Goal: Task Accomplishment & Management: Use online tool/utility

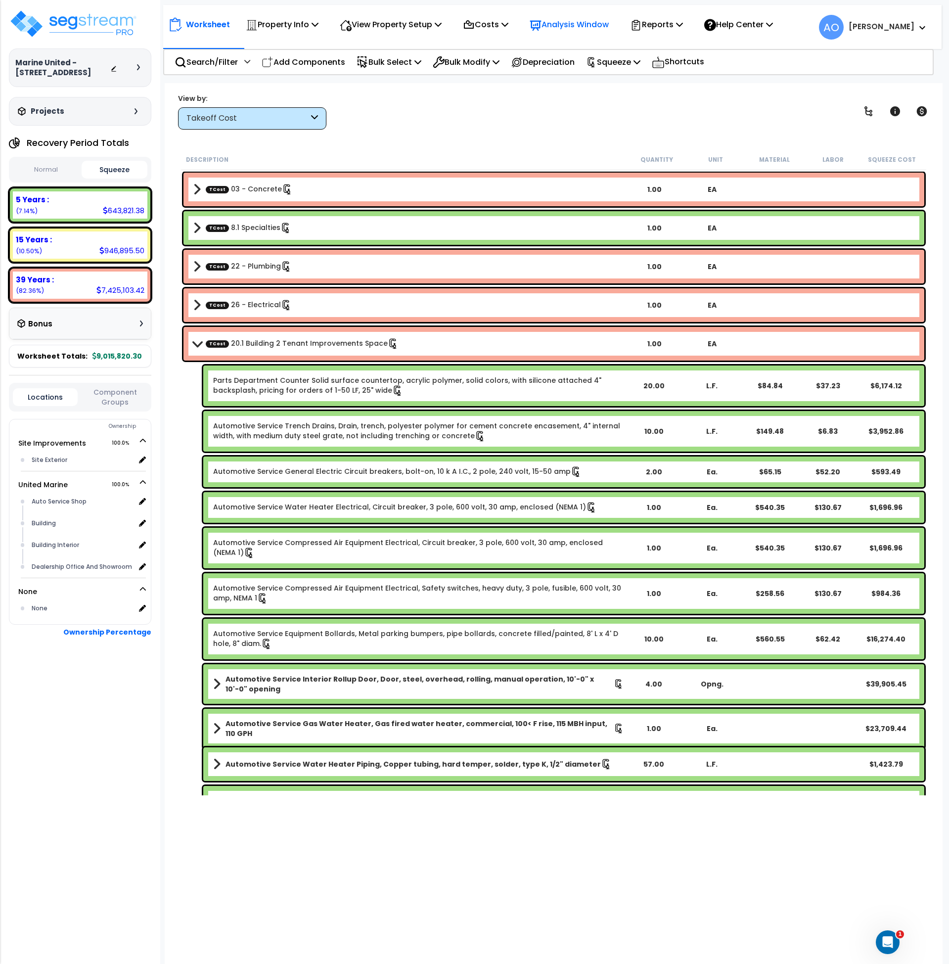
click at [564, 23] on p "Analysis Window" at bounding box center [569, 24] width 79 height 13
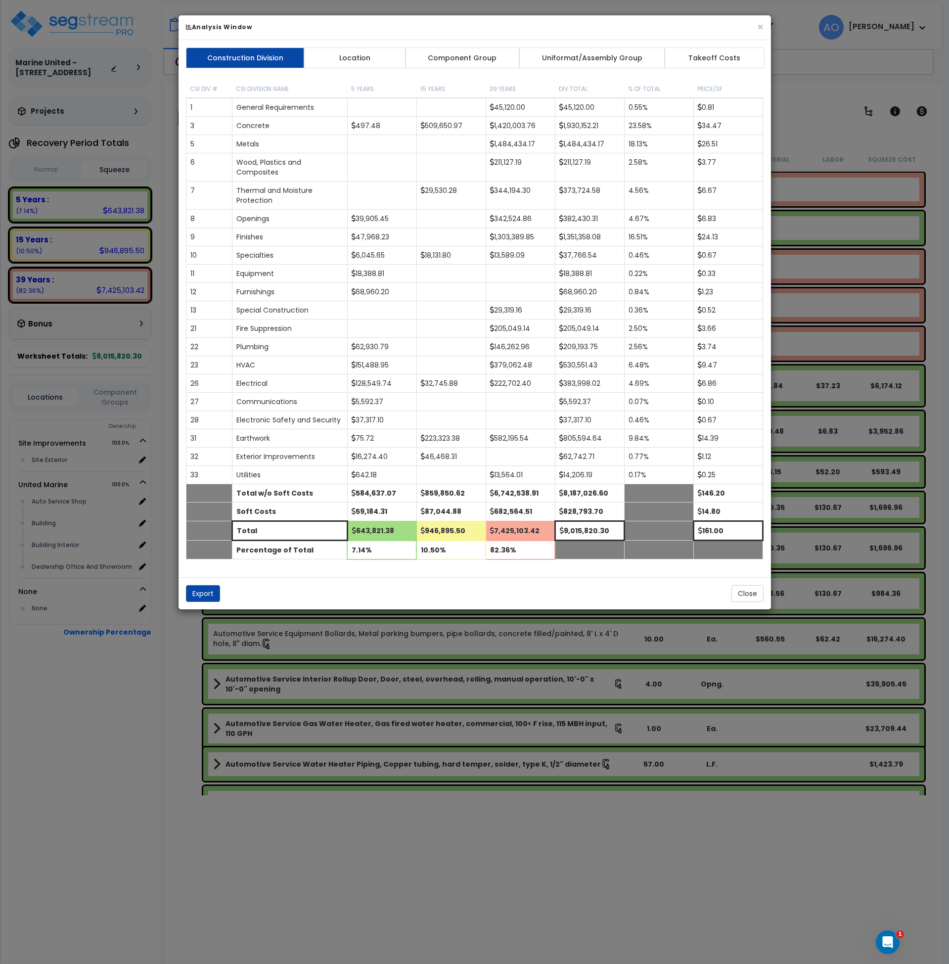
click at [462, 58] on link "Component Group" at bounding box center [462, 57] width 115 height 21
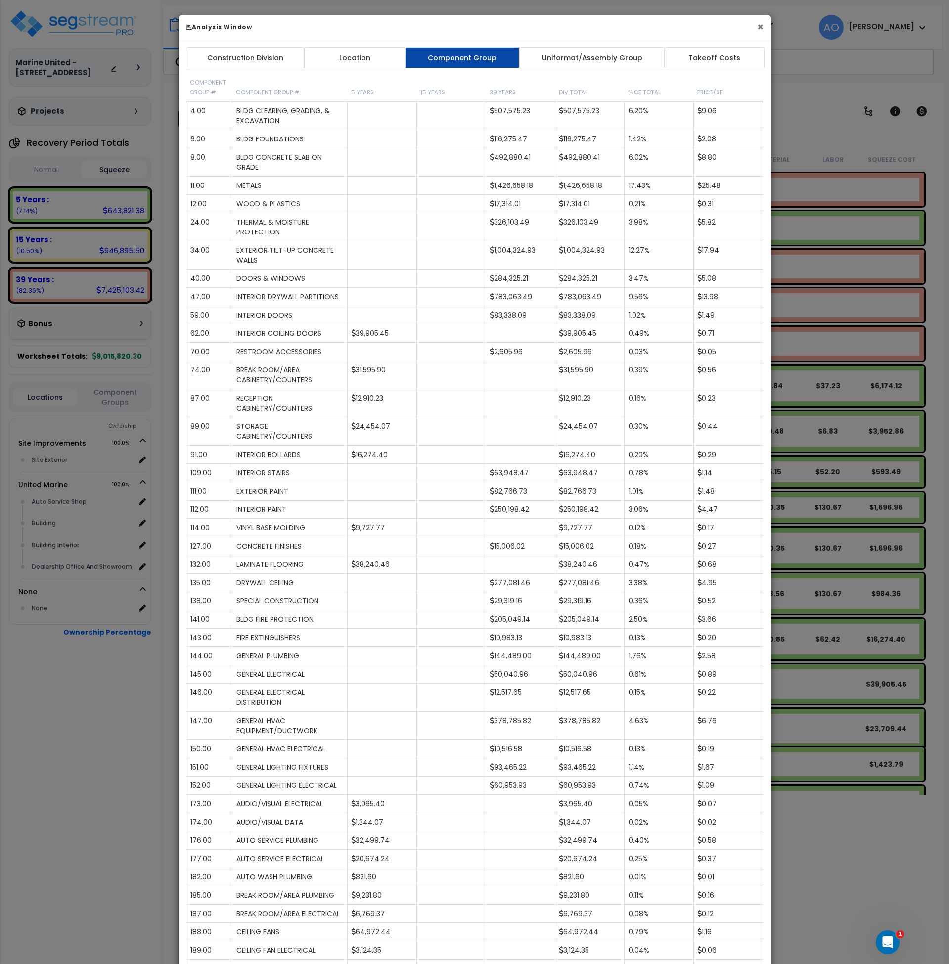
click at [760, 27] on button "×" at bounding box center [760, 27] width 6 height 10
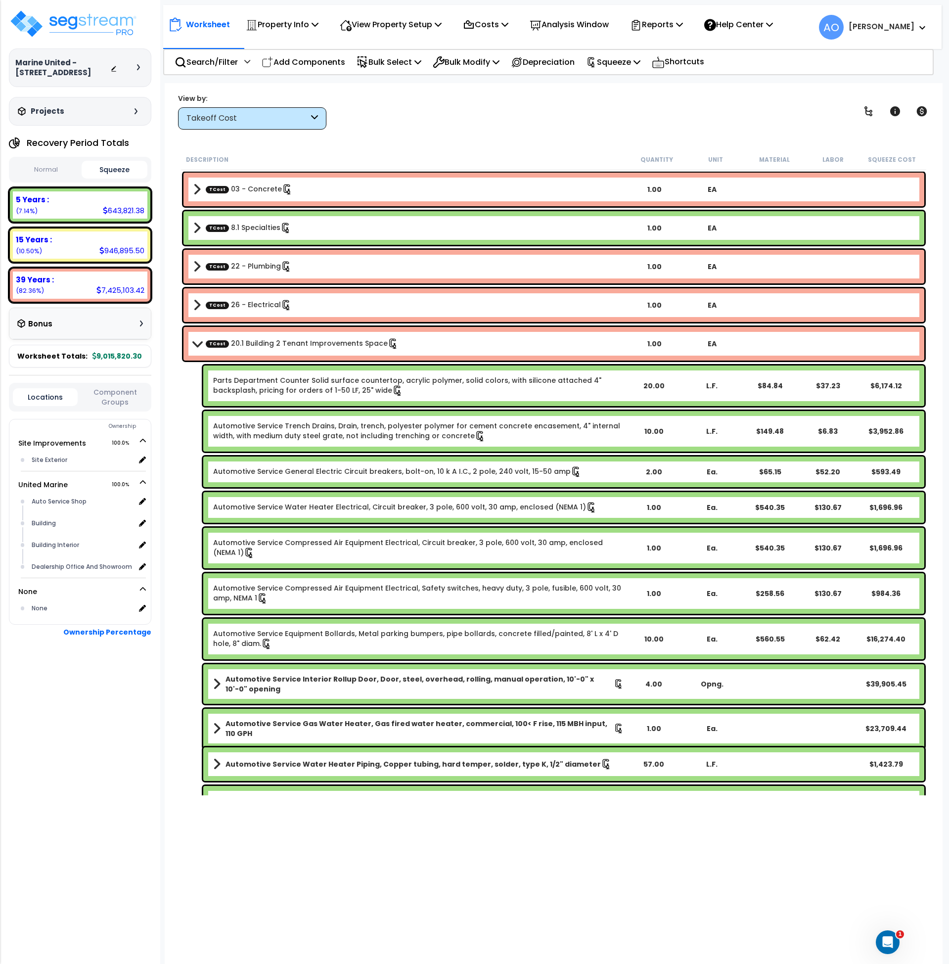
click at [343, 191] on b "TCost 03 - Concrete" at bounding box center [409, 190] width 433 height 14
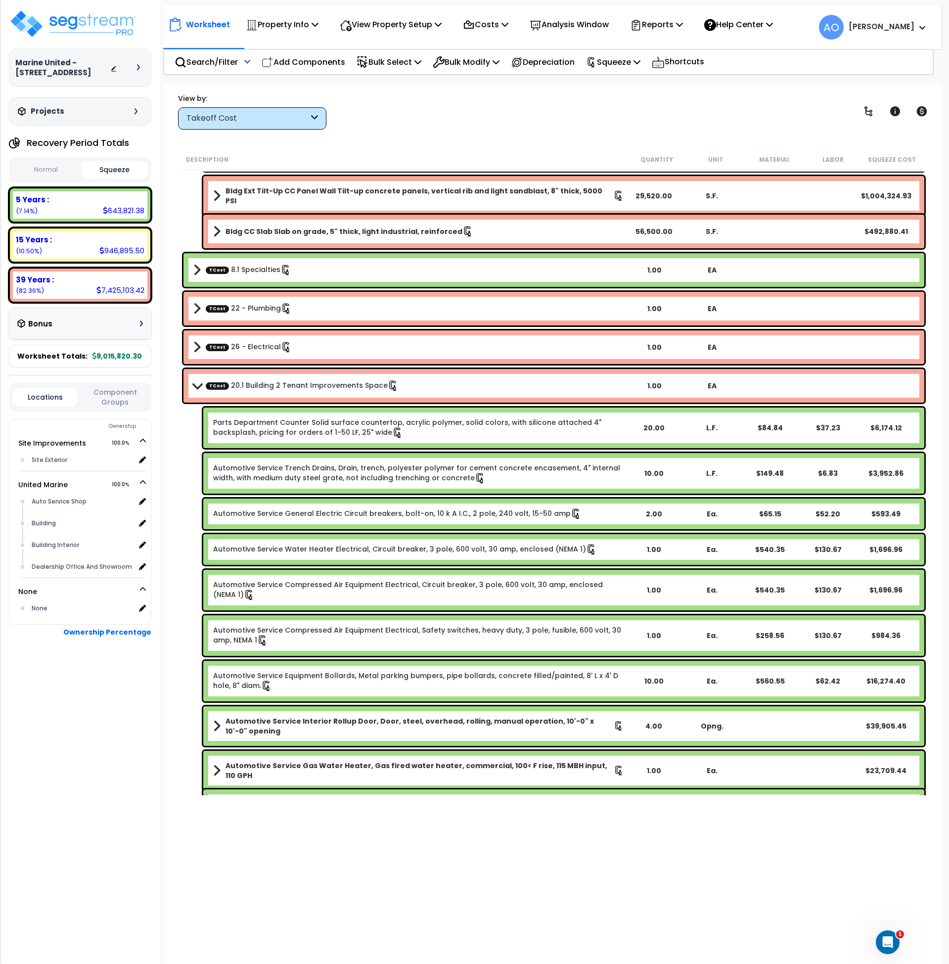
scroll to position [4, 0]
click at [475, 425] on link "Parts Department Counter Solid surface countertop, acrylic polymer, solid color…" at bounding box center [418, 427] width 411 height 21
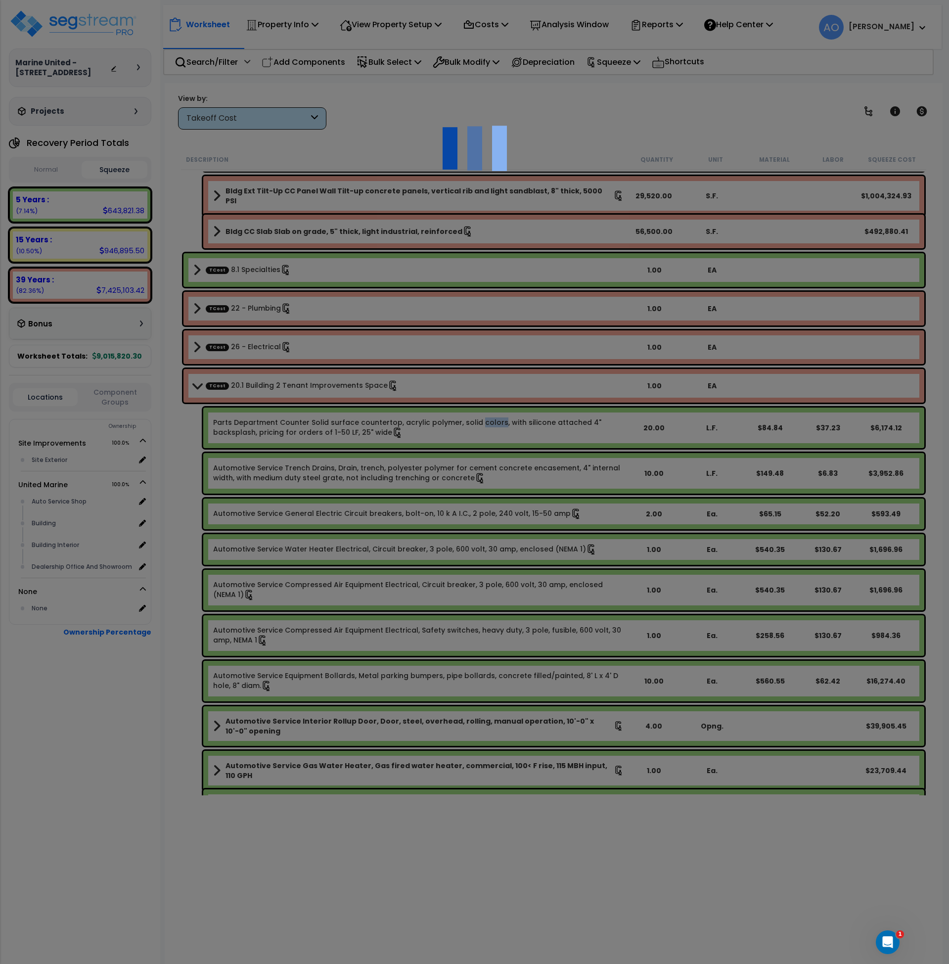
select select "46127654"
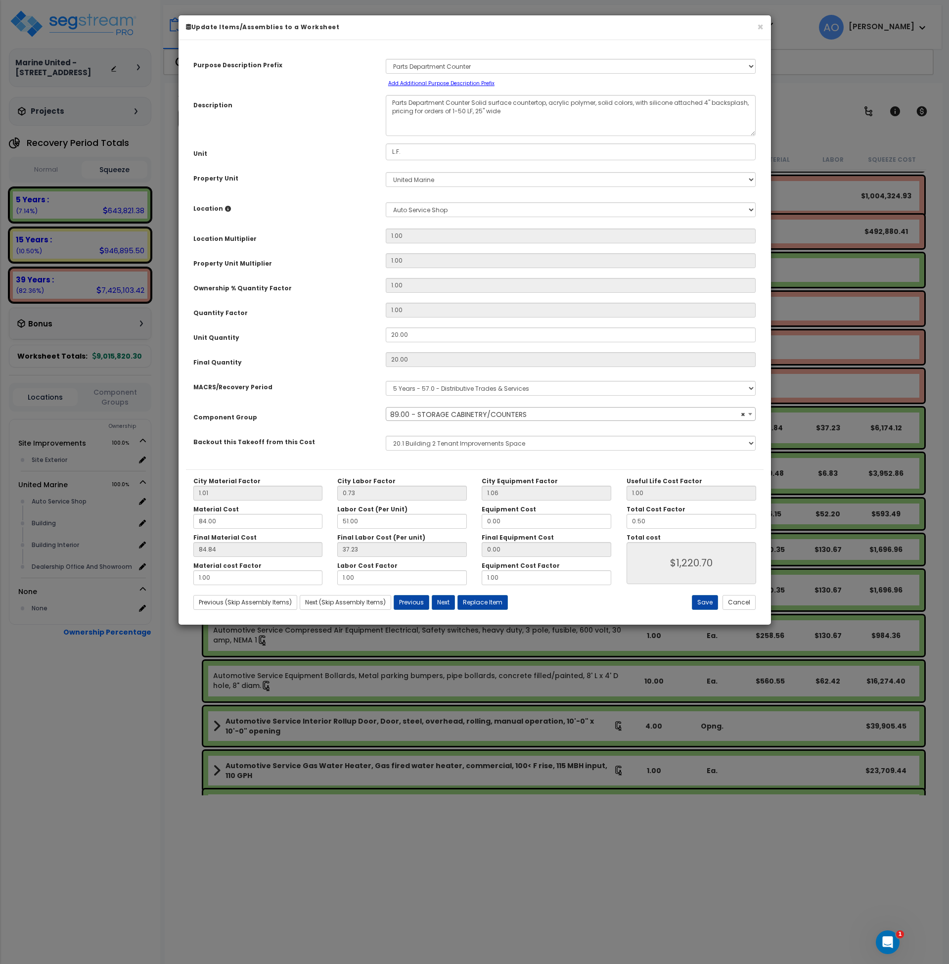
select select "45918"
click at [741, 608] on button "Cancel" at bounding box center [739, 602] width 33 height 15
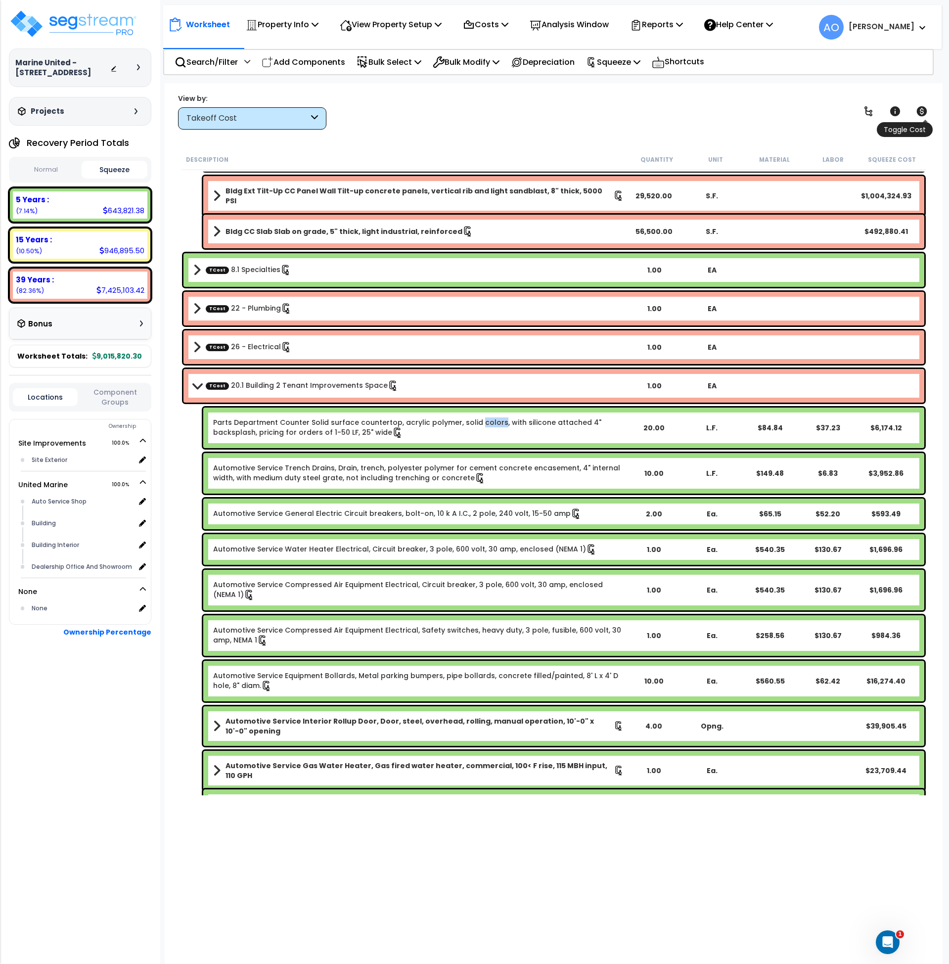
click at [919, 111] on icon at bounding box center [922, 111] width 10 height 10
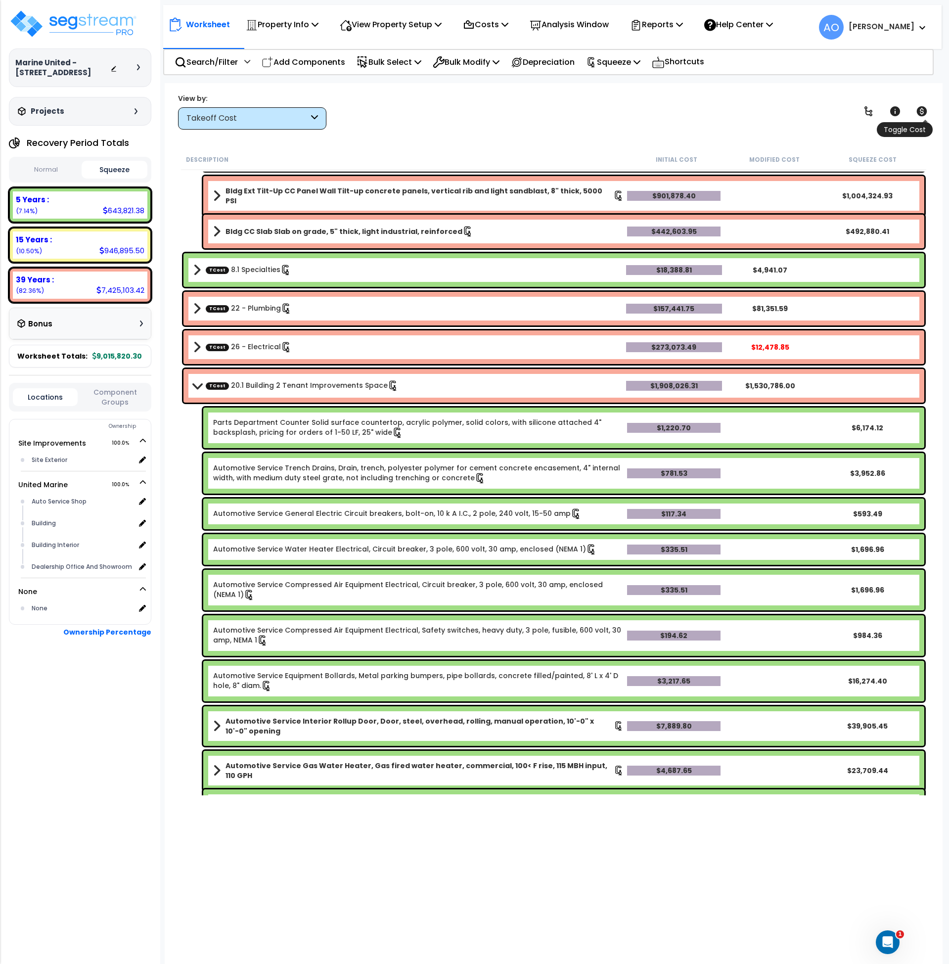
click at [919, 111] on icon at bounding box center [922, 111] width 10 height 10
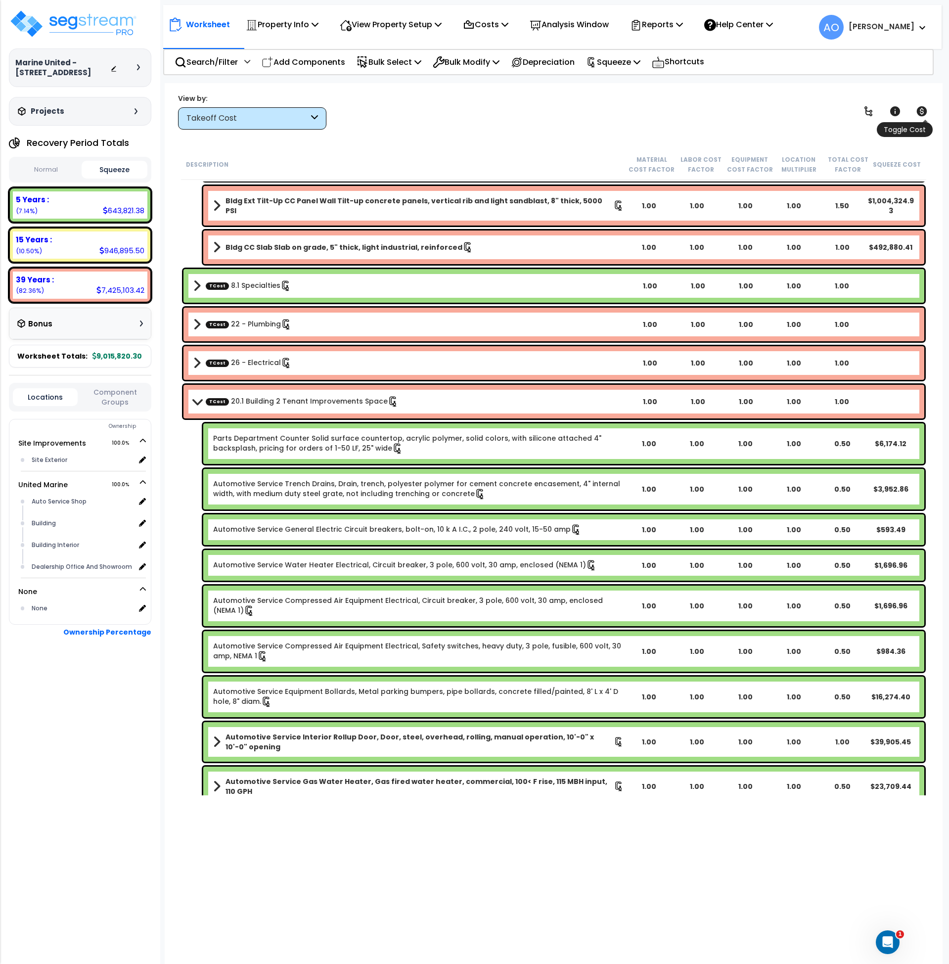
click at [919, 111] on icon at bounding box center [922, 111] width 10 height 10
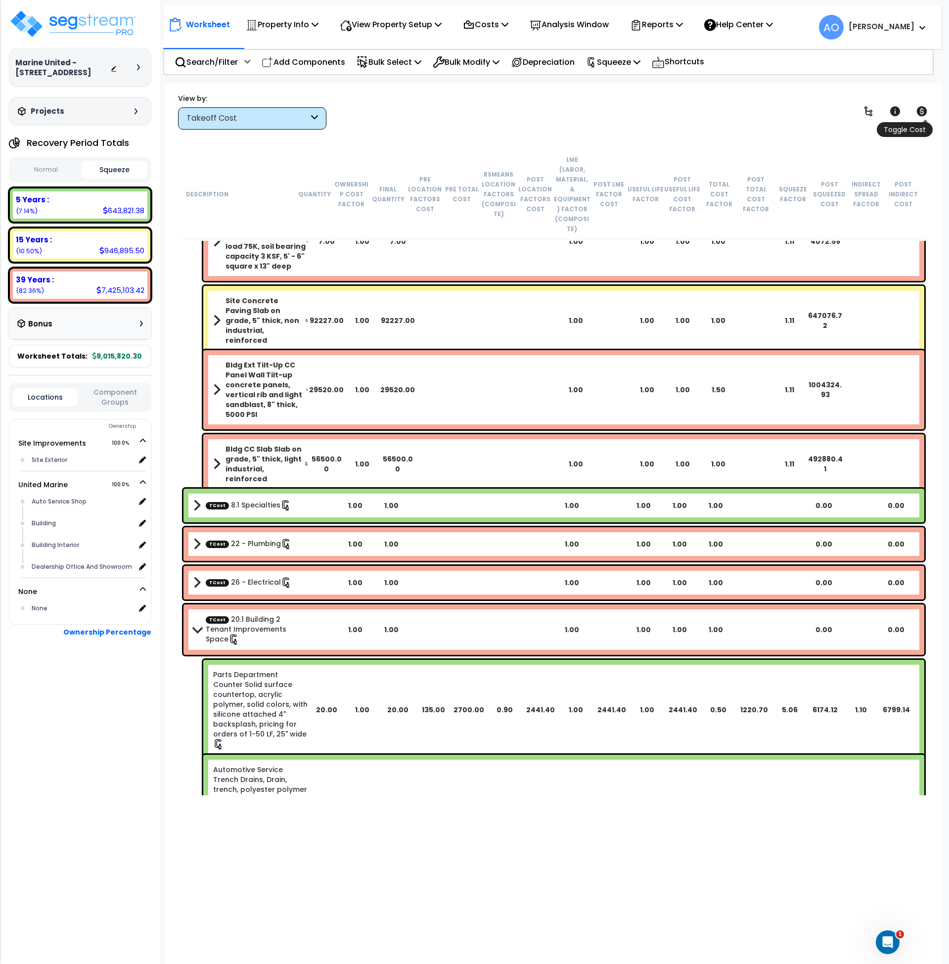
click at [919, 111] on icon at bounding box center [922, 111] width 10 height 10
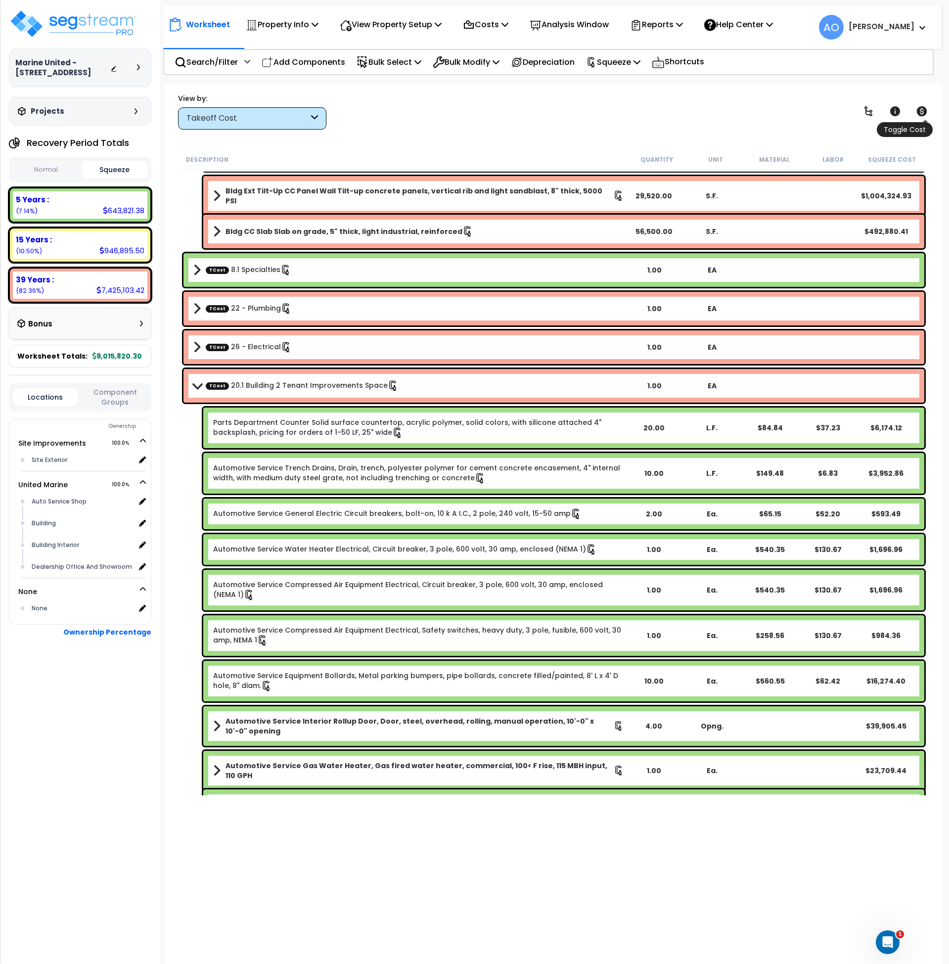
click at [919, 111] on icon at bounding box center [922, 111] width 10 height 10
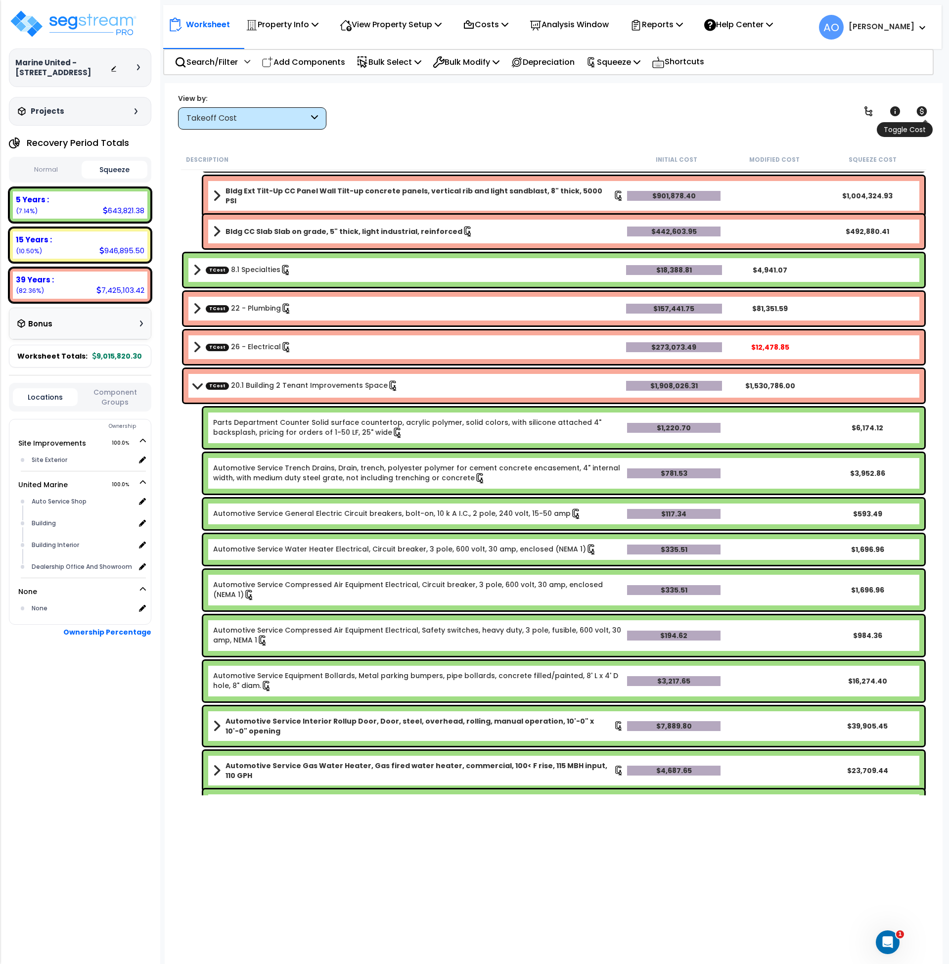
click at [919, 111] on icon at bounding box center [922, 111] width 10 height 10
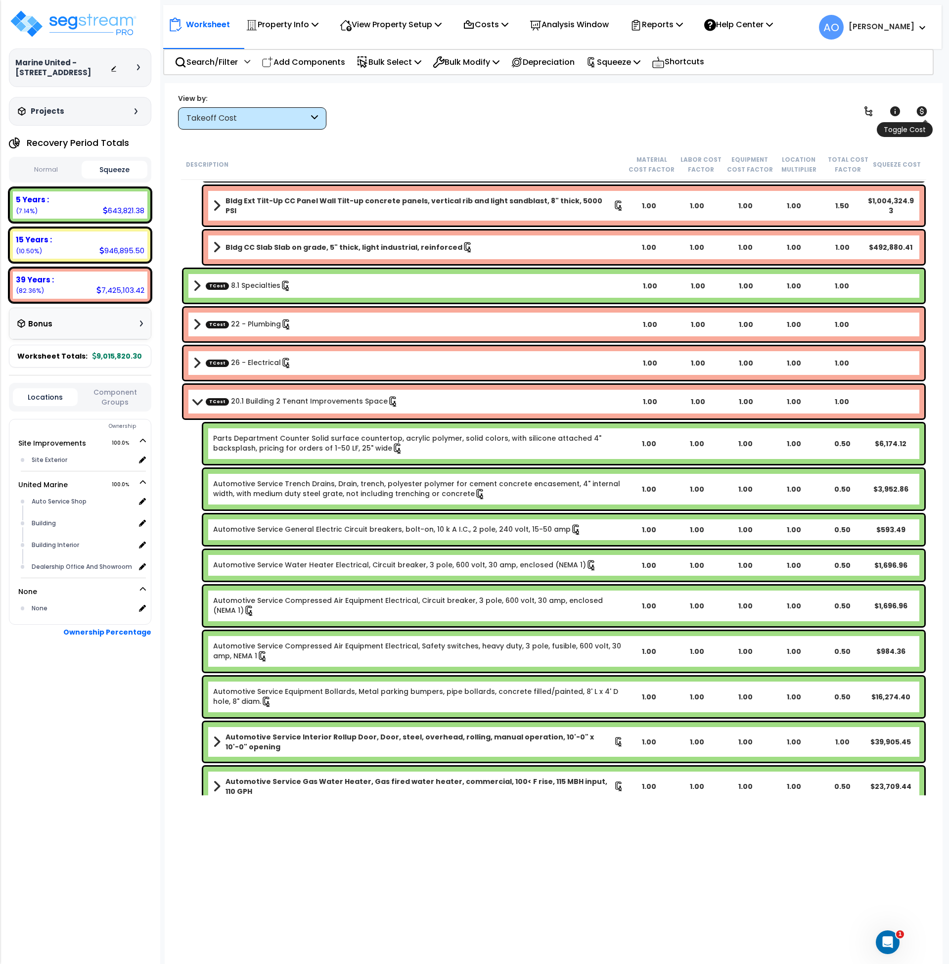
click at [919, 111] on icon at bounding box center [922, 111] width 10 height 10
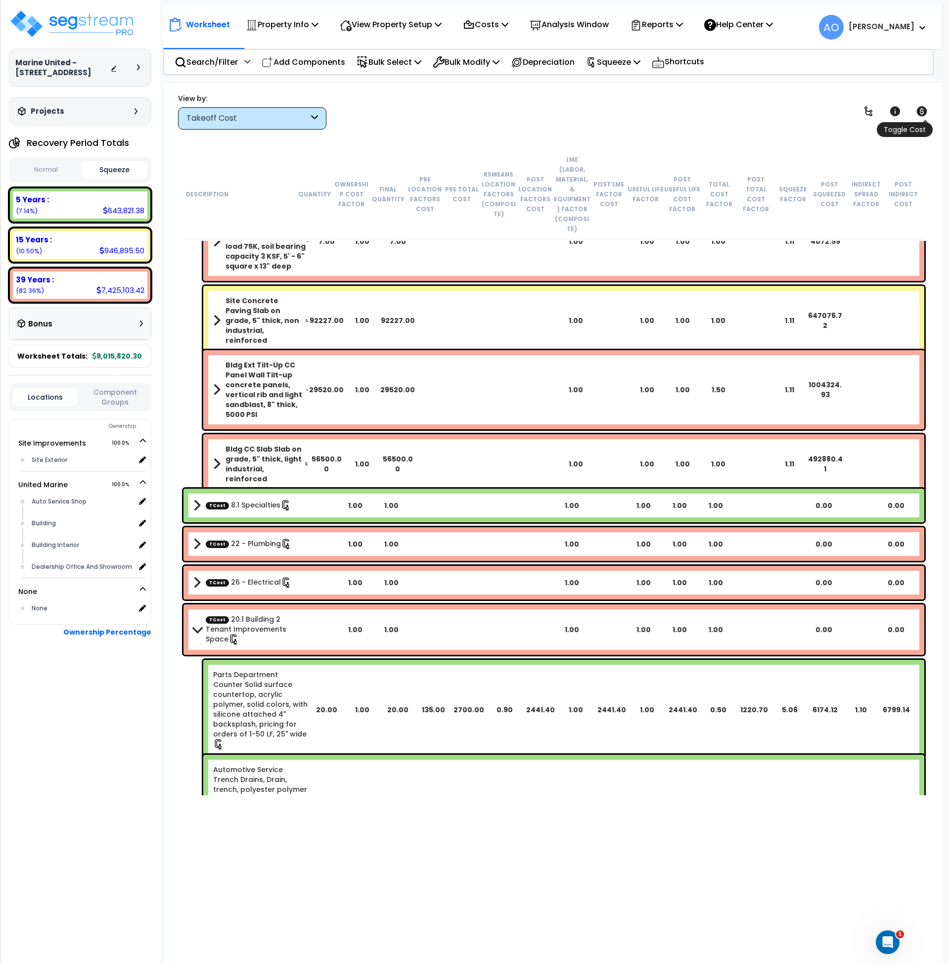
drag, startPoint x: 923, startPoint y: 109, endPoint x: 595, endPoint y: 119, distance: 327.6
click at [922, 109] on icon at bounding box center [922, 111] width 12 height 12
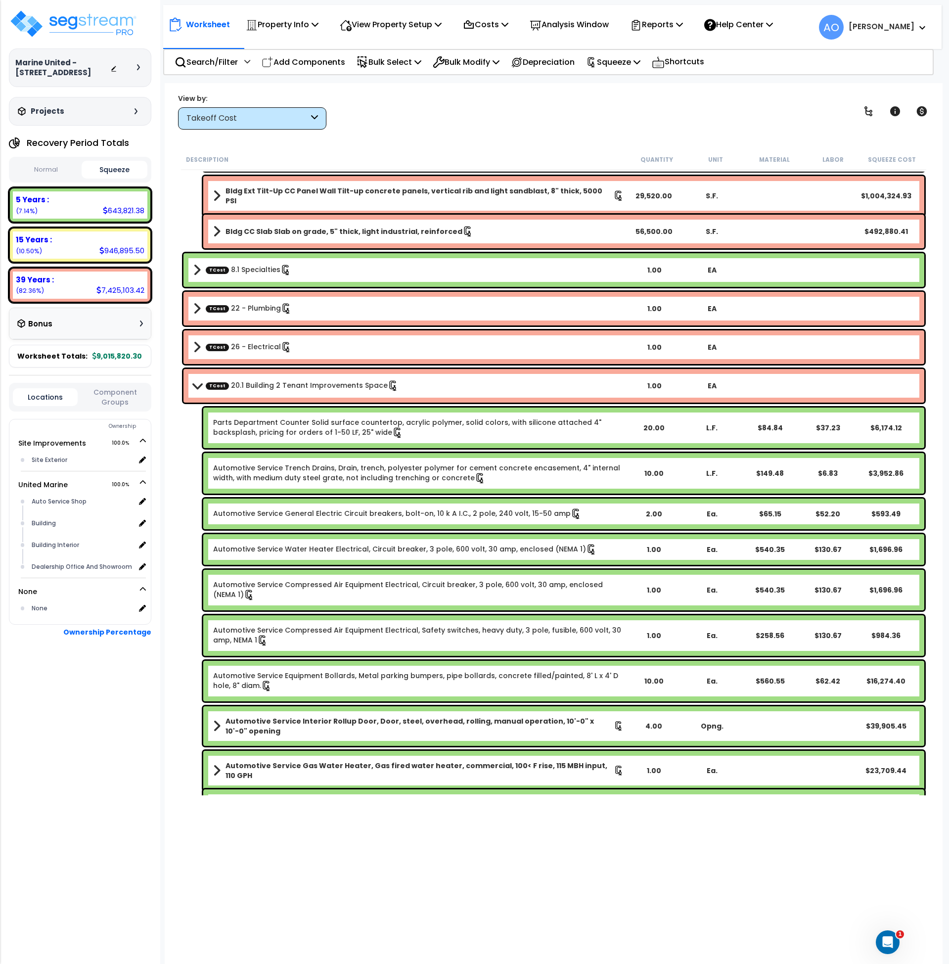
click at [287, 117] on div "Takeoff Cost" at bounding box center [247, 118] width 122 height 11
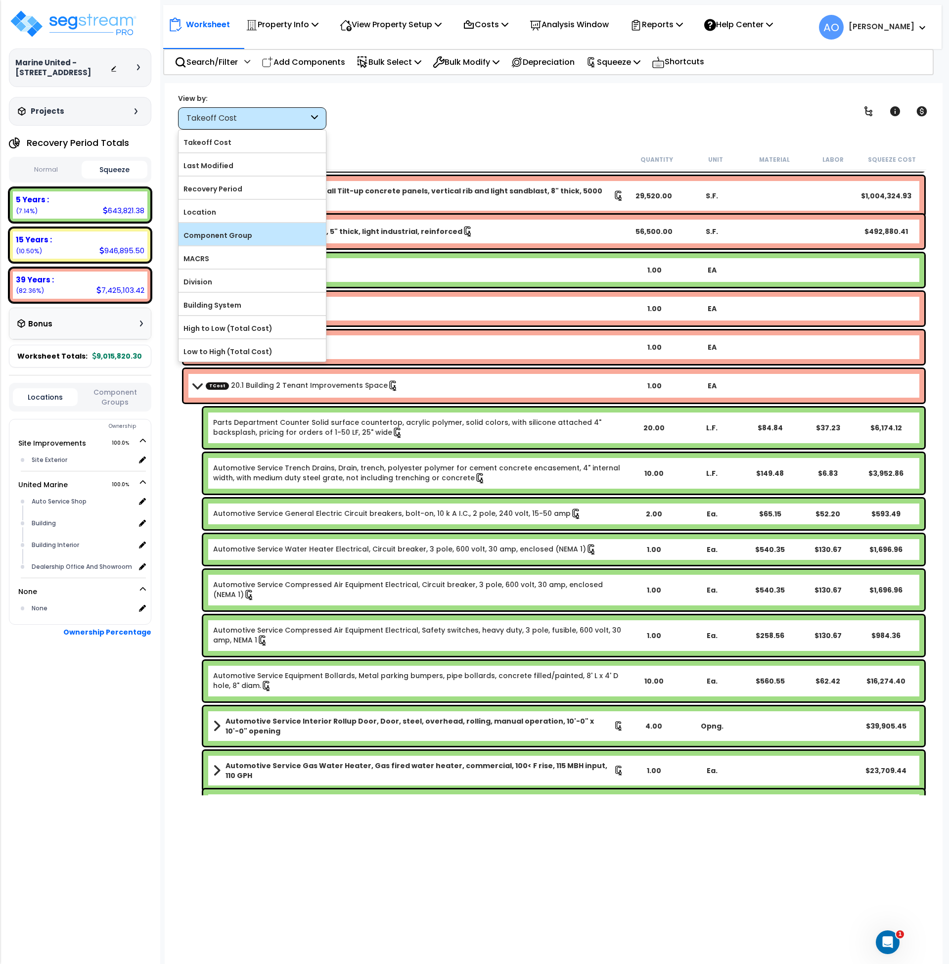
click at [257, 232] on label "Component Group" at bounding box center [252, 235] width 147 height 15
click at [0, 0] on input "Component Group" at bounding box center [0, 0] width 0 height 0
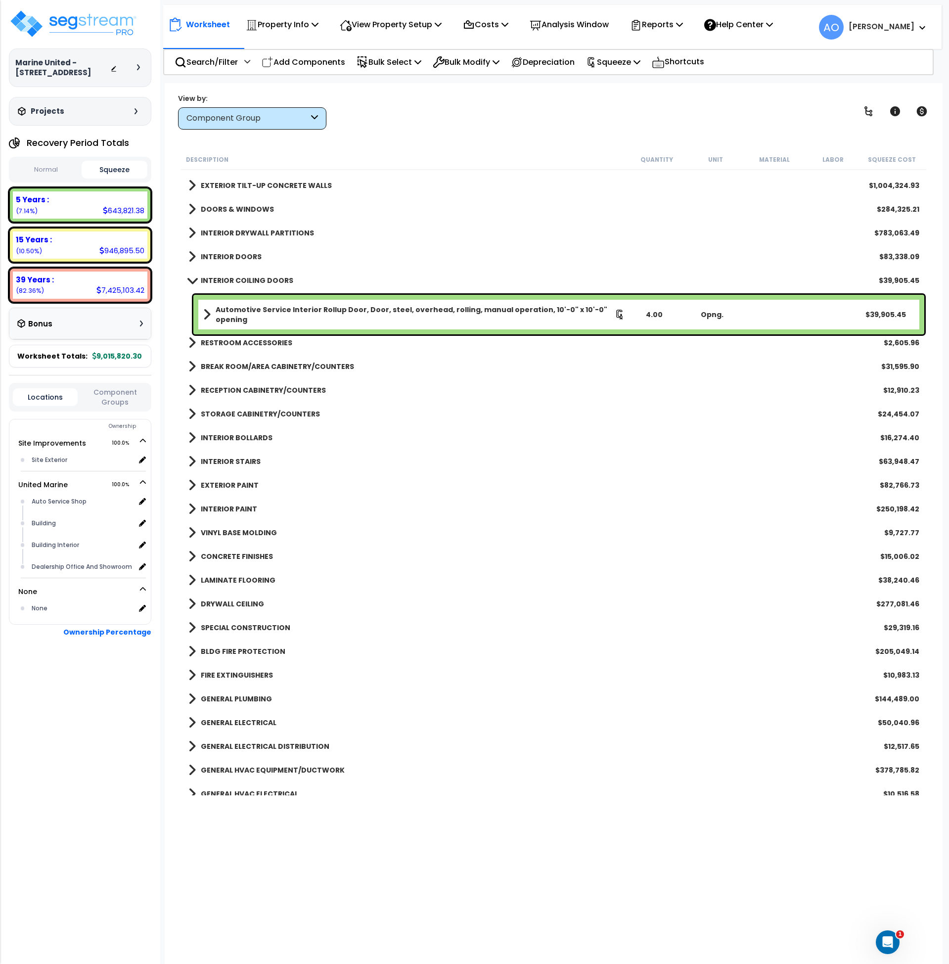
scroll to position [0, 0]
click at [215, 282] on b "INTERIOR COILING DOORS" at bounding box center [247, 281] width 92 height 10
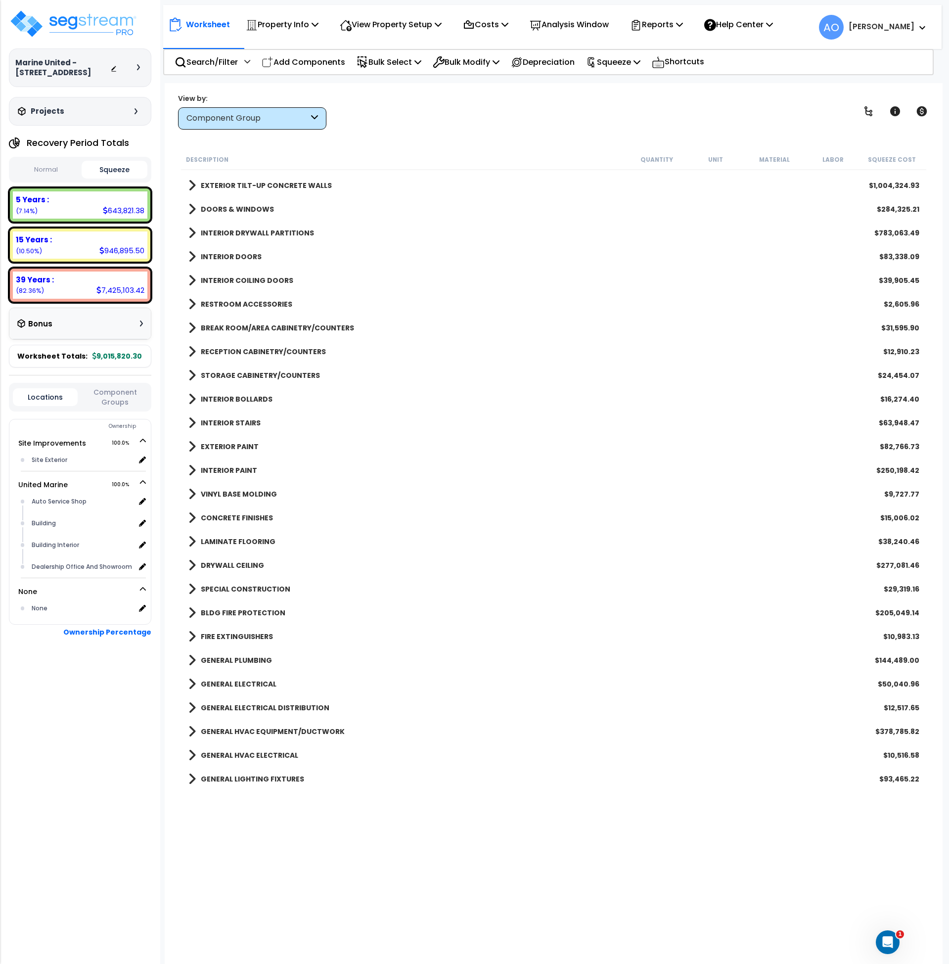
click at [260, 495] on b "VINYL BASE MOLDING" at bounding box center [239, 494] width 76 height 10
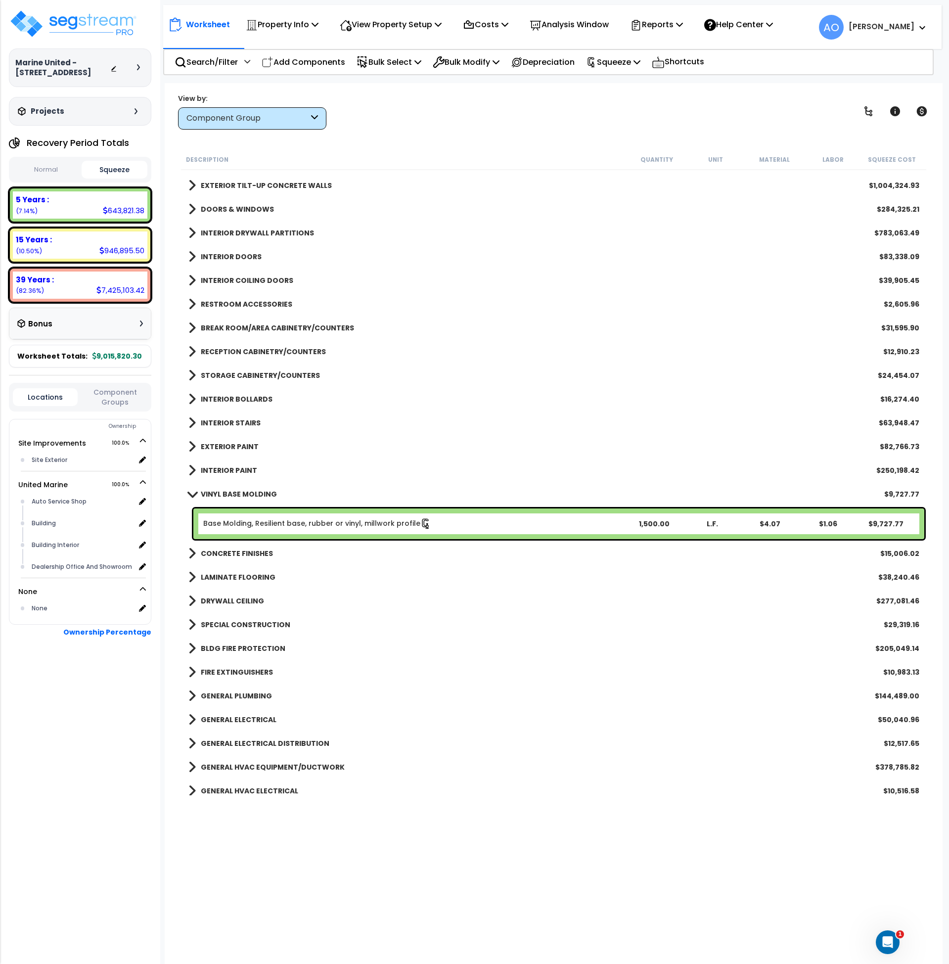
click at [260, 495] on b "VINYL BASE MOLDING" at bounding box center [239, 494] width 76 height 10
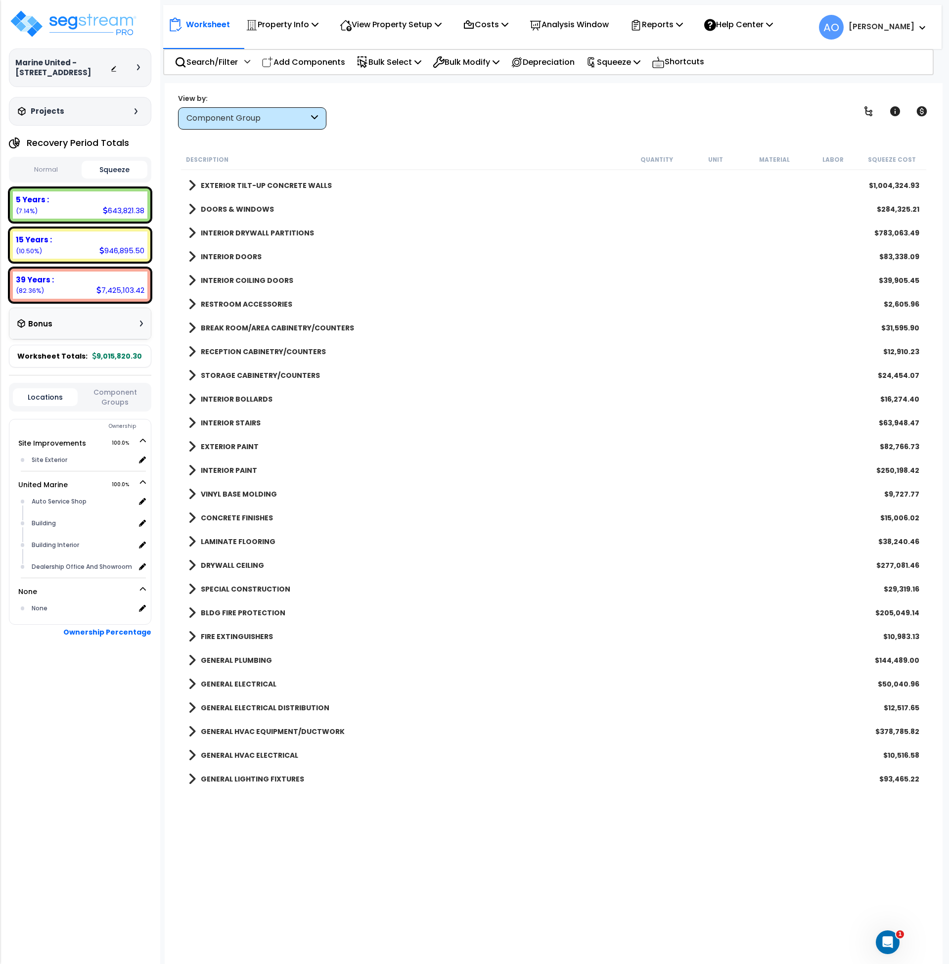
click at [249, 519] on b "CONCRETE FINISHES" at bounding box center [237, 518] width 72 height 10
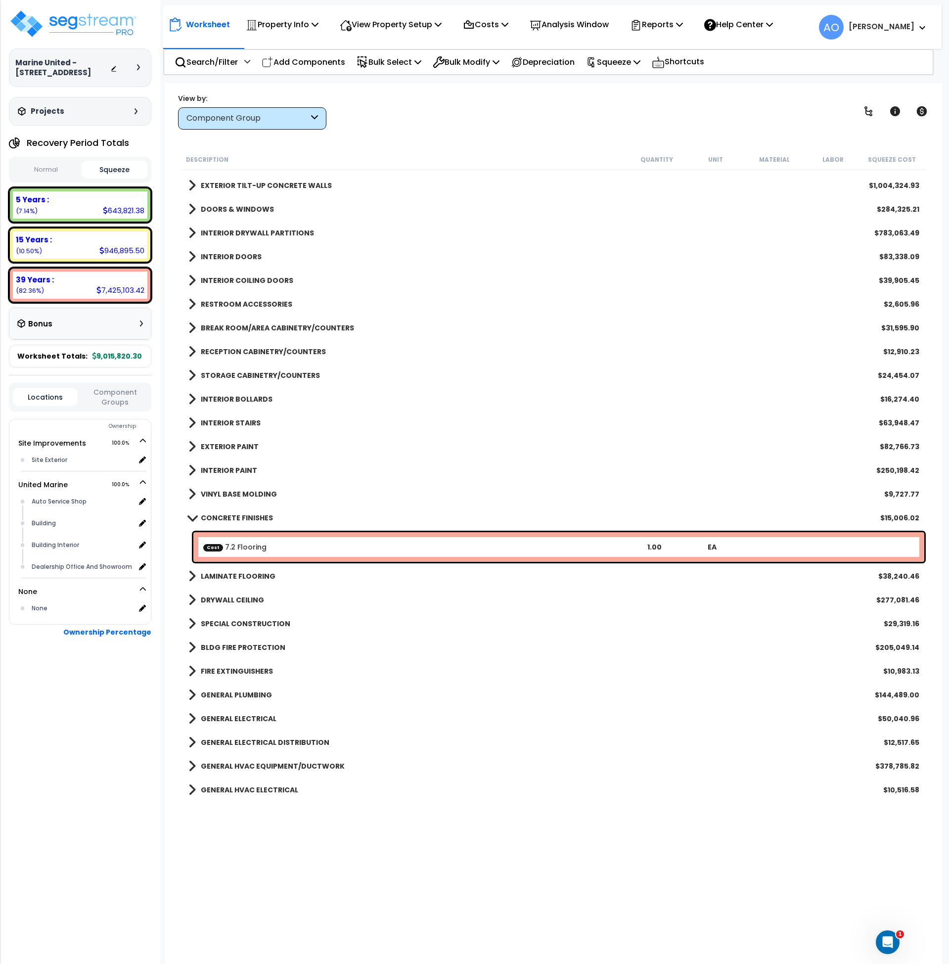
click at [249, 519] on b "CONCRETE FINISHES" at bounding box center [237, 518] width 72 height 10
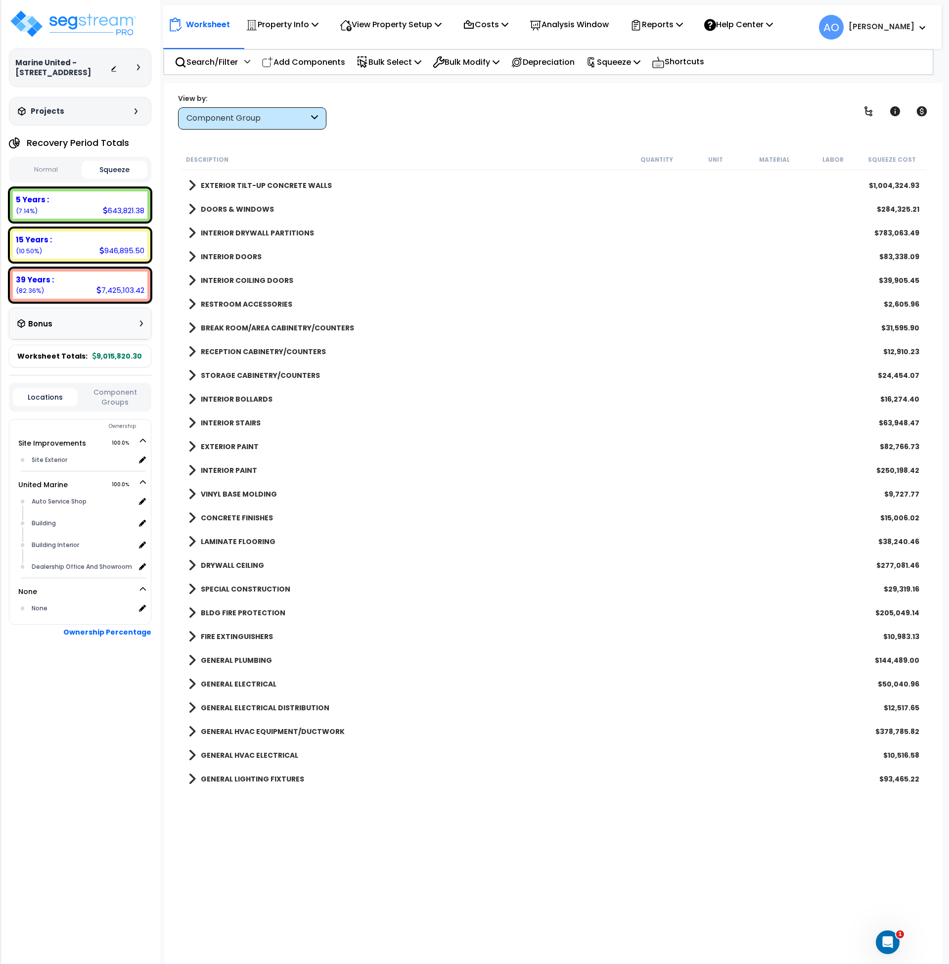
click at [247, 539] on b "LAMINATE FLOORING" at bounding box center [238, 542] width 75 height 10
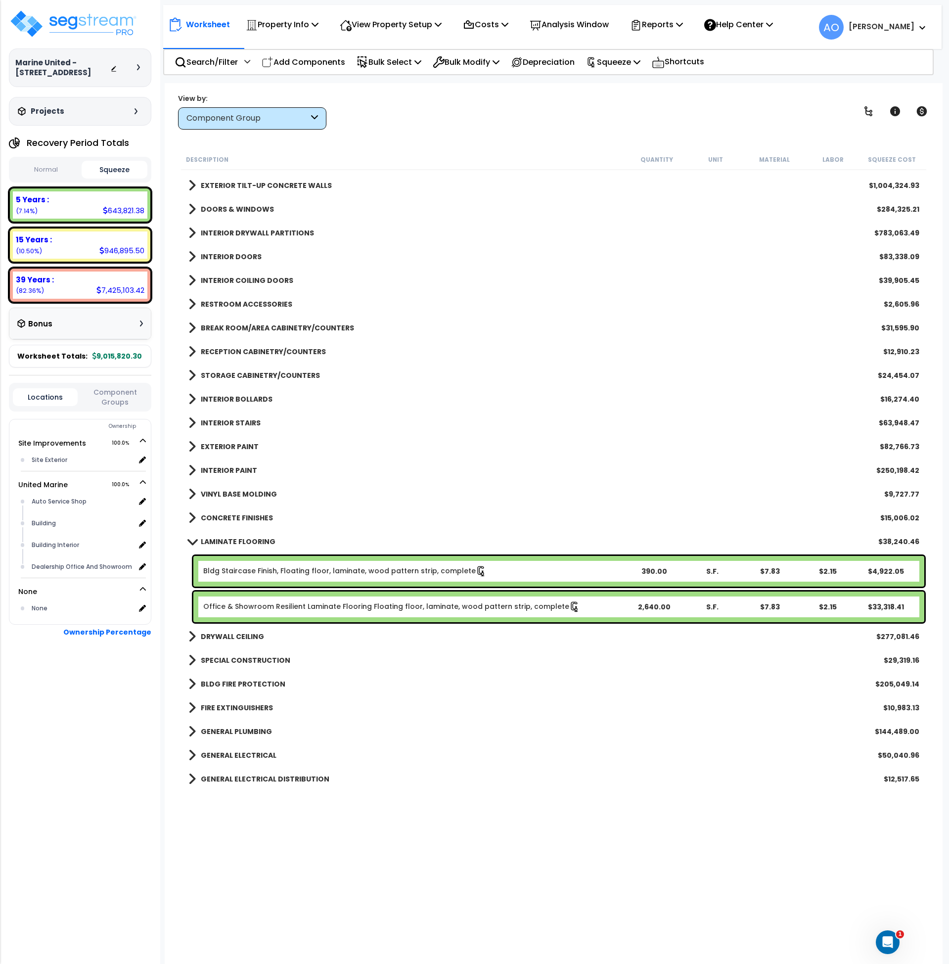
click at [247, 539] on b "LAMINATE FLOORING" at bounding box center [238, 542] width 75 height 10
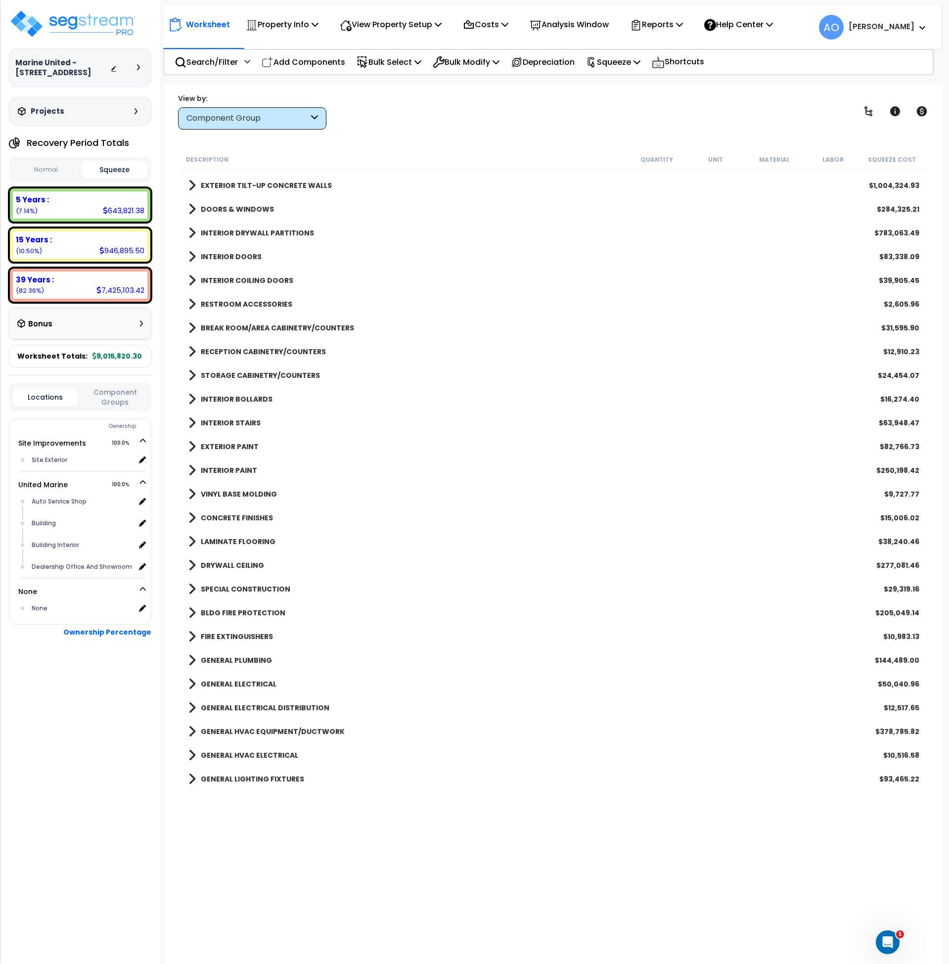
click at [245, 567] on b "DRYWALL CEILING" at bounding box center [232, 565] width 63 height 10
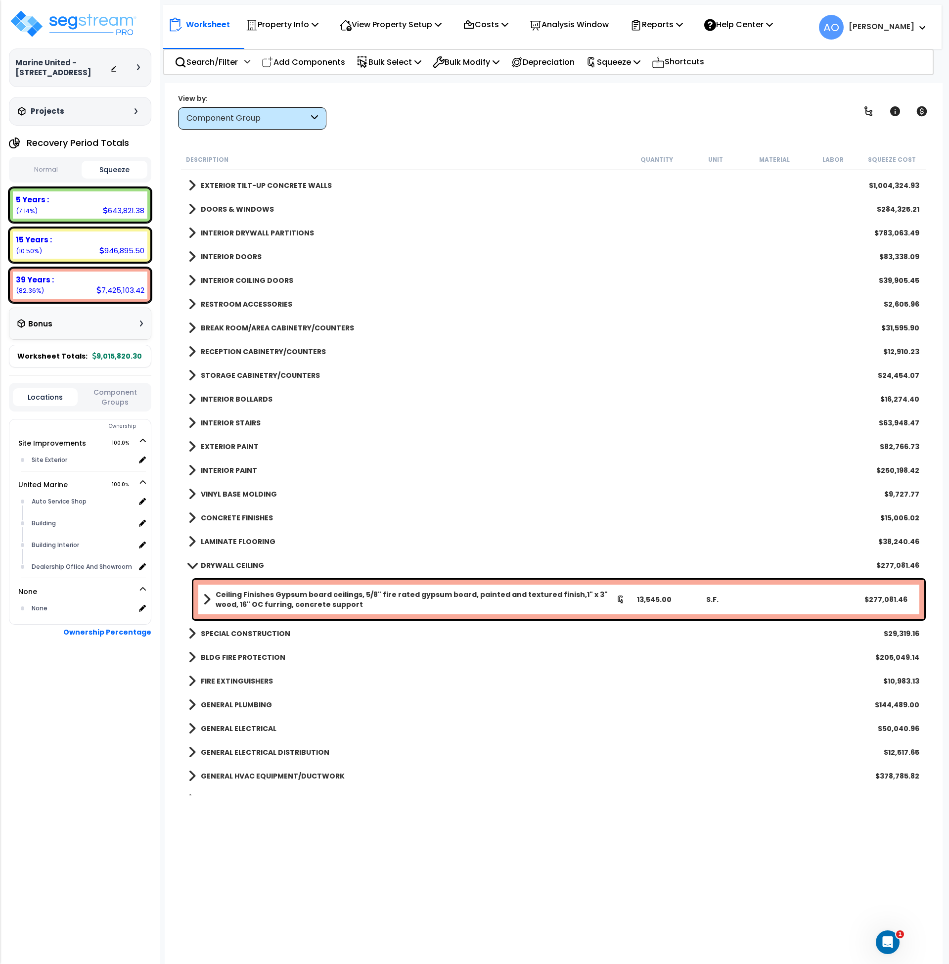
click at [245, 566] on b "DRYWALL CEILING" at bounding box center [232, 565] width 63 height 10
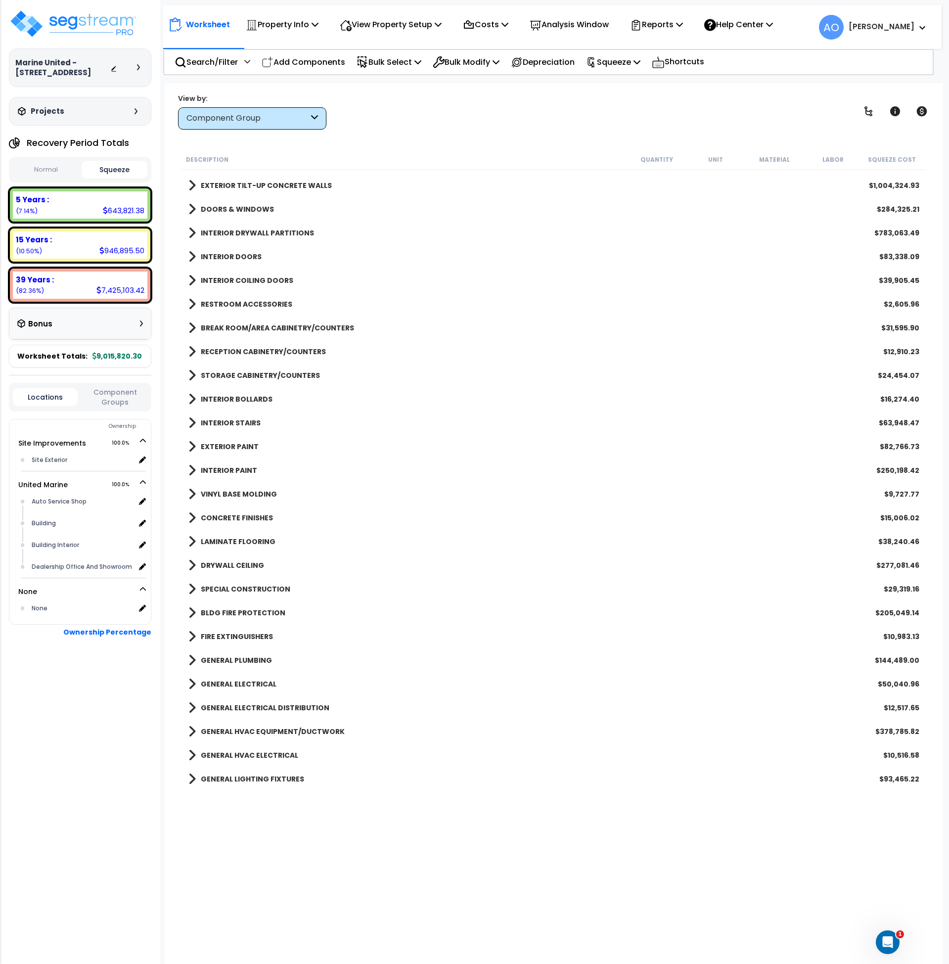
click at [246, 585] on b "SPECIAL CONSTRUCTION" at bounding box center [246, 589] width 90 height 10
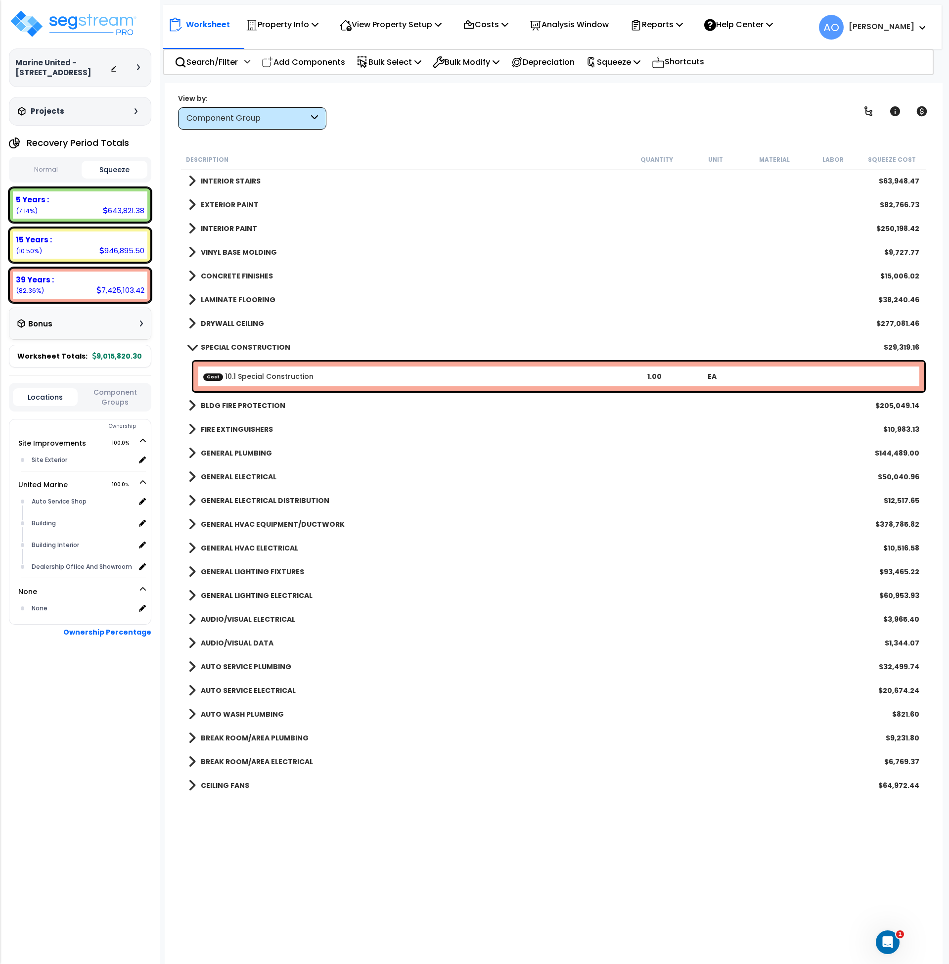
scroll to position [406, 0]
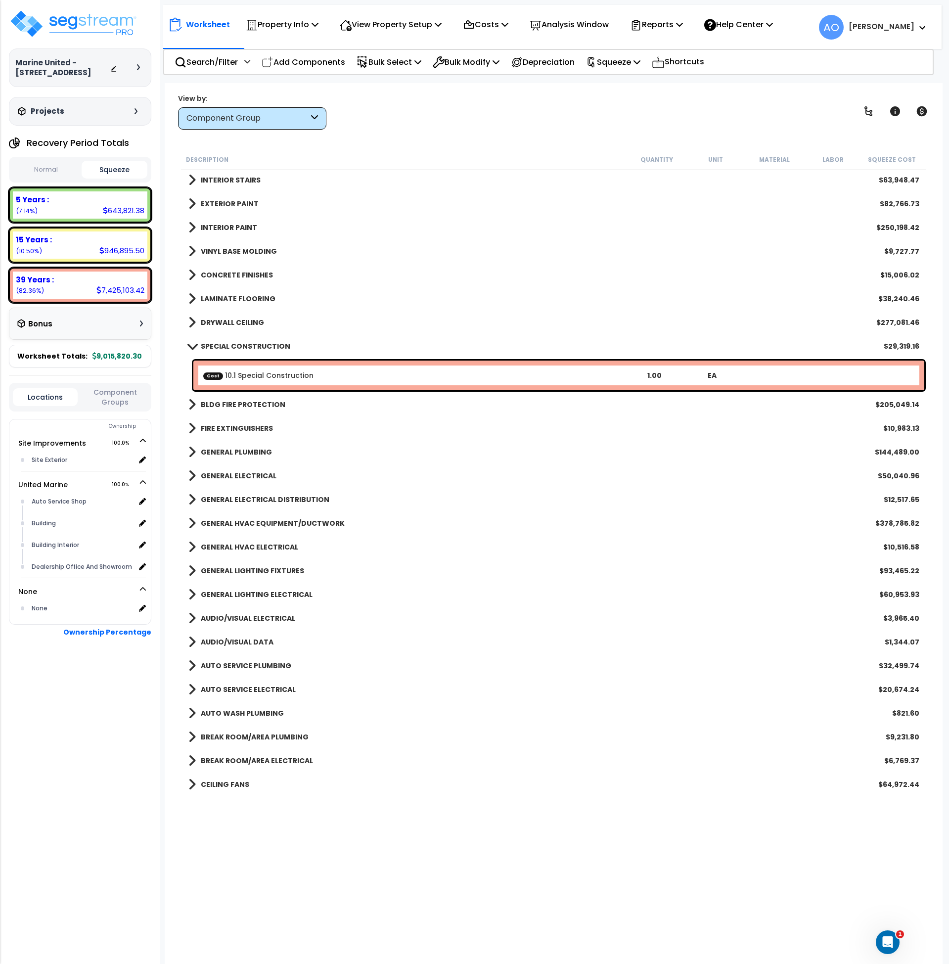
click at [242, 342] on b "SPECIAL CONSTRUCTION" at bounding box center [246, 346] width 90 height 10
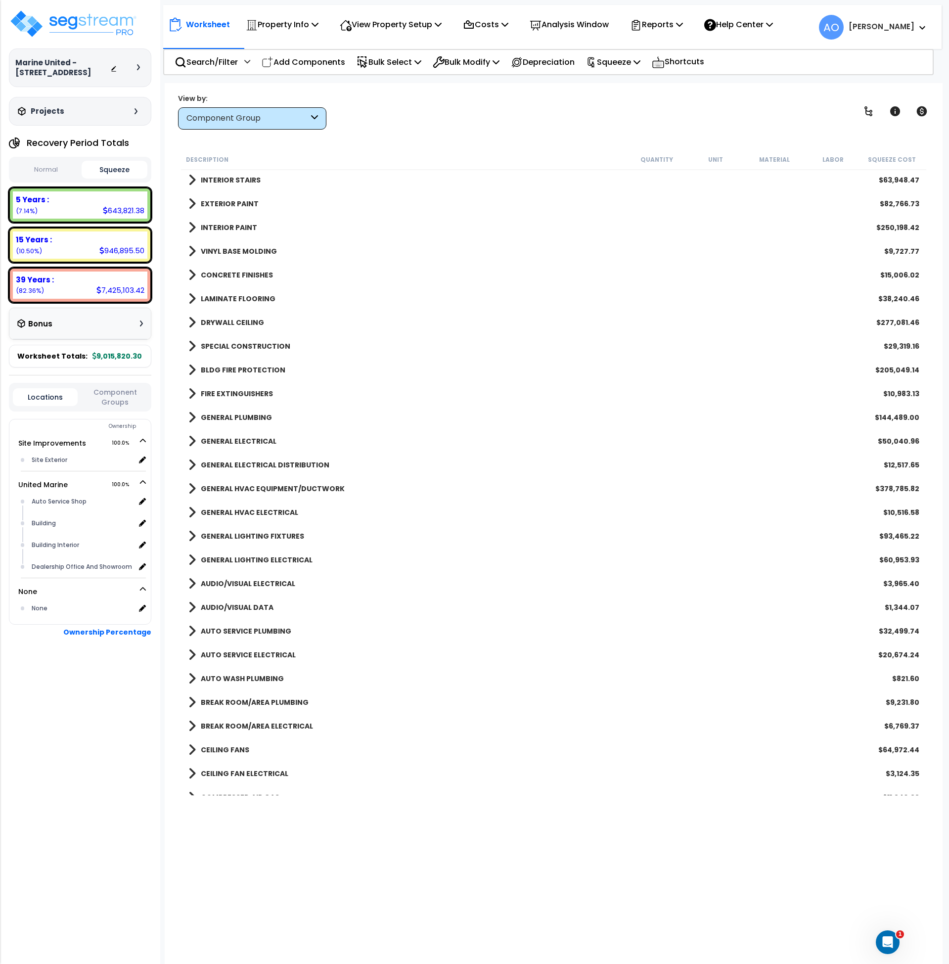
click at [239, 369] on b "BLDG FIRE PROTECTION" at bounding box center [243, 370] width 85 height 10
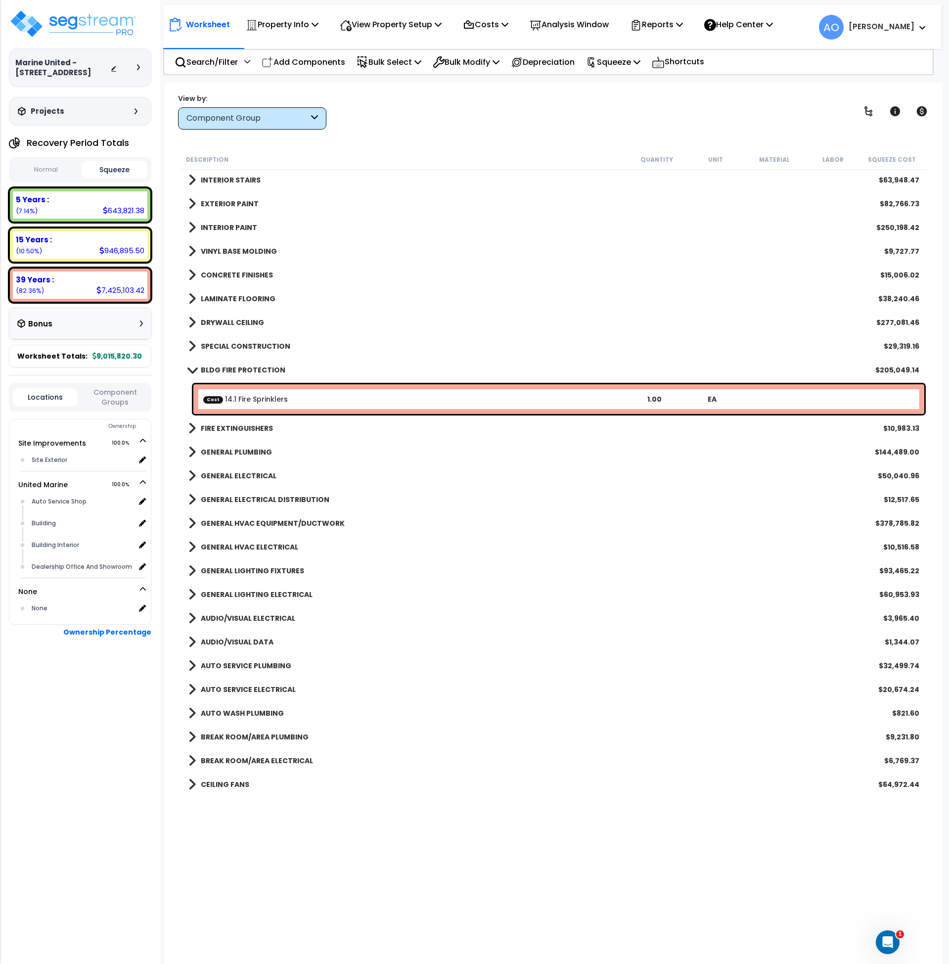
click at [239, 369] on b "BLDG FIRE PROTECTION" at bounding box center [243, 370] width 85 height 10
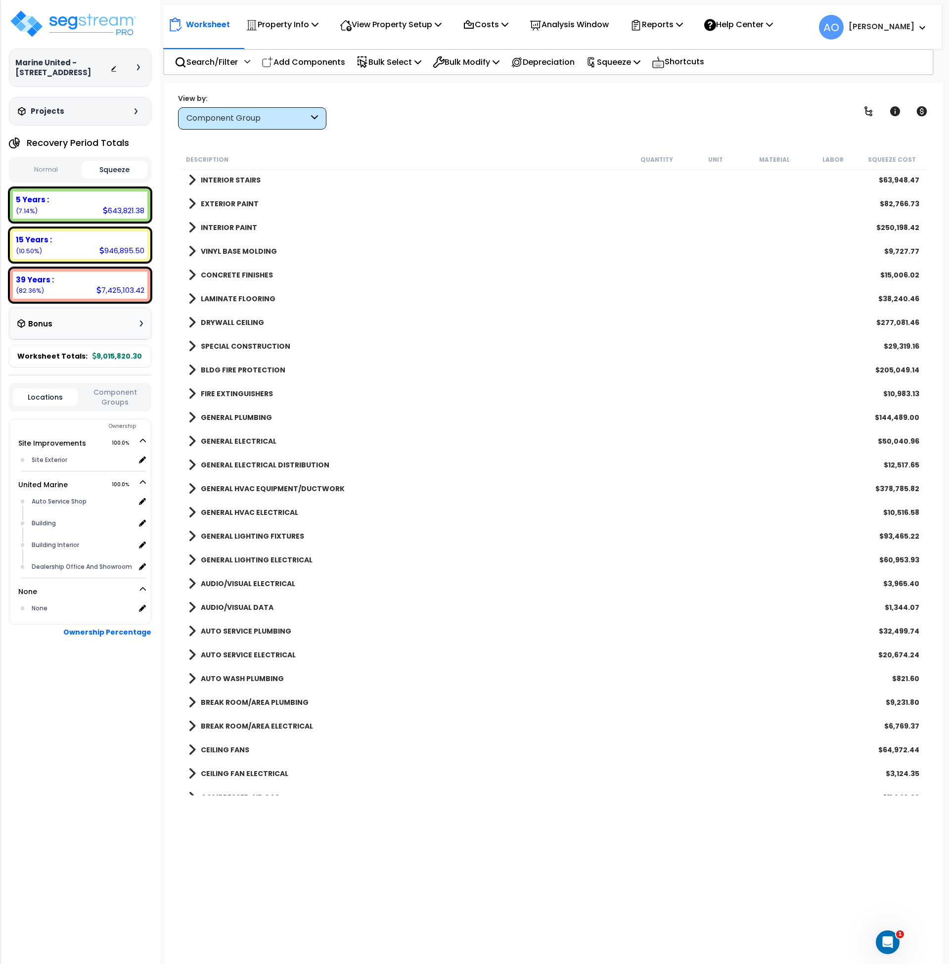
click at [246, 392] on b "FIRE EXTINGUISHERS" at bounding box center [237, 394] width 72 height 10
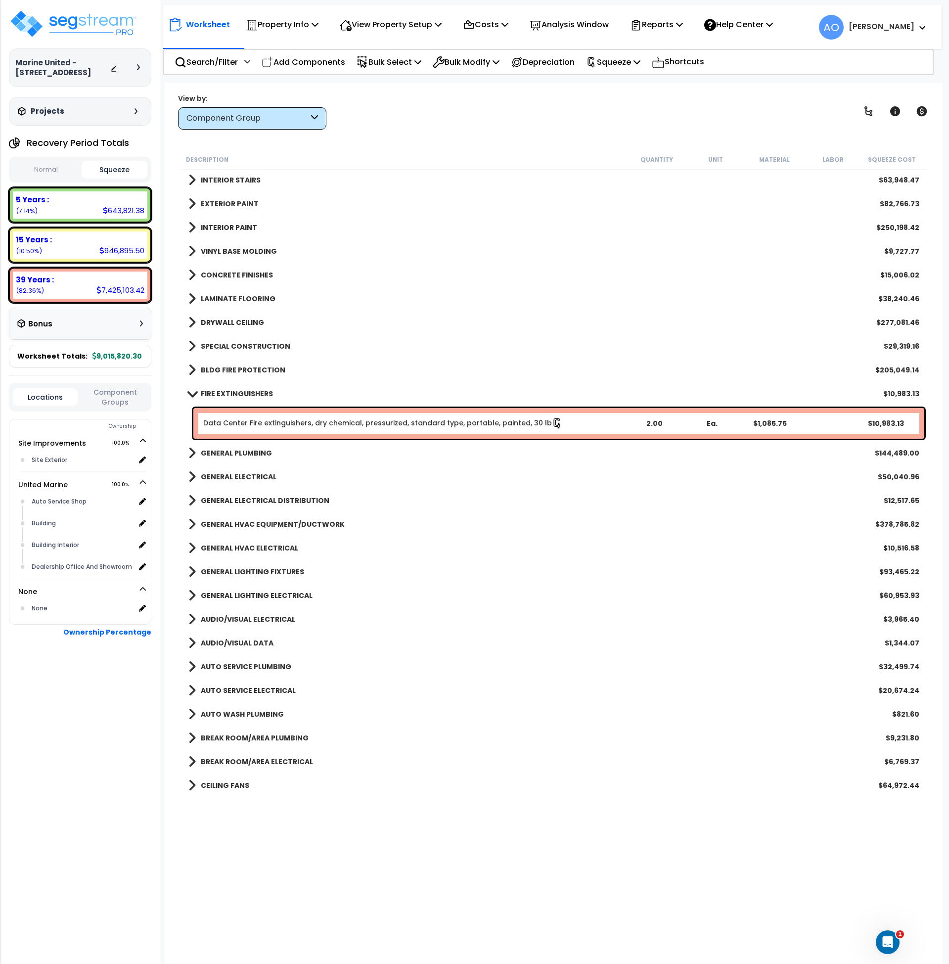
click at [246, 392] on b "FIRE EXTINGUISHERS" at bounding box center [237, 394] width 72 height 10
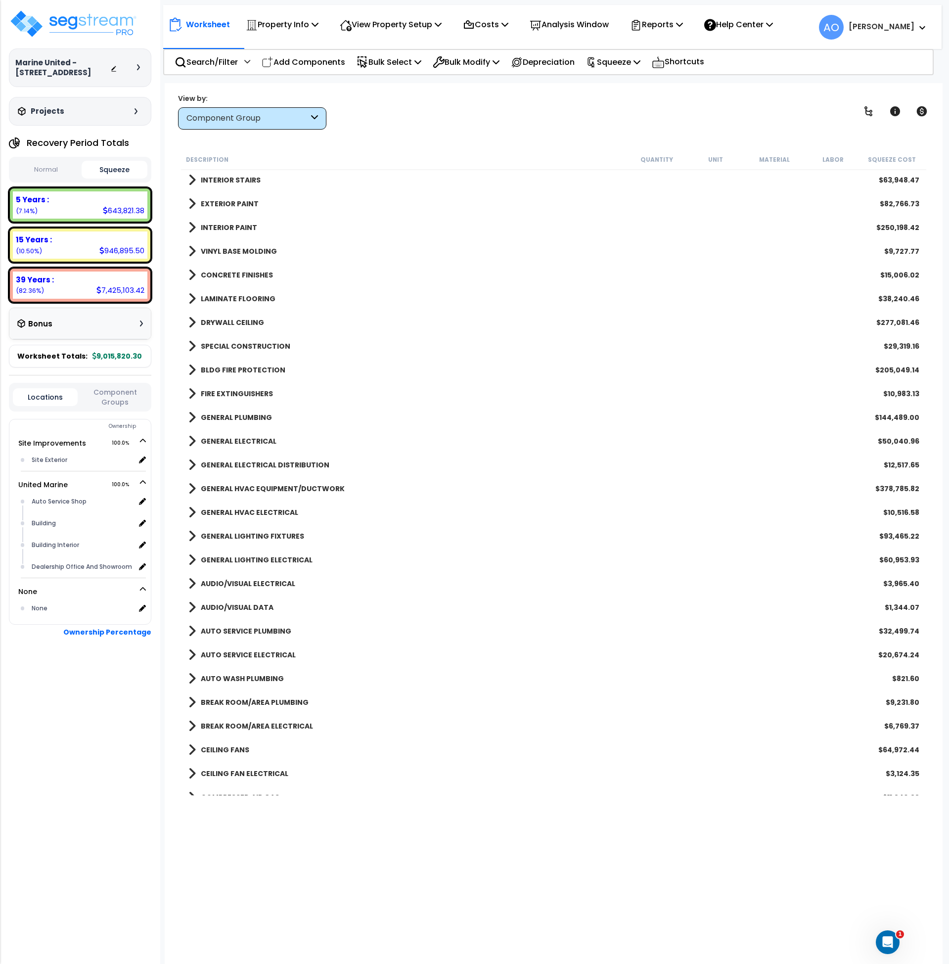
click at [251, 414] on b "GENERAL PLUMBING" at bounding box center [236, 418] width 71 height 10
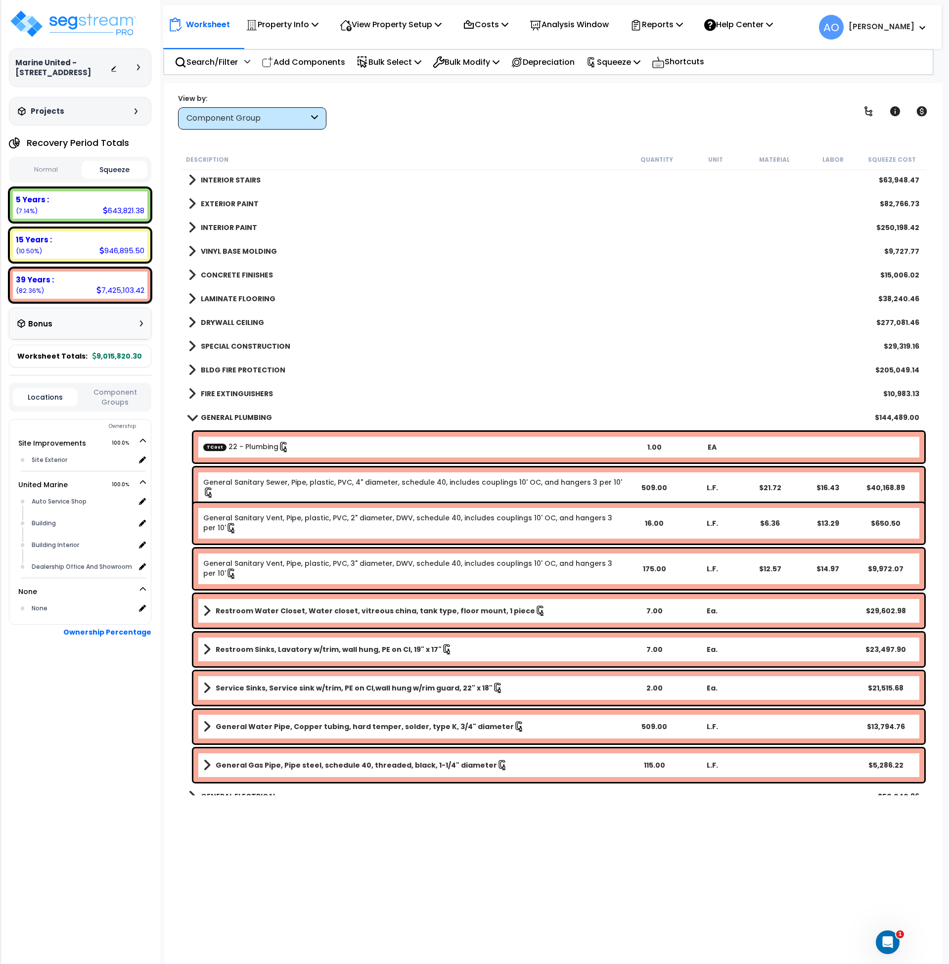
click at [251, 418] on b "GENERAL PLUMBING" at bounding box center [236, 418] width 71 height 10
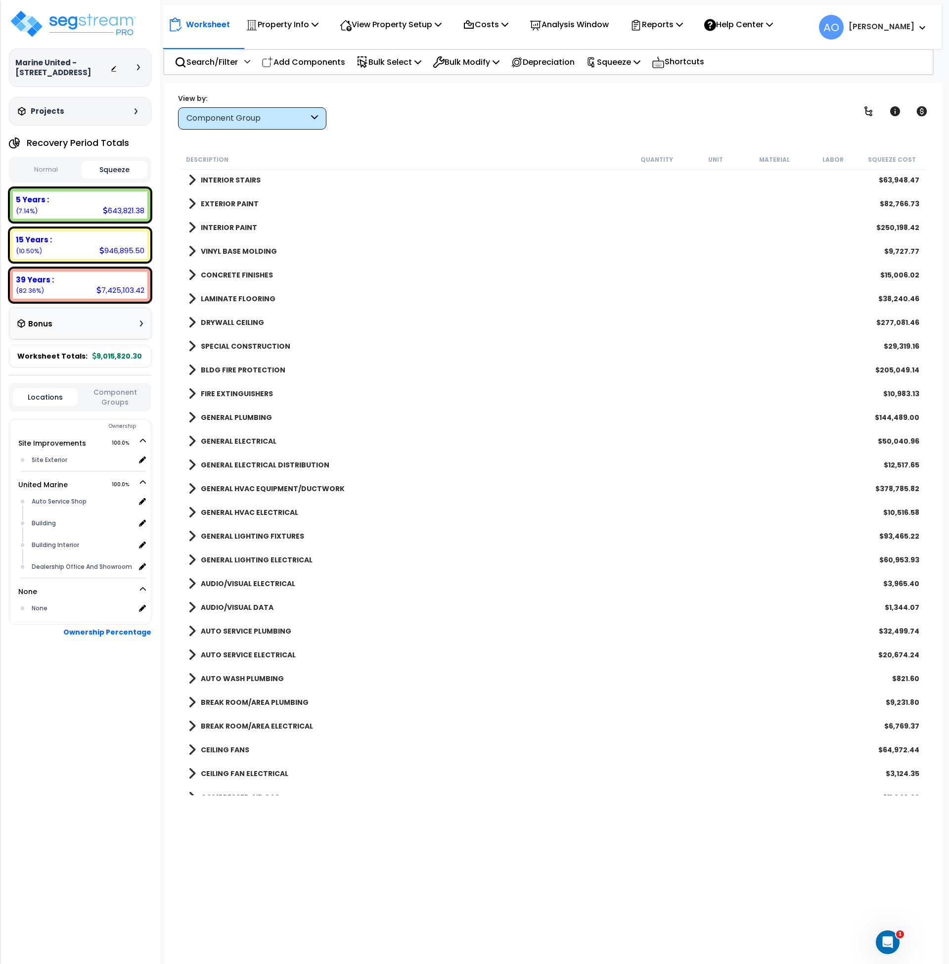
click at [253, 440] on b "GENERAL ELECTRICAL" at bounding box center [239, 441] width 76 height 10
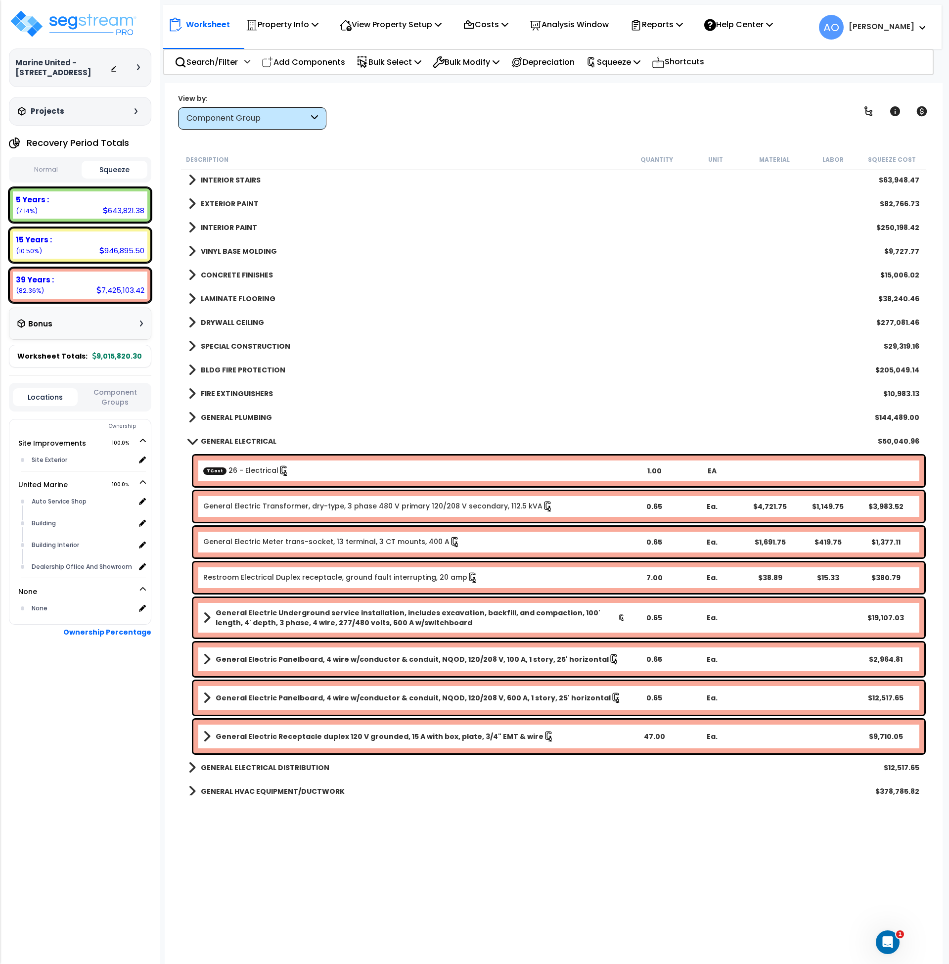
click at [253, 439] on b "GENERAL ELECTRICAL" at bounding box center [239, 441] width 76 height 10
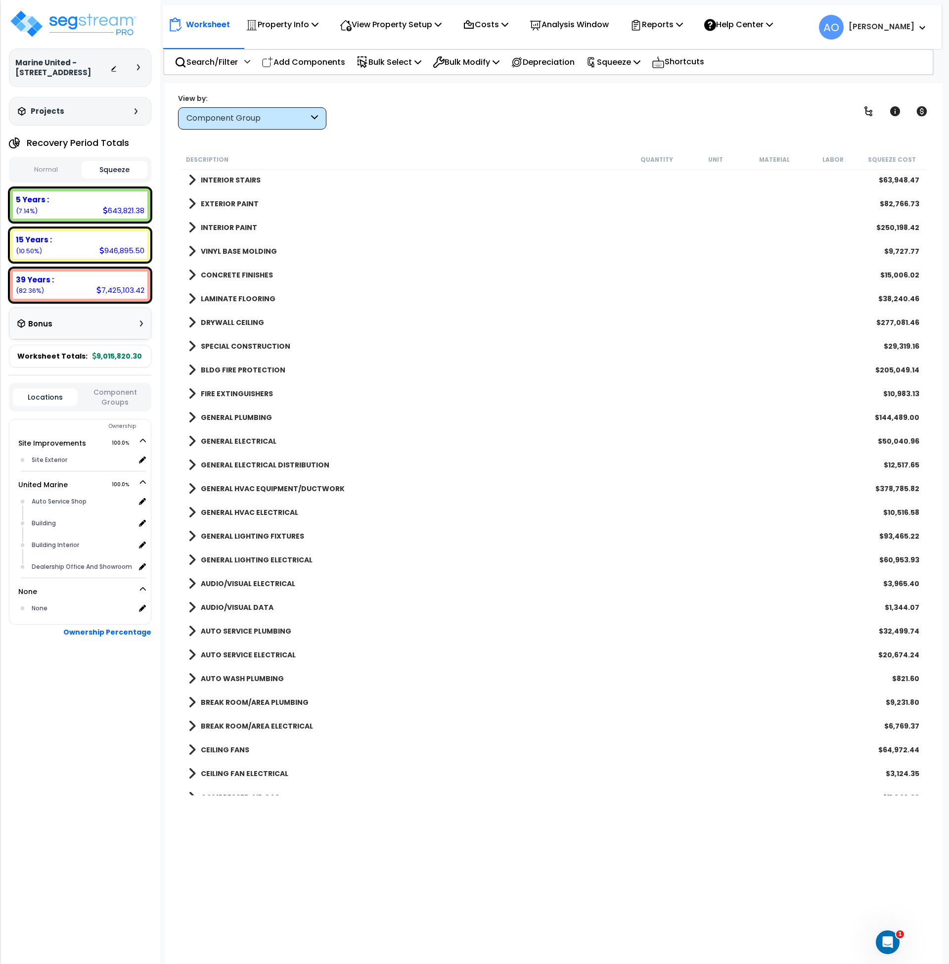
click at [259, 464] on b "GENERAL ELECTRICAL DISTRIBUTION" at bounding box center [265, 465] width 129 height 10
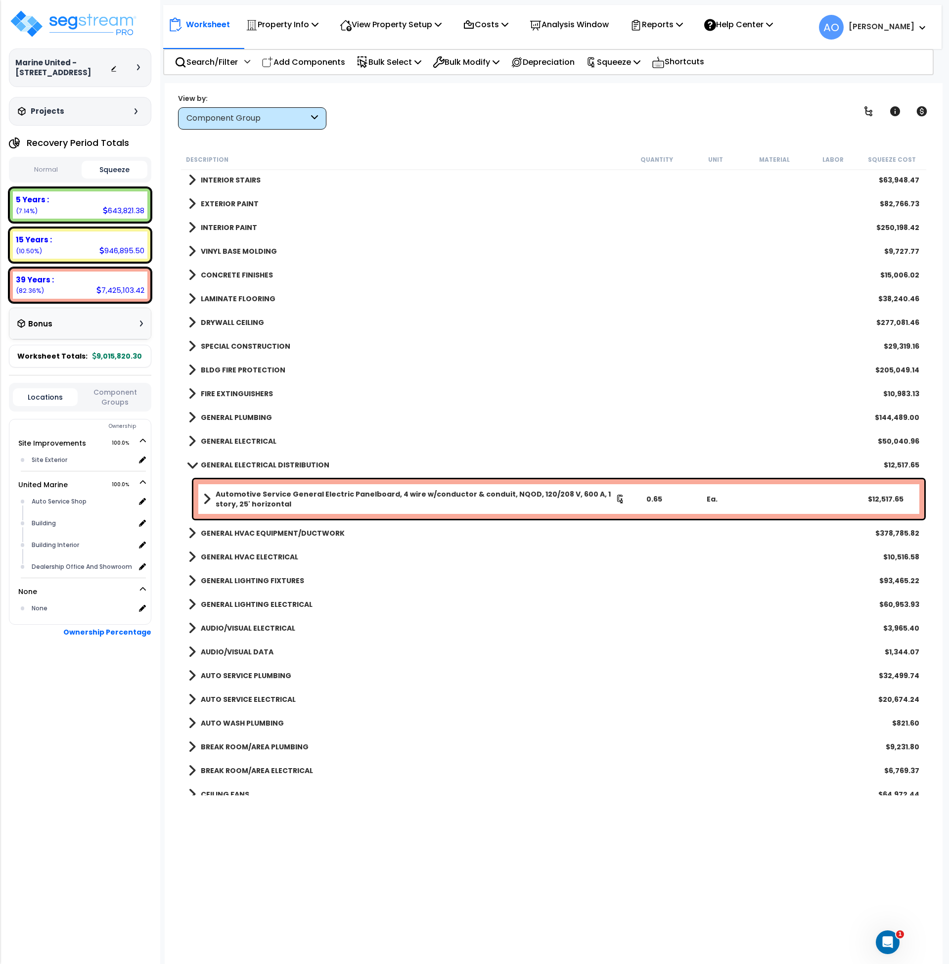
click at [259, 463] on b "GENERAL ELECTRICAL DISTRIBUTION" at bounding box center [265, 465] width 129 height 10
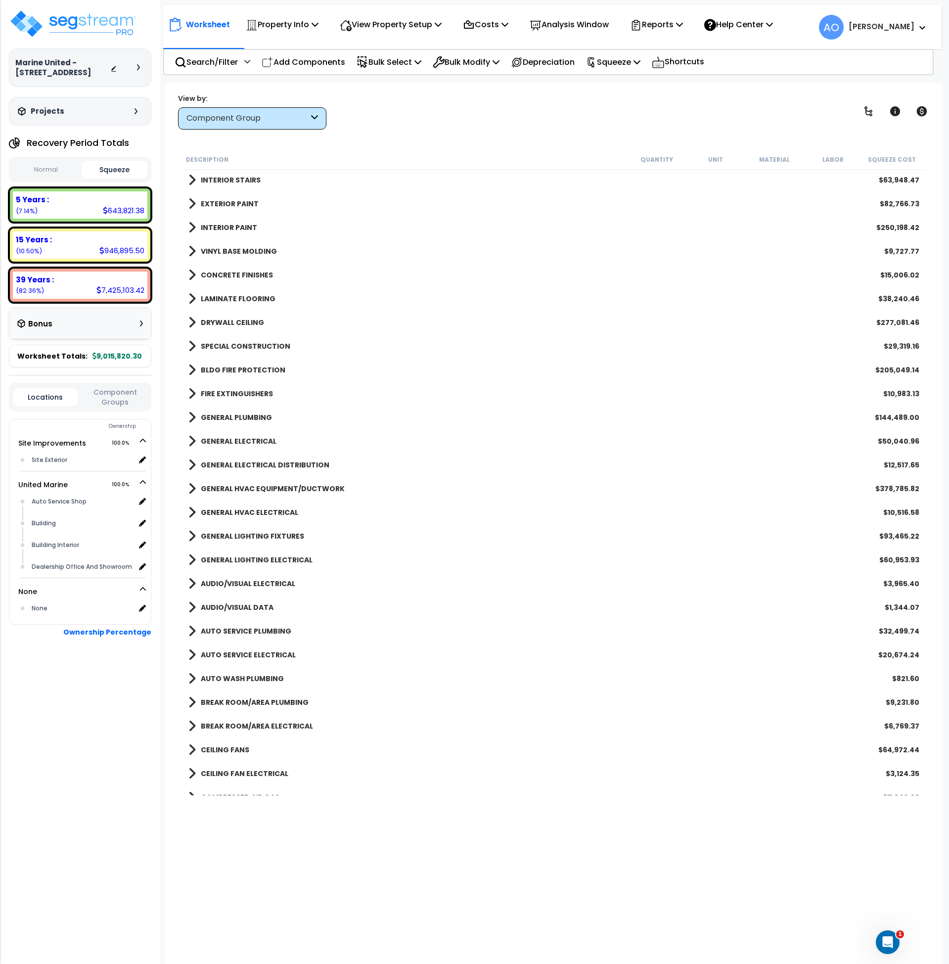
click at [255, 488] on b "GENERAL HVAC EQUIPMENT/DUCTWORK" at bounding box center [273, 489] width 144 height 10
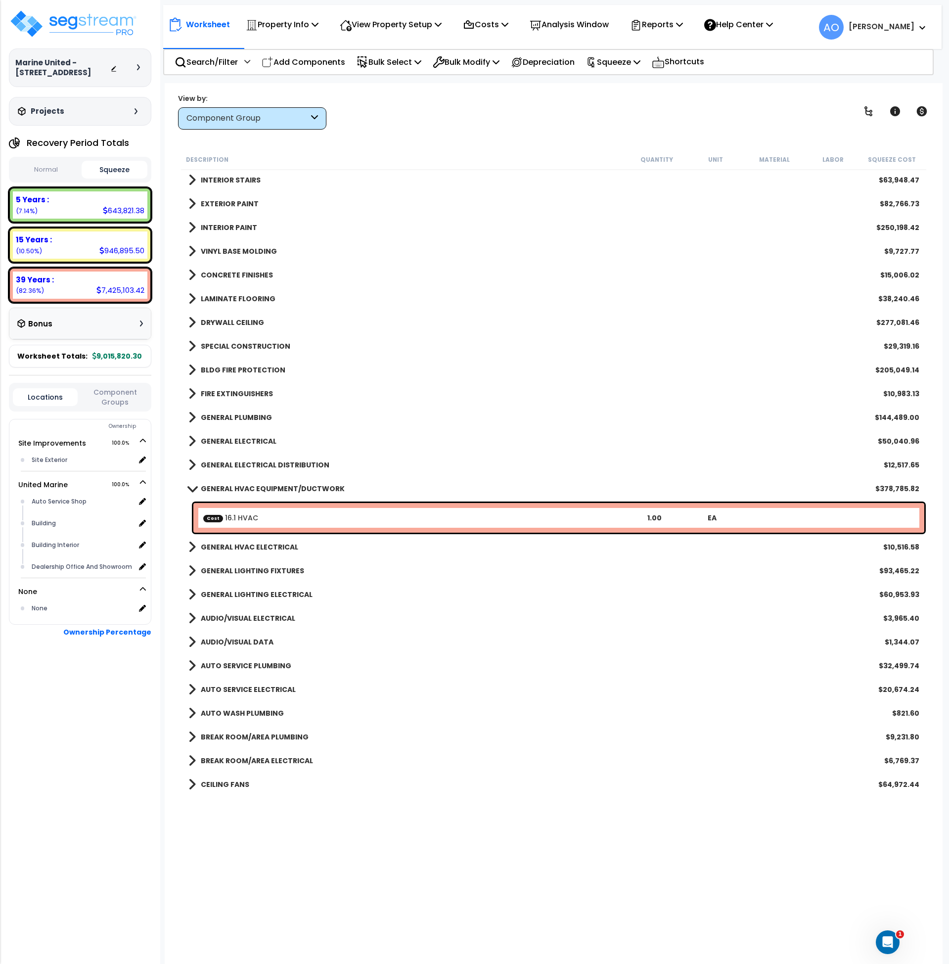
click at [255, 488] on b "GENERAL HVAC EQUIPMENT/DUCTWORK" at bounding box center [273, 489] width 144 height 10
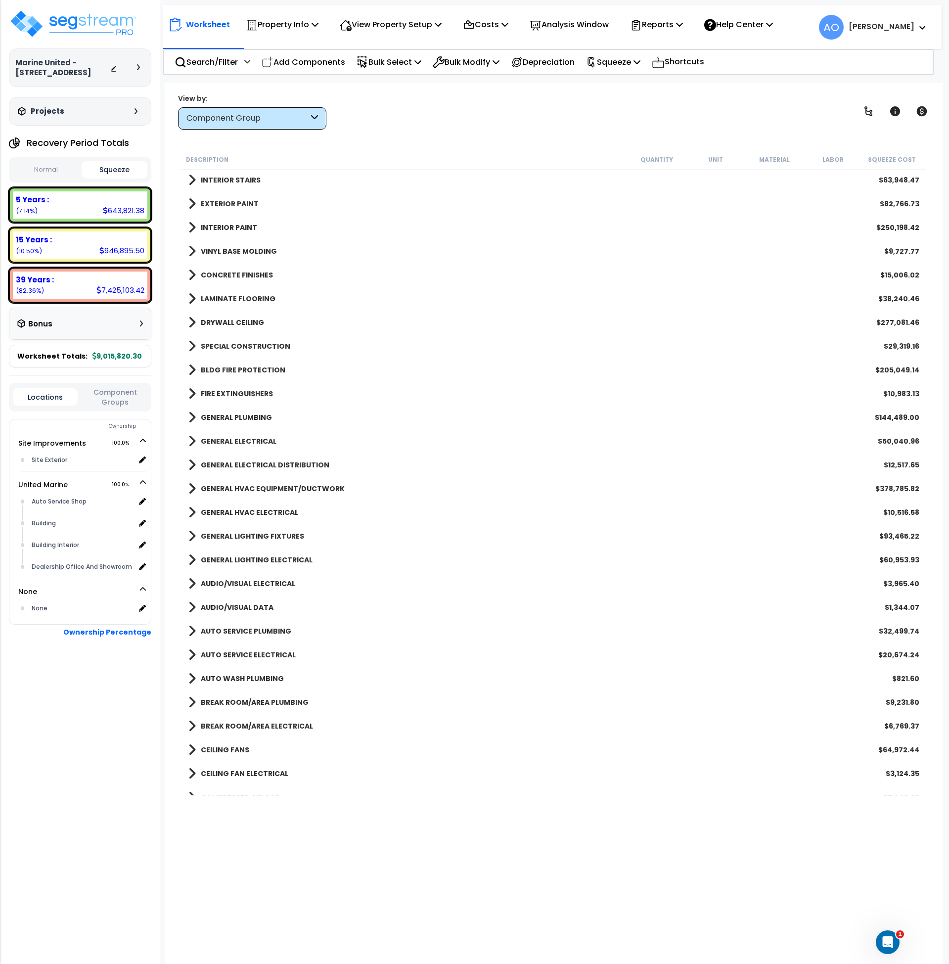
click at [249, 509] on b "GENERAL HVAC ELECTRICAL" at bounding box center [249, 513] width 97 height 10
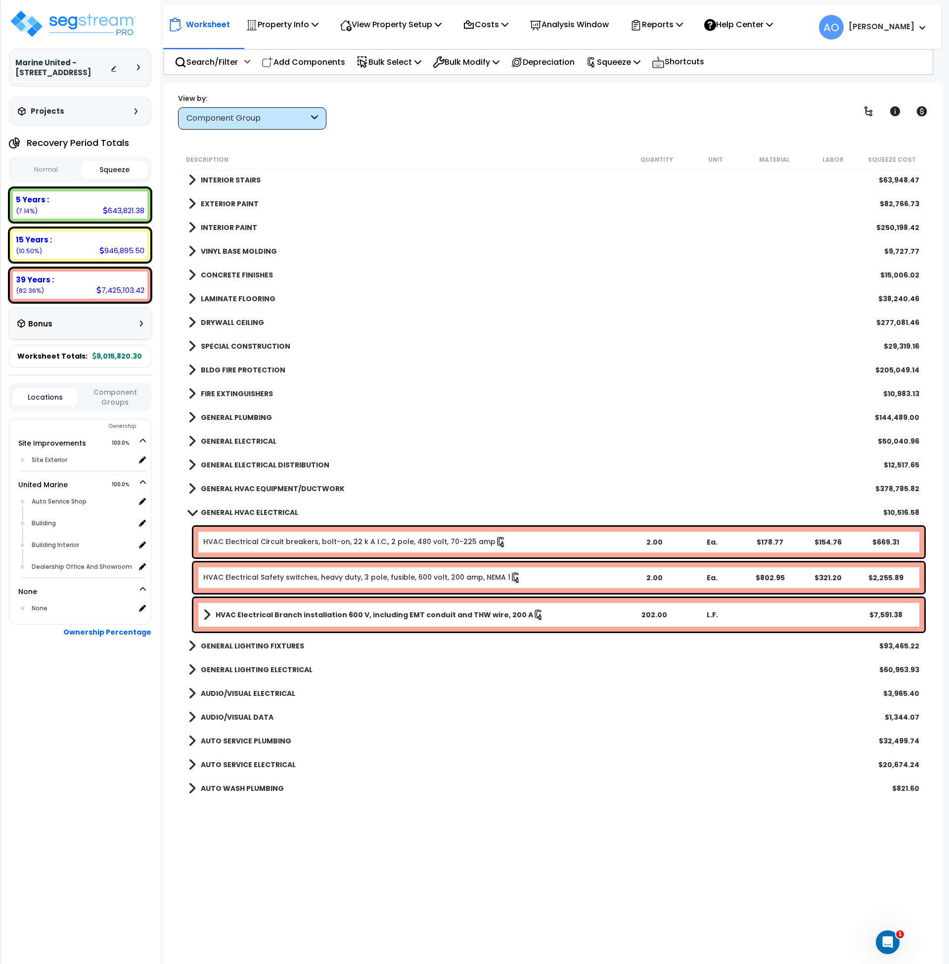
click at [249, 509] on b "GENERAL HVAC ELECTRICAL" at bounding box center [249, 513] width 97 height 10
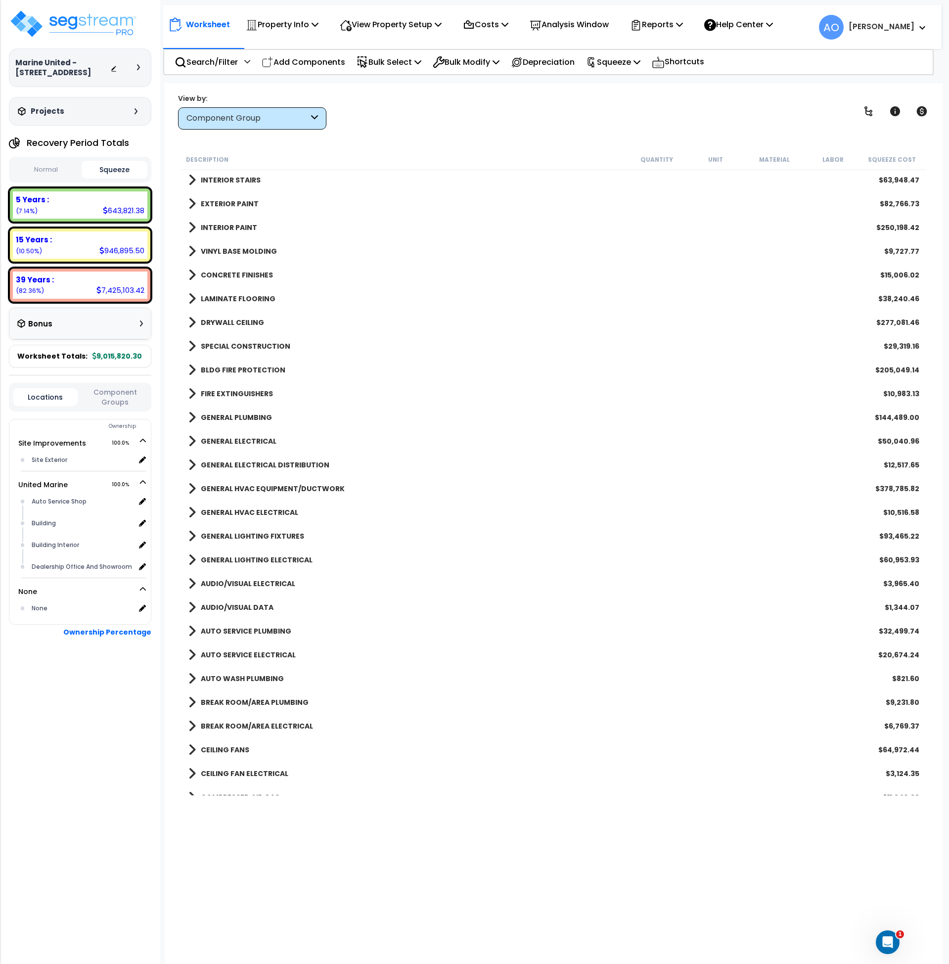
click at [259, 508] on b "GENERAL HVAC ELECTRICAL" at bounding box center [249, 513] width 97 height 10
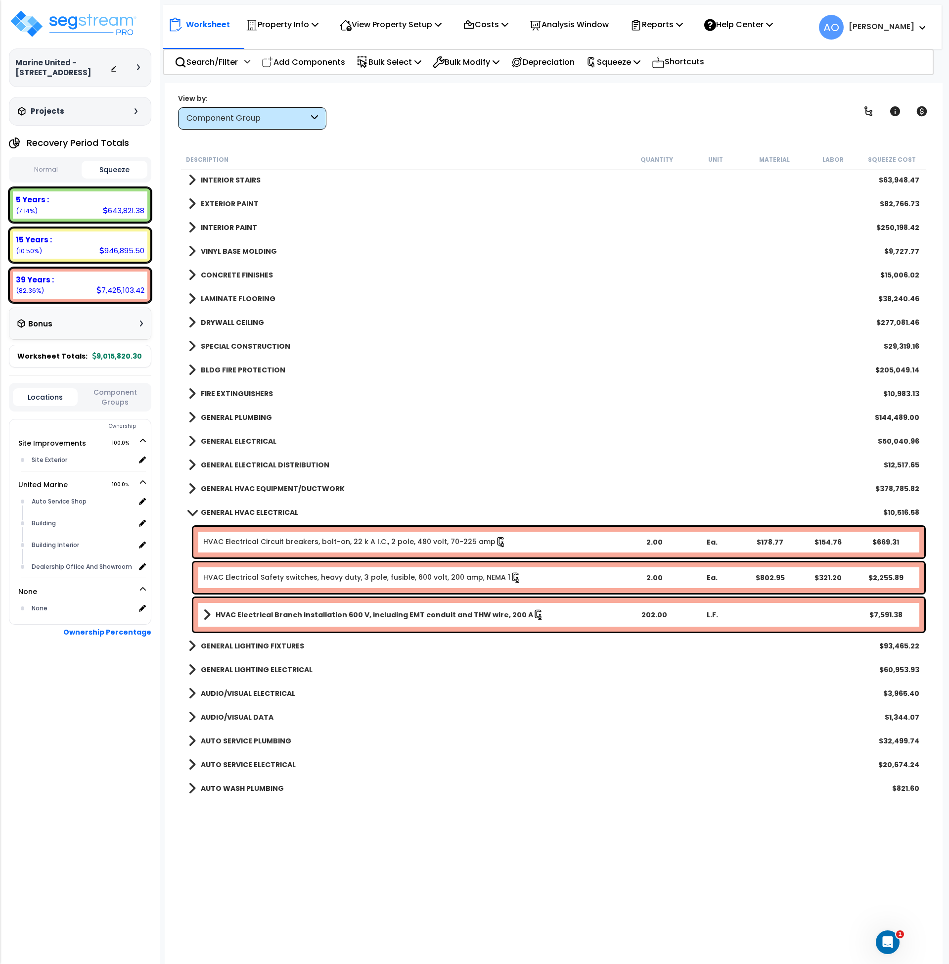
click at [275, 542] on link "HVAC Electrical Circuit breakers, bolt-on, 22 k A I.C., 2 pole, 480 volt, 70-22…" at bounding box center [354, 542] width 303 height 11
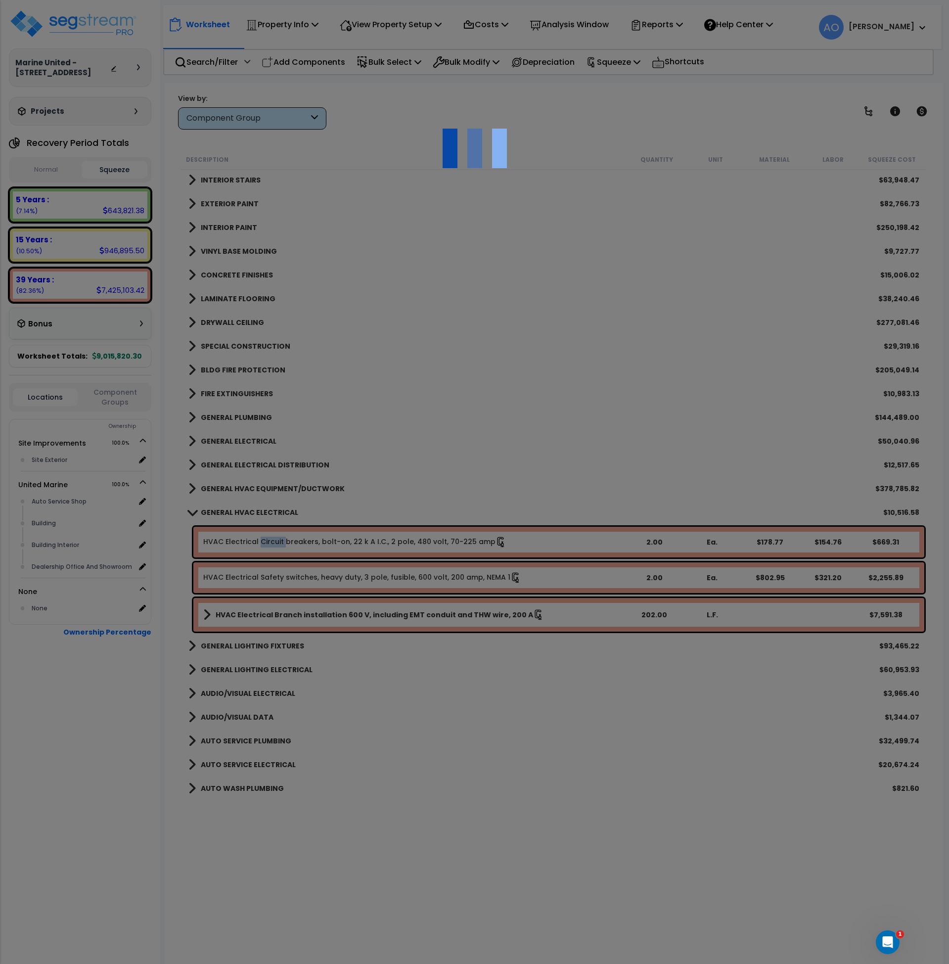
select select "46127652"
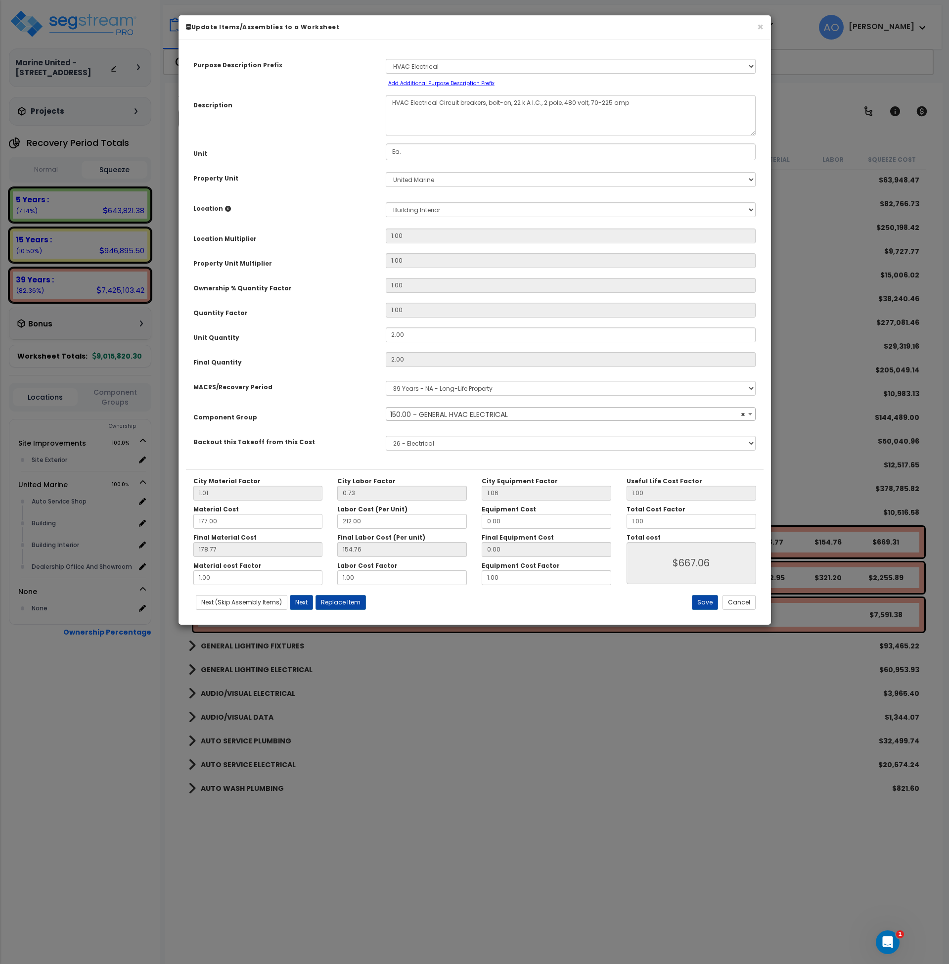
select select "45969"
click at [737, 605] on button "Cancel" at bounding box center [739, 602] width 33 height 15
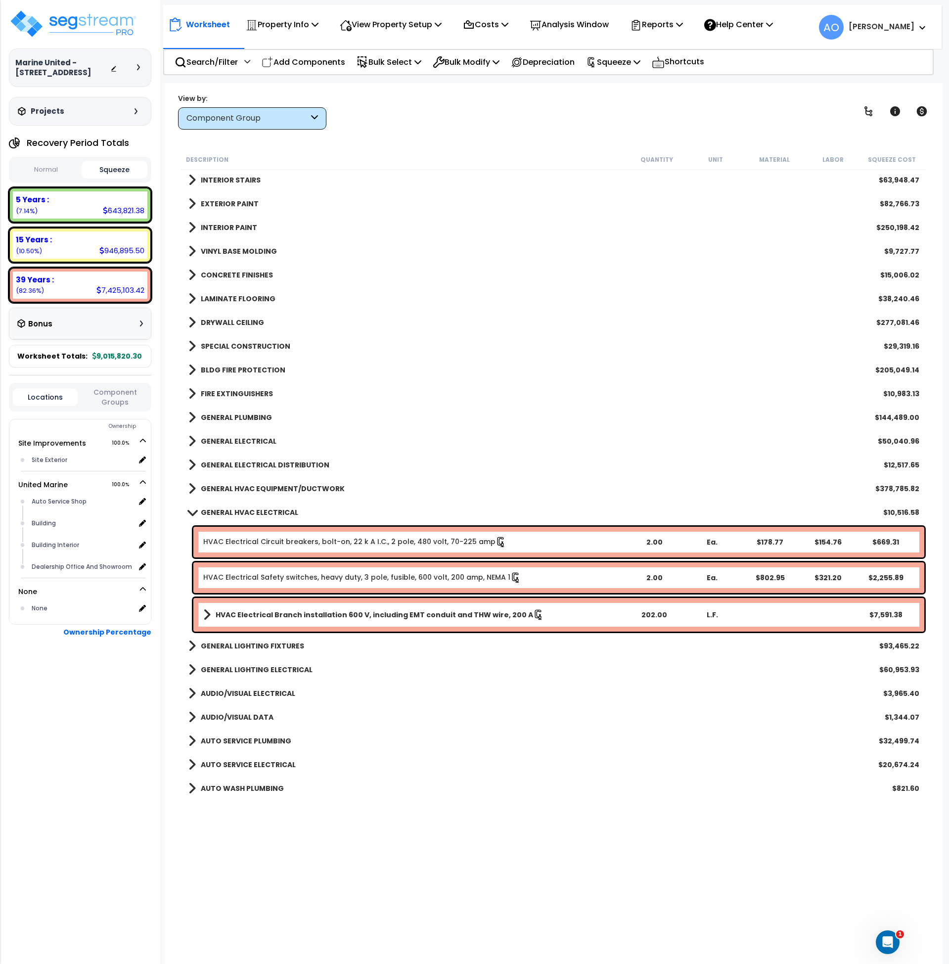
click at [278, 509] on b "GENERAL HVAC ELECTRICAL" at bounding box center [249, 513] width 97 height 10
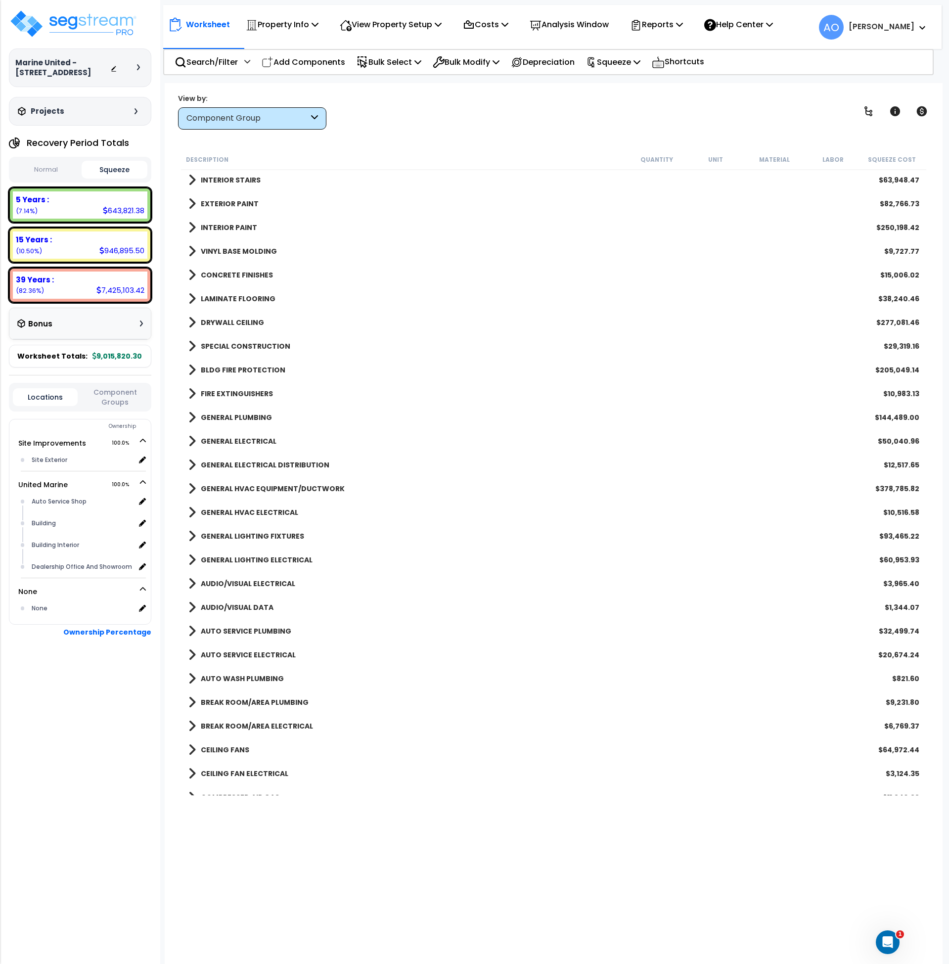
click at [269, 535] on b "GENERAL LIGHTING FIXTURES" at bounding box center [252, 536] width 103 height 10
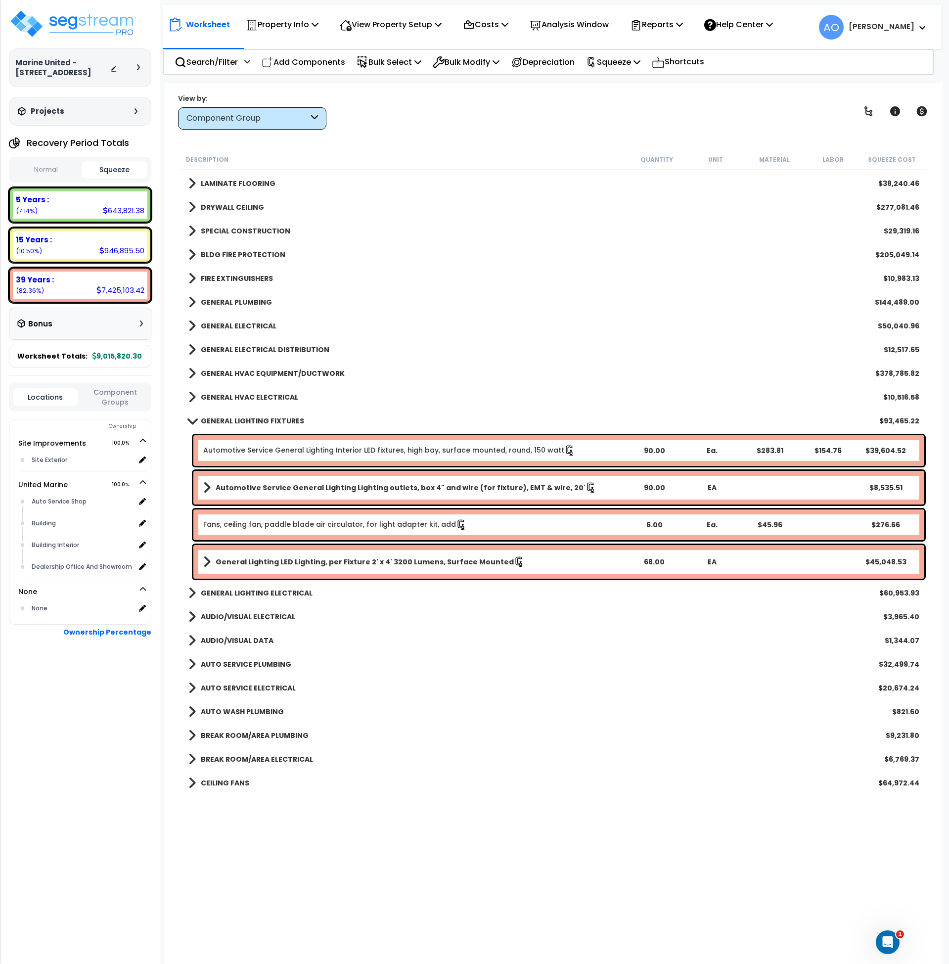
scroll to position [521, 0]
click at [235, 414] on link "GENERAL LIGHTING FIXTURES" at bounding box center [246, 421] width 116 height 14
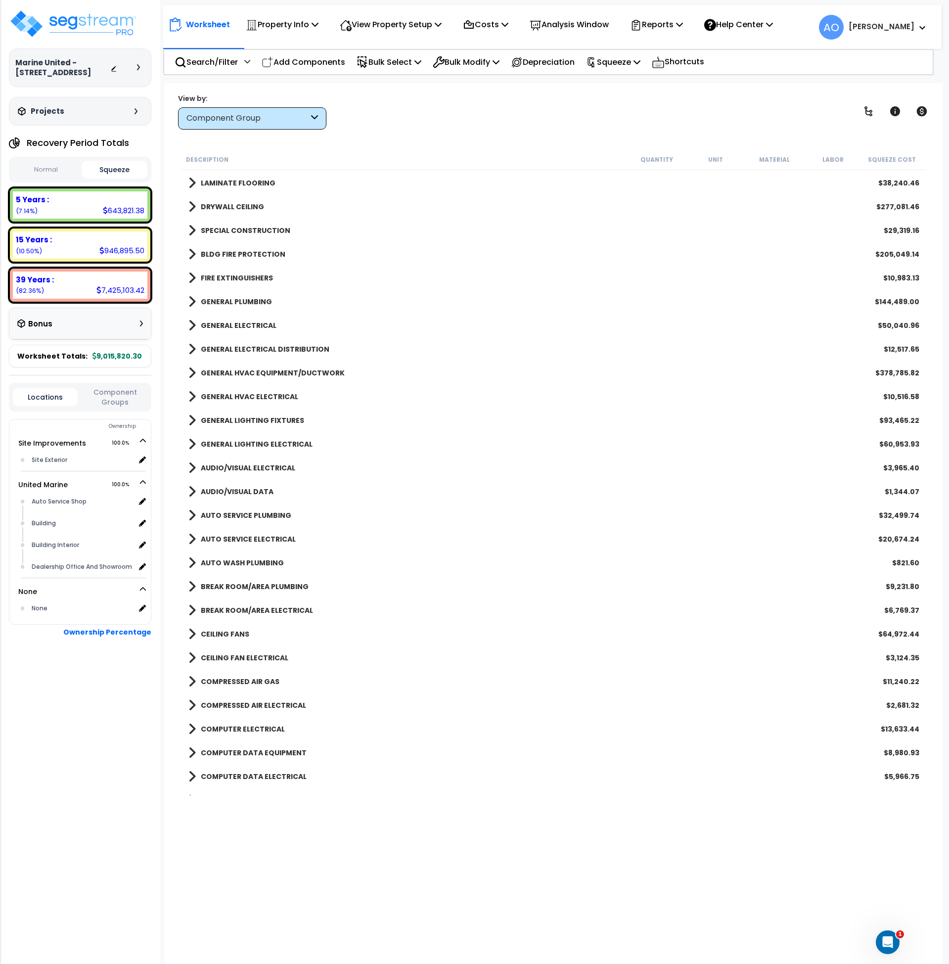
click at [239, 441] on b "GENERAL LIGHTING ELECTRICAL" at bounding box center [257, 444] width 112 height 10
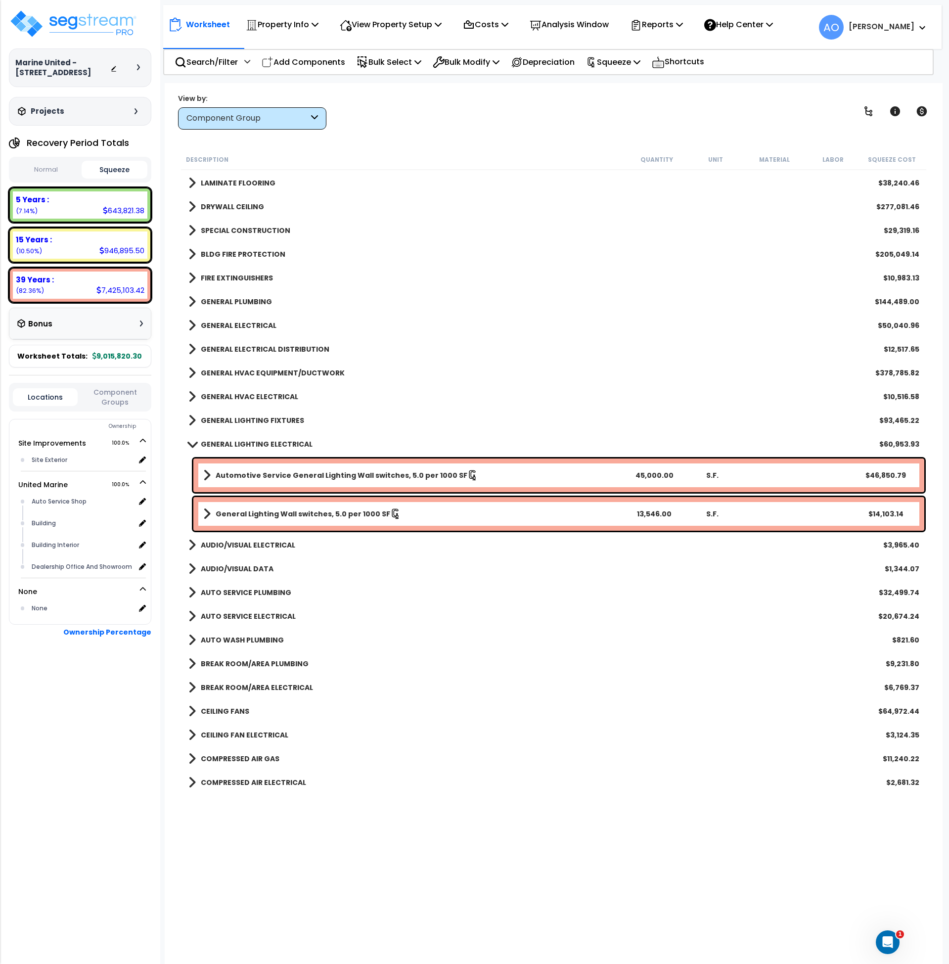
click at [261, 475] on b "Automotive Service General Lighting Wall switches, 5.0 per 1000 SF" at bounding box center [342, 475] width 252 height 10
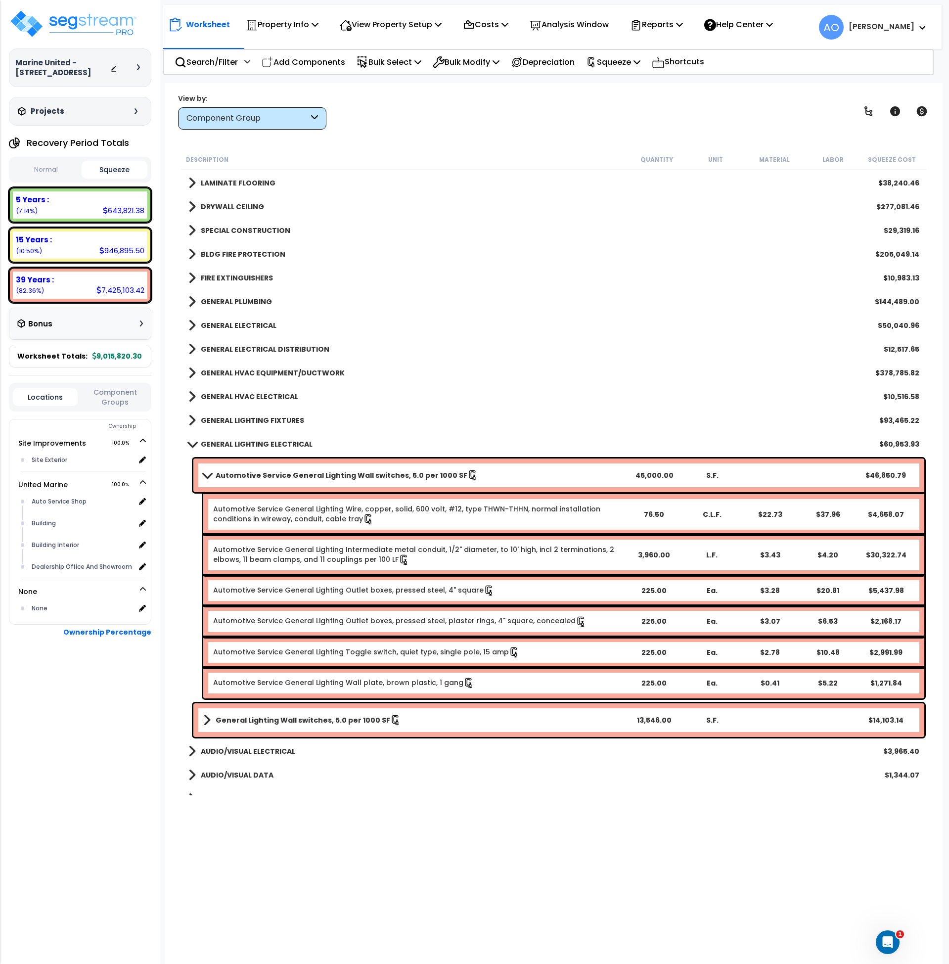
click at [268, 476] on b "Automotive Service General Lighting Wall switches, 5.0 per 1000 SF" at bounding box center [342, 475] width 252 height 10
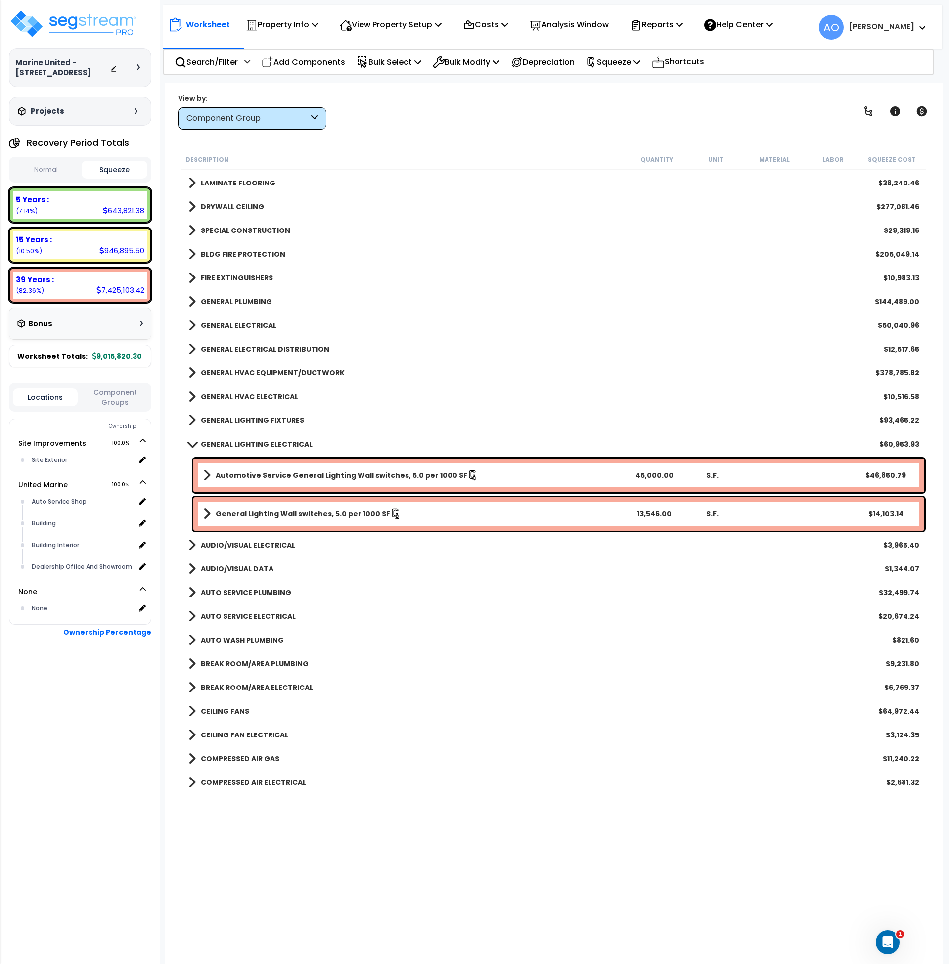
click at [254, 443] on b "GENERAL LIGHTING ELECTRICAL" at bounding box center [257, 444] width 112 height 10
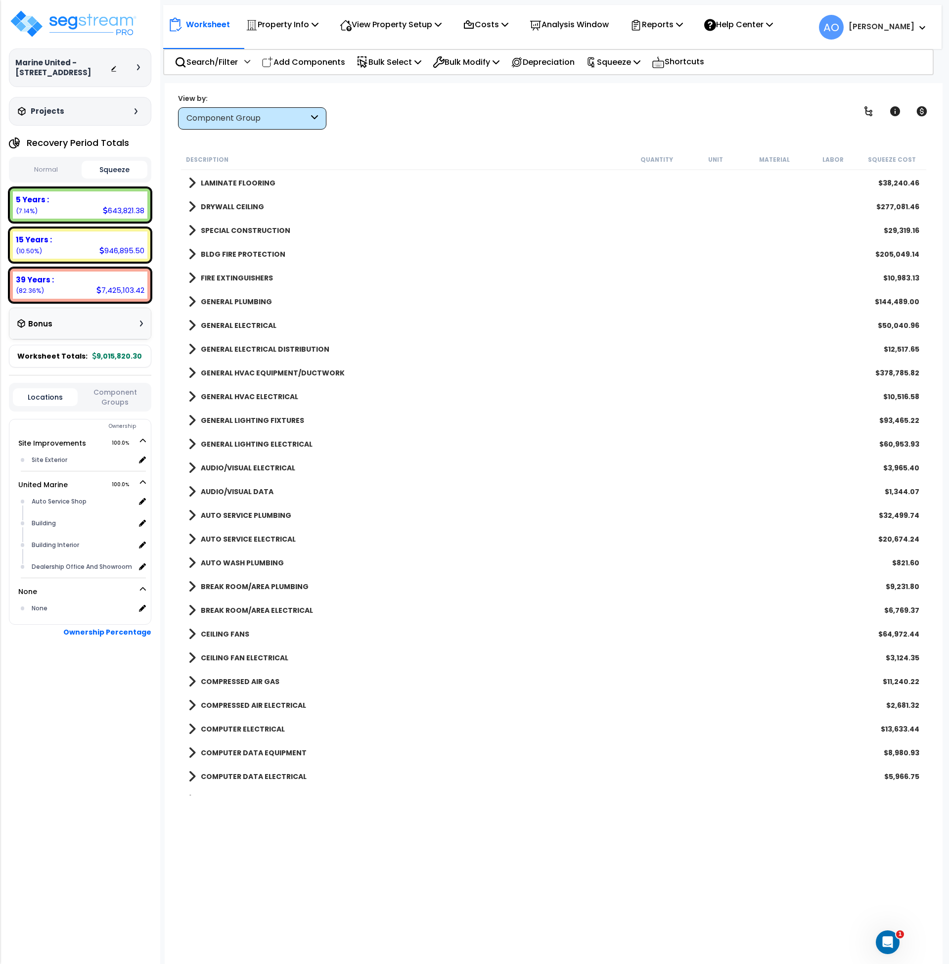
click at [260, 468] on b "AUDIO/VISUAL ELECTRICAL" at bounding box center [248, 468] width 94 height 10
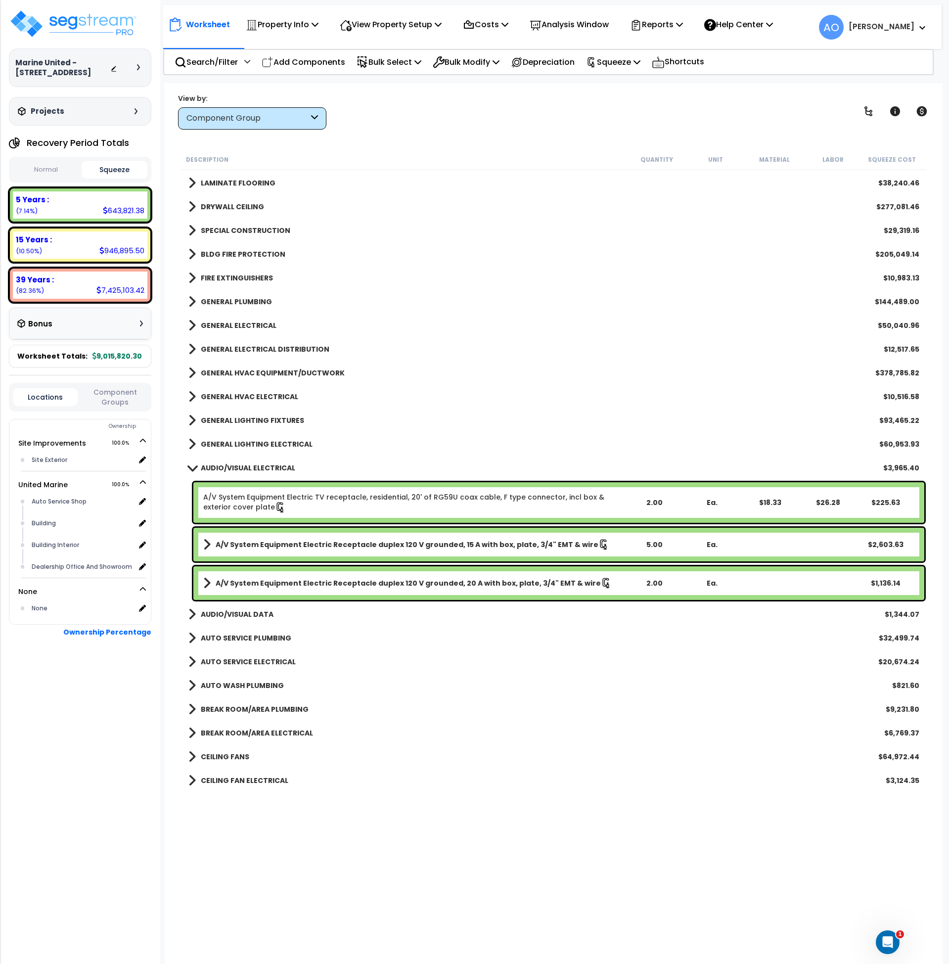
click at [259, 468] on b "AUDIO/VISUAL ELECTRICAL" at bounding box center [248, 468] width 94 height 10
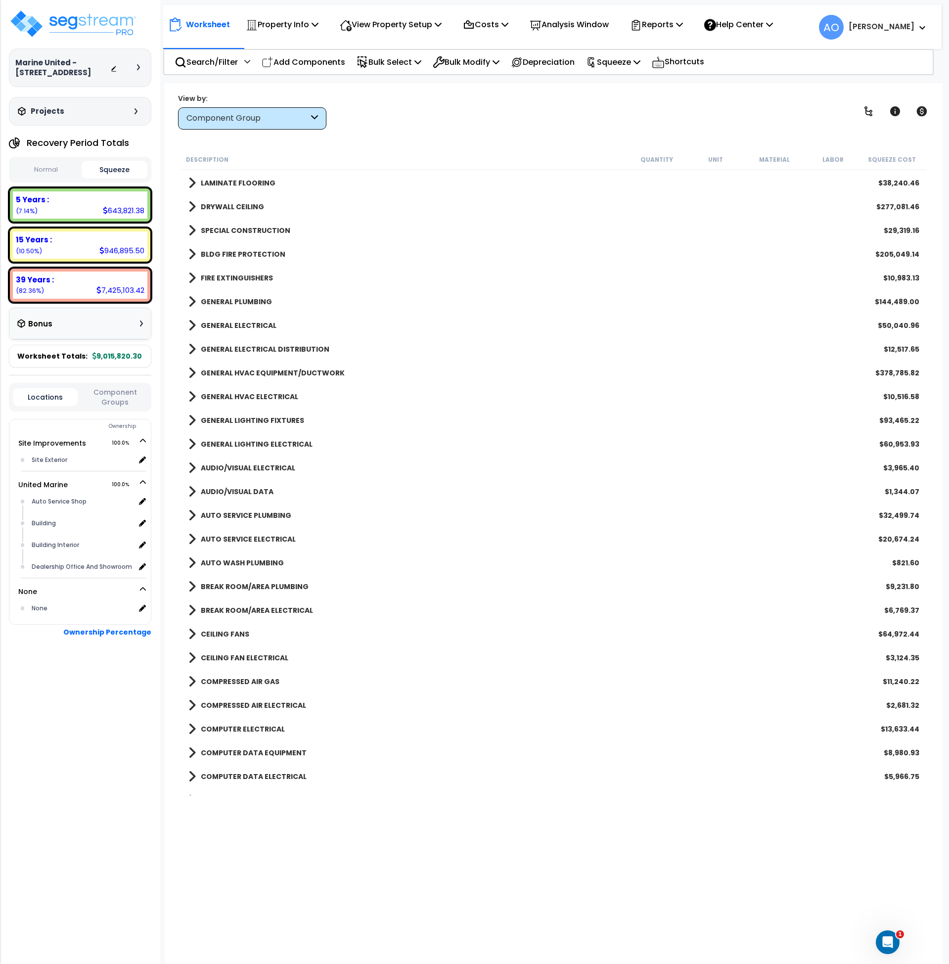
click at [257, 495] on b "AUDIO/VISUAL DATA" at bounding box center [237, 492] width 73 height 10
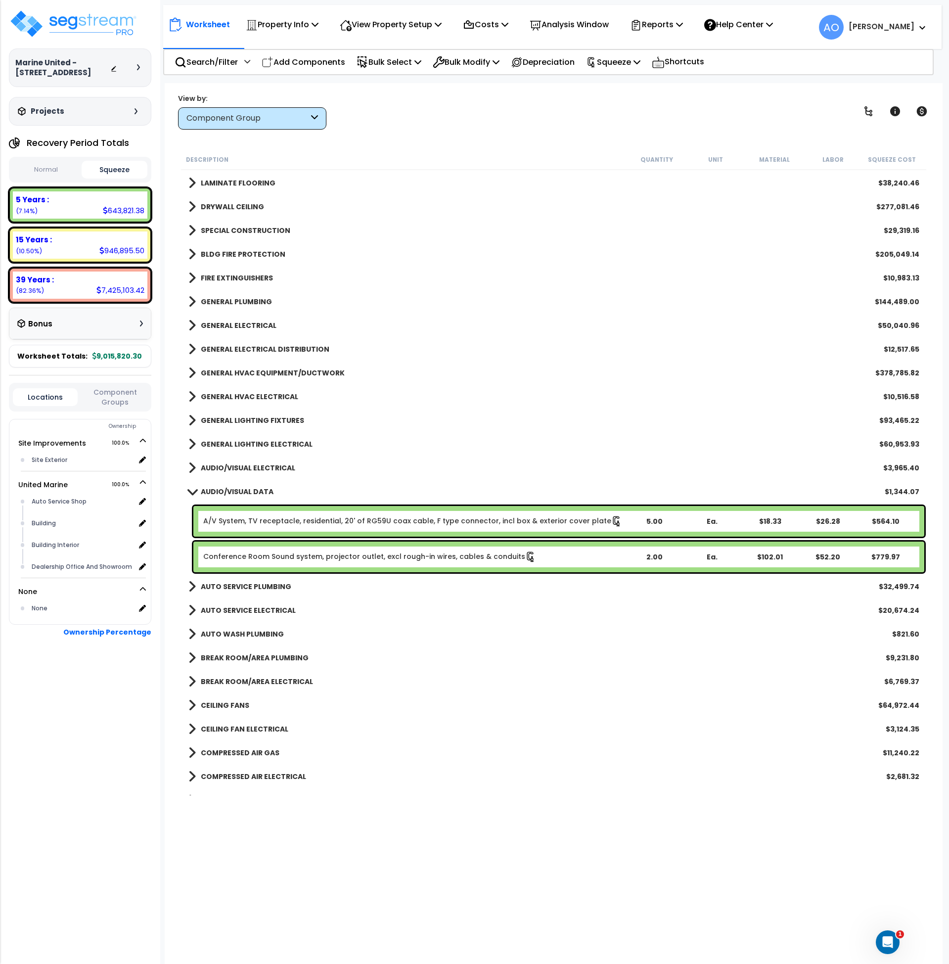
click at [257, 495] on b "AUDIO/VISUAL DATA" at bounding box center [237, 492] width 73 height 10
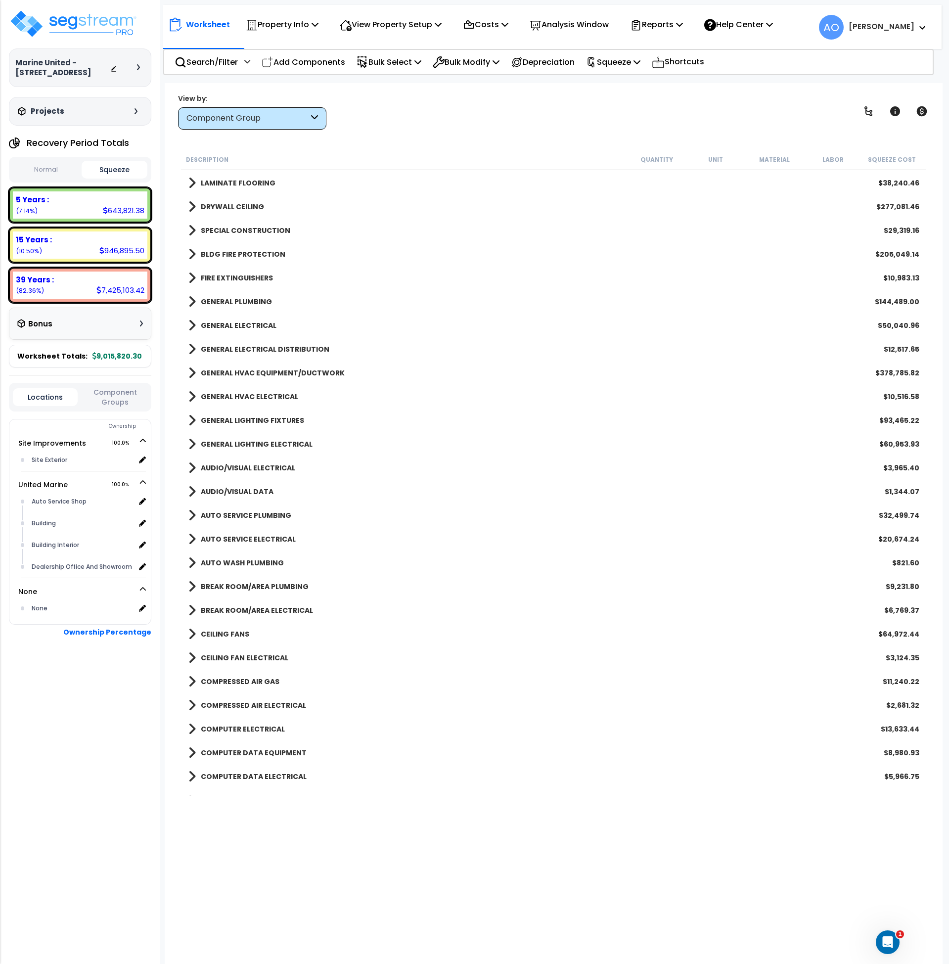
click at [259, 519] on b "AUTO SERVICE PLUMBING" at bounding box center [246, 515] width 91 height 10
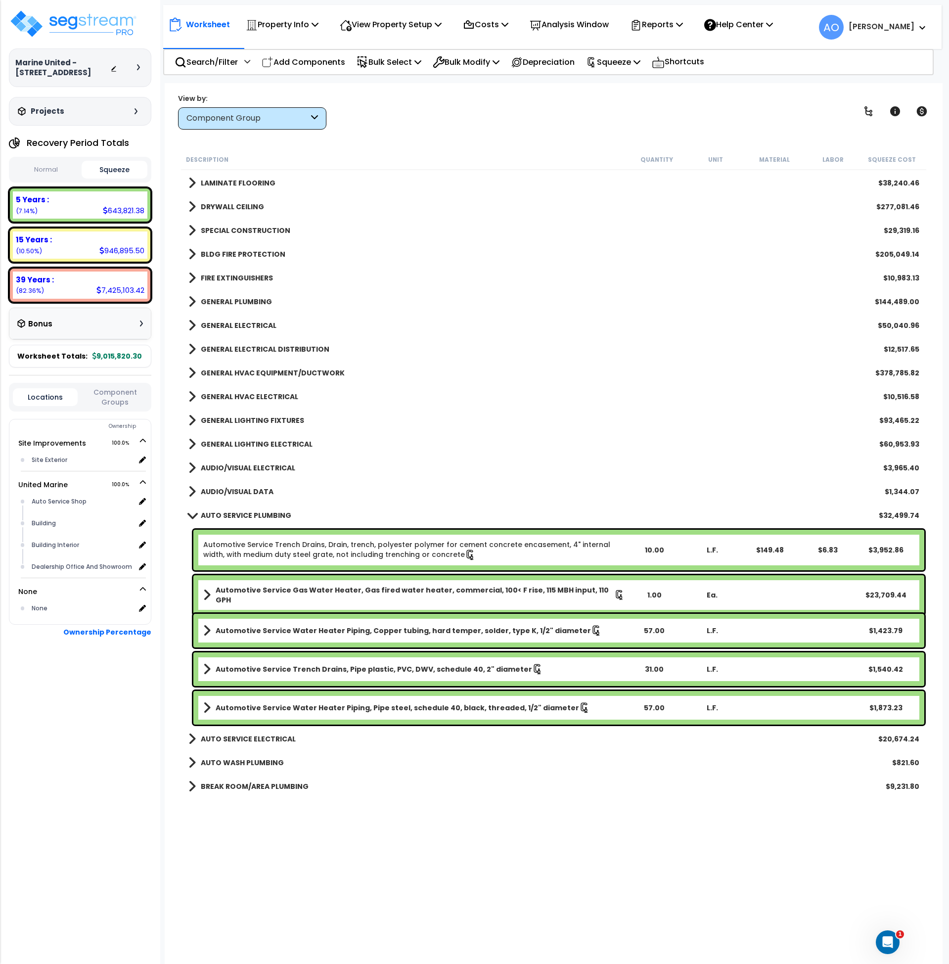
click at [262, 517] on b "AUTO SERVICE PLUMBING" at bounding box center [246, 515] width 91 height 10
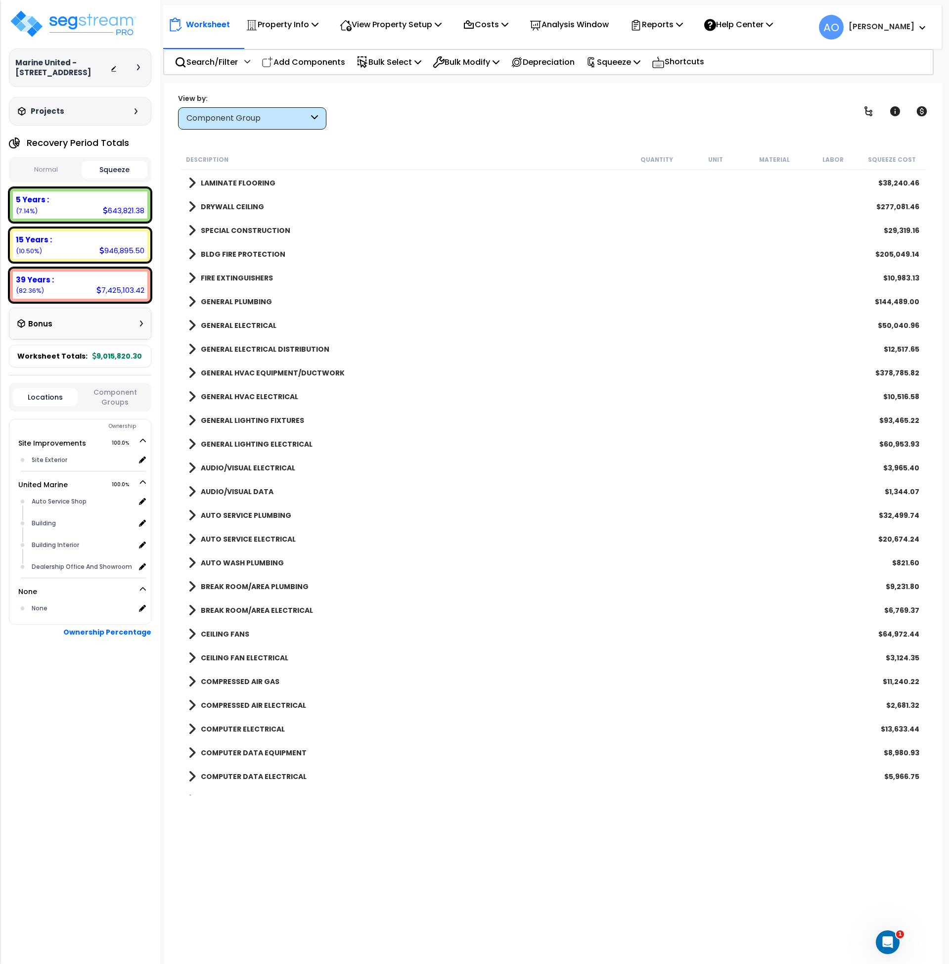
click at [257, 542] on b "AUTO SERVICE ELECTRICAL" at bounding box center [248, 539] width 95 height 10
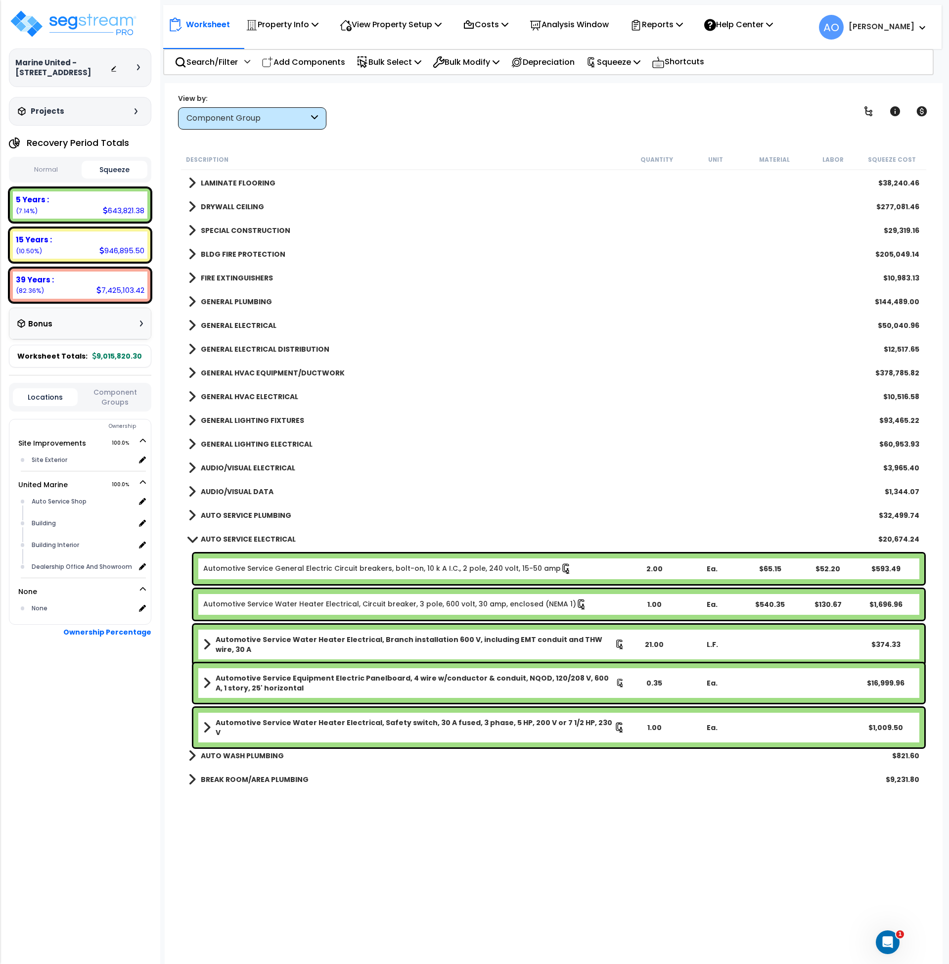
click at [257, 540] on b "AUTO SERVICE ELECTRICAL" at bounding box center [248, 539] width 95 height 10
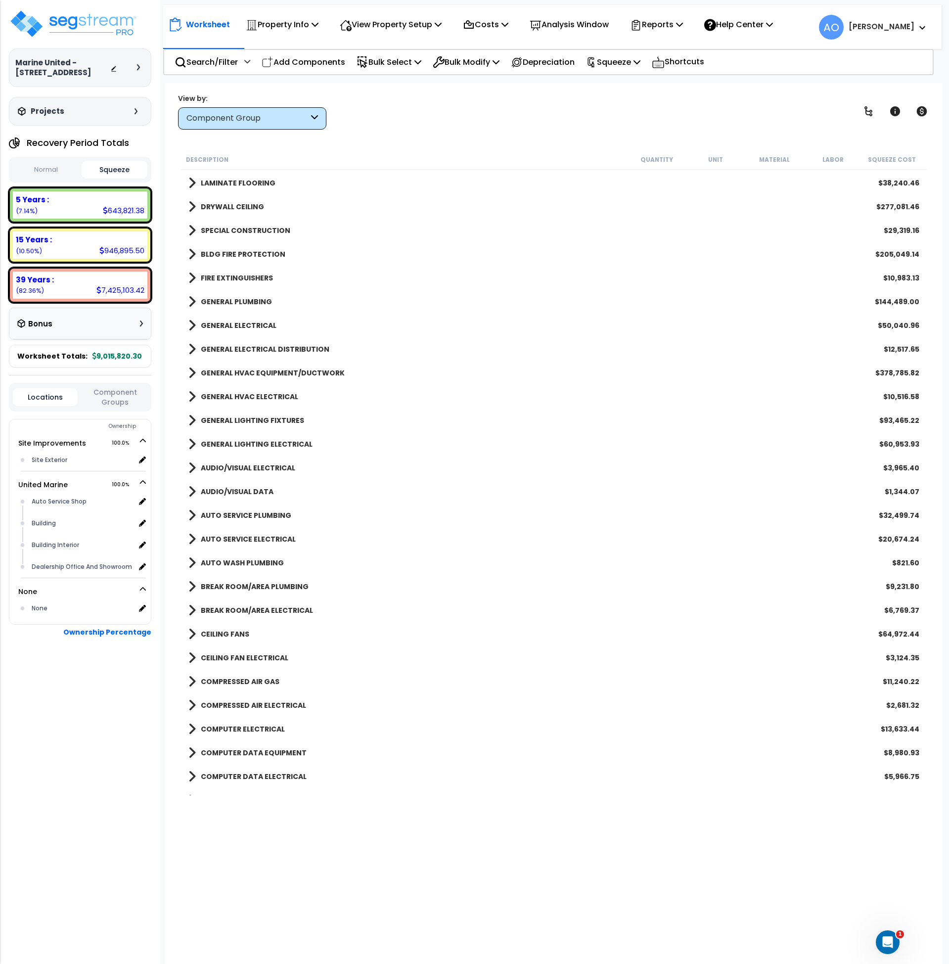
click at [247, 564] on b "AUTO WASH PLUMBING" at bounding box center [242, 563] width 83 height 10
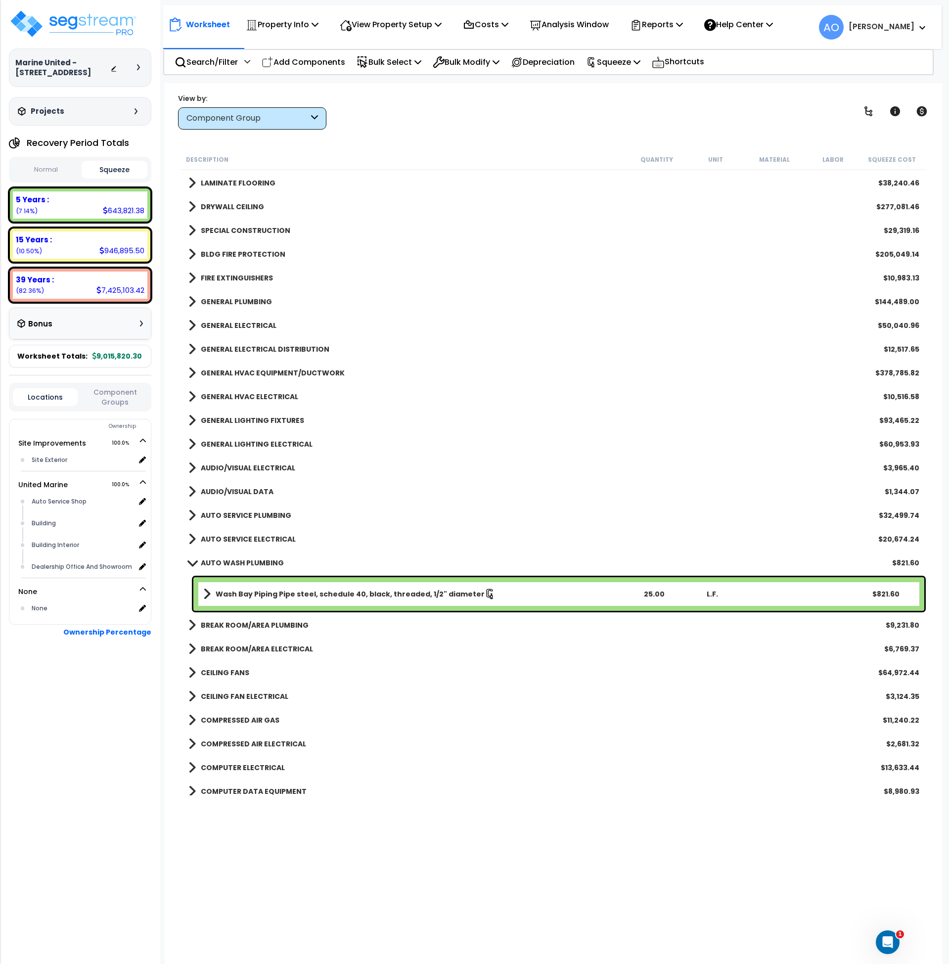
click at [247, 563] on b "AUTO WASH PLUMBING" at bounding box center [242, 563] width 83 height 10
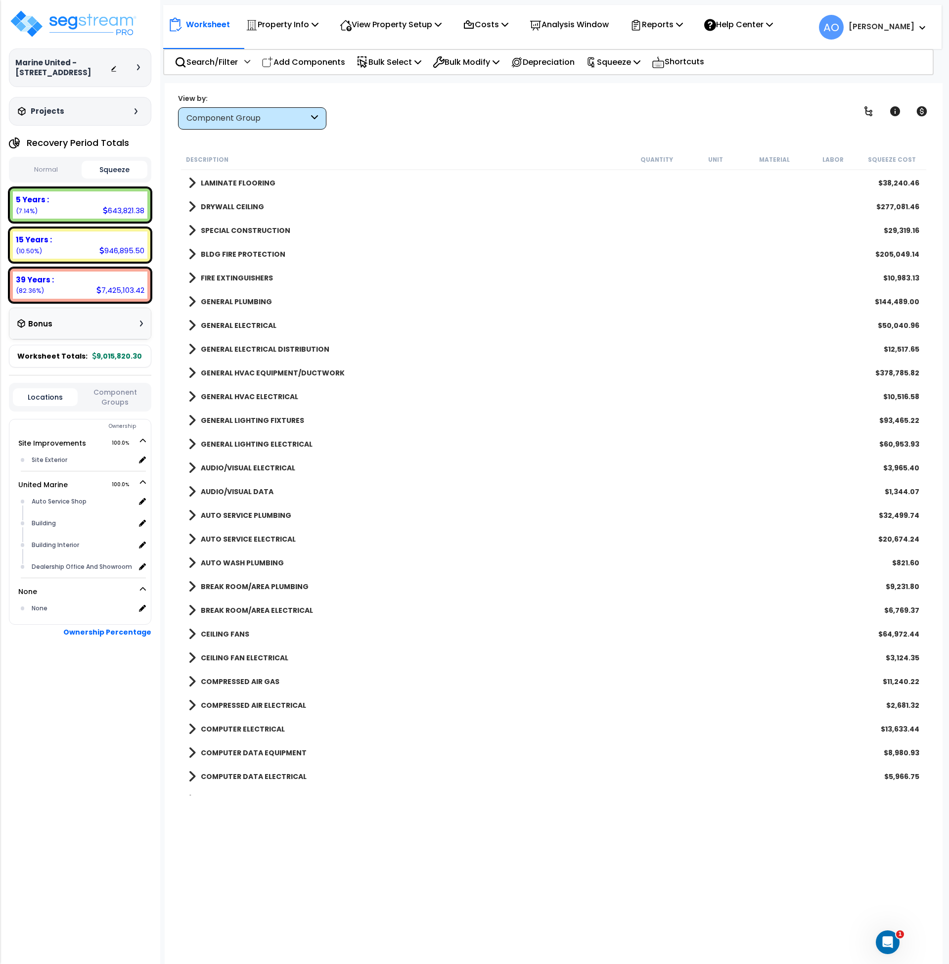
click at [244, 584] on b "BREAK ROOM/AREA PLUMBING" at bounding box center [255, 587] width 108 height 10
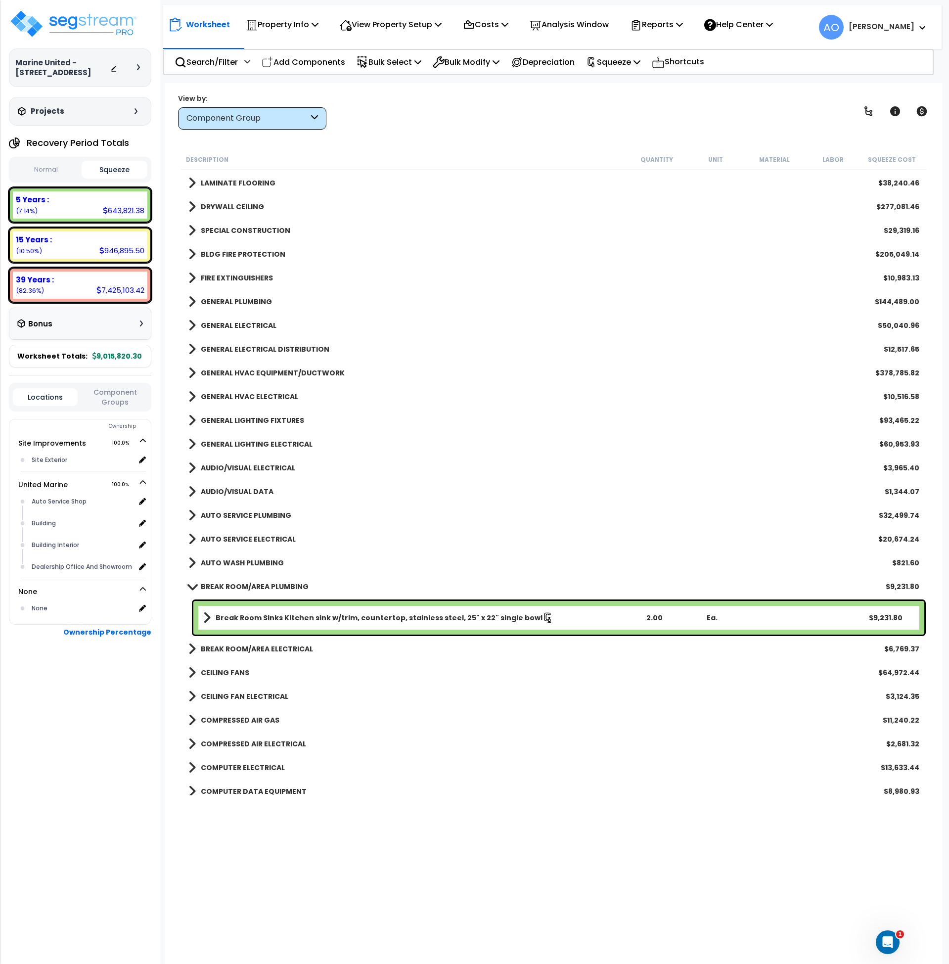
click at [244, 584] on b "BREAK ROOM/AREA PLUMBING" at bounding box center [255, 587] width 108 height 10
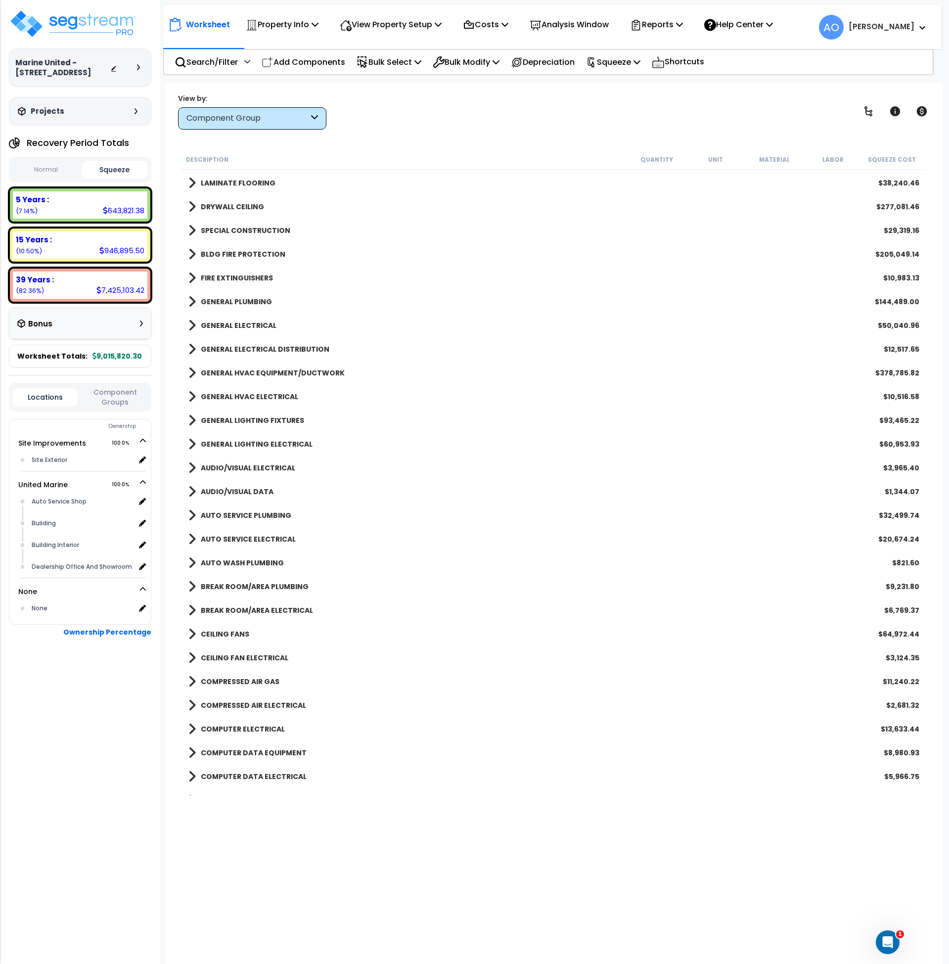
click at [243, 609] on b "BREAK ROOM/AREA ELECTRICAL" at bounding box center [257, 610] width 112 height 10
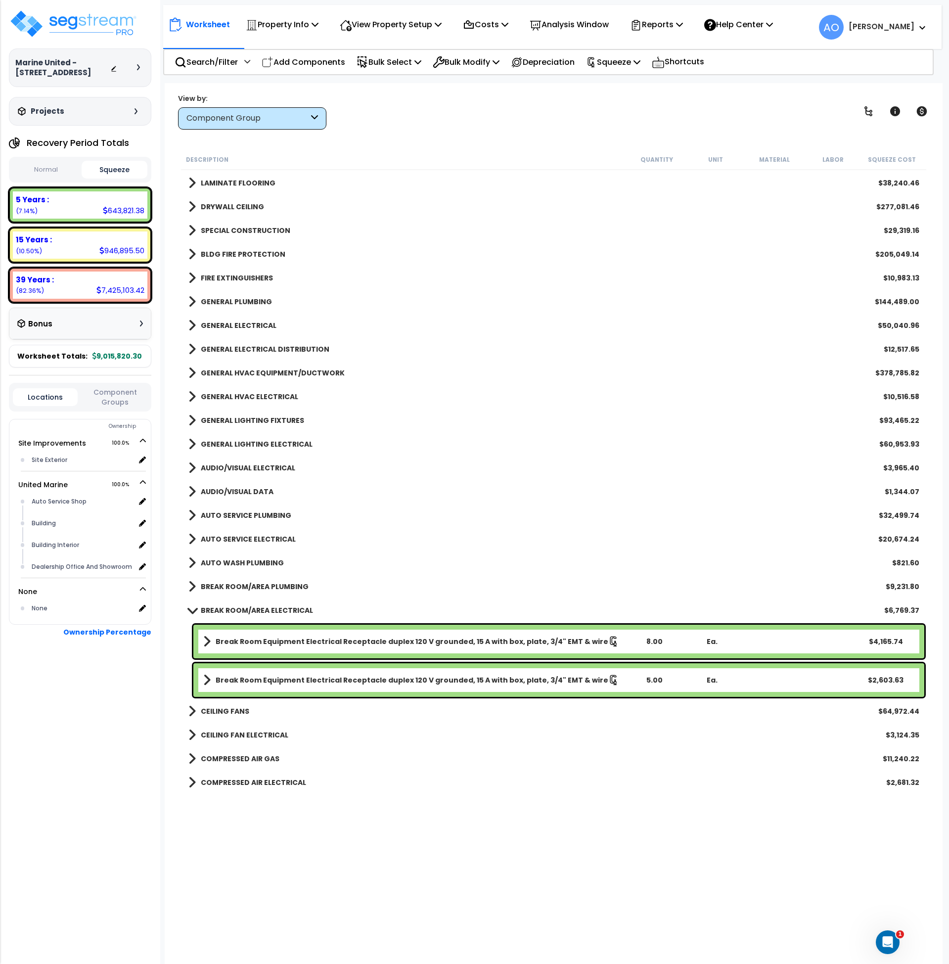
click at [243, 609] on b "BREAK ROOM/AREA ELECTRICAL" at bounding box center [257, 610] width 112 height 10
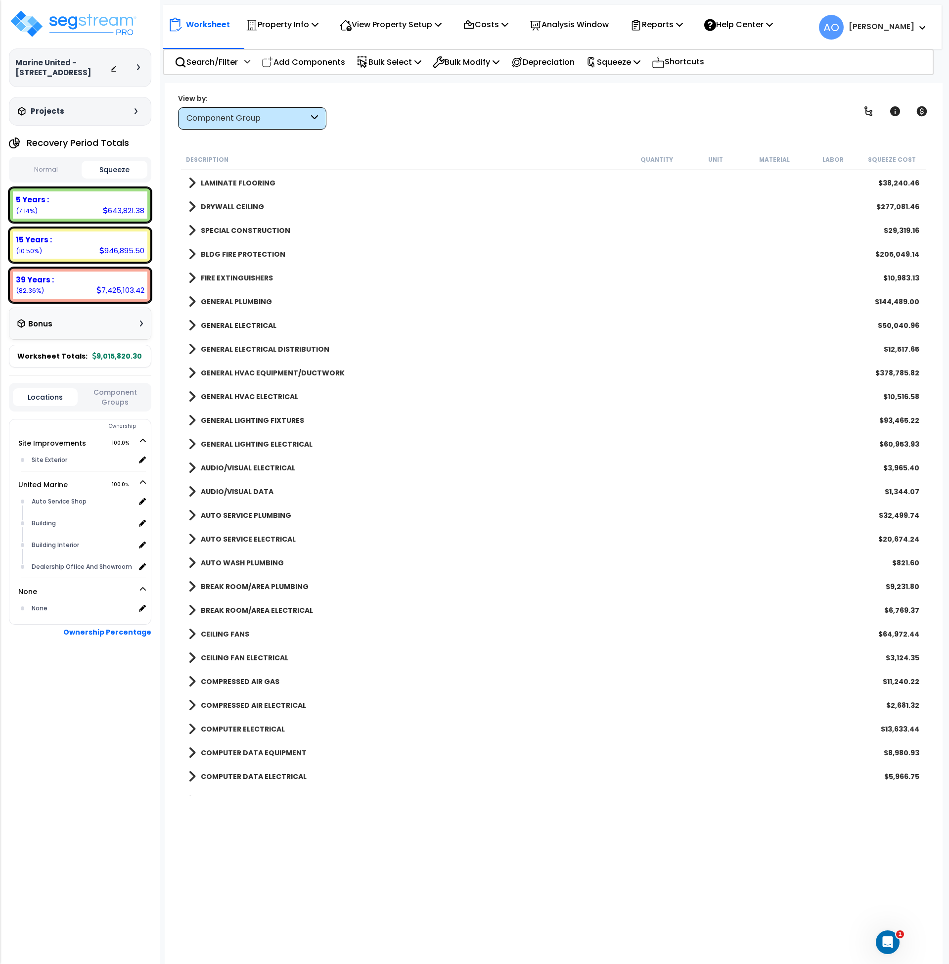
click at [238, 635] on b "CEILING FANS" at bounding box center [225, 634] width 48 height 10
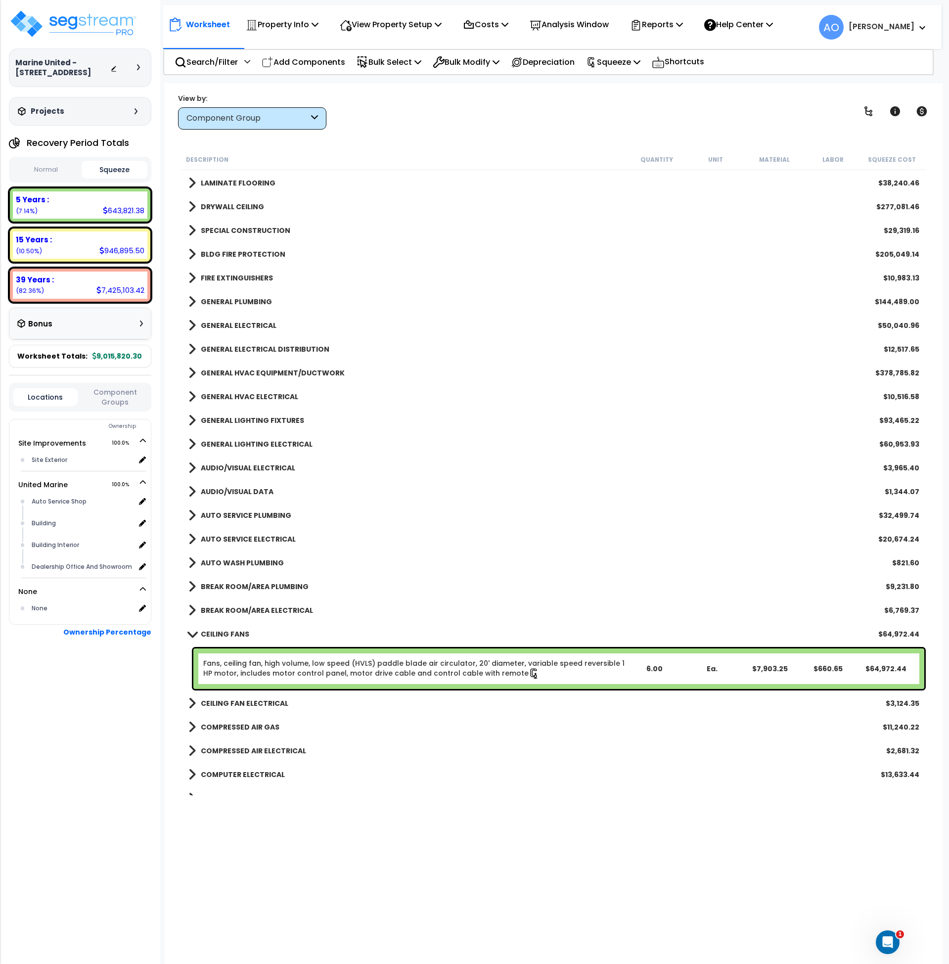
click at [277, 664] on link "Fans, ceiling fan, high volume, low speed (HVLS) paddle blade air circulator, 2…" at bounding box center [414, 668] width 422 height 21
click at [277, 665] on link "Fans, ceiling fan, high volume, low speed (HVLS) paddle blade air circulator, 2…" at bounding box center [414, 668] width 422 height 21
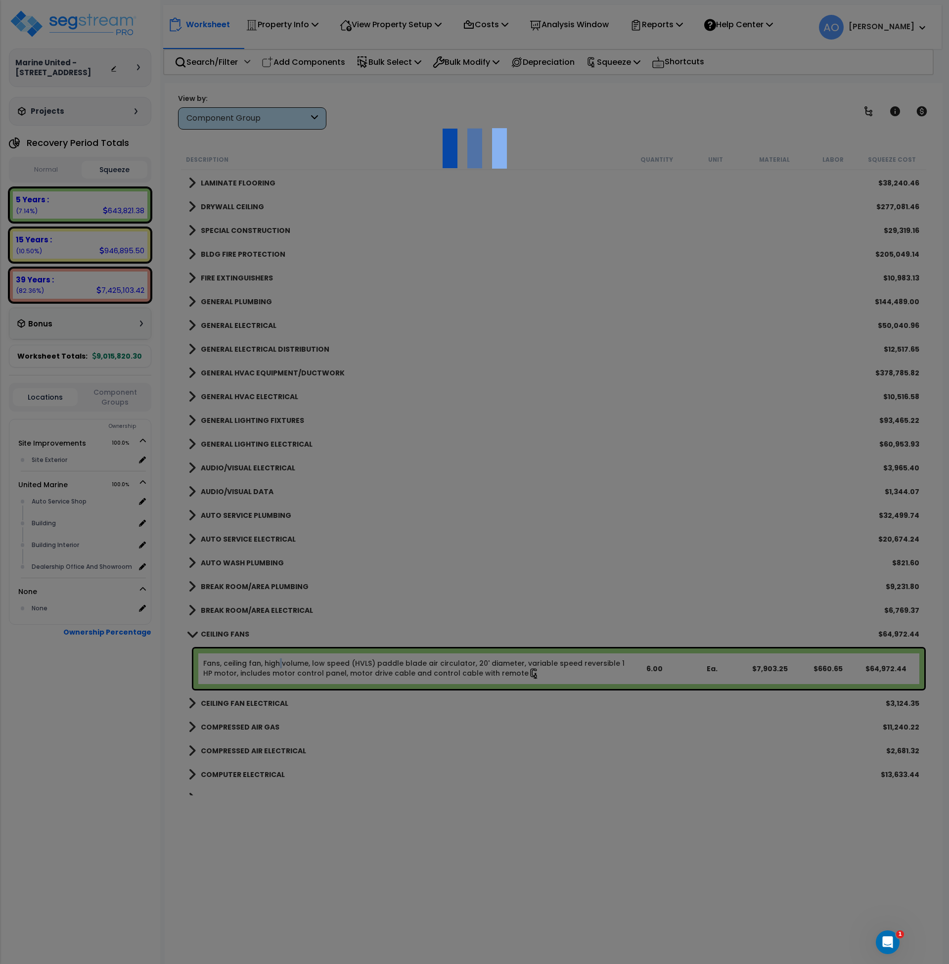
select select "46127654"
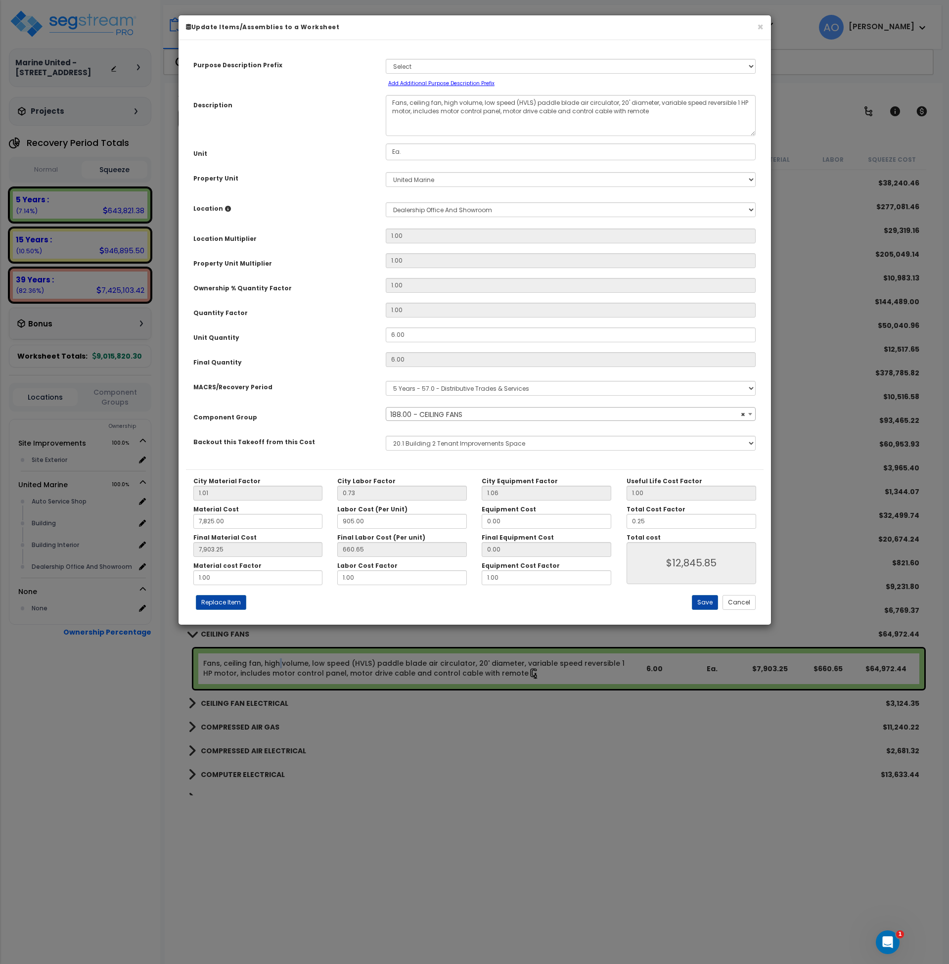
select select "45837"
click at [237, 599] on button "Replace Item" at bounding box center [221, 602] width 50 height 15
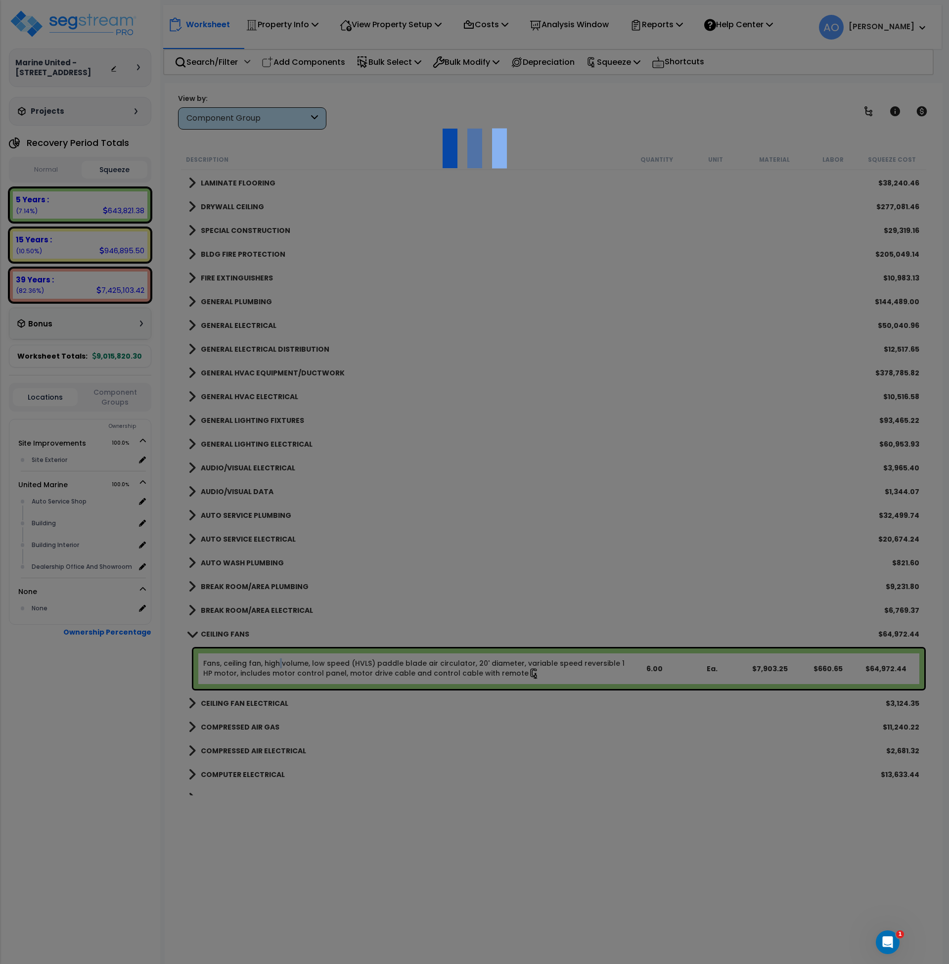
type input "6"
type input "Ea."
select select "171431"
select select "3905"
select select "46127654"
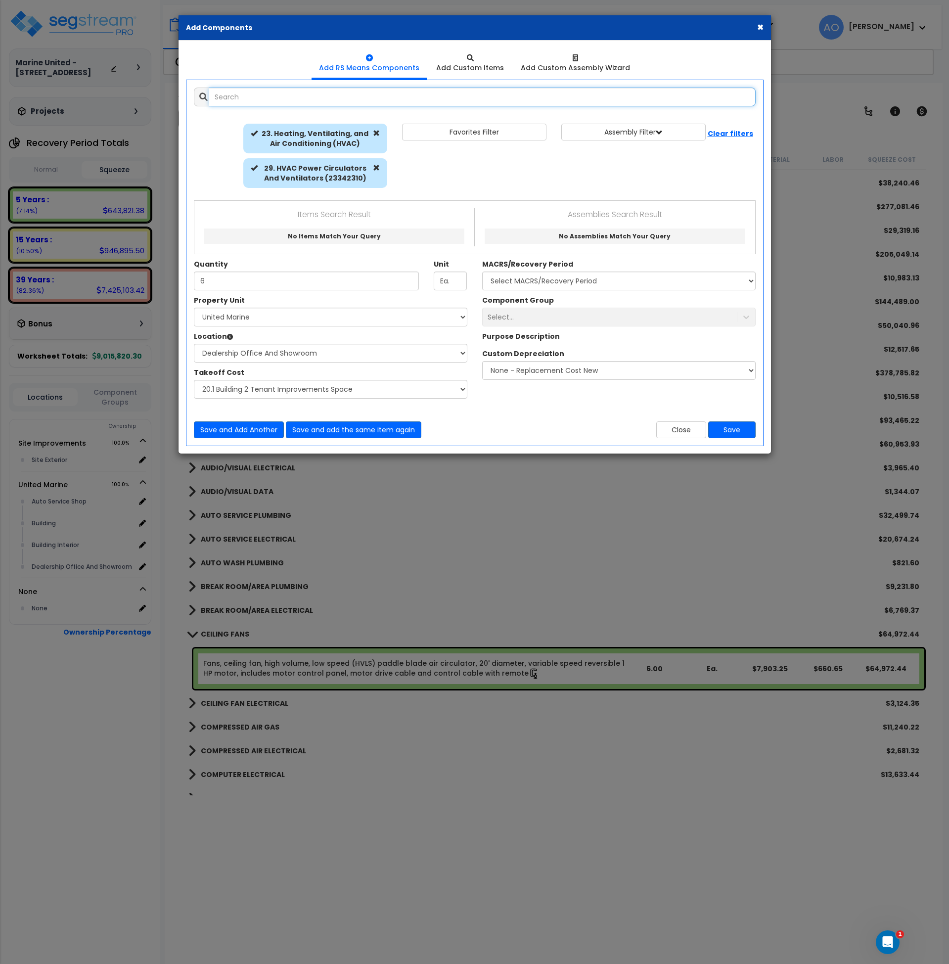
select select "3905"
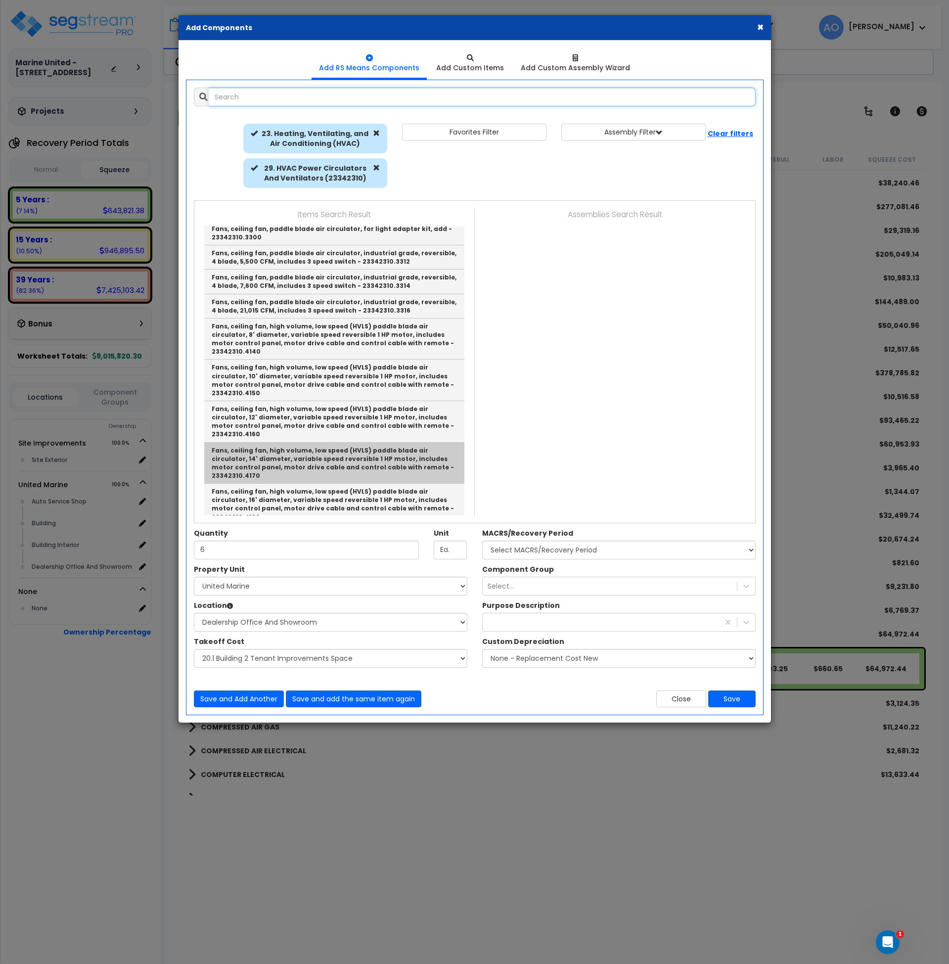
scroll to position [57, 0]
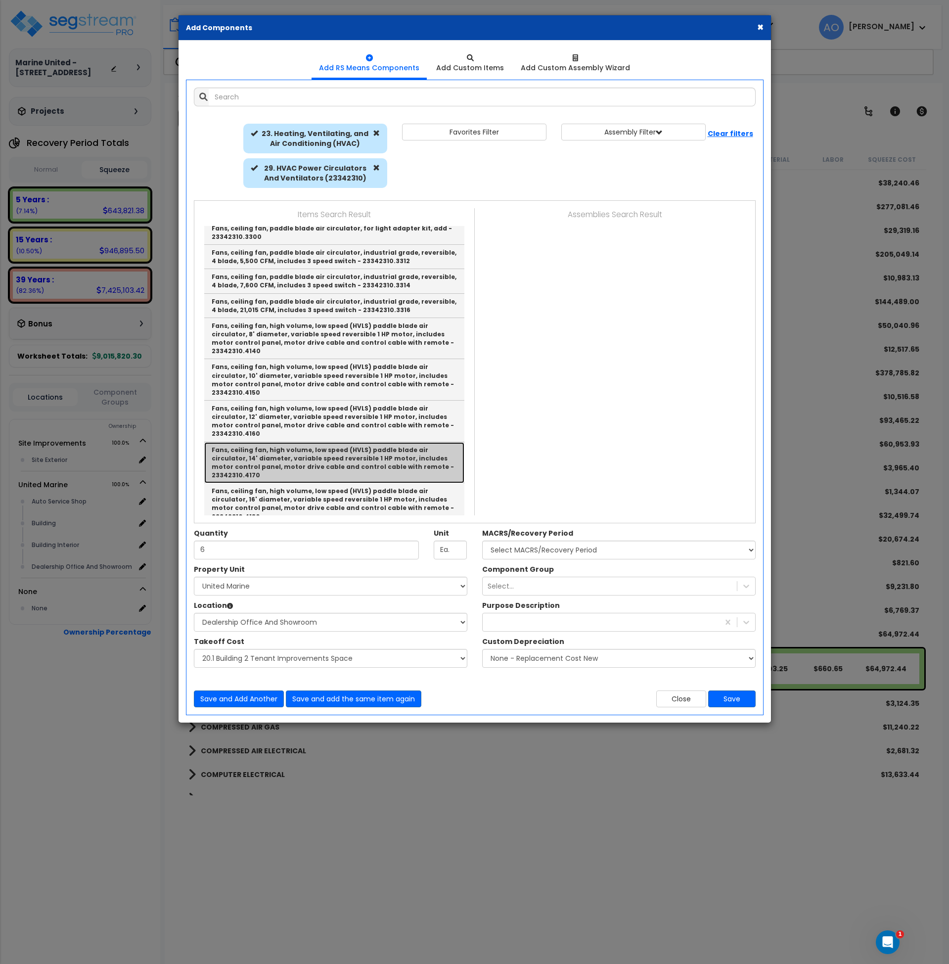
click at [317, 442] on link "Fans, ceiling fan, high volume, low speed (HVLS) paddle blade air circulator, 1…" at bounding box center [334, 463] width 260 height 42
type input "Fans, ceiling fan, high volume, low speed (HVLS) paddle blade air circulator, 1…"
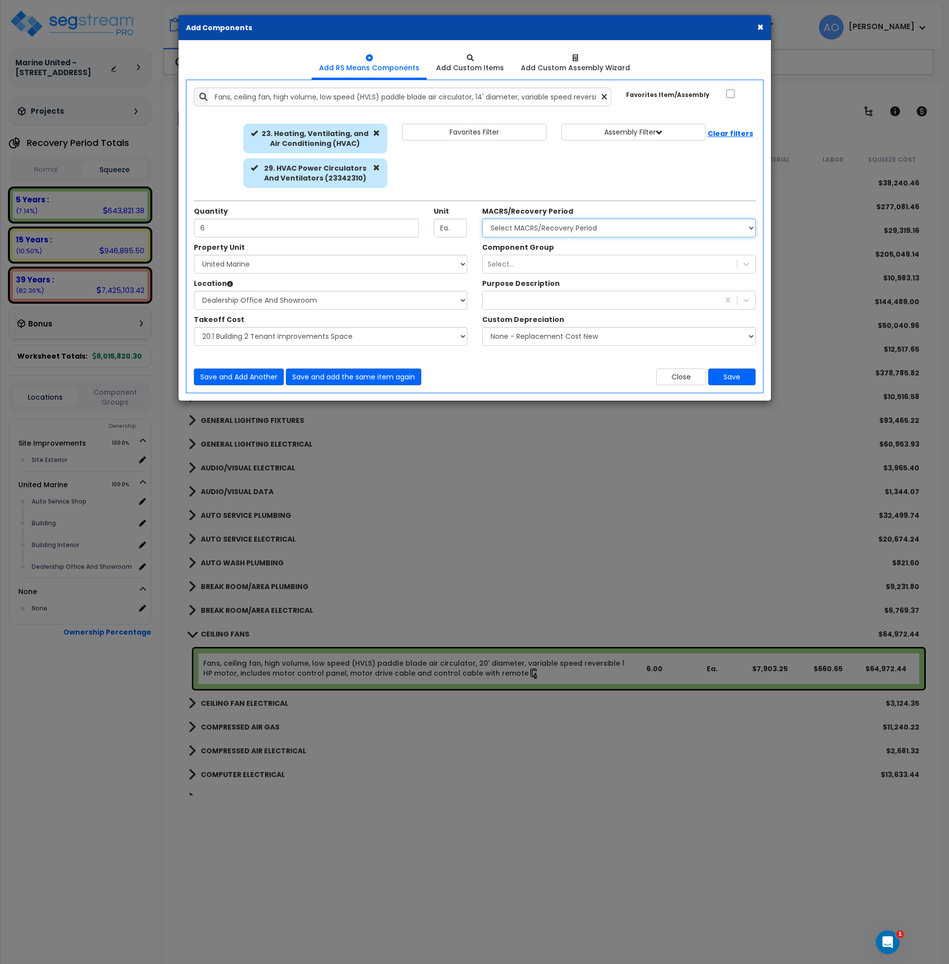
click at [573, 233] on select "Select MACRS/Recovery Period 5 Years - 57.0 - Distributive Trades & Services 5 …" at bounding box center [619, 228] width 274 height 19
select select "3667"
click at [482, 219] on select "Select MACRS/Recovery Period 5 Years - 57.0 - Distributive Trades & Services 5 …" at bounding box center [619, 228] width 274 height 19
click at [520, 268] on div "Select..." at bounding box center [610, 264] width 254 height 16
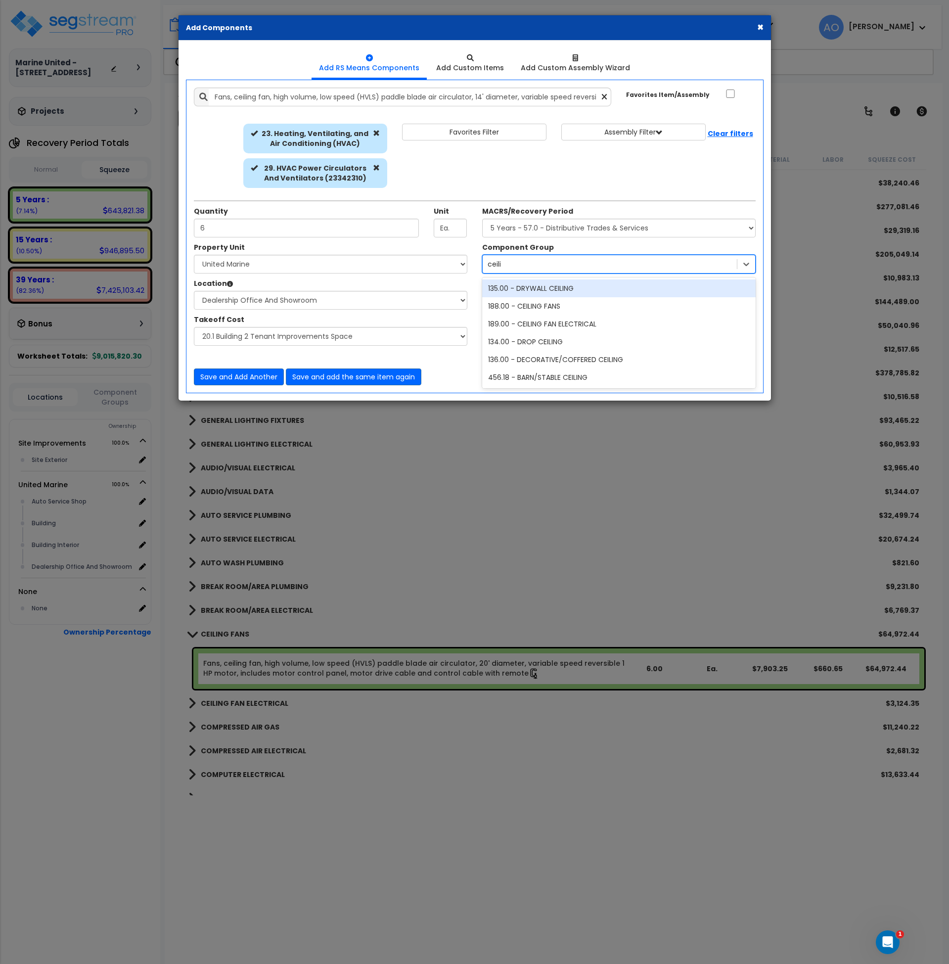
type input "ceilin"
click at [522, 307] on div "188.00 - CEILING FANS" at bounding box center [619, 306] width 274 height 18
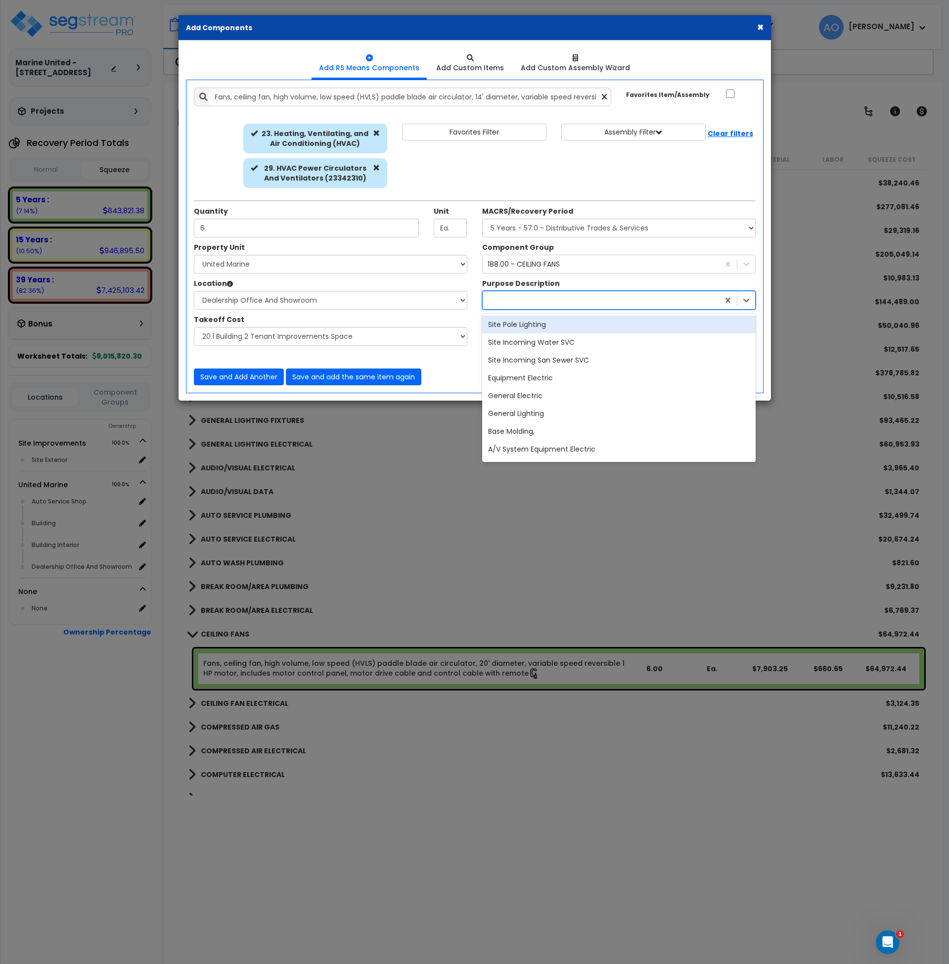
click at [561, 309] on div at bounding box center [619, 300] width 274 height 19
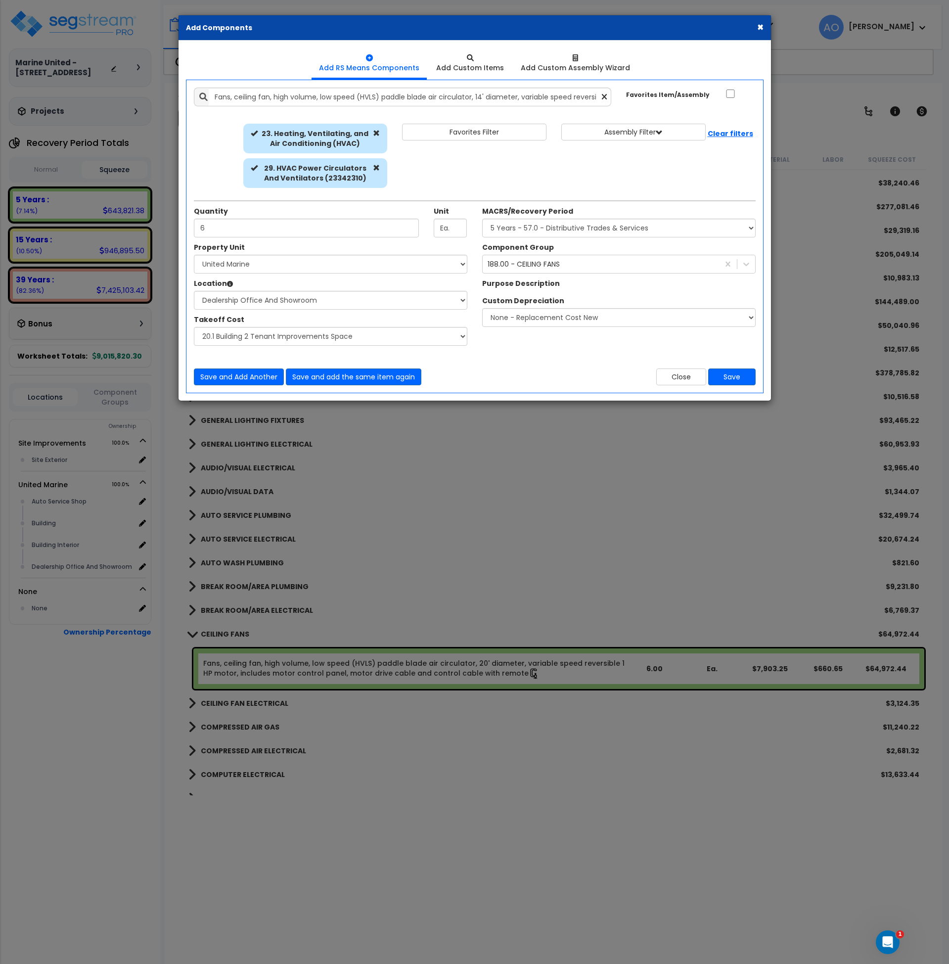
click at [536, 352] on div "Property Unit Select Site Improvements United Marine Please select Property Uni…" at bounding box center [474, 299] width 577 height 114
click at [728, 374] on button "Save" at bounding box center [731, 377] width 47 height 17
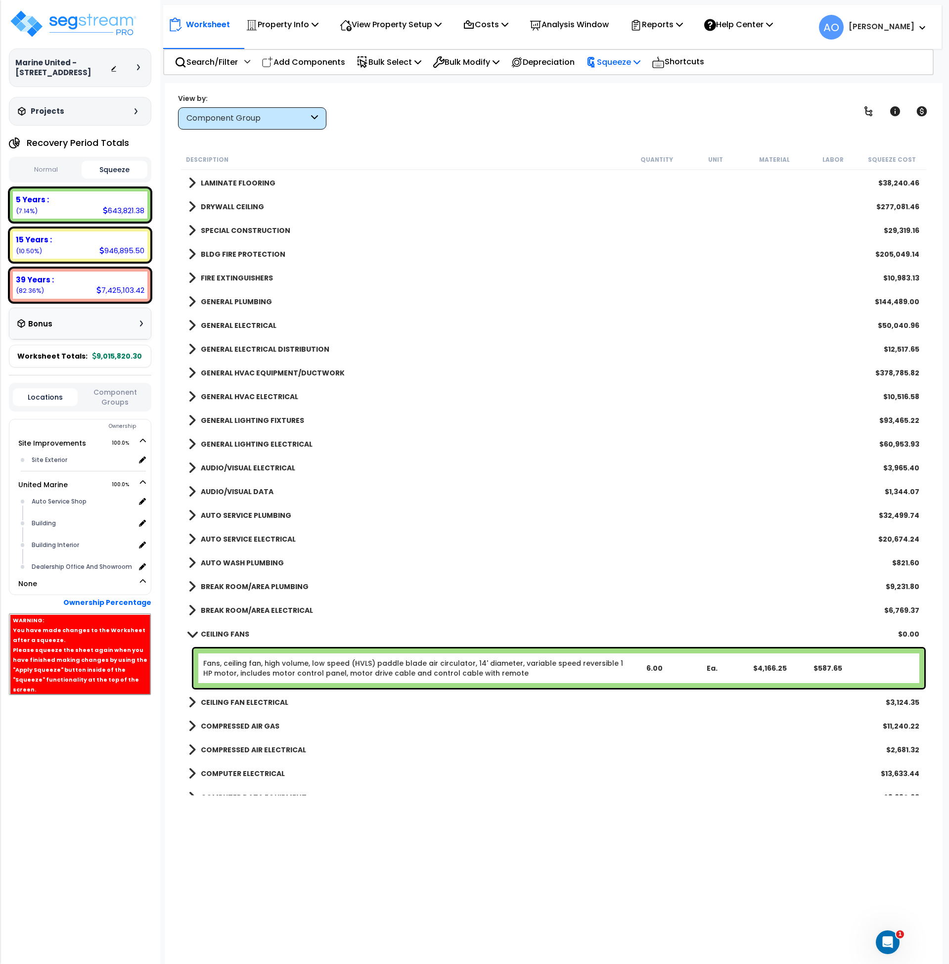
click at [624, 63] on p "Squeeze" at bounding box center [613, 61] width 54 height 13
click at [636, 84] on link "Re-squeeze" at bounding box center [630, 85] width 98 height 23
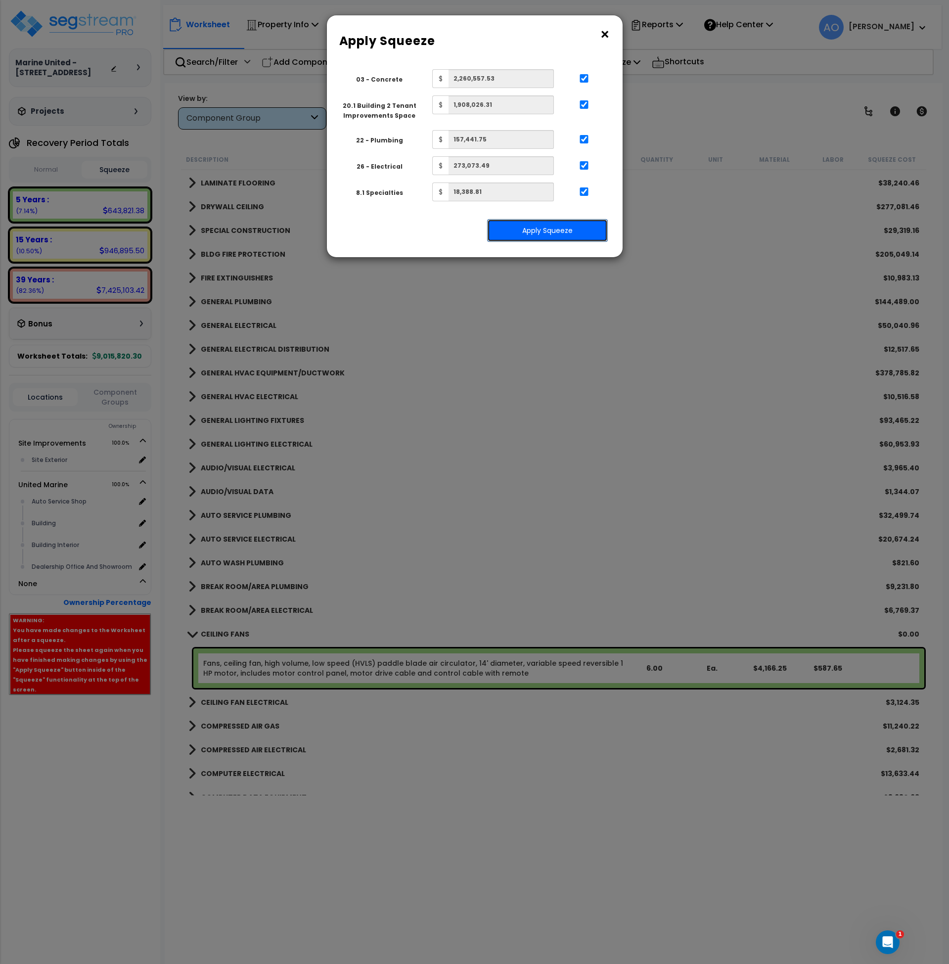
click at [557, 240] on button "Apply Squeeze" at bounding box center [547, 230] width 121 height 23
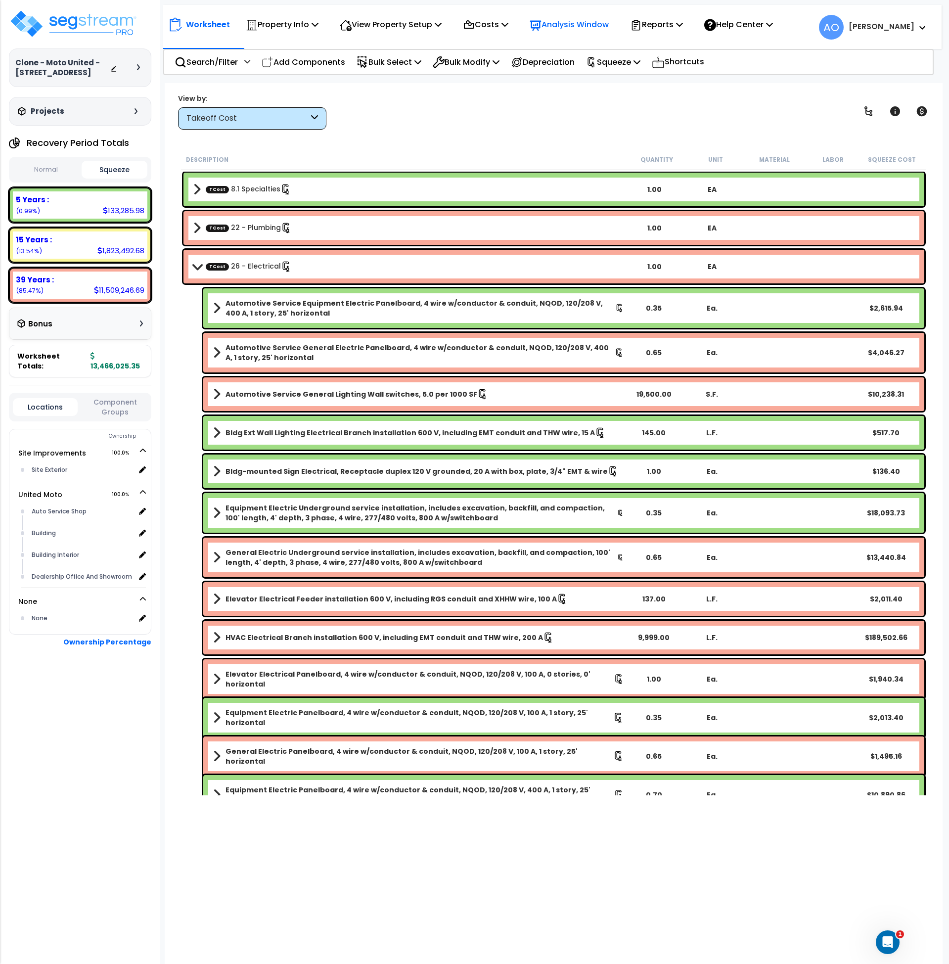
click at [571, 21] on p "Analysis Window" at bounding box center [569, 24] width 79 height 13
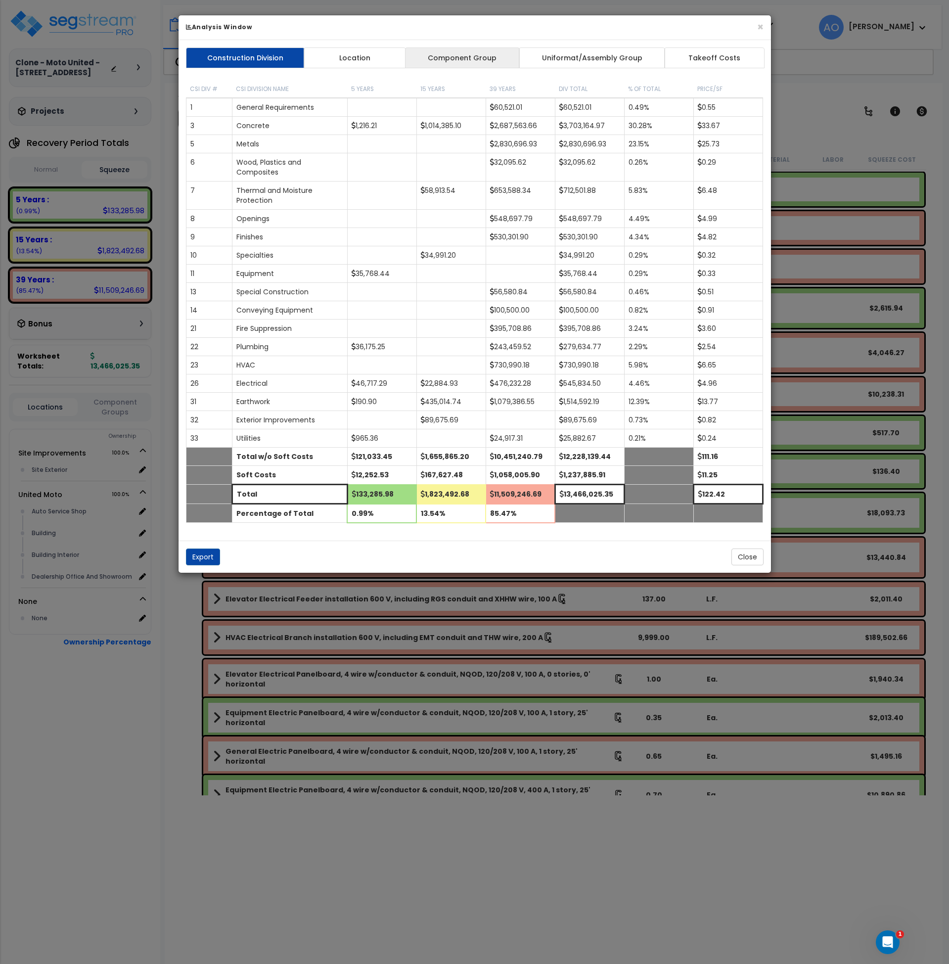
click at [488, 57] on link "Component Group" at bounding box center [462, 57] width 115 height 21
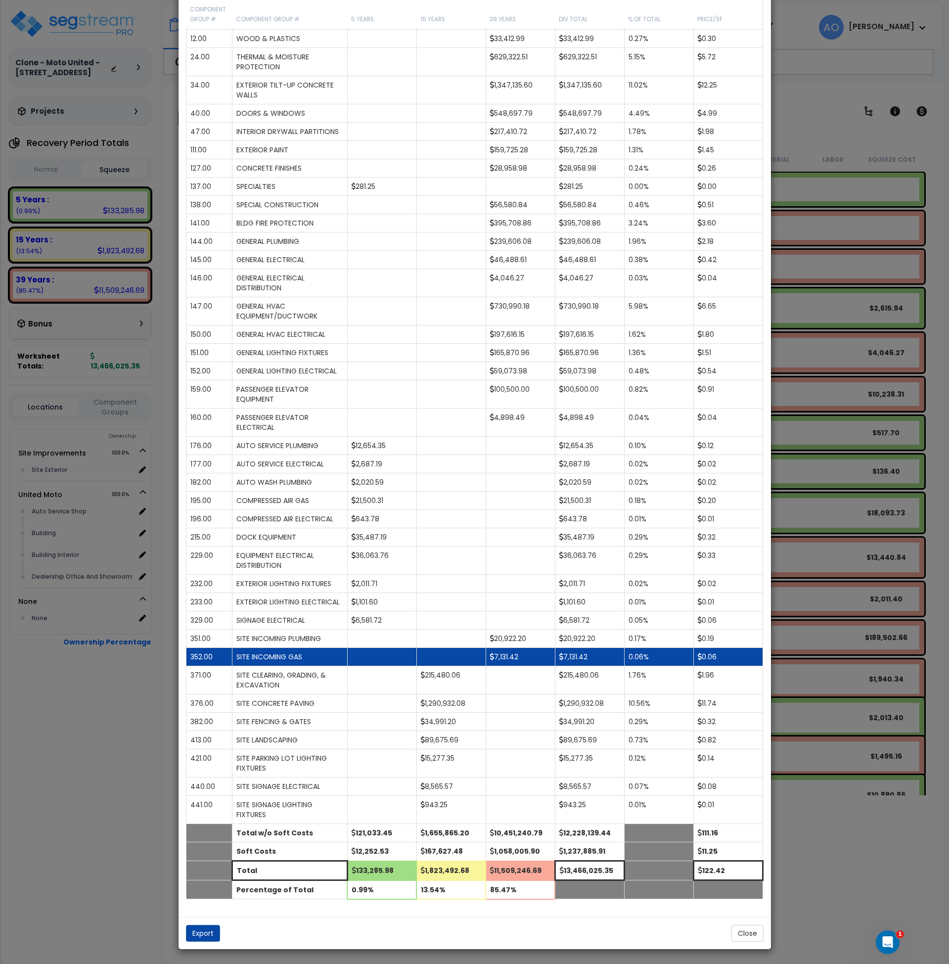
scroll to position [184, 0]
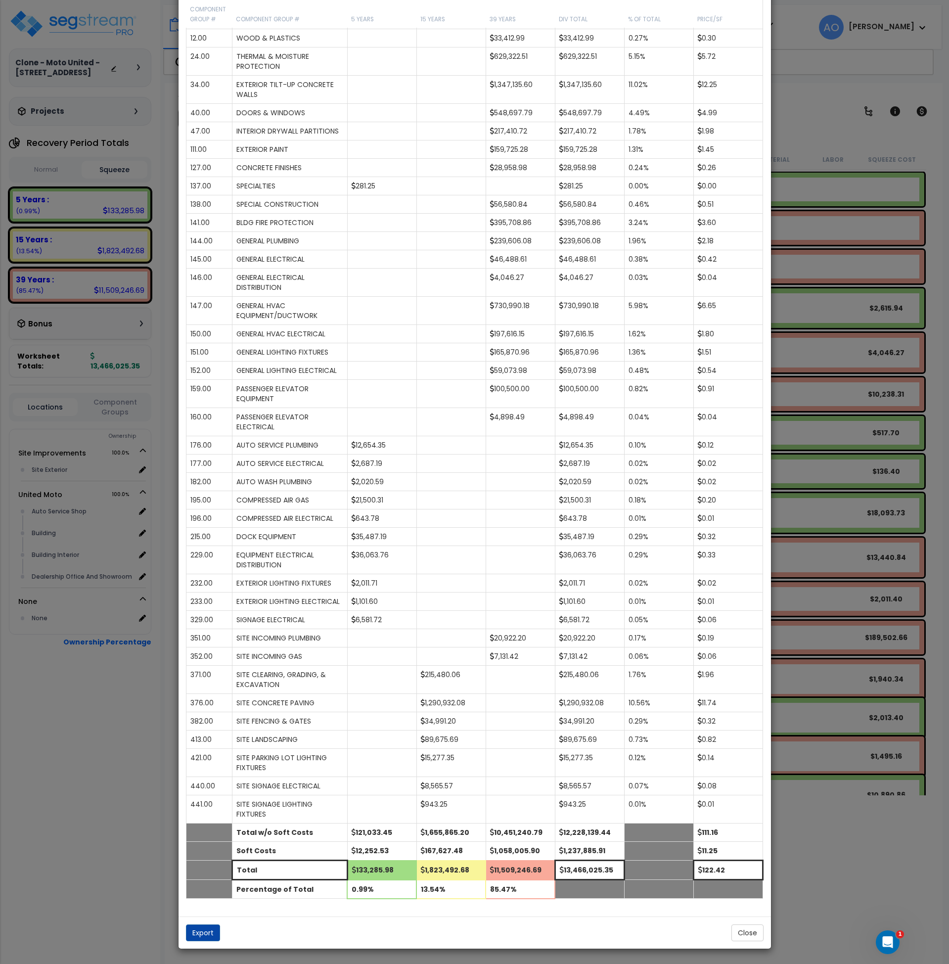
click at [871, 857] on div "× Analysis Window Construction Division Location Component Group Uniformat/Asse…" at bounding box center [474, 482] width 949 height 964
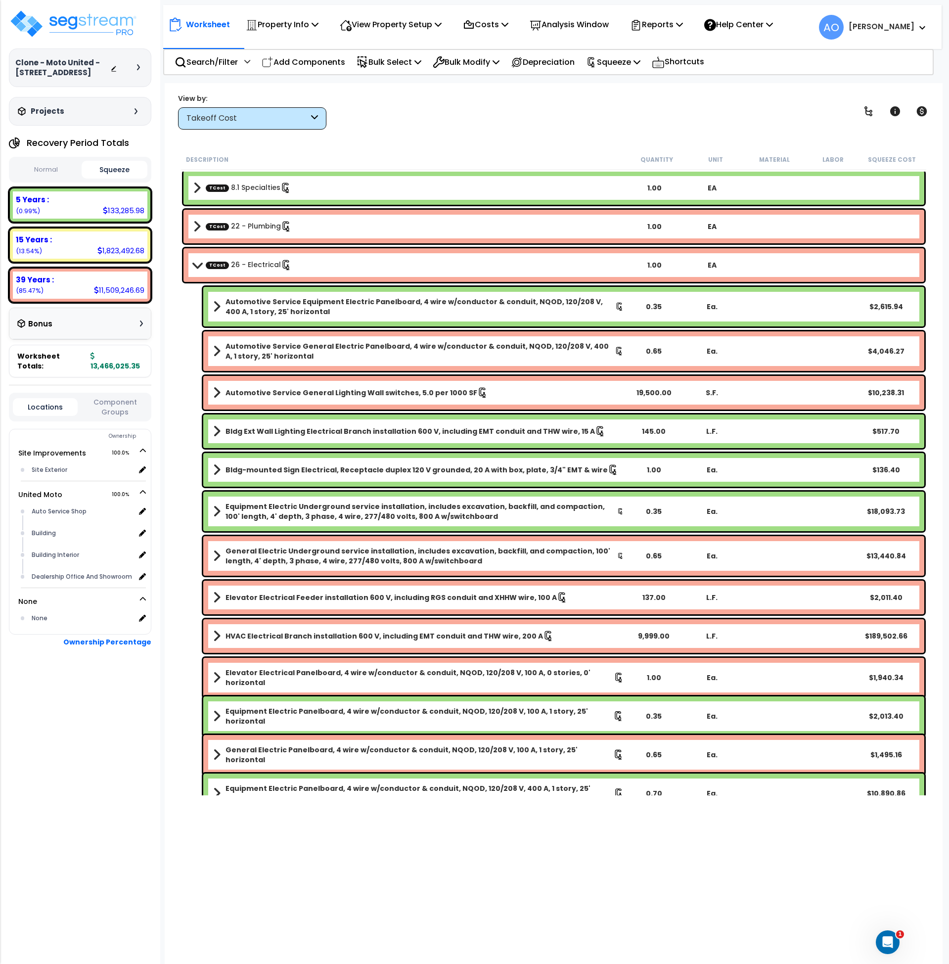
scroll to position [0, 0]
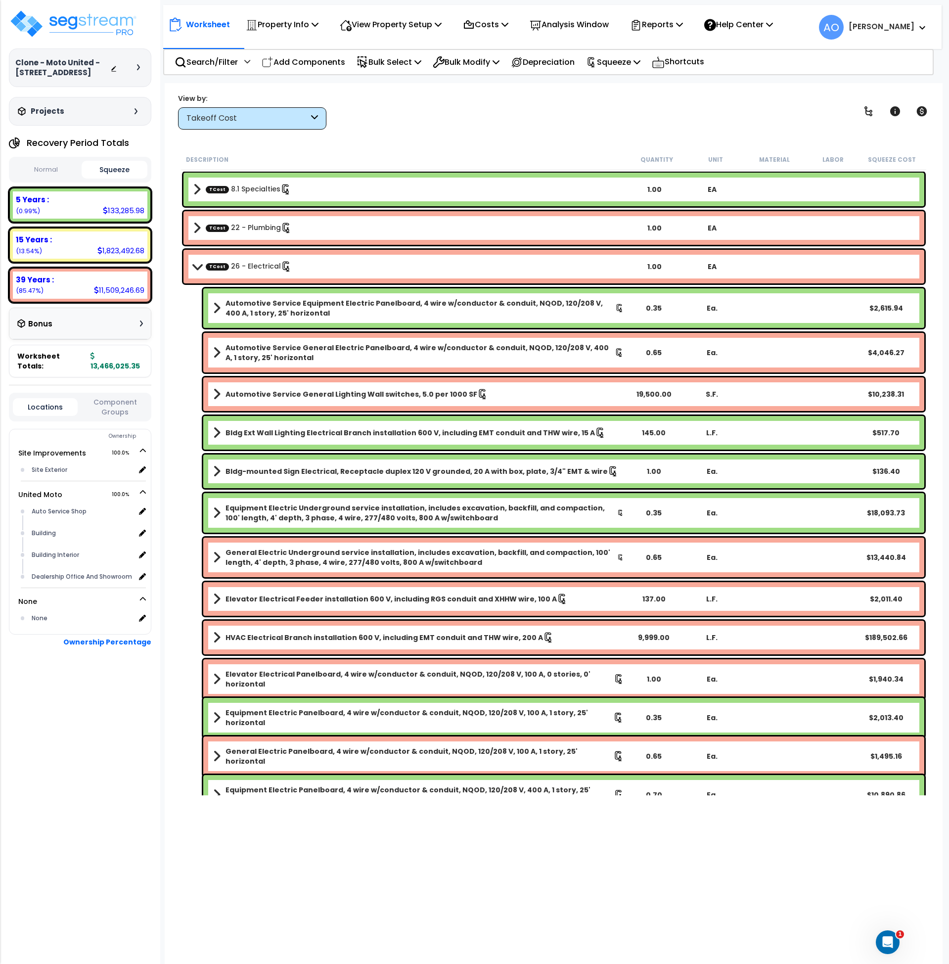
click at [287, 117] on div "Takeoff Cost" at bounding box center [247, 118] width 122 height 11
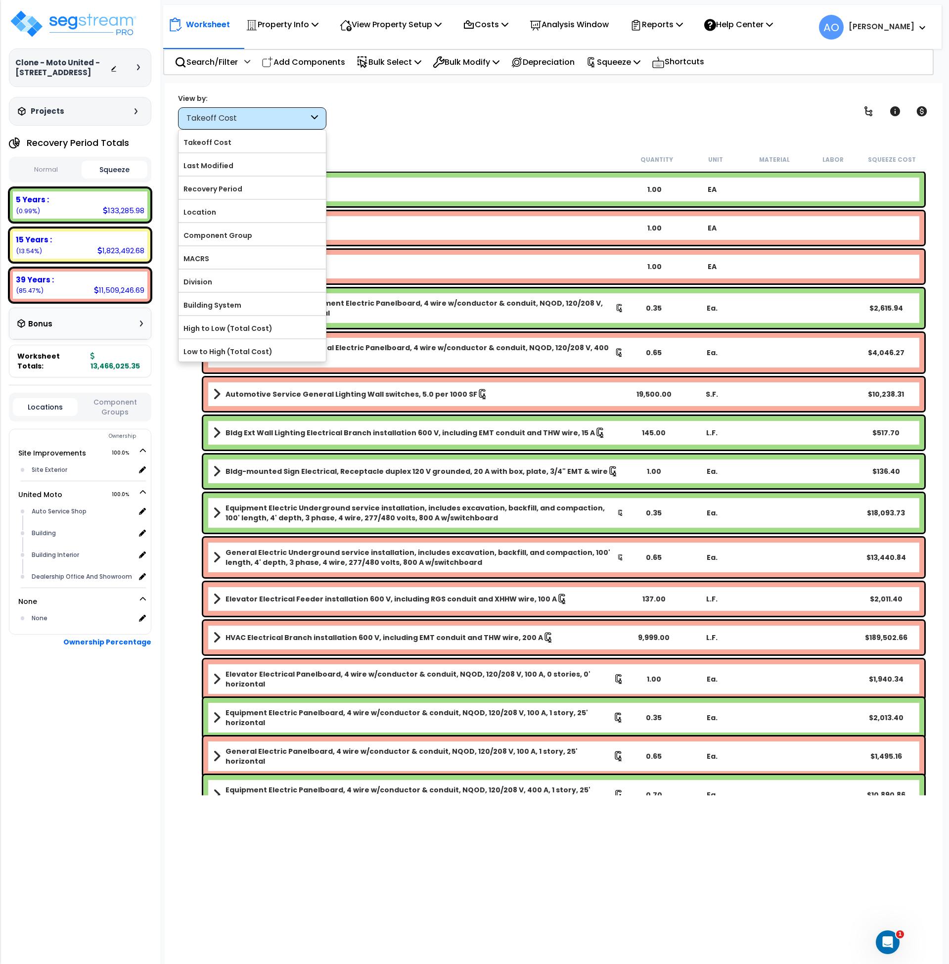
click at [283, 233] on label "Component Group" at bounding box center [252, 235] width 147 height 15
click at [0, 0] on input "Component Group" at bounding box center [0, 0] width 0 height 0
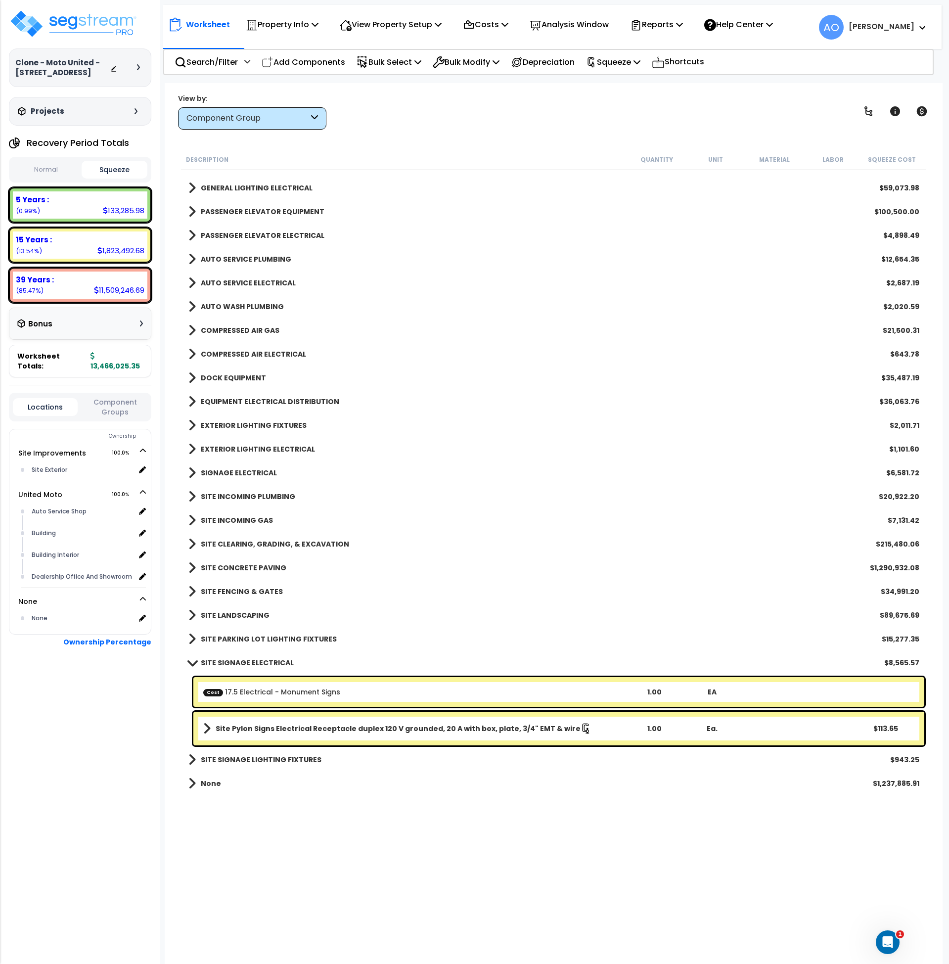
scroll to position [493, 0]
click at [286, 637] on b "SITE PARKING LOT LIGHTING FIXTURES" at bounding box center [269, 639] width 136 height 10
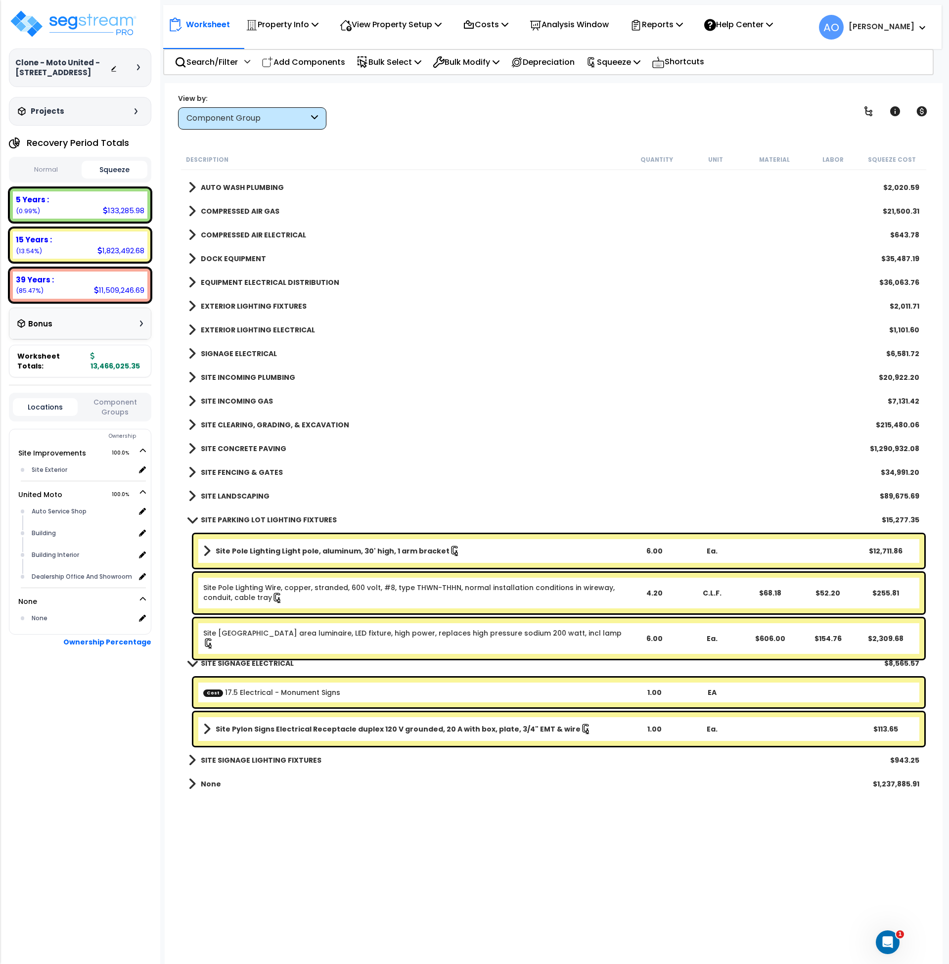
scroll to position [612, 0]
click at [430, 636] on link "Site Pole Lighting Roadway area luminaire, LED fixture, high power, replaces hi…" at bounding box center [414, 638] width 422 height 21
click at [429, 636] on link "Site Pole Lighting Roadway area luminaire, LED fixture, high power, replaces hi…" at bounding box center [414, 638] width 422 height 21
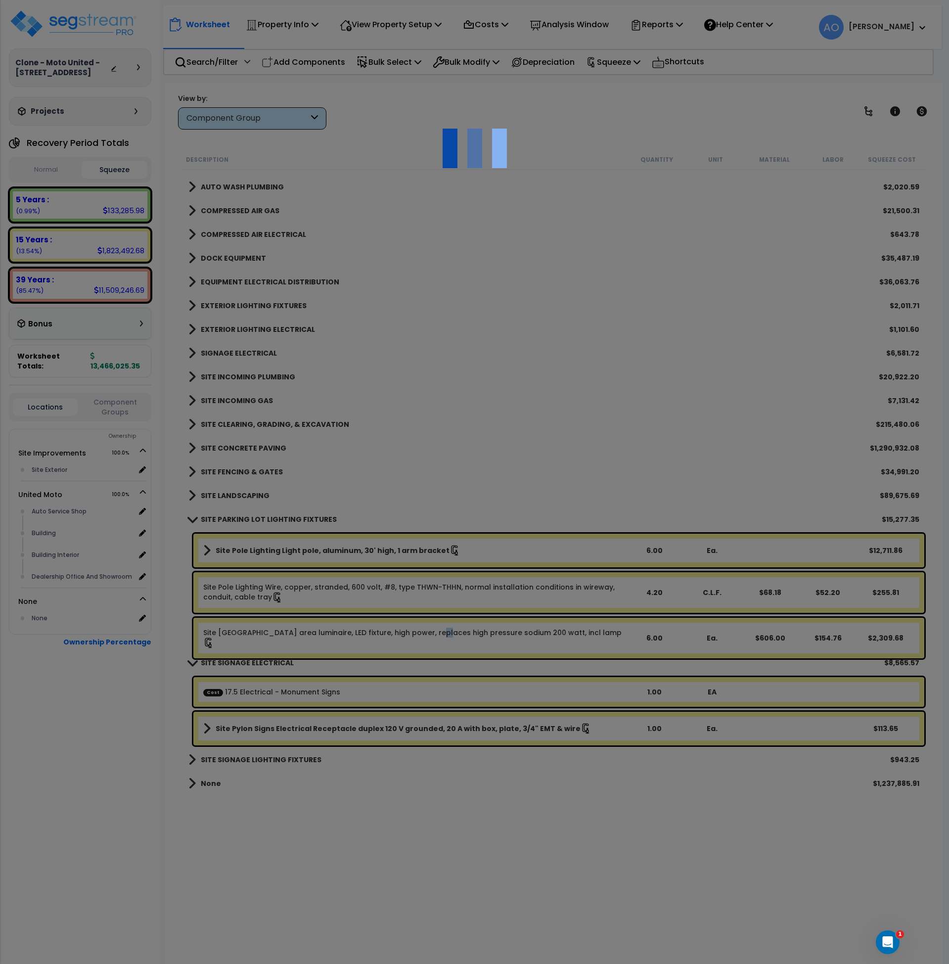
select select "46123660"
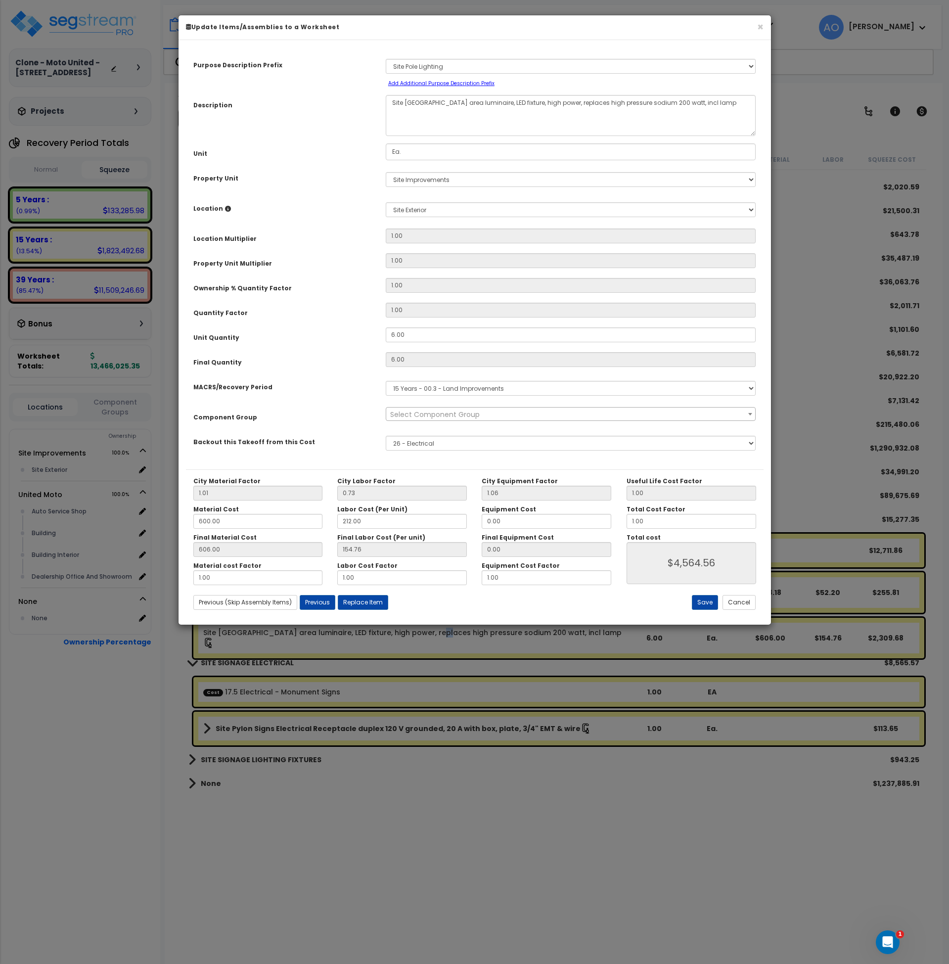
scroll to position [0, 0]
select select "46217"
click at [738, 599] on button "Cancel" at bounding box center [739, 602] width 33 height 15
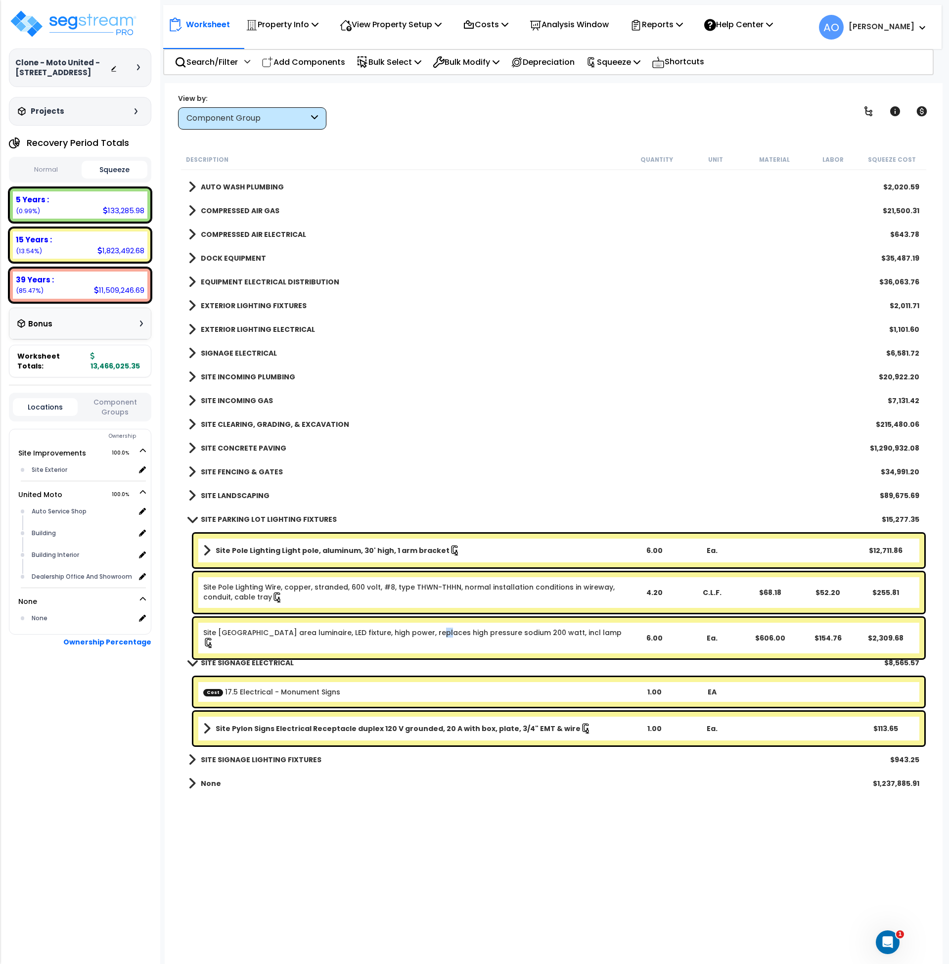
click at [428, 635] on link "Site Pole Lighting Roadway area luminaire, LED fixture, high power, replaces hi…" at bounding box center [414, 638] width 422 height 21
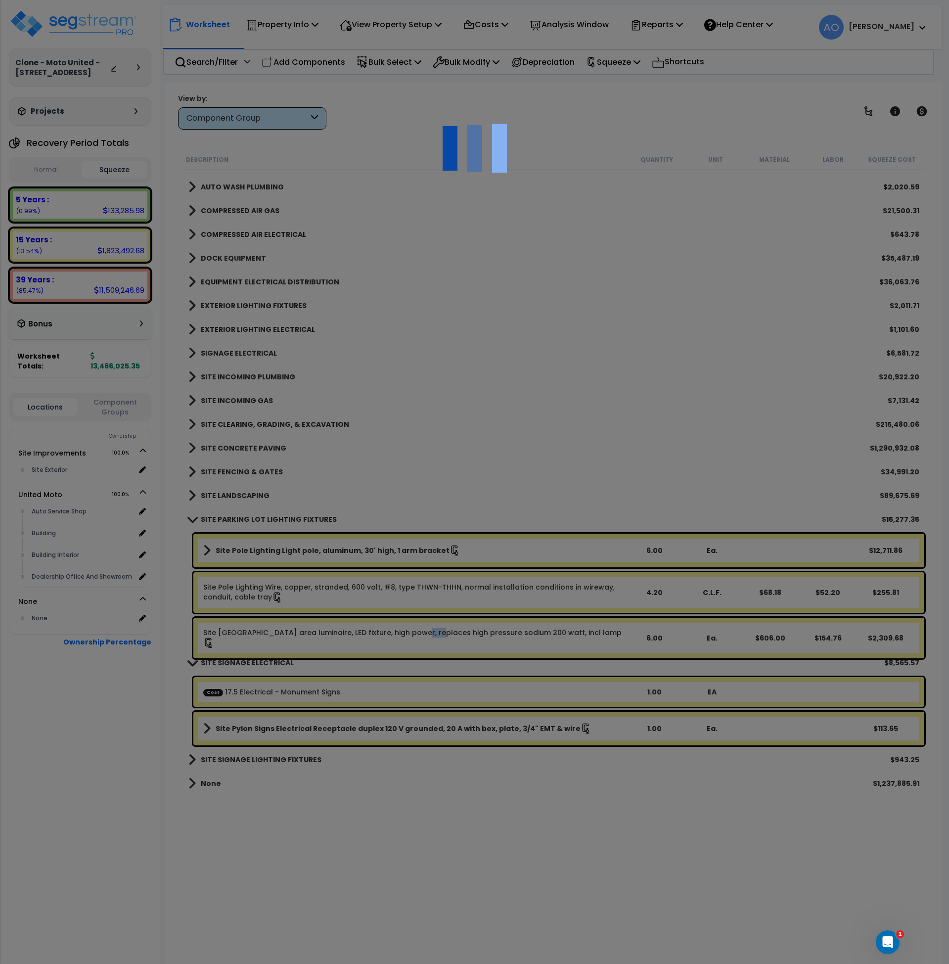
select select "46123660"
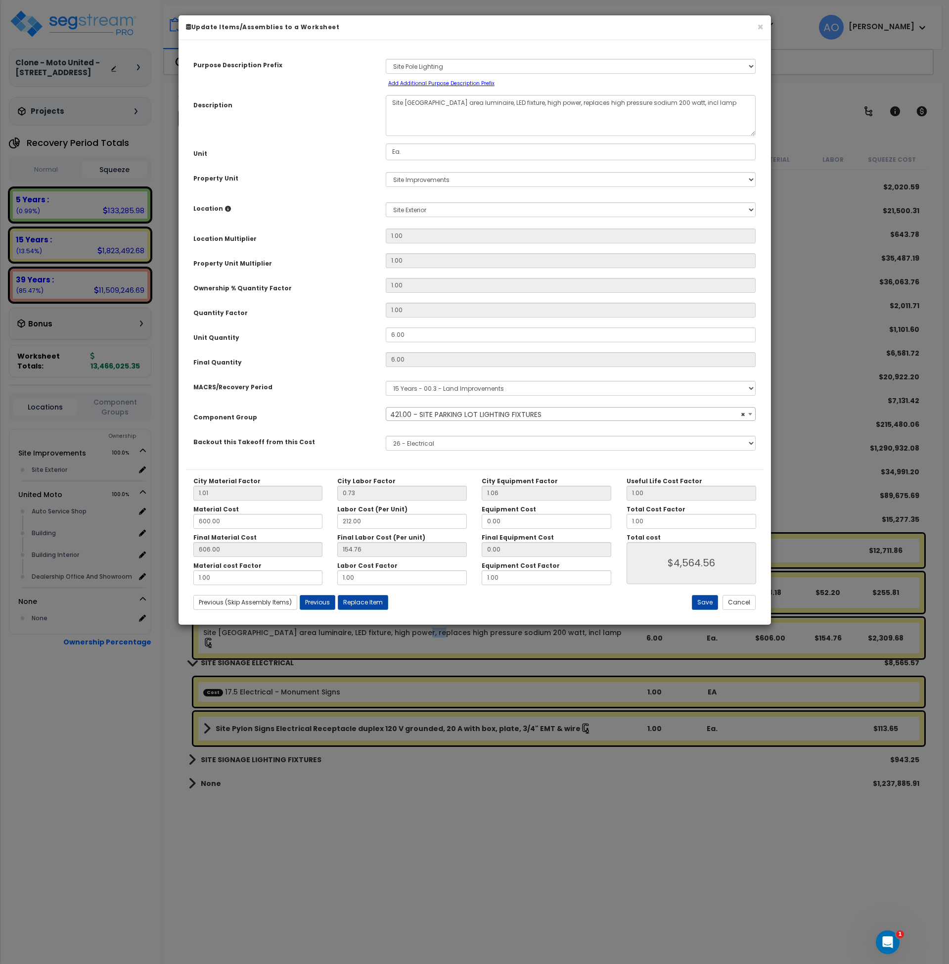
select select "46217"
click at [742, 608] on button "Cancel" at bounding box center [739, 602] width 33 height 15
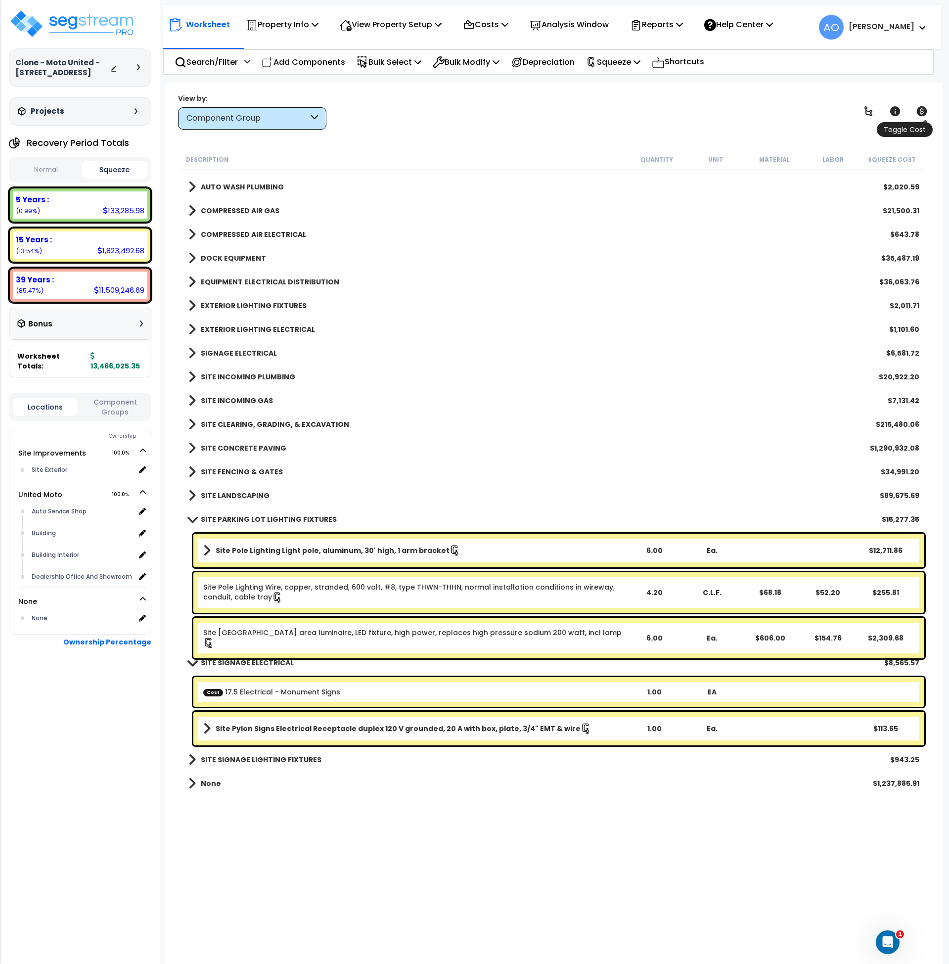
click at [923, 109] on icon at bounding box center [922, 111] width 12 height 12
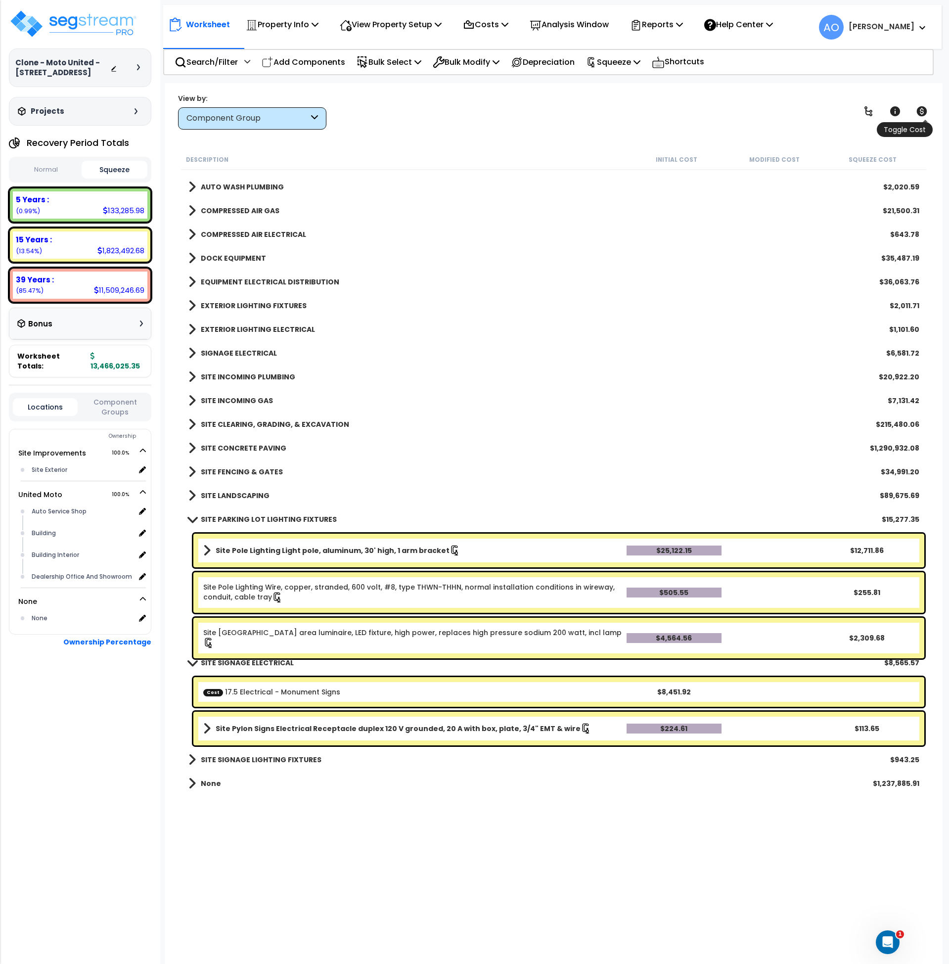
click at [923, 109] on icon at bounding box center [922, 111] width 10 height 10
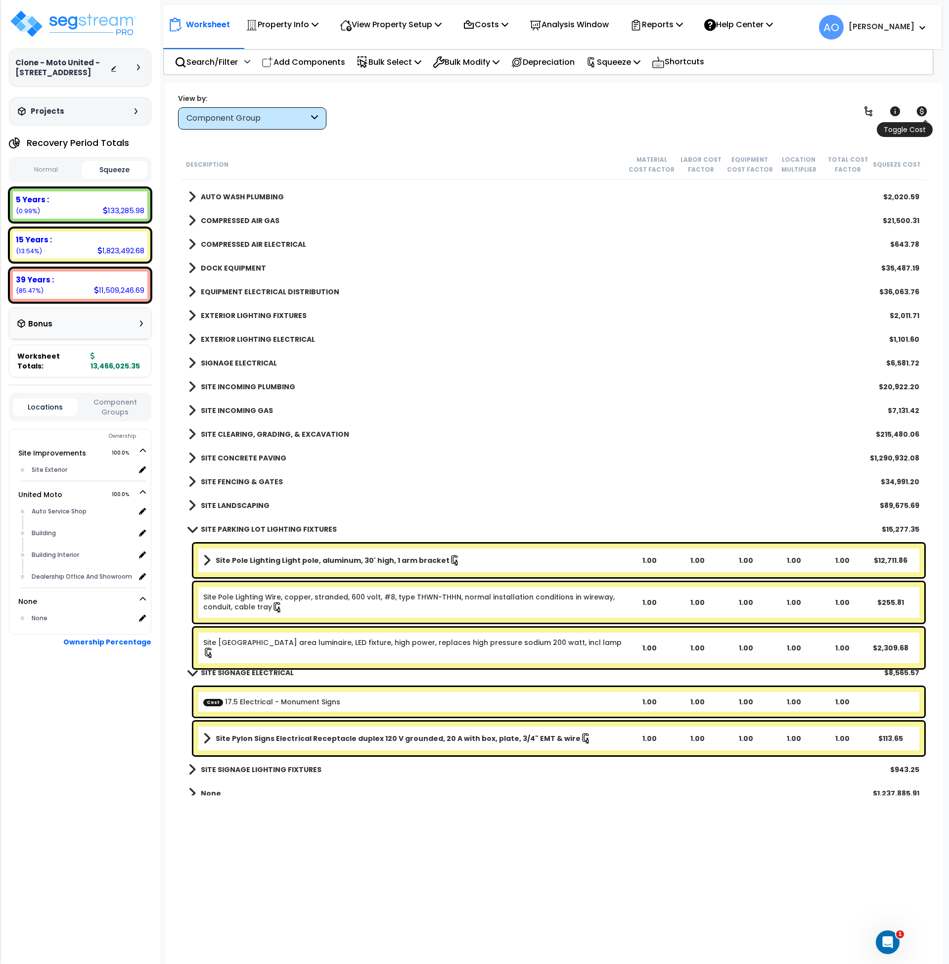
click at [923, 109] on icon at bounding box center [922, 111] width 10 height 10
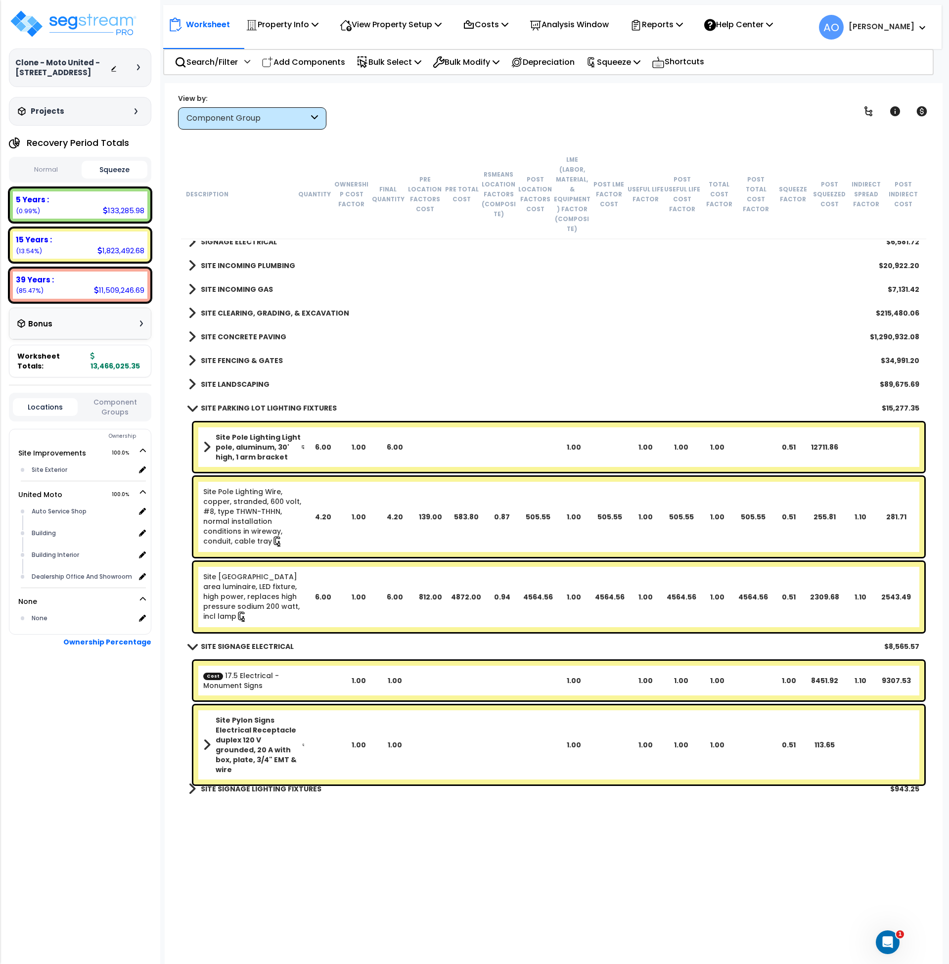
scroll to position [802, 0]
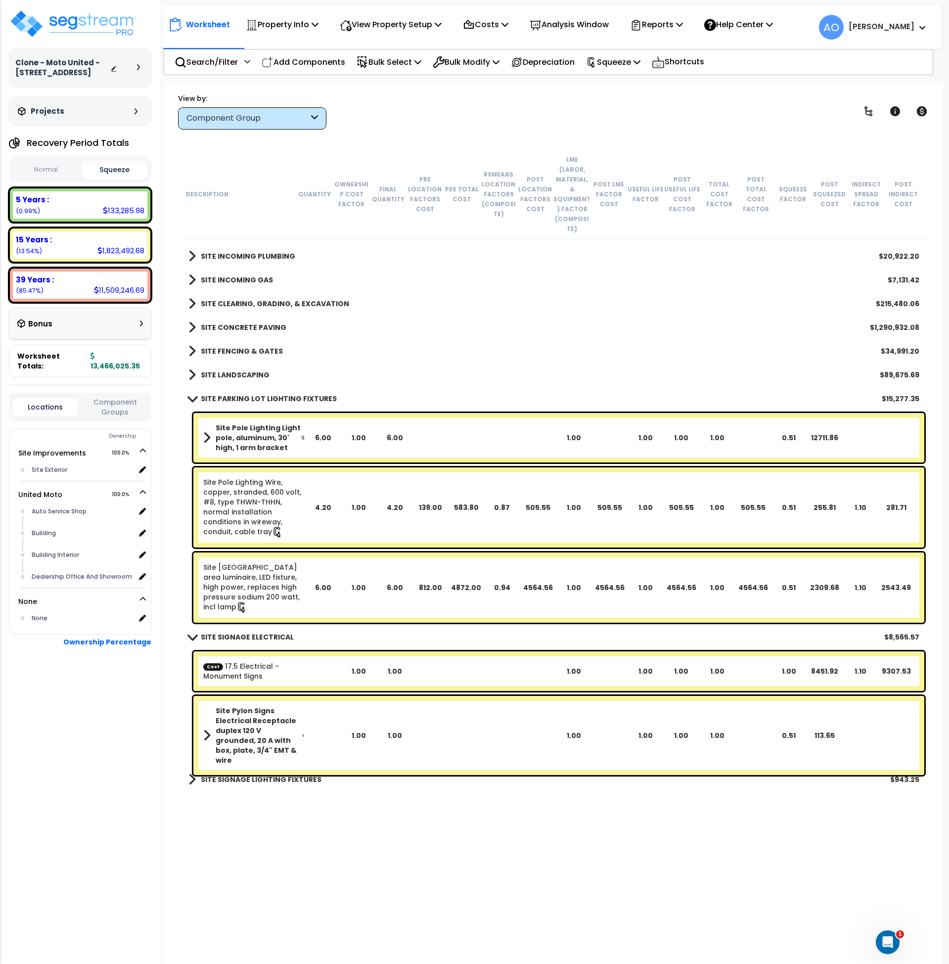
click at [328, 433] on div "6.00" at bounding box center [323, 438] width 36 height 10
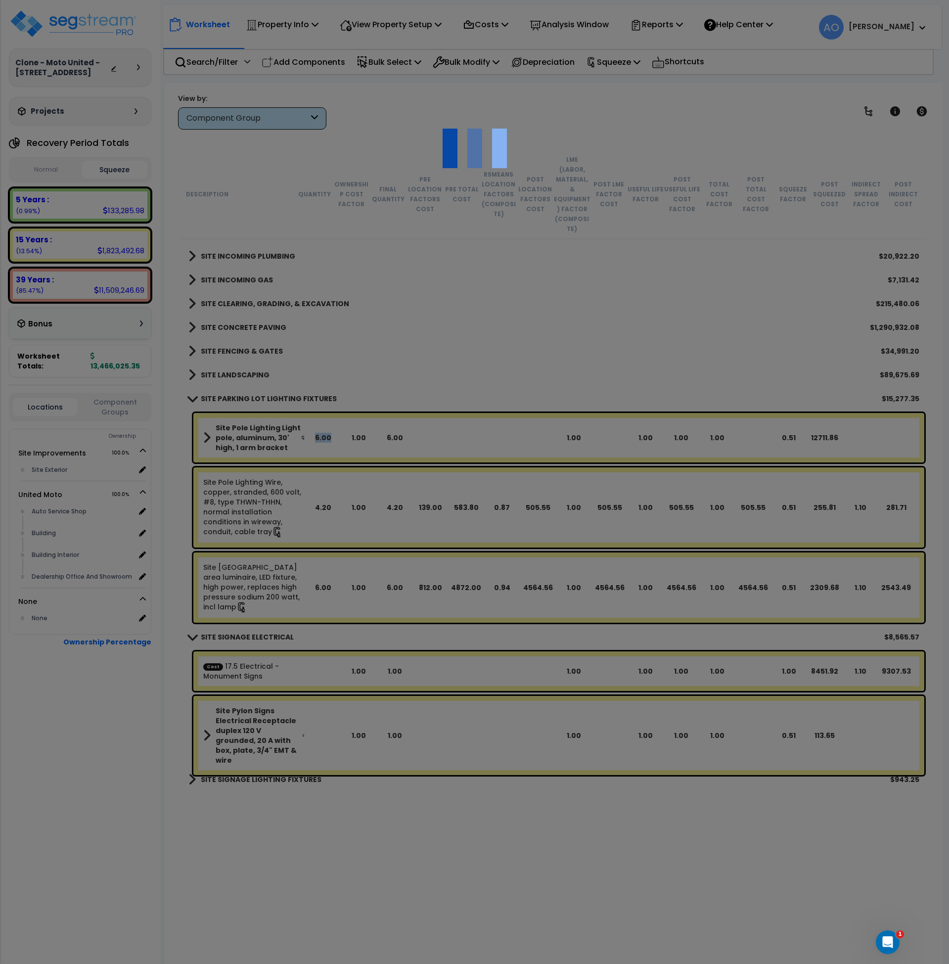
select select "46123660"
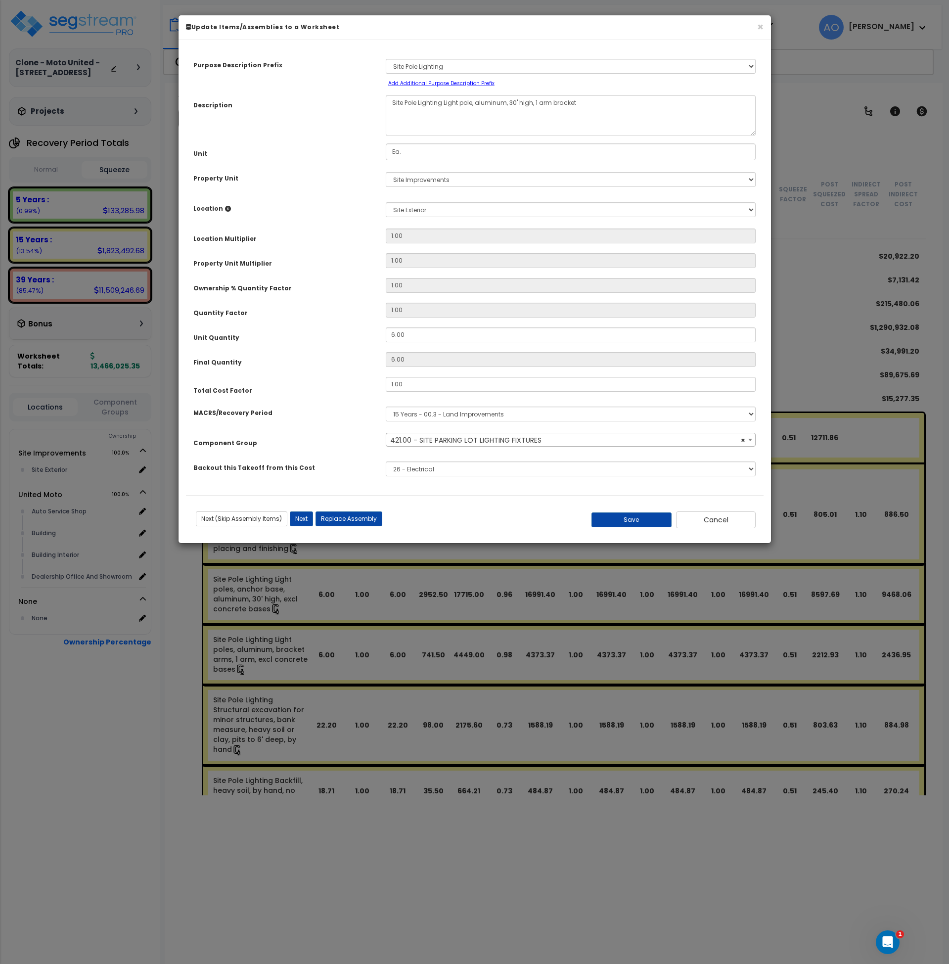
select select "46217"
click at [719, 518] on button "Cancel" at bounding box center [716, 519] width 80 height 17
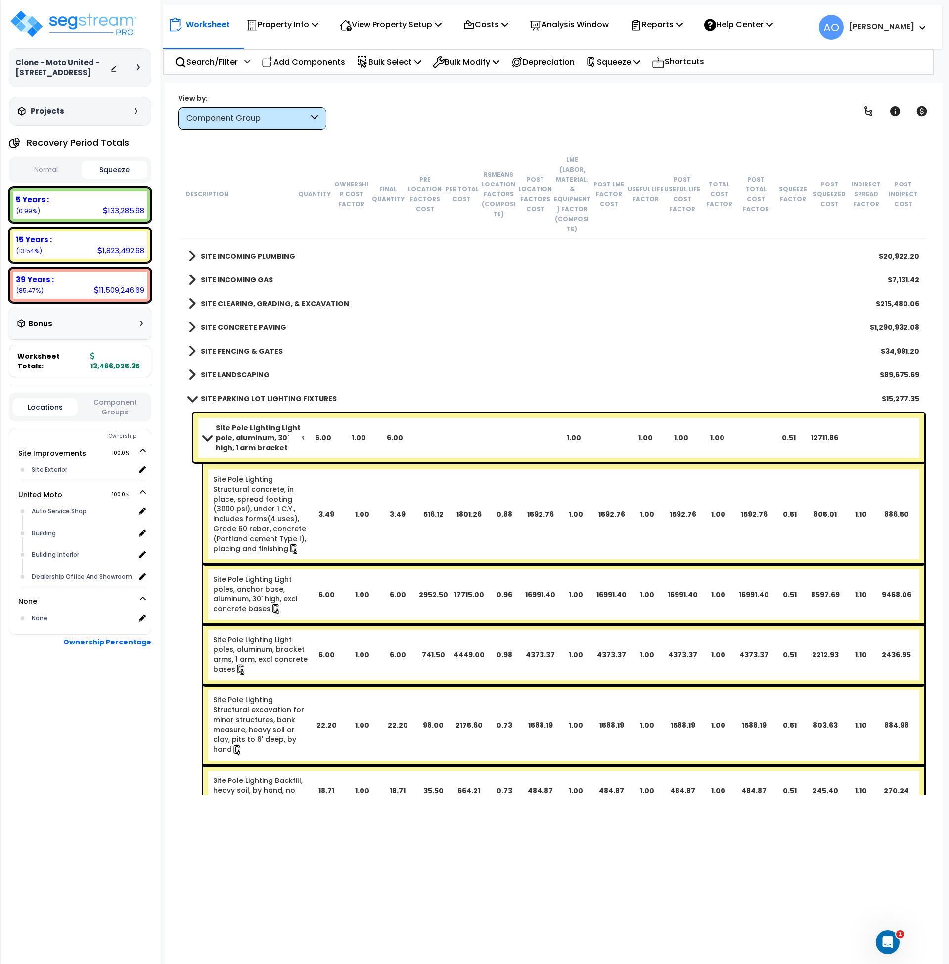
click at [262, 122] on div "Component Group" at bounding box center [247, 118] width 122 height 11
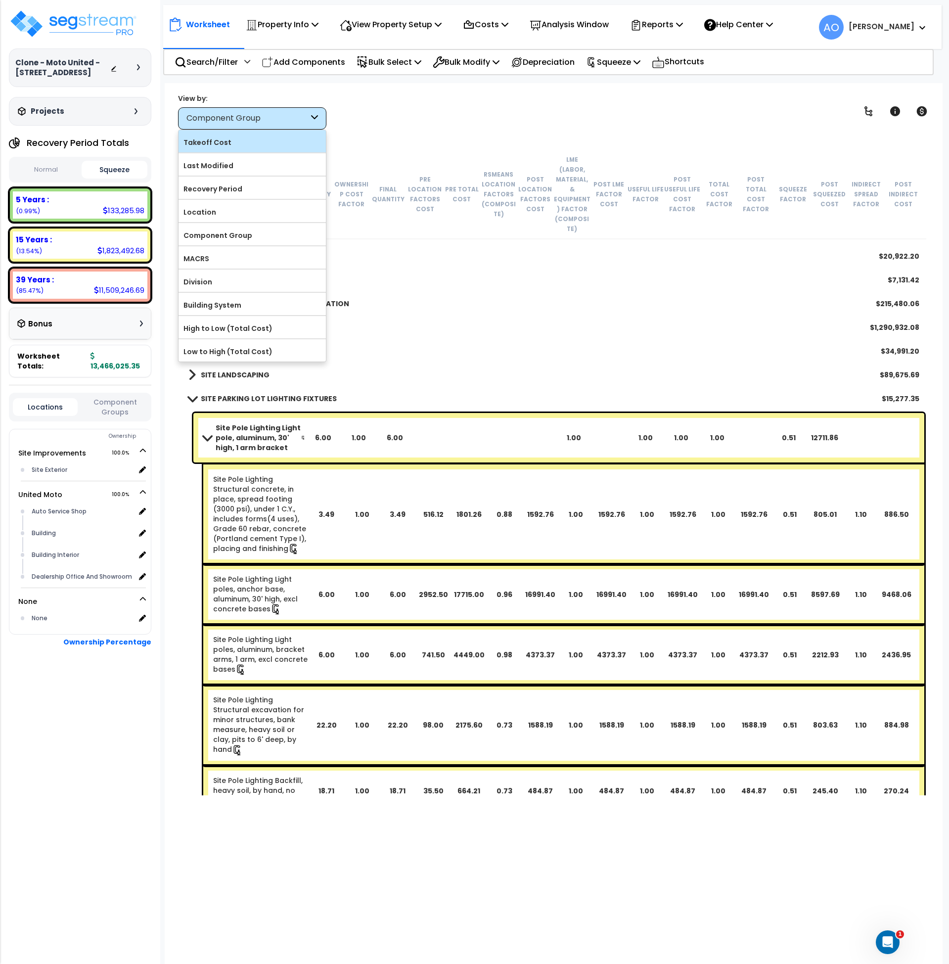
click at [261, 143] on label "Takeoff Cost" at bounding box center [252, 142] width 147 height 15
click at [0, 0] on input "Takeoff Cost" at bounding box center [0, 0] width 0 height 0
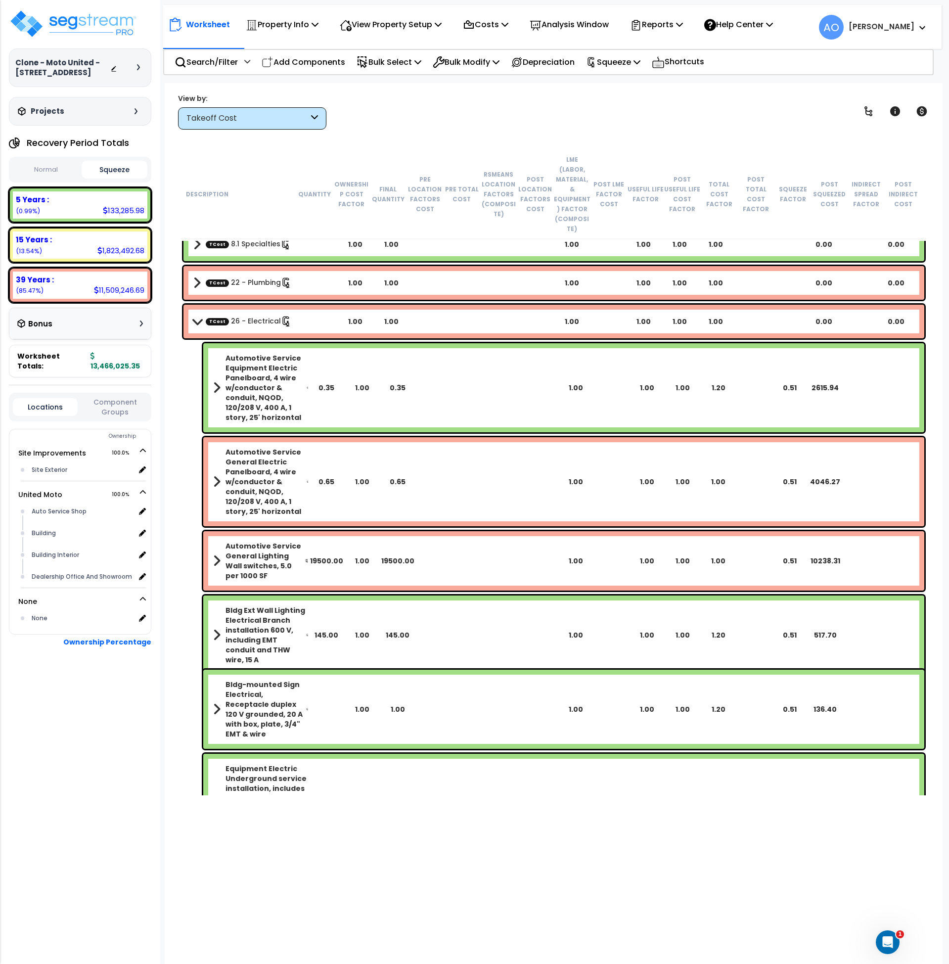
scroll to position [0, 0]
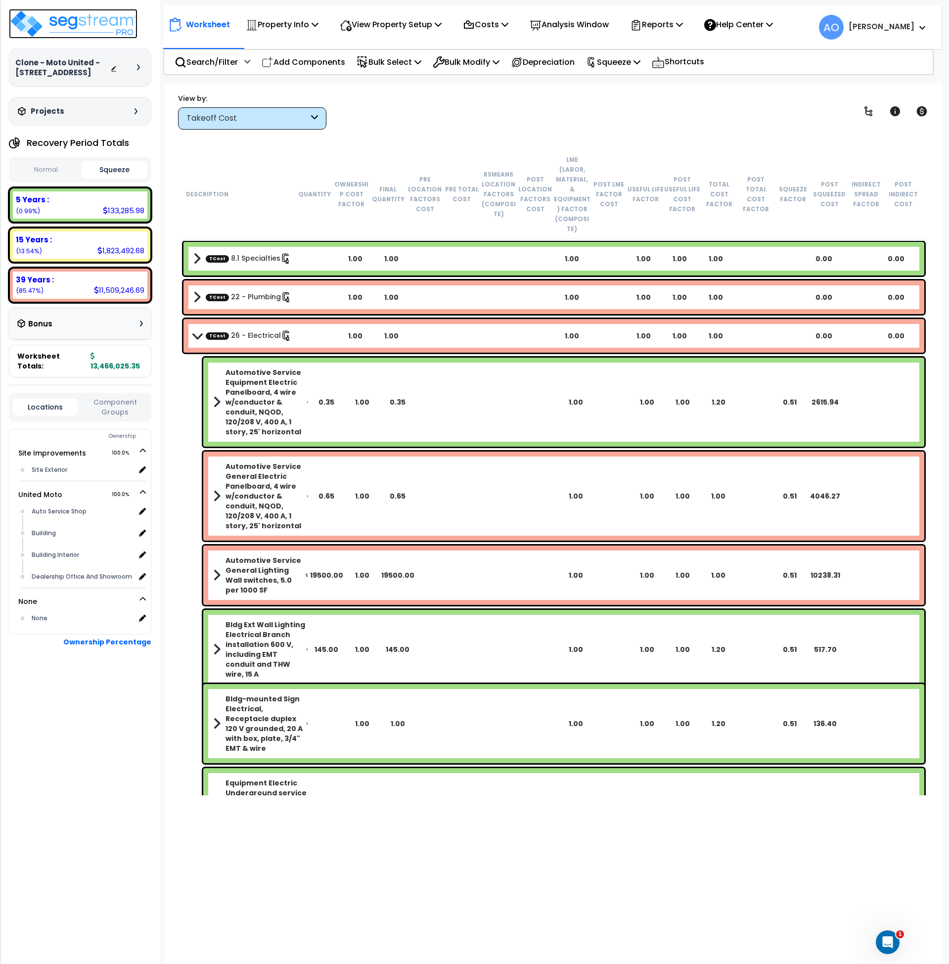
click at [82, 22] on img at bounding box center [73, 24] width 129 height 30
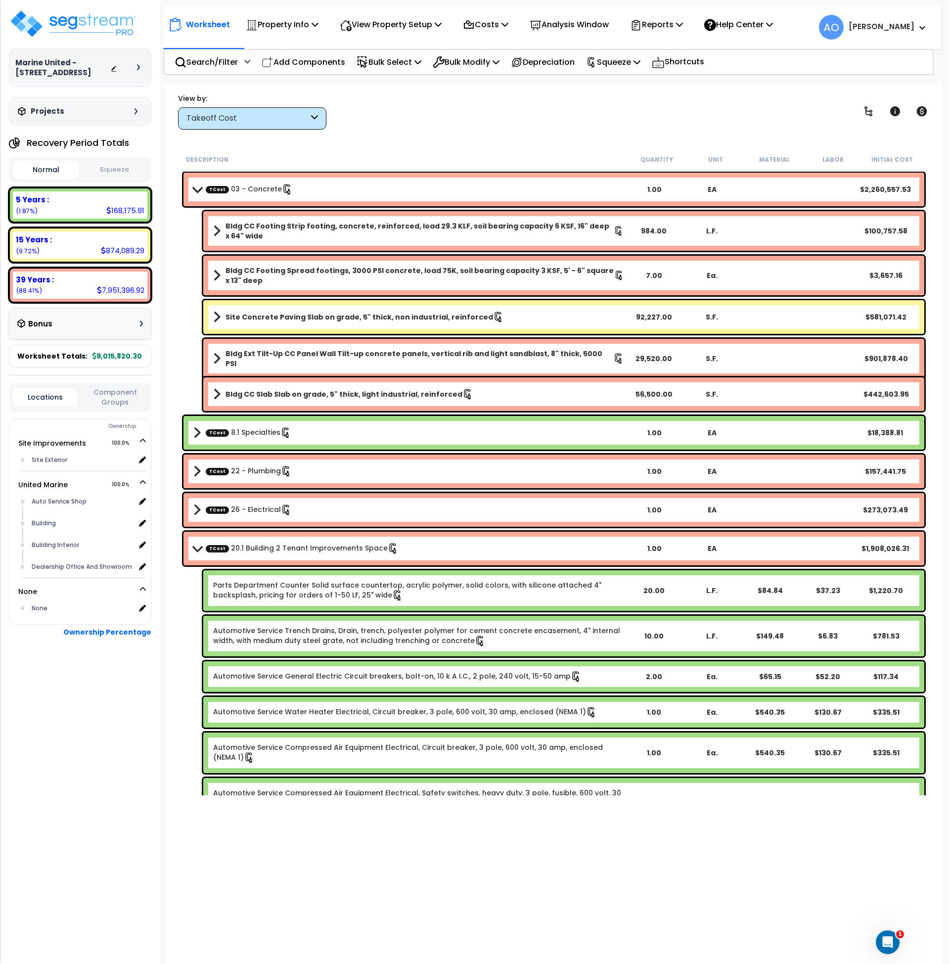
click at [230, 119] on div "Takeoff Cost" at bounding box center [247, 118] width 122 height 11
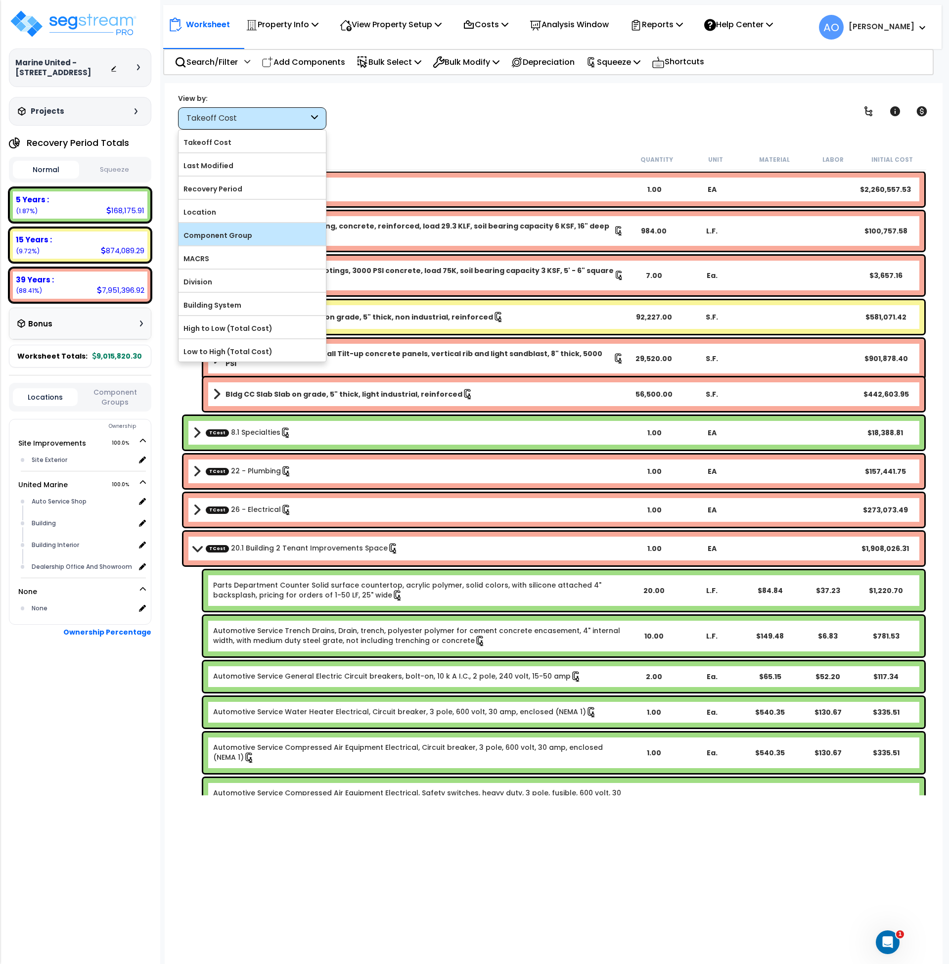
click at [239, 235] on label "Component Group" at bounding box center [252, 235] width 147 height 15
click at [0, 0] on input "Component Group" at bounding box center [0, 0] width 0 height 0
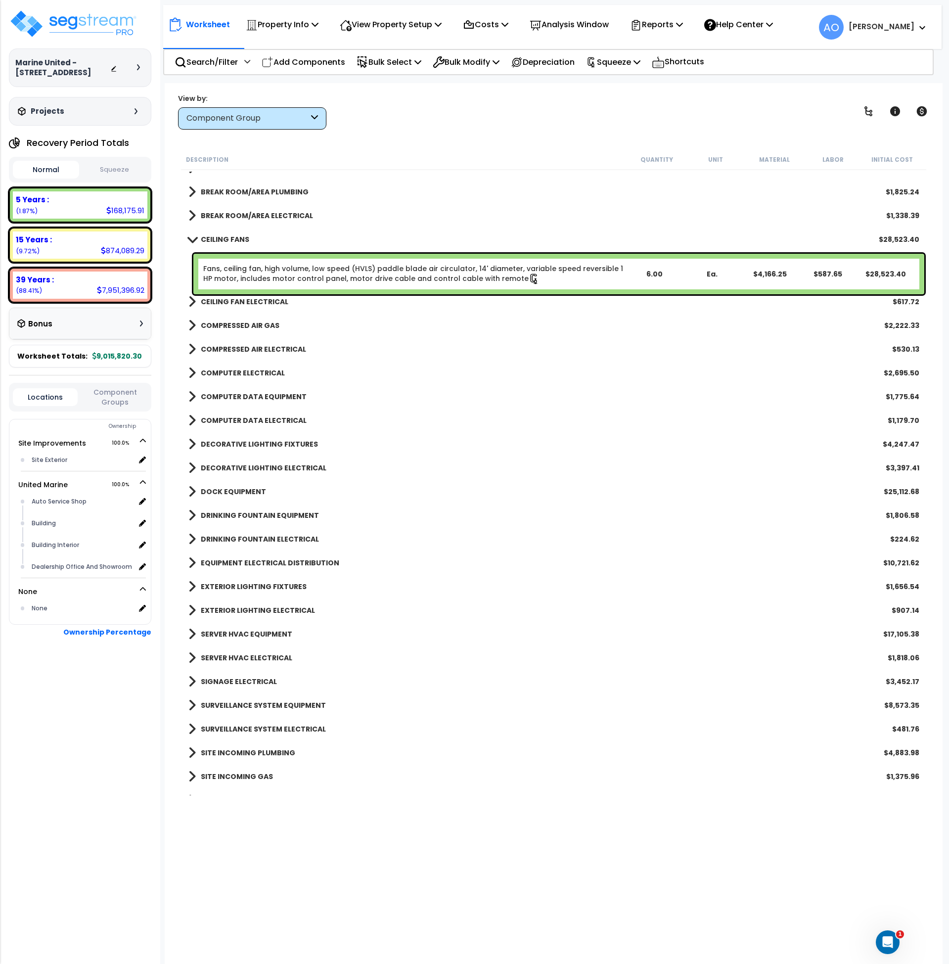
scroll to position [915, 0]
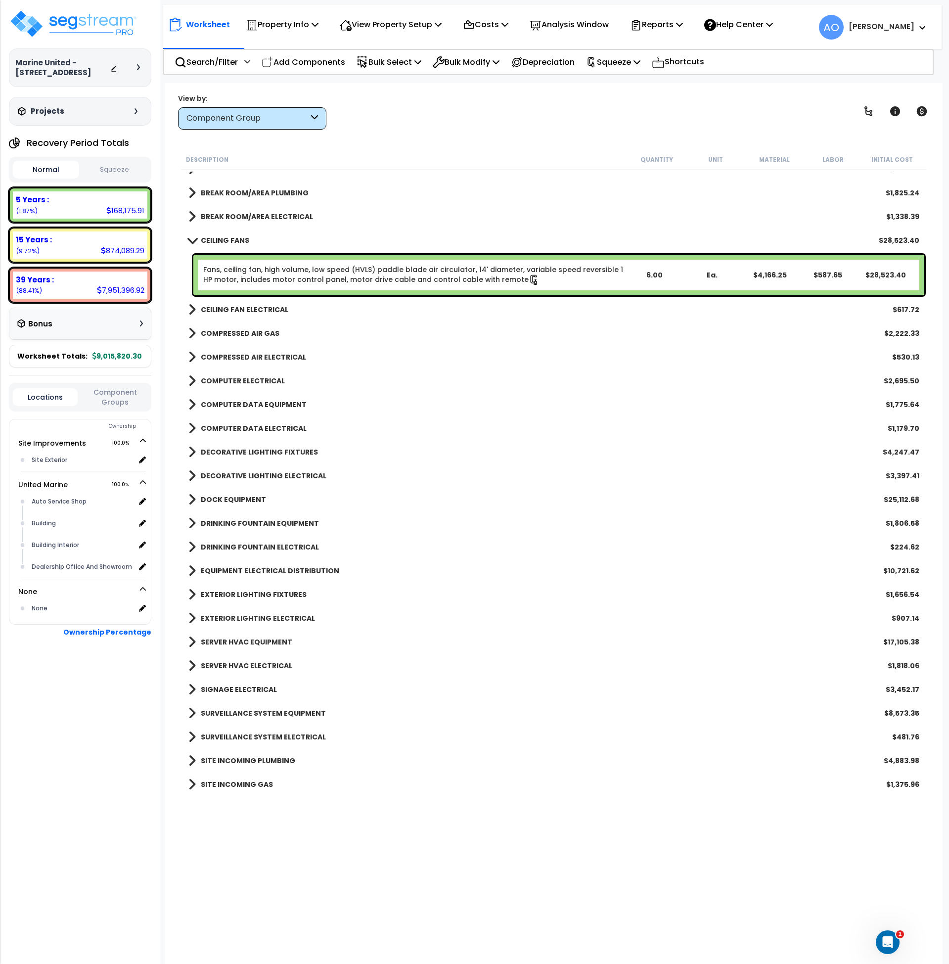
click at [125, 169] on button "Squeeze" at bounding box center [115, 169] width 66 height 17
click at [420, 271] on link "Fans, ceiling fan, high volume, low speed (HVLS) paddle blade air circulator, 1…" at bounding box center [414, 275] width 422 height 21
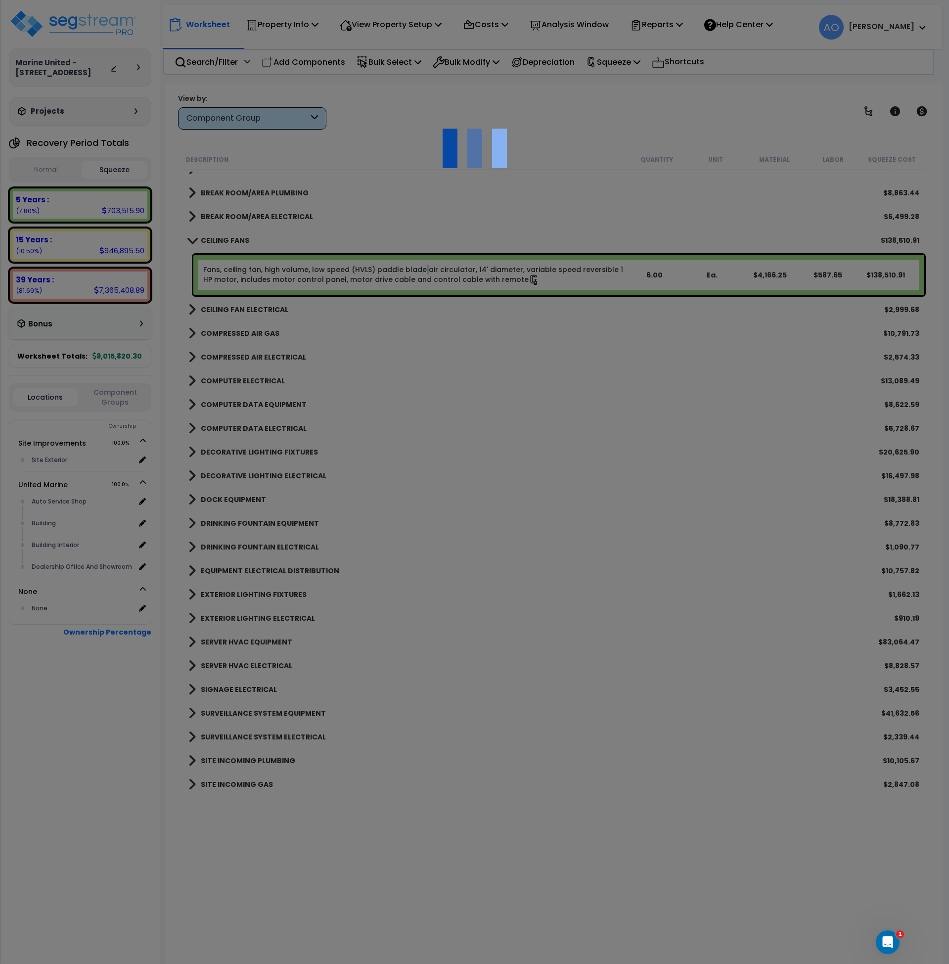
select select "46127654"
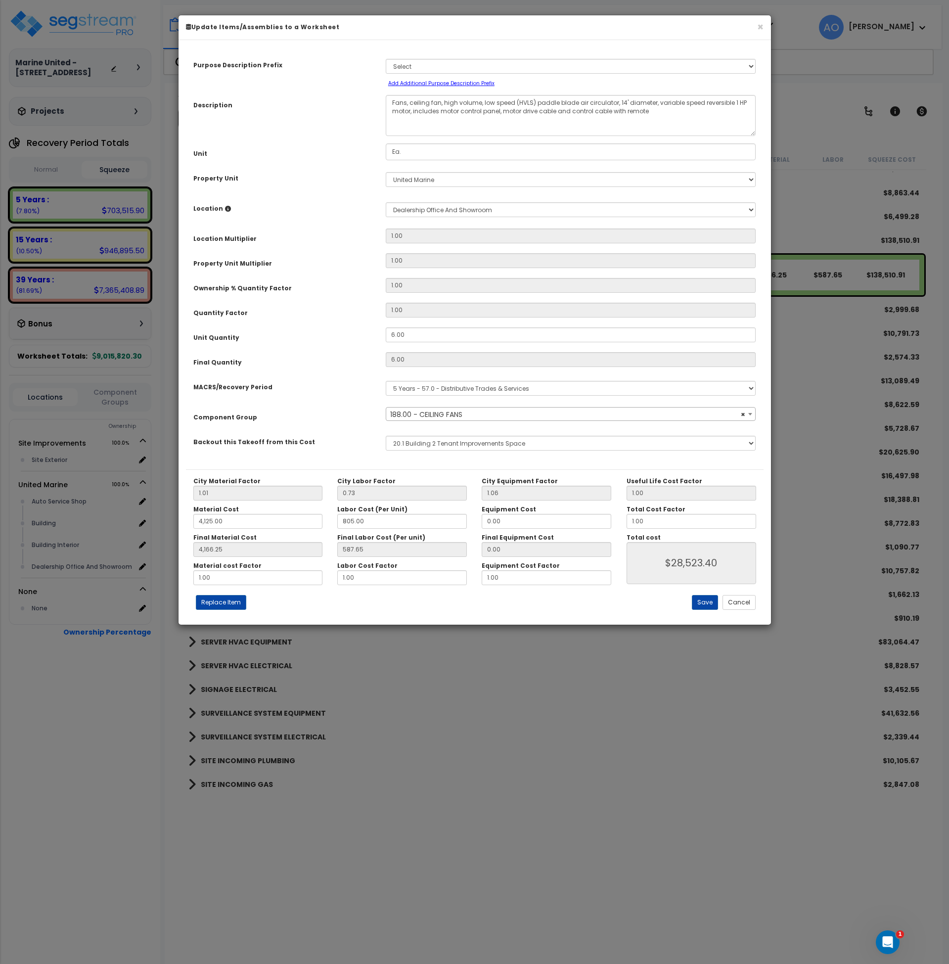
select select "45837"
drag, startPoint x: 664, startPoint y: 526, endPoint x: 596, endPoint y: 529, distance: 68.3
click at [596, 529] on div "City Material Factor 1.01 City Labor Factor 0.73 City Equipment Factor 1.06 Mat…" at bounding box center [475, 531] width 578 height 108
type input "4,166.25"
type input "."
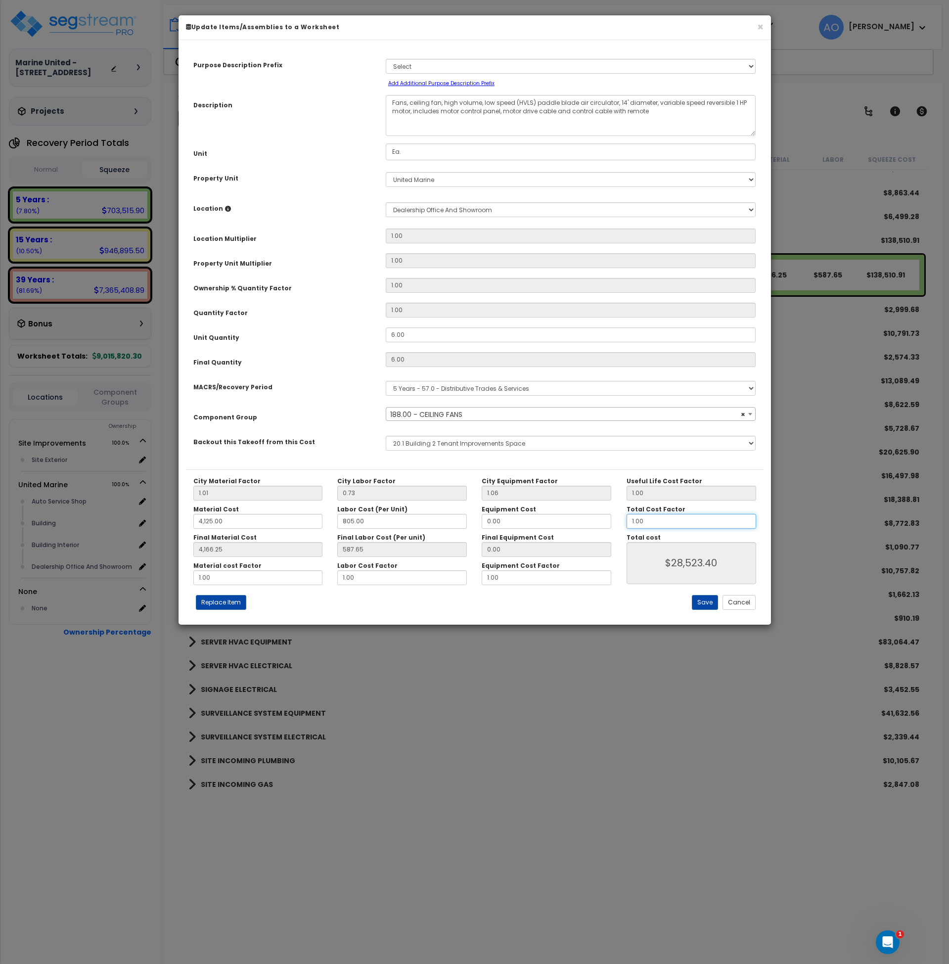
type input "$28,523.40"
type input "4,166.25"
type input "$0.00"
type input "4,166.25"
type input ".2"
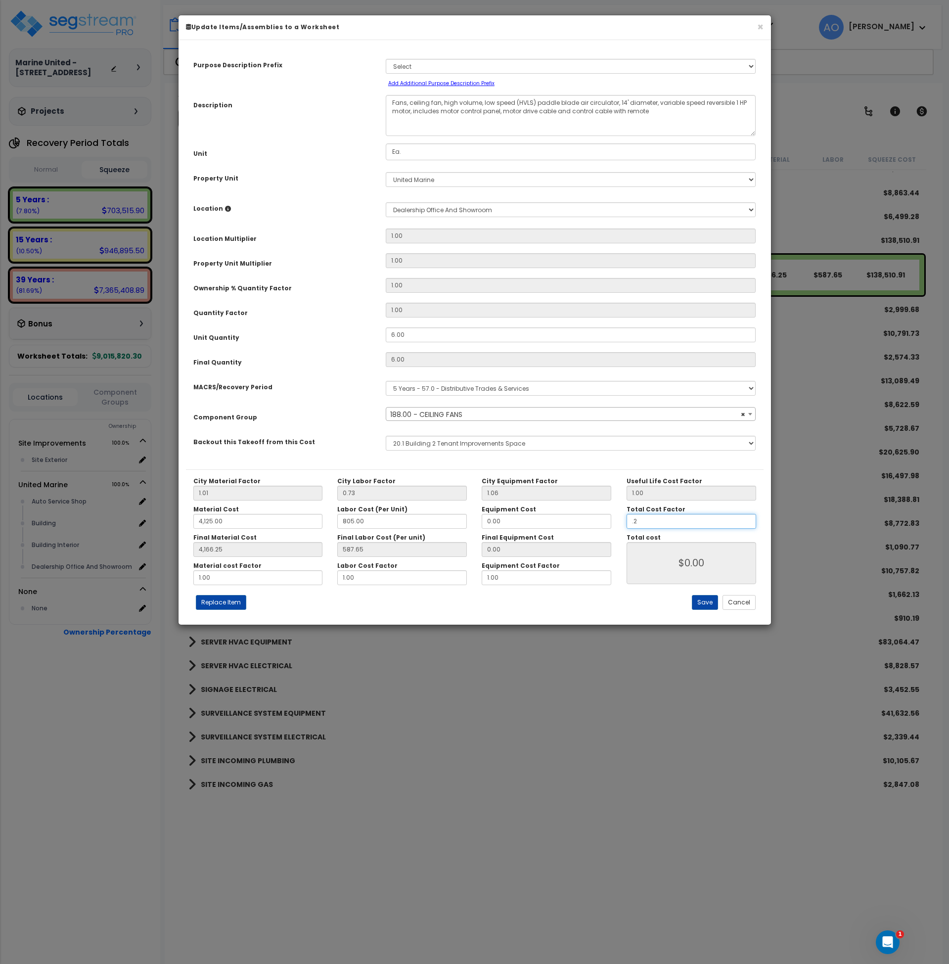
type input "4,166.25"
type input "$5,704.68"
type input "4,166.25"
type input ".25"
type input "$5,704.68"
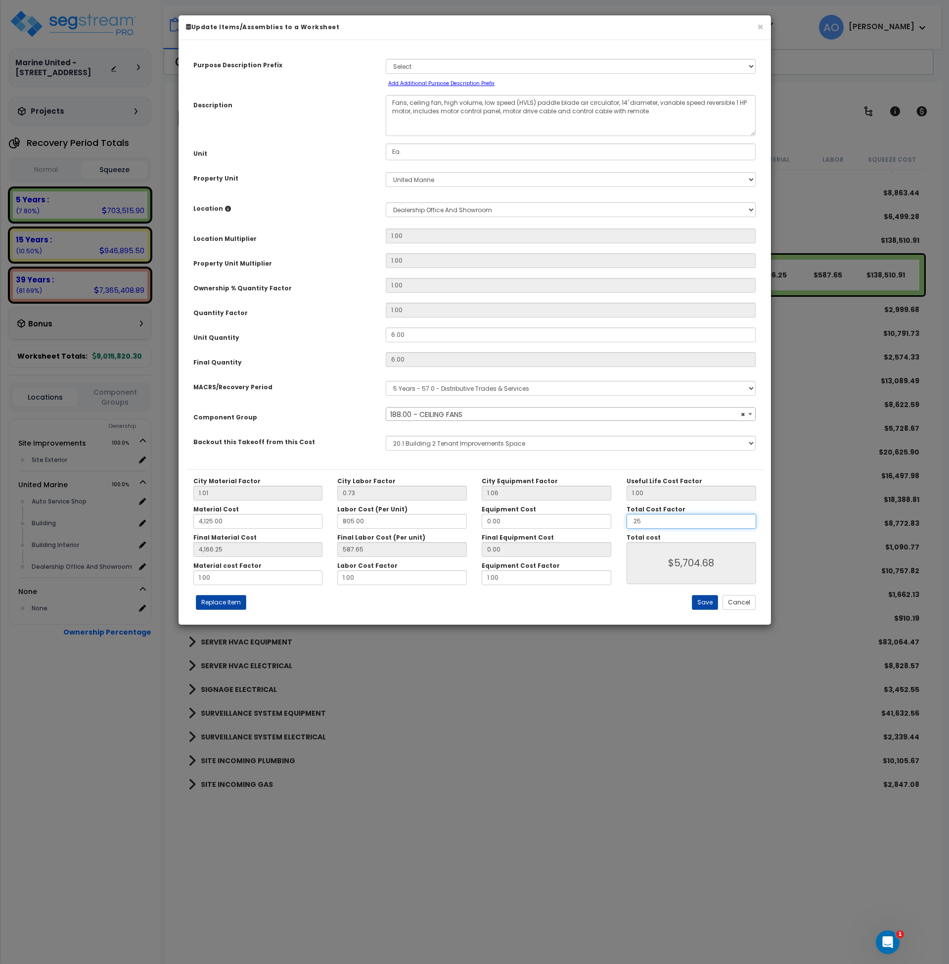
type input "4,166.25"
type input "$7,130.85"
type input ".25"
type input "4,166.25"
type input "$7,130.85"
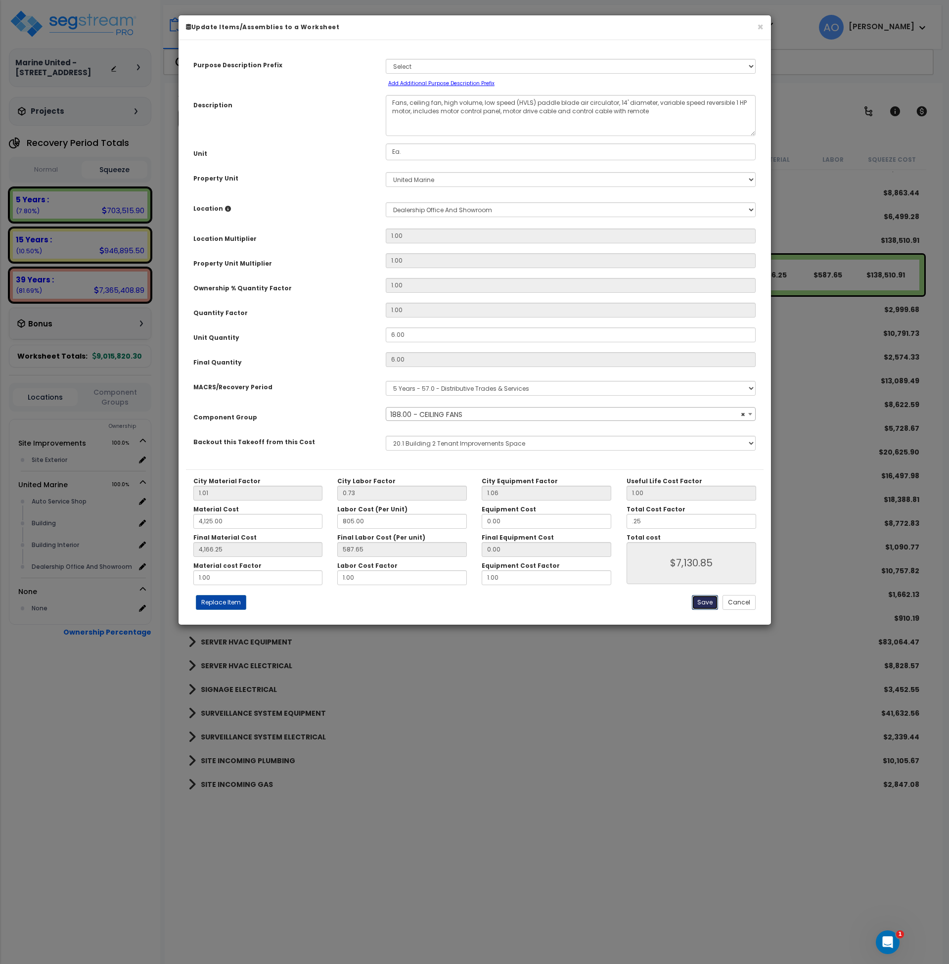
click at [706, 601] on button "Save" at bounding box center [705, 602] width 26 height 15
type input "4125.00"
type input "4166.25"
type input "0.25"
type input "7130.85"
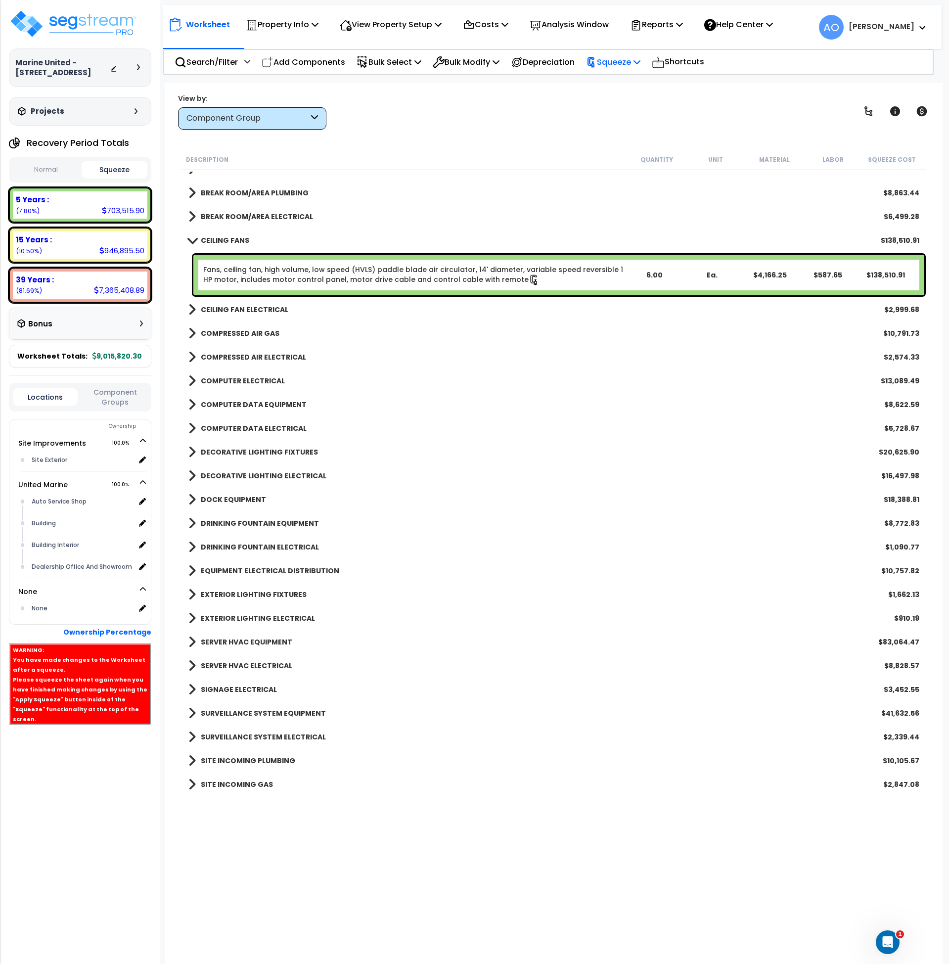
click at [616, 58] on p "Squeeze" at bounding box center [613, 61] width 54 height 13
click at [615, 84] on link "Re-squeeze" at bounding box center [630, 85] width 98 height 23
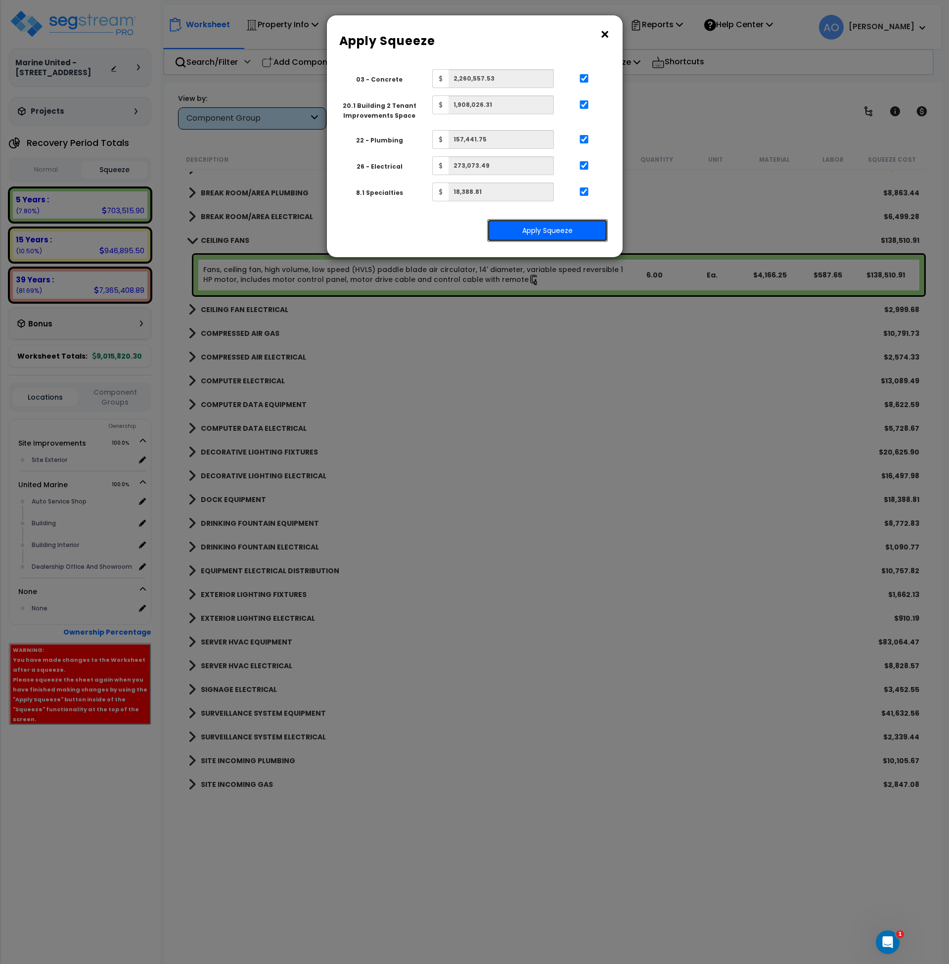
click at [559, 238] on button "Apply Squeeze" at bounding box center [547, 230] width 121 height 23
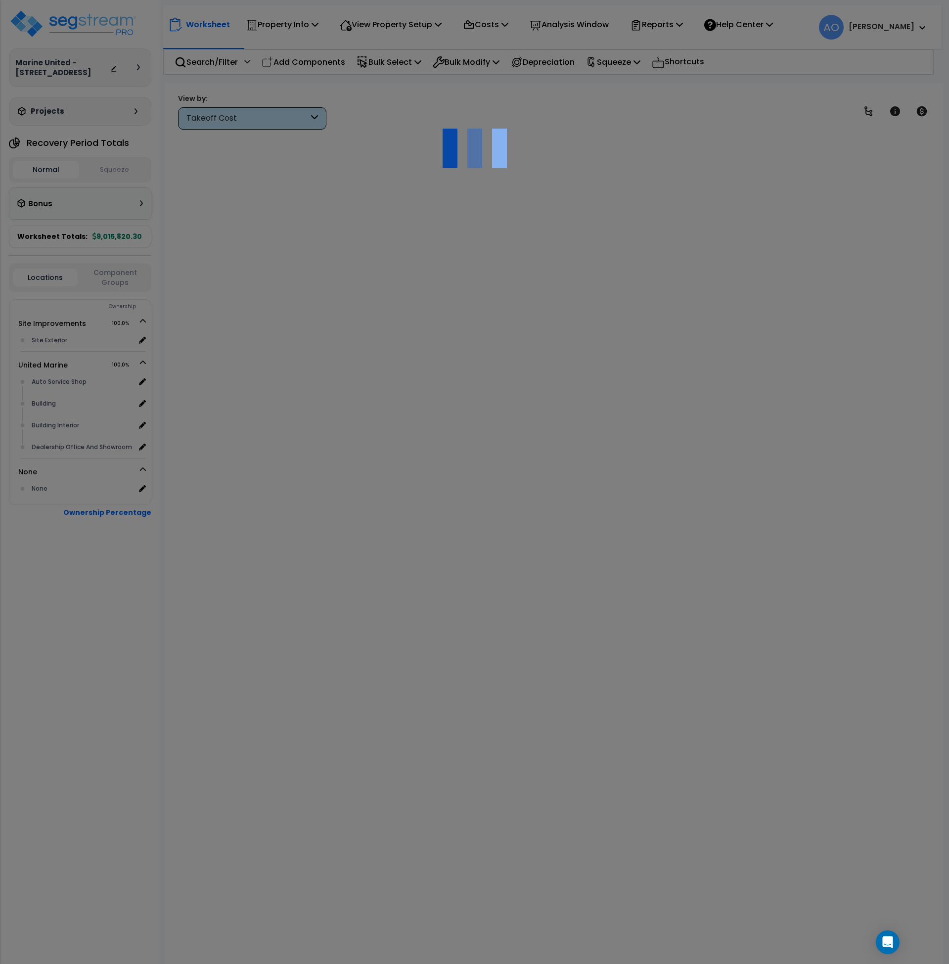
click at [260, 115] on div "Takeoff Cost" at bounding box center [247, 118] width 122 height 11
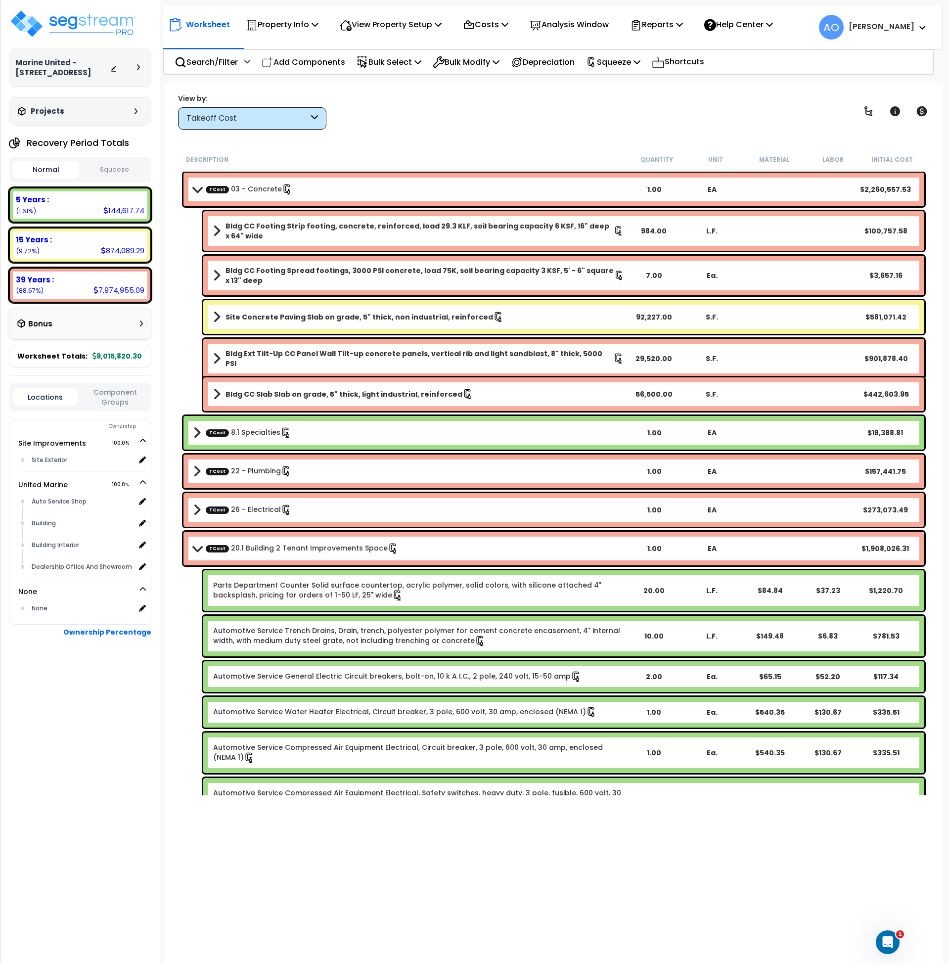
click at [246, 118] on div "Takeoff Cost" at bounding box center [247, 118] width 122 height 11
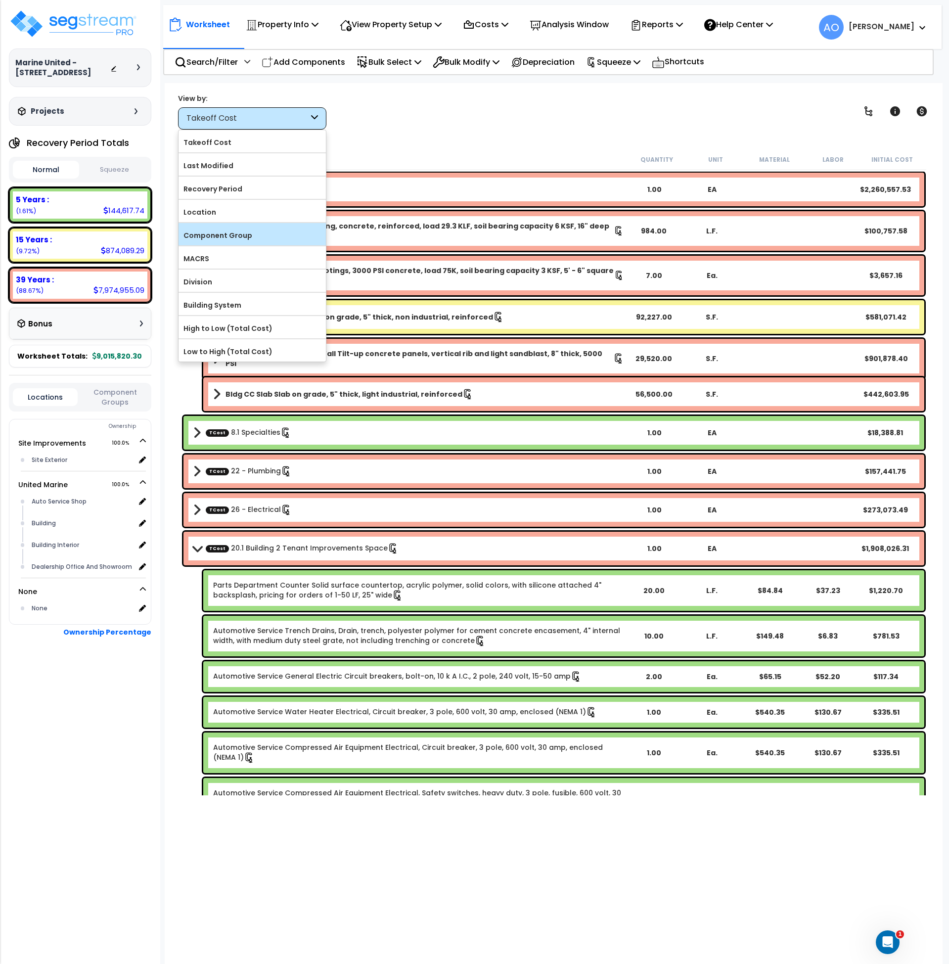
click at [250, 232] on label "Component Group" at bounding box center [252, 235] width 147 height 15
click at [0, 0] on input "Component Group" at bounding box center [0, 0] width 0 height 0
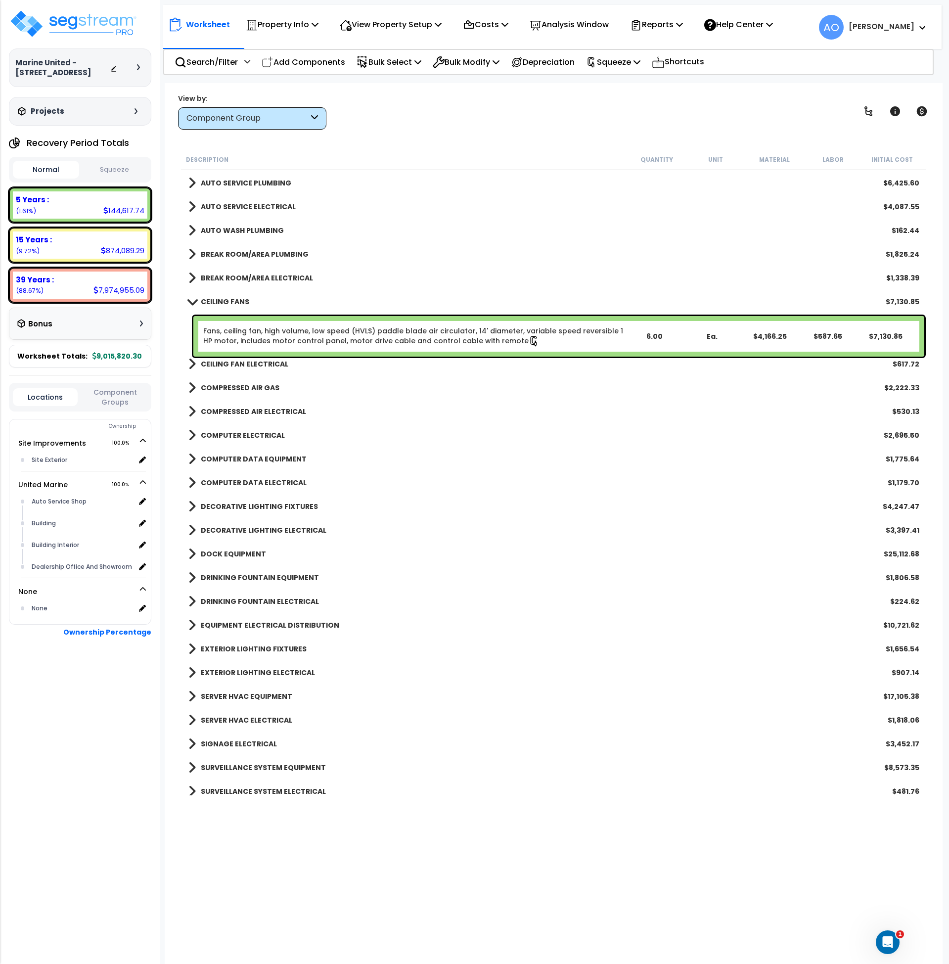
scroll to position [854, 0]
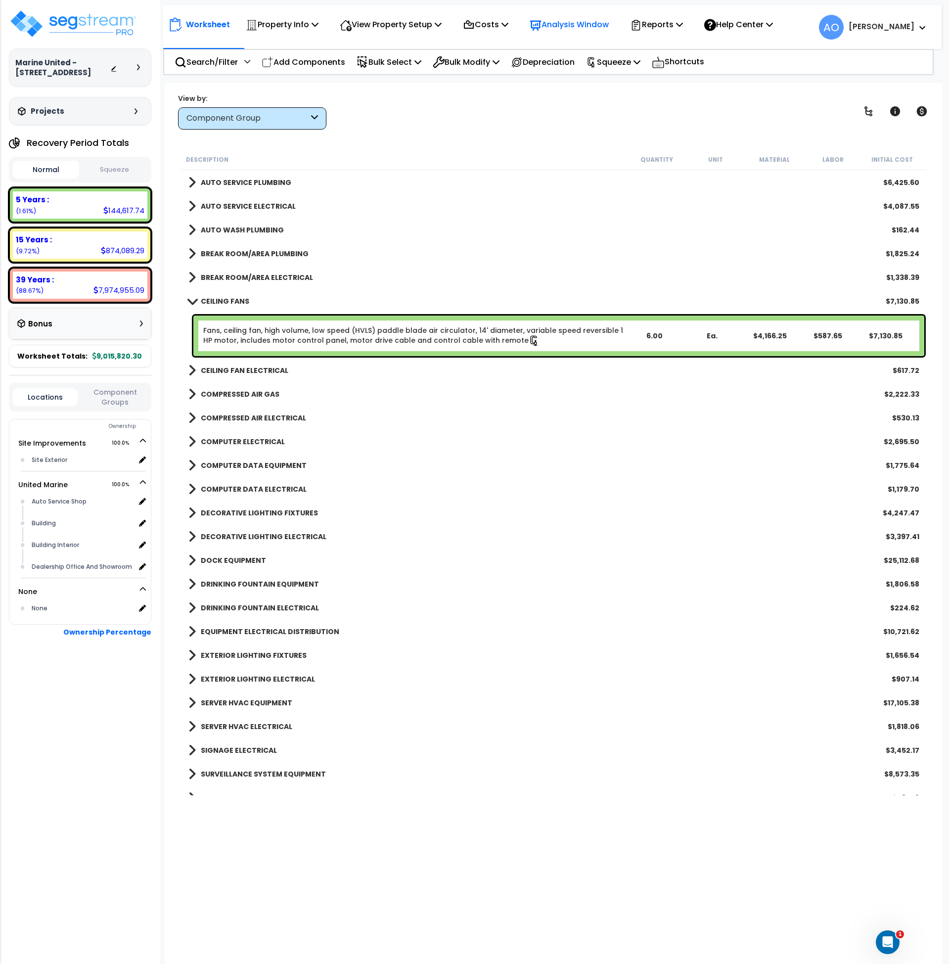
click at [566, 23] on p "Analysis Window" at bounding box center [569, 24] width 79 height 13
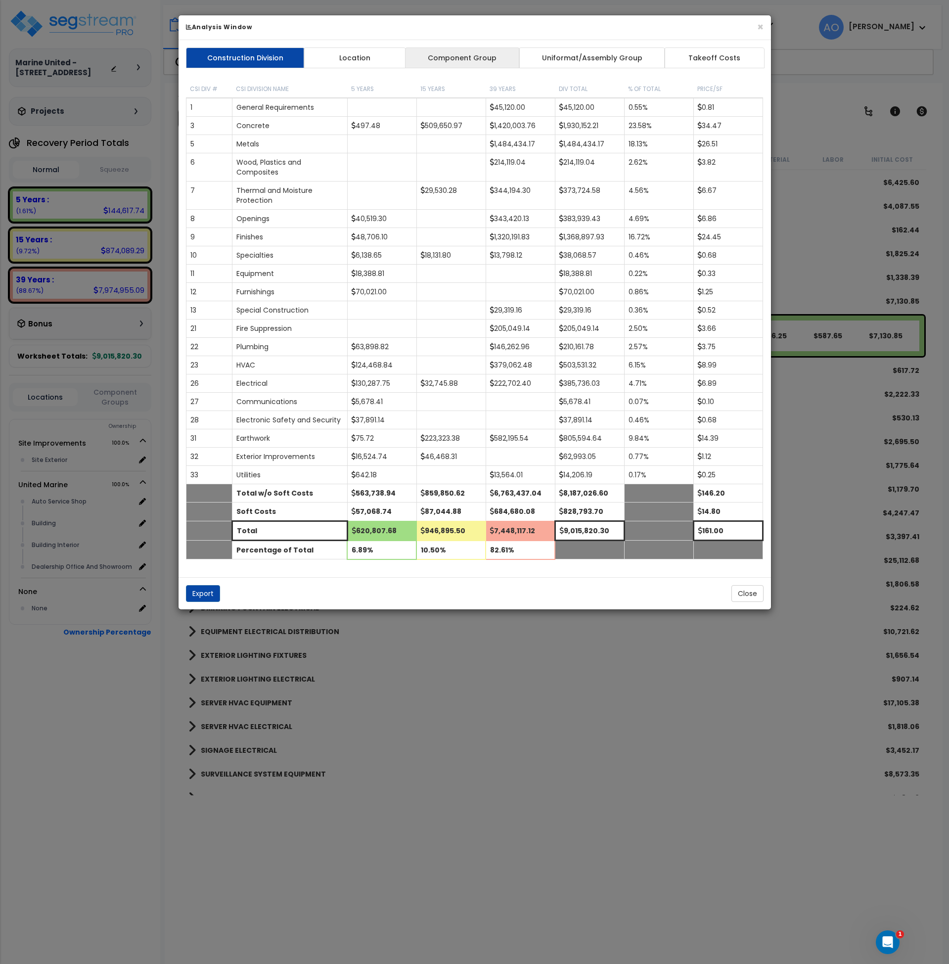
click at [434, 60] on link "Component Group" at bounding box center [462, 57] width 115 height 21
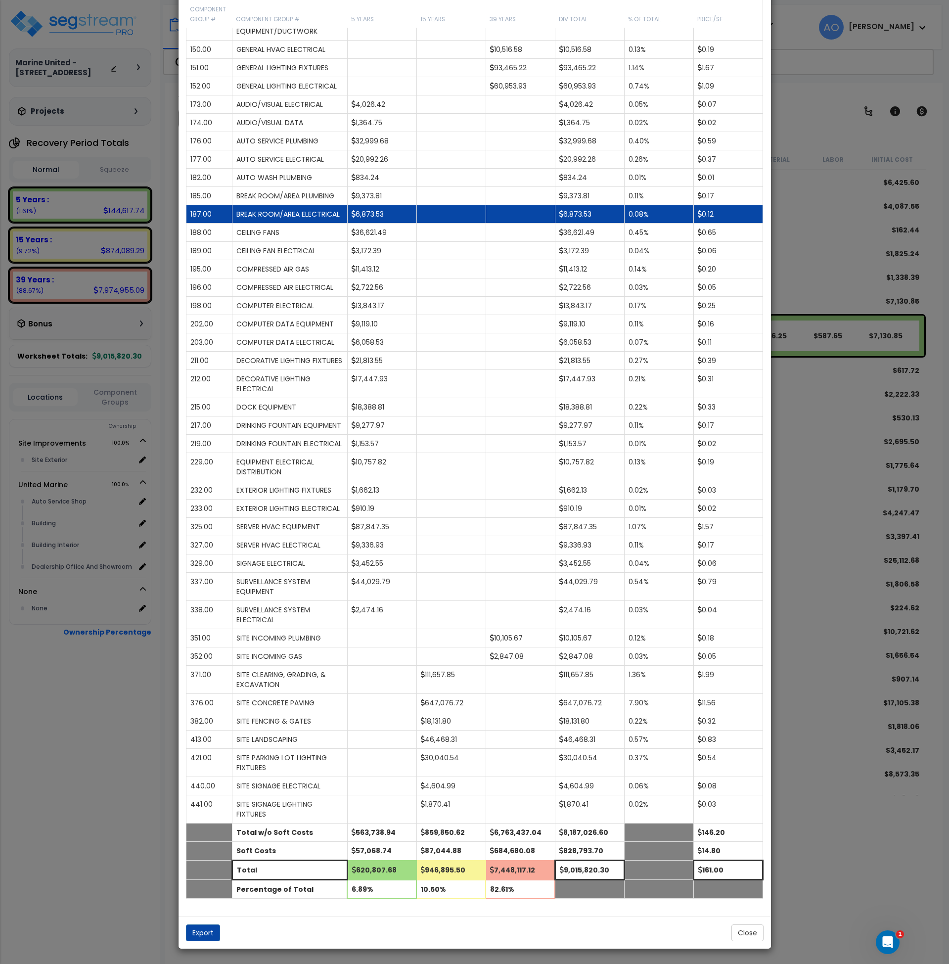
scroll to position [739, 0]
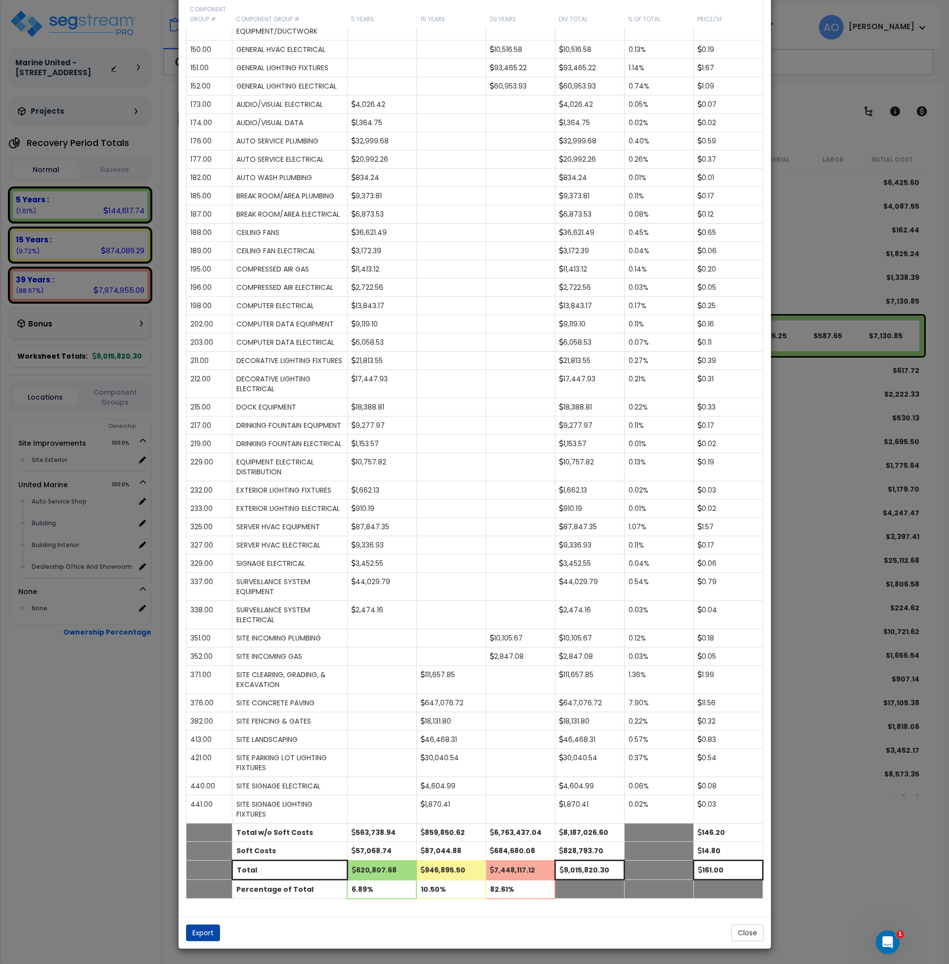
click at [782, 237] on div "× Analysis Window Construction Division Location Component Group Uniformat/Asse…" at bounding box center [474, 482] width 949 height 964
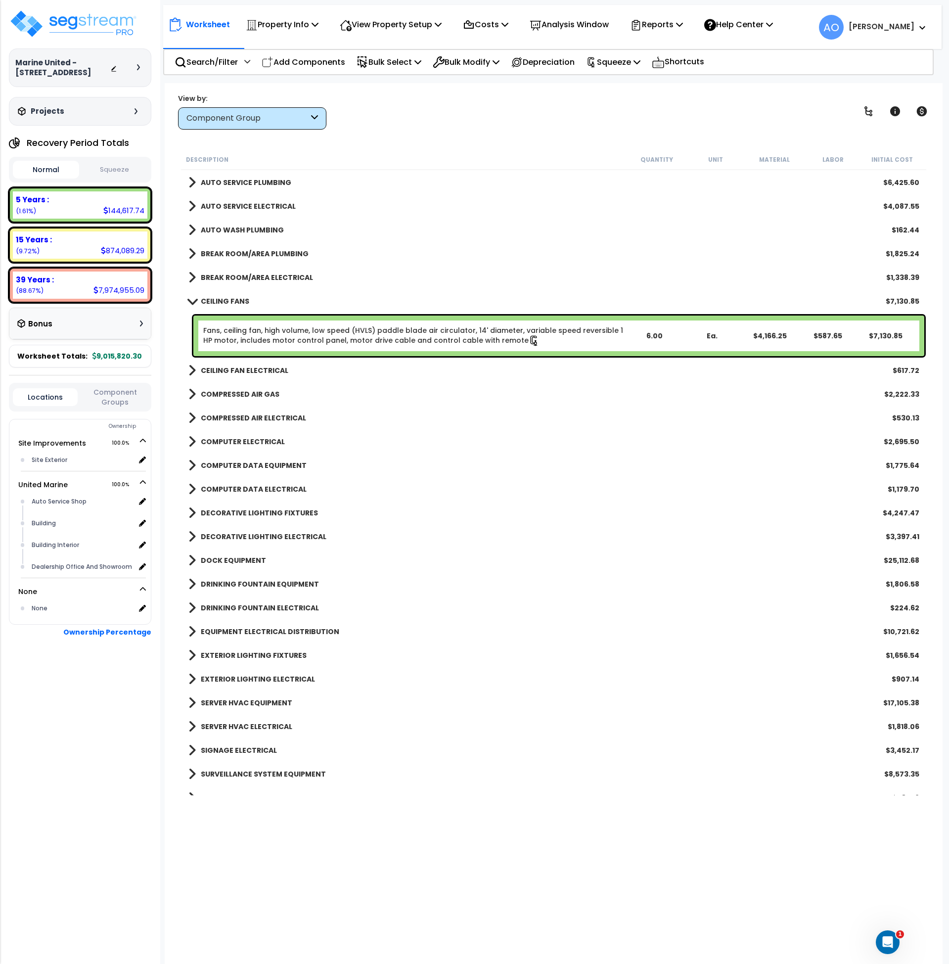
click at [228, 296] on b "CEILING FANS" at bounding box center [225, 301] width 48 height 10
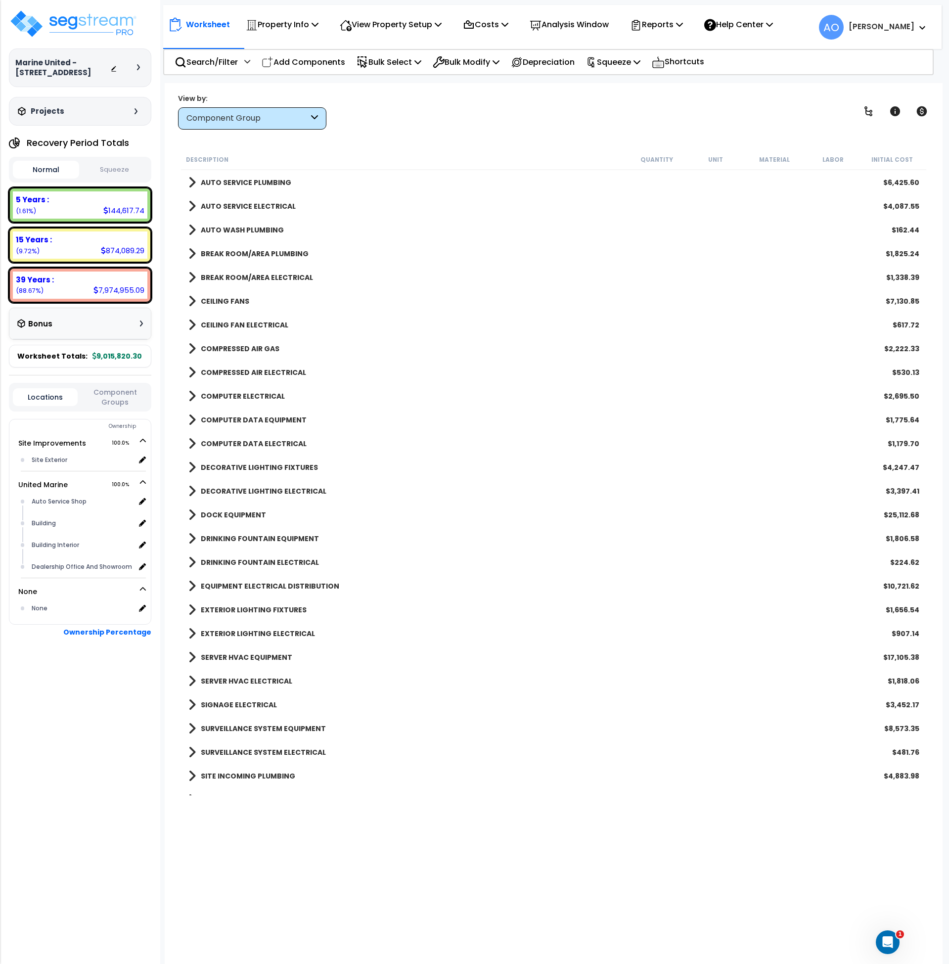
click at [278, 655] on b "SERVER HVAC EQUIPMENT" at bounding box center [247, 657] width 92 height 10
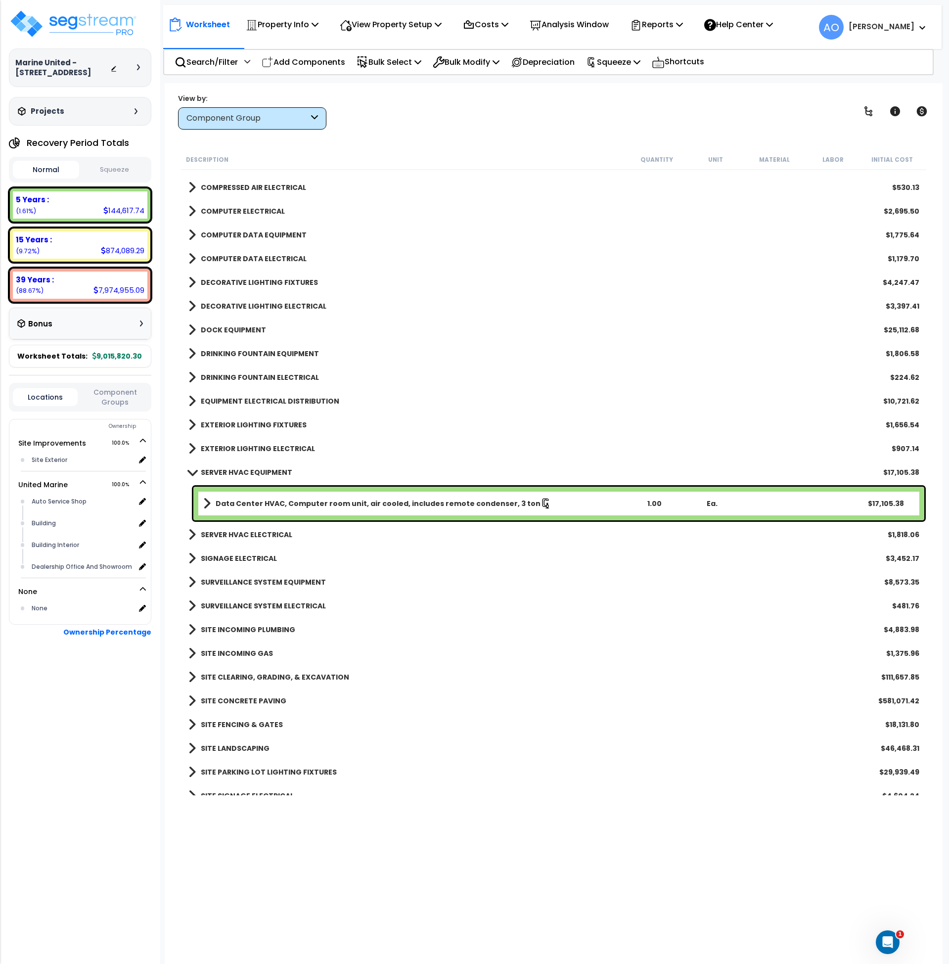
scroll to position [1040, 0]
click at [289, 504] on b "Data Center HVAC, Computer room unit, air cooled, includes remote condenser, 3 …" at bounding box center [378, 503] width 325 height 10
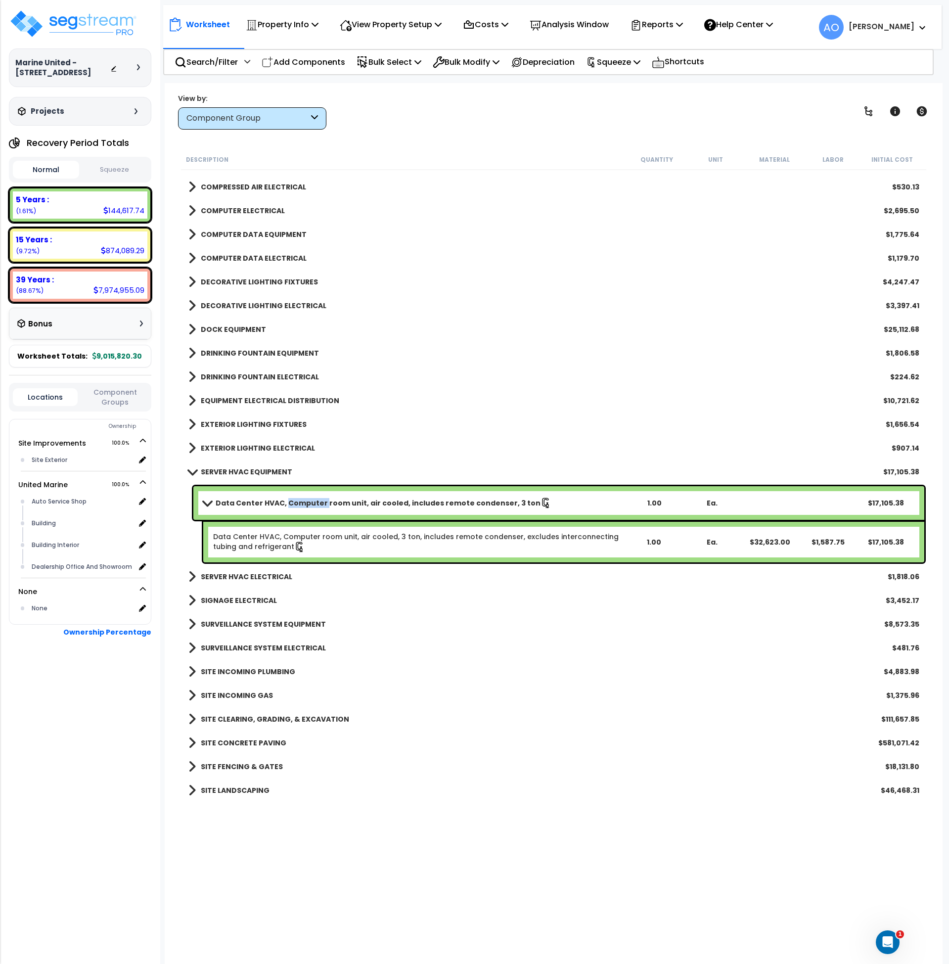
click at [289, 504] on b "Data Center HVAC, Computer room unit, air cooled, includes remote condenser, 3 …" at bounding box center [378, 503] width 325 height 10
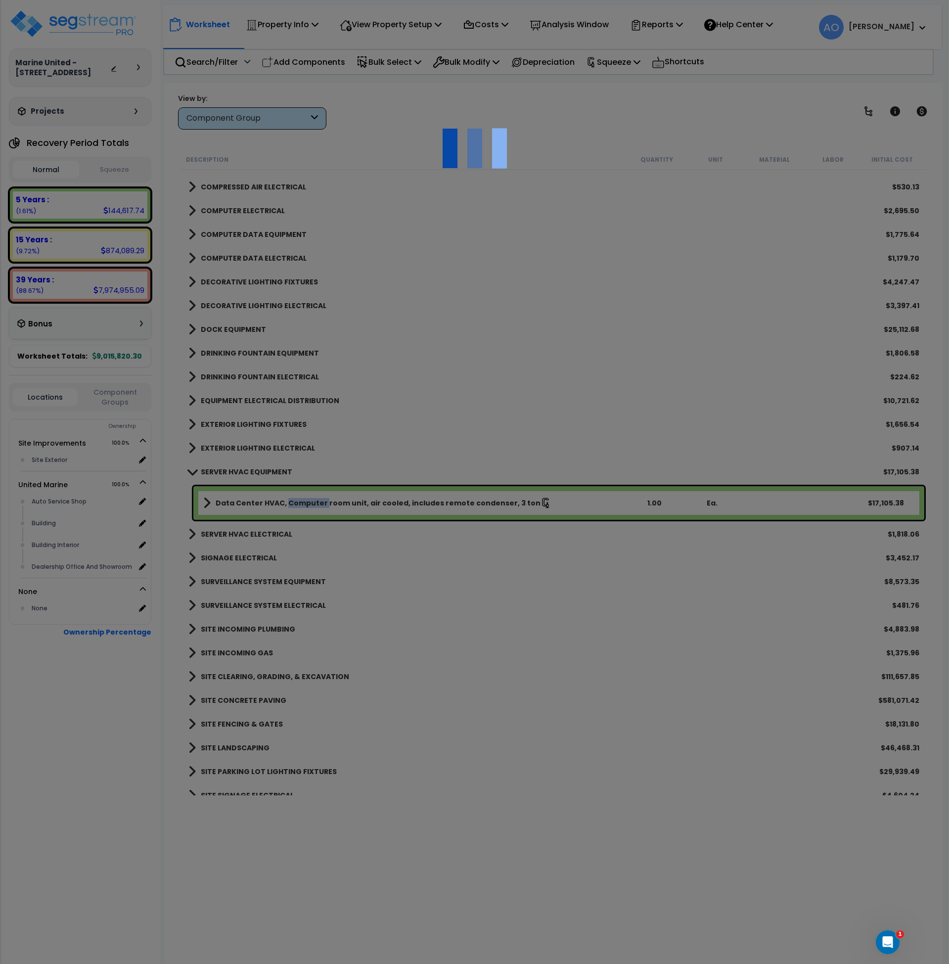
select select "46127654"
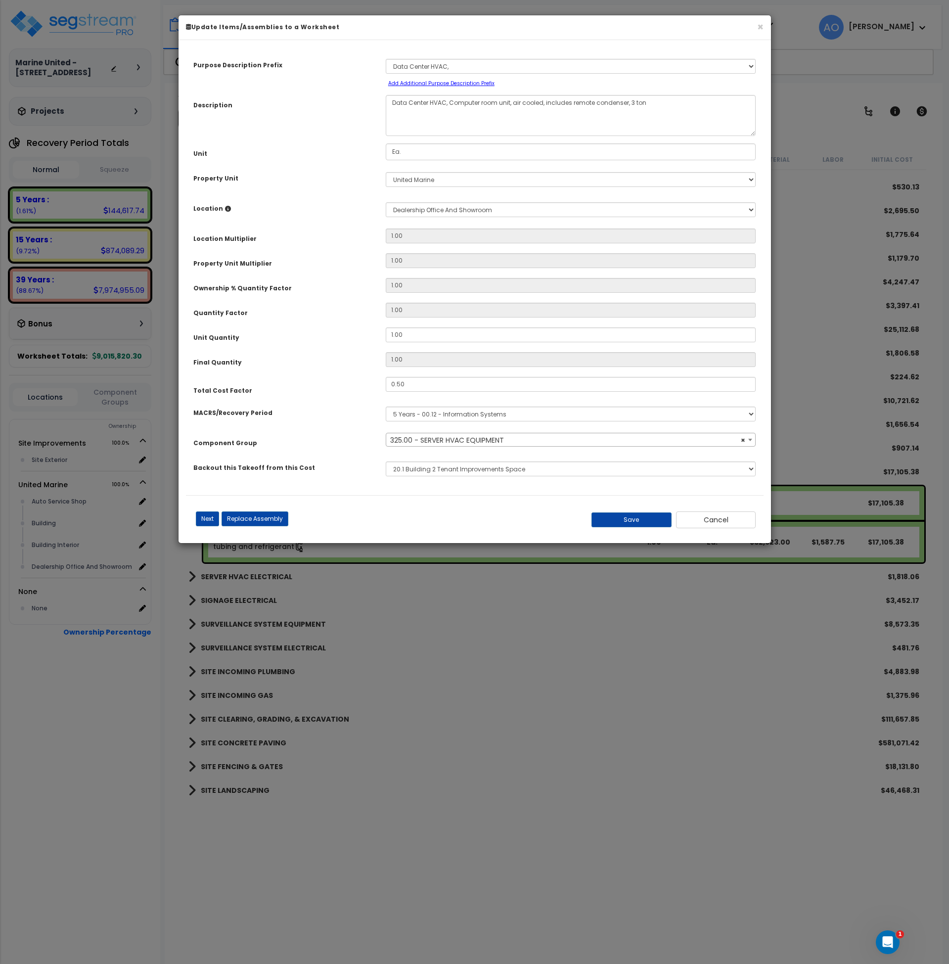
select select "46125"
click at [635, 522] on button "Save" at bounding box center [632, 519] width 80 height 15
type input "0.25"
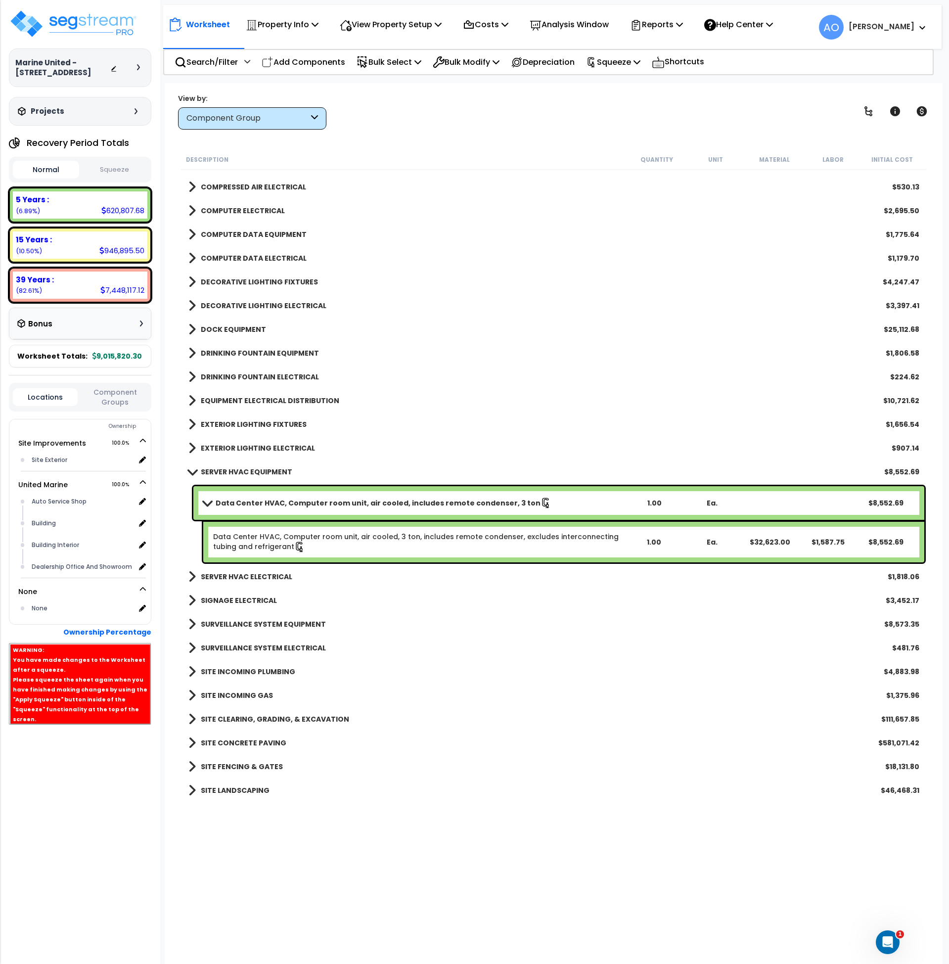
click at [256, 471] on b "SERVER HVAC EQUIPMENT" at bounding box center [247, 472] width 92 height 10
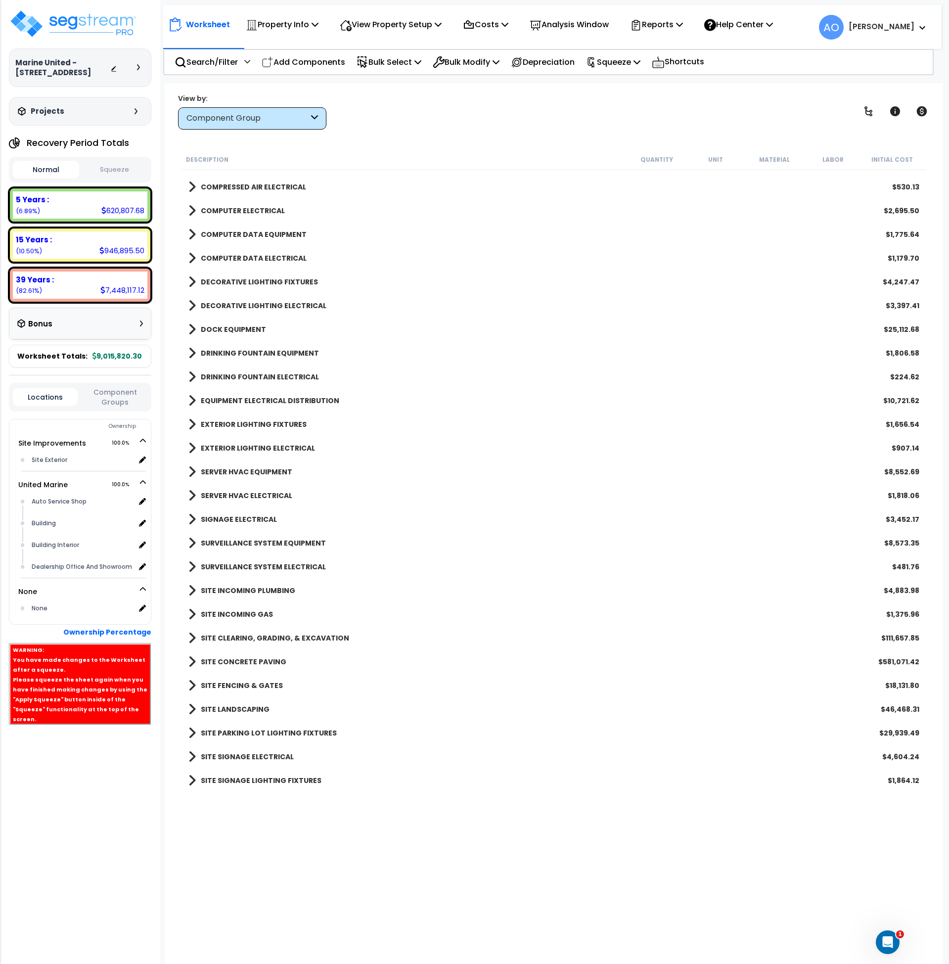
click at [264, 541] on b "SURVEILLANCE SYSTEM EQUIPMENT" at bounding box center [263, 543] width 125 height 10
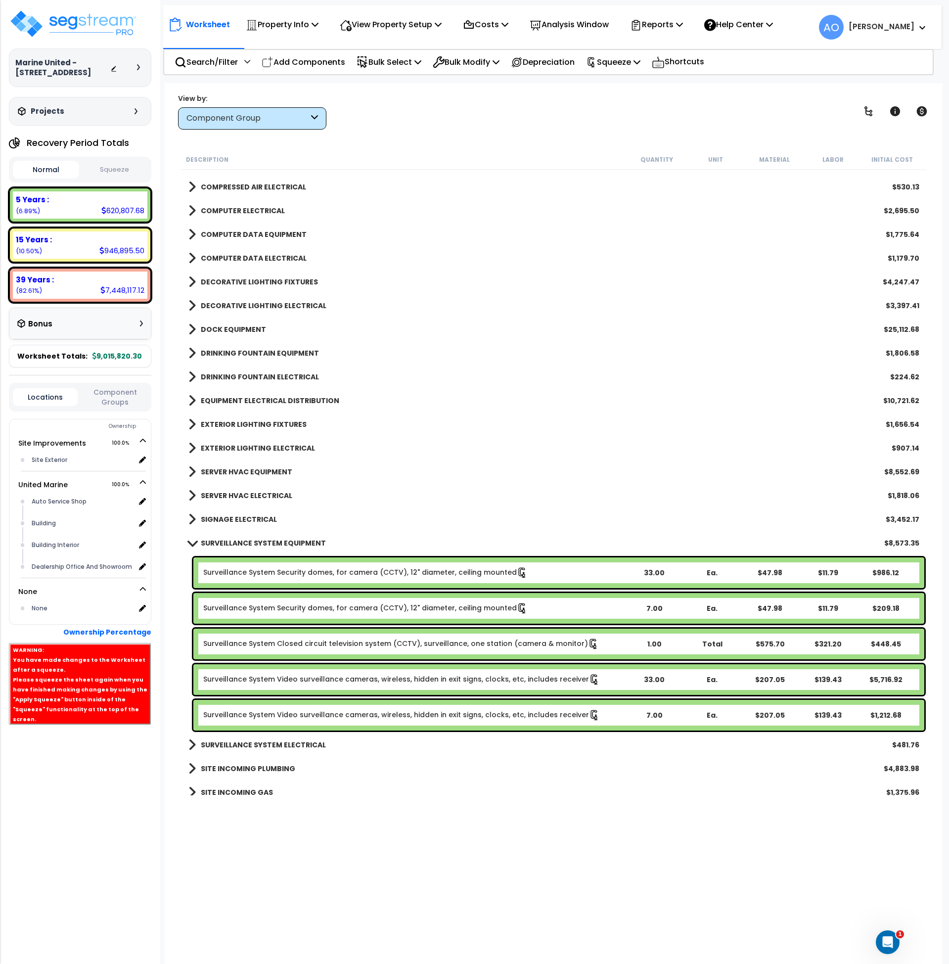
click at [354, 573] on link "Surveillance System Security domes, for camera (CCTV), 12" diameter, ceiling mo…" at bounding box center [365, 572] width 324 height 11
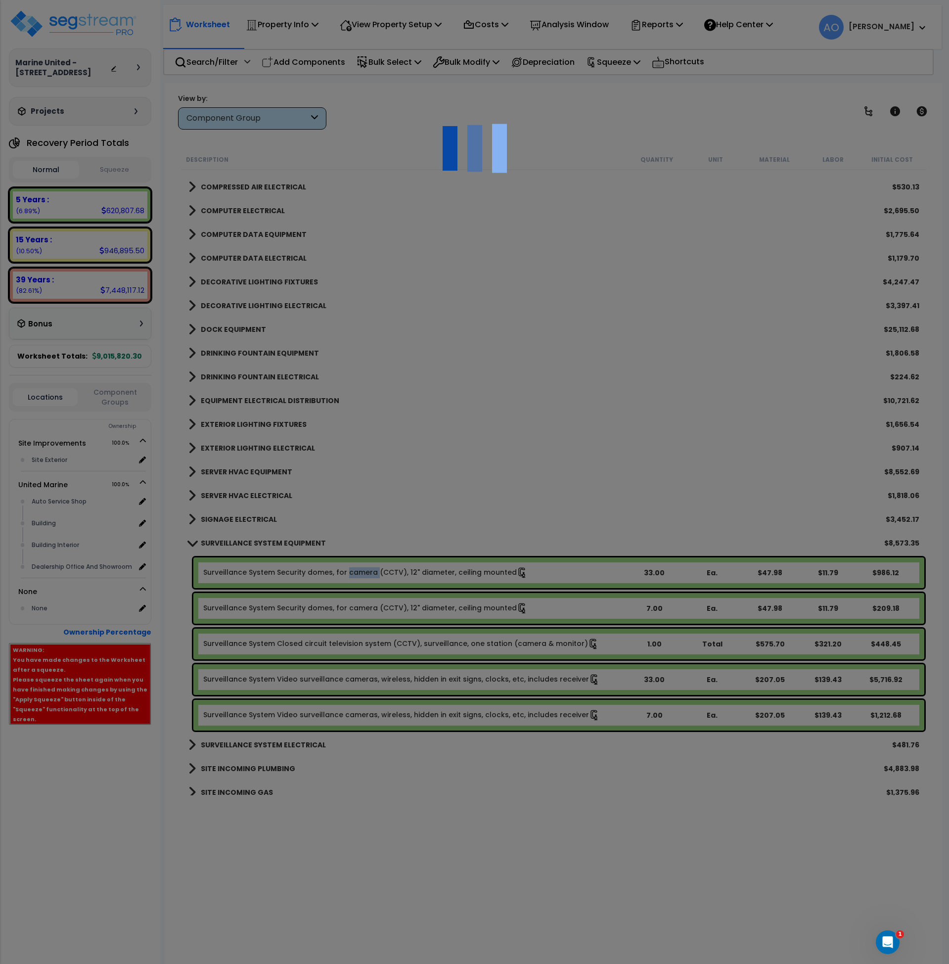
select select "46127654"
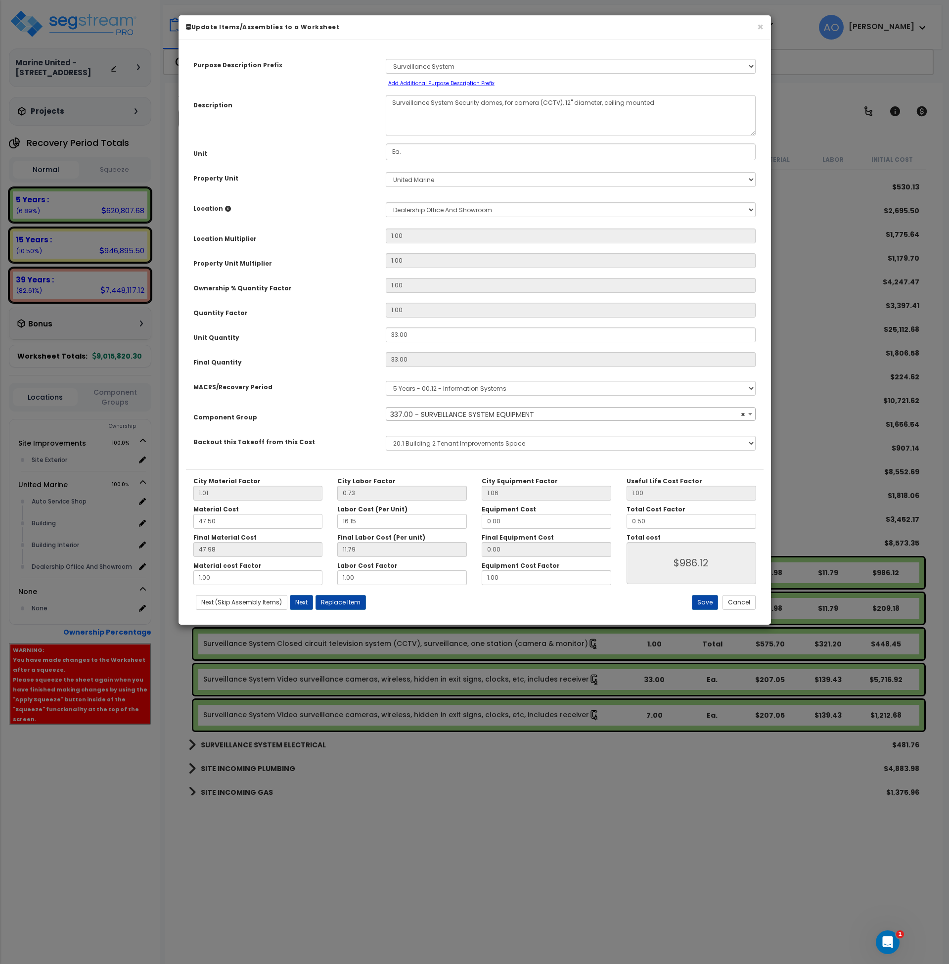
select select "46135"
click at [731, 597] on button "Cancel" at bounding box center [739, 602] width 33 height 15
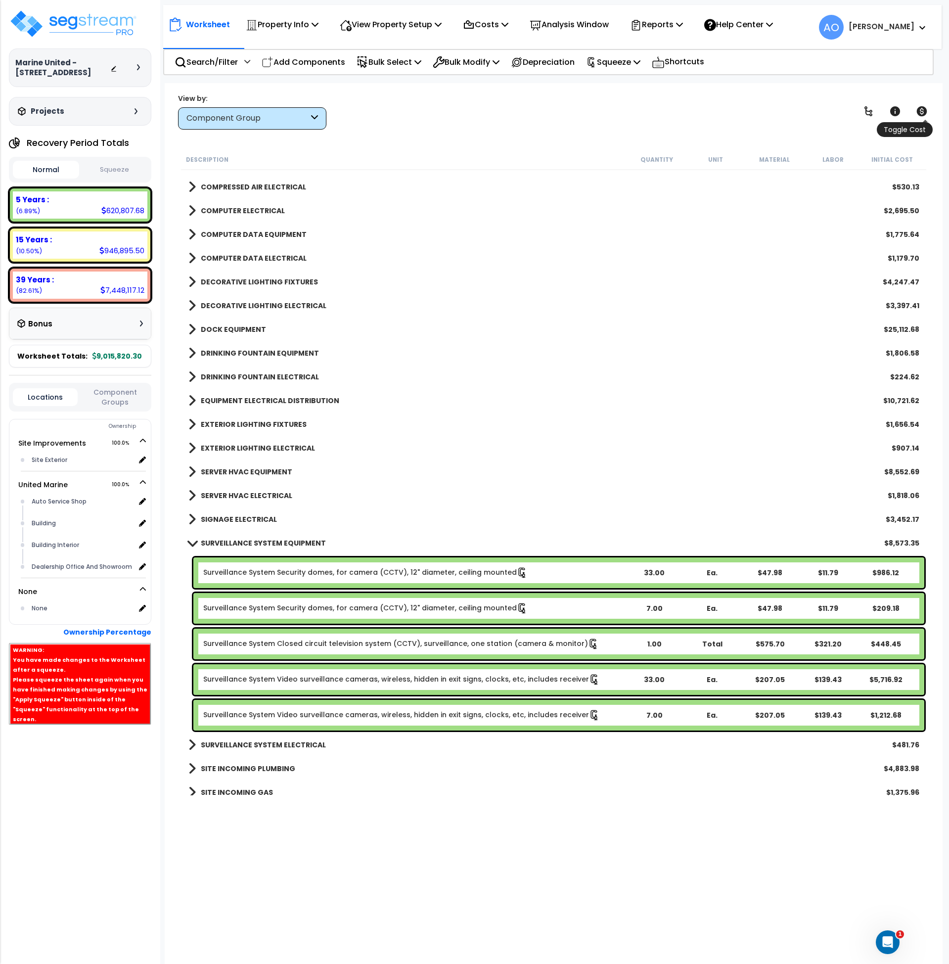
click at [924, 113] on icon at bounding box center [922, 111] width 10 height 10
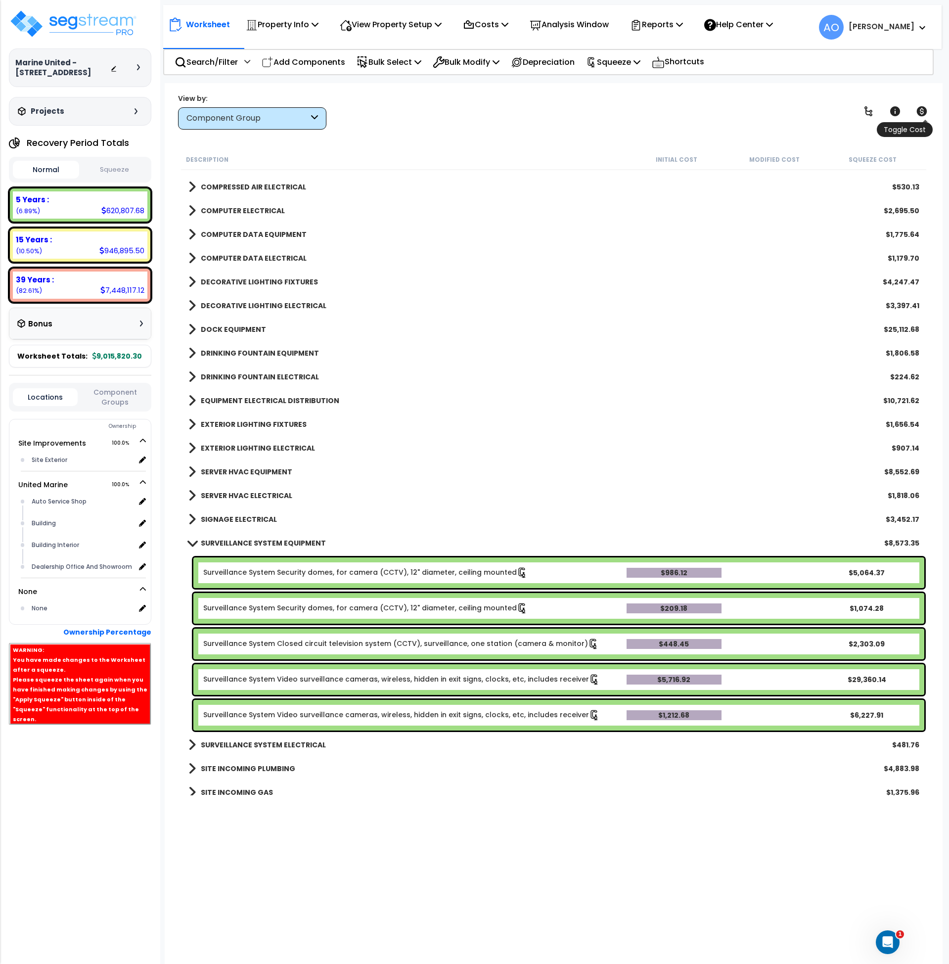
click at [924, 113] on icon at bounding box center [922, 111] width 10 height 10
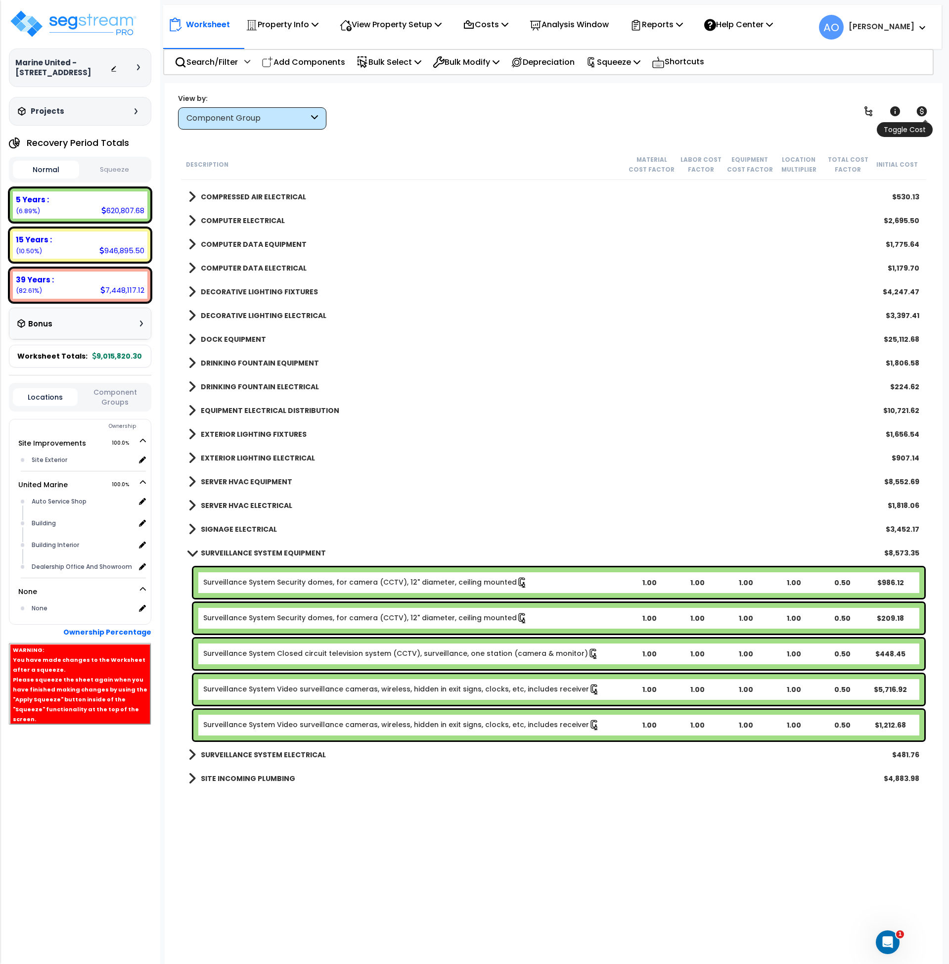
click at [924, 113] on icon at bounding box center [922, 111] width 10 height 10
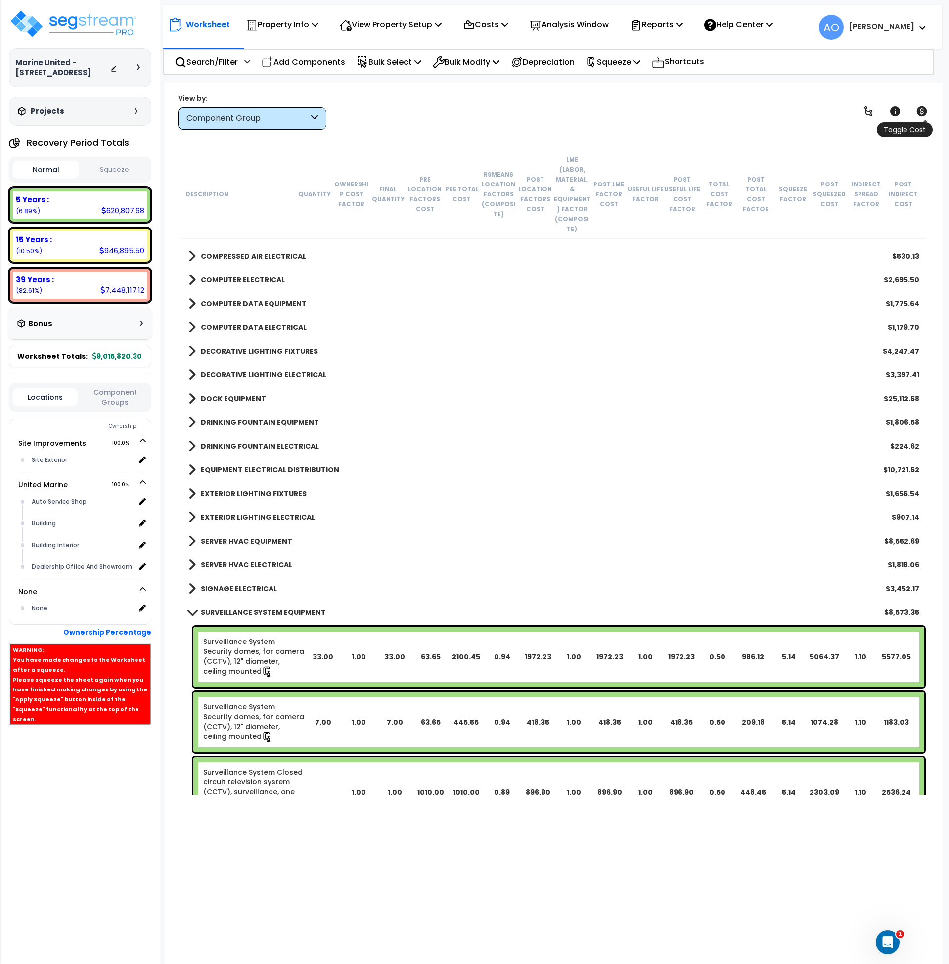
click at [924, 113] on icon at bounding box center [922, 111] width 10 height 10
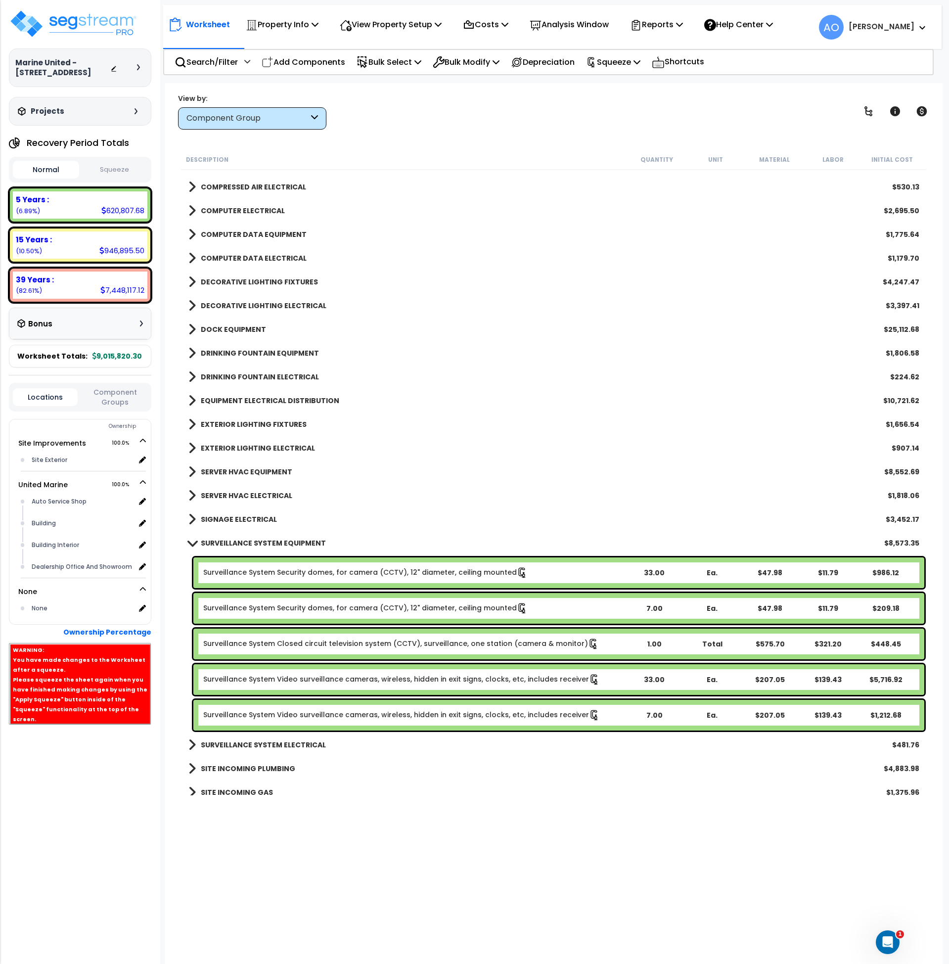
click at [262, 571] on link "Surveillance System Security domes, for camera (CCTV), 12" diameter, ceiling mo…" at bounding box center [365, 572] width 324 height 11
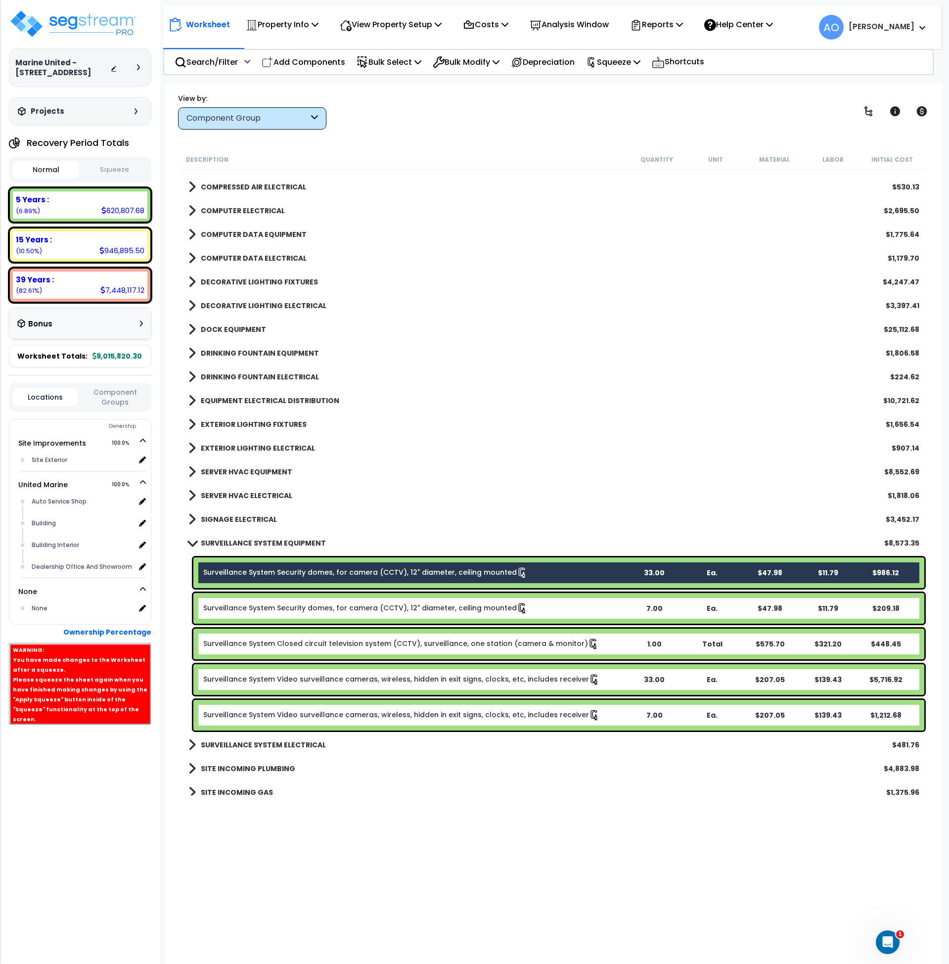
click at [264, 609] on link "Surveillance System Security domes, for camera (CCTV), 12" diameter, ceiling mo…" at bounding box center [365, 608] width 324 height 11
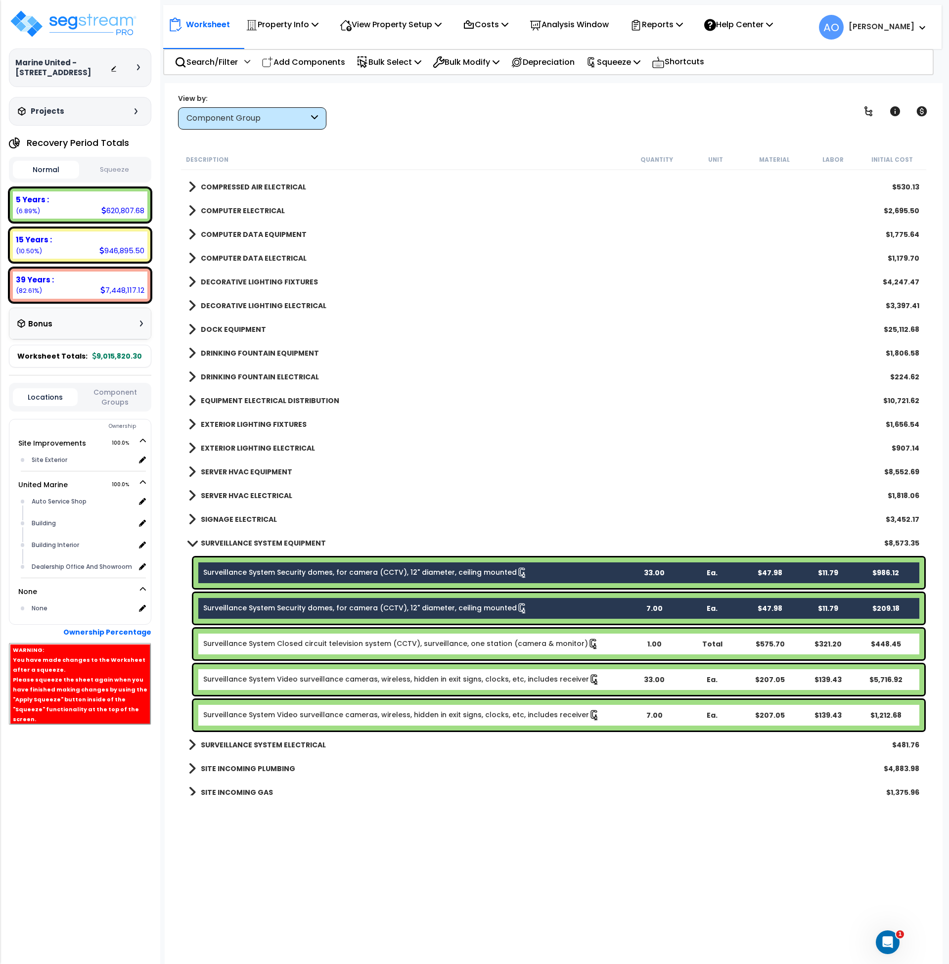
click at [266, 642] on link "Surveillance System Closed circuit television system (CCTV), surveillance, one …" at bounding box center [401, 644] width 396 height 11
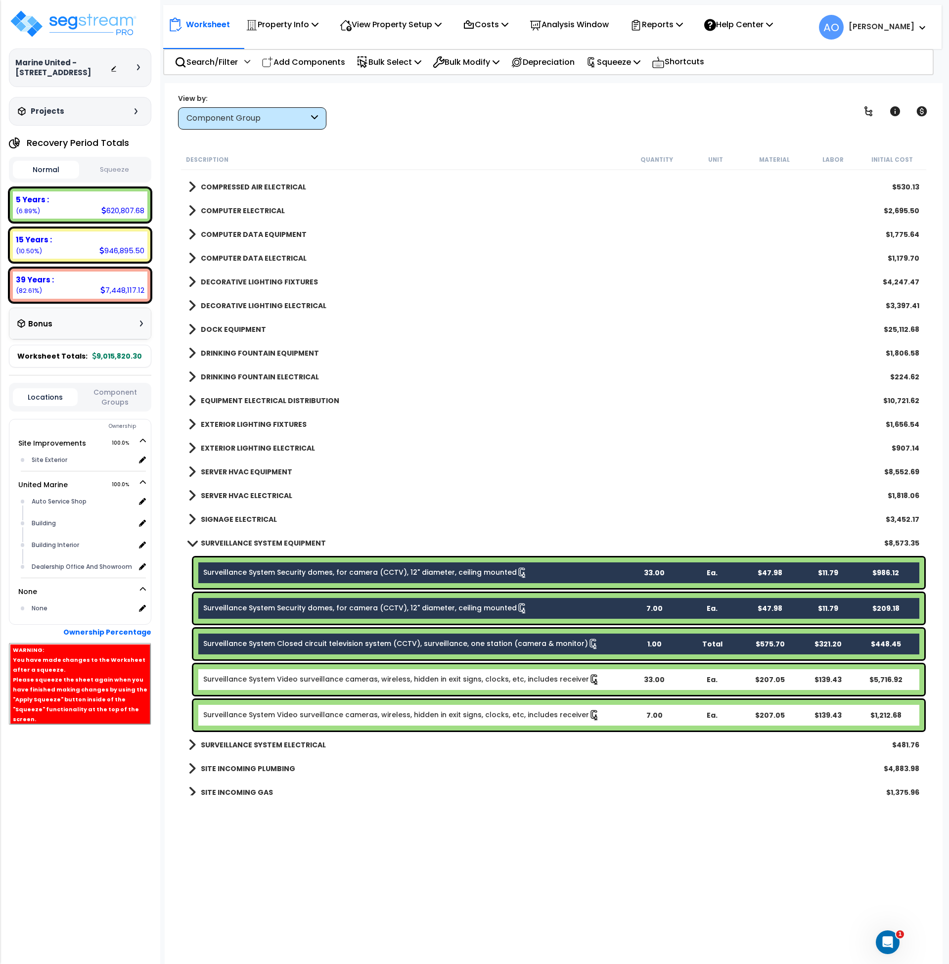
click at [268, 682] on link "Surveillance System Video surveillance cameras, wireless, hidden in exit signs,…" at bounding box center [401, 679] width 397 height 11
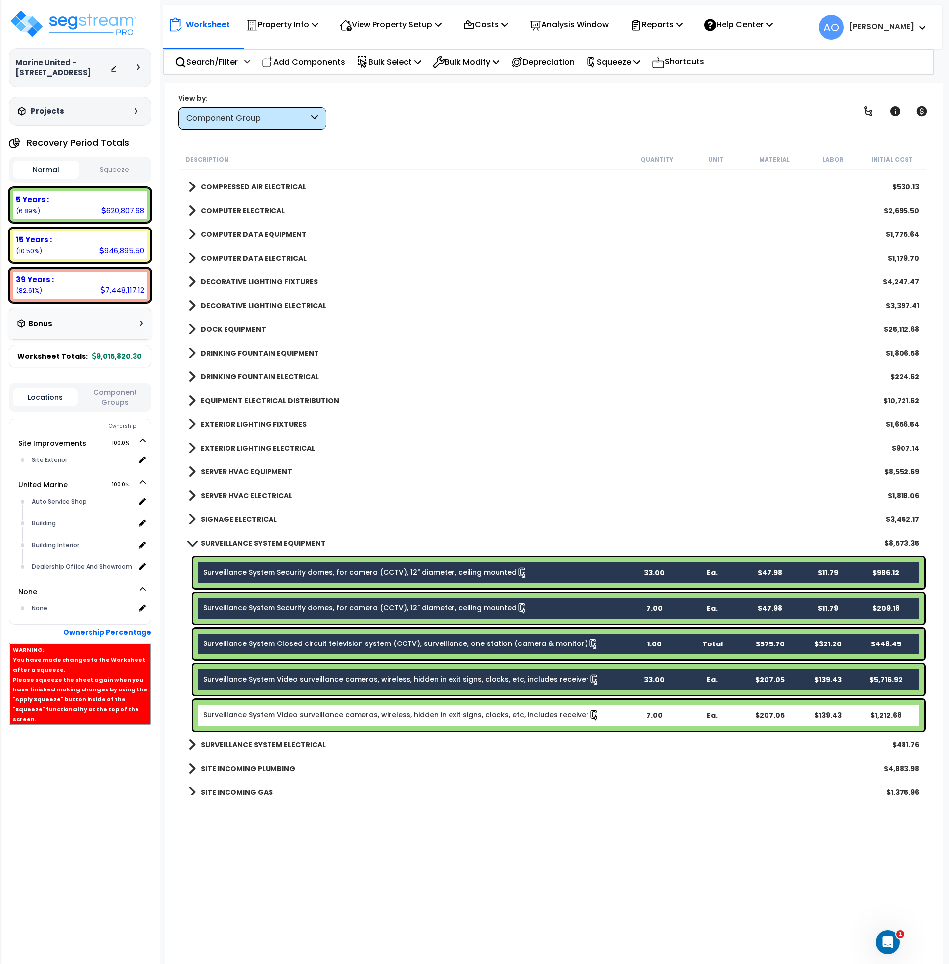
click at [275, 717] on link "Surveillance System Video surveillance cameras, wireless, hidden in exit signs,…" at bounding box center [401, 715] width 397 height 11
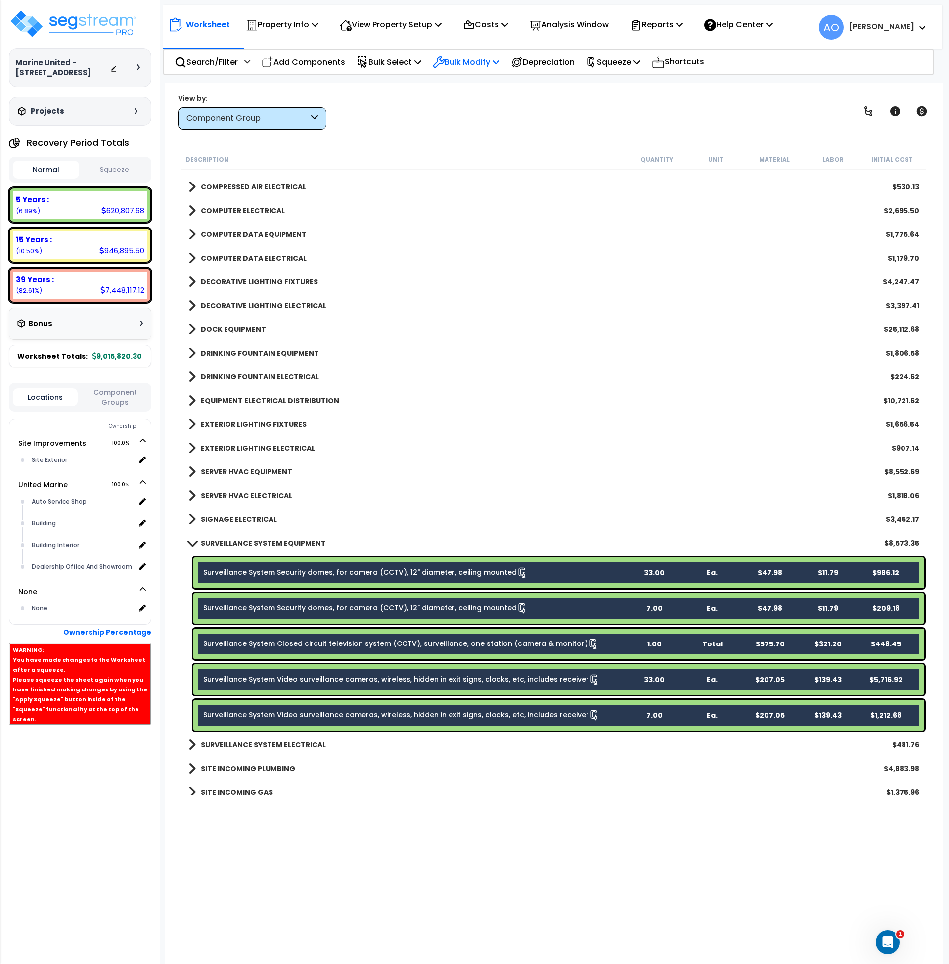
click at [476, 60] on p "Bulk Modify" at bounding box center [466, 61] width 67 height 13
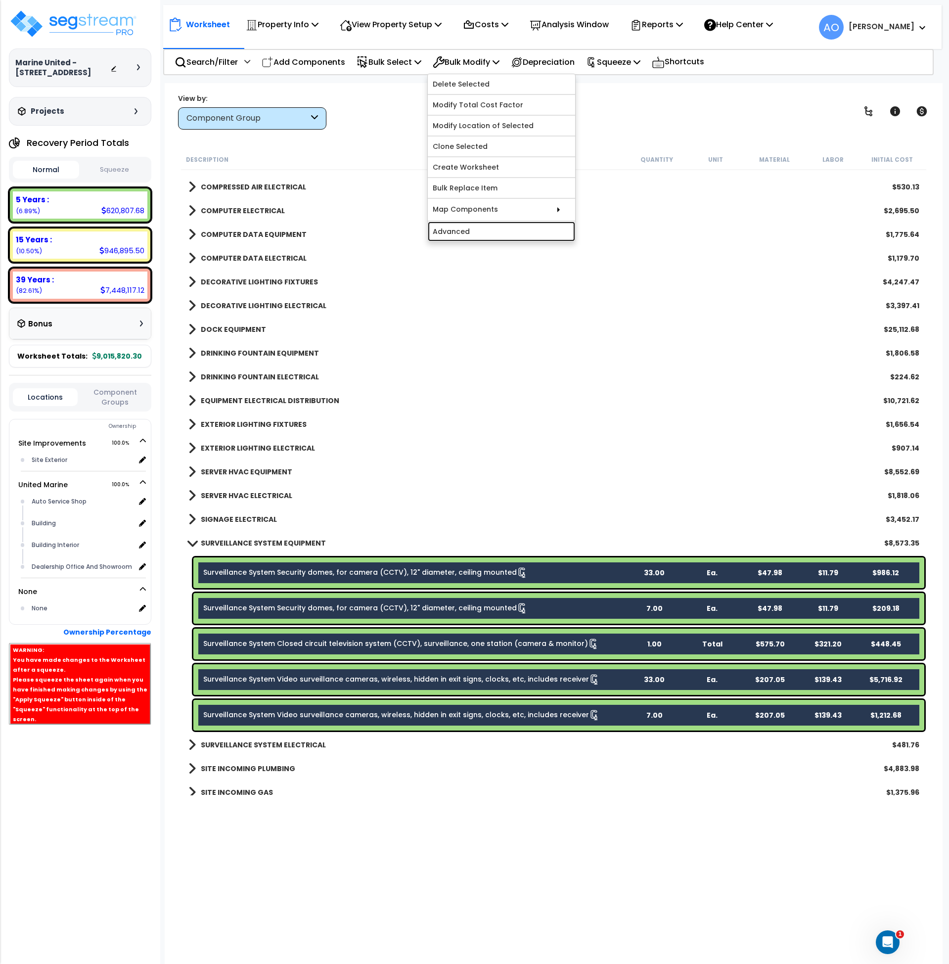
click at [482, 235] on link "Advanced" at bounding box center [501, 232] width 147 height 20
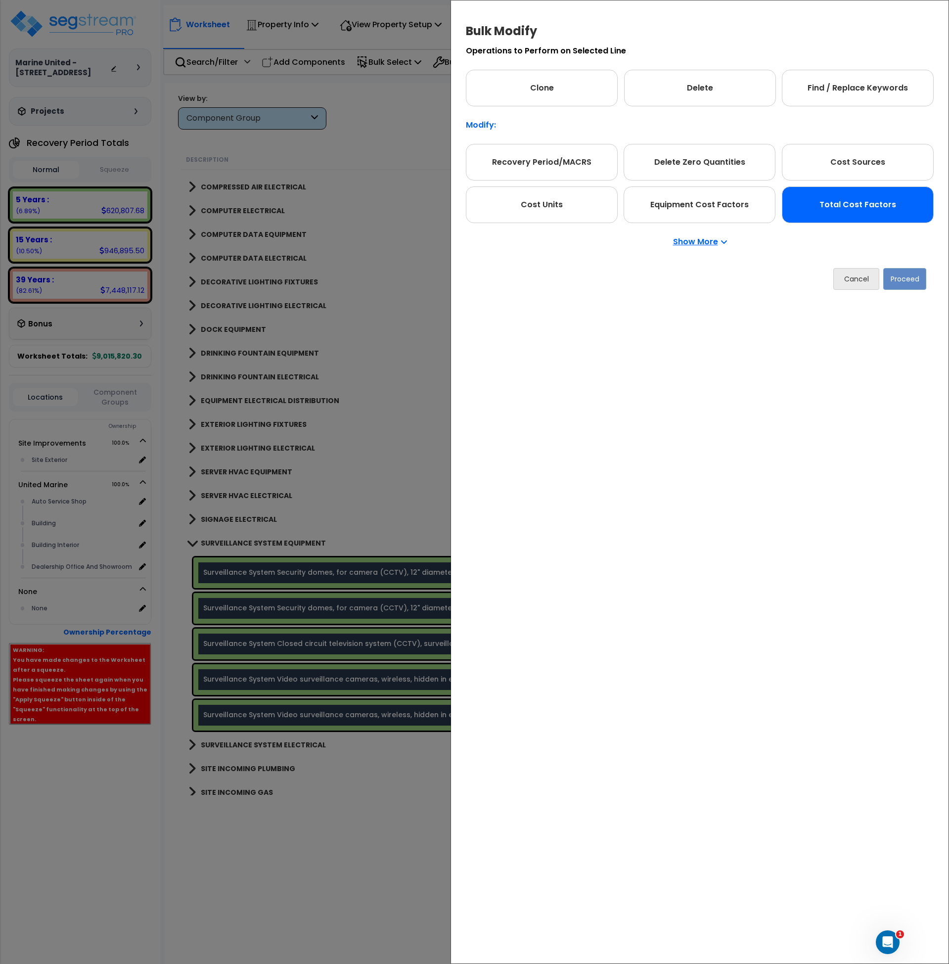
click at [818, 219] on div "Total Cost Factors" at bounding box center [858, 204] width 152 height 37
click at [909, 280] on button "Proceed" at bounding box center [904, 279] width 43 height 22
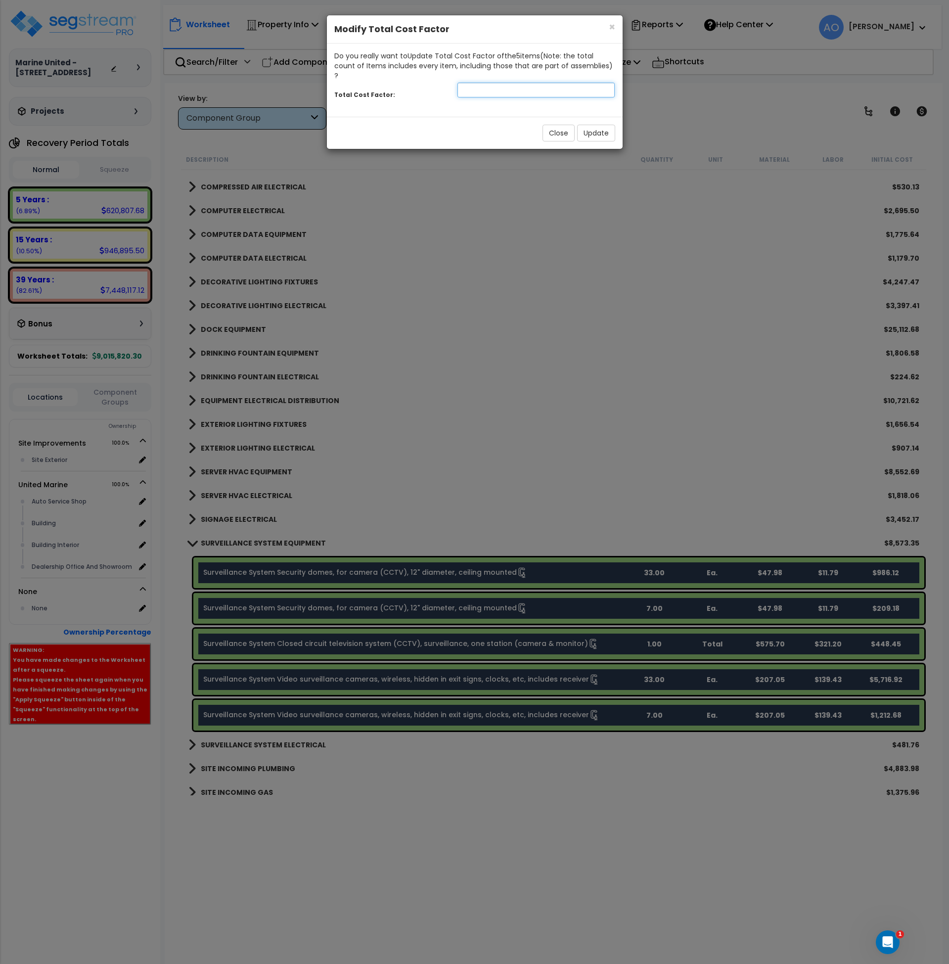
click at [496, 83] on input "number" at bounding box center [537, 90] width 158 height 15
type input ".25"
click at [591, 129] on button "Update" at bounding box center [596, 133] width 38 height 17
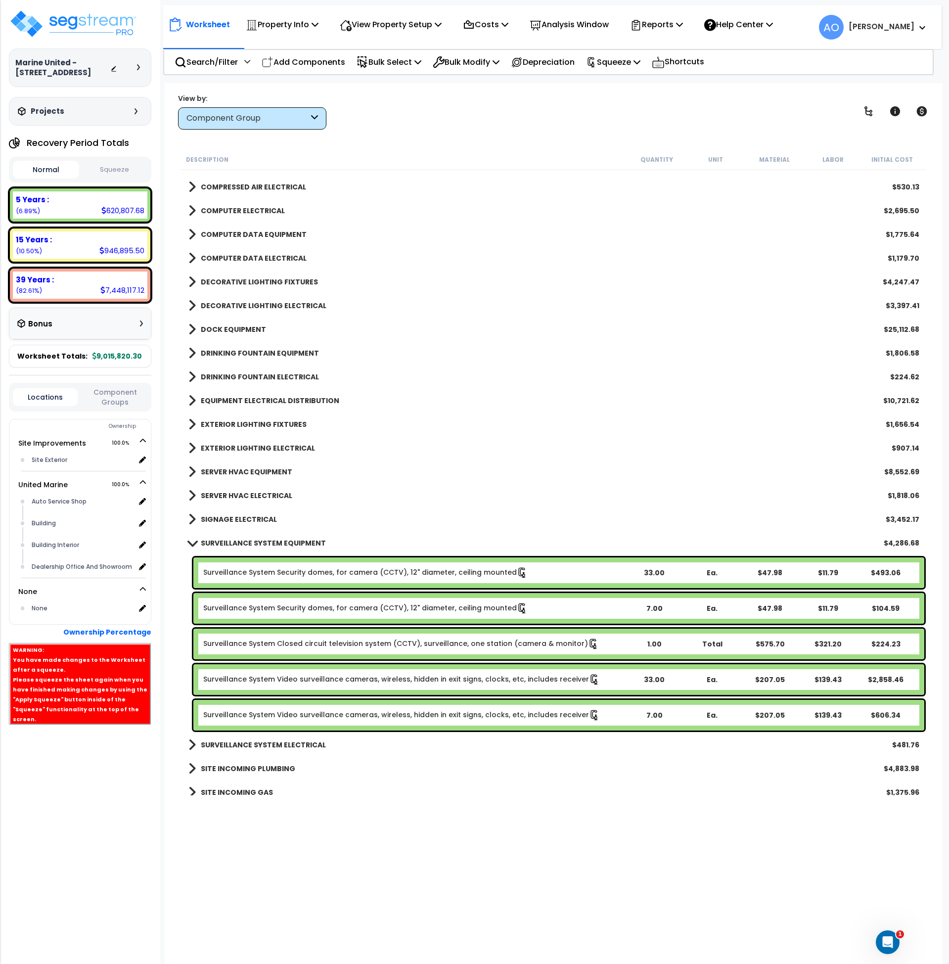
click at [263, 545] on b "SURVEILLANCE SYSTEM EQUIPMENT" at bounding box center [263, 543] width 125 height 10
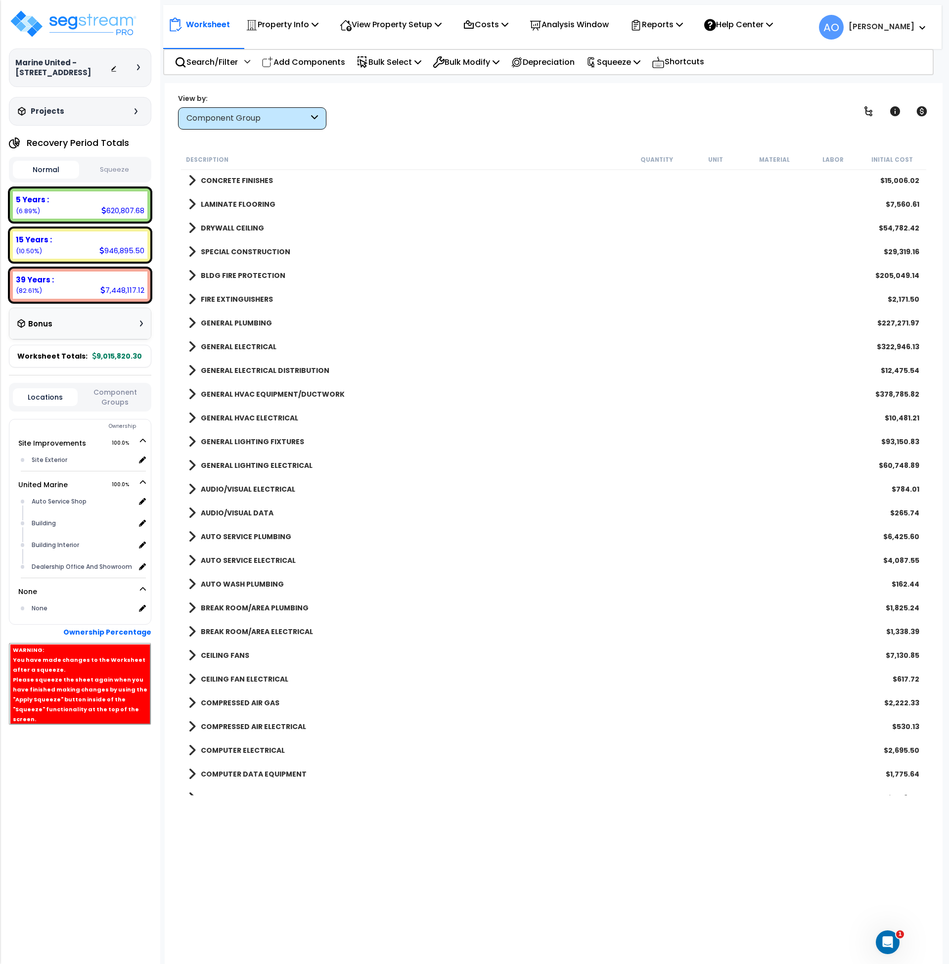
scroll to position [500, 0]
click at [254, 539] on b "AUTO SERVICE PLUMBING" at bounding box center [246, 537] width 91 height 10
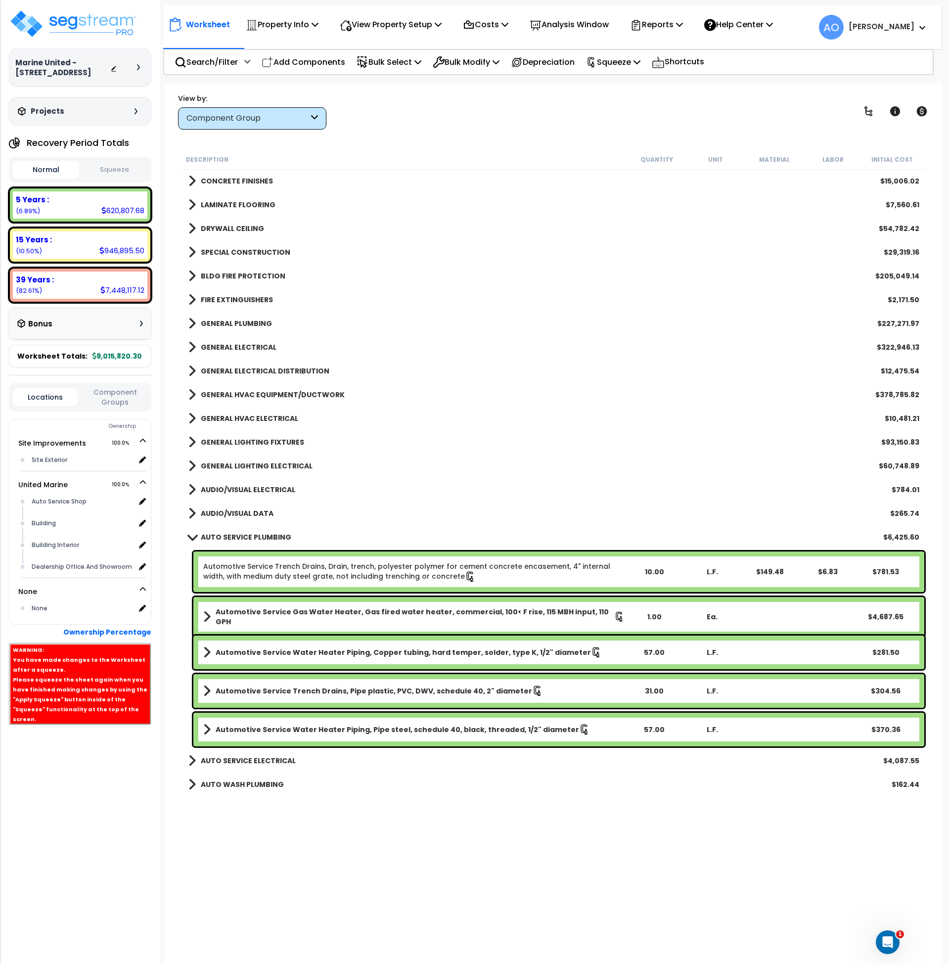
click at [261, 566] on link "Automotive Service Trench Drains, Drain, trench, polyester polymer for cement c…" at bounding box center [414, 571] width 422 height 21
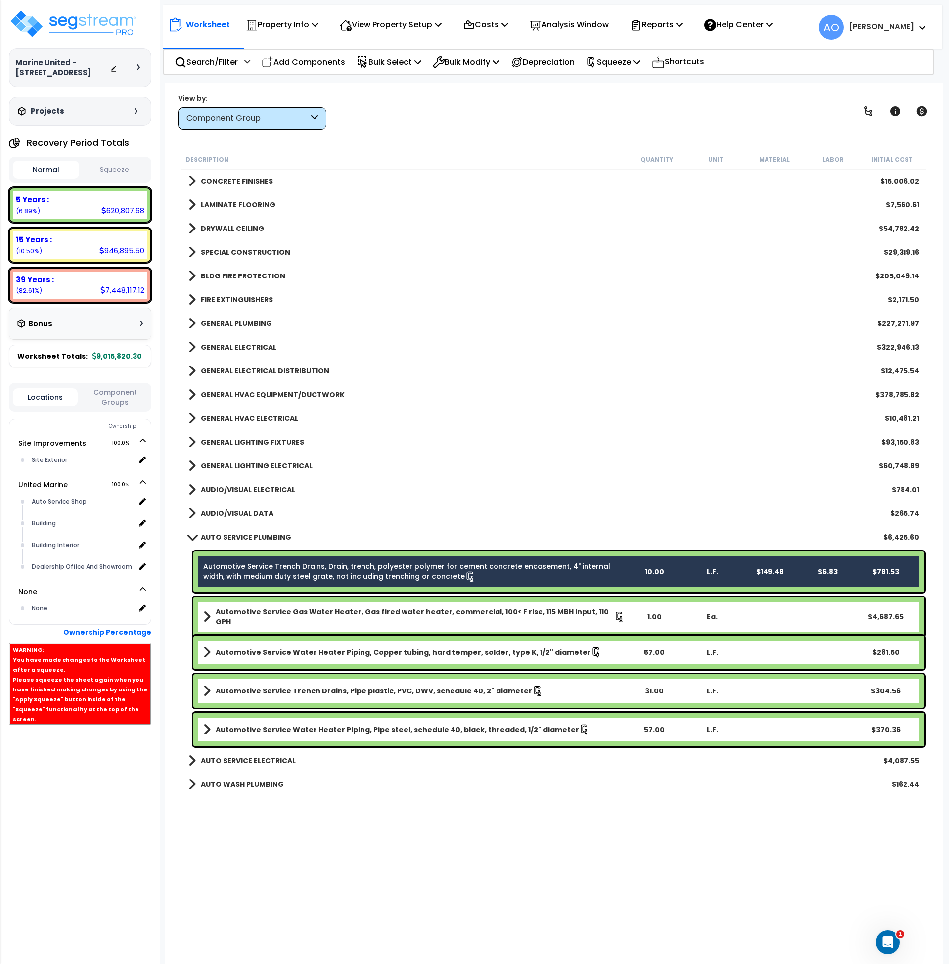
click at [264, 616] on b "Automotive Service Gas Water Heater, Gas fired water heater, commercial, 100< F…" at bounding box center [415, 617] width 399 height 20
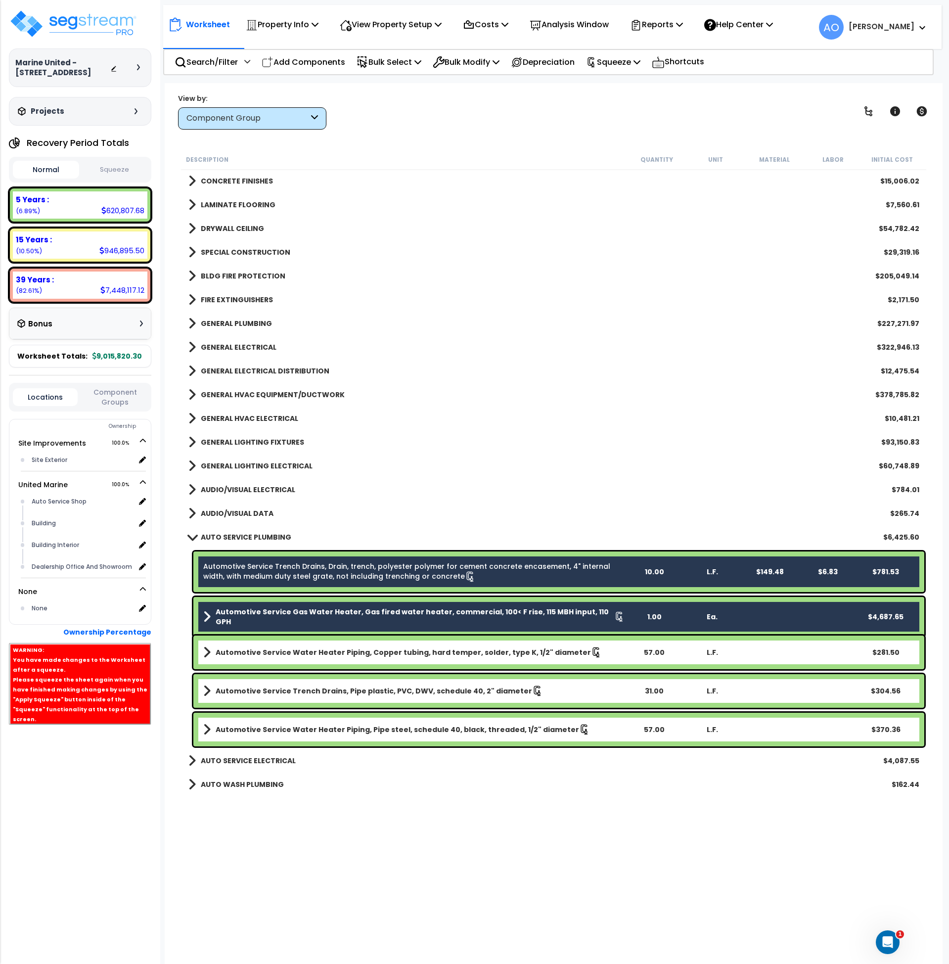
click at [265, 642] on div "Automotive Service Water Heater Piping, Copper tubing, hard temper, solder, typ…" at bounding box center [558, 653] width 731 height 34
click at [282, 661] on div "Automotive Service Water Heater Piping, Copper tubing, hard temper, solder, typ…" at bounding box center [558, 653] width 731 height 34
click at [282, 692] on b "Automotive Service Trench Drains, Pipe plastic, PVC, DWV, schedule 40, 2" diame…" at bounding box center [374, 691] width 317 height 10
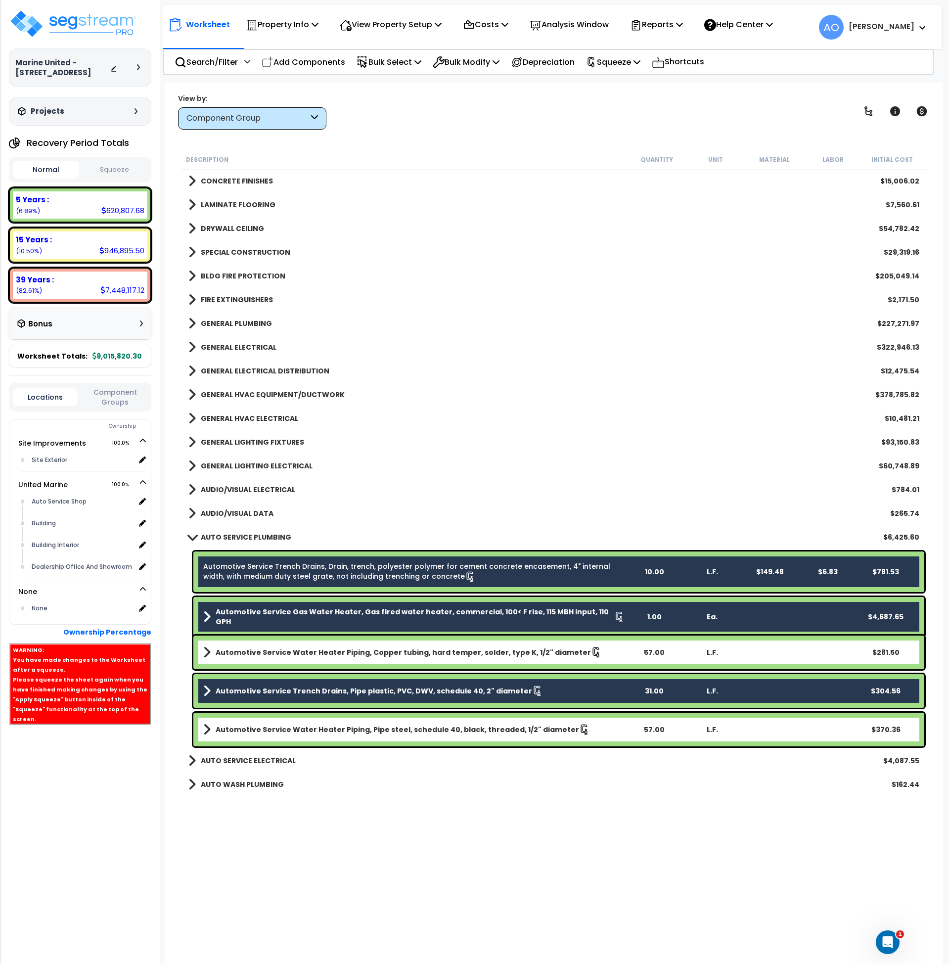
drag, startPoint x: 289, startPoint y: 732, endPoint x: 289, endPoint y: 720, distance: 11.4
click at [289, 731] on b "Automotive Service Water Heater Piping, Pipe steel, schedule 40, black, threade…" at bounding box center [398, 730] width 364 height 10
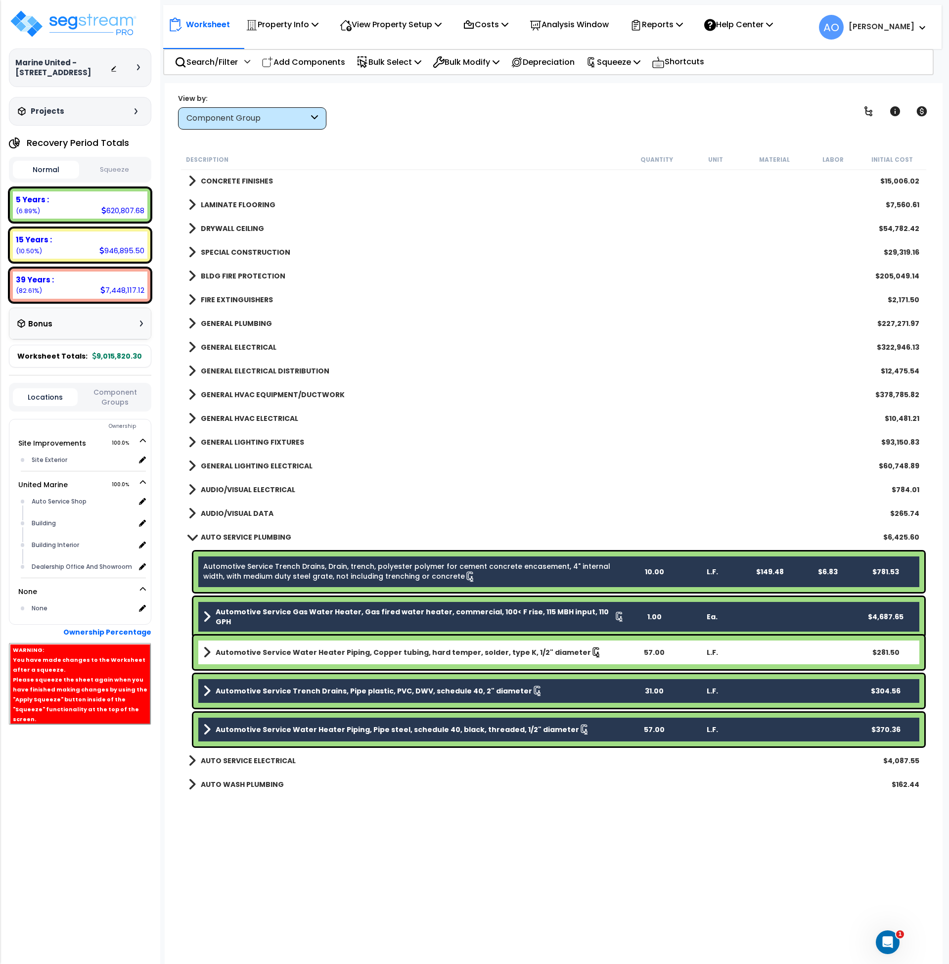
click at [288, 654] on b "Automotive Service Water Heater Piping, Copper tubing, hard temper, solder, typ…" at bounding box center [403, 652] width 375 height 10
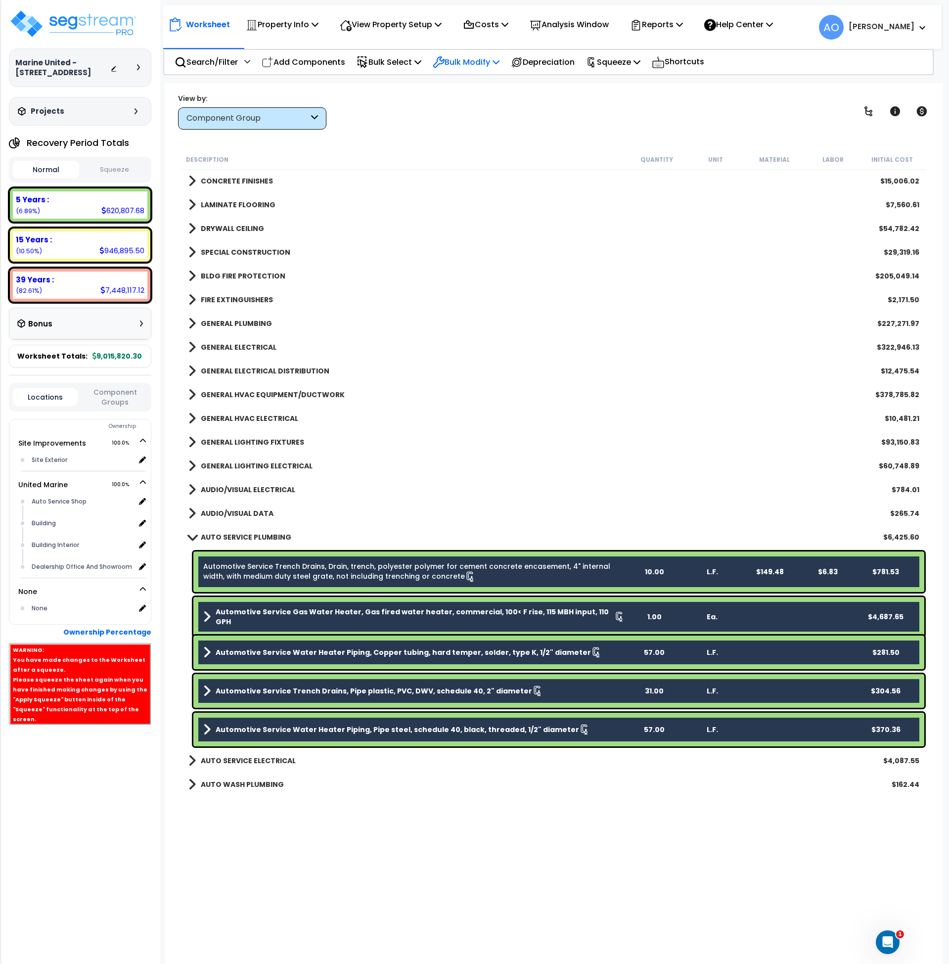
click at [482, 59] on p "Bulk Modify" at bounding box center [466, 61] width 67 height 13
click at [507, 232] on link "Advanced" at bounding box center [501, 232] width 147 height 20
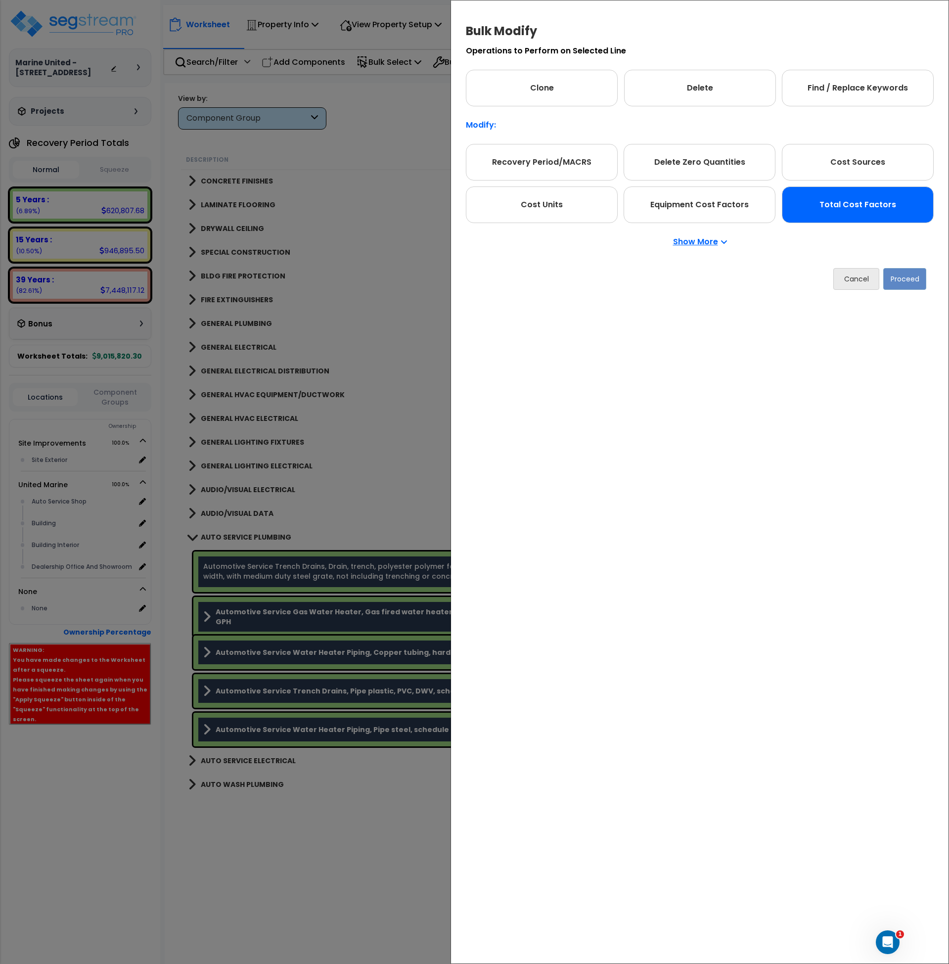
click at [820, 211] on div "Total Cost Factors" at bounding box center [858, 204] width 152 height 37
click at [912, 275] on button "Proceed" at bounding box center [904, 279] width 43 height 22
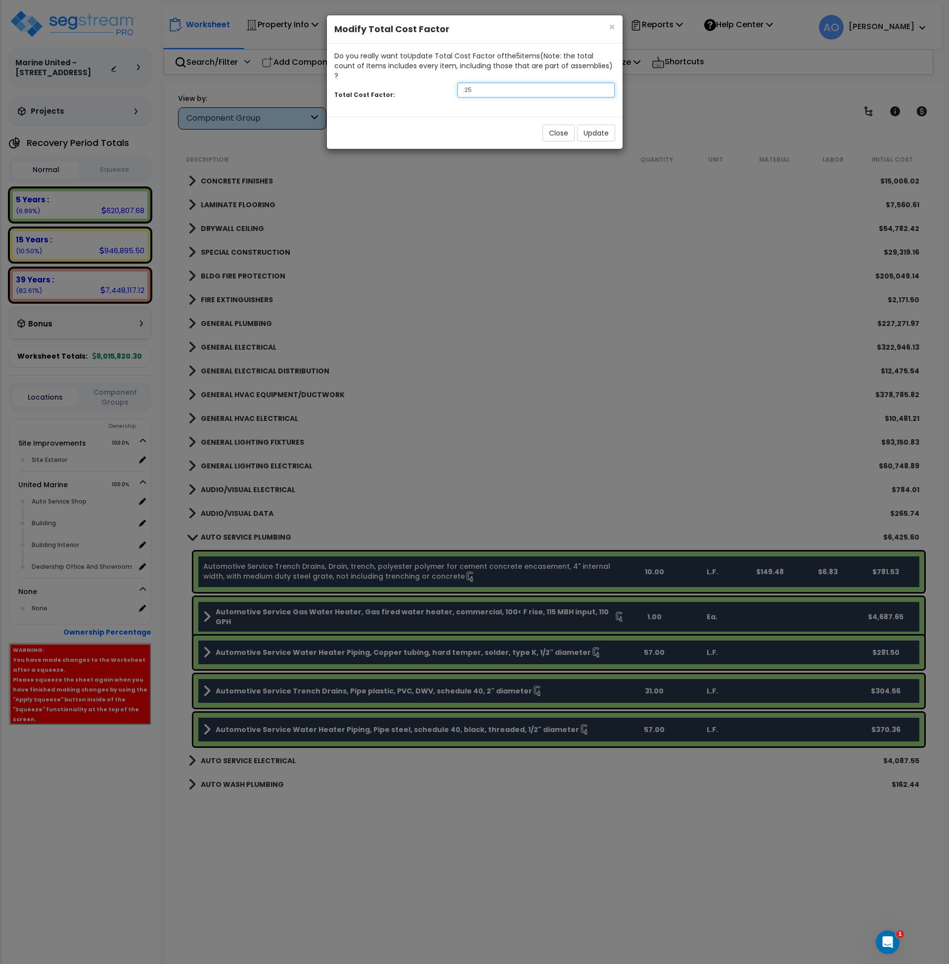
click at [483, 83] on input ".25" at bounding box center [537, 90] width 158 height 15
drag, startPoint x: 481, startPoint y: 79, endPoint x: 470, endPoint y: 79, distance: 10.4
click at [472, 83] on input ".25" at bounding box center [537, 90] width 158 height 15
click at [464, 83] on input ".25" at bounding box center [537, 90] width 158 height 15
click at [472, 83] on input ".25" at bounding box center [537, 90] width 158 height 15
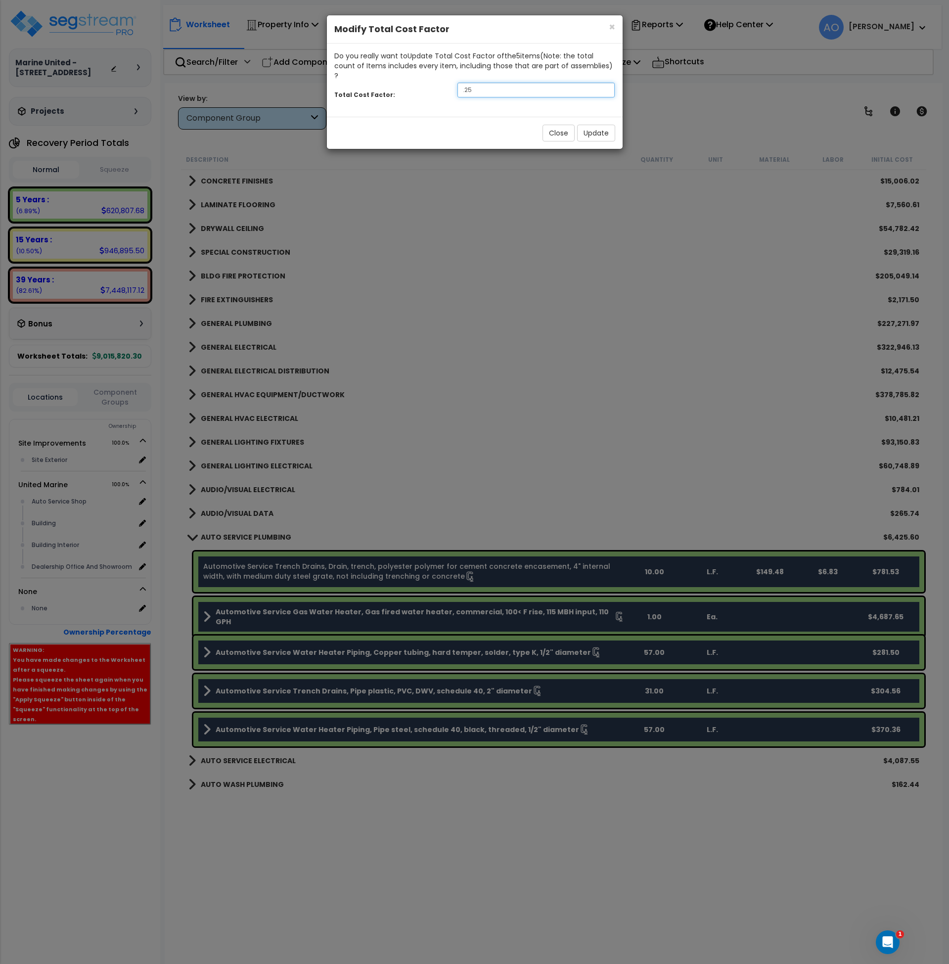
drag, startPoint x: 477, startPoint y: 82, endPoint x: 419, endPoint y: 81, distance: 57.9
click at [419, 81] on div "Total Cost Factor: .25" at bounding box center [475, 91] width 296 height 21
type input ".20"
click at [591, 125] on button "Update" at bounding box center [596, 133] width 38 height 17
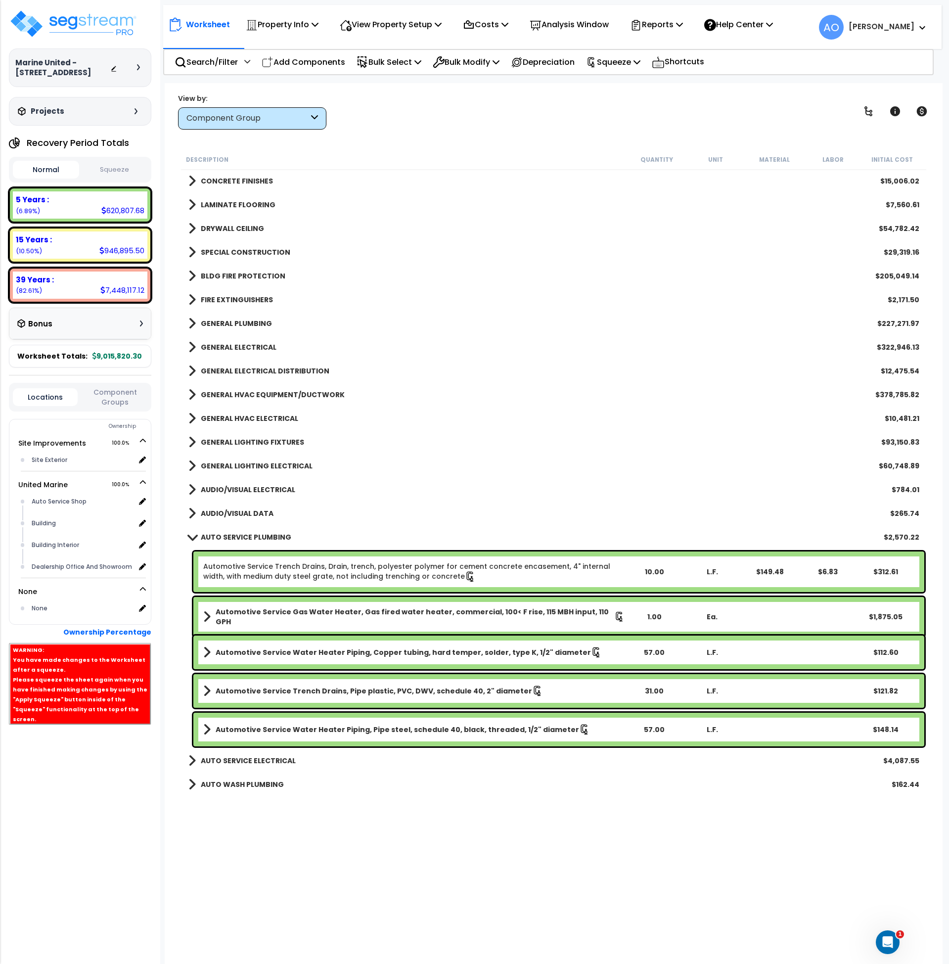
drag, startPoint x: 231, startPoint y: 539, endPoint x: 236, endPoint y: 535, distance: 7.1
click at [231, 539] on b "AUTO SERVICE PLUMBING" at bounding box center [246, 537] width 91 height 10
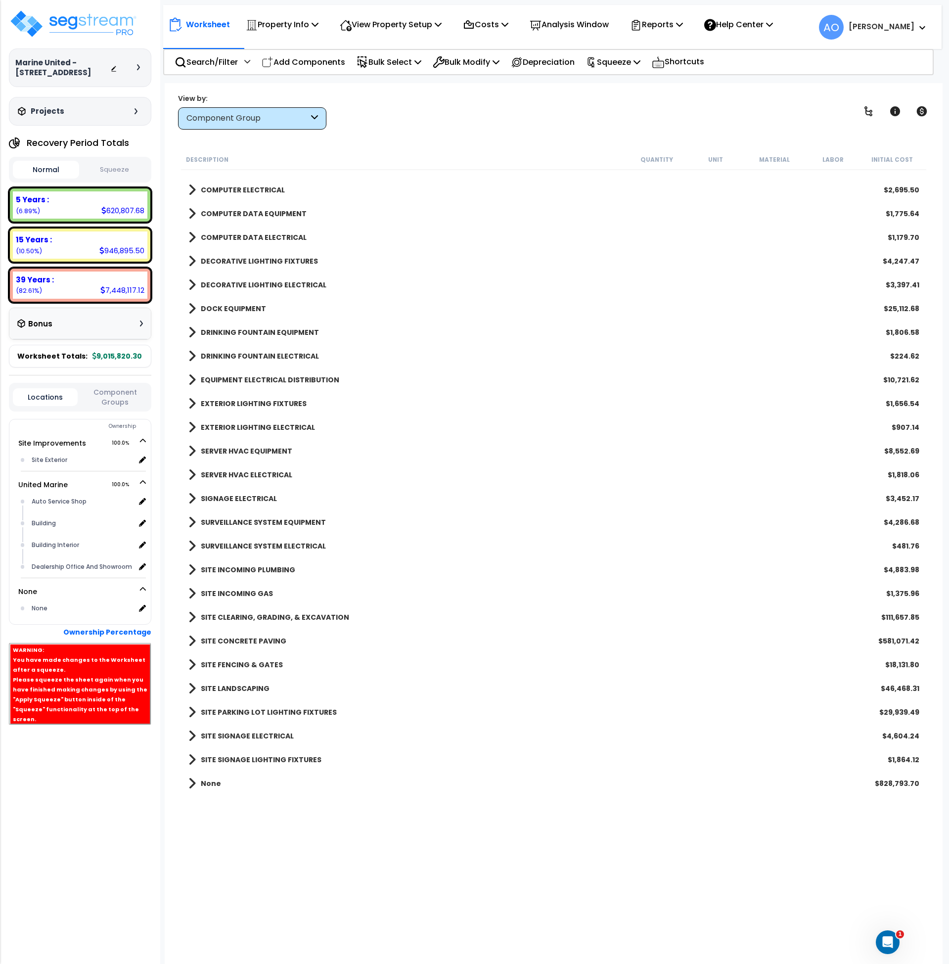
scroll to position [44, 0]
click at [241, 595] on b "SITE INCOMING GAS" at bounding box center [237, 594] width 72 height 10
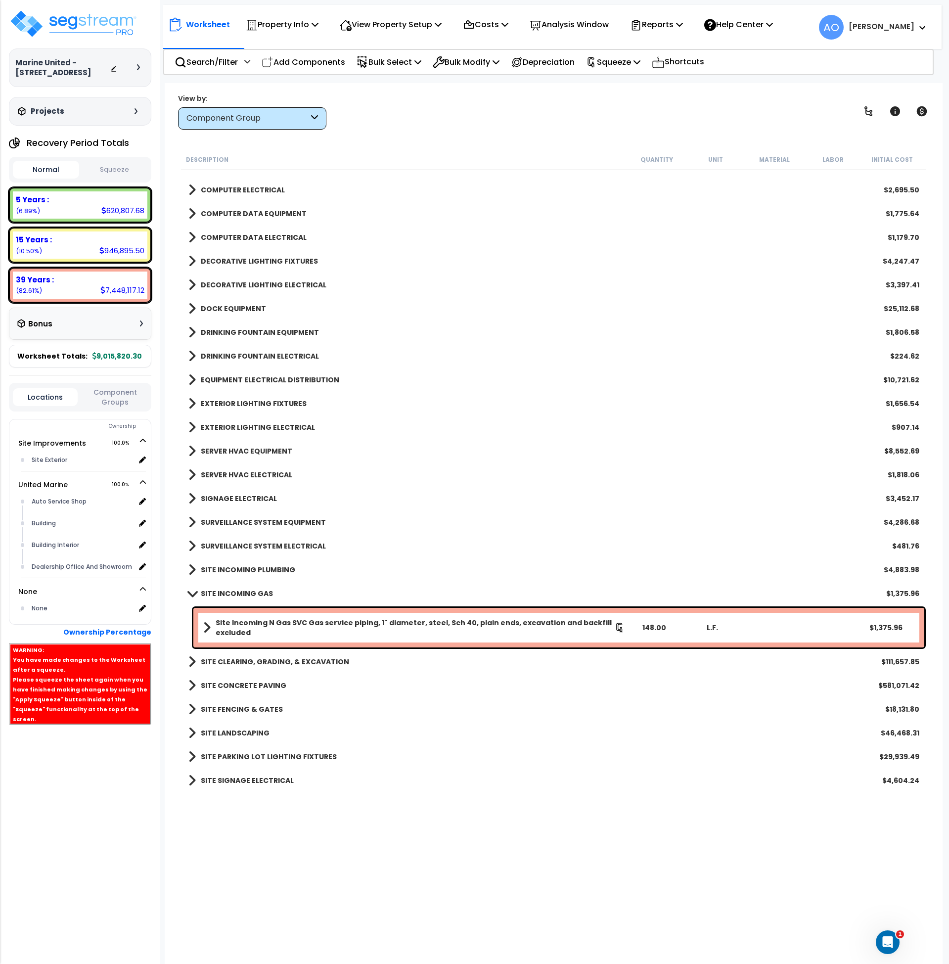
click at [270, 626] on b "Site Incoming N Gas SVC Gas service piping, 1" diameter, steel, Sch 40, plain e…" at bounding box center [415, 628] width 399 height 20
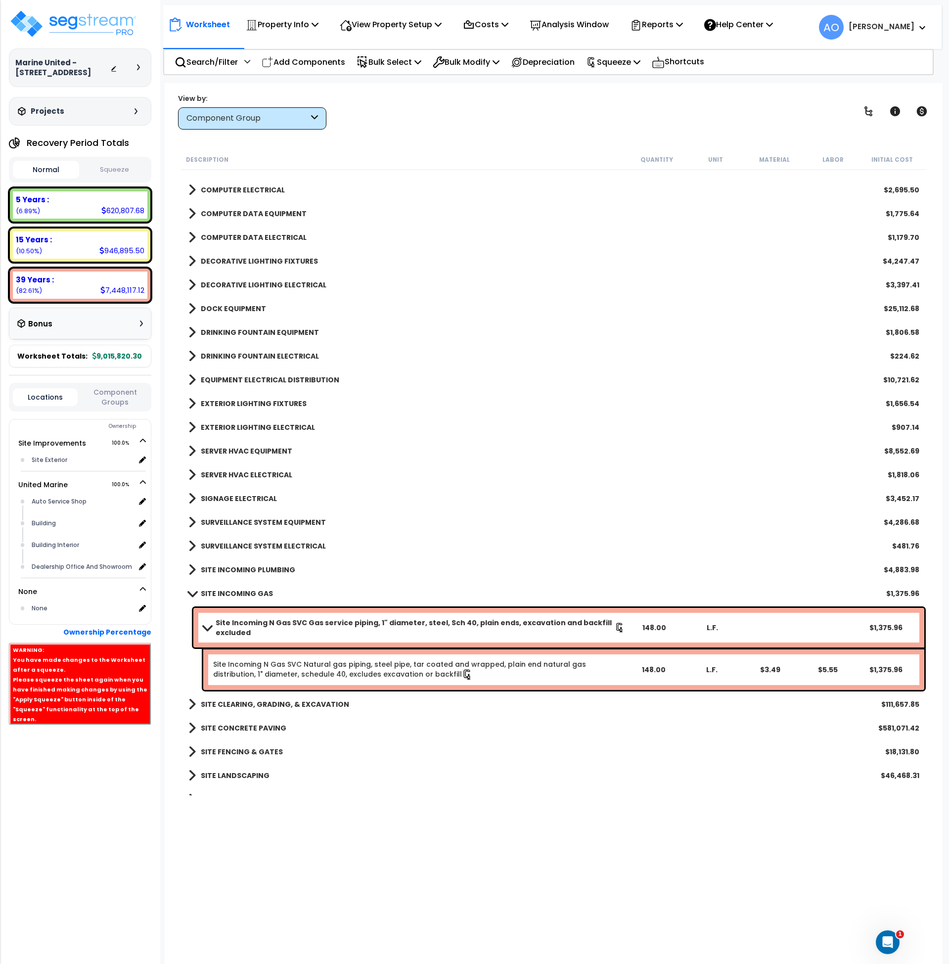
click at [270, 626] on b "Site Incoming N Gas SVC Gas service piping, 1" diameter, steel, Sch 40, plain e…" at bounding box center [415, 628] width 399 height 20
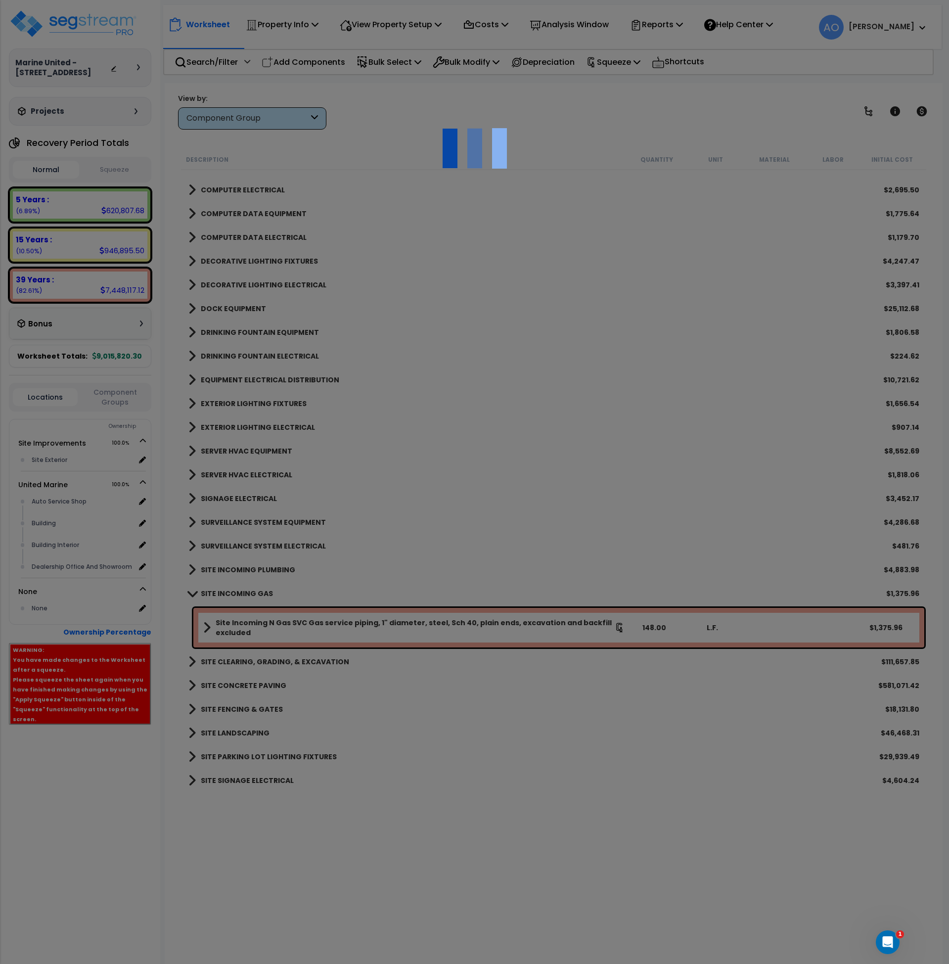
select select "46127645"
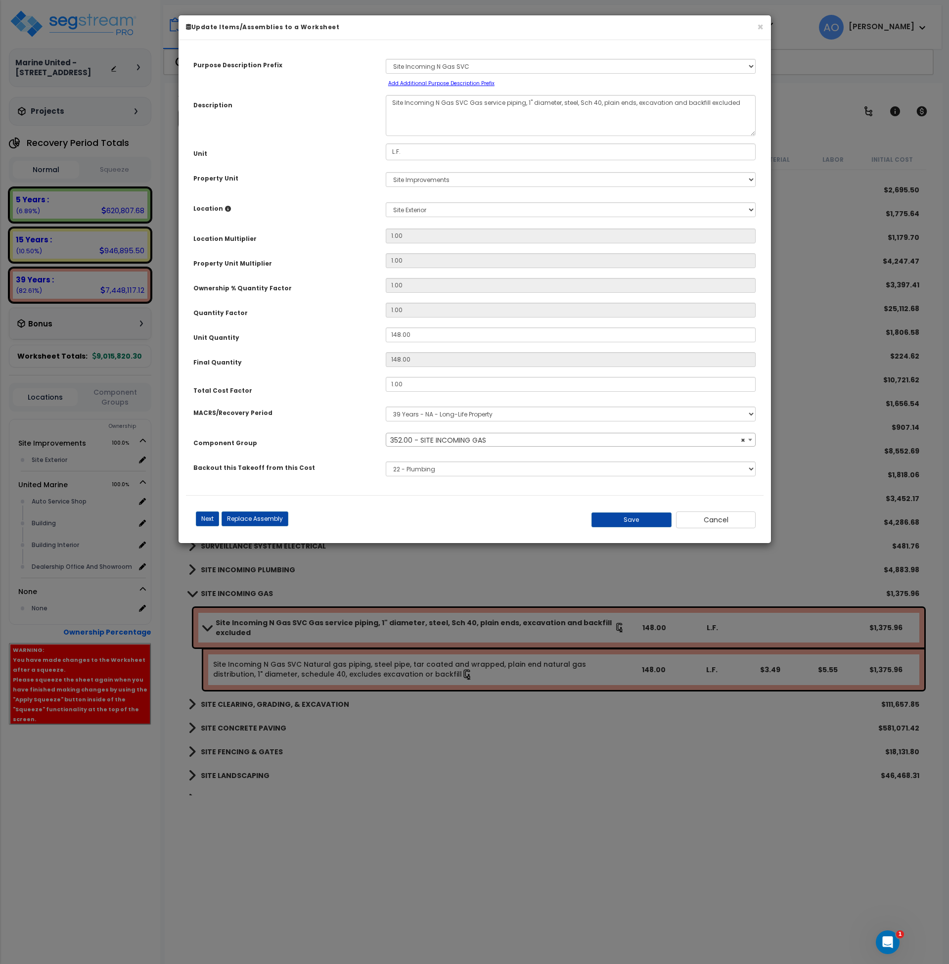
select select "46149"
click at [703, 526] on button "Cancel" at bounding box center [716, 519] width 80 height 17
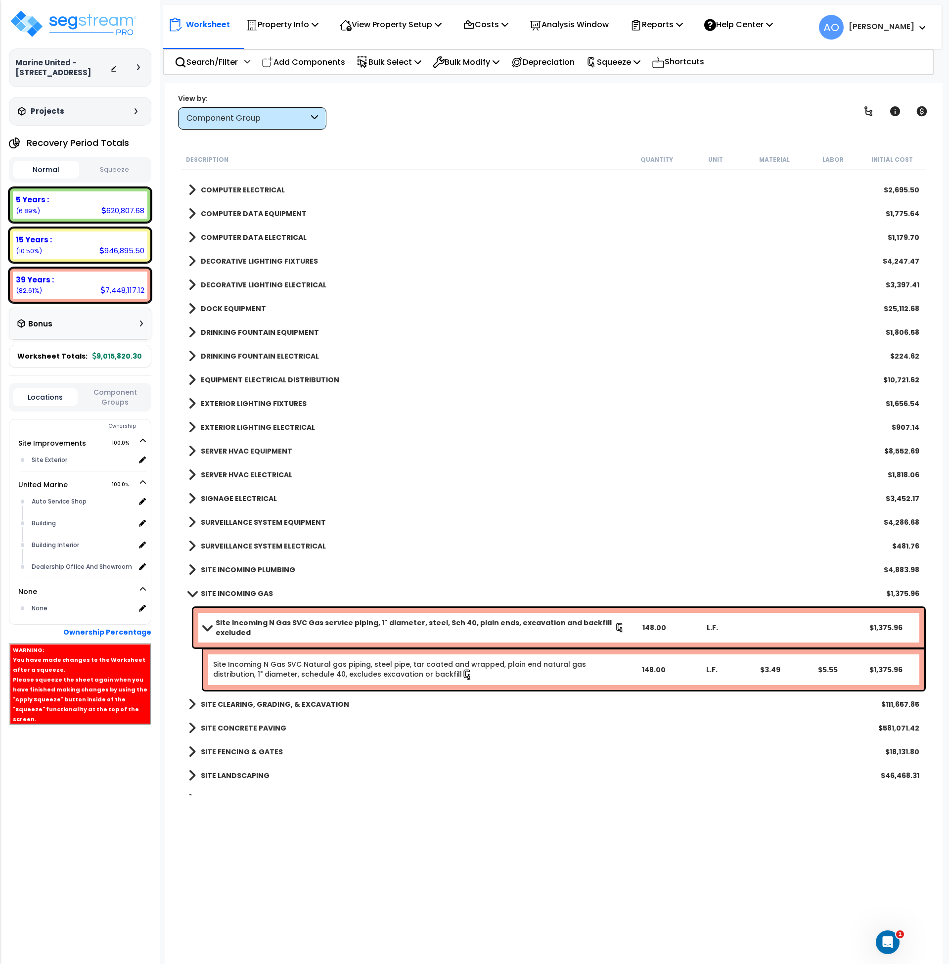
click at [311, 622] on b "Site Incoming N Gas SVC Gas service piping, 1" diameter, steel, Sch 40, plain e…" at bounding box center [415, 628] width 399 height 20
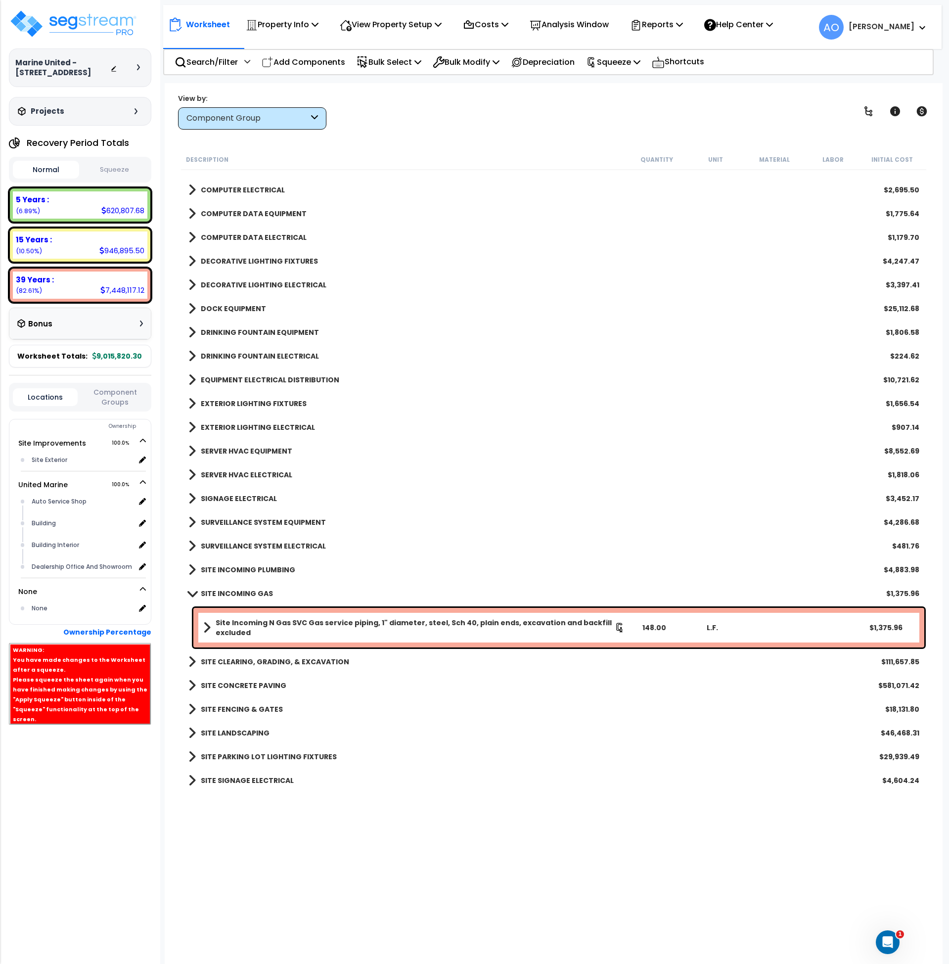
click at [269, 570] on b "SITE INCOMING PLUMBING" at bounding box center [248, 570] width 94 height 10
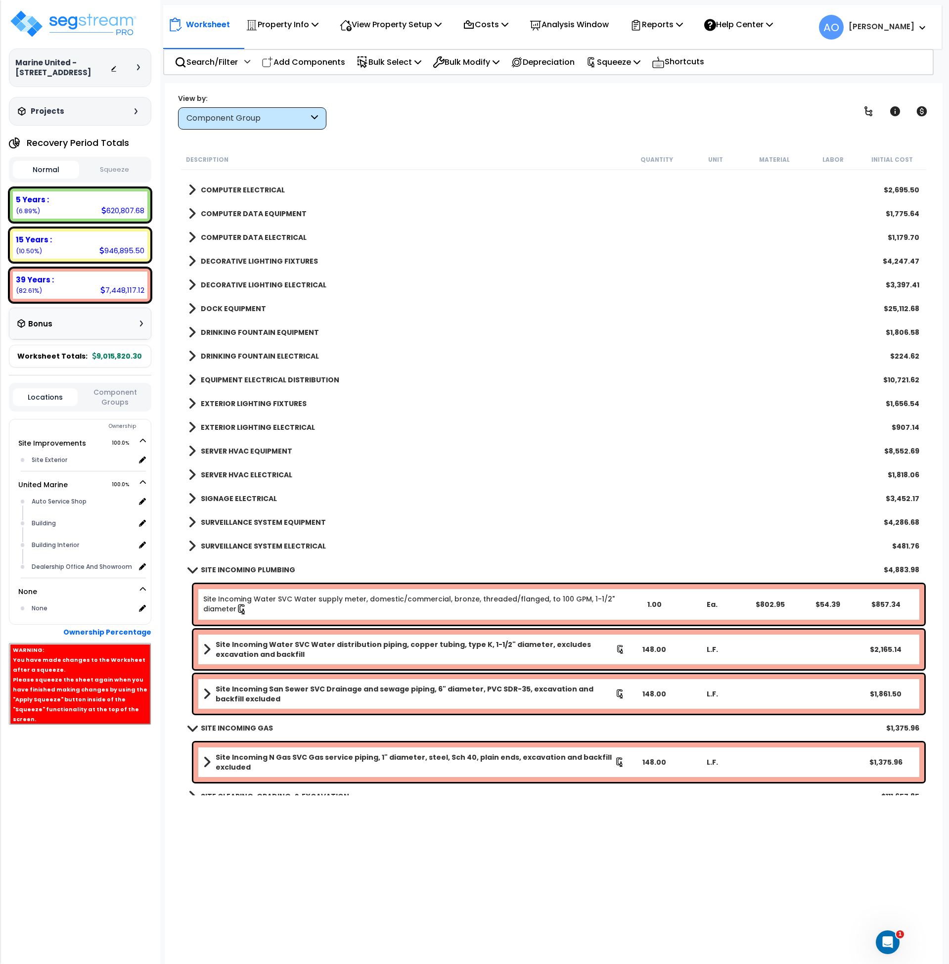
click at [285, 600] on link "Site Incoming Water SVC Water supply meter, domestic/commercial, bronze, thread…" at bounding box center [414, 604] width 422 height 21
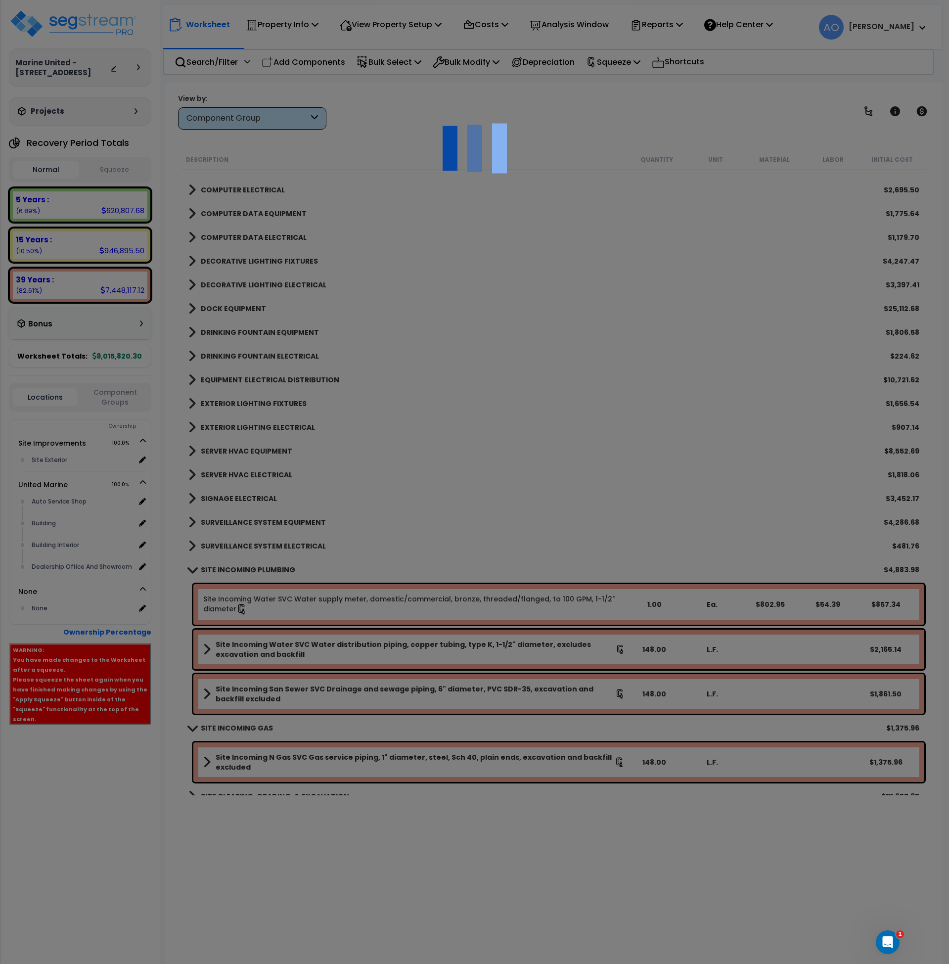
select select "46127645"
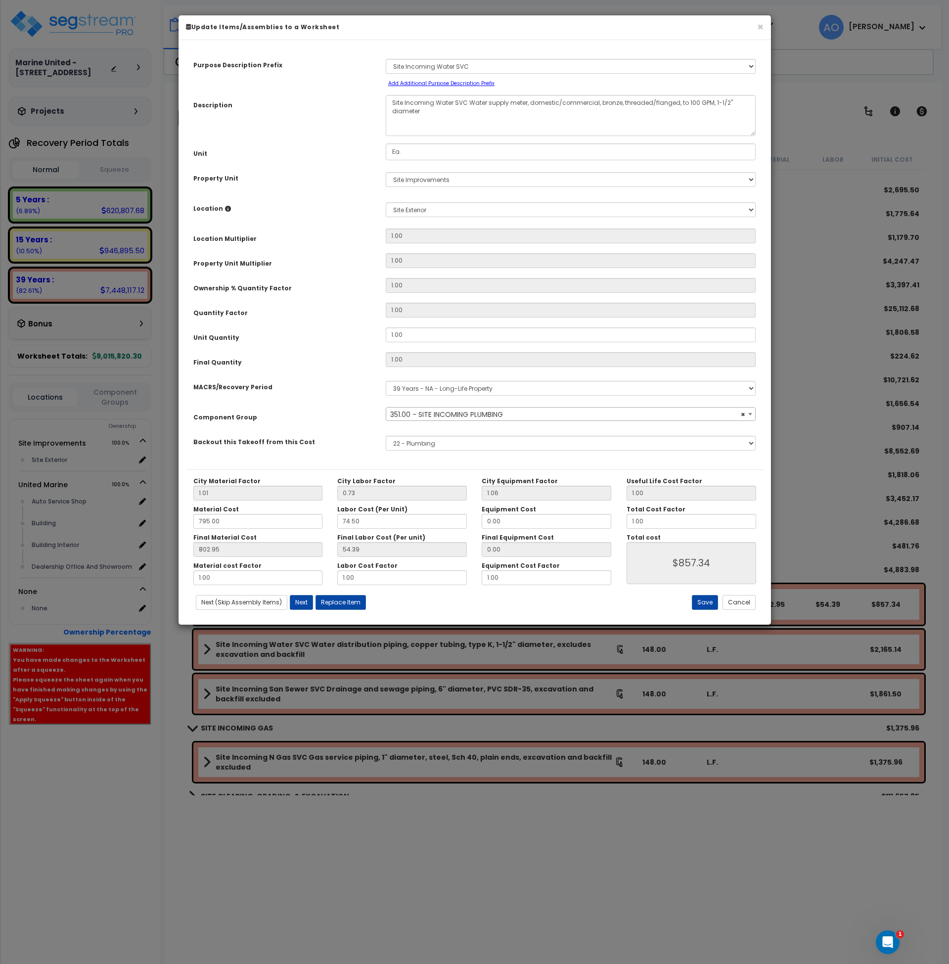
select select "46148"
click at [738, 600] on button "Cancel" at bounding box center [739, 602] width 33 height 15
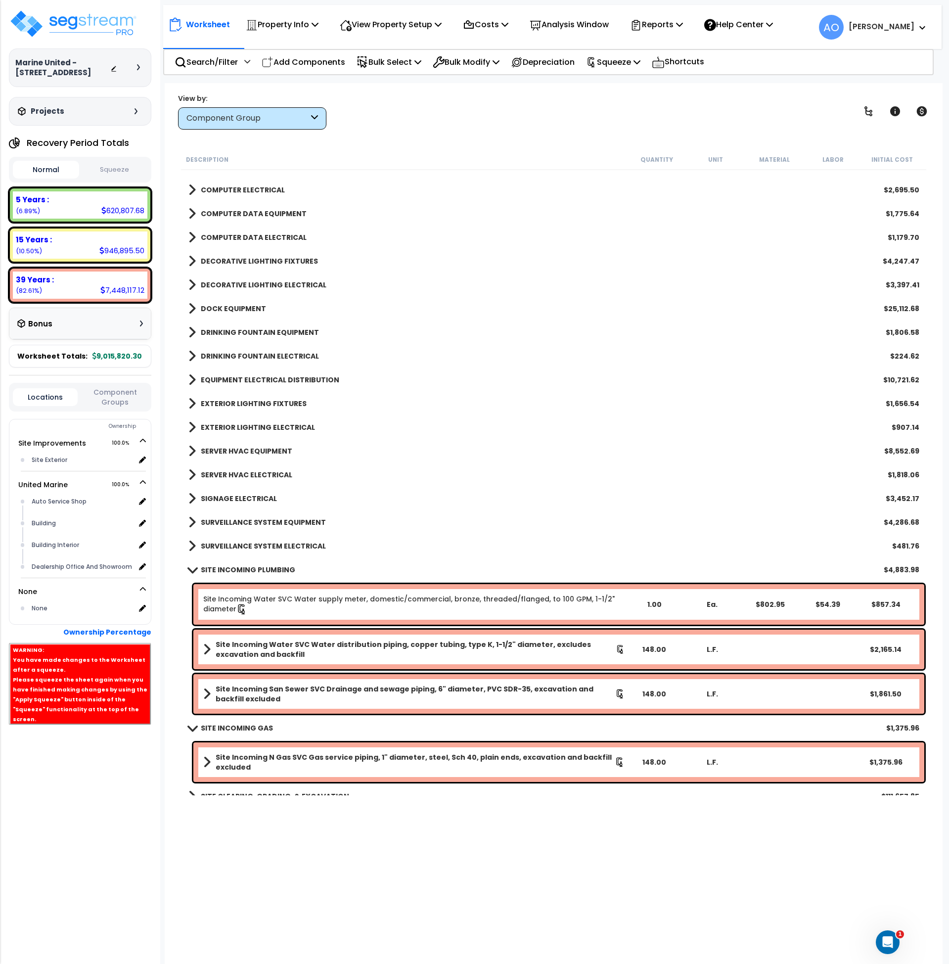
click at [268, 650] on b "Site Incoming Water SVC Water distribution piping, copper tubing, type K, 1-1/2…" at bounding box center [416, 650] width 400 height 20
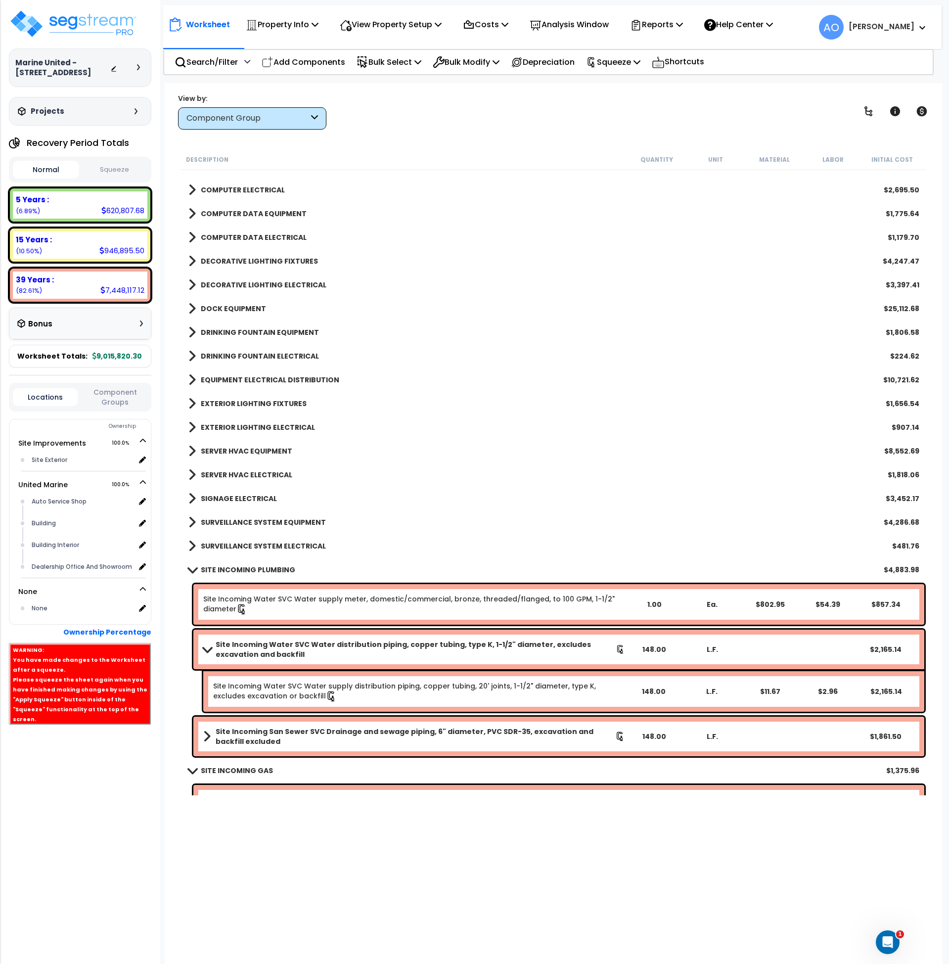
click at [268, 651] on b "Site Incoming Water SVC Water distribution piping, copper tubing, type K, 1-1/2…" at bounding box center [416, 650] width 400 height 20
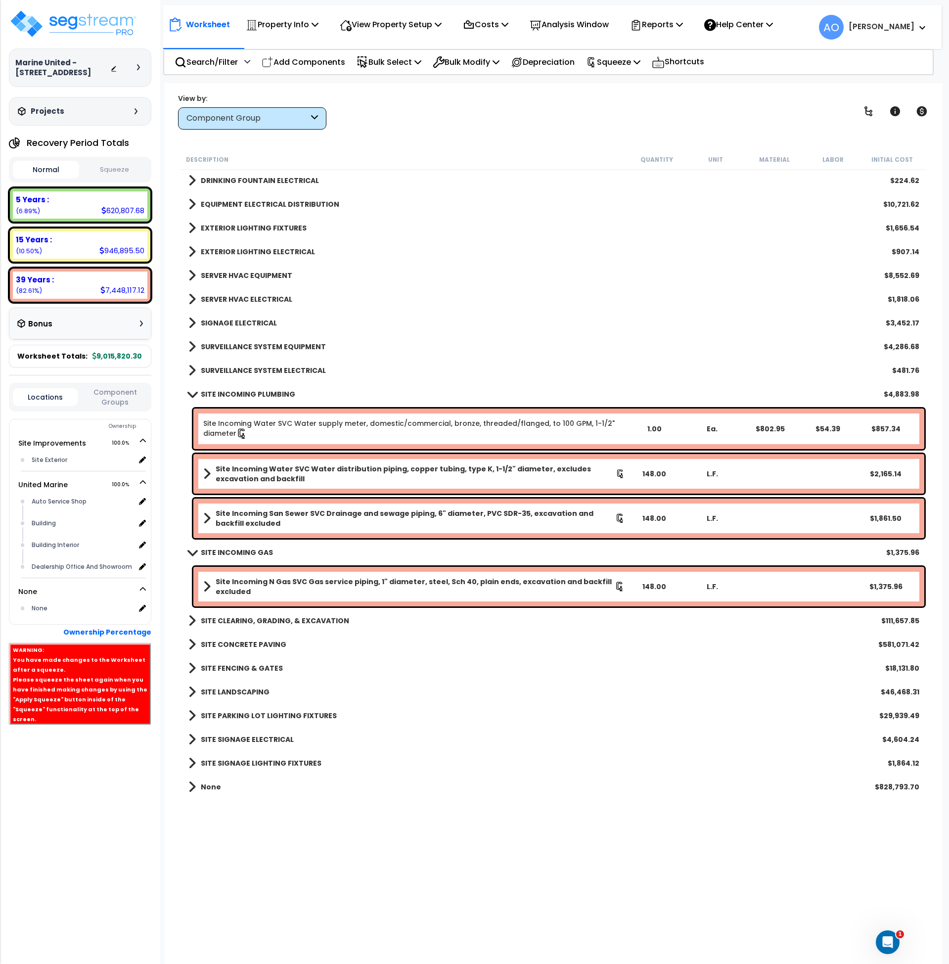
scroll to position [1240, 0]
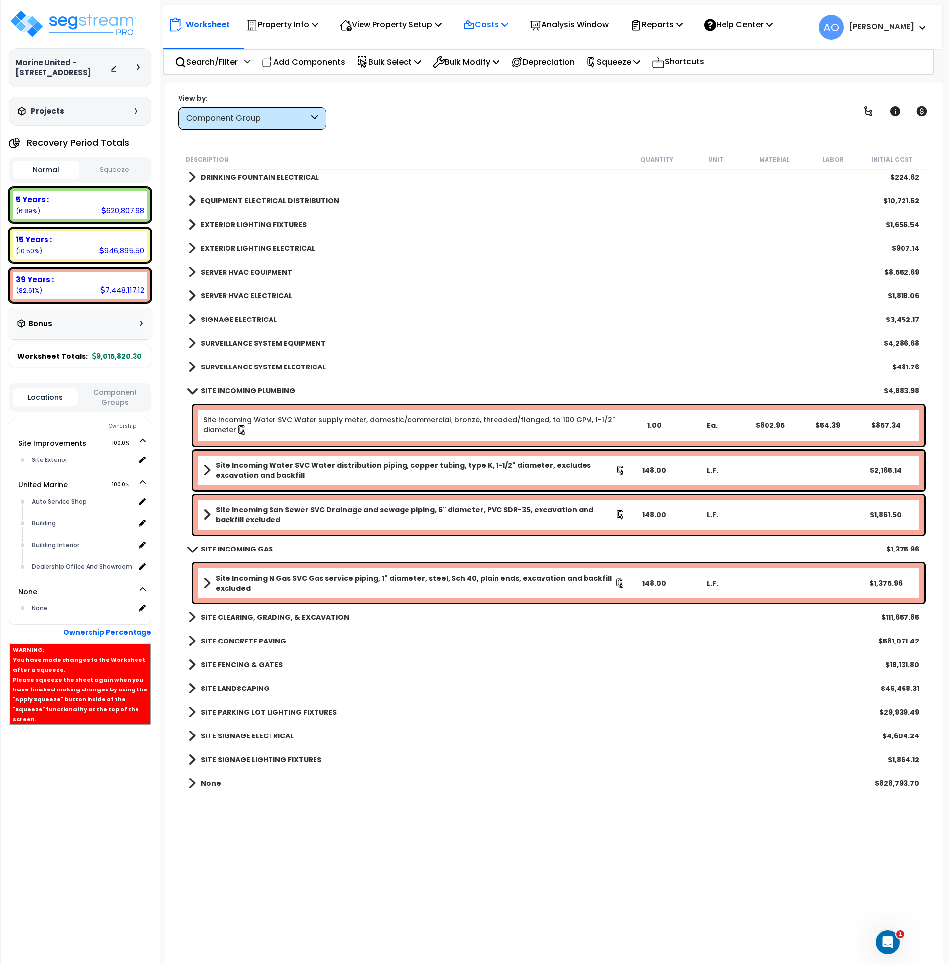
click at [475, 25] on icon at bounding box center [469, 25] width 12 height 12
click at [498, 67] on link "Direct Costs" at bounding box center [507, 68] width 98 height 20
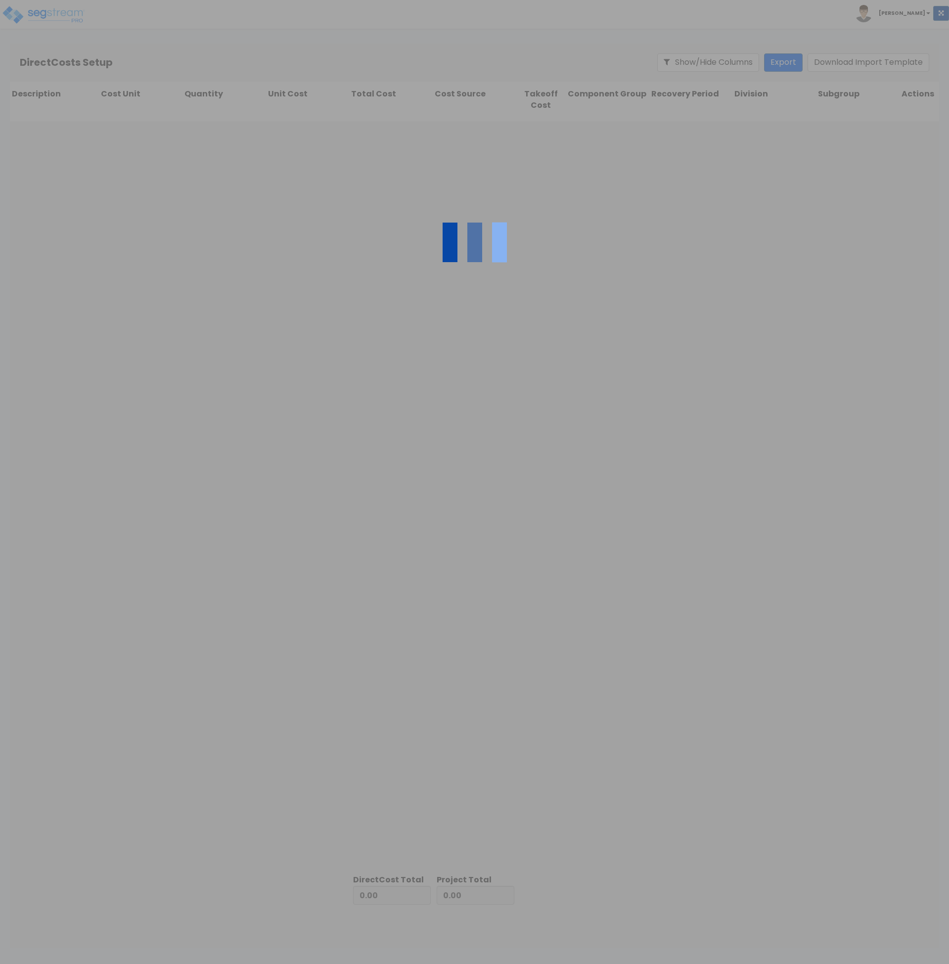
type input "828,793.70"
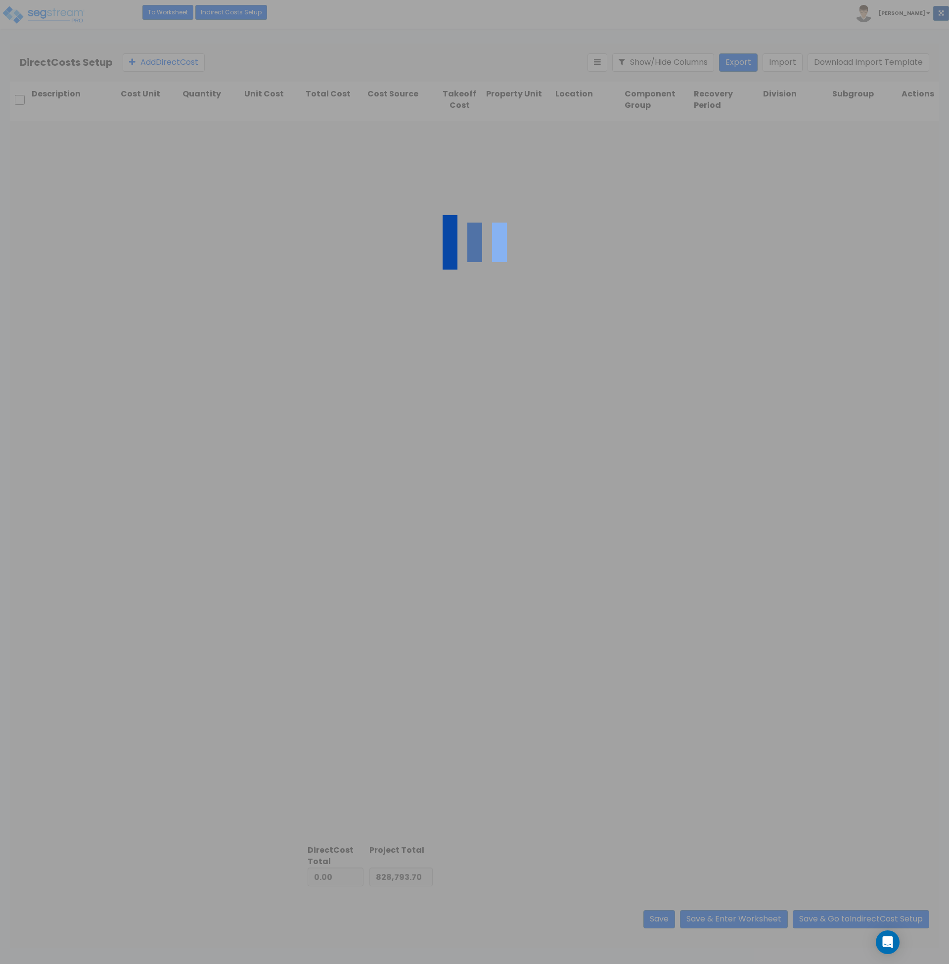
type input "8,187,026.60"
type input "9,015,820.30"
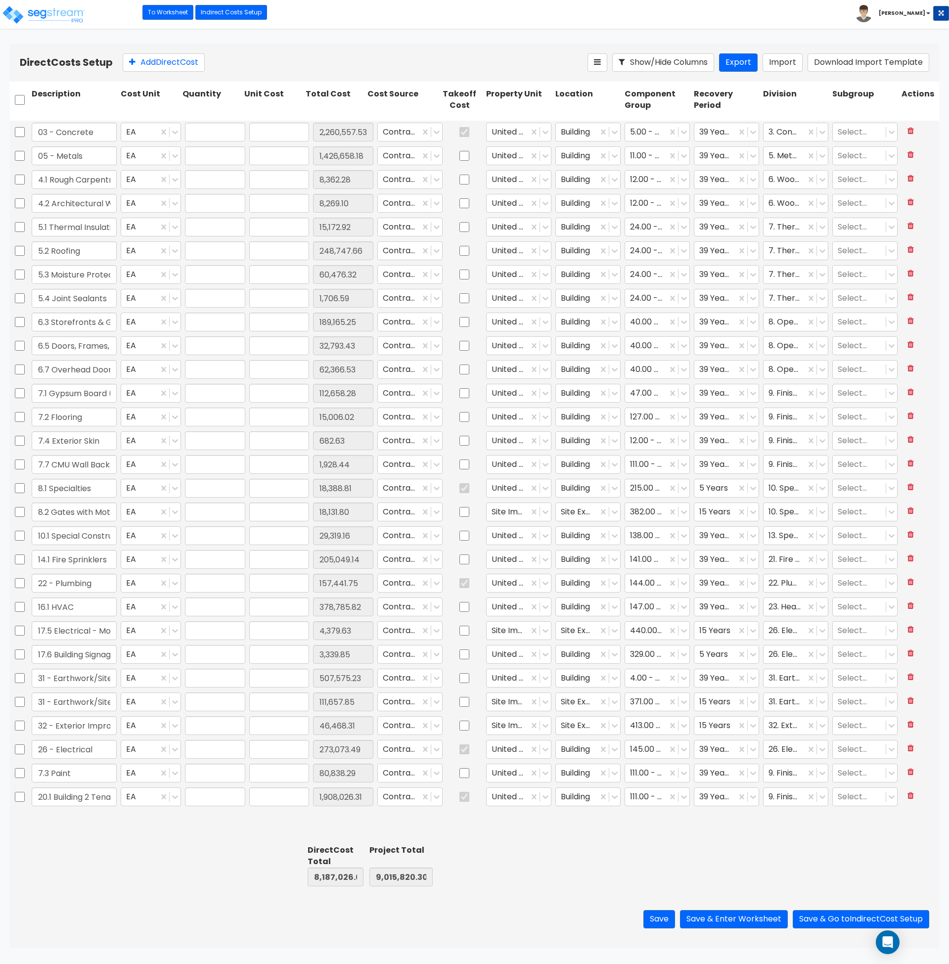
type input "1.00"
type input "2,260,557.53"
type input "1.00"
type input "1,426,658.18"
type input "1.00"
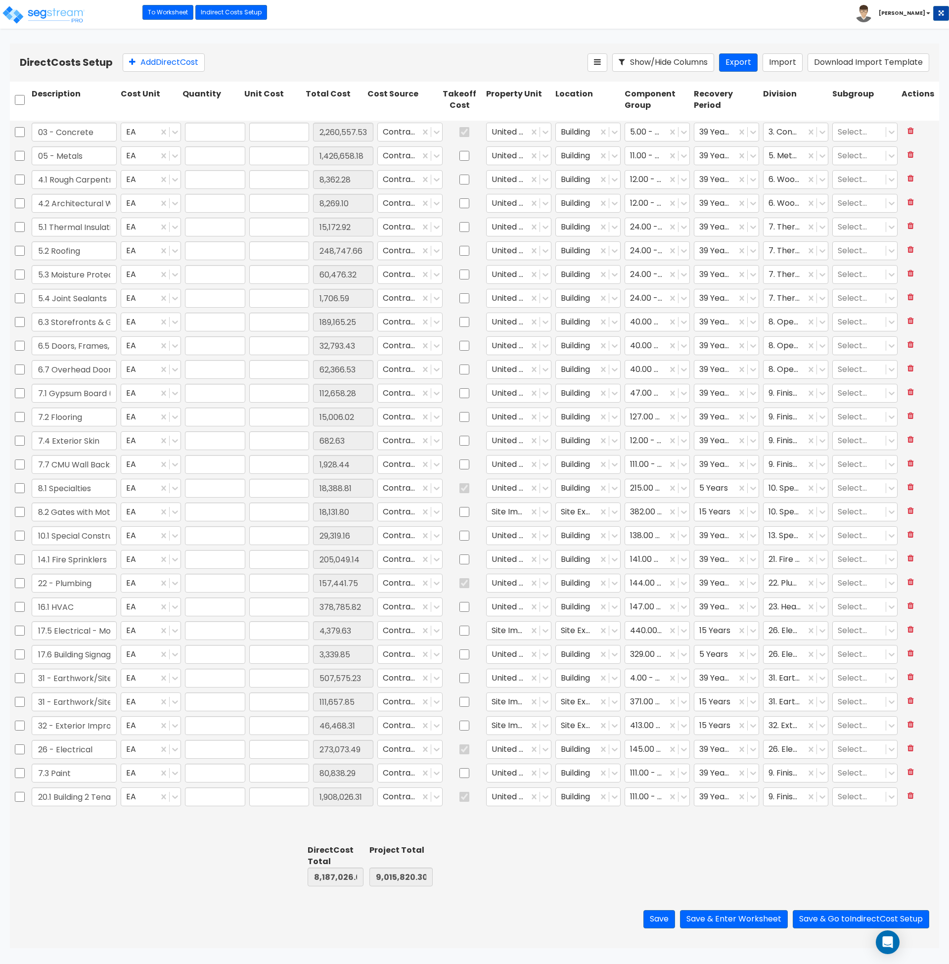
type input "8,362.28"
type input "1.00"
type input "8,269.10"
type input "1.00"
type input "15,172.92"
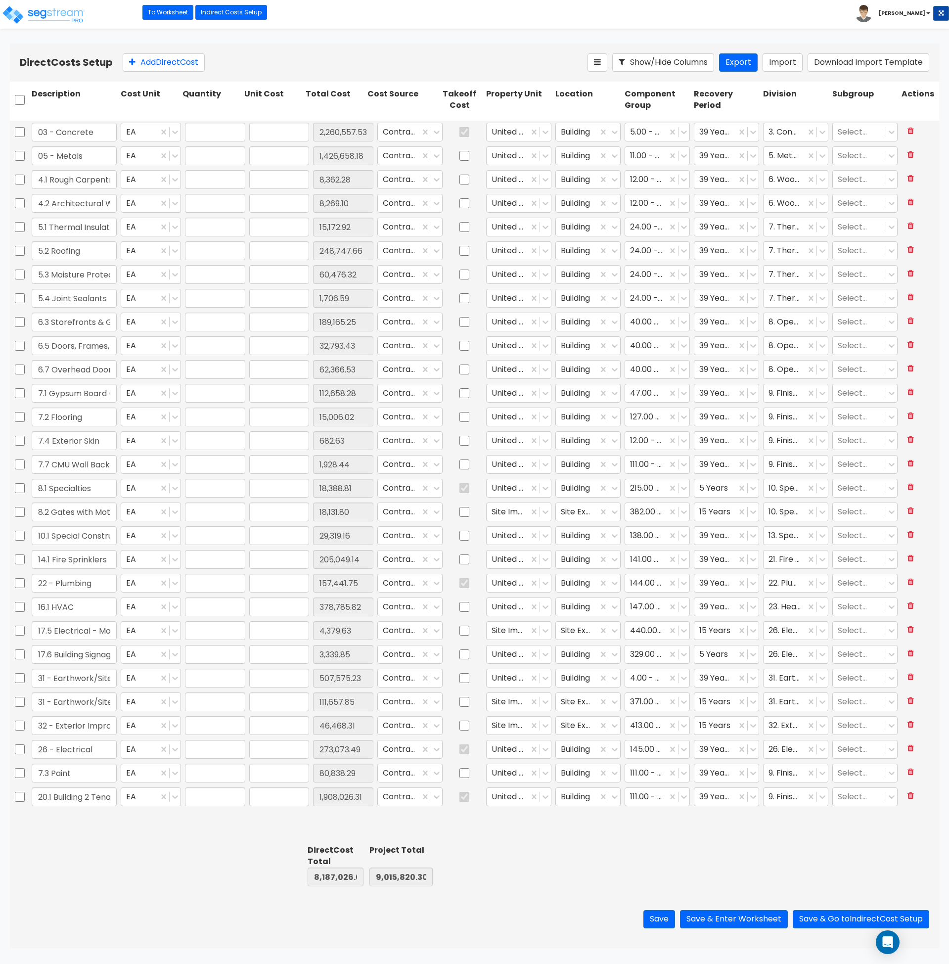
type input "1.00"
type input "248,747.66"
type input "1.00"
type input "60,476.32"
type input "1.00"
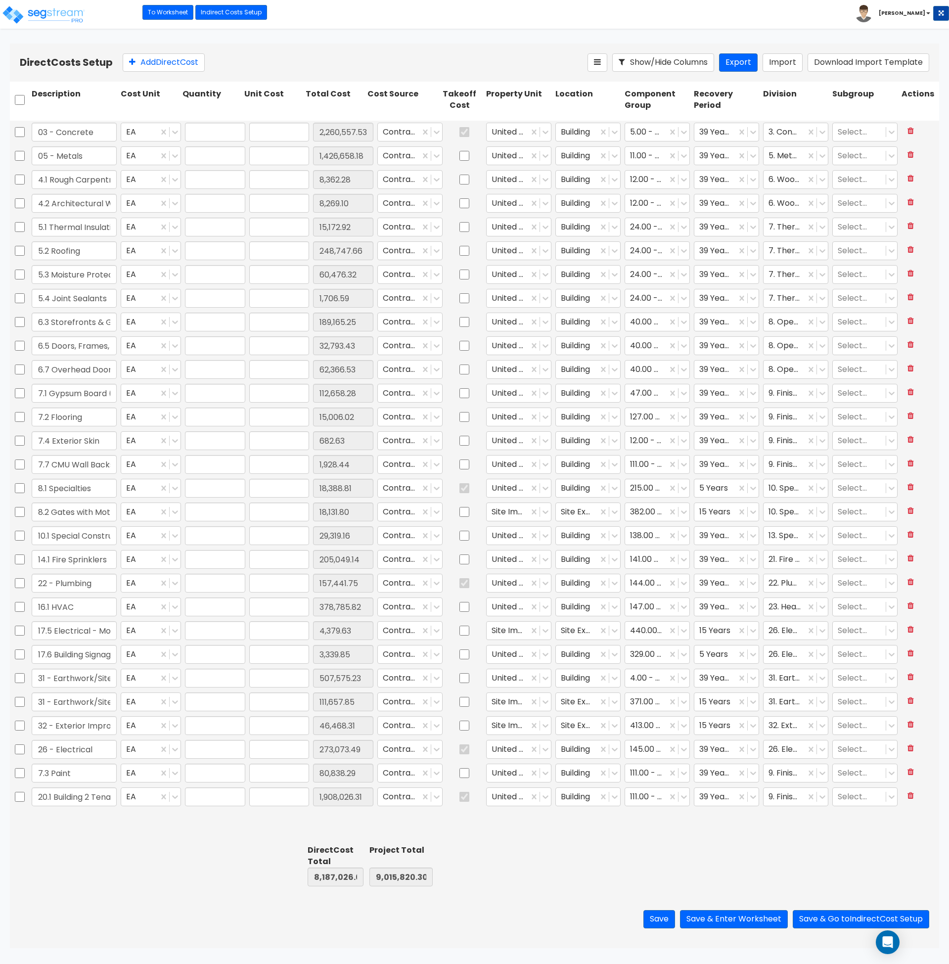
type input "1,706.59"
type input "1.00"
type input "189,165.25"
type input "1.00"
type input "32,793.43"
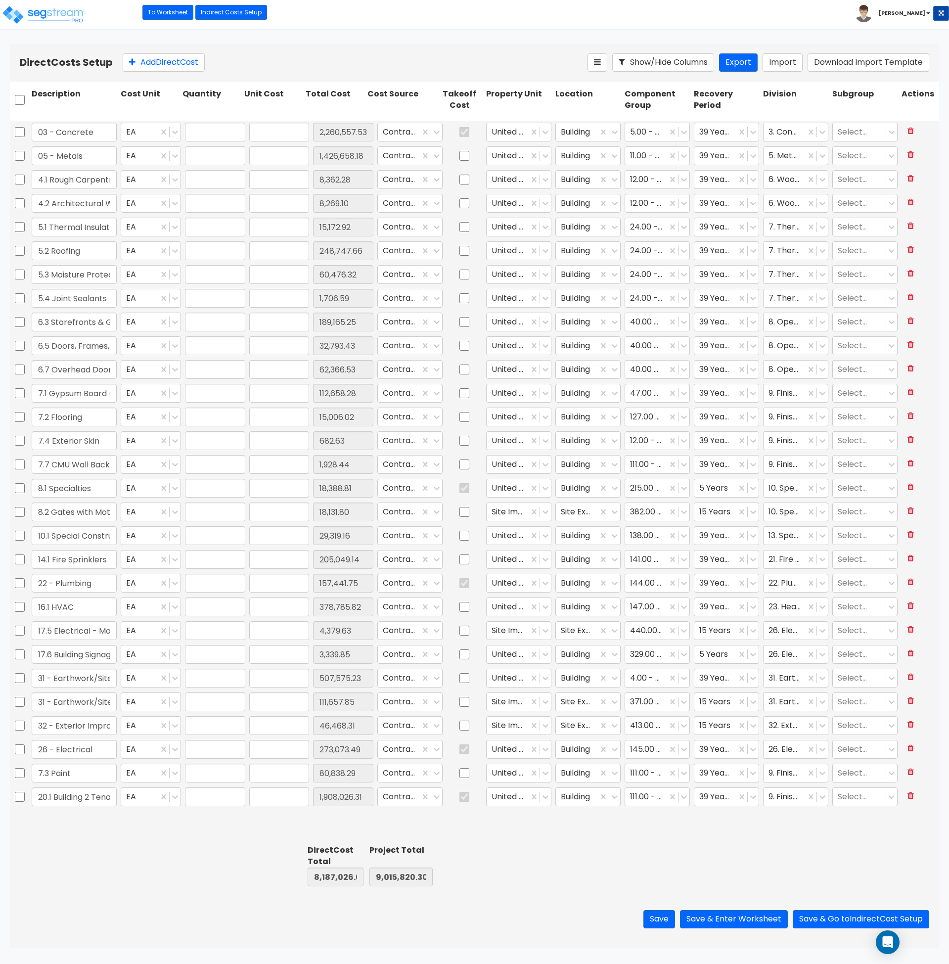
type input "1.00"
type input "62,366.53"
type input "1.00"
type input "112,658.28"
type input "1.00"
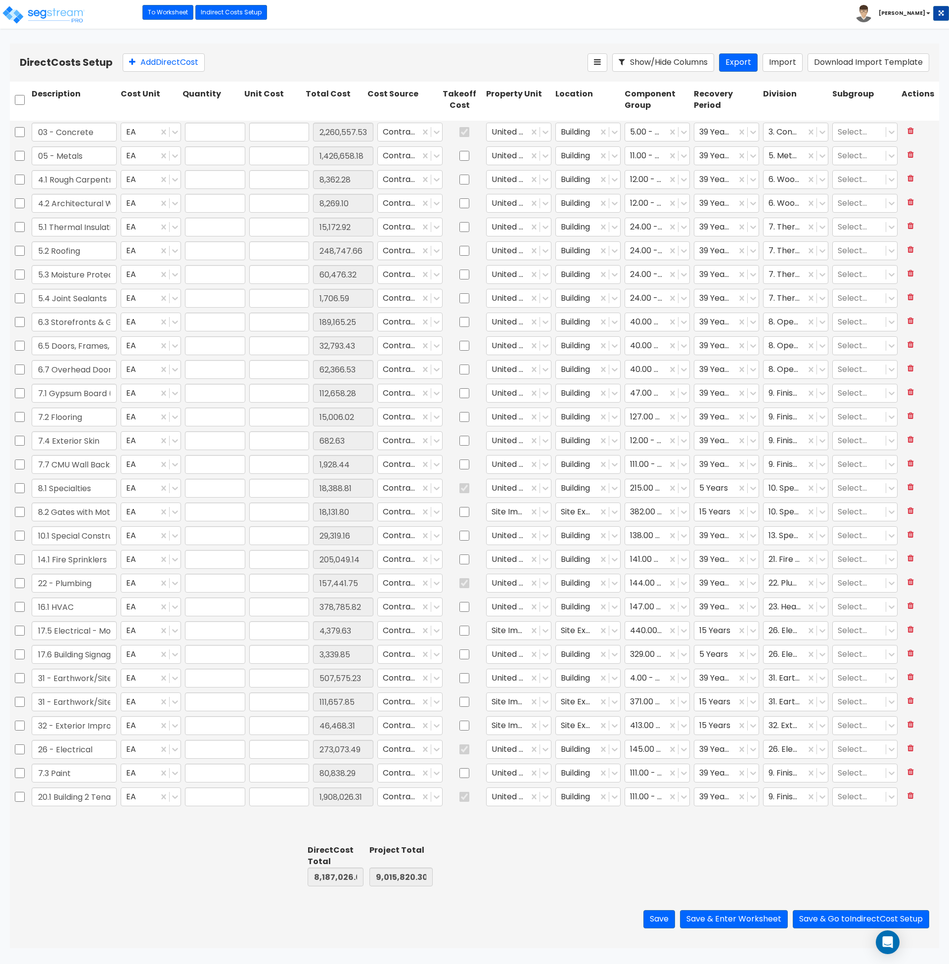
type input "15,006.02"
type input "1.00"
type input "682.63"
type input "1.00"
type input "1,928.44"
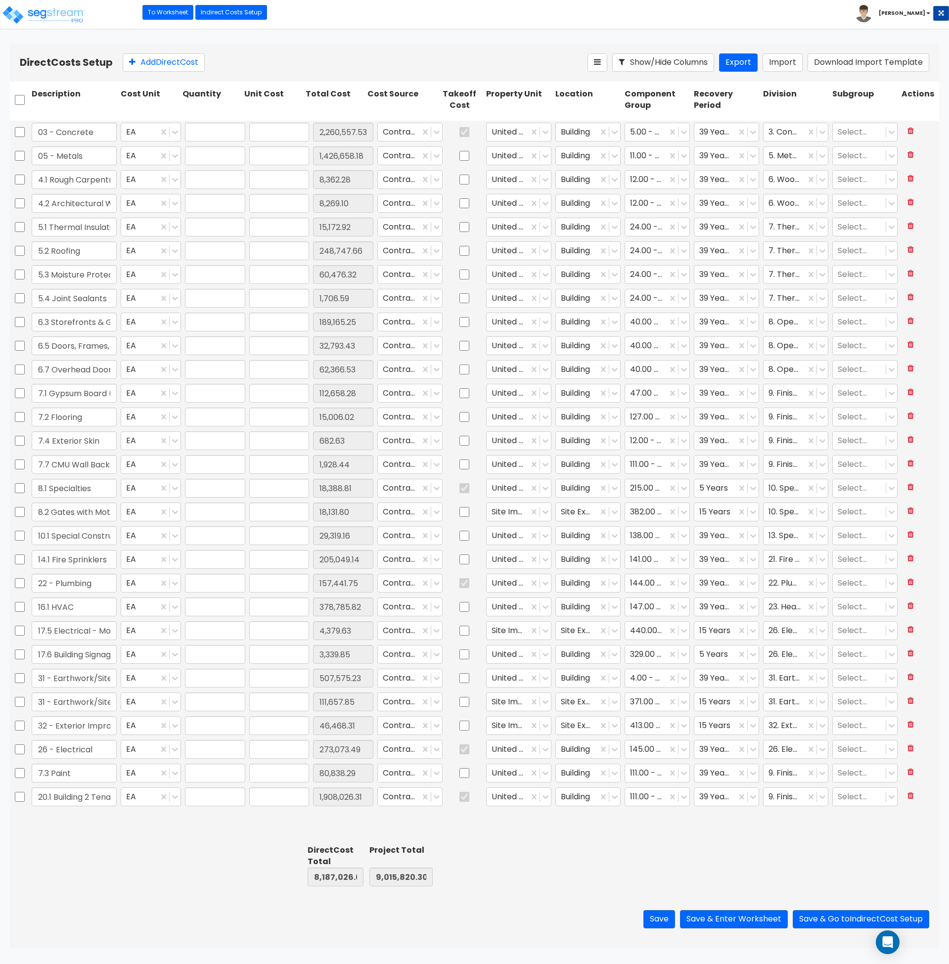
type input "1.00"
type input "18,388.81"
type input "1.00"
type input "18,131.80"
type input "1.00"
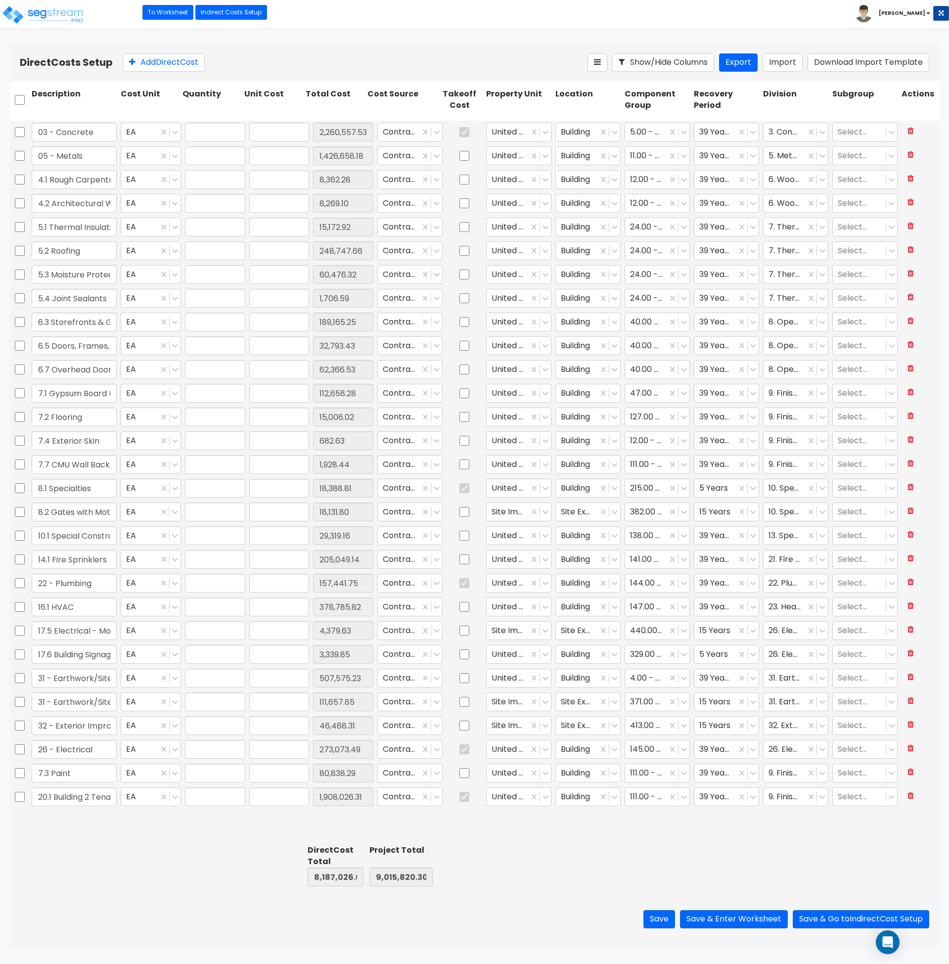
type input "29,319.16"
type input "1.00"
type input "205,049.14"
type input "1.00"
type input "157,441.75"
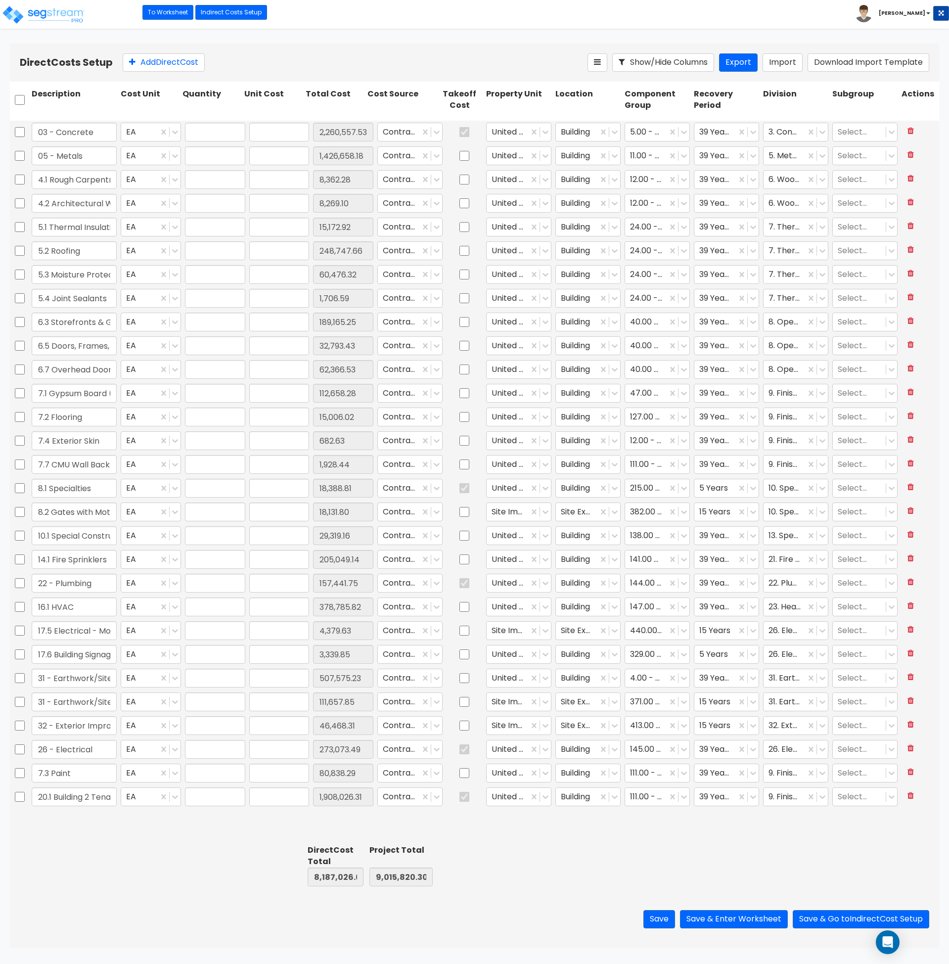
type input "1.00"
type input "378,785.82"
type input "1.00"
type input "4,379.63"
type input "1.00"
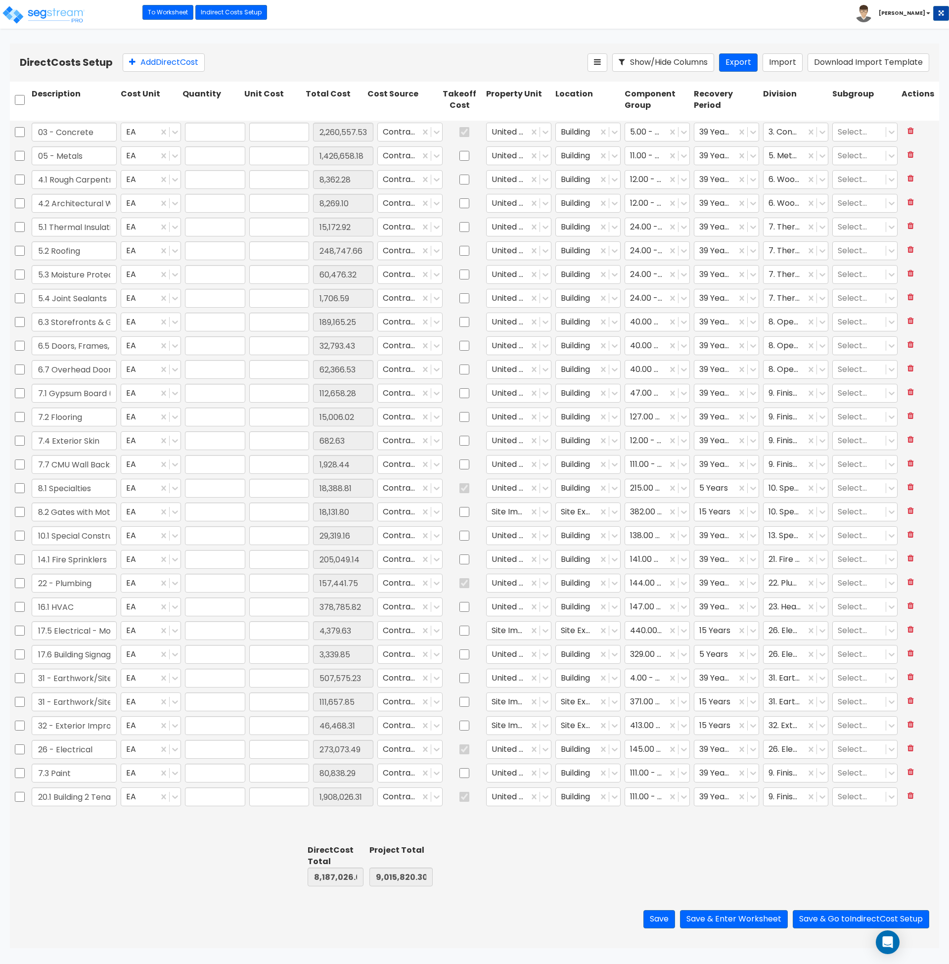
type input "3,339.85"
type input "1.00"
type input "507,575.23"
type input "1.00"
type input "111,657.85"
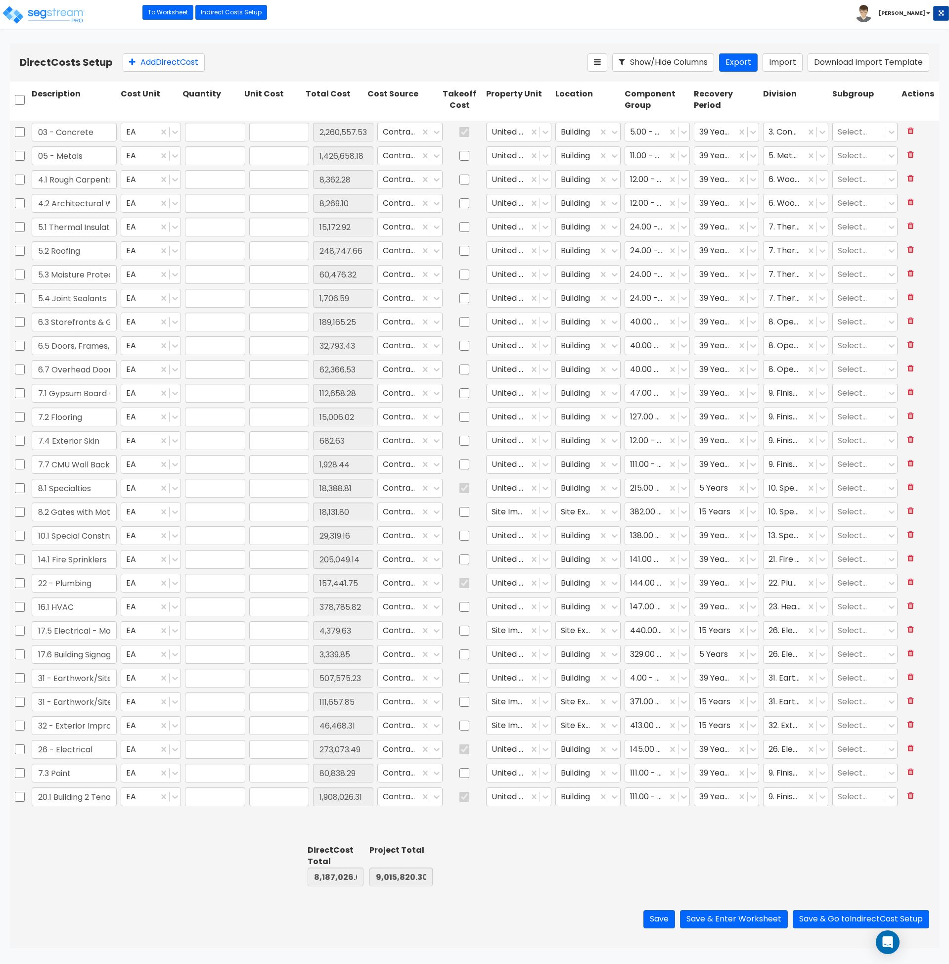
type input "1.00"
type input "46,468.31"
type input "1.00"
type input "273,073.49"
type input "1.00"
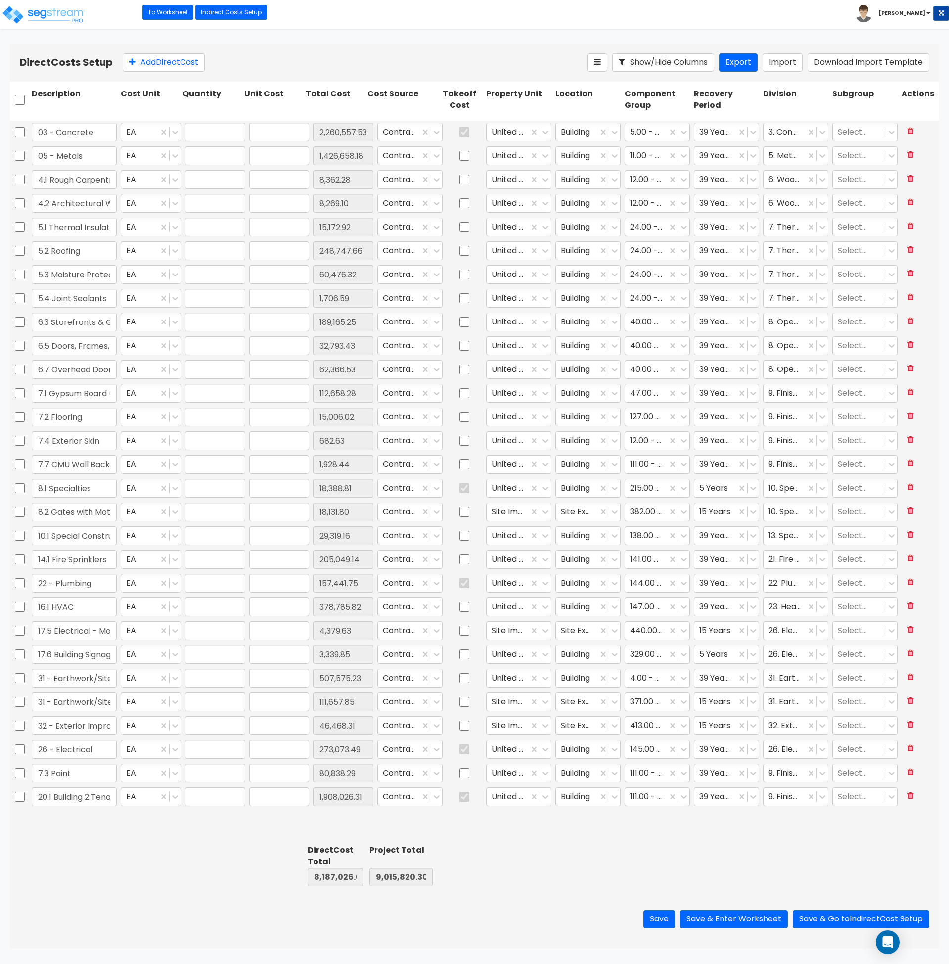
type input "80,838.29"
type input "1.00"
type input "1,908,026.31"
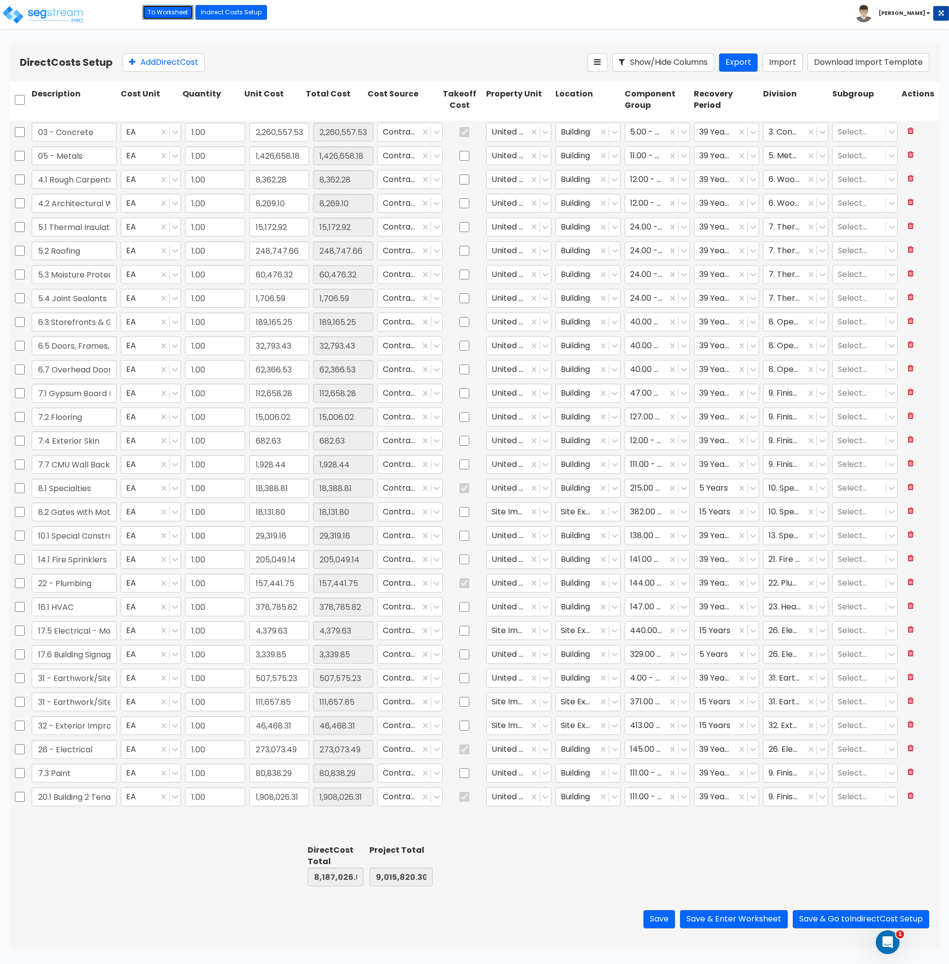
click at [167, 8] on link "To Worksheet" at bounding box center [167, 12] width 51 height 15
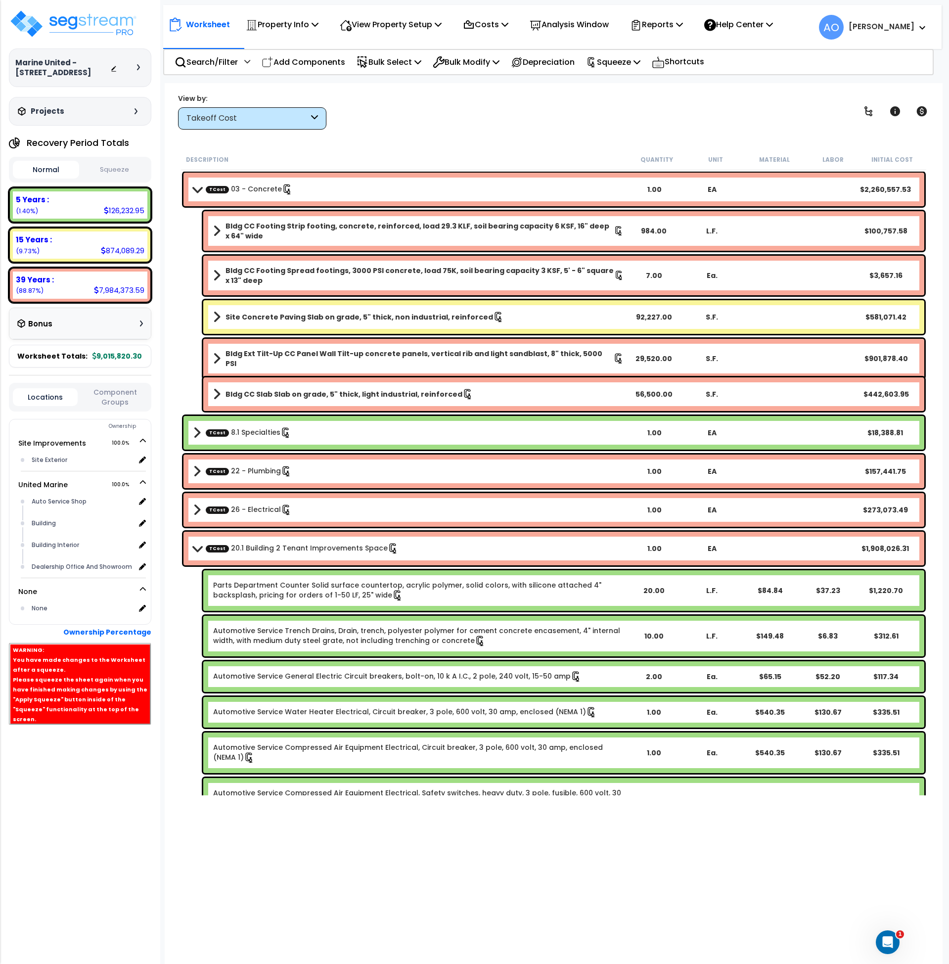
click at [242, 478] on b "TCost 22 - Plumbing" at bounding box center [409, 471] width 433 height 14
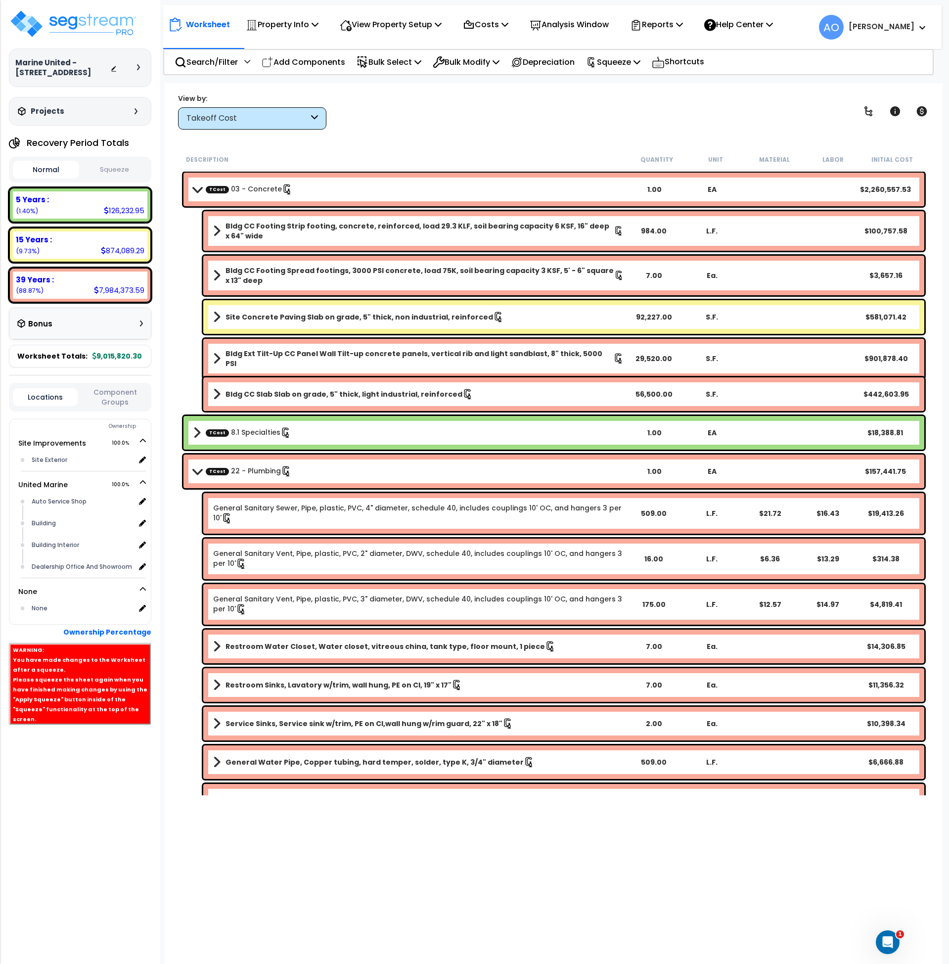
click at [127, 168] on button "Squeeze" at bounding box center [115, 169] width 66 height 17
click at [41, 171] on button "Normal" at bounding box center [46, 169] width 66 height 17
click at [110, 168] on button "Squeeze" at bounding box center [115, 169] width 66 height 17
click at [53, 169] on button "Normal" at bounding box center [46, 169] width 66 height 17
click at [108, 165] on button "Squeeze" at bounding box center [115, 169] width 66 height 17
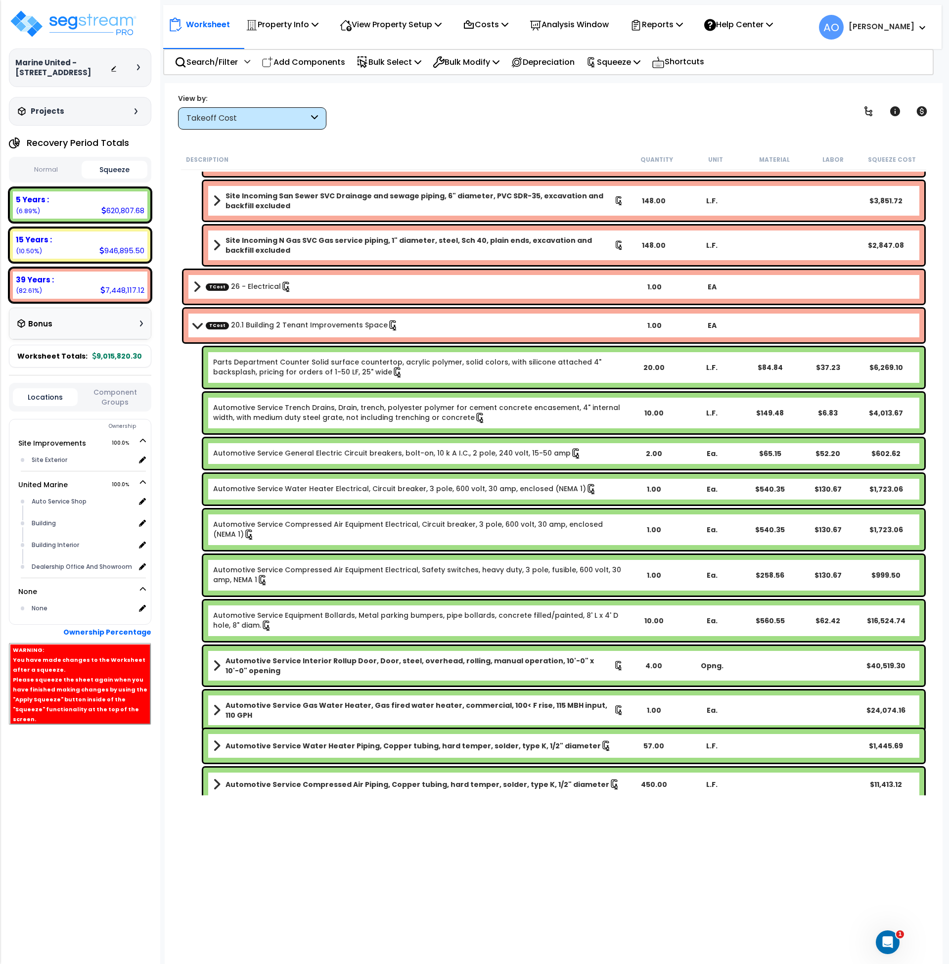
scroll to position [732, 0]
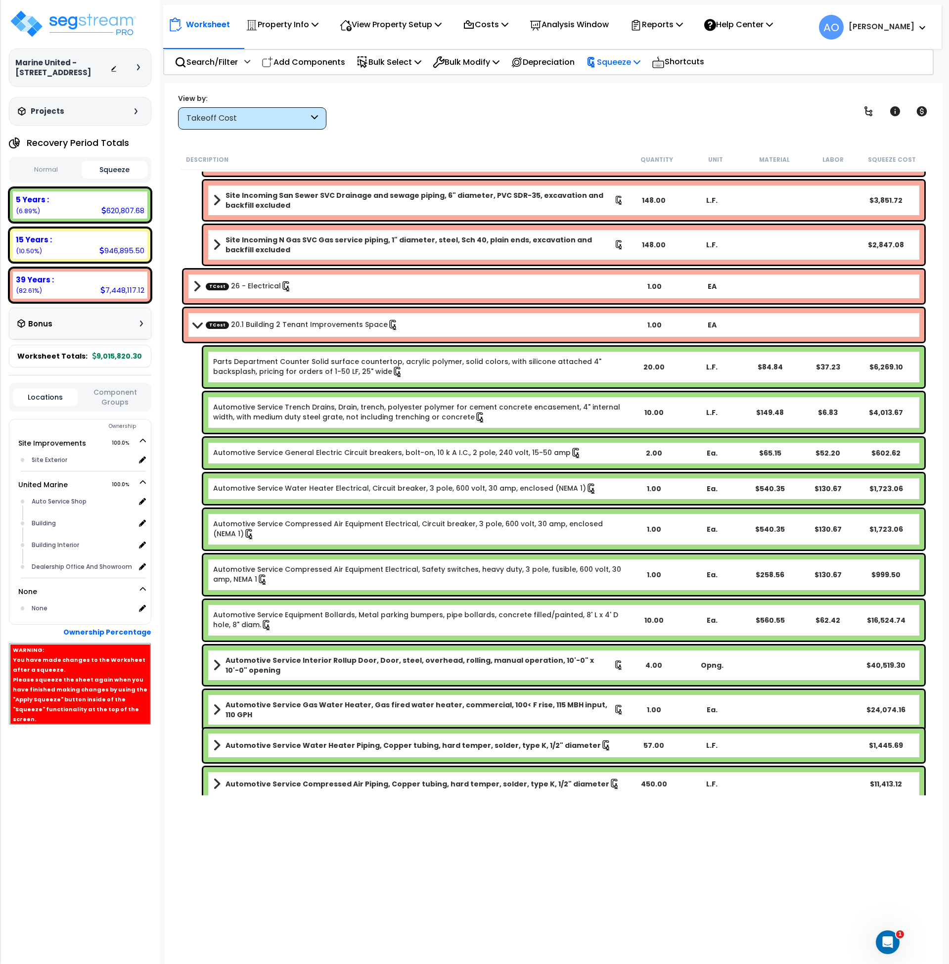
click at [626, 60] on p "Squeeze" at bounding box center [613, 61] width 54 height 13
click at [629, 89] on link "Re-squeeze" at bounding box center [630, 85] width 98 height 23
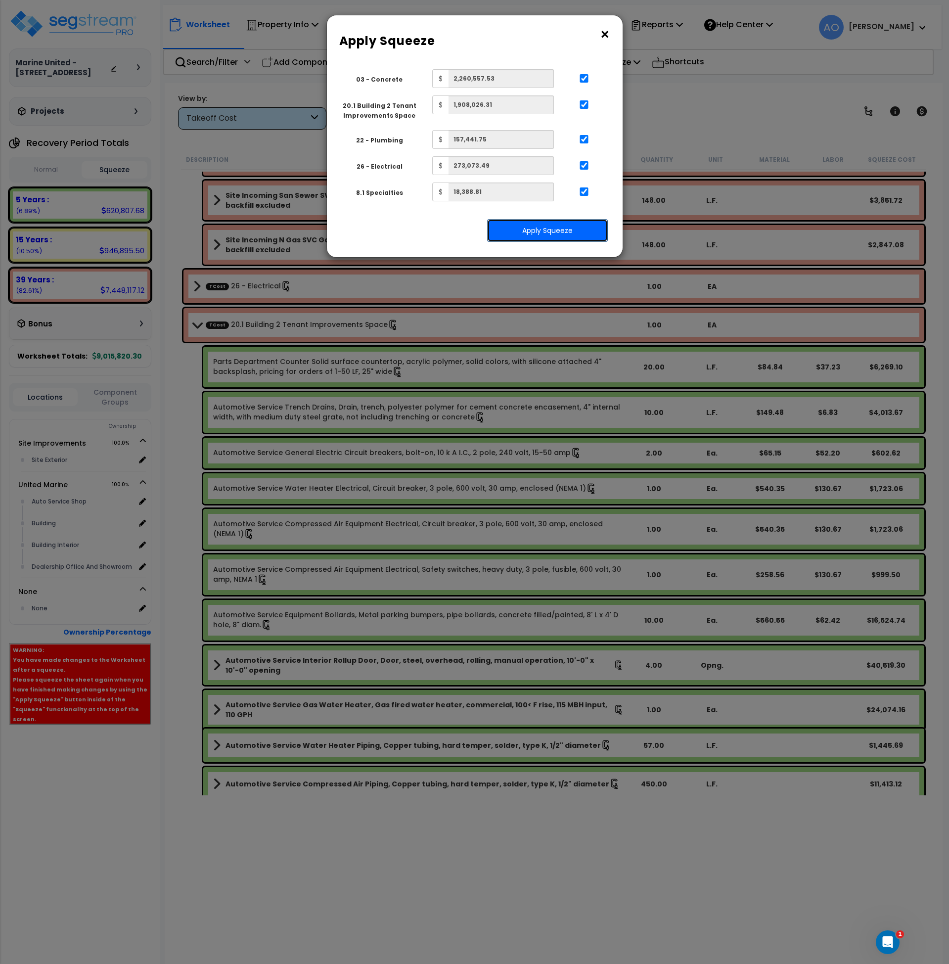
click at [537, 231] on button "Apply Squeeze" at bounding box center [547, 230] width 121 height 23
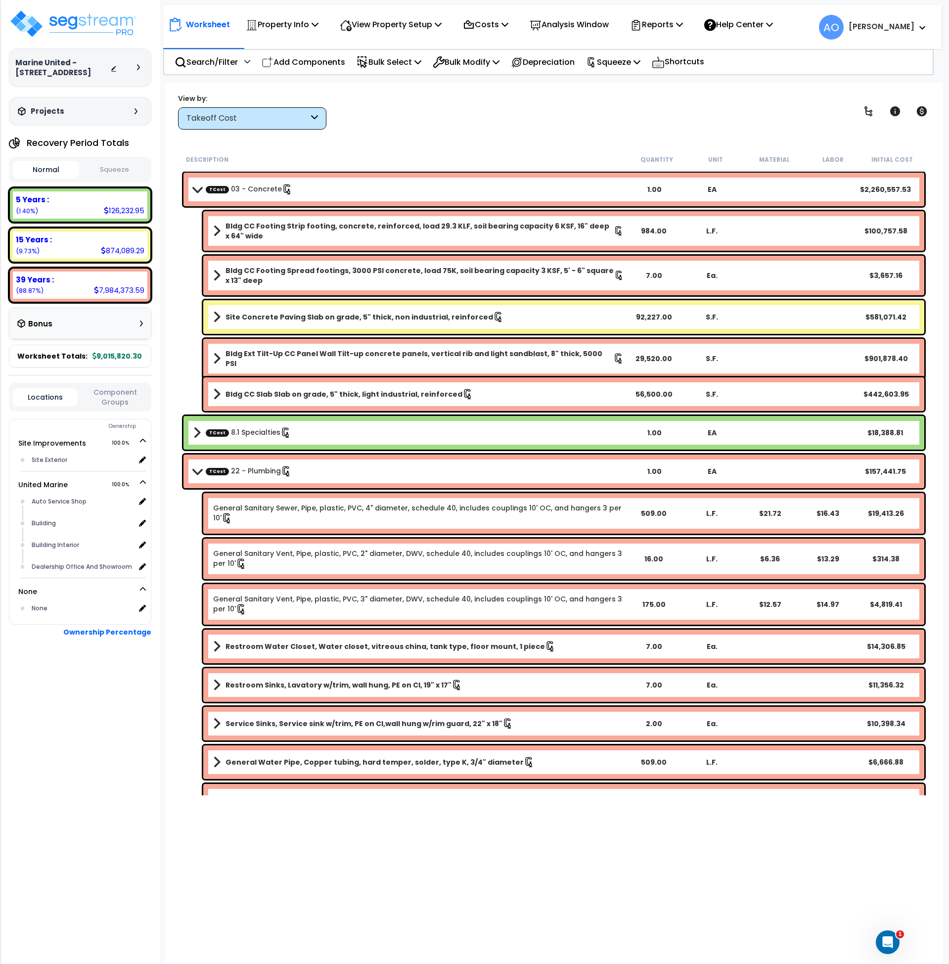
click at [119, 164] on button "Squeeze" at bounding box center [115, 169] width 66 height 17
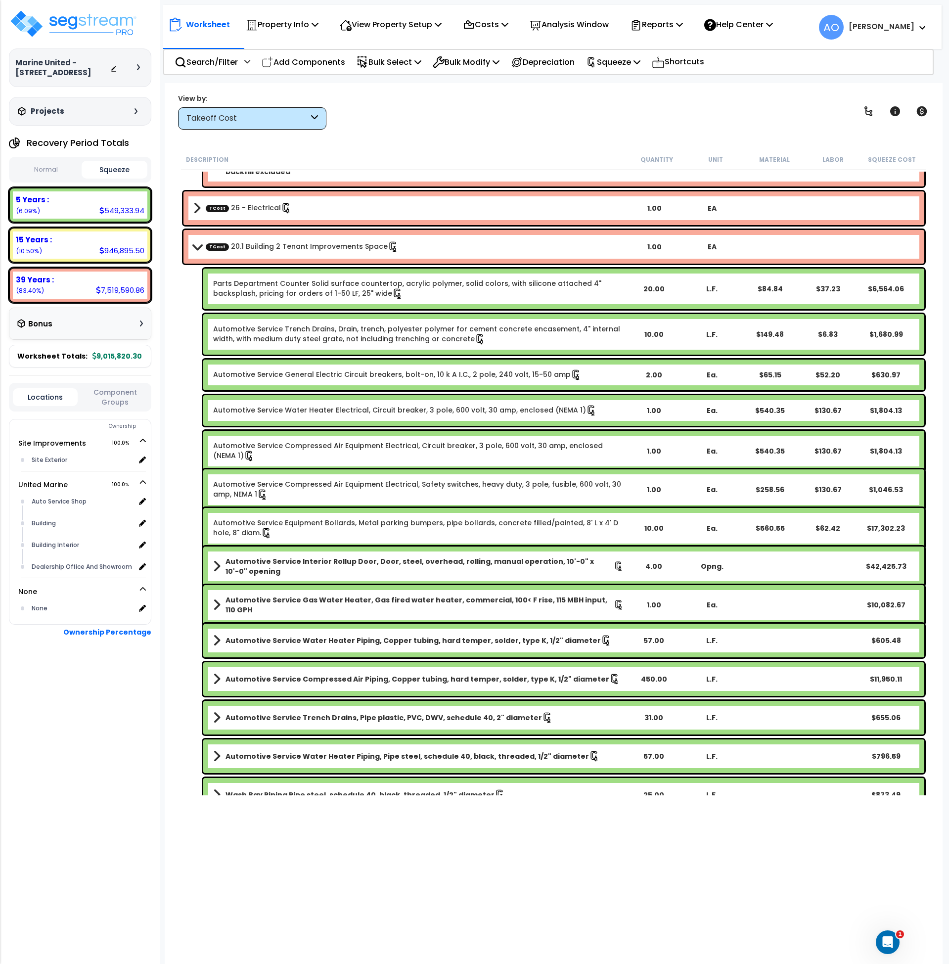
scroll to position [811, 0]
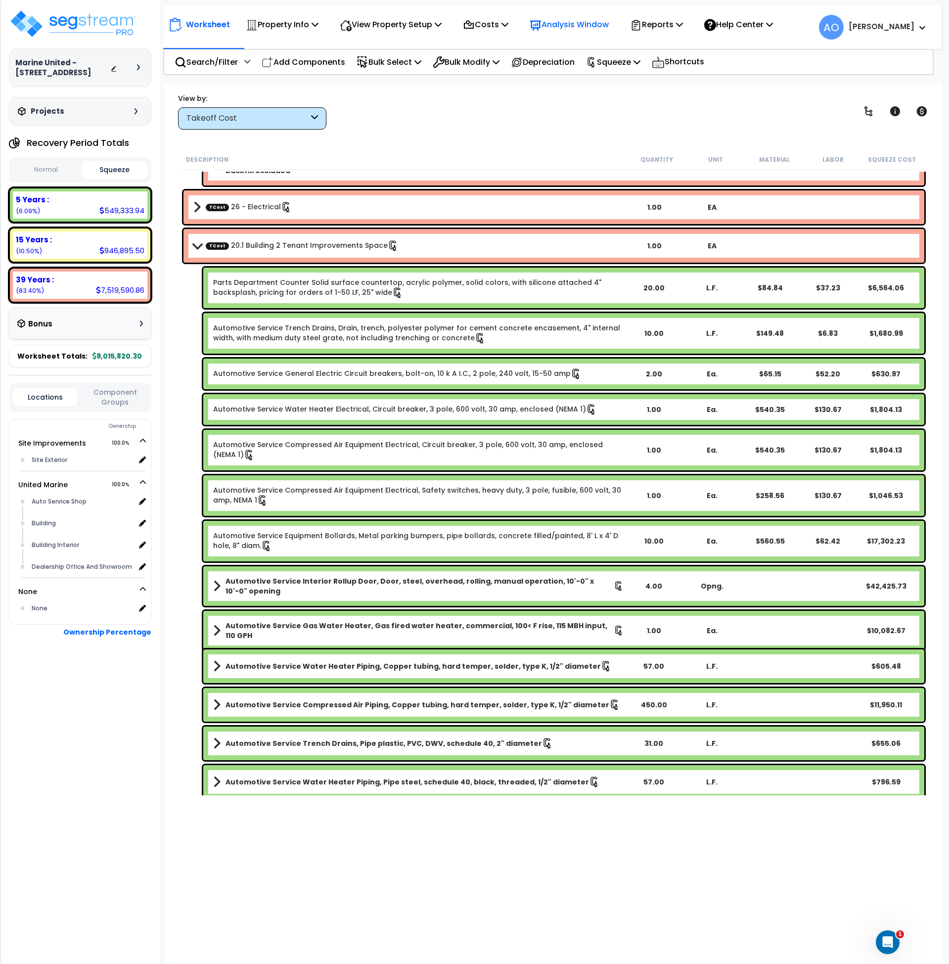
click at [587, 27] on p "Analysis Window" at bounding box center [569, 24] width 79 height 13
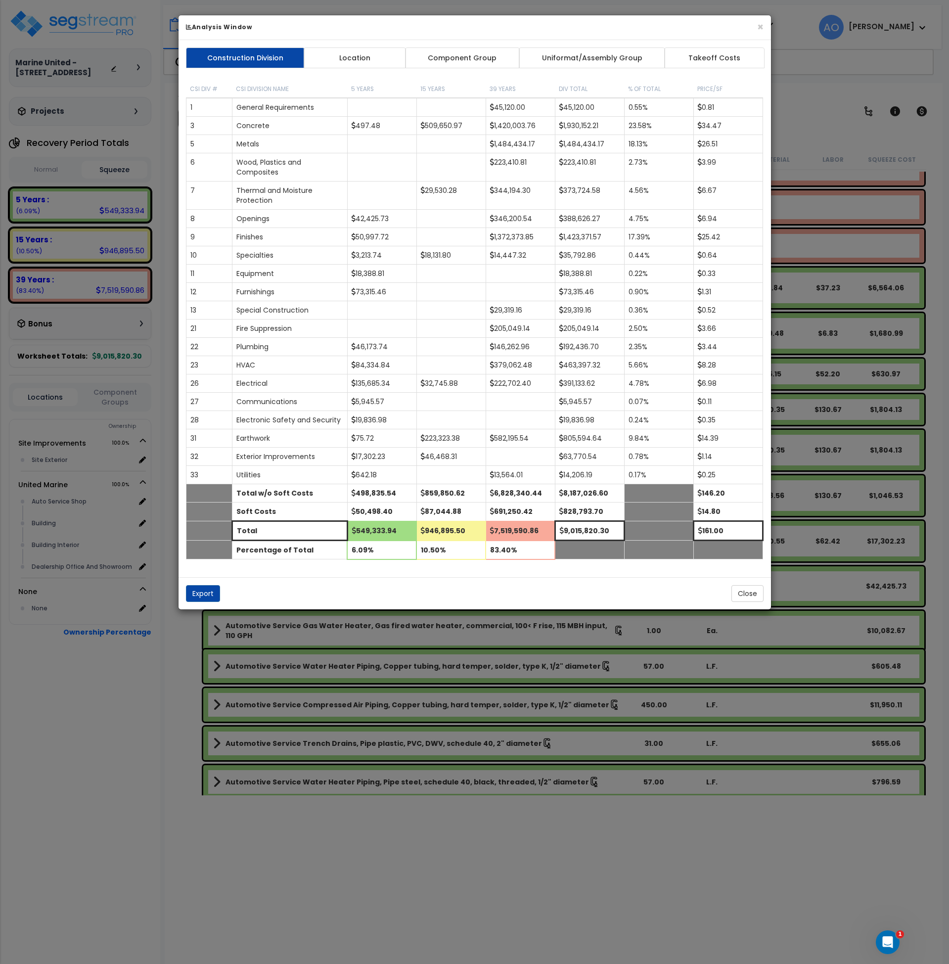
drag, startPoint x: 435, startPoint y: 57, endPoint x: 434, endPoint y: 64, distance: 6.5
click at [435, 59] on link "Component Group" at bounding box center [462, 57] width 115 height 21
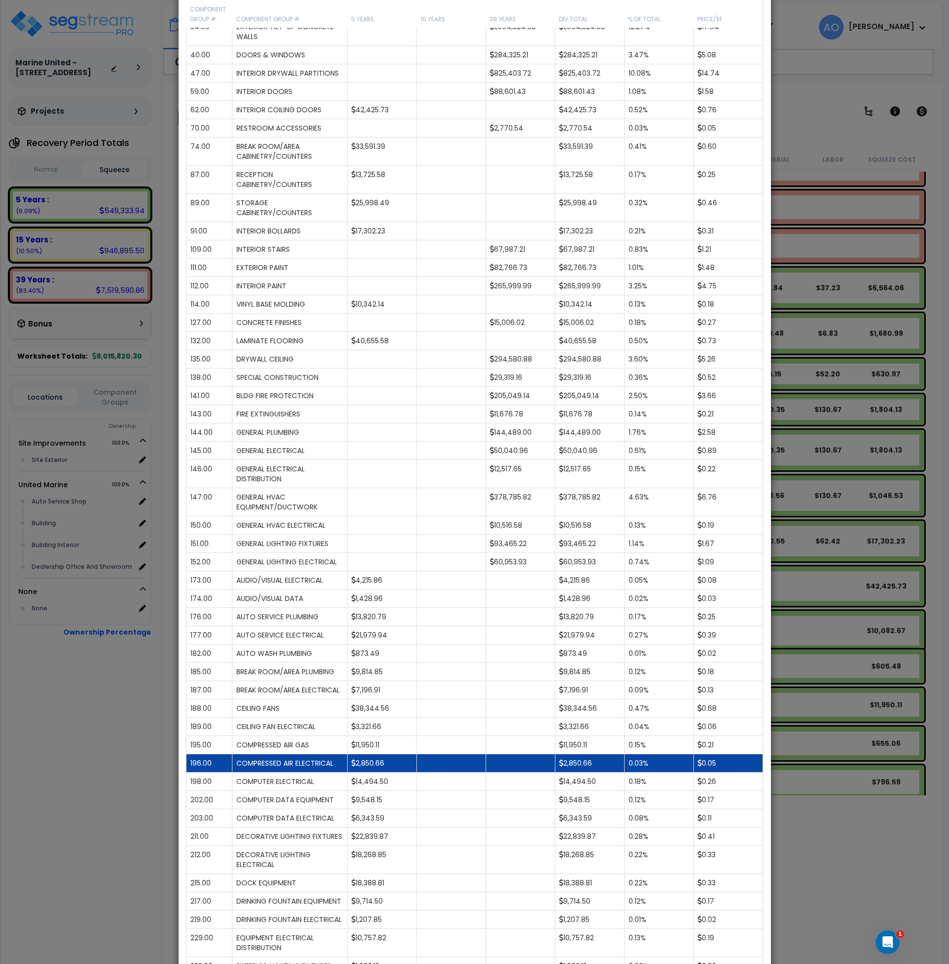
scroll to position [0, 0]
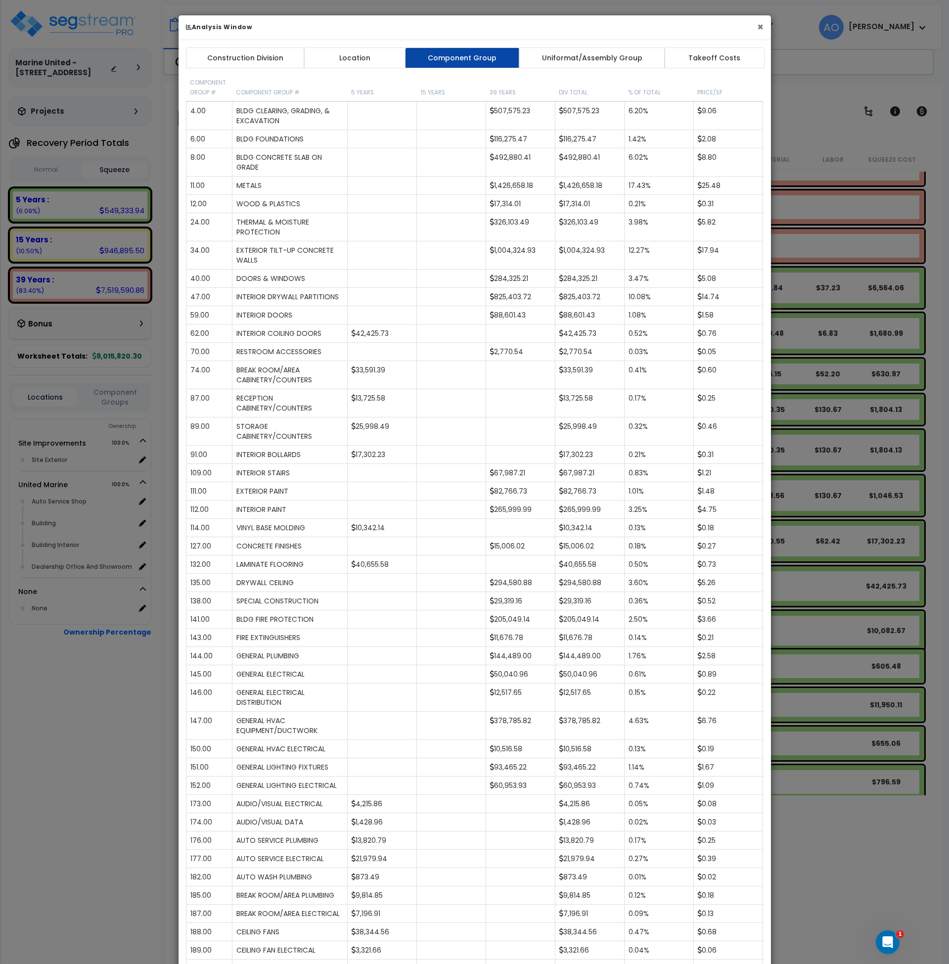
click at [761, 27] on button "×" at bounding box center [760, 27] width 6 height 10
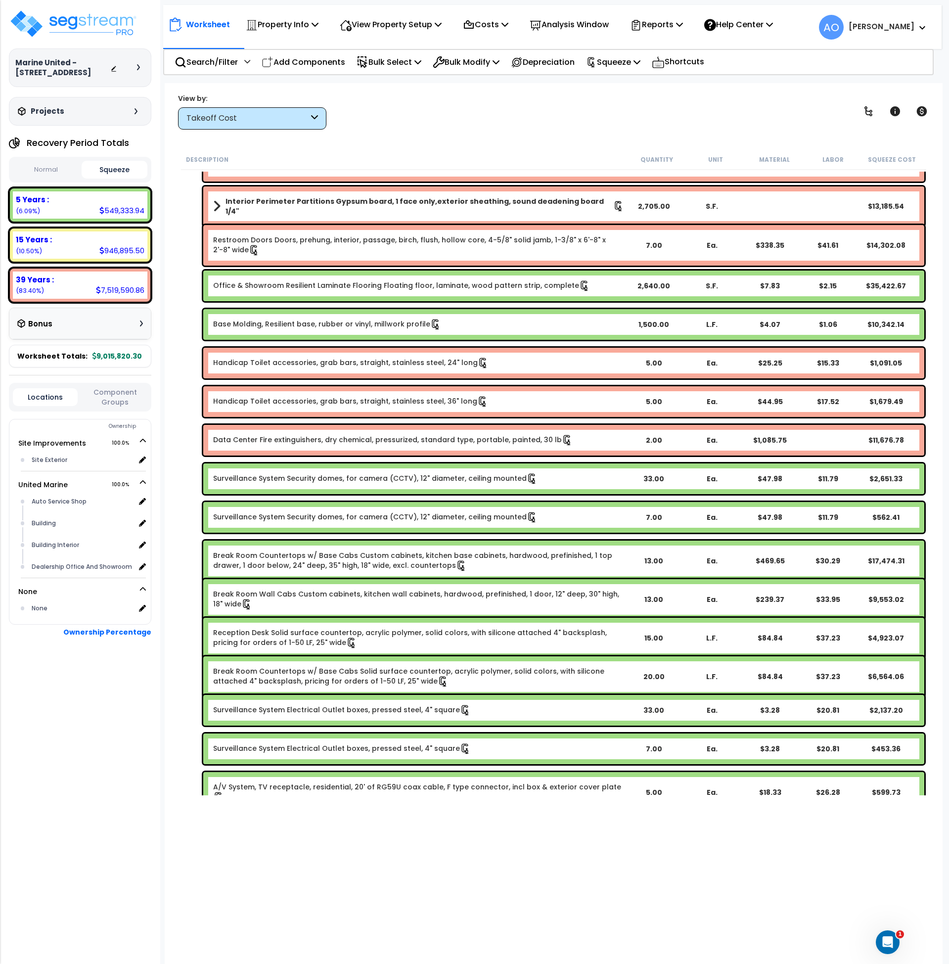
scroll to position [1798, 0]
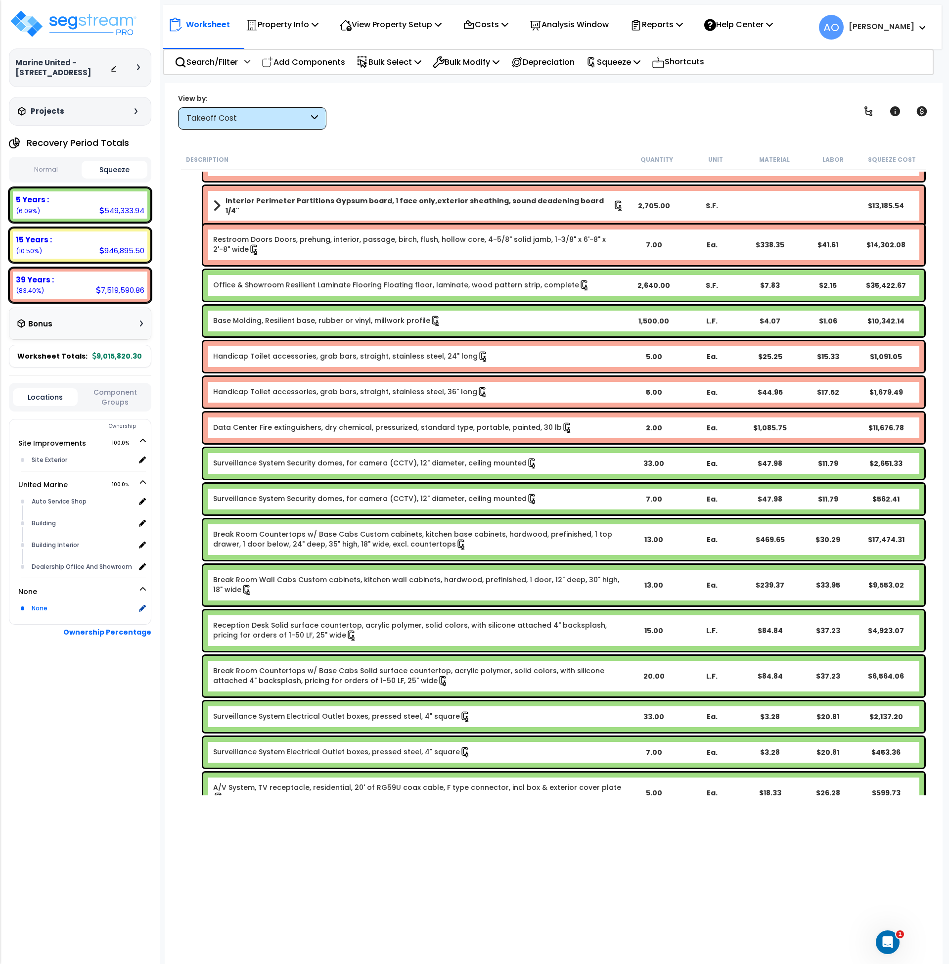
click at [44, 605] on div "None" at bounding box center [82, 608] width 106 height 12
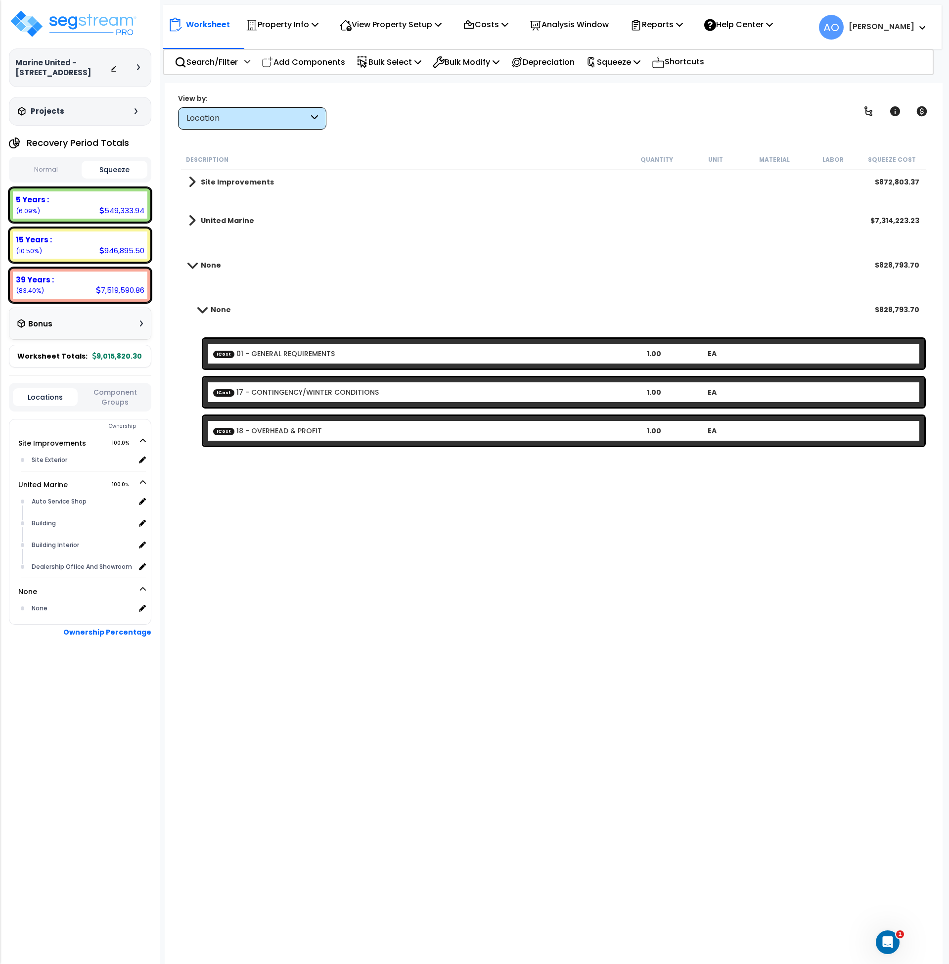
click at [289, 351] on link "ICost 01 - GENERAL REQUIREMENTS" at bounding box center [274, 354] width 122 height 10
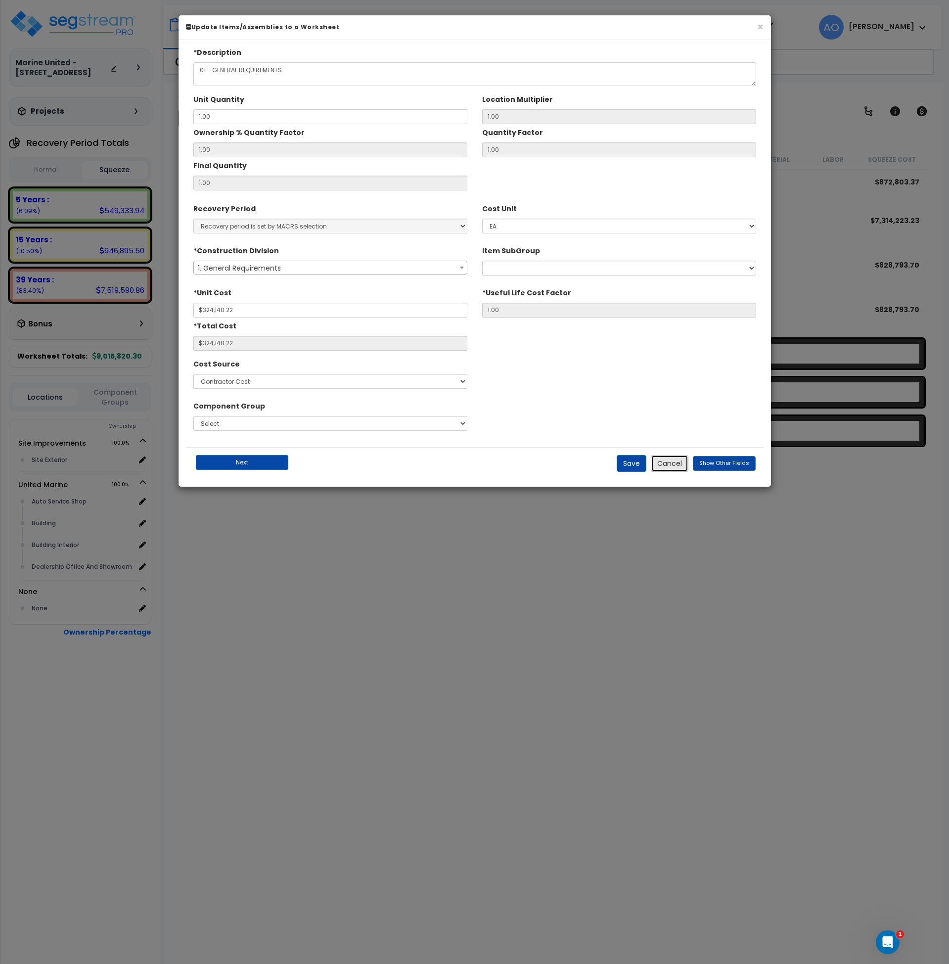
click at [665, 466] on button "Cancel" at bounding box center [670, 463] width 38 height 17
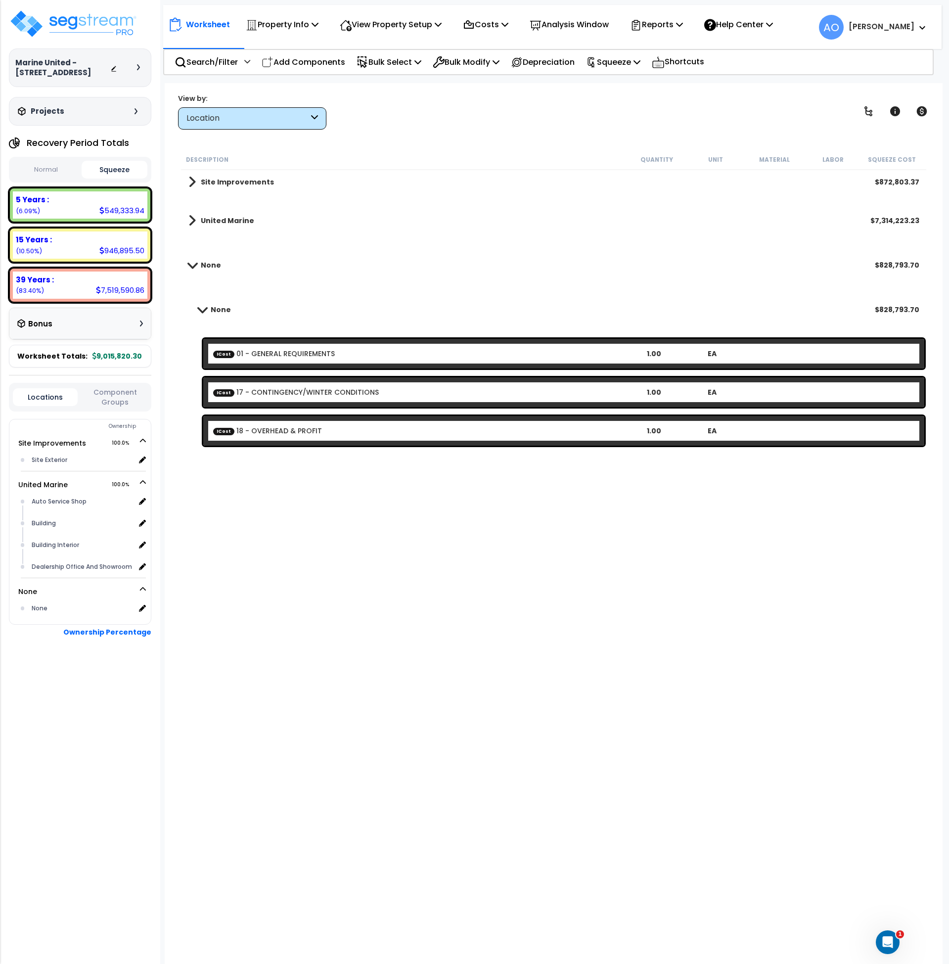
click at [577, 581] on div "Description Quantity Unit Material Labor Squeeze Cost Site Improvements $872,80…" at bounding box center [554, 472] width 749 height 646
click at [679, 23] on p "Reports" at bounding box center [656, 24] width 53 height 13
click at [670, 72] on link "Manage Report Images" at bounding box center [674, 68] width 98 height 20
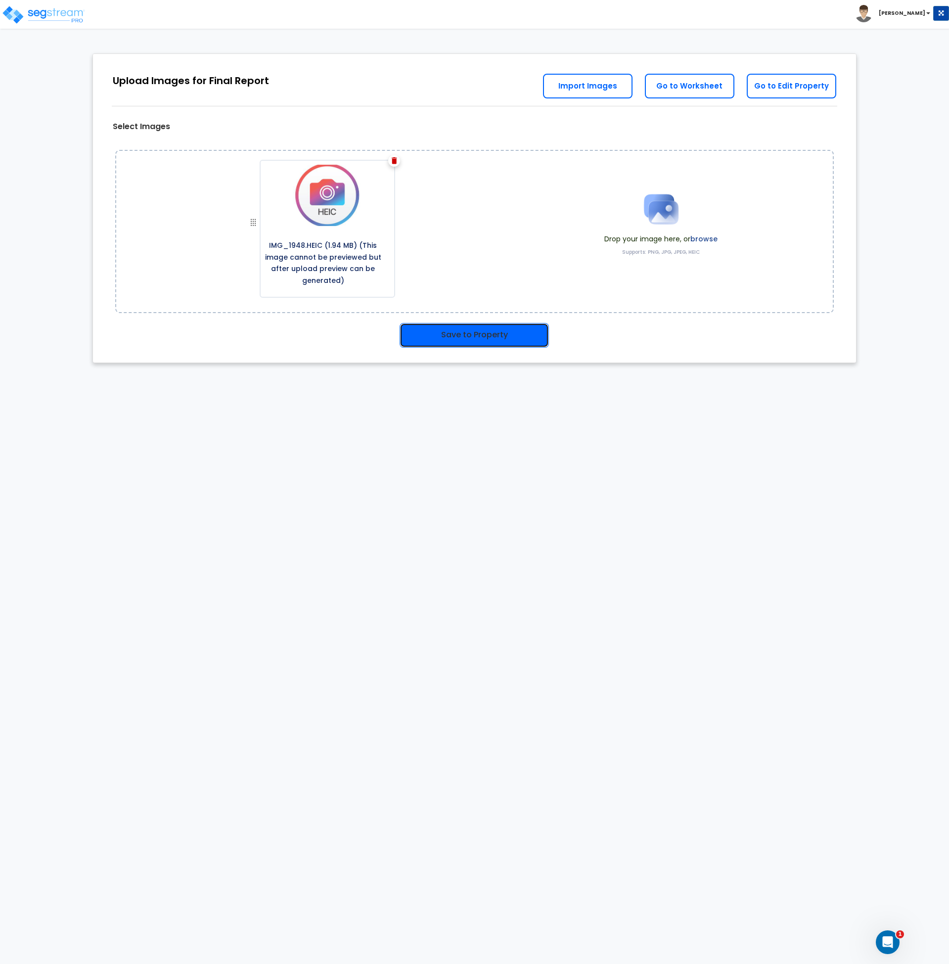
click at [455, 330] on button "Save to Property" at bounding box center [474, 335] width 149 height 25
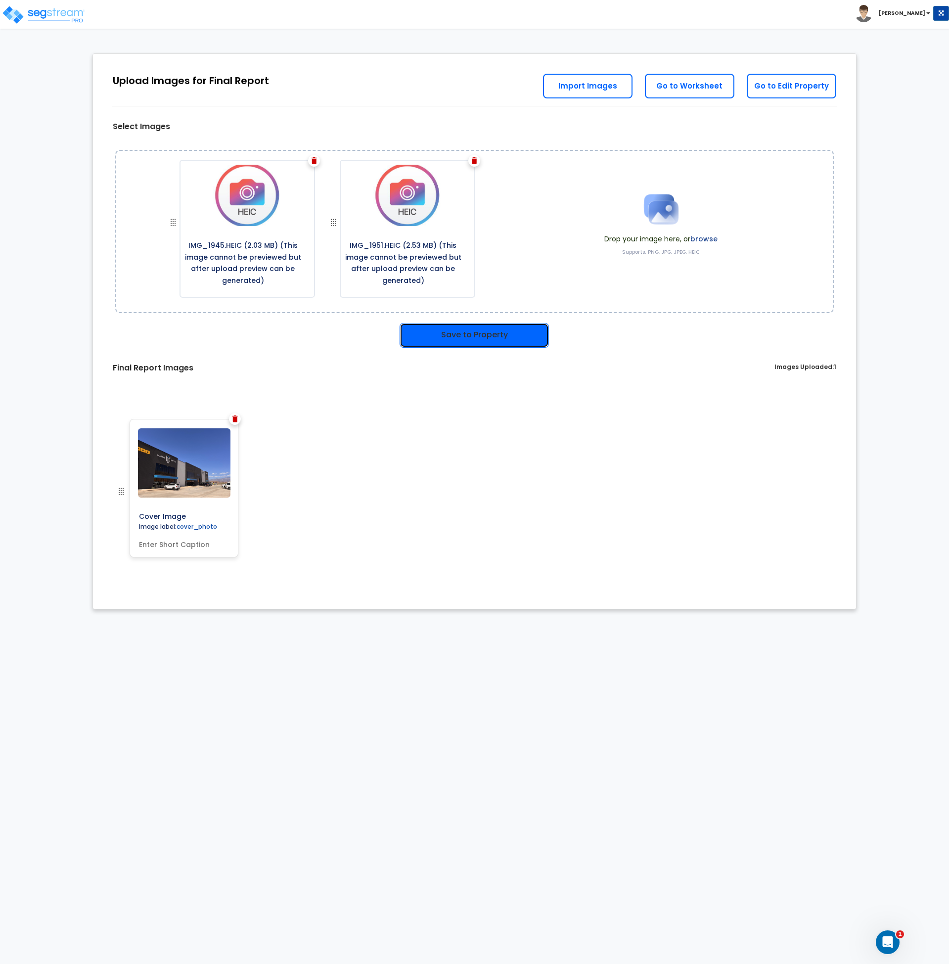
click at [467, 338] on button "Save to Property" at bounding box center [474, 335] width 149 height 25
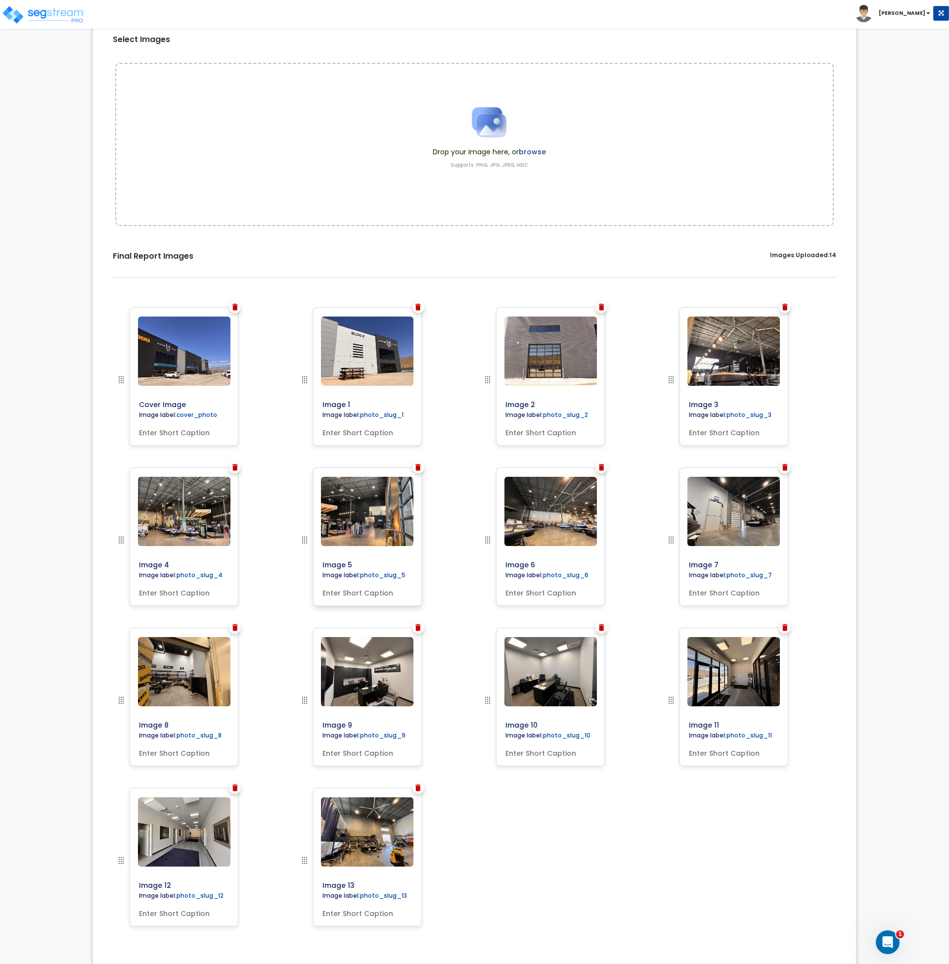
scroll to position [111, 0]
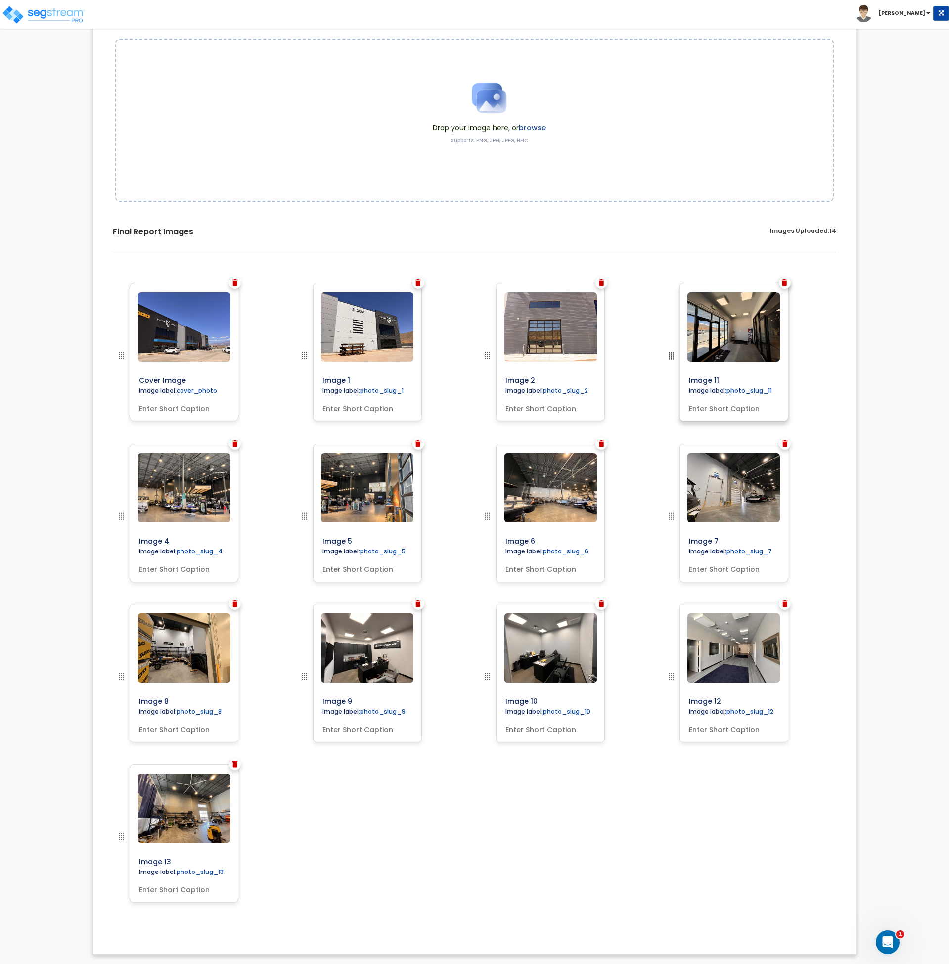
drag, startPoint x: 674, startPoint y: 674, endPoint x: 694, endPoint y: 347, distance: 327.6
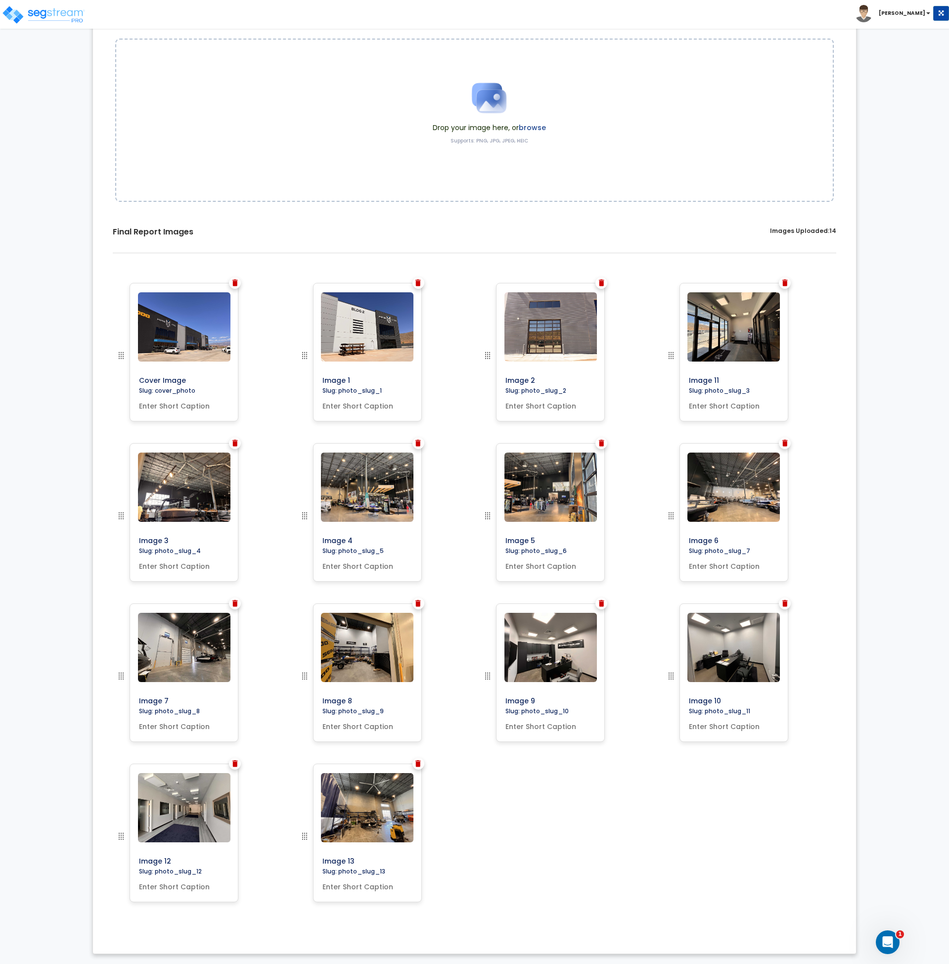
click at [417, 763] on img at bounding box center [418, 763] width 5 height 7
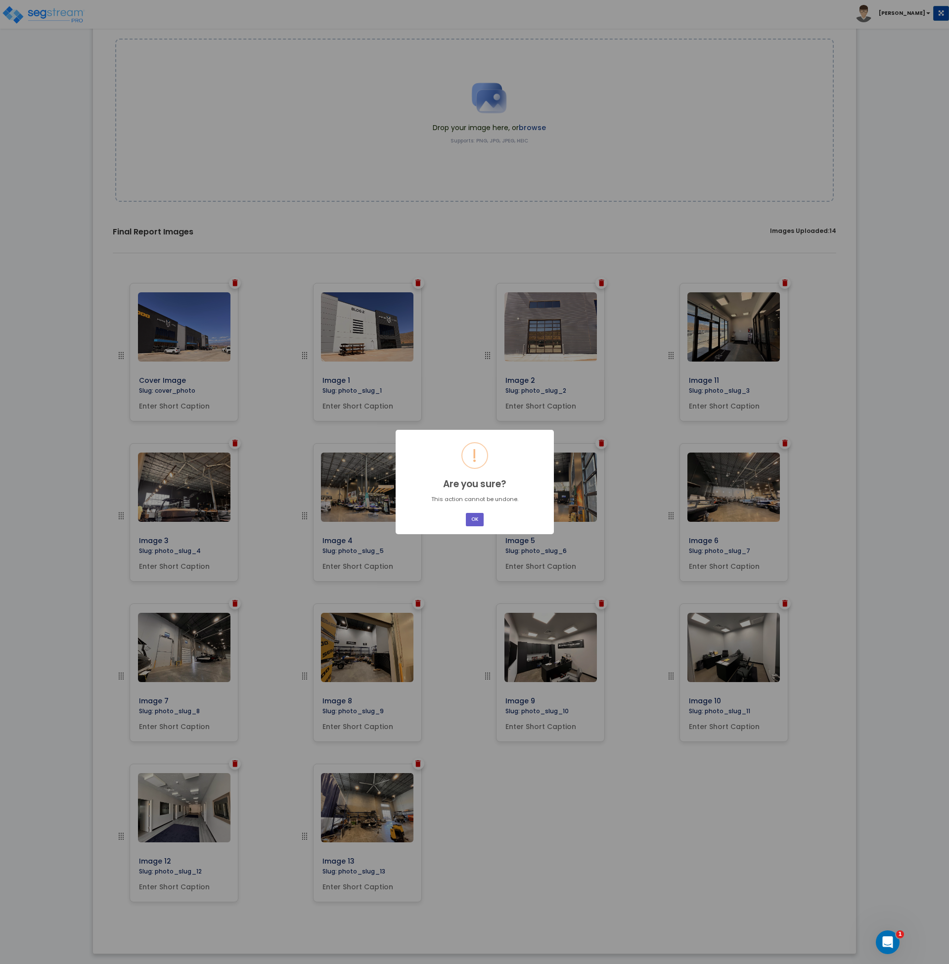
click at [480, 521] on button "OK" at bounding box center [475, 519] width 18 height 13
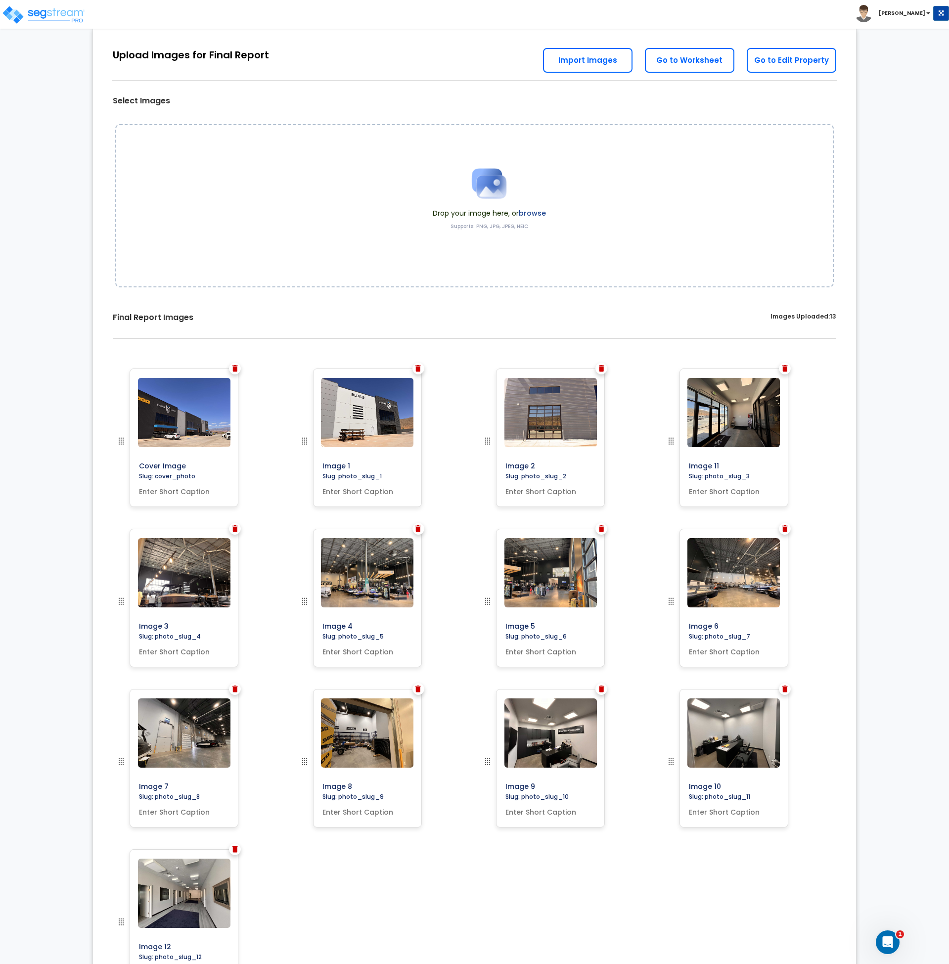
scroll to position [0, 0]
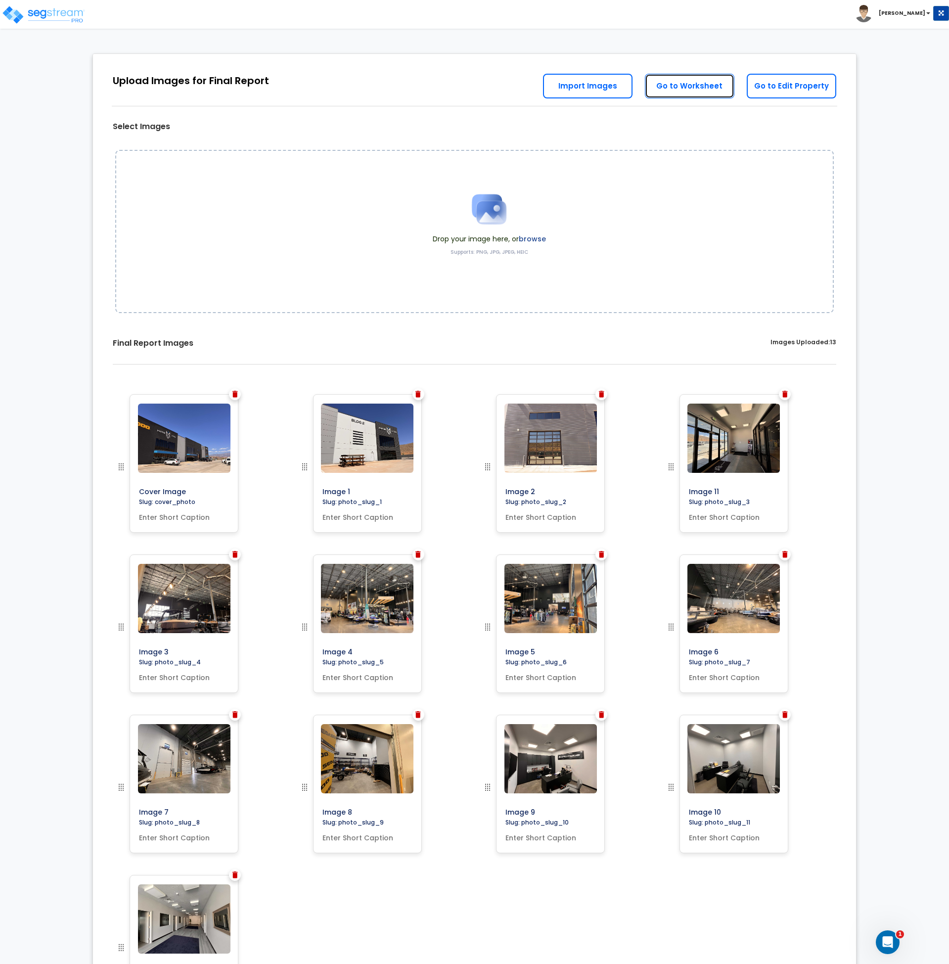
click at [688, 90] on link "Go to Worksheet" at bounding box center [690, 86] width 90 height 25
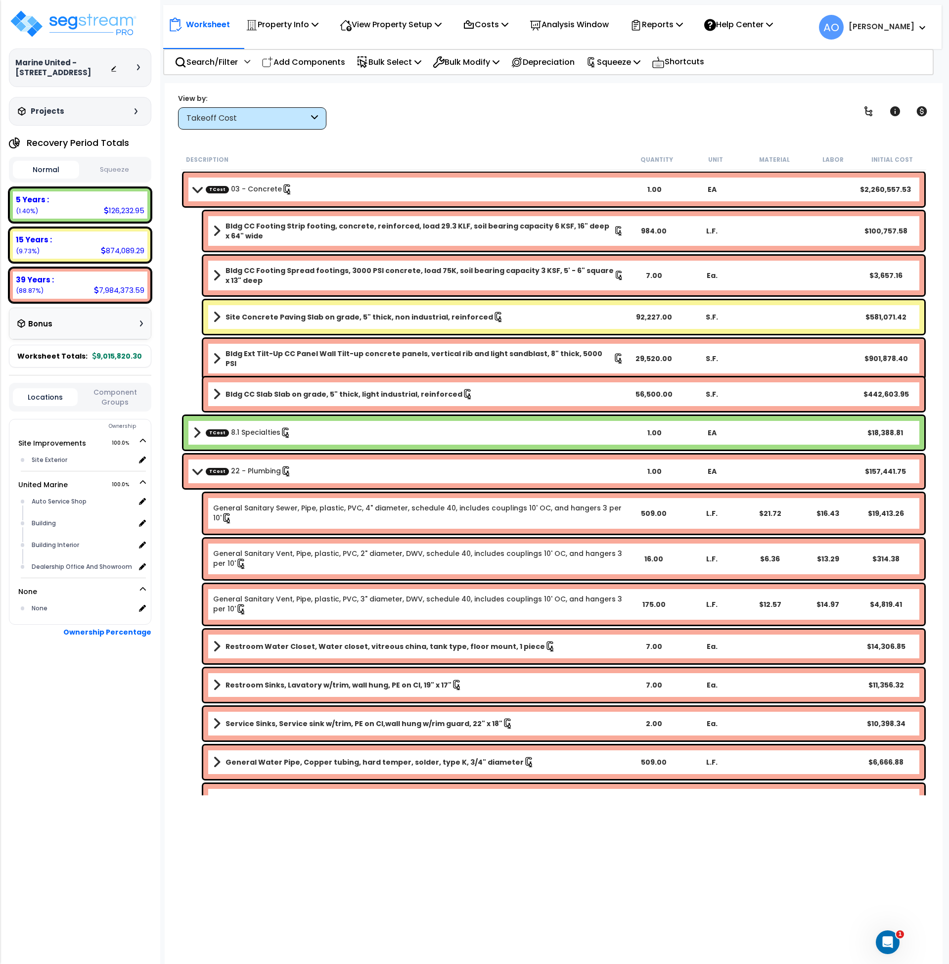
click at [171, 374] on div "Worksheet Property Info Property Setup Add Property Unit Template property Clon…" at bounding box center [554, 565] width 779 height 964
click at [659, 26] on p "Reports" at bounding box center [656, 24] width 53 height 13
click at [685, 92] on link "Manage Report Custom Fields" at bounding box center [674, 94] width 98 height 30
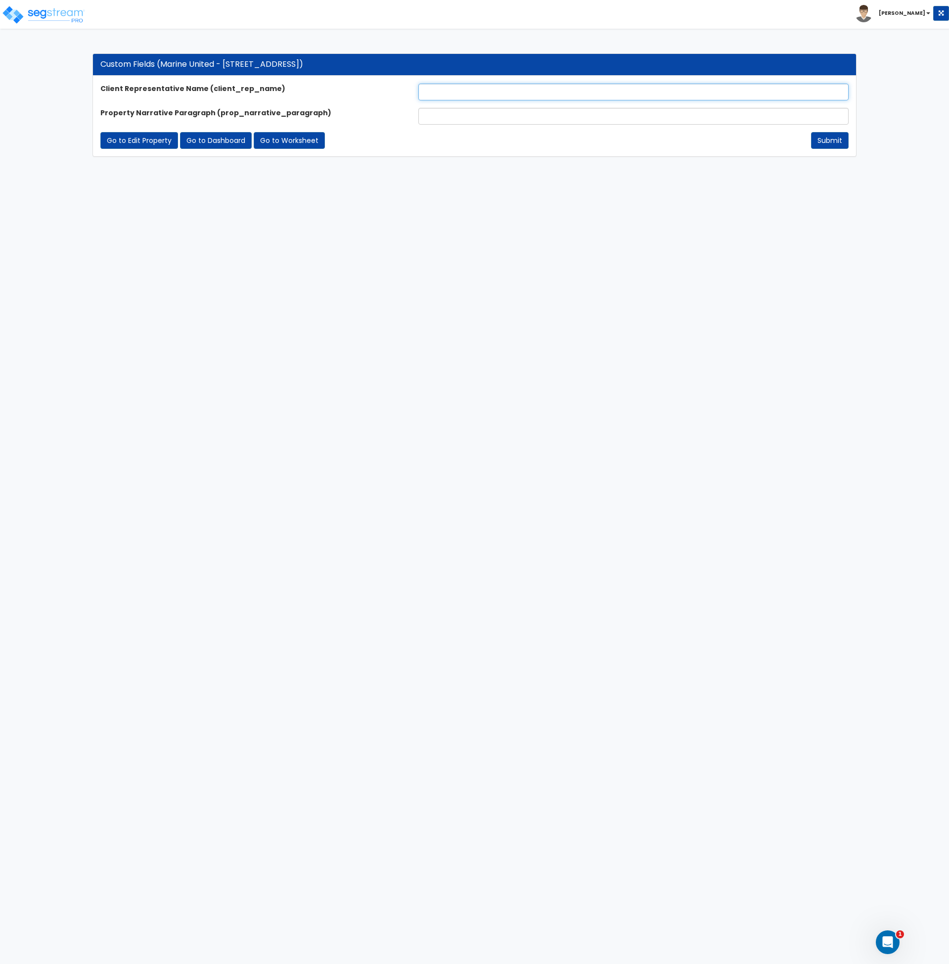
click at [455, 98] on input "text" at bounding box center [633, 92] width 430 height 17
click at [444, 117] on input "text" at bounding box center [633, 116] width 430 height 17
paste input "The subject property, a newly constructed Marine Dealership, is the second of t…"
type input "The subject property, a newly constructed Marine Dealership, is the second of t…"
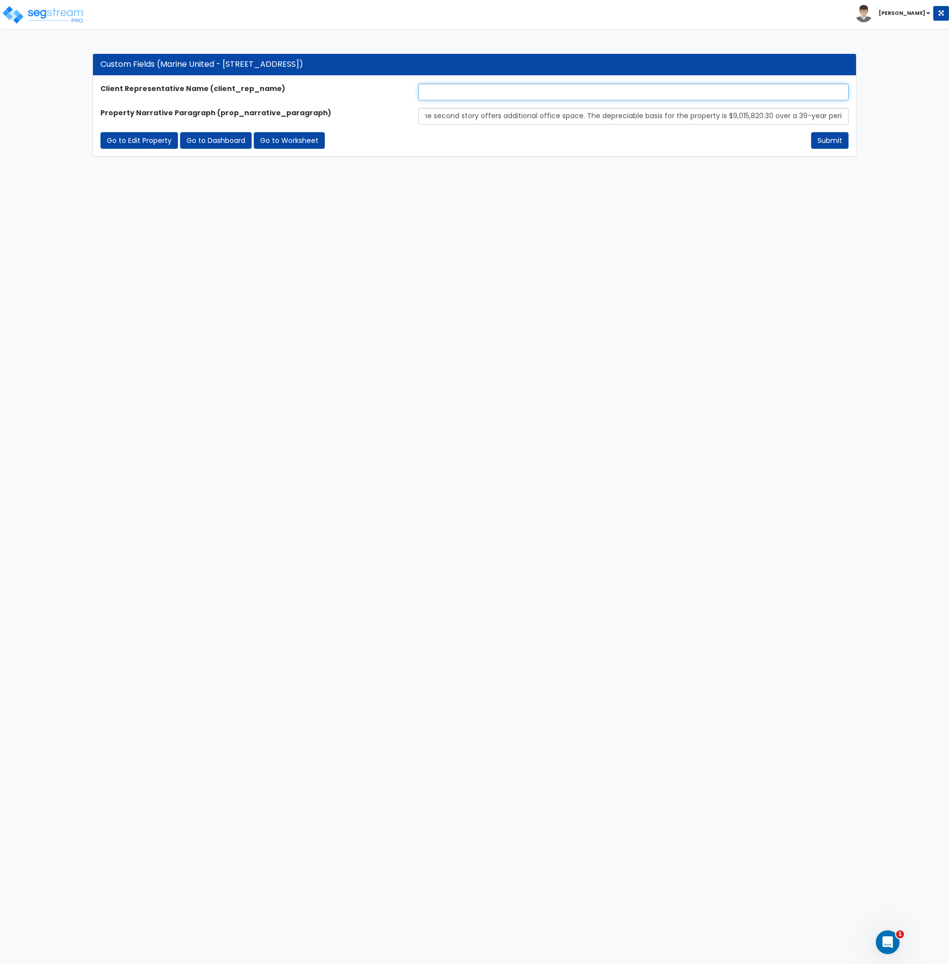
scroll to position [0, 0]
click at [446, 90] on input "text" at bounding box center [633, 92] width 430 height 17
type input "[PERSON_NAME]"
click at [716, 167] on html "Toggle navigation Andrew x" at bounding box center [474, 83] width 949 height 167
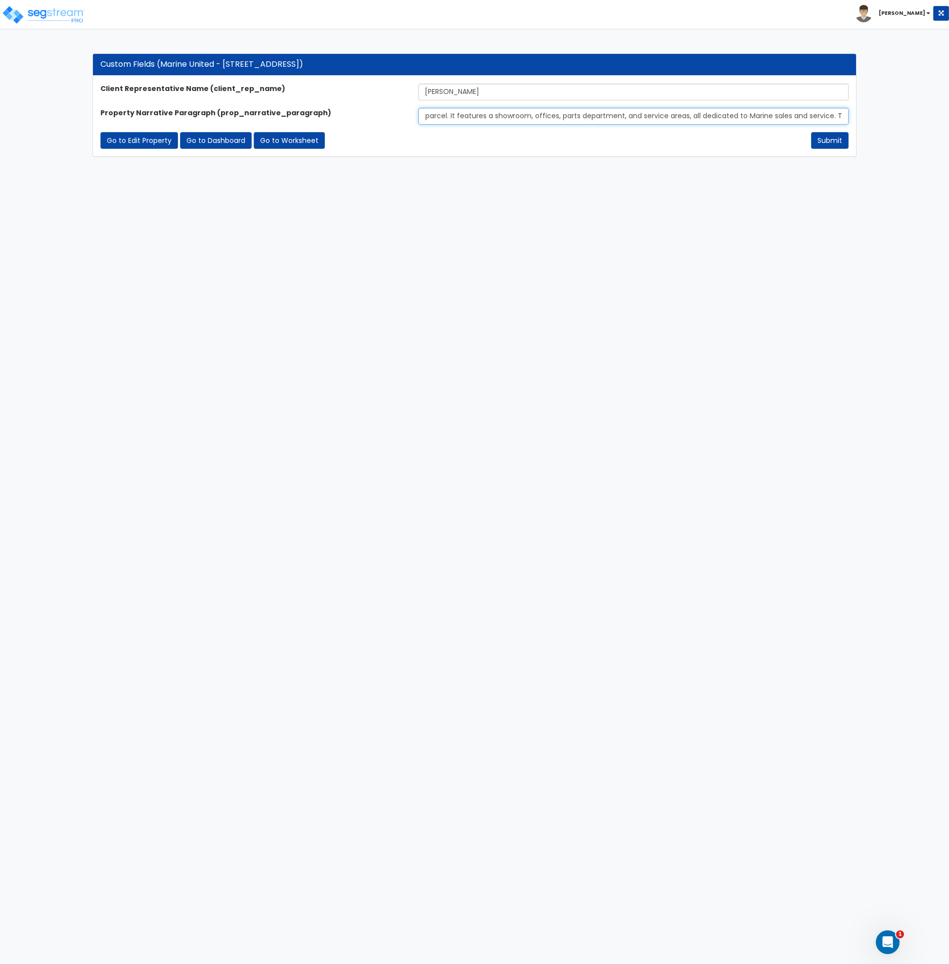
drag, startPoint x: 785, startPoint y: 116, endPoint x: 854, endPoint y: 108, distance: 70.1
click at [854, 108] on div "The subject property, a newly constructed Marine Dealership, is the second of t…" at bounding box center [633, 116] width 445 height 17
click at [832, 141] on button "Submit" at bounding box center [830, 140] width 38 height 17
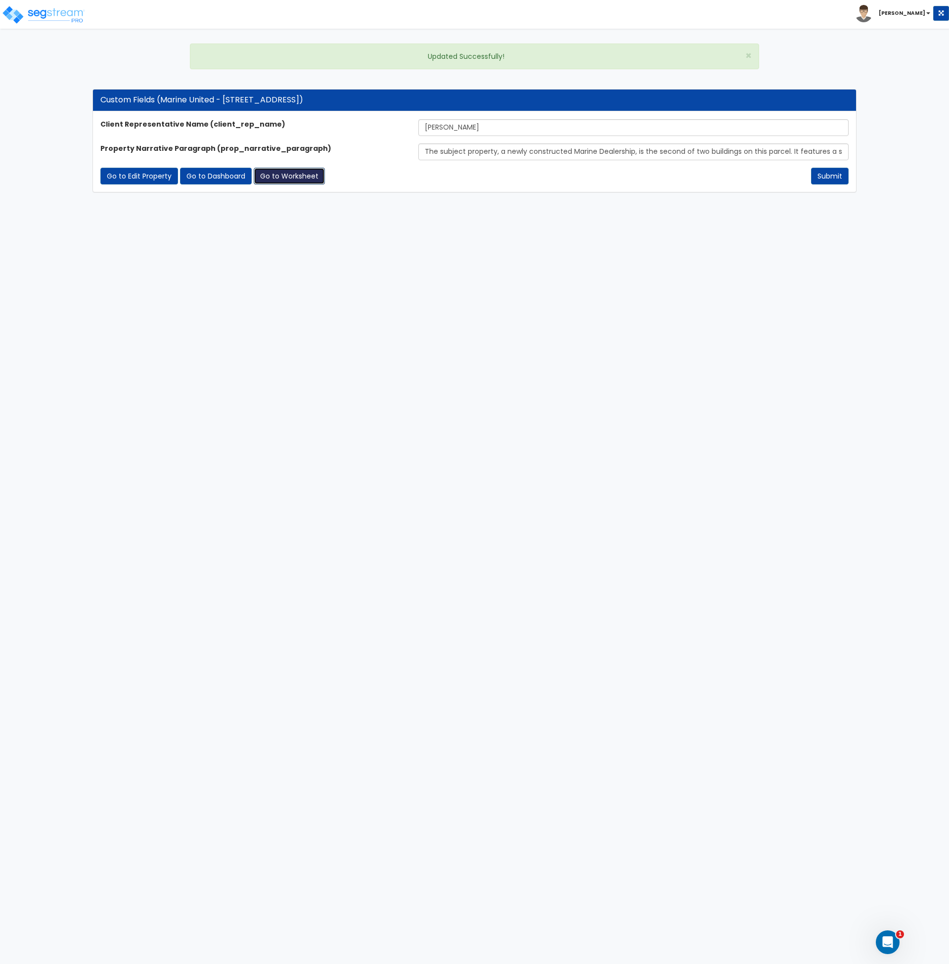
click at [300, 179] on link "Go to Worksheet" at bounding box center [289, 176] width 71 height 17
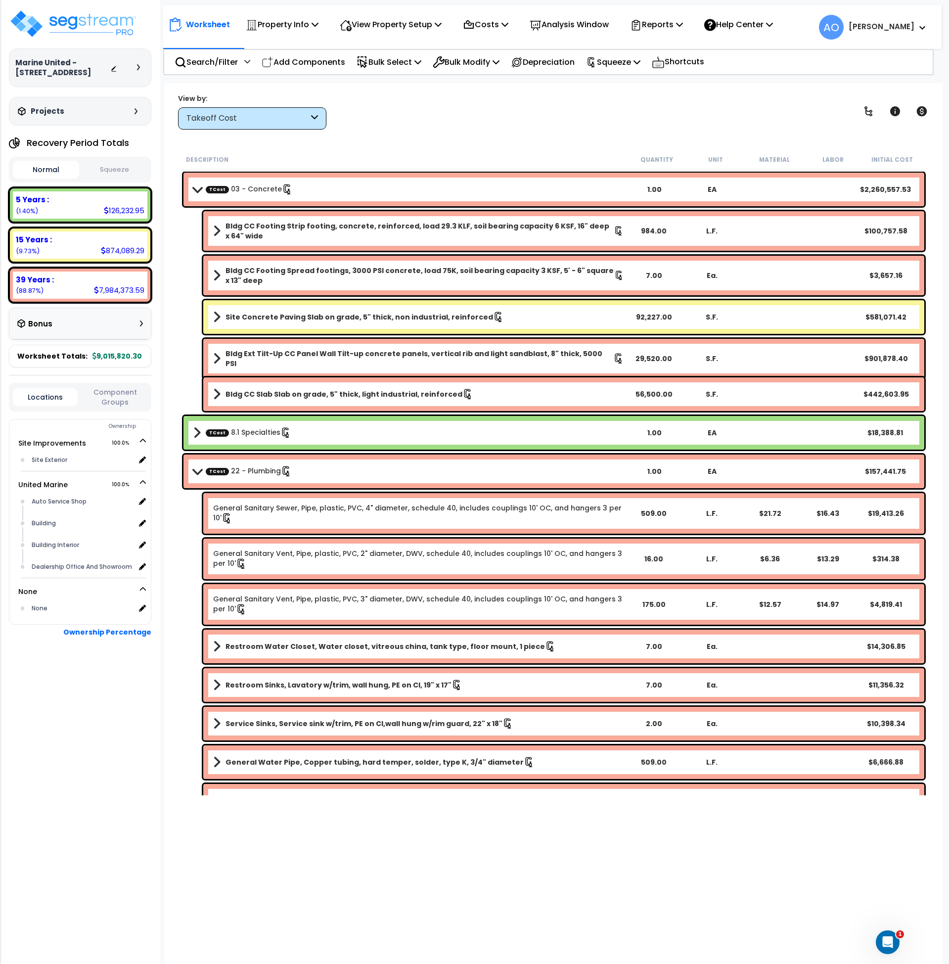
click at [113, 160] on div "Normal Squeeze" at bounding box center [80, 170] width 142 height 26
click at [109, 169] on button "Squeeze" at bounding box center [115, 169] width 66 height 17
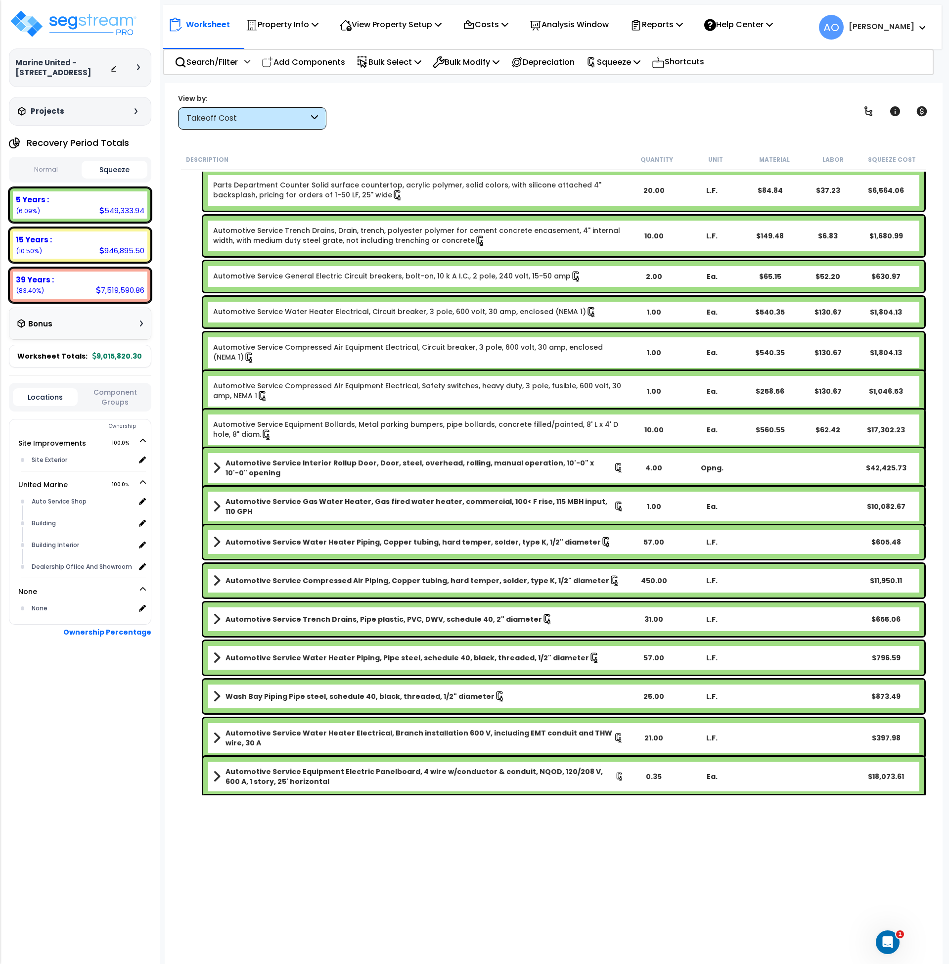
scroll to position [909, 0]
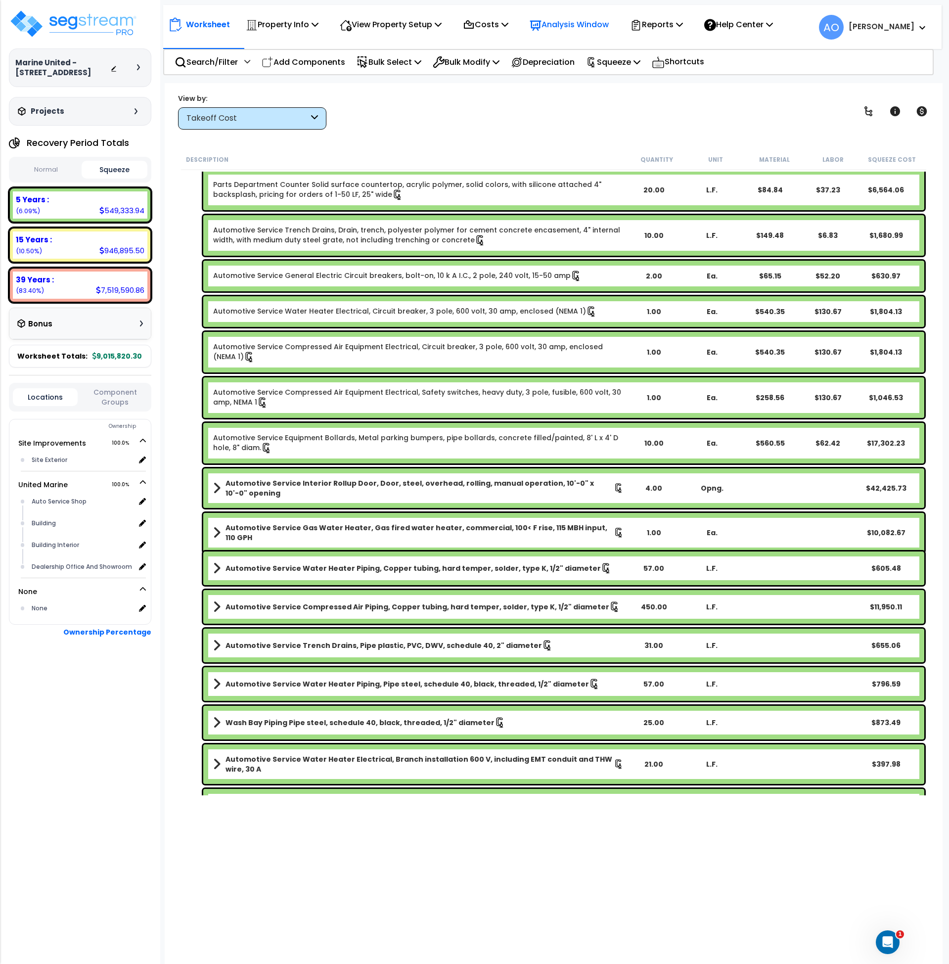
click at [557, 21] on p "Analysis Window" at bounding box center [569, 24] width 79 height 13
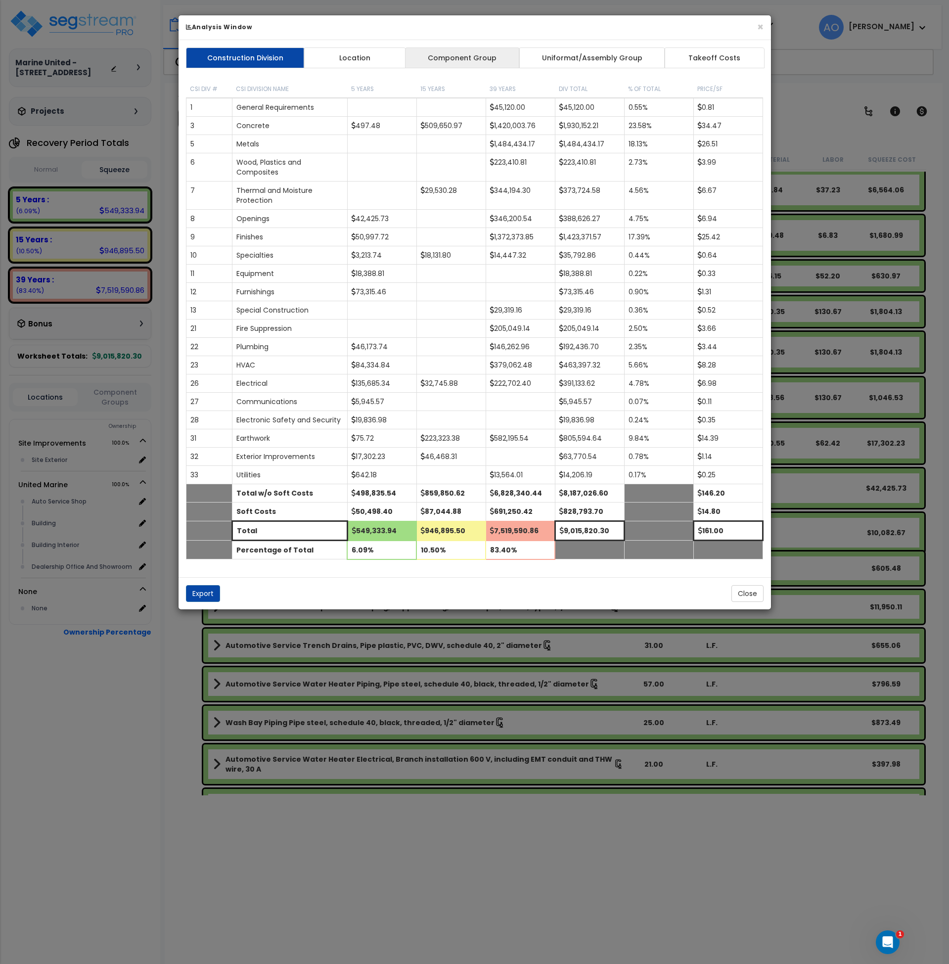
click at [481, 58] on link "Component Group" at bounding box center [462, 57] width 115 height 21
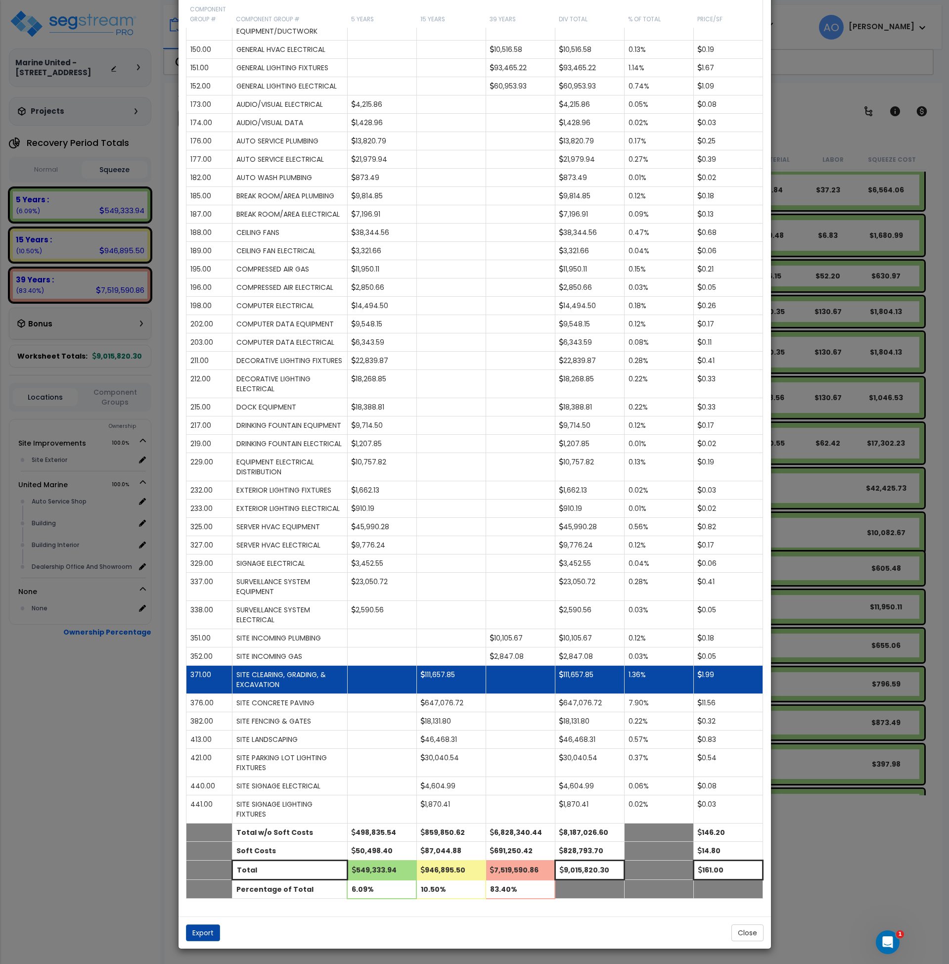
scroll to position [739, 0]
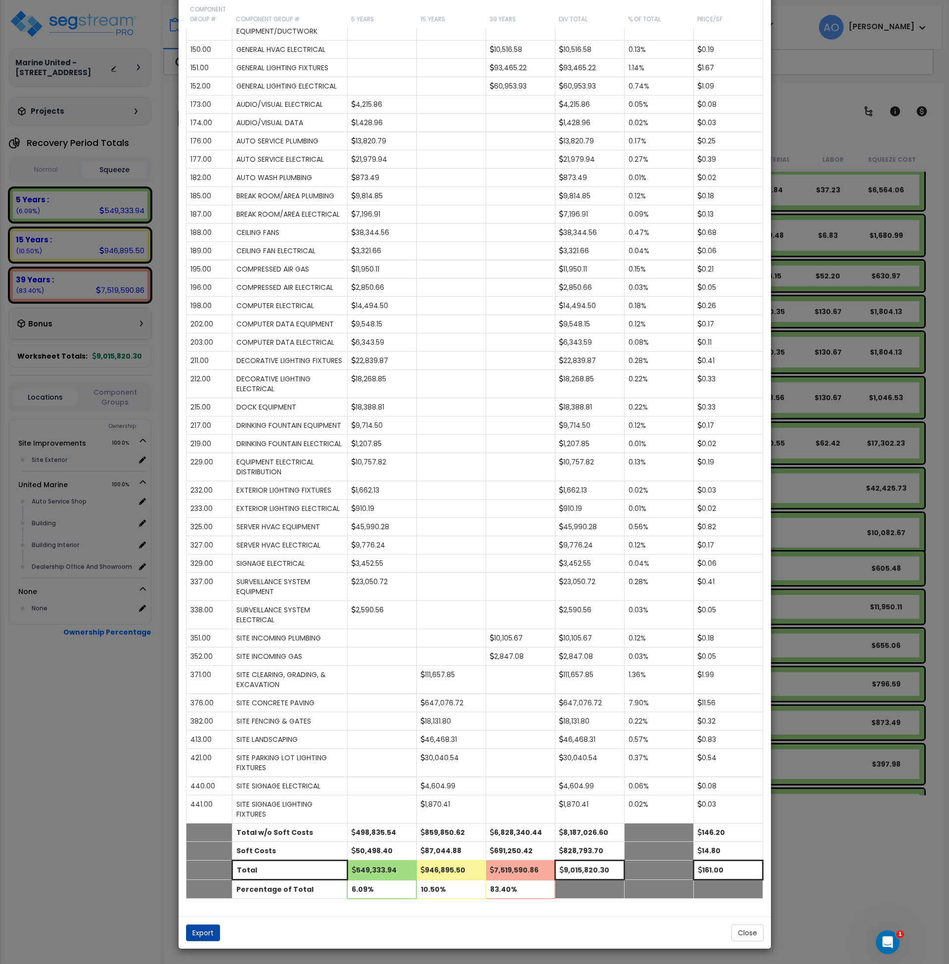
click at [811, 117] on div "× Analysis Window Construction Division Location Component Group Uniformat/Asse…" at bounding box center [474, 482] width 949 height 964
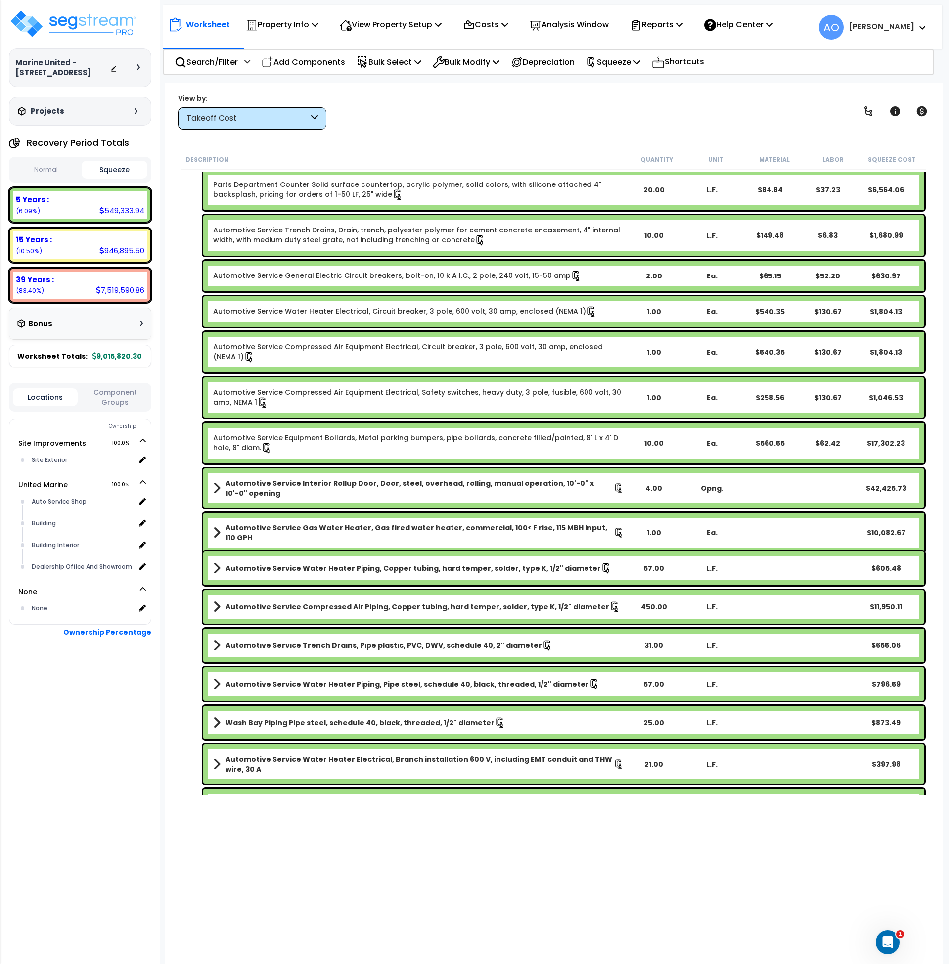
click at [241, 120] on div "Takeoff Cost" at bounding box center [247, 118] width 122 height 11
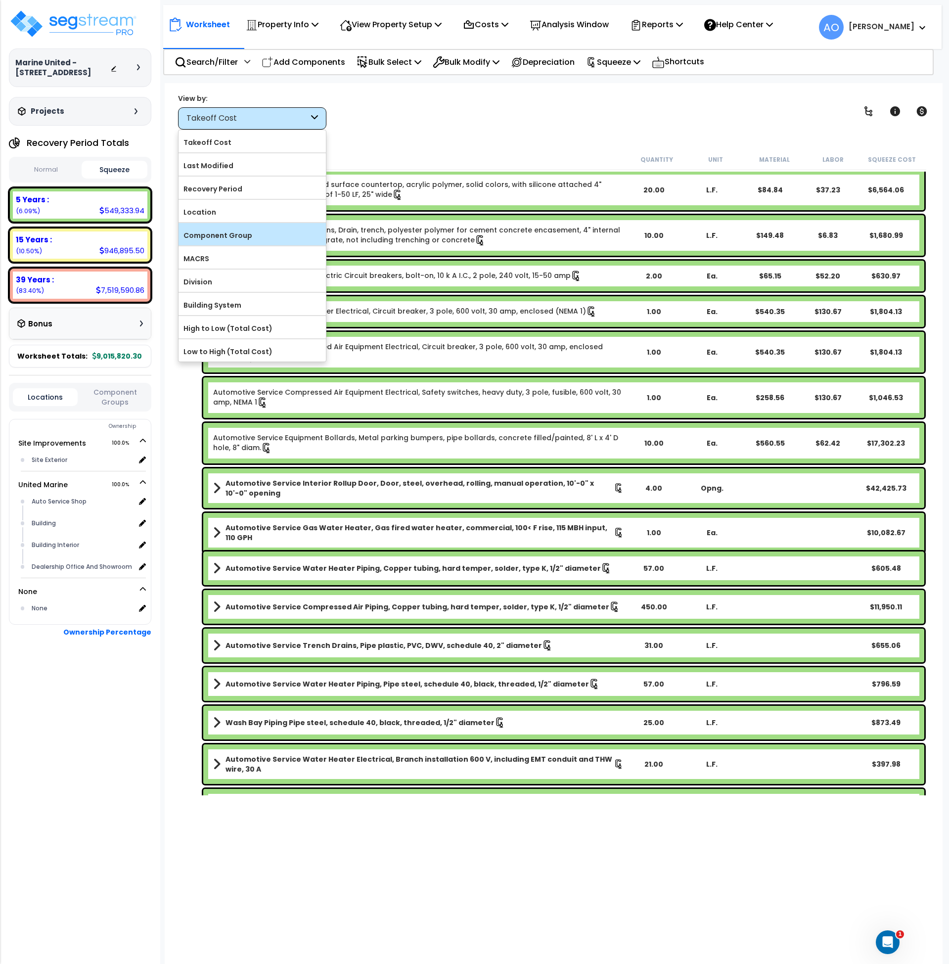
click at [258, 231] on label "Component Group" at bounding box center [252, 235] width 147 height 15
click at [0, 0] on input "Component Group" at bounding box center [0, 0] width 0 height 0
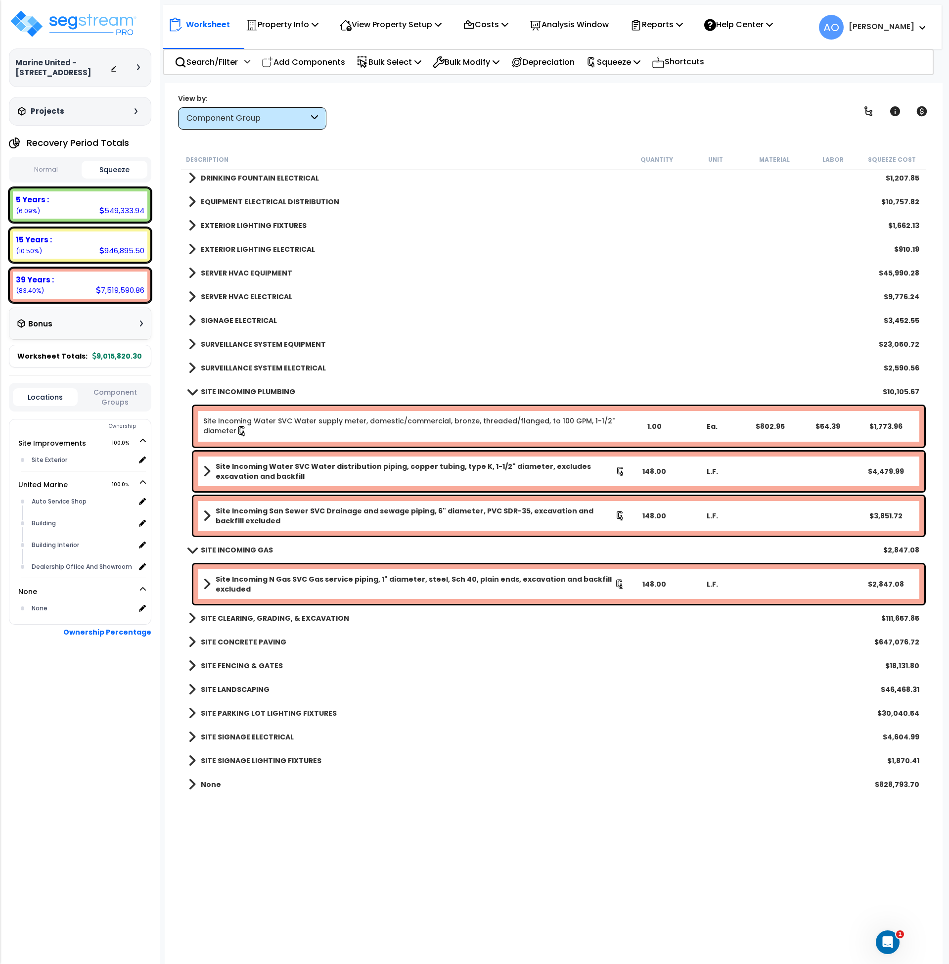
scroll to position [1531, 0]
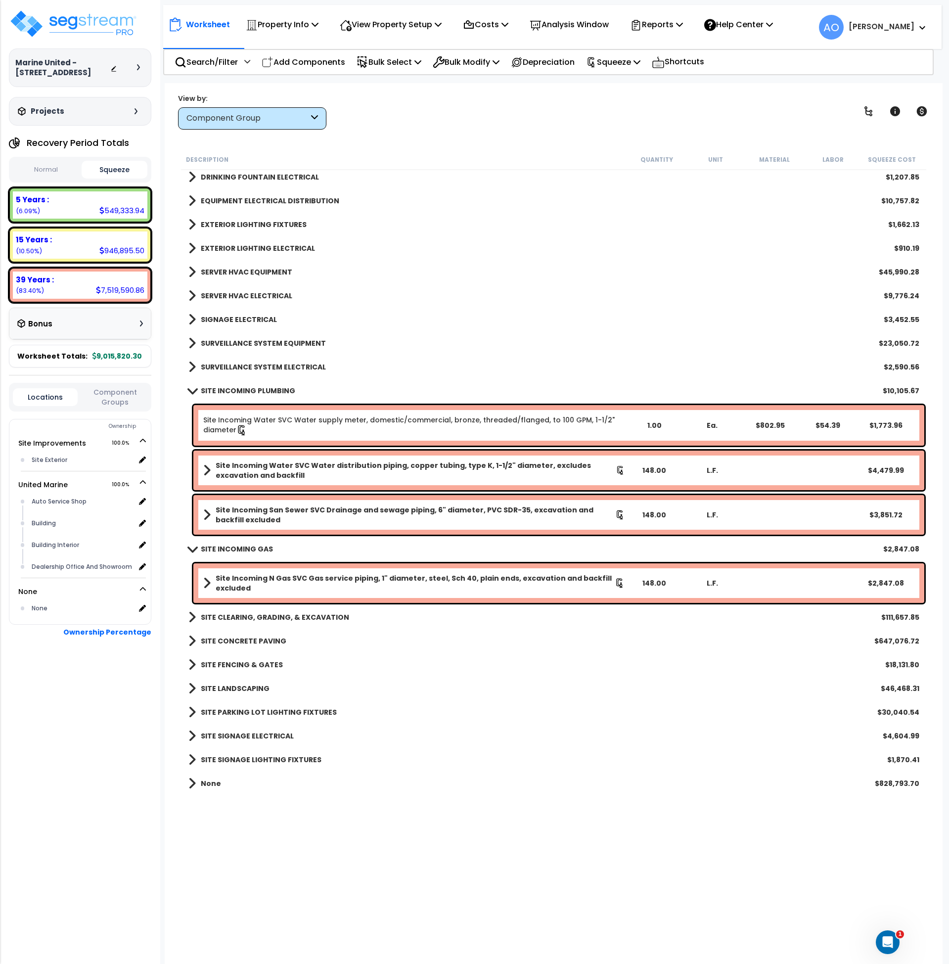
click at [271, 710] on b "SITE PARKING LOT LIGHTING FIXTURES" at bounding box center [269, 712] width 136 height 10
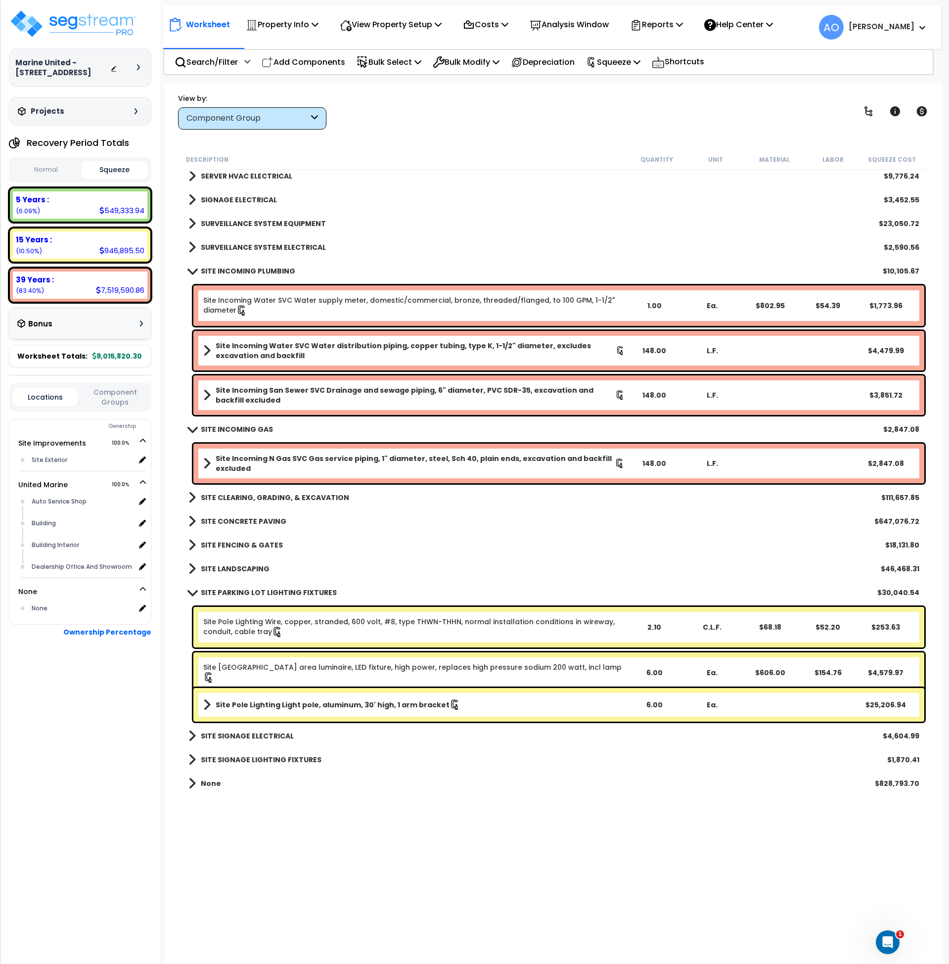
scroll to position [2, 0]
click at [303, 708] on b "Site Pole Lighting Light pole, aluminum, 30' high, 1 arm bracket" at bounding box center [333, 705] width 234 height 10
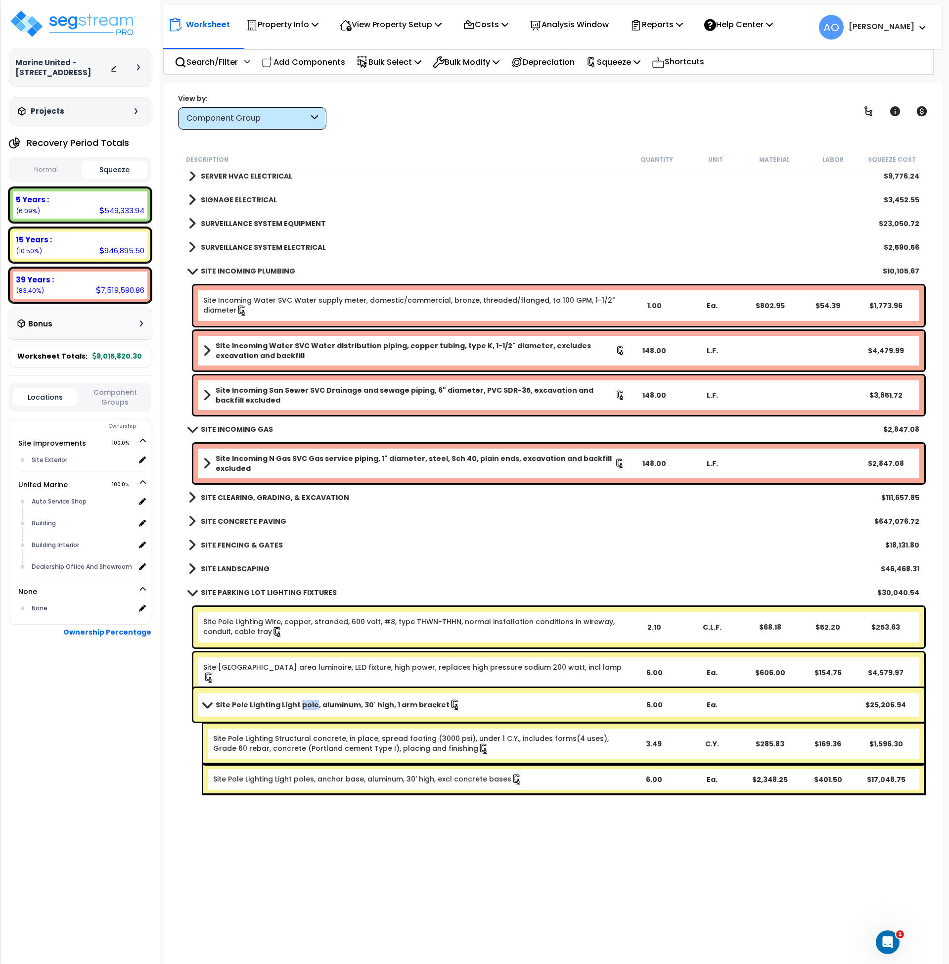
click at [303, 708] on b "Site Pole Lighting Light pole, aluminum, 30' high, 1 arm bracket" at bounding box center [333, 705] width 234 height 10
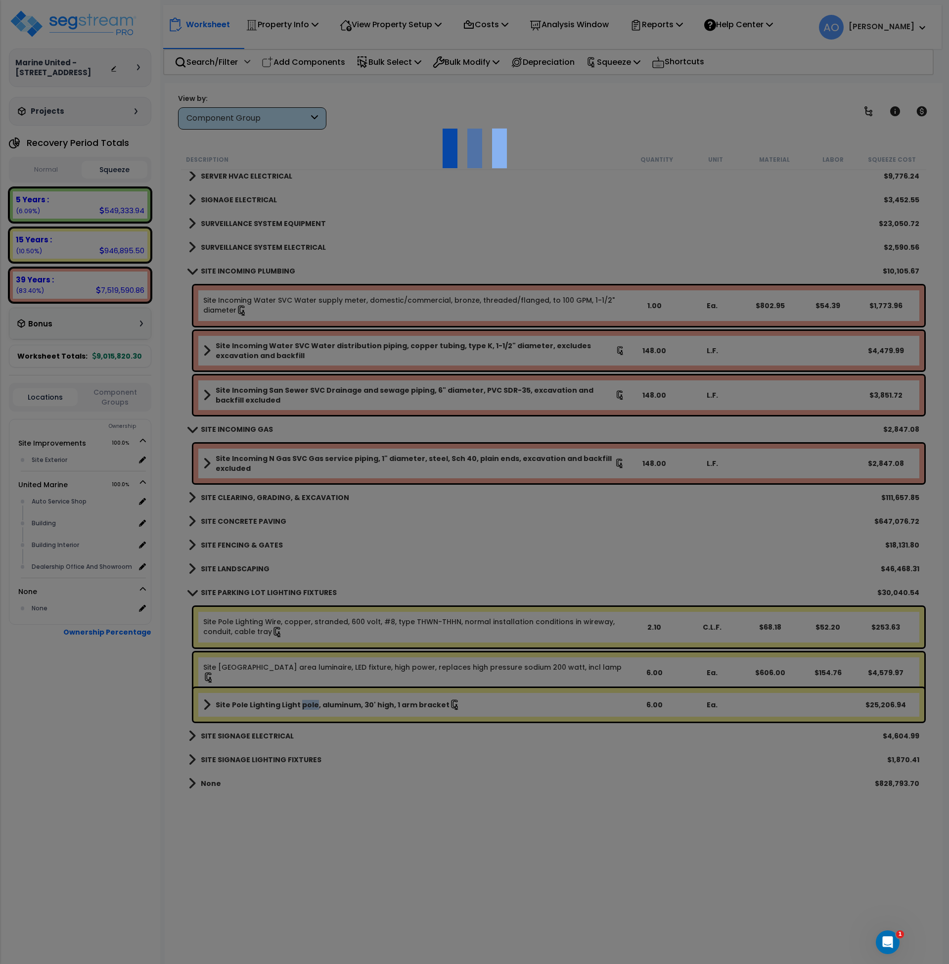
select select "46127652"
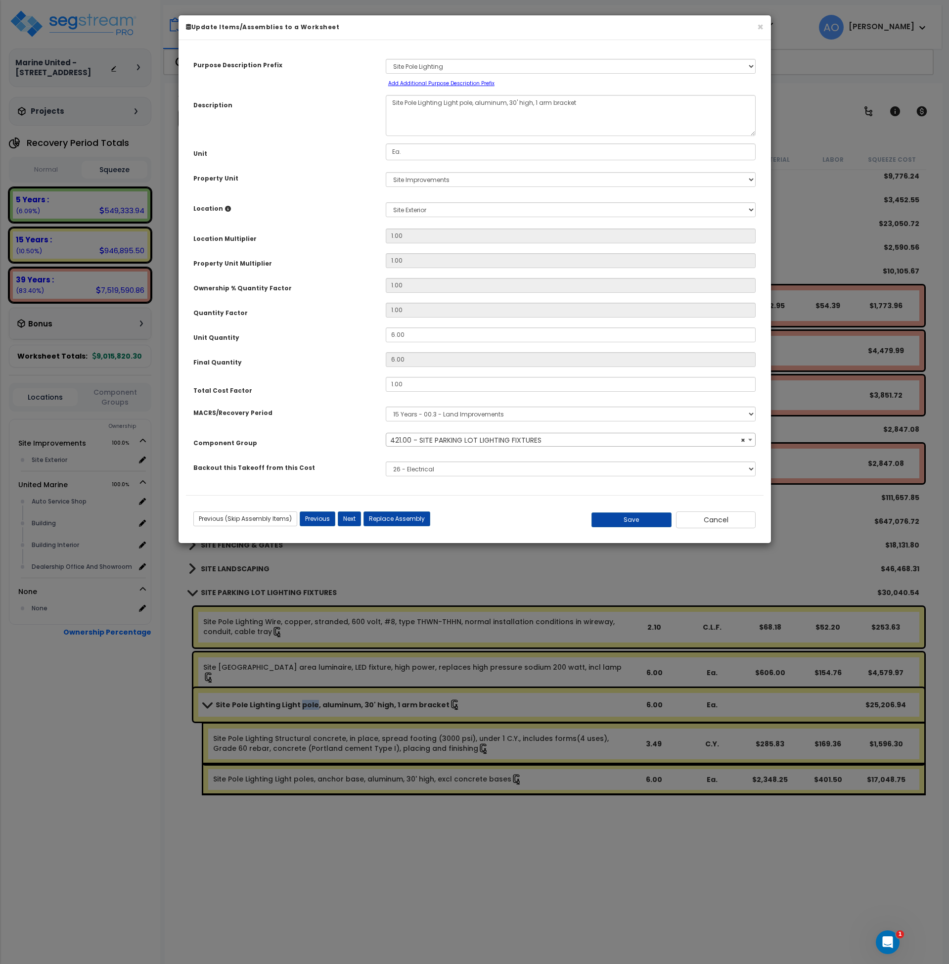
select select "46217"
click at [704, 519] on button "Cancel" at bounding box center [716, 519] width 80 height 17
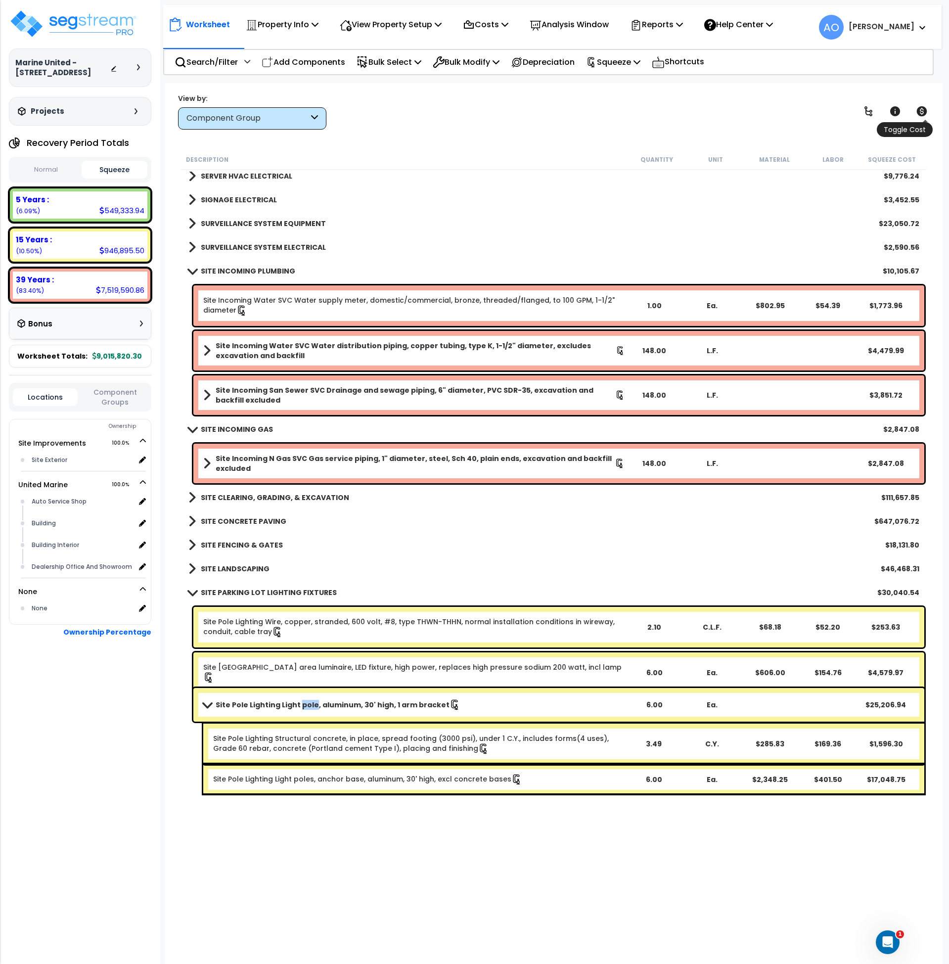
scroll to position [5, 0]
click at [923, 114] on icon at bounding box center [922, 111] width 12 height 12
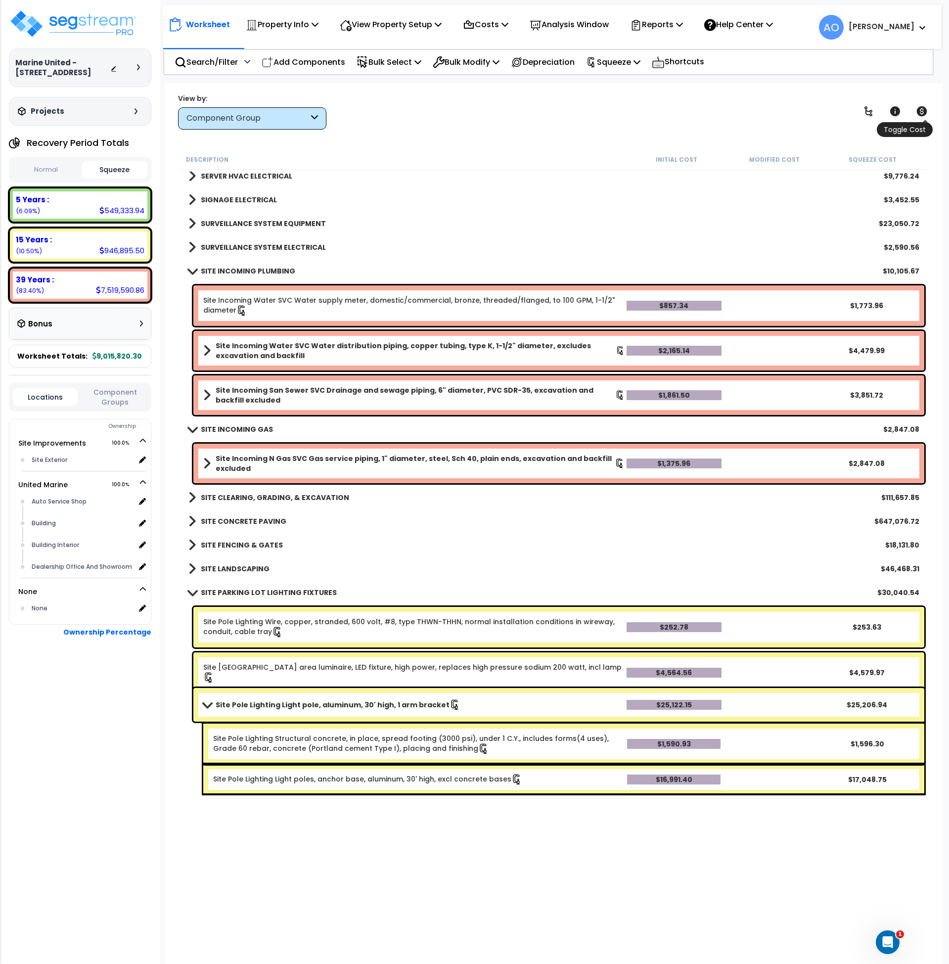
click at [923, 111] on icon at bounding box center [922, 111] width 12 height 12
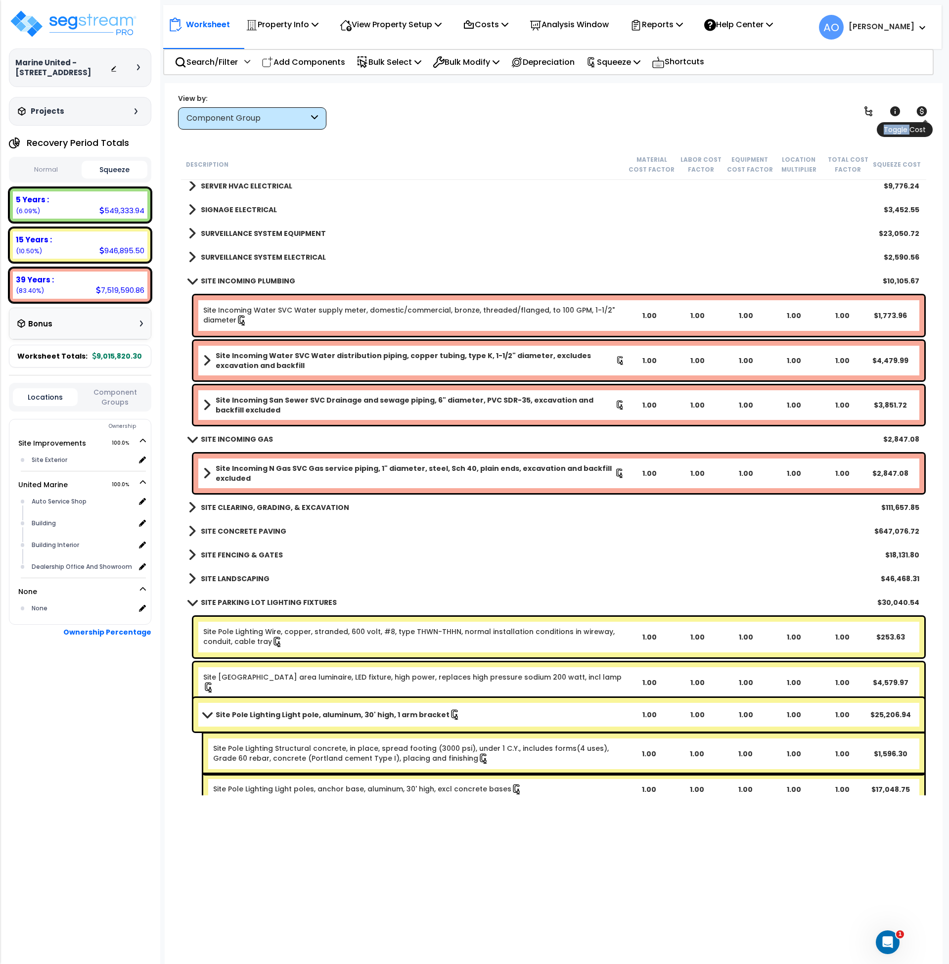
click at [923, 111] on icon at bounding box center [922, 111] width 12 height 12
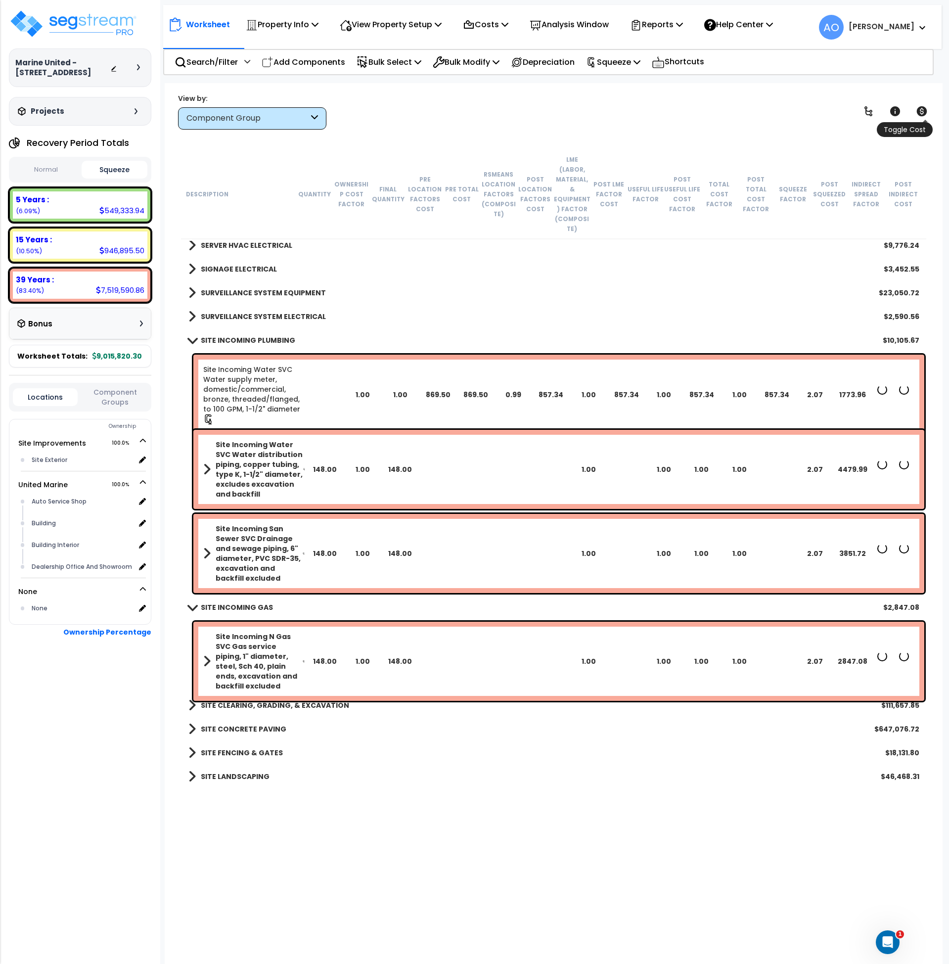
click at [923, 111] on icon at bounding box center [922, 111] width 12 height 12
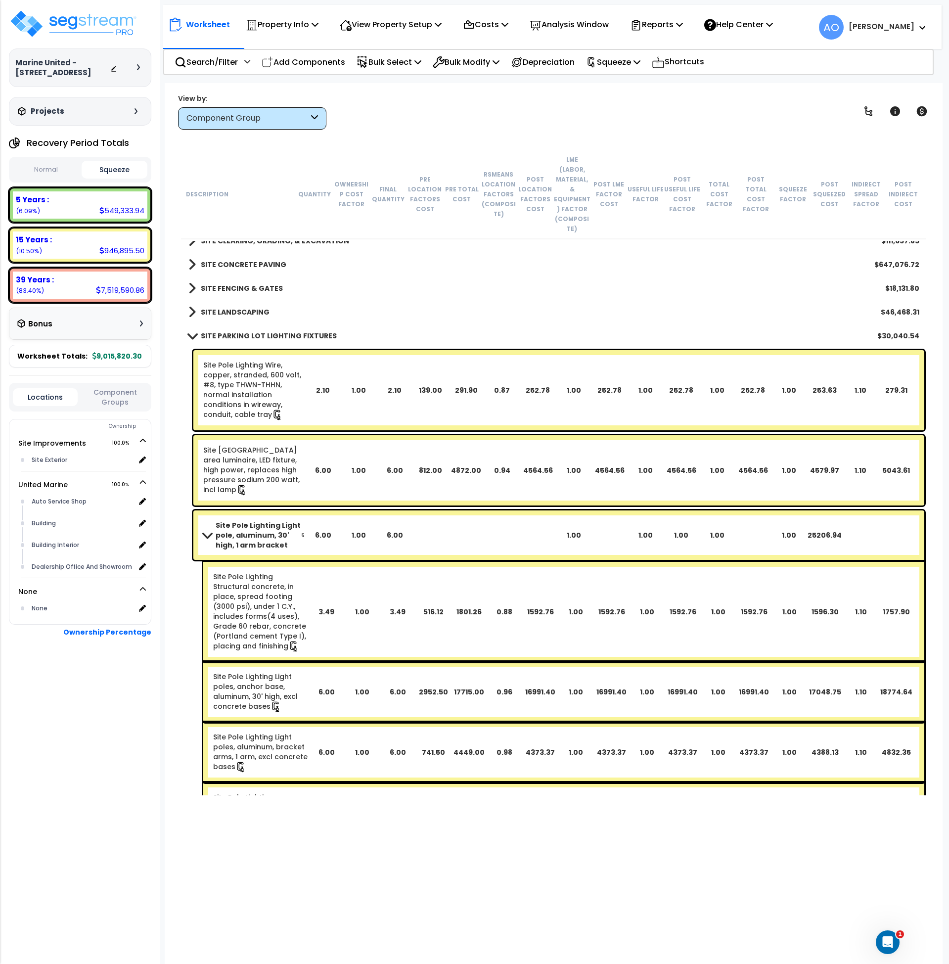
scroll to position [2115, 0]
click at [283, 521] on b "Site Pole Lighting Light pole, aluminum, 30' high, 1 arm bracket" at bounding box center [259, 536] width 86 height 30
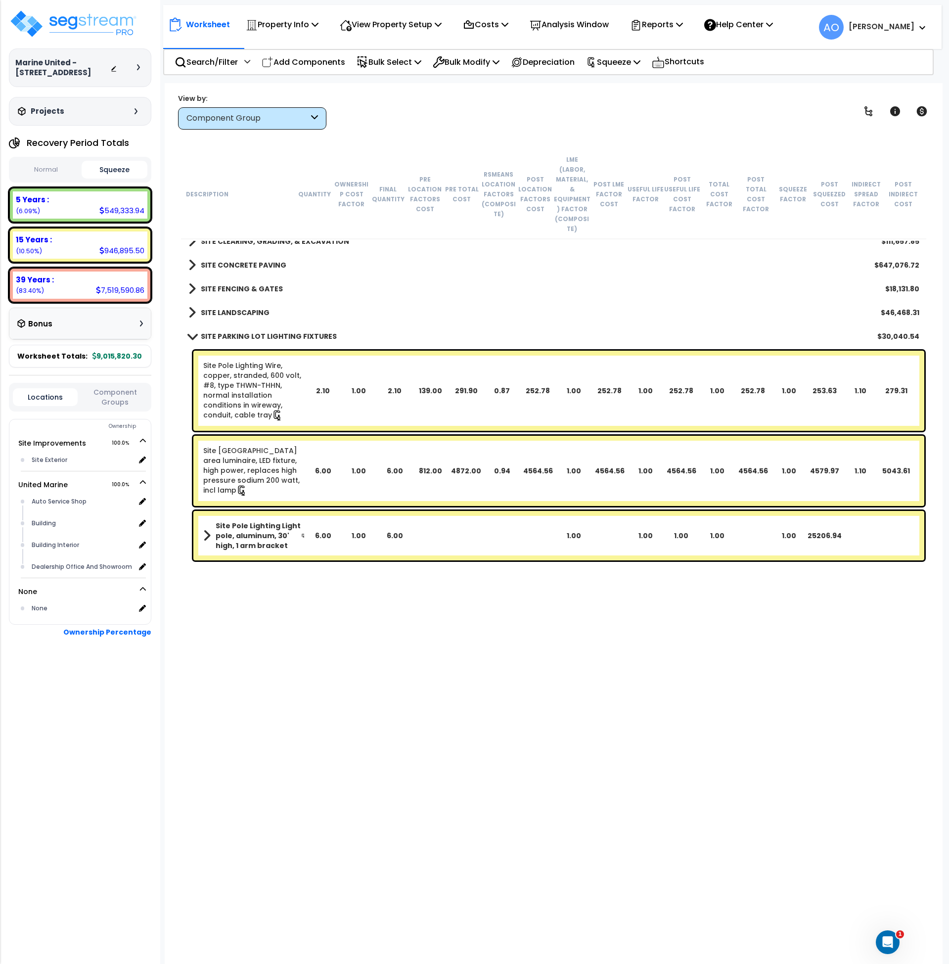
scroll to position [1934, 0]
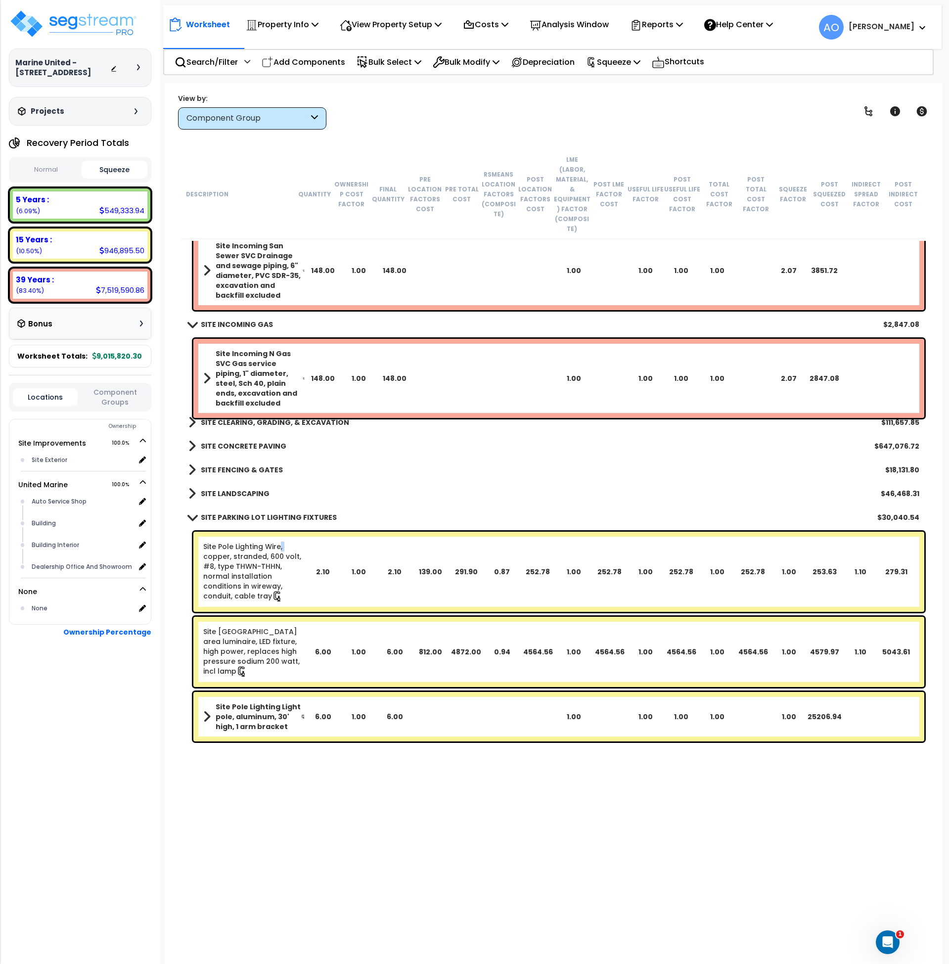
click at [283, 532] on div "Site Pole Lighting Wire, copper, stranded, 600 volt, #8, type THWN-THHN, normal…" at bounding box center [558, 572] width 731 height 80
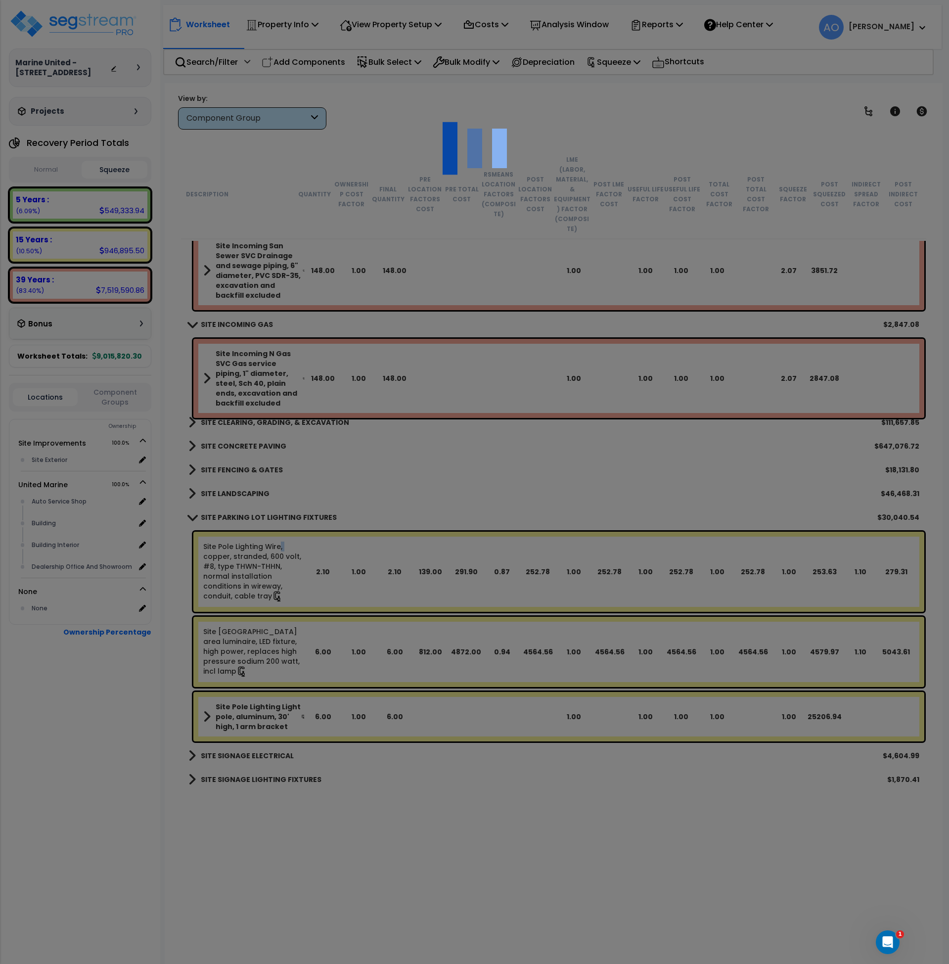
select select "46127652"
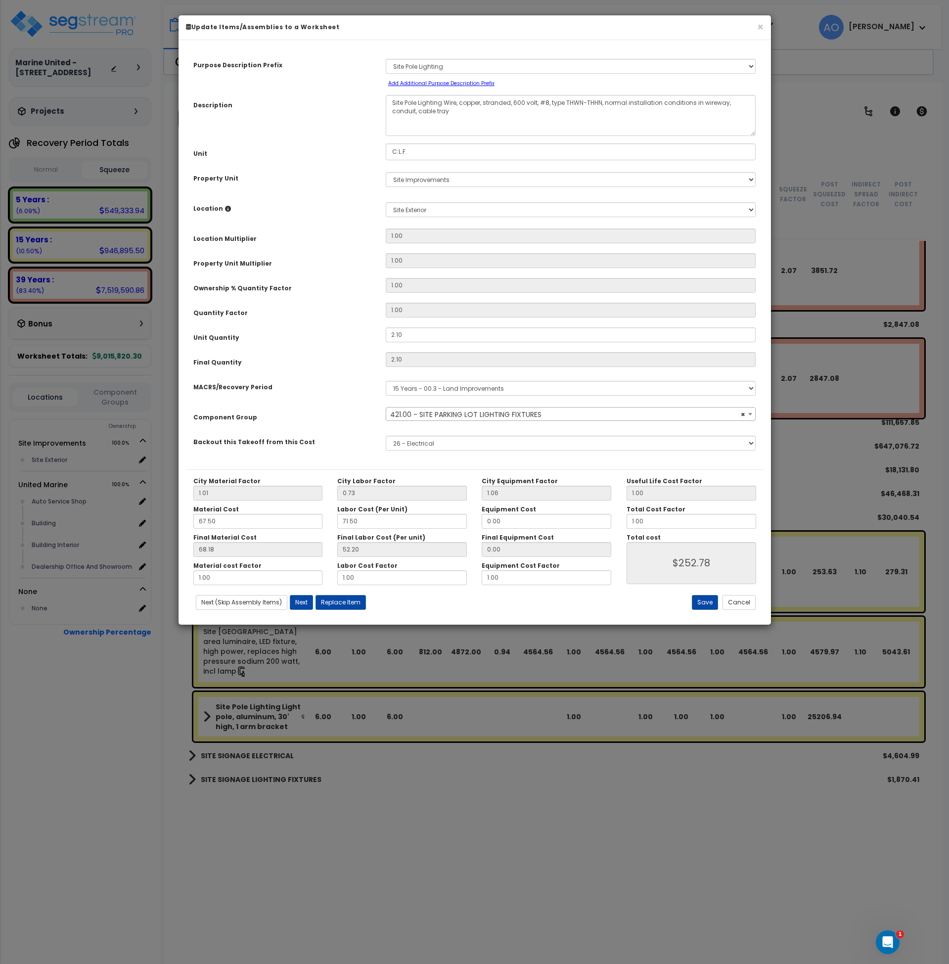
select select "46217"
click at [743, 605] on button "Cancel" at bounding box center [739, 602] width 33 height 15
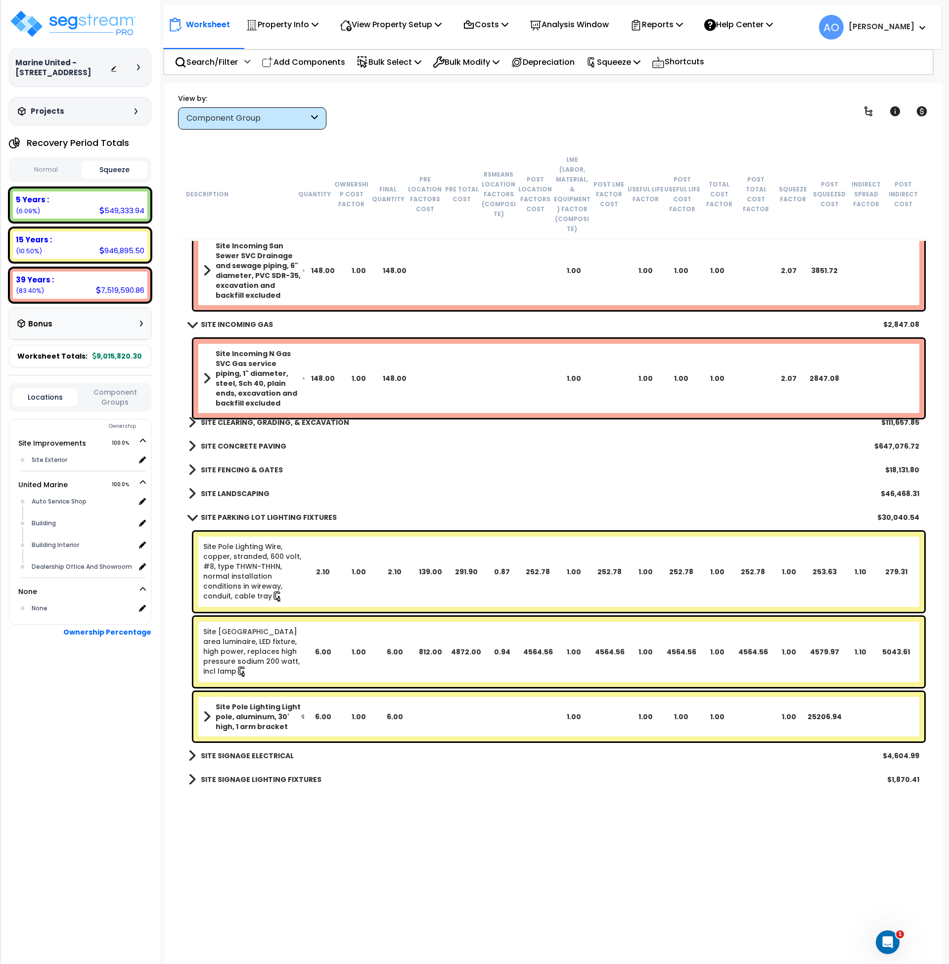
click at [208, 115] on div "Component Group" at bounding box center [247, 118] width 122 height 11
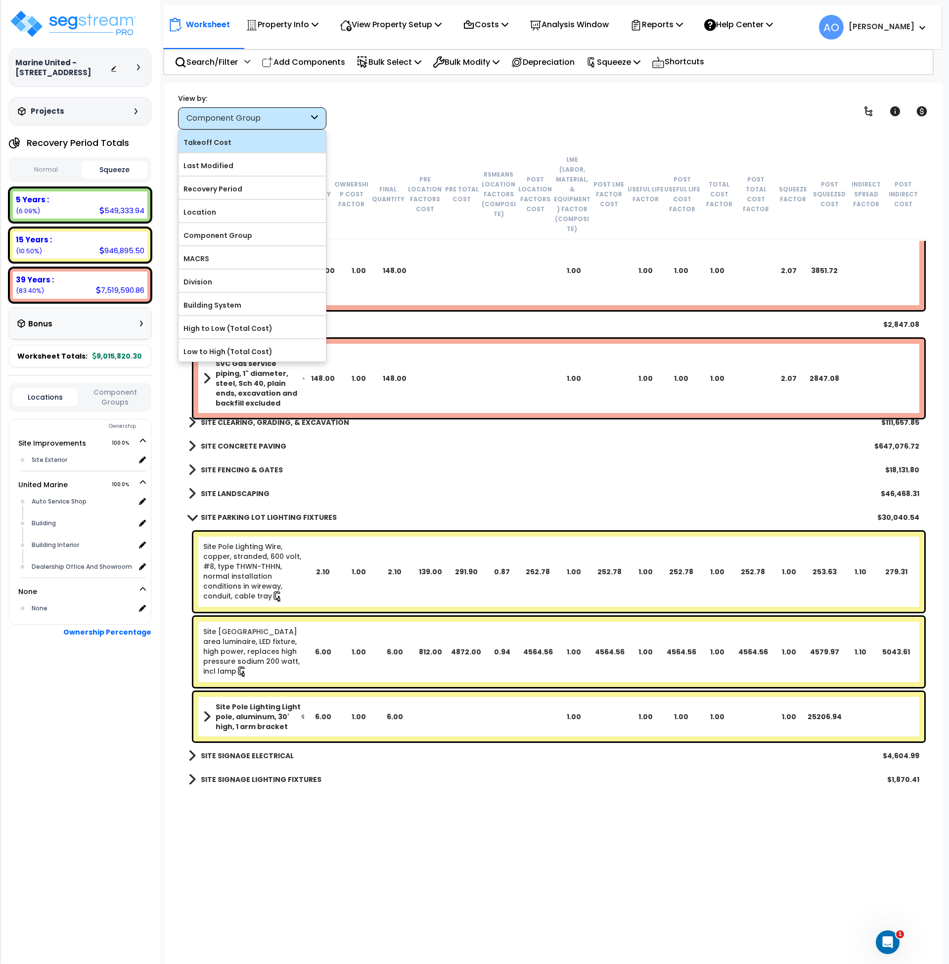
click at [230, 148] on label "Takeoff Cost" at bounding box center [252, 142] width 147 height 15
click at [0, 0] on input "Takeoff Cost" at bounding box center [0, 0] width 0 height 0
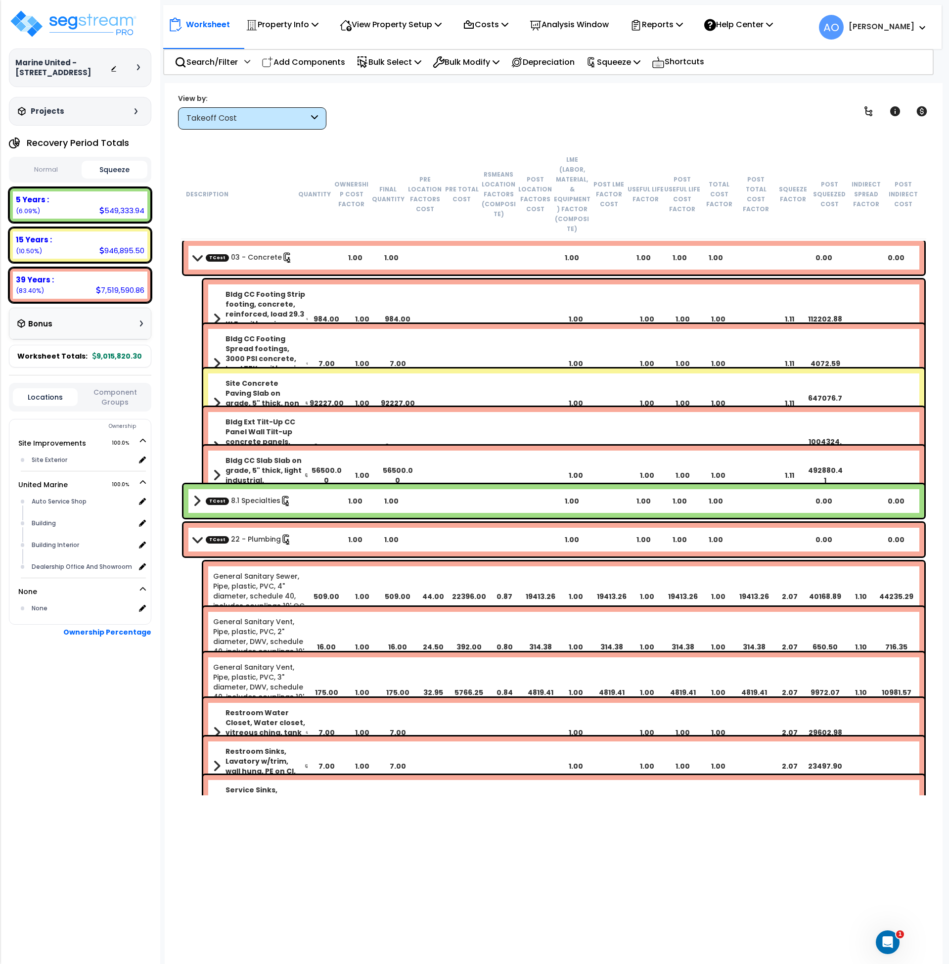
scroll to position [0, 0]
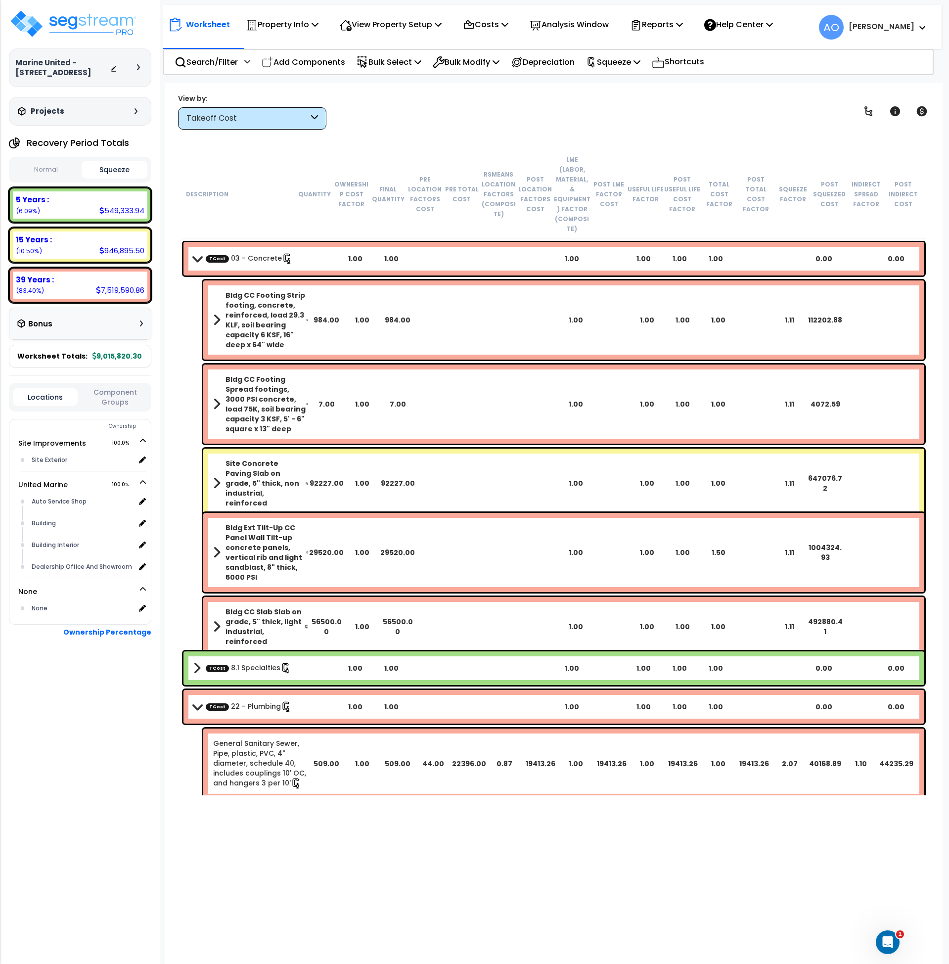
click at [247, 253] on link "TCost 03 - Concrete" at bounding box center [249, 258] width 87 height 11
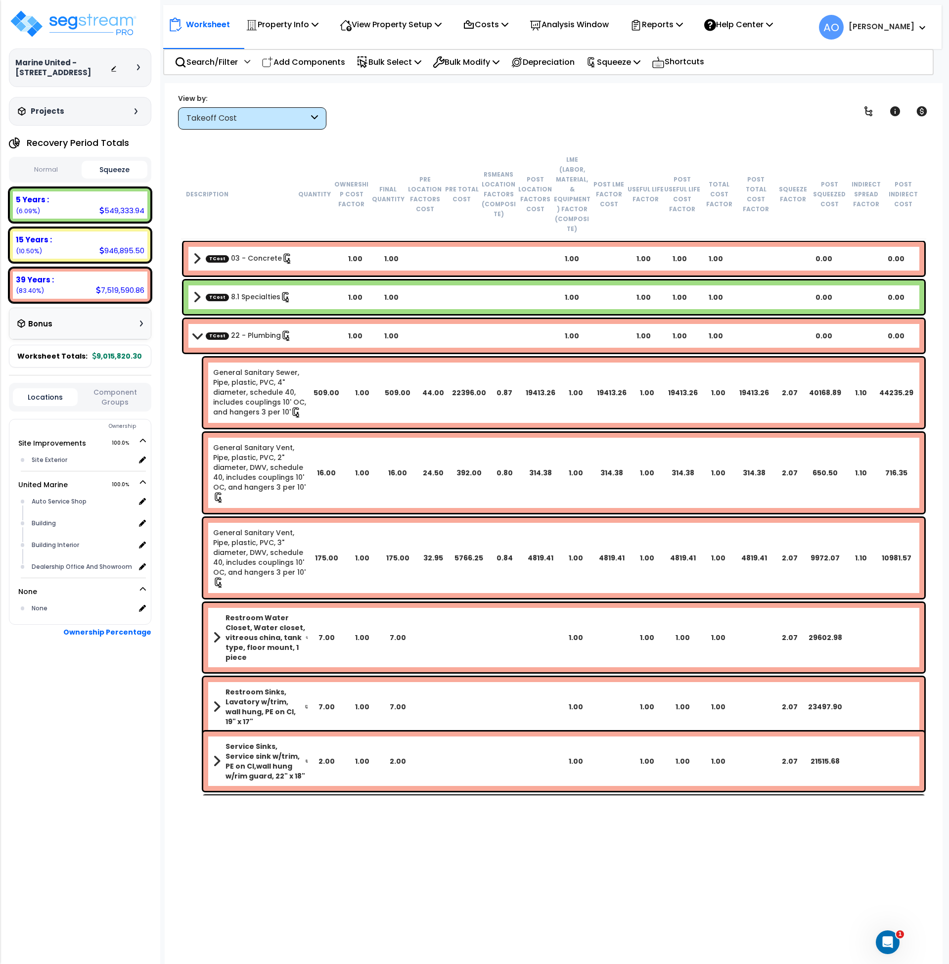
click at [254, 330] on link "TCost 22 - Plumbing" at bounding box center [249, 335] width 86 height 11
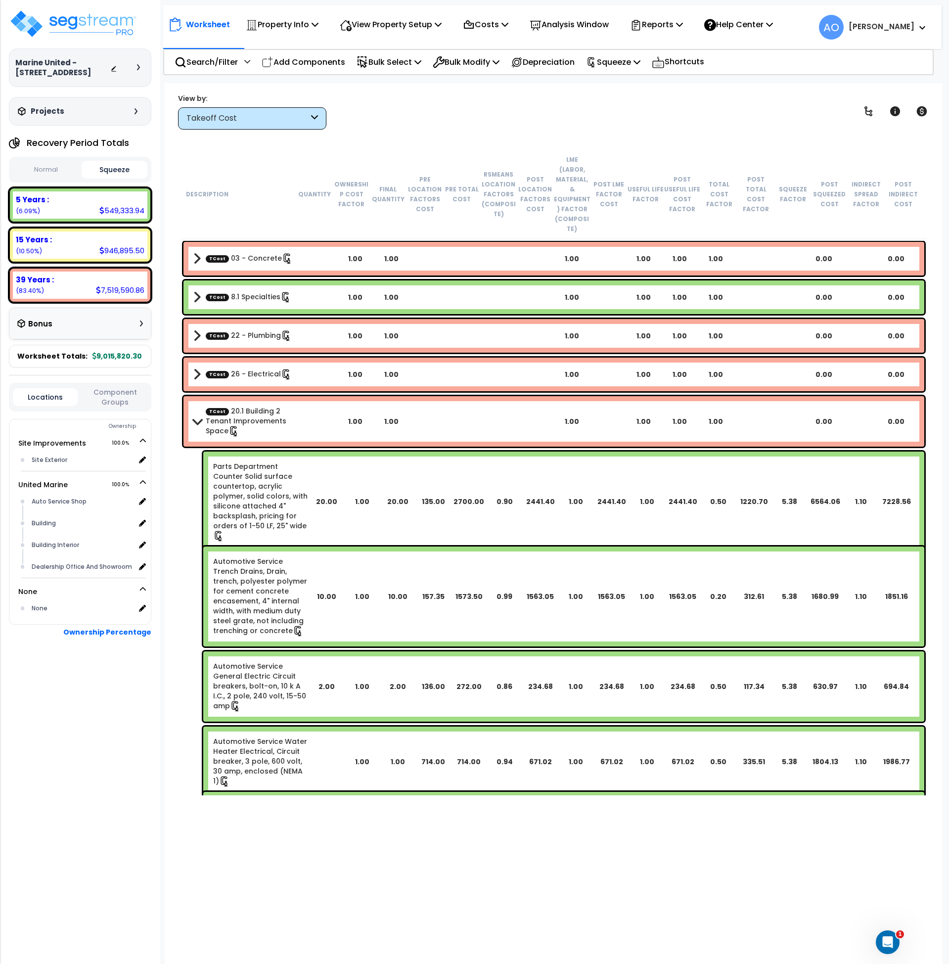
click at [247, 406] on link "TCost 20.1 Building 2 Tenant Improvements Space" at bounding box center [254, 421] width 96 height 31
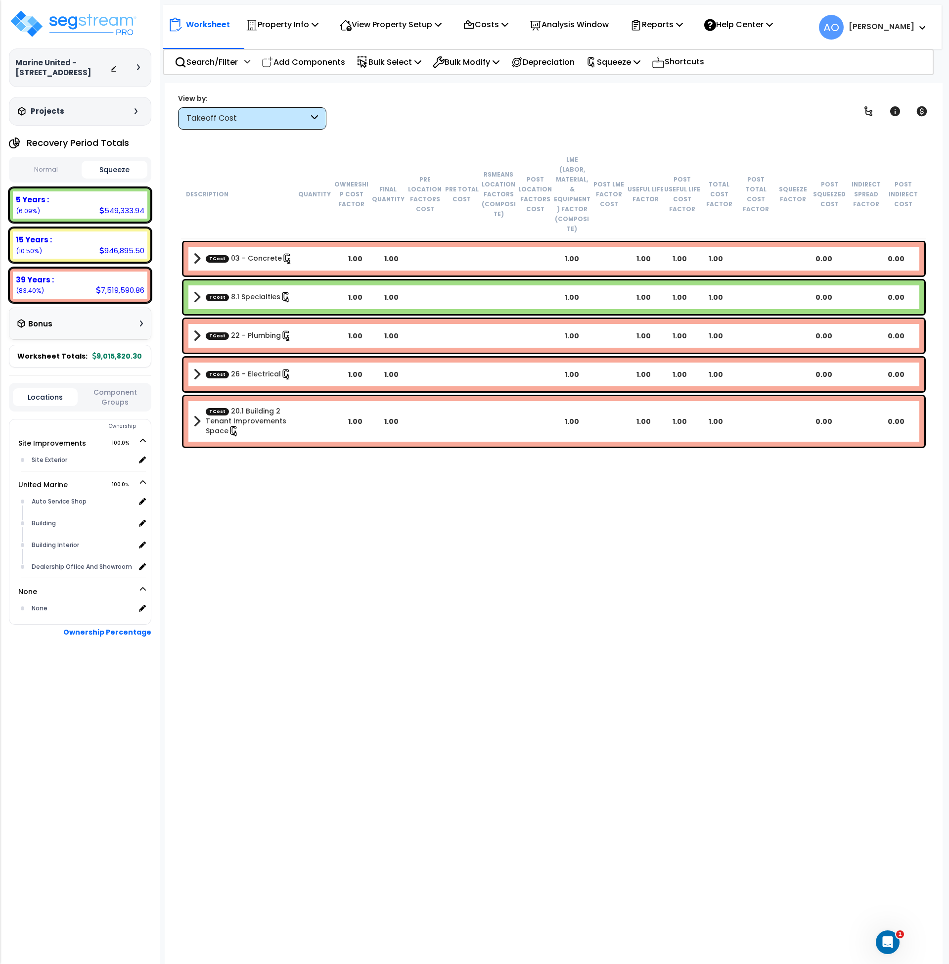
click at [252, 369] on link "TCost 26 - Electrical" at bounding box center [249, 374] width 86 height 11
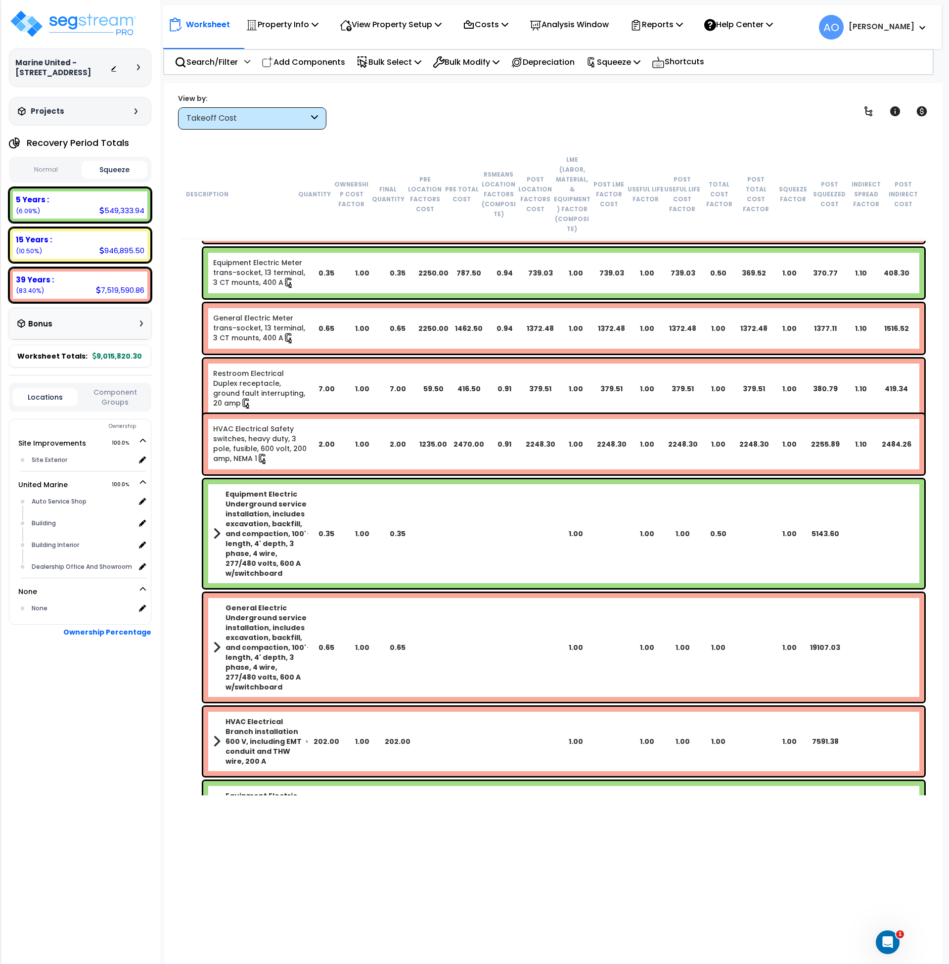
scroll to position [1280, 0]
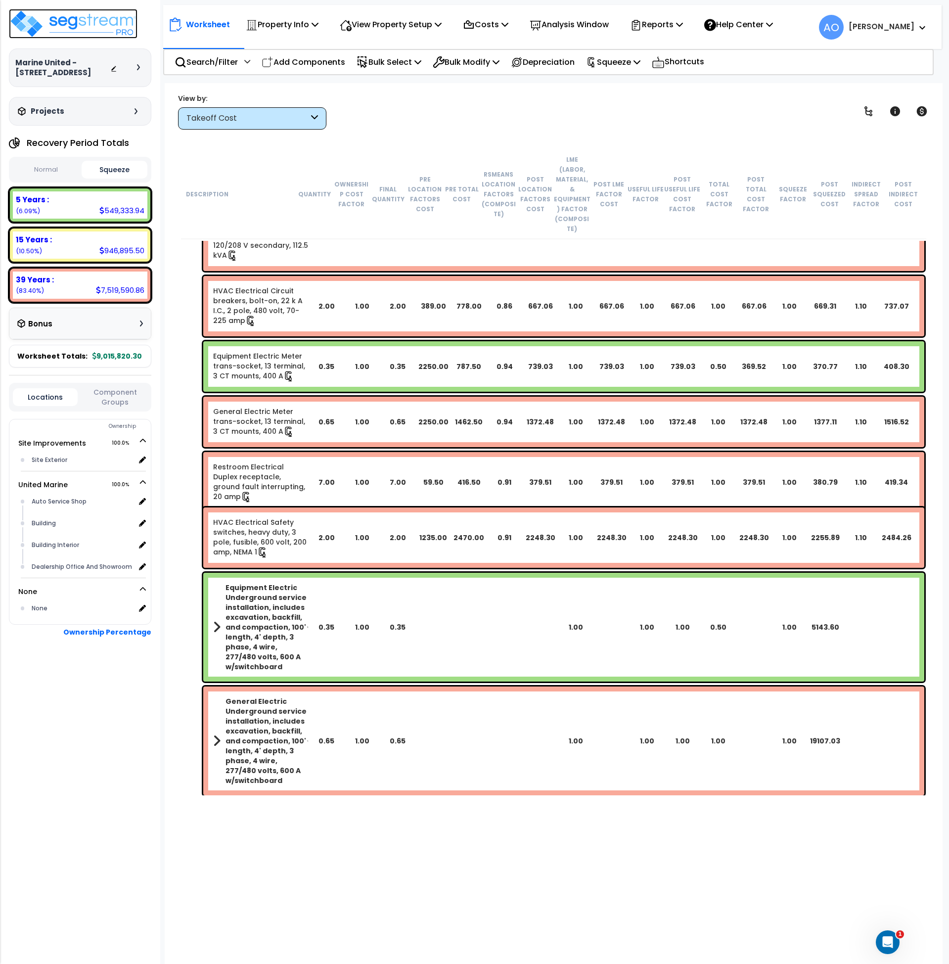
click at [112, 23] on img at bounding box center [73, 24] width 129 height 30
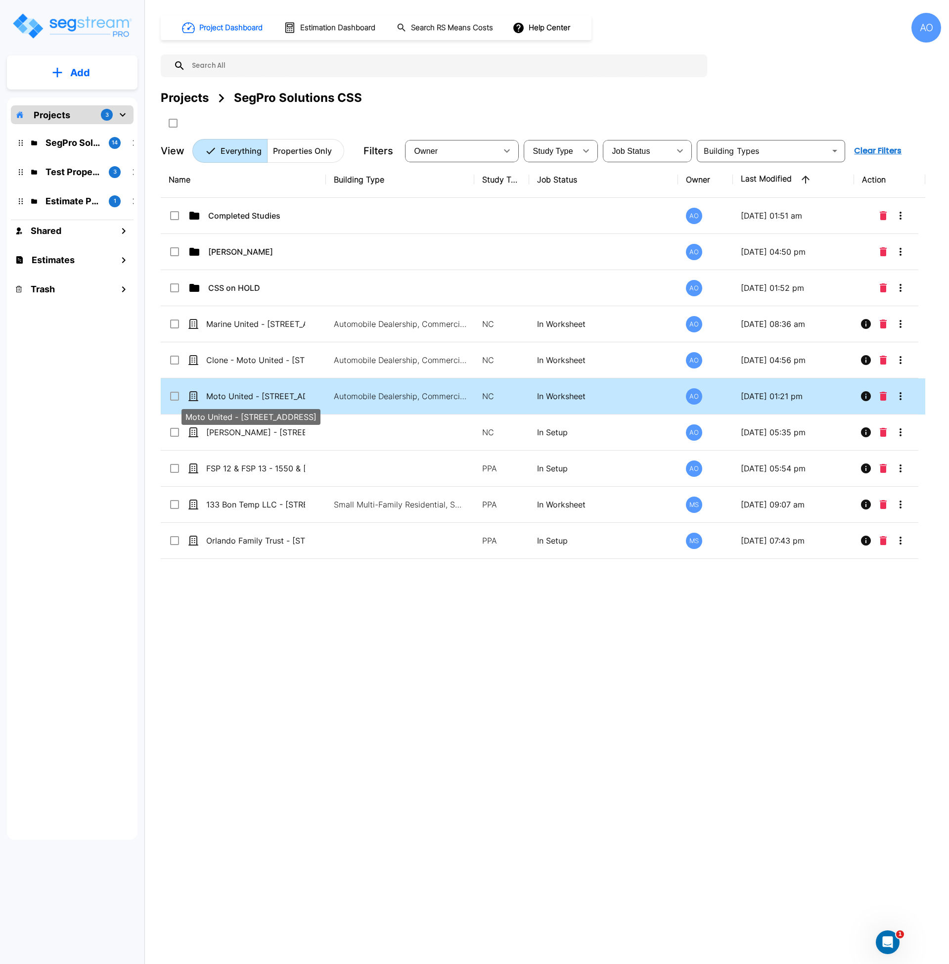
click at [235, 395] on p "Moto United - [STREET_ADDRESS]" at bounding box center [255, 396] width 99 height 12
checkbox input "true"
click at [235, 395] on p "Moto United - [STREET_ADDRESS]" at bounding box center [255, 396] width 99 height 12
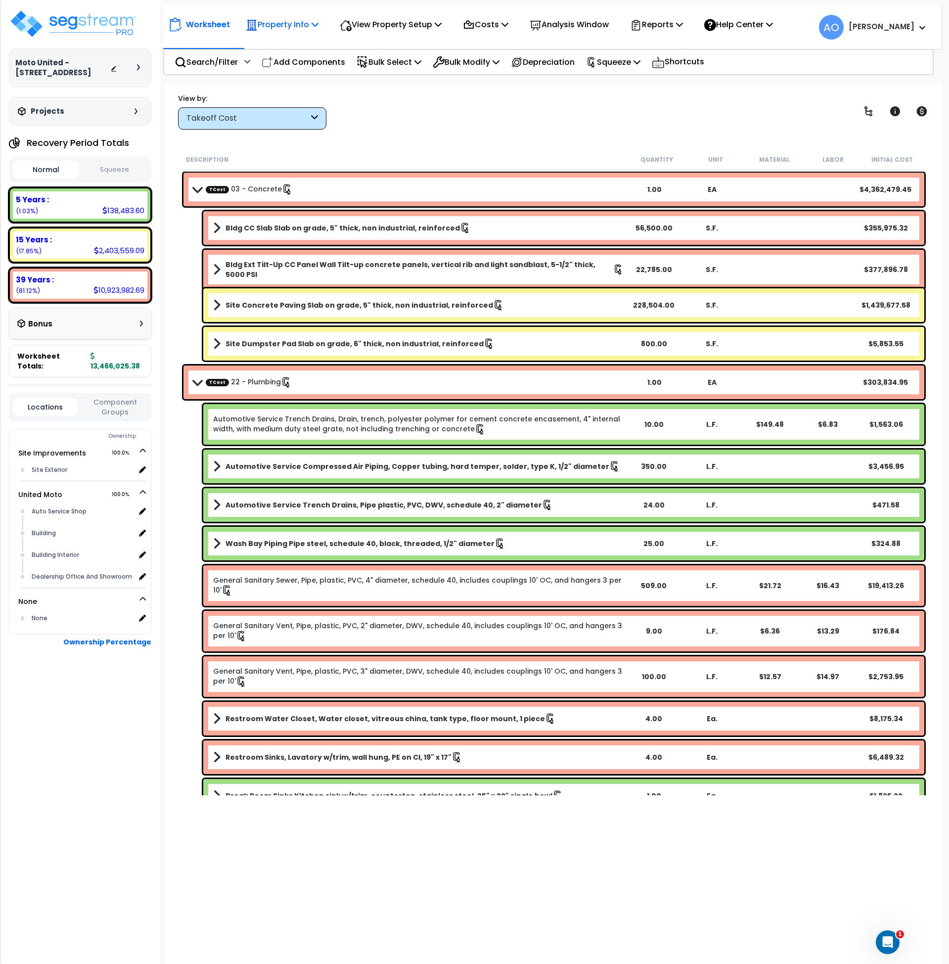
click at [298, 24] on p "Property Info" at bounding box center [282, 24] width 73 height 13
click at [299, 45] on link "Property Setup" at bounding box center [290, 47] width 98 height 20
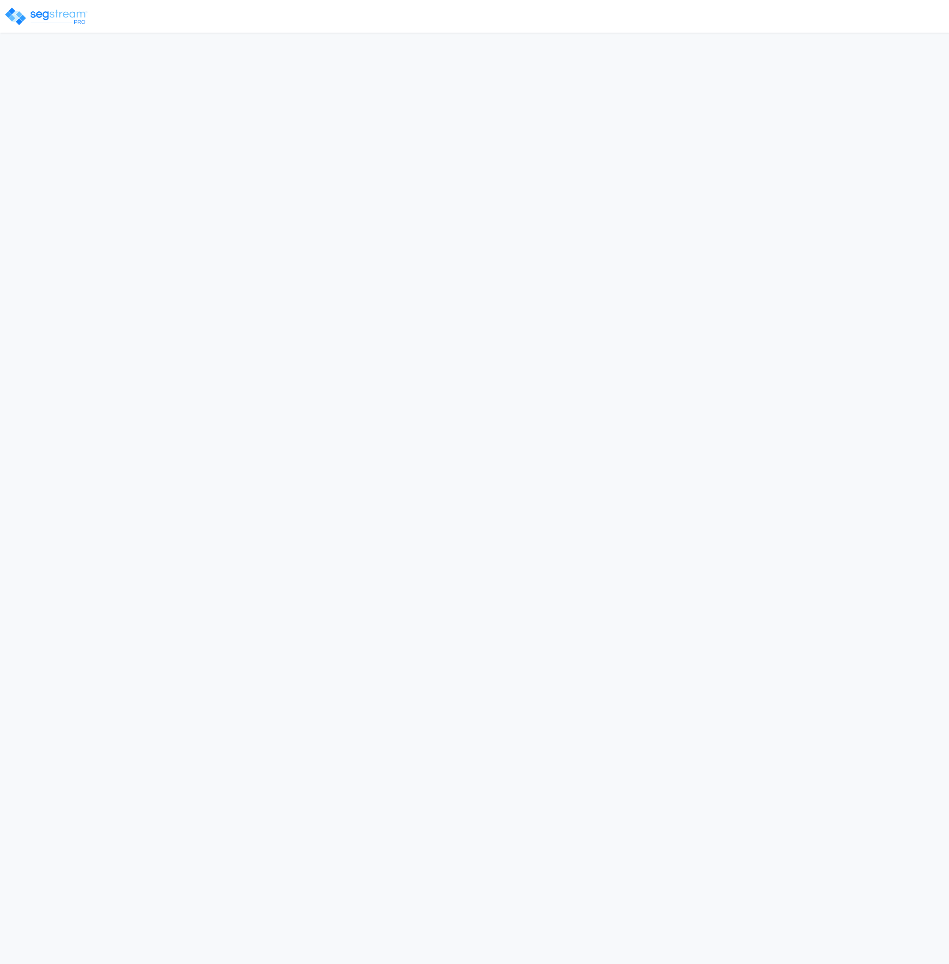
select select "2024"
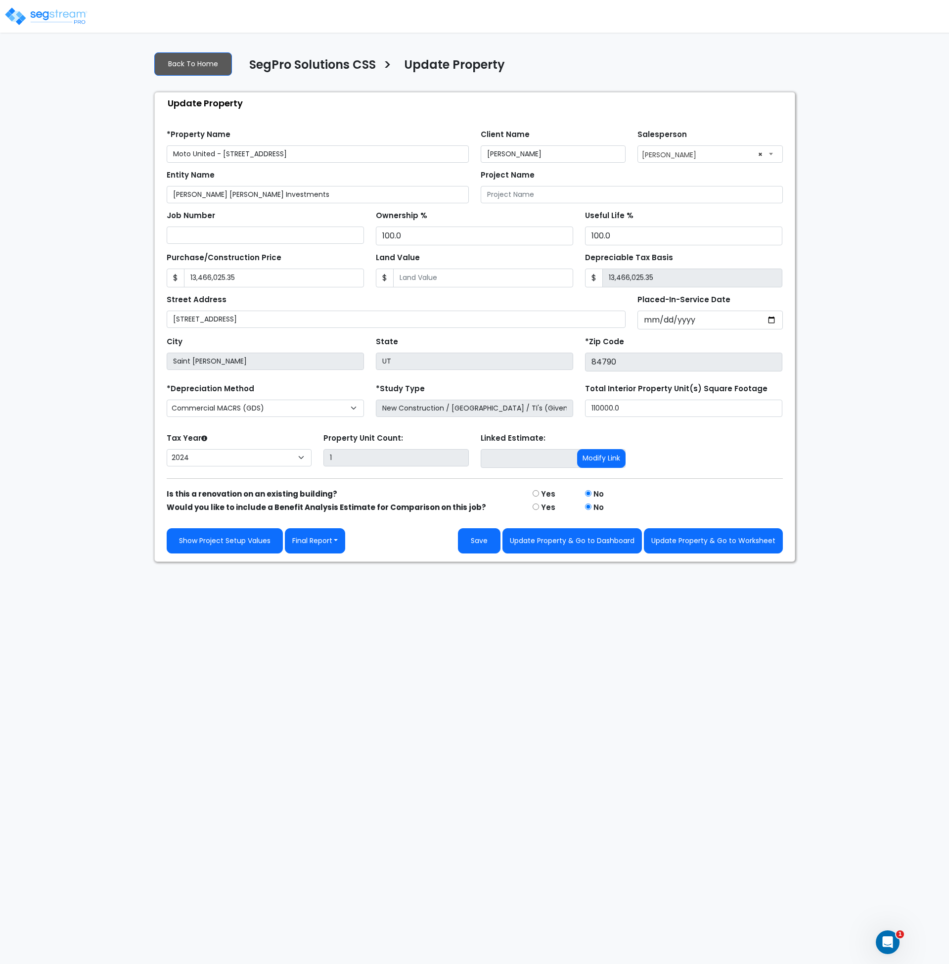
click at [173, 153] on input "Moto United - [STREET_ADDRESS]" at bounding box center [318, 153] width 302 height 17
type input "Orig - Moto United - [STREET_ADDRESS]"
click at [626, 543] on button "Update Property & Go to Dashboard" at bounding box center [572, 540] width 139 height 25
type input "13466025.35"
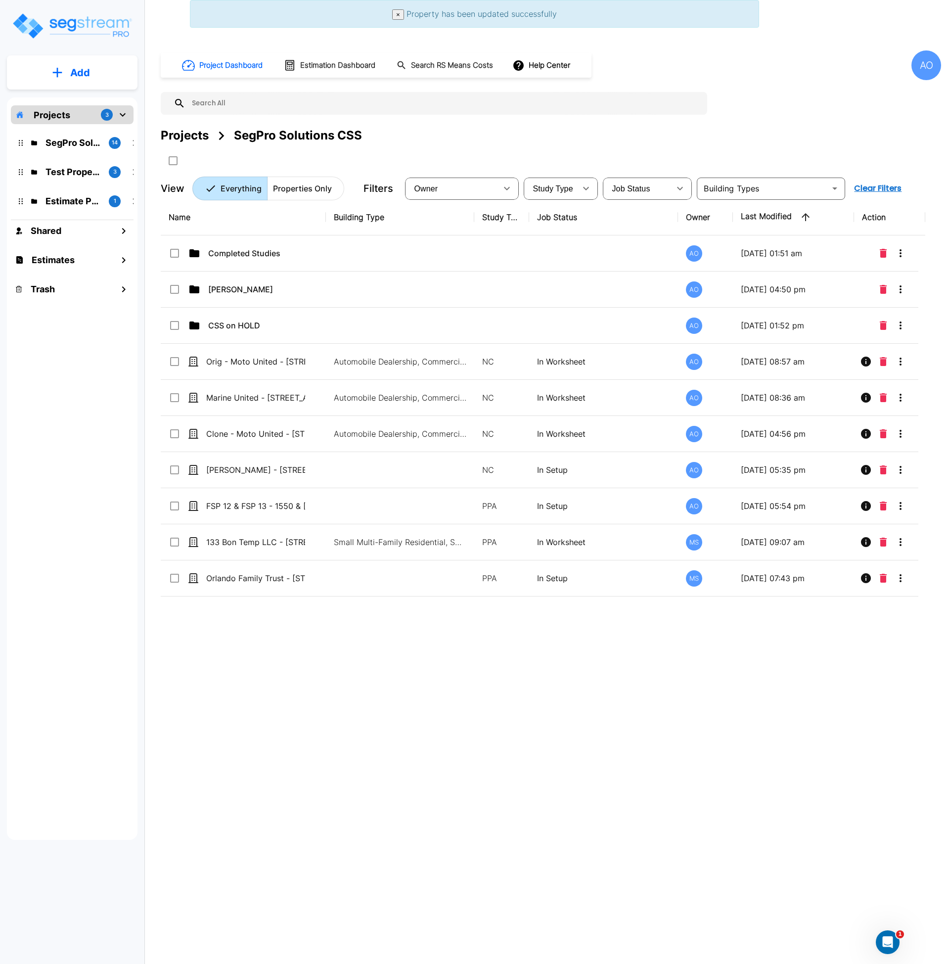
click at [358, 689] on div "Name Building Type Study Type Job Status Owner Last Modified Action Completed S…" at bounding box center [543, 498] width 765 height 598
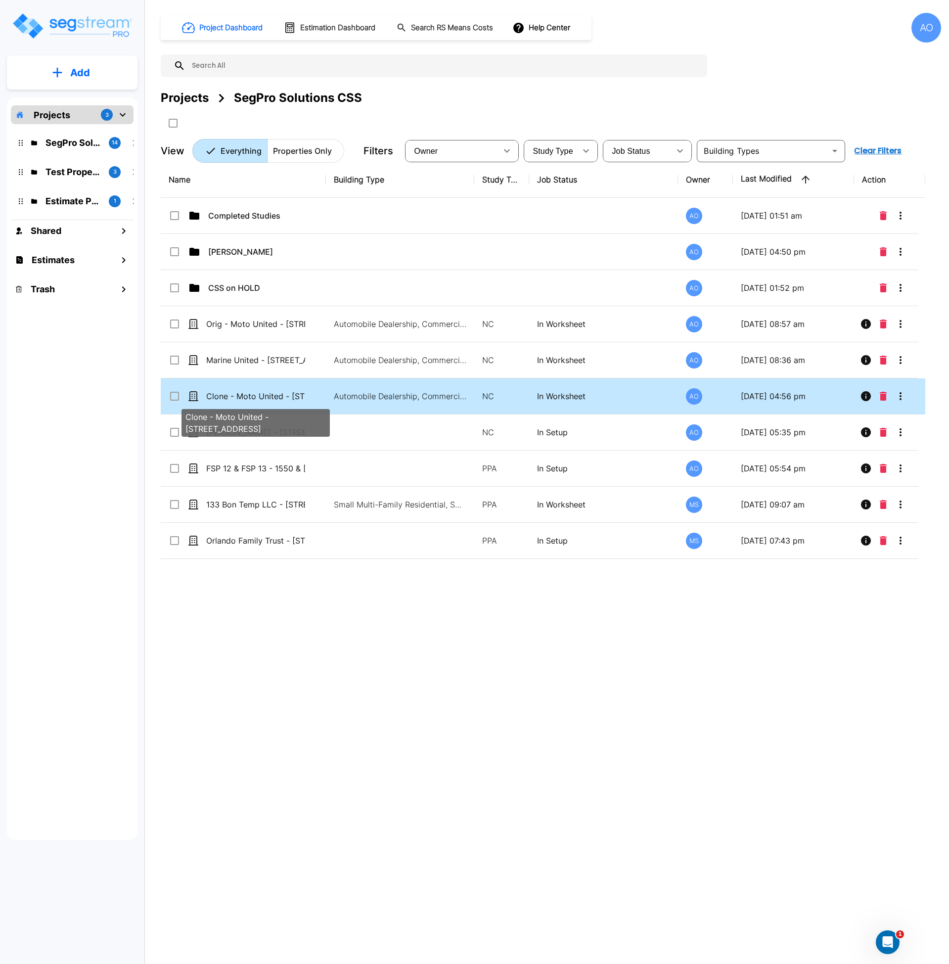
click at [251, 395] on p "Clone - Moto United - [STREET_ADDRESS]" at bounding box center [255, 396] width 99 height 12
checkbox input "true"
click at [251, 395] on p "Clone - Moto United - [STREET_ADDRESS]" at bounding box center [255, 396] width 99 height 12
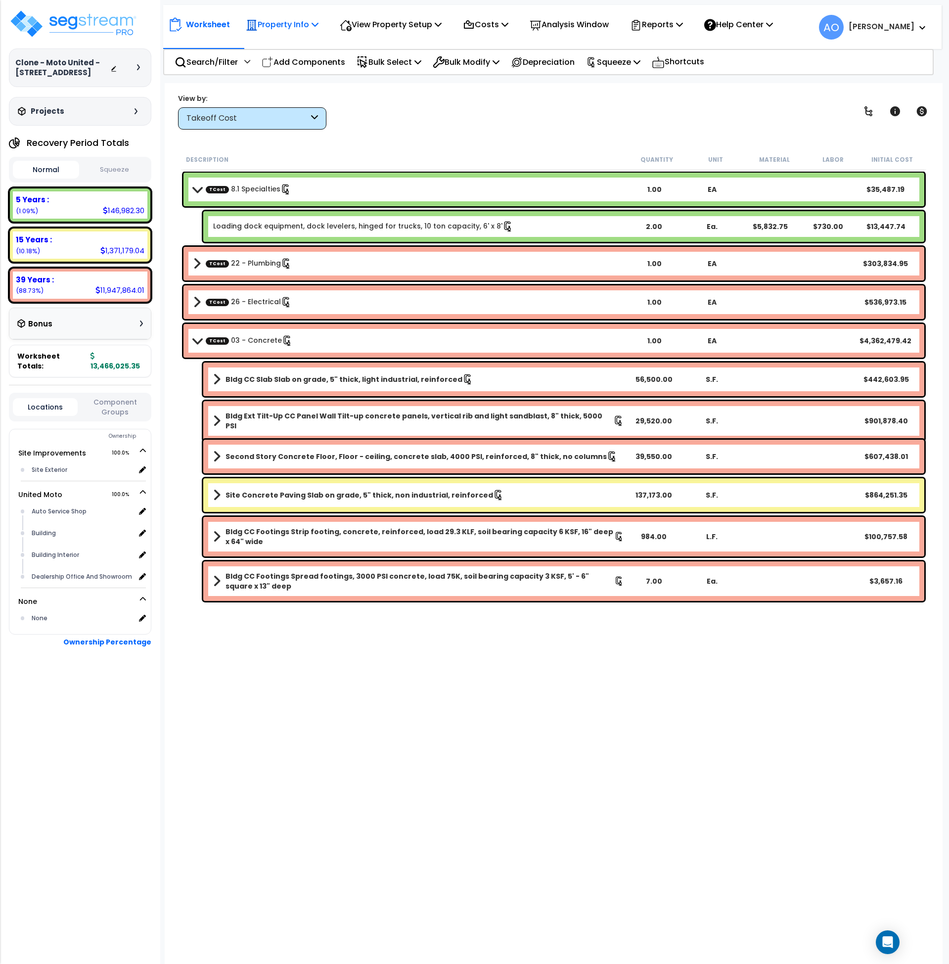
click at [306, 26] on p "Property Info" at bounding box center [282, 24] width 73 height 13
click at [306, 46] on link "Property Setup" at bounding box center [290, 47] width 98 height 20
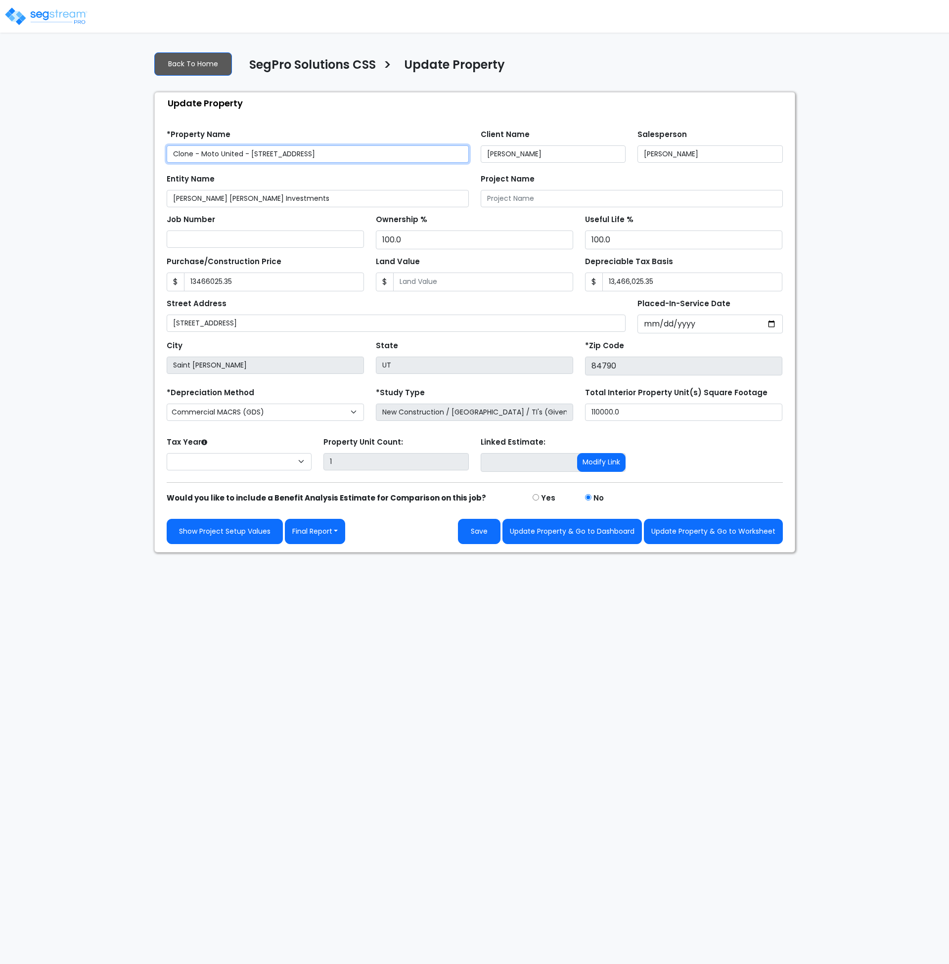
type input "13,466,025.35"
select select "2024"
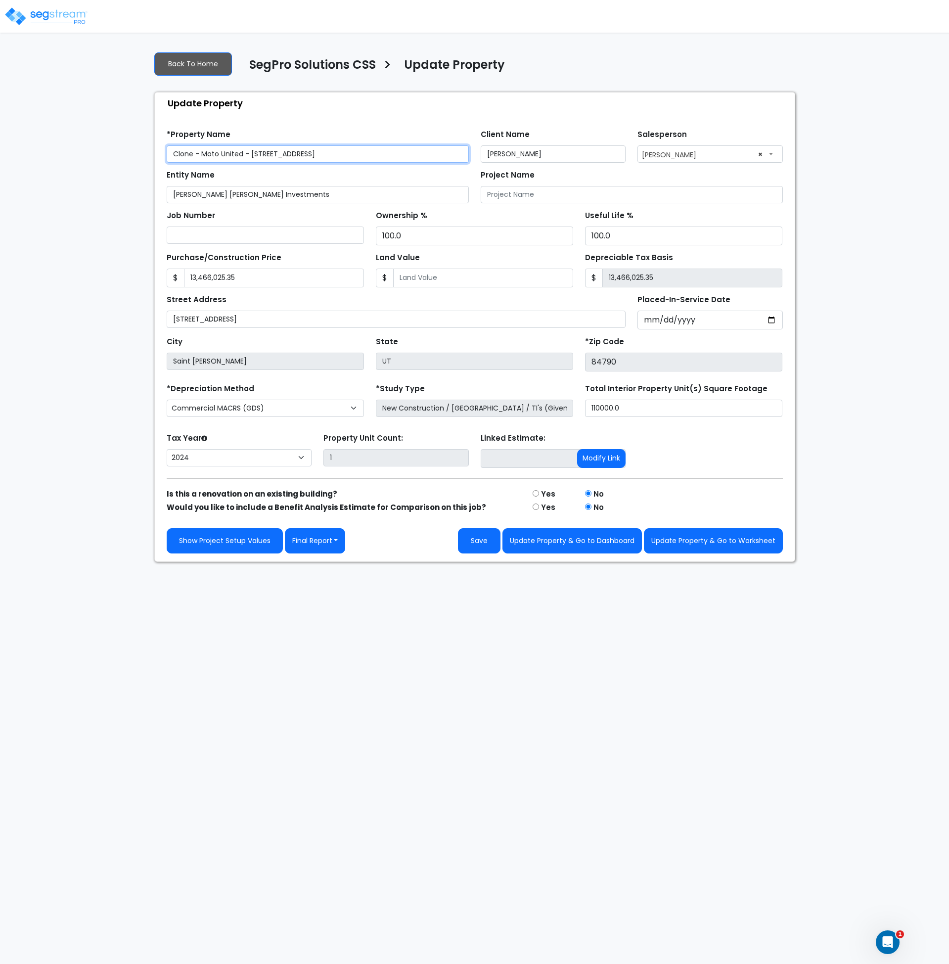
click at [197, 150] on input "Clone - Moto United - [STREET_ADDRESS]" at bounding box center [318, 153] width 302 height 17
drag, startPoint x: 202, startPoint y: 155, endPoint x: 140, endPoint y: 158, distance: 61.9
click at [142, 160] on div "We are Building your Property. So please grab a coffee and let us do the heavy …" at bounding box center [474, 303] width 949 height 518
type input "Moto United - [STREET_ADDRESS]"
click at [135, 199] on div "We are Building your Property. So please grab a coffee and let us do the heavy …" at bounding box center [474, 303] width 949 height 518
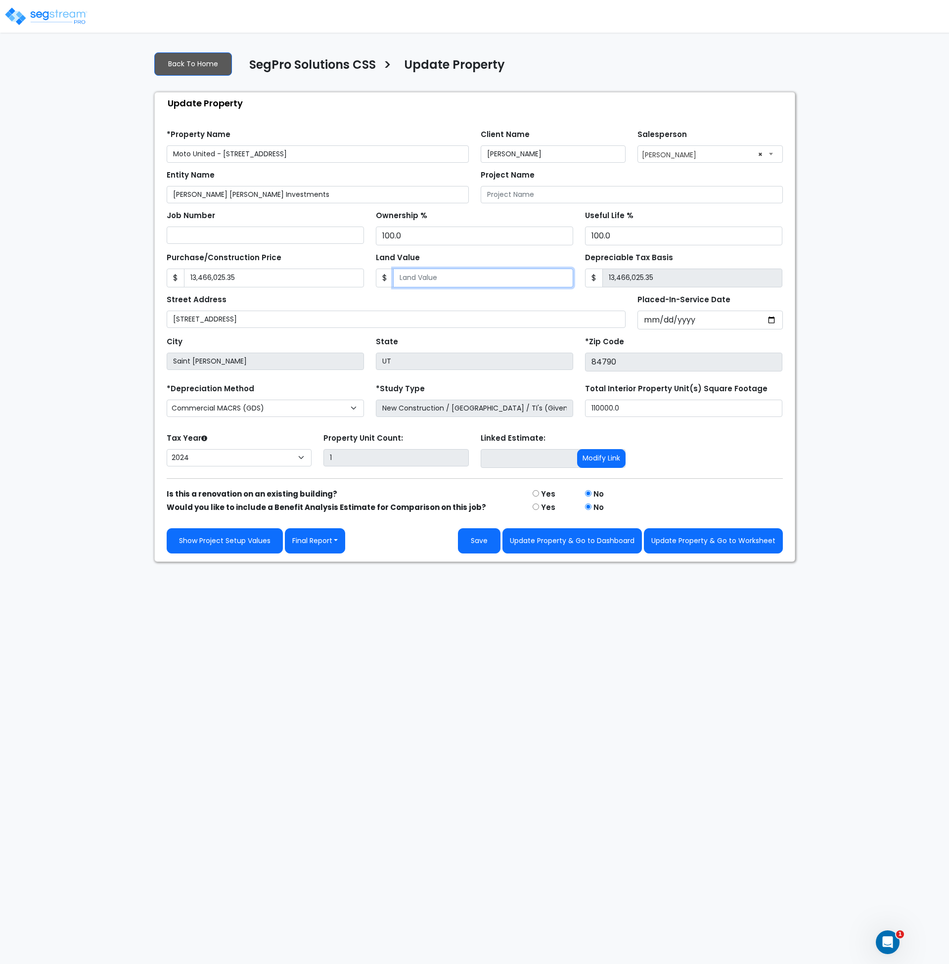
click at [473, 280] on input "Land Value" at bounding box center [483, 278] width 180 height 19
type input "0"
type input "13,466,025.35"
type input "0"
click at [680, 452] on div "Tax Year Please Enter The Placed In Service Date First. 2026 2025 2024 Prior Ye…" at bounding box center [475, 451] width 628 height 40
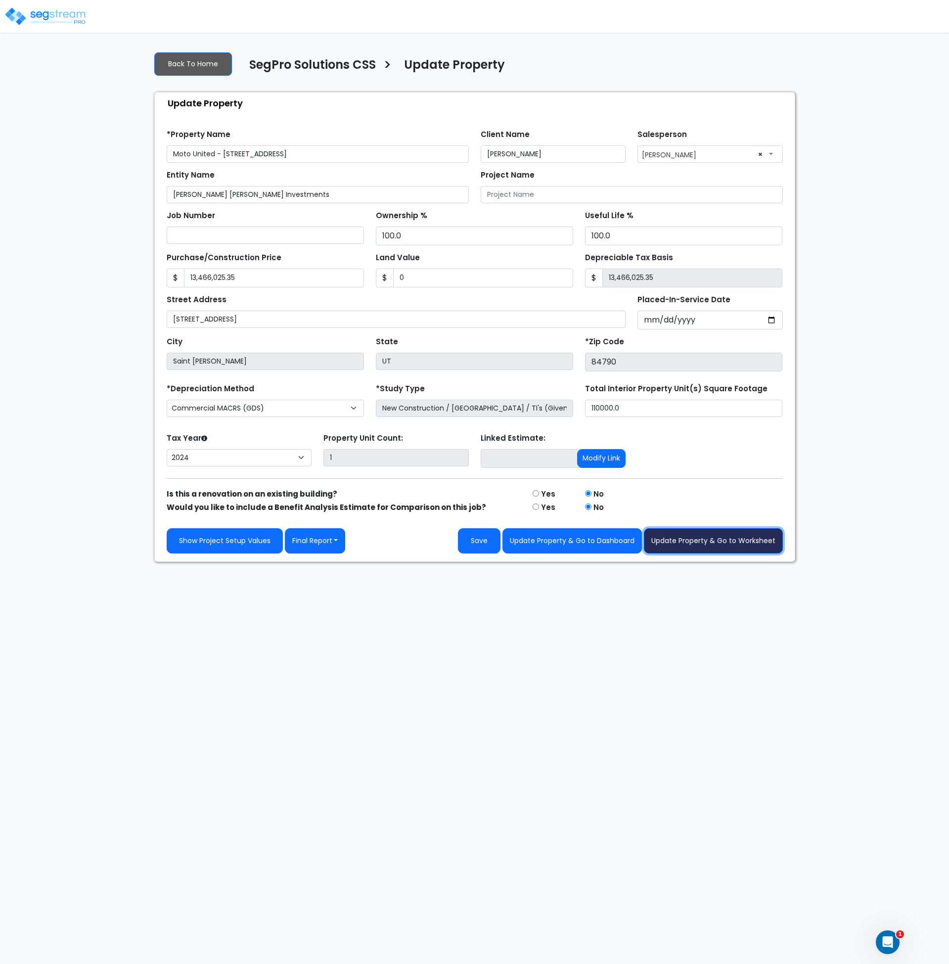
click at [695, 539] on button "Update Property & Go to Worksheet" at bounding box center [713, 540] width 139 height 25
type input "13466025.35"
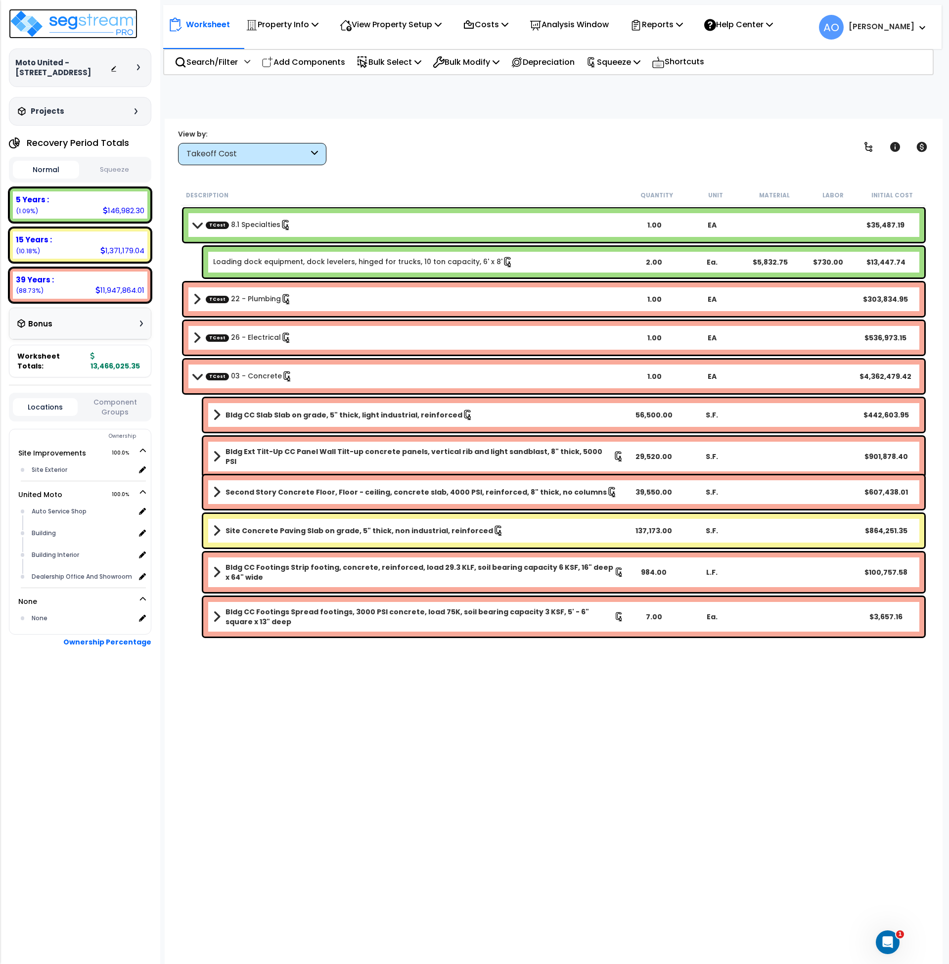
click at [66, 19] on img at bounding box center [73, 24] width 129 height 30
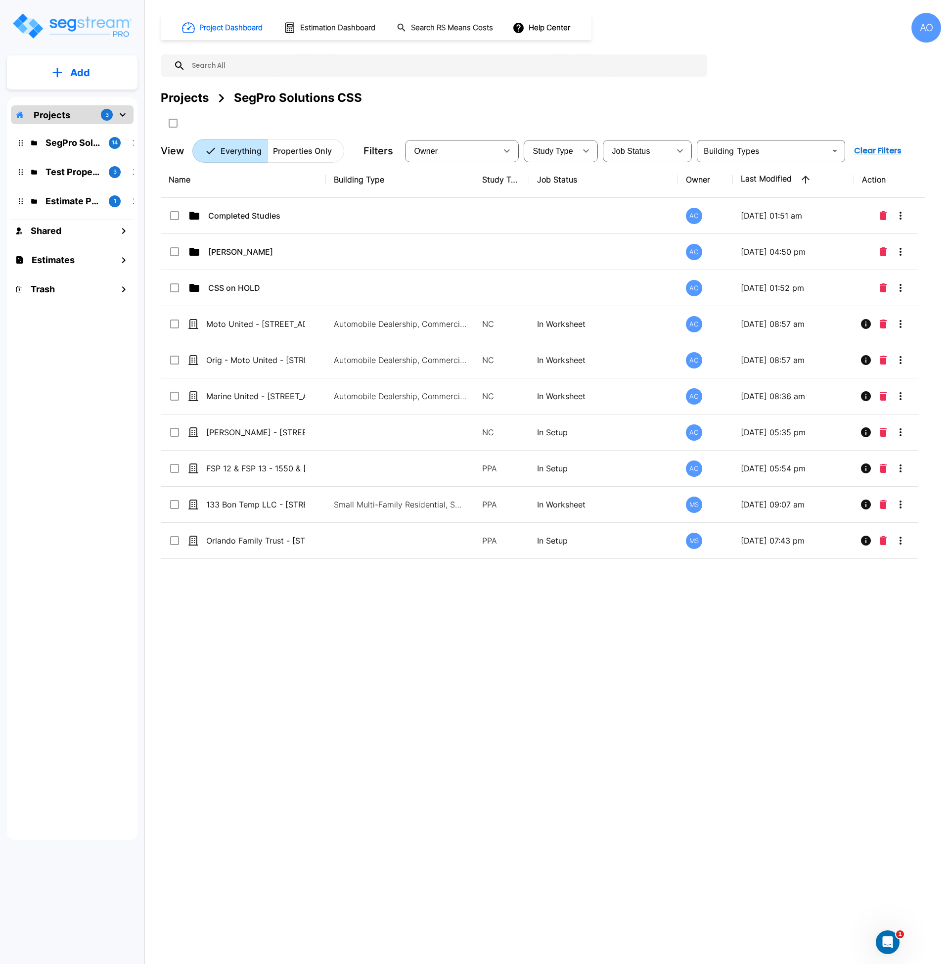
click at [503, 698] on div "Name Building Type Study Type Job Status Owner Last Modified Action Completed S…" at bounding box center [543, 461] width 765 height 598
click at [458, 112] on div "Projects SegPro Solutions CSS" at bounding box center [551, 110] width 781 height 42
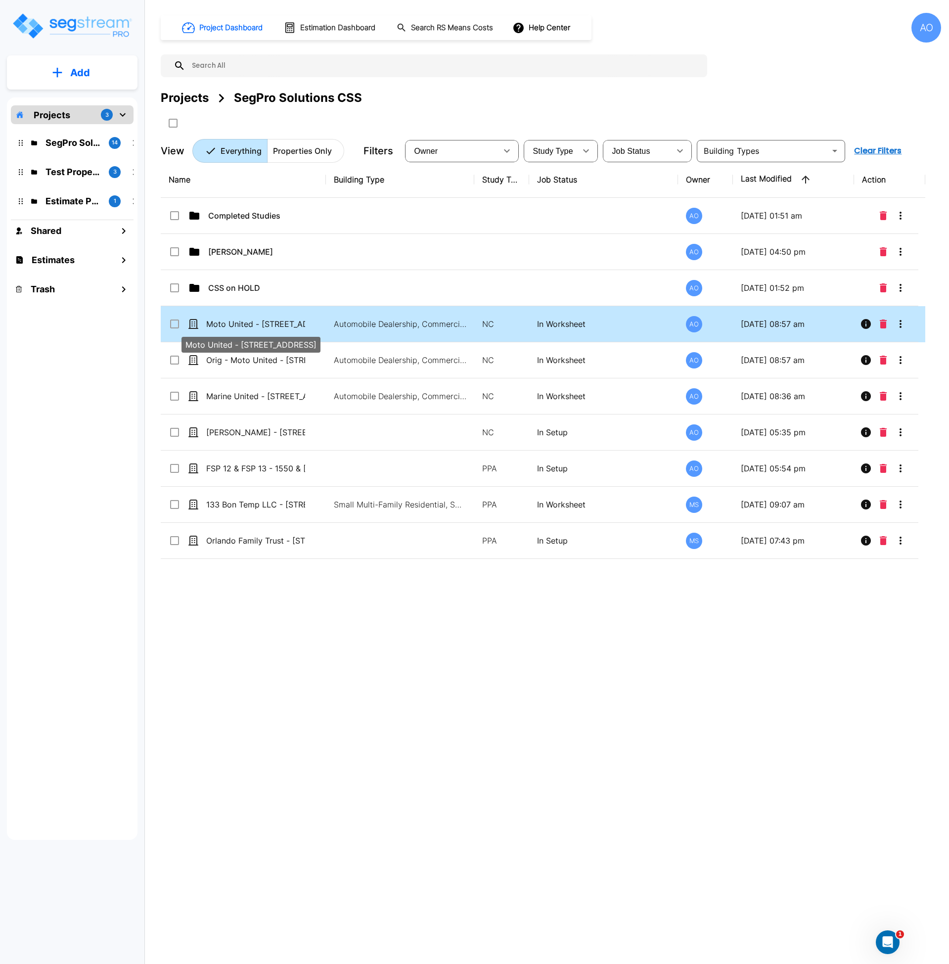
click at [281, 323] on p "Moto United - [STREET_ADDRESS]" at bounding box center [255, 324] width 99 height 12
checkbox input "true"
click at [281, 323] on p "Moto United - [STREET_ADDRESS]" at bounding box center [255, 324] width 99 height 12
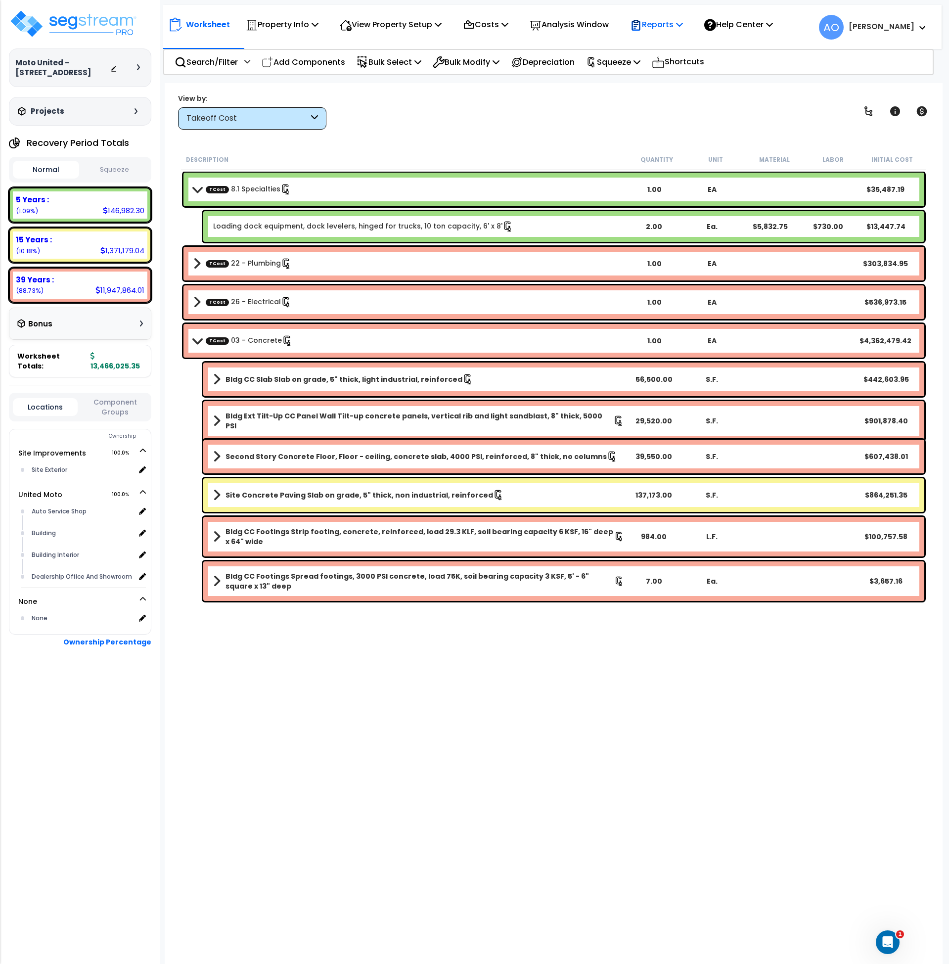
click at [671, 22] on p "Reports" at bounding box center [656, 24] width 53 height 13
click at [683, 44] on link "Get Report" at bounding box center [674, 47] width 98 height 20
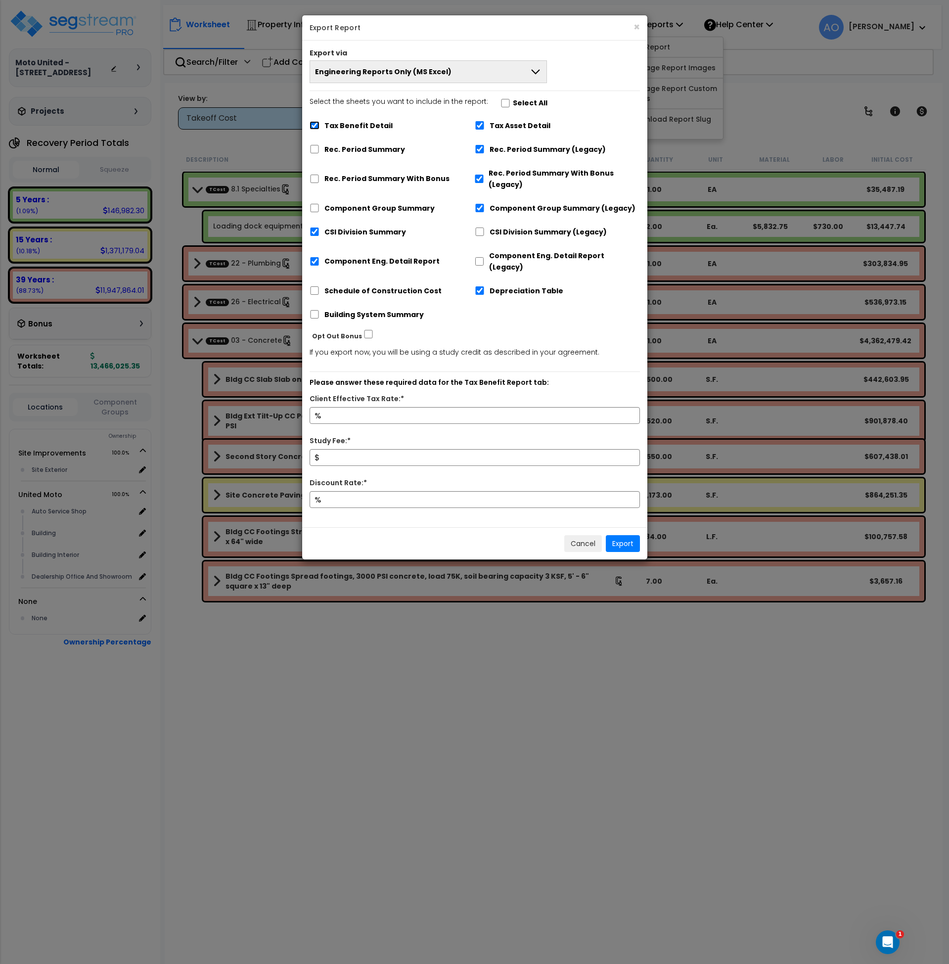
drag, startPoint x: 316, startPoint y: 125, endPoint x: 340, endPoint y: 104, distance: 31.5
click at [316, 126] on input "Tax Benefit Detail" at bounding box center [315, 125] width 10 height 8
checkbox input "false"
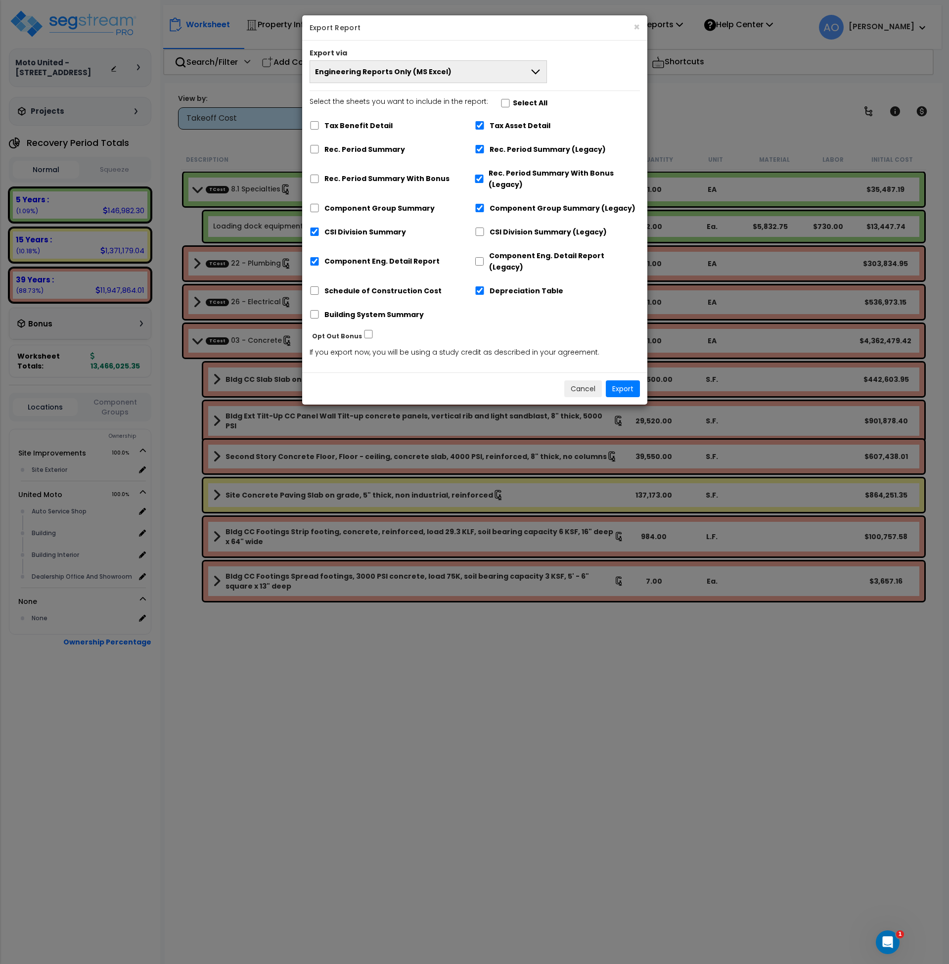
click at [343, 73] on span "Engineering Reports Only (MS Excel)" at bounding box center [383, 72] width 137 height 10
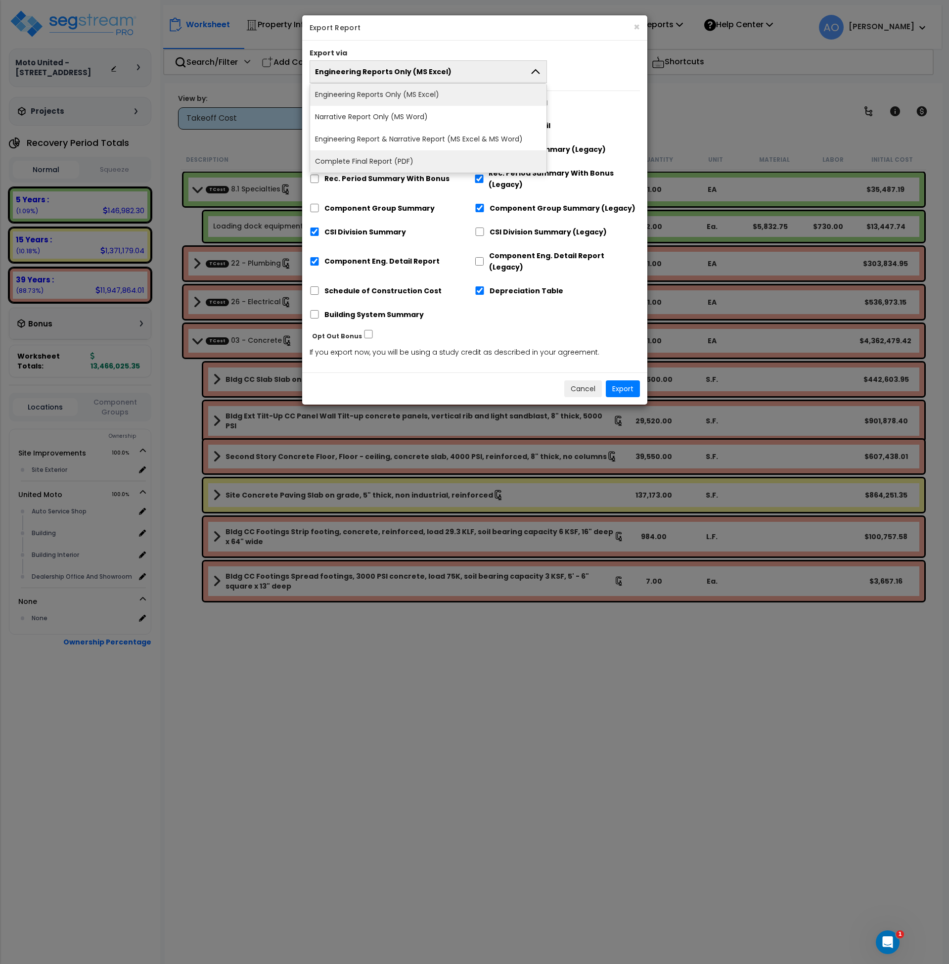
click at [360, 158] on li "Complete Final Report (PDF)" at bounding box center [428, 161] width 237 height 22
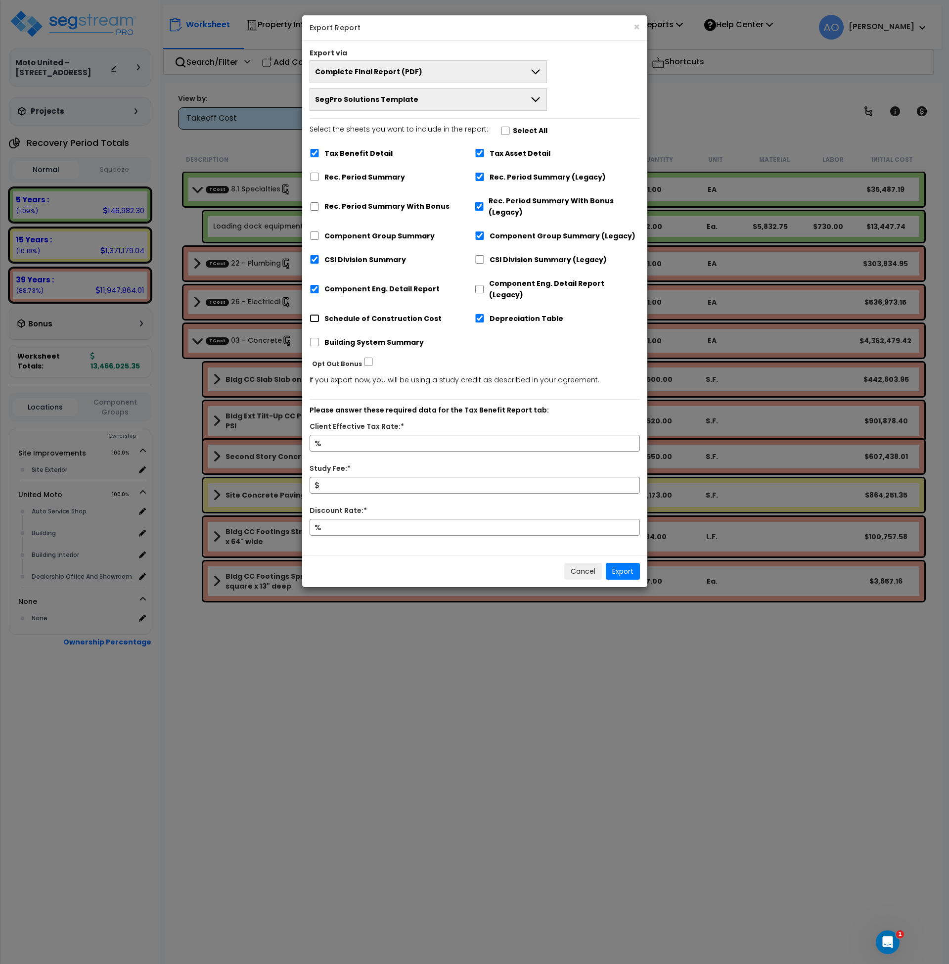
click at [316, 314] on input "Schedule of Construction Cost" at bounding box center [315, 318] width 10 height 8
checkbox input "true"
click at [314, 285] on input "Component Eng. Detail Report" at bounding box center [315, 289] width 10 height 8
checkbox input "false"
click at [317, 154] on input "Tax Benefit Detail" at bounding box center [315, 153] width 10 height 8
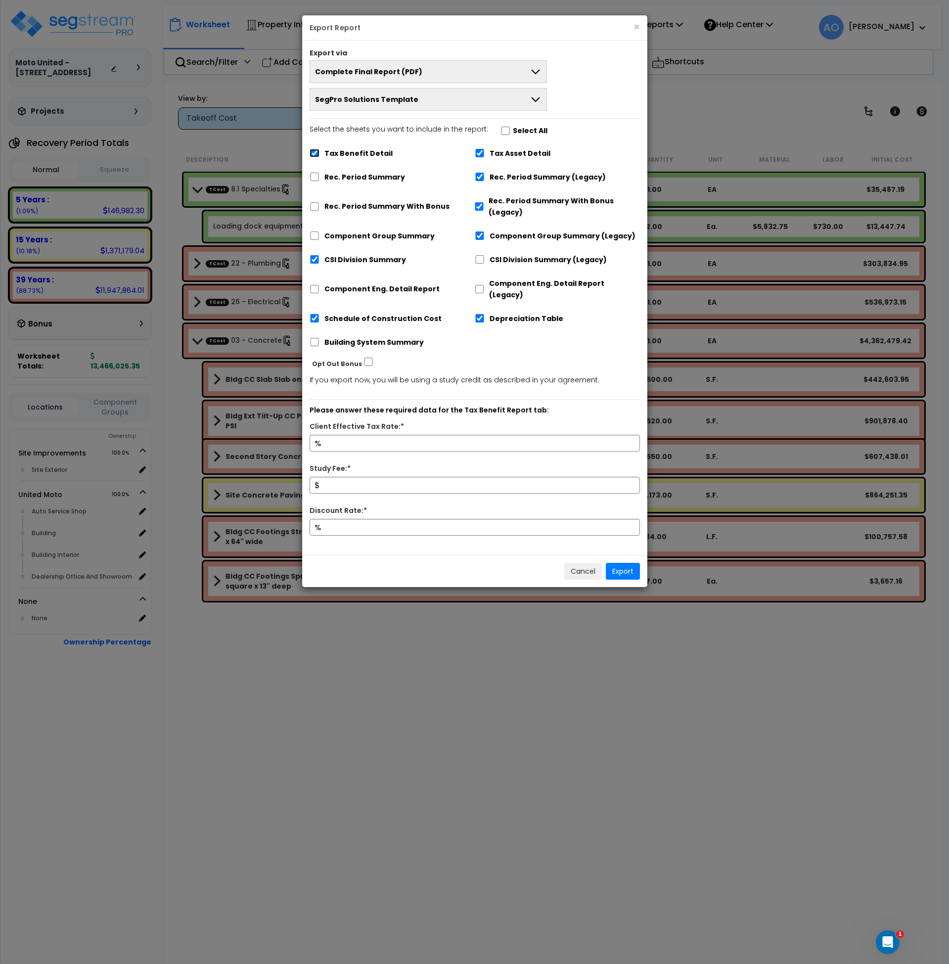
checkbox input "false"
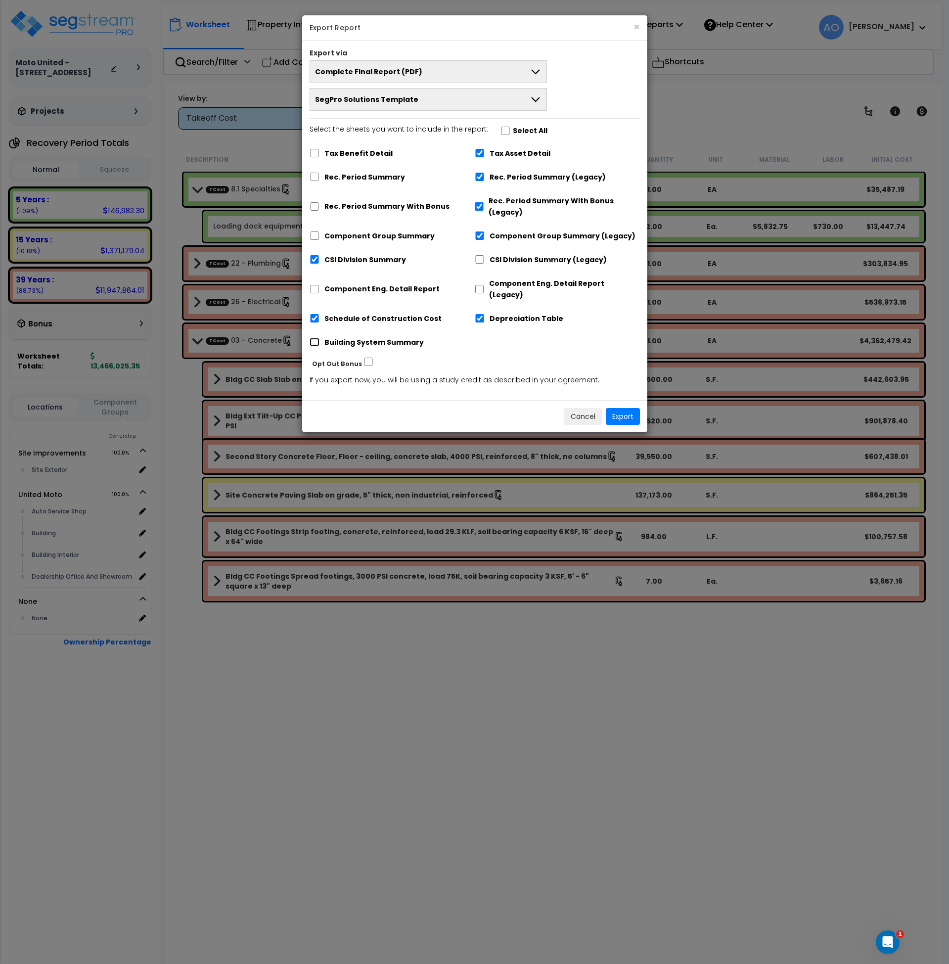
click at [313, 338] on input "Building System Summary" at bounding box center [315, 342] width 10 height 8
checkbox input "true"
click at [627, 408] on button "Export" at bounding box center [623, 416] width 34 height 17
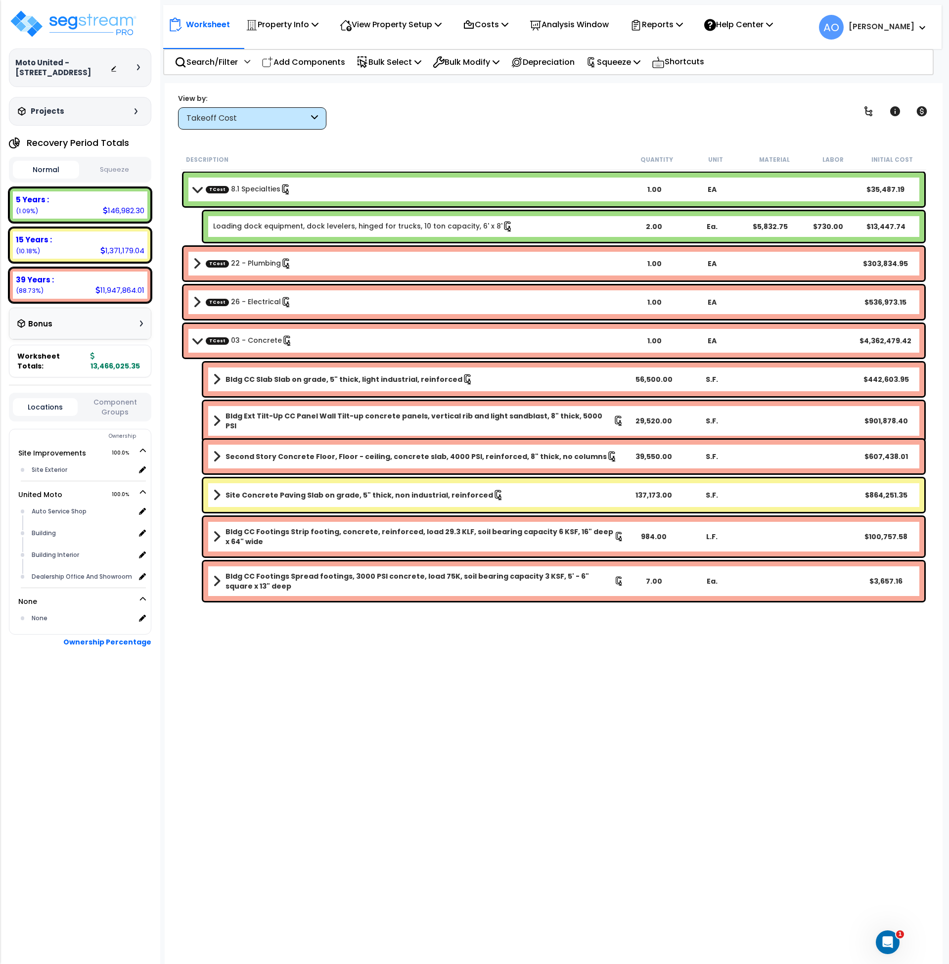
click at [414, 760] on div "Description Quantity Unit Material Labor Initial Cost TCost 8.1 Specialties 1.0…" at bounding box center [554, 472] width 749 height 646
click at [655, 21] on p "Reports" at bounding box center [656, 24] width 53 height 13
click at [670, 66] on link "Manage Report Images" at bounding box center [674, 68] width 98 height 20
click at [669, 25] on p "Reports" at bounding box center [656, 24] width 53 height 13
click at [686, 93] on link "Manage Report Custom Fields" at bounding box center [674, 94] width 98 height 30
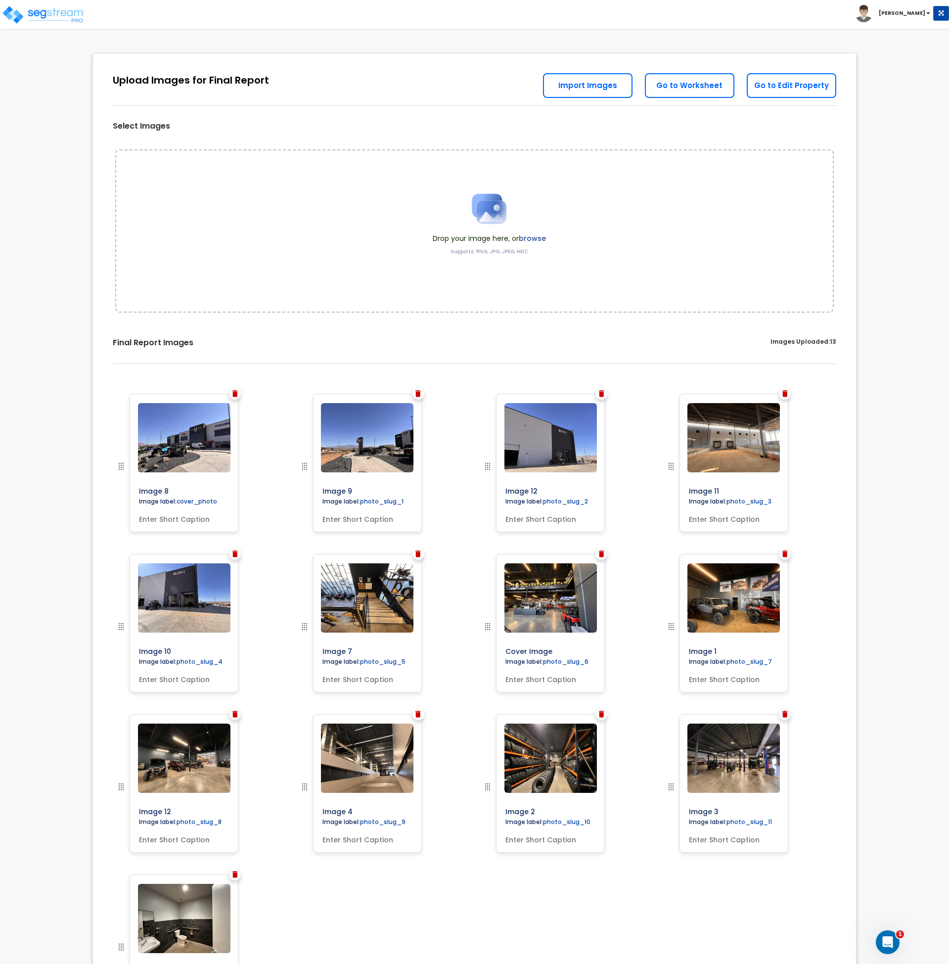
scroll to position [1, 0]
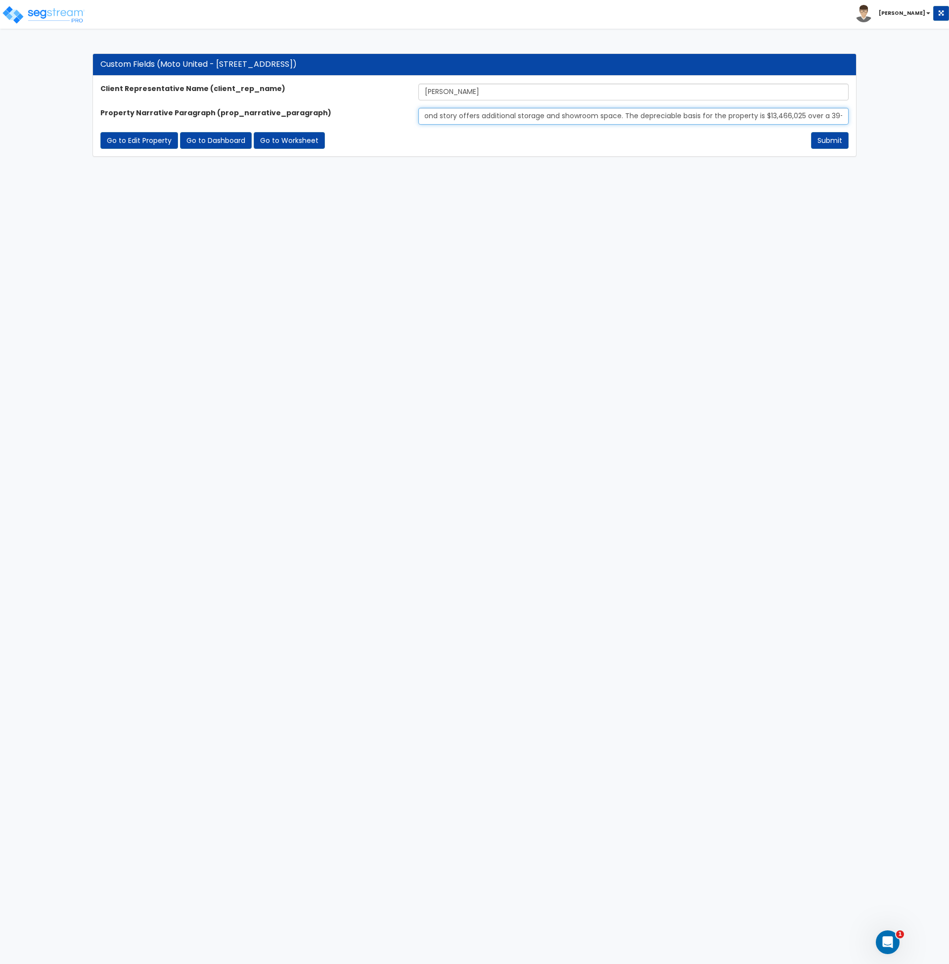
scroll to position [0, 785]
drag, startPoint x: 710, startPoint y: 112, endPoint x: 915, endPoint y: 112, distance: 204.8
click at [915, 112] on div "Custom Fields (Moto United - [STREET_ADDRESS]) Client Representative Name (clie…" at bounding box center [474, 105] width 949 height 123
click at [762, 115] on input "The subject property, a newly constructed ATV Dealership, is the first of two b…" at bounding box center [633, 116] width 430 height 17
type input "The subject property, a newly constructed ATV Dealership, is the first of two b…"
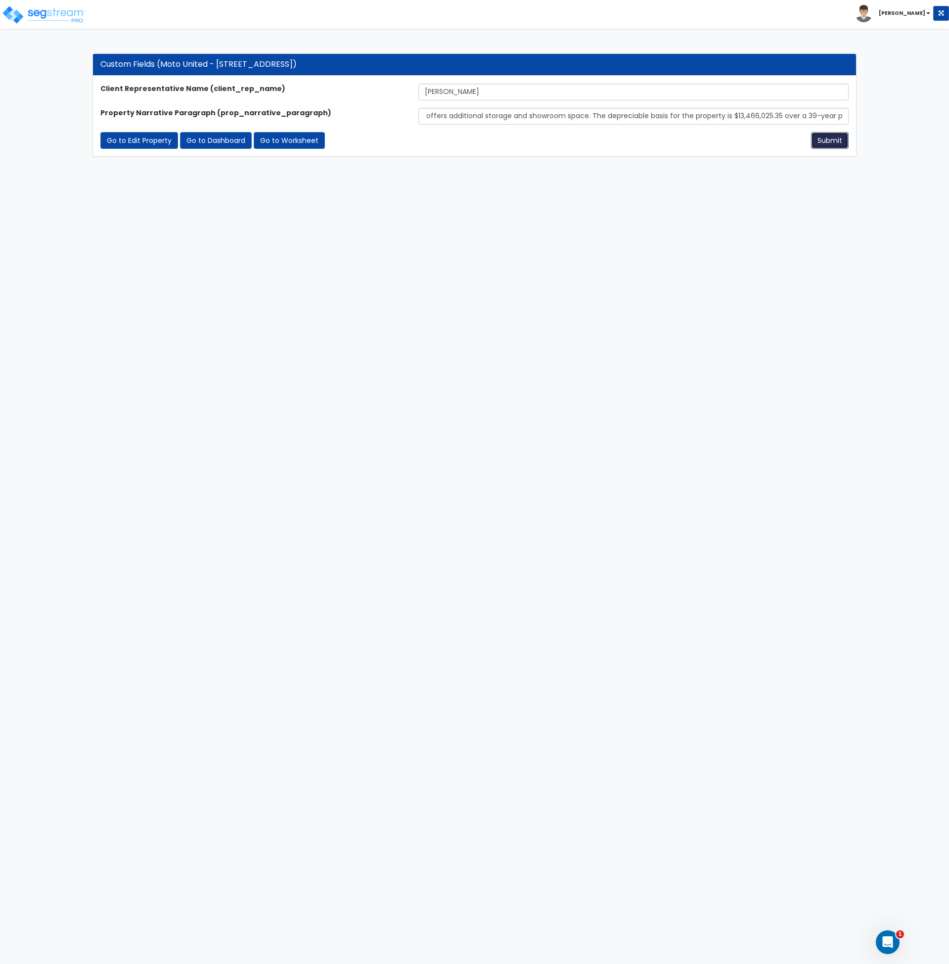
scroll to position [0, 0]
click at [833, 142] on button "Submit" at bounding box center [830, 140] width 38 height 17
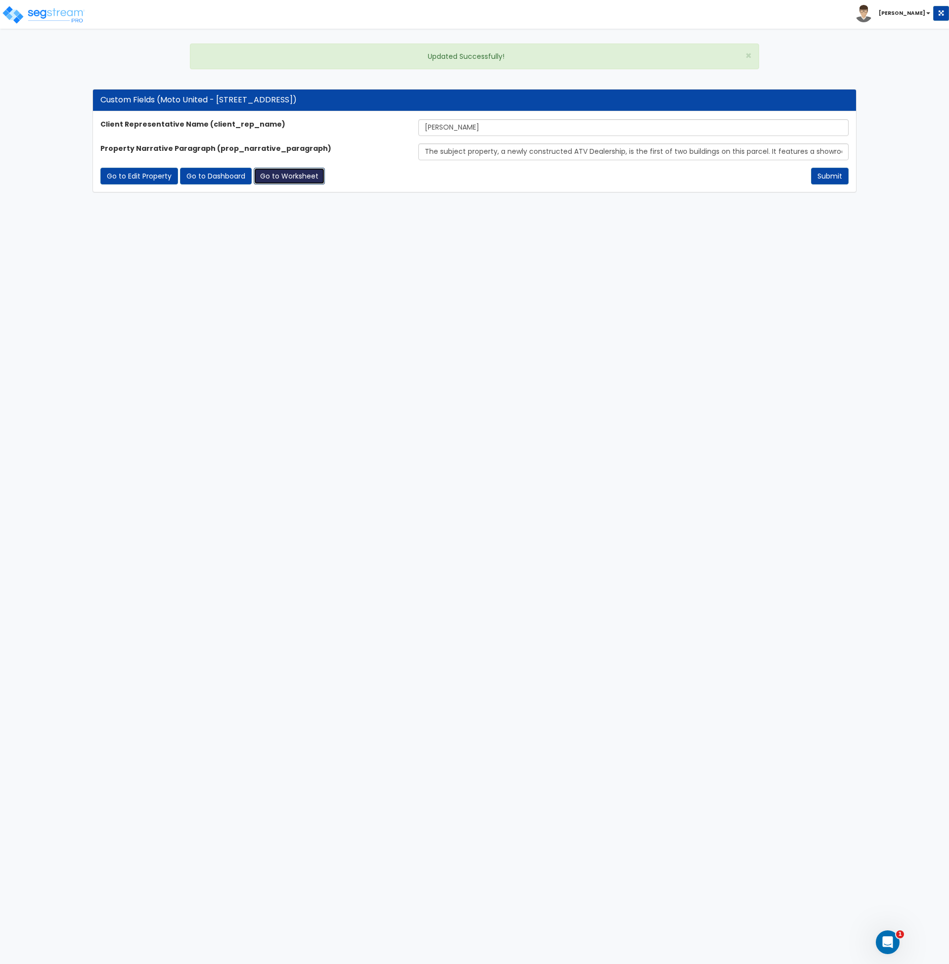
click at [299, 172] on link "Go to Worksheet" at bounding box center [289, 176] width 71 height 17
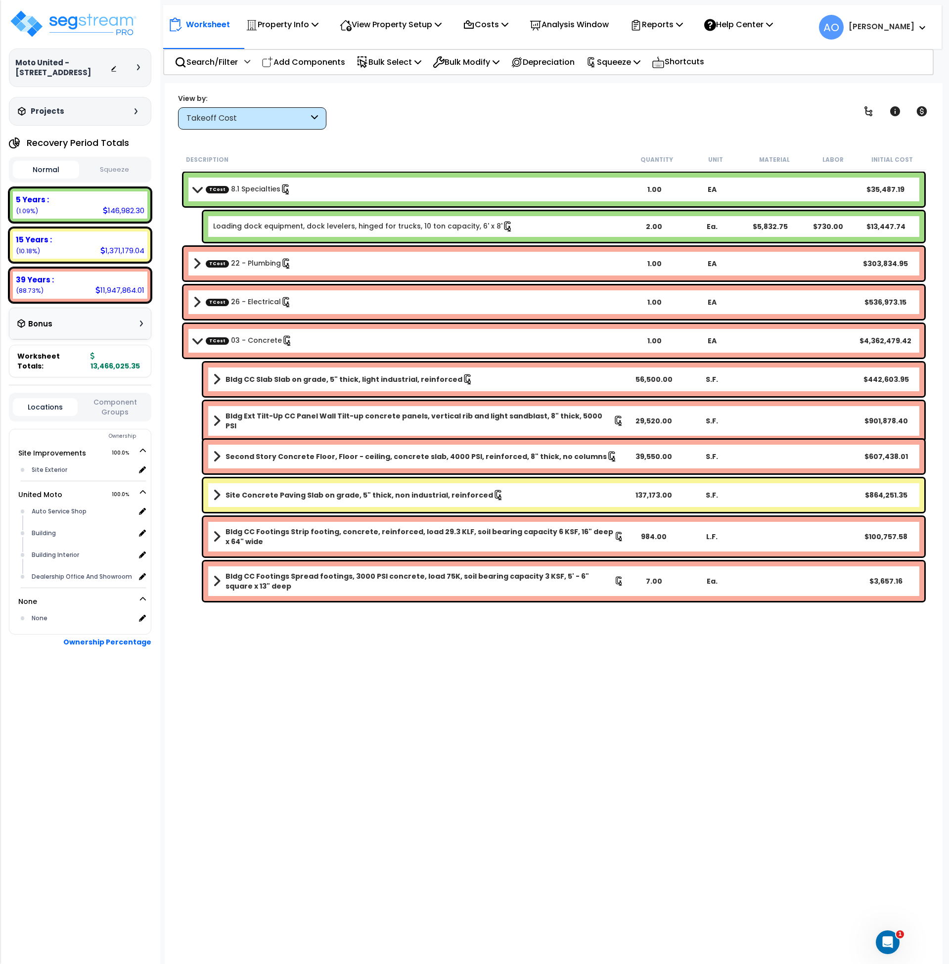
click at [244, 124] on div "Takeoff Cost" at bounding box center [252, 118] width 148 height 22
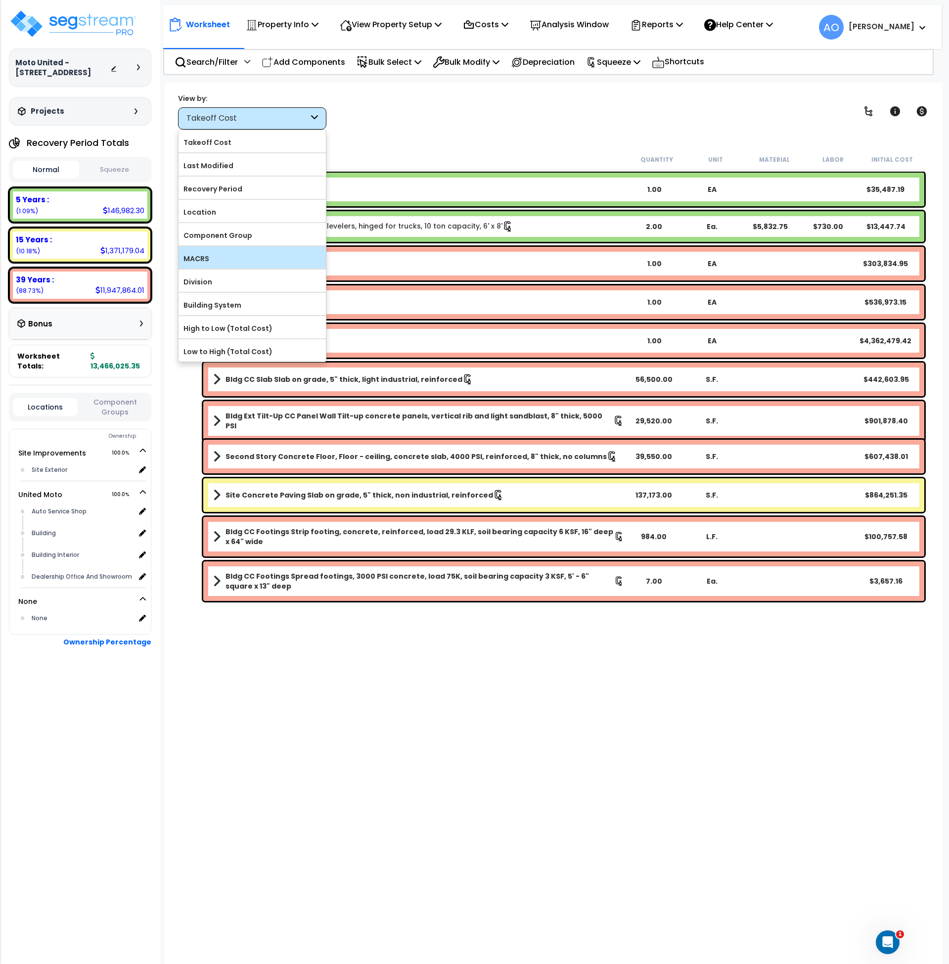
click at [257, 254] on label "MACRS" at bounding box center [252, 258] width 147 height 15
click at [0, 0] on input "MACRS" at bounding box center [0, 0] width 0 height 0
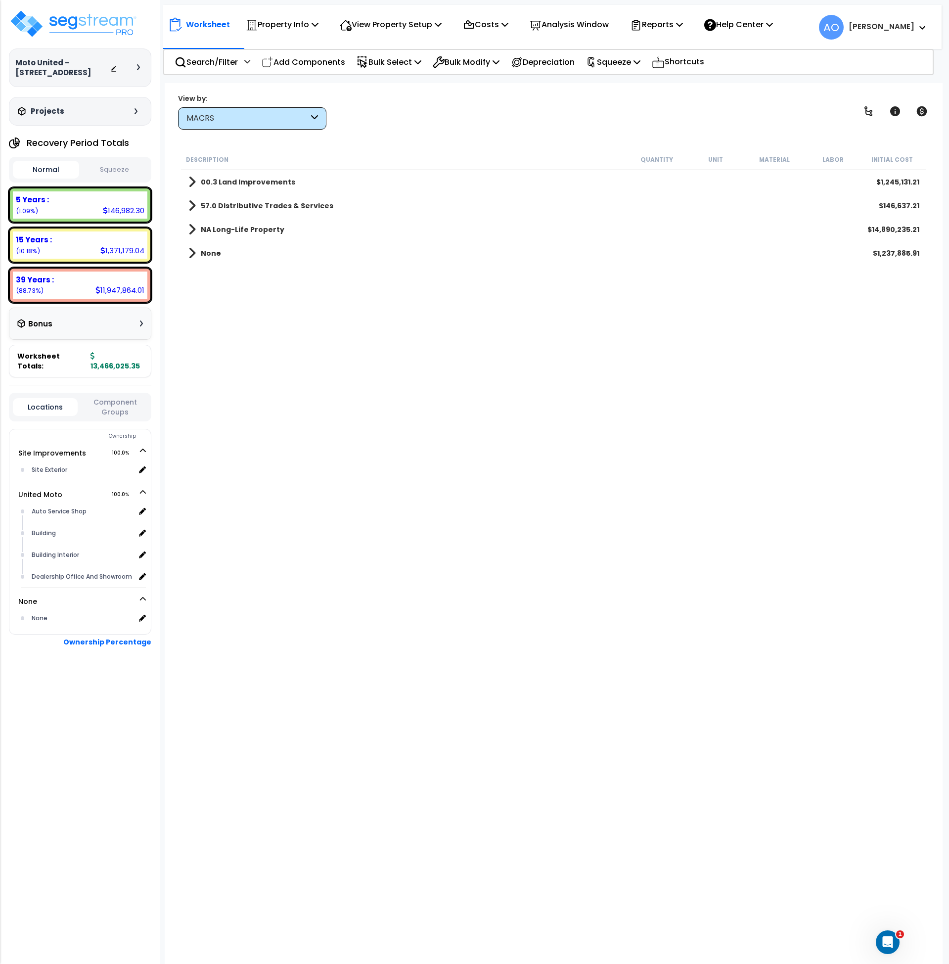
click at [234, 230] on b "NA Long-Life Property" at bounding box center [243, 230] width 84 height 10
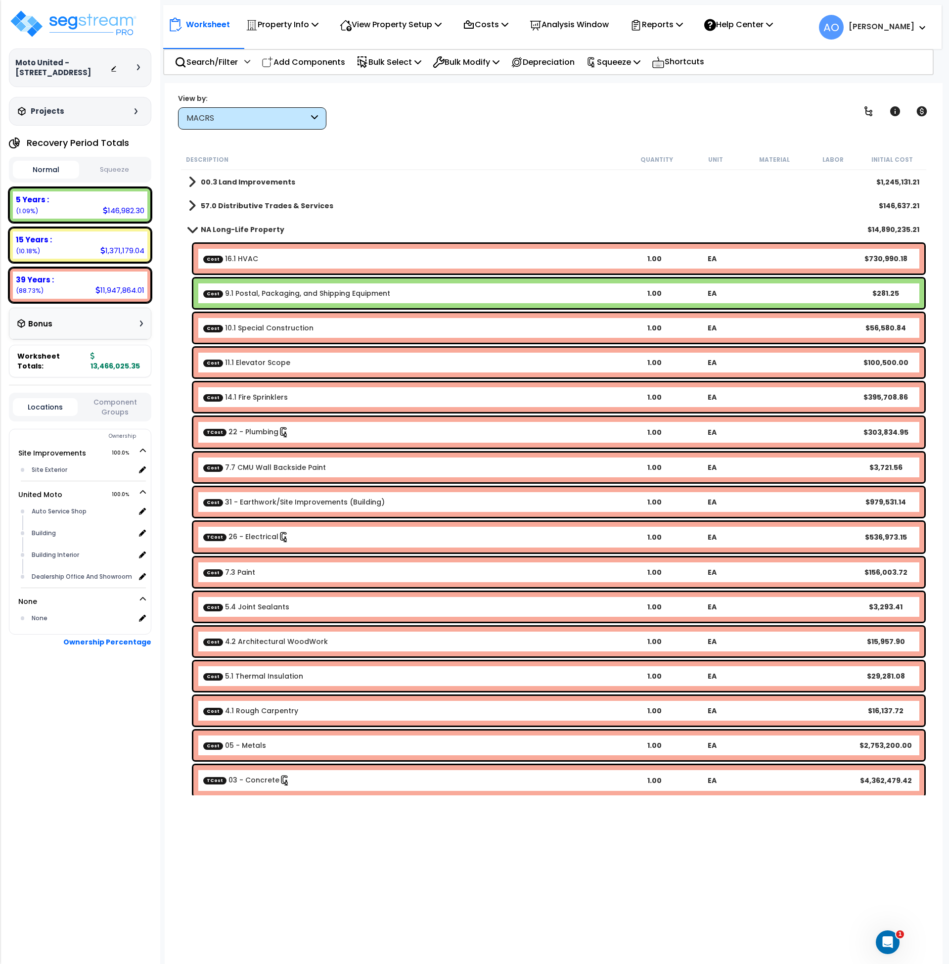
click at [282, 295] on link "Cost 9.1 Postal, Packaging, and Shipping Equipment" at bounding box center [296, 293] width 187 height 10
click at [0, 0] on div at bounding box center [0, 0] width 0 height 0
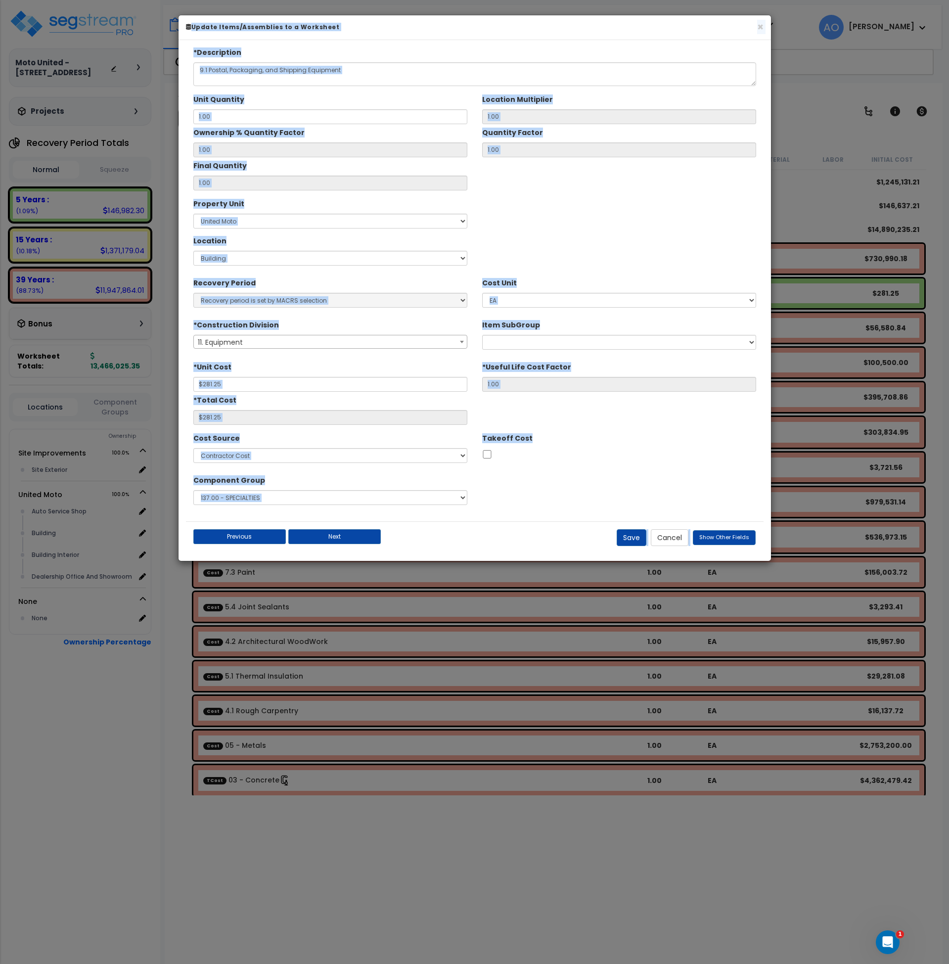
click at [596, 475] on div "Component Group Select 1.00 - LAND 2.00 - GENERAL REQUIREMENTS 3.00 - BUILDING-…" at bounding box center [475, 490] width 578 height 37
click at [596, 473] on div "Component Group Select 1.00 - LAND 2.00 - GENERAL REQUIREMENTS 3.00 - BUILDING-…" at bounding box center [475, 490] width 578 height 37
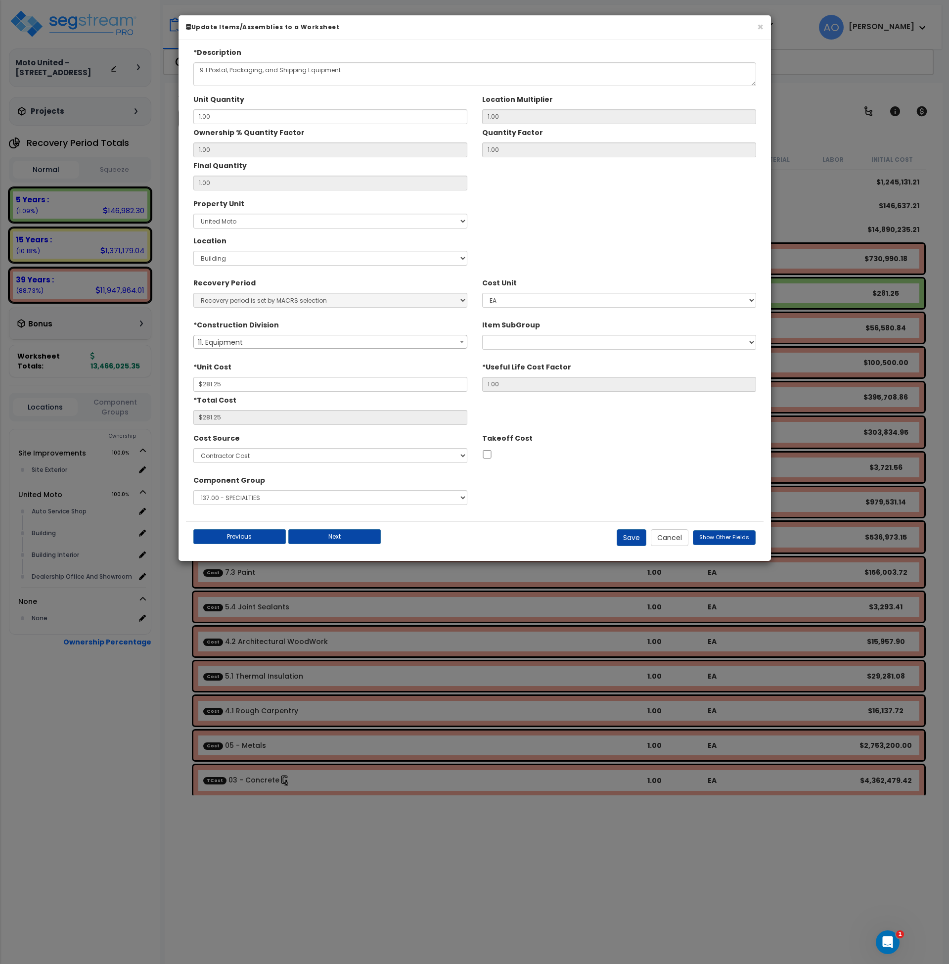
click at [457, 340] on span at bounding box center [462, 341] width 10 height 13
click at [603, 436] on div "Takeoff Cost" at bounding box center [619, 445] width 274 height 31
click at [671, 542] on button "Cancel" at bounding box center [670, 537] width 38 height 17
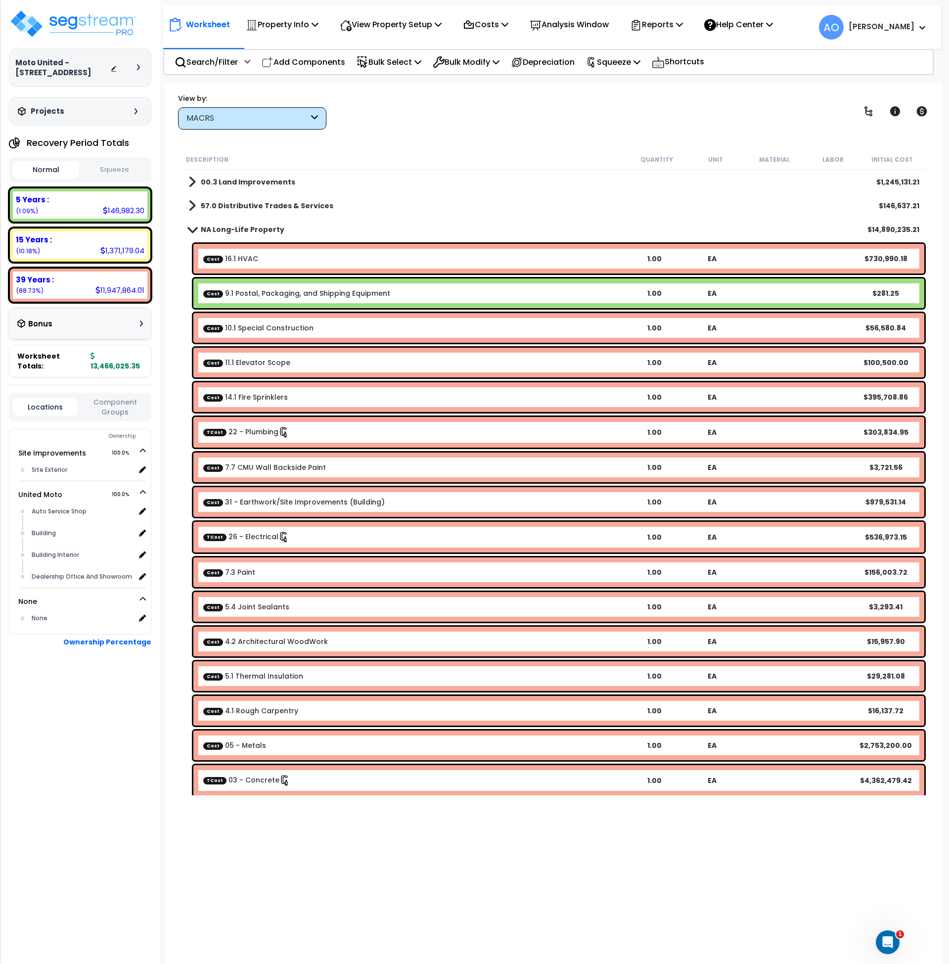
click at [240, 179] on b "00.3 Land Improvements" at bounding box center [248, 182] width 94 height 10
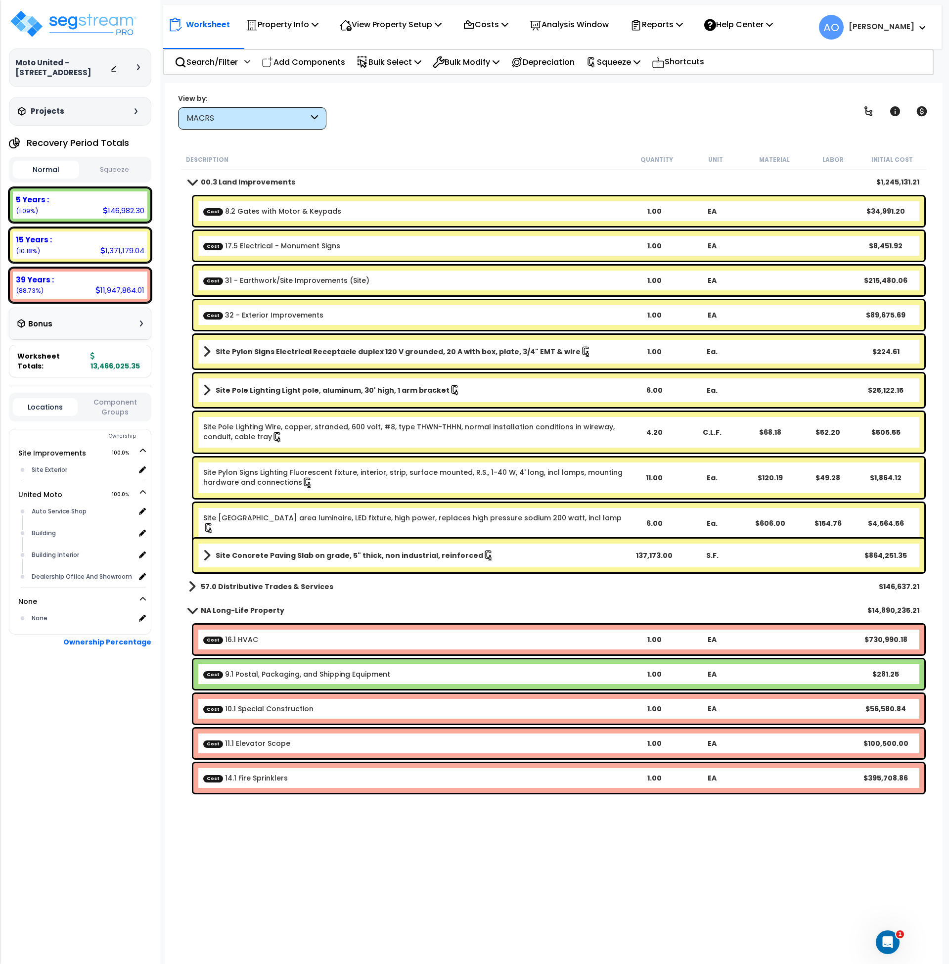
click at [243, 180] on b "00.3 Land Improvements" at bounding box center [248, 182] width 94 height 10
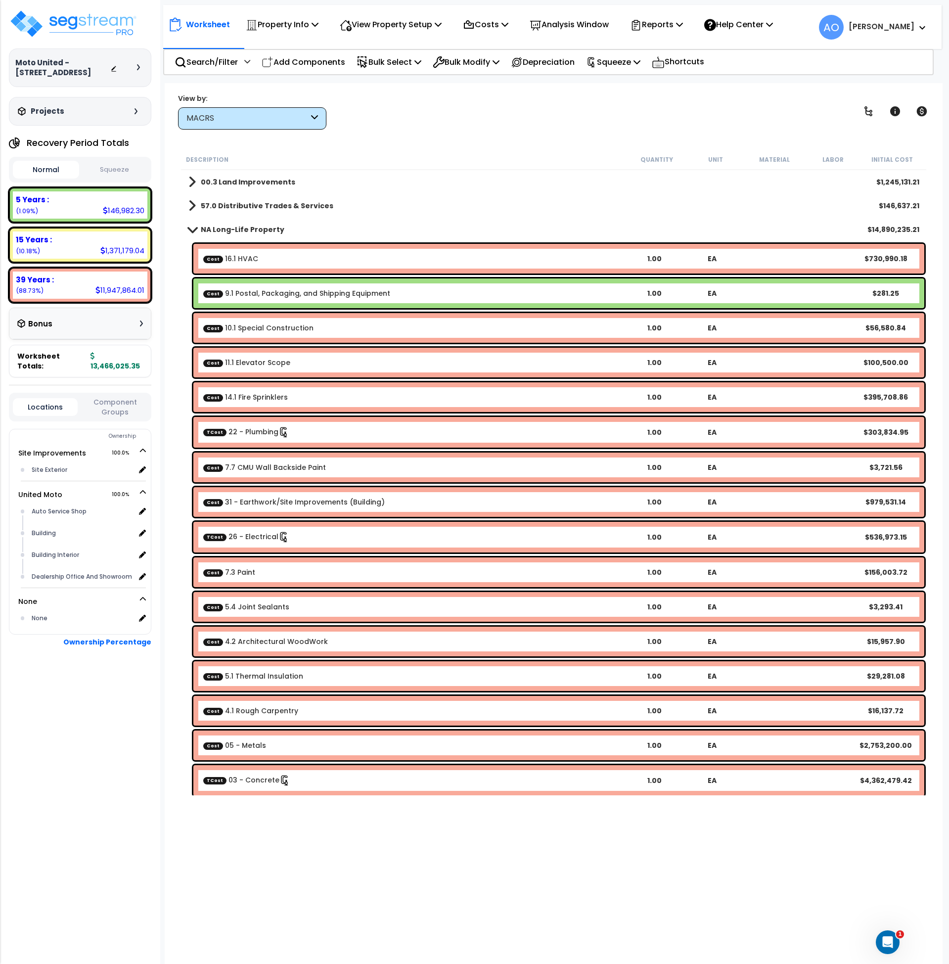
click at [244, 203] on b "57.0 Distributive Trades & Services" at bounding box center [267, 206] width 133 height 10
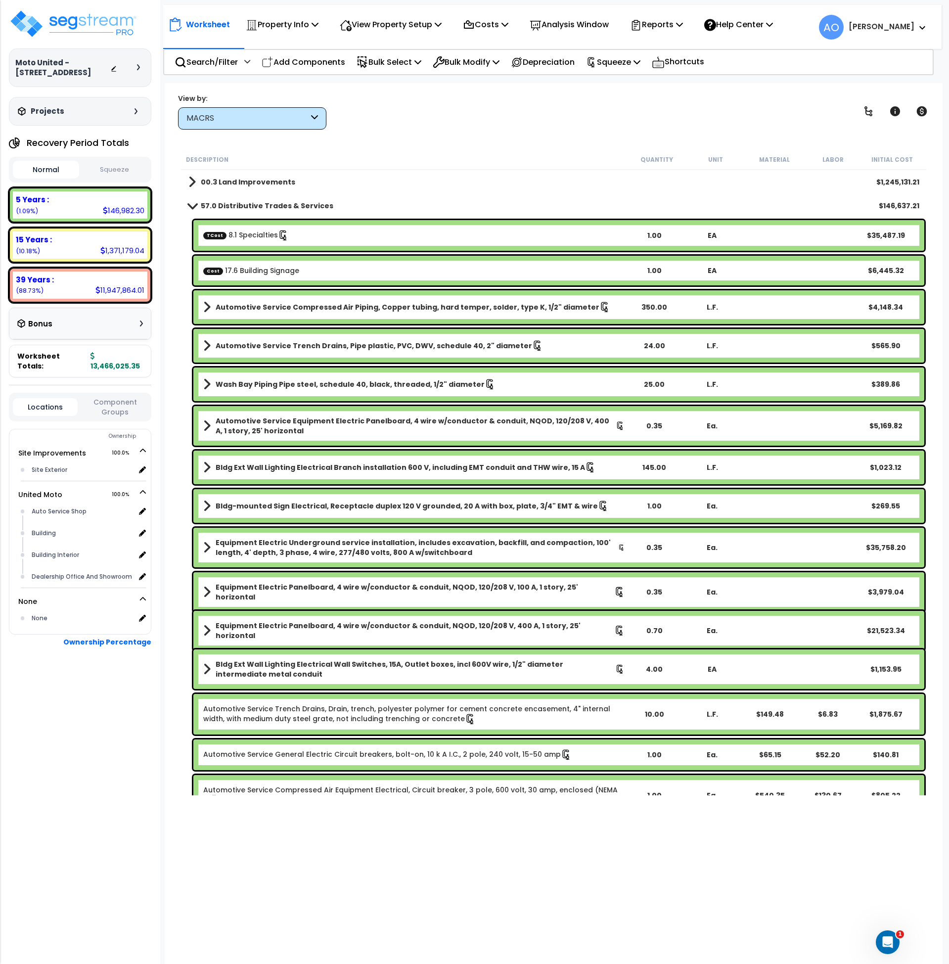
click at [248, 231] on link "TCost 8.1 Specialties" at bounding box center [246, 235] width 86 height 11
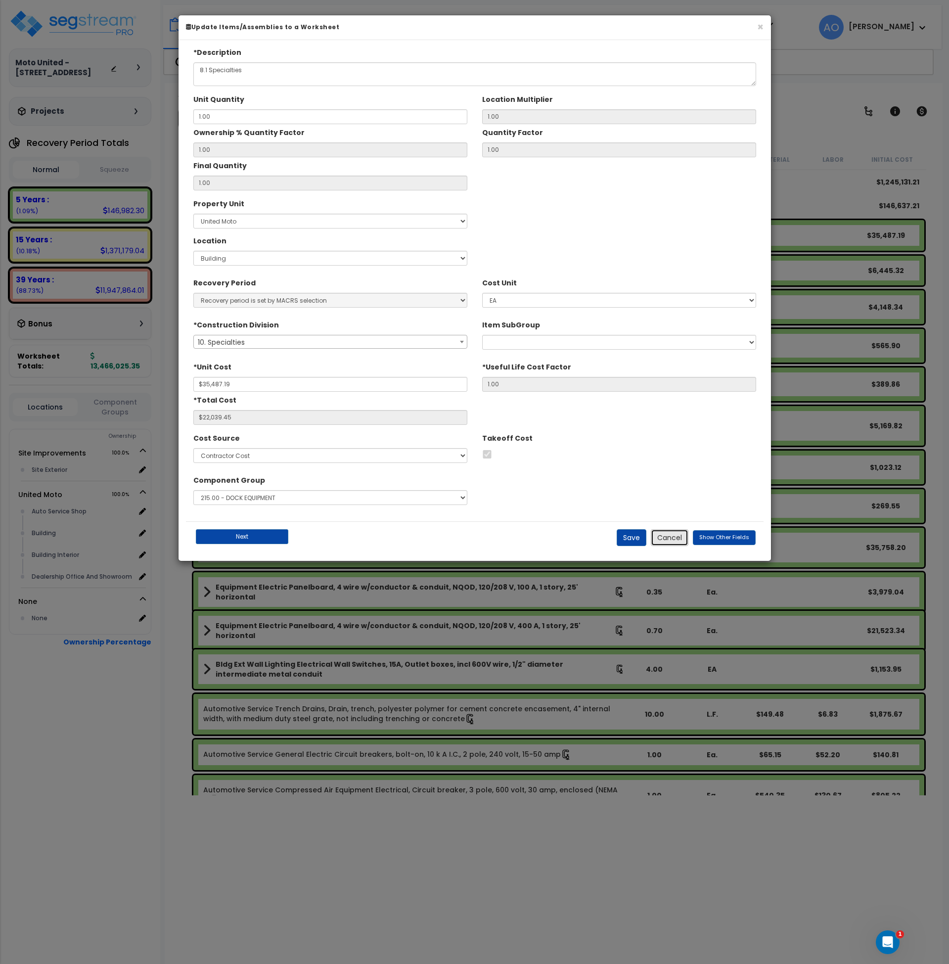
click at [678, 539] on button "Cancel" at bounding box center [670, 537] width 38 height 17
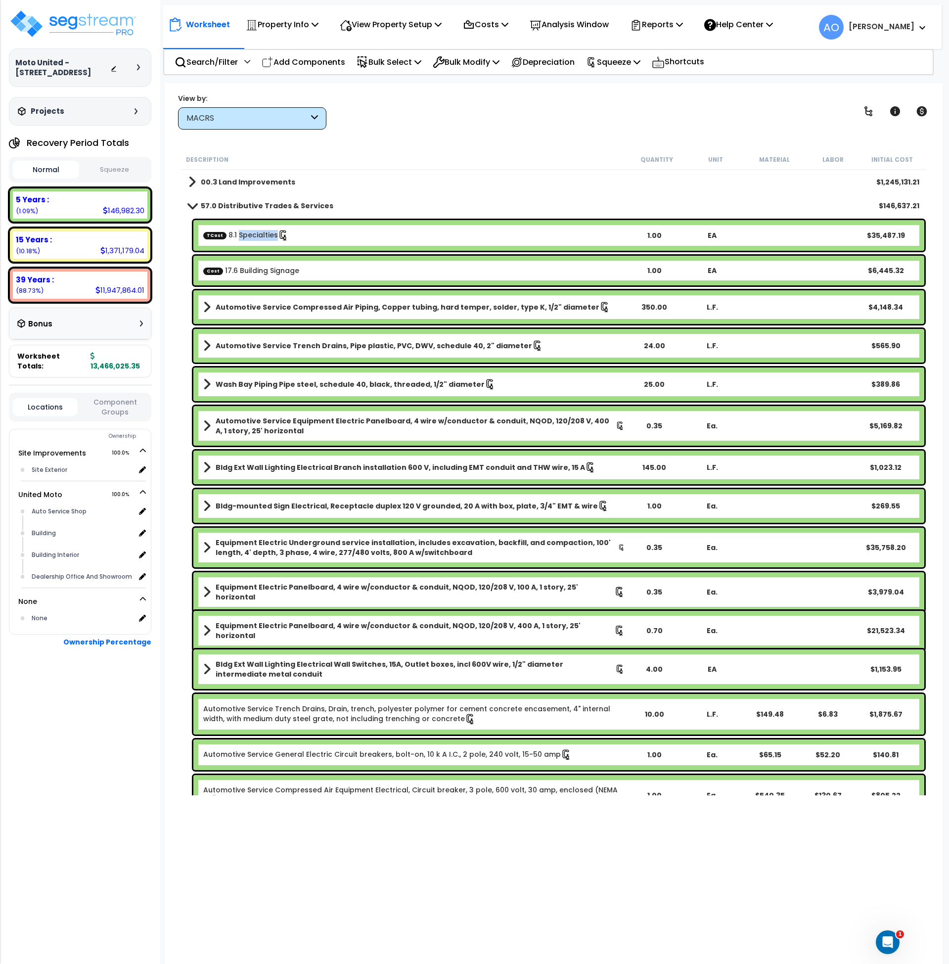
click at [214, 197] on div "57.0 Distributive Trades & Services $146,637.21" at bounding box center [554, 206] width 741 height 24
click at [214, 203] on b "57.0 Distributive Trades & Services" at bounding box center [267, 206] width 133 height 10
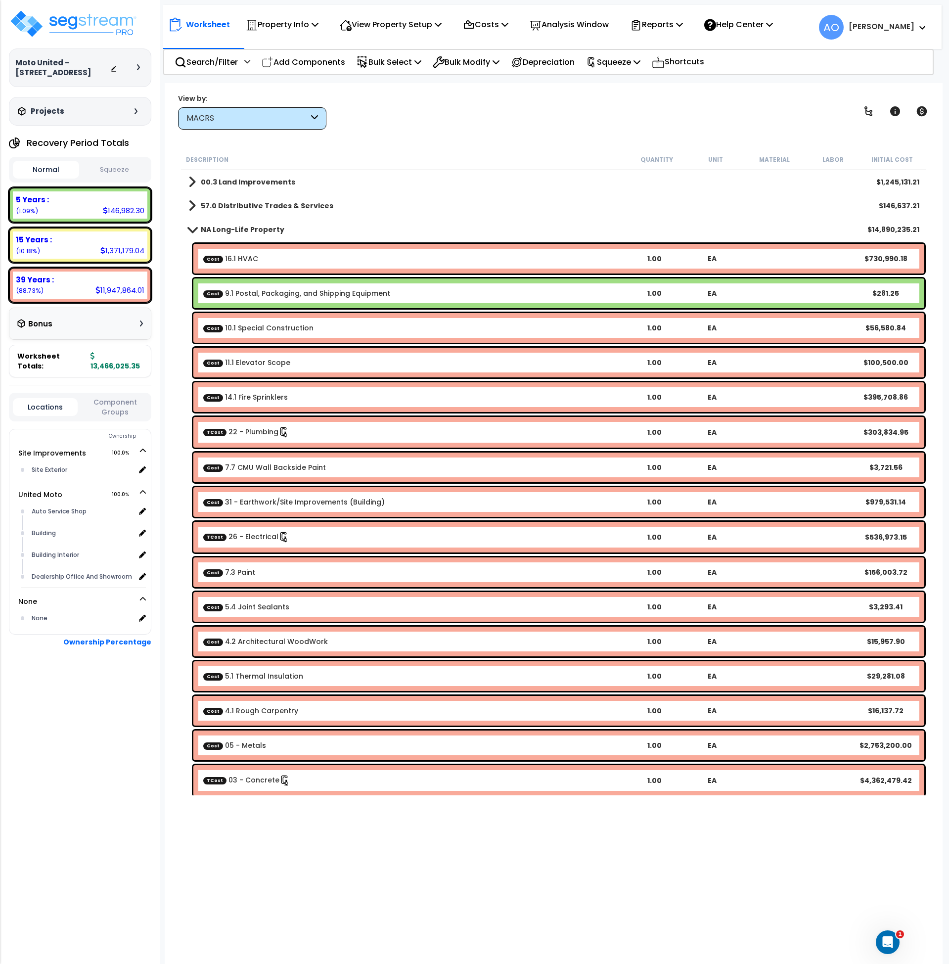
click at [258, 292] on link "Cost 9.1 Postal, Packaging, and Shipping Equipment" at bounding box center [296, 293] width 187 height 10
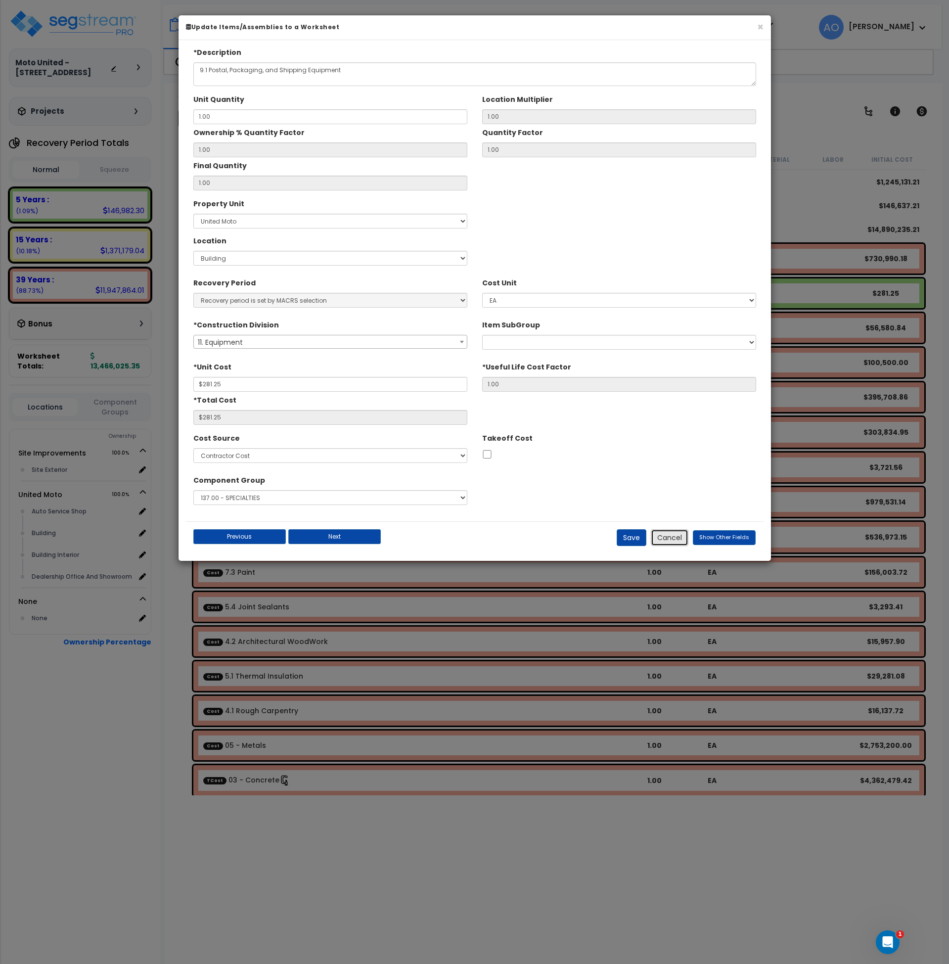
click at [673, 538] on button "Cancel" at bounding box center [670, 537] width 38 height 17
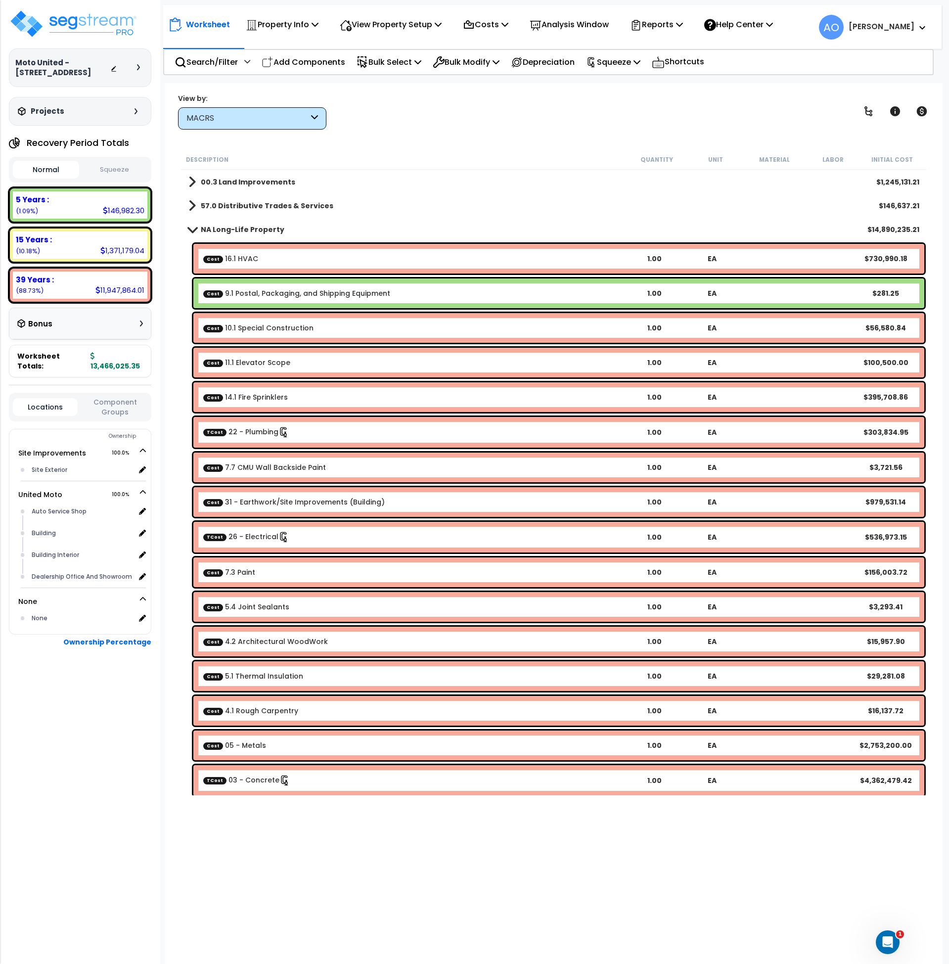
click at [353, 294] on link "Cost 9.1 Postal, Packaging, and Shipping Equipment" at bounding box center [296, 293] width 187 height 10
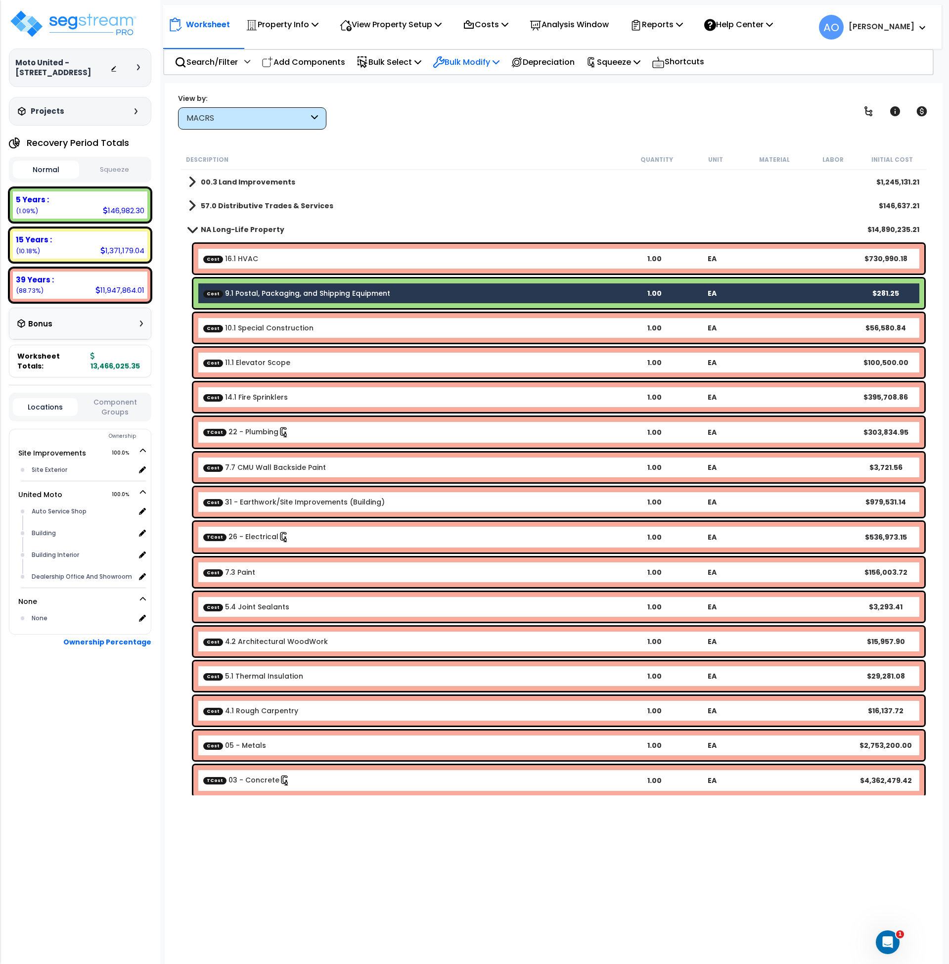
click at [458, 66] on p "Bulk Modify" at bounding box center [466, 61] width 67 height 13
click at [488, 231] on link "Advanced" at bounding box center [501, 232] width 147 height 20
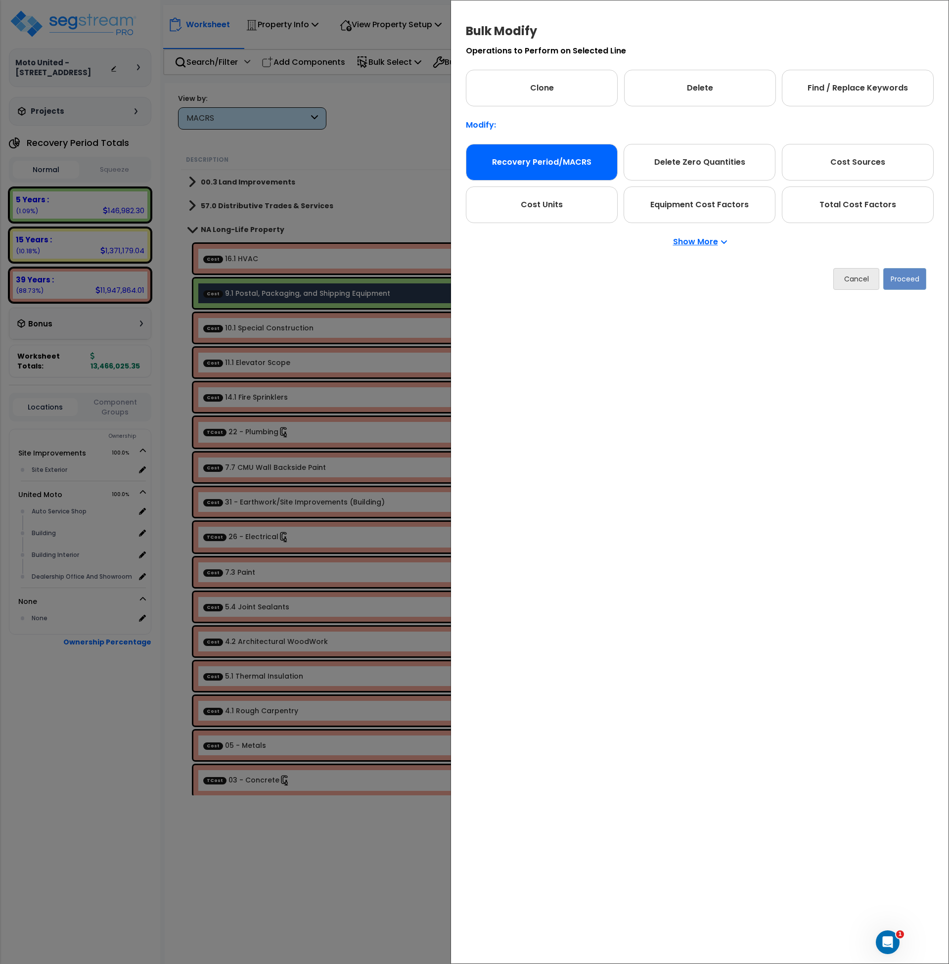
click at [582, 159] on div "Recovery Period/MACRS" at bounding box center [542, 162] width 152 height 37
click at [908, 280] on button "Proceed" at bounding box center [904, 279] width 43 height 22
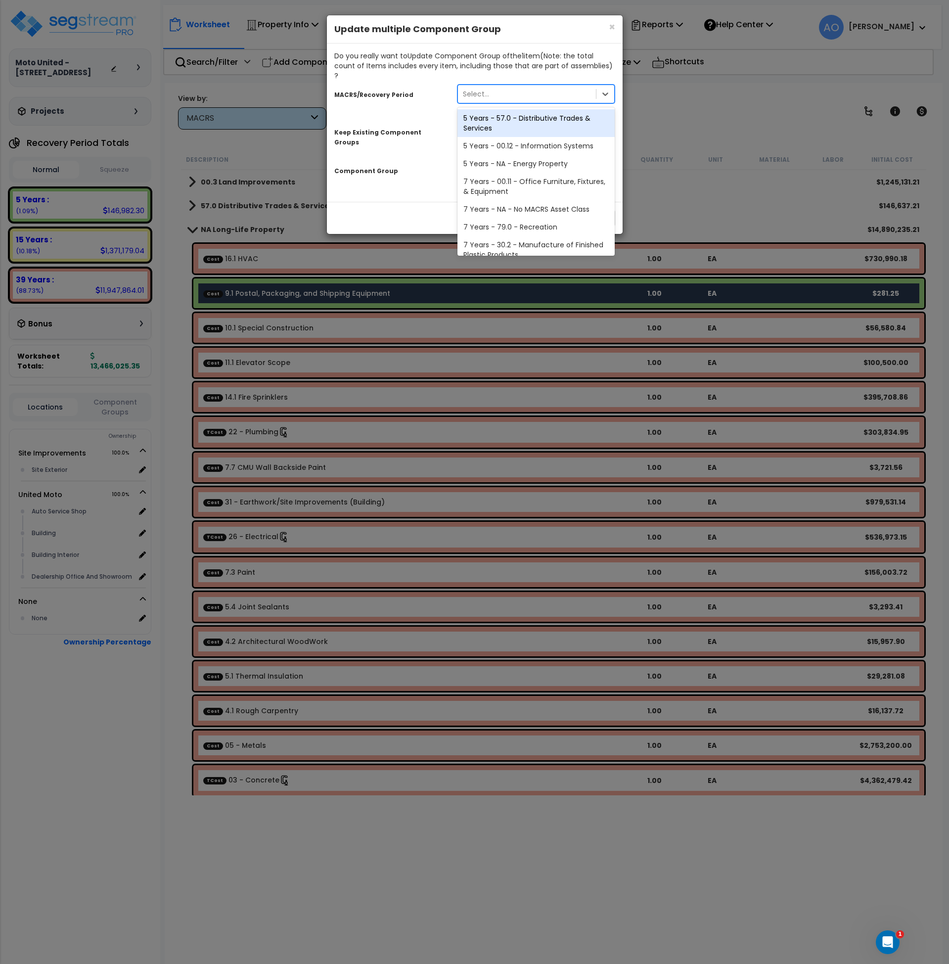
click at [508, 91] on div "Select..." at bounding box center [527, 94] width 139 height 16
click at [511, 115] on div "5 Years - 57.0 - Distributive Trades & Services" at bounding box center [537, 123] width 158 height 28
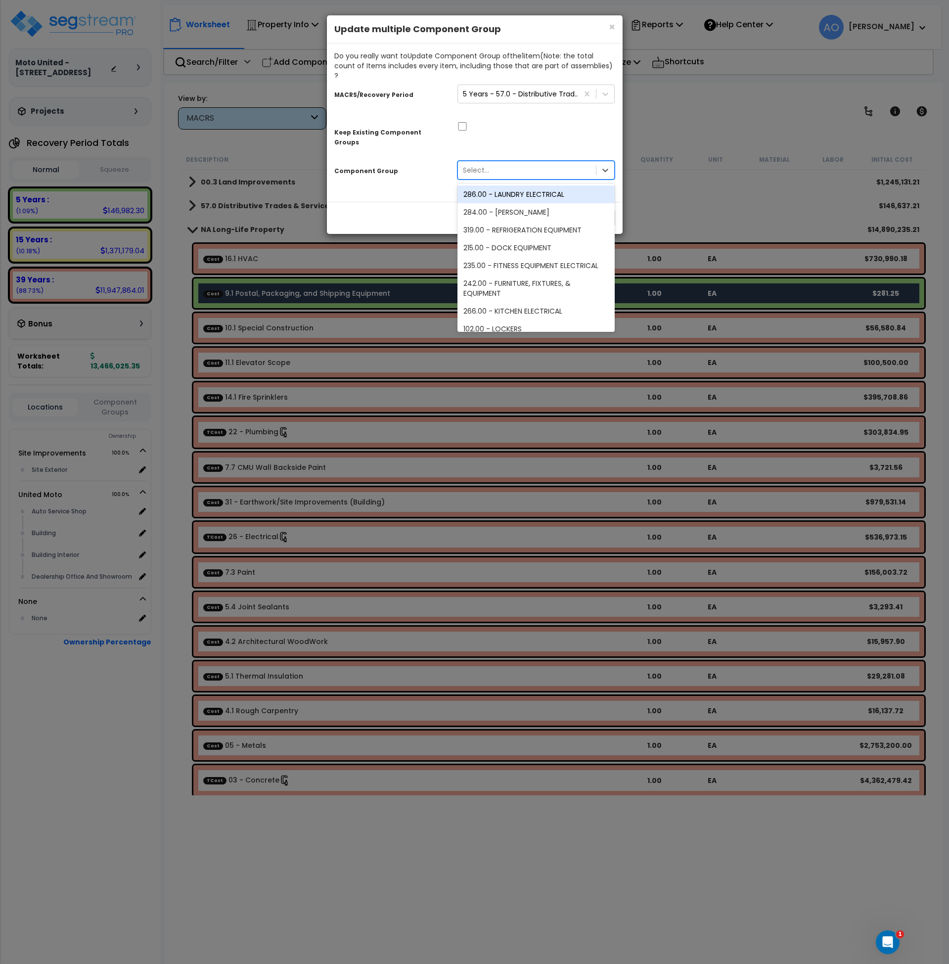
click at [509, 162] on div "Select..." at bounding box center [527, 170] width 139 height 16
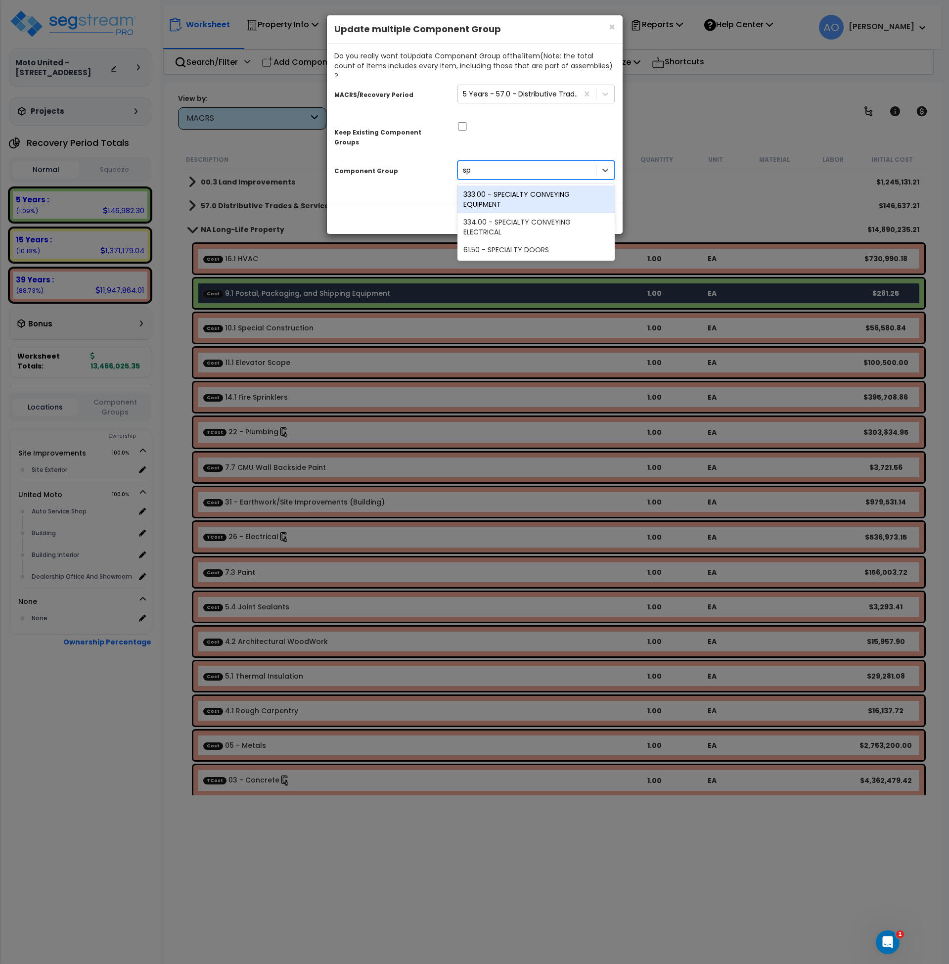
type input "s"
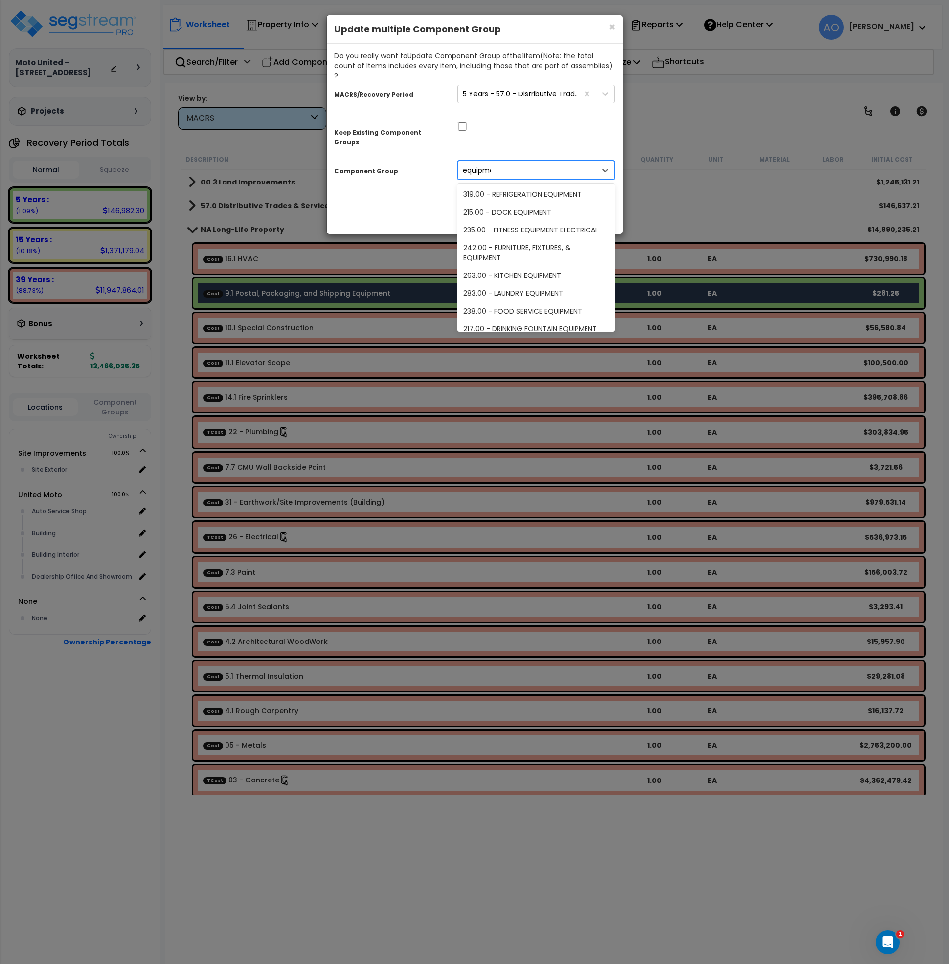
type input "equipment"
click at [548, 239] on div "242.00 - FURNITURE, FIXTURES, & EQUIPMENT" at bounding box center [537, 253] width 158 height 28
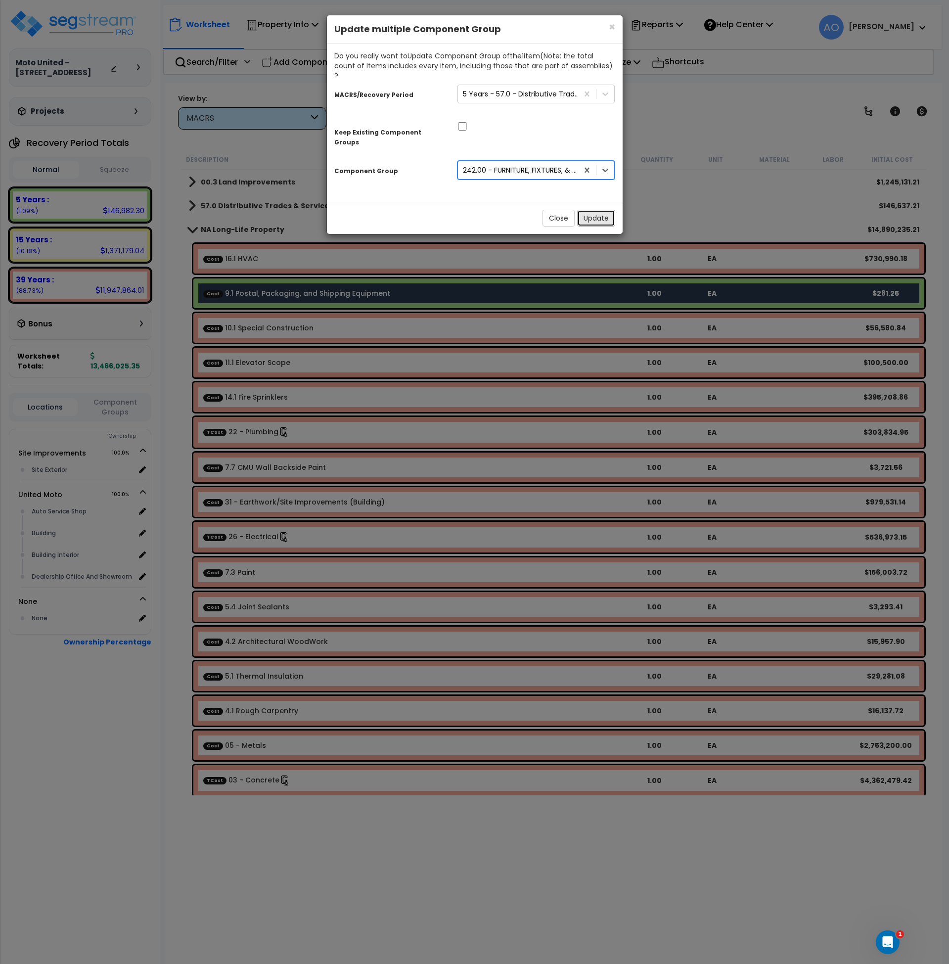
click at [598, 210] on button "Update" at bounding box center [596, 218] width 38 height 17
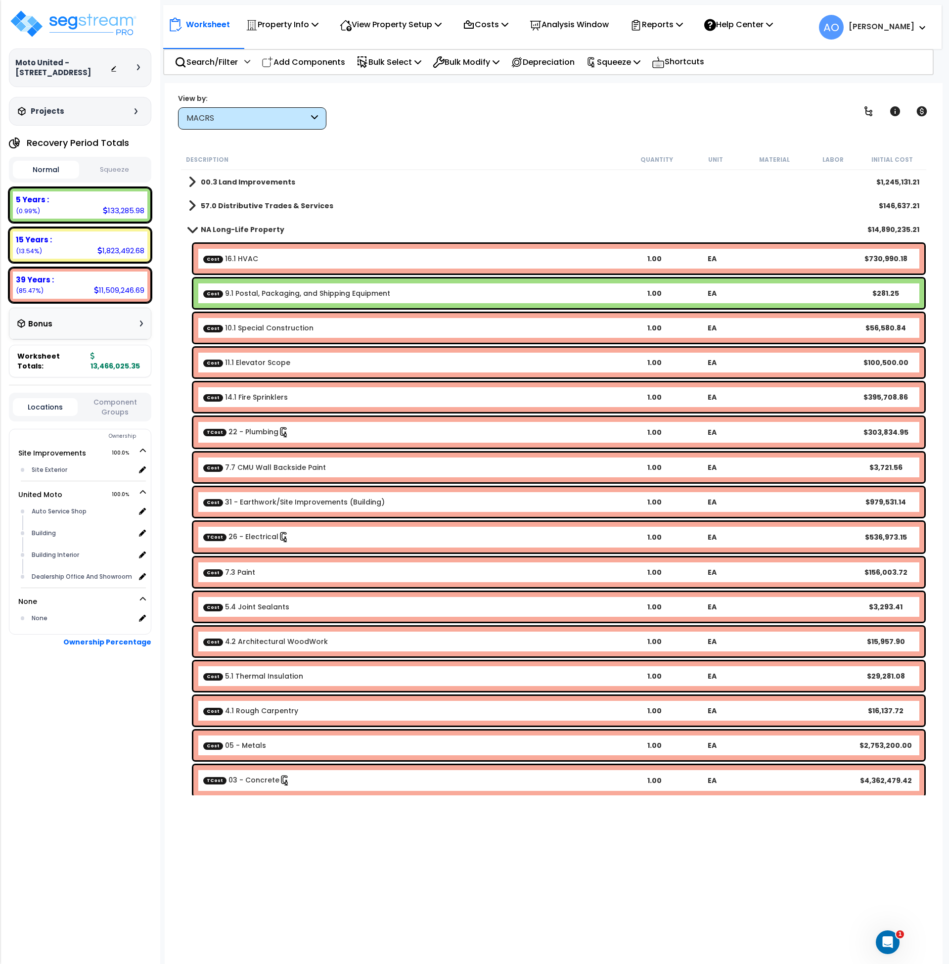
click at [275, 293] on link "Cost 9.1 Postal, Packaging, and Shipping Equipment" at bounding box center [296, 293] width 187 height 10
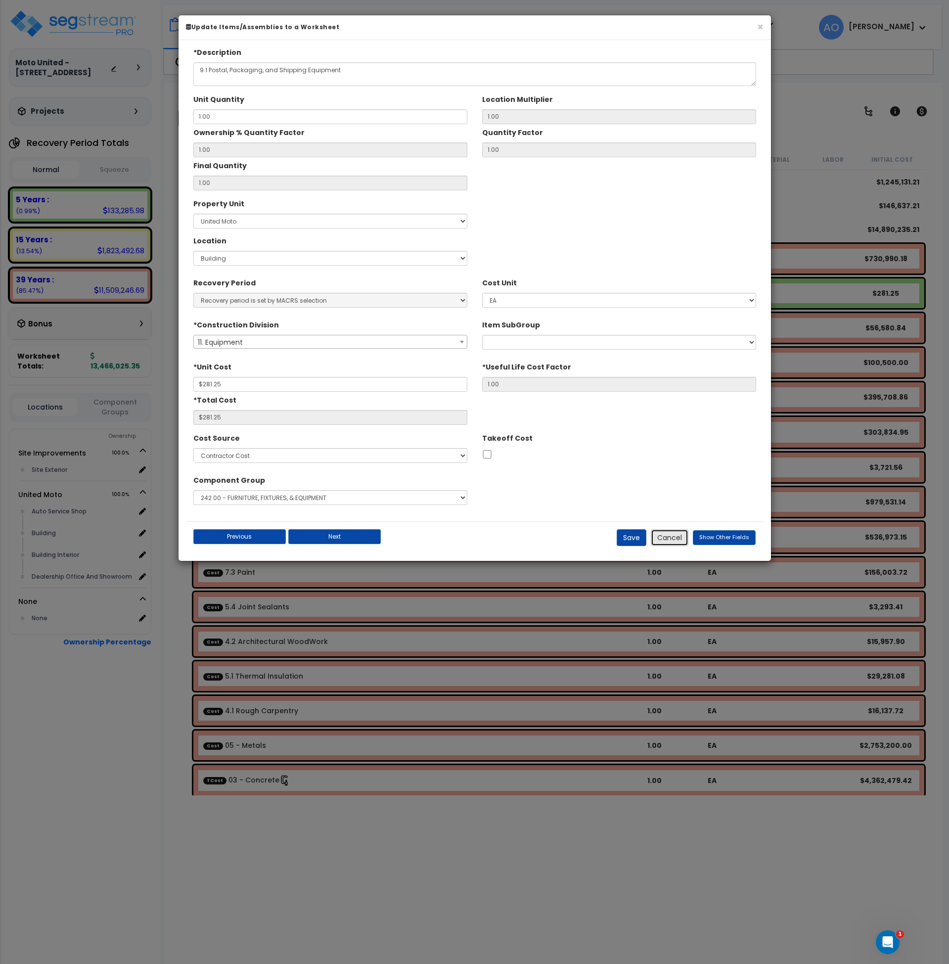
click at [668, 532] on button "Cancel" at bounding box center [670, 537] width 38 height 17
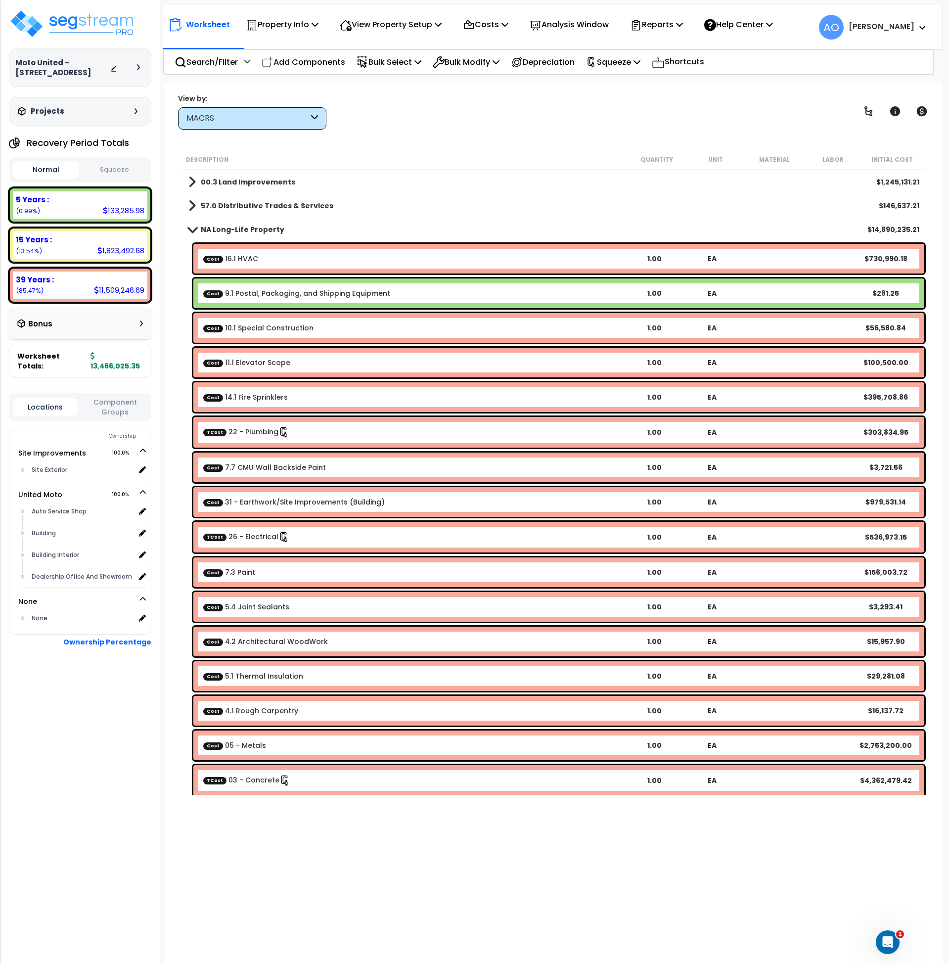
click at [211, 125] on div "MACRS" at bounding box center [252, 118] width 148 height 22
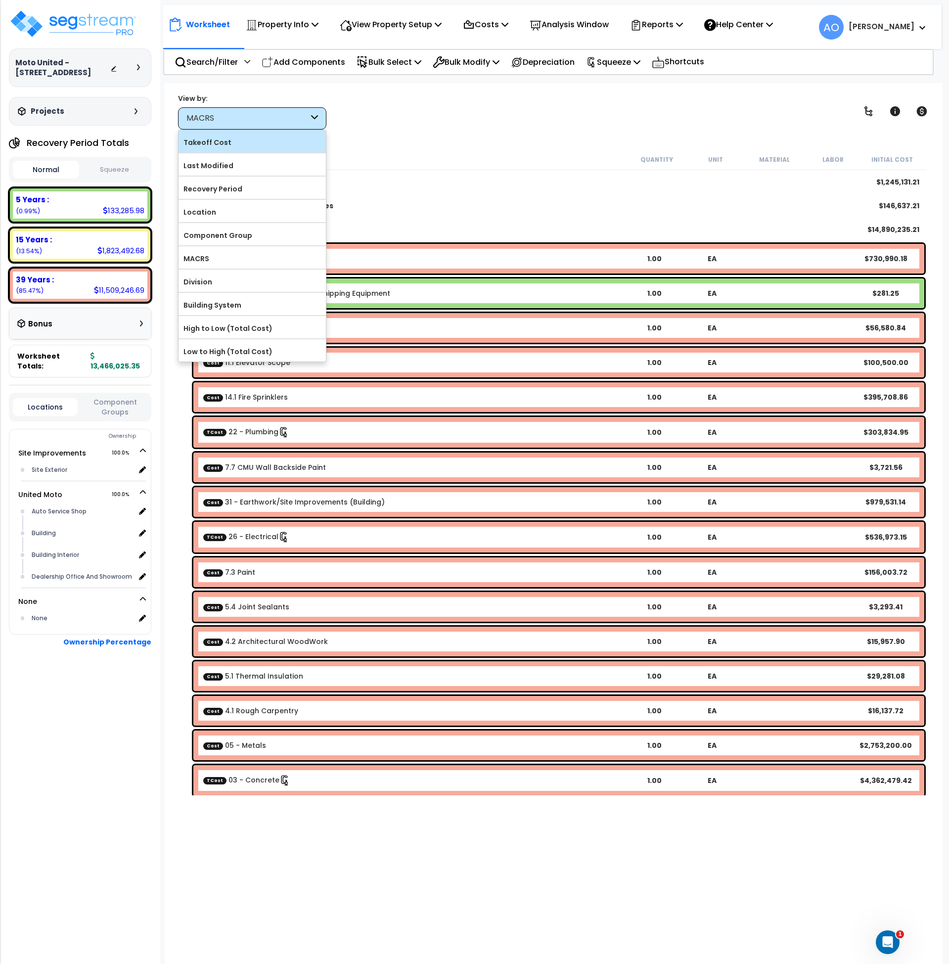
click at [218, 140] on label "Takeoff Cost" at bounding box center [252, 142] width 147 height 15
click at [0, 0] on input "Takeoff Cost" at bounding box center [0, 0] width 0 height 0
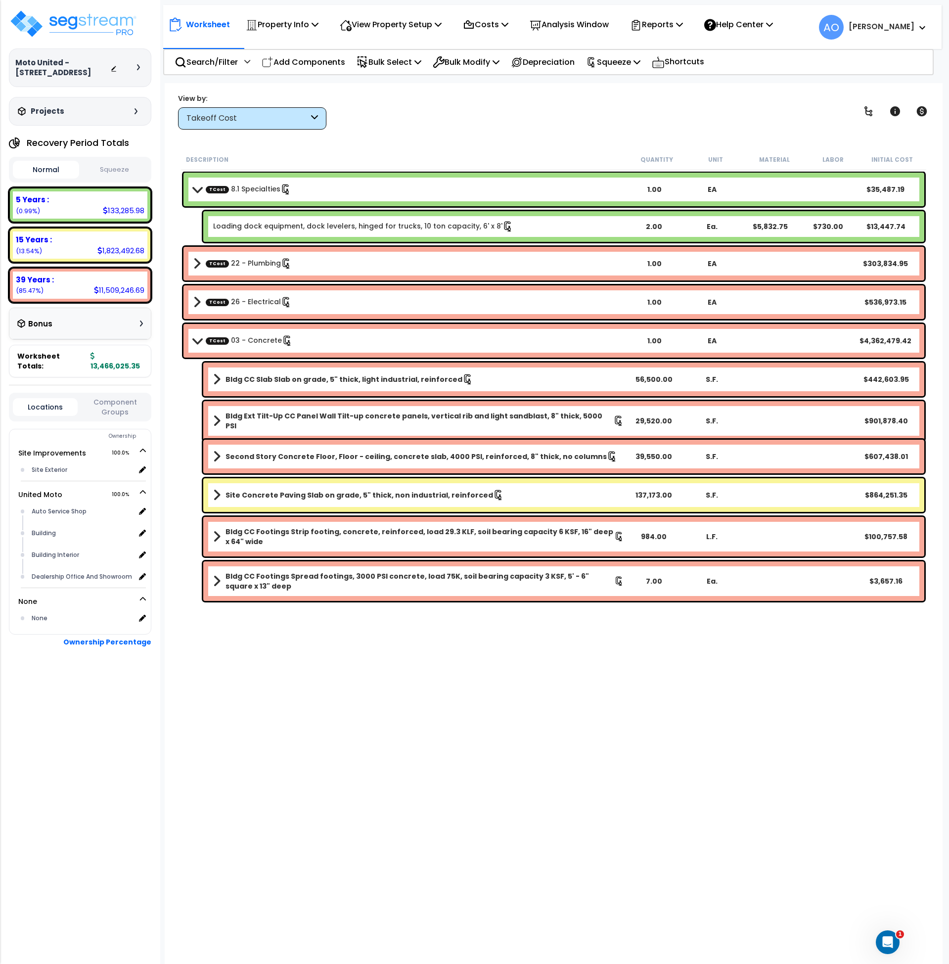
click at [228, 114] on div "Takeoff Cost" at bounding box center [247, 118] width 122 height 11
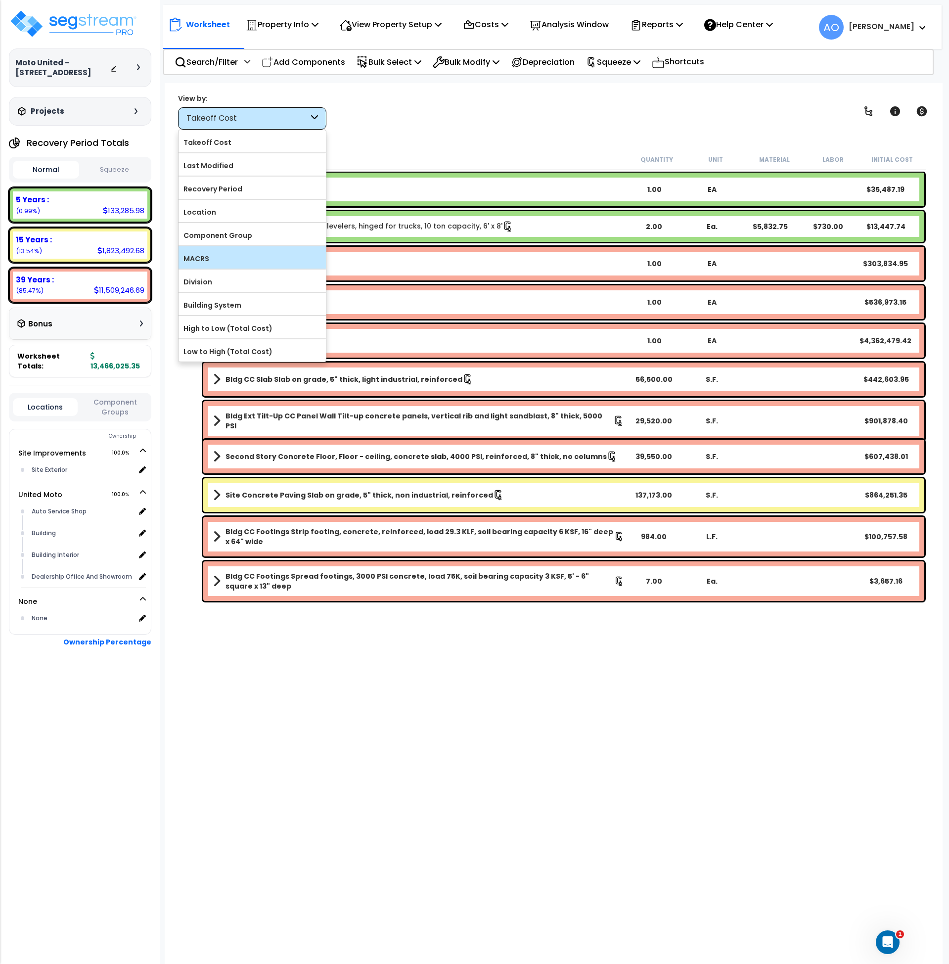
click at [238, 260] on label "MACRS" at bounding box center [252, 258] width 147 height 15
click at [0, 0] on input "MACRS" at bounding box center [0, 0] width 0 height 0
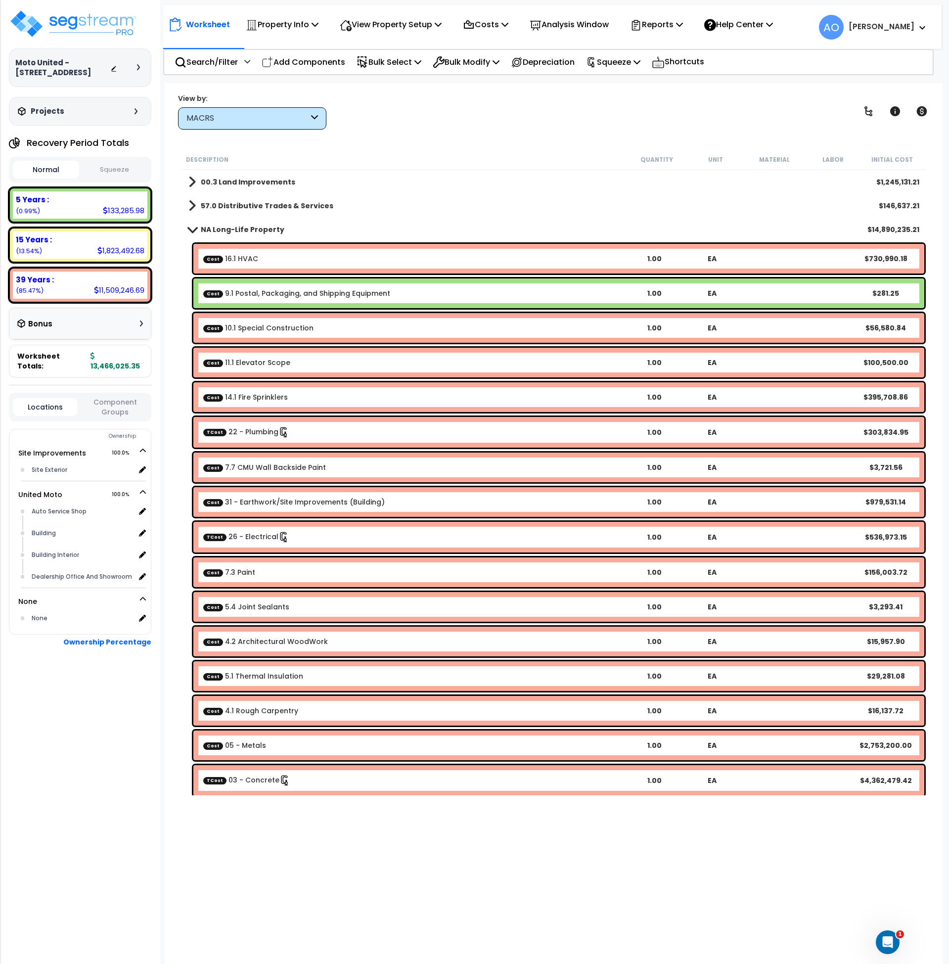
click at [268, 294] on link "Cost 9.1 Postal, Packaging, and Shipping Equipment" at bounding box center [296, 293] width 187 height 10
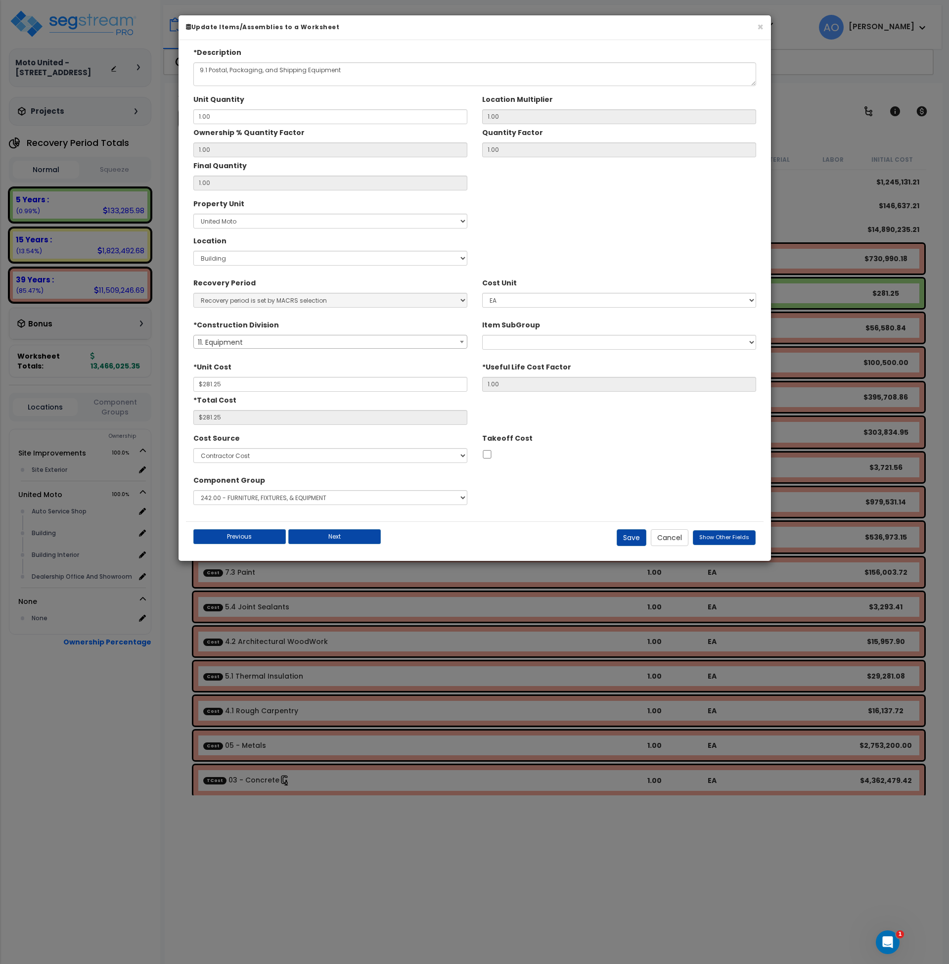
click at [281, 342] on span "11. Equipment" at bounding box center [330, 342] width 273 height 14
click at [687, 480] on div "Component Group Select 1.00 - LAND 2.00 - GENERAL REQUIREMENTS 3.00 - BUILDING-…" at bounding box center [475, 490] width 578 height 37
click at [674, 536] on button "Cancel" at bounding box center [670, 537] width 38 height 17
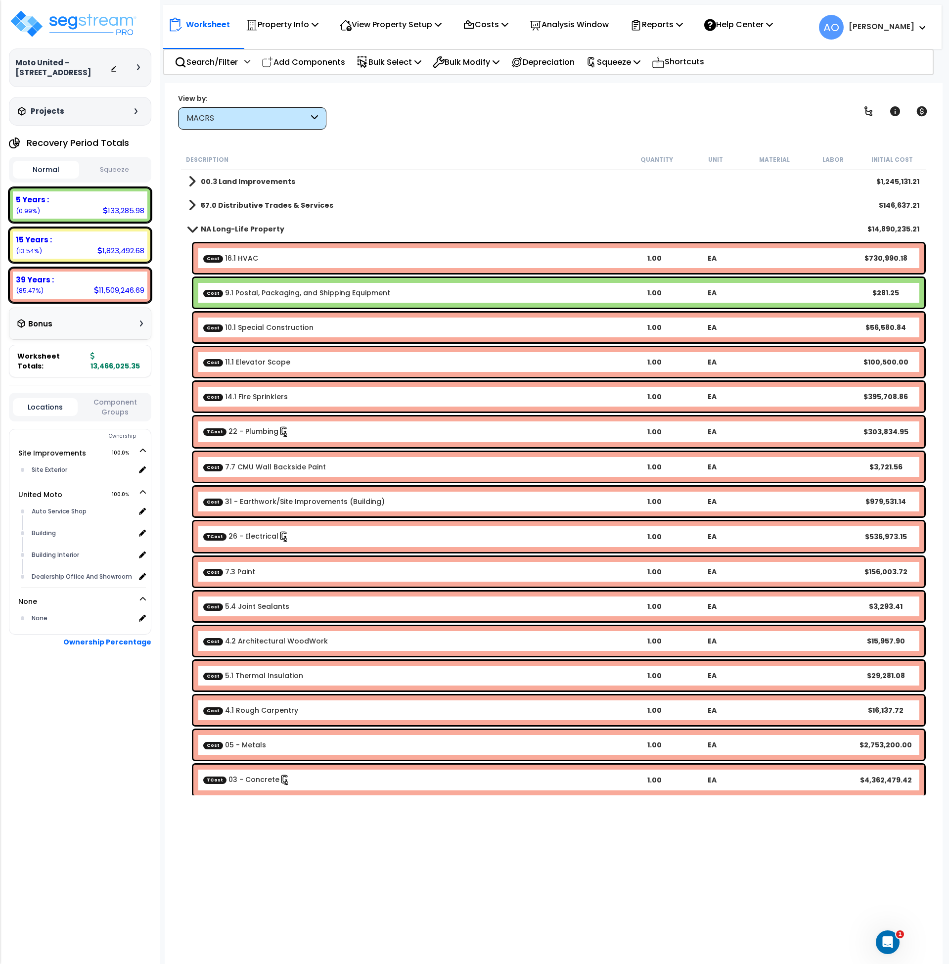
scroll to position [1, 0]
click at [260, 200] on b "57.0 Distributive Trades & Services" at bounding box center [267, 205] width 133 height 10
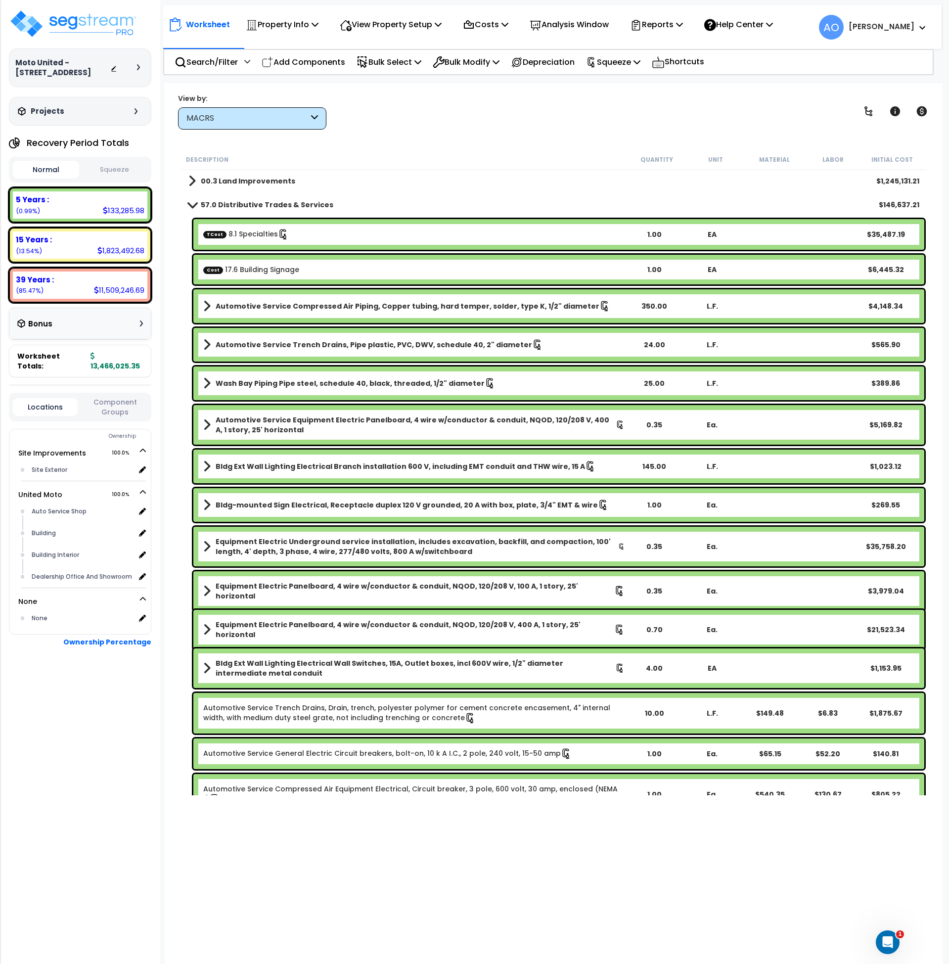
click at [268, 240] on div "TCost 8.1 Specialties 1.00 EA $35,487.19" at bounding box center [558, 234] width 731 height 31
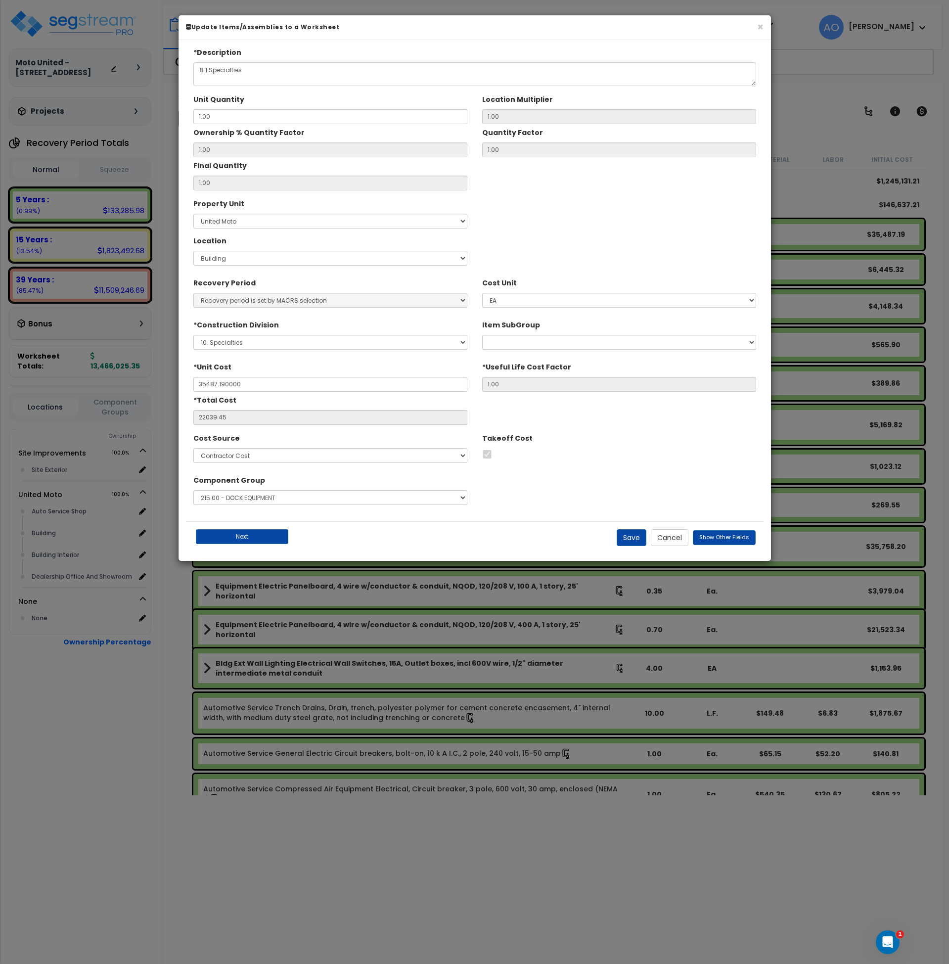
type input "$35,487.19"
type input "$22,039.45"
click at [665, 538] on button "Cancel" at bounding box center [670, 537] width 38 height 17
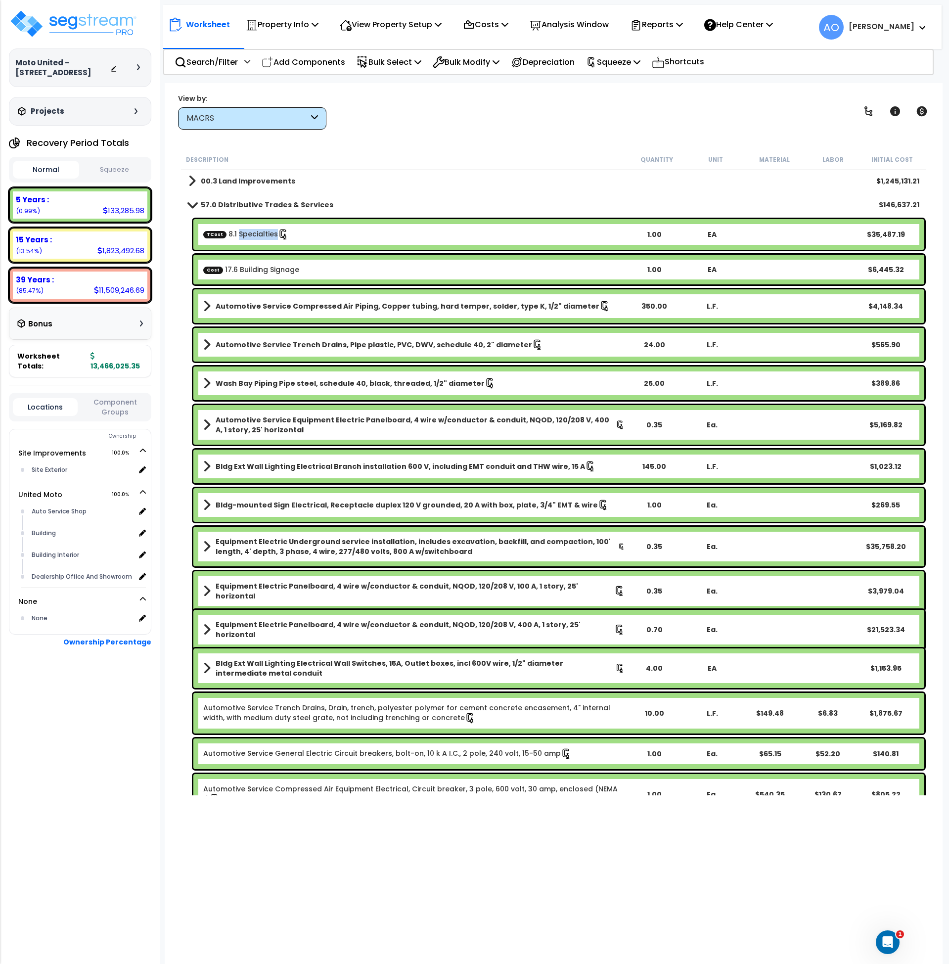
click at [208, 201] on b "57.0 Distributive Trades & Services" at bounding box center [267, 205] width 133 height 10
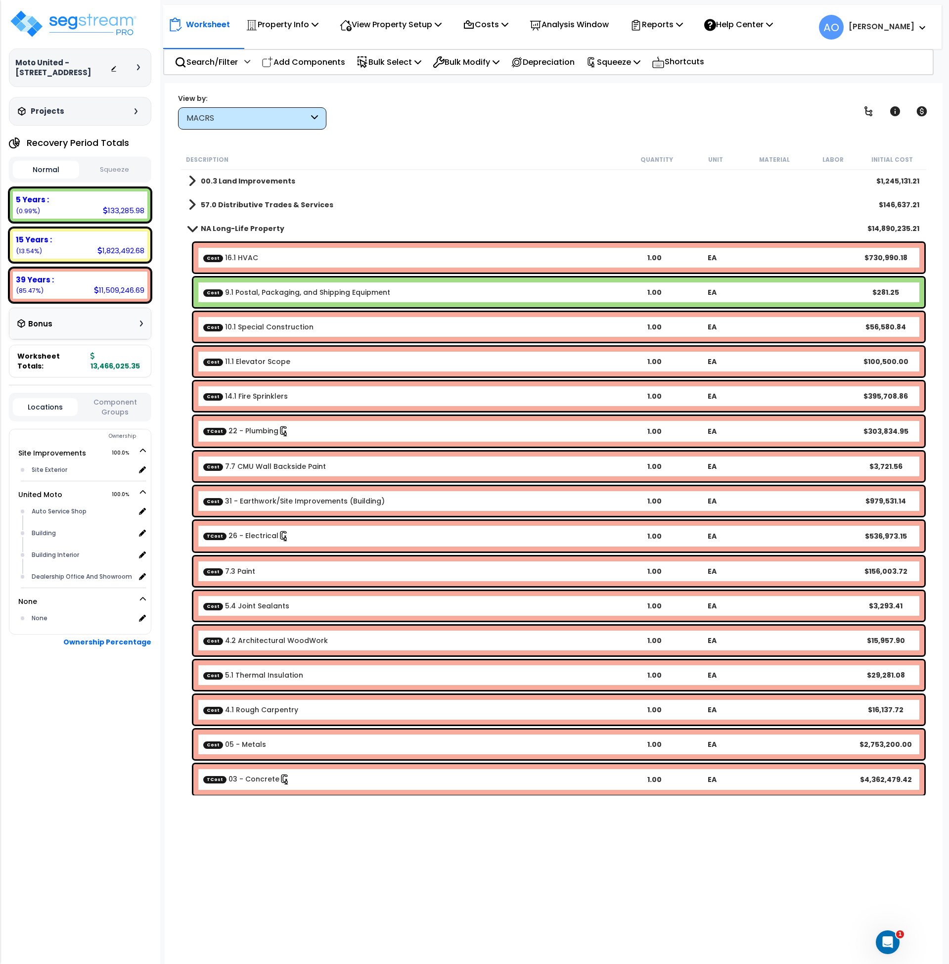
click at [278, 290] on link "Cost 9.1 Postal, Packaging, and Shipping Equipment" at bounding box center [296, 292] width 187 height 10
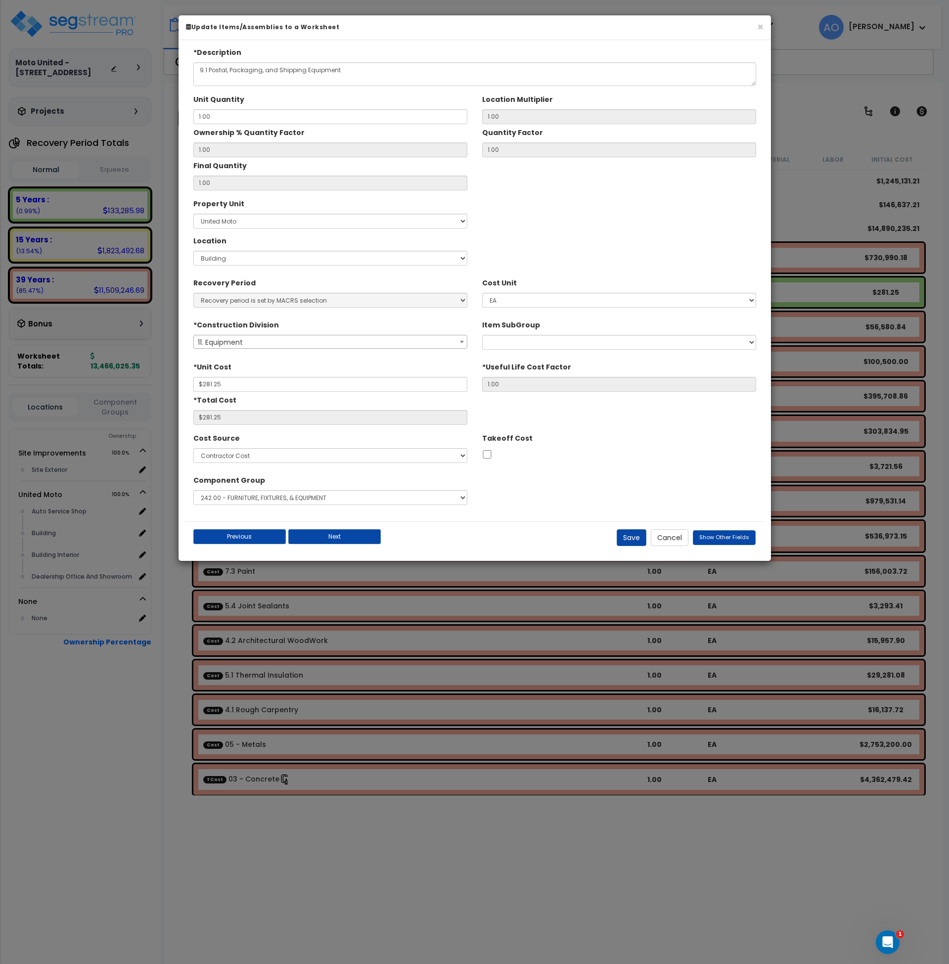
click at [245, 341] on span "11. Equipment" at bounding box center [330, 342] width 273 height 14
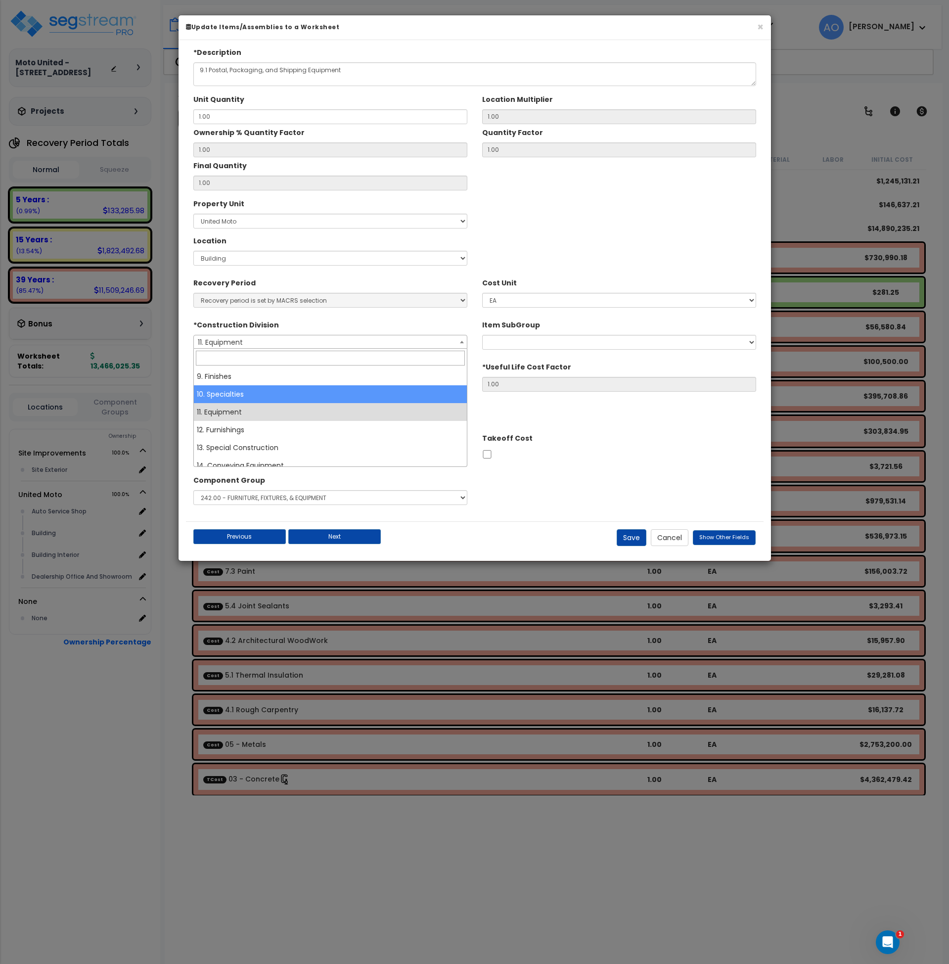
select select "10"
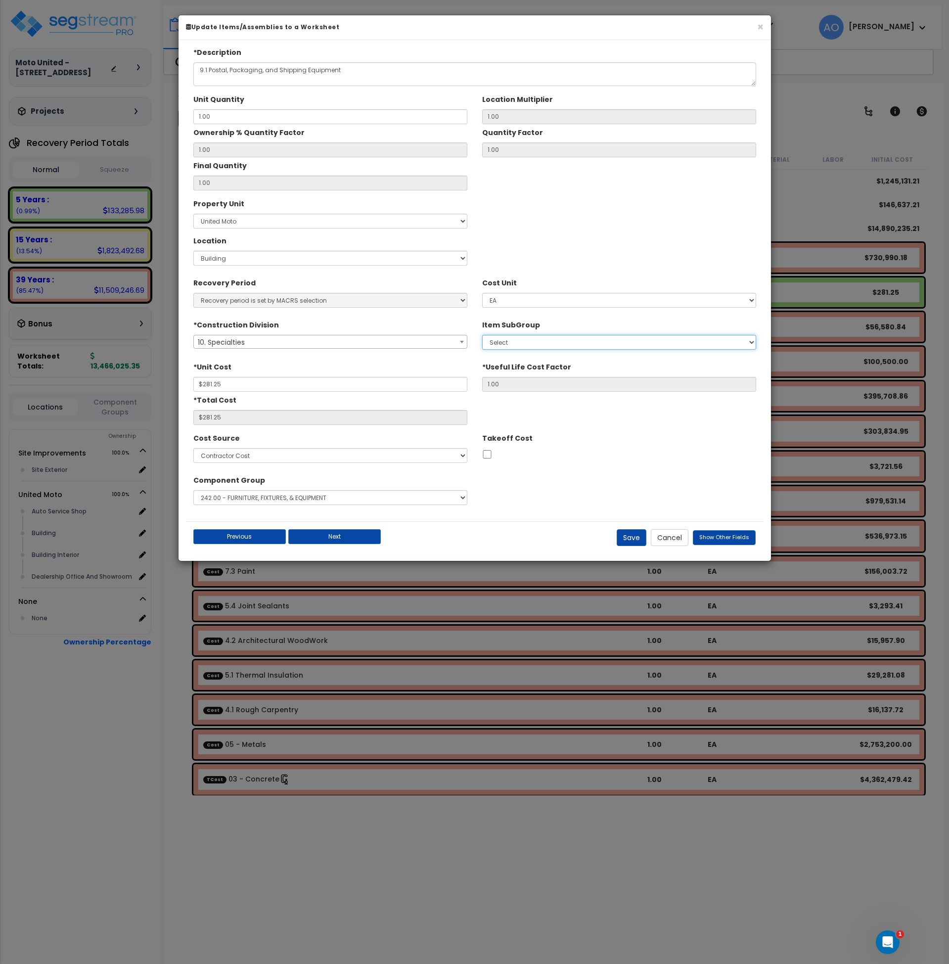
click at [529, 340] on select "Select 1. Selective Demolition, Specialties (10050510) 2. Fixed Chalkboards (10…" at bounding box center [619, 342] width 274 height 15
click at [520, 486] on div "Component Group Select 1.00 - LAND 2.00 - GENERAL REQUIREMENTS 3.00 - BUILDING-…" at bounding box center [475, 490] width 578 height 37
click at [634, 540] on button "Save" at bounding box center [632, 537] width 30 height 17
type input "281.25"
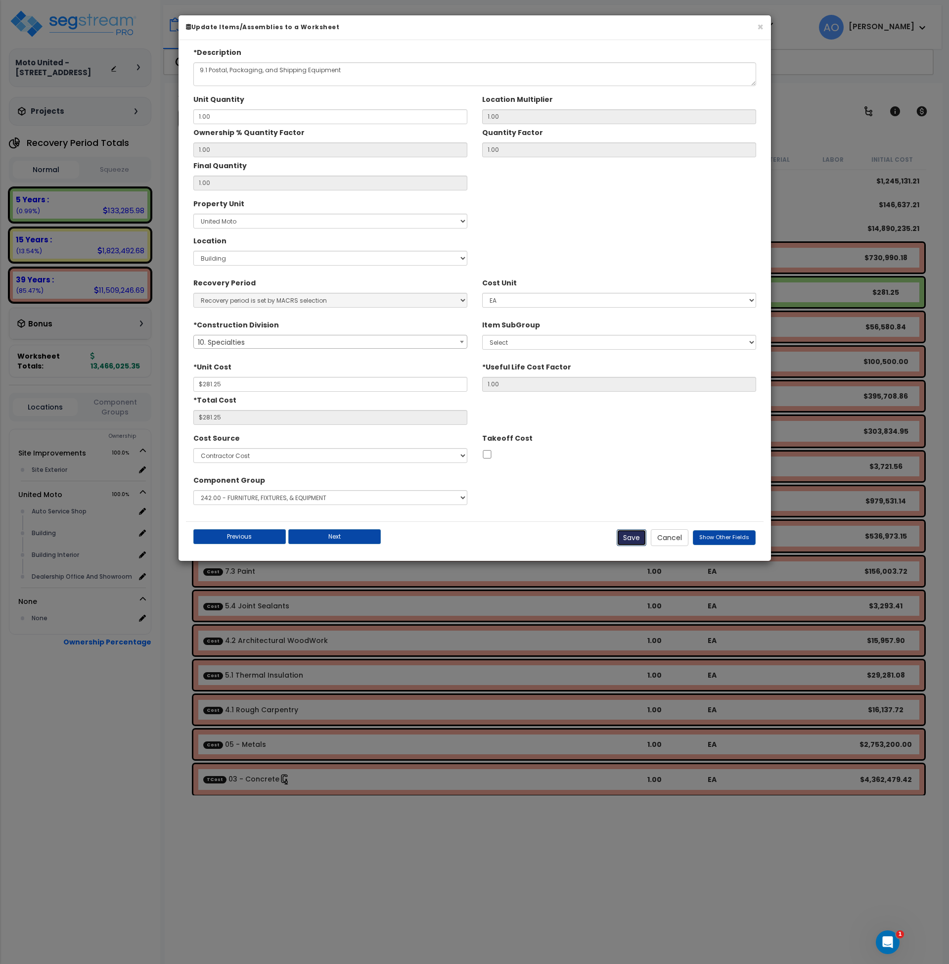
type input "281.25"
checkbox input "false"
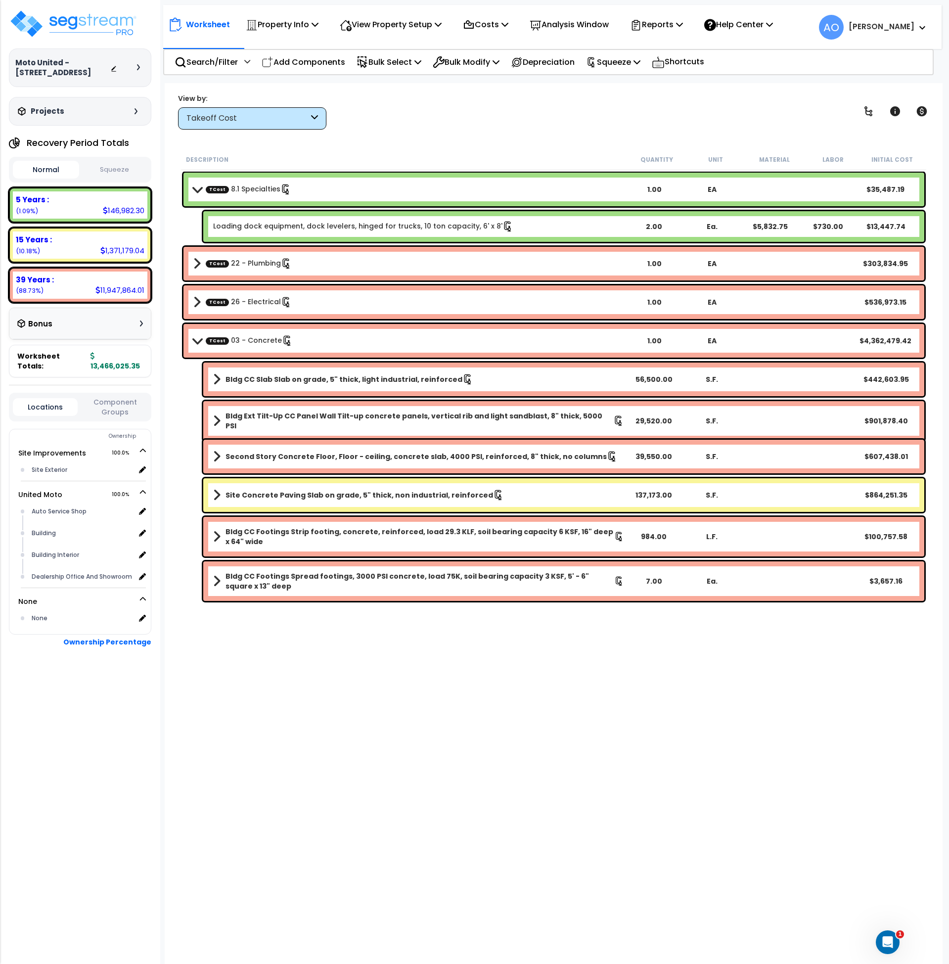
click at [227, 116] on div "Takeoff Cost" at bounding box center [247, 118] width 122 height 11
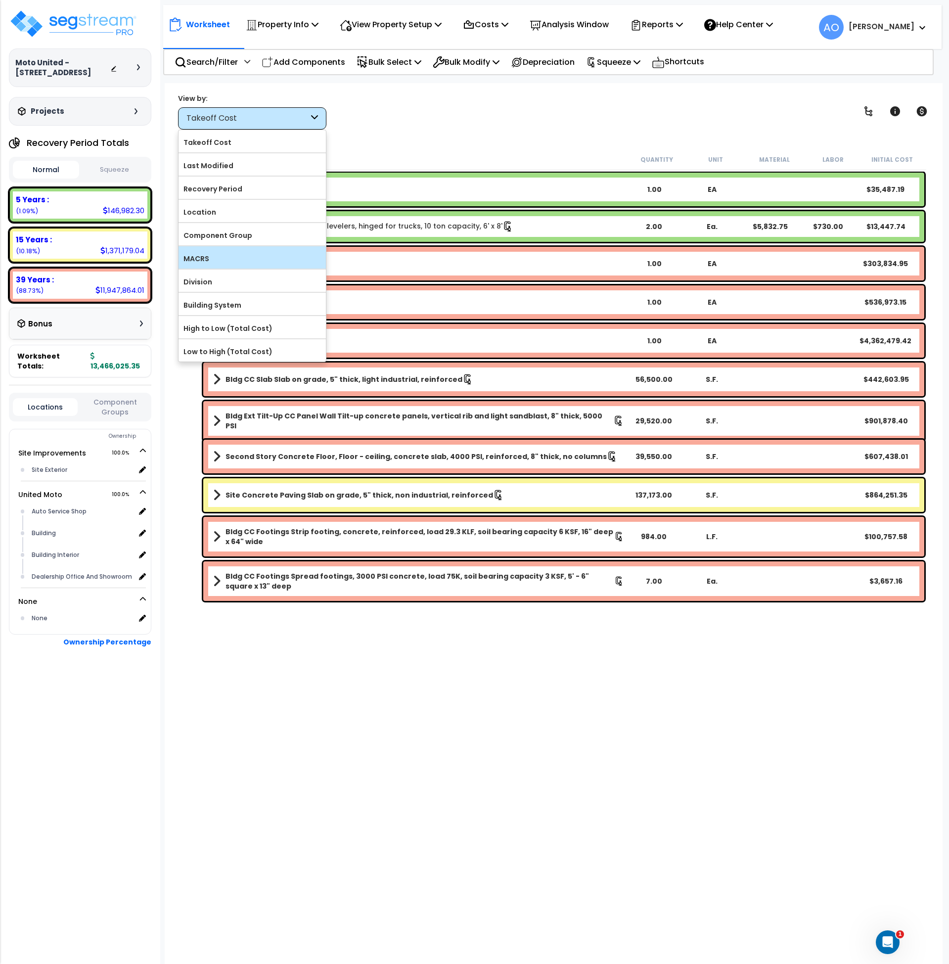
click at [240, 255] on label "MACRS" at bounding box center [252, 258] width 147 height 15
click at [0, 0] on input "MACRS" at bounding box center [0, 0] width 0 height 0
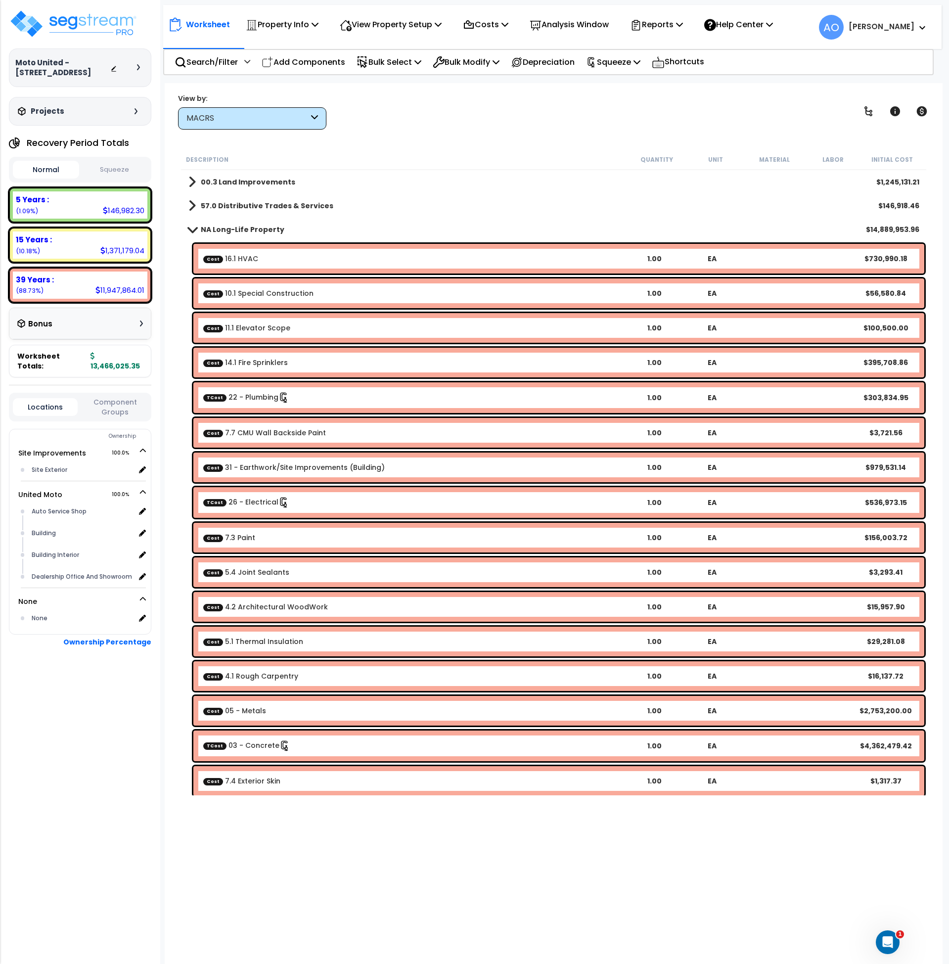
click at [253, 199] on link "57.0 Distributive Trades & Services" at bounding box center [260, 206] width 145 height 14
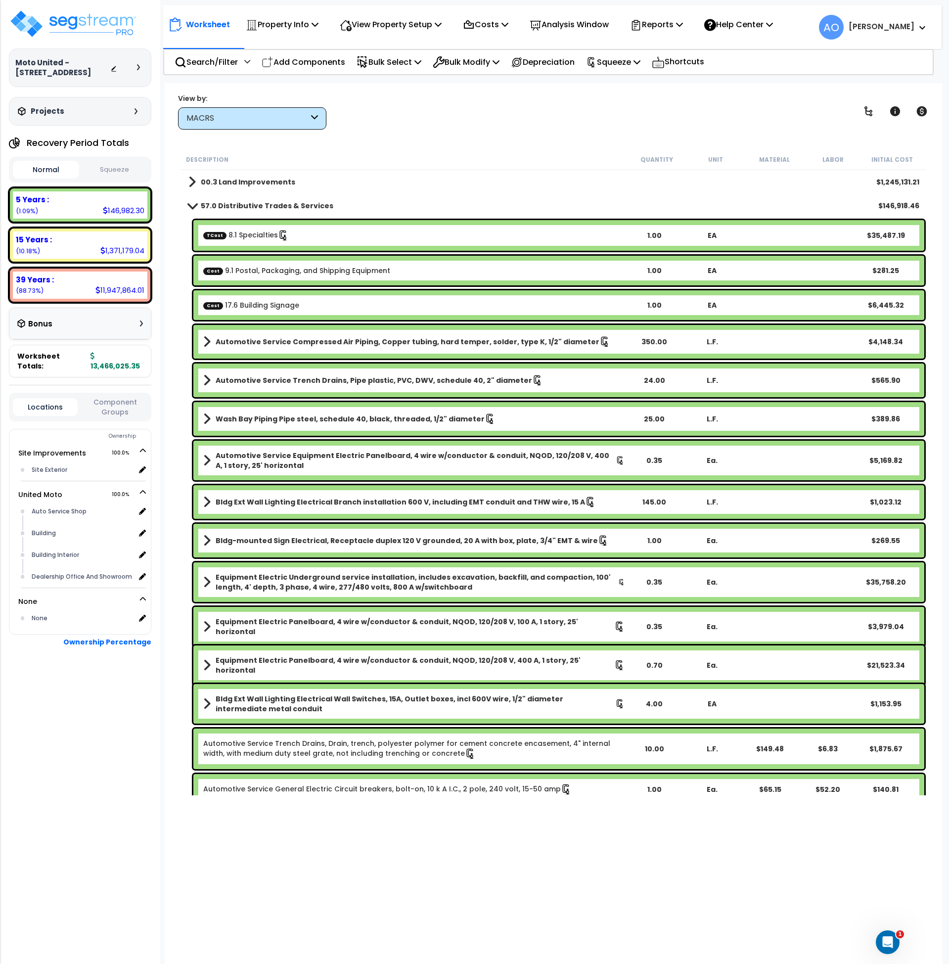
click at [277, 273] on link "Cost 9.1 Postal, Packaging, and Shipping Equipment" at bounding box center [296, 271] width 187 height 10
click at [670, 30] on p "Reports" at bounding box center [656, 24] width 53 height 13
click at [669, 47] on link "Get Report" at bounding box center [674, 47] width 98 height 20
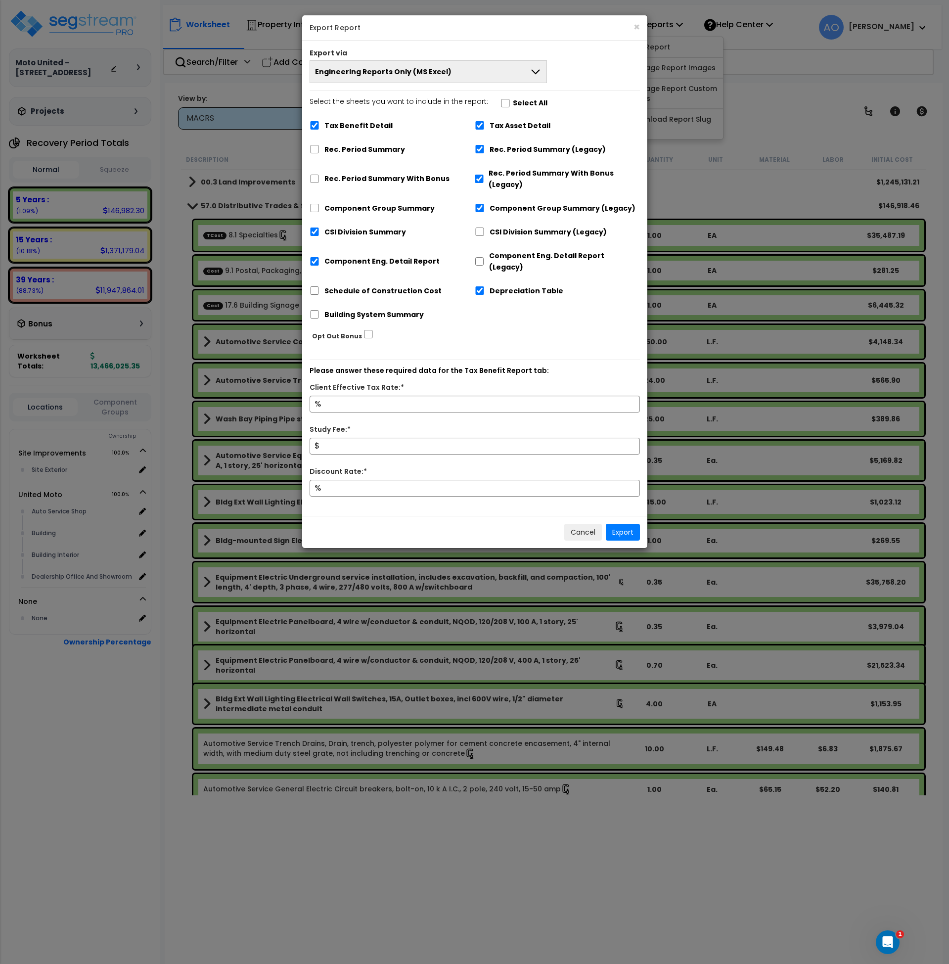
click at [351, 68] on span "Engineering Reports Only (MS Excel)" at bounding box center [383, 72] width 137 height 10
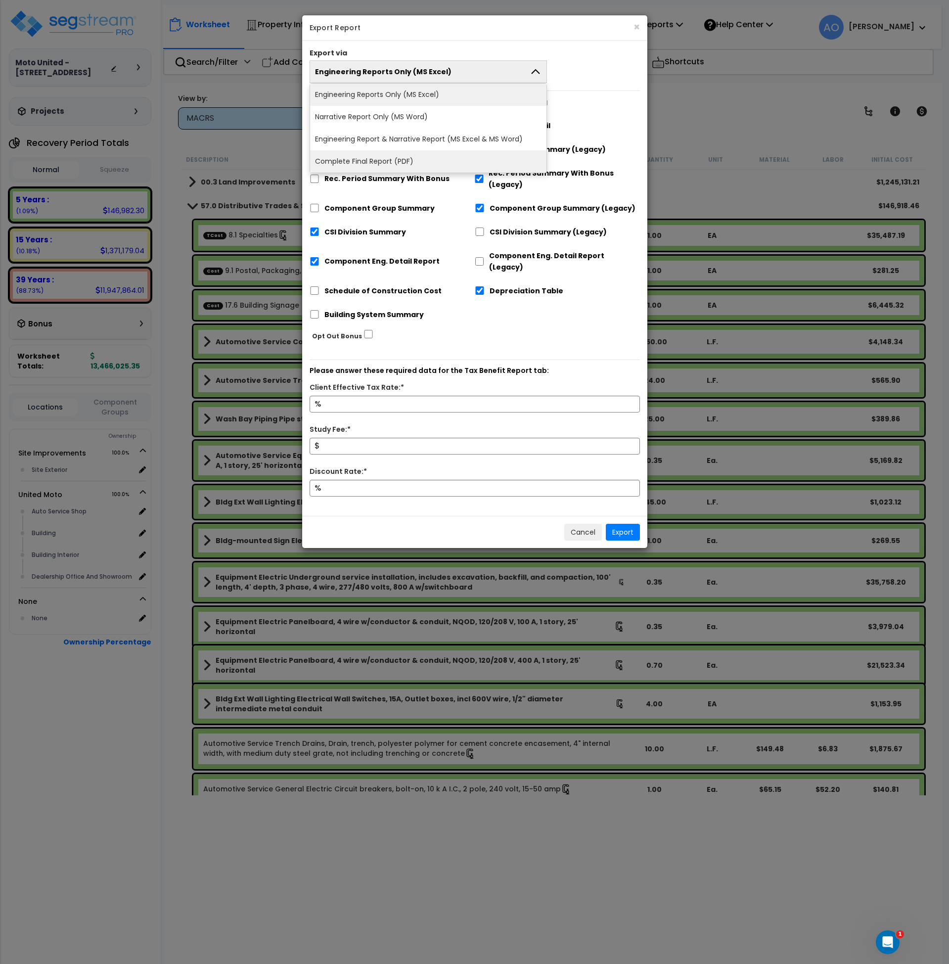
click at [375, 161] on li "Complete Final Report (PDF)" at bounding box center [428, 161] width 237 height 22
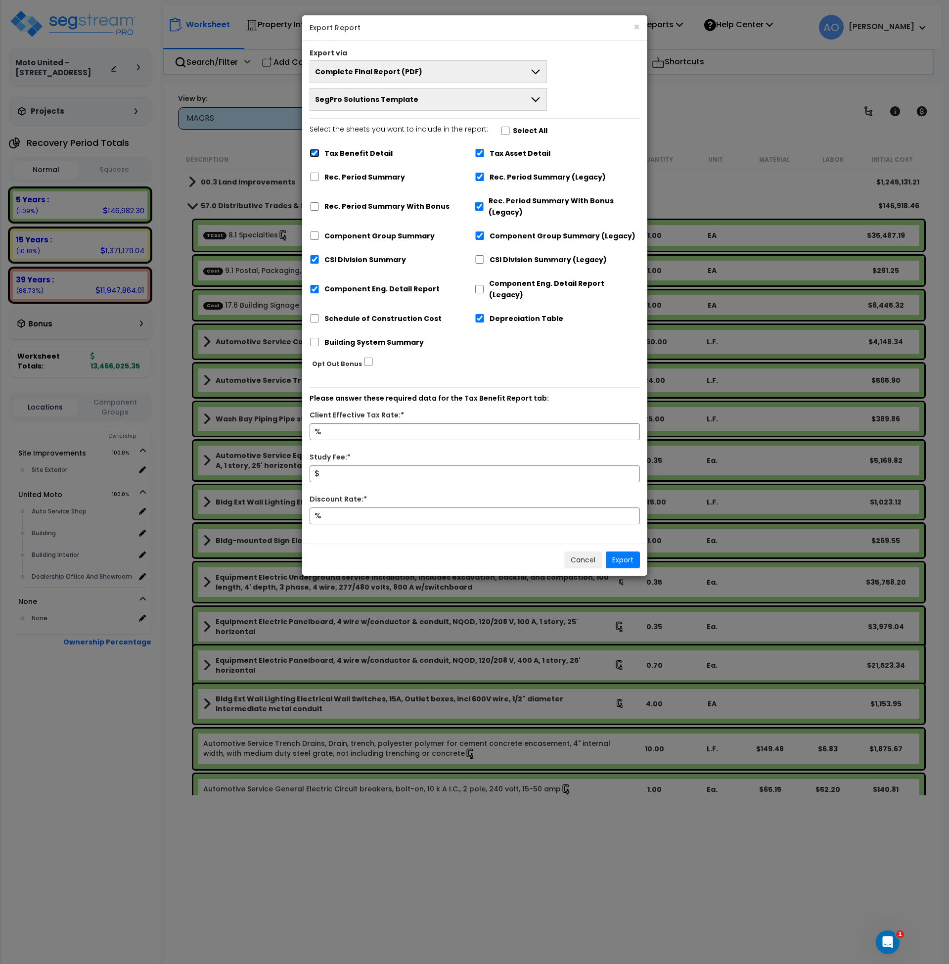
click at [315, 152] on input "Tax Benefit Detail" at bounding box center [315, 153] width 10 height 8
checkbox input "false"
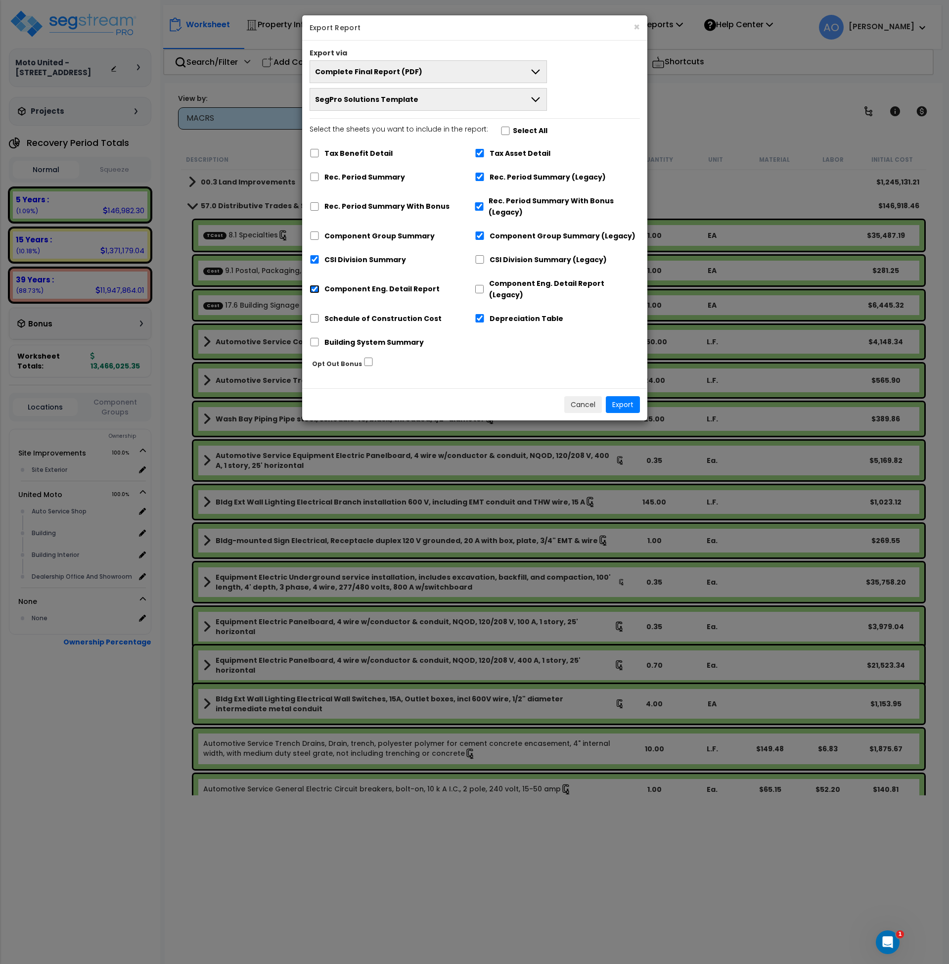
click at [314, 285] on input "Component Eng. Detail Report" at bounding box center [315, 289] width 10 height 8
checkbox input "false"
click at [317, 314] on input "Schedule of Construction Cost" at bounding box center [315, 318] width 10 height 8
checkbox input "true"
click at [620, 388] on div "Cancel Export" at bounding box center [474, 404] width 345 height 32
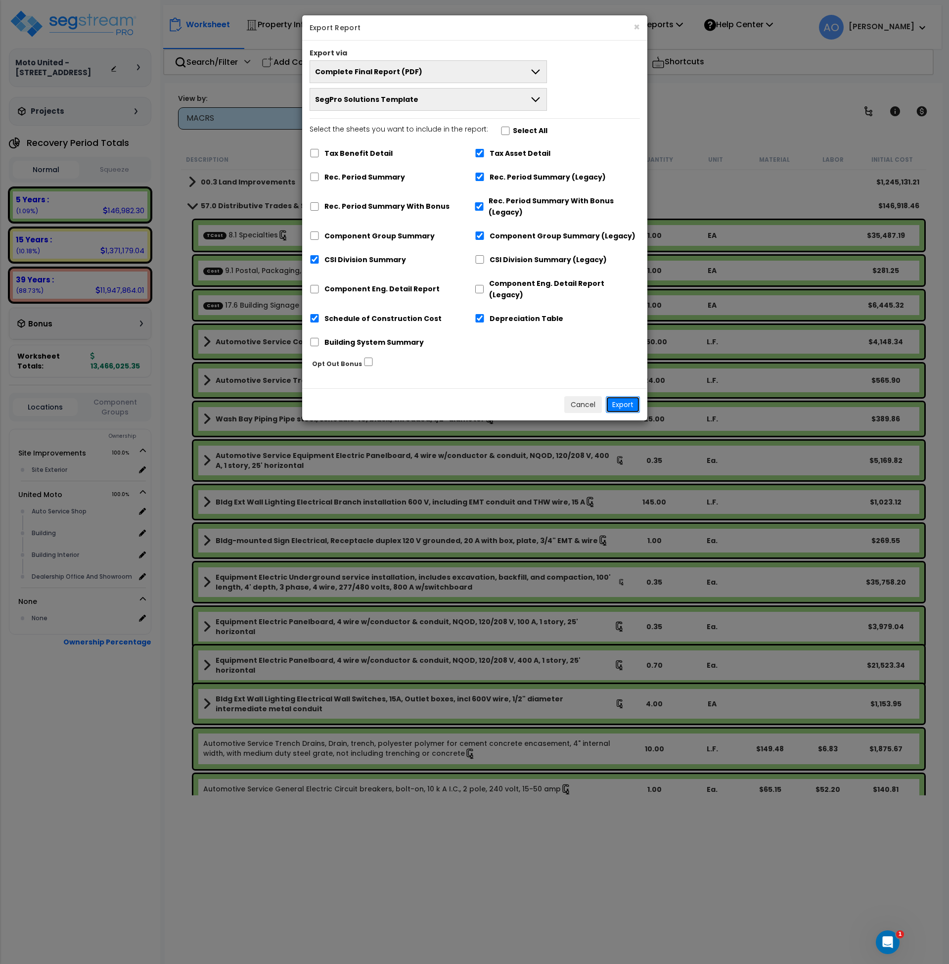
click at [622, 396] on button "Export" at bounding box center [623, 404] width 34 height 17
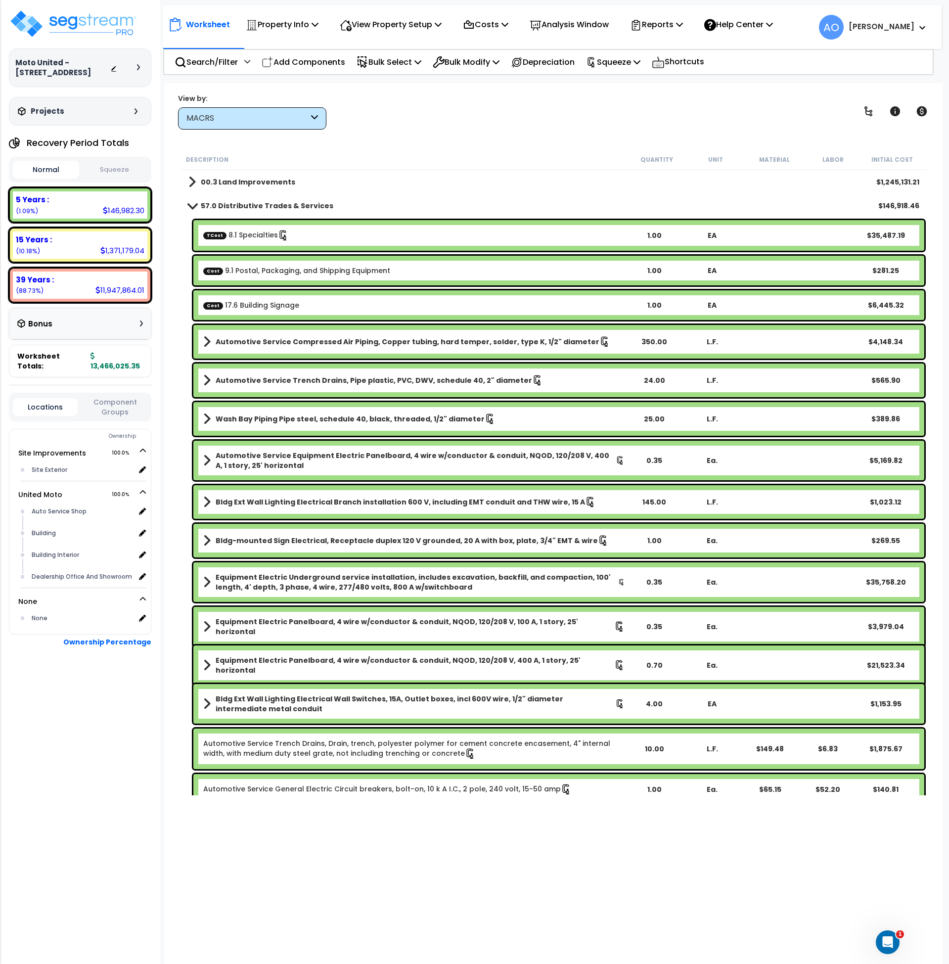
click at [126, 171] on button "Squeeze" at bounding box center [115, 169] width 66 height 17
click at [674, 25] on p "Reports" at bounding box center [656, 24] width 53 height 13
click at [282, 25] on p "Property Info" at bounding box center [282, 24] width 73 height 13
click at [290, 50] on link "Property Setup" at bounding box center [290, 47] width 98 height 20
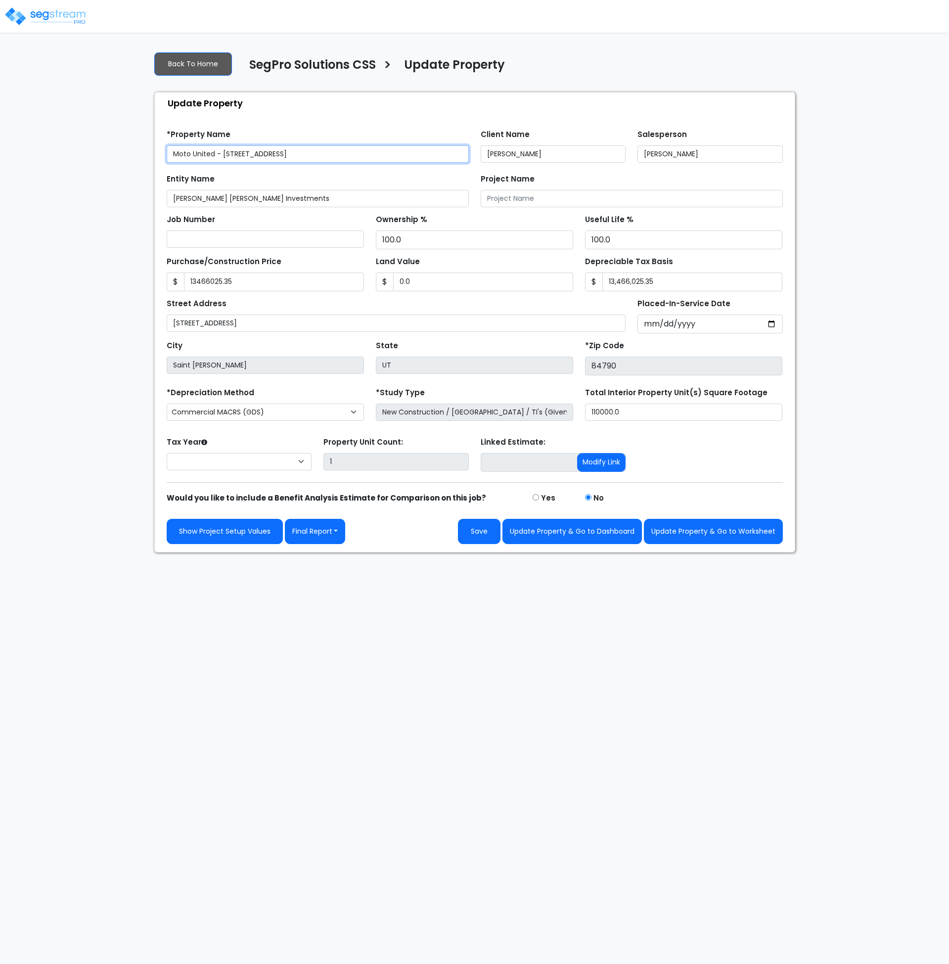
type input "13,466,025.35"
select select "2024"
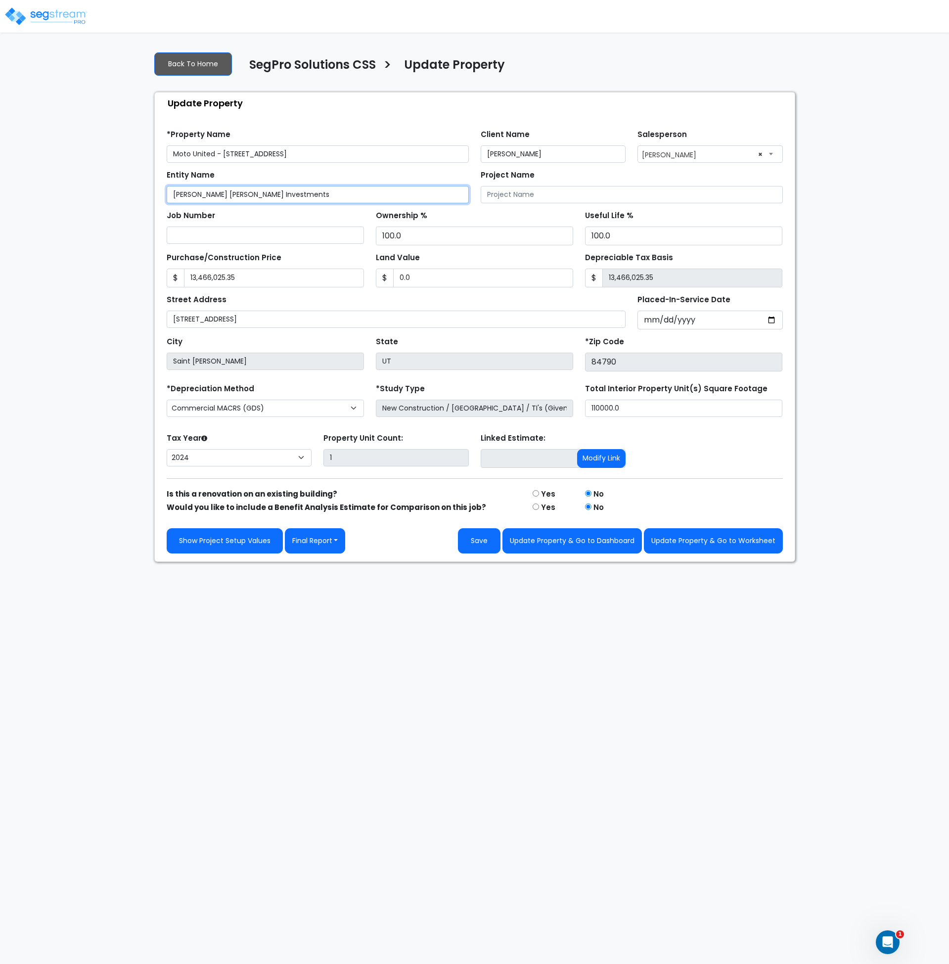
click at [280, 194] on input "Smith Payne Investments" at bounding box center [318, 194] width 302 height 17
type input "Smith Payne Investments (Moto United)"
click at [702, 544] on button "Update Property & Go to Worksheet" at bounding box center [713, 540] width 139 height 25
type input "13466025.35"
type input "0"
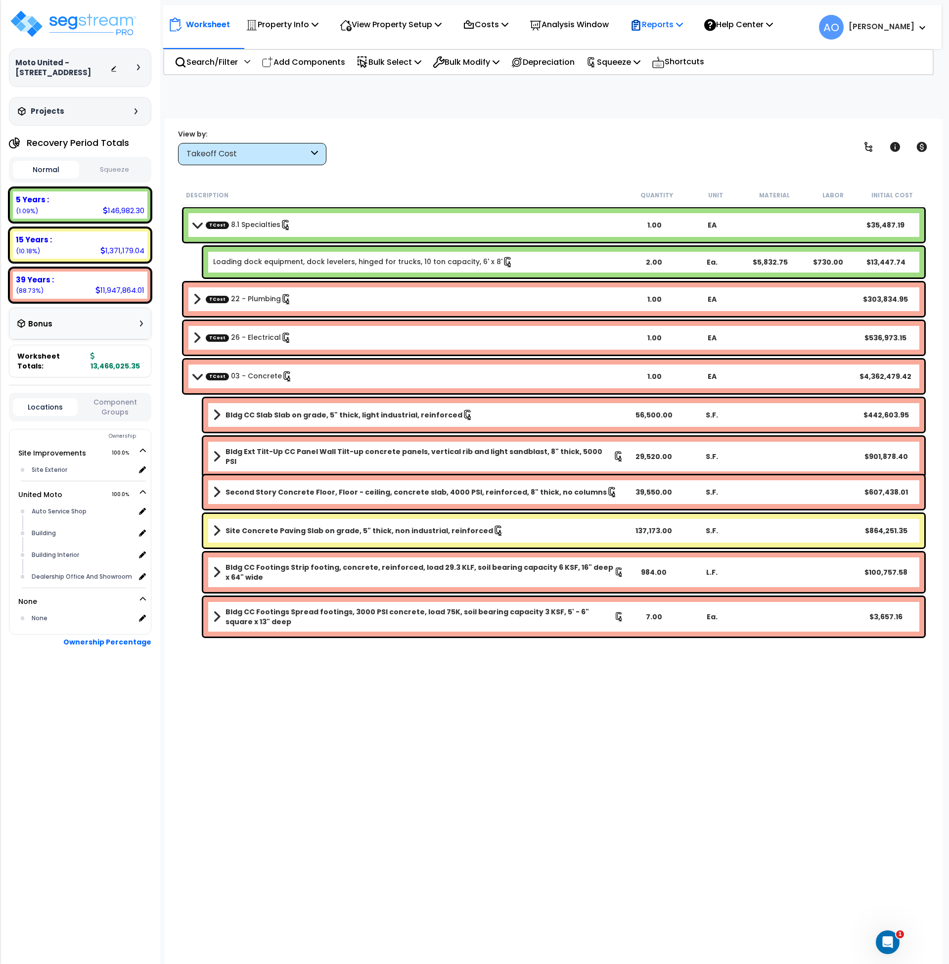
click at [676, 28] on p "Reports" at bounding box center [656, 24] width 53 height 13
click at [677, 47] on link "Get Report" at bounding box center [674, 47] width 98 height 20
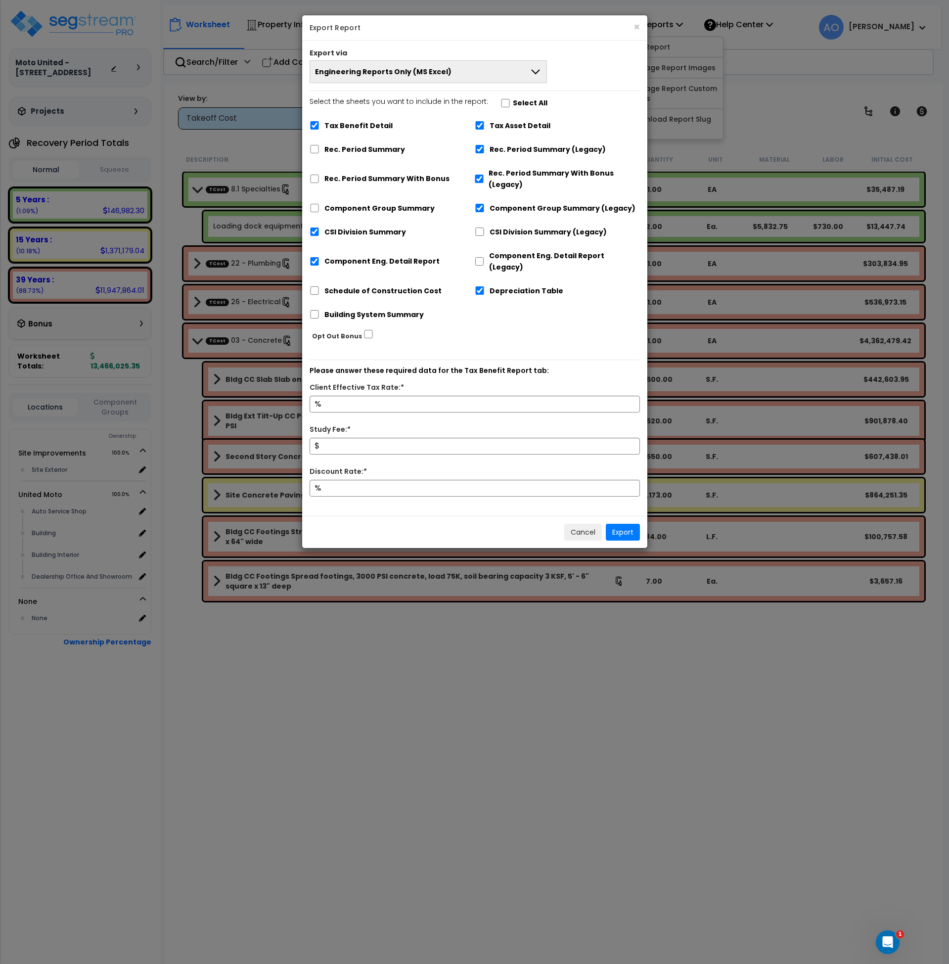
click at [357, 69] on span "Engineering Reports Only (MS Excel)" at bounding box center [383, 72] width 137 height 10
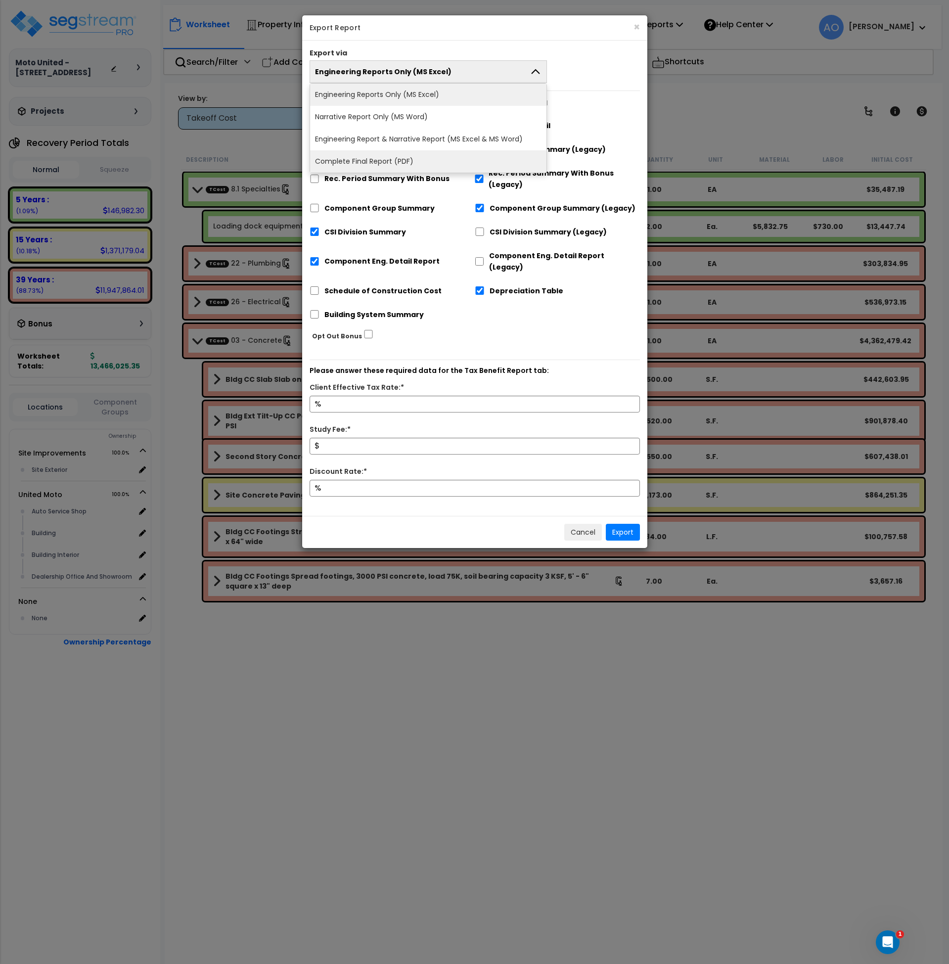
click at [382, 165] on li "Complete Final Report (PDF)" at bounding box center [428, 161] width 237 height 22
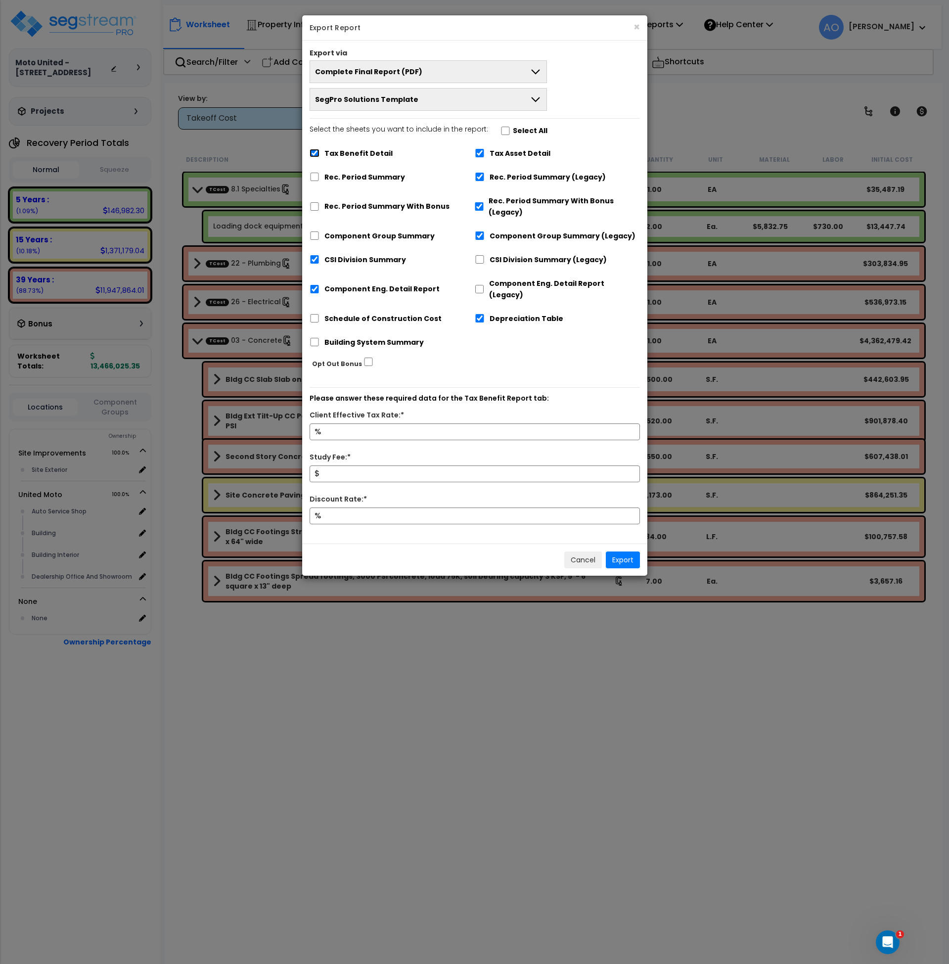
click at [313, 152] on input "Tax Benefit Detail" at bounding box center [315, 153] width 10 height 8
checkbox input "false"
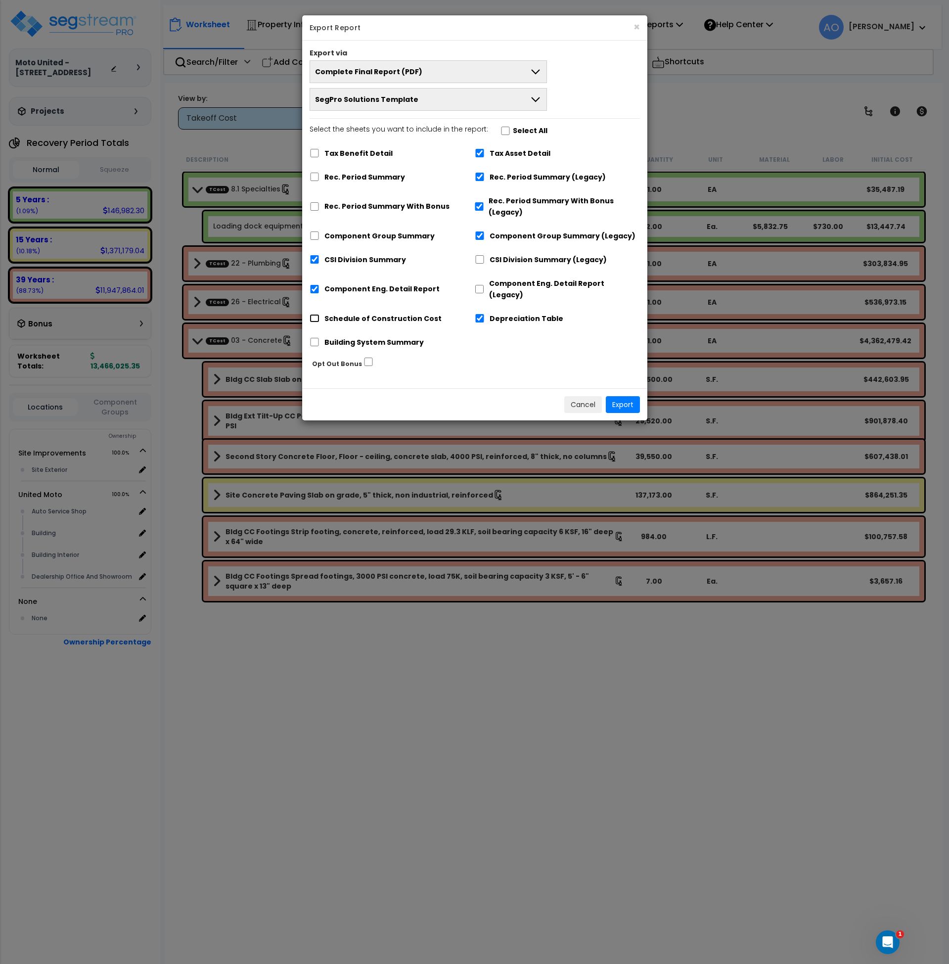
click at [316, 314] on input "Schedule of Construction Cost" at bounding box center [315, 318] width 10 height 8
checkbox input "true"
click at [311, 285] on input "Component Eng. Detail Report" at bounding box center [315, 289] width 10 height 8
checkbox input "false"
click at [629, 400] on button "Export" at bounding box center [623, 404] width 34 height 17
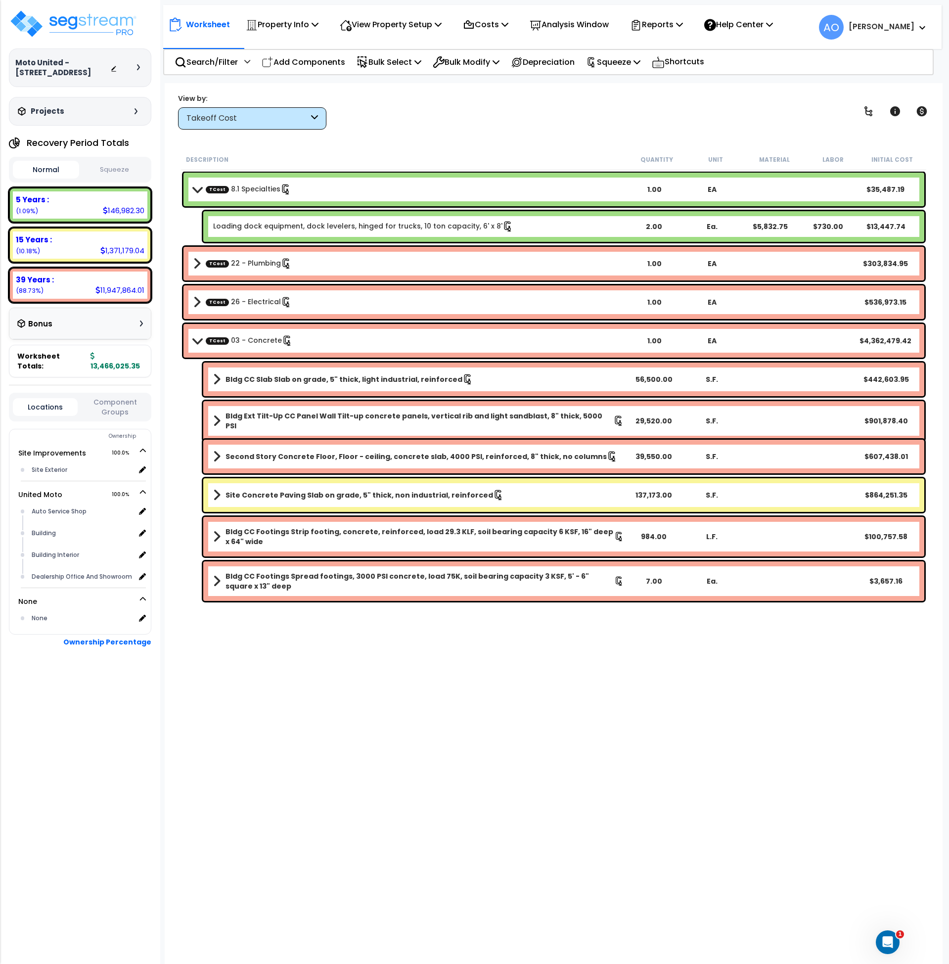
click at [121, 171] on button "Squeeze" at bounding box center [115, 169] width 66 height 17
click at [124, 32] on img at bounding box center [73, 24] width 129 height 30
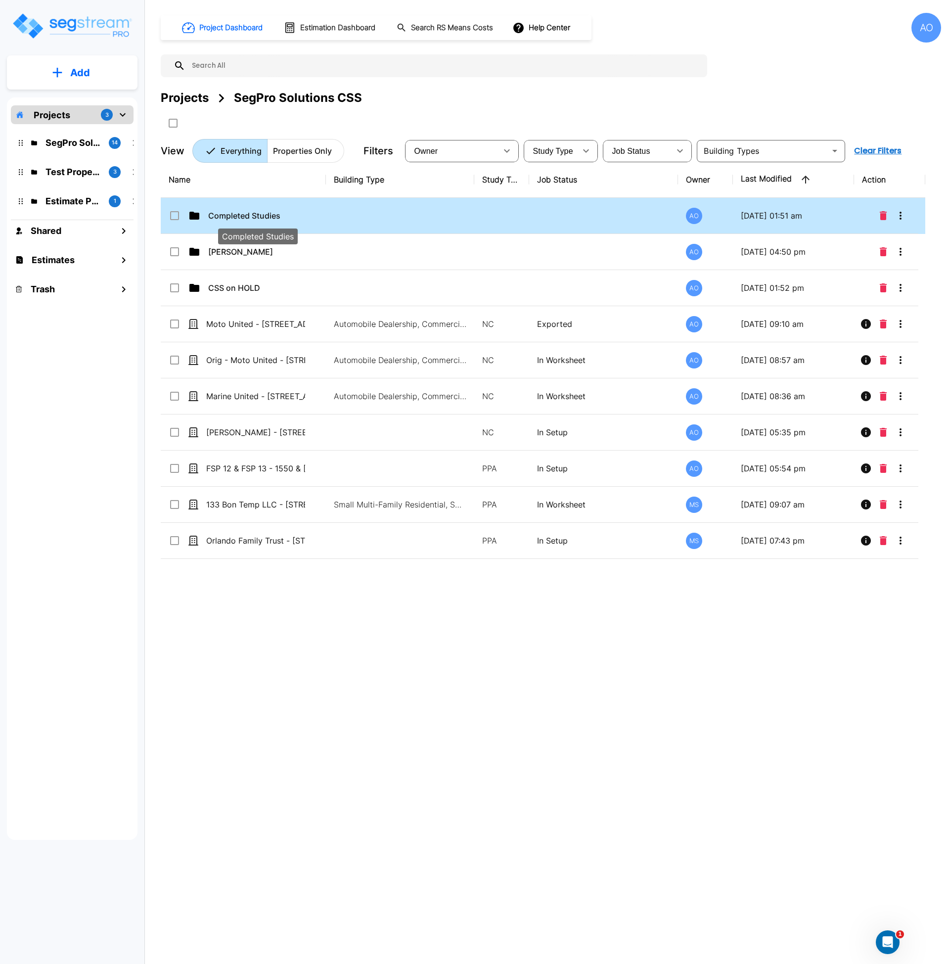
click at [245, 215] on p "Completed Studies" at bounding box center [257, 216] width 99 height 12
checkbox input "true"
click at [245, 215] on p "Completed Studies" at bounding box center [257, 216] width 99 height 12
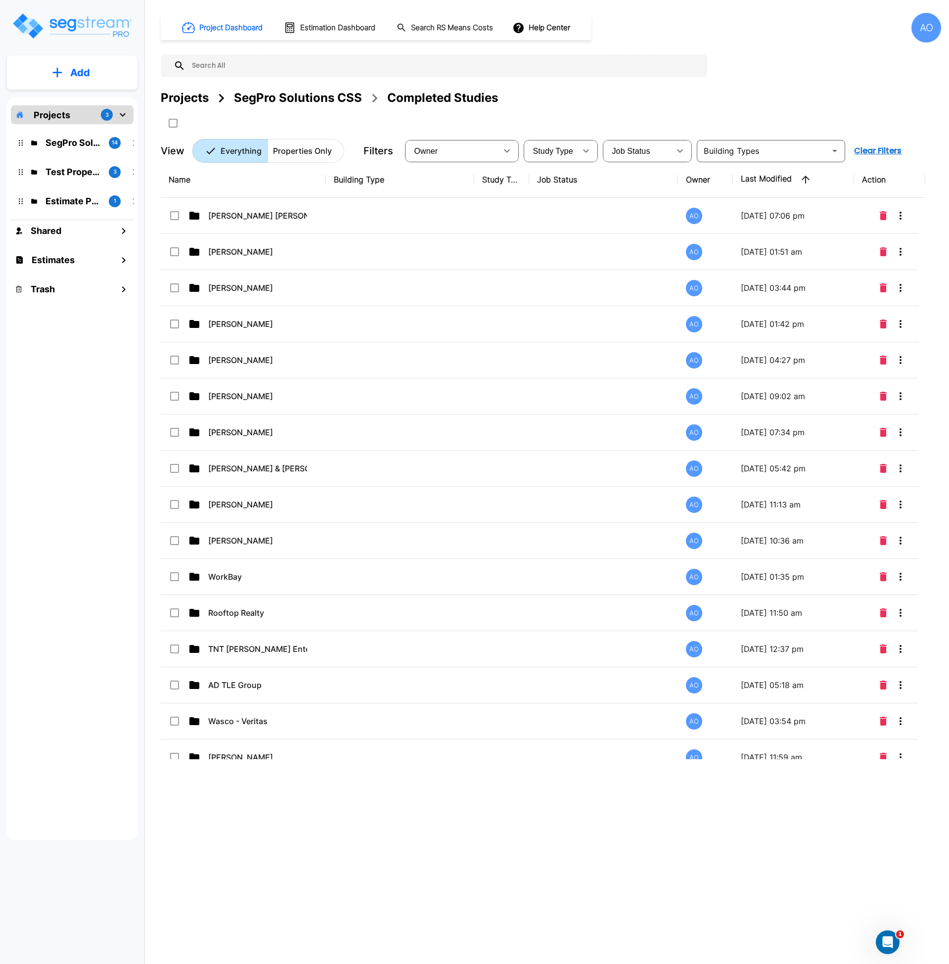
click at [75, 76] on p "Add" at bounding box center [80, 72] width 20 height 15
click at [91, 129] on p "Add Property" at bounding box center [78, 128] width 50 height 12
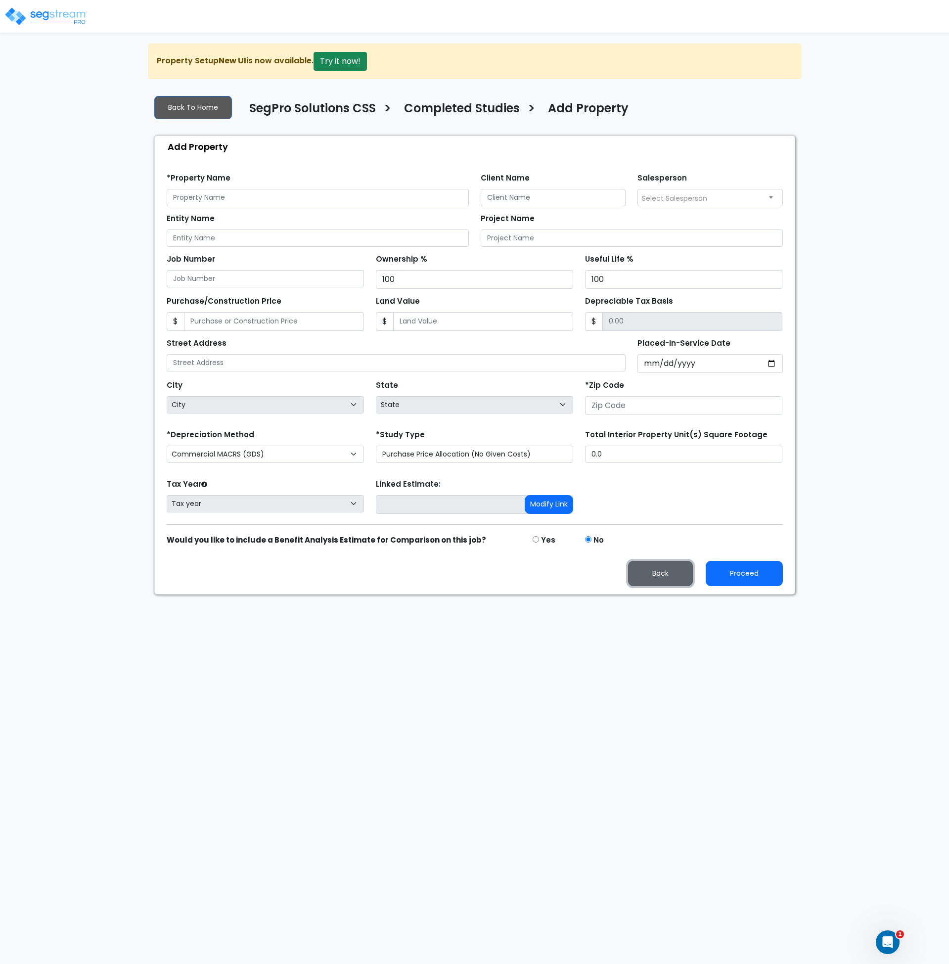
click at [676, 578] on button "Back" at bounding box center [660, 573] width 65 height 25
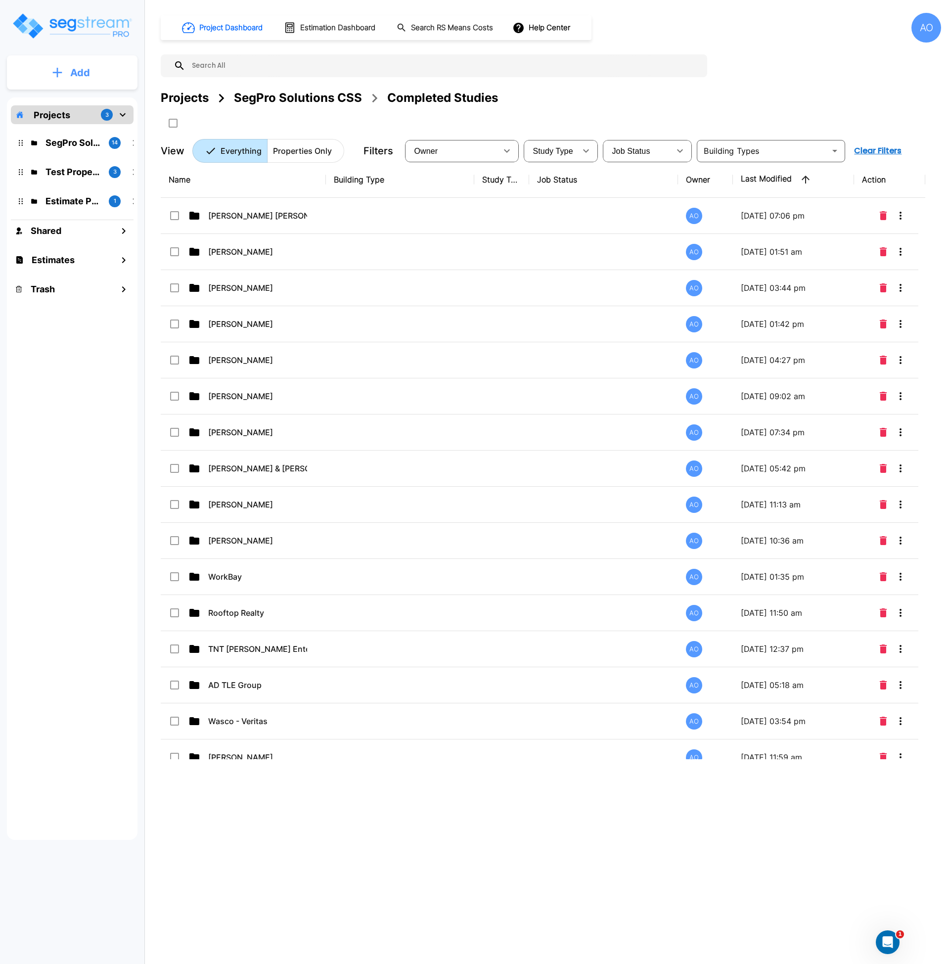
click at [75, 71] on p "Add" at bounding box center [80, 72] width 20 height 15
click at [81, 102] on p "Add Folder" at bounding box center [78, 100] width 41 height 12
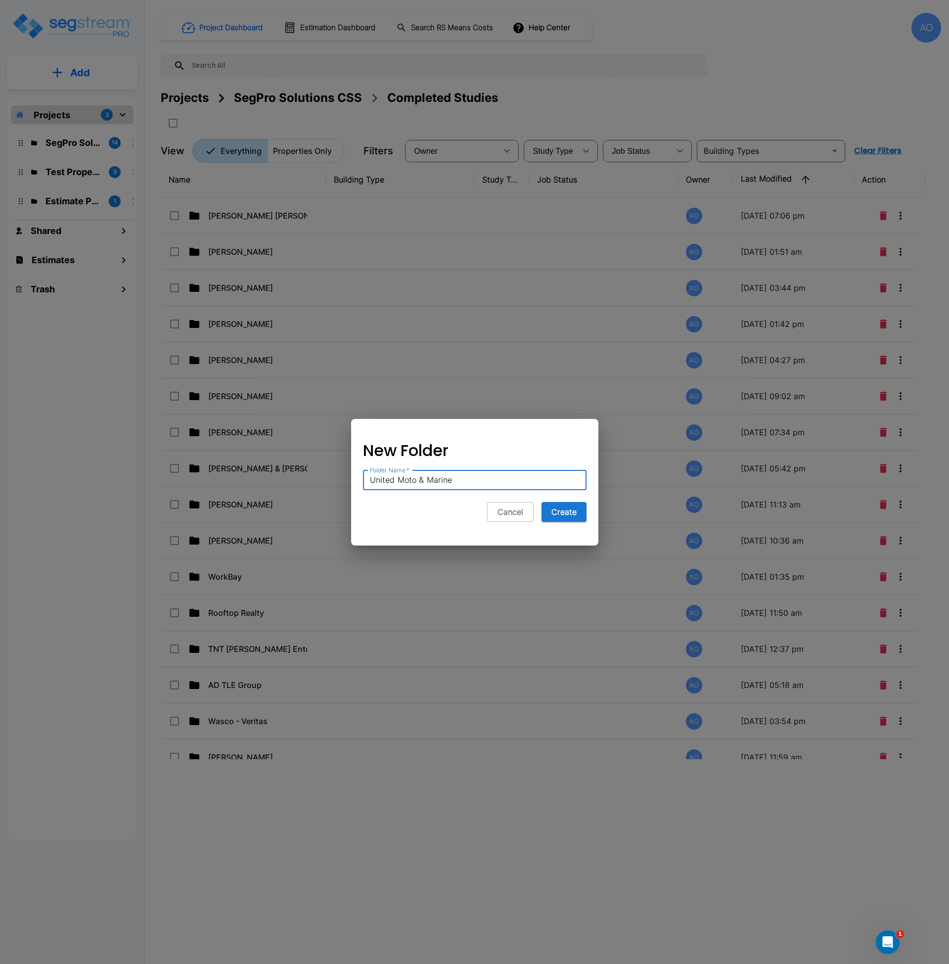
type input "United Moto & Marine"
click at [542, 502] on button "Create" at bounding box center [564, 512] width 45 height 20
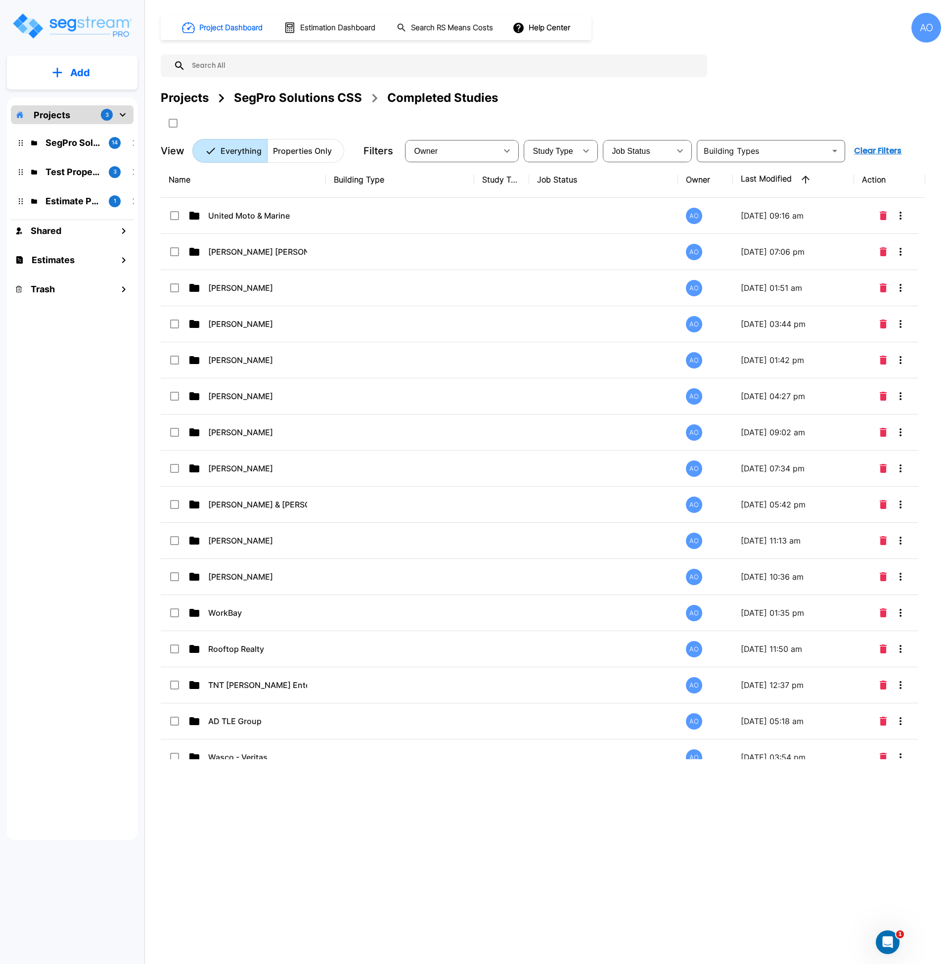
click at [273, 91] on div "SegPro Solutions CSS" at bounding box center [298, 98] width 128 height 18
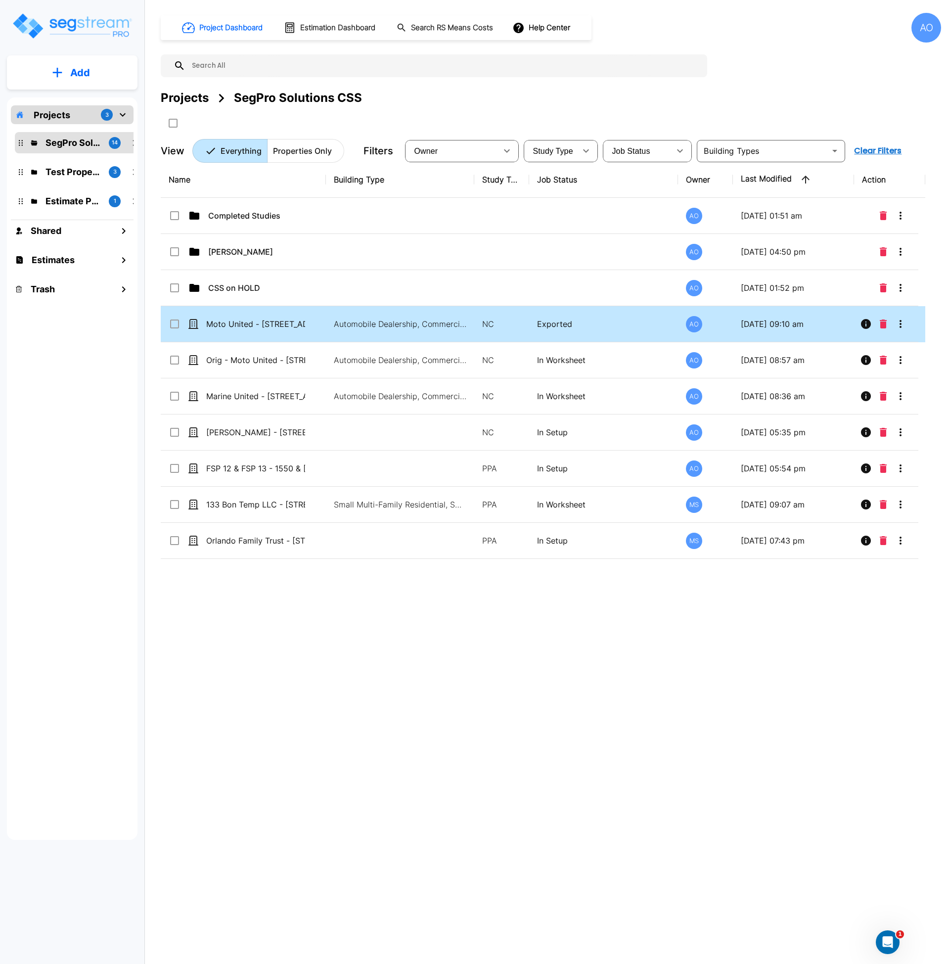
click at [172, 327] on icon at bounding box center [174, 324] width 9 height 9
checkbox input "true"
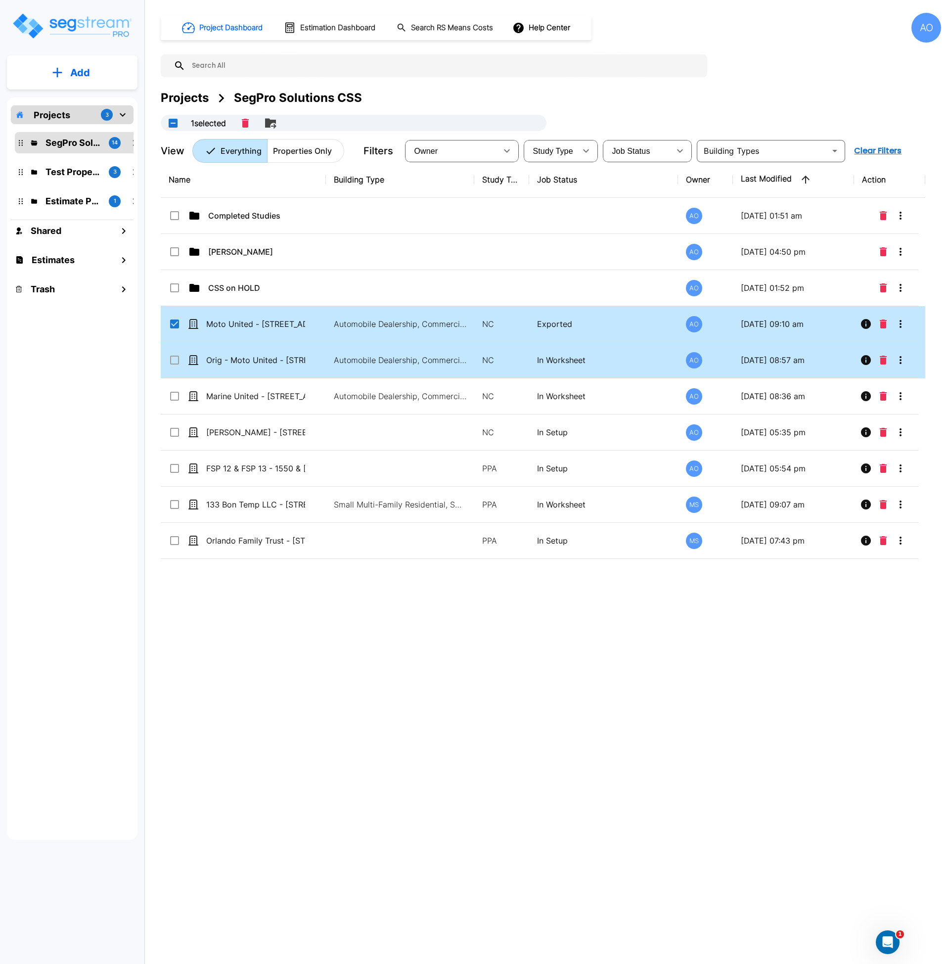
click at [175, 360] on input "select row Orig - Moto United - 4646 S Desert Color Parkway" at bounding box center [174, 358] width 10 height 8
checkbox input "true"
click at [305, 123] on icon "Move" at bounding box center [300, 123] width 12 height 12
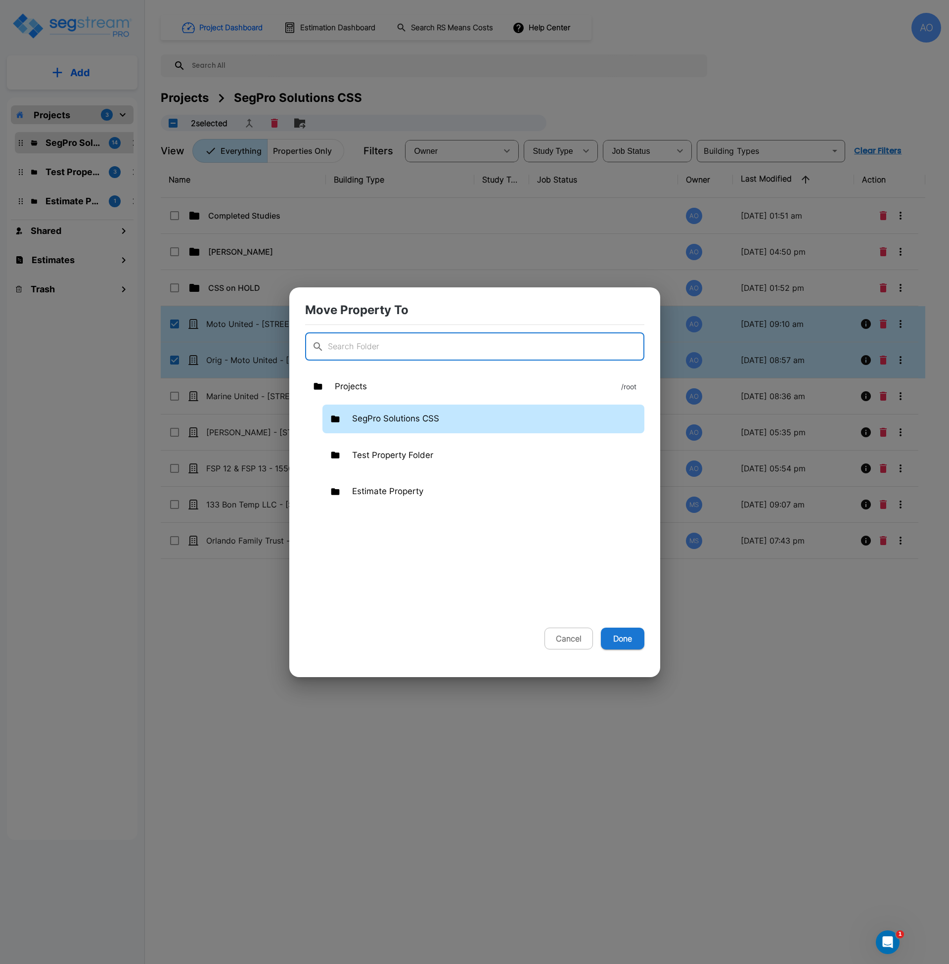
click at [379, 416] on p "SegPro Solutions CSS" at bounding box center [395, 419] width 87 height 13
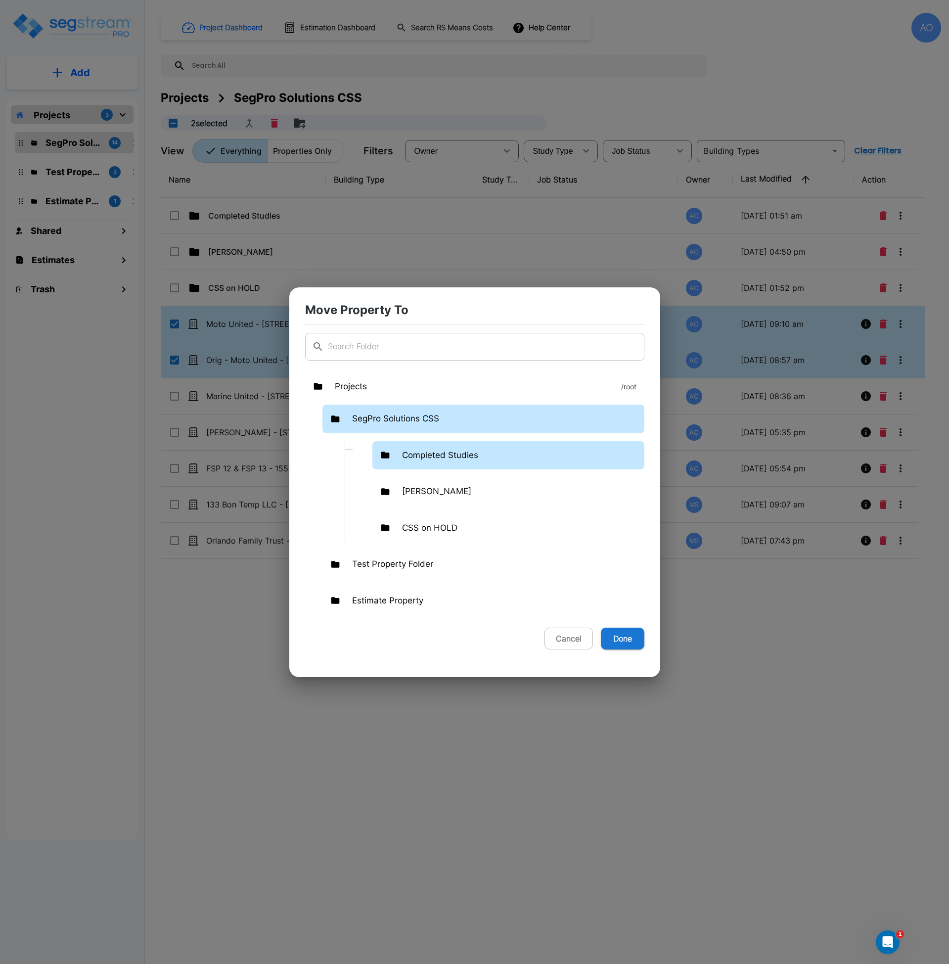
click at [419, 453] on p "Completed Studies" at bounding box center [440, 455] width 76 height 13
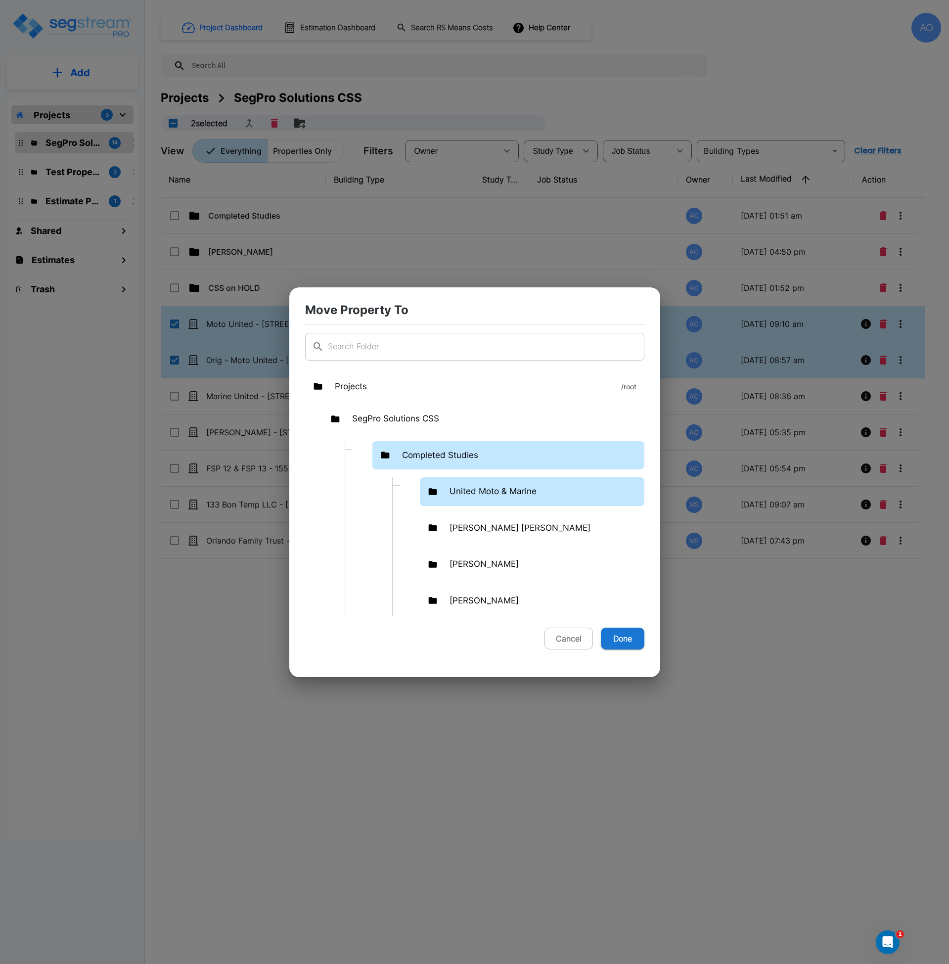
click at [462, 491] on p "United Moto & Marine" at bounding box center [493, 491] width 87 height 13
click at [617, 636] on button "Done" at bounding box center [623, 639] width 44 height 22
checkbox input "false"
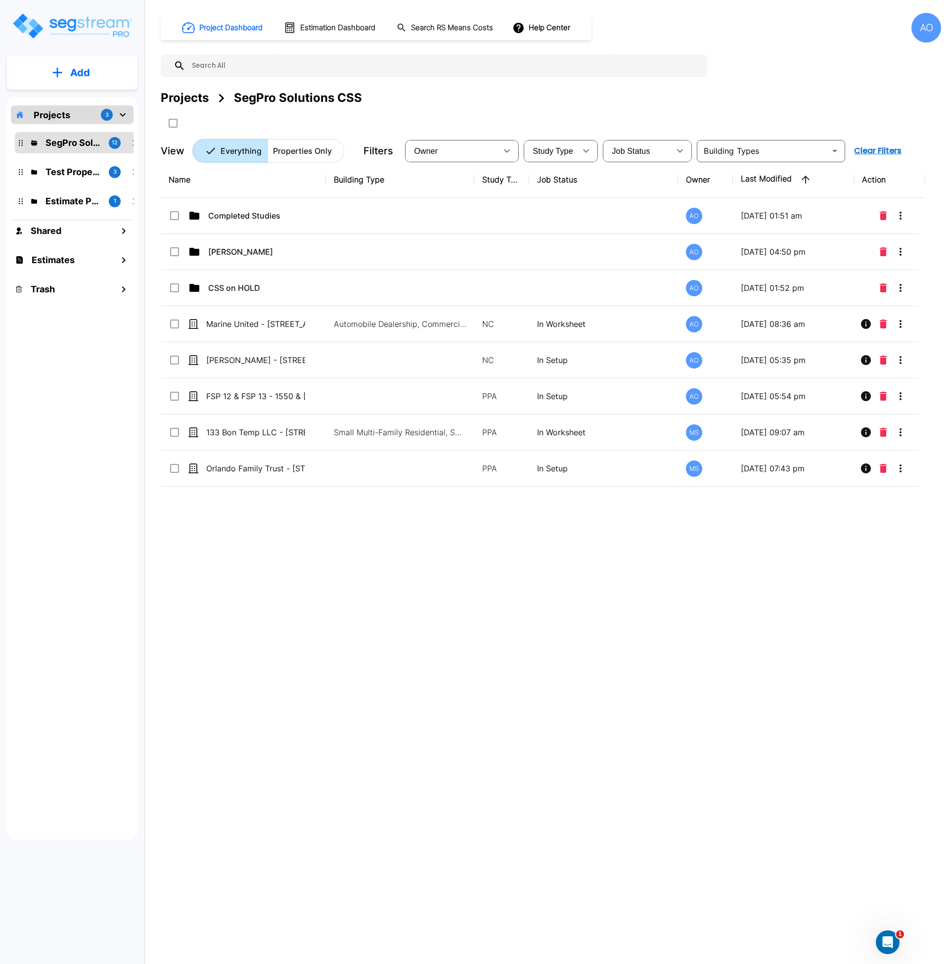
click at [360, 588] on div "Name Building Type Study Type Job Status Owner Last Modified Action Completed S…" at bounding box center [543, 461] width 765 height 598
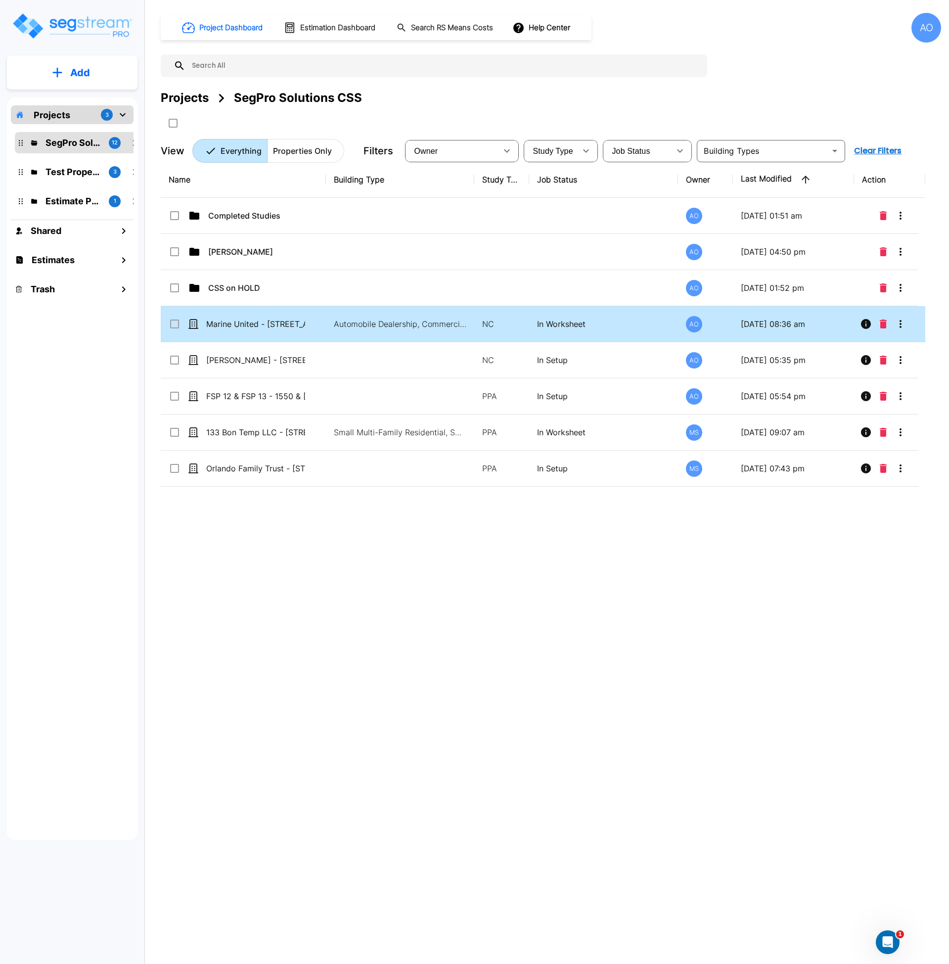
click at [259, 329] on p "Marine United - [STREET_ADDRESS]" at bounding box center [255, 324] width 99 height 12
checkbox input "true"
click at [259, 329] on p "Marine United - [STREET_ADDRESS]" at bounding box center [255, 324] width 99 height 12
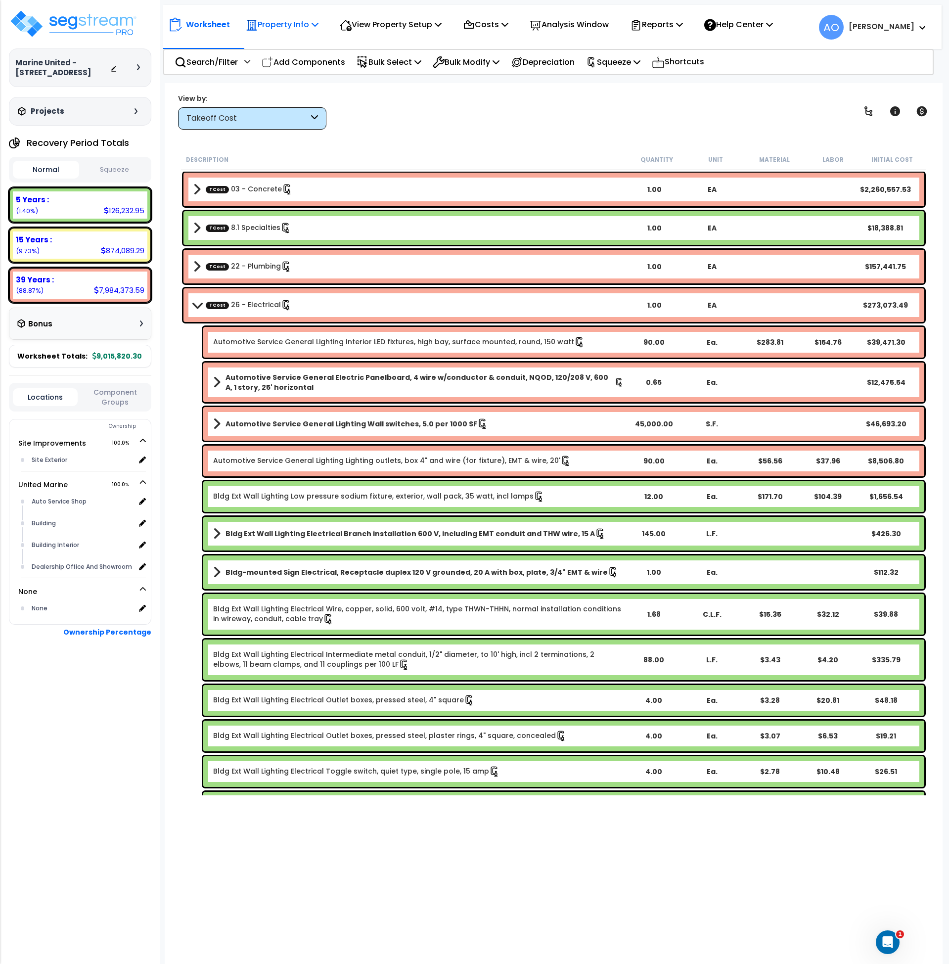
click at [285, 30] on p "Property Info" at bounding box center [282, 24] width 73 height 13
click at [290, 50] on link "Property Setup" at bounding box center [290, 47] width 98 height 20
click at [83, 23] on img at bounding box center [73, 24] width 129 height 30
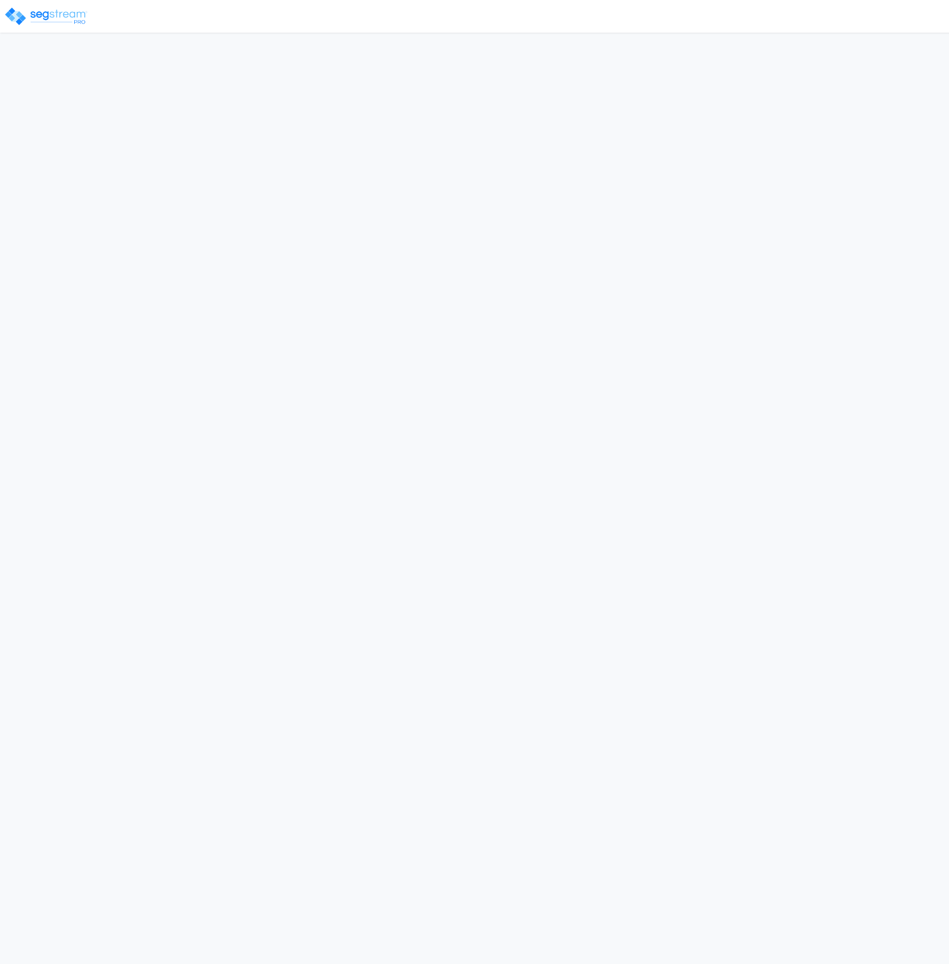
select select "2025"
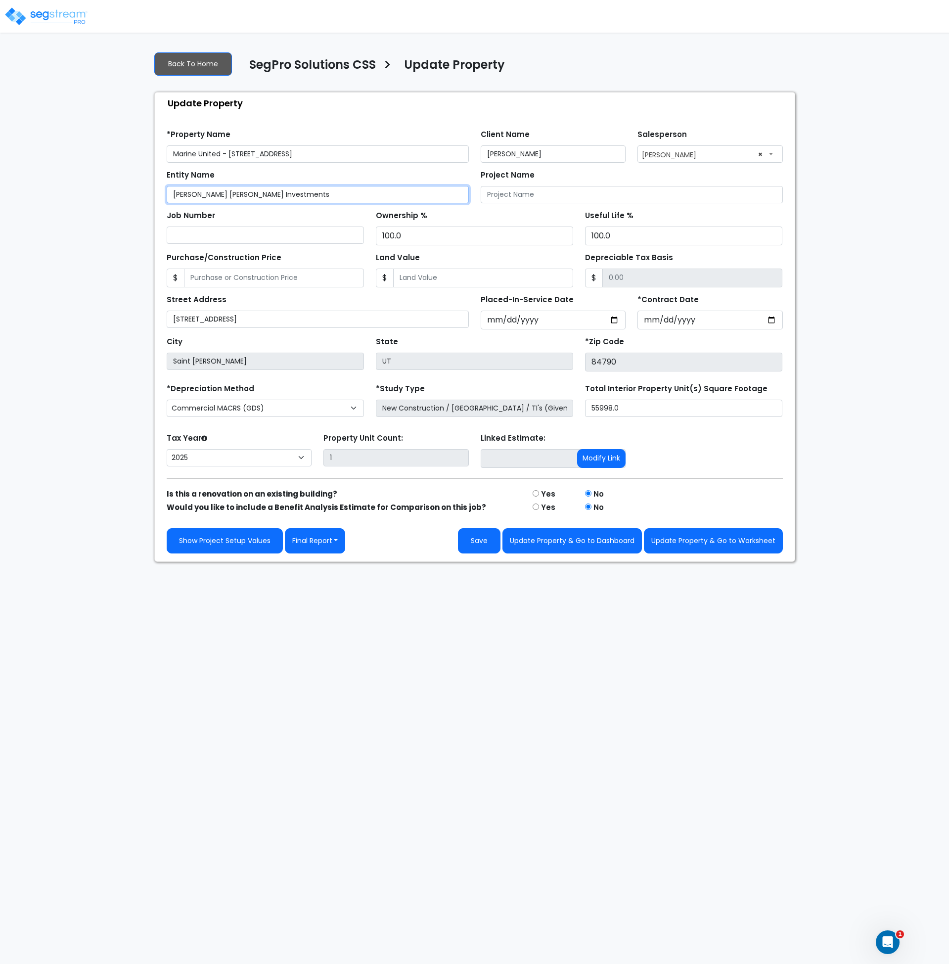
click at [287, 198] on input "[PERSON_NAME] [PERSON_NAME] Investments" at bounding box center [318, 194] width 302 height 17
type input "Smith Payne Investments (Marine United)"
click at [288, 282] on input "Purchase/Construction Price" at bounding box center [274, 278] width 180 height 19
click at [210, 275] on input "Purchase/Construction Price" at bounding box center [274, 278] width 180 height 19
type input "9"
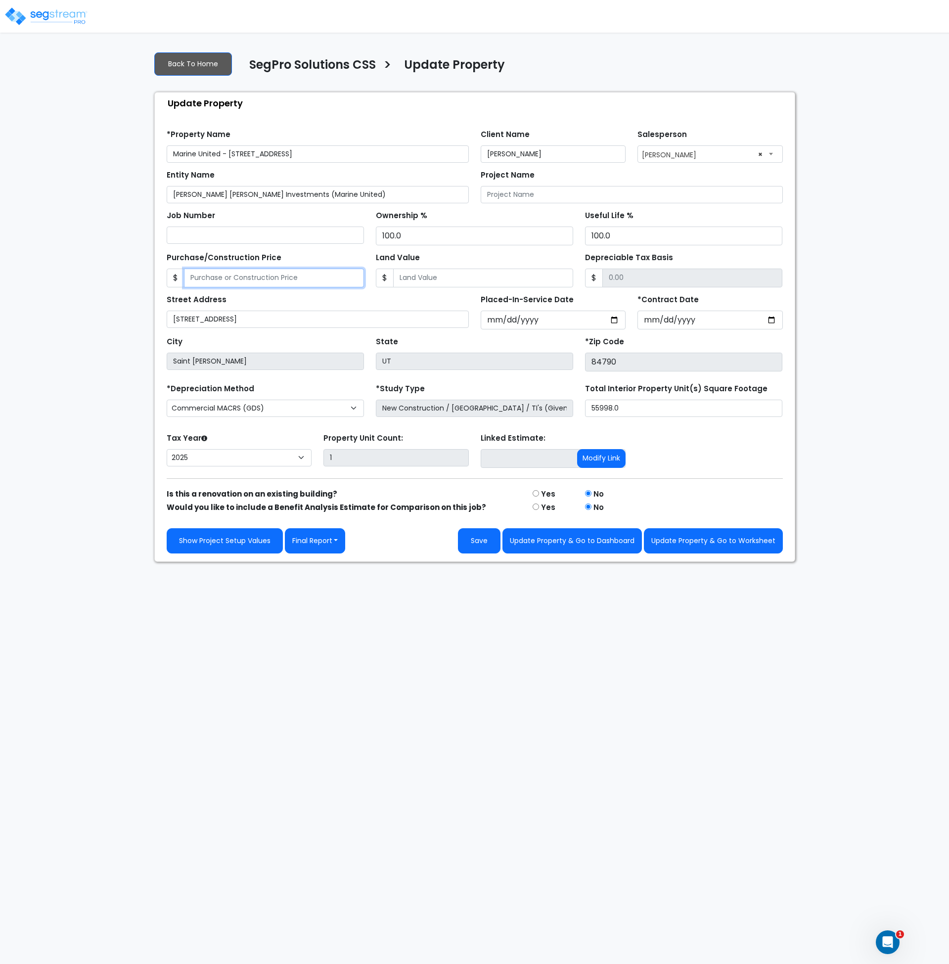
type input "9.00"
type input "90"
type input "90.00"
type input "901"
type input "901.00"
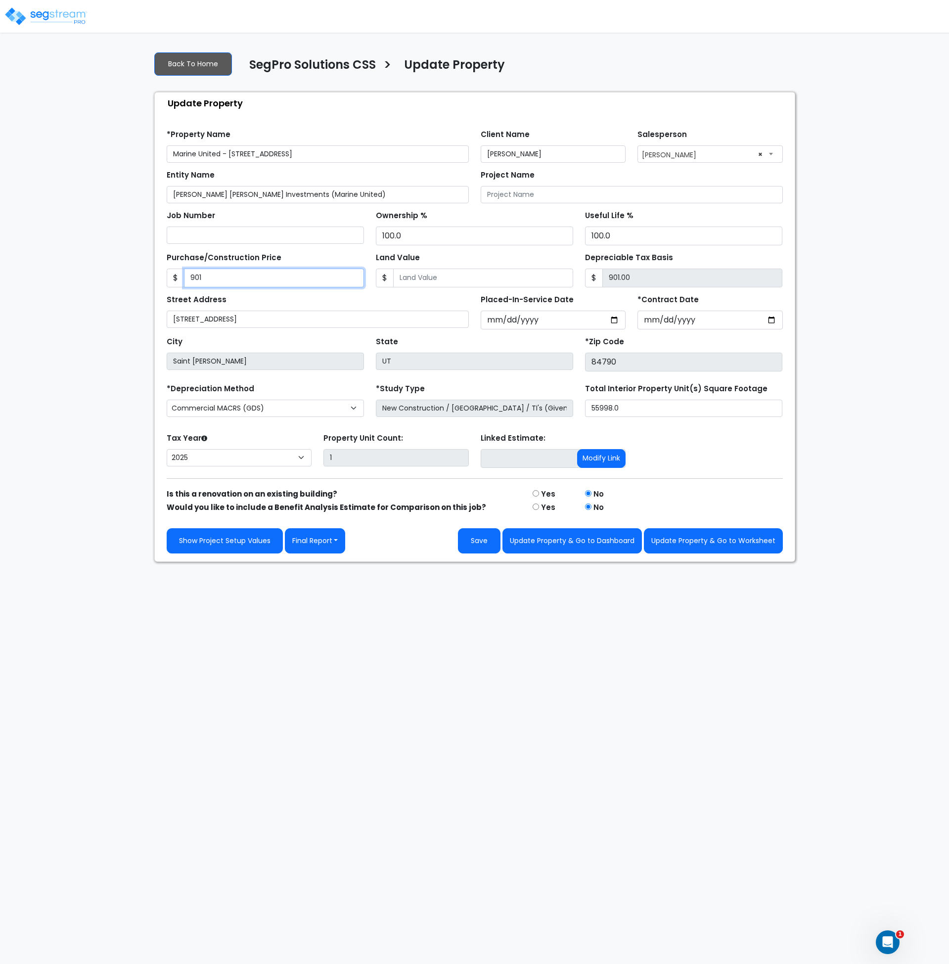
type input "9015"
type input "9,015.00"
type input "9,0158"
type input "90,158.00"
type input "90,1582"
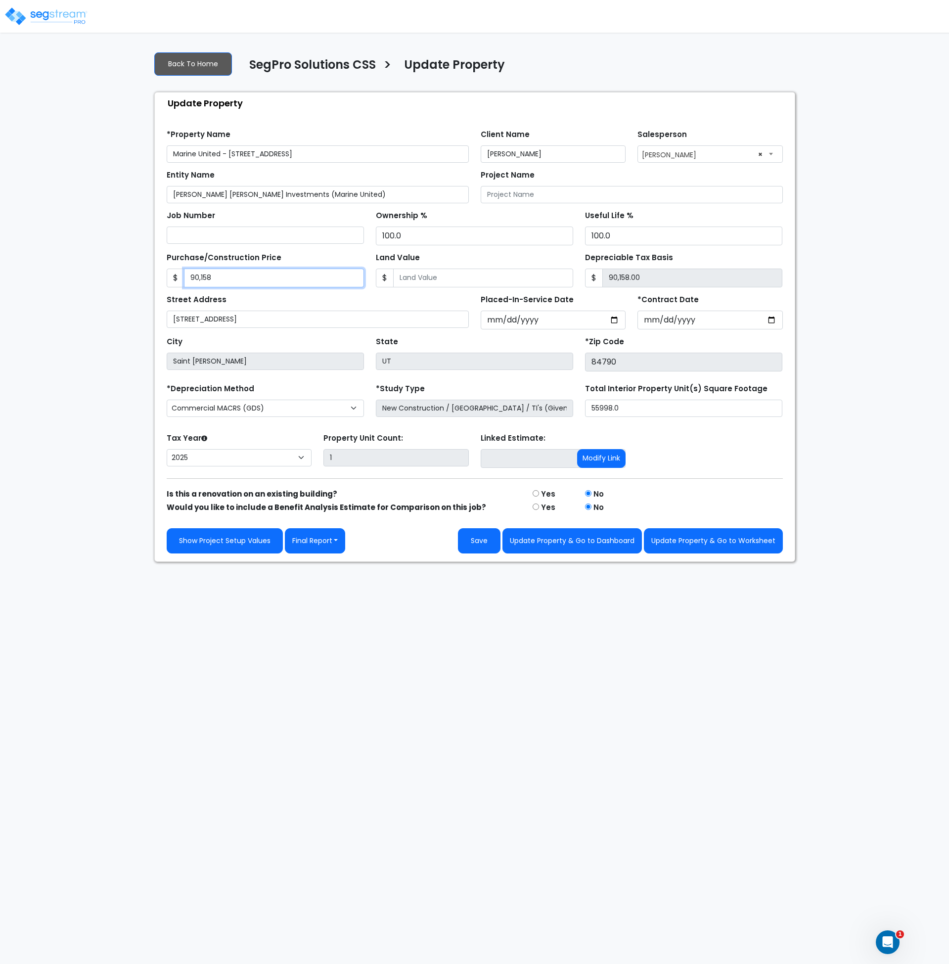
type input "901,582.00"
type input "901,5820"
type input "9,015,820.00"
type input "9,015,820."
type input "9,015,820.00"
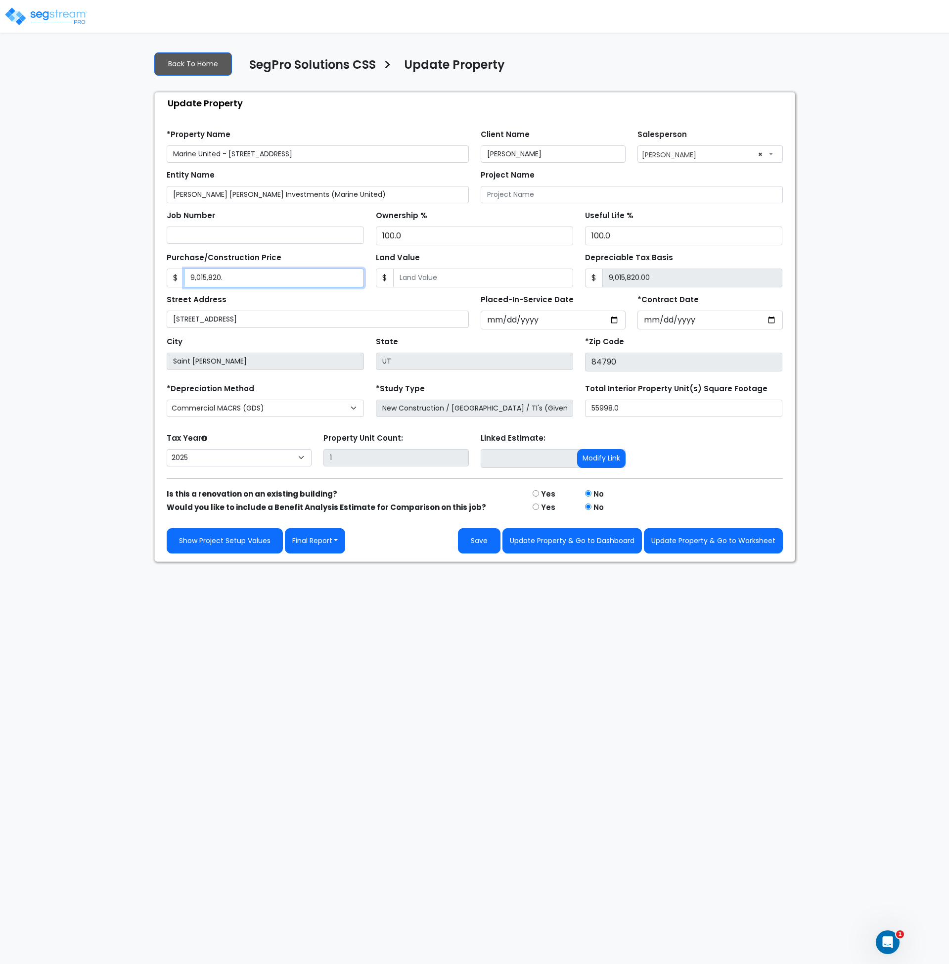
type input "9,015,820.3"
type input "9,015,820.30"
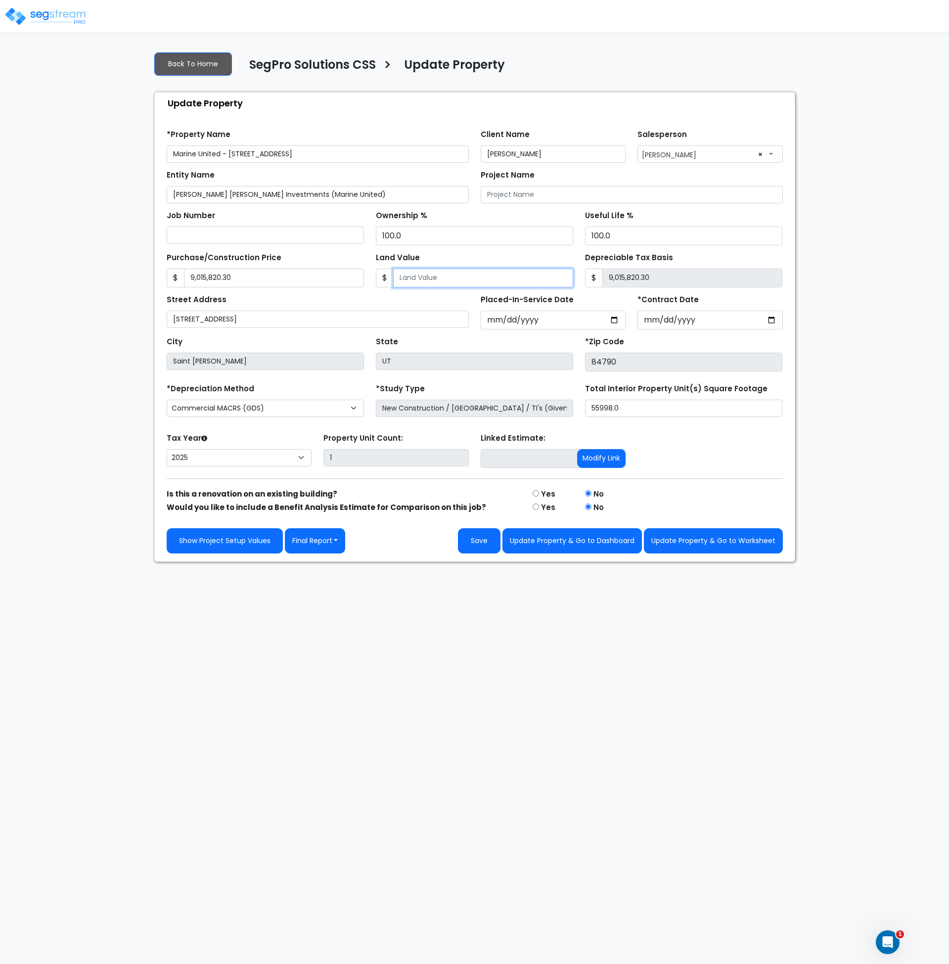
click at [425, 278] on input "Land Value" at bounding box center [483, 278] width 180 height 19
type input "0"
type input "9,015,820.30"
type input "0"
click at [430, 343] on div "State UT" at bounding box center [474, 352] width 209 height 37
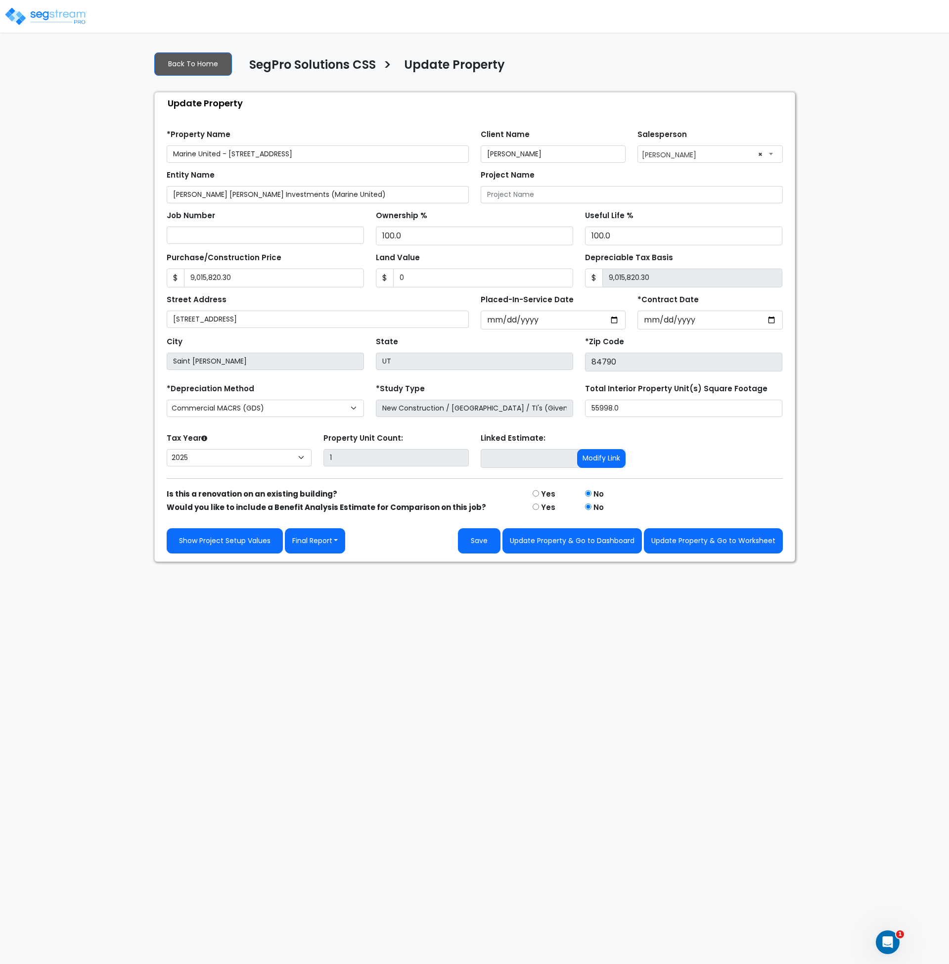
click at [378, 562] on html "Notification x View All Andrew Oliverson SegPro Solutions Notification" at bounding box center [474, 281] width 949 height 562
click at [432, 562] on html "Notification x View All Andrew Oliverson SegPro Solutions Notification" at bounding box center [474, 281] width 949 height 562
click at [697, 540] on button "Update Property & Go to Worksheet" at bounding box center [713, 540] width 139 height 25
type input "9015820.3"
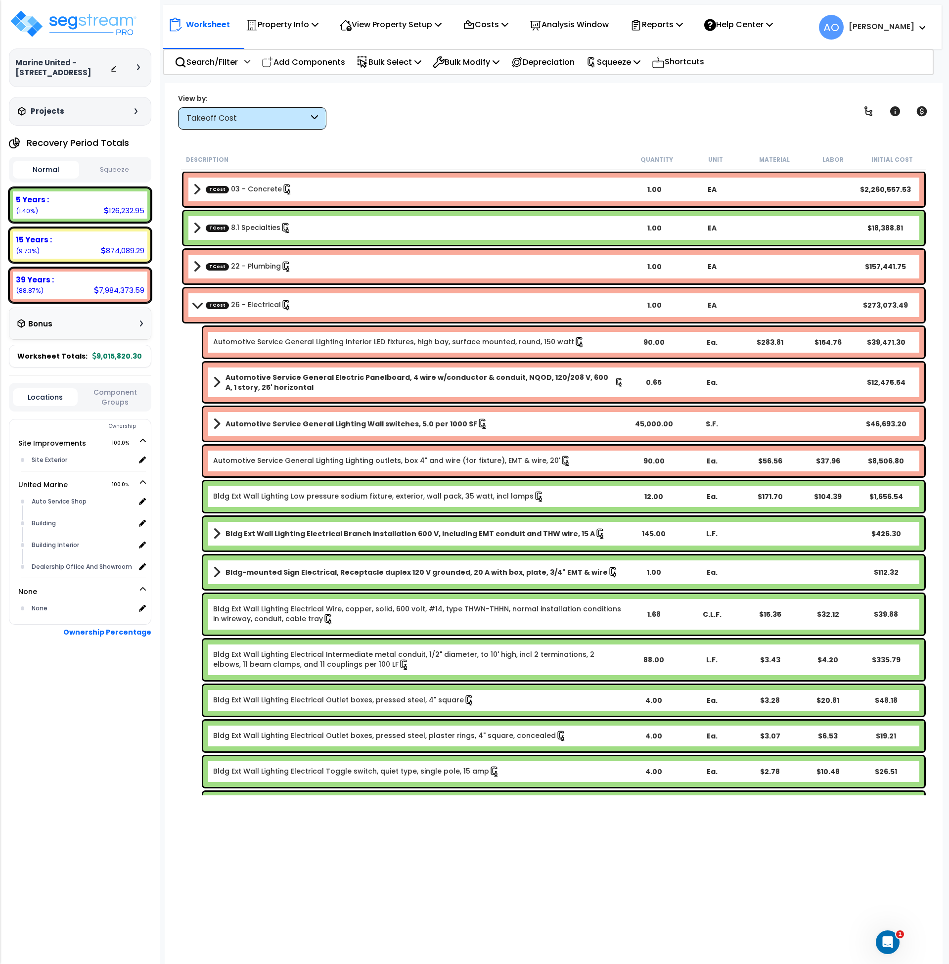
click at [97, 174] on button "Squeeze" at bounding box center [115, 169] width 66 height 17
click at [580, 20] on p "Analysis Window" at bounding box center [569, 24] width 79 height 13
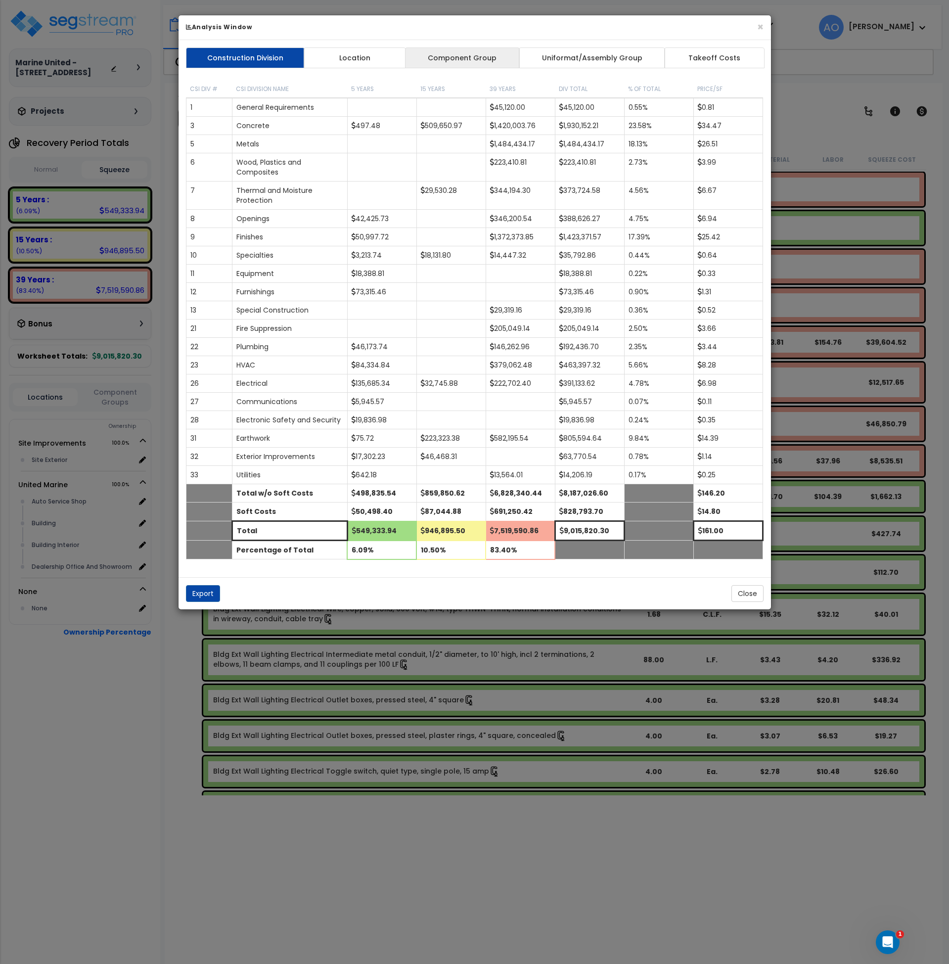
click at [459, 59] on link "Component Group" at bounding box center [462, 57] width 115 height 21
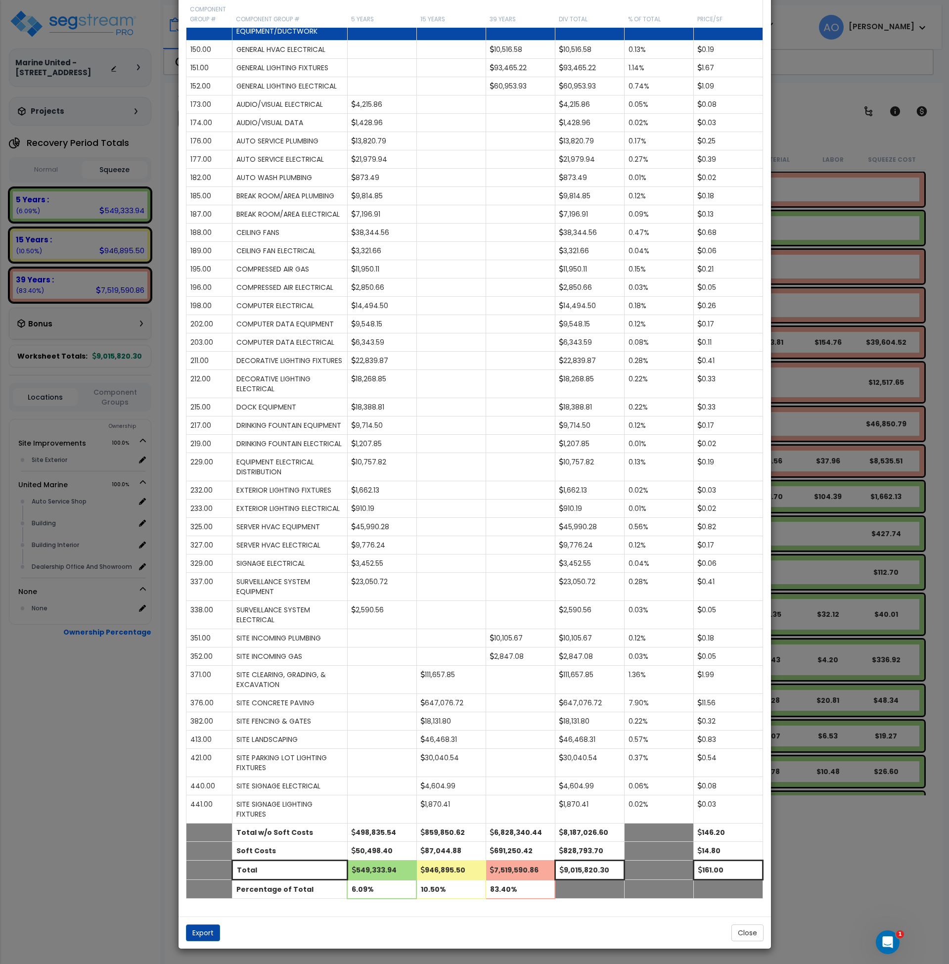
scroll to position [739, 0]
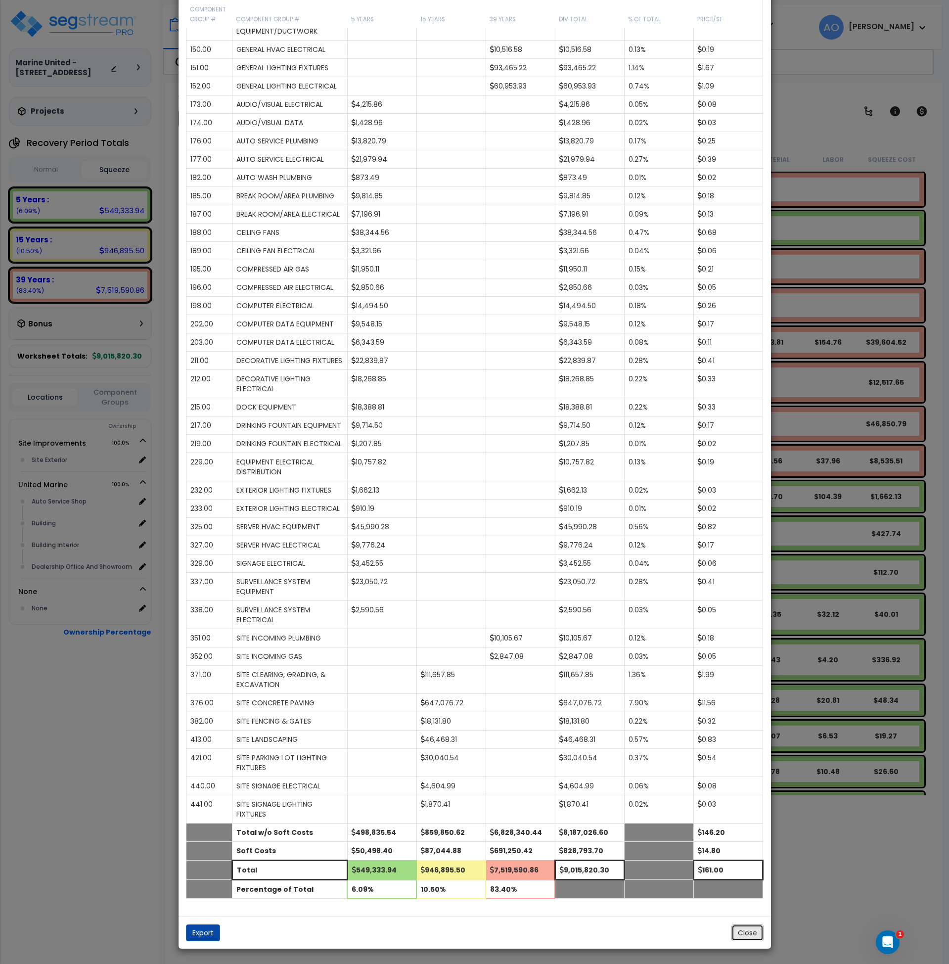
click at [749, 932] on button "Close" at bounding box center [748, 932] width 32 height 17
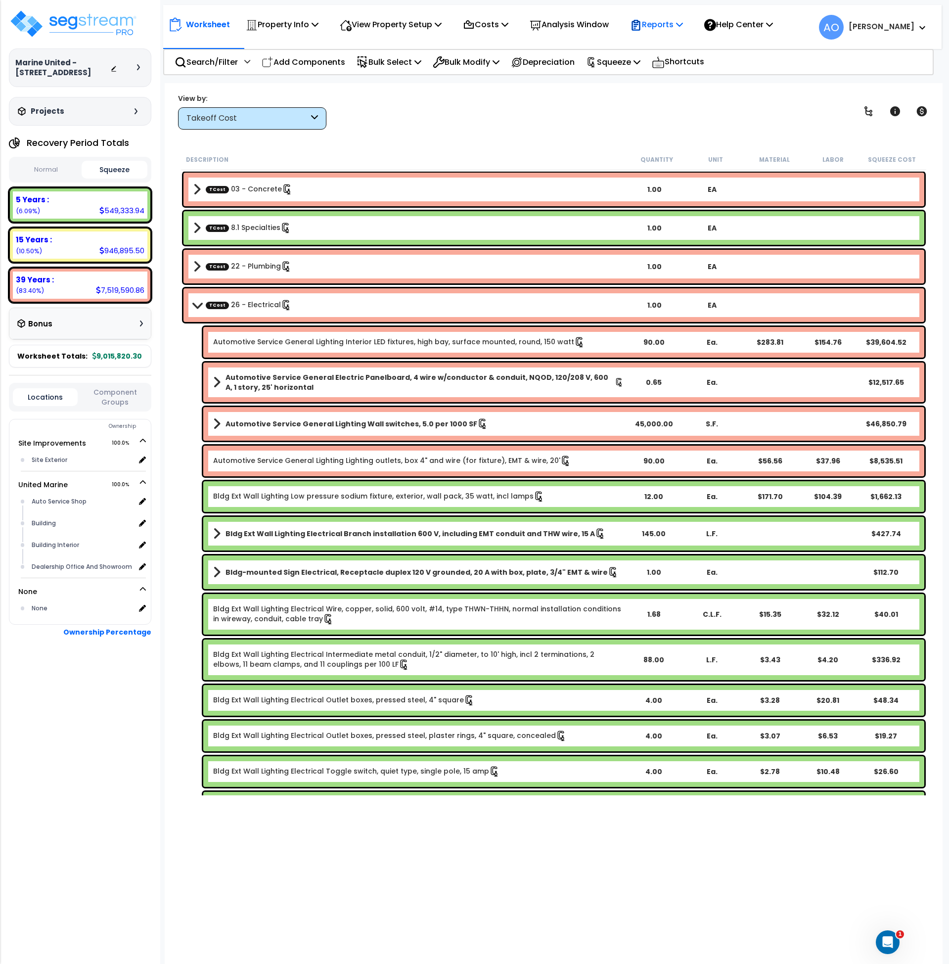
click at [659, 26] on p "Reports" at bounding box center [656, 24] width 53 height 13
click at [668, 47] on link "Get Report" at bounding box center [674, 47] width 98 height 20
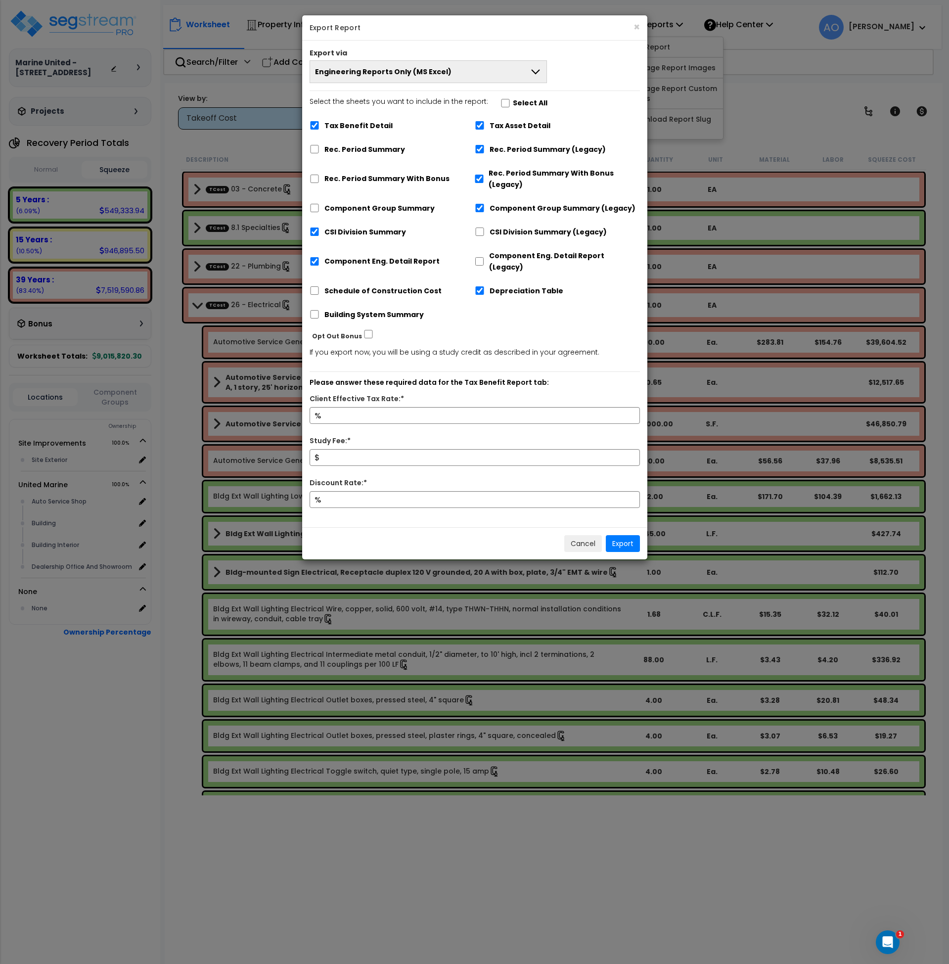
click at [353, 72] on span "Engineering Reports Only (MS Excel)" at bounding box center [383, 72] width 137 height 10
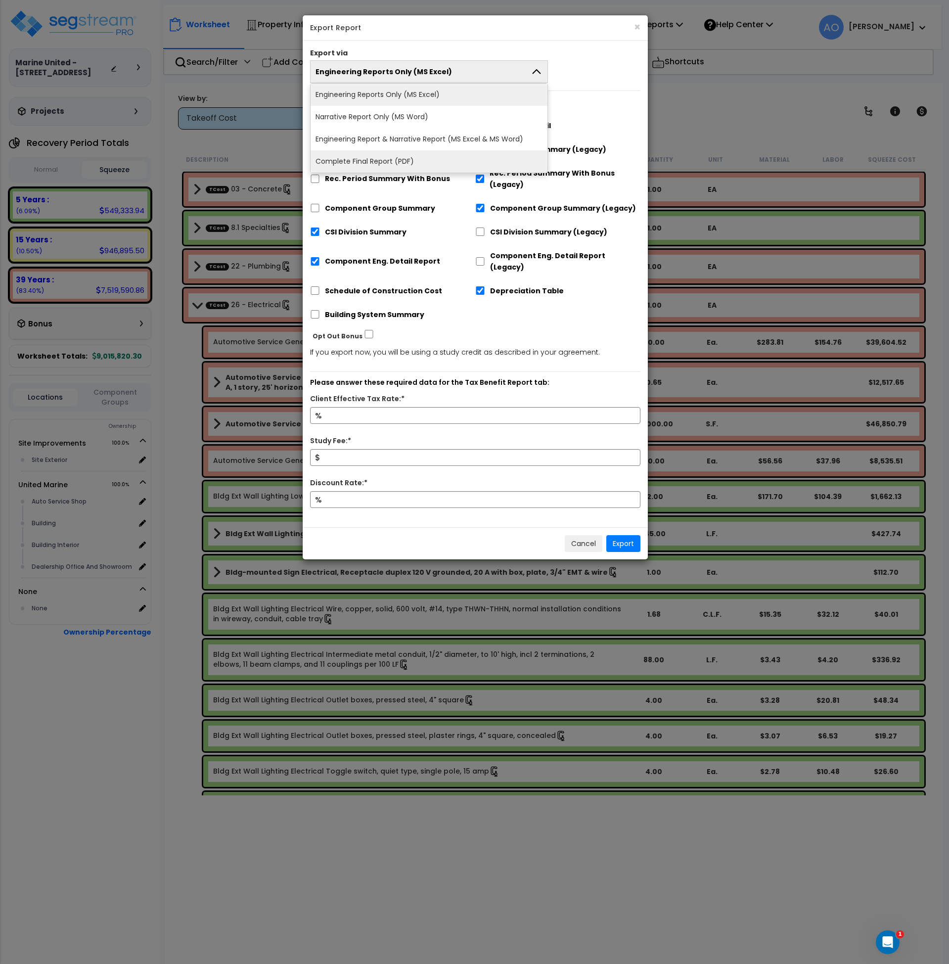
click at [357, 159] on li "Complete Final Report (PDF)" at bounding box center [429, 161] width 237 height 22
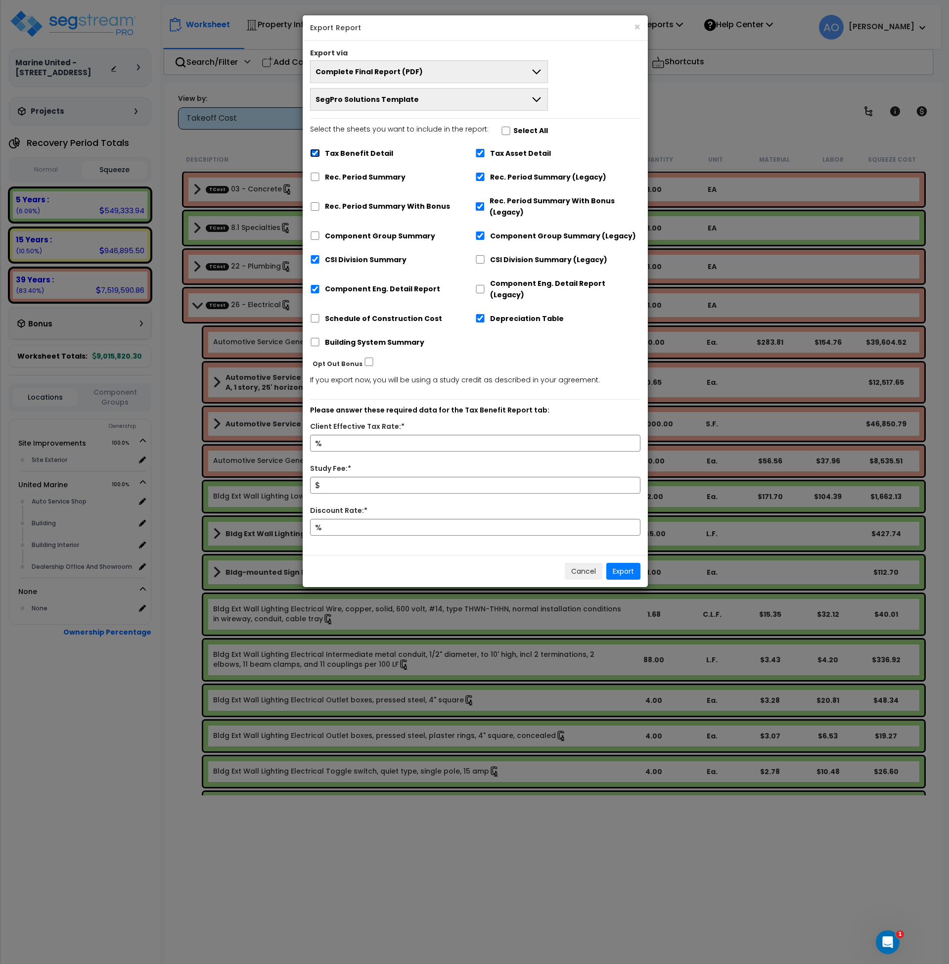
click at [317, 153] on input "Tax Benefit Detail" at bounding box center [315, 153] width 10 height 8
checkbox input "false"
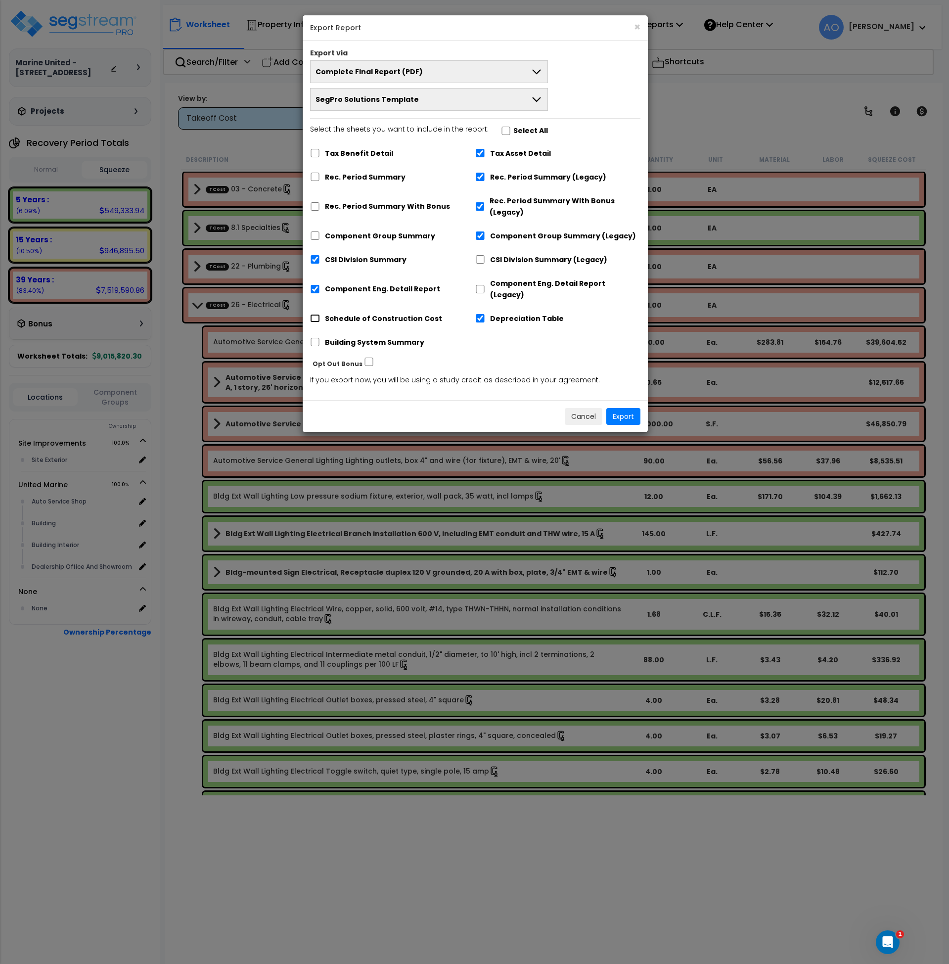
click at [316, 314] on input "Schedule of Construction Cost" at bounding box center [315, 318] width 10 height 8
checkbox input "true"
click at [314, 285] on input "Component Eng. Detail Report" at bounding box center [315, 289] width 10 height 8
checkbox input "false"
click at [625, 408] on button "Export" at bounding box center [623, 416] width 34 height 17
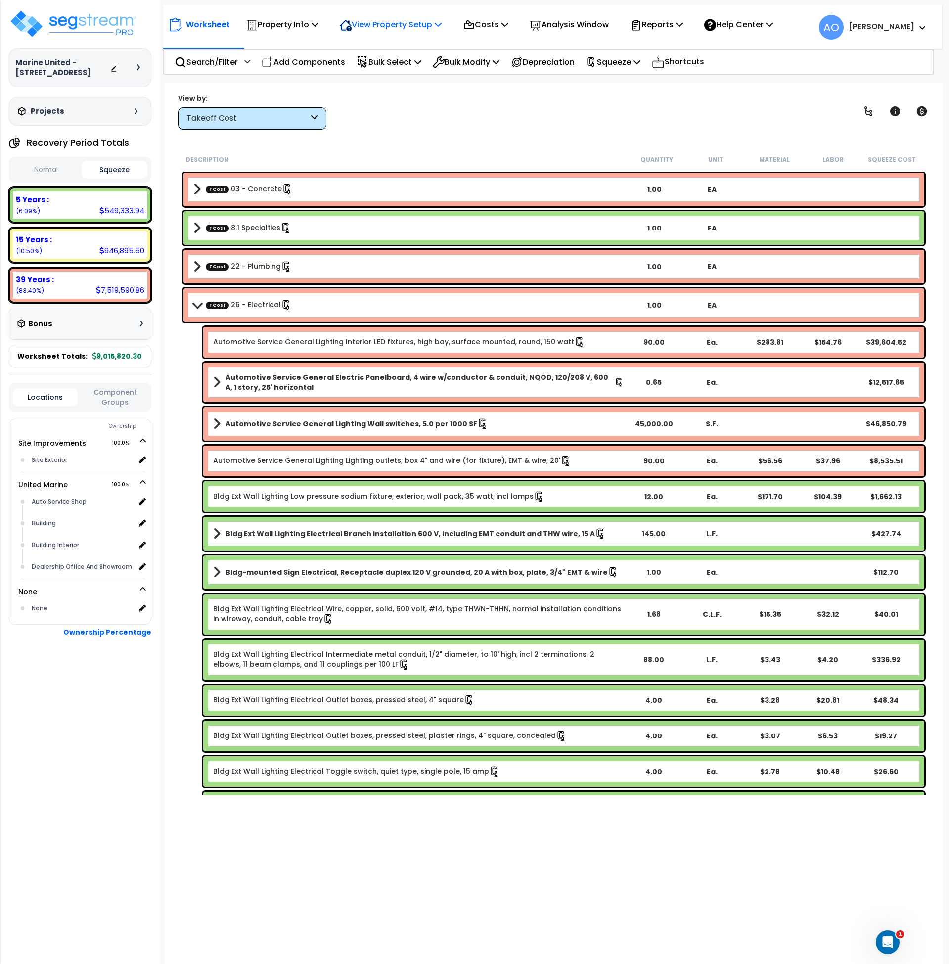
click at [407, 27] on p "View Property Setup" at bounding box center [391, 24] width 102 height 13
click at [475, 24] on icon at bounding box center [469, 25] width 12 height 12
click at [501, 69] on link "Direct Costs" at bounding box center [507, 68] width 98 height 20
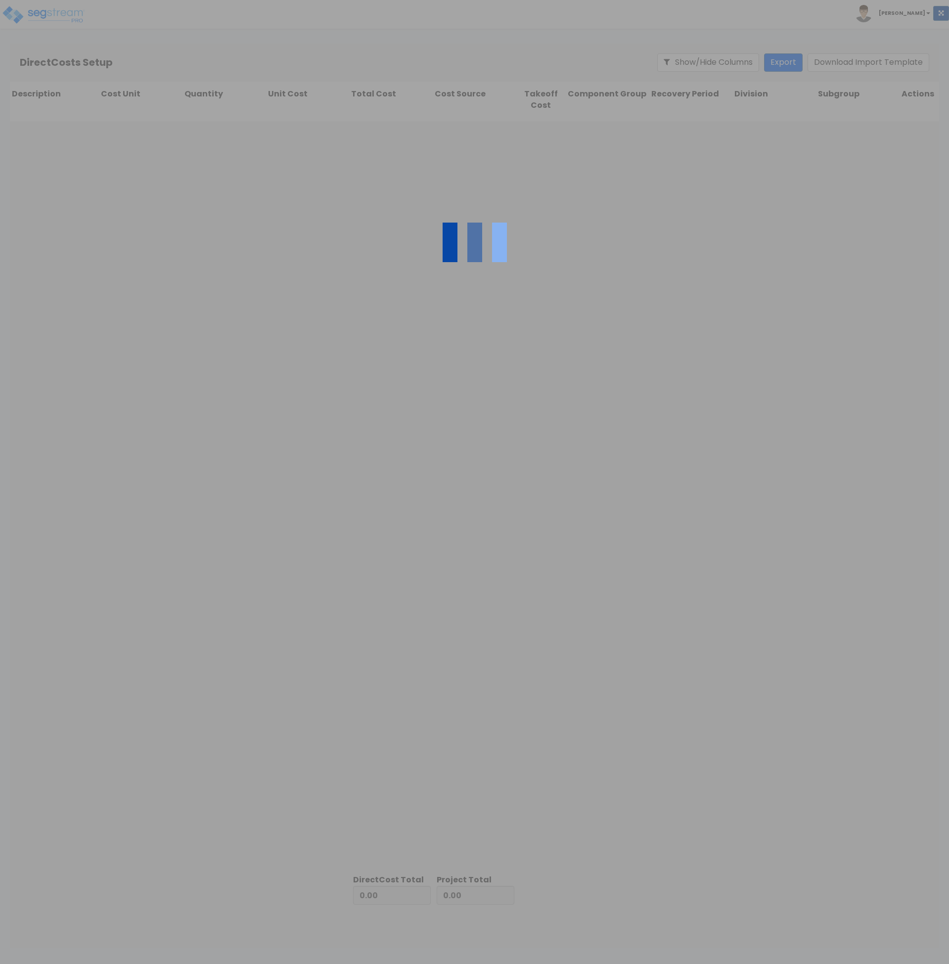
type input "828,793.70"
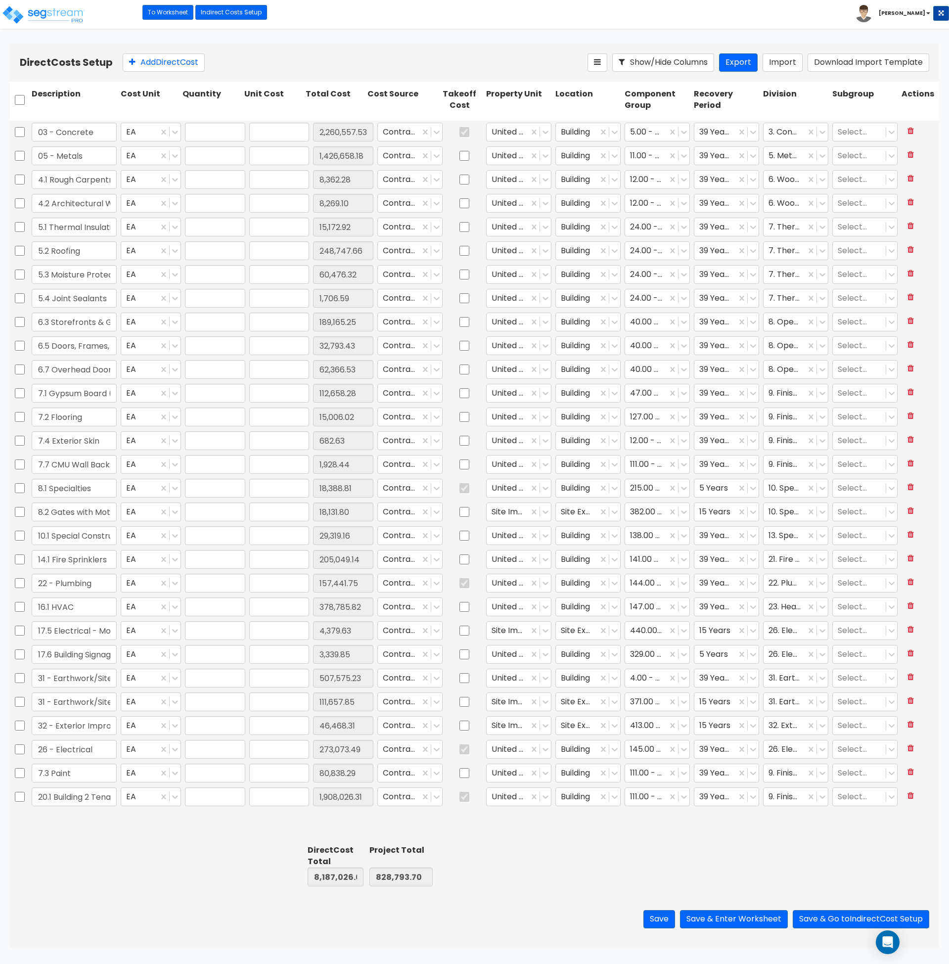
type input "8,187,026.60"
type input "9,015,820.30"
type input "1.00"
type input "2,260,557.53"
type input "1.00"
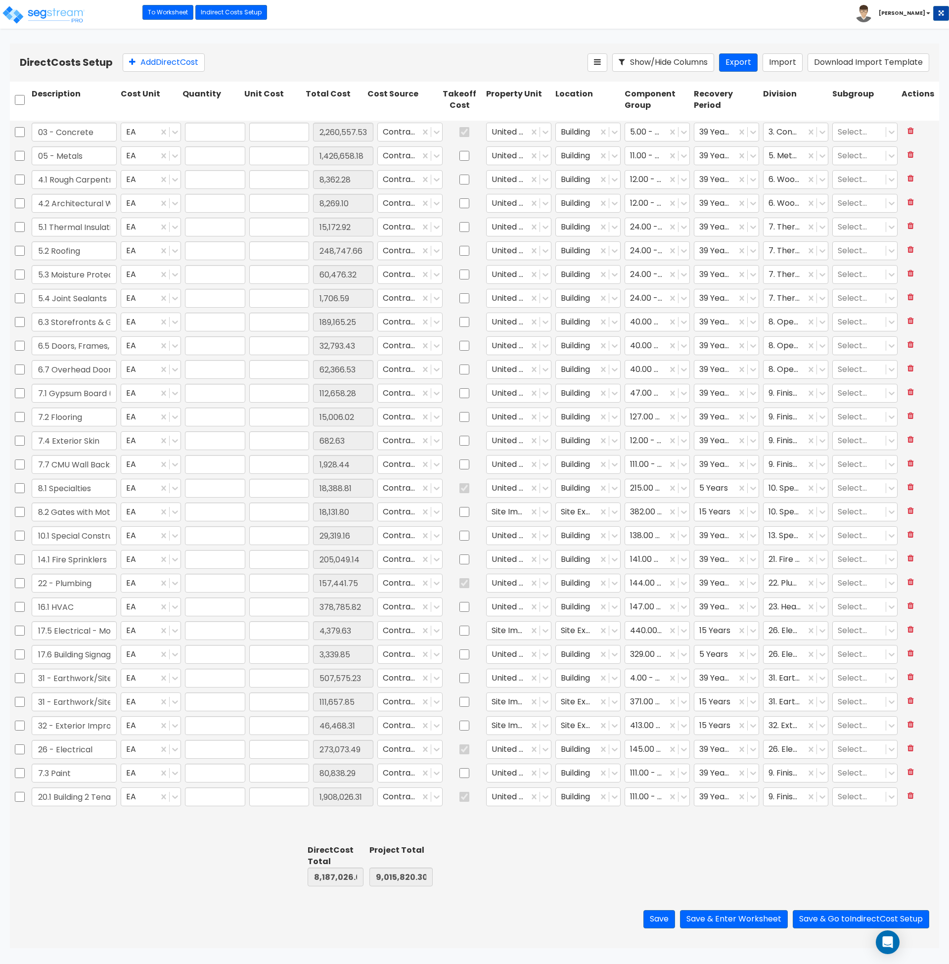
type input "1,426,658.18"
type input "1.00"
type input "8,362.28"
type input "1.00"
type input "8,269.10"
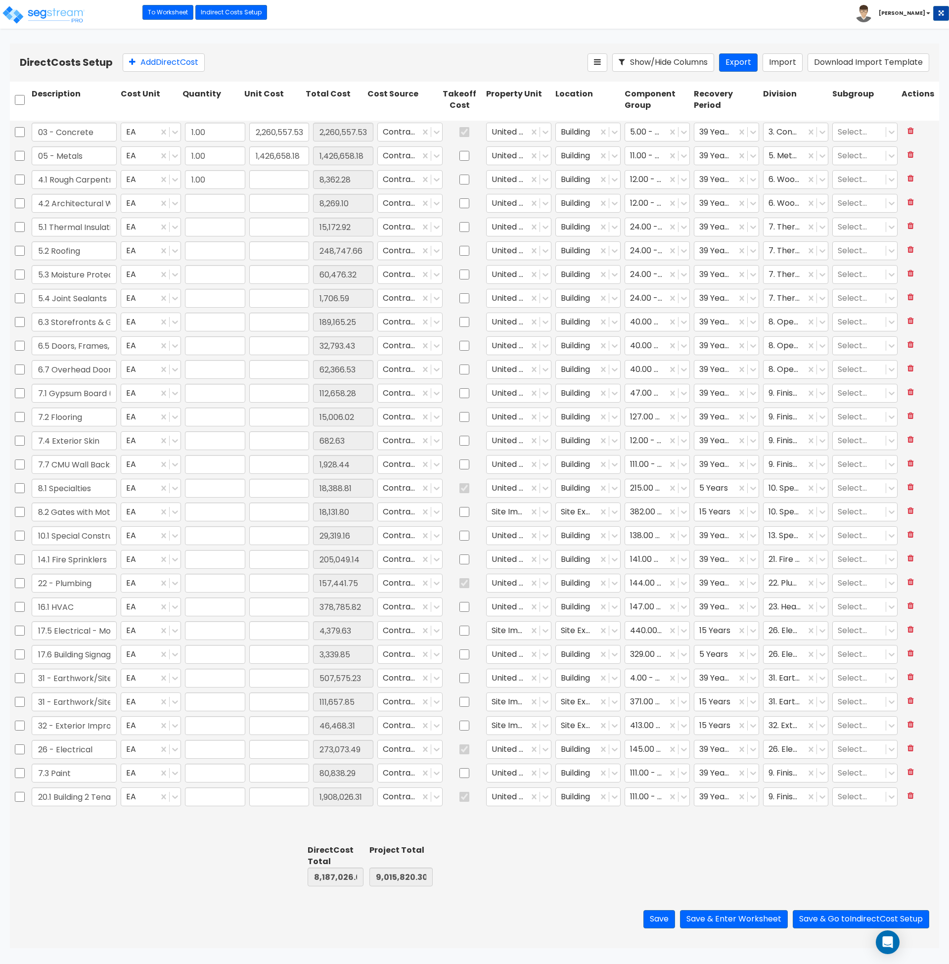
type input "1.00"
type input "15,172.92"
type input "1.00"
type input "248,747.66"
type input "1.00"
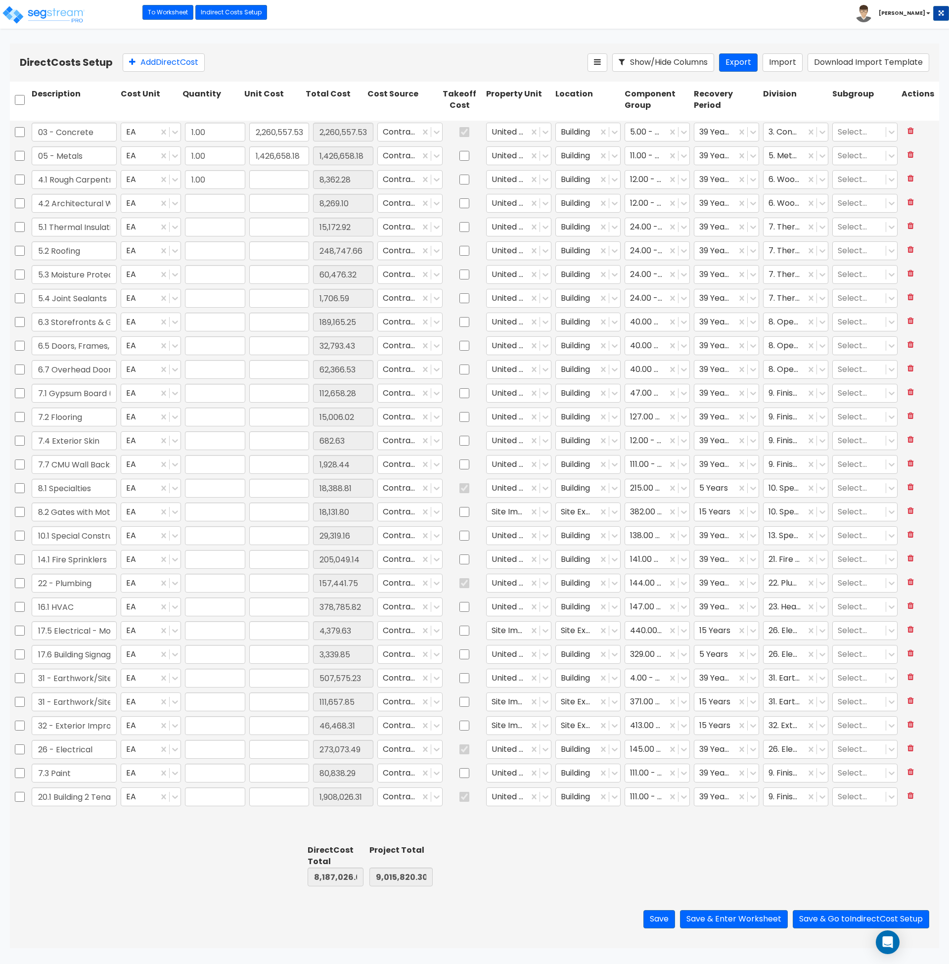
type input "60,476.32"
type input "1.00"
type input "1,706.59"
type input "1.00"
type input "189,165.25"
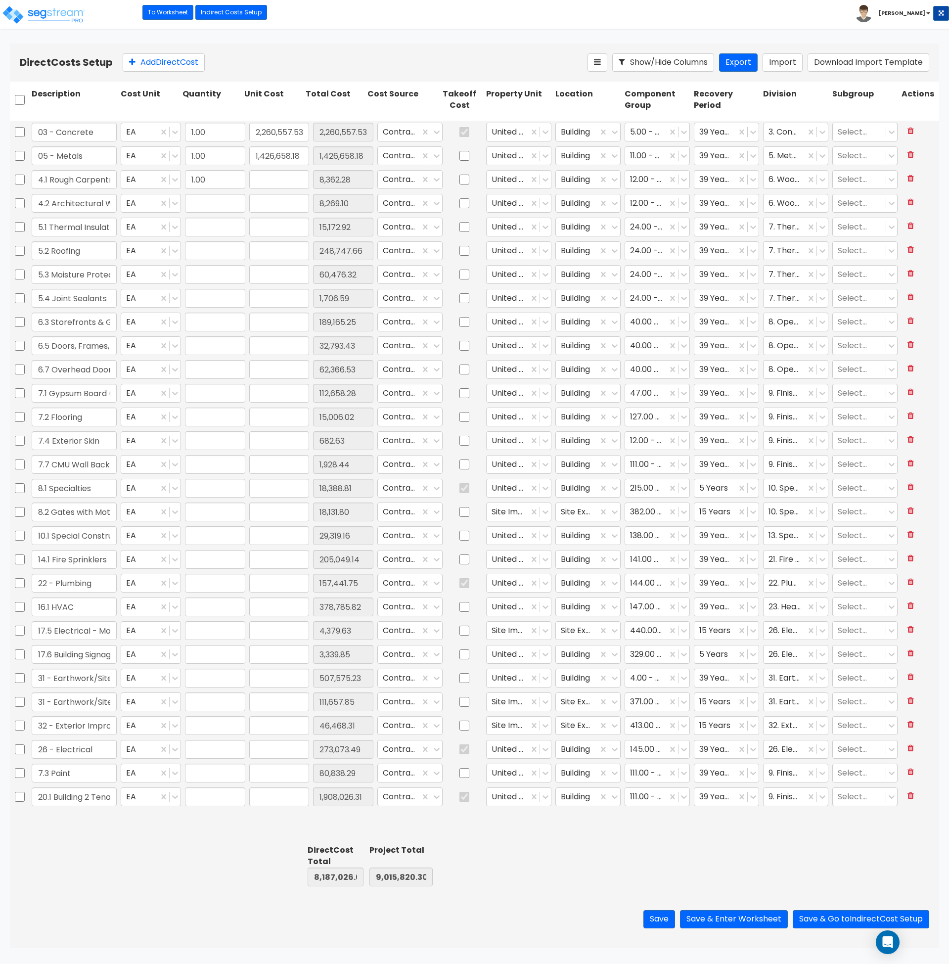
type input "1.00"
type input "32,793.43"
type input "1.00"
type input "62,366.53"
type input "1.00"
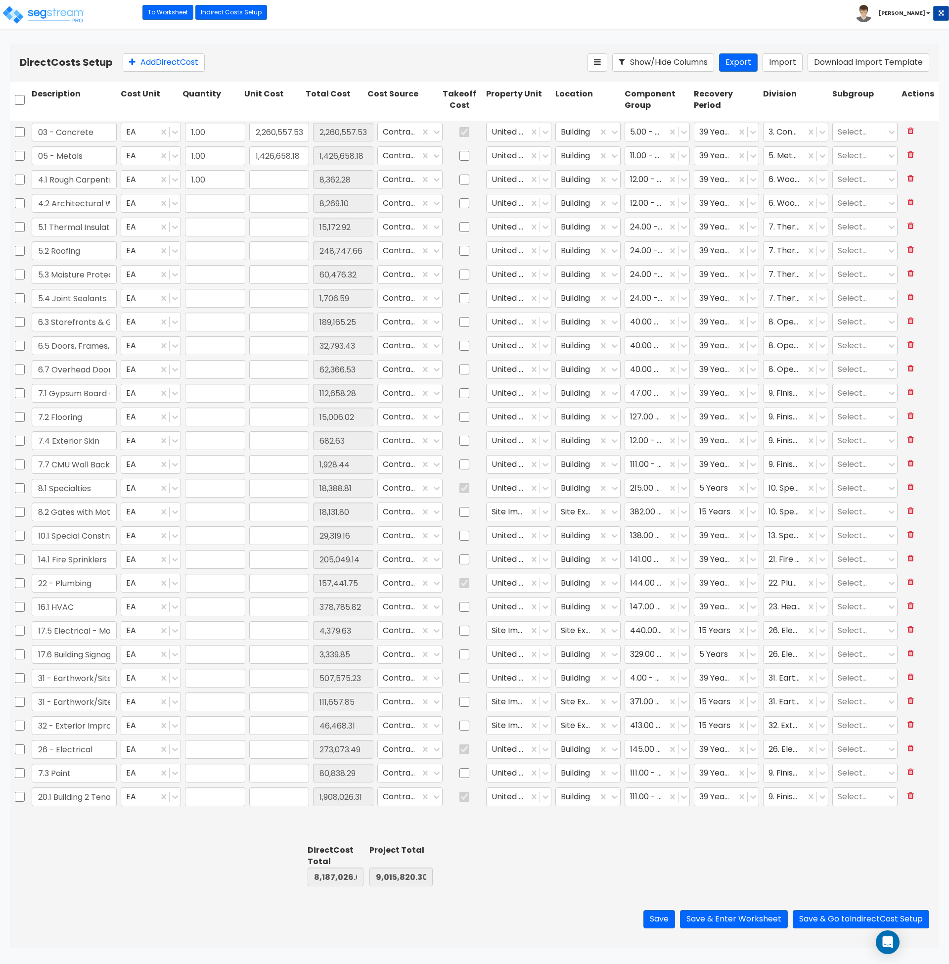
type input "112,658.28"
type input "1.00"
type input "15,006.02"
type input "1.00"
type input "682.63"
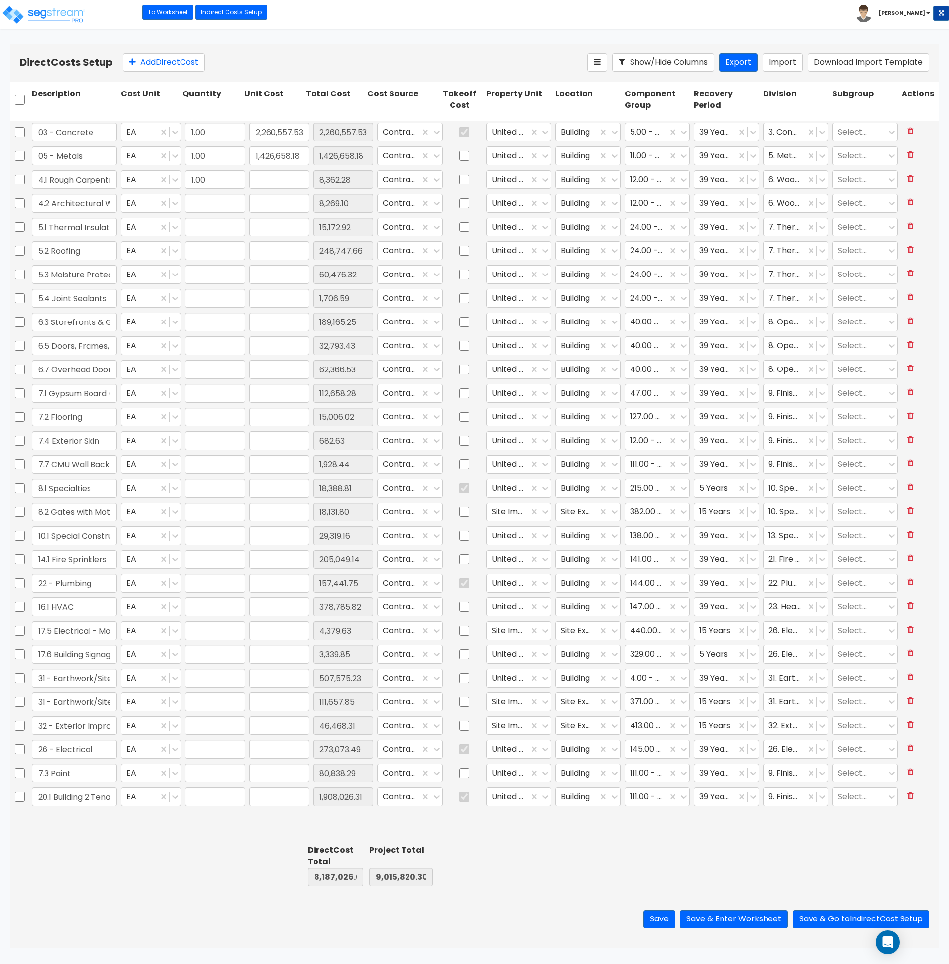
type input "1.00"
type input "1,928.44"
type input "1.00"
type input "18,388.81"
type input "1.00"
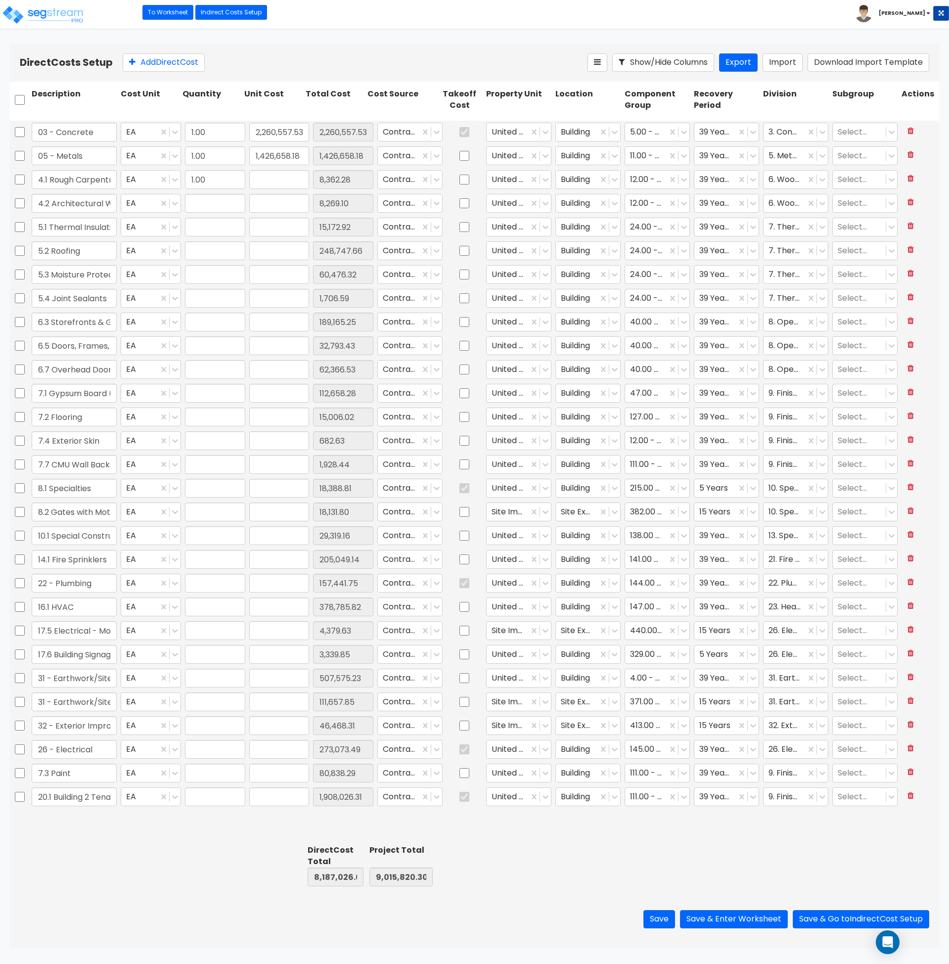
type input "18,131.80"
type input "1.00"
type input "29,319.16"
type input "1.00"
type input "205,049.14"
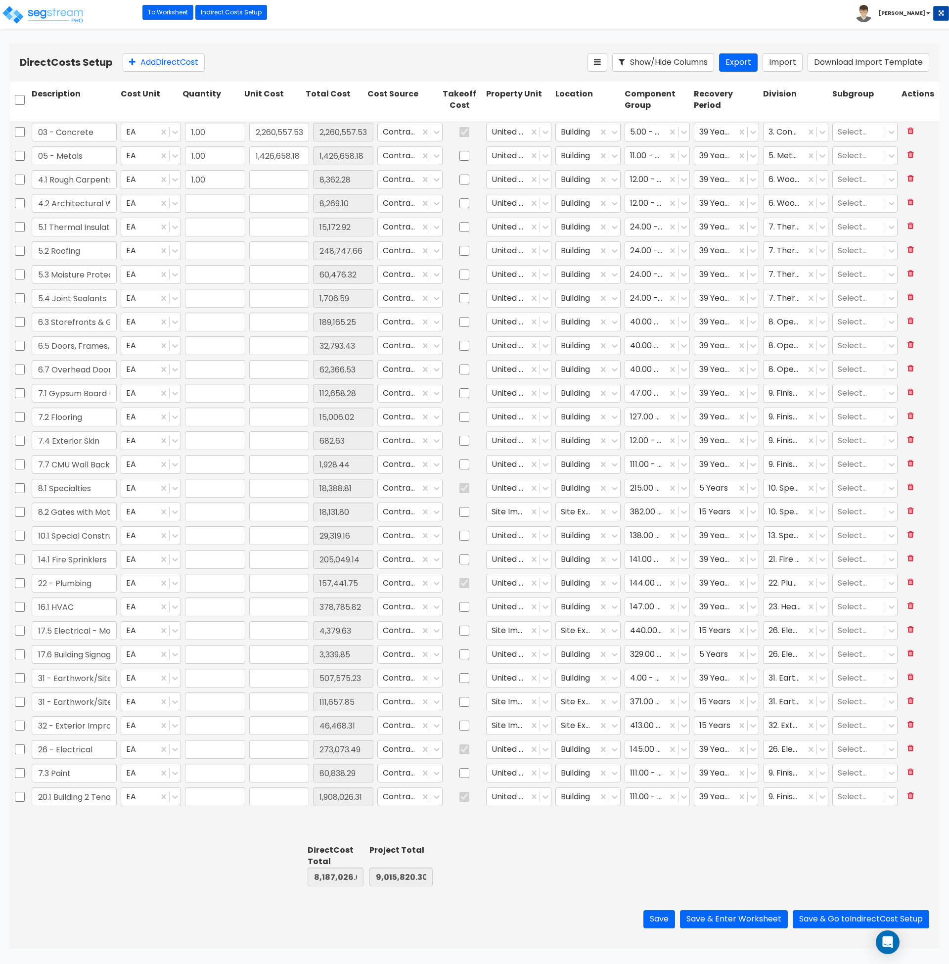
type input "1.00"
type input "157,441.75"
type input "1.00"
type input "378,785.82"
type input "1.00"
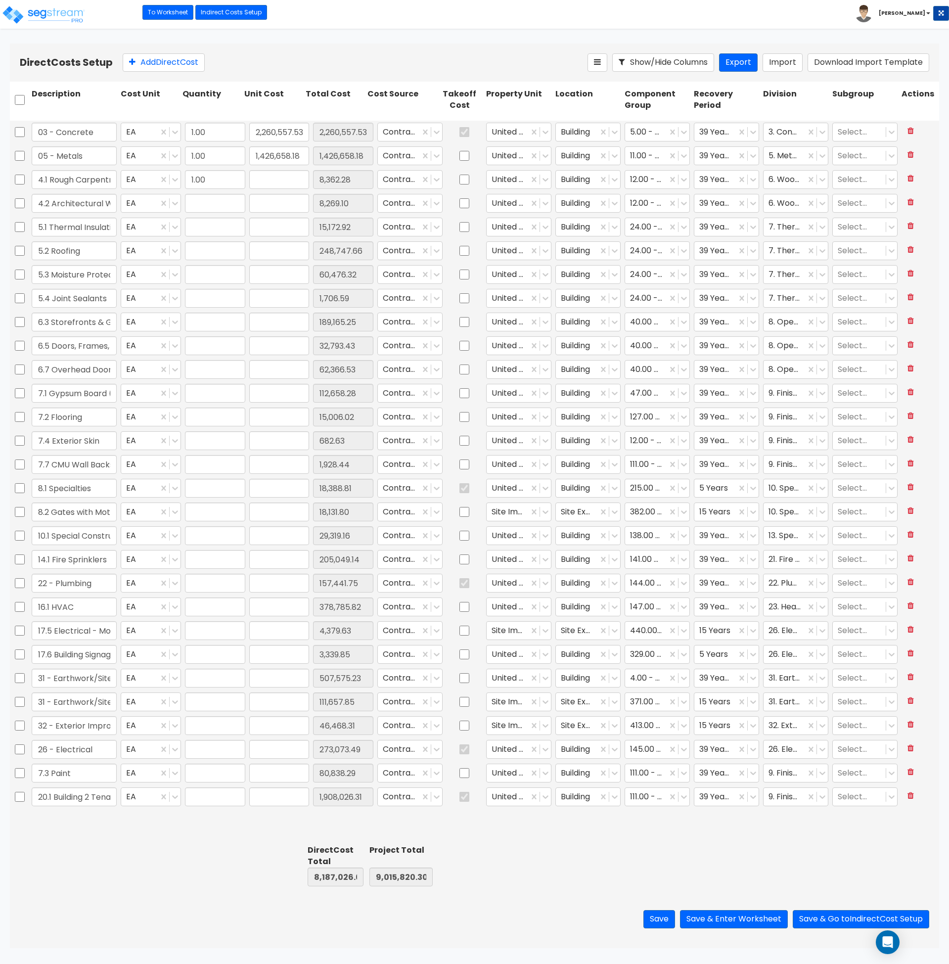
type input "4,379.63"
type input "1.00"
type input "3,339.85"
type input "1.00"
type input "507,575.23"
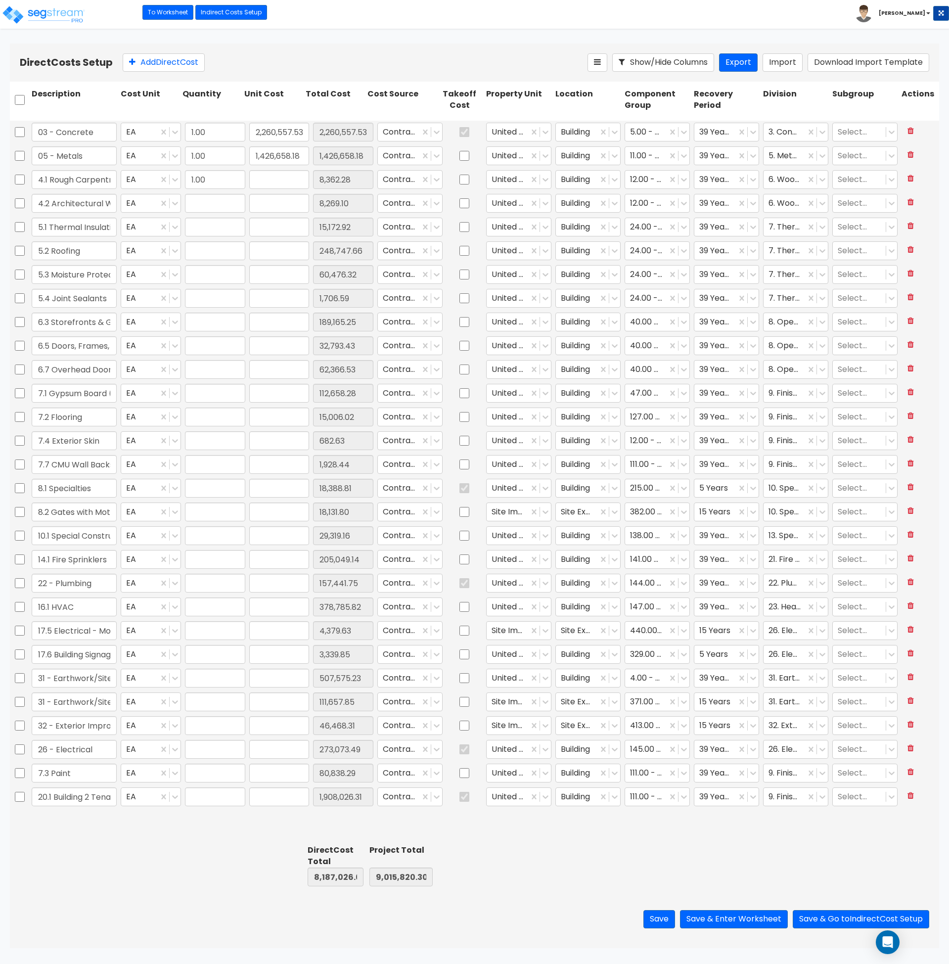
type input "1.00"
type input "111,657.85"
type input "1.00"
type input "46,468.31"
type input "1.00"
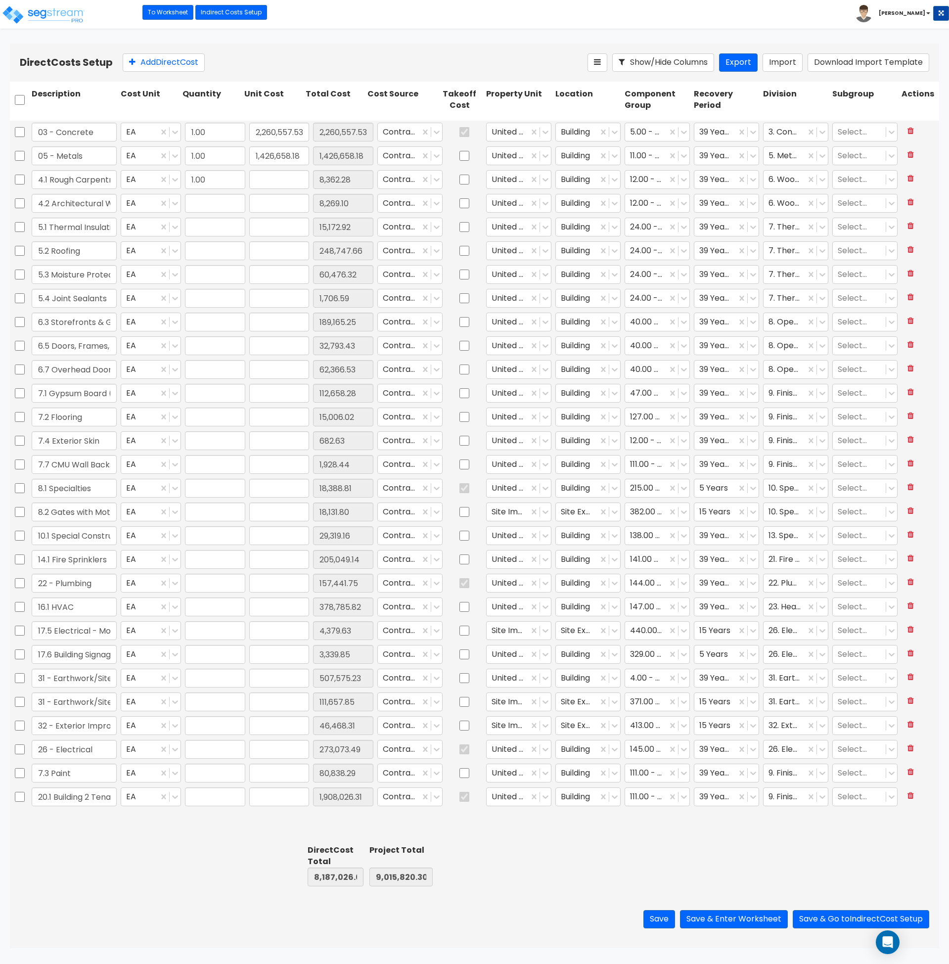
type input "273,073.49"
type input "1.00"
type input "80,838.29"
type input "1.00"
type input "1,908,026.31"
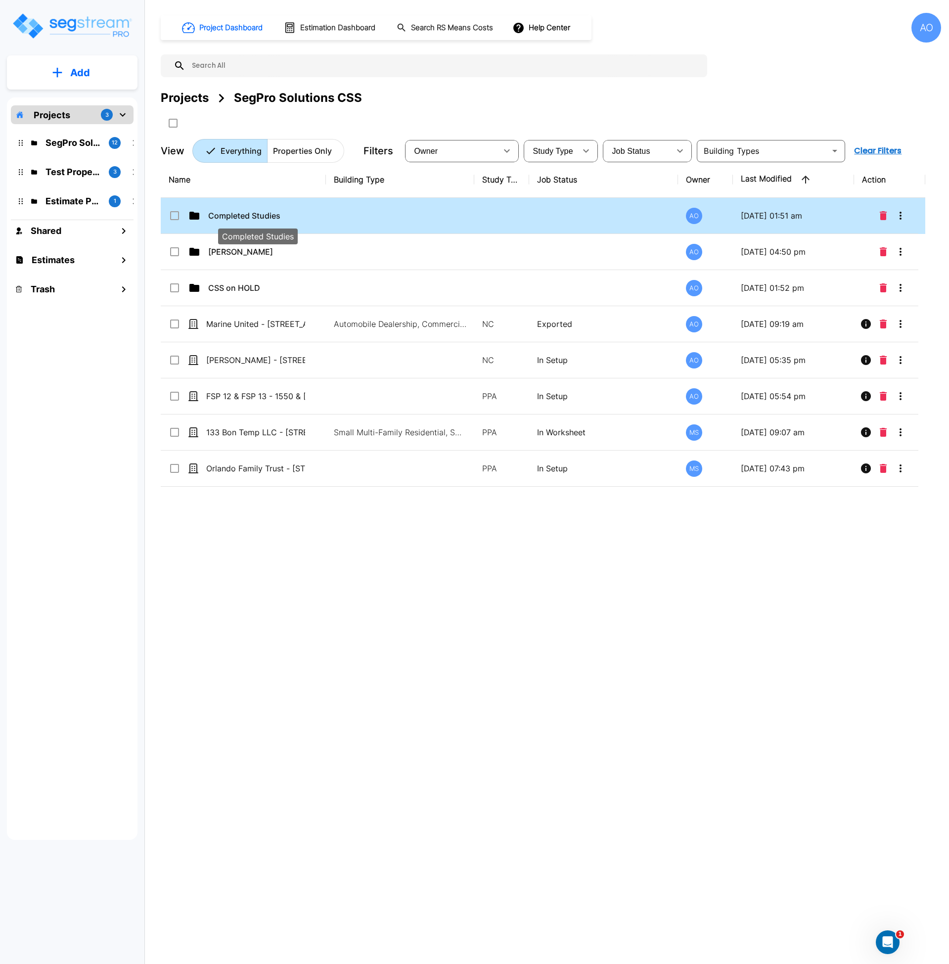
click at [246, 221] on p "Completed Studies" at bounding box center [257, 216] width 99 height 12
checkbox input "true"
click at [246, 221] on p "Completed Studies" at bounding box center [257, 216] width 99 height 12
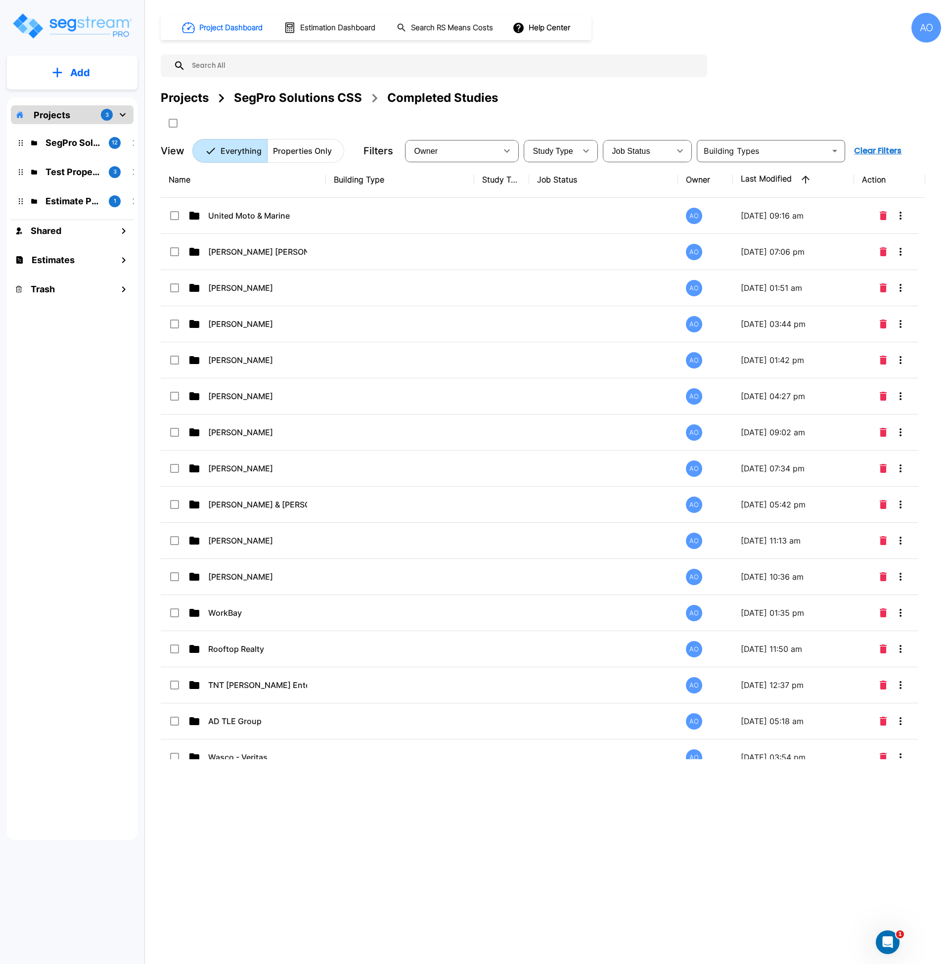
click at [246, 223] on td "United Moto & Marine" at bounding box center [243, 216] width 165 height 36
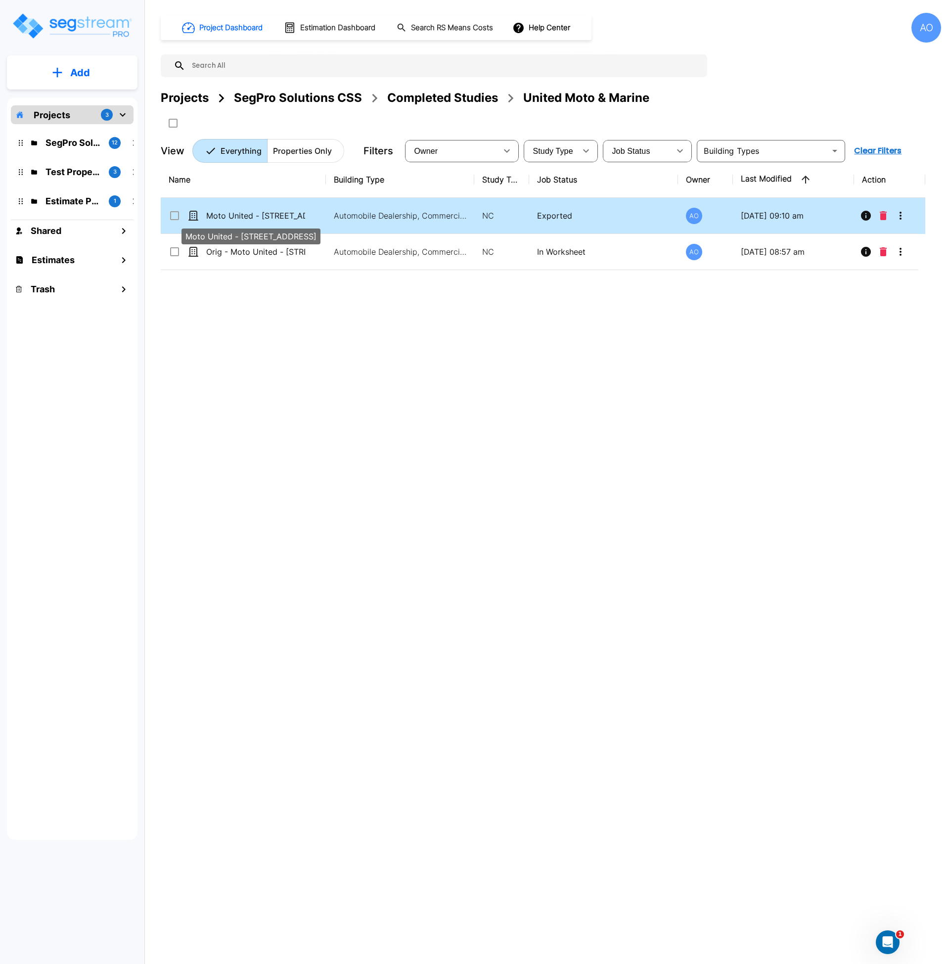
click at [254, 217] on p "Moto United - 4646 S Desert Color Parkway" at bounding box center [255, 216] width 99 height 12
checkbox input "true"
click at [254, 217] on p "Moto United - 4646 S Desert Color Parkway" at bounding box center [255, 216] width 99 height 12
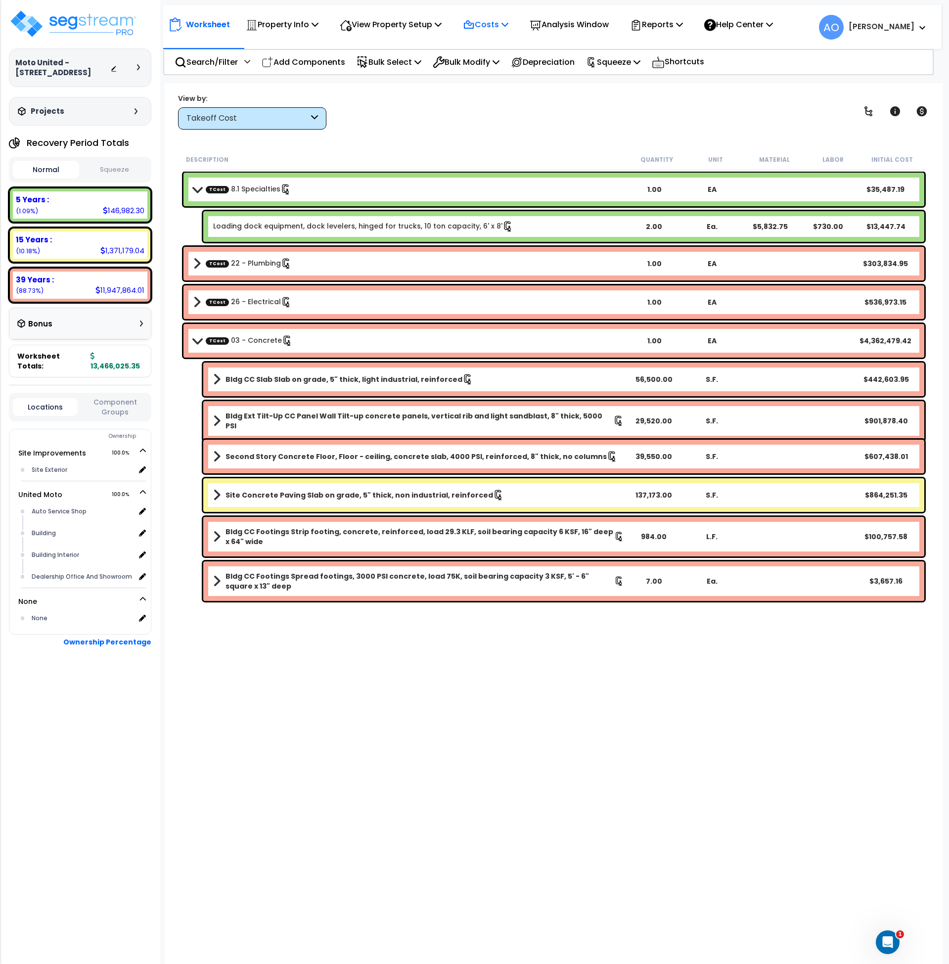
click at [485, 24] on p "Costs" at bounding box center [486, 24] width 46 height 13
click at [486, 66] on link "Direct Costs" at bounding box center [507, 68] width 98 height 20
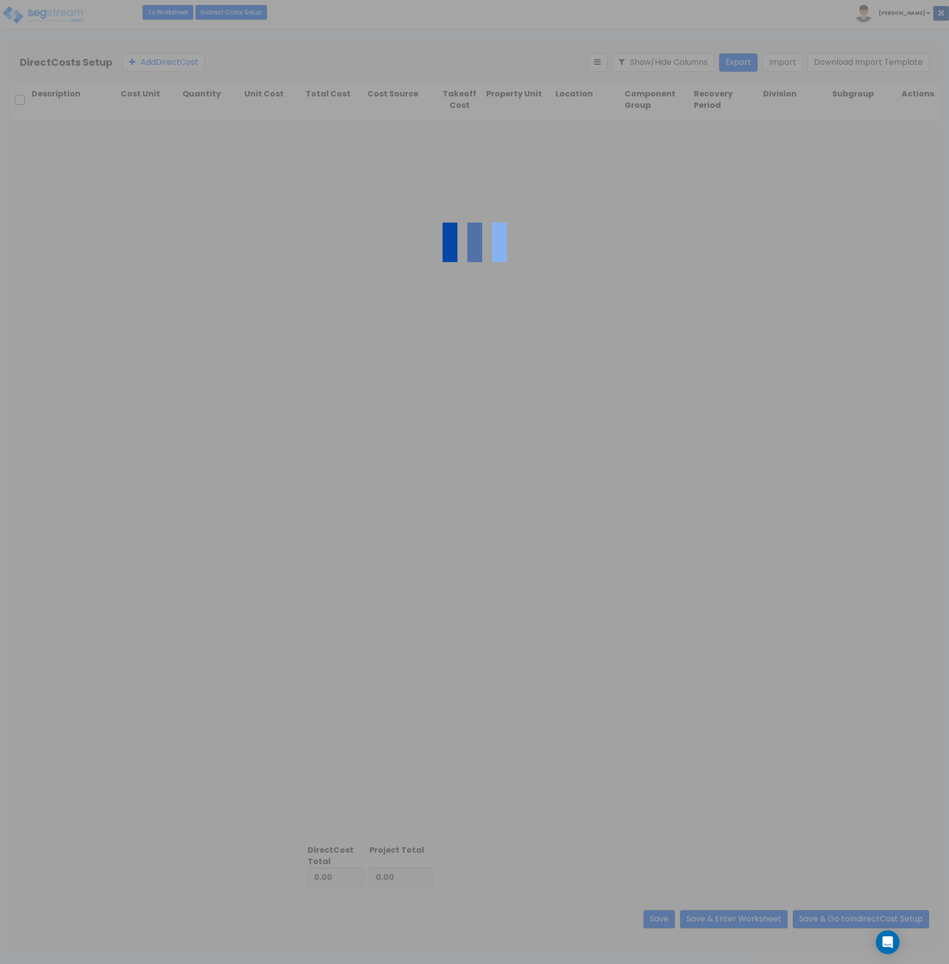
type input "1,237,885.91"
type input "12,228,139.44"
type input "13,466,025.35"
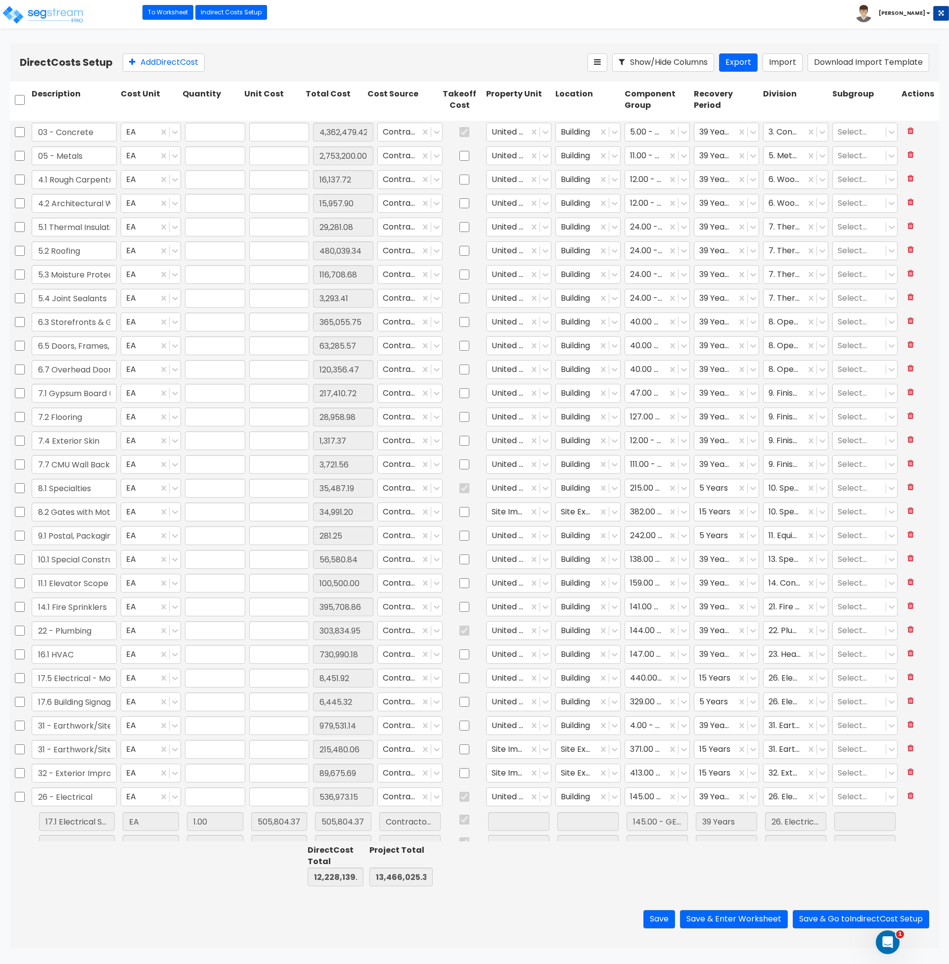
type input "1.00"
type input "4,362,479.42"
type input "1.00"
type input "2,753,200.00"
type input "1.00"
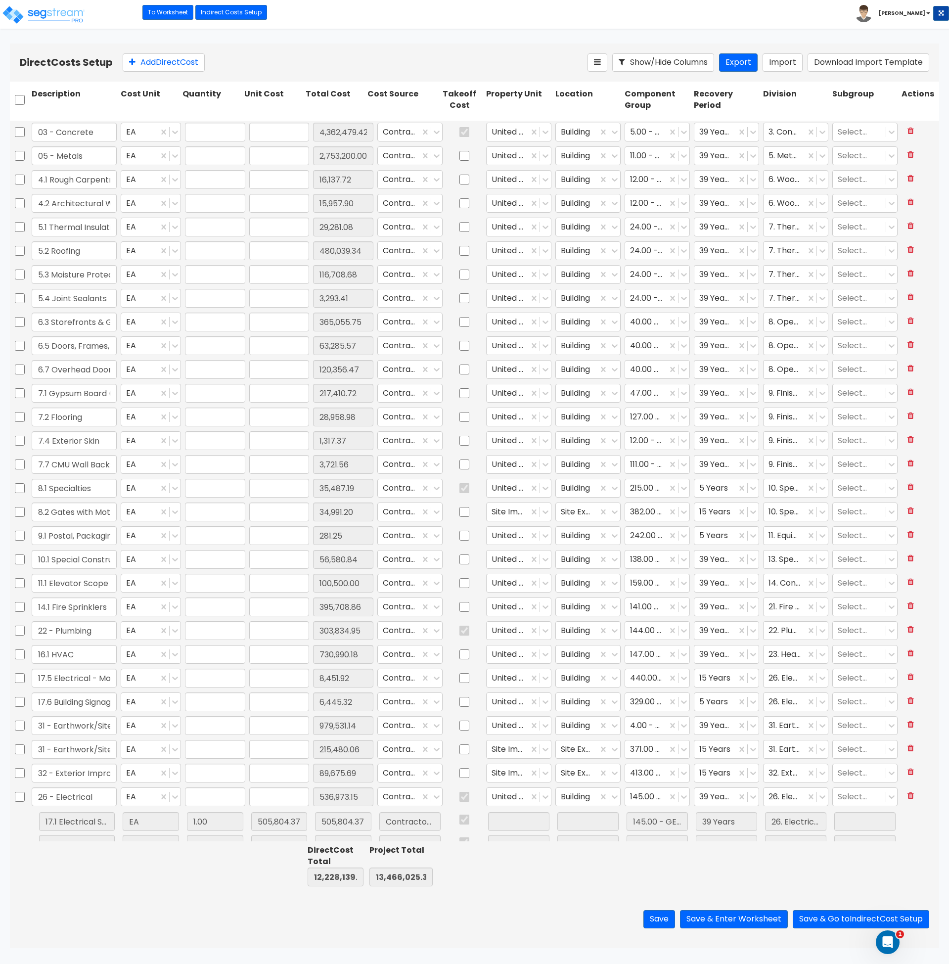
type input "16,137.72"
type input "1.00"
type input "15,957.90"
type input "1.00"
type input "29,281.08"
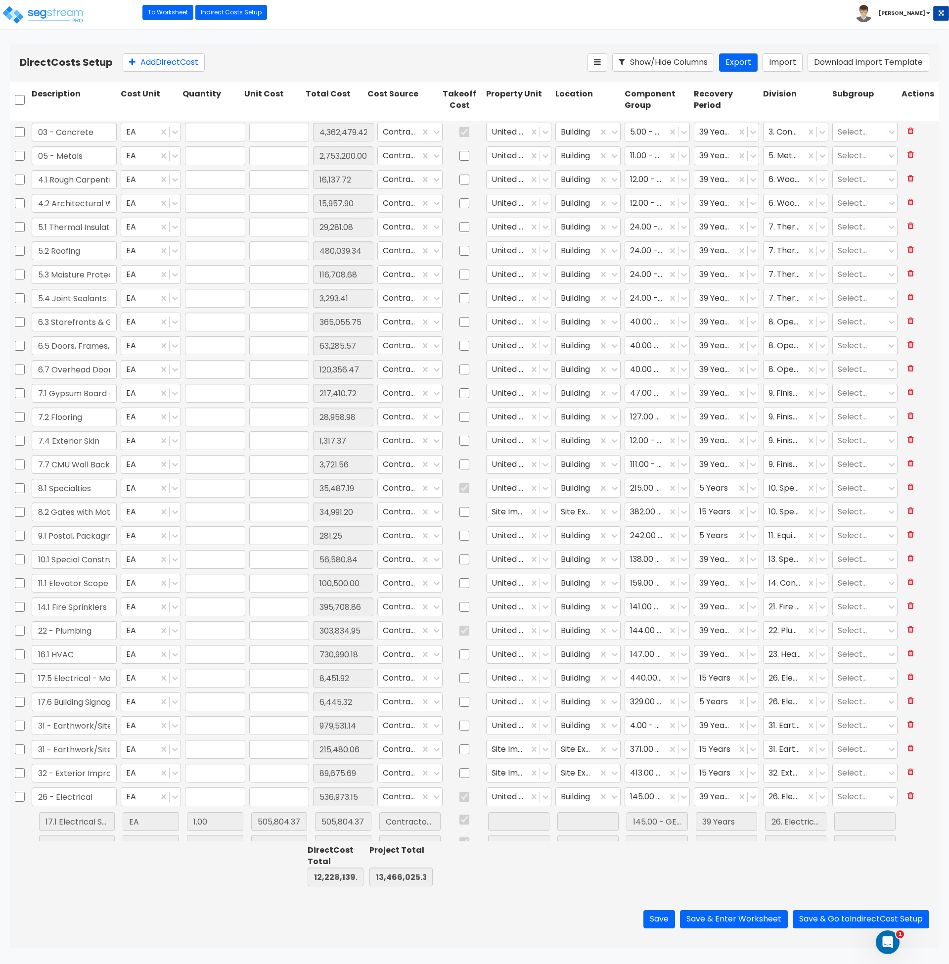
type input "1.00"
type input "480,039.34"
type input "1.00"
type input "116,708.68"
type input "1.00"
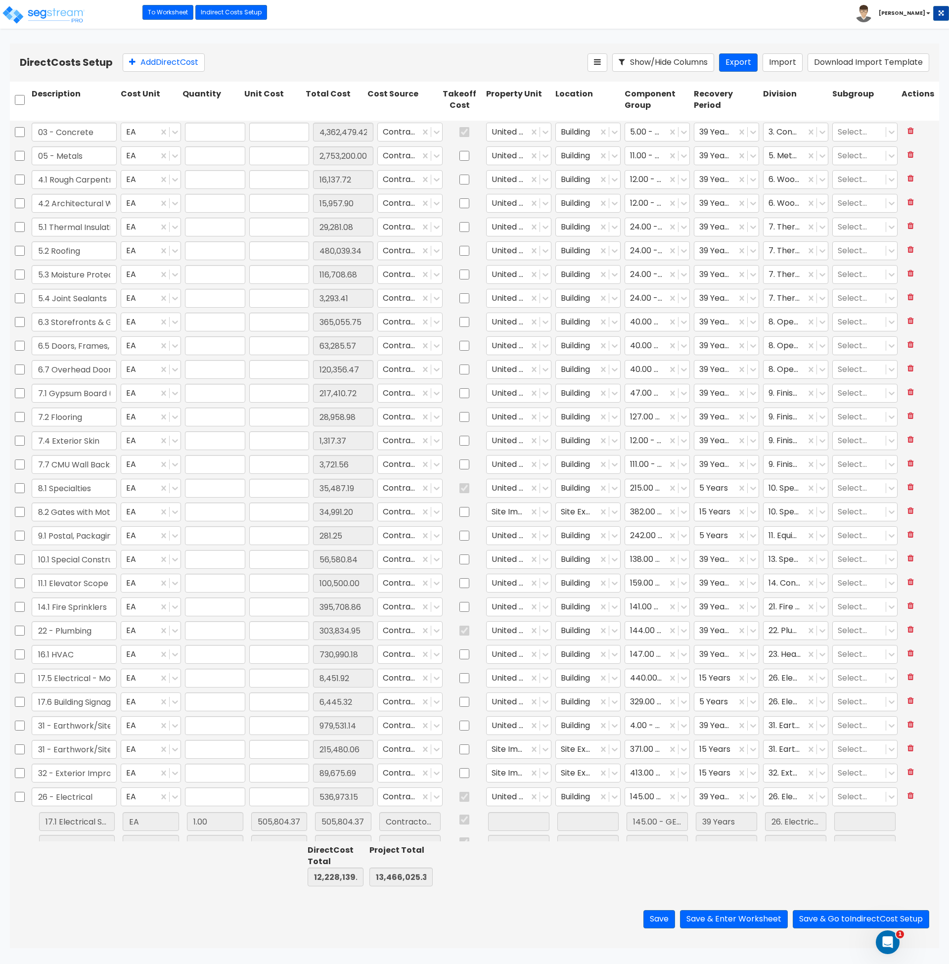
type input "3,293.41"
type input "1.00"
type input "365,055.75"
type input "1.00"
type input "63,285.57"
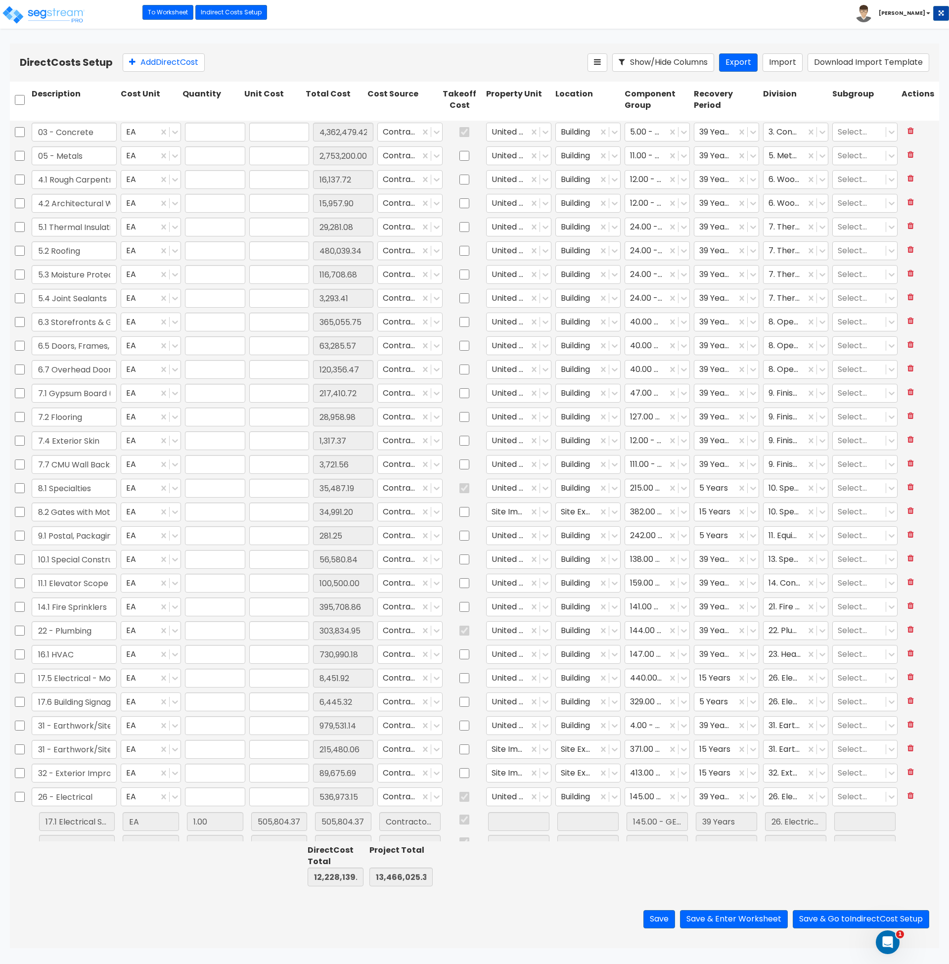
type input "1.00"
type input "120,356.47"
type input "1.00"
type input "217,410.72"
type input "1.00"
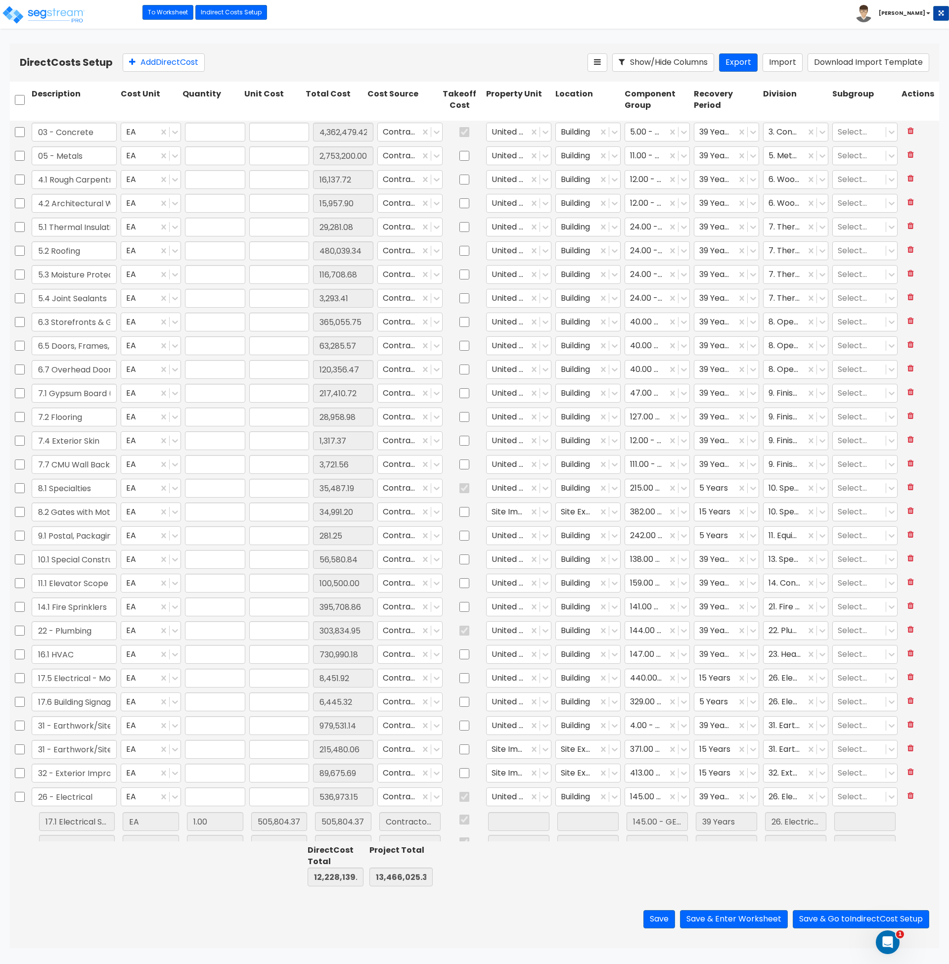
type input "28,958.98"
type input "1.00"
type input "1,317.37"
type input "1.00"
type input "3,721.56"
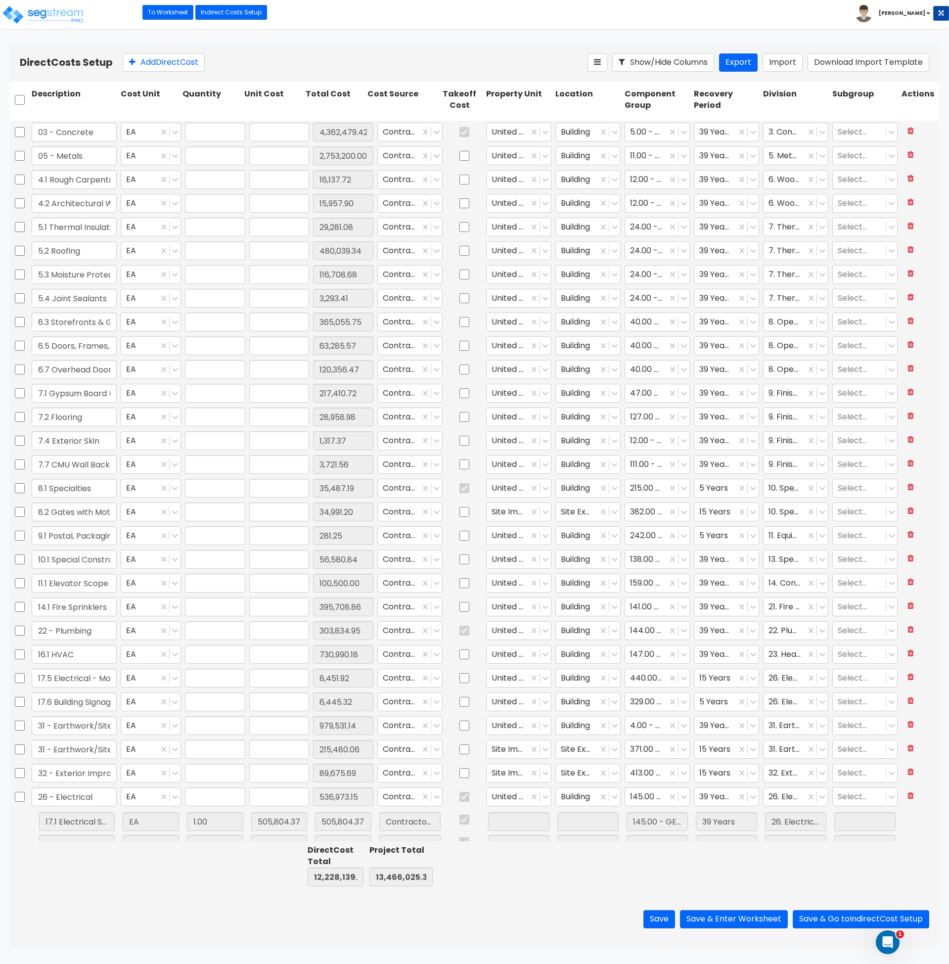
type input "1.00"
type input "35,487.19"
type input "1.00"
type input "34,991.20"
type input "1.00"
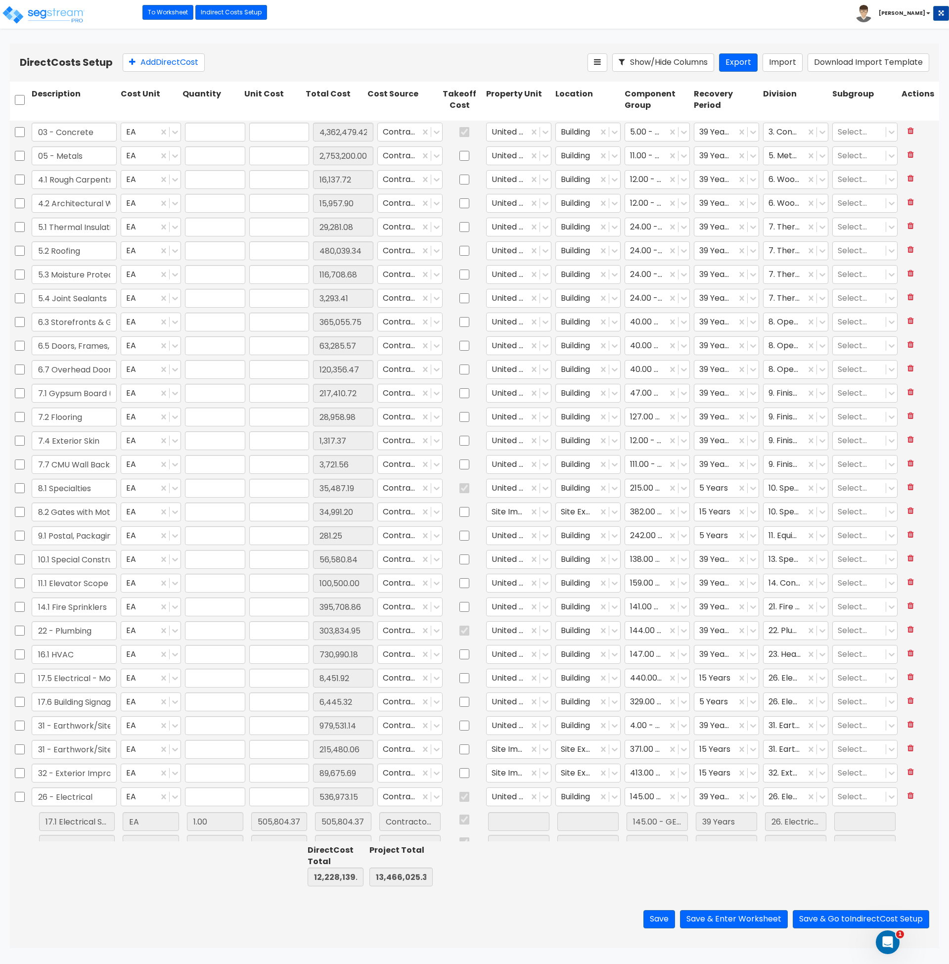
type input "281.25"
type input "1.00"
type input "56,580.84"
type input "1.00"
type input "100,500.00"
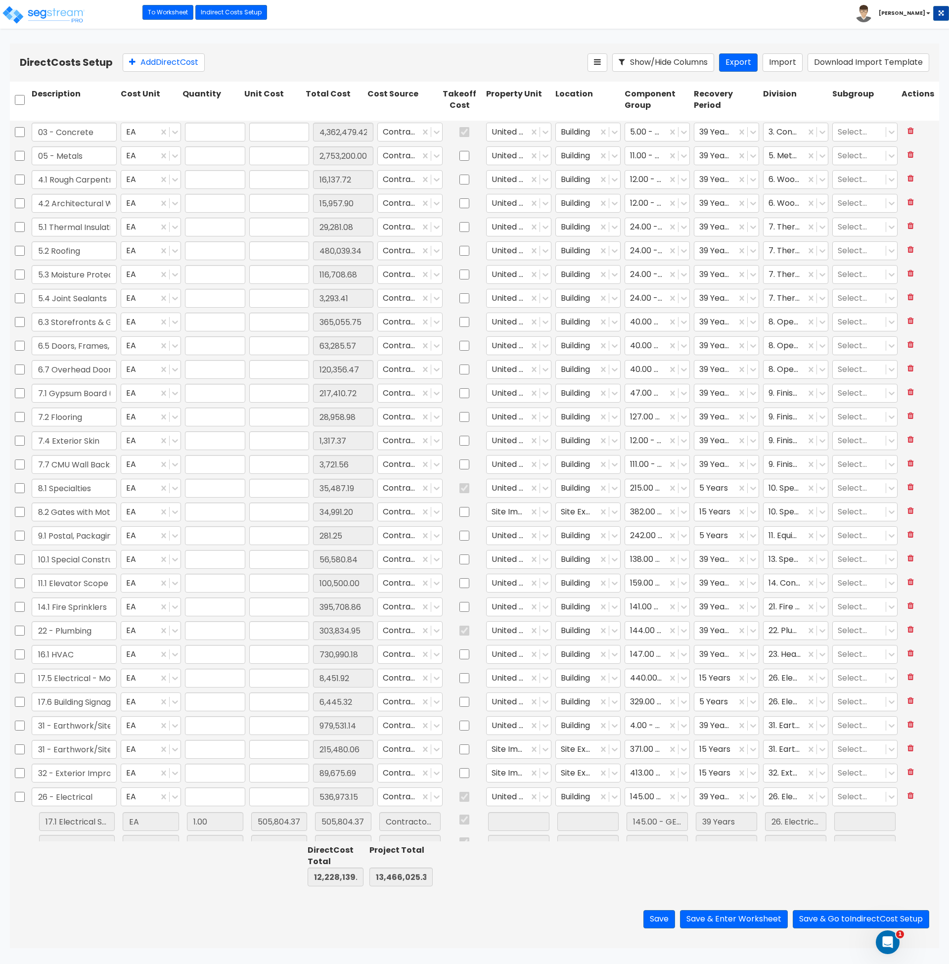
type input "1.00"
type input "395,708.86"
type input "1.00"
type input "303,834.95"
type input "1.00"
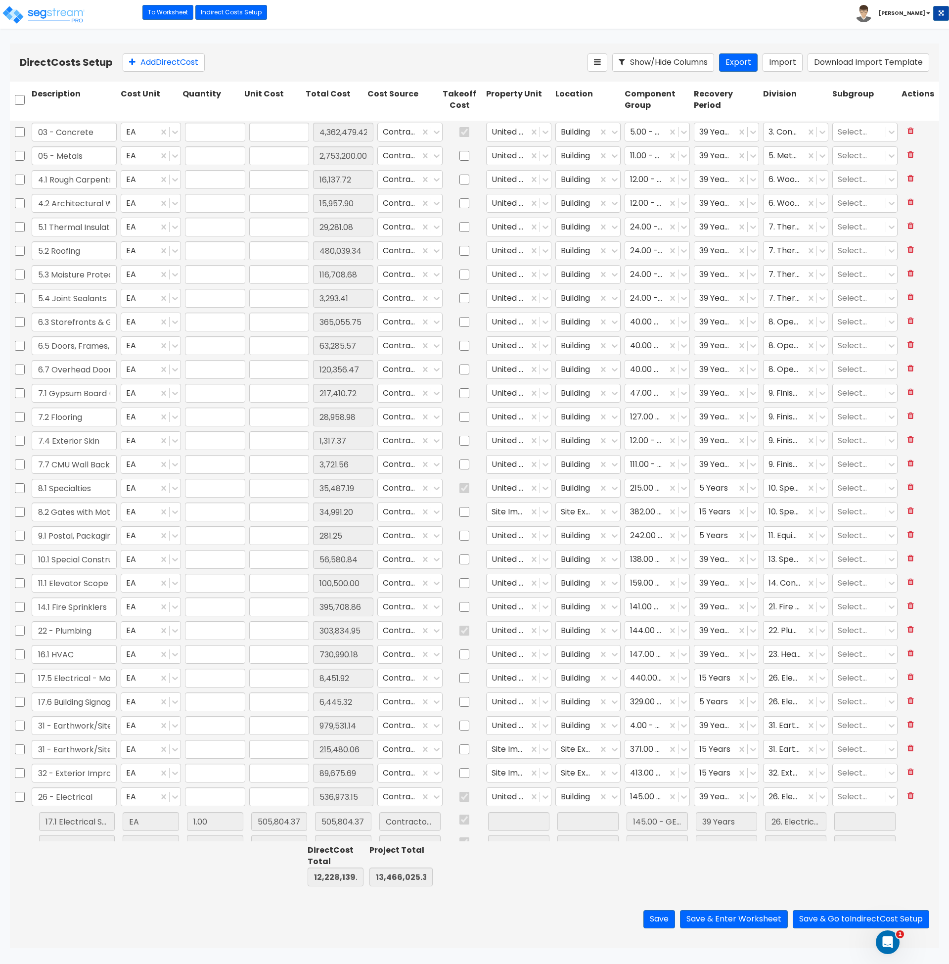
type input "730,990.18"
type input "1.00"
type input "8,451.92"
type input "1.00"
type input "6,445.32"
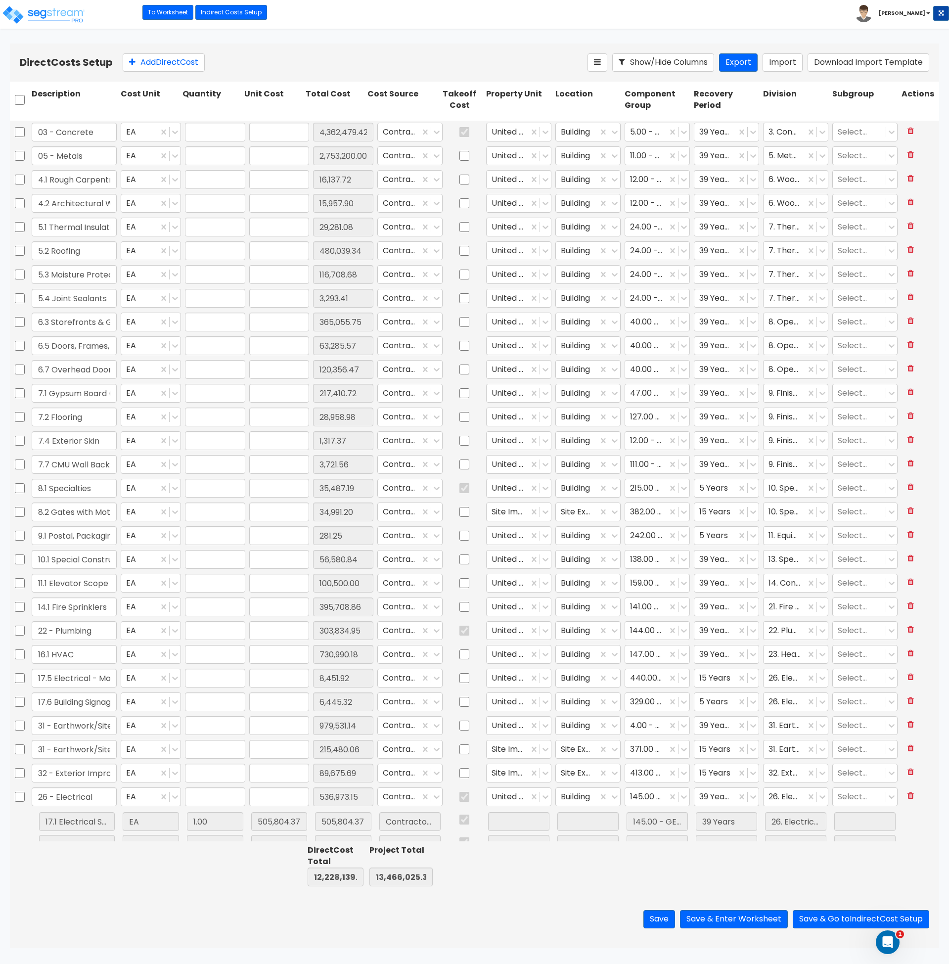
type input "1.00"
type input "979,531.14"
type input "1.00"
type input "215,480.06"
type input "1.00"
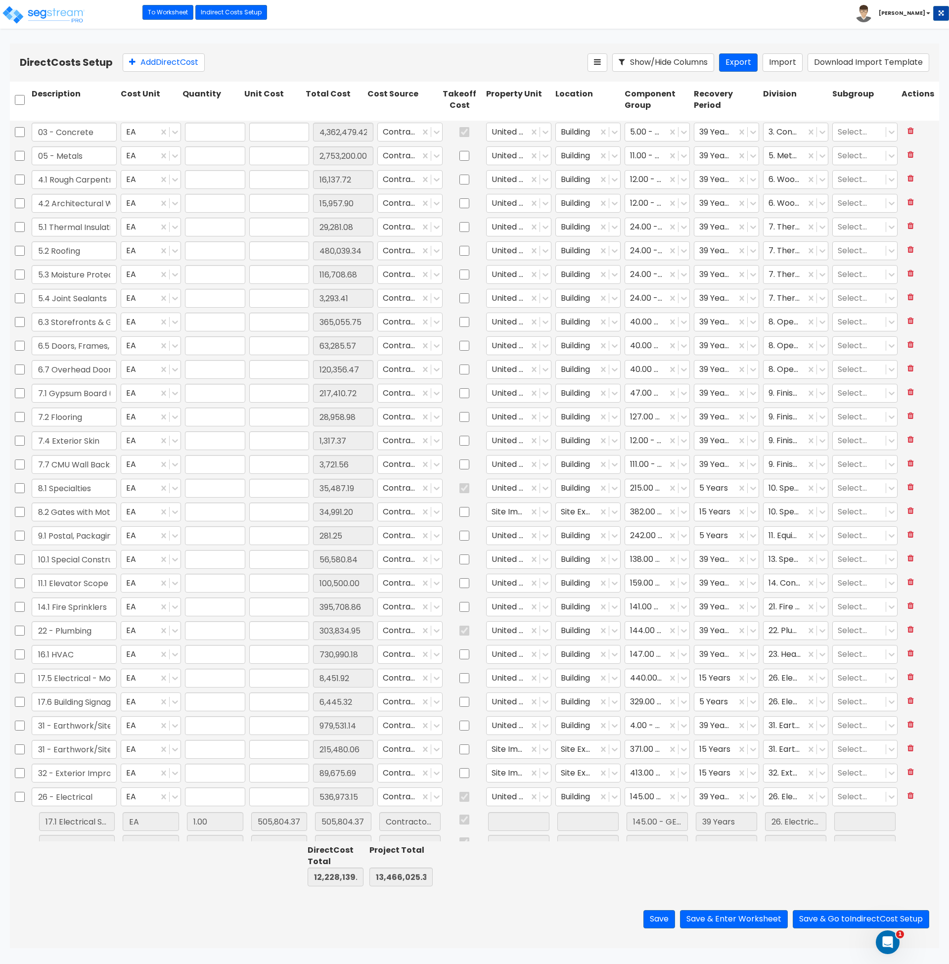
type input "89,675.69"
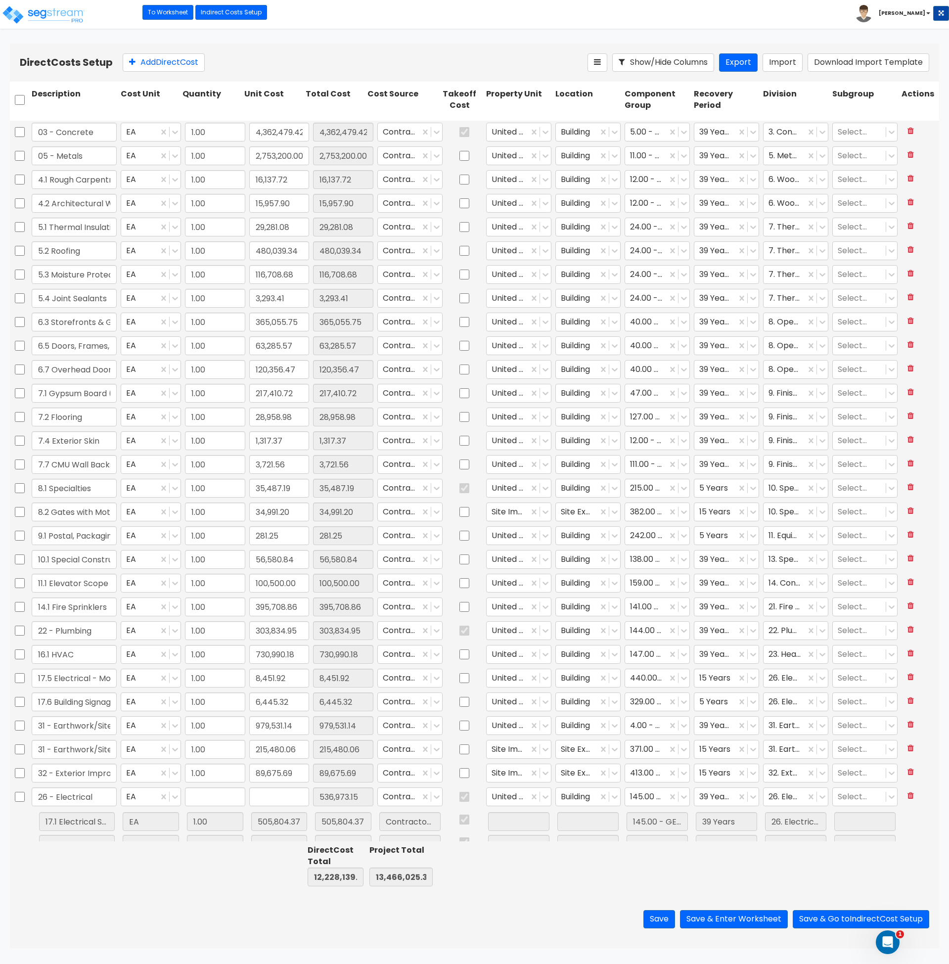
type input "1.00"
type input "536,973.15"
type input "1.00"
type input "156,003.72"
click at [166, 9] on link "To Worksheet" at bounding box center [167, 12] width 51 height 15
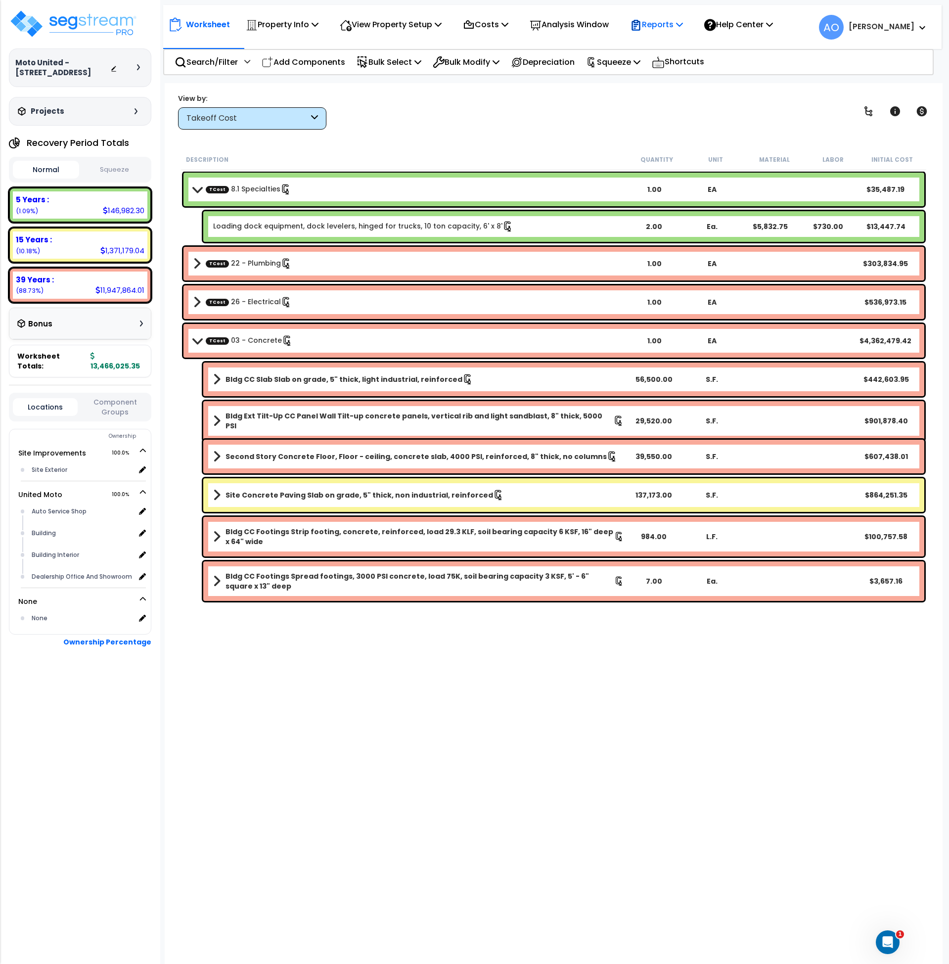
click at [678, 24] on p "Reports" at bounding box center [656, 24] width 53 height 13
click at [669, 44] on link "Get Report" at bounding box center [674, 47] width 98 height 20
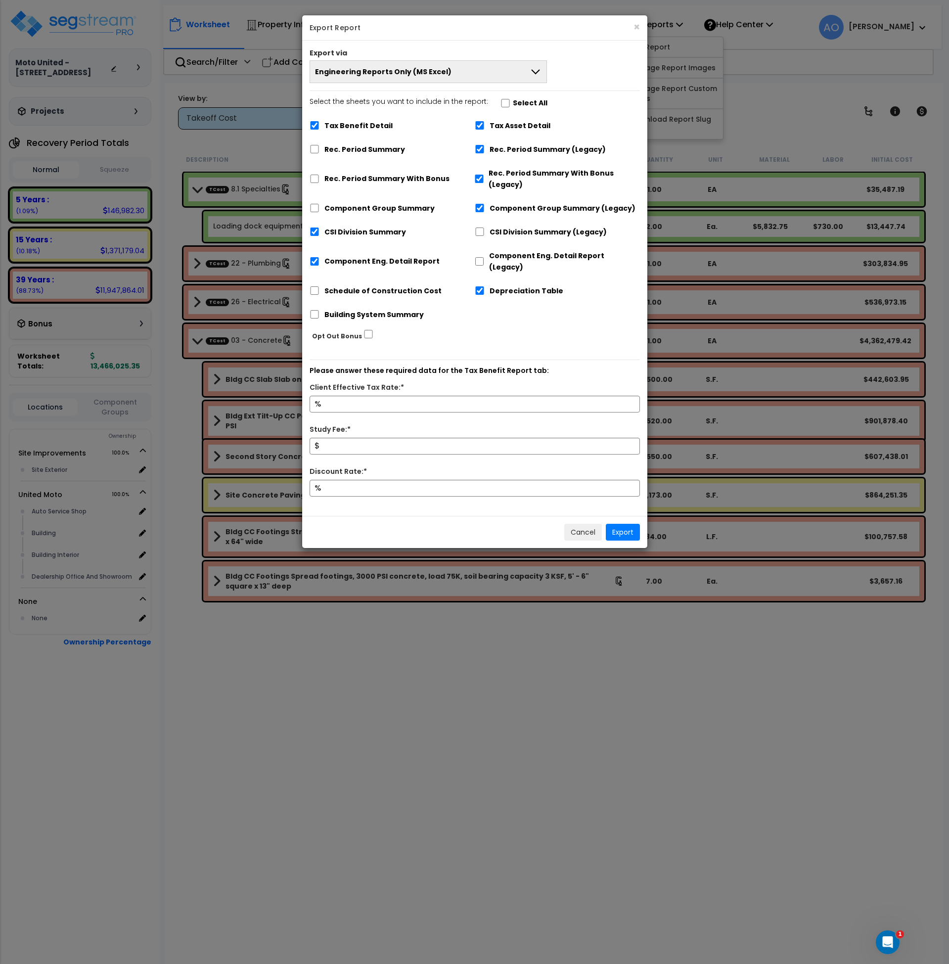
click at [321, 120] on div "Tax Benefit Detail" at bounding box center [392, 124] width 165 height 19
click at [482, 123] on input "Tax Asset Detail" at bounding box center [480, 125] width 10 height 8
checkbox input "false"
click at [502, 100] on input "Select the sheets you want to include in the report: Select All" at bounding box center [506, 102] width 10 height 8
checkbox input "true"
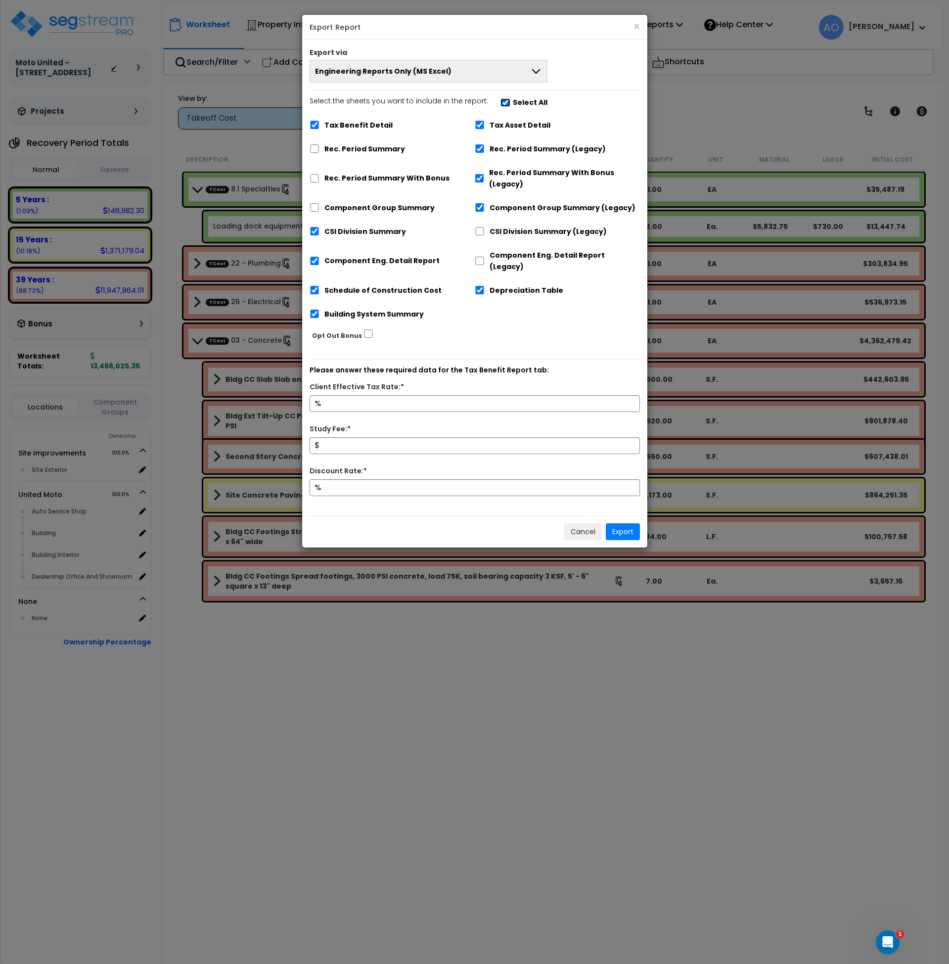
checkbox input "true"
click at [501, 102] on input "Select the sheets you want to include in the report: Select All" at bounding box center [506, 102] width 10 height 8
checkbox input "false"
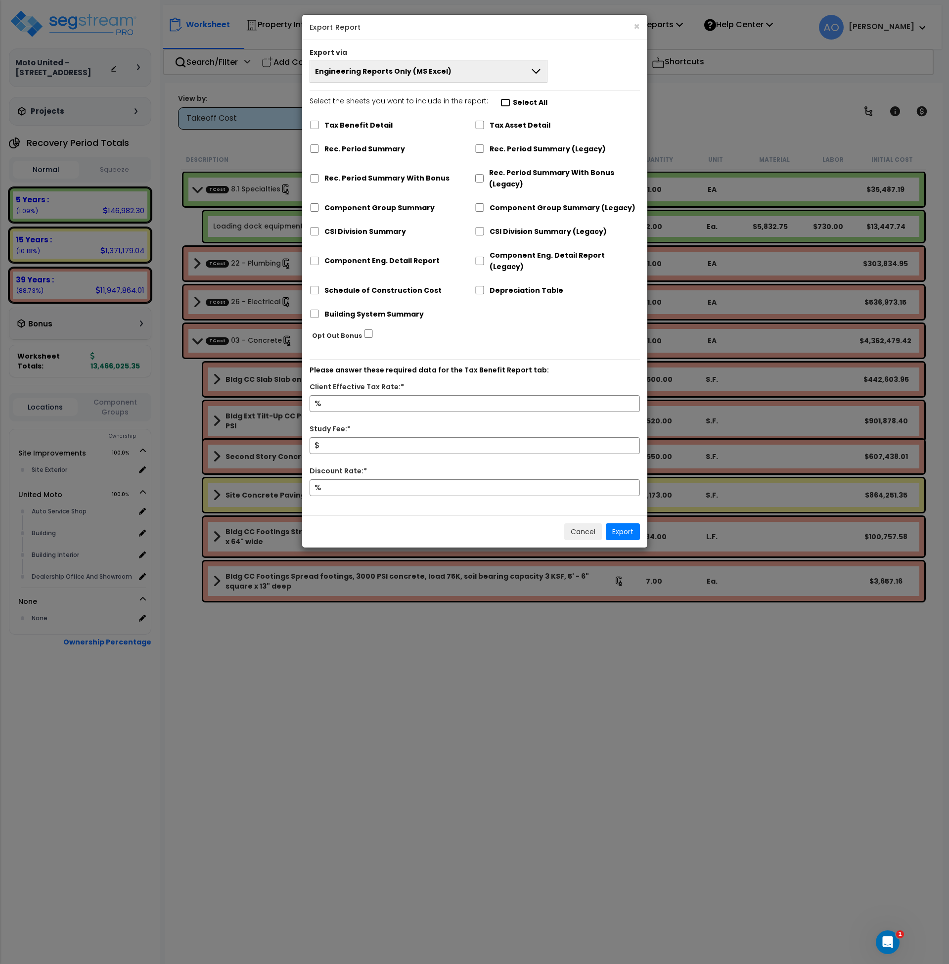
checkbox input "false"
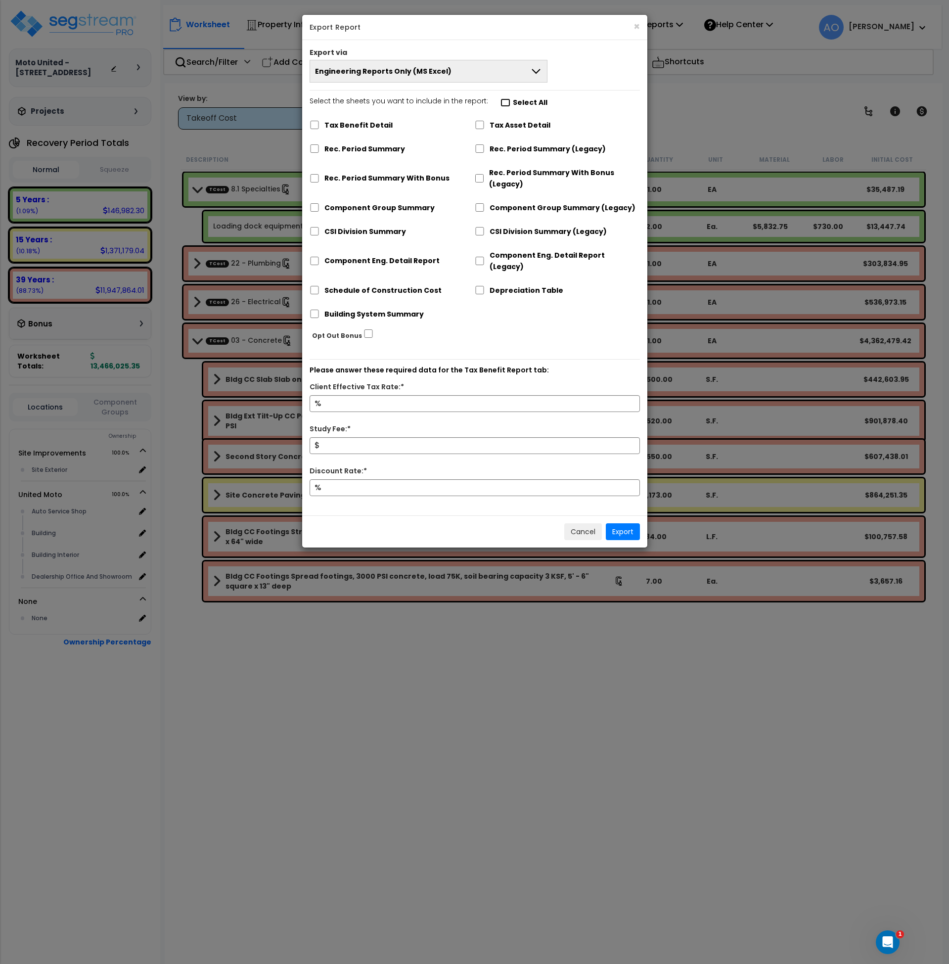
checkbox input "false"
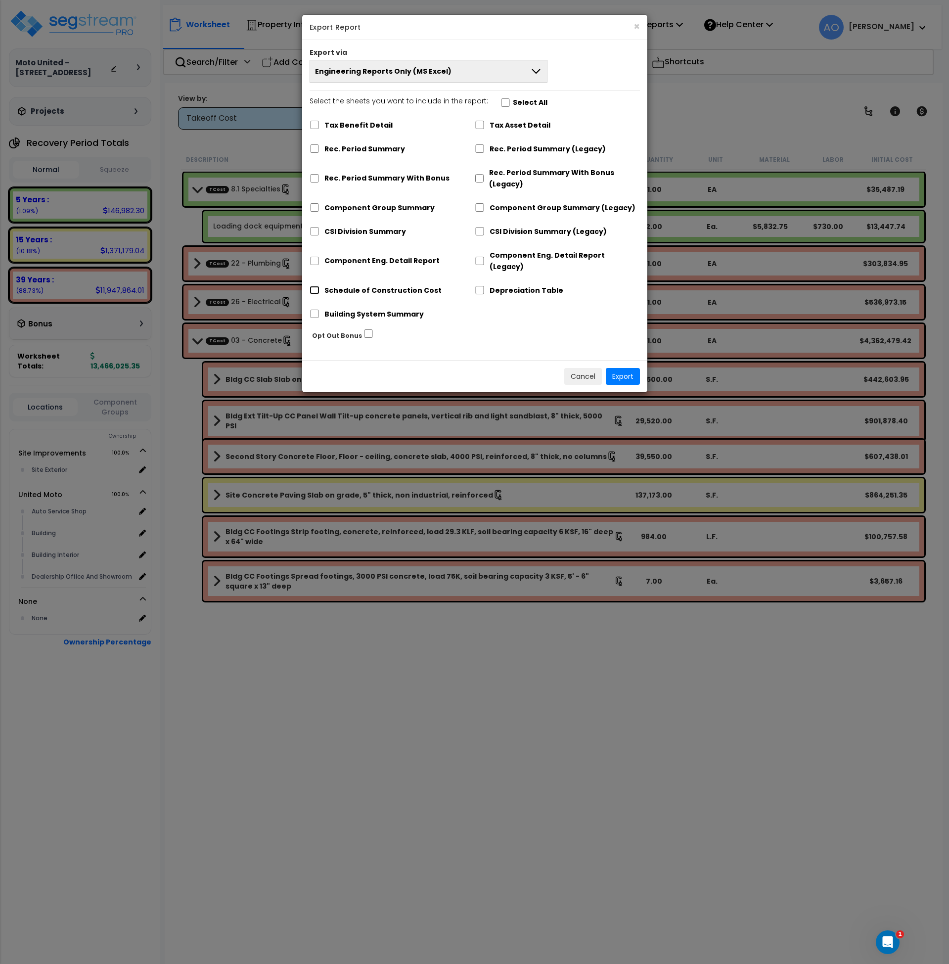
click at [316, 286] on input "Schedule of Construction Cost" at bounding box center [315, 290] width 10 height 8
checkbox input "true"
click at [625, 368] on button "Export" at bounding box center [623, 376] width 34 height 17
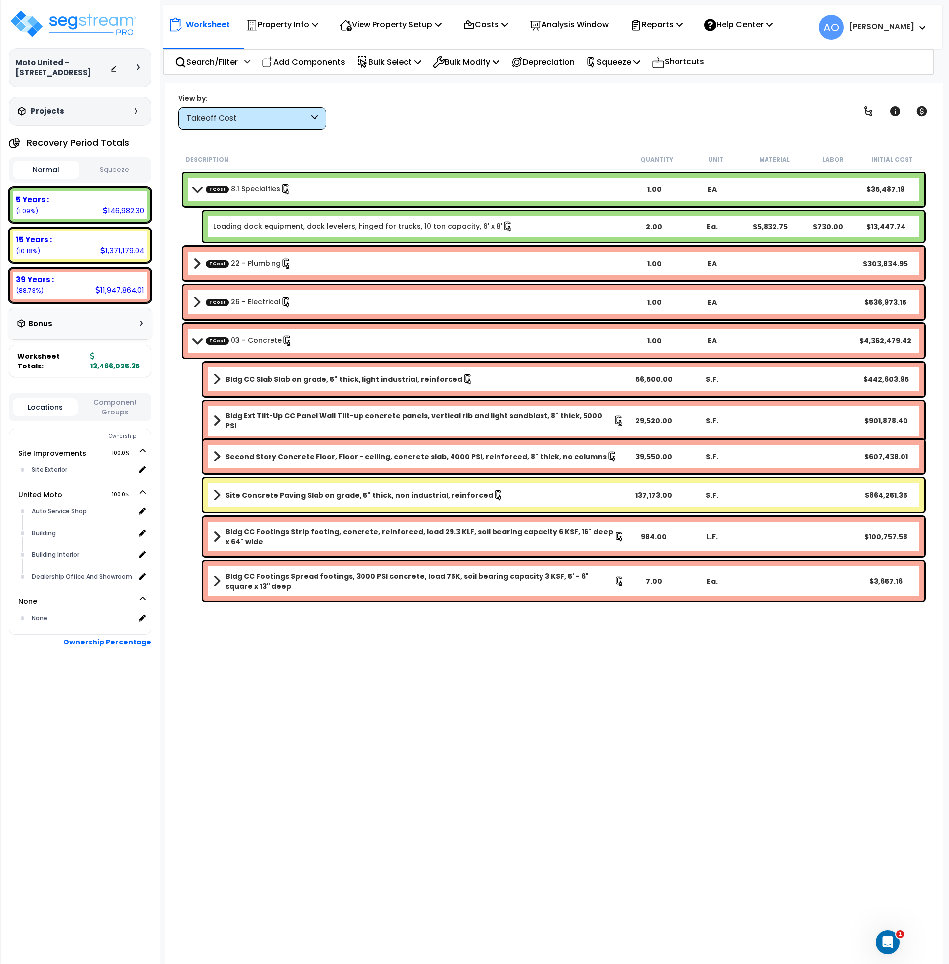
click at [707, 101] on div "View by: Takeoff Cost Takeoff Cost" at bounding box center [554, 111] width 759 height 37
click at [666, 25] on p "Reports" at bounding box center [656, 24] width 53 height 13
click at [665, 54] on link "Get Report" at bounding box center [674, 47] width 98 height 20
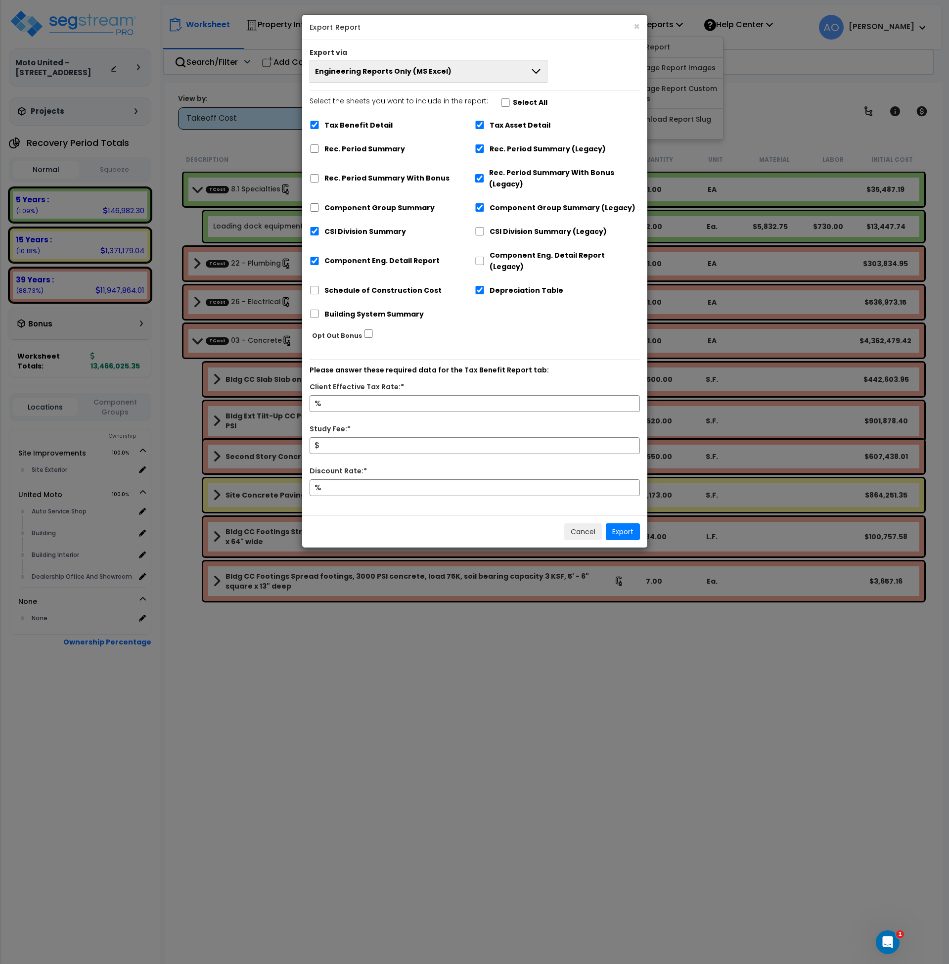
click at [369, 68] on span "Engineering Reports Only (MS Excel)" at bounding box center [383, 71] width 137 height 10
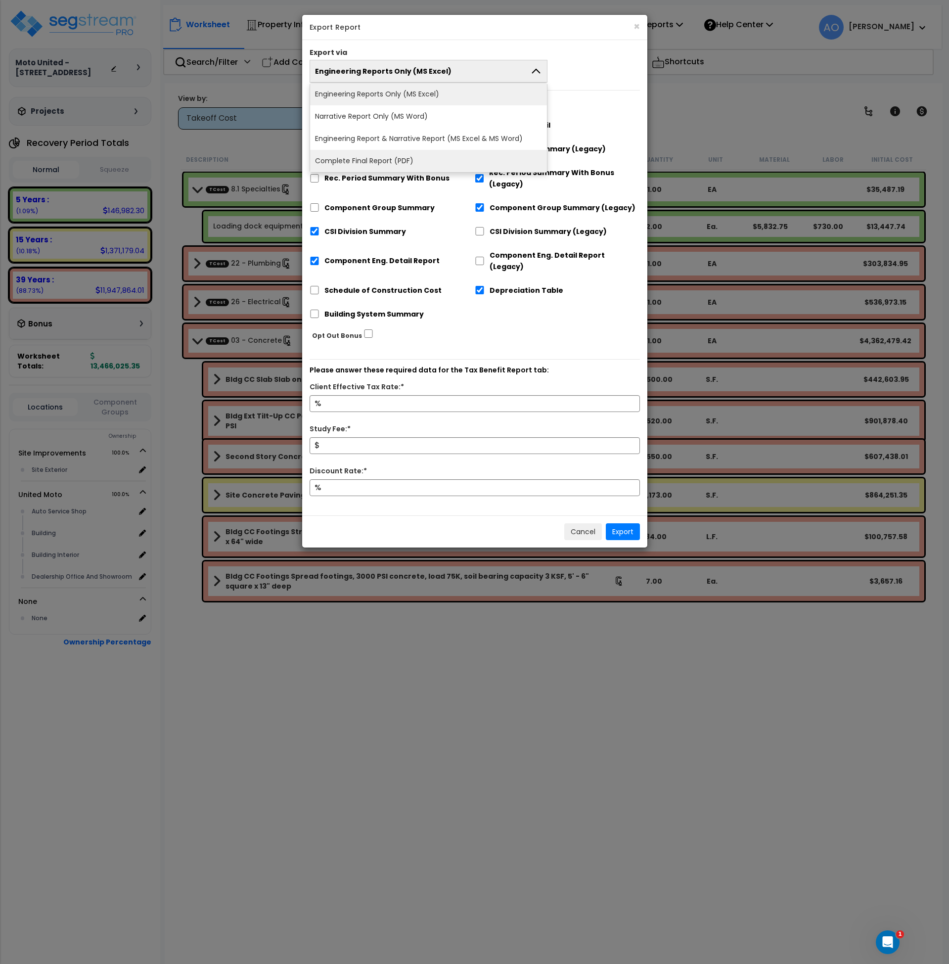
click at [385, 159] on li "Complete Final Report (PDF)" at bounding box center [428, 161] width 237 height 22
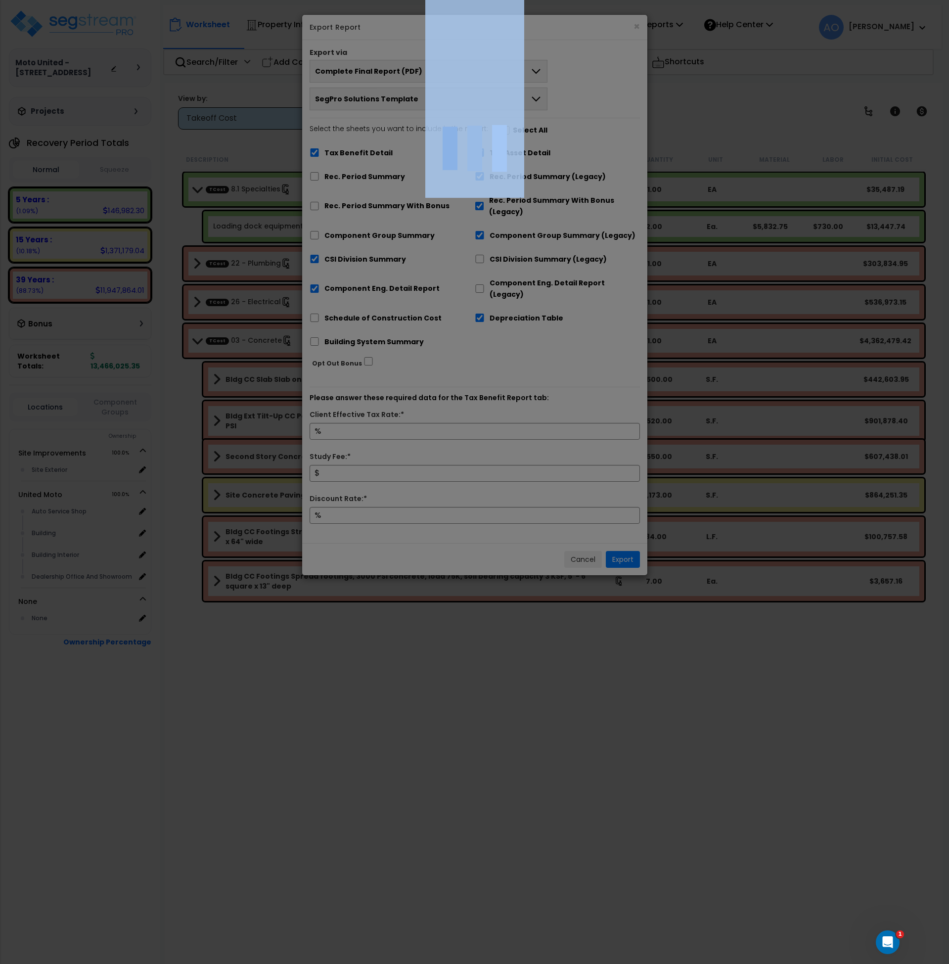
click at [385, 159] on div at bounding box center [474, 482] width 949 height 964
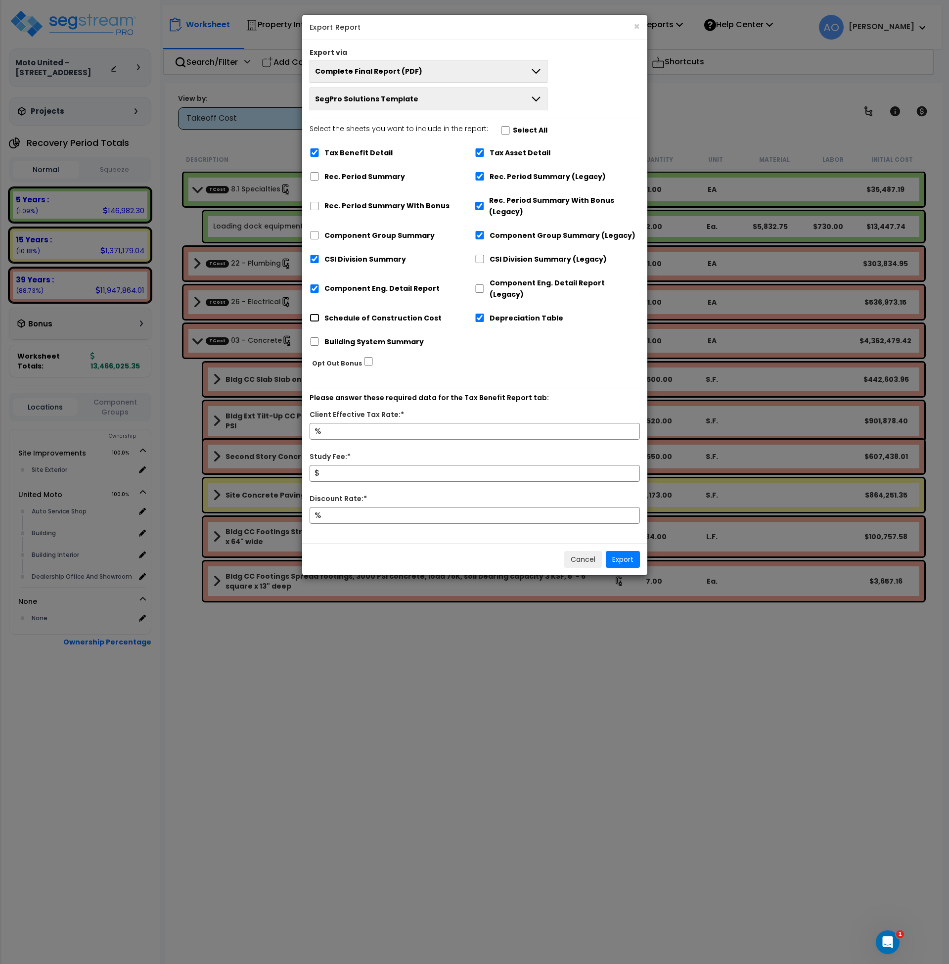
click at [316, 314] on input "Schedule of Construction Cost" at bounding box center [315, 318] width 10 height 8
checkbox input "true"
click at [315, 284] on input "Component Eng. Detail Report" at bounding box center [315, 288] width 10 height 8
checkbox input "false"
click at [316, 150] on input "Tax Benefit Detail" at bounding box center [315, 152] width 10 height 8
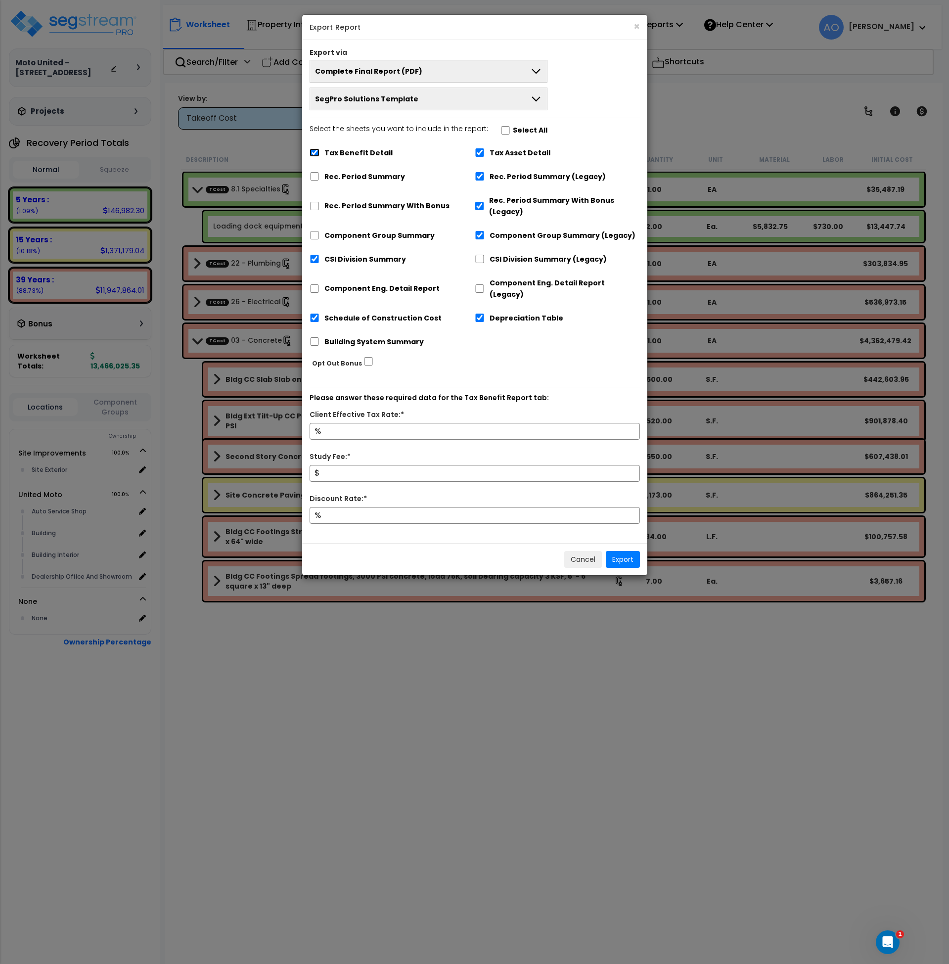
checkbox input "false"
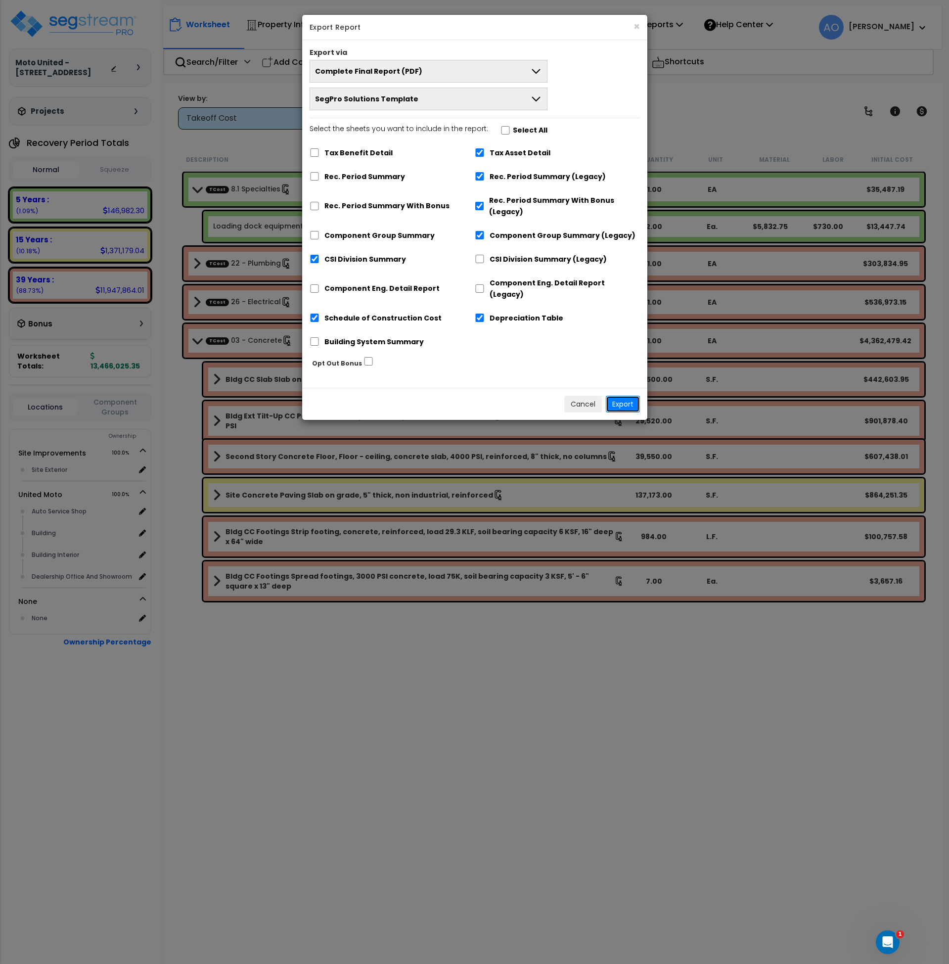
click at [623, 396] on button "Export" at bounding box center [623, 404] width 34 height 17
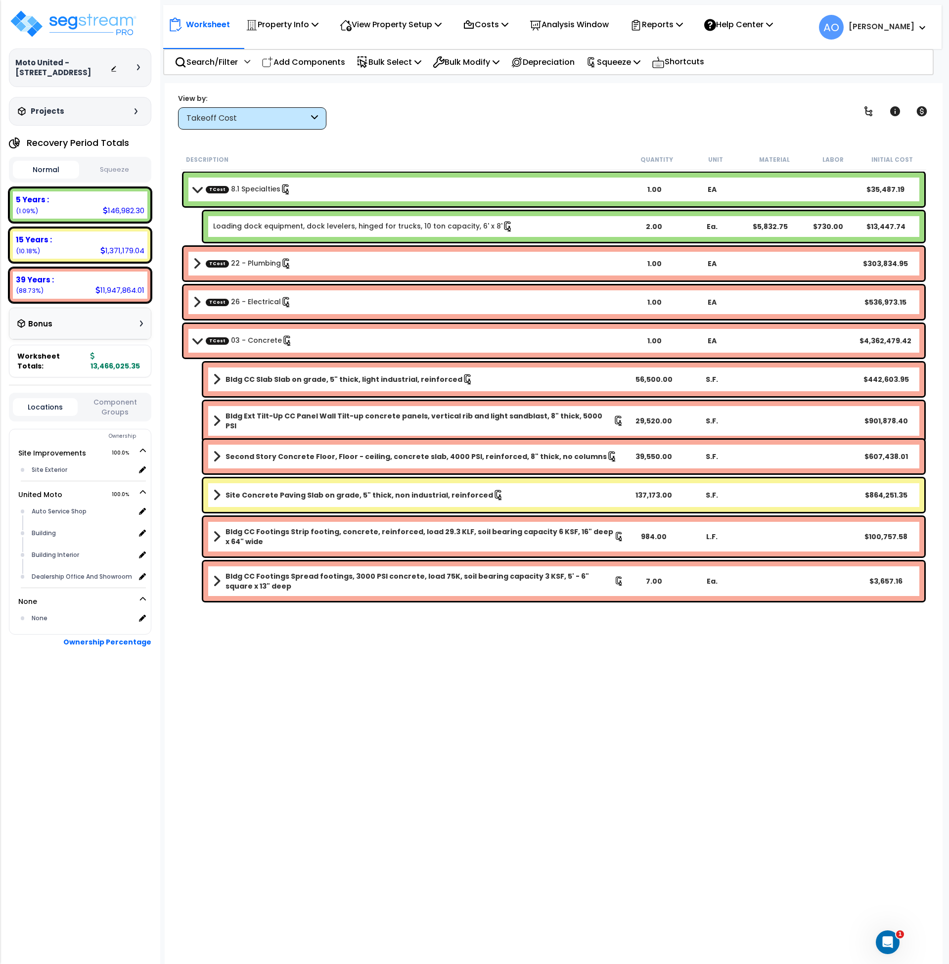
click at [482, 795] on div "Worksheet Property Info Property Setup Add Property Unit Template property Clon…" at bounding box center [554, 565] width 779 height 964
click at [86, 21] on img at bounding box center [73, 24] width 129 height 30
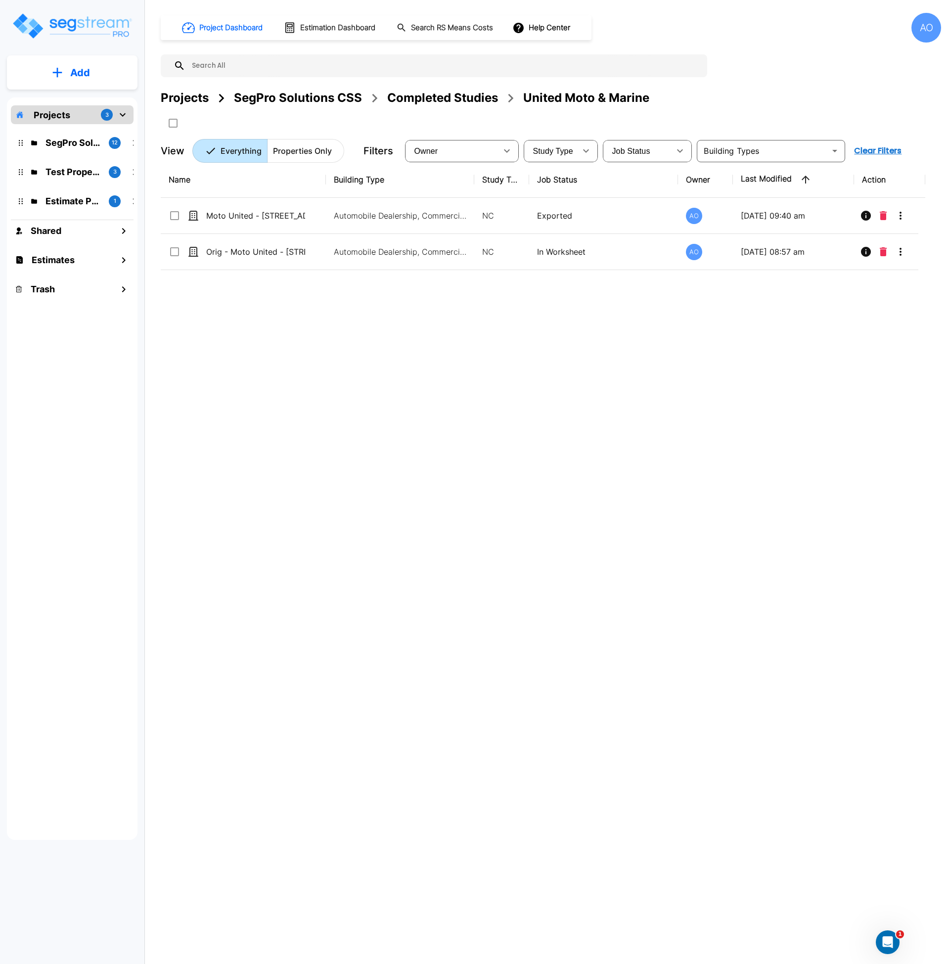
click at [336, 416] on div "Name Building Type Study Type Job Status Owner Last Modified Action Moto United…" at bounding box center [543, 461] width 765 height 598
click at [439, 96] on div "Completed Studies" at bounding box center [442, 98] width 111 height 18
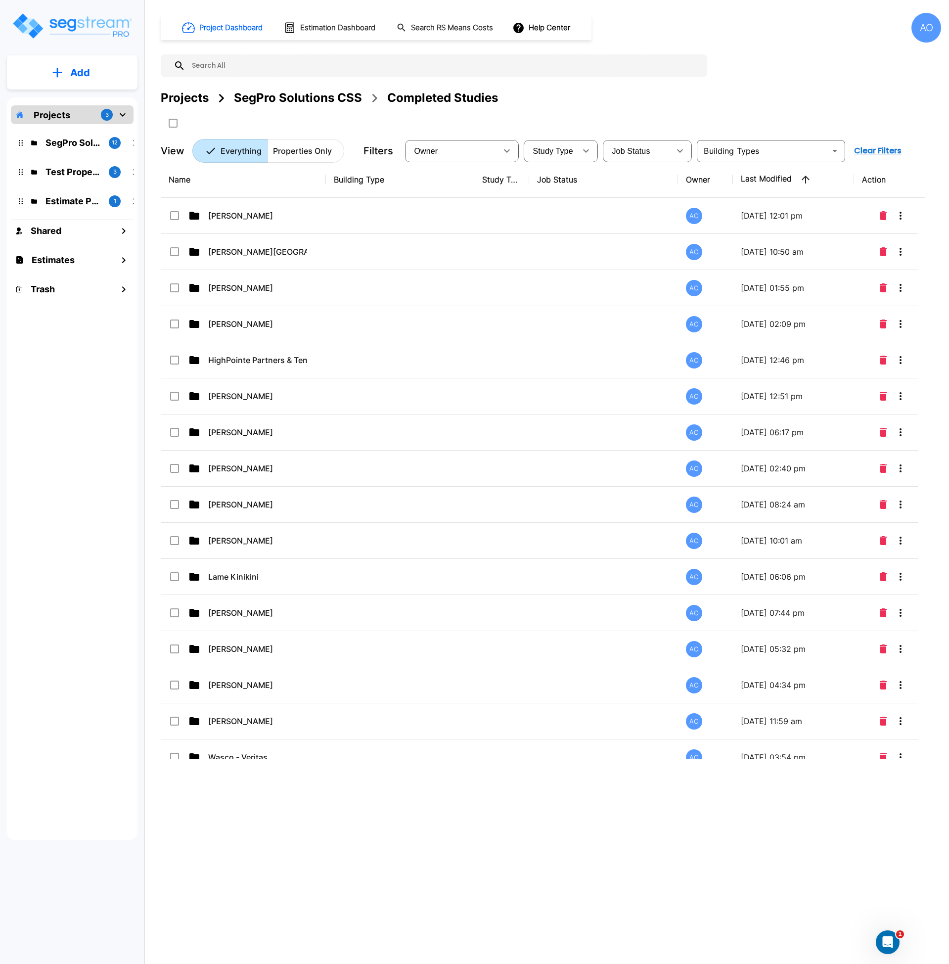
click at [274, 101] on div "SegPro Solutions CSS" at bounding box center [298, 98] width 128 height 18
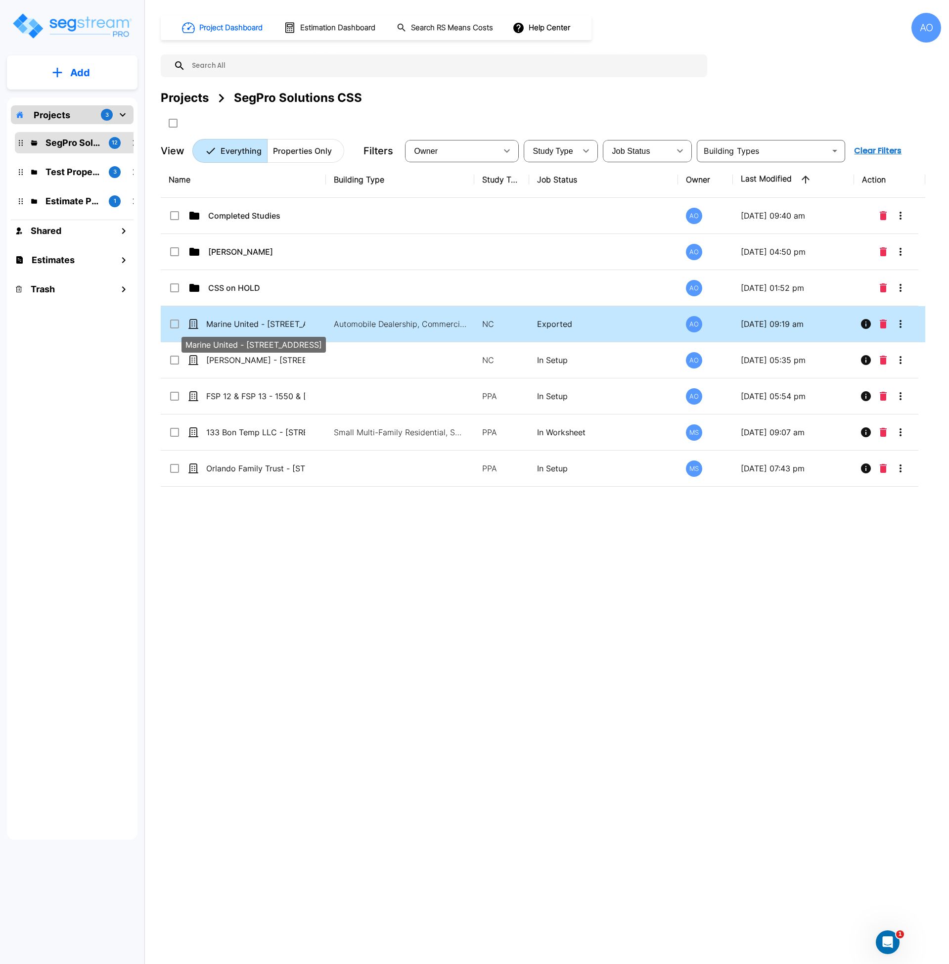
click at [273, 328] on p "Marine United - [STREET_ADDRESS]" at bounding box center [255, 324] width 99 height 12
checkbox input "true"
click at [273, 328] on p "Marine United - [STREET_ADDRESS]" at bounding box center [255, 324] width 99 height 12
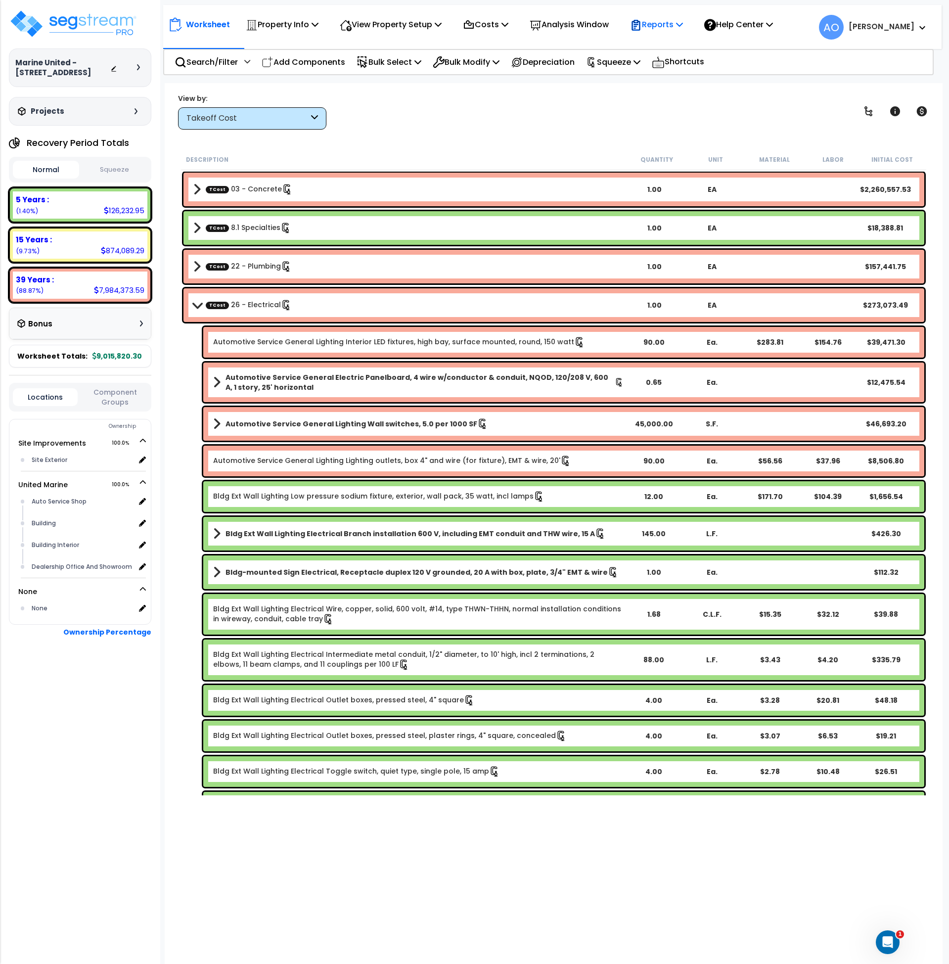
click at [674, 24] on p "Reports" at bounding box center [656, 24] width 53 height 13
click at [677, 44] on link "Get Report" at bounding box center [674, 47] width 98 height 20
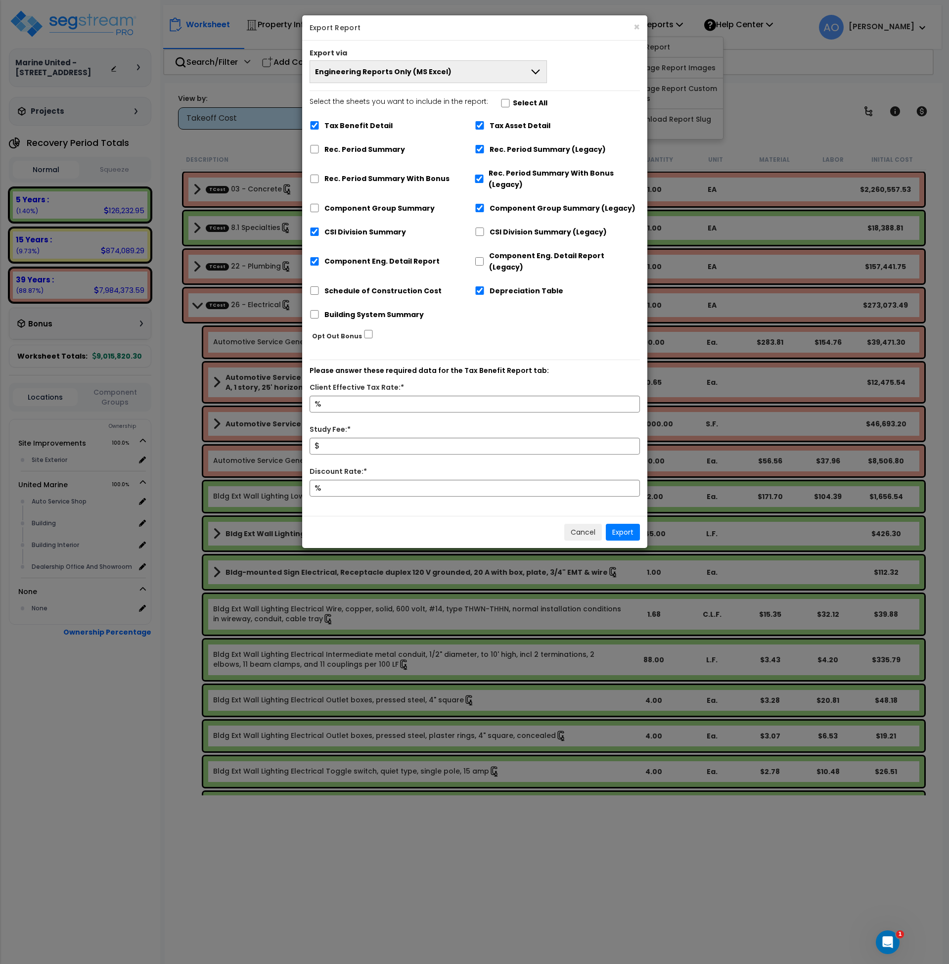
click at [360, 74] on span "Engineering Reports Only (MS Excel)" at bounding box center [383, 72] width 137 height 10
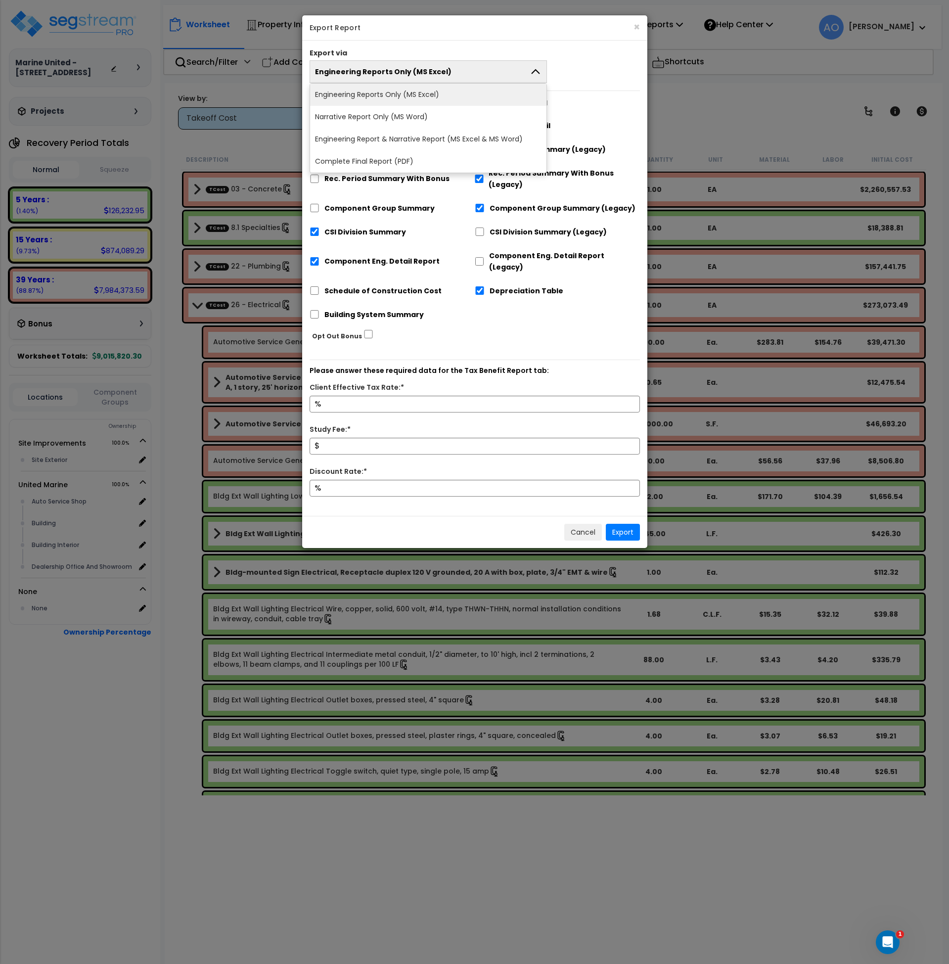
click at [360, 74] on span "Engineering Reports Only (MS Excel)" at bounding box center [383, 72] width 137 height 10
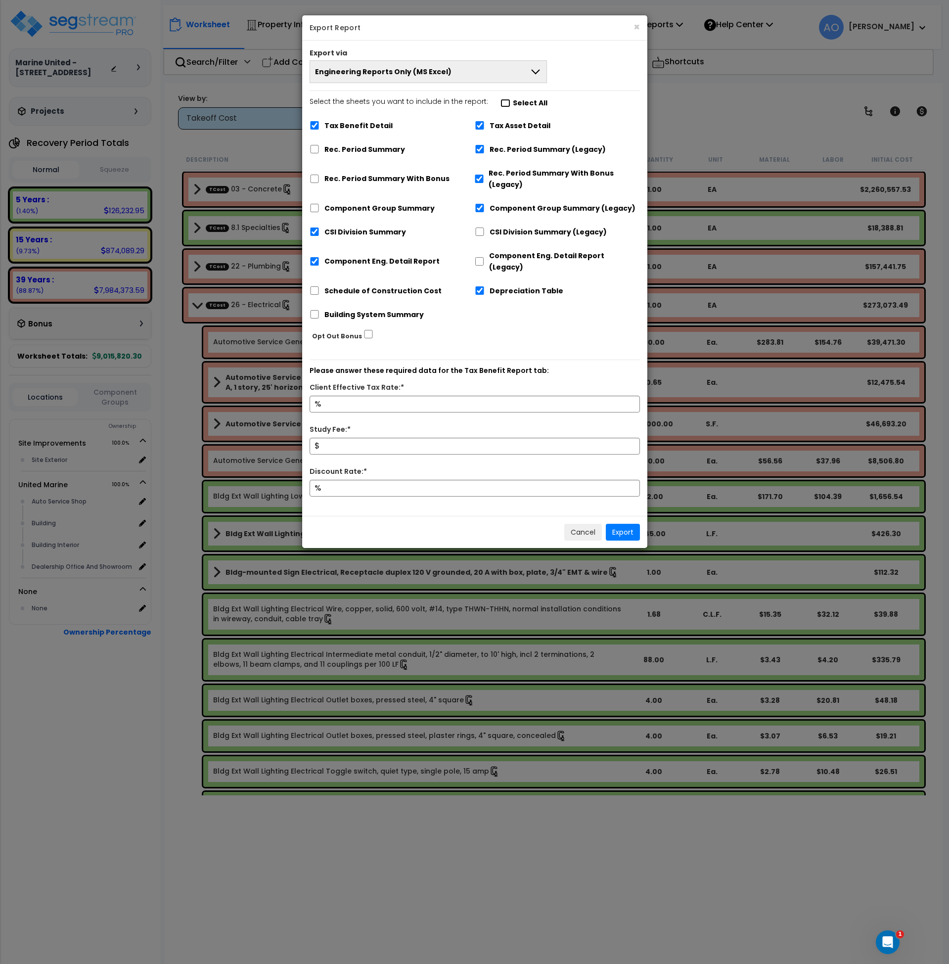
click at [501, 106] on input "Select the sheets you want to include in the report: Select All" at bounding box center [506, 103] width 10 height 8
checkbox input "true"
click at [501, 105] on input "Select the sheets you want to include in the report: Select All" at bounding box center [506, 103] width 10 height 8
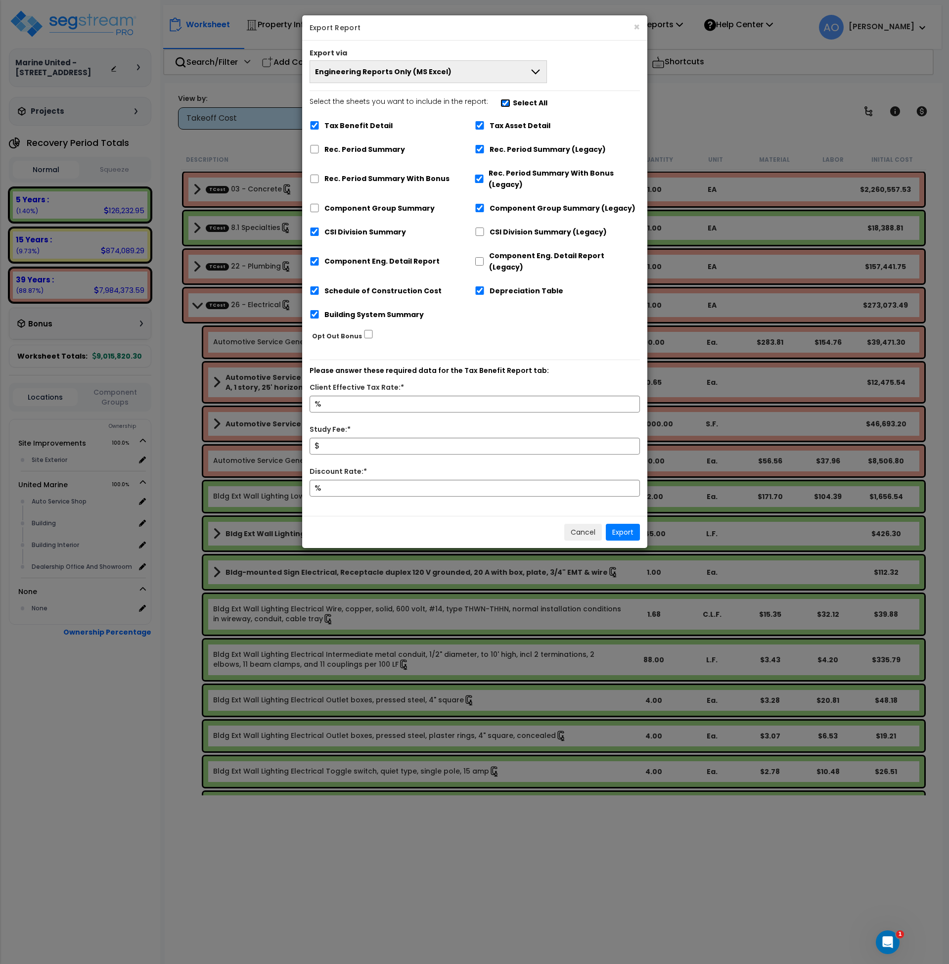
checkbox input "false"
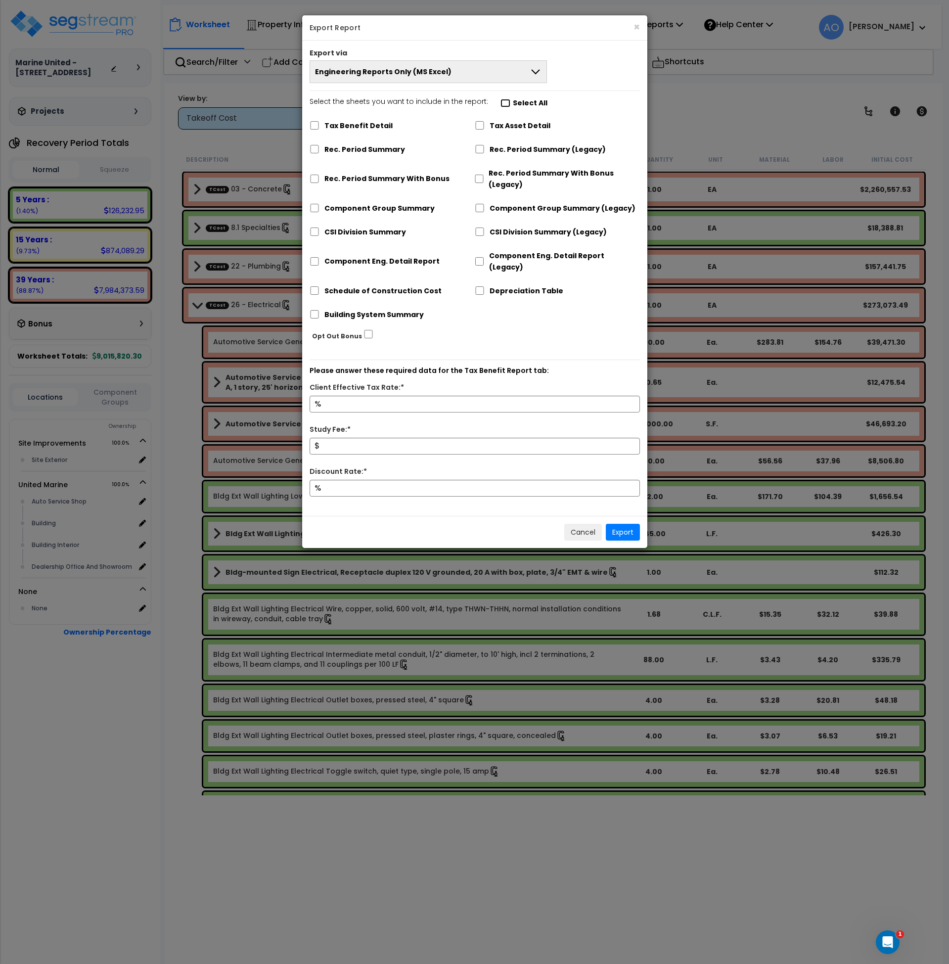
checkbox input "false"
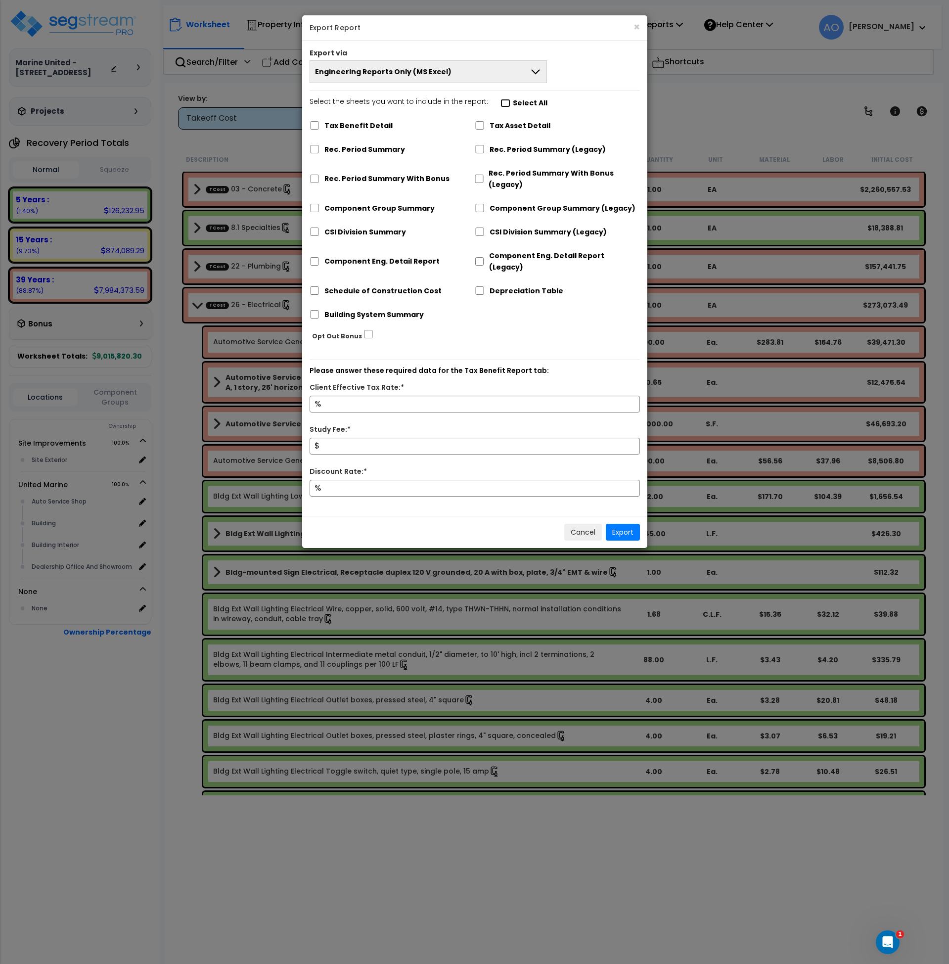
checkbox input "false"
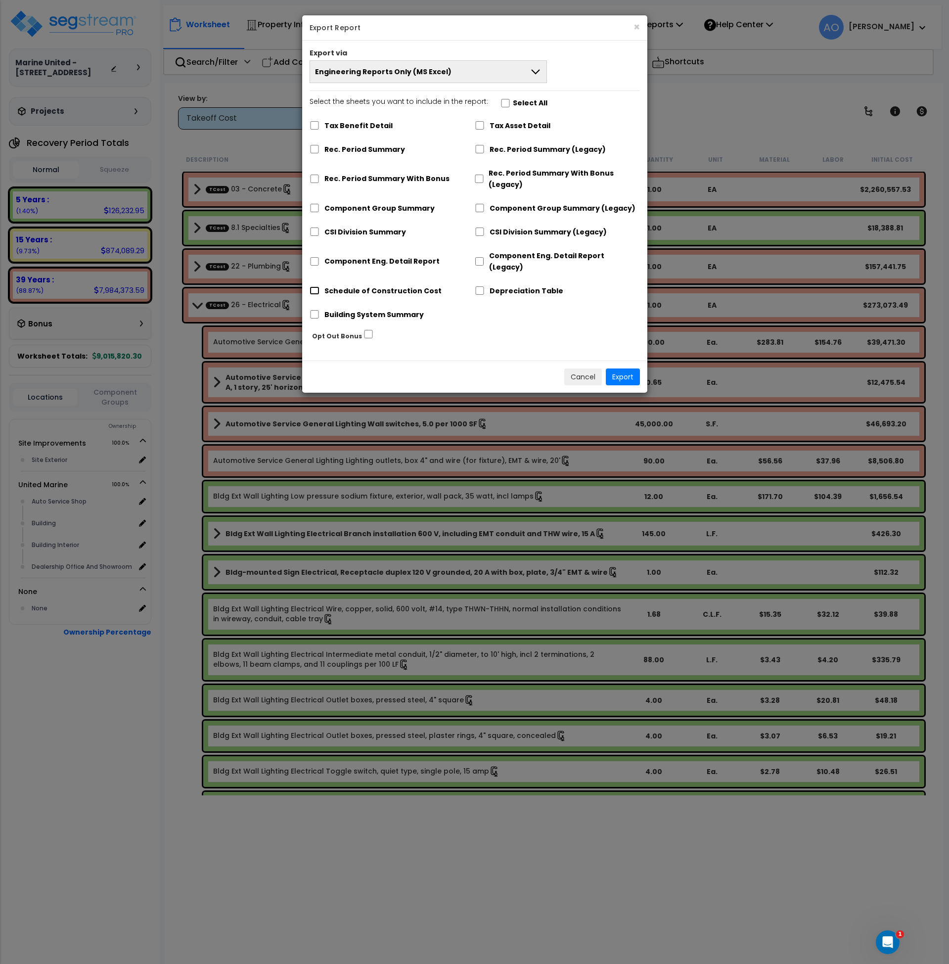
drag, startPoint x: 314, startPoint y: 278, endPoint x: 332, endPoint y: 284, distance: 19.7
click at [314, 286] on input "Schedule of Construction Cost" at bounding box center [315, 290] width 10 height 8
checkbox input "true"
click at [621, 369] on button "Export" at bounding box center [623, 377] width 34 height 17
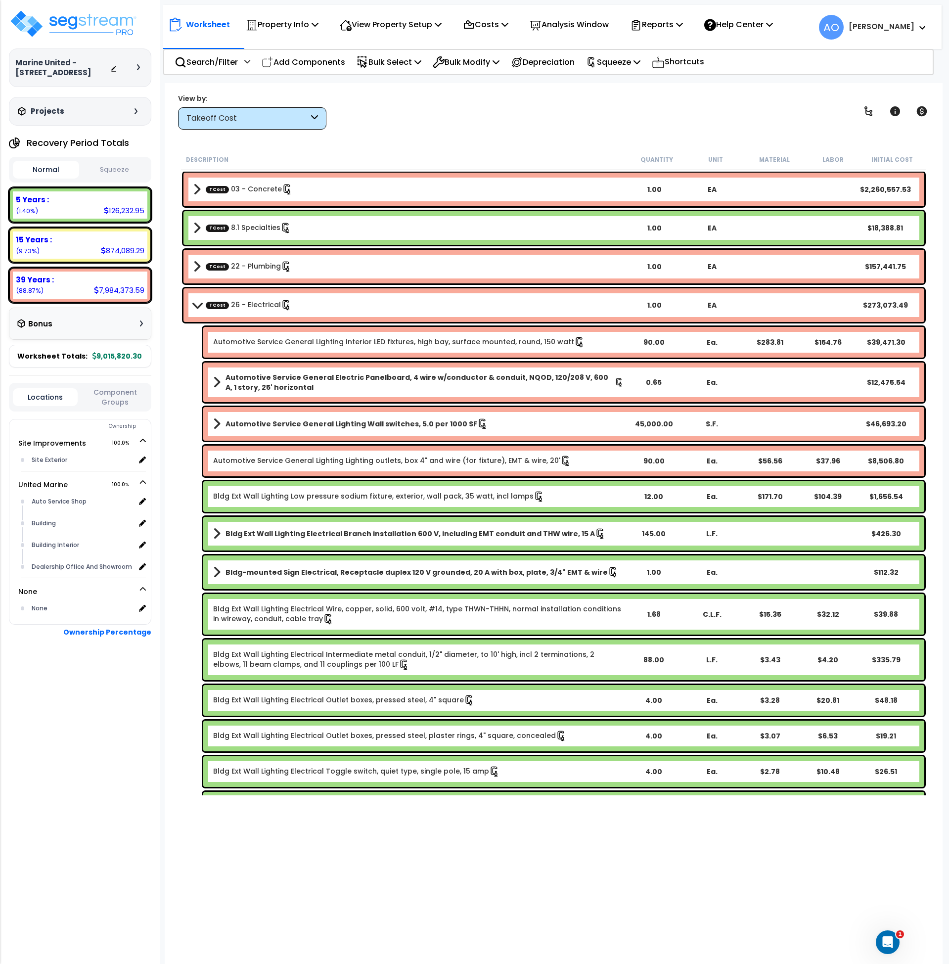
click at [427, 128] on div "View by: Takeoff Cost Takeoff Cost" at bounding box center [554, 111] width 759 height 37
click at [91, 28] on img at bounding box center [73, 24] width 129 height 30
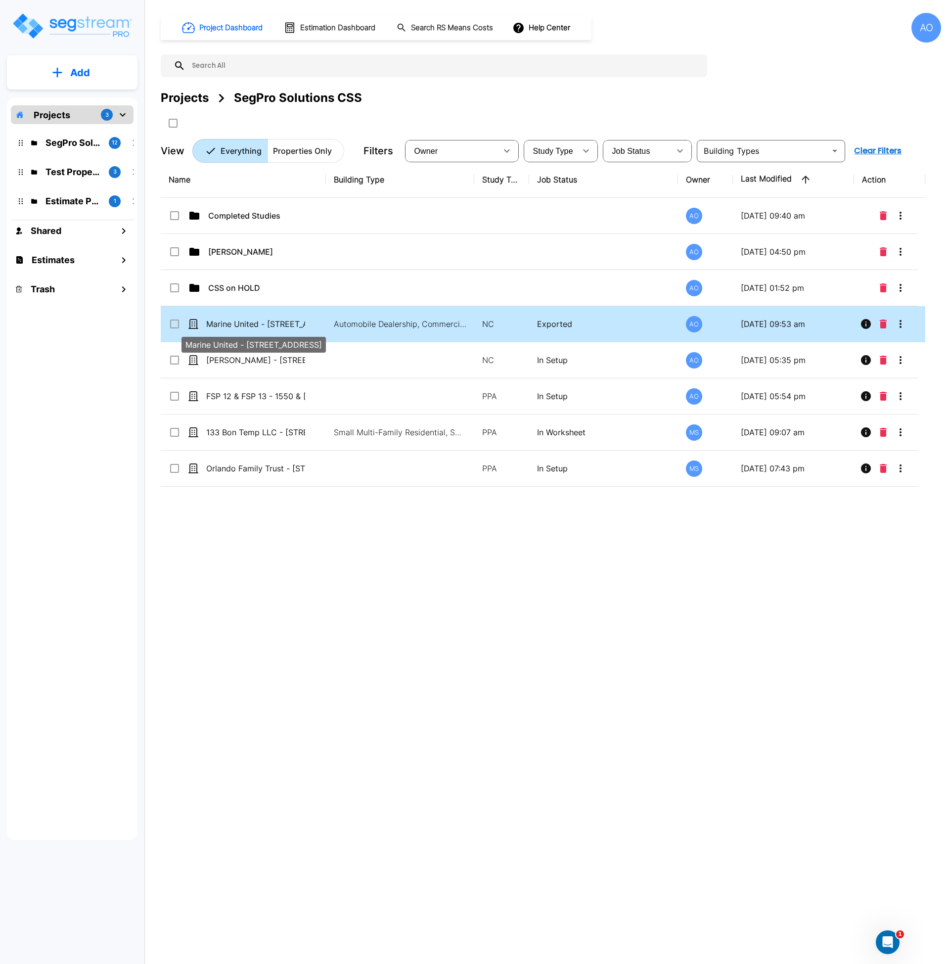
click at [255, 326] on p "Marine United - [STREET_ADDRESS]" at bounding box center [255, 324] width 99 height 12
click at [274, 123] on icon "Move" at bounding box center [270, 122] width 11 height 9
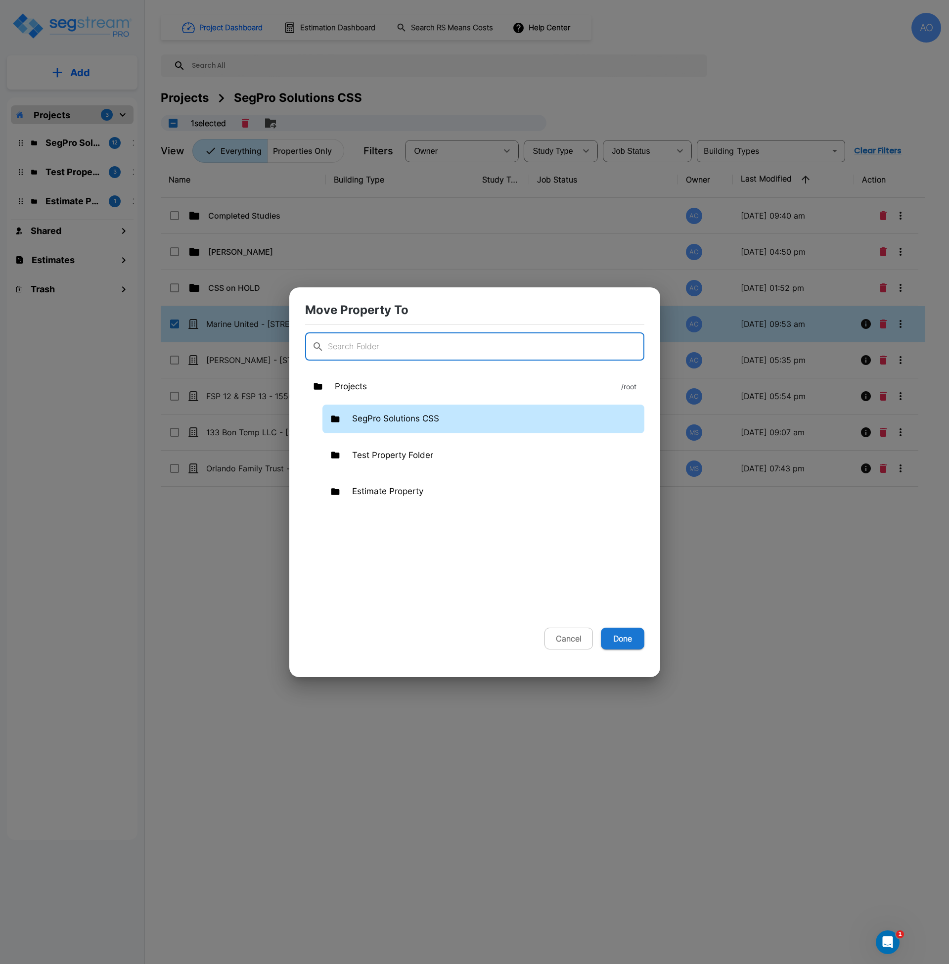
click at [383, 419] on p "SegPro Solutions CSS" at bounding box center [395, 419] width 87 height 13
click at [384, 419] on p "SegPro Solutions CSS" at bounding box center [395, 419] width 87 height 13
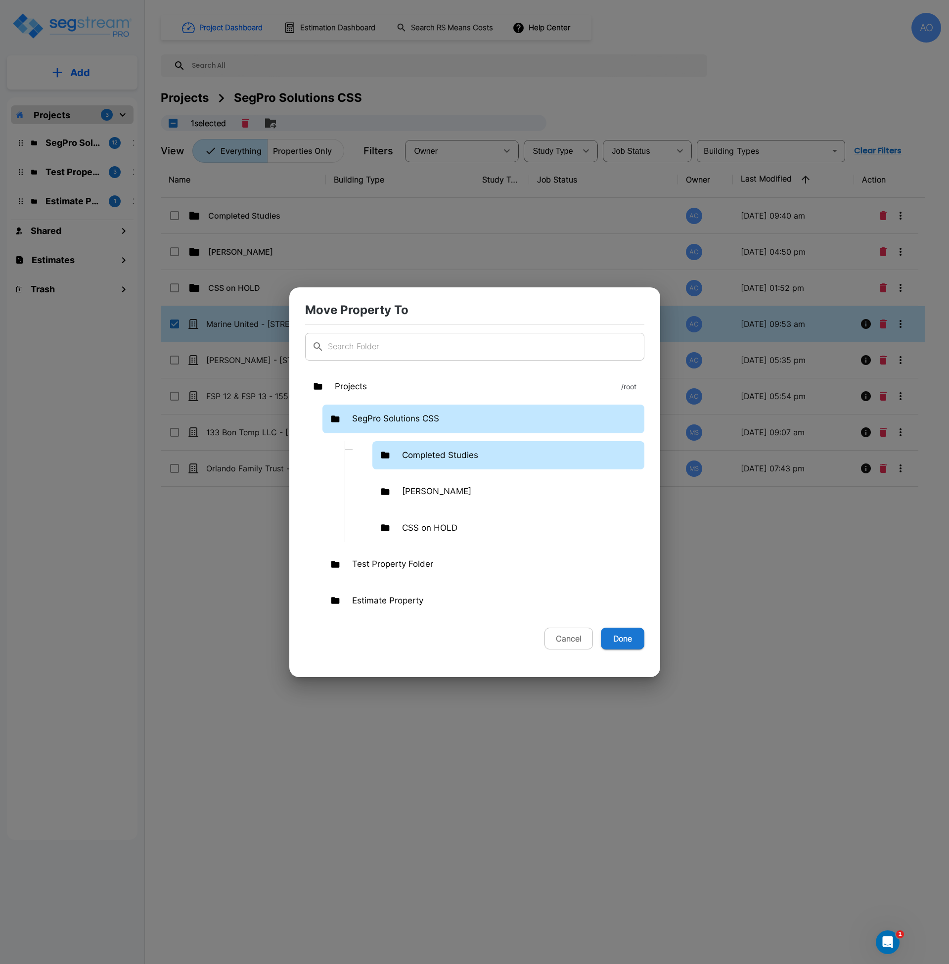
click at [435, 461] on p "Completed Studies" at bounding box center [440, 455] width 76 height 13
click at [436, 461] on p "Completed Studies" at bounding box center [440, 455] width 76 height 13
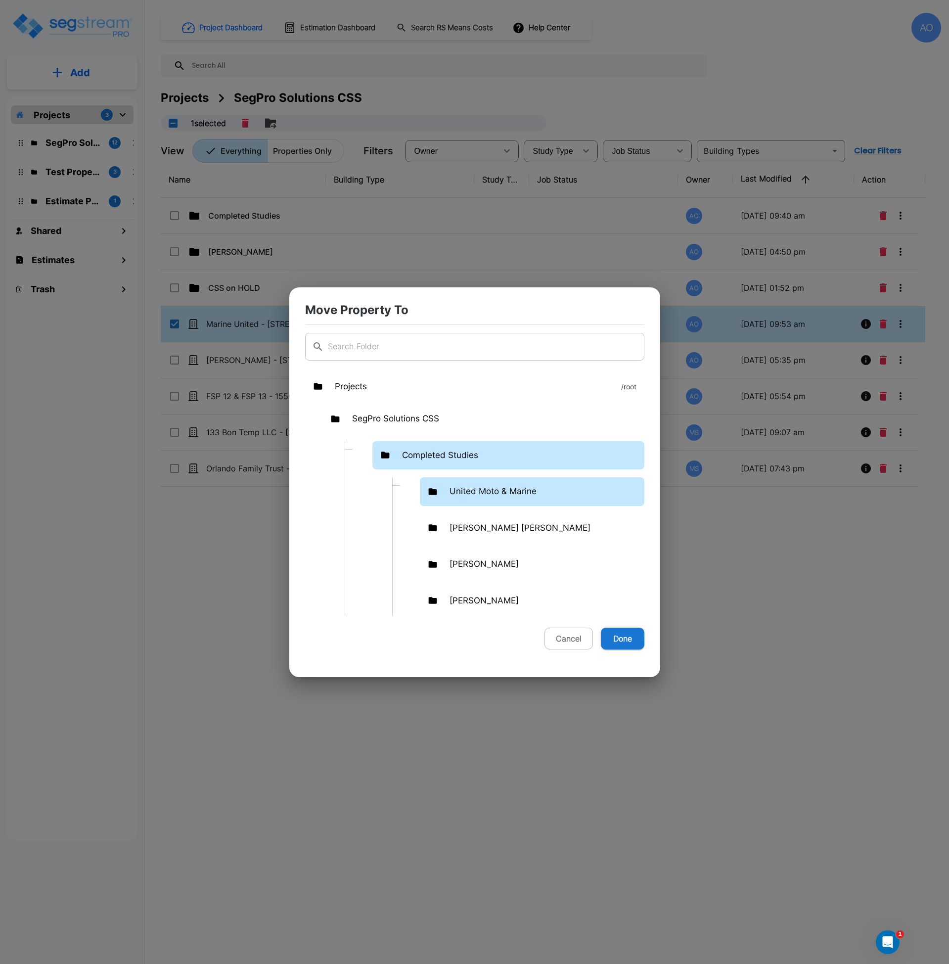
click at [454, 487] on p "United Moto & Marine" at bounding box center [493, 491] width 87 height 13
click at [631, 642] on button "Done" at bounding box center [623, 639] width 44 height 22
checkbox input "false"
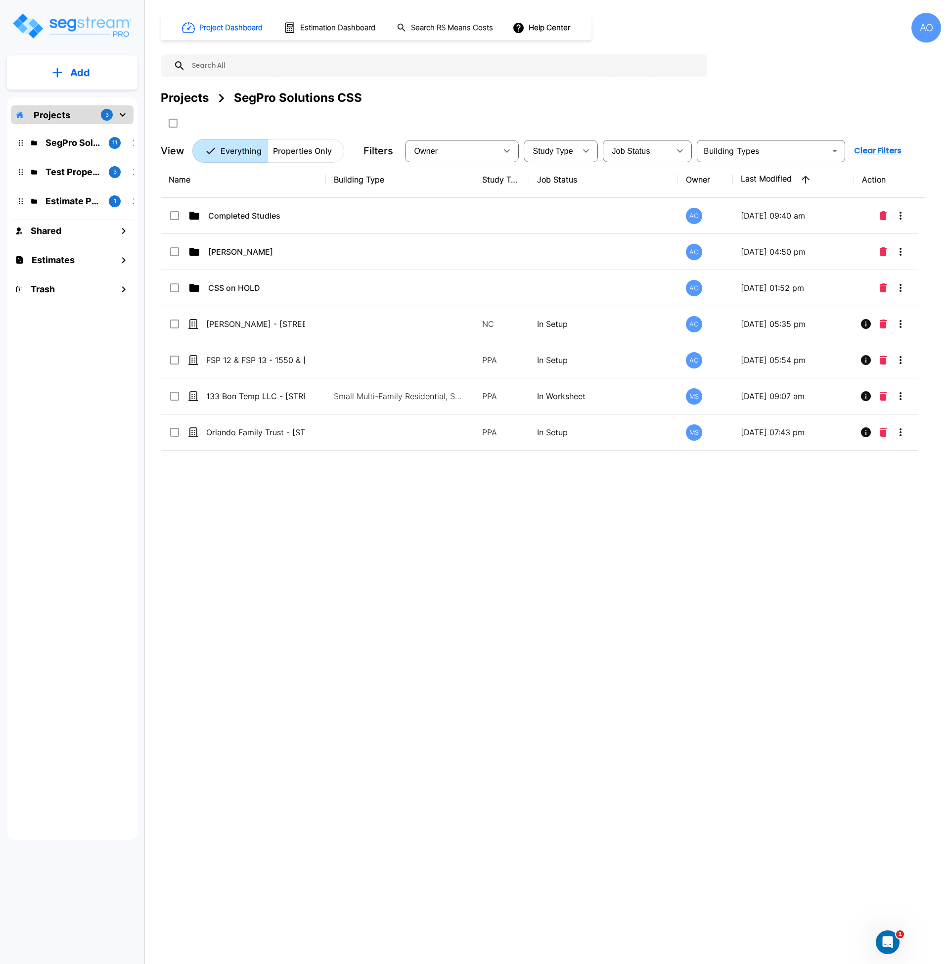
click at [542, 692] on div "Name Building Type Study Type Job Status Owner Last Modified Action Completed S…" at bounding box center [543, 461] width 765 height 598
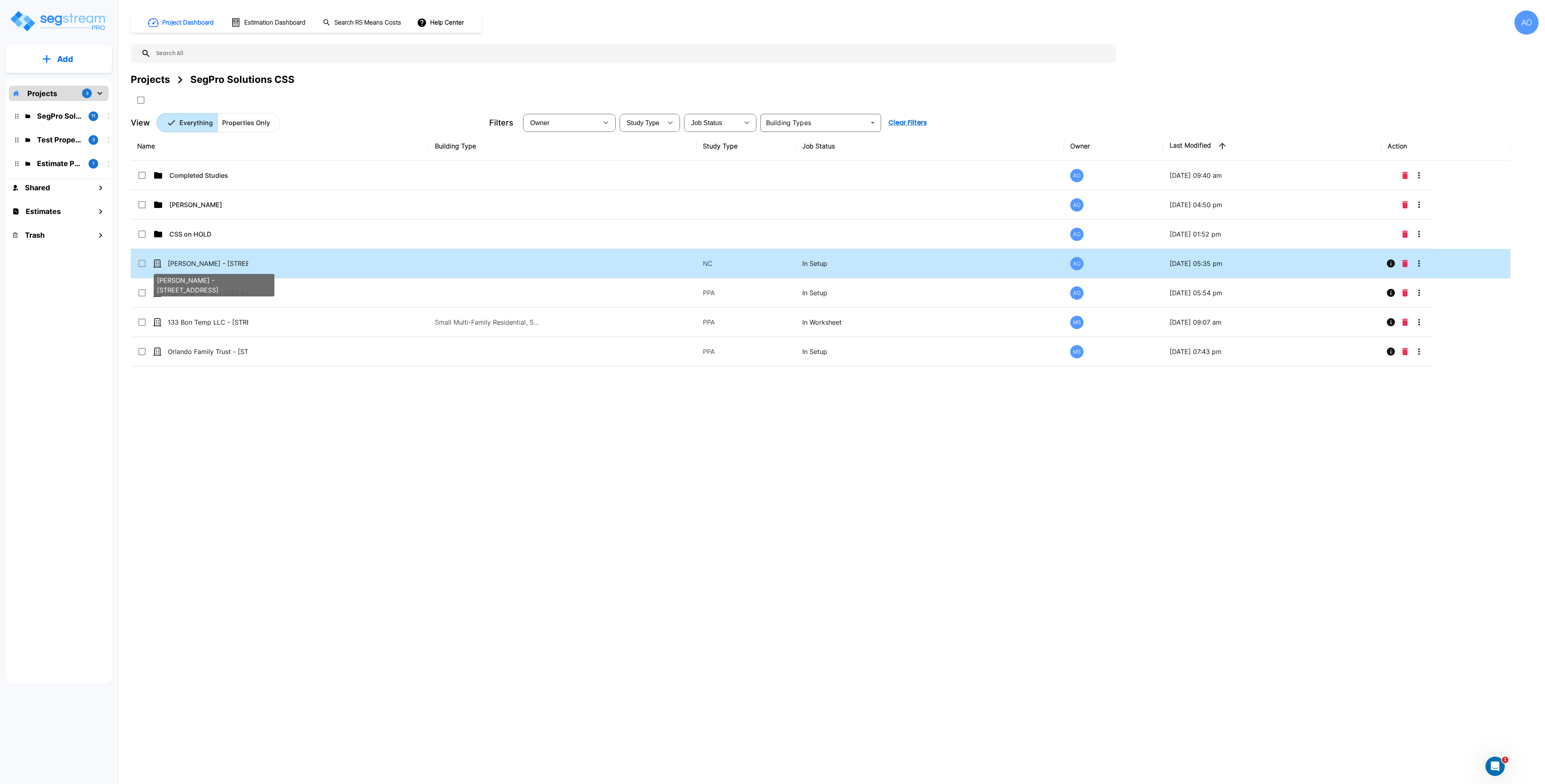
click at [227, 259] on p "[PERSON_NAME] - [STREET_ADDRESS]" at bounding box center [207, 264] width 81 height 10
checkbox input "true"
click at [227, 259] on p "[PERSON_NAME] - [STREET_ADDRESS]" at bounding box center [207, 264] width 81 height 10
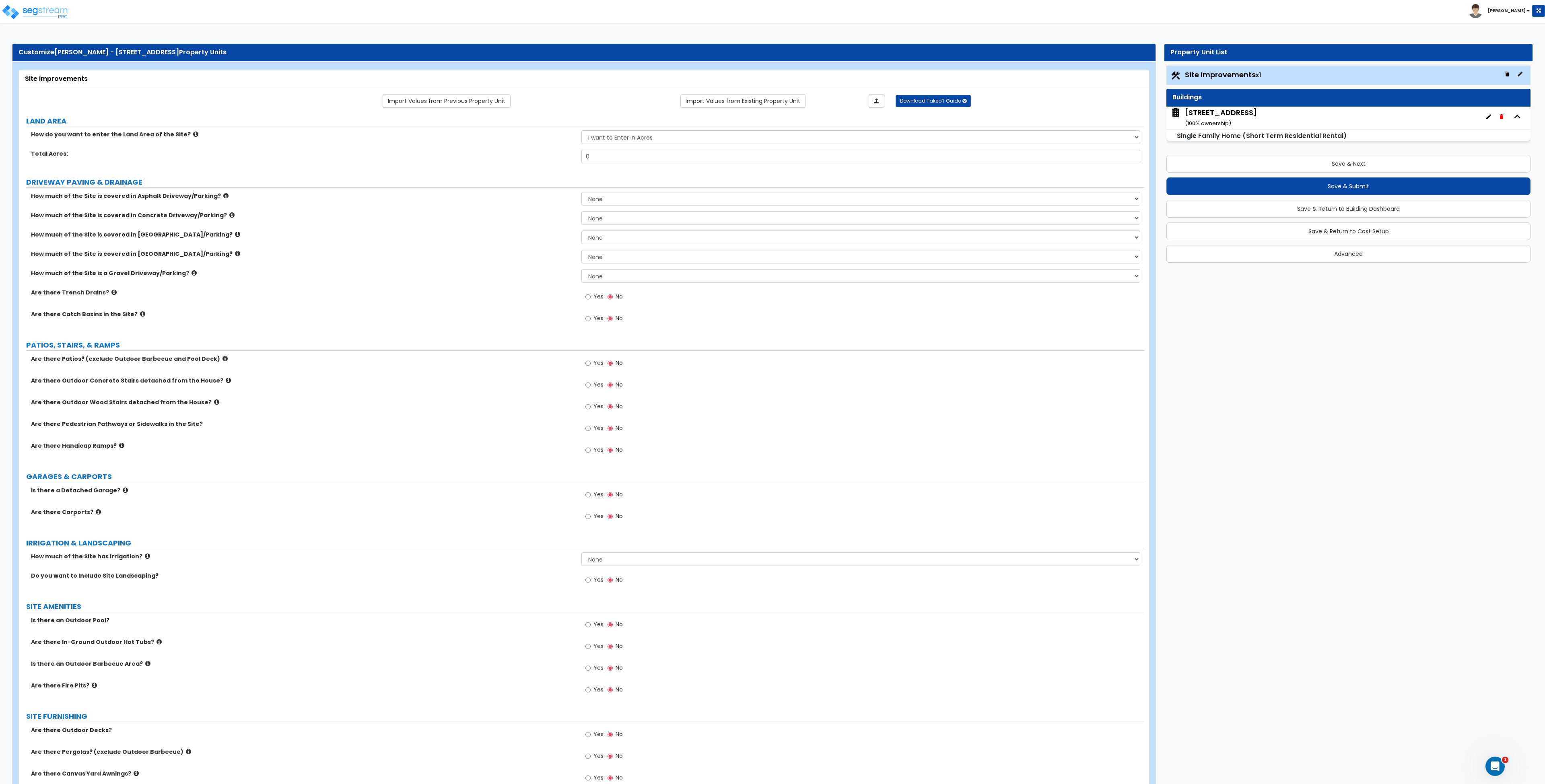
click at [351, 225] on div "How much of the Site is covered in Concrete Driveway/Parking? None I want to En…" at bounding box center [582, 221] width 1126 height 20
click at [1296, 230] on button "Save & Return to Cost Setup" at bounding box center [1349, 232] width 364 height 18
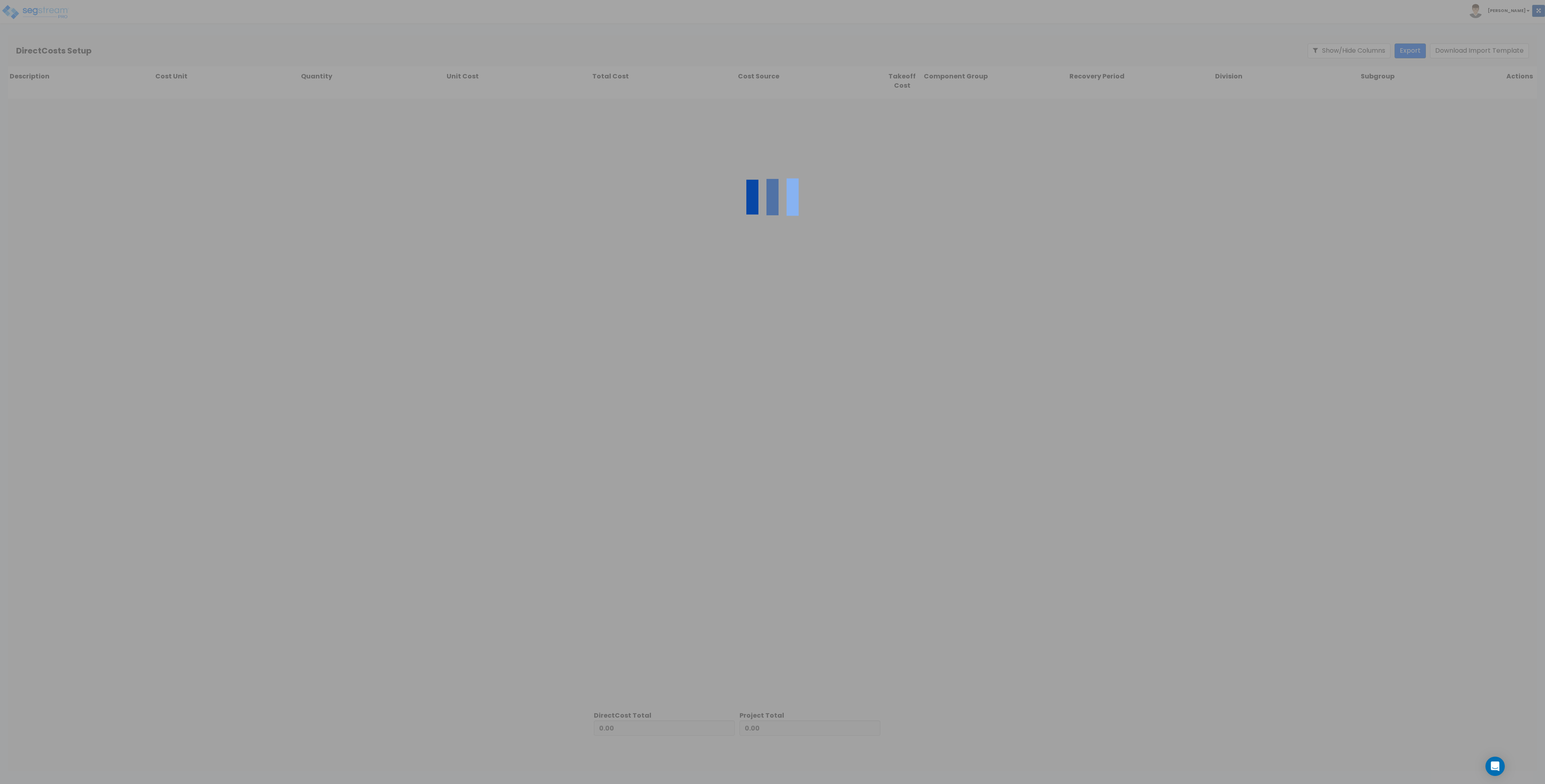
type input "177,622.00"
type input "641,049.00"
type input "818,671.00"
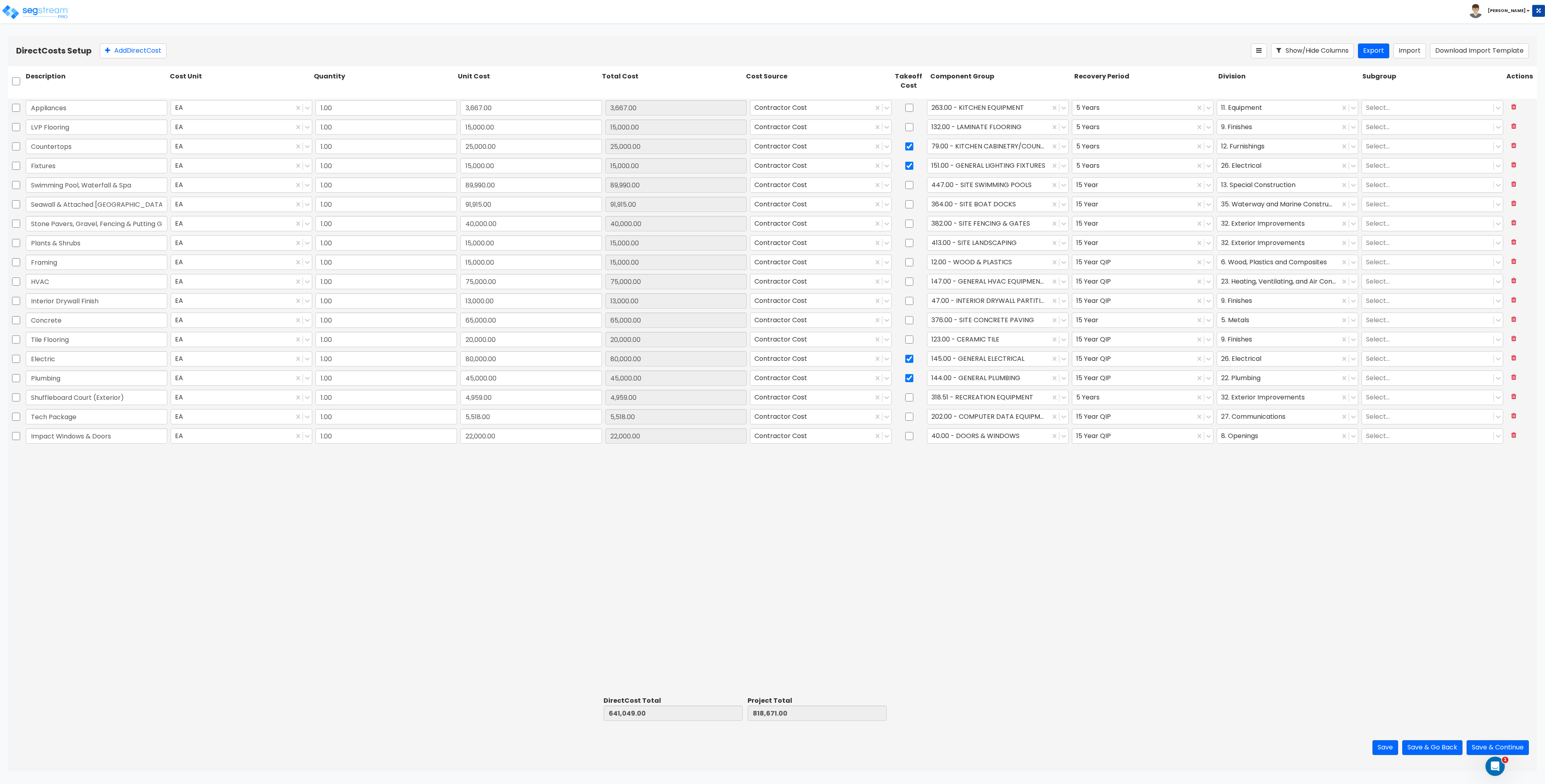
click at [1148, 569] on div "Appliances EA 1.00 3,667.00 3,667.00 Contractor Cost 263.00 - KITCHEN EQUIPMENT…" at bounding box center [773, 395] width 1530 height 595
drag, startPoint x: 910, startPoint y: 358, endPoint x: 909, endPoint y: 378, distance: 20.0
click at [910, 358] on input "checkbox" at bounding box center [910, 359] width 8 height 15
checkbox input "false"
click at [909, 377] on input "checkbox" at bounding box center [910, 378] width 8 height 15
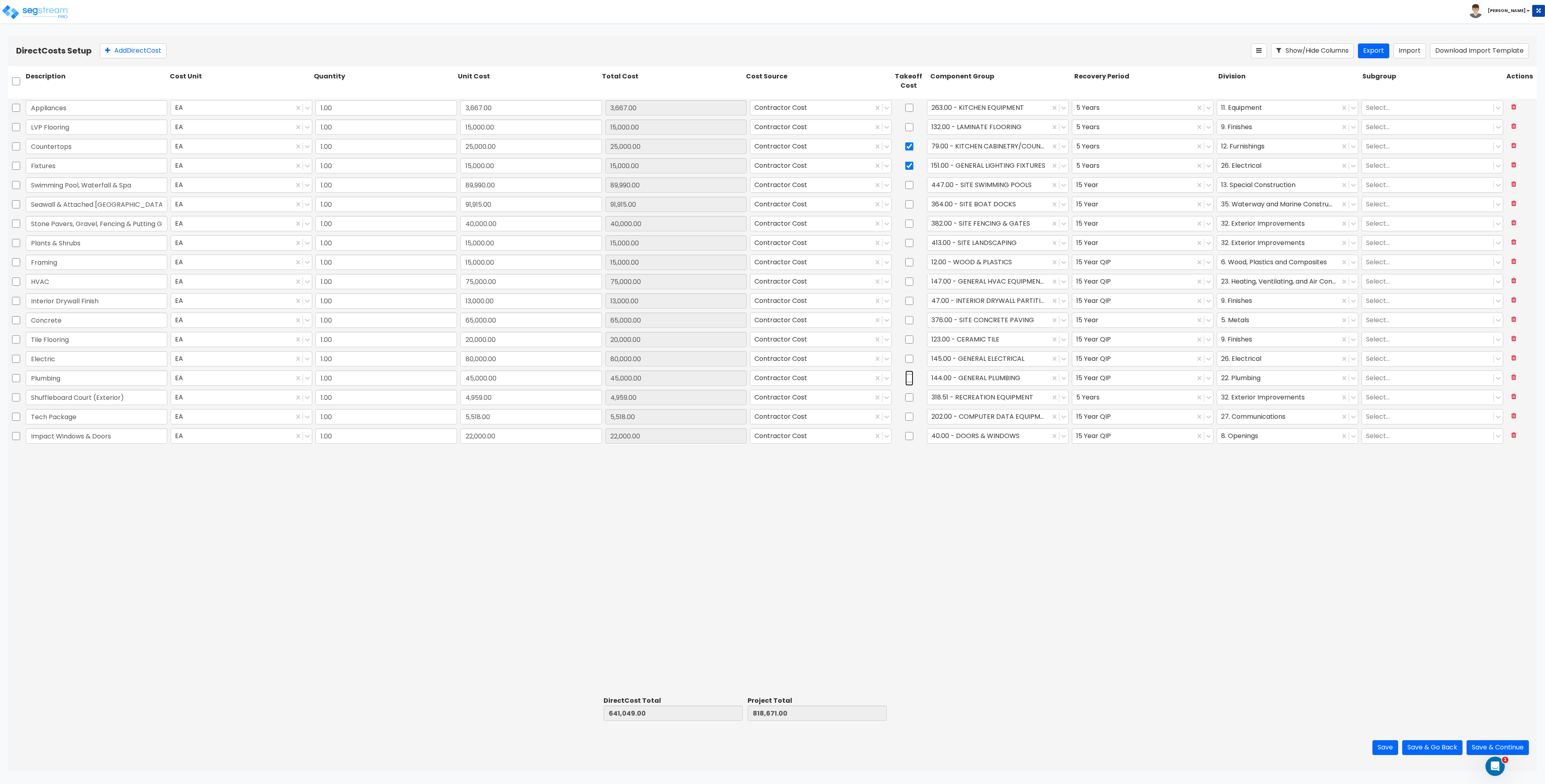
checkbox input "false"
click at [1078, 164] on input "text" at bounding box center [1077, 165] width 2 height 9
click at [1119, 228] on div "15 Year QIP" at bounding box center [1143, 229] width 142 height 15
click at [912, 166] on input "checkbox" at bounding box center [910, 165] width 8 height 15
checkbox input "false"
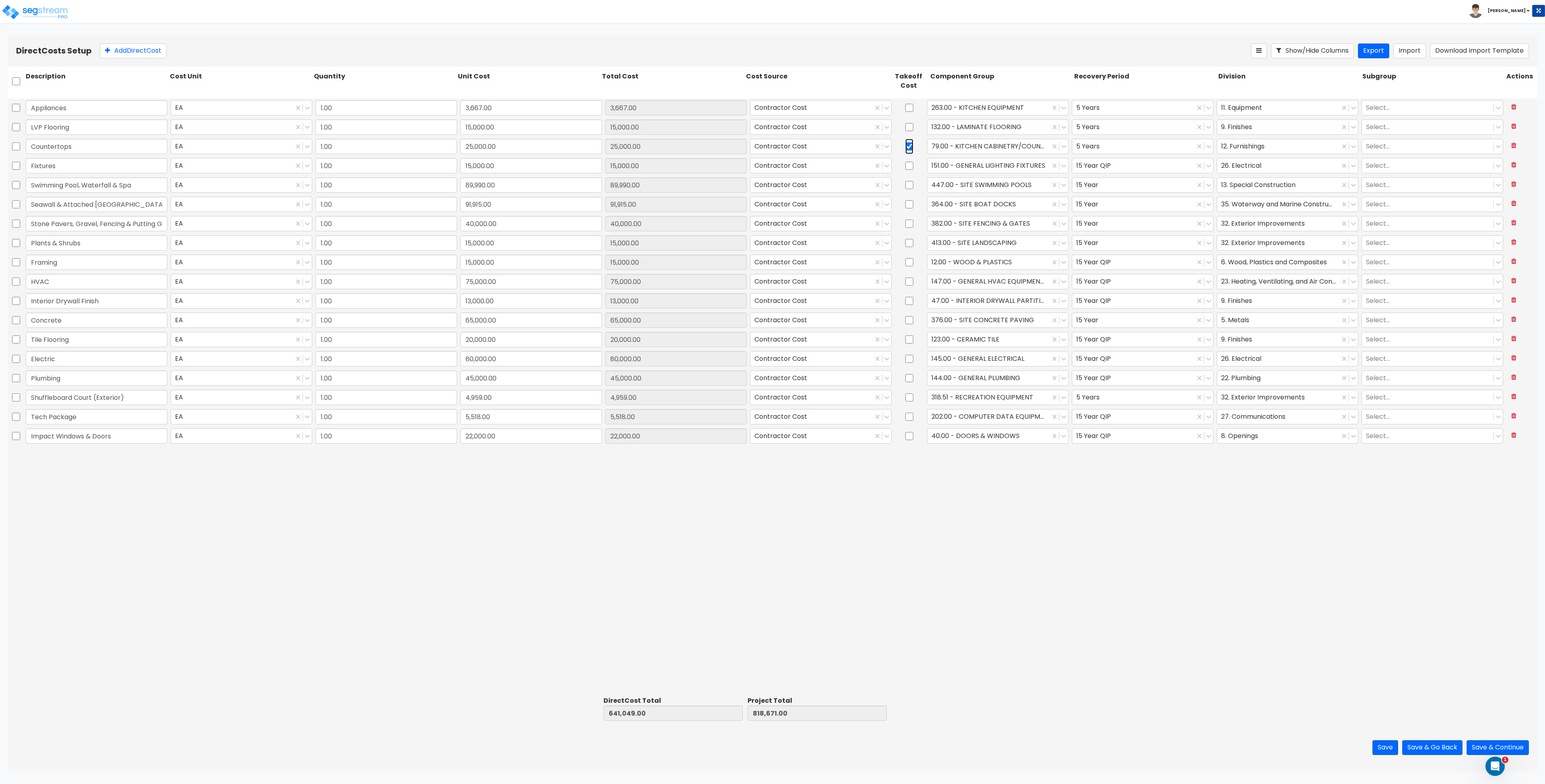
click at [909, 150] on input "checkbox" at bounding box center [910, 146] width 8 height 15
click at [1072, 527] on div "Appliances EA 1.00 3,667.00 3,667.00 Contractor Cost 263.00 - KITCHEN EQUIPMENT…" at bounding box center [773, 395] width 1530 height 595
click at [1497, 746] on button "Save & Continue" at bounding box center [1498, 747] width 63 height 15
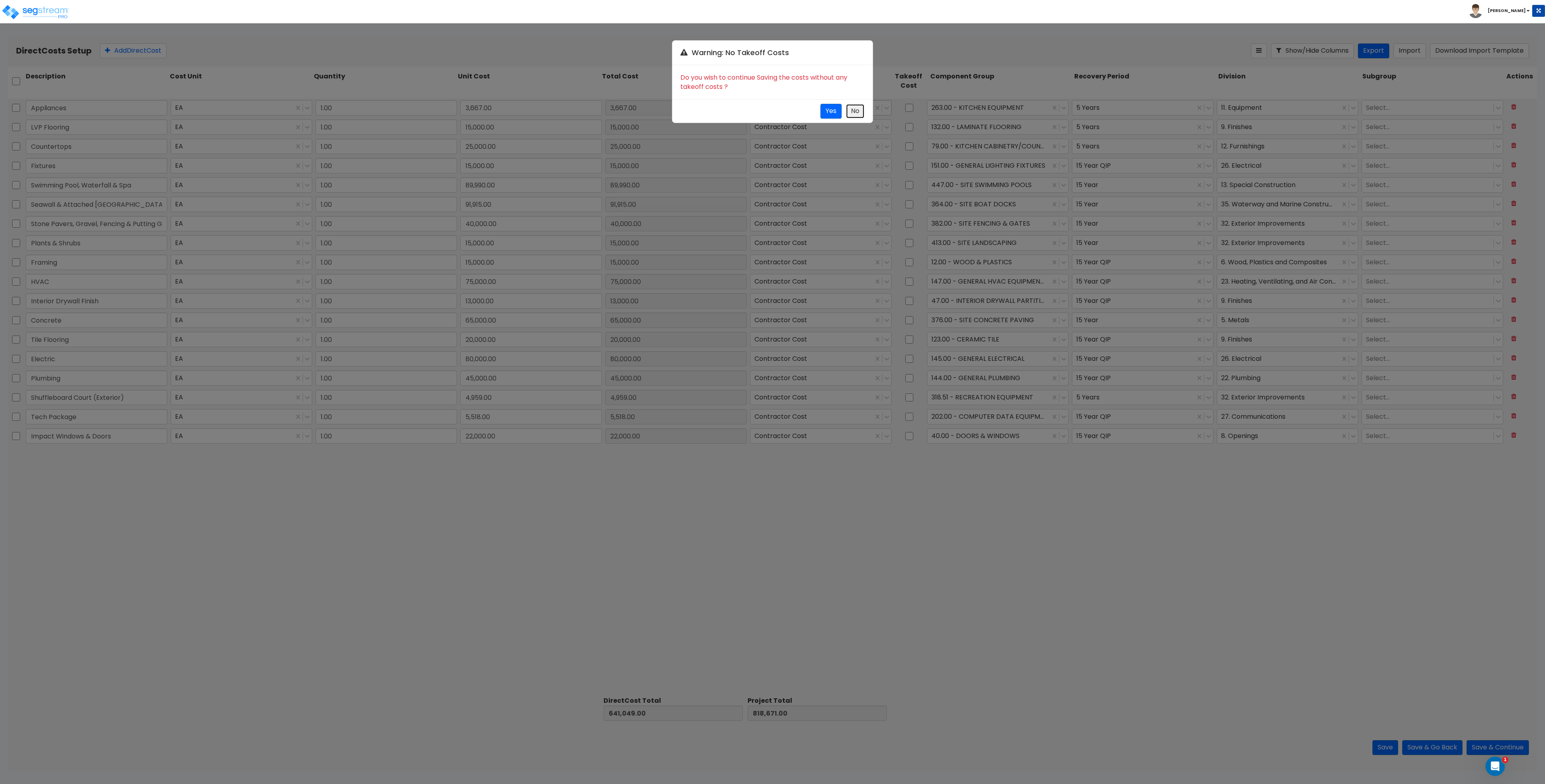
click at [862, 108] on button "No" at bounding box center [855, 111] width 19 height 15
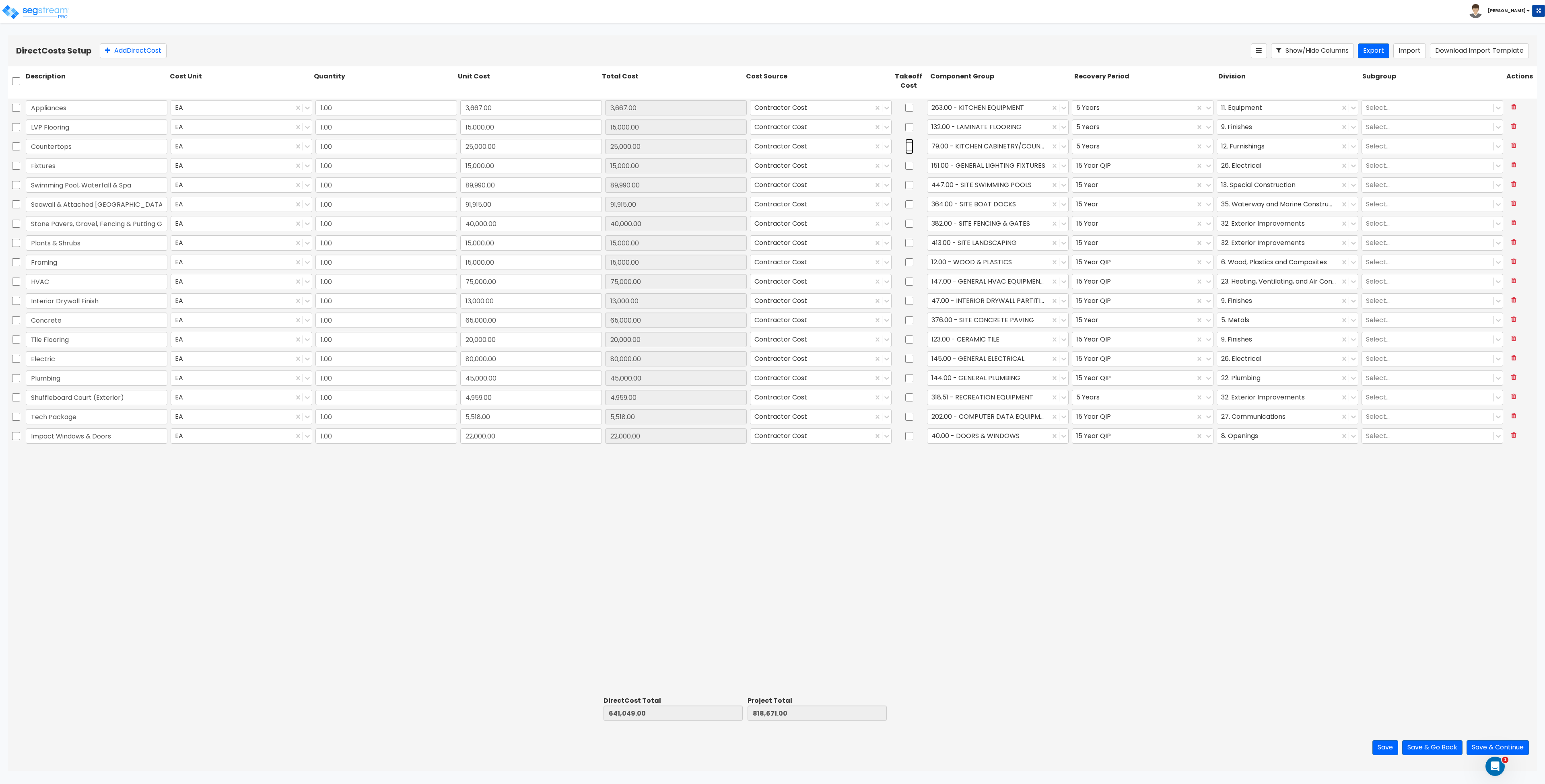
click at [910, 147] on input "checkbox" at bounding box center [910, 146] width 8 height 15
checkbox input "true"
drag, startPoint x: 1132, startPoint y: 562, endPoint x: 1464, endPoint y: 695, distance: 357.6
click at [1141, 566] on div "Appliances EA 1.00 3,667.00 3,667.00 Contractor Cost 263.00 - KITCHEN EQUIPMENT…" at bounding box center [773, 395] width 1530 height 595
click at [1496, 747] on button "Save & Continue" at bounding box center [1498, 747] width 63 height 15
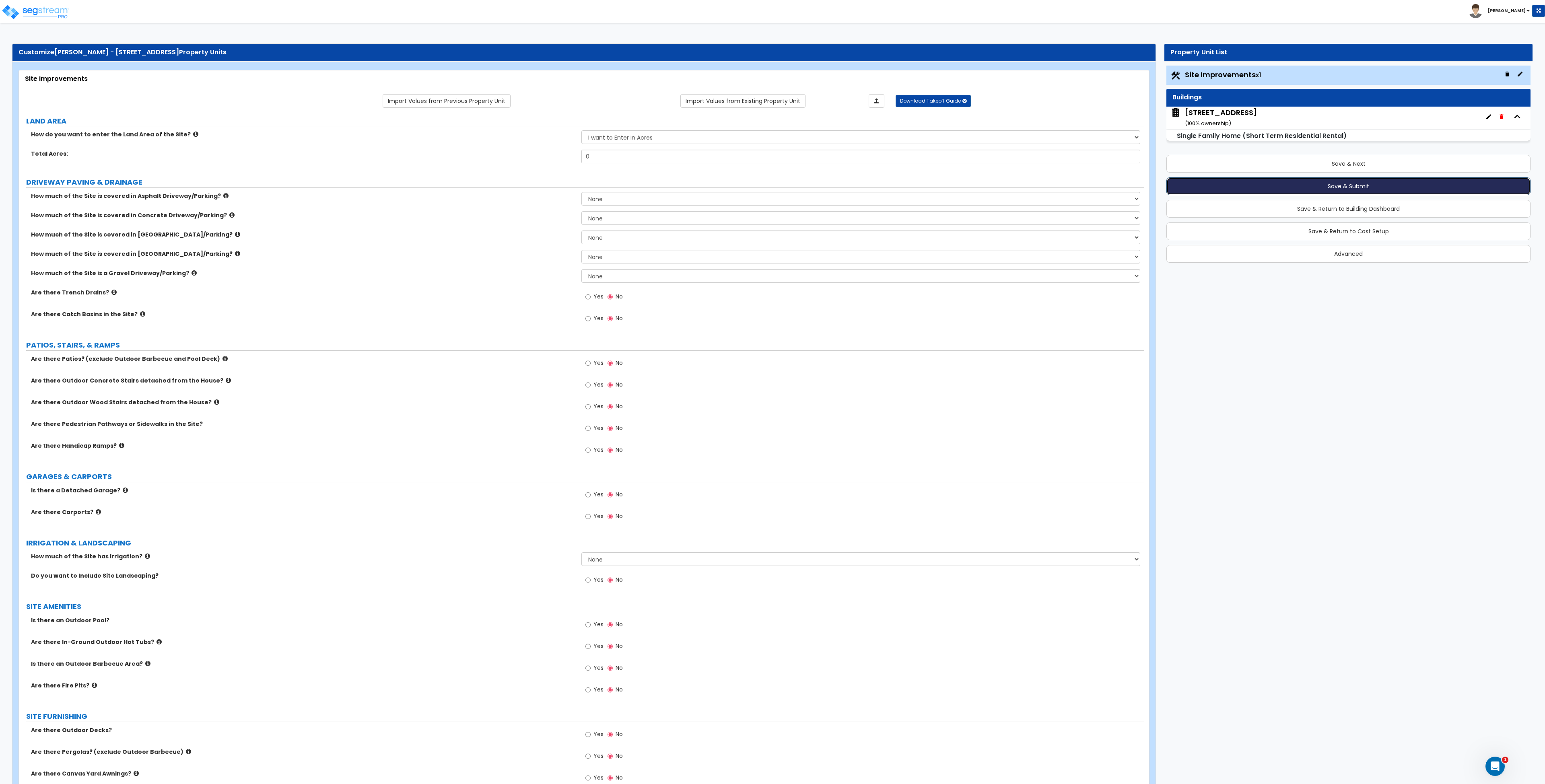
click at [1333, 188] on button "Save & Submit" at bounding box center [1349, 186] width 364 height 18
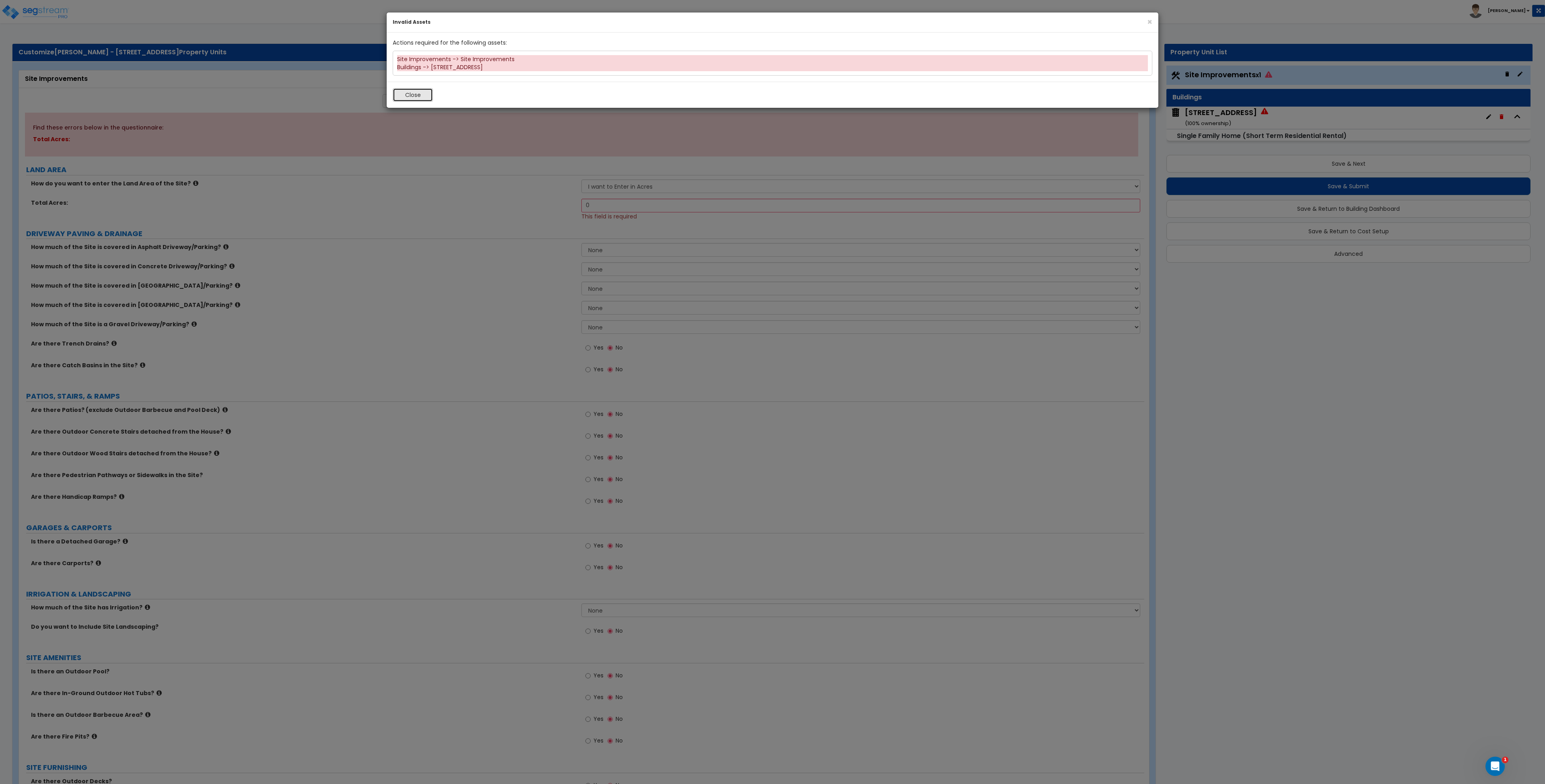
click at [418, 94] on button "Close" at bounding box center [412, 94] width 40 height 14
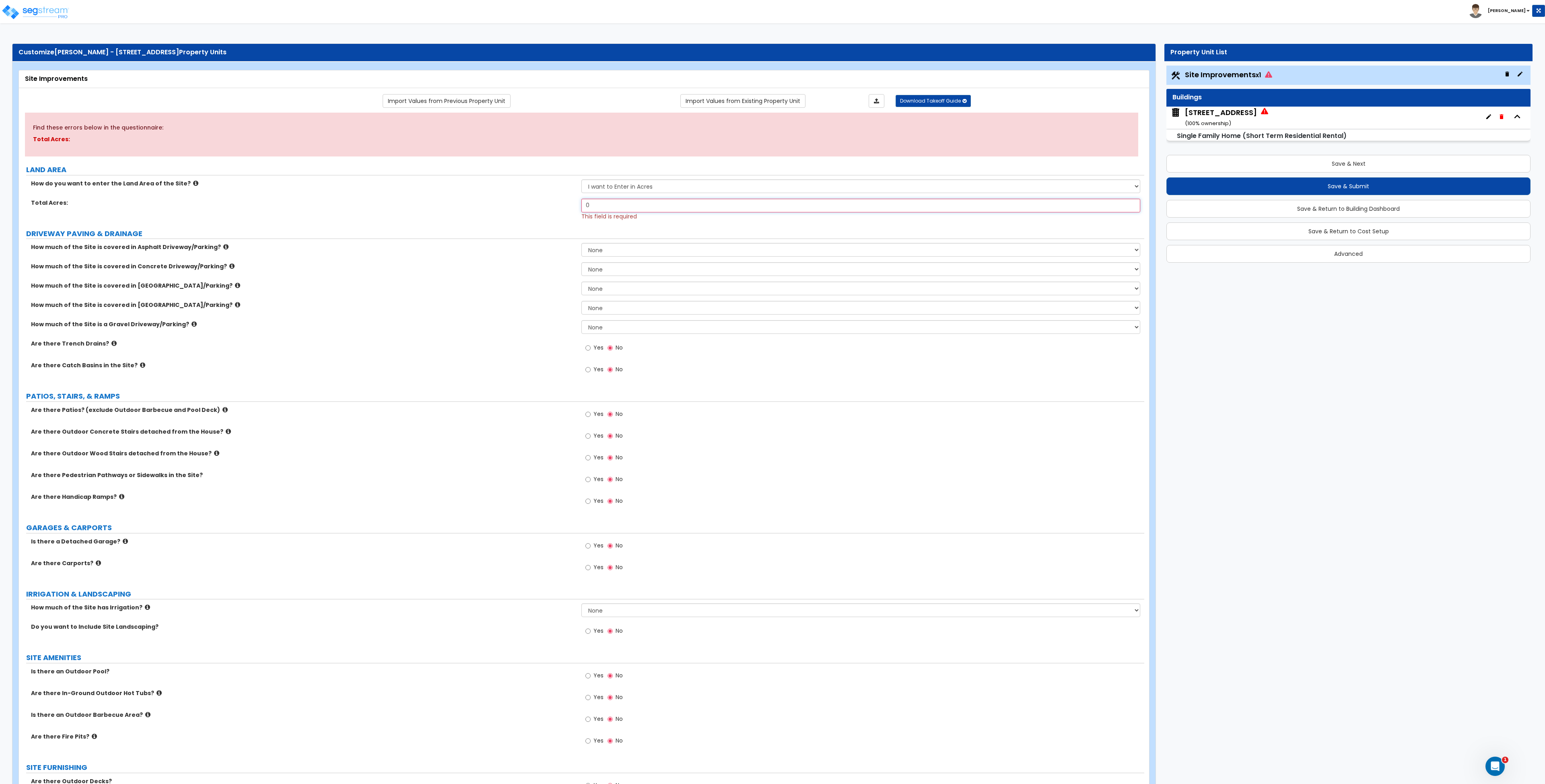
click at [609, 209] on input "0" at bounding box center [861, 205] width 559 height 14
drag, startPoint x: 610, startPoint y: 210, endPoint x: 549, endPoint y: 206, distance: 61.1
click at [549, 206] on div "Total Acres: 0 This field is required" at bounding box center [582, 209] width 1126 height 22
type input ".25"
click at [1288, 165] on button "Save & Next" at bounding box center [1349, 163] width 364 height 18
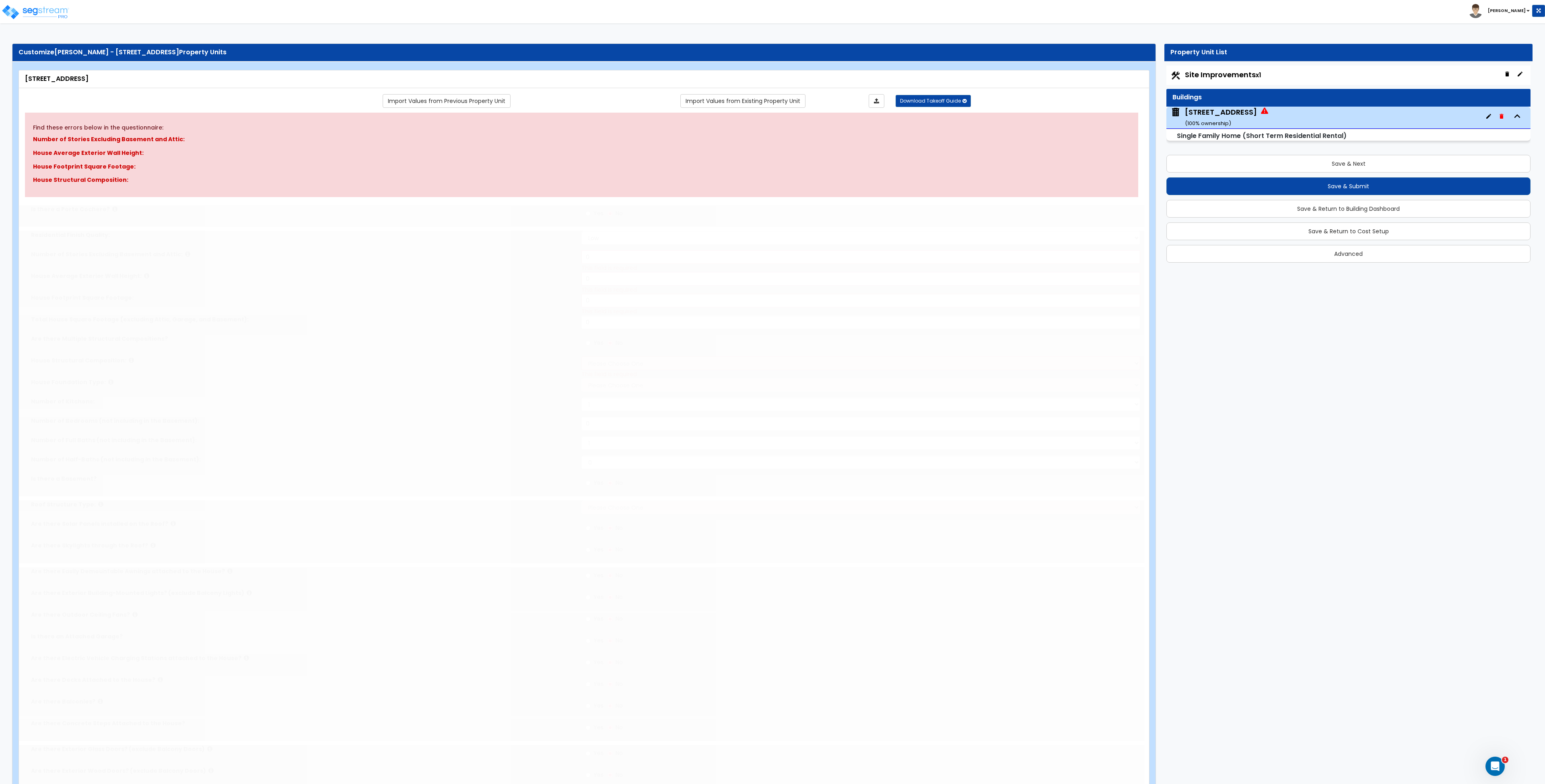
type input "1"
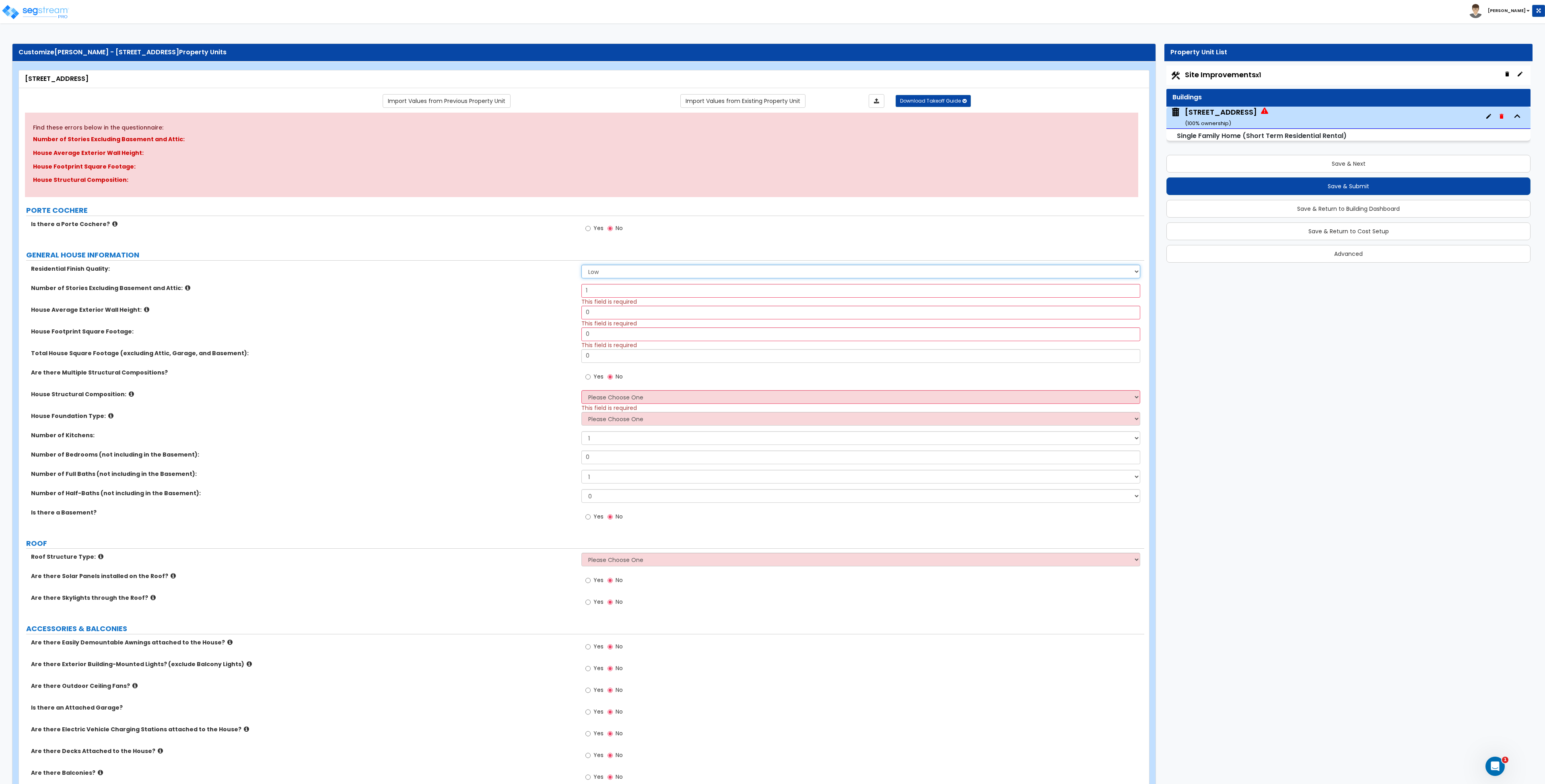
click at [600, 272] on select "Low Average High" at bounding box center [861, 271] width 559 height 14
select select "1"
click at [582, 264] on select "Low Average High" at bounding box center [861, 271] width 559 height 14
drag, startPoint x: 602, startPoint y: 294, endPoint x: 563, endPoint y: 295, distance: 39.0
click at [563, 295] on div "Number of Stories Excluding Basement and Attic: 1 This field is required" at bounding box center [582, 294] width 1126 height 22
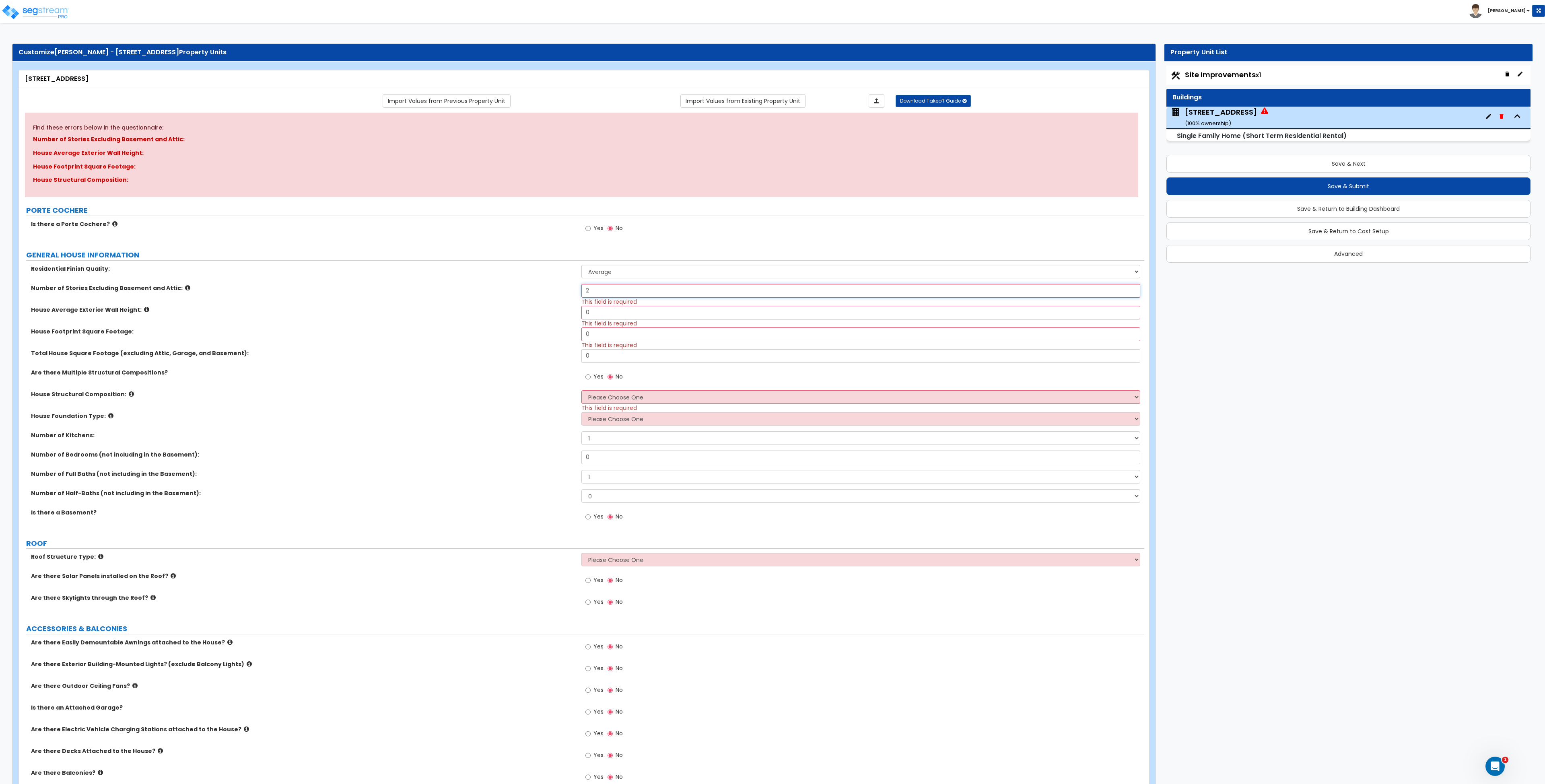
type input "2"
drag, startPoint x: 613, startPoint y: 315, endPoint x: 543, endPoint y: 314, distance: 70.0
click at [543, 314] on div "House Average Exterior Wall Height: 0 This field is required" at bounding box center [582, 316] width 1126 height 22
type input "20"
drag, startPoint x: 600, startPoint y: 334, endPoint x: 562, endPoint y: 340, distance: 38.5
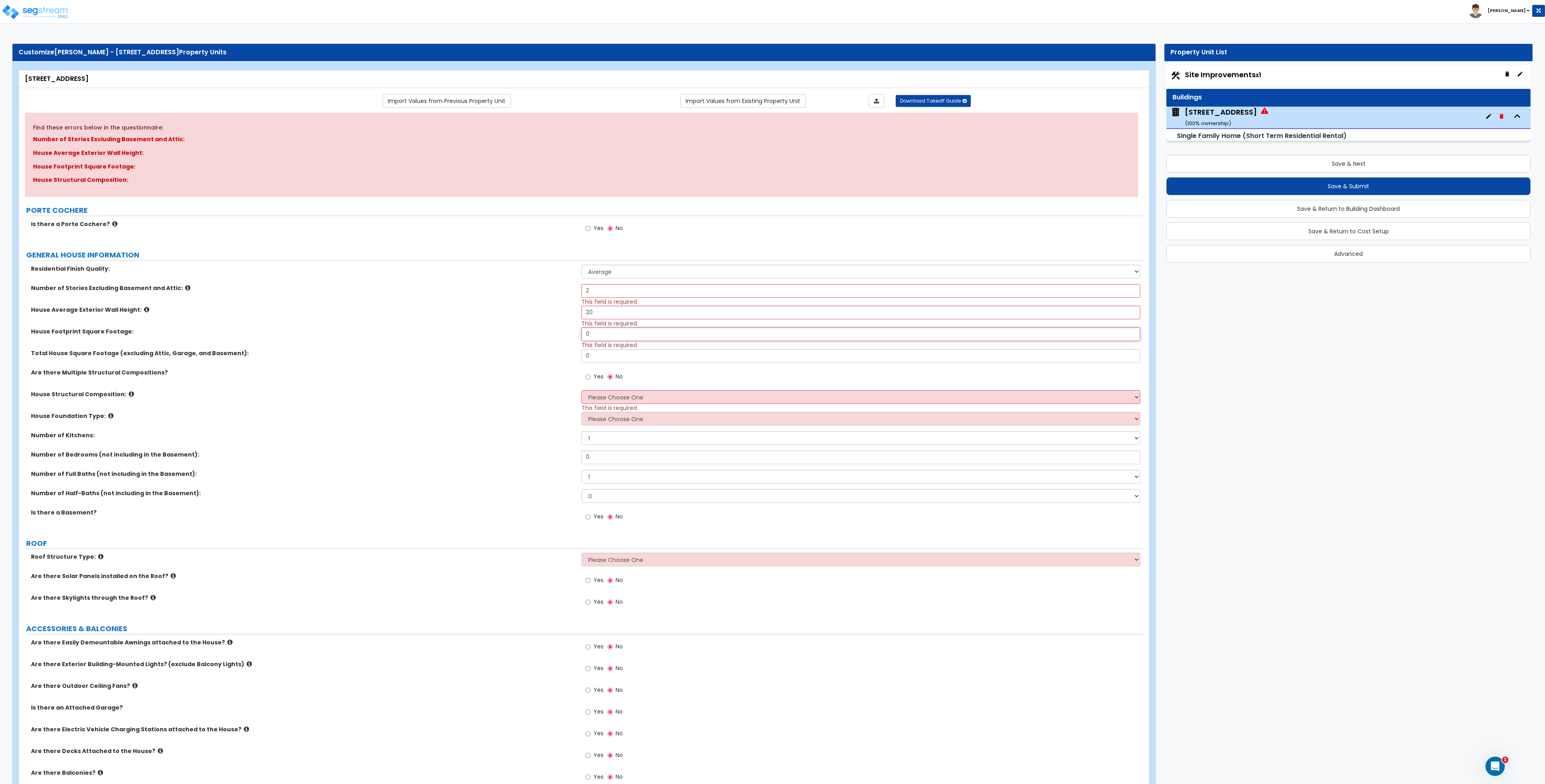
click at [564, 336] on div "House Footprint Square Footage: 0 This field is required" at bounding box center [582, 338] width 1126 height 22
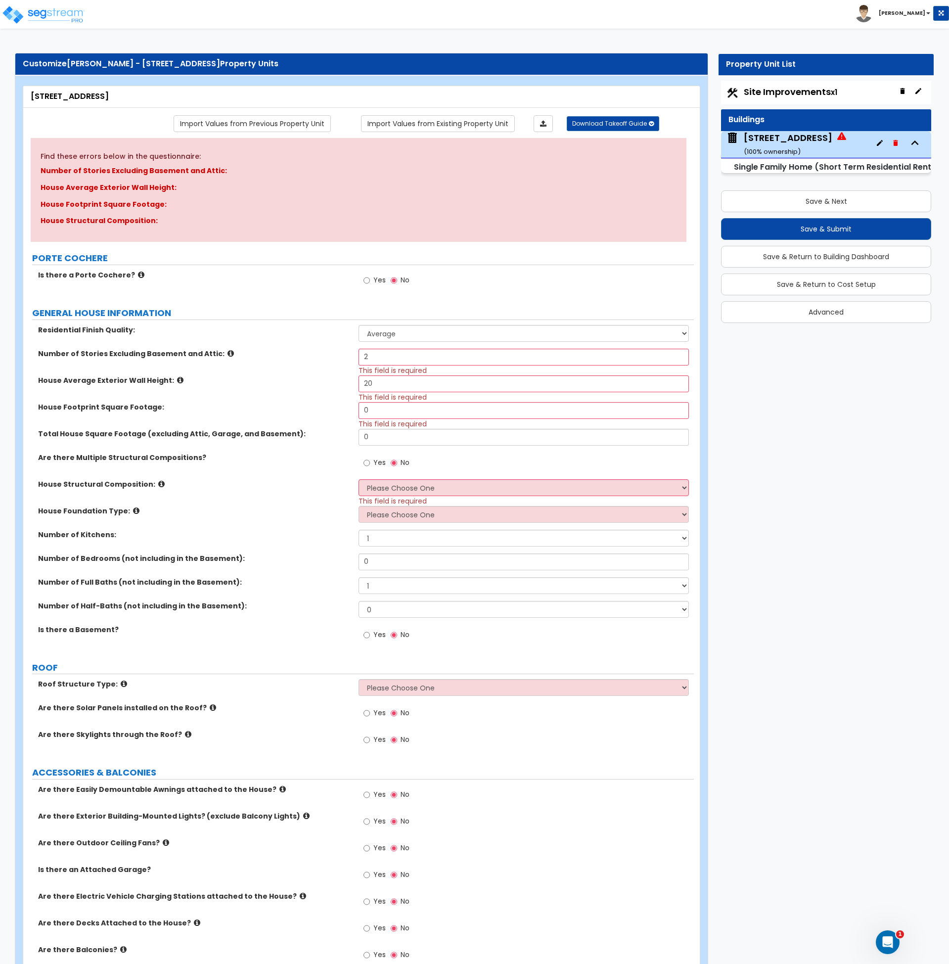
scroll to position [1, 0]
click at [383, 416] on input "0" at bounding box center [524, 410] width 330 height 17
type input "3,136"
click at [382, 488] on select "Please Choose One Reinforced Concrete Structural Steel Brick Masonry CMU Masonr…" at bounding box center [524, 487] width 330 height 17
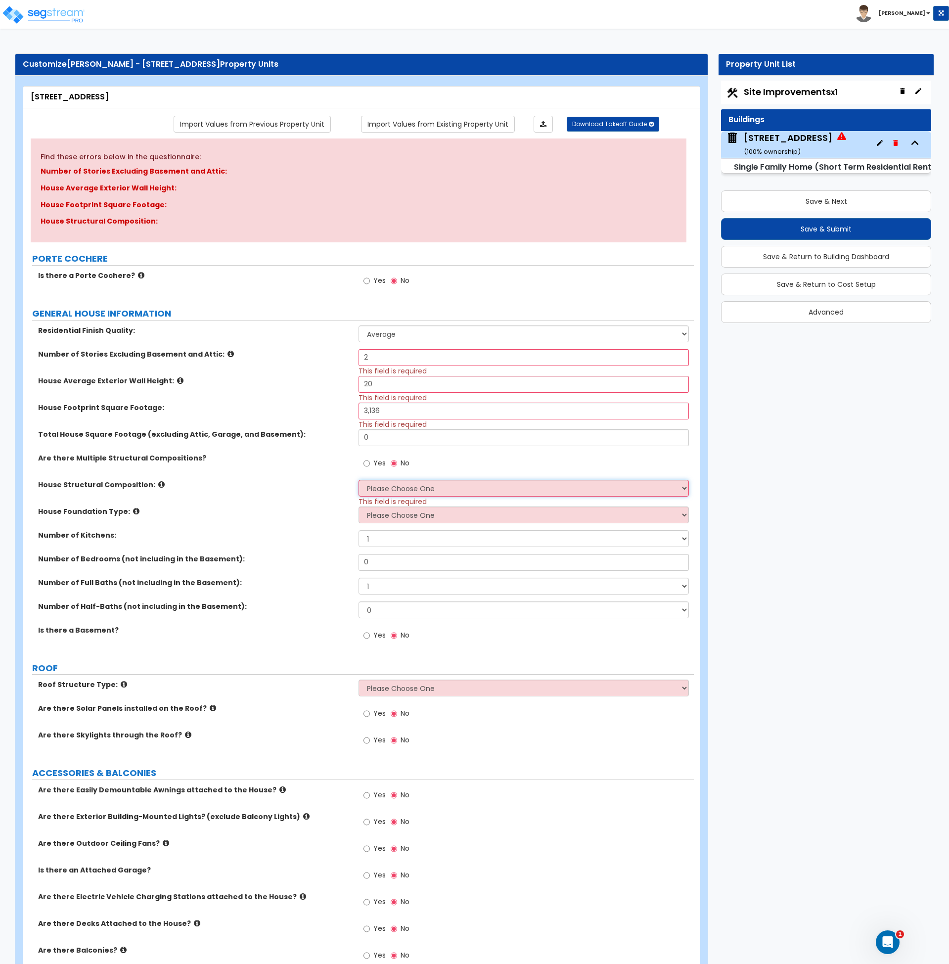
click at [395, 487] on select "Please Choose One Reinforced Concrete Structural Steel Brick Masonry CMU Masonr…" at bounding box center [524, 488] width 330 height 17
click at [395, 486] on select "Please Choose One Reinforced Concrete Structural Steel Brick Masonry CMU Masonr…" at bounding box center [524, 488] width 330 height 17
select select "7"
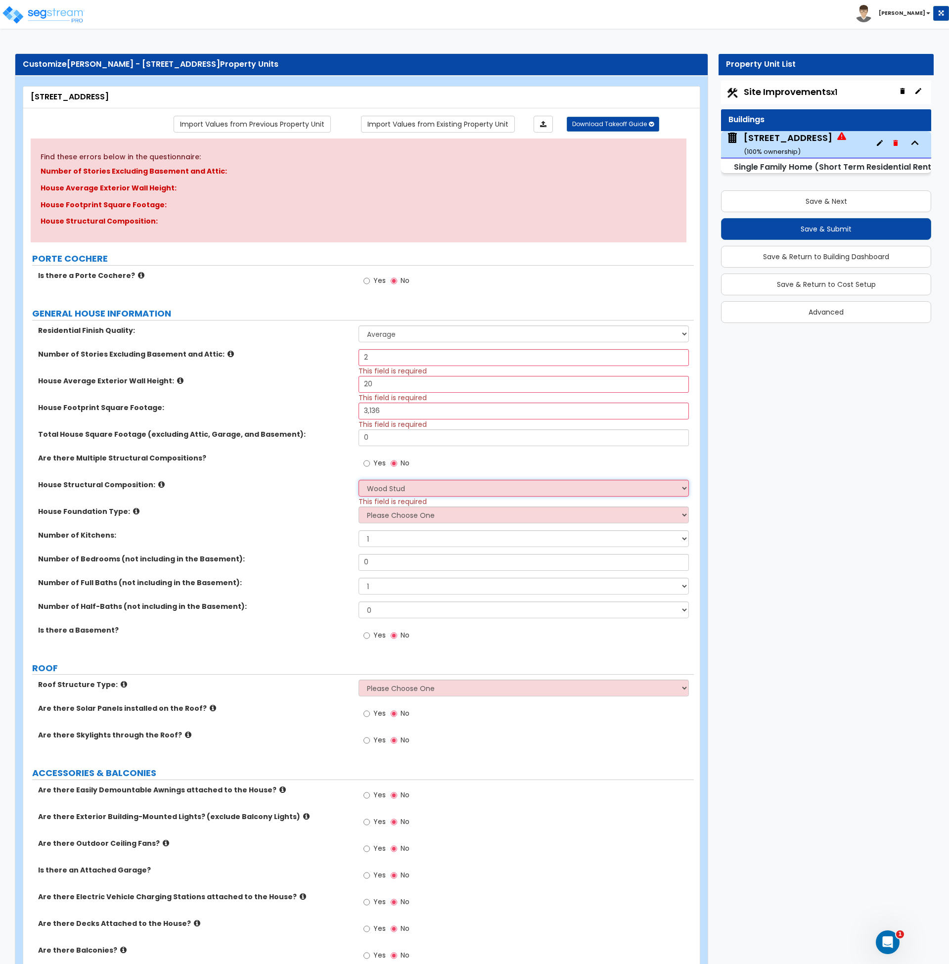
click at [359, 480] on select "Please Choose One Reinforced Concrete Structural Steel Brick Masonry CMU Masonr…" at bounding box center [524, 488] width 330 height 17
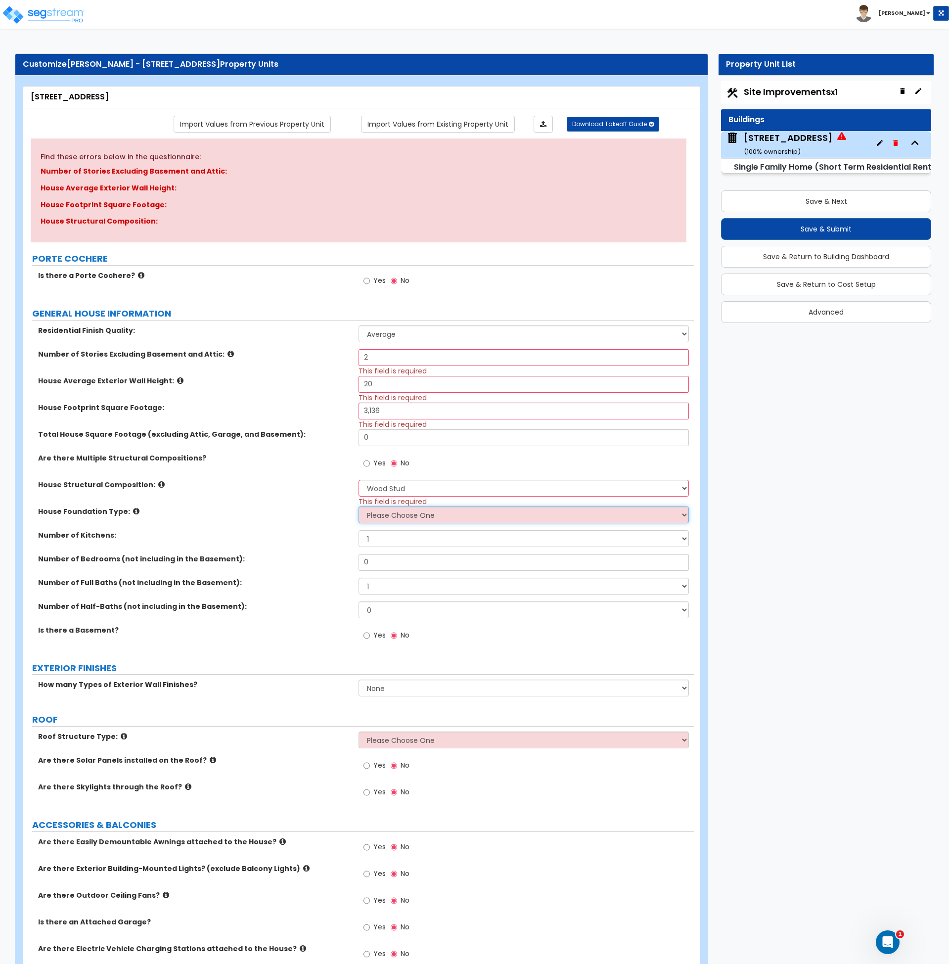
click at [390, 516] on select "Please Choose One Crawl Space Pier-Elevated First floor Slab on Grade" at bounding box center [524, 515] width 330 height 17
select select "3"
click at [359, 507] on select "Please Choose One Crawl Space Pier-Elevated First floor Slab on Grade" at bounding box center [524, 515] width 330 height 17
click at [314, 542] on div "Number of Kitchens: 1 2 3" at bounding box center [358, 542] width 671 height 24
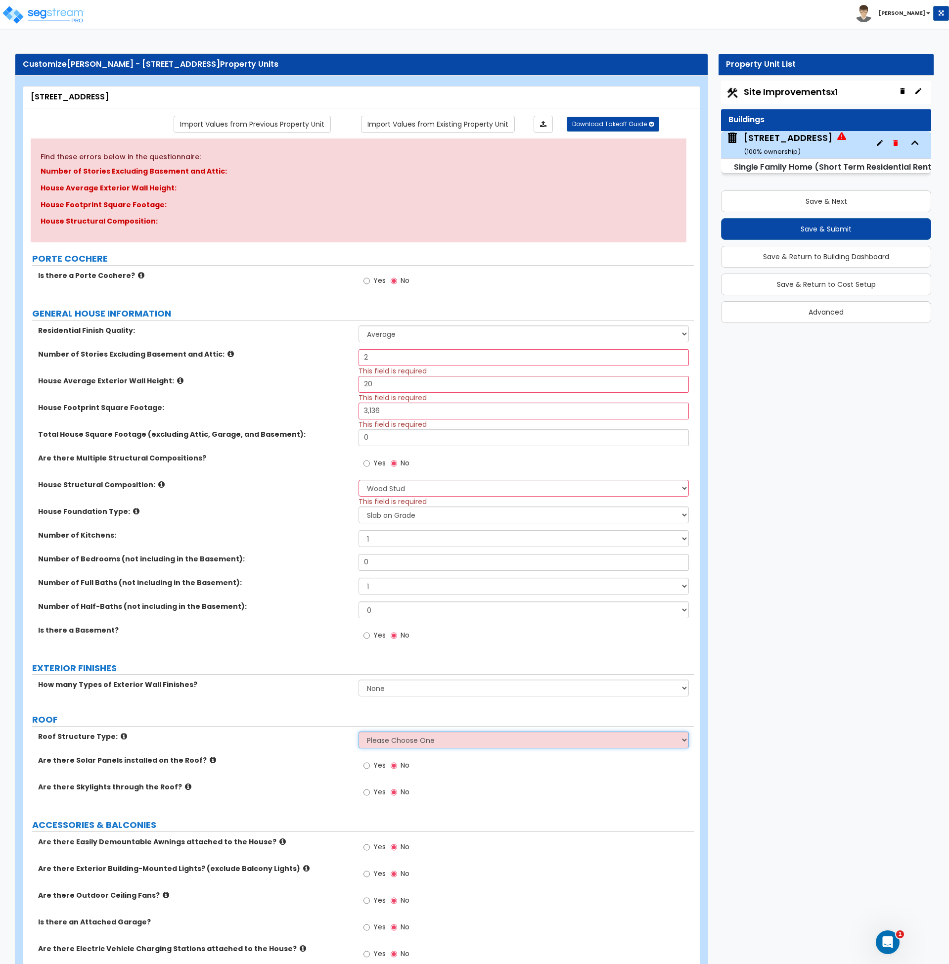
click at [429, 740] on select "Please Choose One [PERSON_NAME] Roof Flat Roof Hybrid [PERSON_NAME] & Flat Roof" at bounding box center [524, 740] width 330 height 17
select select "1"
click at [359, 732] on select "Please Choose One [PERSON_NAME] Roof Flat Roof Hybrid [PERSON_NAME] & Flat Roof" at bounding box center [524, 740] width 330 height 17
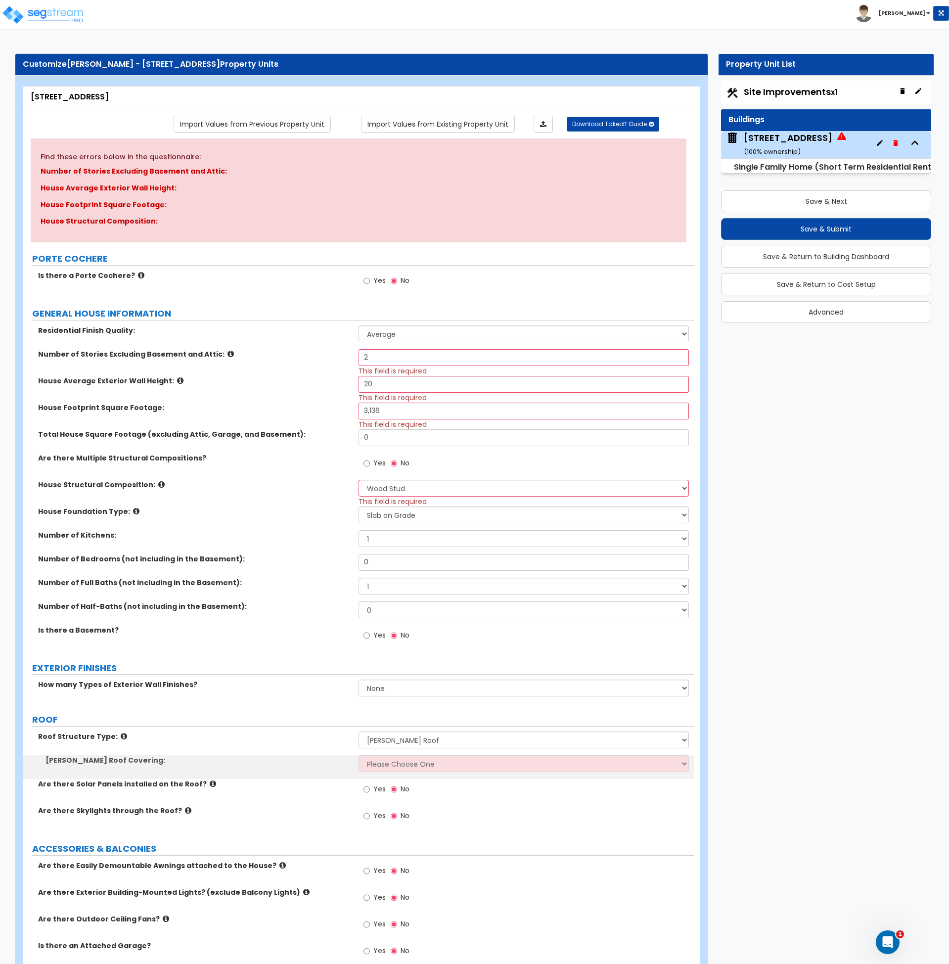
click at [314, 702] on div "How many Types of Exterior Wall Finishes? None 1 2 3" at bounding box center [358, 692] width 671 height 24
click at [407, 761] on select "Please Choose One Asphalt Shingle Clay Tile Wood Shingle Metal Shingle Standing…" at bounding box center [524, 763] width 330 height 17
select select "4"
click at [359, 755] on select "Please Choose One Asphalt Shingle Clay Tile Wood Shingle Metal Shingle Standing…" at bounding box center [524, 763] width 330 height 17
click at [257, 715] on label "ROOF" at bounding box center [363, 719] width 662 height 13
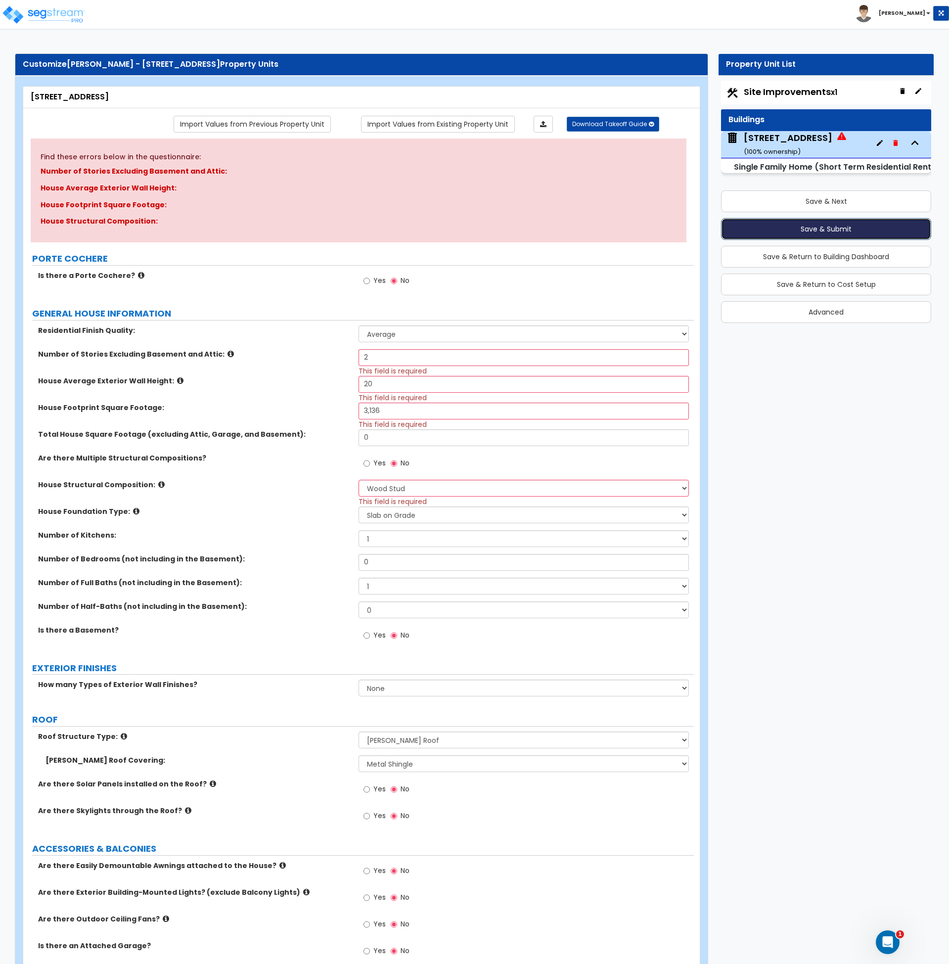
click at [856, 231] on button "Save & Submit" at bounding box center [826, 229] width 210 height 22
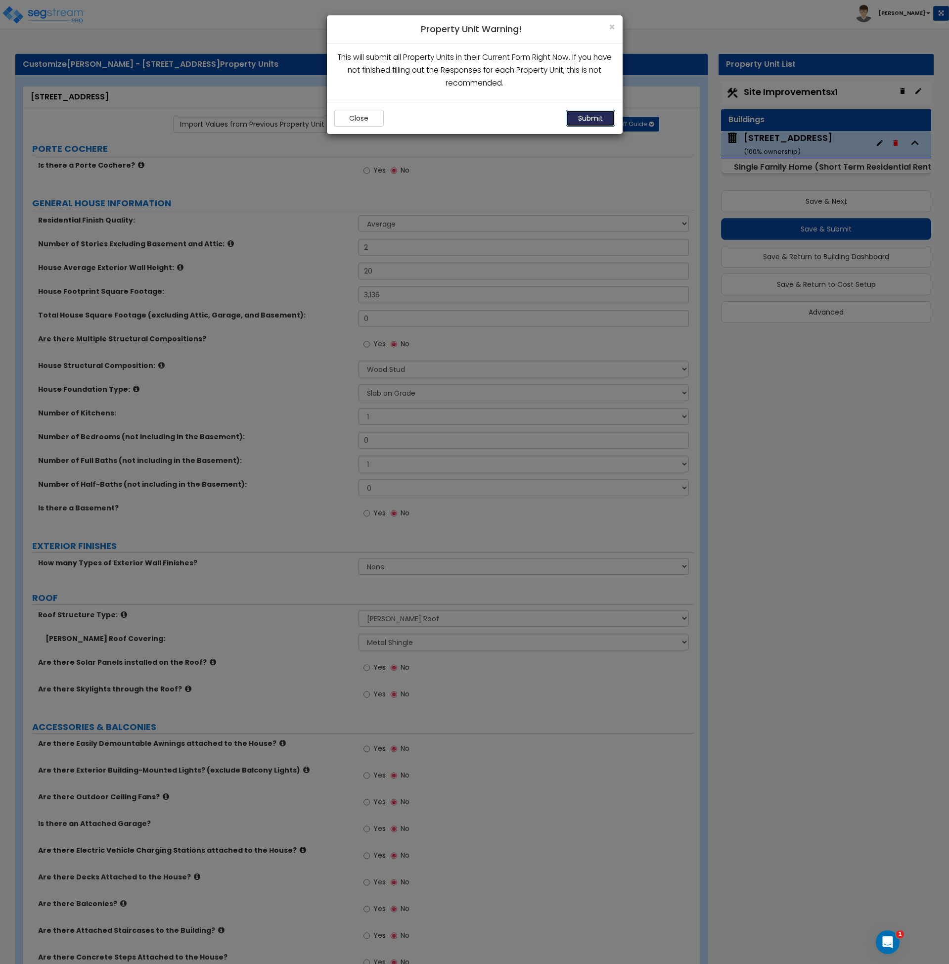
click at [585, 119] on button "Submit" at bounding box center [590, 118] width 49 height 17
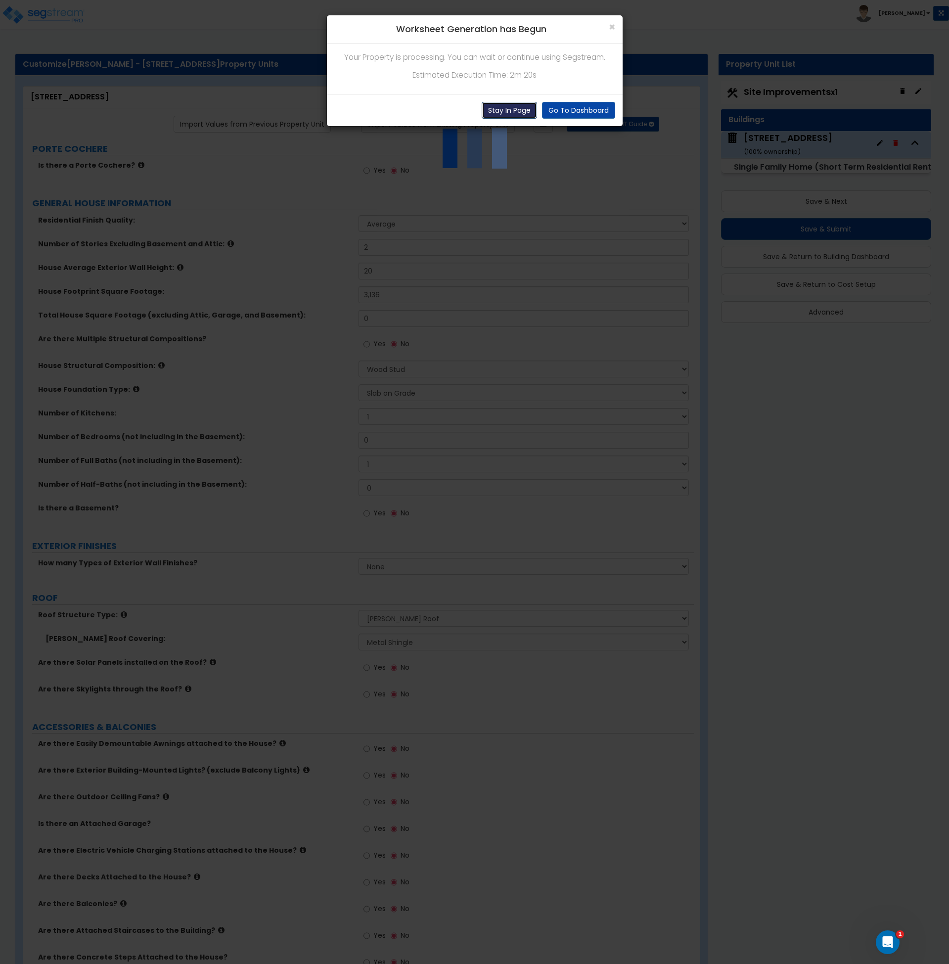
click at [512, 109] on button "Stay In Page" at bounding box center [509, 110] width 55 height 17
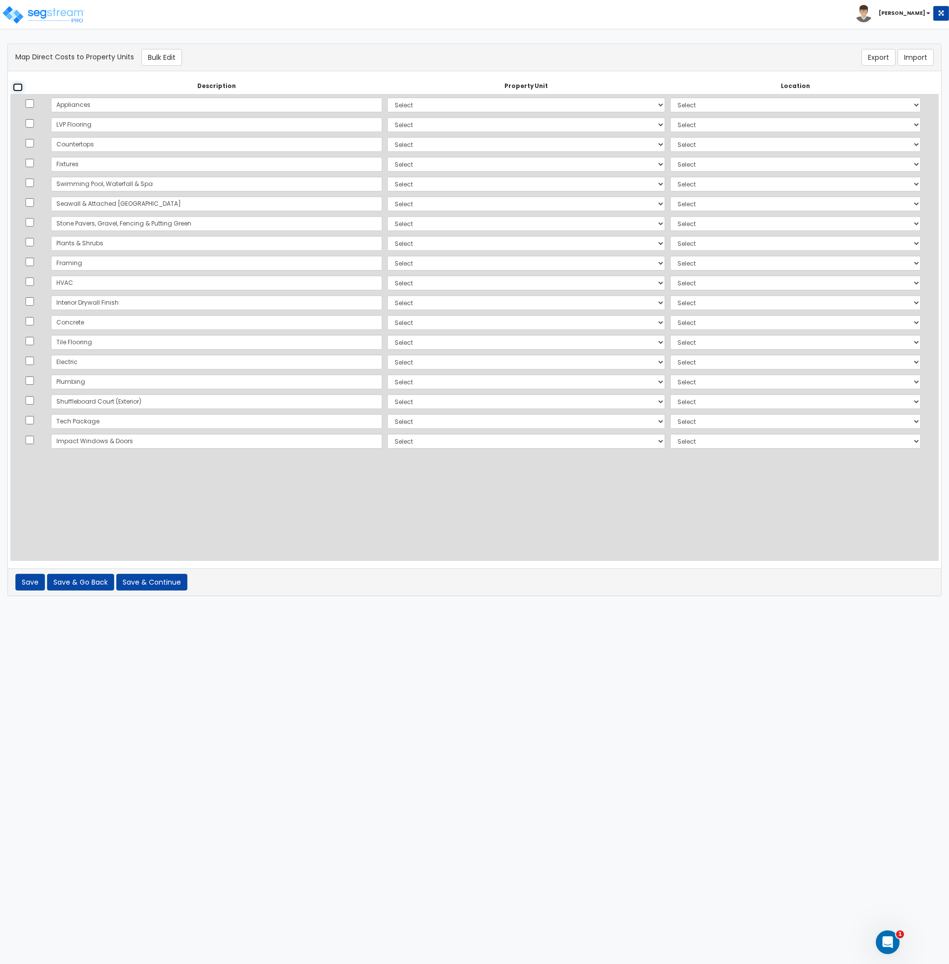
click at [16, 84] on input "checkbox" at bounding box center [18, 87] width 10 height 8
checkbox input "true"
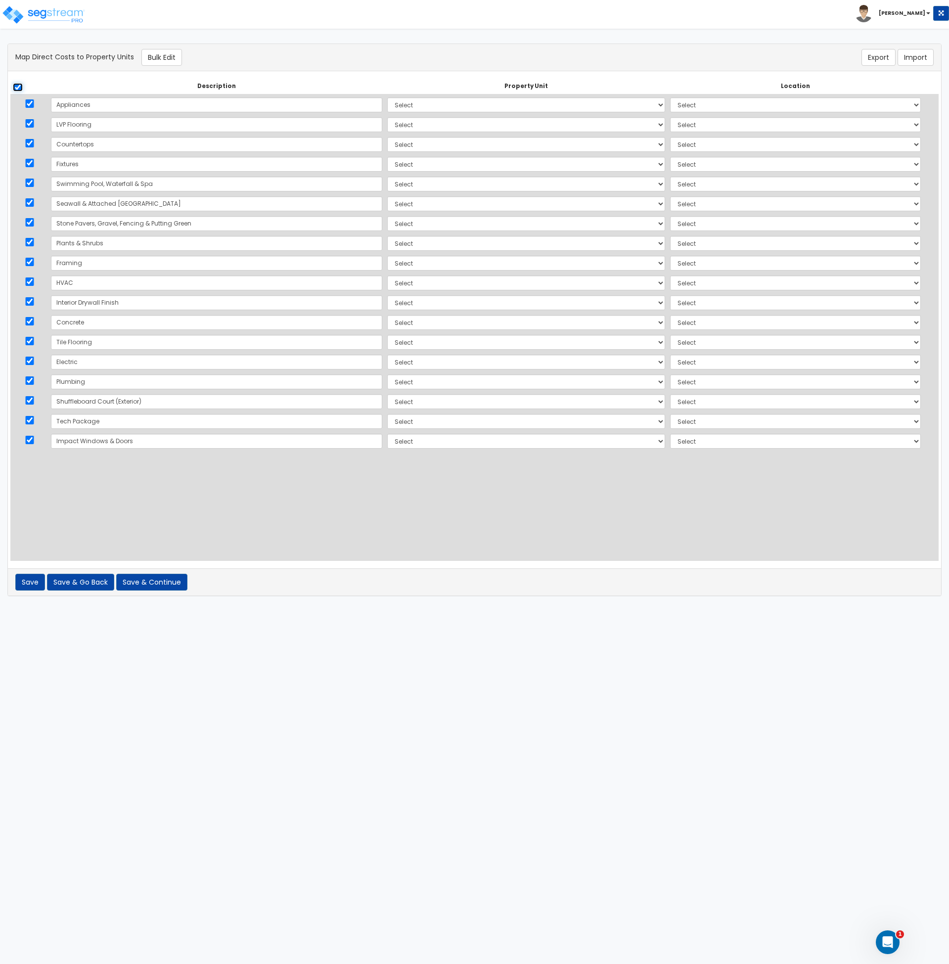
checkbox input "true"
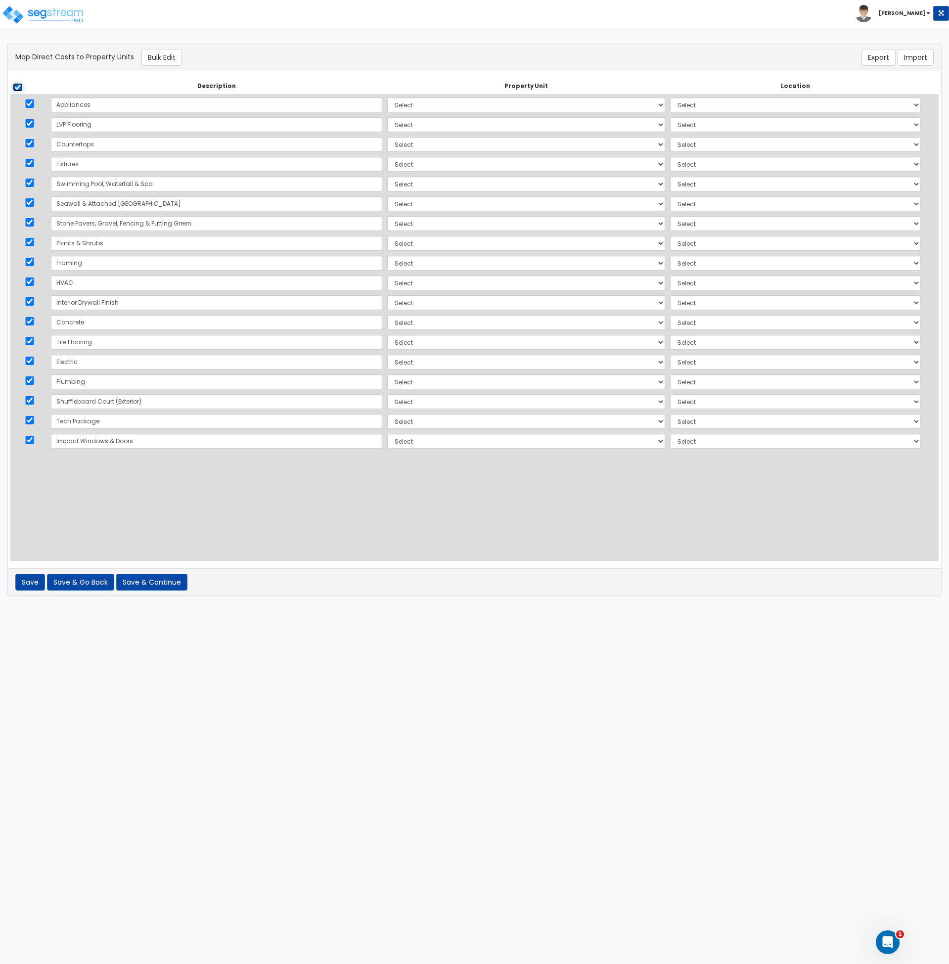
checkbox input "true"
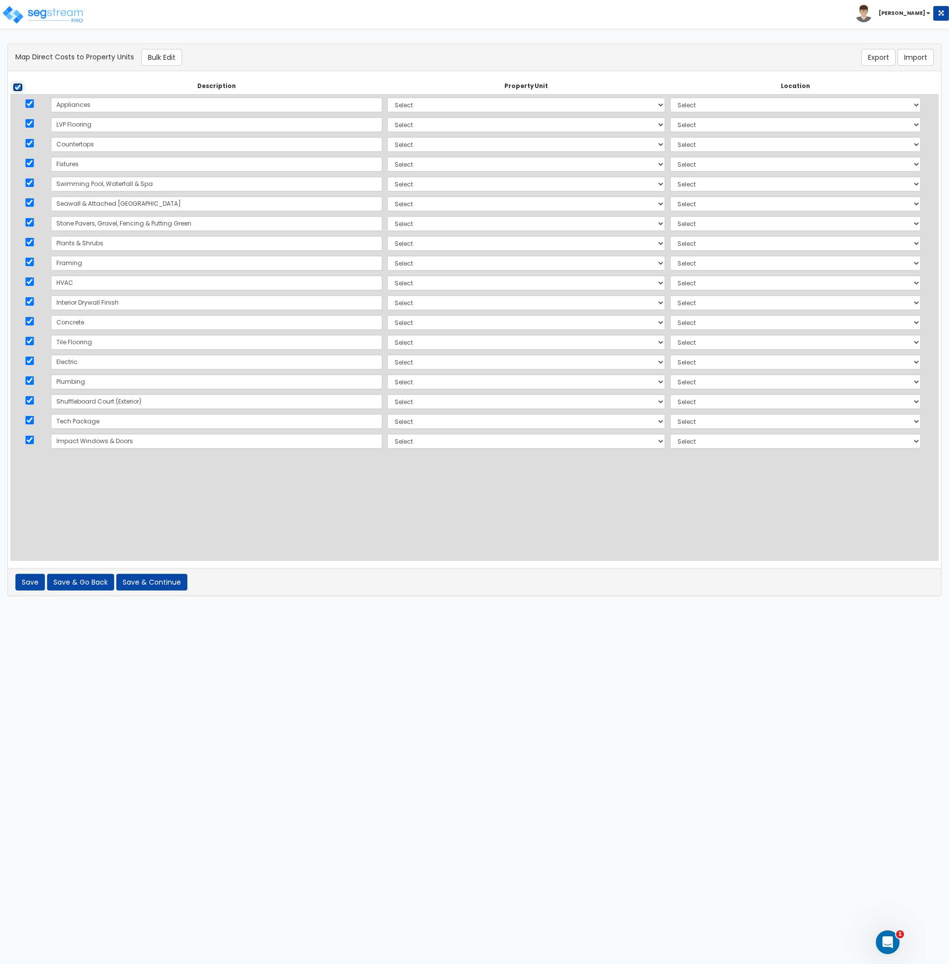
checkbox input "true"
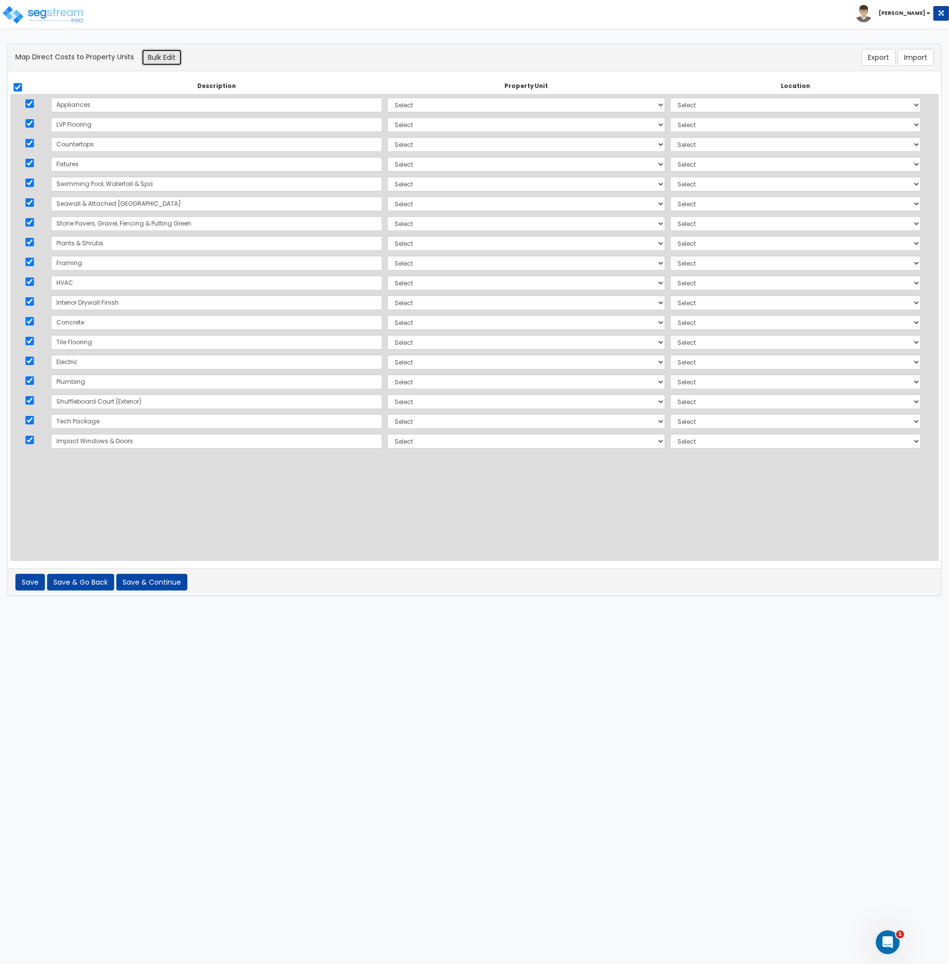
click at [154, 54] on button "Bulk Edit" at bounding box center [161, 57] width 41 height 17
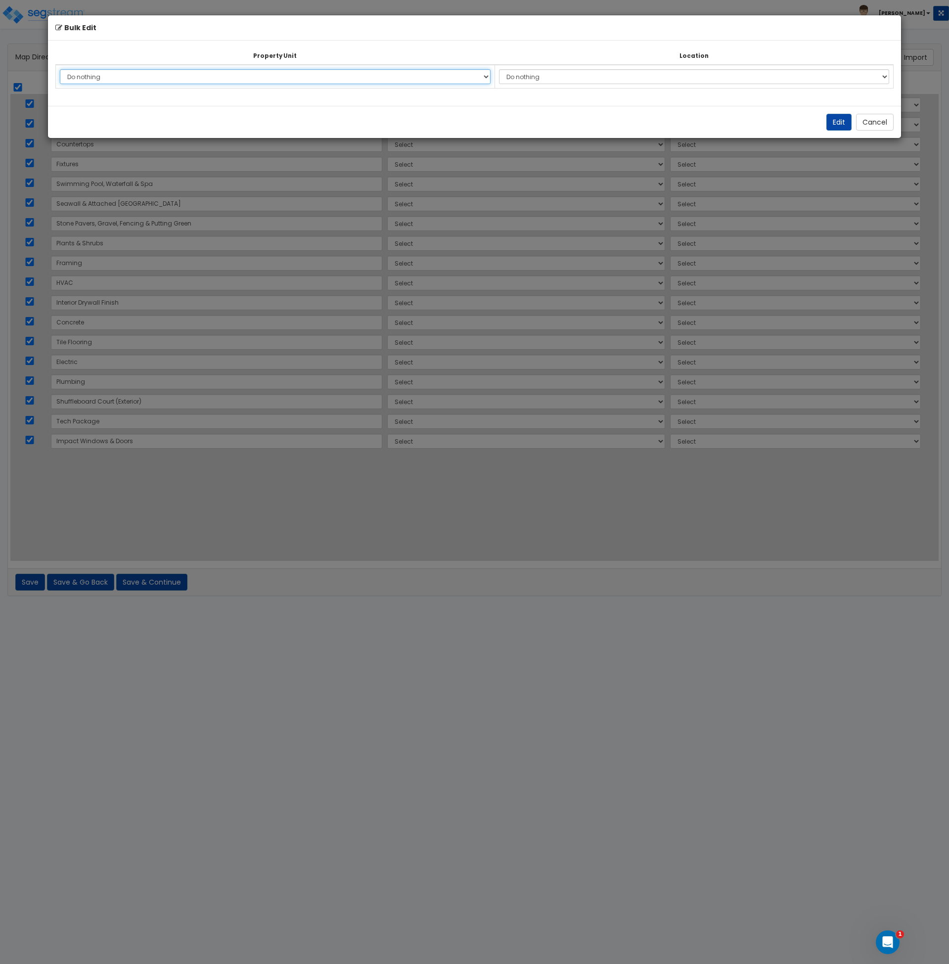
click at [278, 75] on select "Do nothing [STREET_ADDRESS] Site Improvements Add Additional Property Unit" at bounding box center [275, 76] width 431 height 15
select select "171455"
click at [60, 69] on select "Do nothing [STREET_ADDRESS] Site Improvements Add Additional Property Unit" at bounding box center [275, 76] width 431 height 15
click at [524, 80] on select "Do nothing Add Additional Location Building Building Interior" at bounding box center [694, 76] width 390 height 15
select select "6"
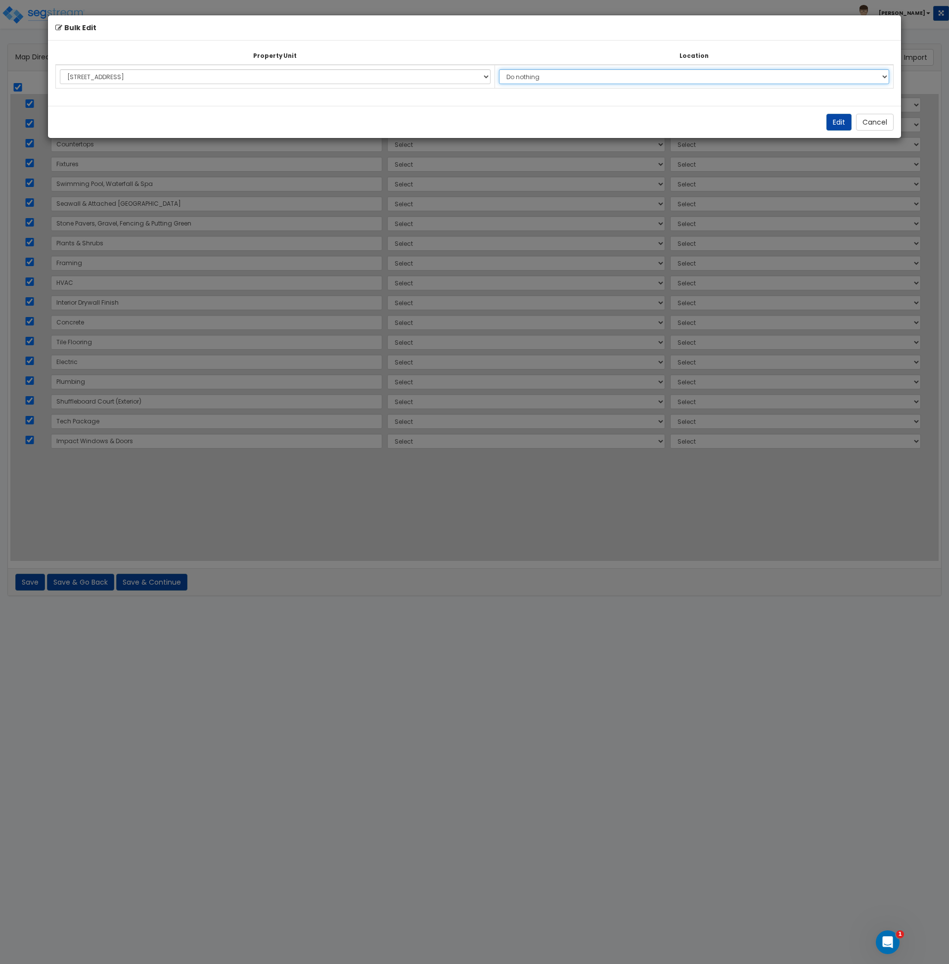
click at [504, 69] on select "Do nothing Add Additional Location Building Building Interior" at bounding box center [694, 76] width 390 height 15
click at [837, 120] on button "Edit" at bounding box center [839, 122] width 25 height 17
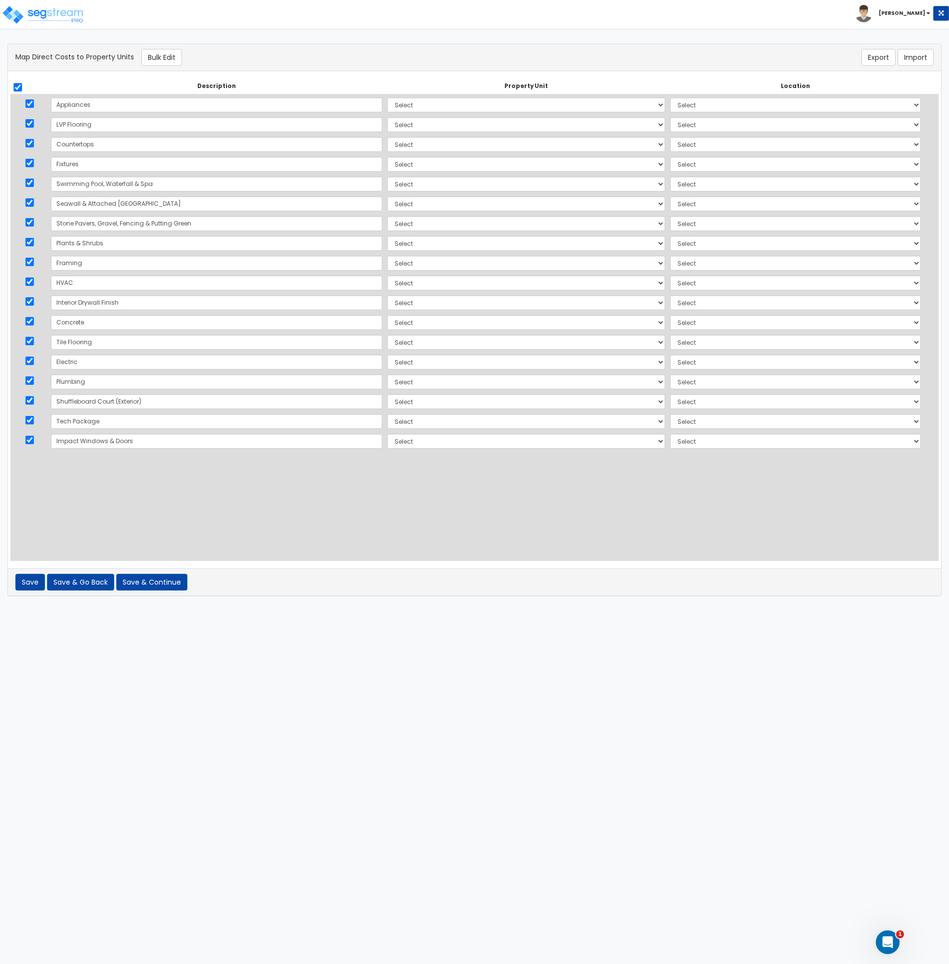
select select "171455"
select select "6"
select select "171455"
select select "6"
select select "171455"
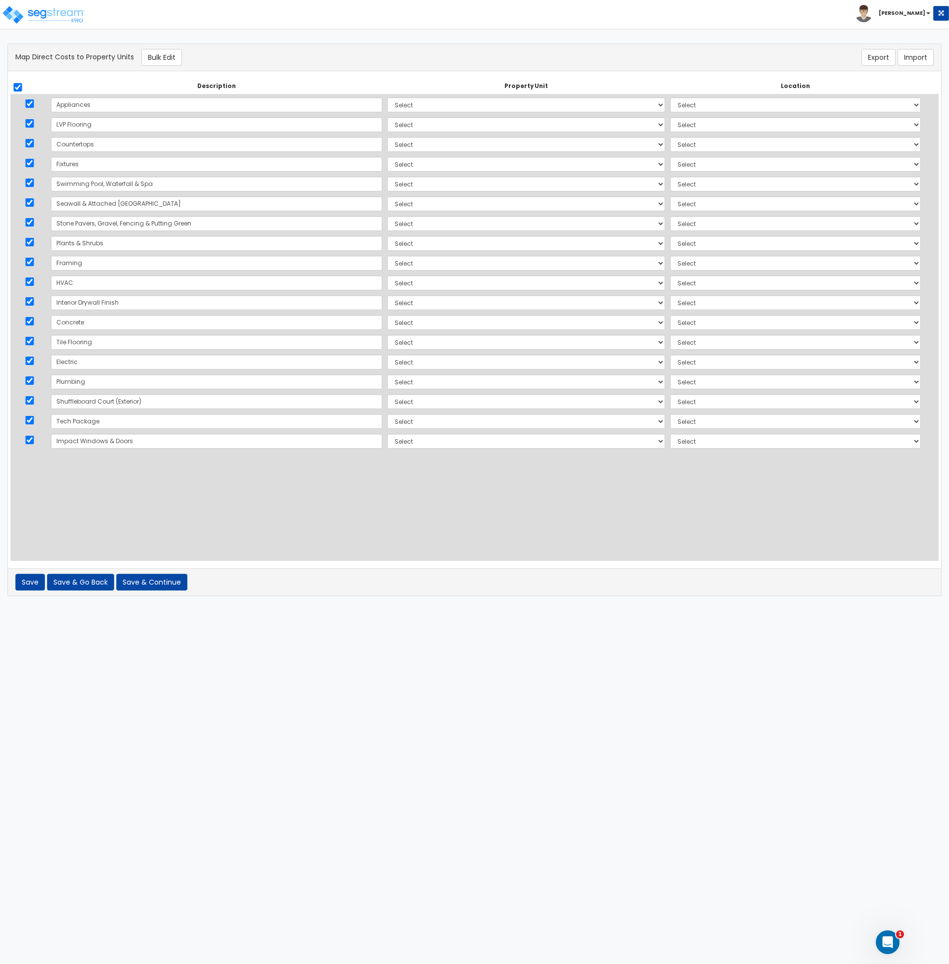
select select "6"
select select "171455"
select select "6"
select select "171455"
select select "6"
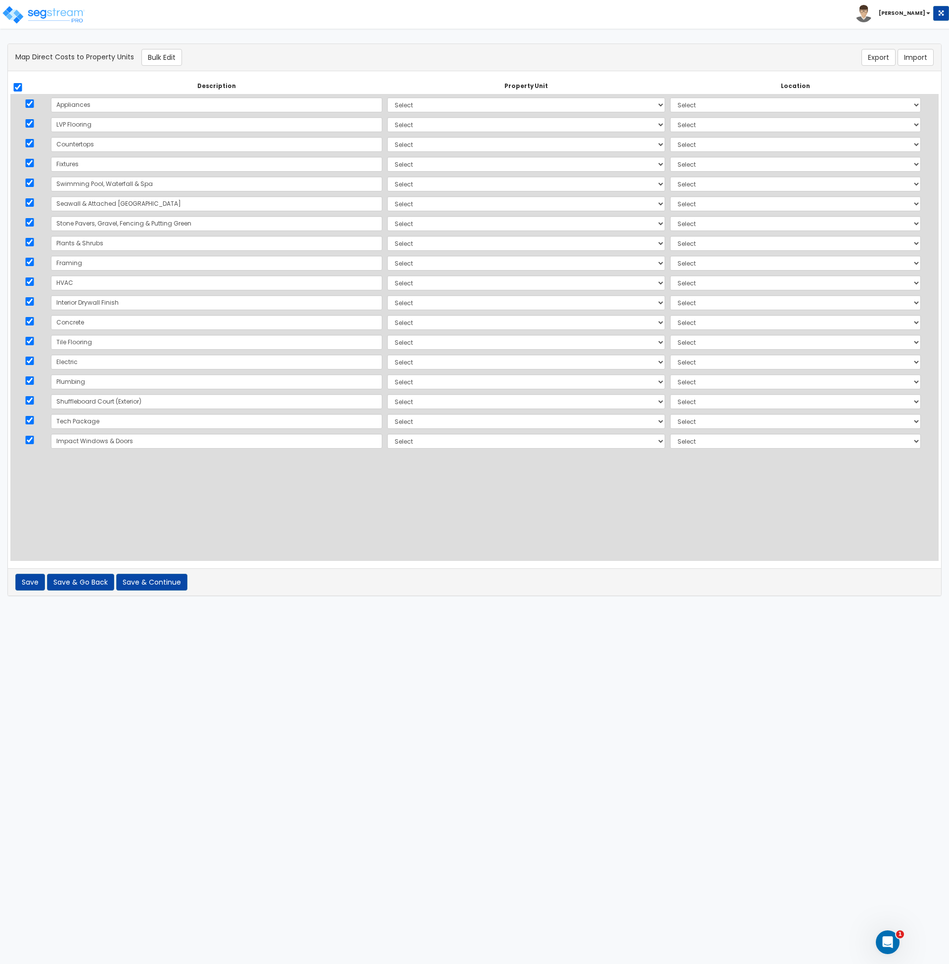
select select "171455"
select select "6"
select select "171455"
select select "6"
select select "171455"
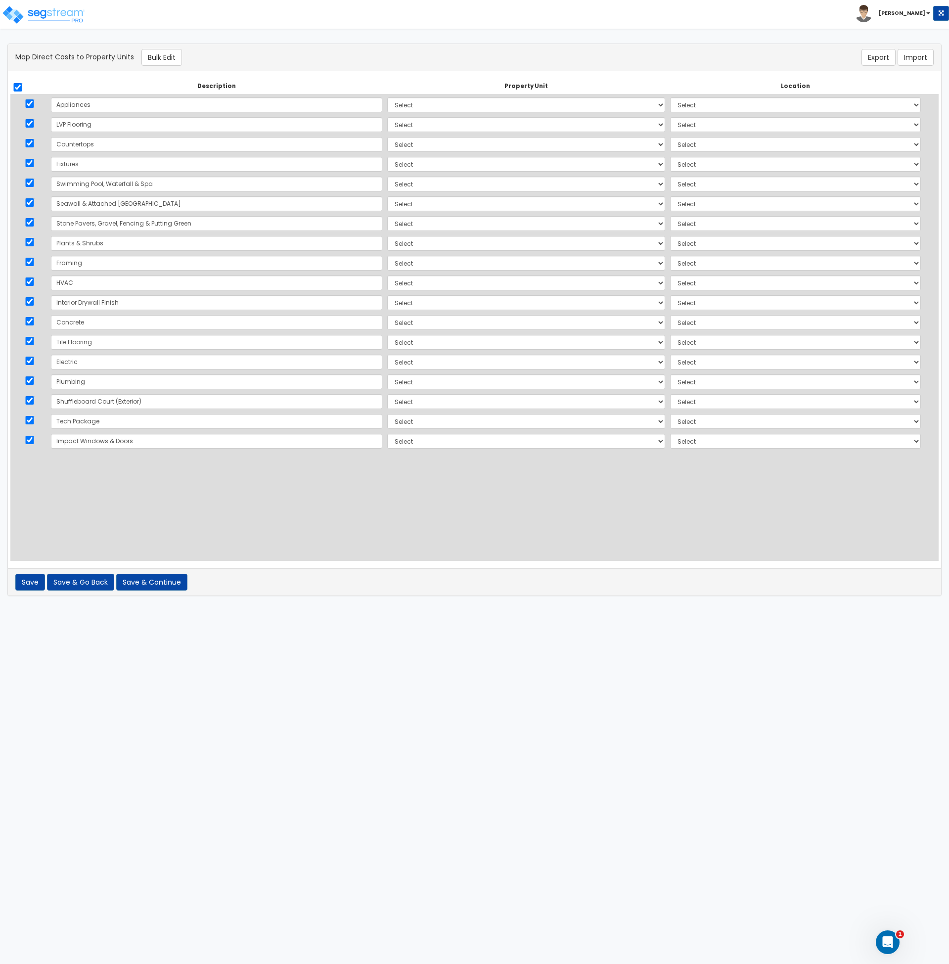
select select "6"
select select "171455"
select select "6"
select select "171455"
select select "6"
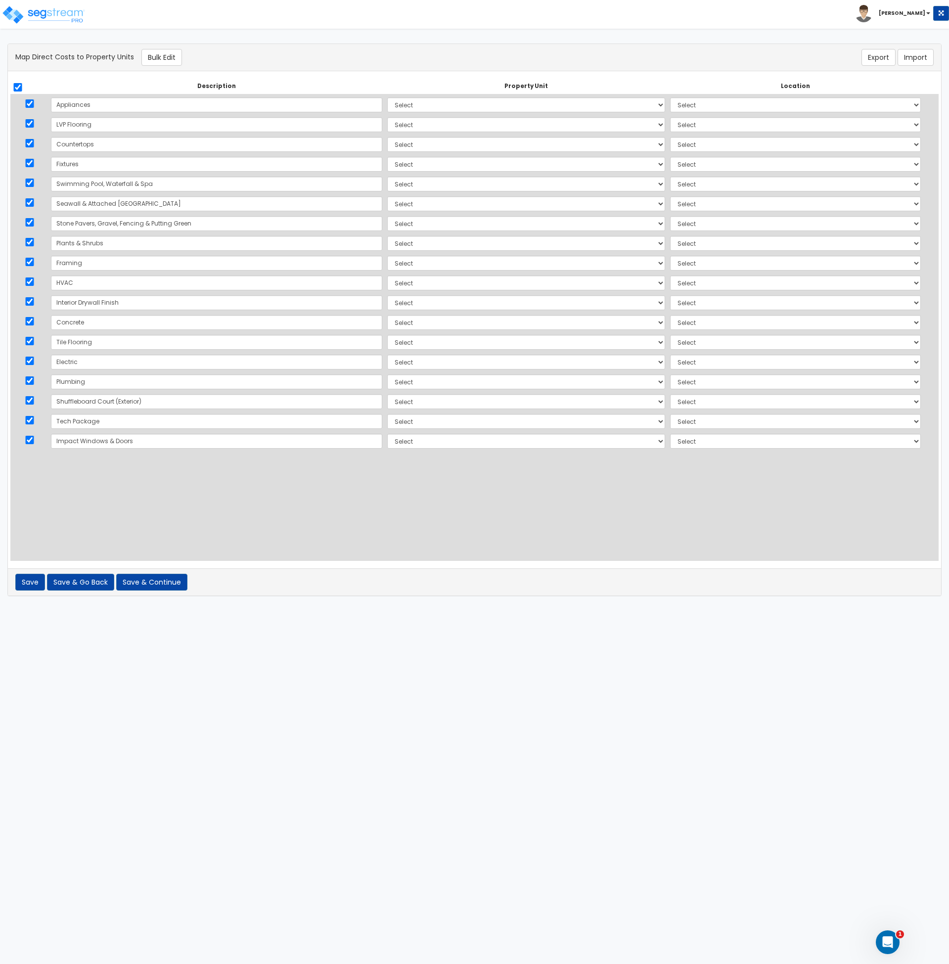
select select "171455"
select select "6"
select select "171455"
select select "6"
select select "171455"
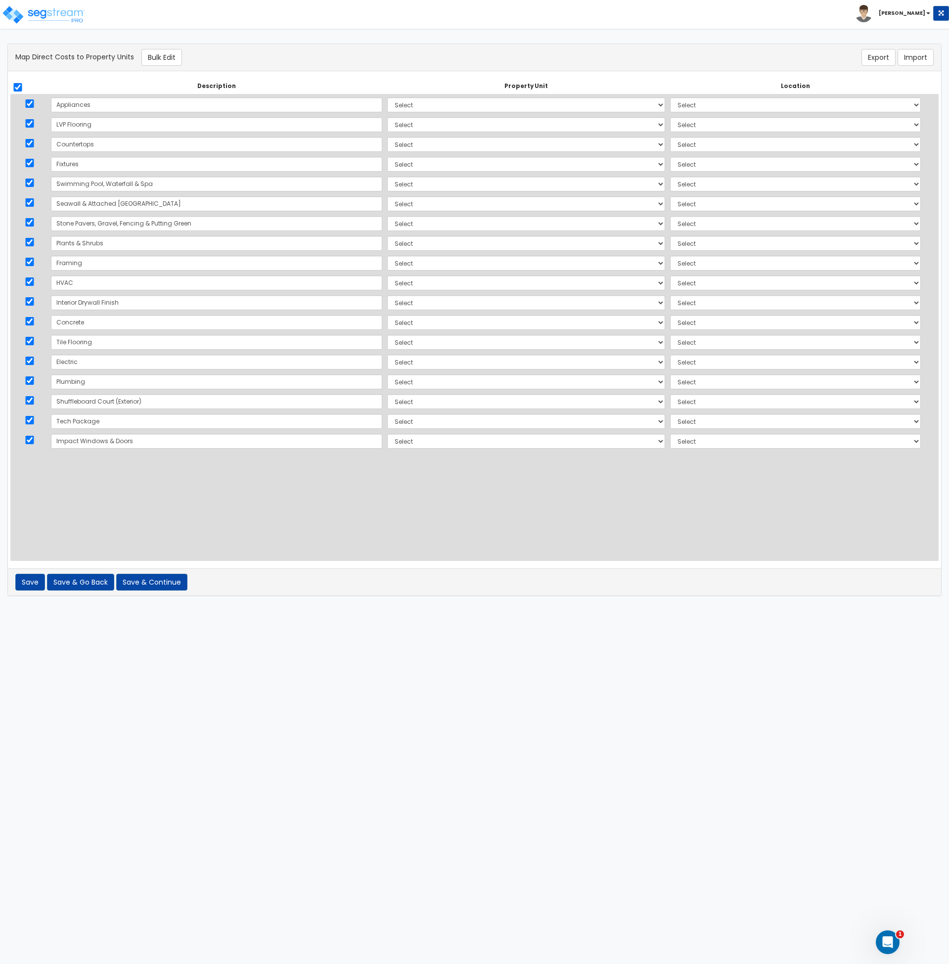
select select "6"
select select "171455"
select select "6"
select select "171455"
select select "6"
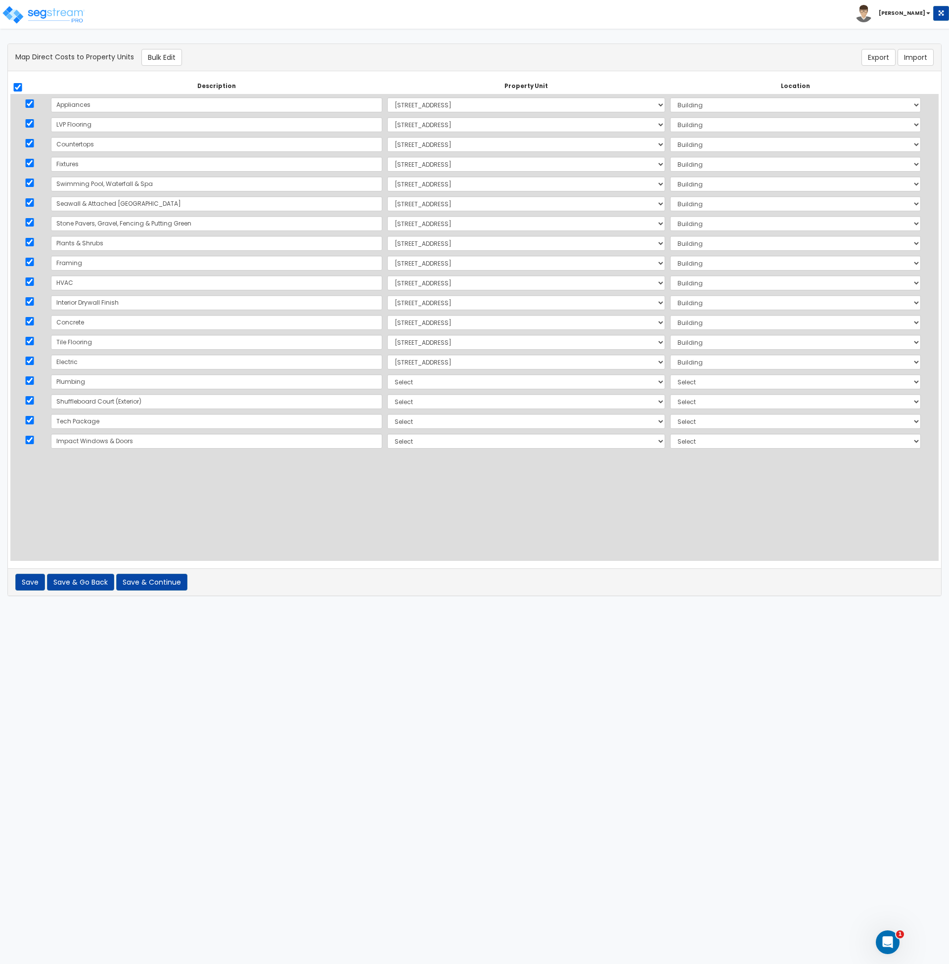
select select "171455"
select select "6"
select select "171455"
select select "6"
select select "171455"
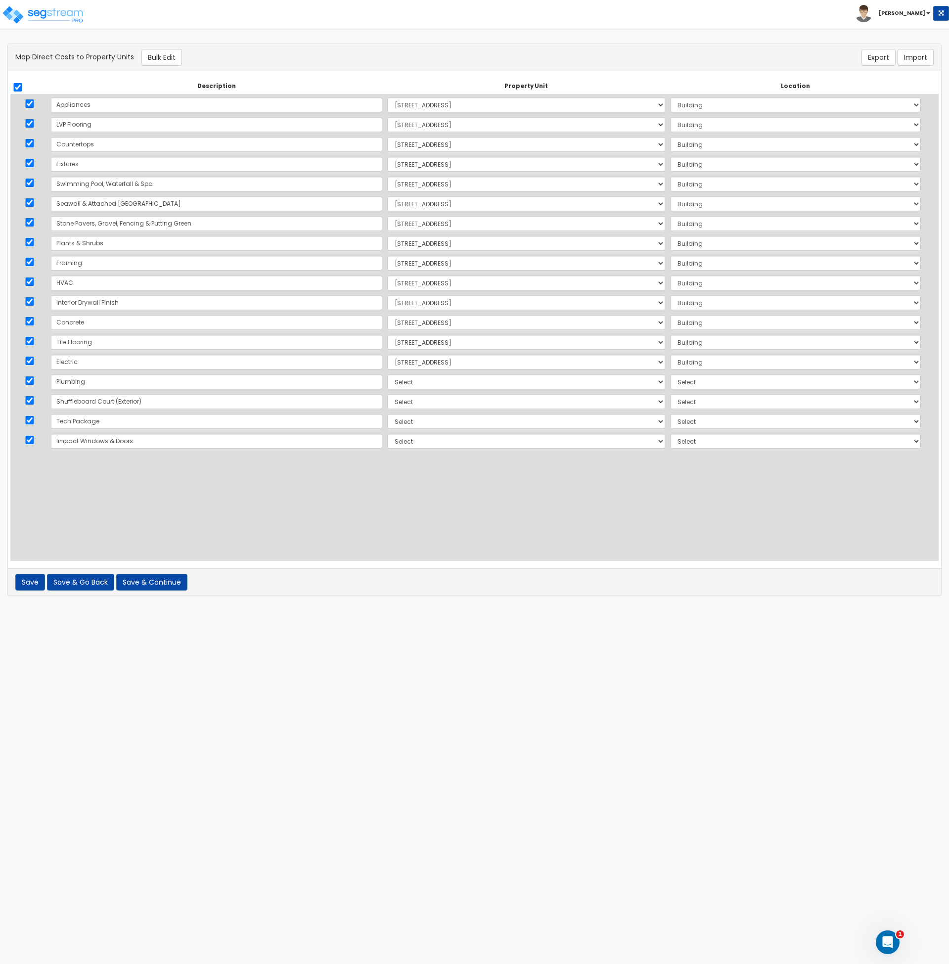
select select "6"
click at [387, 404] on select "Select [STREET_ADDRESS] Site Improvements Add Additional Property Unit" at bounding box center [526, 401] width 278 height 15
select select "171456"
click at [387, 394] on select "Select [STREET_ADDRESS] Site Improvements Add Additional Property Unit" at bounding box center [526, 401] width 278 height 15
click at [699, 402] on select "Select Add Additional Location Site Exterior" at bounding box center [795, 401] width 251 height 15
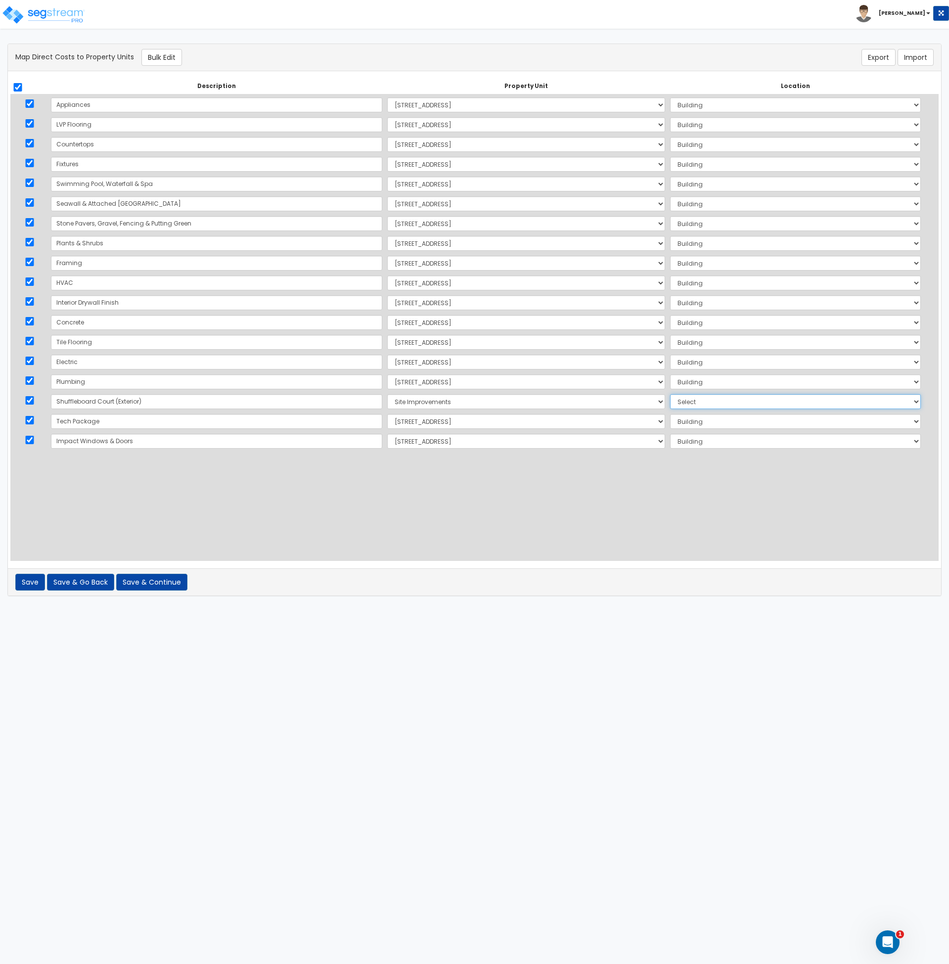
select select "462"
click at [670, 394] on select "Select Add Additional Location Site Exterior" at bounding box center [795, 401] width 251 height 15
click at [387, 240] on select "Select [STREET_ADDRESS] Site Improvements Add Additional Property Unit" at bounding box center [526, 243] width 278 height 15
select select "171456"
click at [387, 236] on select "Select [STREET_ADDRESS] Site Improvements Add Additional Property Unit" at bounding box center [526, 243] width 278 height 15
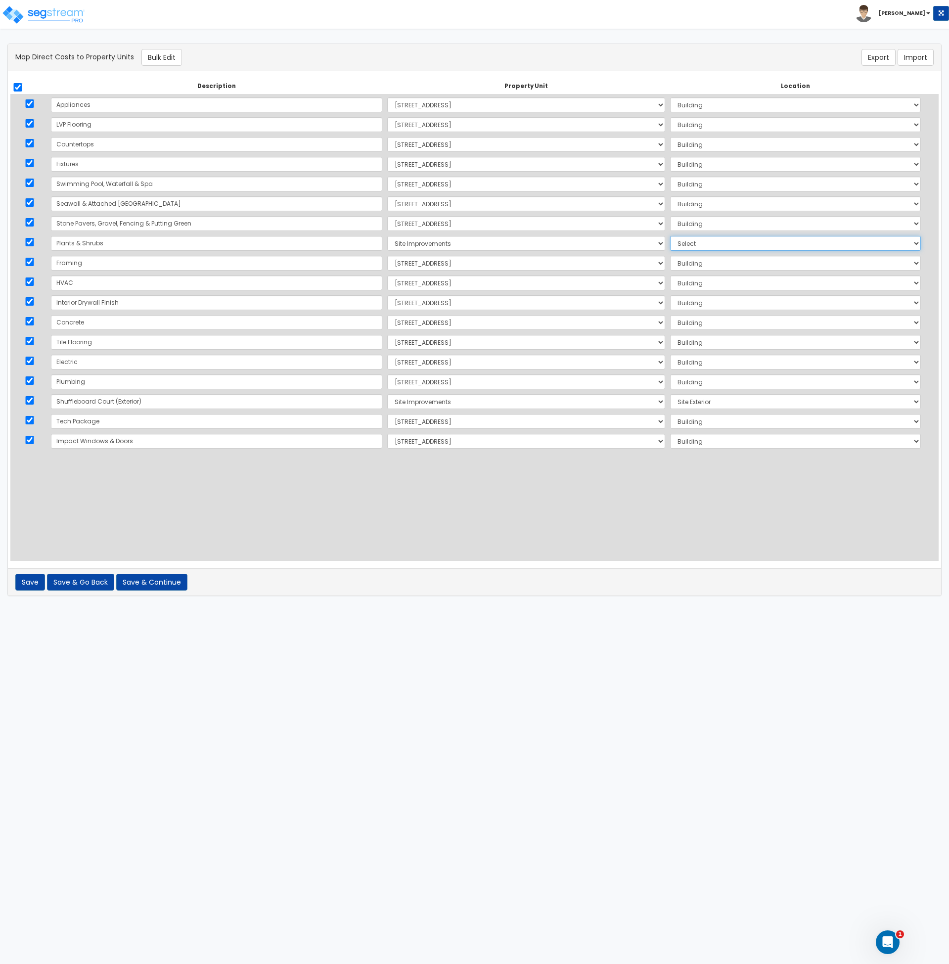
click at [670, 242] on select "Select Add Additional Location Site Exterior" at bounding box center [795, 243] width 251 height 15
select select "462"
click at [670, 236] on select "Select Add Additional Location Site Exterior" at bounding box center [795, 243] width 251 height 15
click at [387, 223] on select "Select [STREET_ADDRESS] Site Improvements Add Additional Property Unit" at bounding box center [526, 223] width 278 height 15
select select "171456"
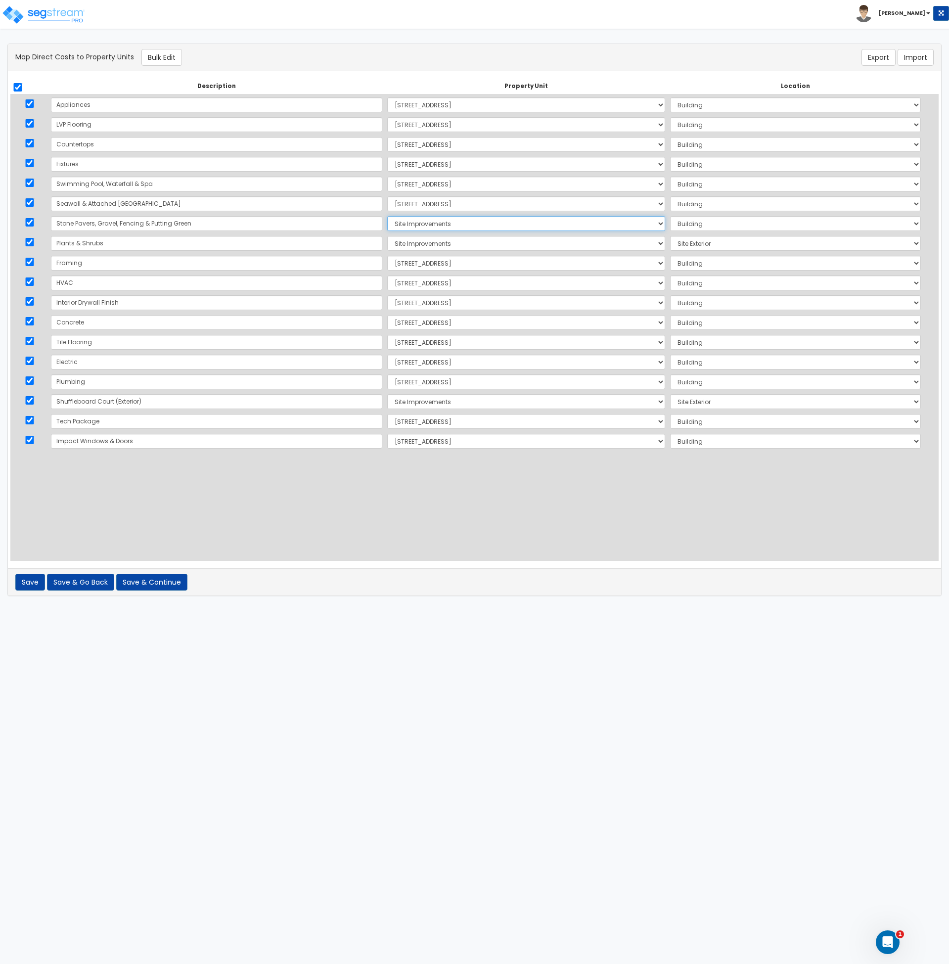
click at [387, 216] on select "Select [STREET_ADDRESS] Site Improvements Add Additional Property Unit" at bounding box center [526, 223] width 278 height 15
click at [670, 224] on select "Select Add Additional Location Site Exterior" at bounding box center [795, 223] width 251 height 15
select select "462"
click at [670, 216] on select "Select Add Additional Location Site Exterior" at bounding box center [795, 223] width 251 height 15
click at [387, 199] on select "Select [STREET_ADDRESS] Site Improvements Add Additional Property Unit" at bounding box center [526, 203] width 278 height 15
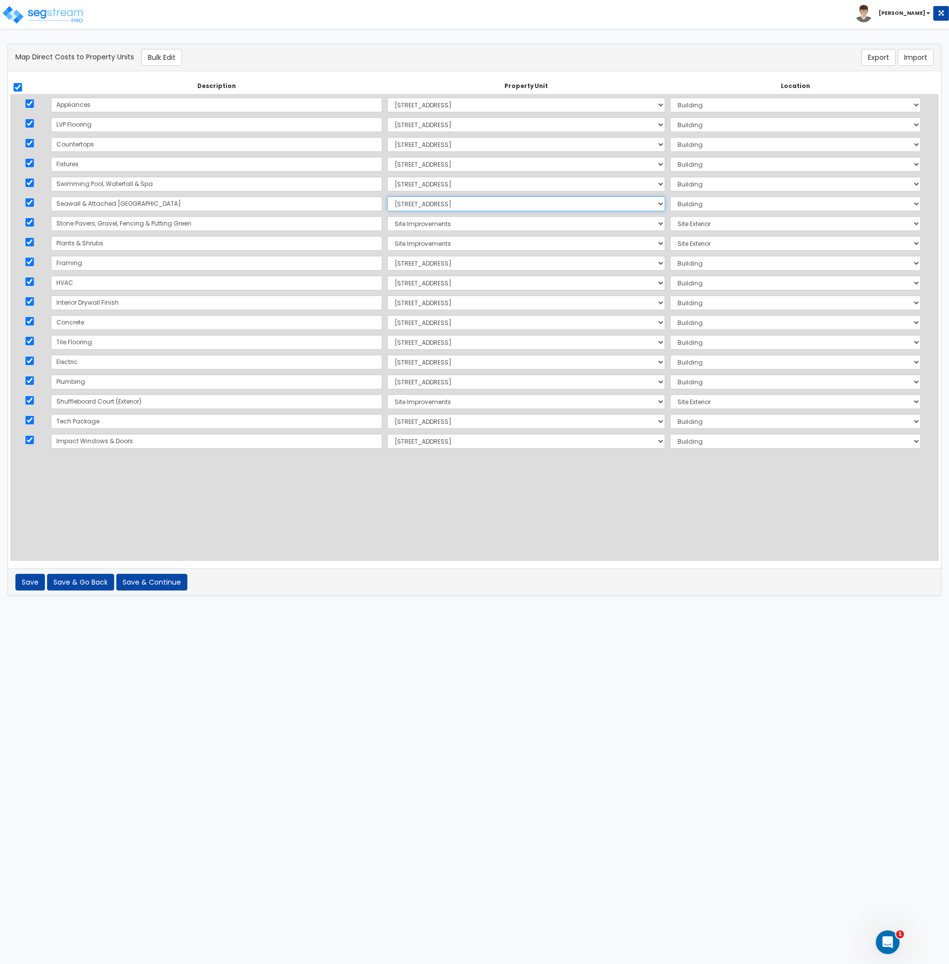
select select "171456"
click at [387, 196] on select "Select [STREET_ADDRESS] Site Improvements Add Additional Property Unit" at bounding box center [526, 203] width 278 height 15
select select
click at [387, 185] on select "Select [STREET_ADDRESS] Site Improvements Add Additional Property Unit" at bounding box center [526, 184] width 278 height 15
select select "171456"
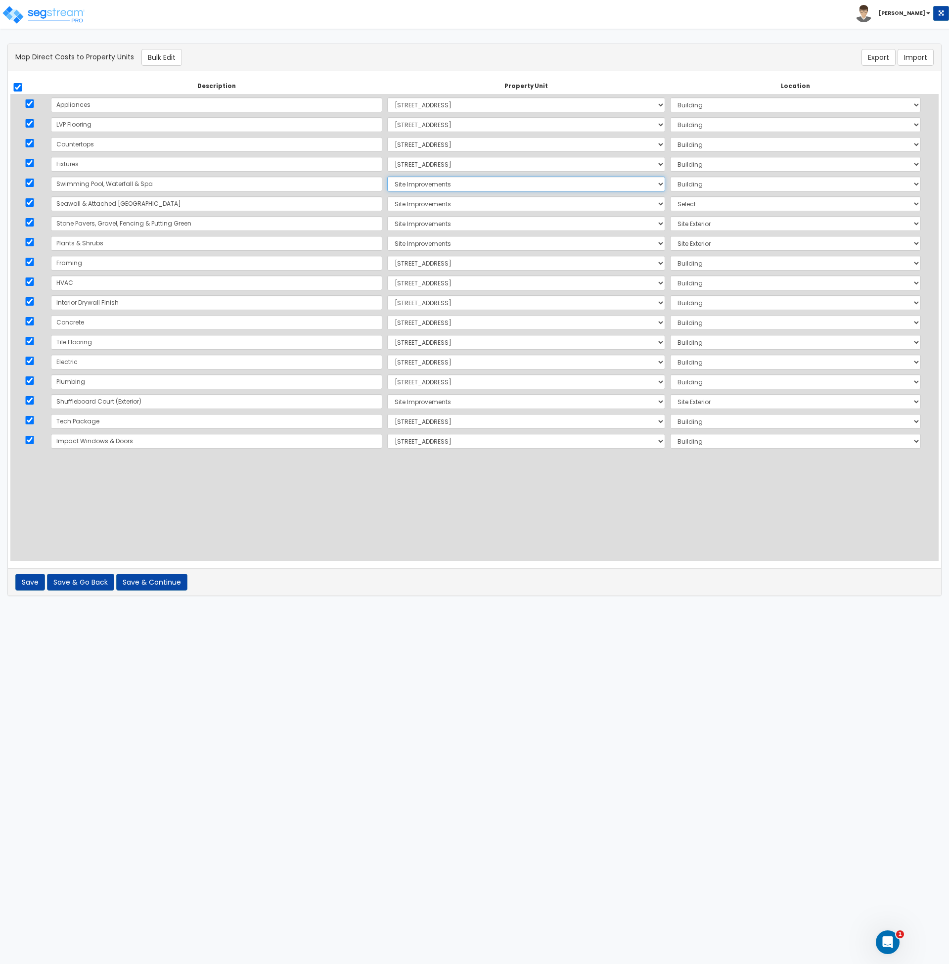
click at [387, 177] on select "Select [STREET_ADDRESS] Site Improvements Add Additional Property Unit" at bounding box center [526, 184] width 278 height 15
click at [670, 181] on select "Select Add Additional Location Site Exterior" at bounding box center [795, 184] width 251 height 15
select select "462"
click at [670, 177] on select "Select Add Additional Location Site Exterior" at bounding box center [795, 184] width 251 height 15
click at [670, 202] on select "Select Add Additional Location Site Exterior" at bounding box center [795, 203] width 251 height 15
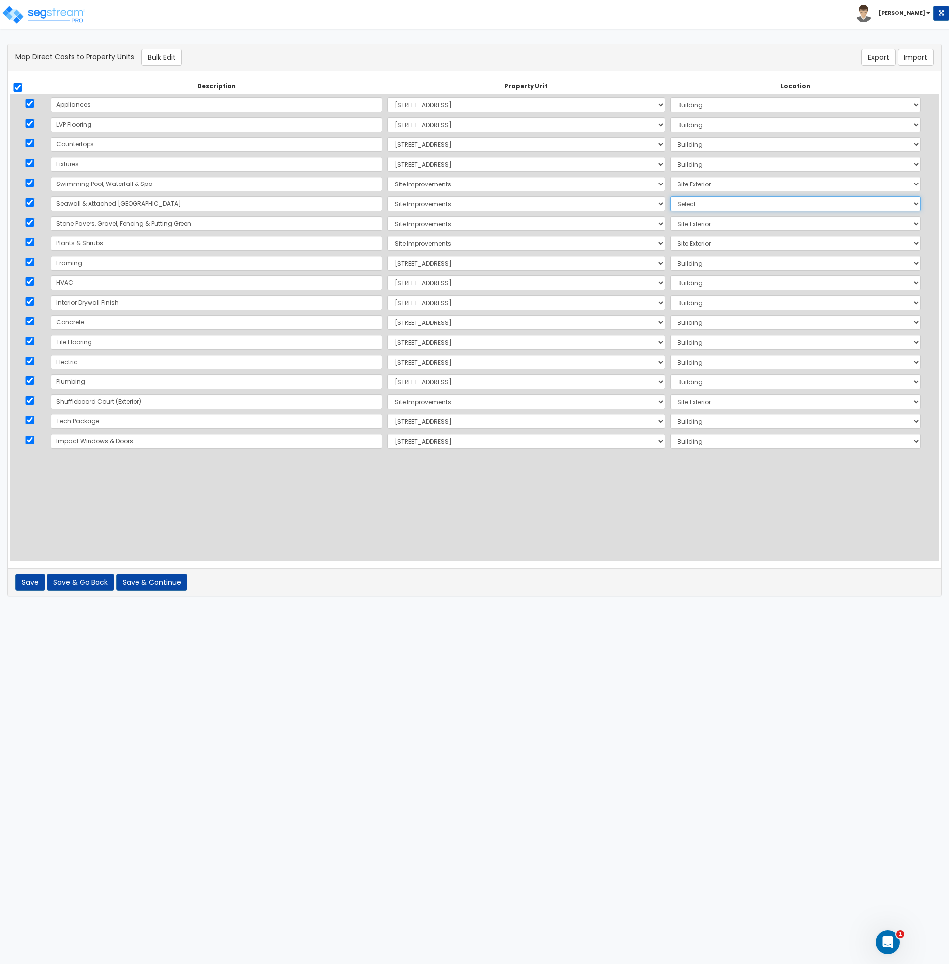
select select "462"
click at [670, 196] on select "Select Add Additional Location Site Exterior" at bounding box center [795, 203] width 251 height 15
click at [571, 470] on div "Description Property Unit Location Do nothing [STREET_ADDRESS] Site Improvement…" at bounding box center [474, 320] width 928 height 482
click at [164, 583] on button "Save & Continue" at bounding box center [151, 582] width 71 height 17
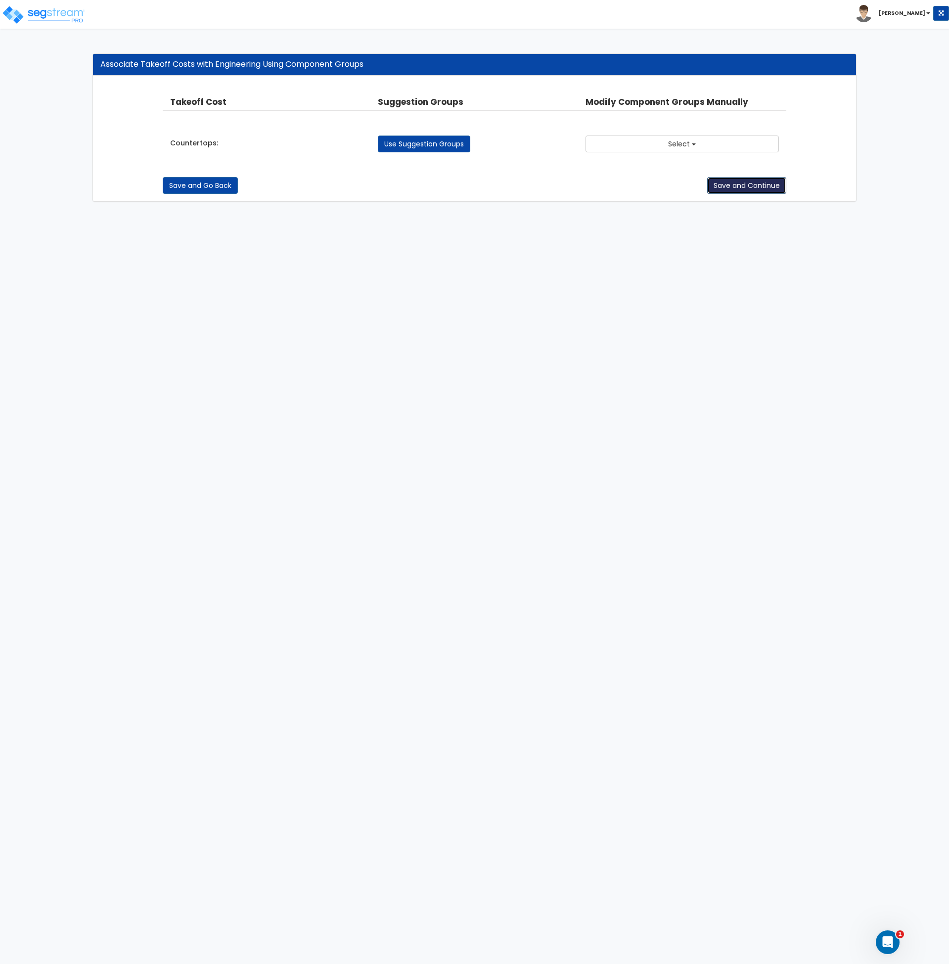
click at [741, 190] on button "Save and Continue" at bounding box center [746, 185] width 79 height 17
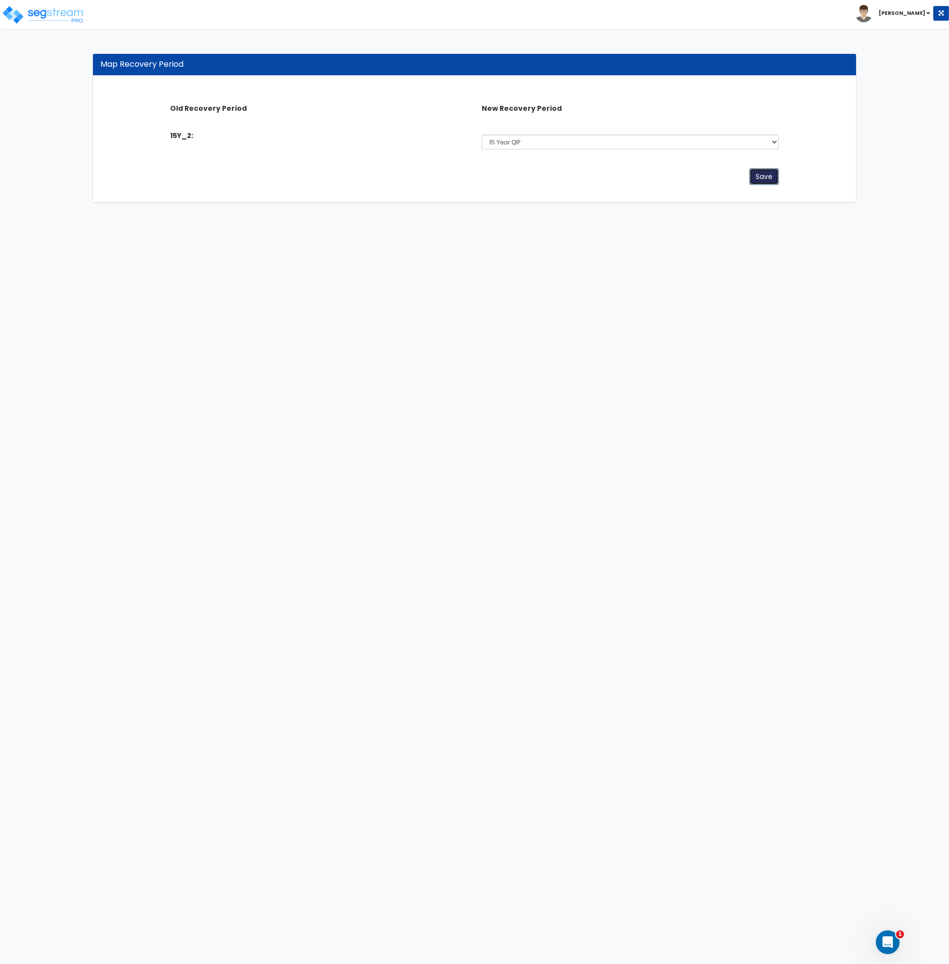
click at [766, 177] on button "Save" at bounding box center [764, 176] width 30 height 17
click at [761, 180] on button "Save" at bounding box center [764, 176] width 30 height 17
click at [545, 139] on select "Select 5 Years 7 Year 15 Year 15 Year QIP 39 Year" at bounding box center [630, 142] width 297 height 15
click at [482, 135] on select "Select 5 Years 7 Year 15 Year 15 Year QIP 39 Year" at bounding box center [630, 142] width 297 height 15
click at [550, 179] on div "Save" at bounding box center [474, 176] width 623 height 17
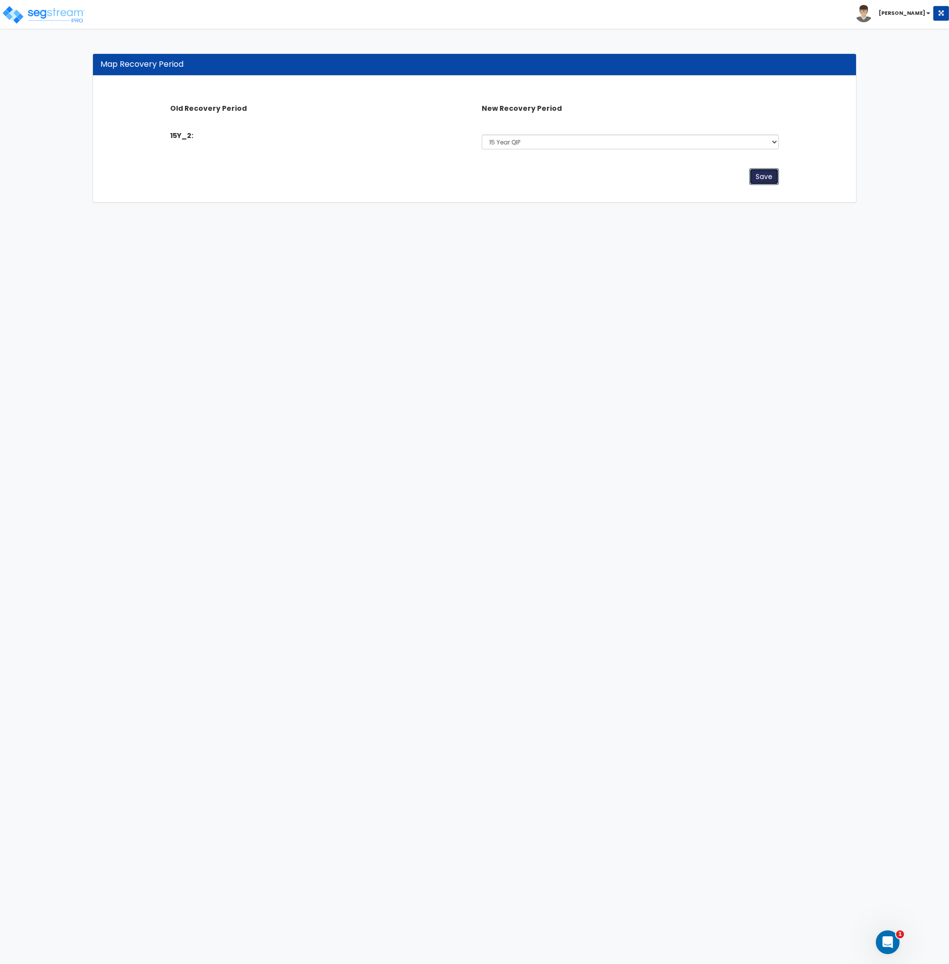
click at [759, 179] on button "Save" at bounding box center [764, 176] width 30 height 17
click at [588, 159] on div "Save" at bounding box center [474, 174] width 623 height 42
click at [542, 139] on select "Select 5 Years 7 Year 15 Year 15 Year QIP 39 Year" at bounding box center [630, 142] width 297 height 15
select select "15Y_1"
click at [482, 135] on select "Select 5 Years 7 Year 15 Year 15 Year QIP 39 Year" at bounding box center [630, 142] width 297 height 15
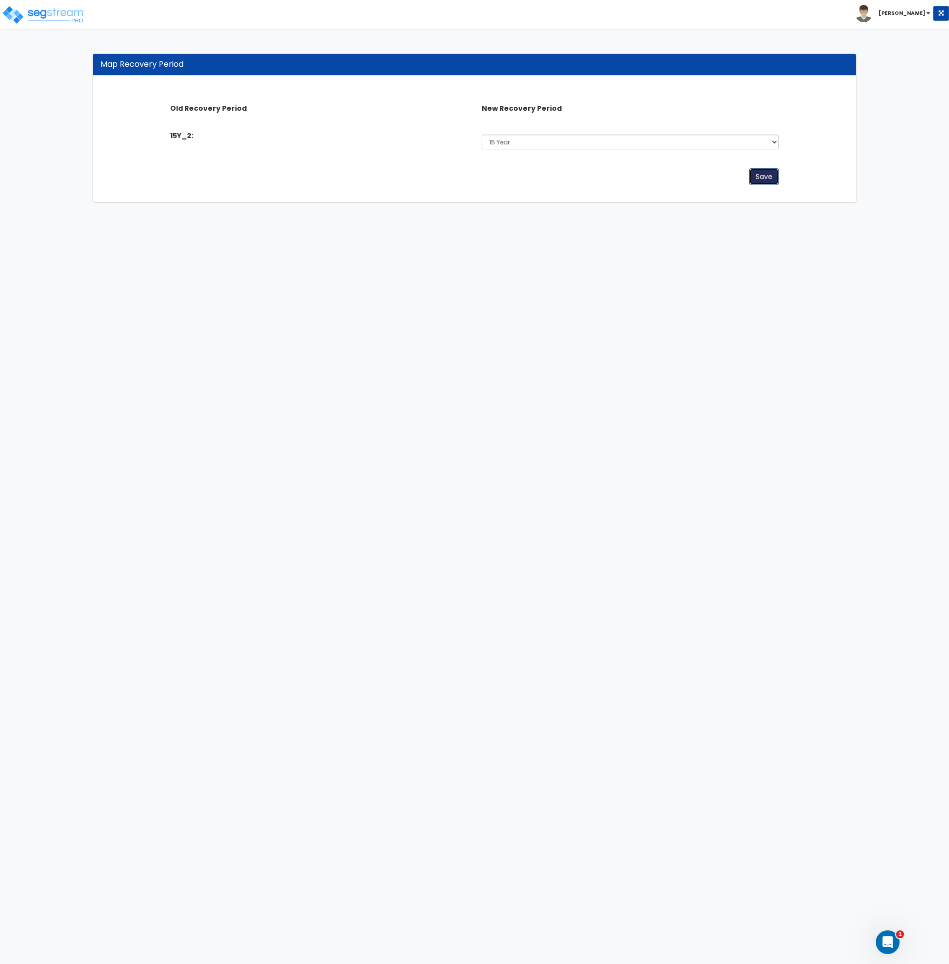
click at [774, 181] on button "Save" at bounding box center [764, 176] width 30 height 17
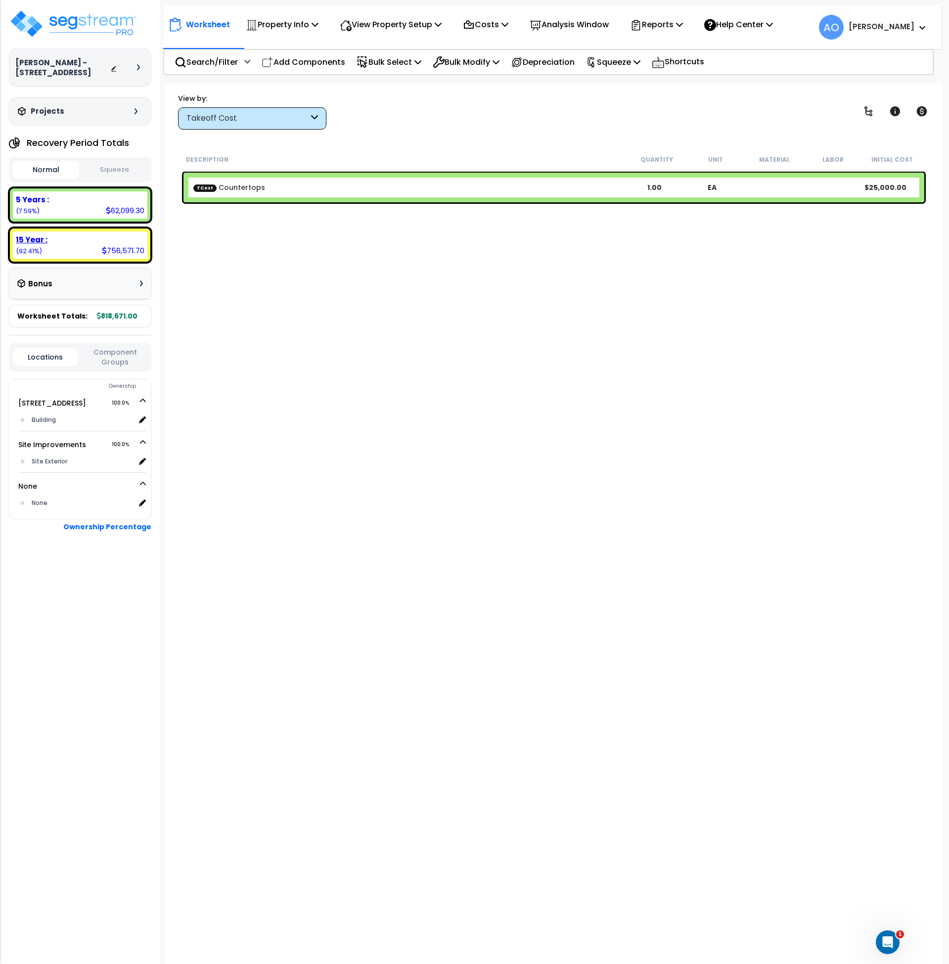
click at [63, 235] on div "15 Year :" at bounding box center [80, 239] width 129 height 10
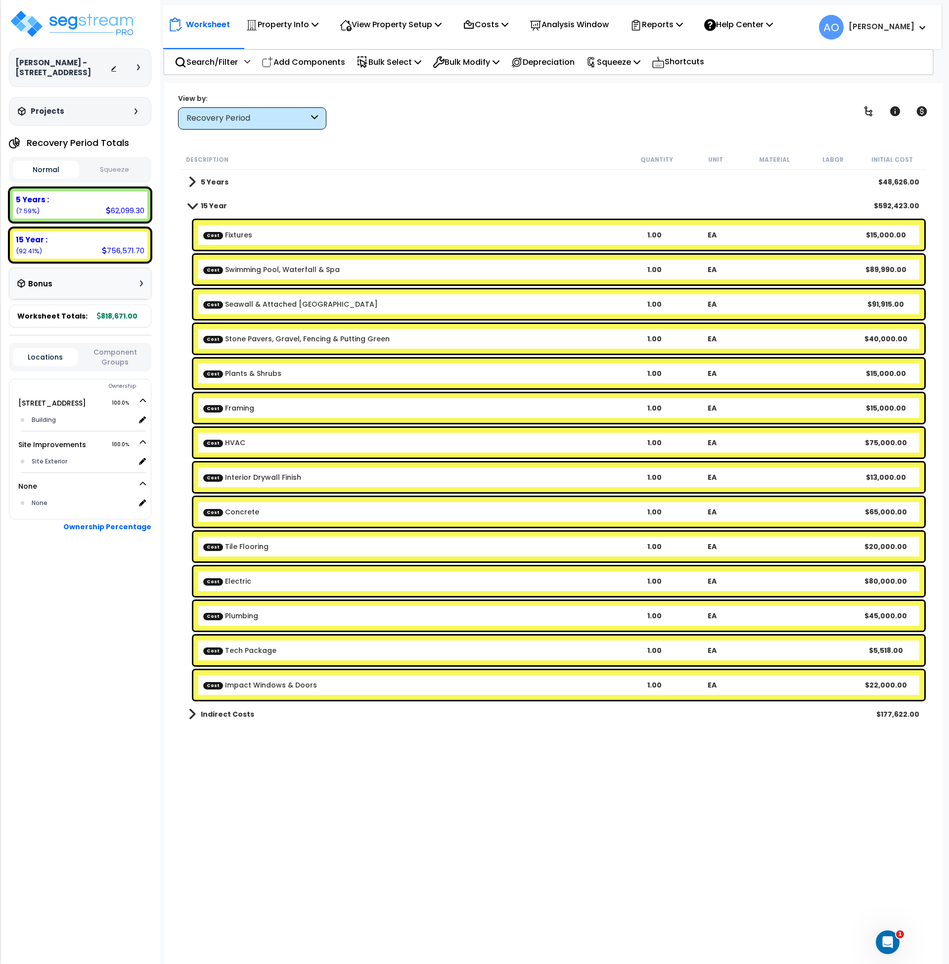
click at [260, 231] on b "Cost Fixtures" at bounding box center [414, 235] width 422 height 10
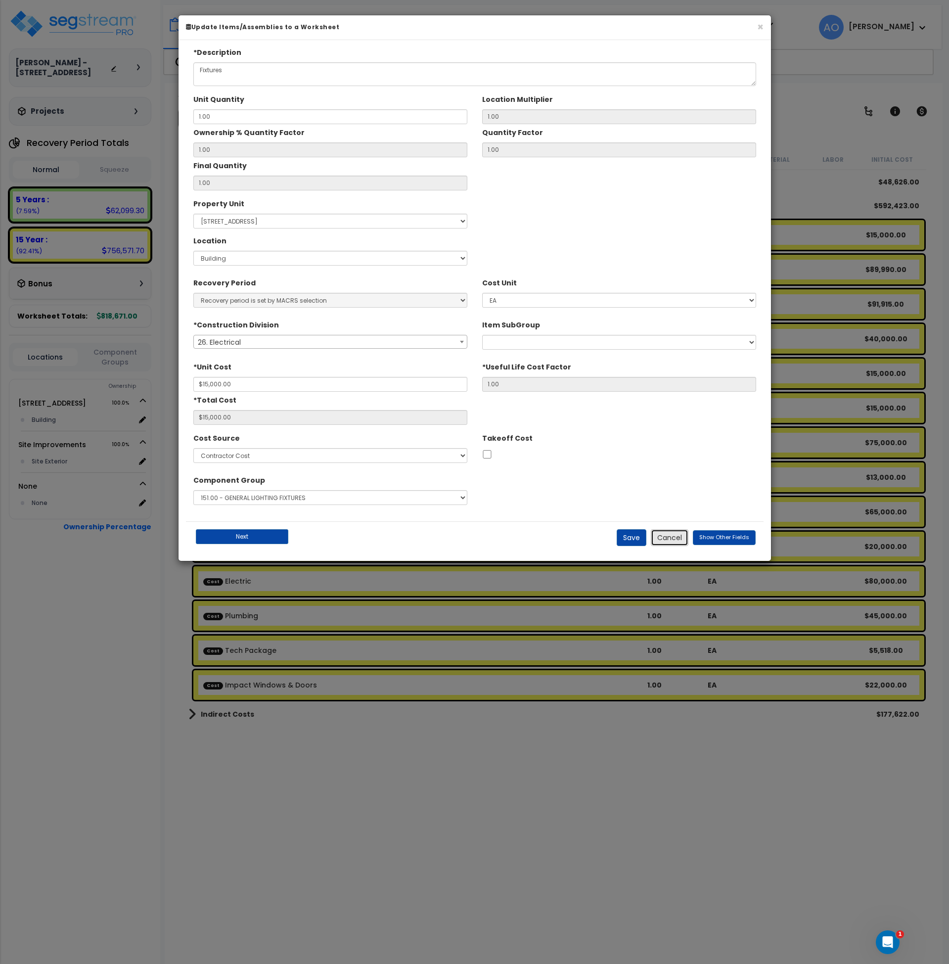
click at [669, 535] on button "Cancel" at bounding box center [670, 537] width 38 height 17
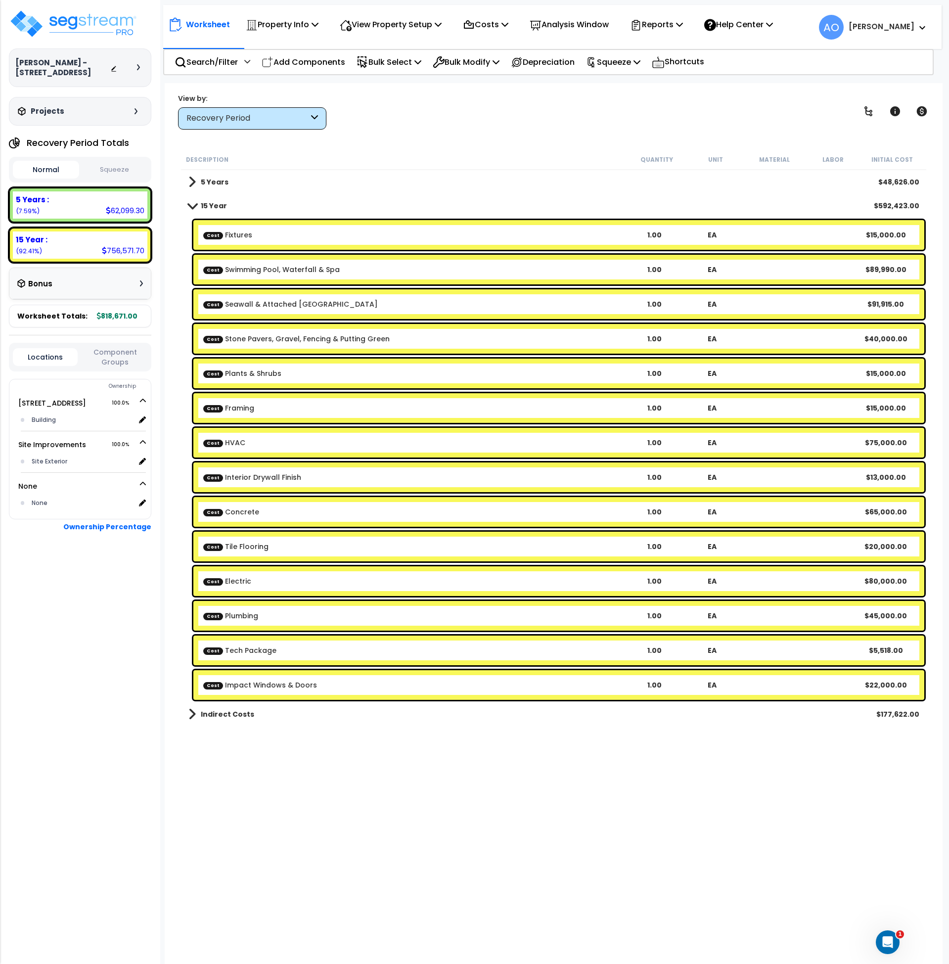
scroll to position [44, 0]
click at [240, 710] on b "Indirect Costs" at bounding box center [227, 714] width 53 height 10
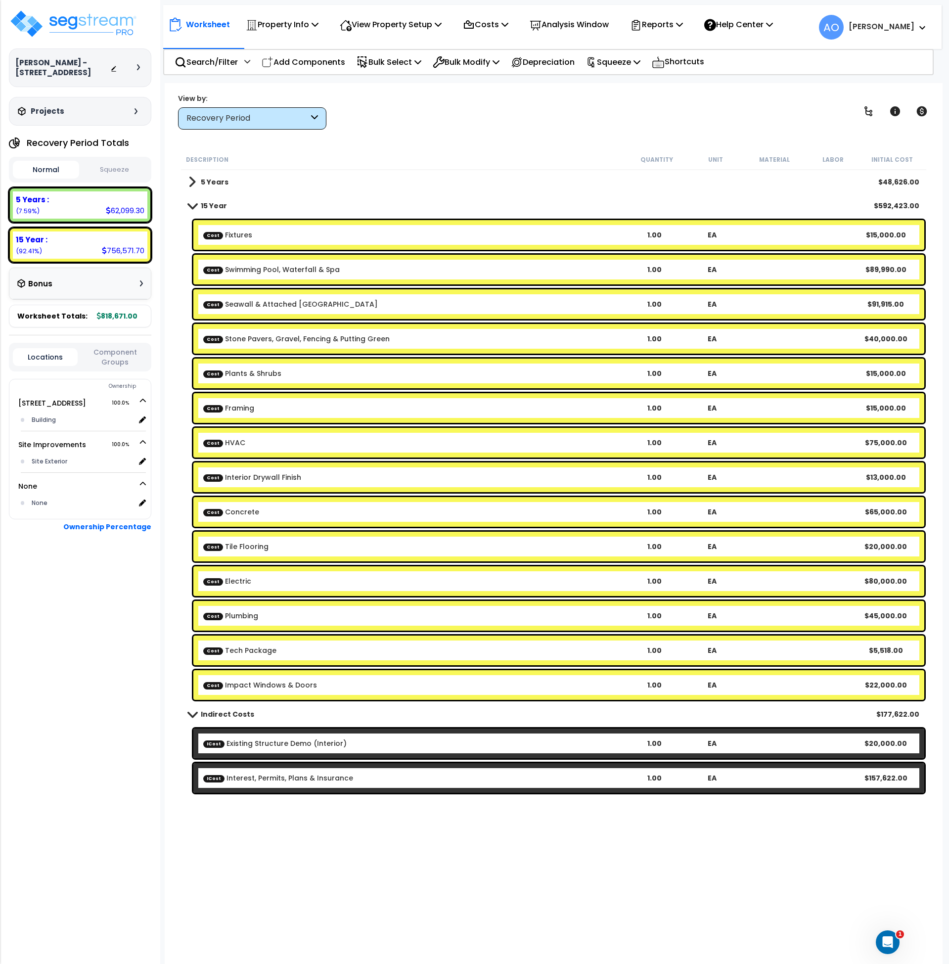
click at [250, 618] on link "Cost Plumbing" at bounding box center [230, 616] width 55 height 10
click at [668, 19] on p "Reports" at bounding box center [656, 24] width 53 height 13
click at [211, 183] on b "5 Years" at bounding box center [215, 182] width 28 height 10
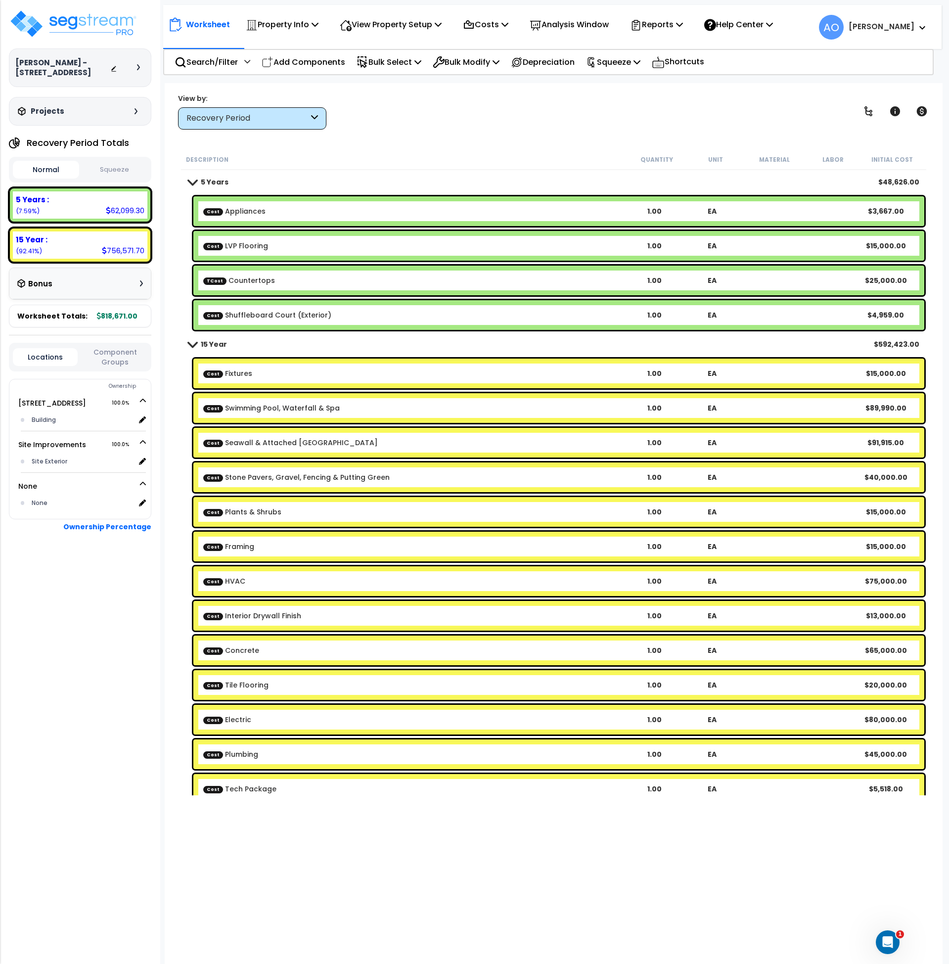
click at [231, 377] on link "Cost Fixtures" at bounding box center [227, 374] width 49 height 10
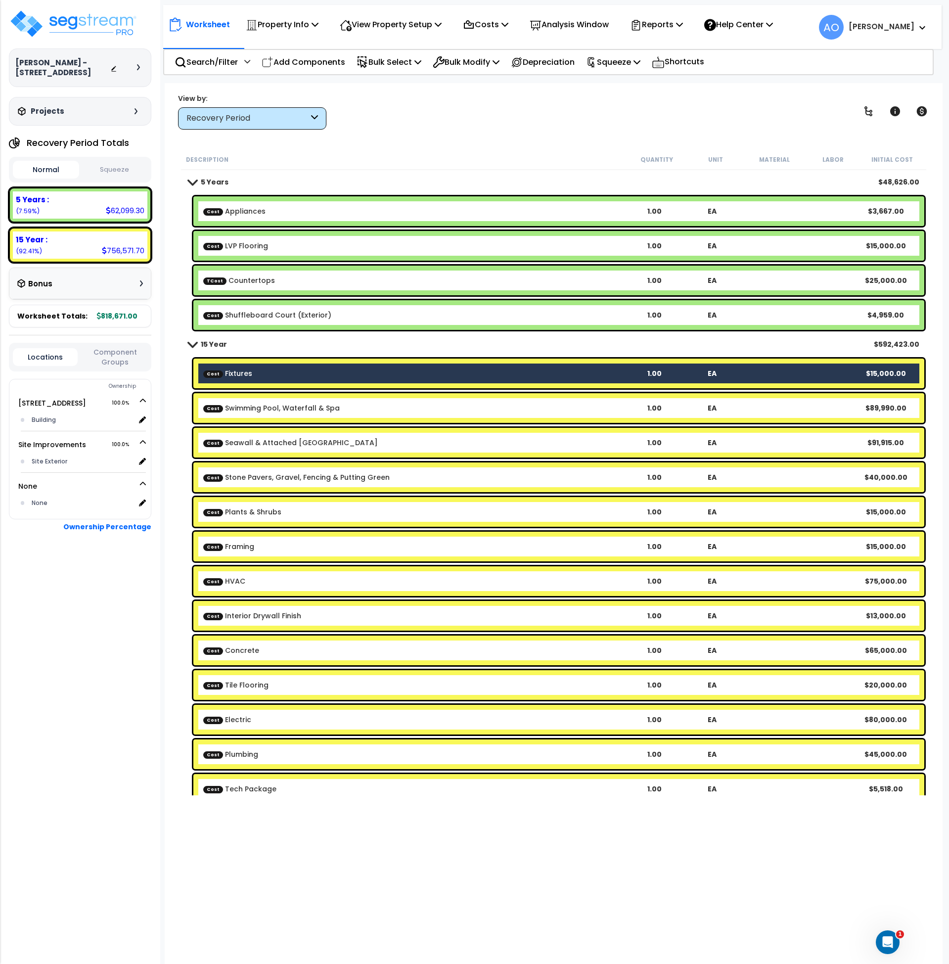
click at [245, 545] on link "Cost Framing" at bounding box center [228, 547] width 51 height 10
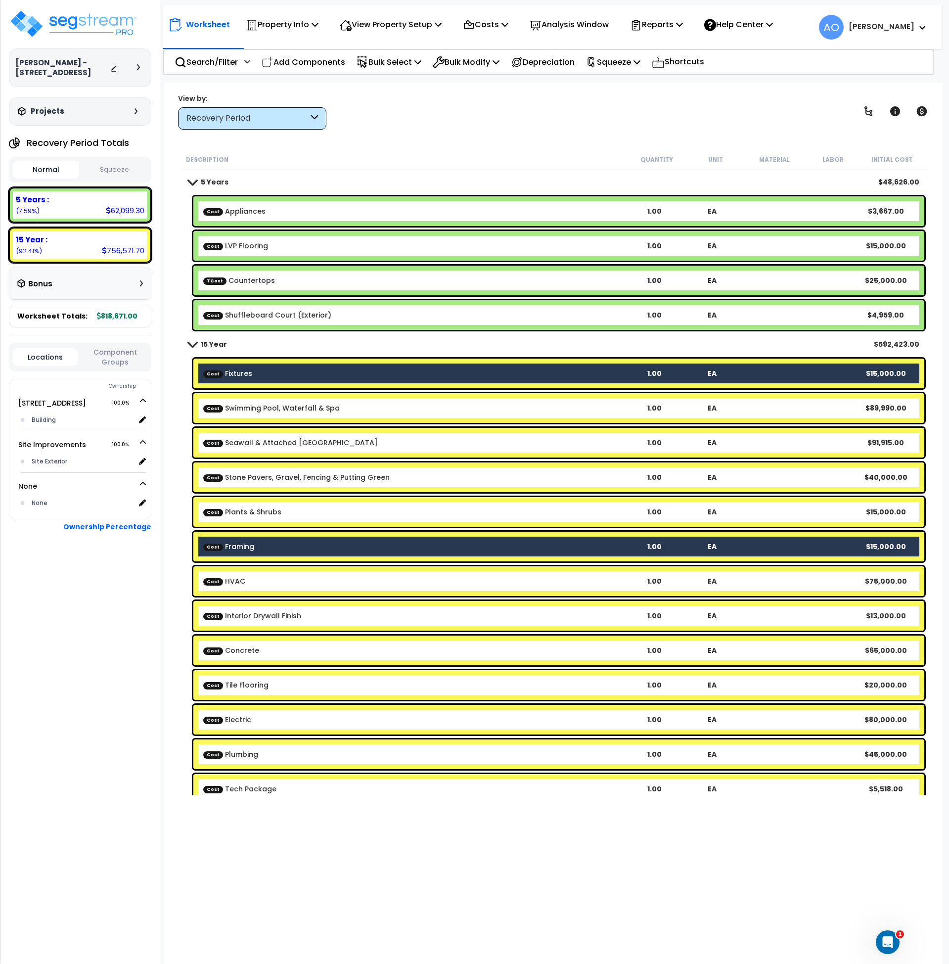
click at [236, 587] on div "Cost HVAC 1.00 EA $75,000.00" at bounding box center [558, 581] width 731 height 30
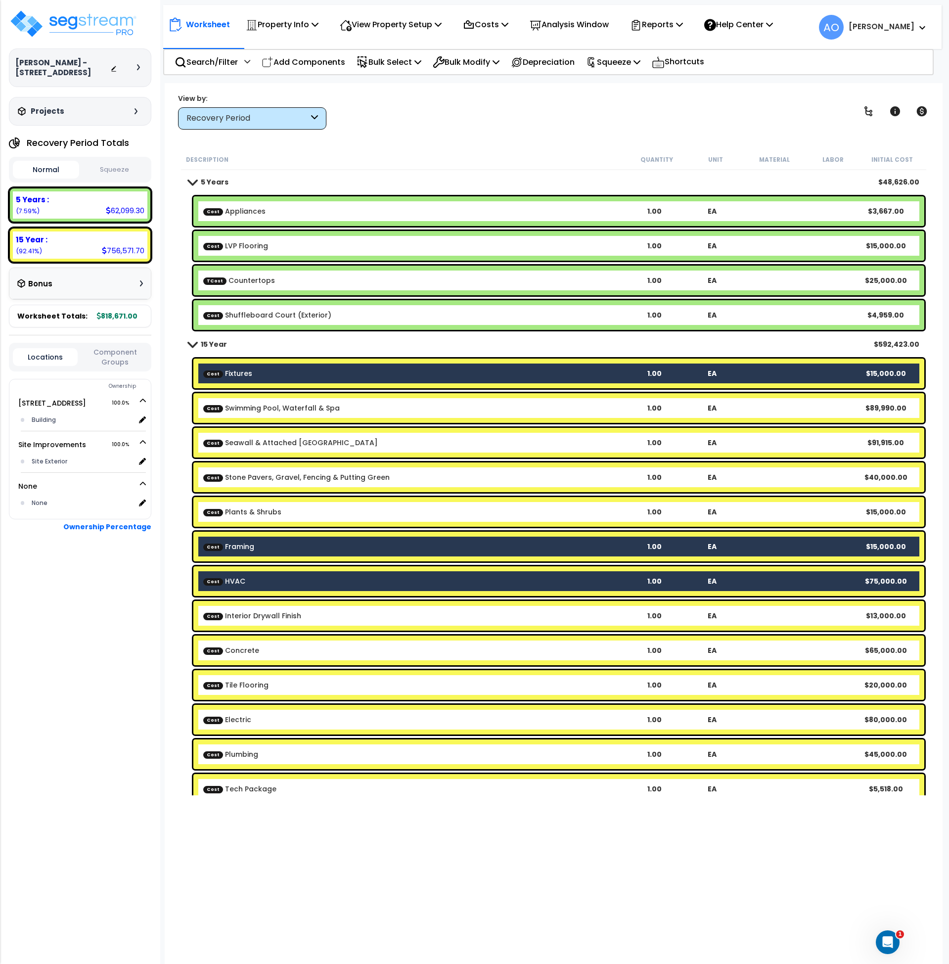
click at [247, 619] on link "Cost Interior Drywall Finish" at bounding box center [252, 616] width 98 height 10
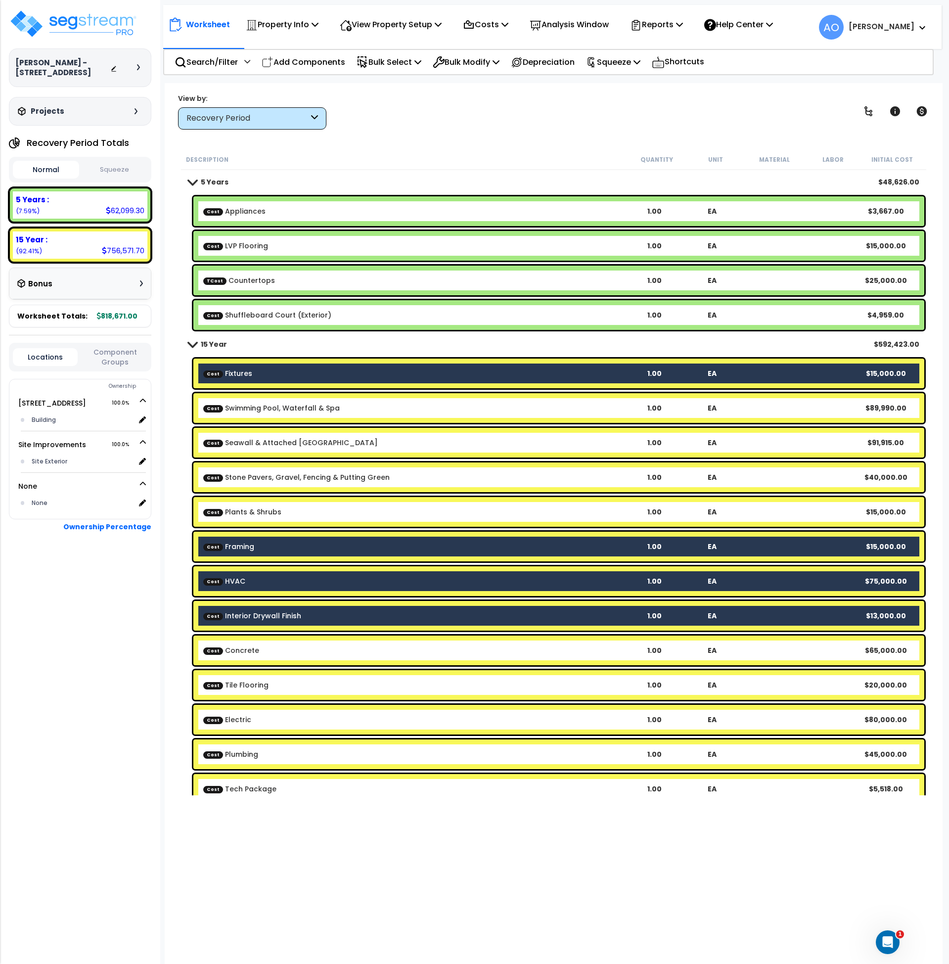
click at [250, 685] on link "Cost Tile Flooring" at bounding box center [235, 685] width 65 height 10
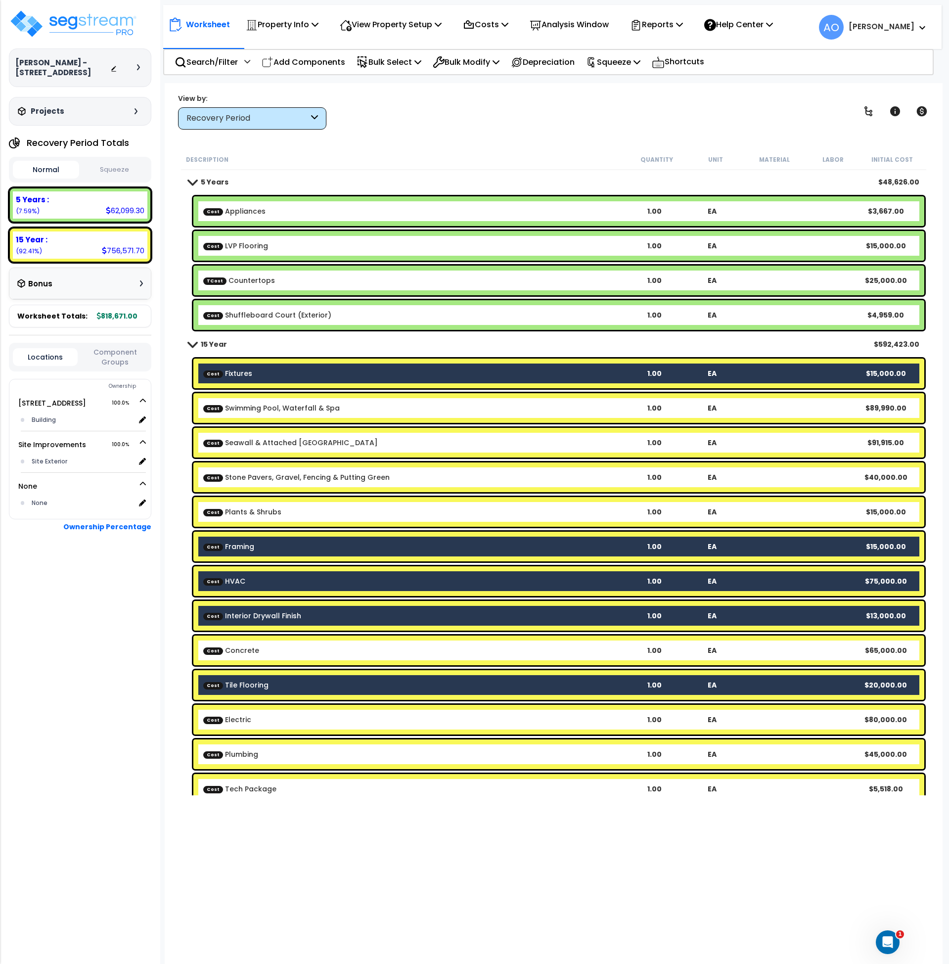
click at [243, 720] on link "Cost Electric" at bounding box center [227, 720] width 48 height 10
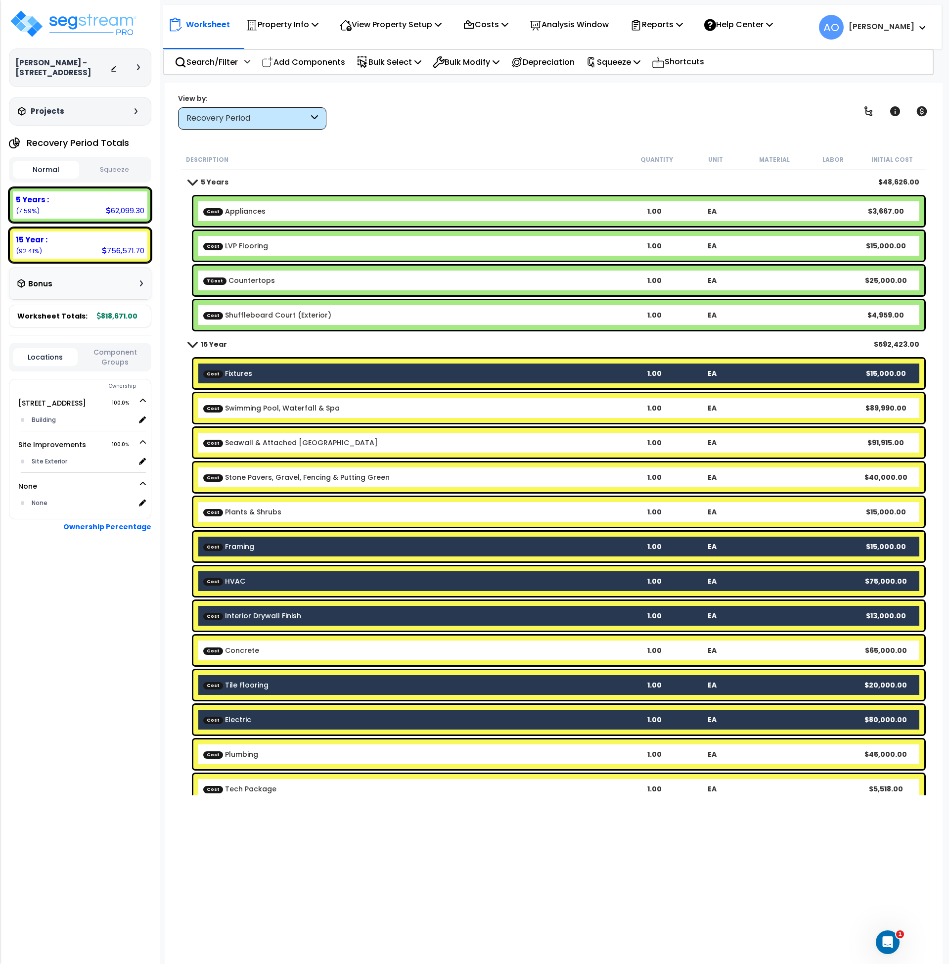
click at [246, 755] on link "Cost Plumbing" at bounding box center [230, 754] width 55 height 10
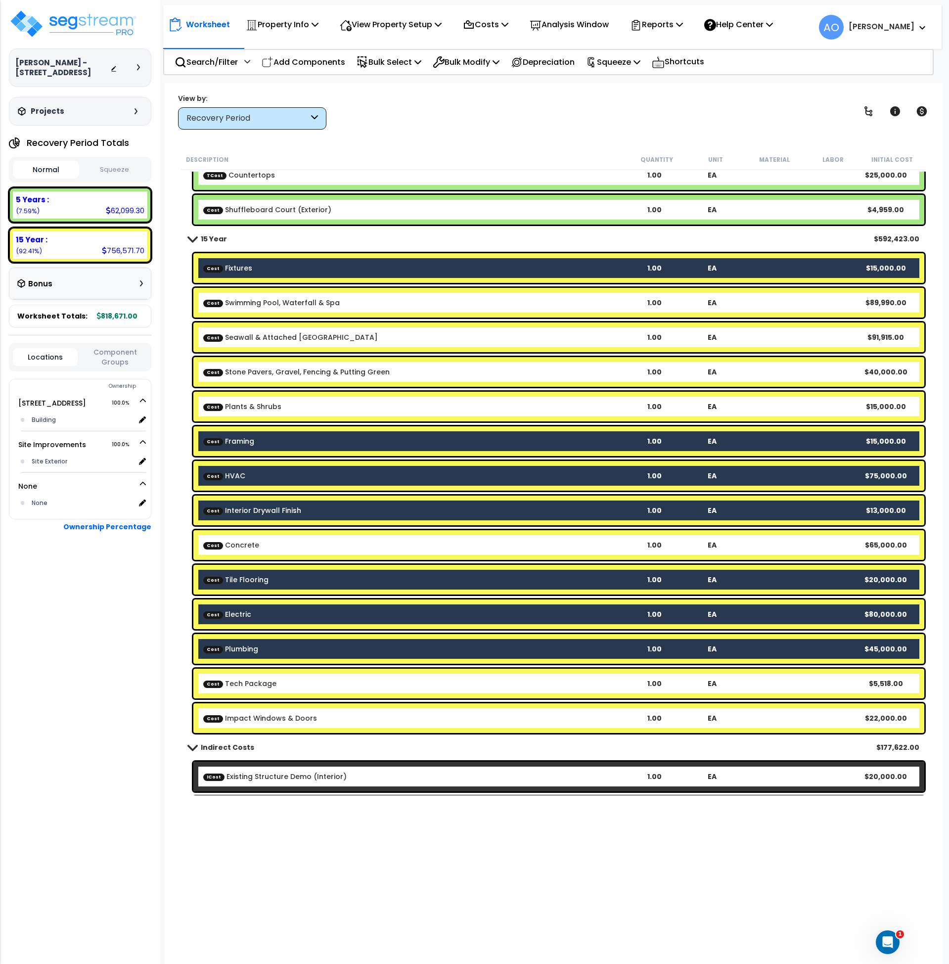
scroll to position [139, 0]
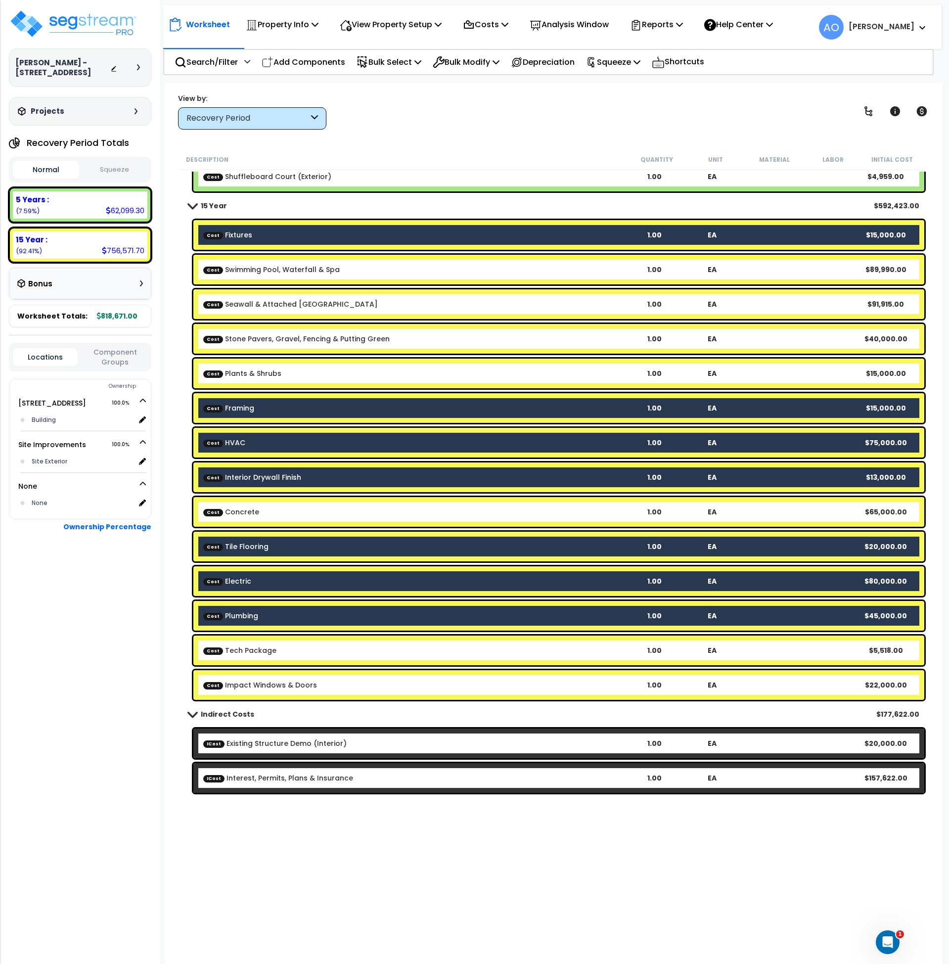
click at [269, 656] on div "Cost Tech Package 1.00 EA $5,518.00" at bounding box center [558, 651] width 731 height 30
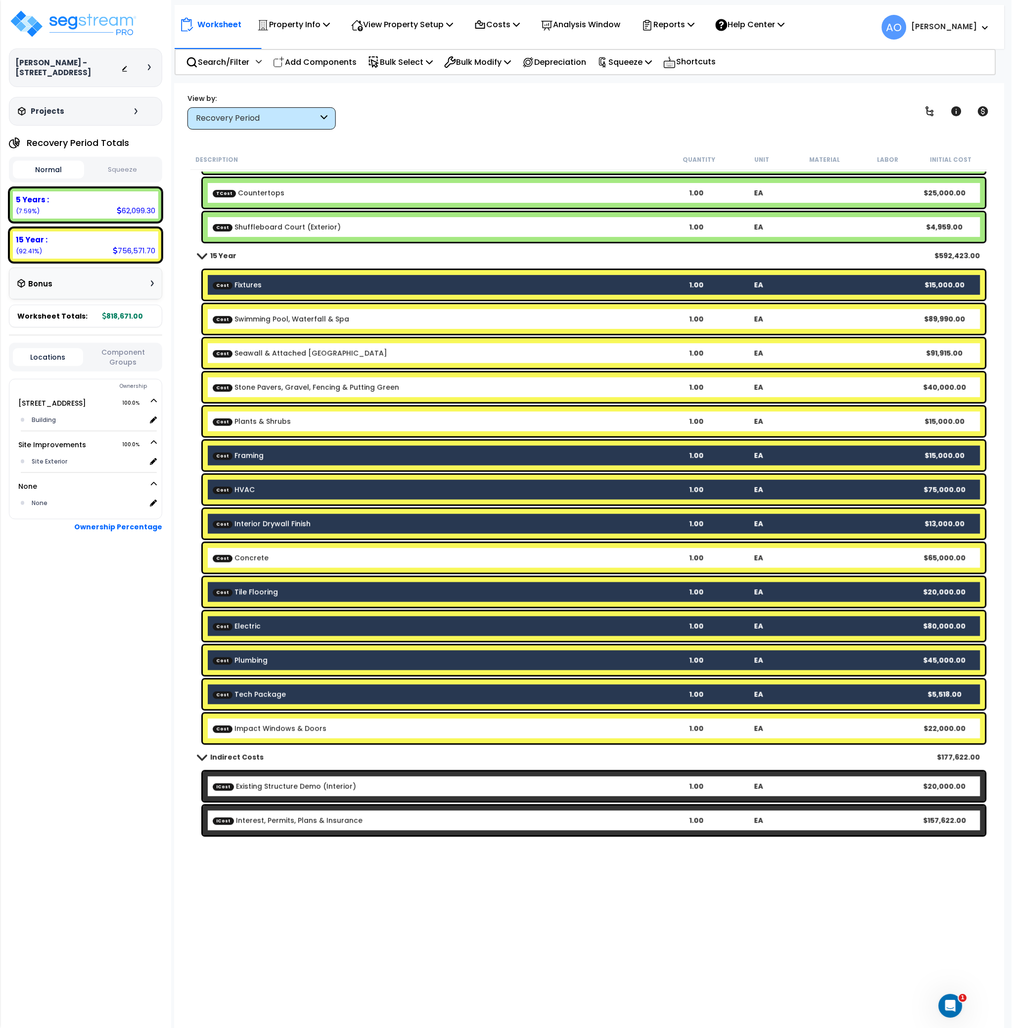
scroll to position [85, 0]
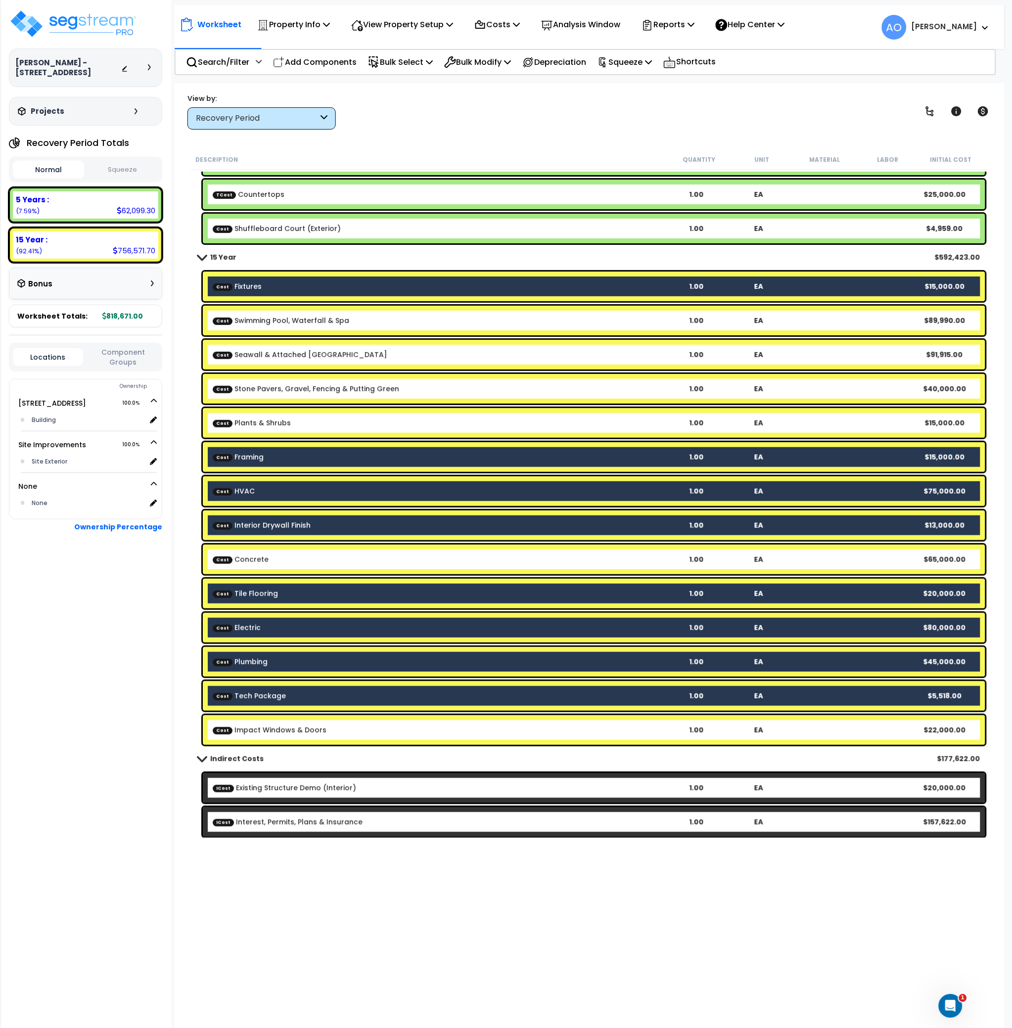
click at [282, 731] on link "Cost Impact Windows & Doors" at bounding box center [270, 730] width 114 height 10
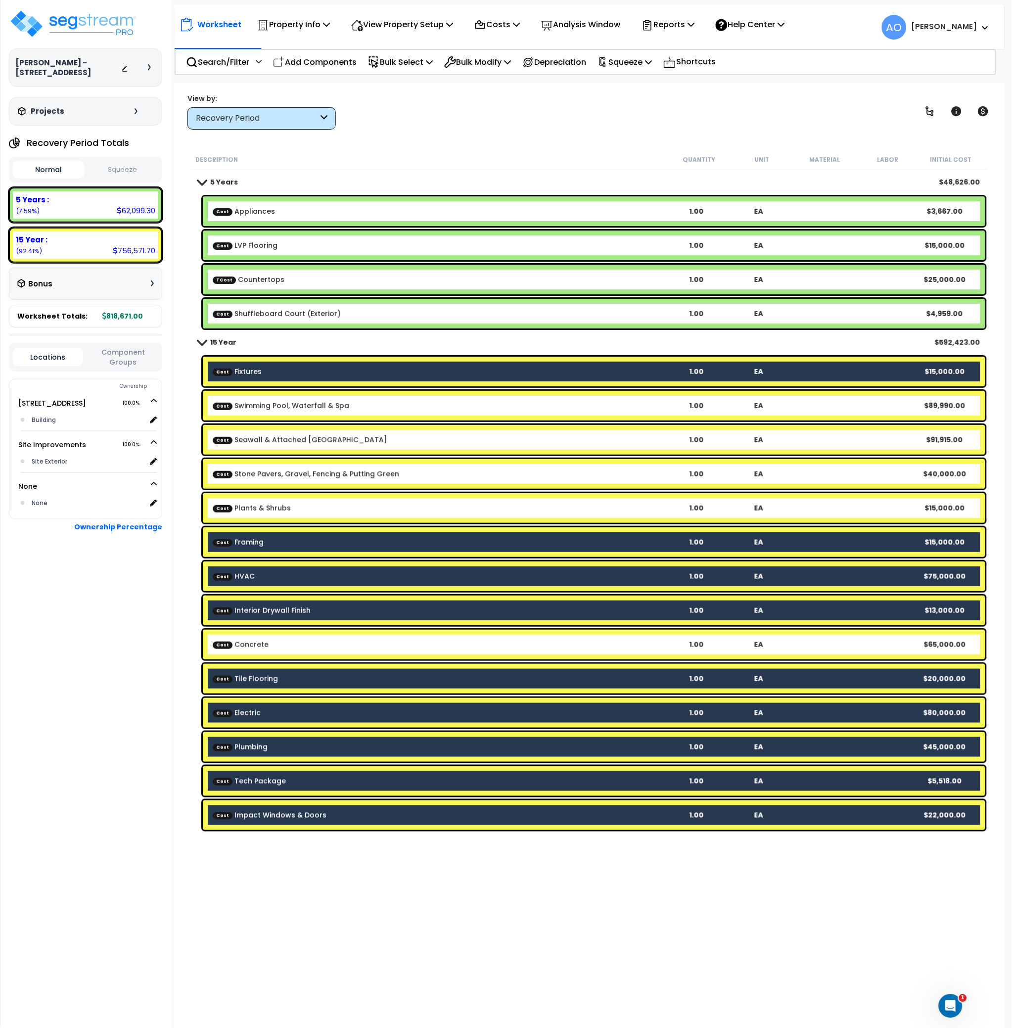
scroll to position [14, 0]
click at [485, 58] on p "Bulk Modify" at bounding box center [477, 61] width 67 height 13
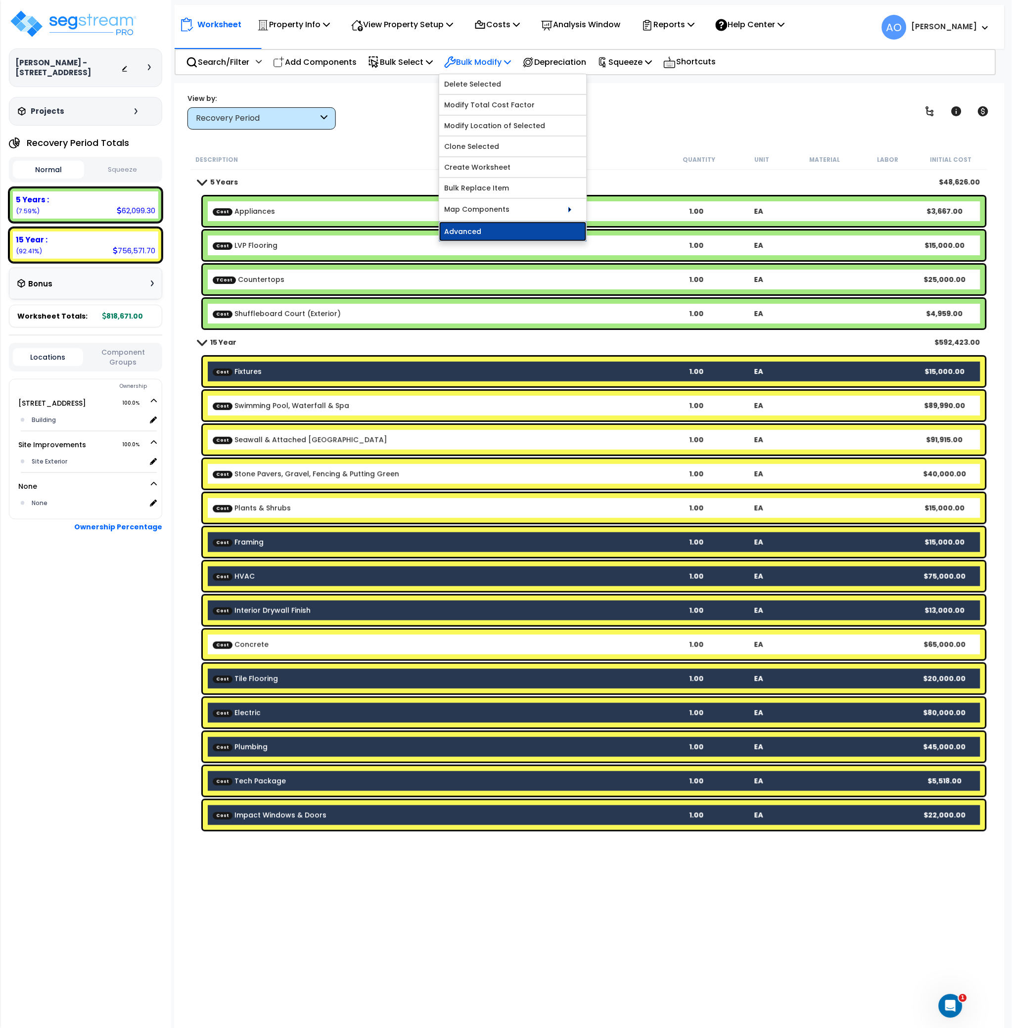
click at [503, 230] on link "Advanced" at bounding box center [512, 232] width 147 height 20
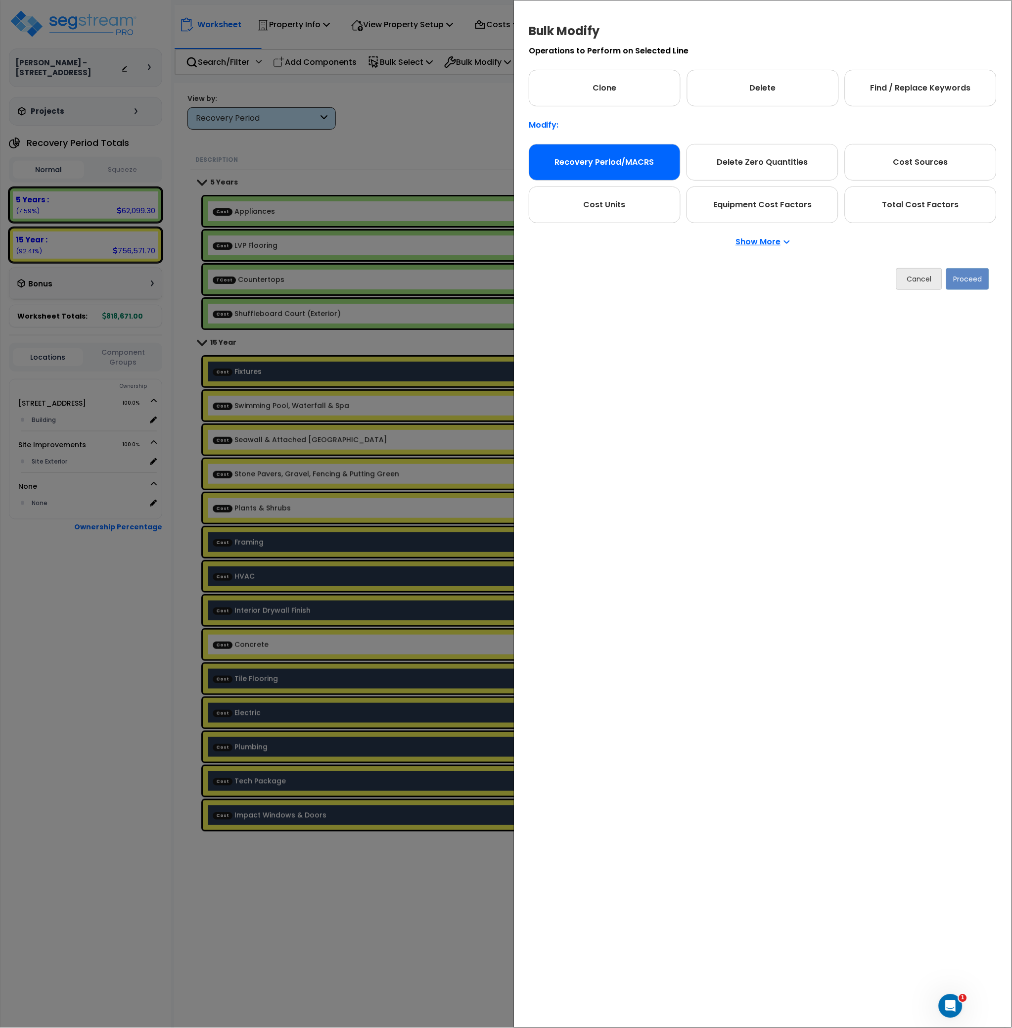
click at [626, 172] on div "Recovery Period/MACRS" at bounding box center [605, 162] width 152 height 37
click at [949, 274] on button "Proceed" at bounding box center [967, 279] width 43 height 22
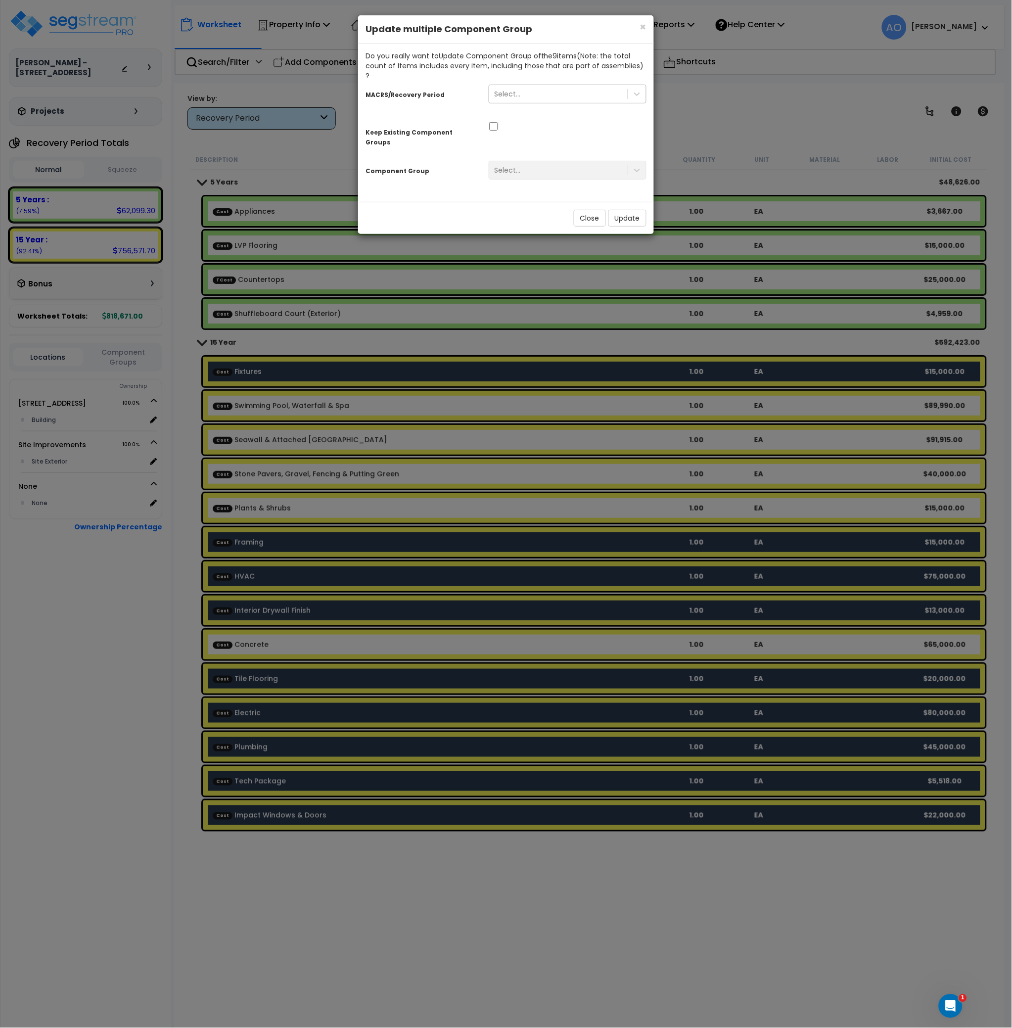
click at [497, 89] on div "Select..." at bounding box center [507, 94] width 26 height 10
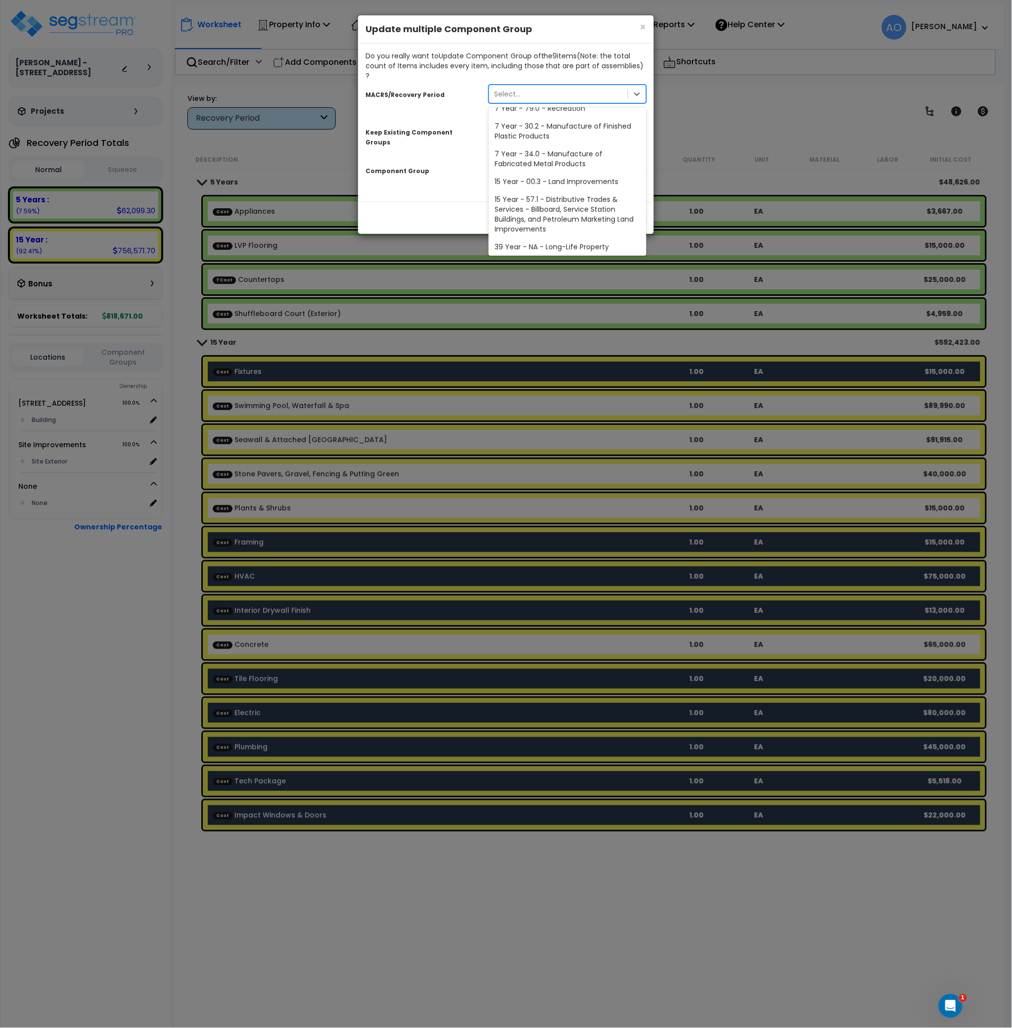
scroll to position [121, 0]
click at [429, 99] on div "MACRS/Recovery Period option 7 Year - 30.2 - Manufacture of Finished Plastic Pr…" at bounding box center [506, 96] width 296 height 30
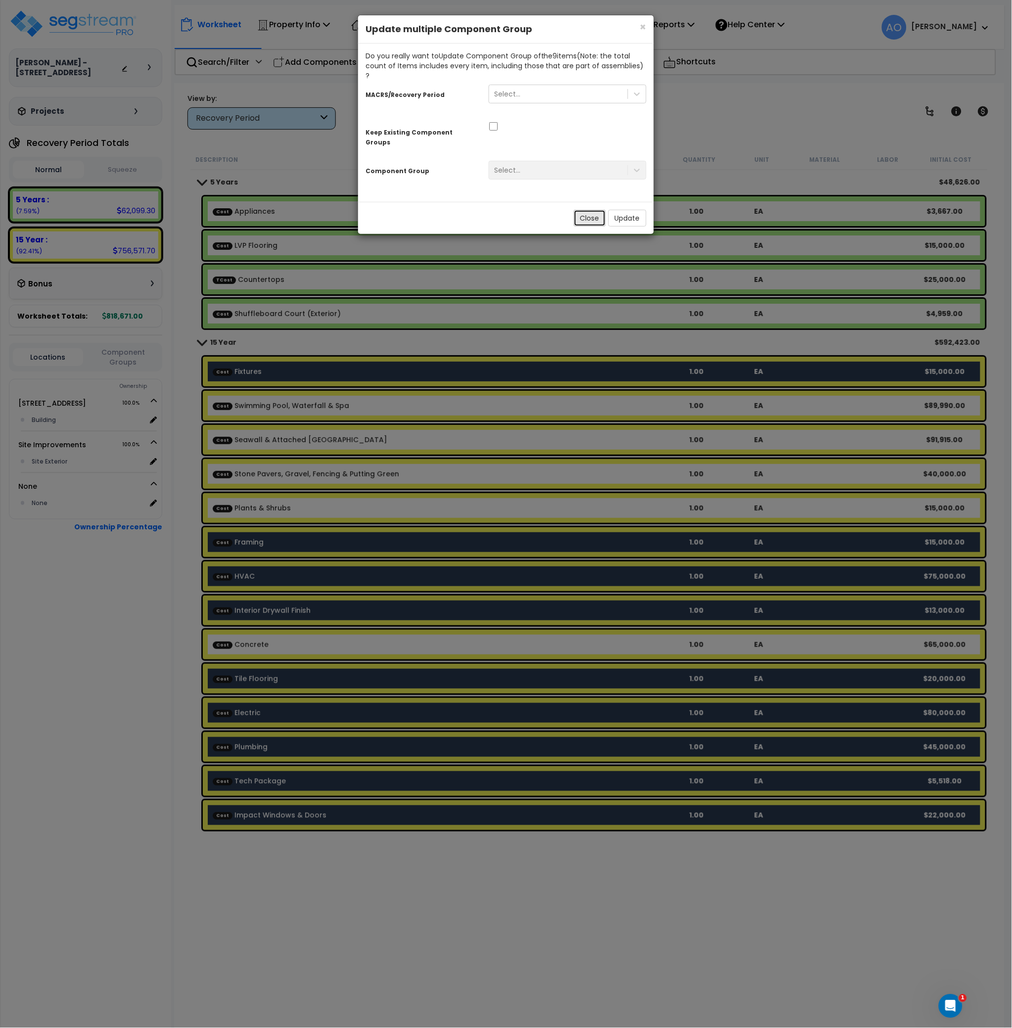
click at [587, 210] on button "Close" at bounding box center [590, 218] width 32 height 17
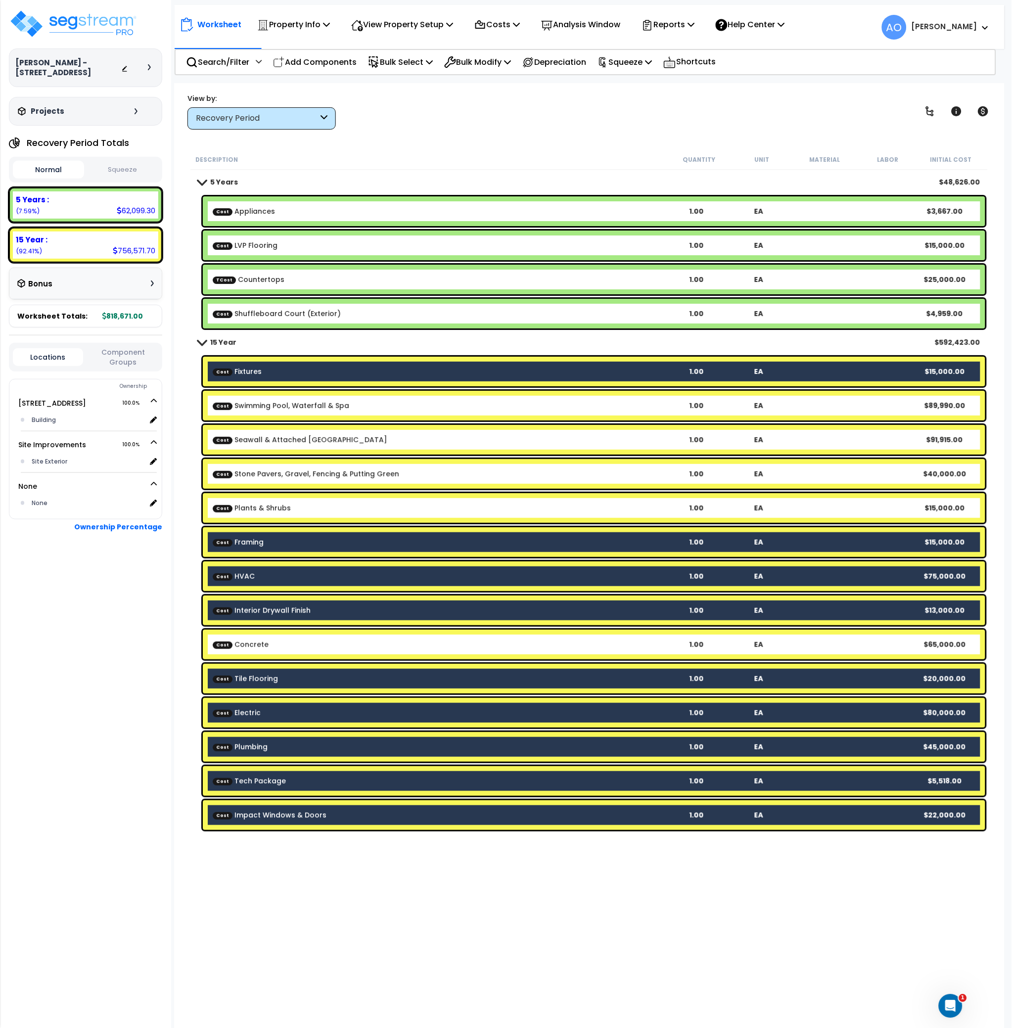
click at [525, 152] on div "Description Quantity Unit Material Labor Initial Cost" at bounding box center [588, 159] width 797 height 21
click at [384, 19] on p "View Property Setup" at bounding box center [402, 24] width 102 height 13
click at [299, 28] on p "Property Info" at bounding box center [293, 24] width 73 height 13
click at [505, 27] on p "Costs" at bounding box center [497, 24] width 46 height 13
click at [515, 69] on link "Direct Costs" at bounding box center [518, 68] width 98 height 20
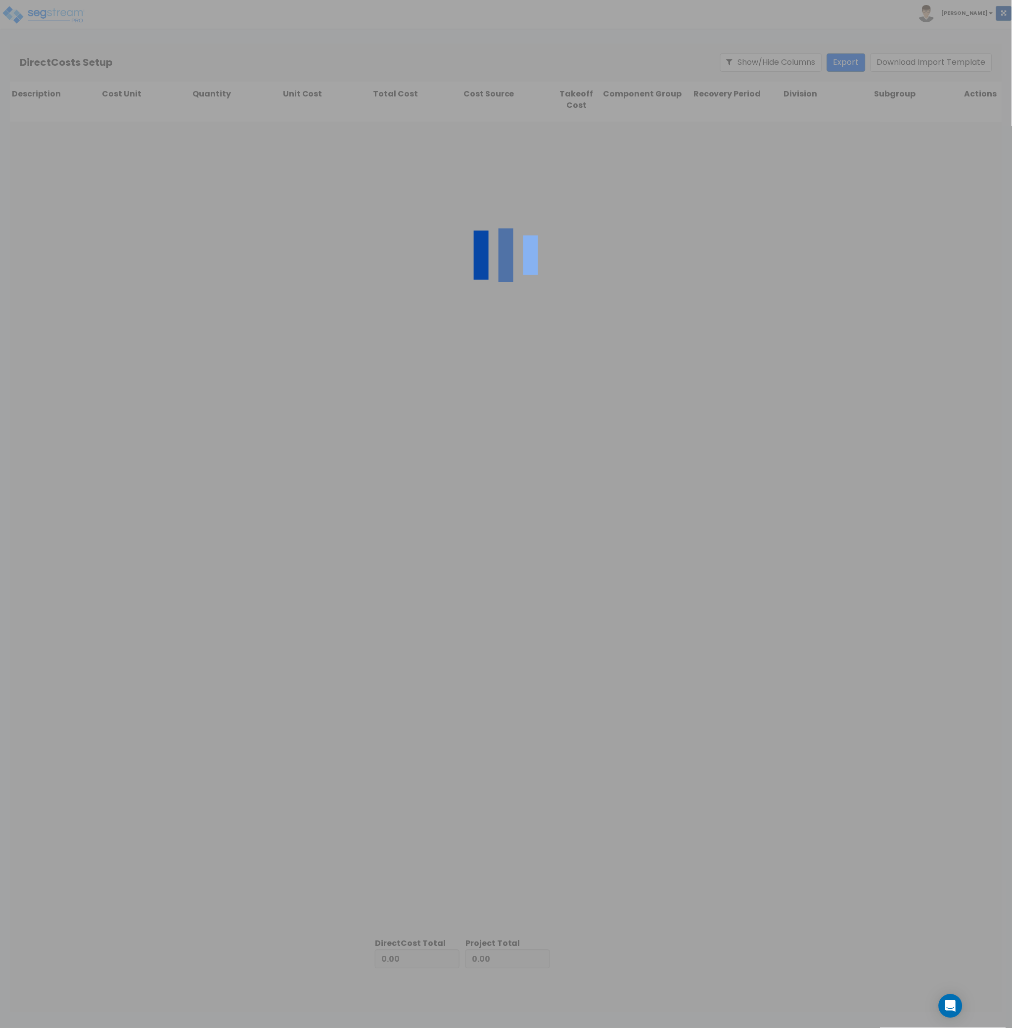
type input "177,622.00"
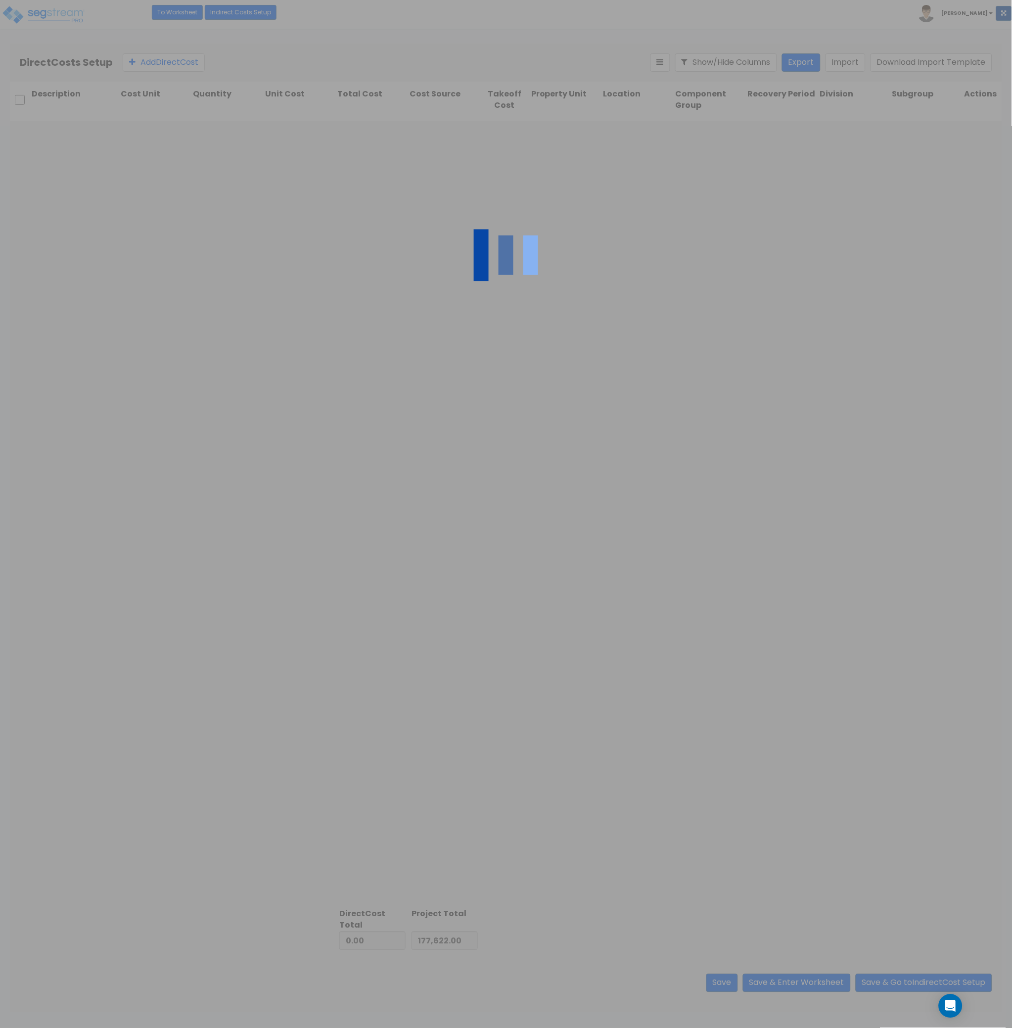
type input "641,049.00"
type input "818,671.00"
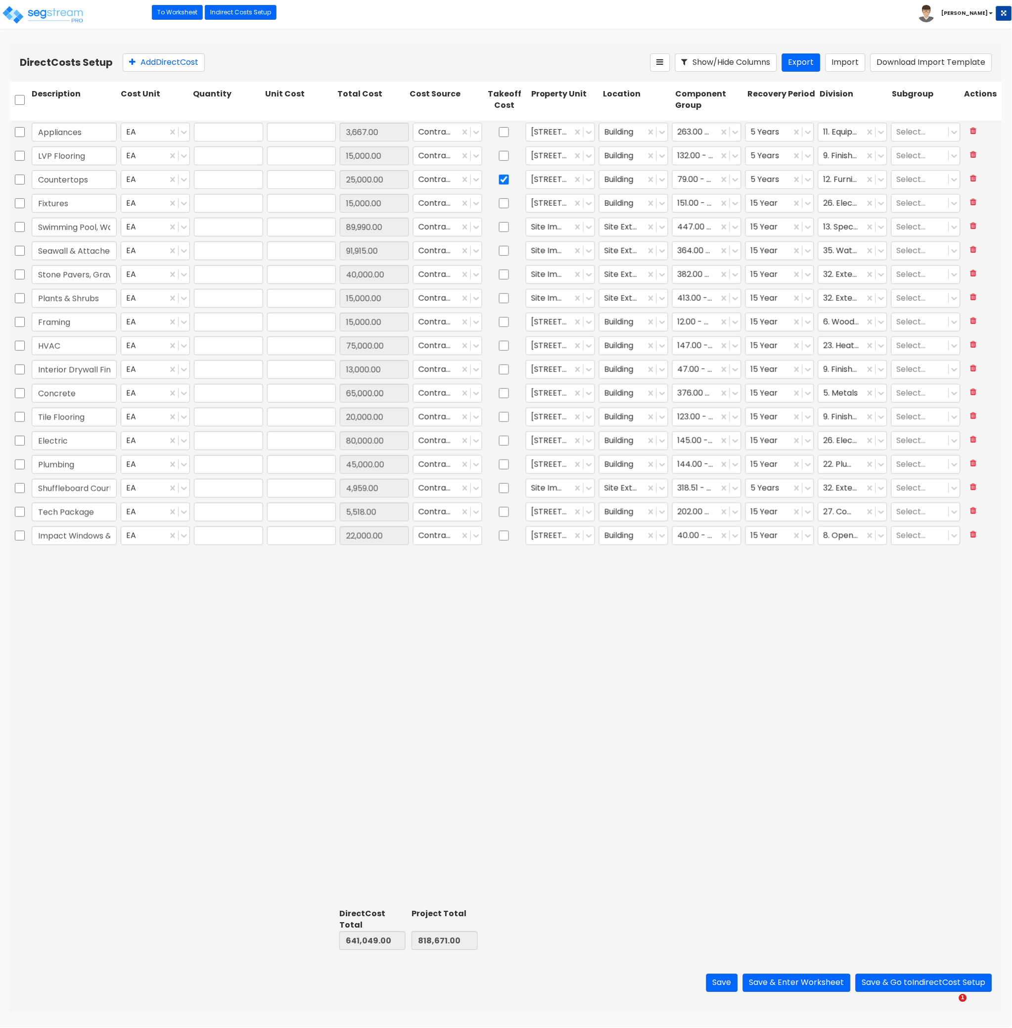
type input "1.00"
type input "3,667.00"
type input "1.00"
type input "15,000.00"
type input "1.00"
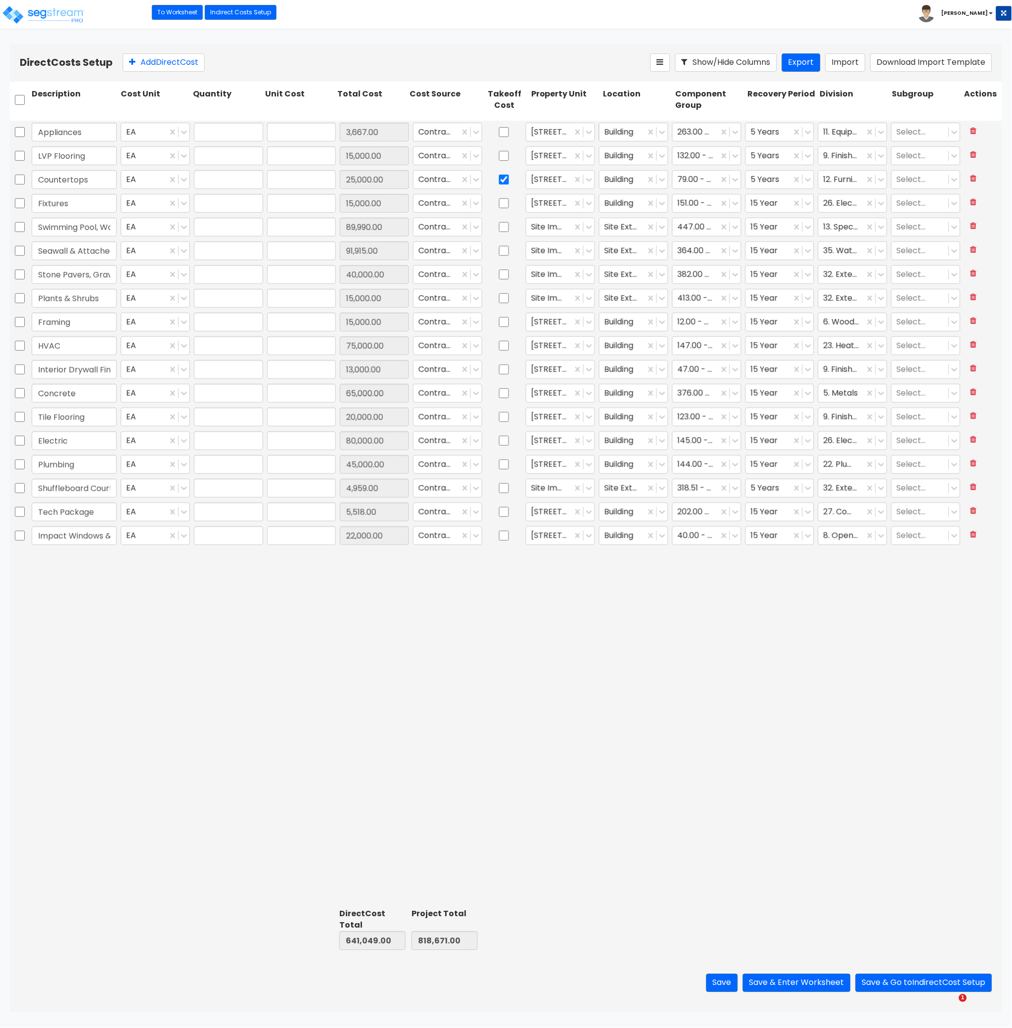
type input "25,000.00"
type input "1.00"
type input "15,000.00"
type input "1.00"
type input "89,990.00"
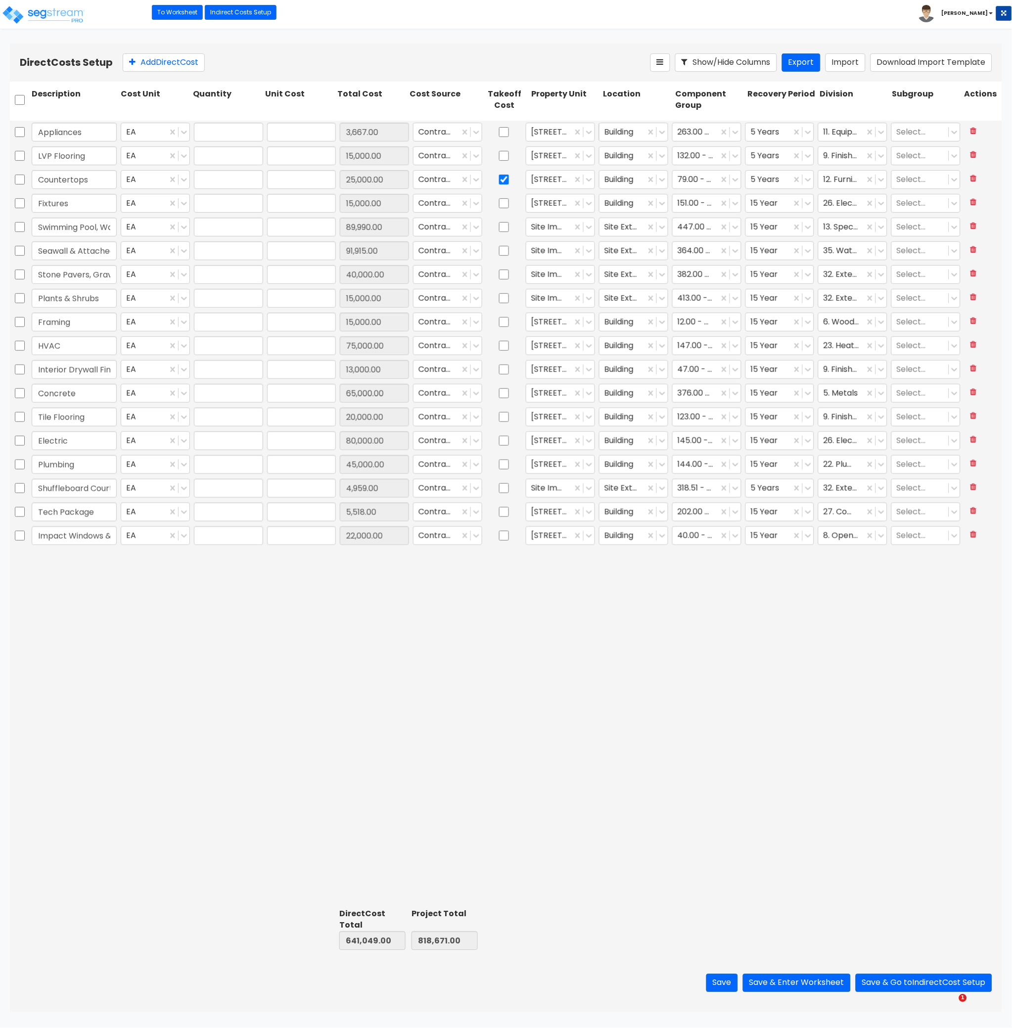
type input "1.00"
type input "91,915.00"
type input "1.00"
type input "40,000.00"
type input "1.00"
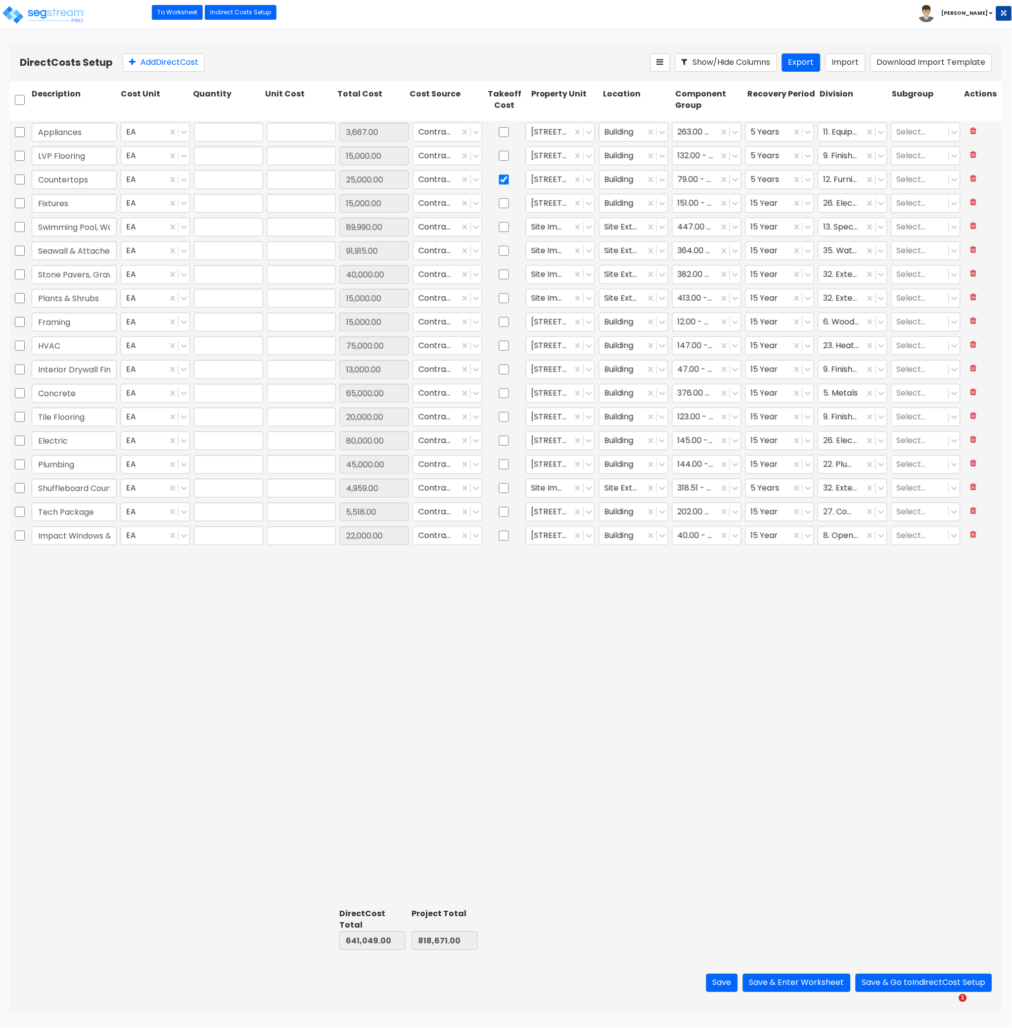
type input "15,000.00"
type input "1.00"
type input "15,000.00"
type input "1.00"
type input "75,000.00"
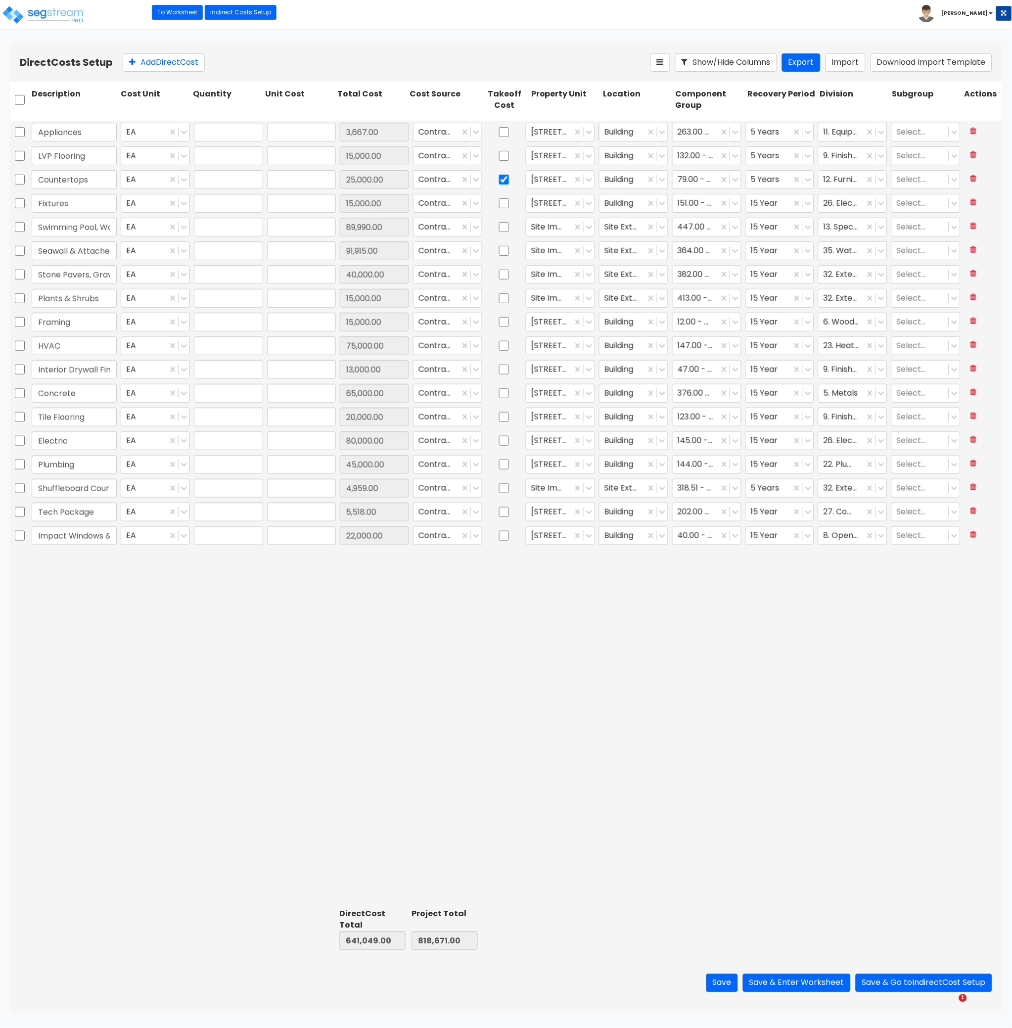
type input "1.00"
type input "13,000.00"
type input "1.00"
type input "65,000.00"
type input "1.00"
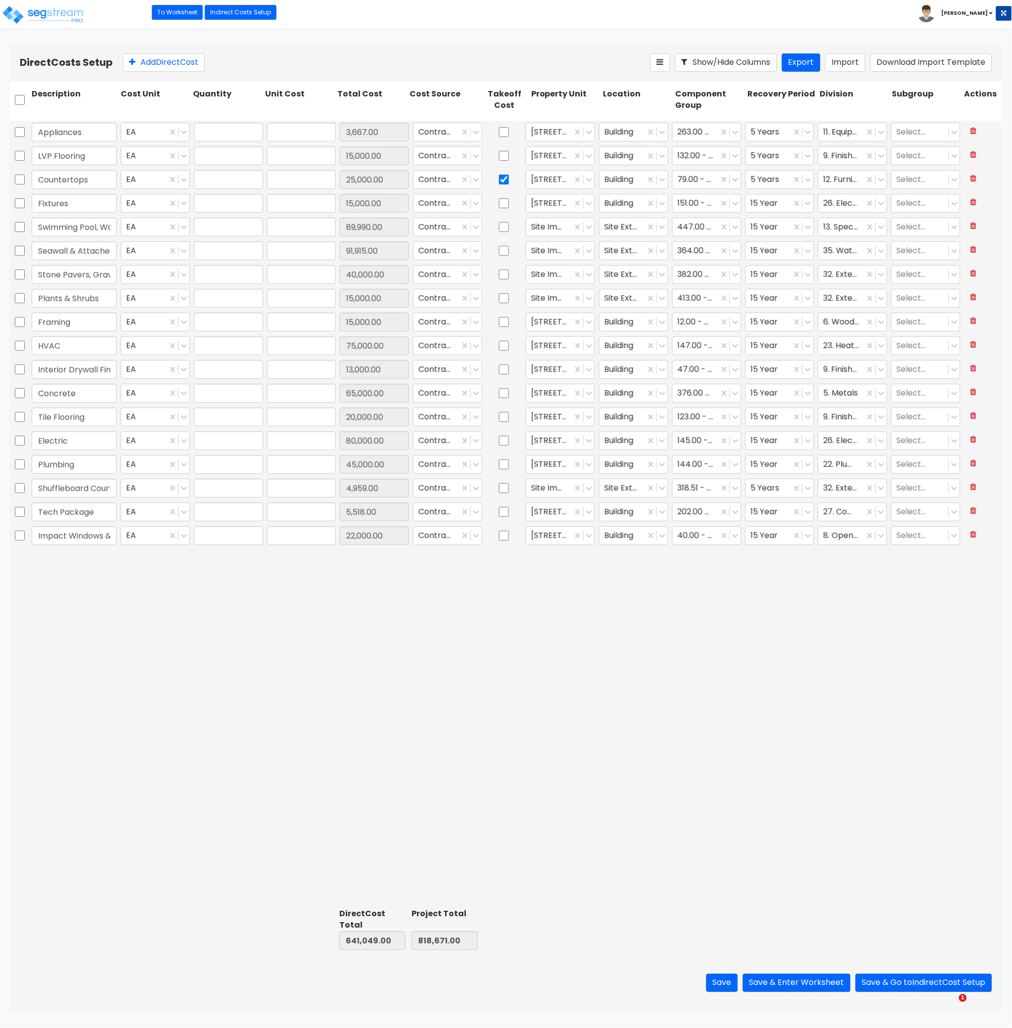
type input "20,000.00"
type input "1.00"
type input "80,000.00"
type input "1.00"
type input "45,000.00"
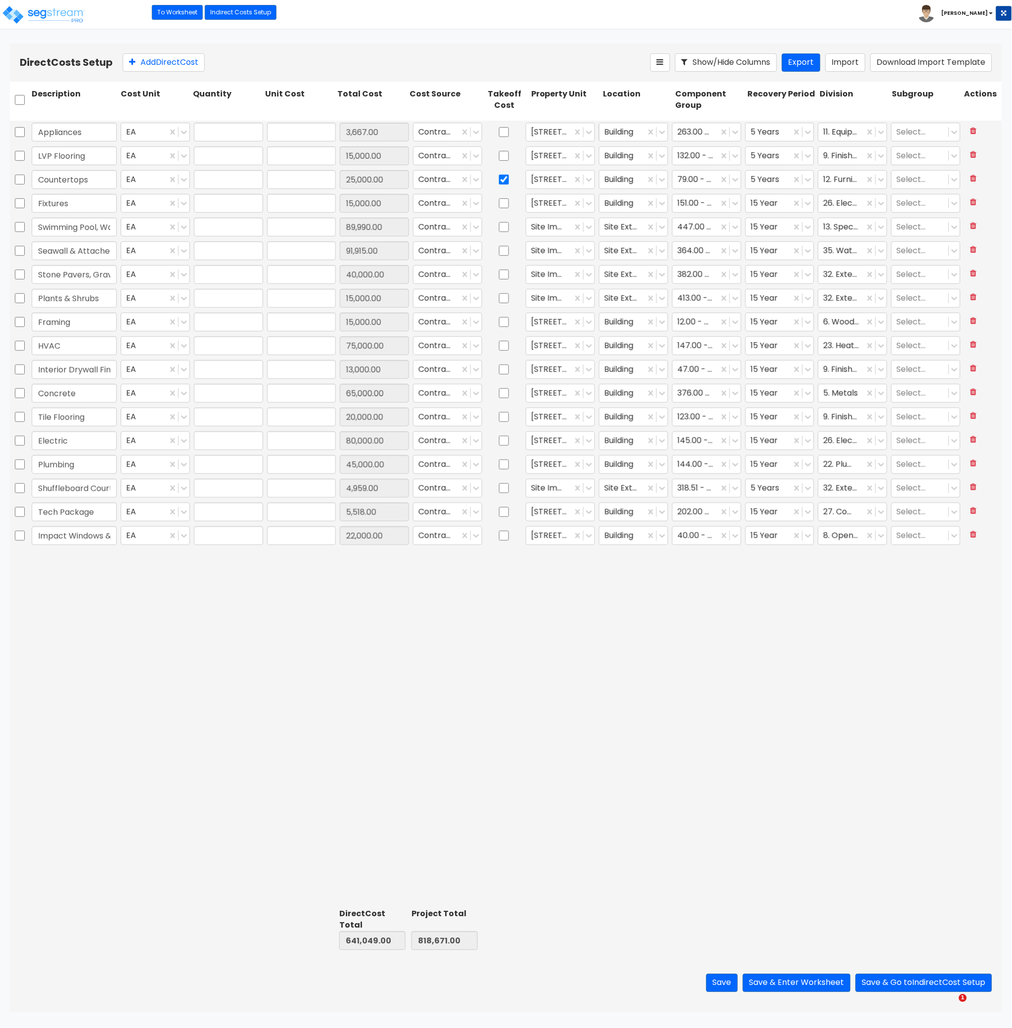
type input "1.00"
type input "4,959.00"
type input "1.00"
type input "5,518.00"
type input "1.00"
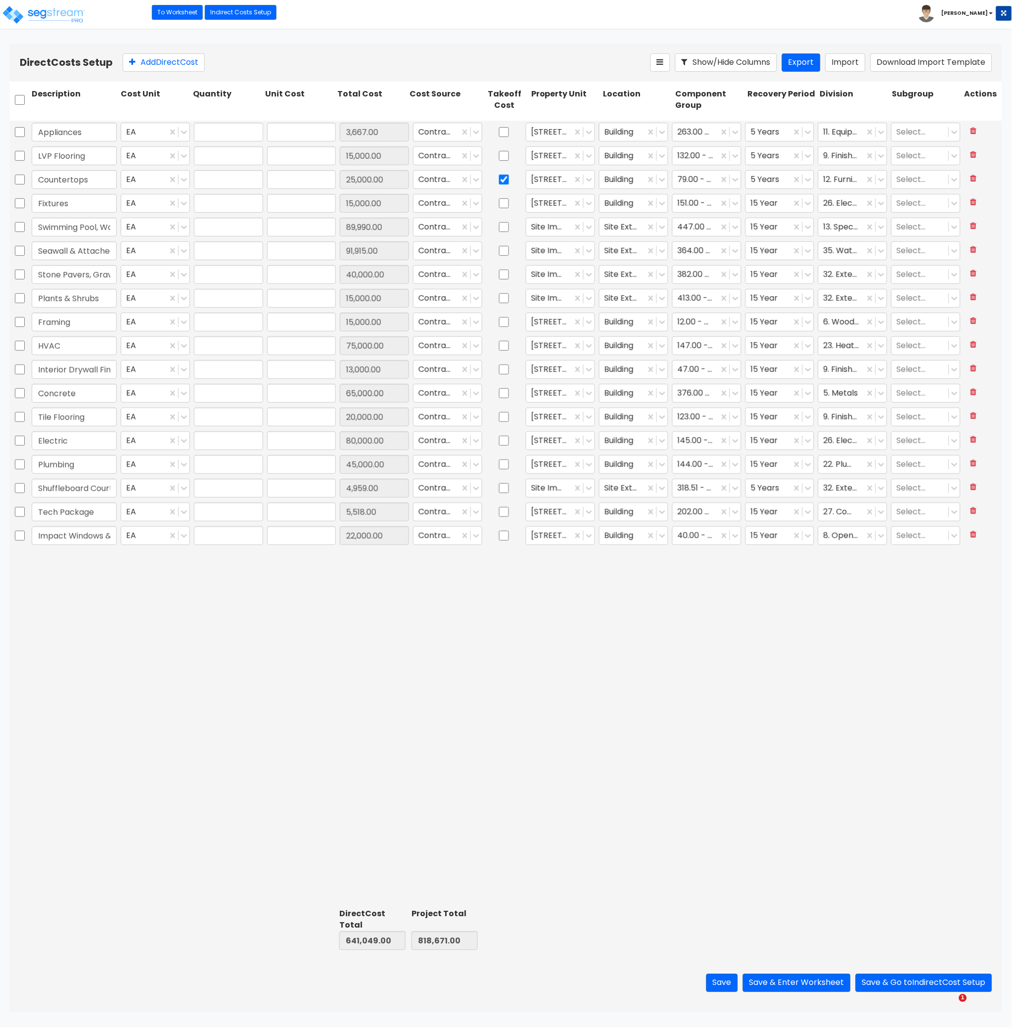
type input "22,000.00"
click at [772, 536] on div at bounding box center [769, 535] width 36 height 13
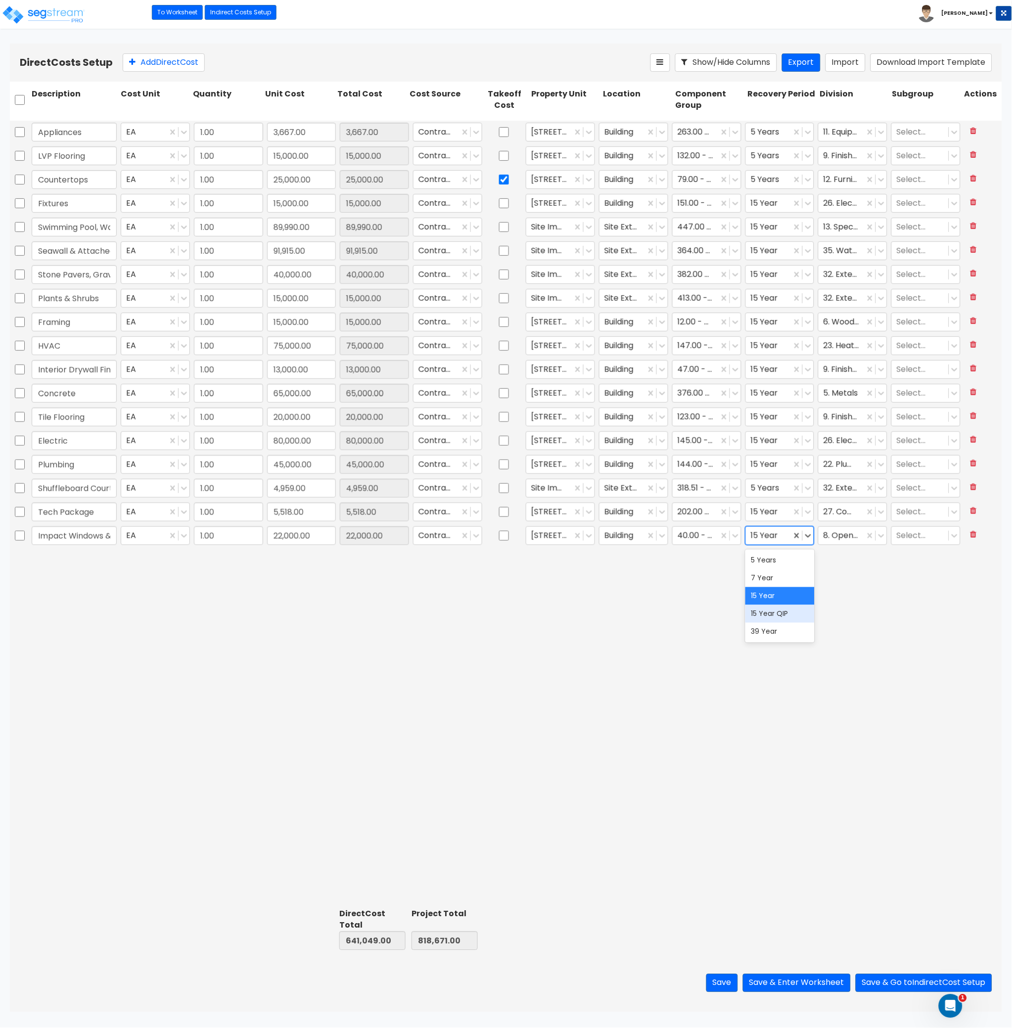
click at [781, 616] on div "15 Year QIP" at bounding box center [779, 614] width 69 height 18
click at [773, 512] on div at bounding box center [769, 512] width 36 height 13
click at [774, 593] on div "15 Year QIP" at bounding box center [779, 590] width 69 height 18
click at [767, 486] on div at bounding box center [769, 488] width 36 height 13
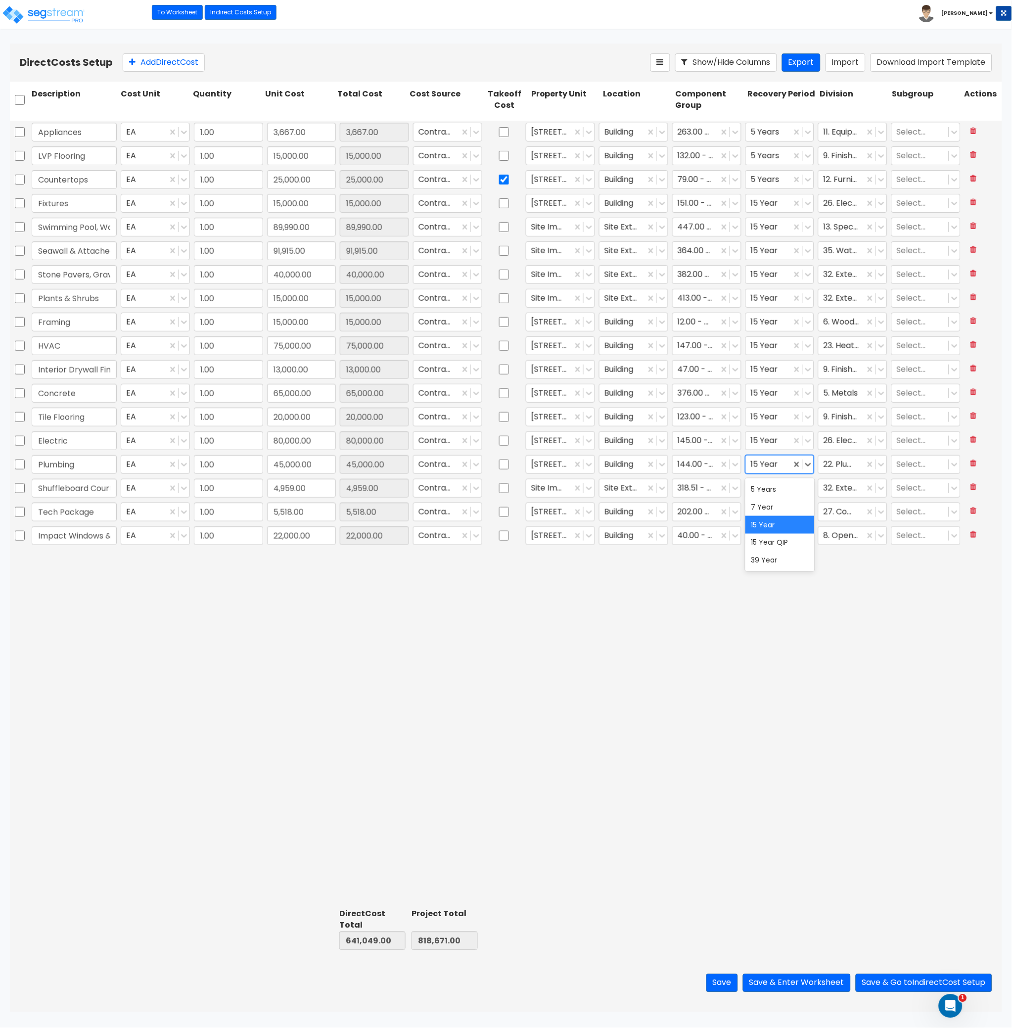
click at [773, 462] on div at bounding box center [769, 464] width 36 height 13
click at [782, 544] on div "15 Year QIP" at bounding box center [779, 543] width 69 height 18
click at [766, 443] on div at bounding box center [769, 440] width 36 height 13
click at [781, 521] on div "15 Year QIP" at bounding box center [779, 519] width 69 height 18
click at [769, 419] on div at bounding box center [769, 417] width 36 height 13
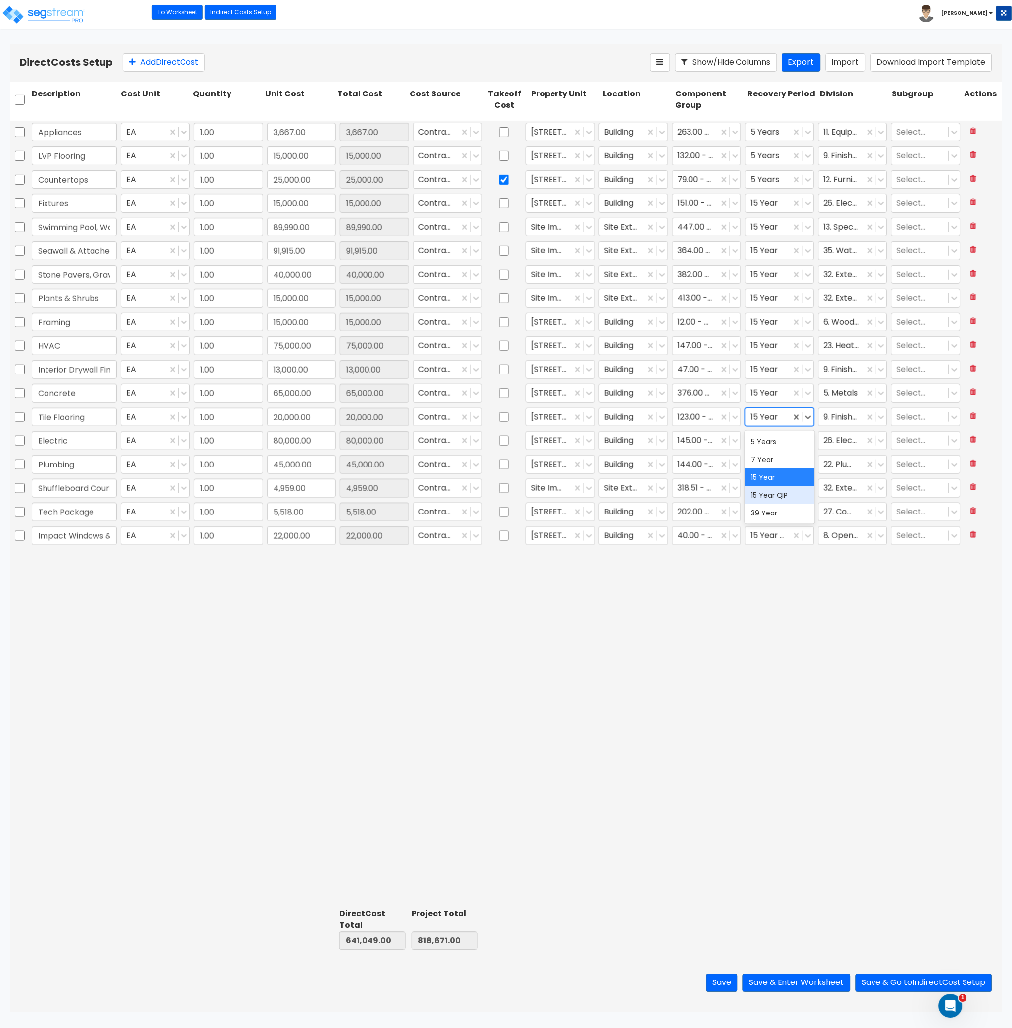
click at [771, 494] on div "15 Year QIP" at bounding box center [779, 495] width 69 height 18
click at [762, 393] on div at bounding box center [769, 393] width 36 height 13
click at [769, 366] on div at bounding box center [769, 369] width 36 height 13
click at [782, 450] on div "15 Year QIP" at bounding box center [779, 448] width 69 height 18
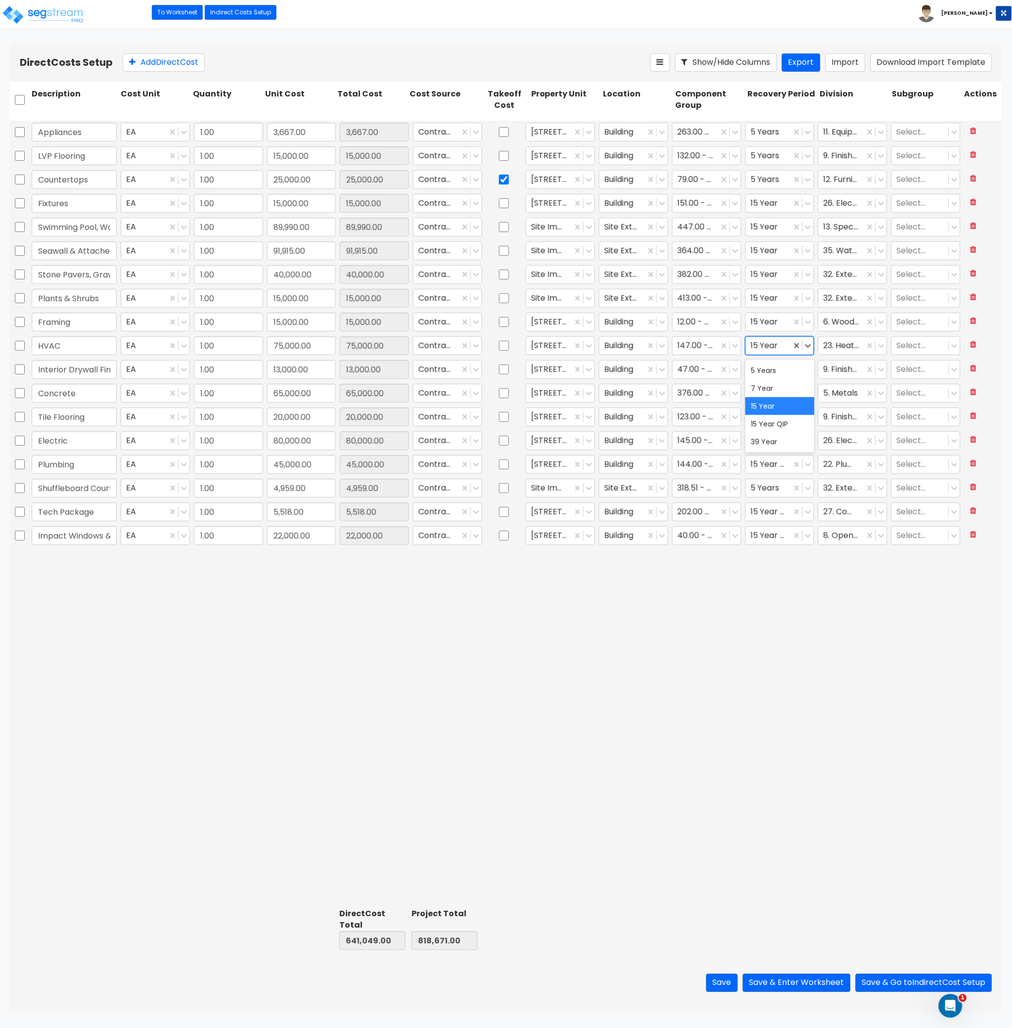
click at [769, 347] on div at bounding box center [769, 345] width 36 height 13
click at [776, 423] on div "15 Year QIP" at bounding box center [779, 424] width 69 height 18
click at [768, 393] on div at bounding box center [769, 393] width 36 height 13
click at [785, 474] on div "15 Year QIP" at bounding box center [779, 471] width 69 height 18
click at [768, 320] on div at bounding box center [769, 322] width 36 height 13
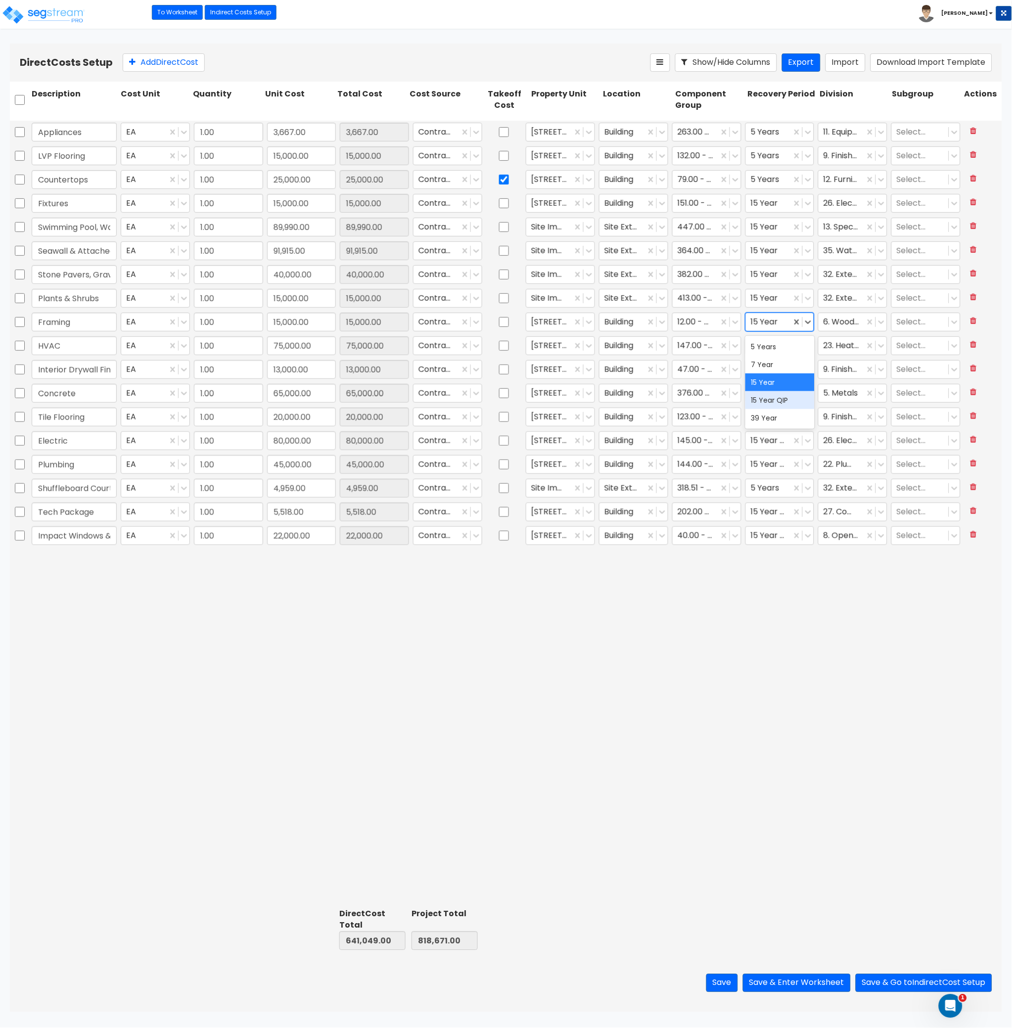
click at [780, 401] on div "15 Year QIP" at bounding box center [779, 400] width 69 height 18
click at [767, 297] on div at bounding box center [769, 298] width 36 height 13
click at [768, 281] on div at bounding box center [769, 274] width 36 height 13
click at [768, 252] on div at bounding box center [769, 250] width 36 height 13
click at [768, 229] on div at bounding box center [769, 227] width 36 height 13
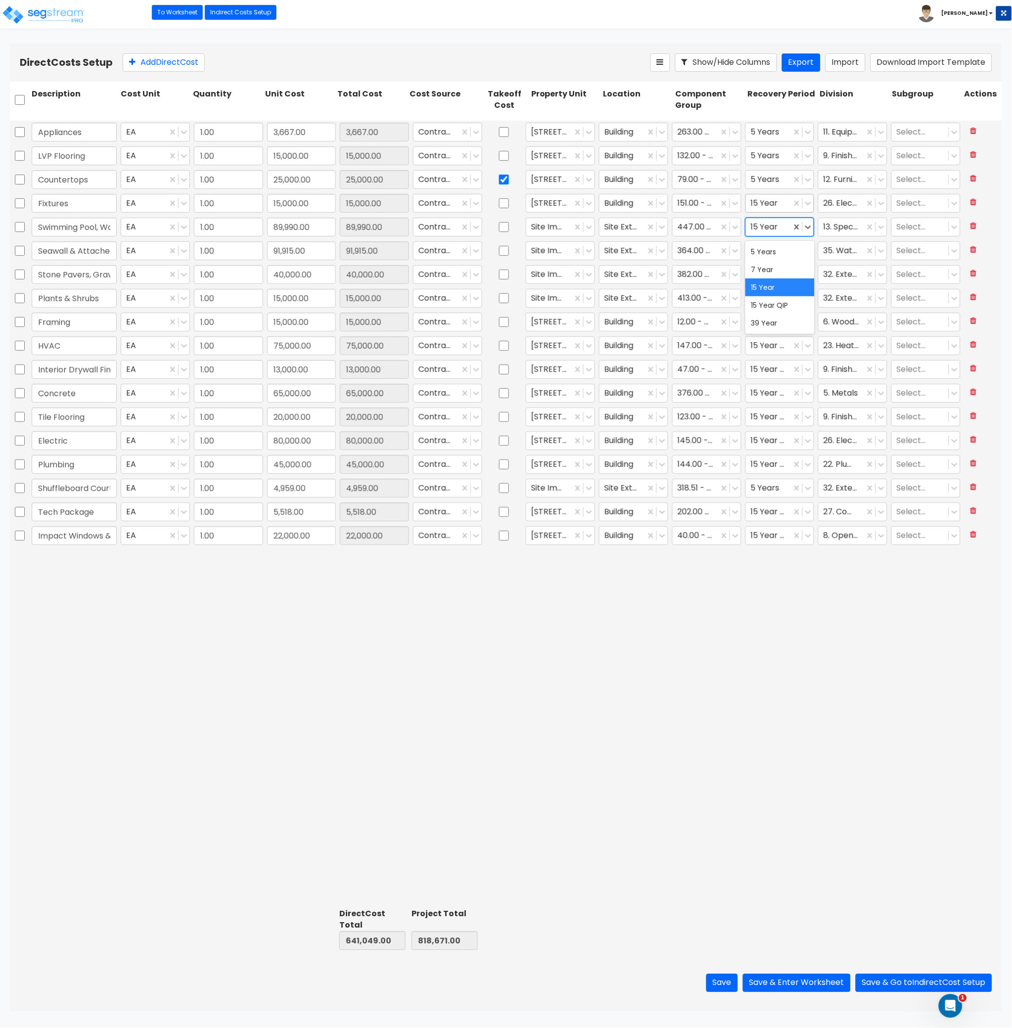
click at [768, 206] on div at bounding box center [769, 203] width 36 height 13
click at [766, 273] on div "15 Year QIP" at bounding box center [779, 282] width 69 height 18
click at [825, 980] on button "Save & Enter Worksheet" at bounding box center [797, 983] width 108 height 18
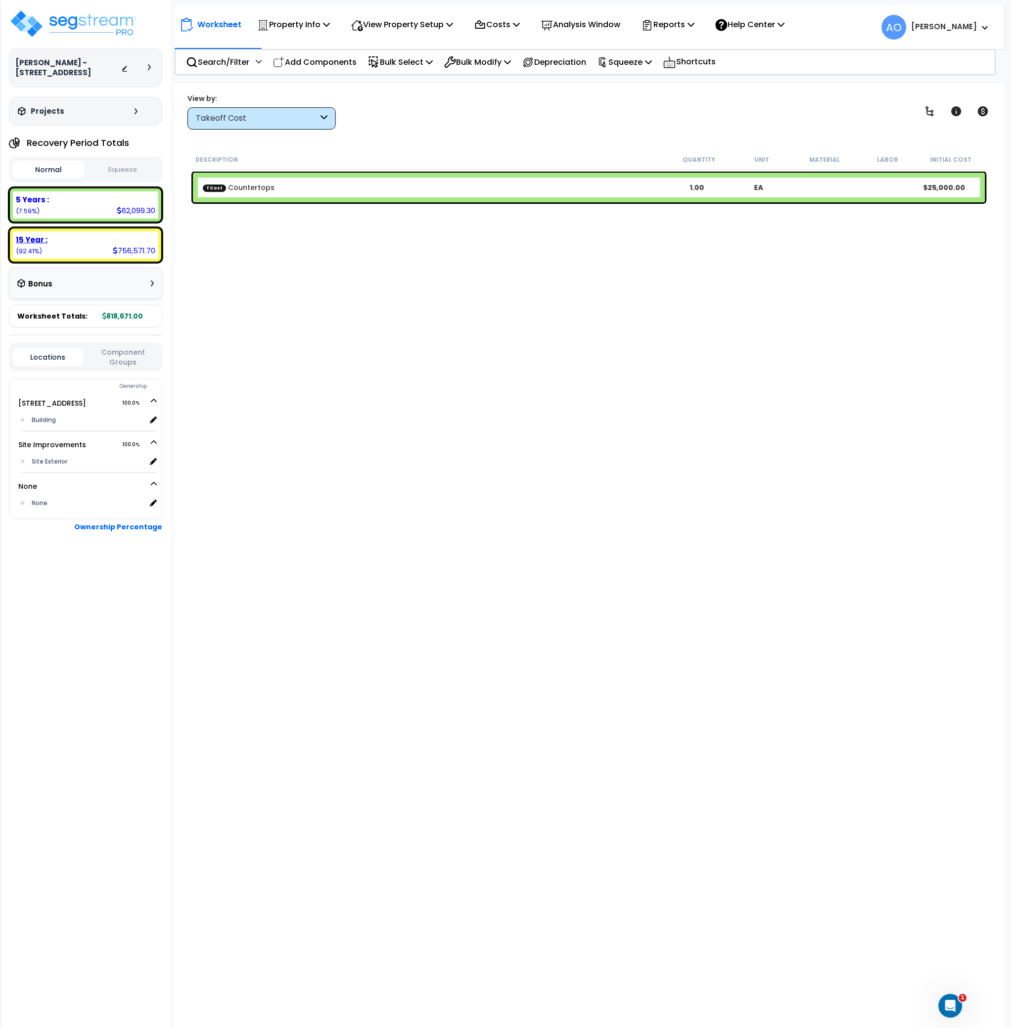
click at [40, 243] on div "15 Year : 756,571.70 (92.41%)" at bounding box center [85, 244] width 145 height 27
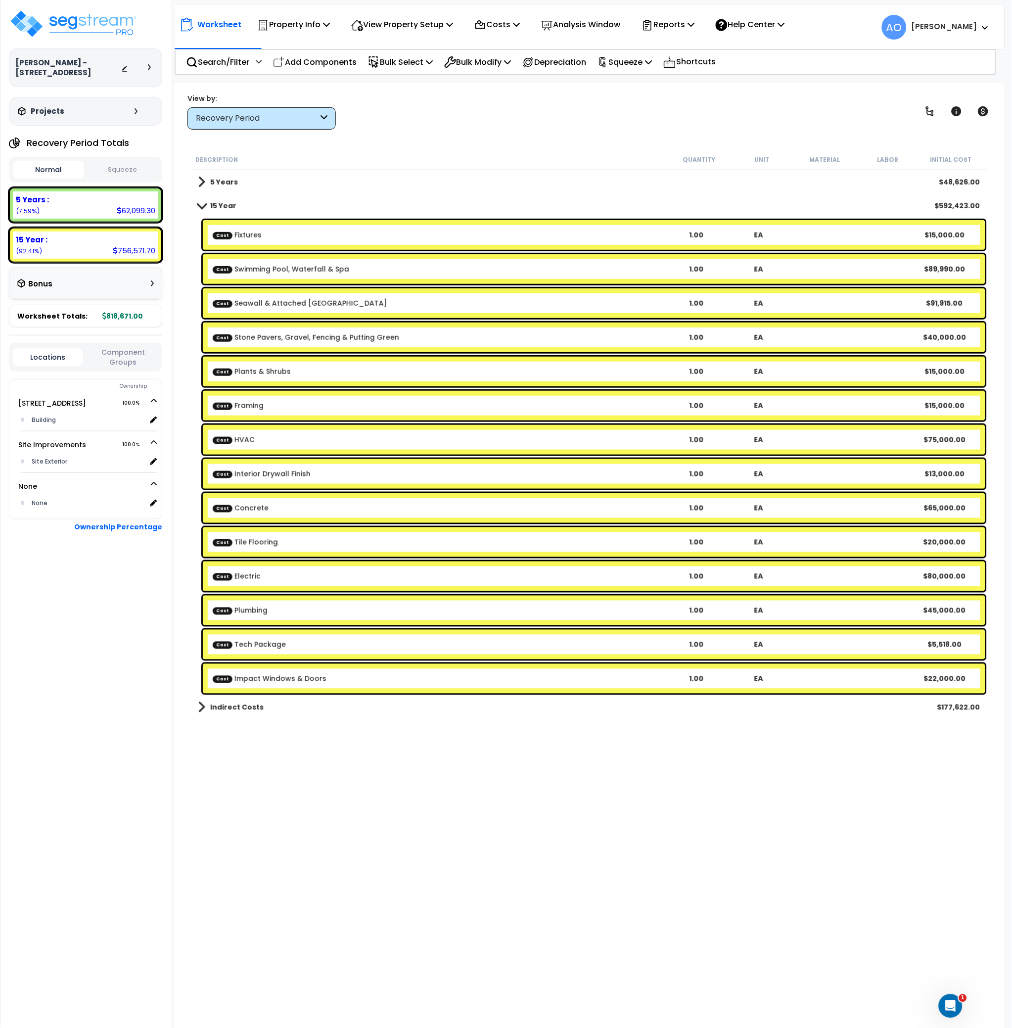
click at [325, 237] on b "Cost Fixtures" at bounding box center [439, 235] width 453 height 10
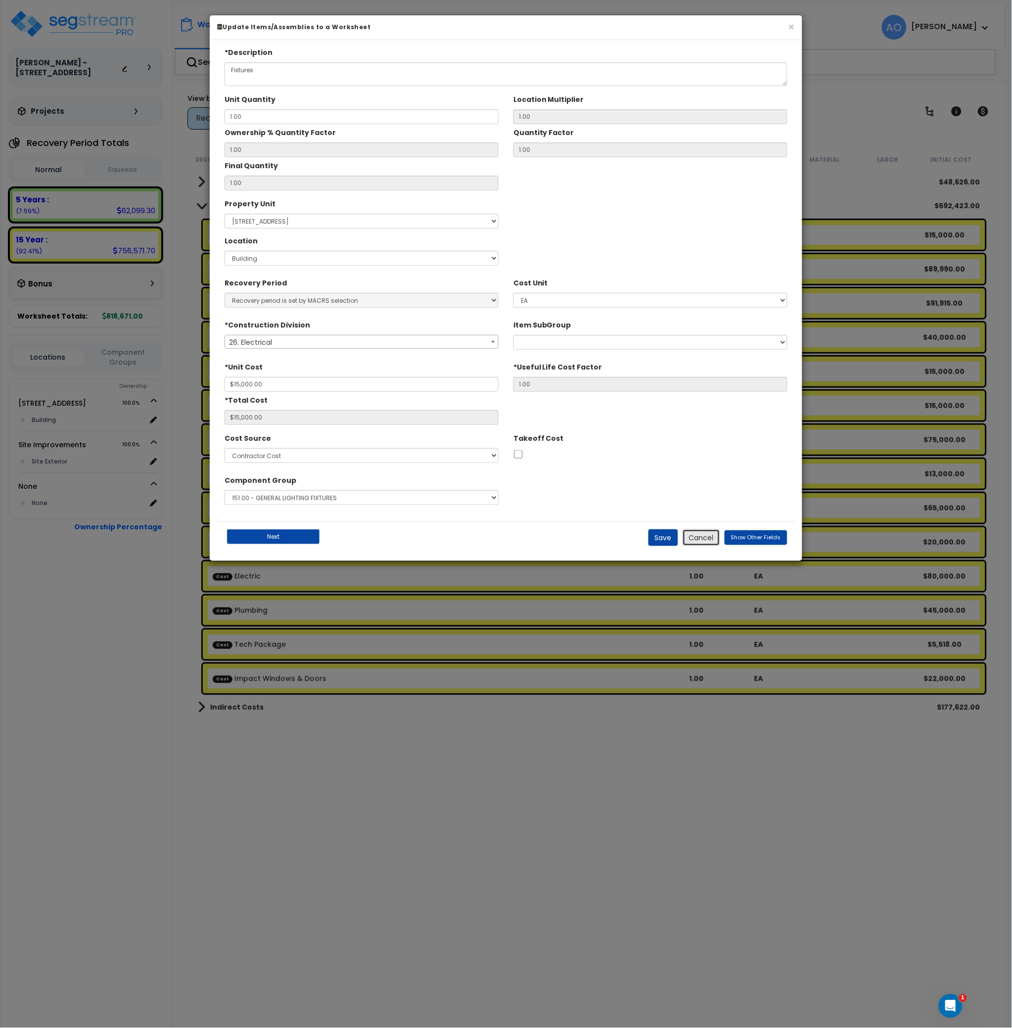
click at [689, 537] on button "Cancel" at bounding box center [702, 537] width 38 height 17
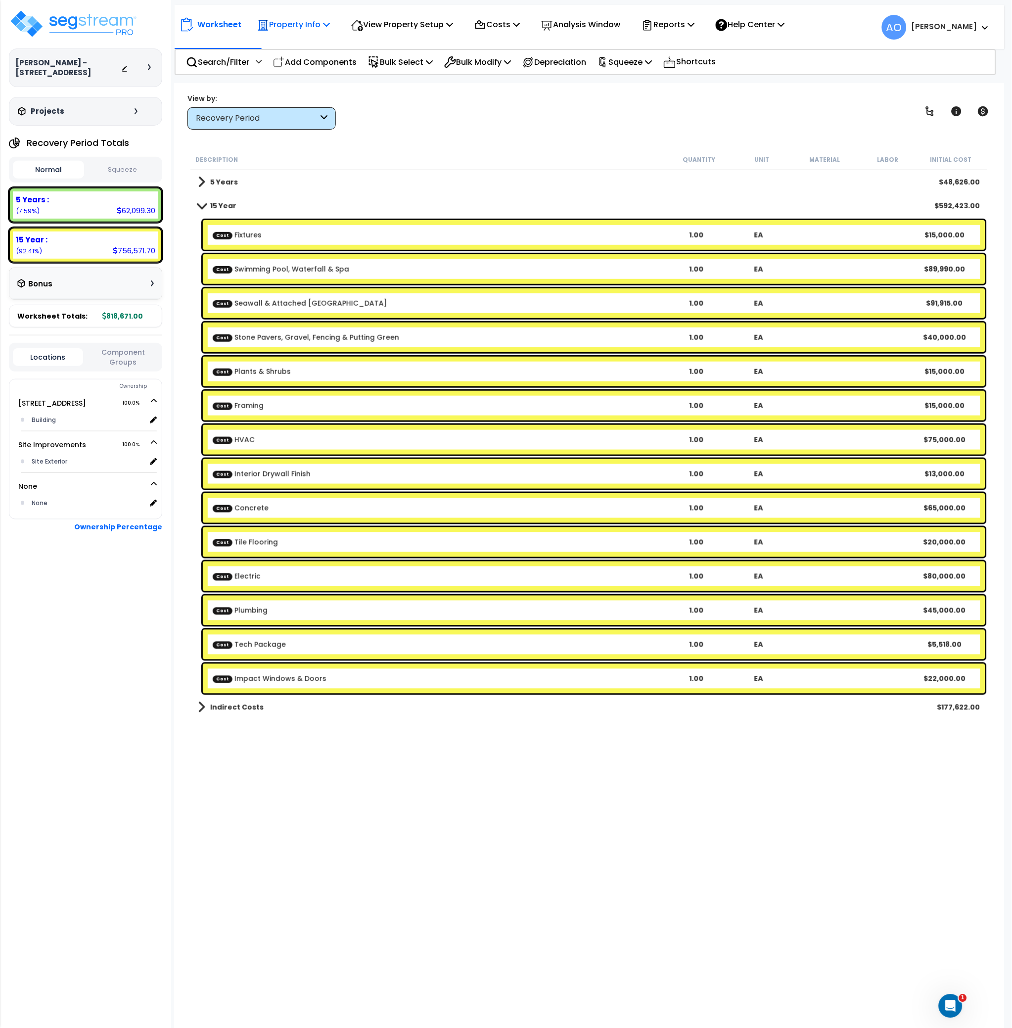
click at [317, 23] on p "Property Info" at bounding box center [293, 24] width 73 height 13
click at [313, 44] on link "Property Setup" at bounding box center [301, 47] width 98 height 20
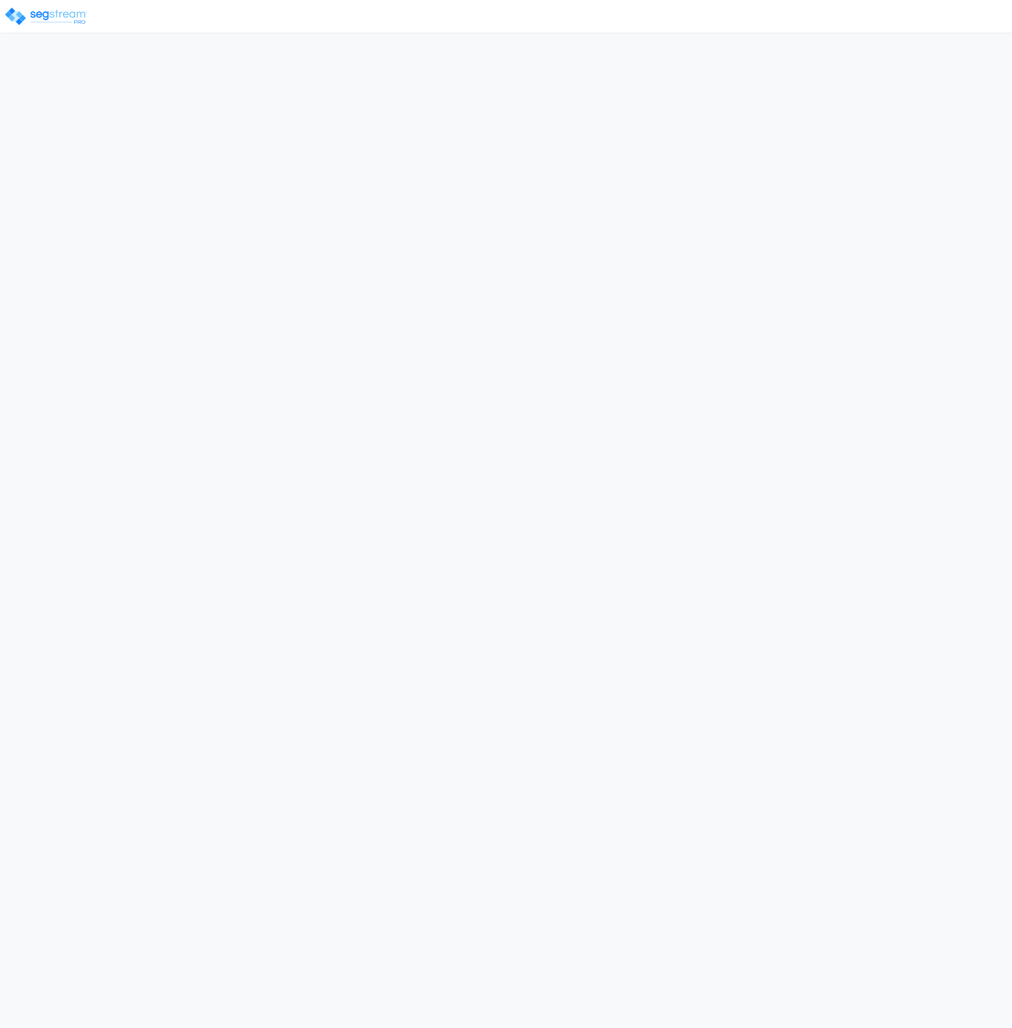
select select "2025"
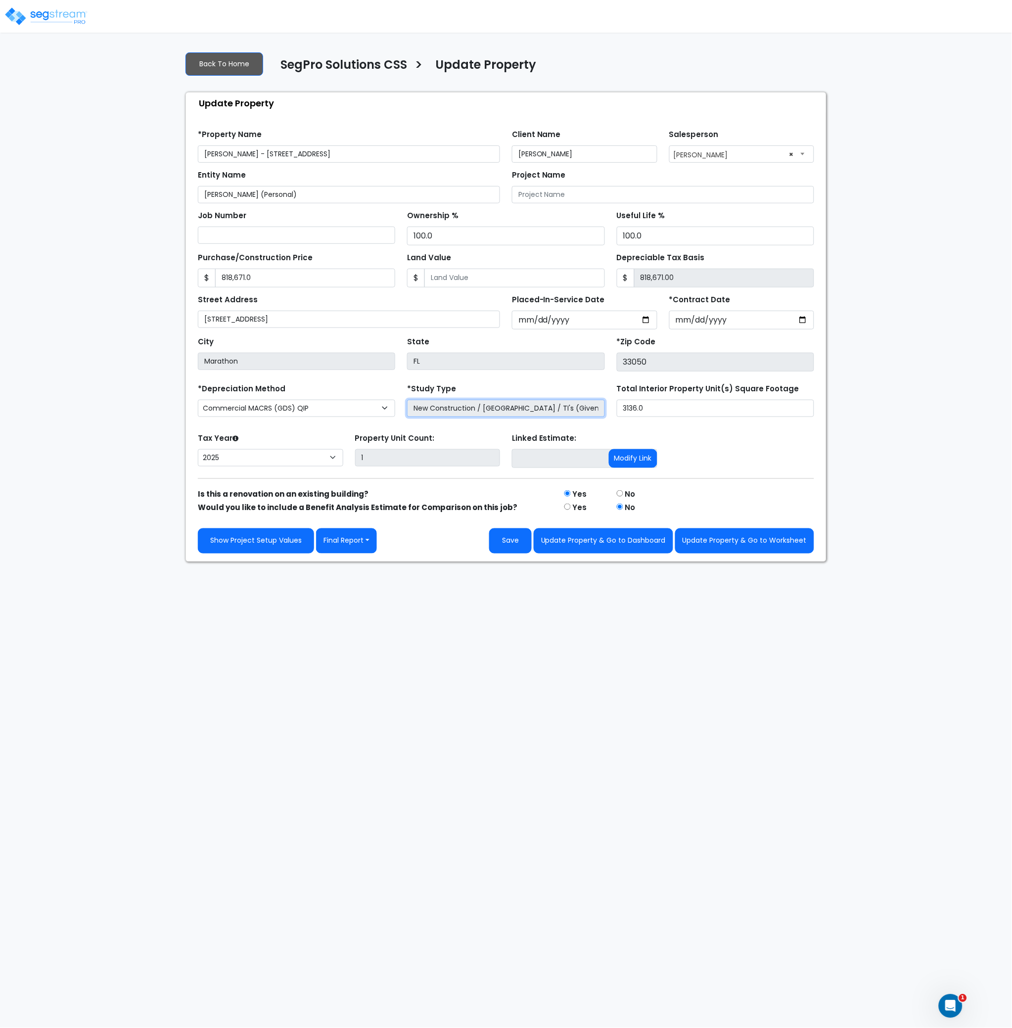
click at [529, 408] on input "New Construction / [GEOGRAPHIC_DATA] / TI's (Given Costs)" at bounding box center [505, 408] width 197 height 17
click at [352, 411] on select "Commercial MACRS (GDS) Residential Rental MACRS (GDS) Commercial MACRS (GDS) QIP" at bounding box center [296, 408] width 197 height 17
click at [198, 400] on select "Commercial MACRS (GDS) Residential Rental MACRS (GDS) Commercial MACRS (GDS) QIP" at bounding box center [296, 408] width 197 height 17
click at [731, 546] on button "Update Property & Go to Worksheet" at bounding box center [744, 540] width 139 height 25
type input "818671"
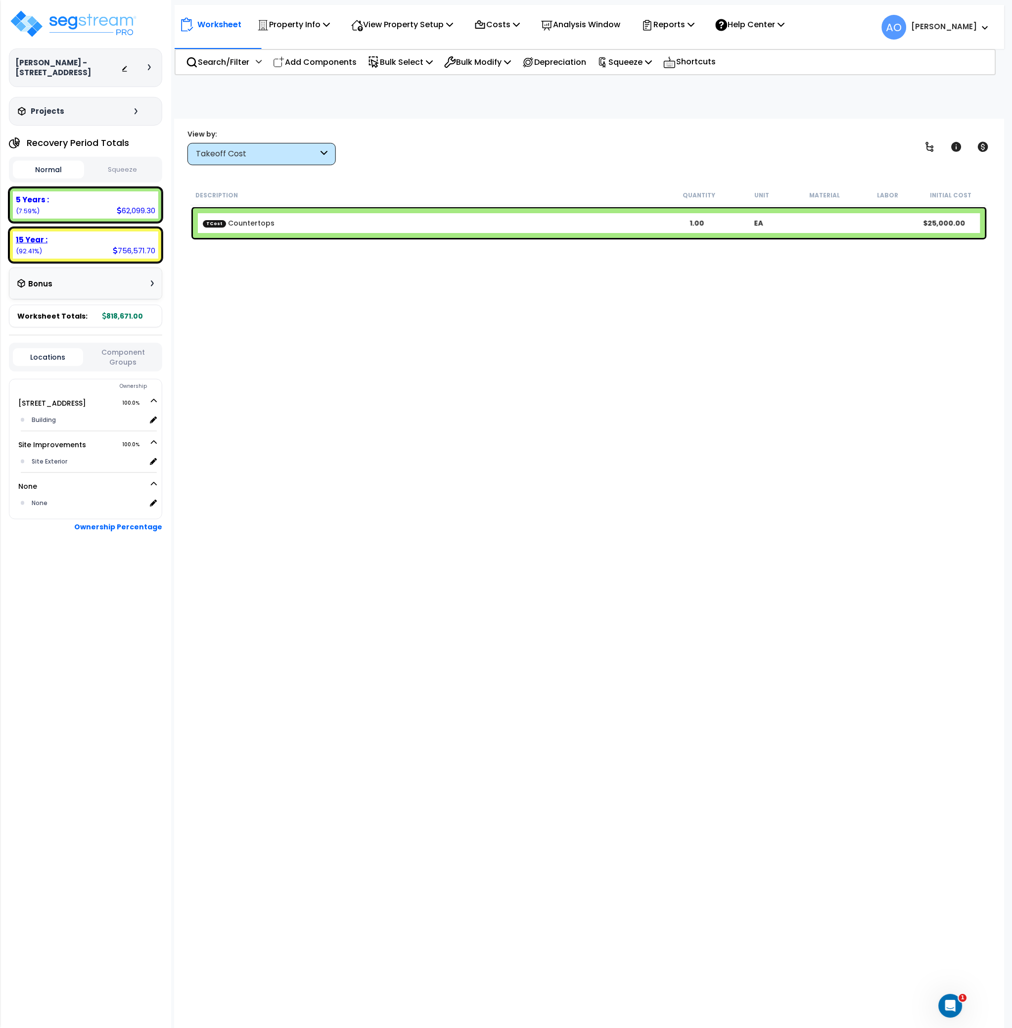
click at [35, 235] on b "15 Year :" at bounding box center [32, 239] width 32 height 10
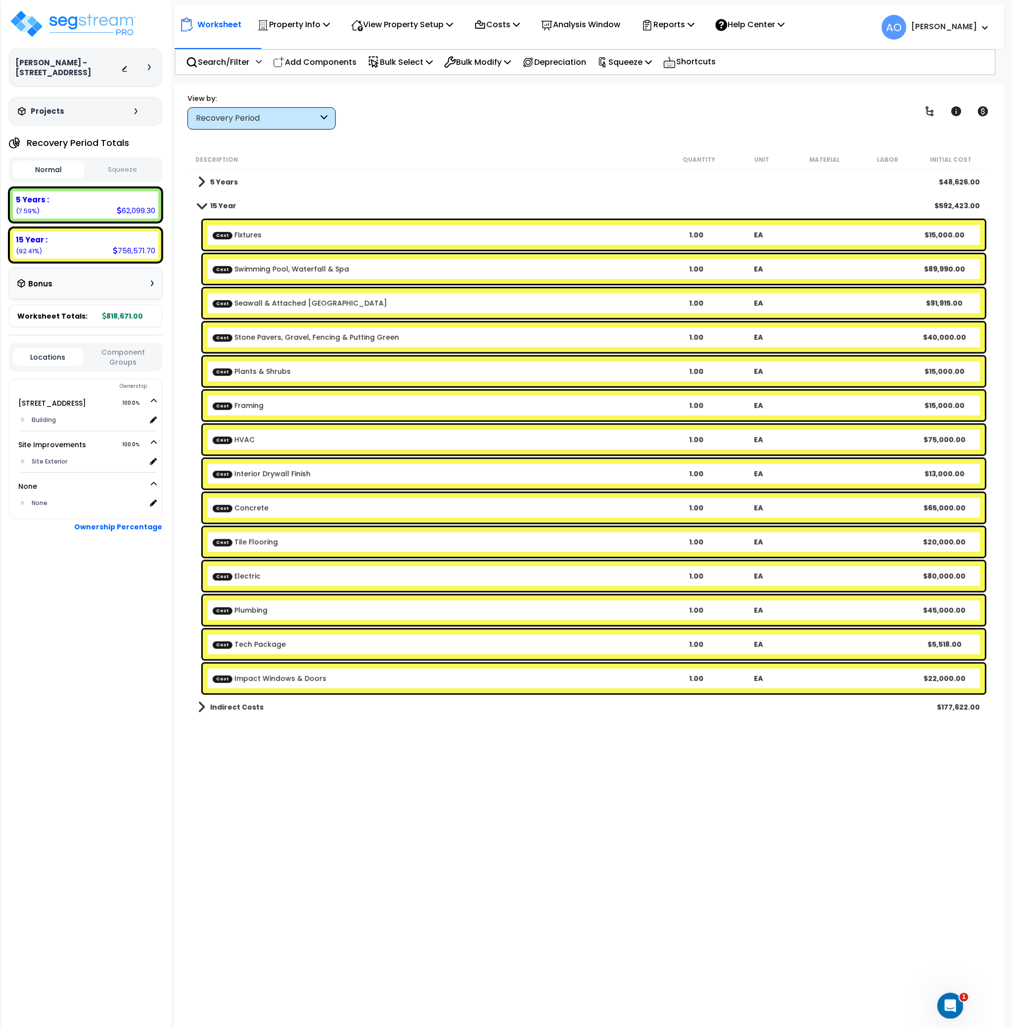
click at [953, 1000] on icon "Open Intercom Messenger" at bounding box center [949, 1004] width 16 height 16
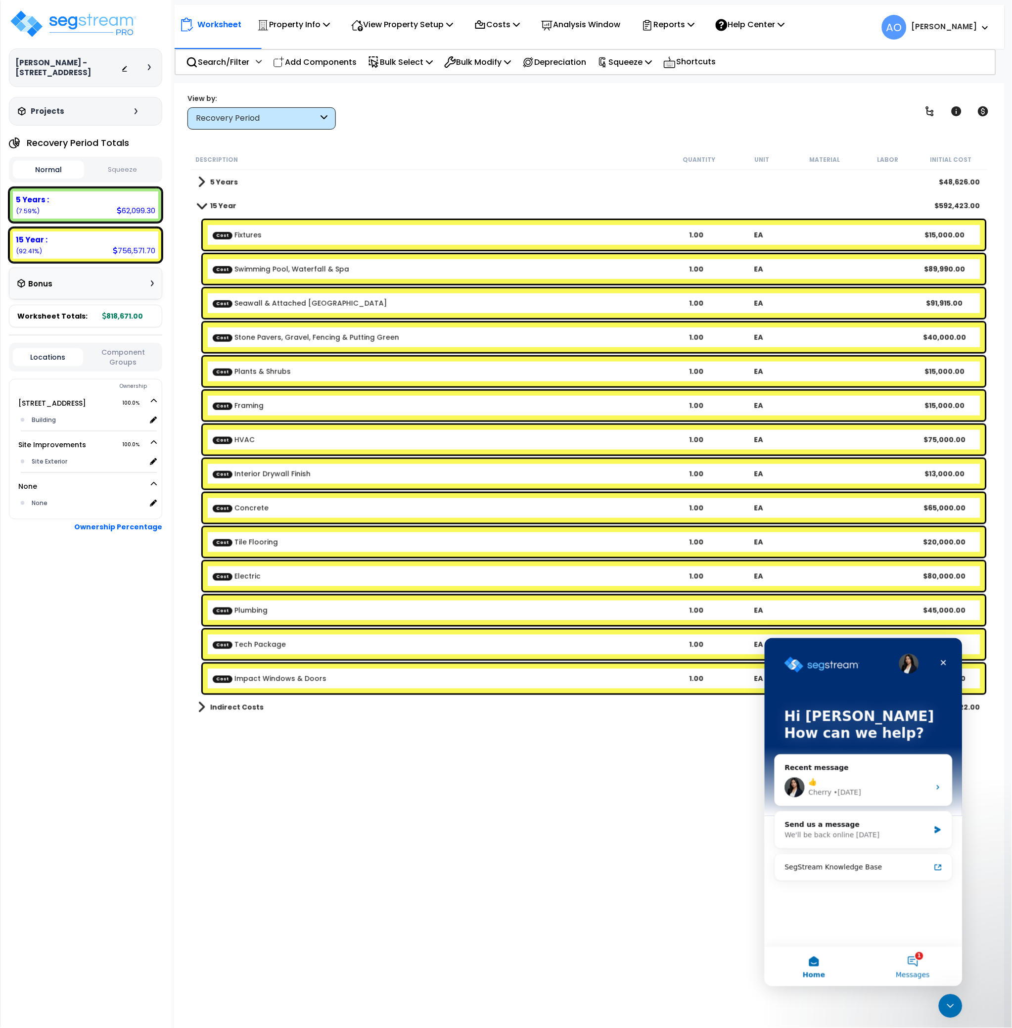
click at [914, 961] on button "1 Messages" at bounding box center [912, 966] width 99 height 40
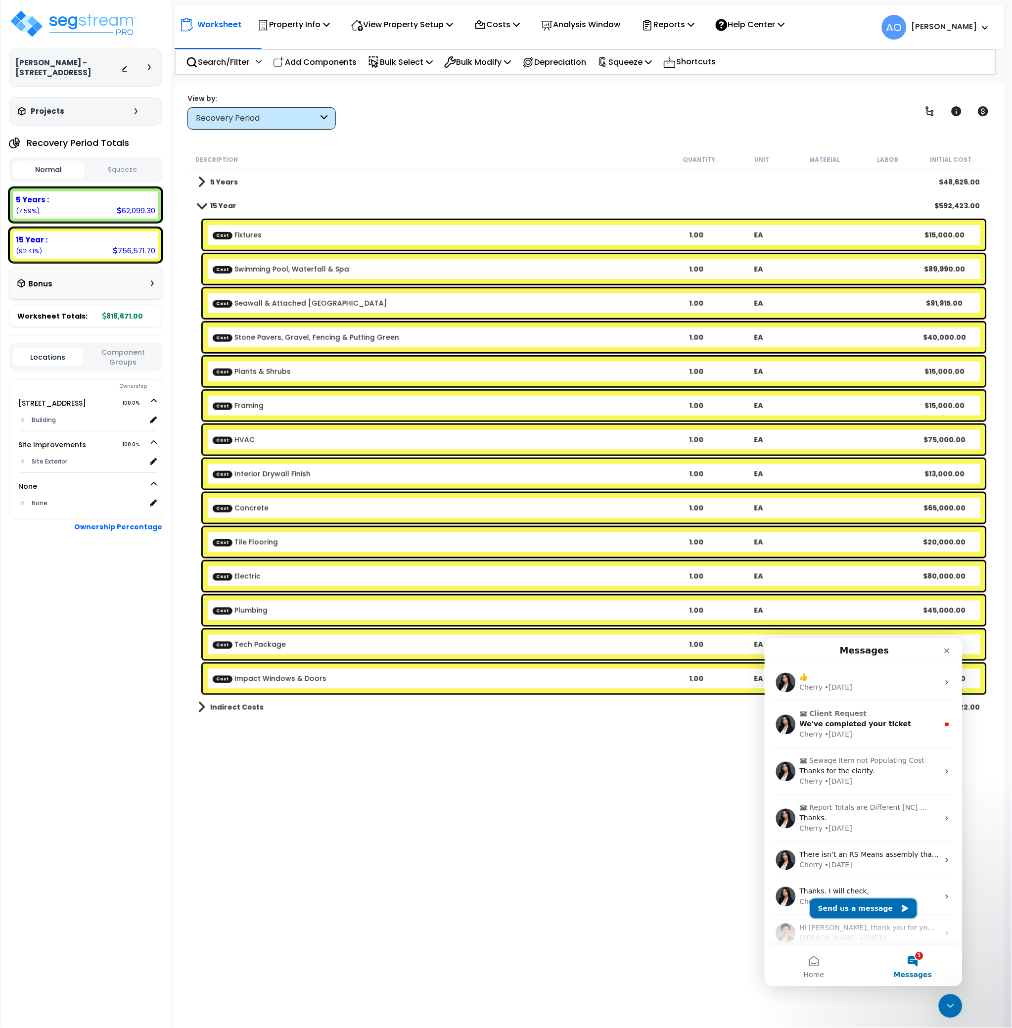
click at [870, 903] on button "Send us a message" at bounding box center [863, 908] width 107 height 20
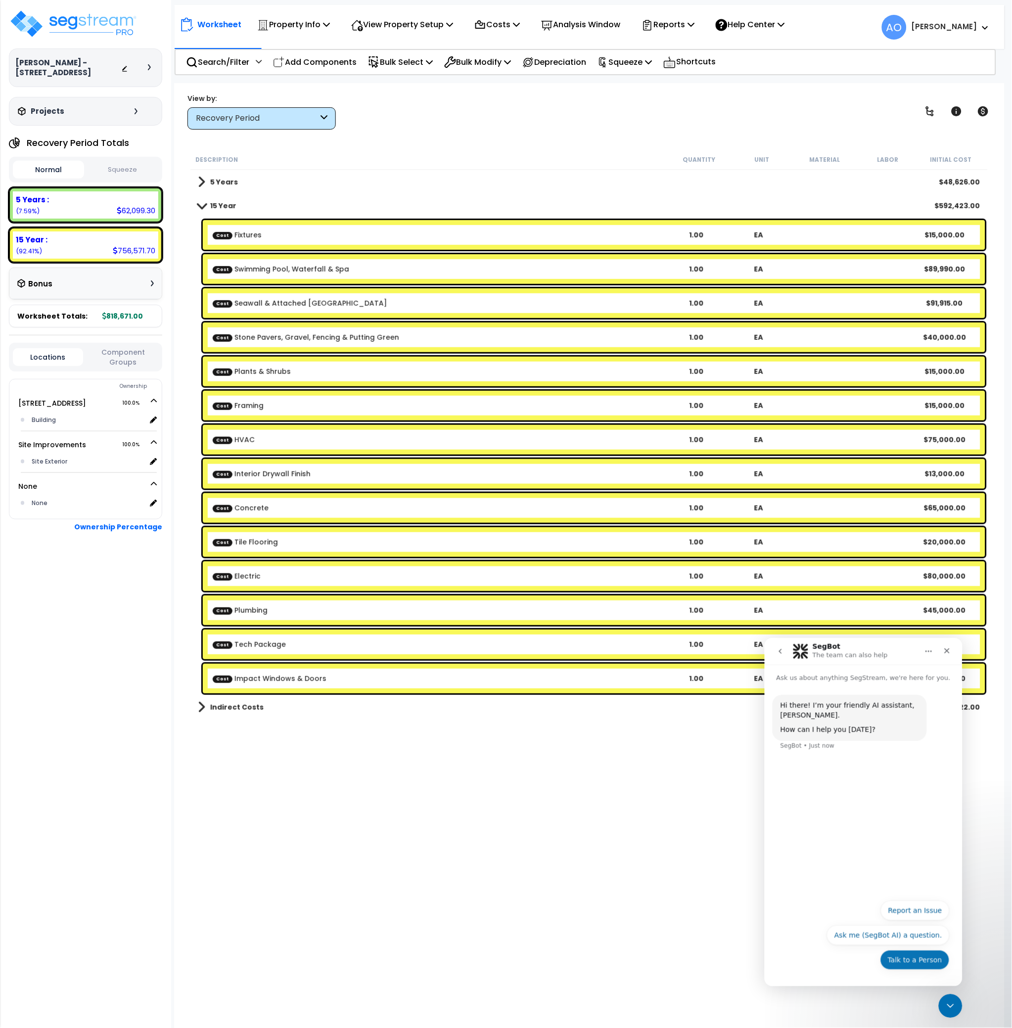
click at [909, 960] on button "Talk to a Person" at bounding box center [914, 960] width 69 height 20
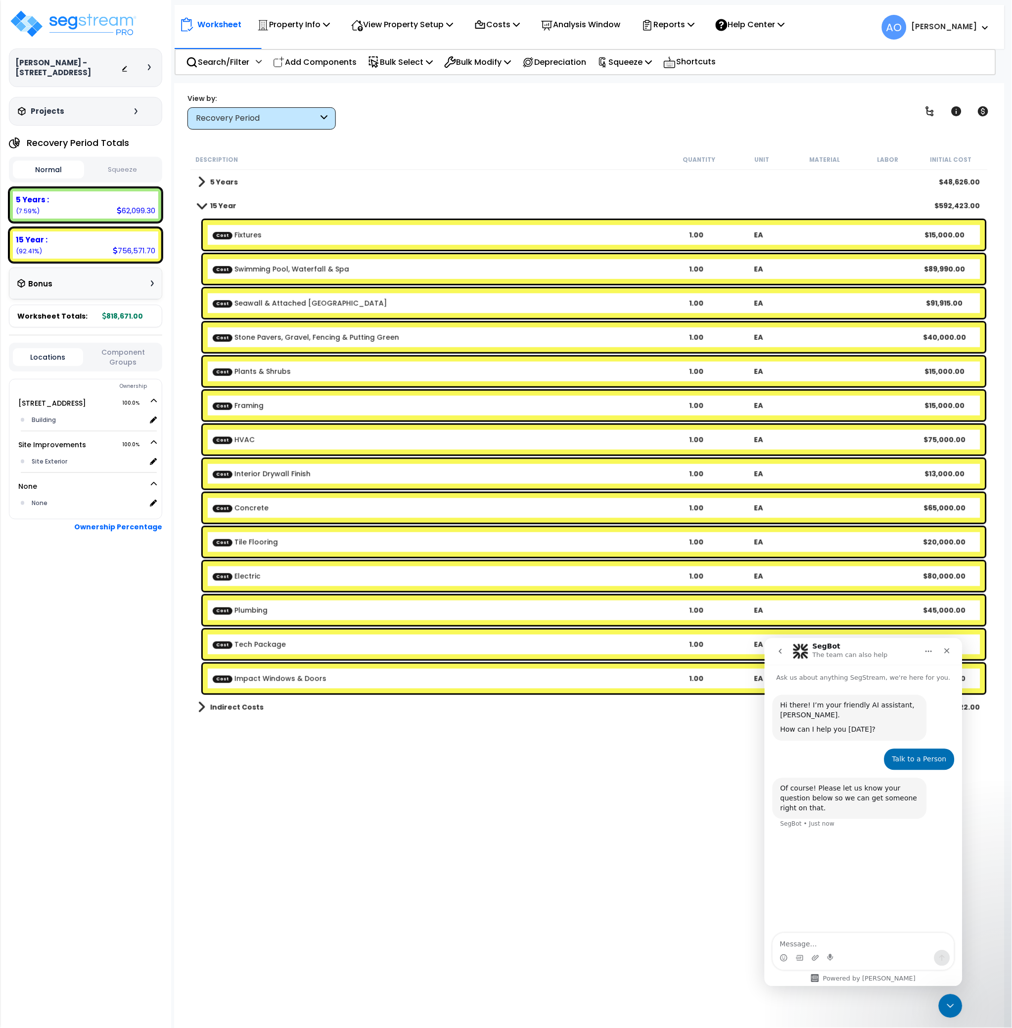
click at [828, 932] on div "Intercom messenger" at bounding box center [863, 951] width 182 height 38
click at [828, 938] on textarea "Message…" at bounding box center [863, 941] width 181 height 17
click at [859, 944] on textarea "This property isn't allowing me to move some components to 15 Year QIP. What am…" at bounding box center [863, 931] width 181 height 37
paste textarea "[URL][DOMAIN_NAME]"
type textarea "This property isn't allowing me to move some components to 15 Year QIP. What am…"
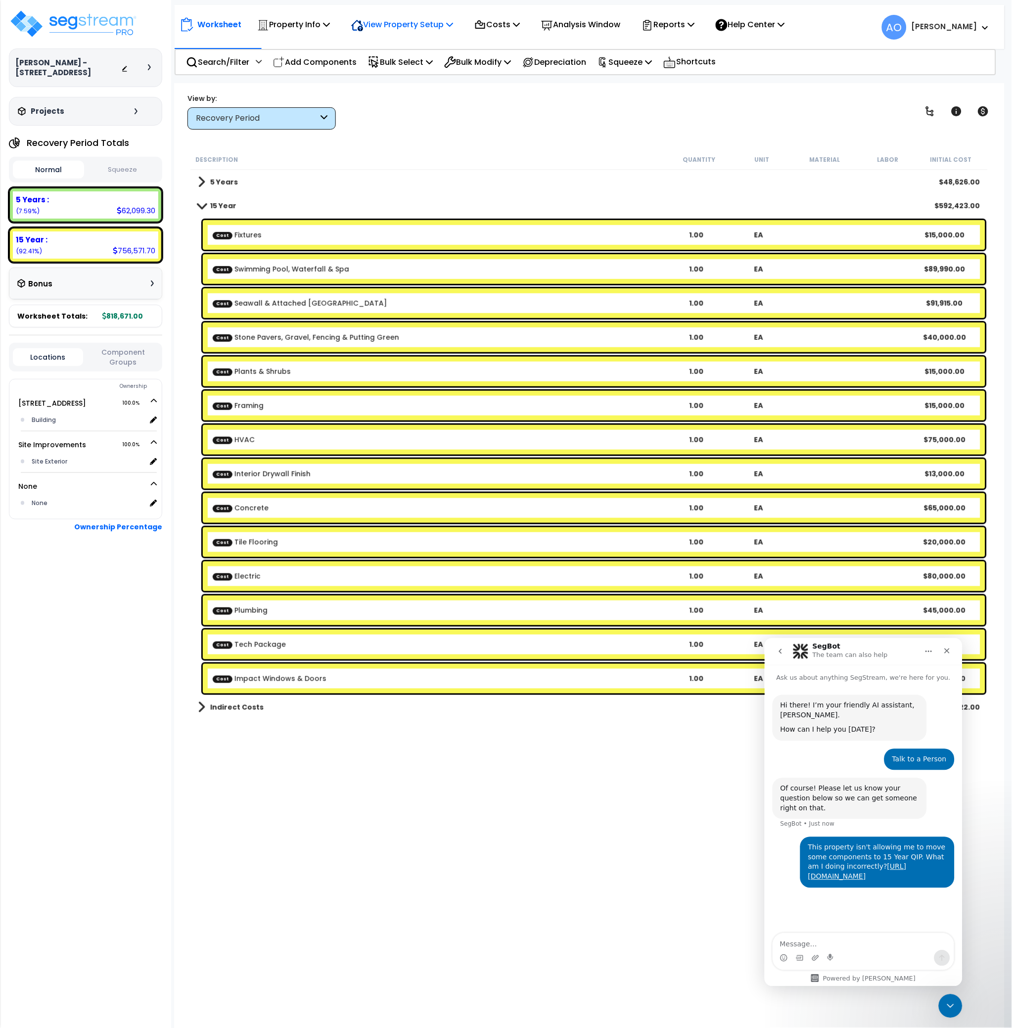
click at [403, 27] on p "View Property Setup" at bounding box center [402, 24] width 102 height 13
click at [397, 51] on link "Building Setup" at bounding box center [395, 47] width 98 height 20
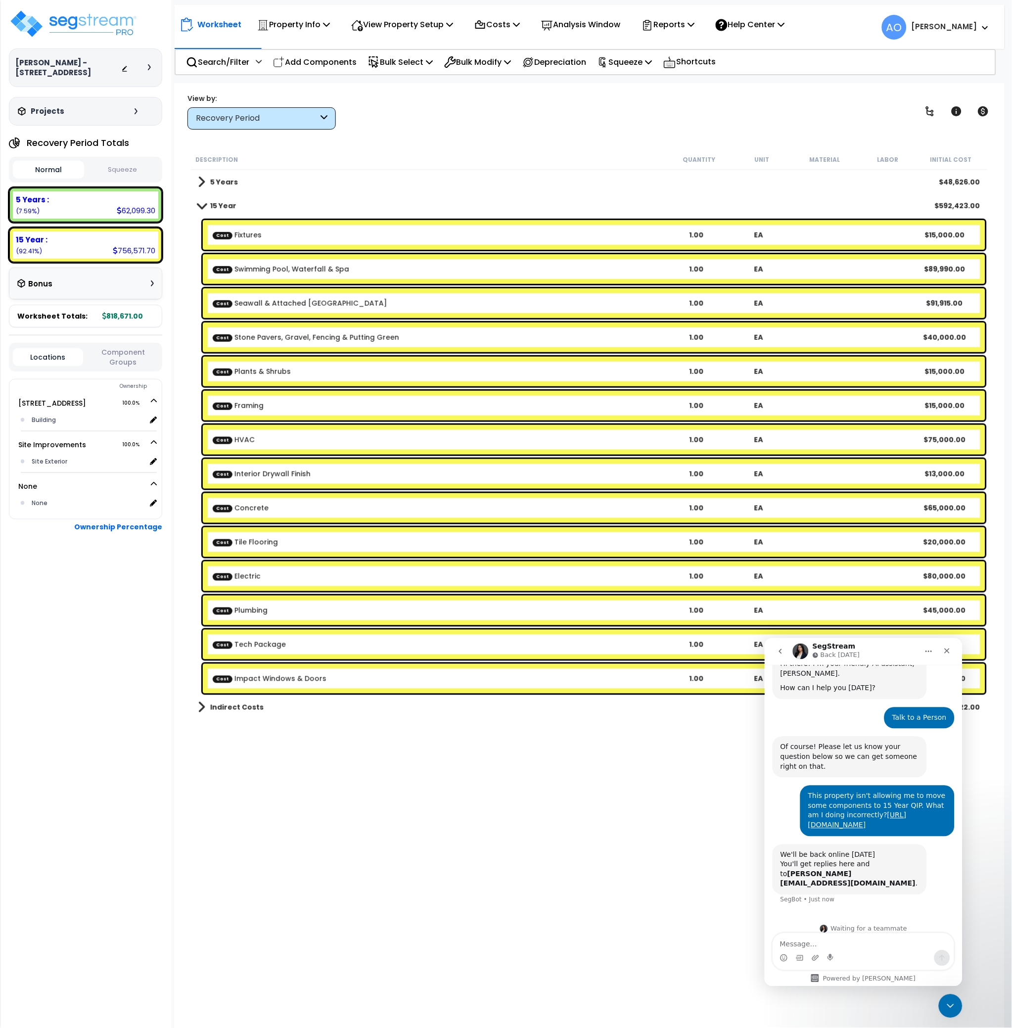
scroll to position [44, 0]
click at [306, 31] on p "Property Info" at bounding box center [293, 24] width 73 height 13
click at [300, 48] on link "Property Setup" at bounding box center [301, 47] width 98 height 20
click at [278, 240] on div "Cost Fixtures 1.00 EA $15,000.00" at bounding box center [594, 235] width 783 height 30
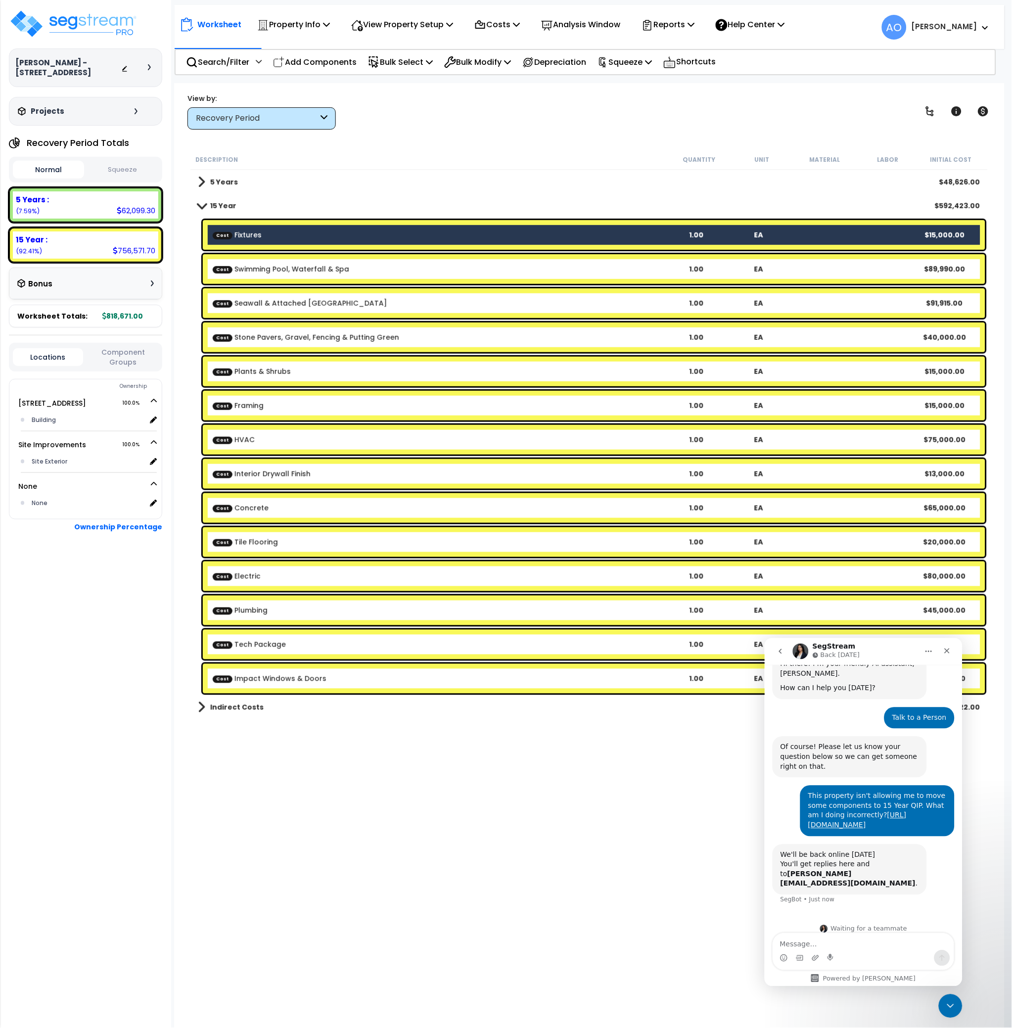
click at [278, 404] on b "Cost Framing" at bounding box center [439, 406] width 453 height 10
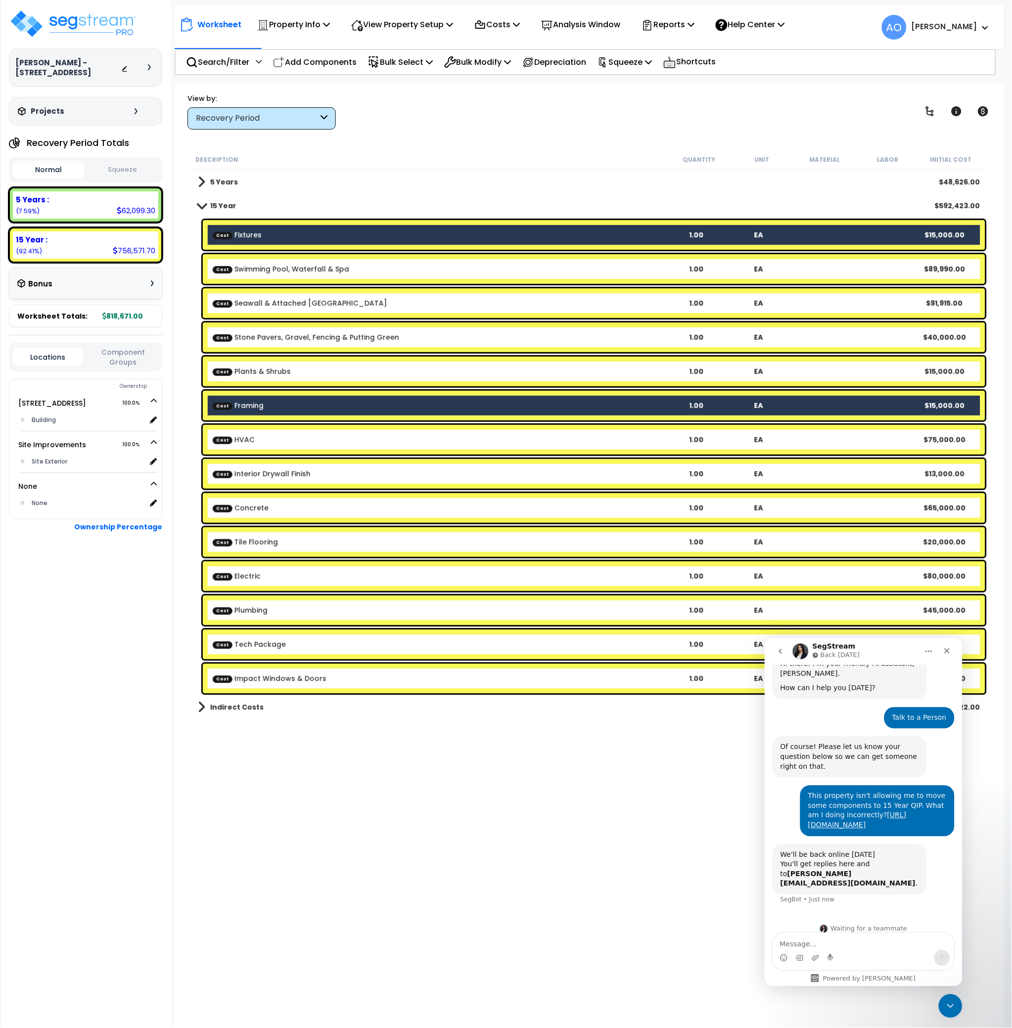
click at [277, 441] on b "Cost HVAC" at bounding box center [439, 440] width 453 height 10
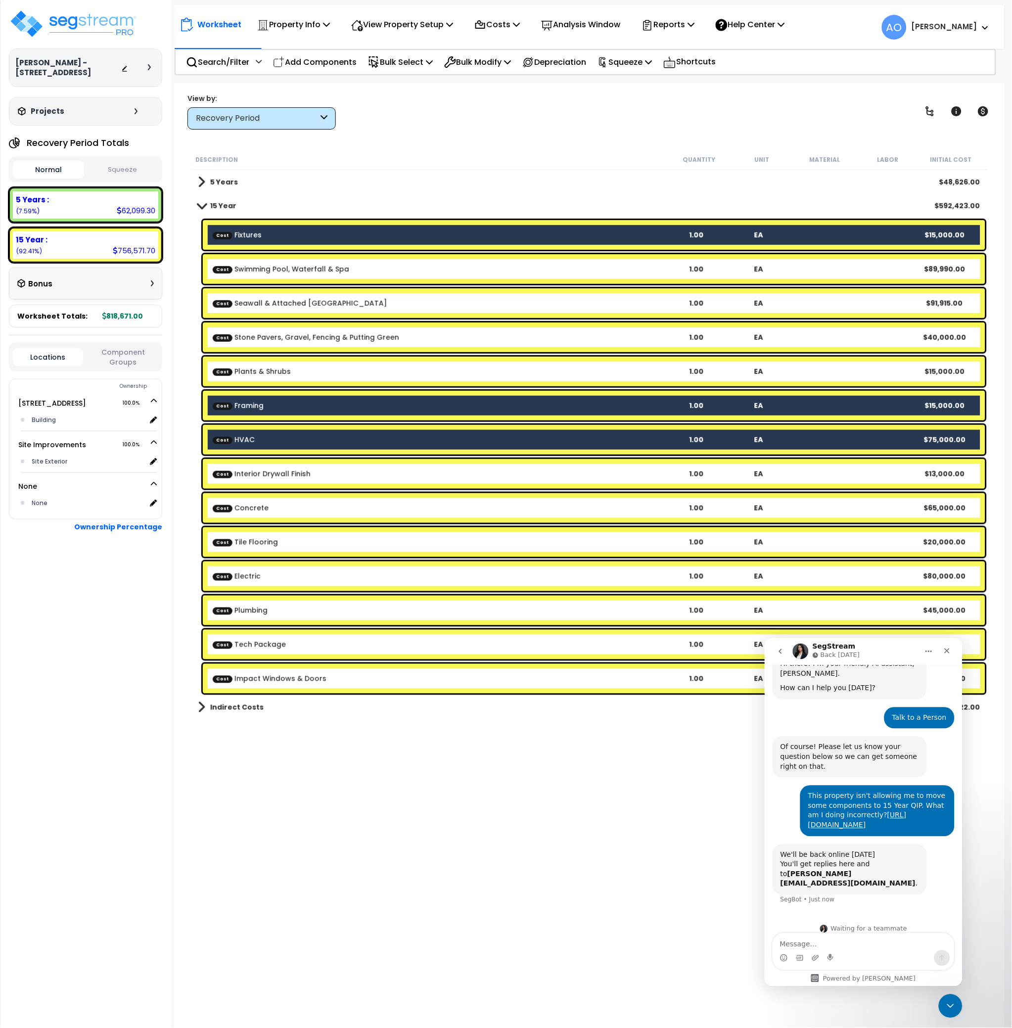
click at [284, 478] on link "Cost Interior Drywall Finish" at bounding box center [262, 474] width 98 height 10
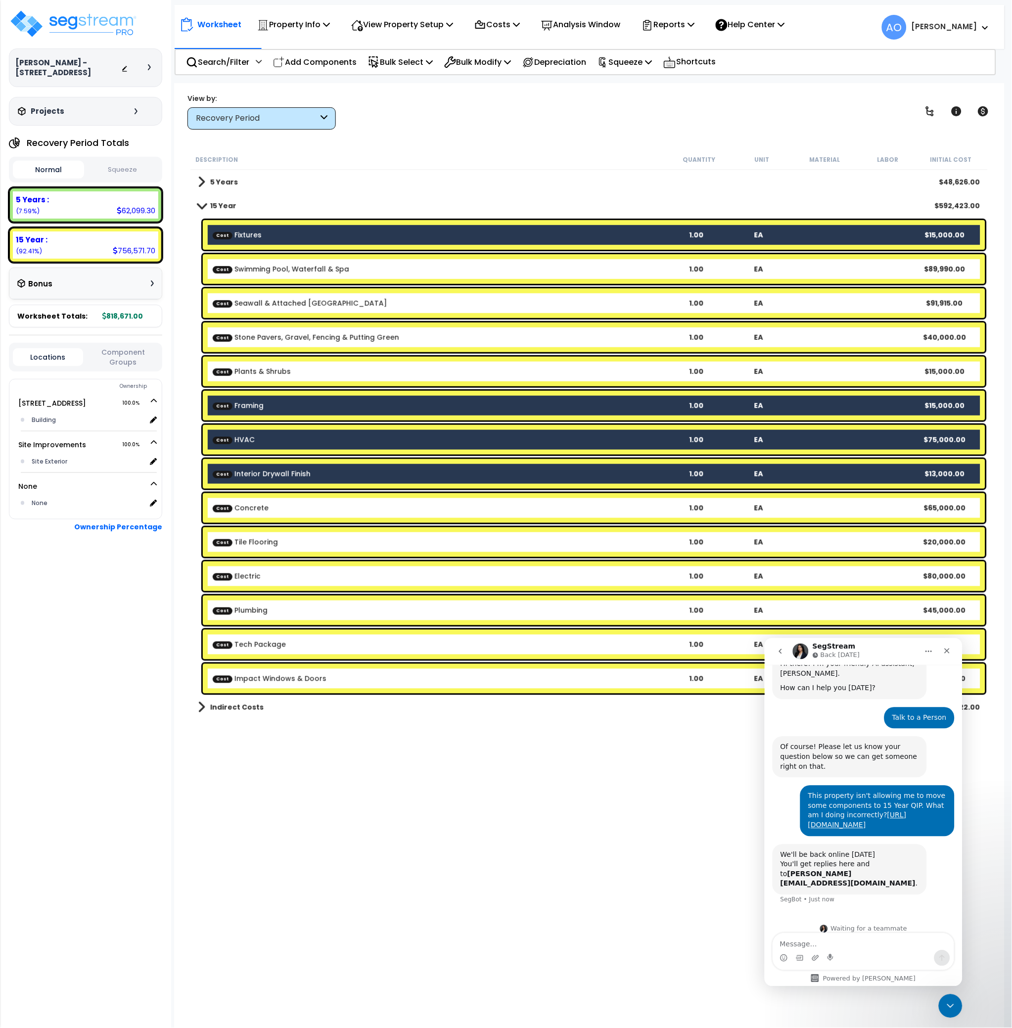
click at [291, 547] on div "Cost Tile Flooring 1.00 EA $20,000.00" at bounding box center [594, 542] width 783 height 30
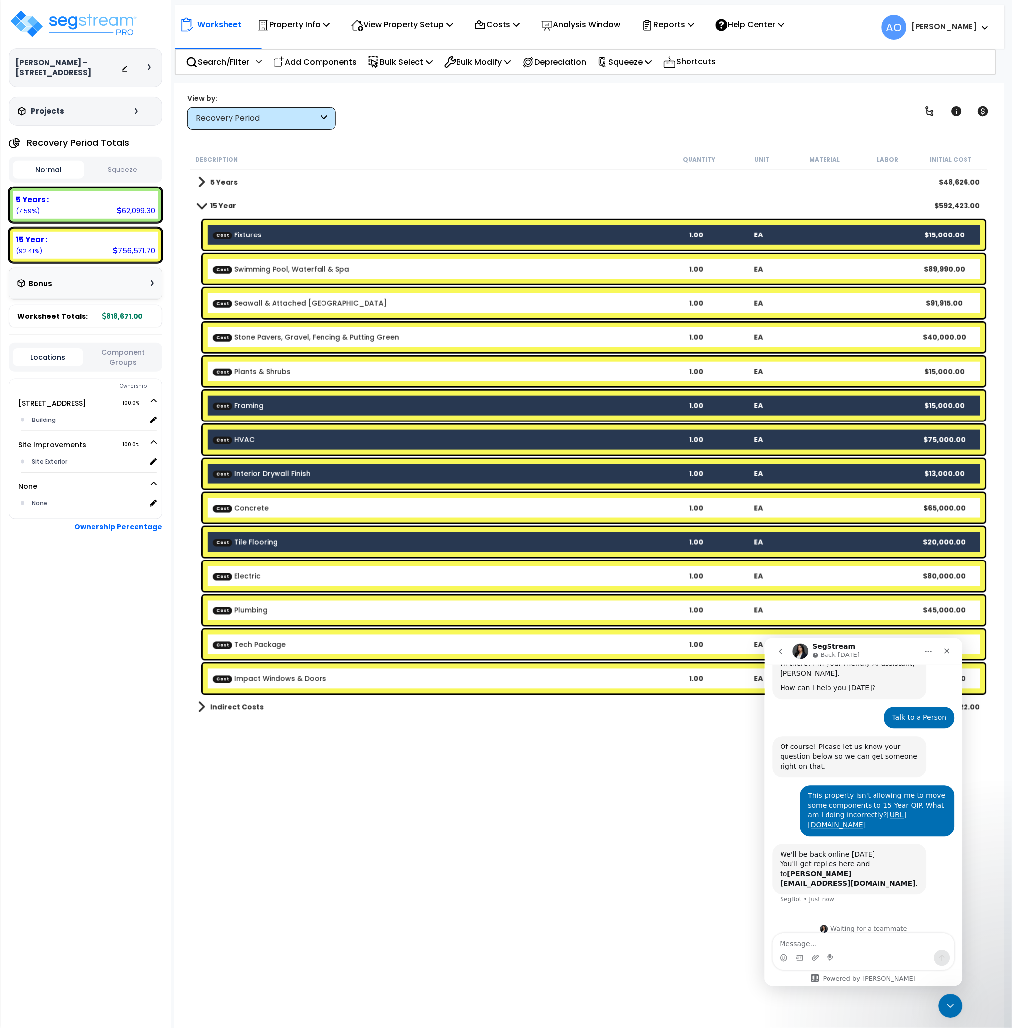
click at [289, 576] on b "Cost Electric" at bounding box center [439, 576] width 453 height 10
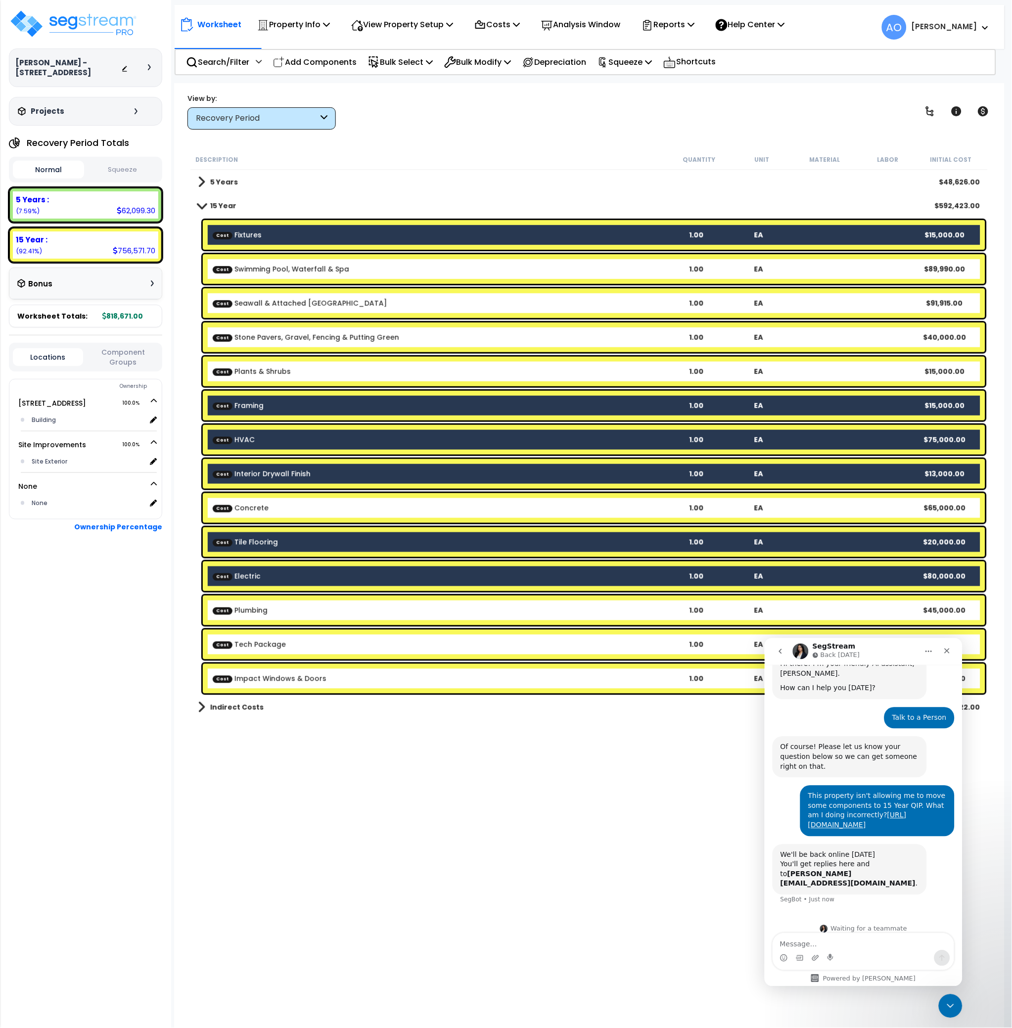
click at [285, 608] on b "Cost Plumbing" at bounding box center [439, 610] width 453 height 10
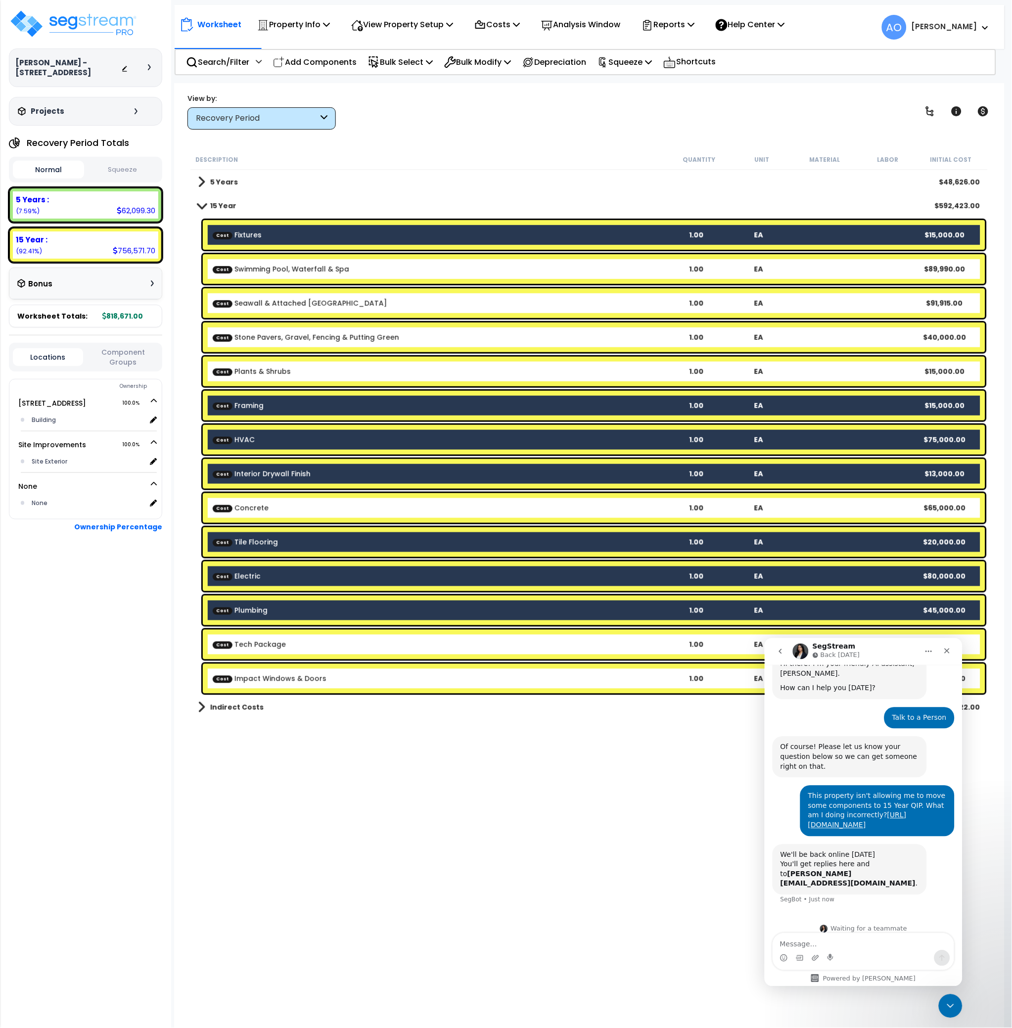
click at [283, 647] on b "Cost Tech Package" at bounding box center [439, 645] width 453 height 10
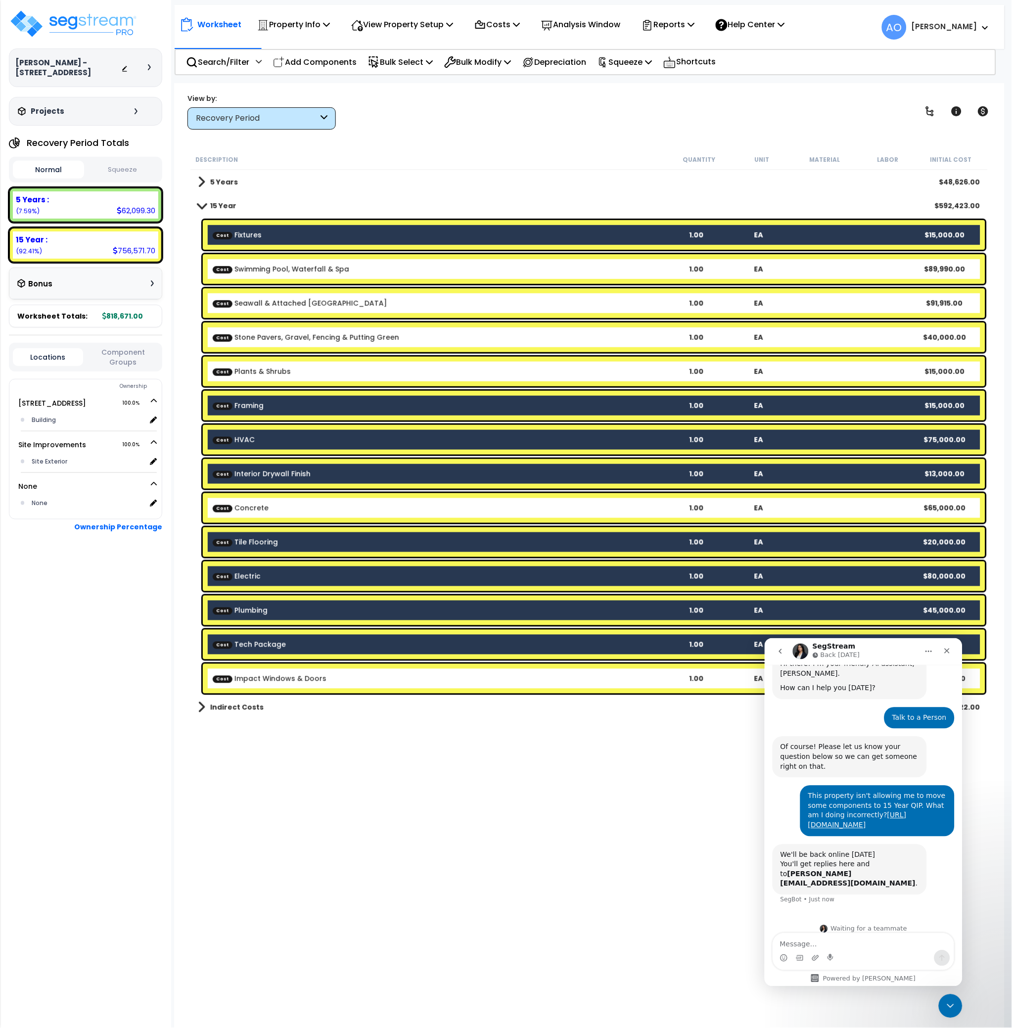
click at [300, 677] on link "Cost Impact Windows & Doors" at bounding box center [270, 679] width 114 height 10
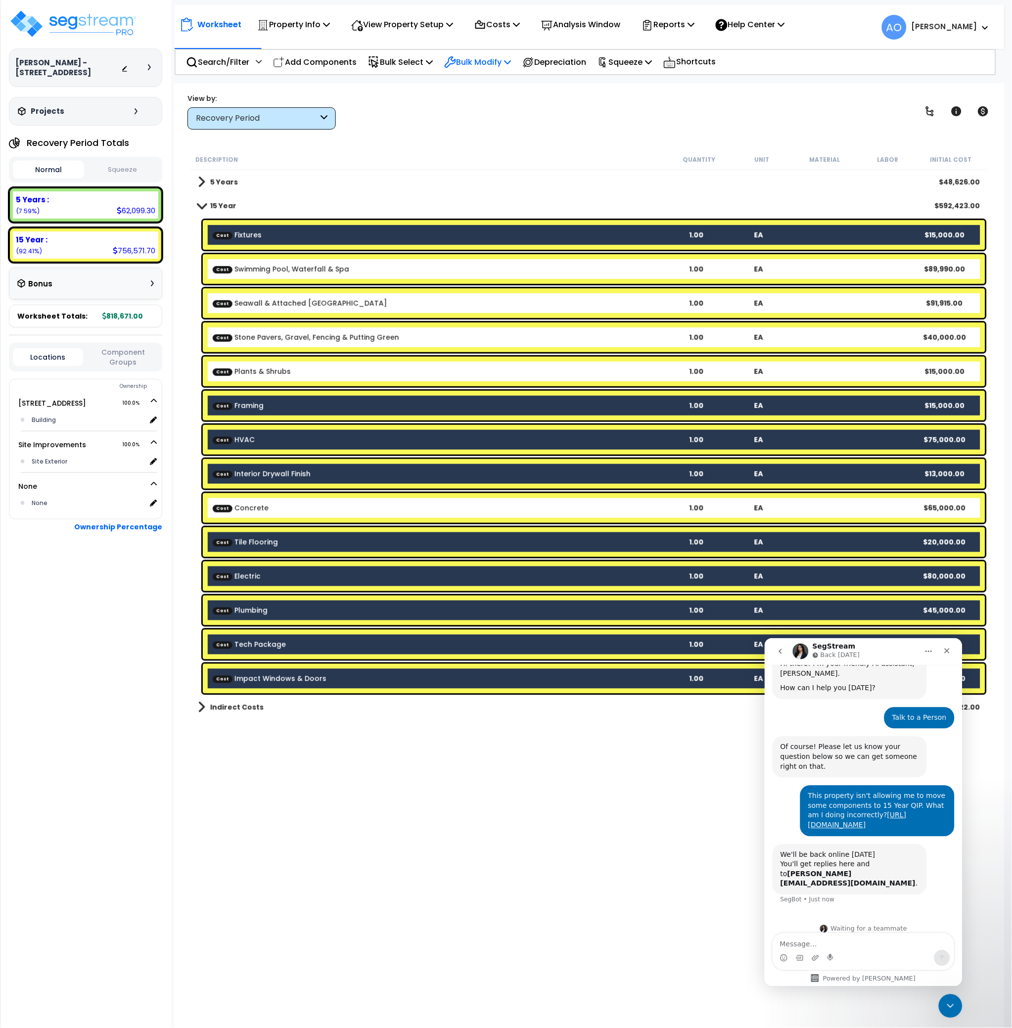
click at [470, 61] on p "Bulk Modify" at bounding box center [477, 61] width 67 height 13
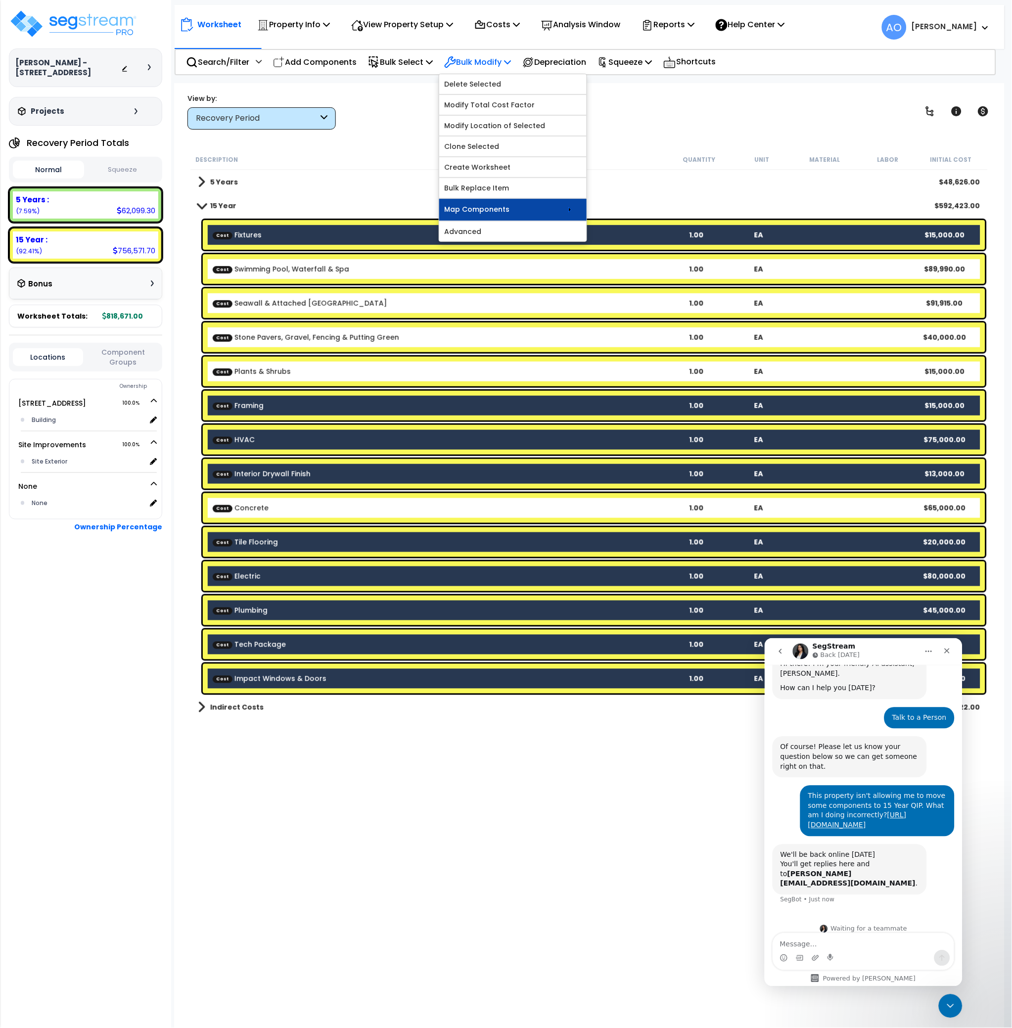
click at [530, 208] on link "Map Components" at bounding box center [512, 210] width 147 height 22
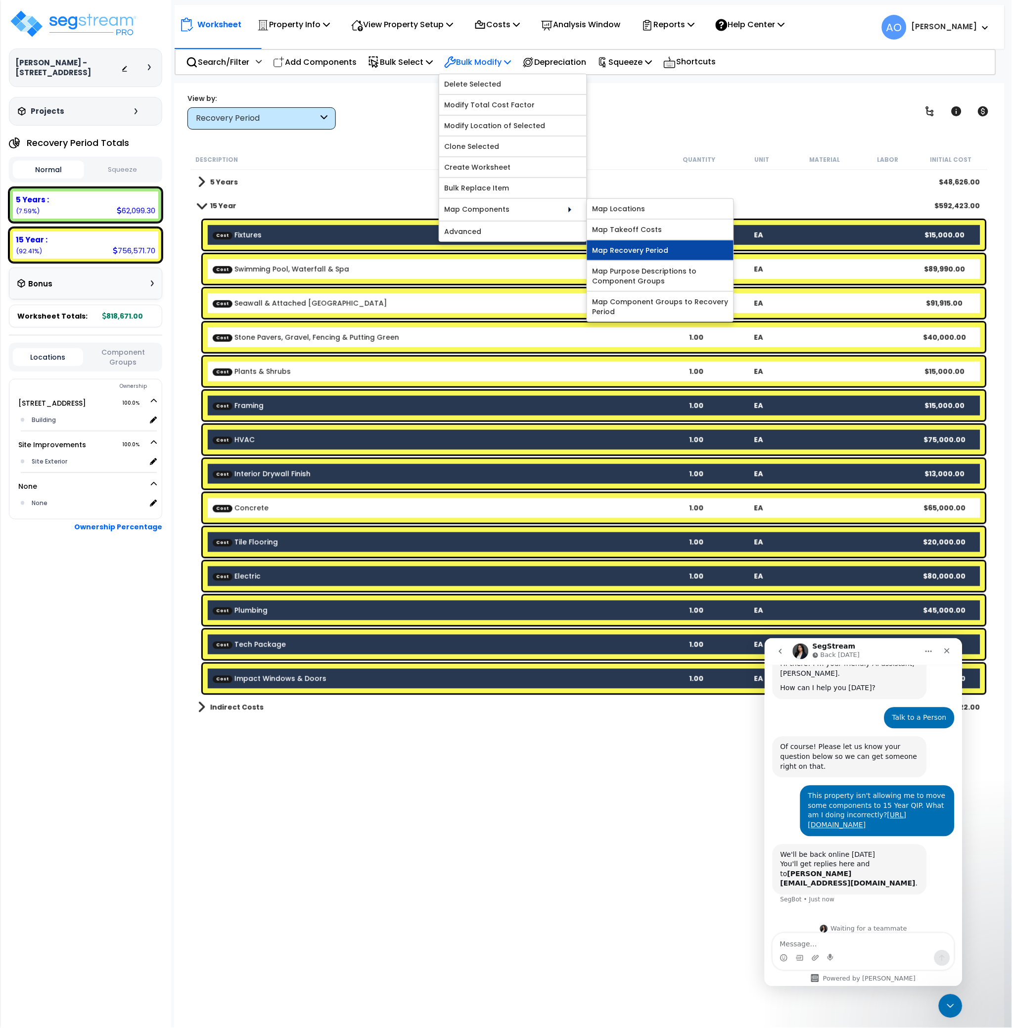
click at [634, 252] on link "Map Recovery Period" at bounding box center [660, 250] width 146 height 20
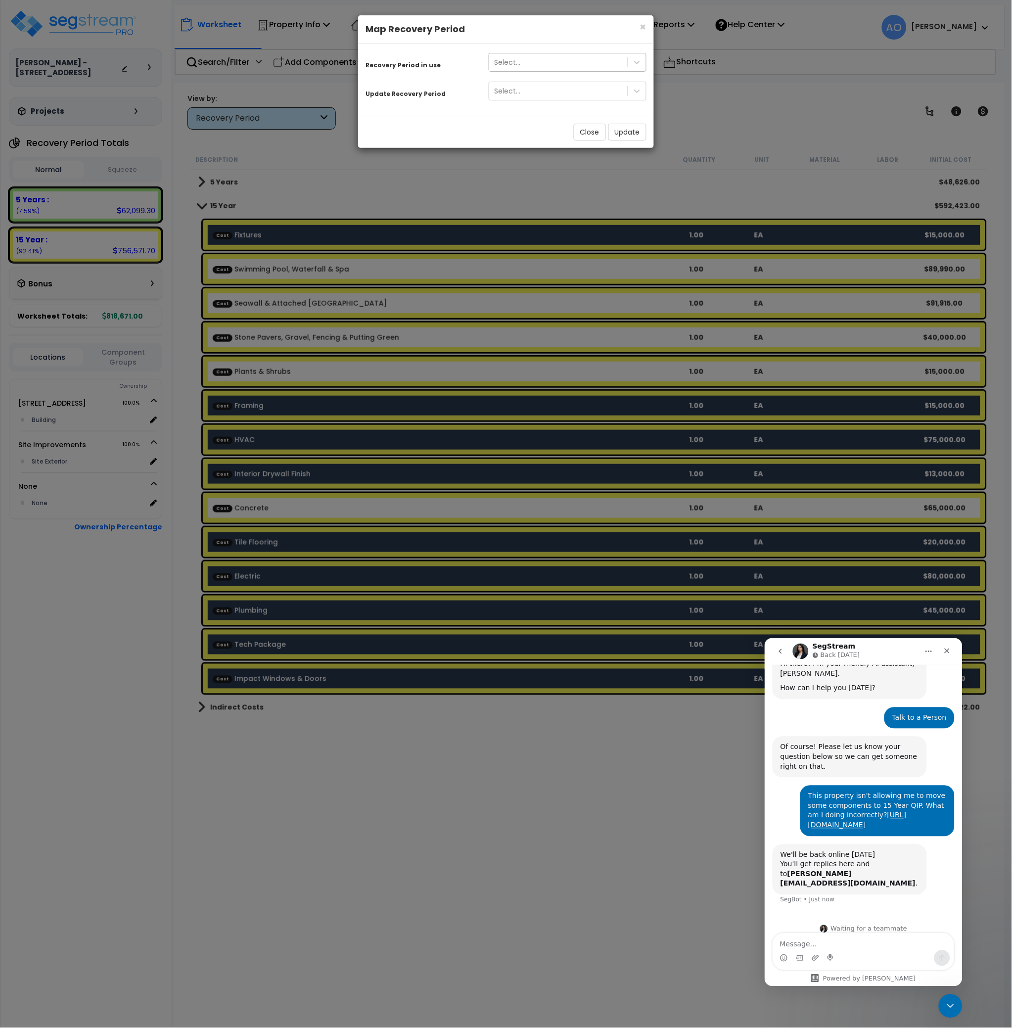
click at [534, 62] on div "Select..." at bounding box center [558, 62] width 139 height 16
click at [531, 101] on div "15 Year" at bounding box center [568, 104] width 158 height 18
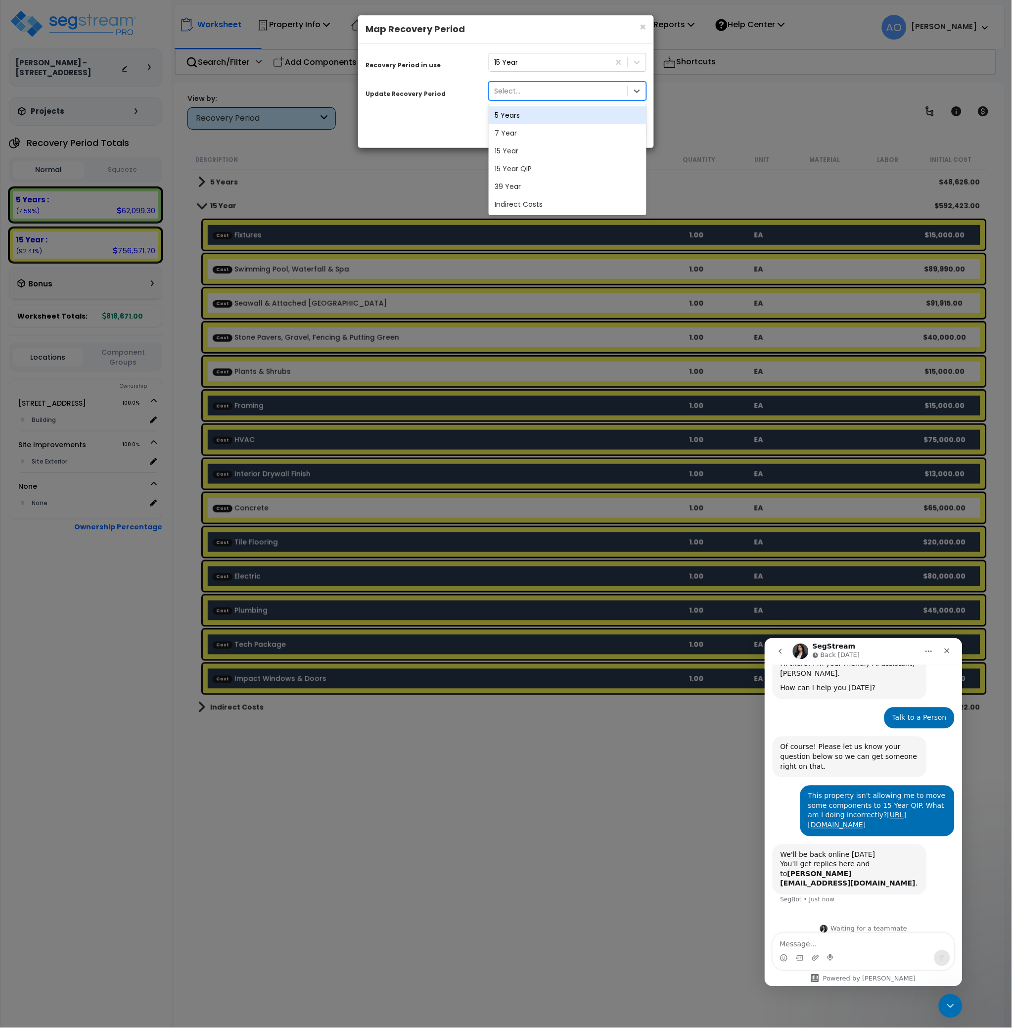
click at [527, 88] on div "Select..." at bounding box center [558, 91] width 139 height 16
click at [543, 166] on div "15 Year QIP" at bounding box center [568, 169] width 158 height 18
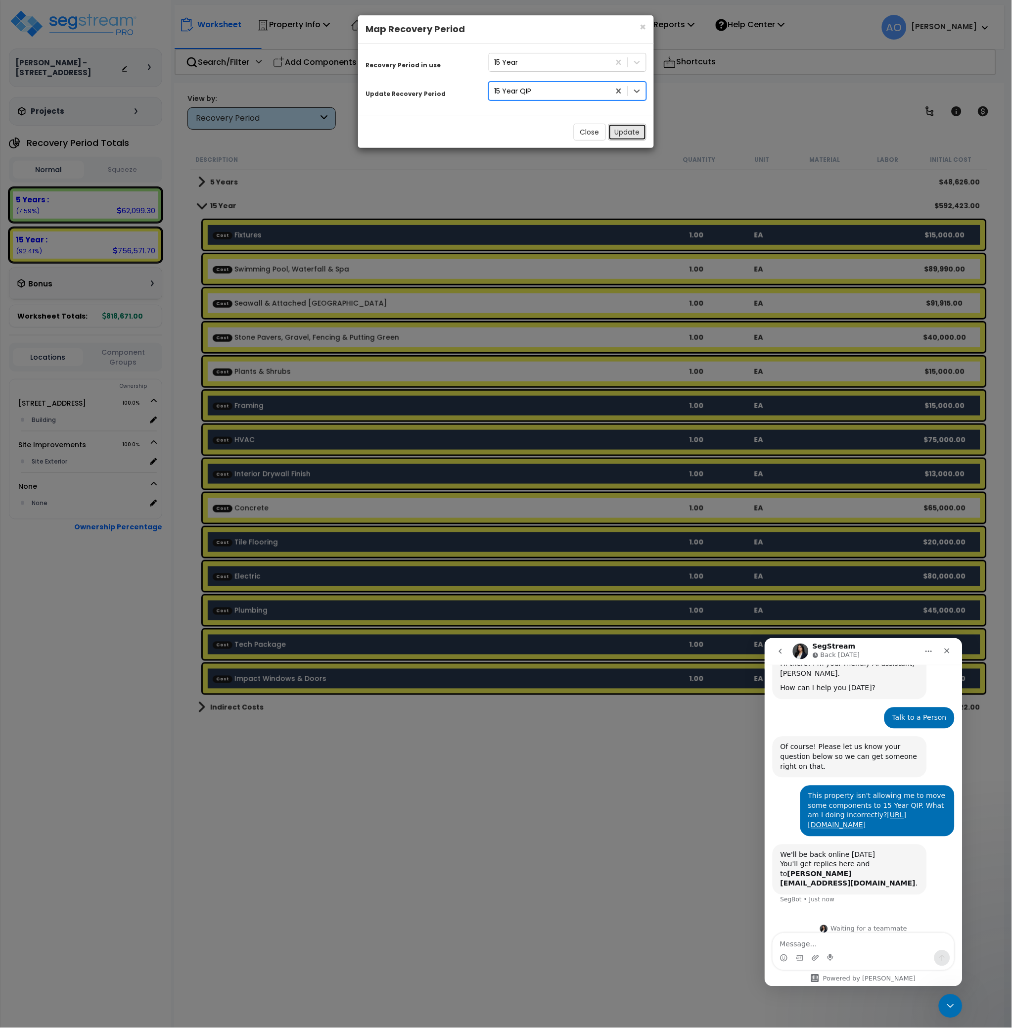
click at [623, 131] on button "Update" at bounding box center [627, 132] width 38 height 17
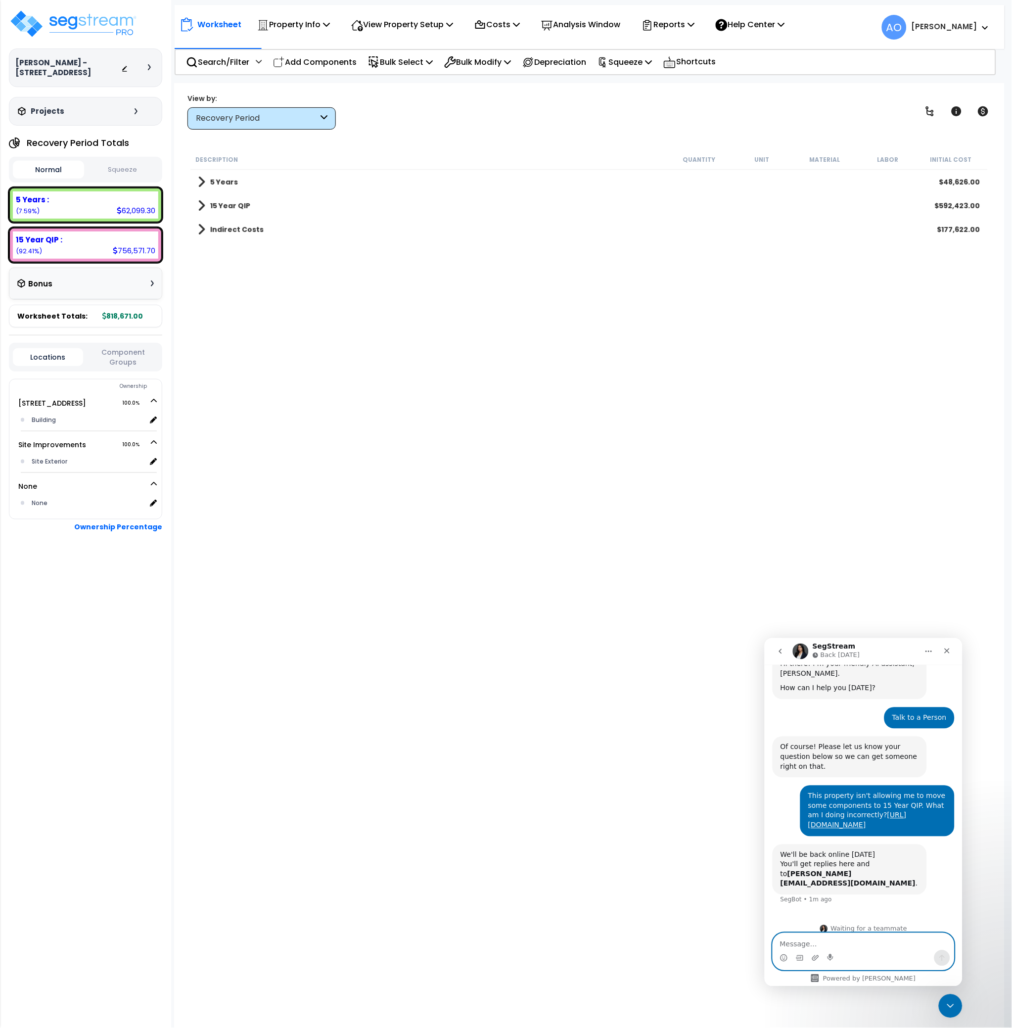
click at [826, 943] on textarea "Message…" at bounding box center [863, 941] width 181 height 17
type textarea "I was able to figure it out. Thank you!"
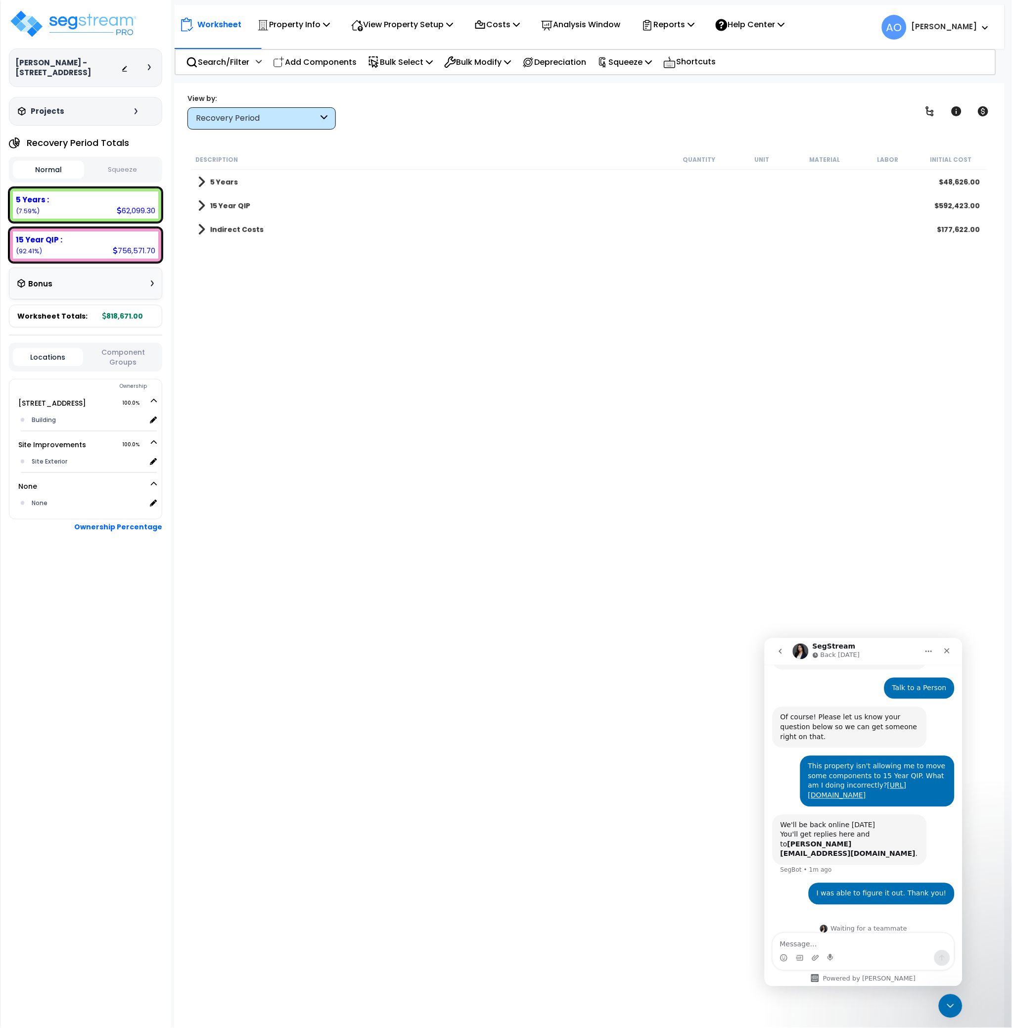
click at [614, 438] on div "Description Quantity Unit Material Labor Initial Cost 5 Years $48,626.00 15 Yea…" at bounding box center [589, 493] width 800 height 689
click at [298, 498] on div "Description Quantity Unit Material Labor Initial Cost 5 Years $48,626.00 15 Yea…" at bounding box center [589, 493] width 800 height 689
click at [233, 203] on b "15 Year QIP" at bounding box center [230, 206] width 40 height 10
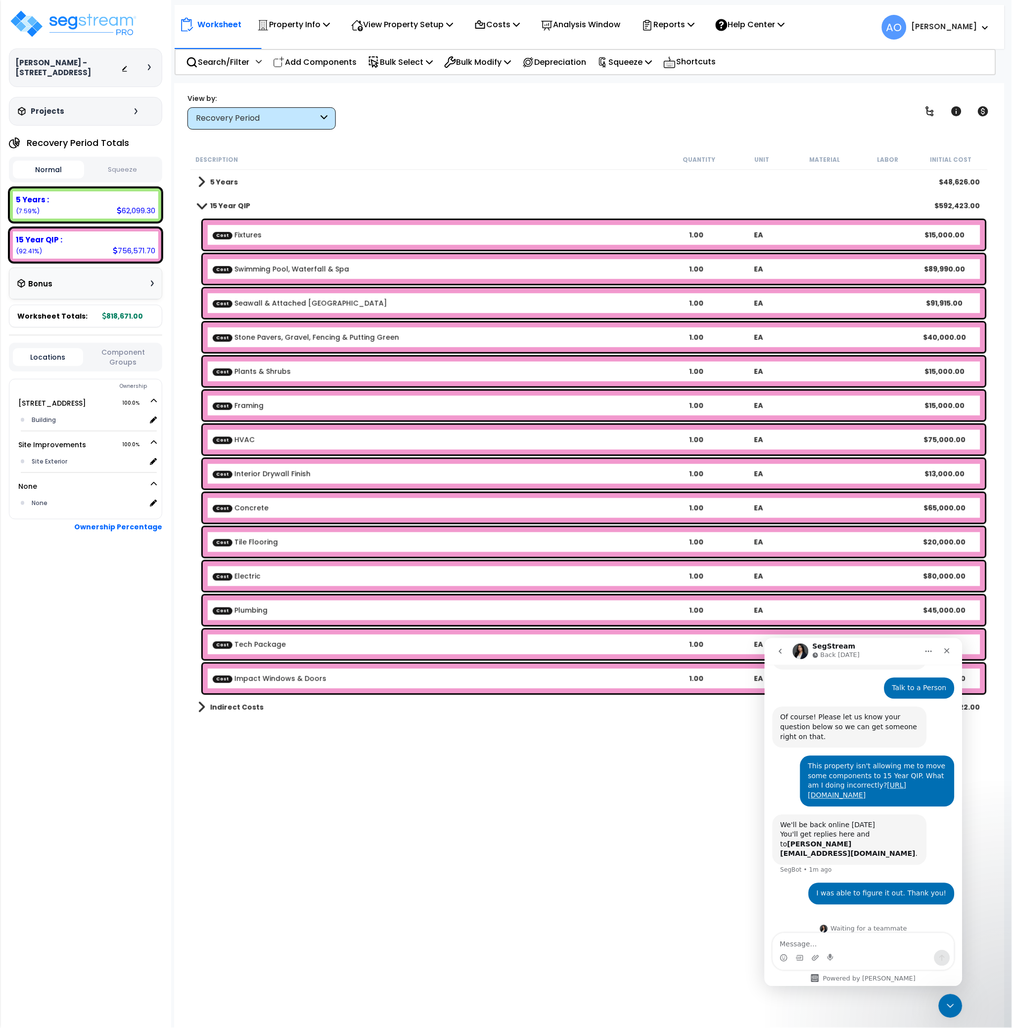
click at [234, 206] on b "15 Year QIP" at bounding box center [230, 206] width 40 height 10
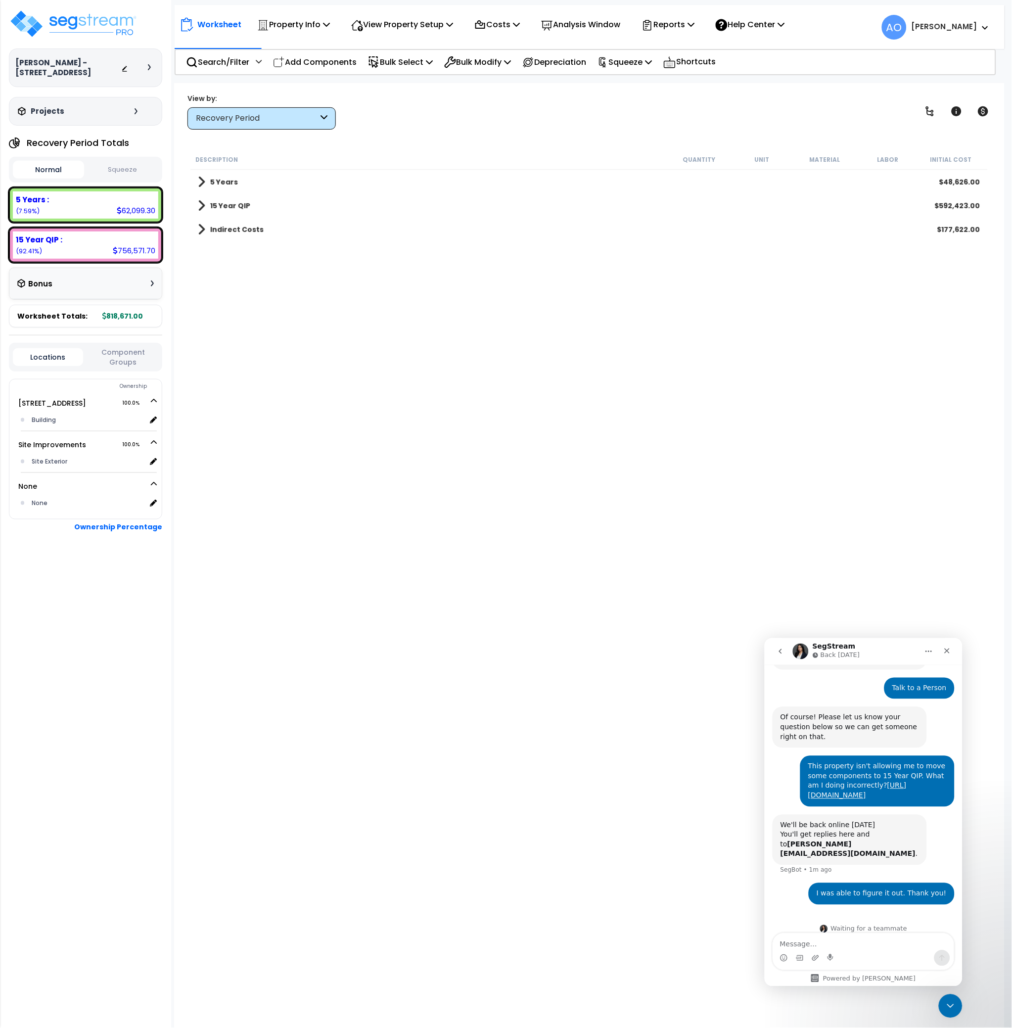
click at [234, 206] on b "15 Year QIP" at bounding box center [230, 206] width 40 height 10
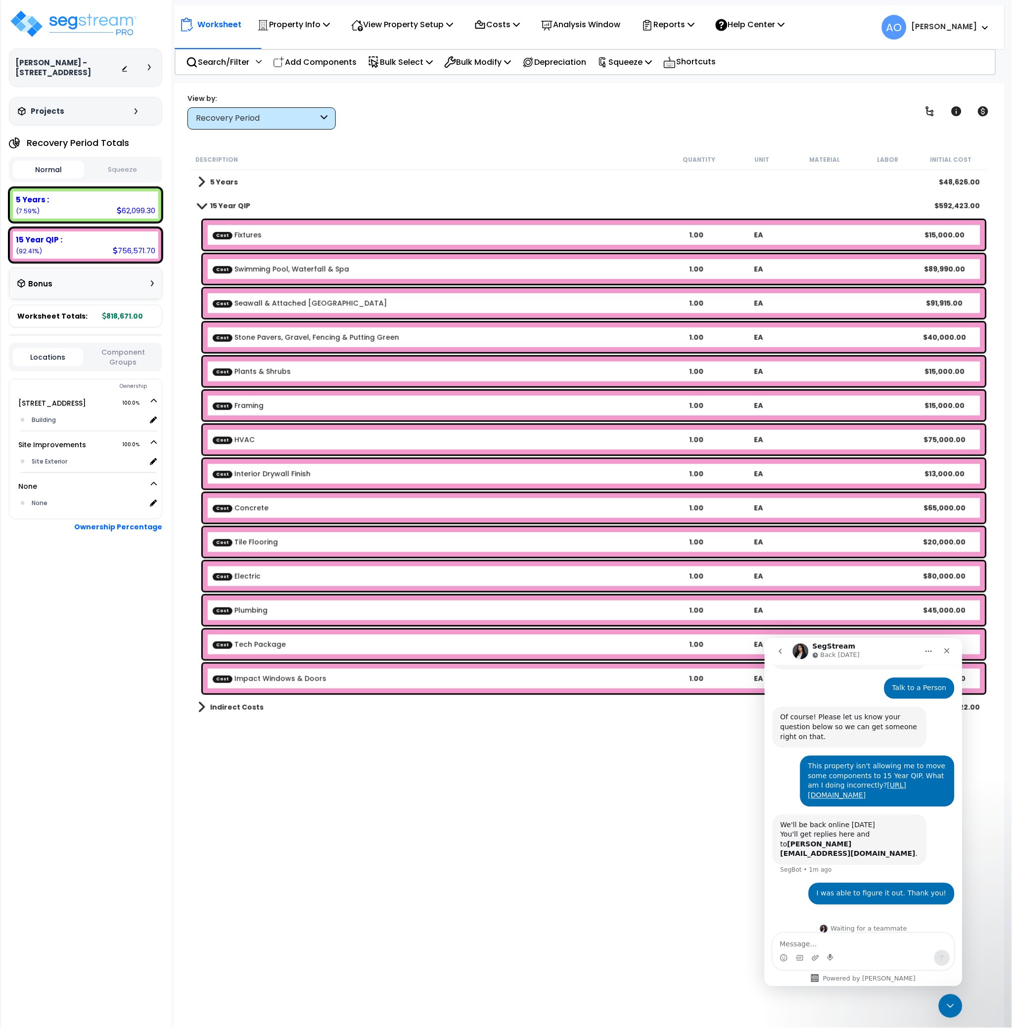
click at [268, 270] on link "Cost Swimming Pool, Waterfall & Spa" at bounding box center [281, 269] width 137 height 10
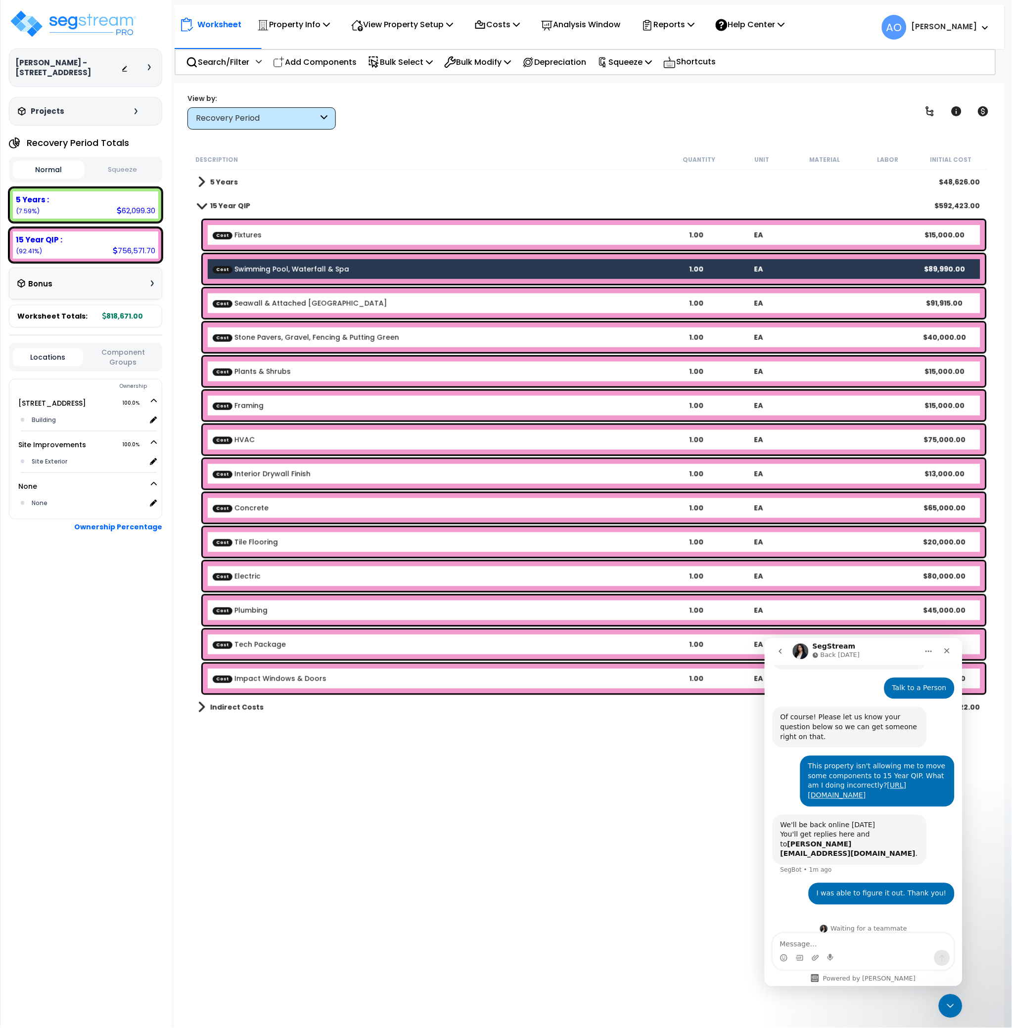
click at [278, 300] on link "Cost Seawall & Attached Wood Dock" at bounding box center [300, 303] width 175 height 10
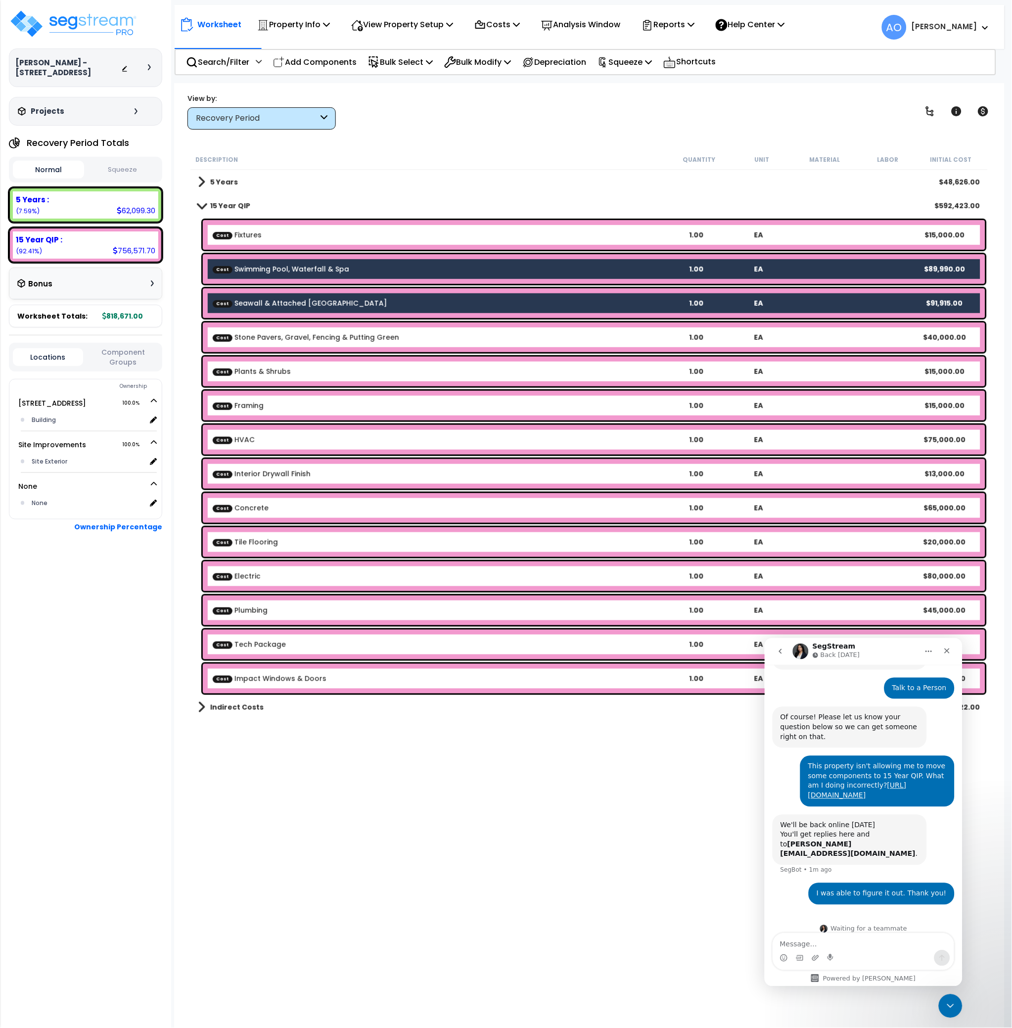
click at [289, 341] on link "Cost Stone Pavers, Gravel, Fencing & Putting Green" at bounding box center [306, 337] width 186 height 10
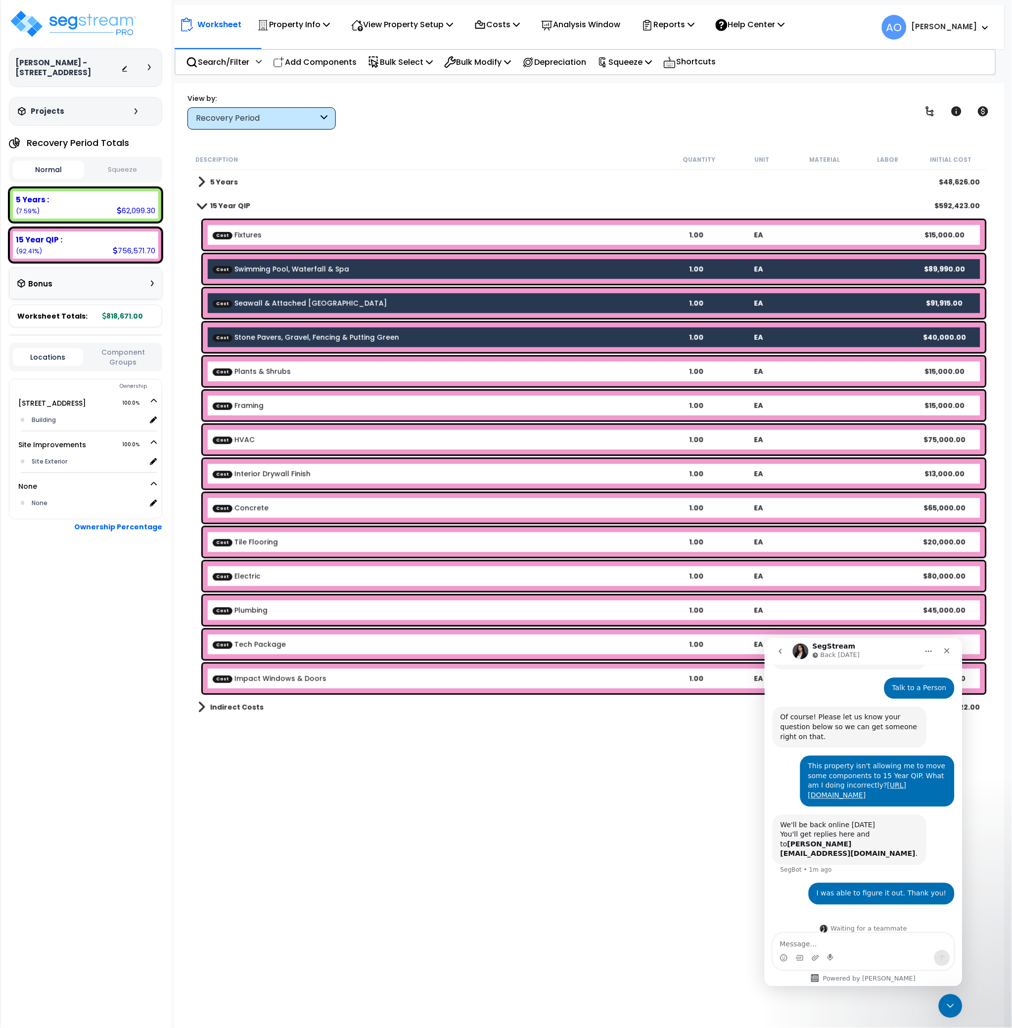
click at [294, 370] on b "Cost Plants & Shrubs" at bounding box center [439, 372] width 453 height 10
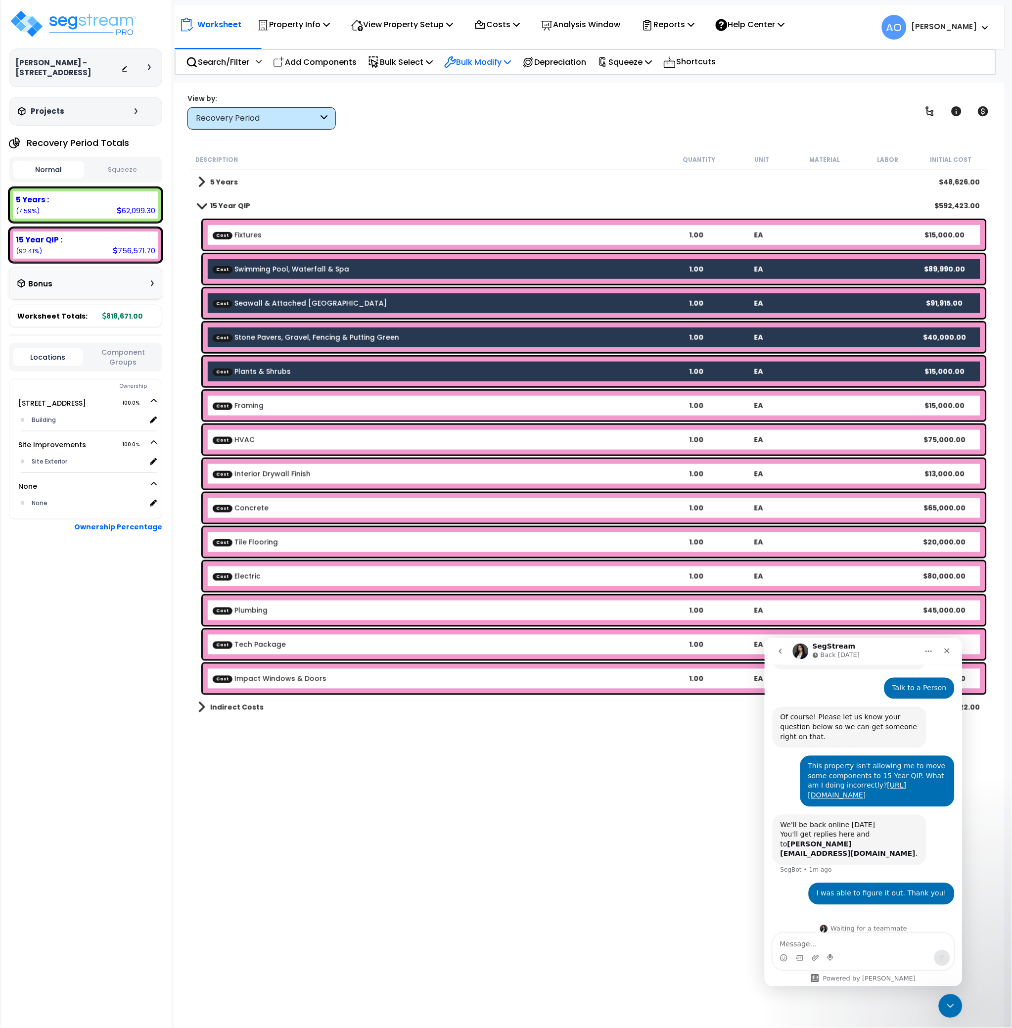
click at [480, 61] on p "Bulk Modify" at bounding box center [477, 61] width 67 height 13
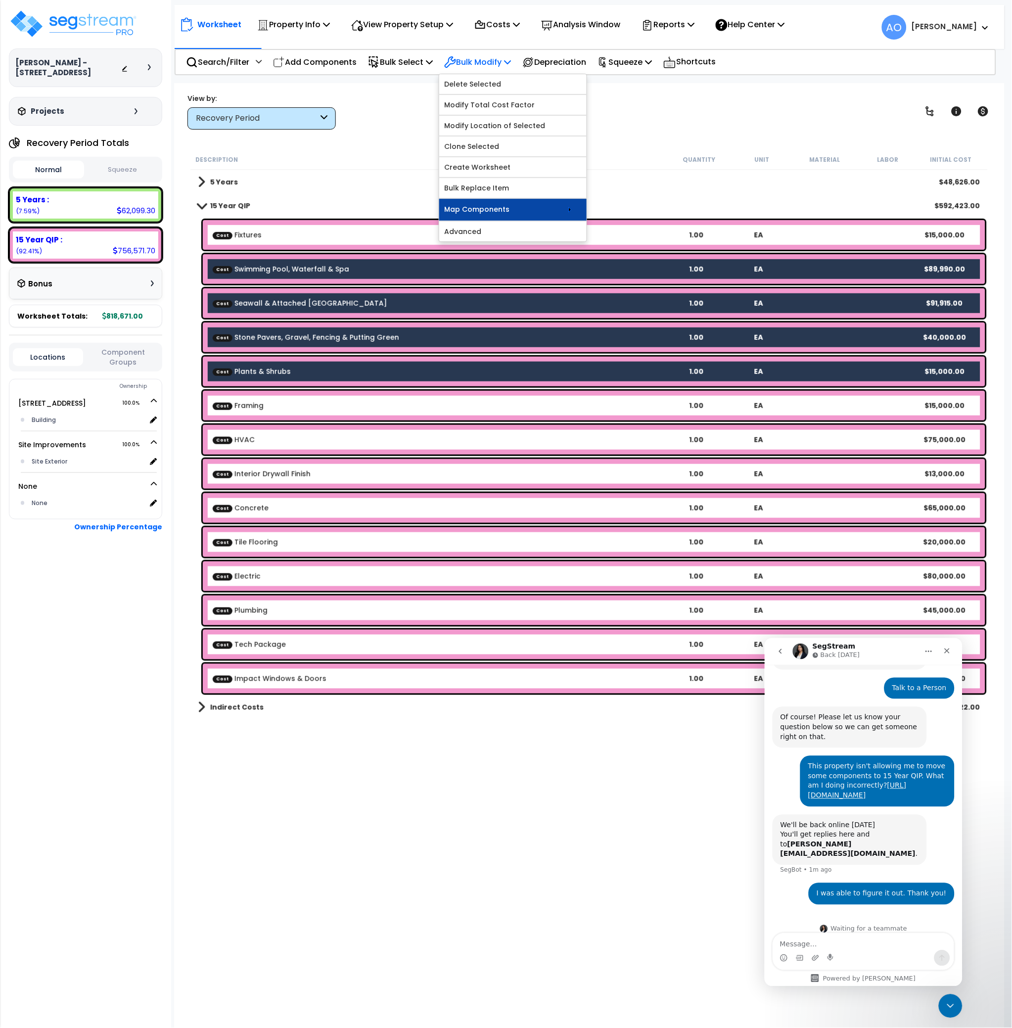
click at [525, 210] on link "Map Components" at bounding box center [512, 210] width 147 height 22
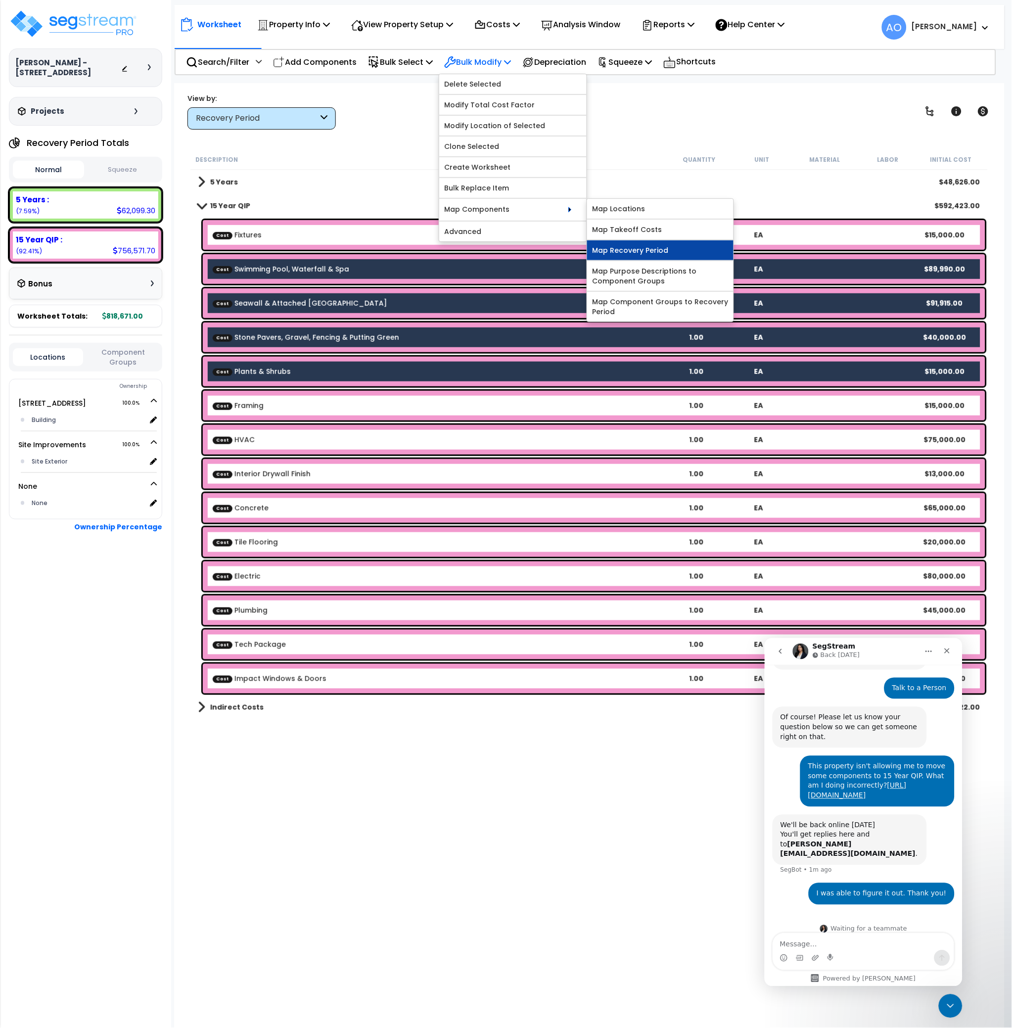
click at [648, 253] on link "Map Recovery Period" at bounding box center [660, 250] width 146 height 20
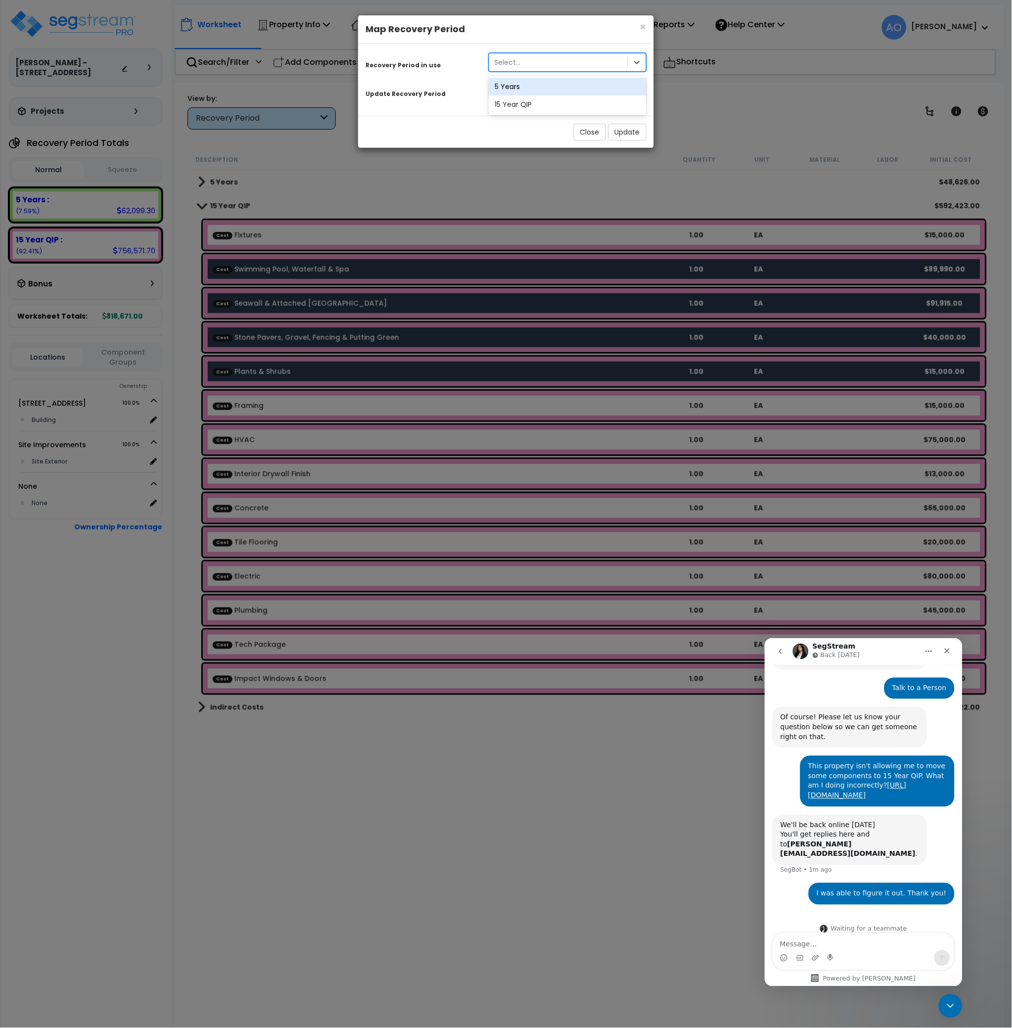
click at [511, 62] on div "Select..." at bounding box center [507, 62] width 26 height 10
click at [459, 67] on div "Recovery Period in use" at bounding box center [419, 63] width 123 height 17
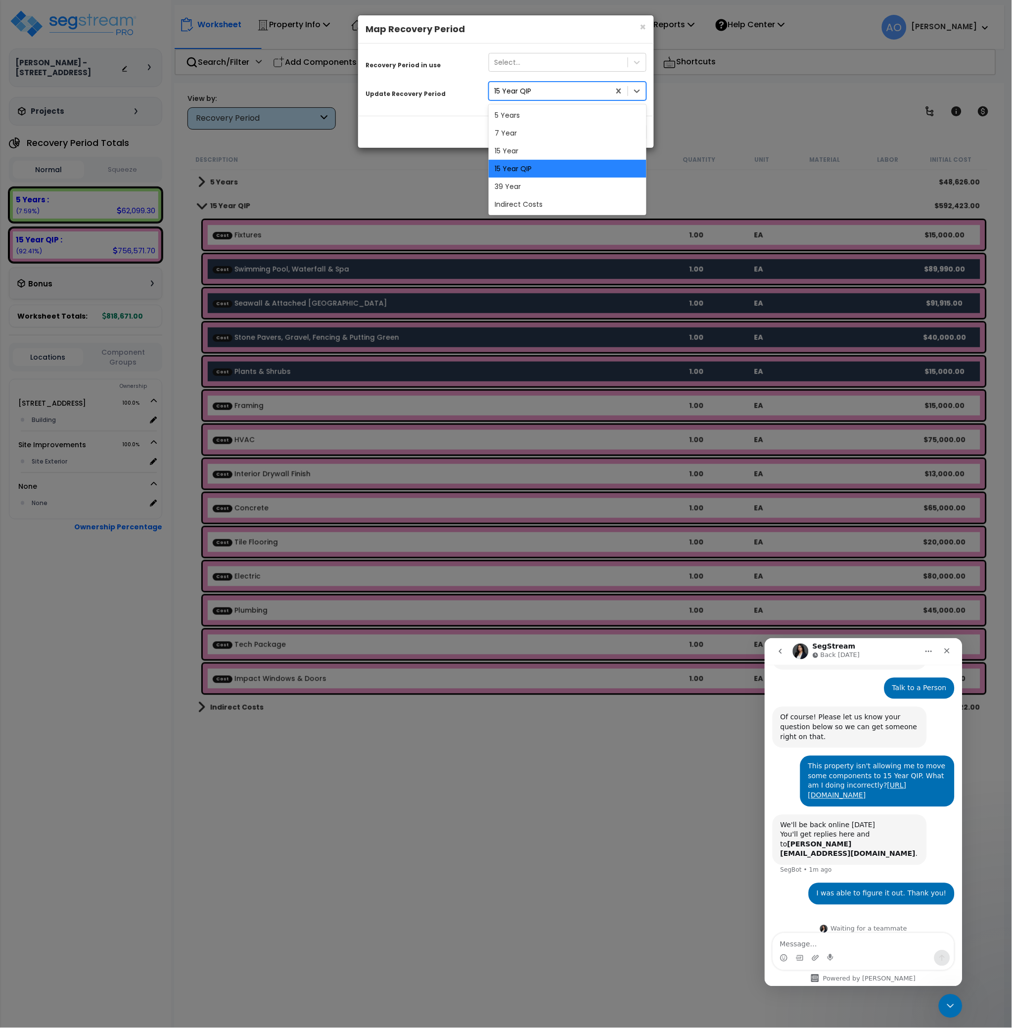
click at [510, 92] on div "15 Year QIP" at bounding box center [512, 91] width 37 height 10
click at [532, 149] on div "15 Year" at bounding box center [568, 151] width 158 height 18
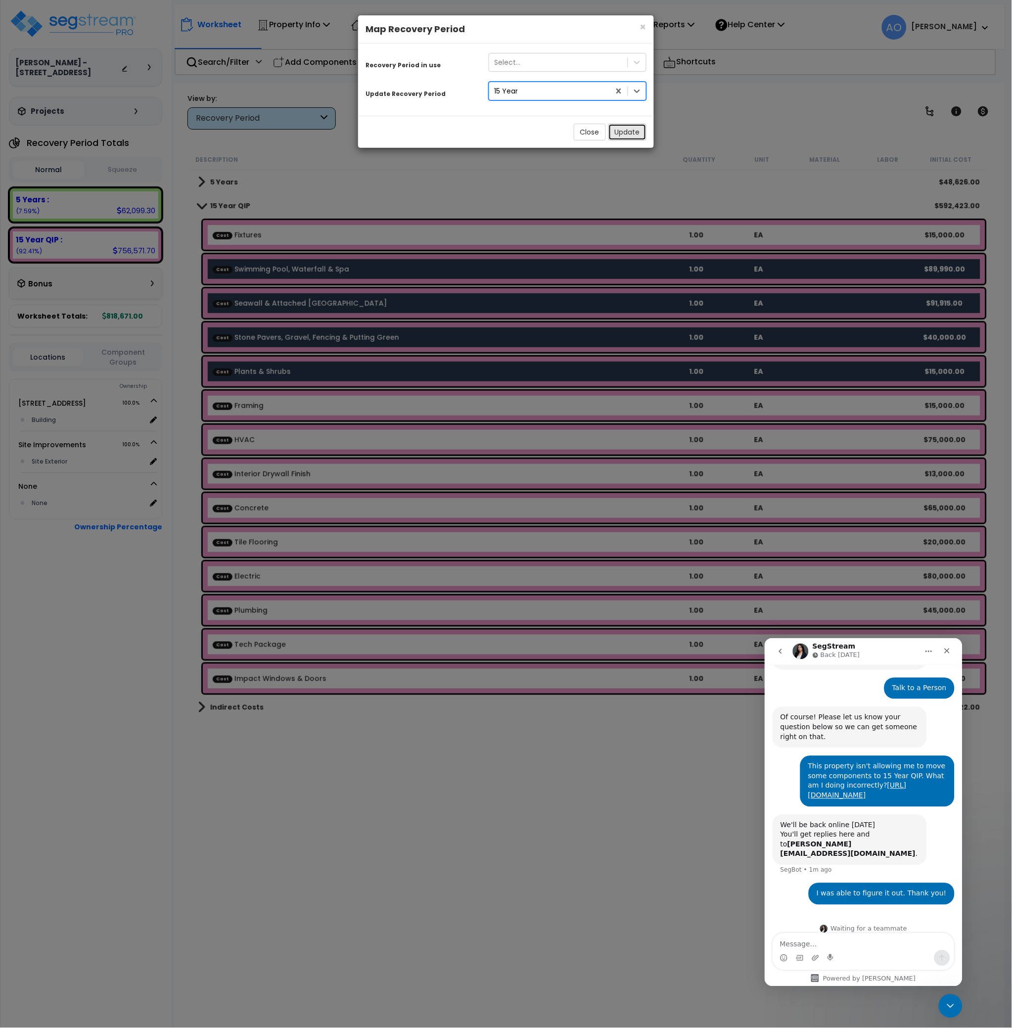
click at [621, 132] on button "Update" at bounding box center [627, 132] width 38 height 17
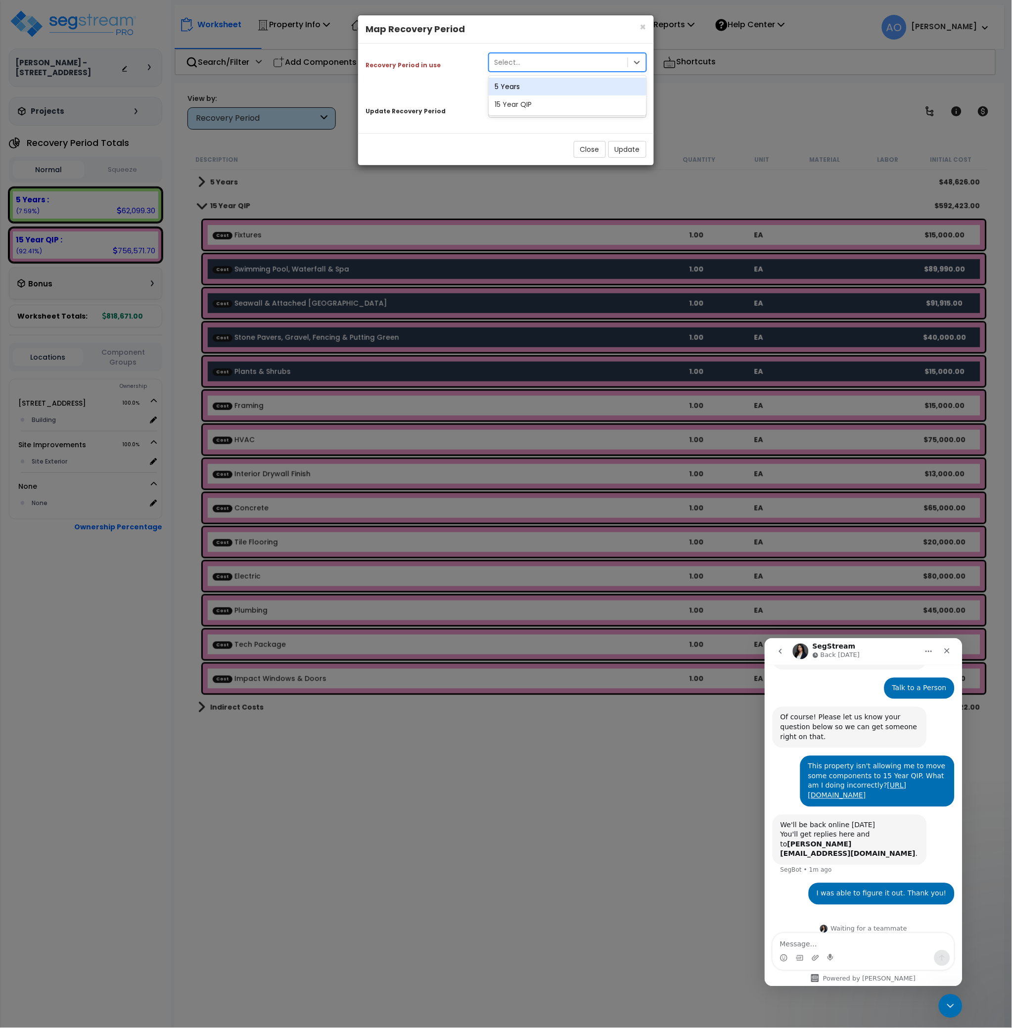
click at [520, 60] on div "Select..." at bounding box center [558, 62] width 139 height 16
click at [529, 106] on div "15 Year QIP" at bounding box center [568, 104] width 158 height 18
click at [625, 150] on button "Update" at bounding box center [627, 149] width 38 height 17
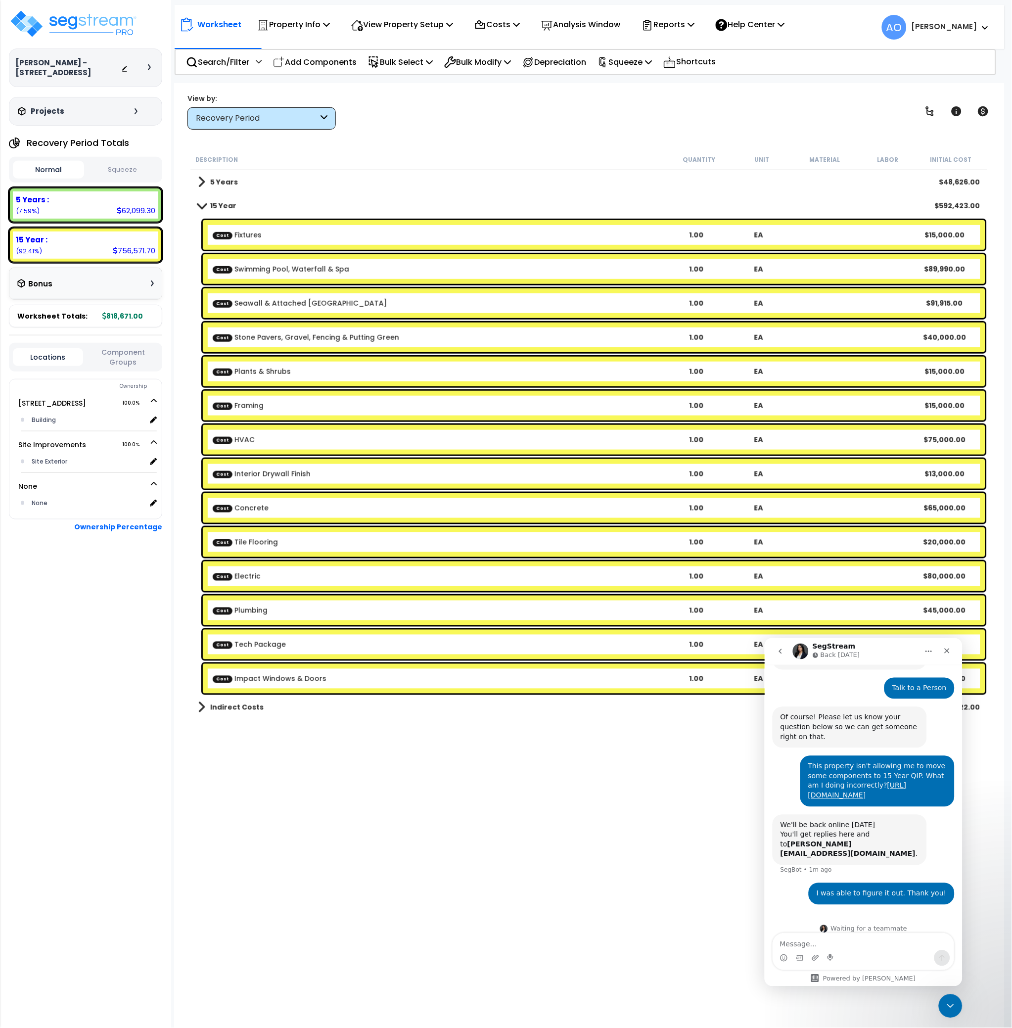
click at [268, 269] on link "Cost Swimming Pool, Waterfall & Spa" at bounding box center [281, 269] width 137 height 10
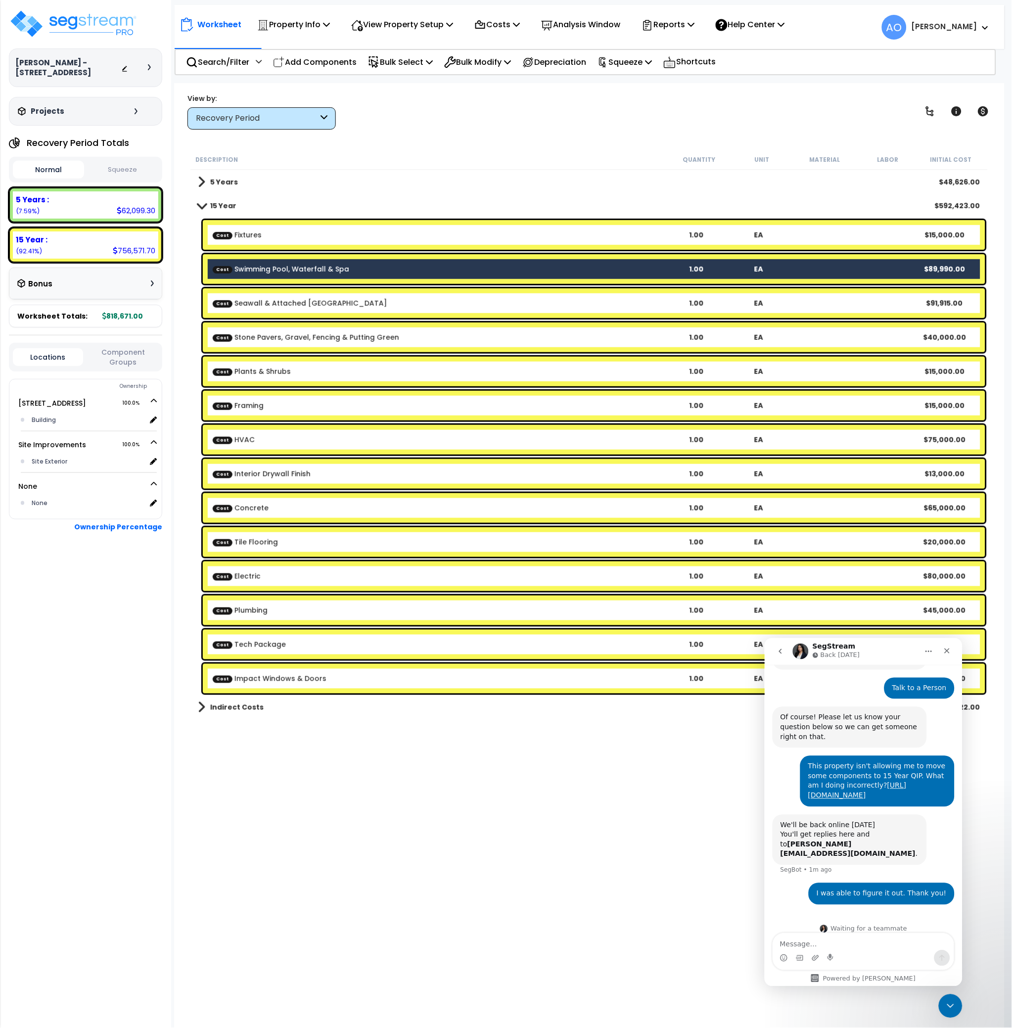
click at [269, 305] on link "Cost Seawall & Attached Wood Dock" at bounding box center [300, 303] width 175 height 10
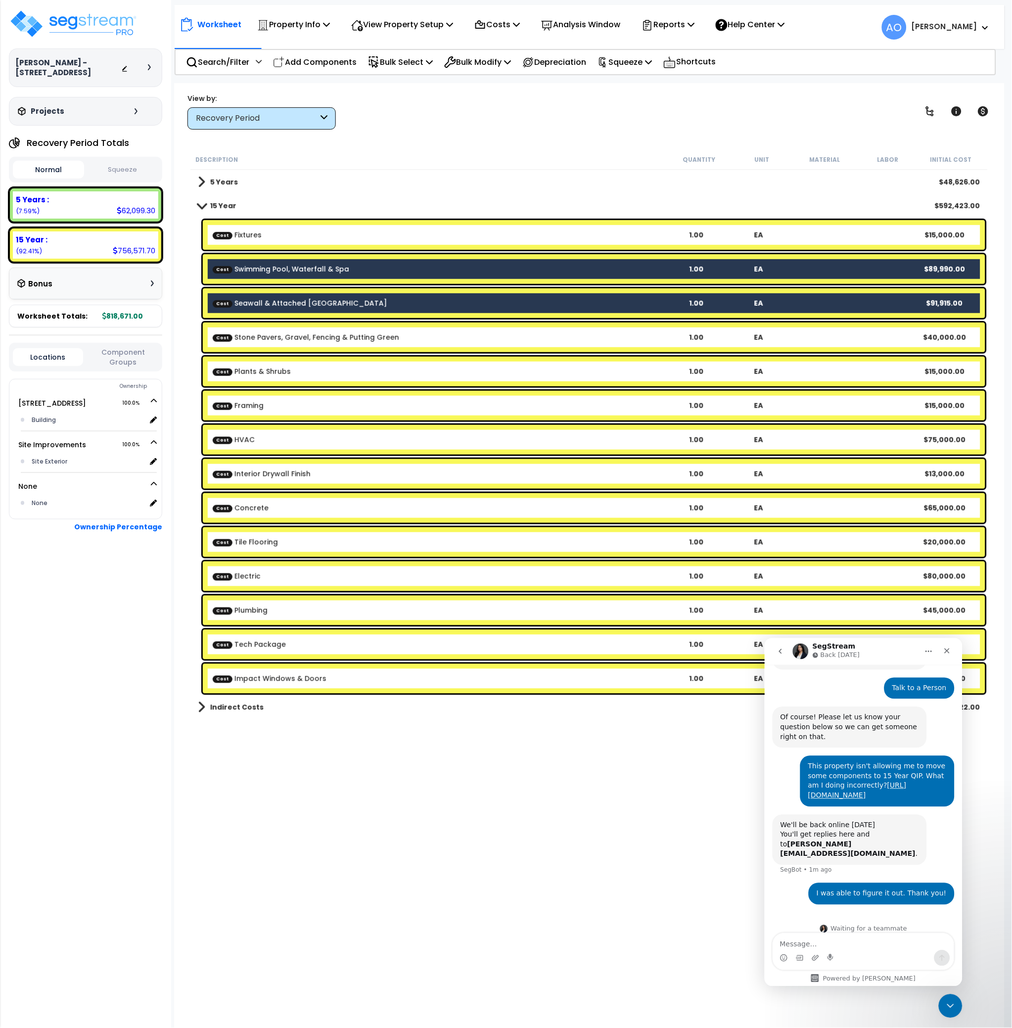
click at [268, 333] on link "Cost Stone Pavers, Gravel, Fencing & Putting Green" at bounding box center [306, 337] width 186 height 10
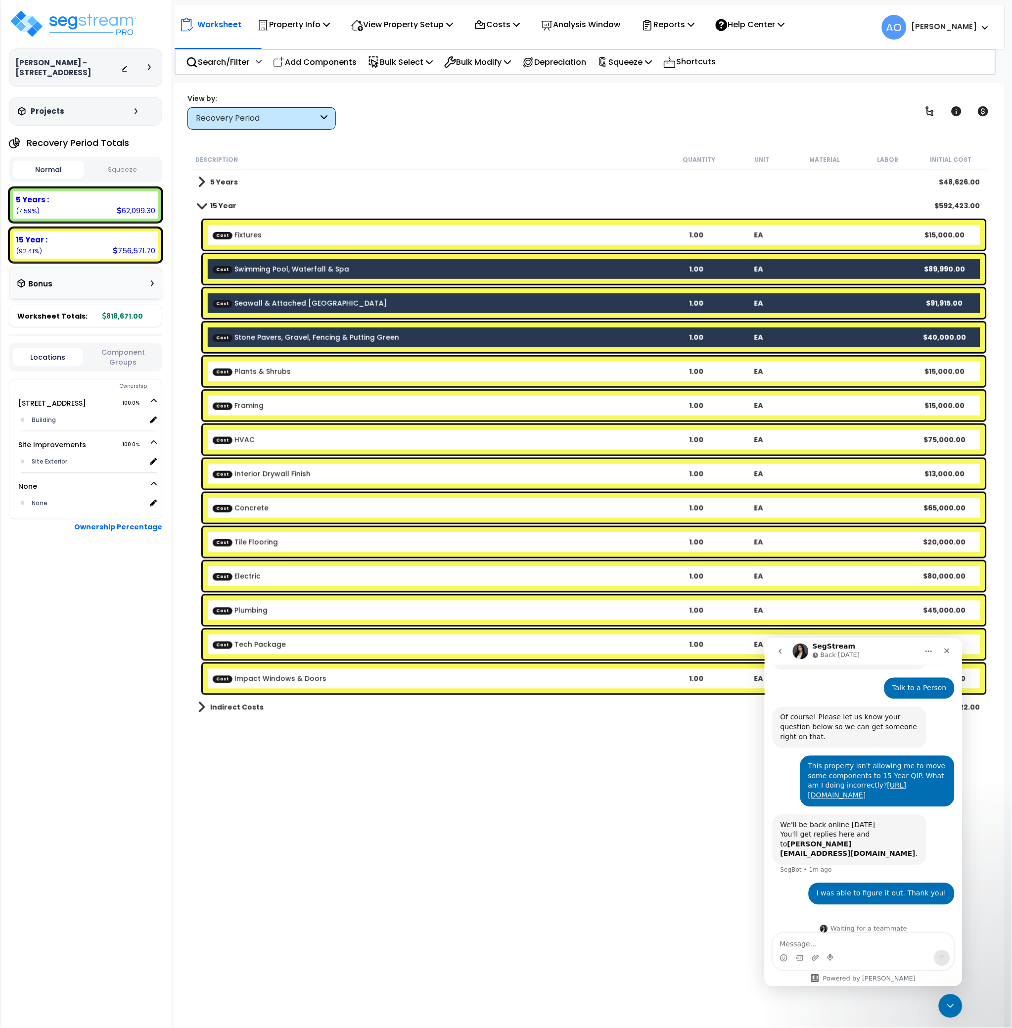
click at [273, 371] on link "Cost Plants & Shrubs" at bounding box center [252, 372] width 78 height 10
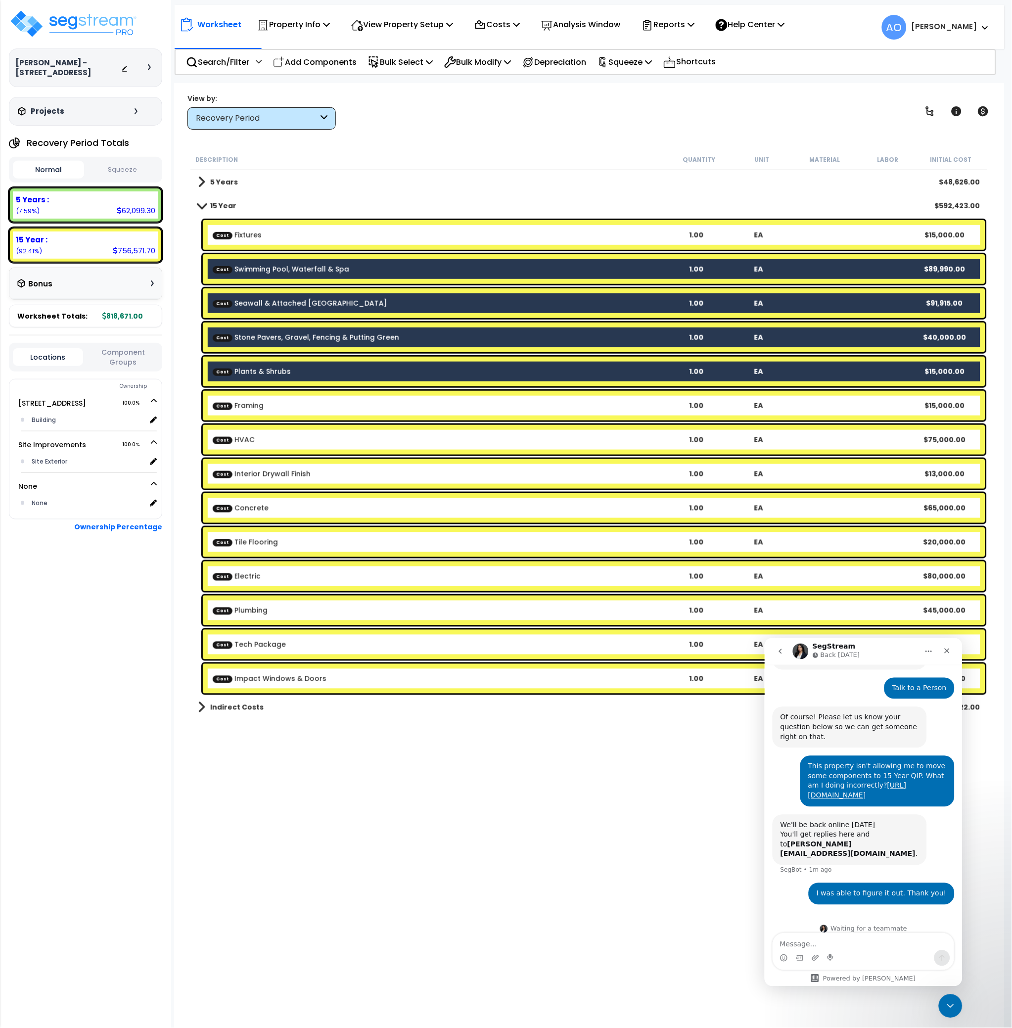
click at [279, 511] on b "Cost Concrete" at bounding box center [439, 508] width 453 height 10
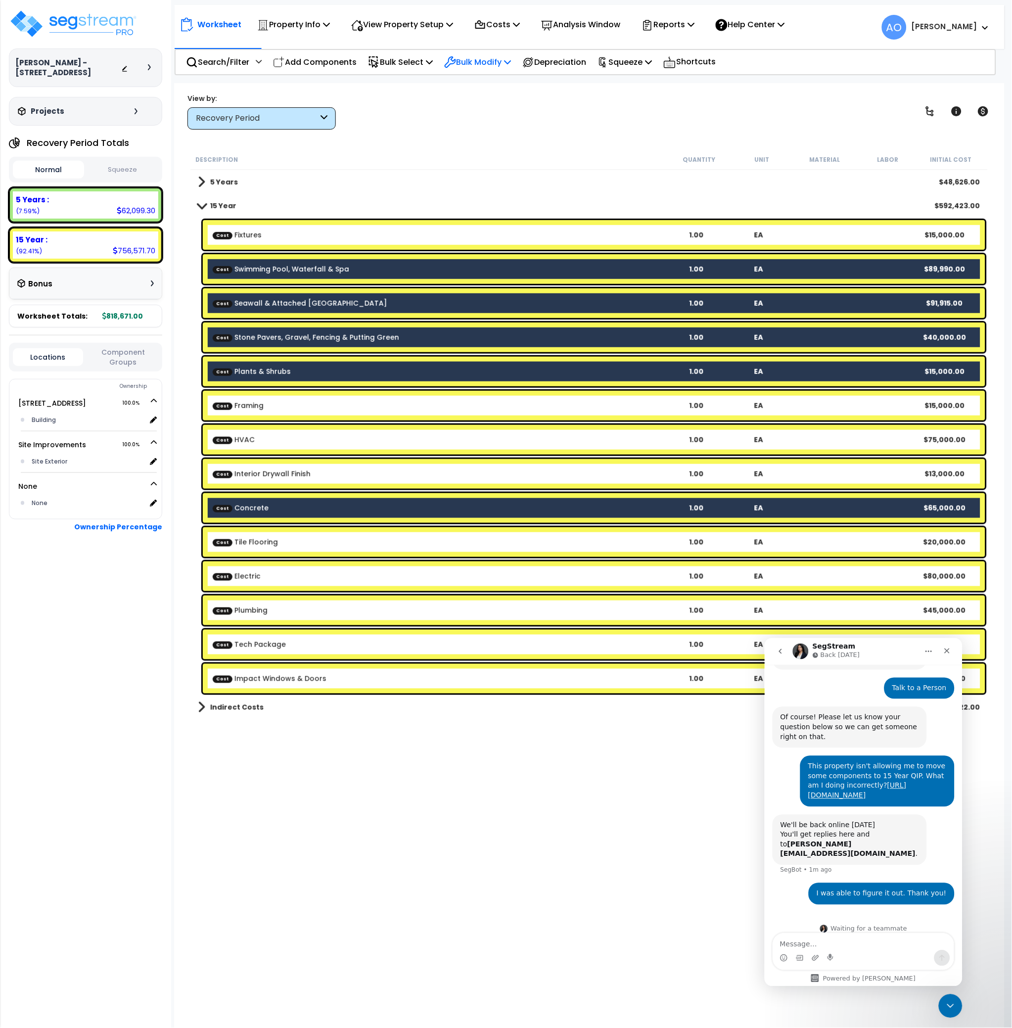
click at [478, 62] on p "Bulk Modify" at bounding box center [477, 61] width 67 height 13
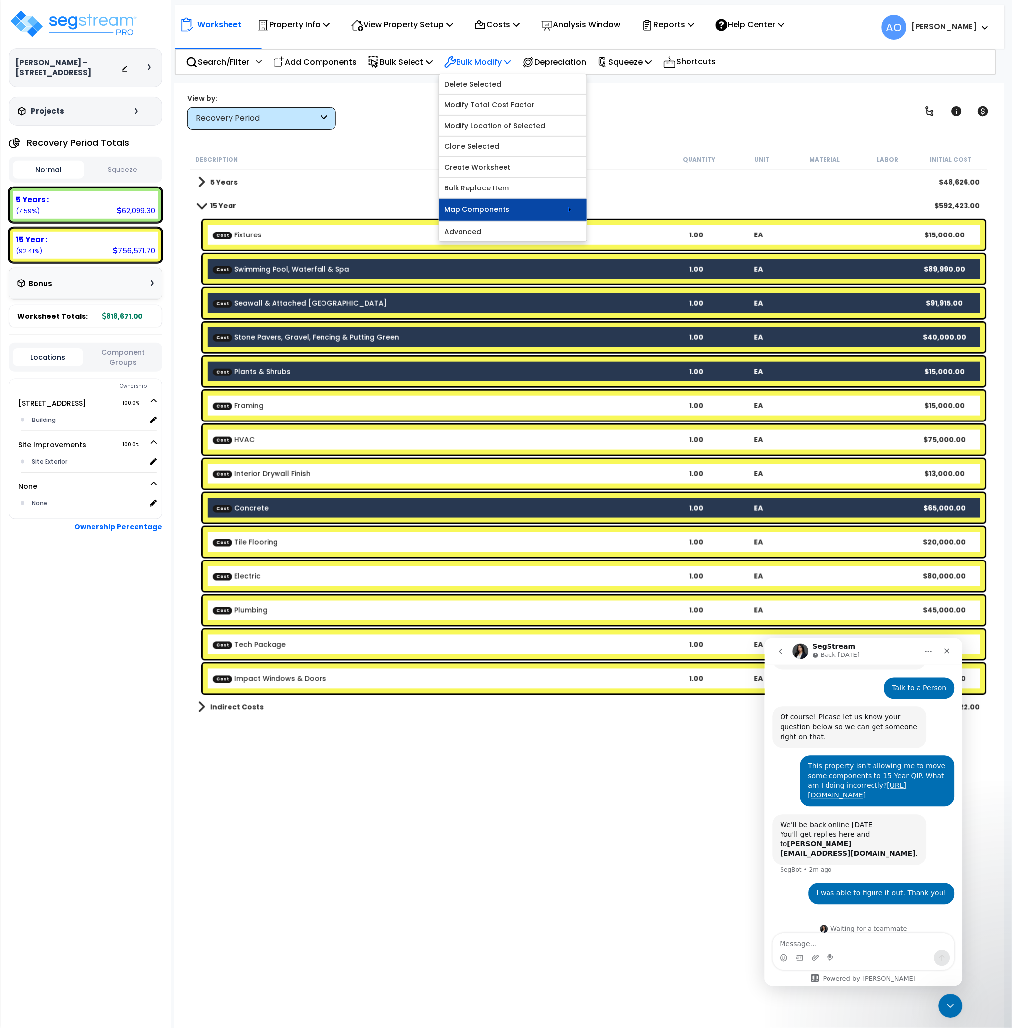
click at [508, 215] on link "Map Components" at bounding box center [512, 210] width 147 height 22
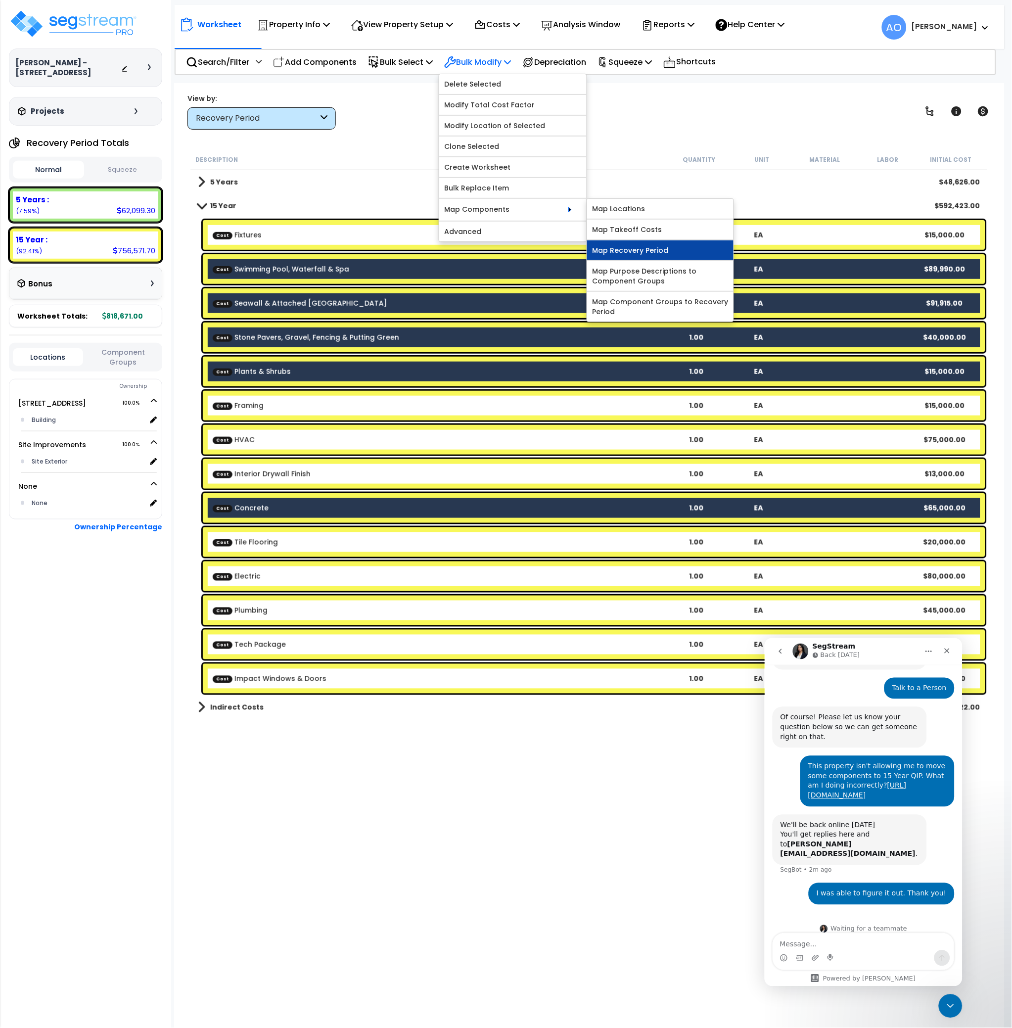
click at [670, 247] on link "Map Recovery Period" at bounding box center [660, 250] width 146 height 20
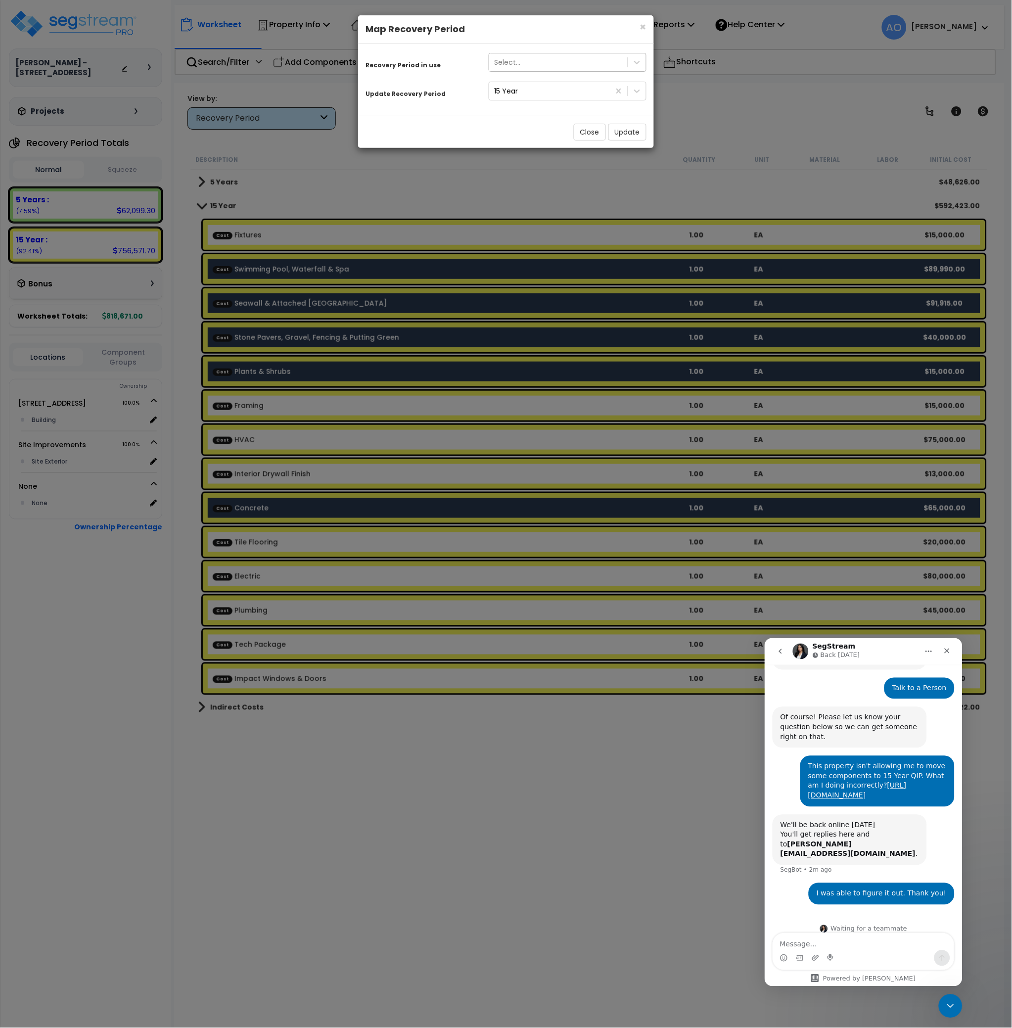
click at [529, 62] on div "Select..." at bounding box center [558, 62] width 139 height 16
click at [521, 88] on div "5 Years" at bounding box center [568, 87] width 158 height 18
click at [616, 131] on button "Update" at bounding box center [627, 132] width 38 height 17
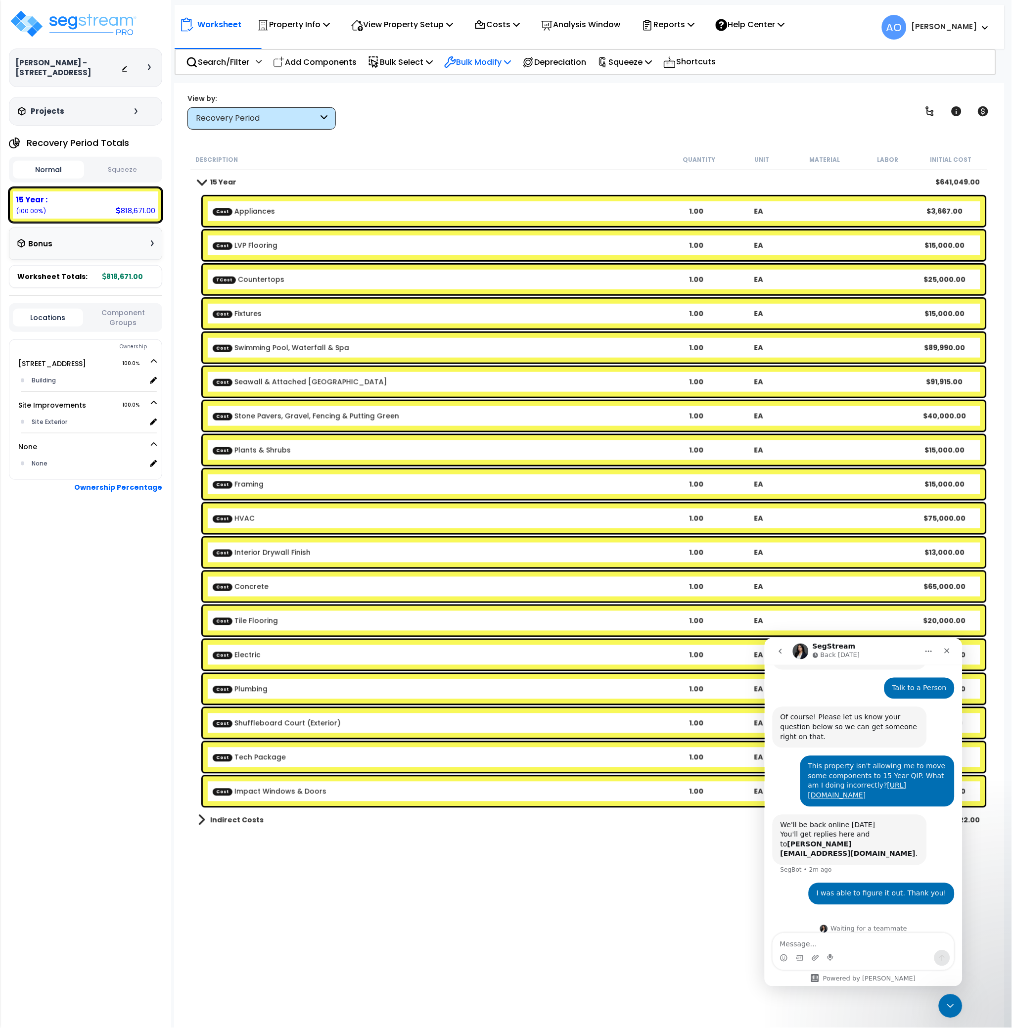
click at [456, 59] on icon at bounding box center [450, 62] width 12 height 12
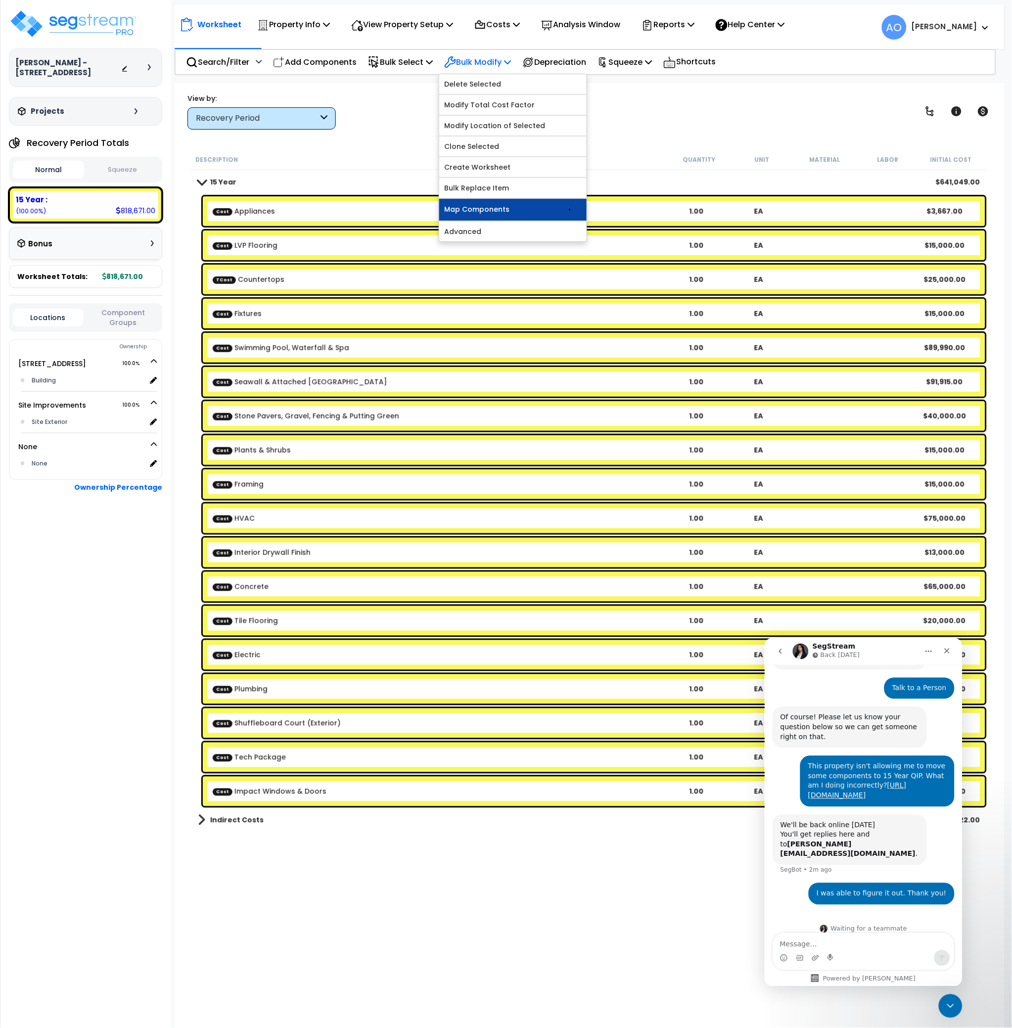
click at [516, 207] on link "Map Components" at bounding box center [512, 210] width 147 height 22
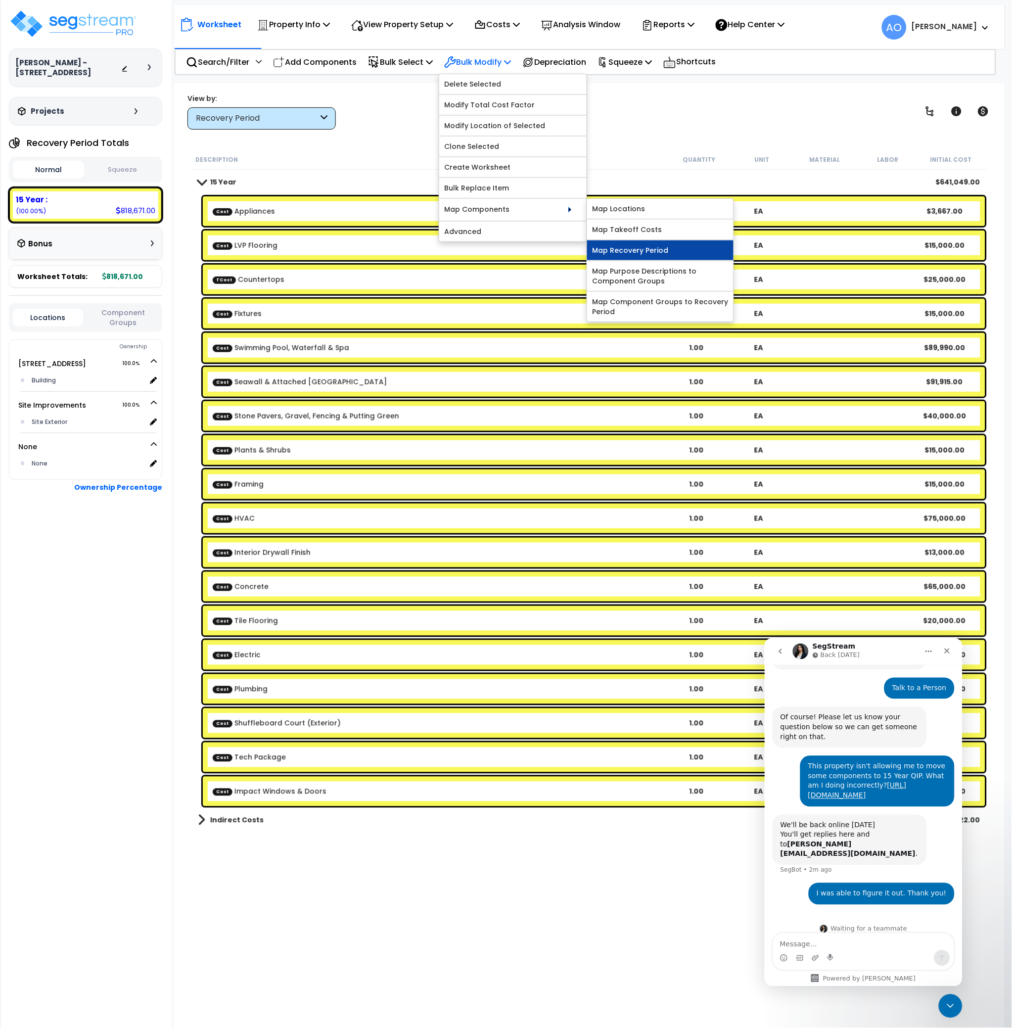
click at [633, 256] on link "Map Recovery Period" at bounding box center [660, 250] width 146 height 20
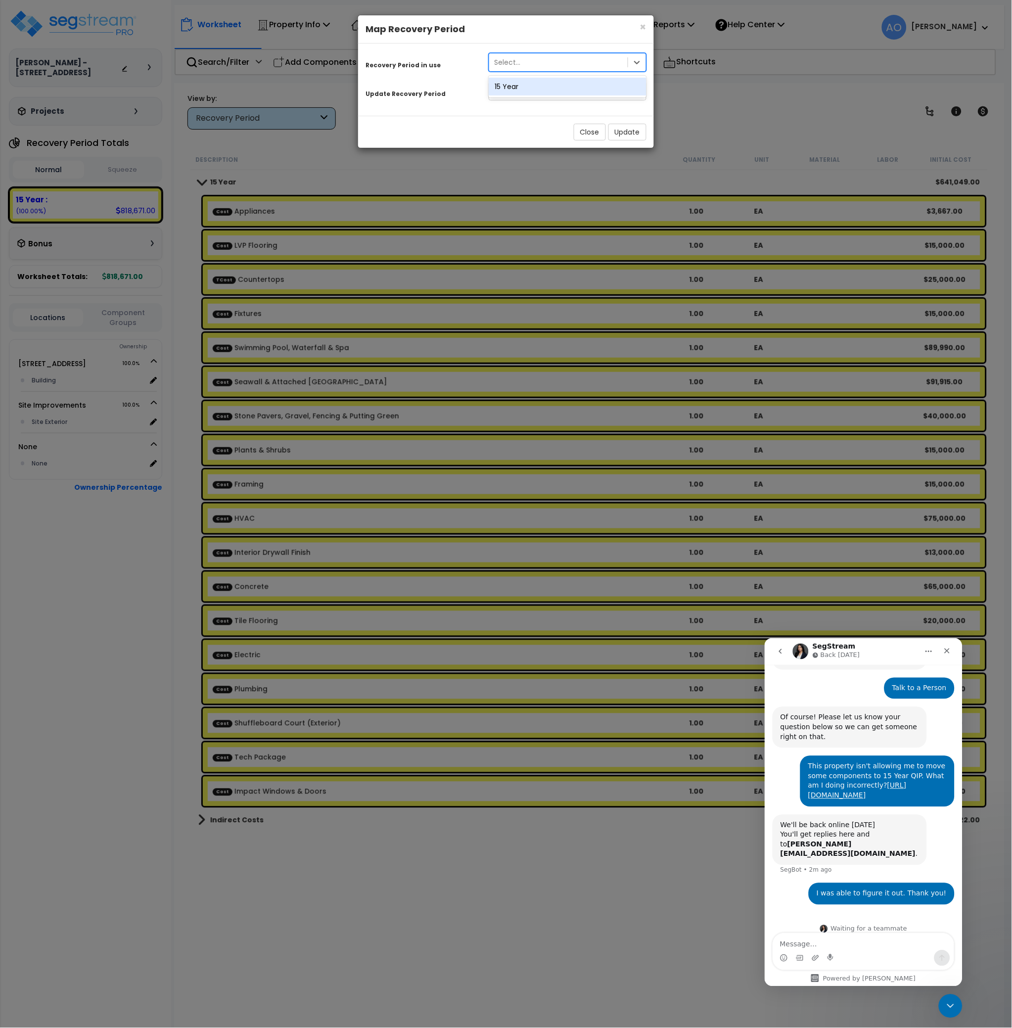
click at [518, 58] on div "Select..." at bounding box center [507, 62] width 26 height 10
click at [521, 84] on div "15 Year" at bounding box center [568, 87] width 158 height 18
click at [623, 132] on button "Update" at bounding box center [627, 132] width 38 height 17
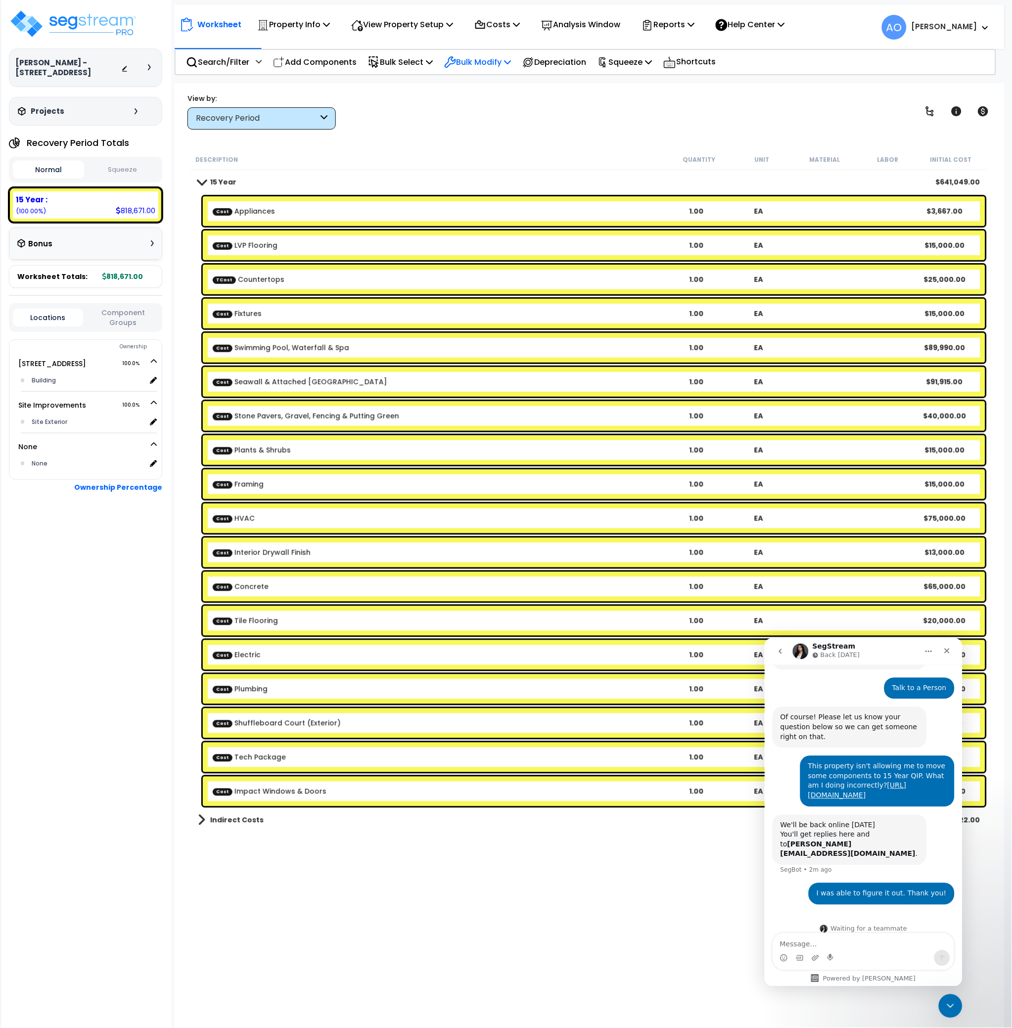
click at [479, 63] on p "Bulk Modify" at bounding box center [477, 61] width 67 height 13
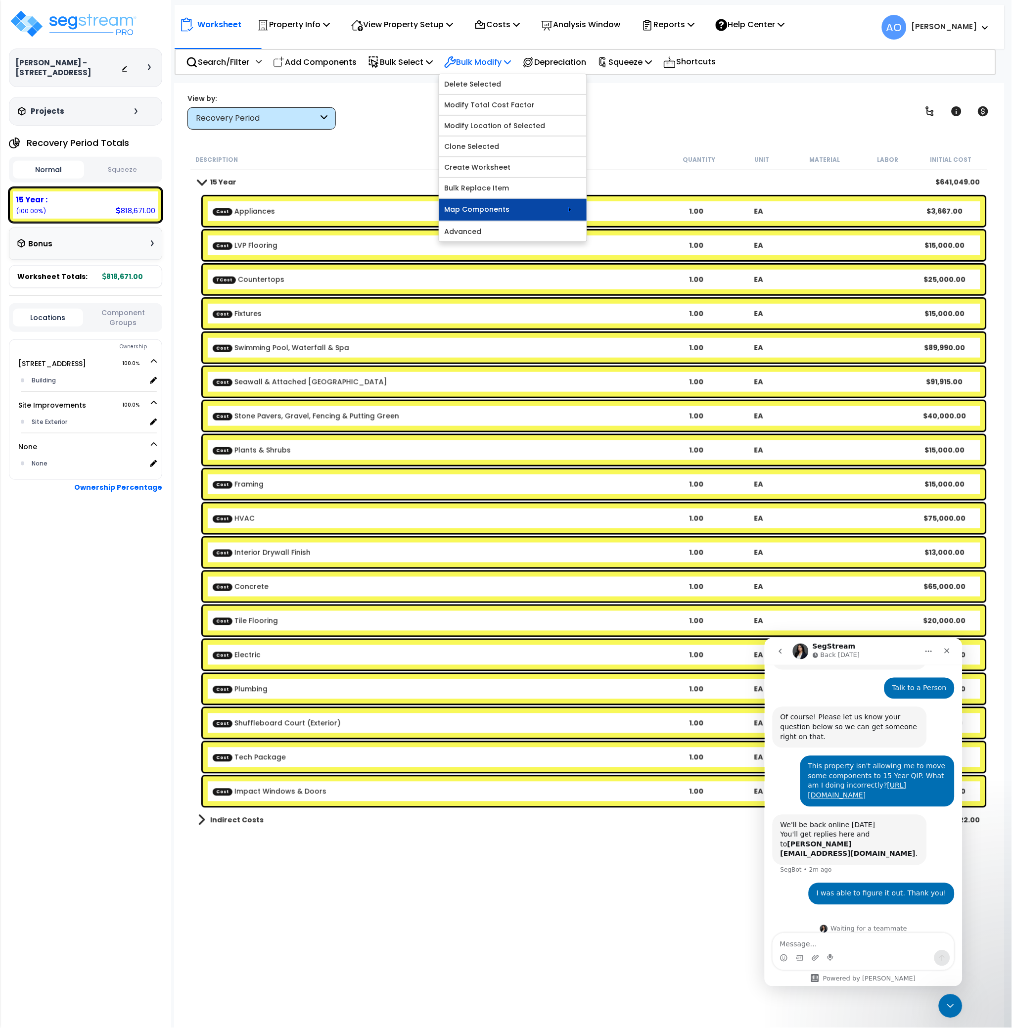
click at [524, 209] on link "Map Components" at bounding box center [512, 210] width 147 height 22
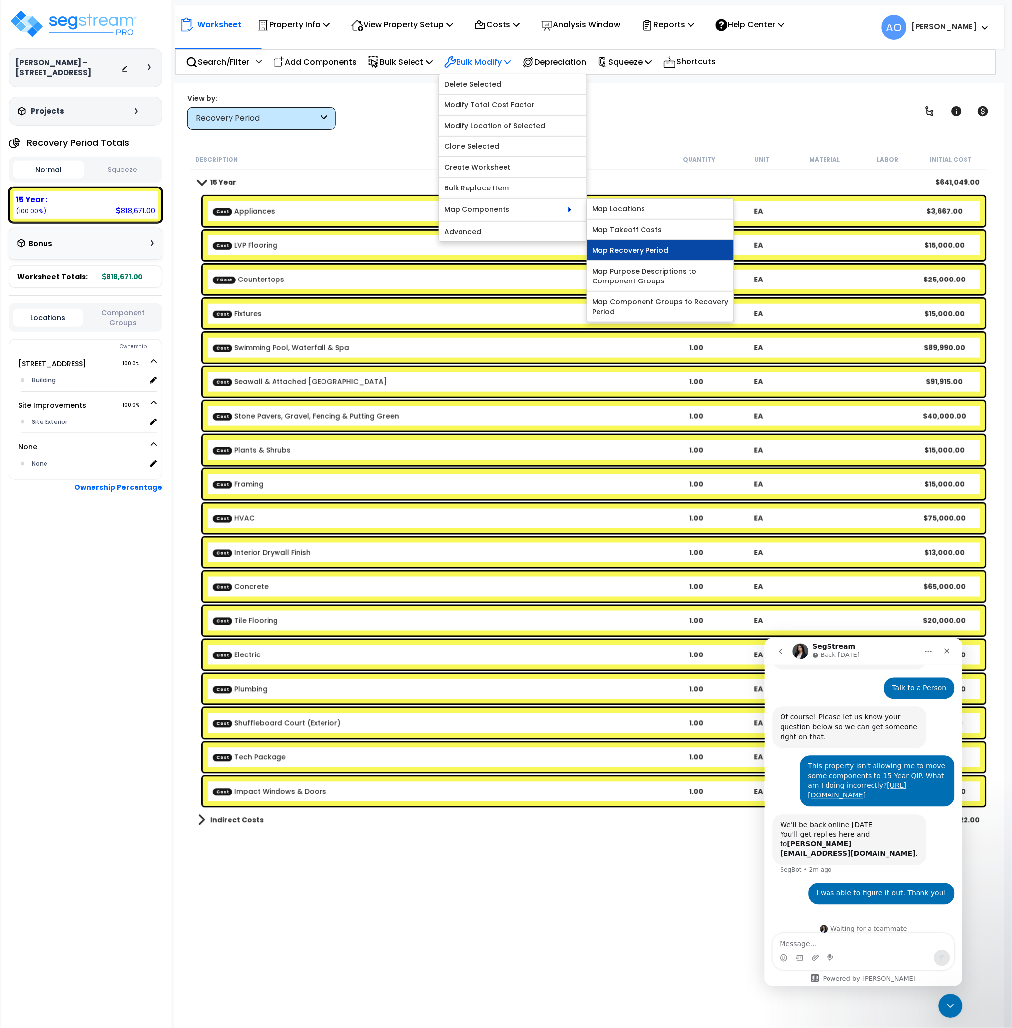
click at [629, 251] on link "Map Recovery Period" at bounding box center [660, 250] width 146 height 20
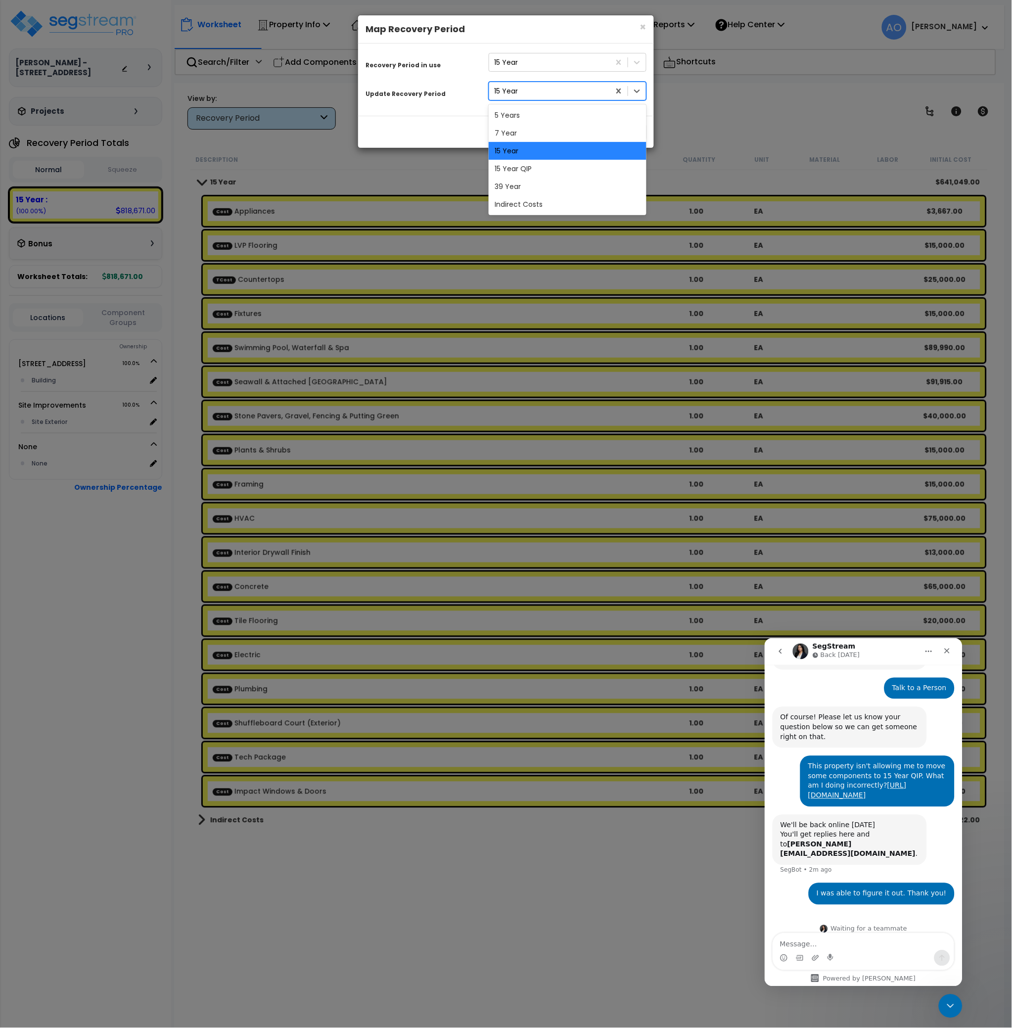
click at [528, 96] on div "15 Year" at bounding box center [549, 91] width 121 height 16
click at [537, 167] on div "15 Year QIP" at bounding box center [568, 169] width 158 height 18
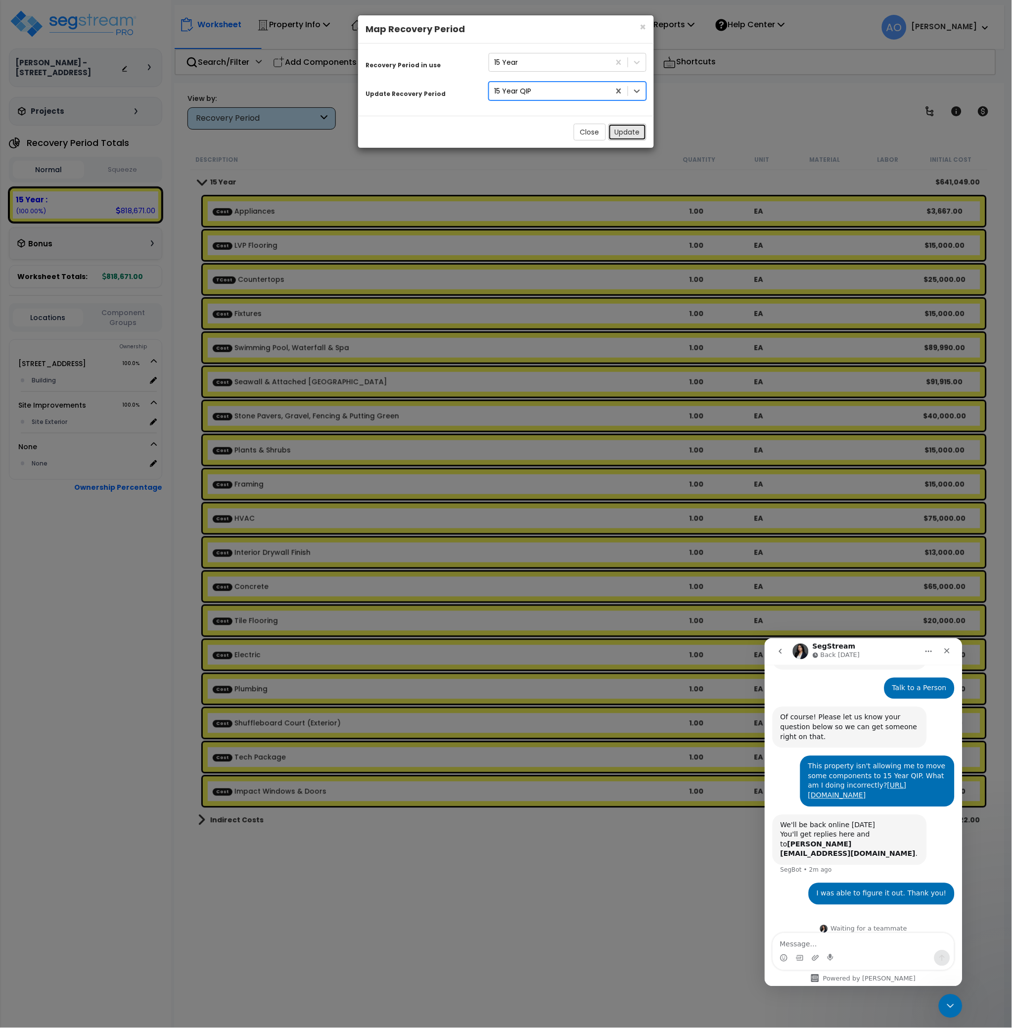
click at [623, 135] on button "Update" at bounding box center [627, 132] width 38 height 17
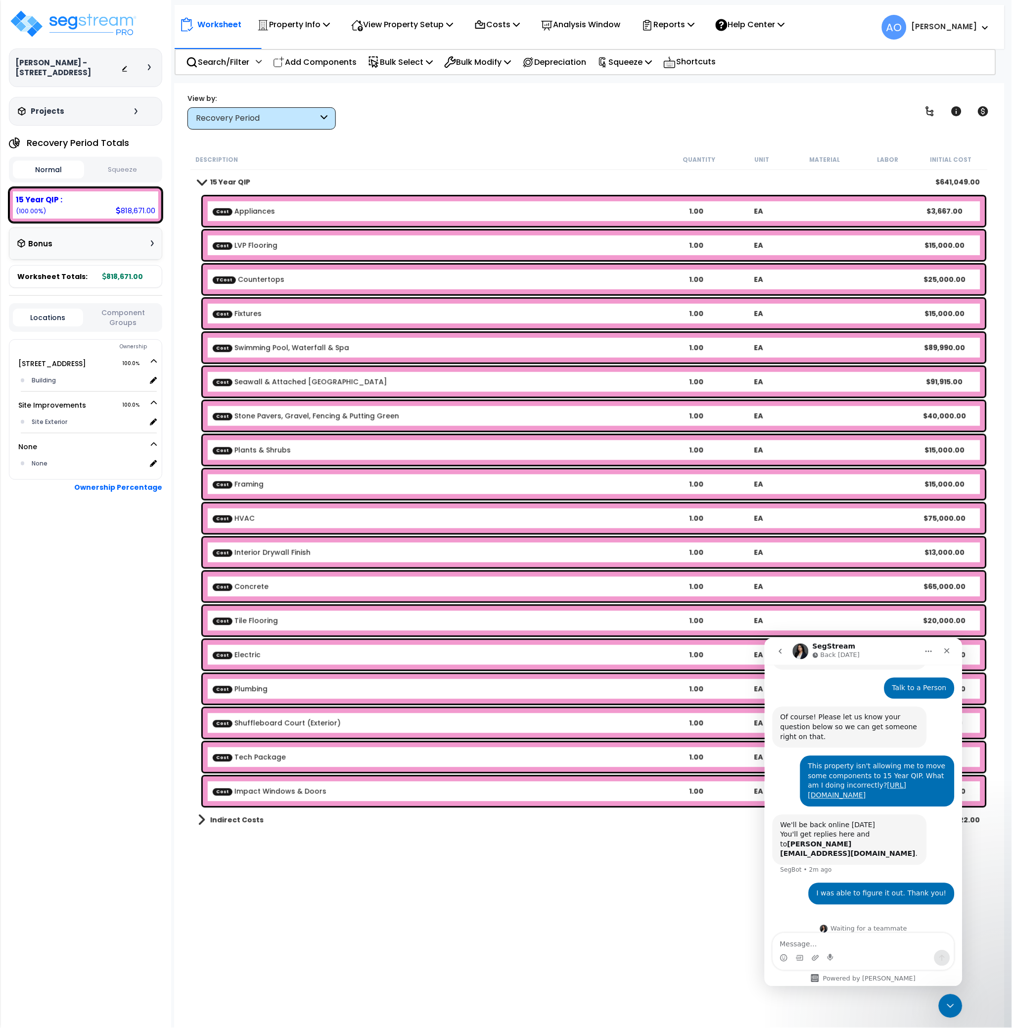
click at [251, 208] on link "Cost Appliances" at bounding box center [244, 211] width 62 height 10
click at [254, 213] on link "Cost Appliances" at bounding box center [244, 211] width 62 height 10
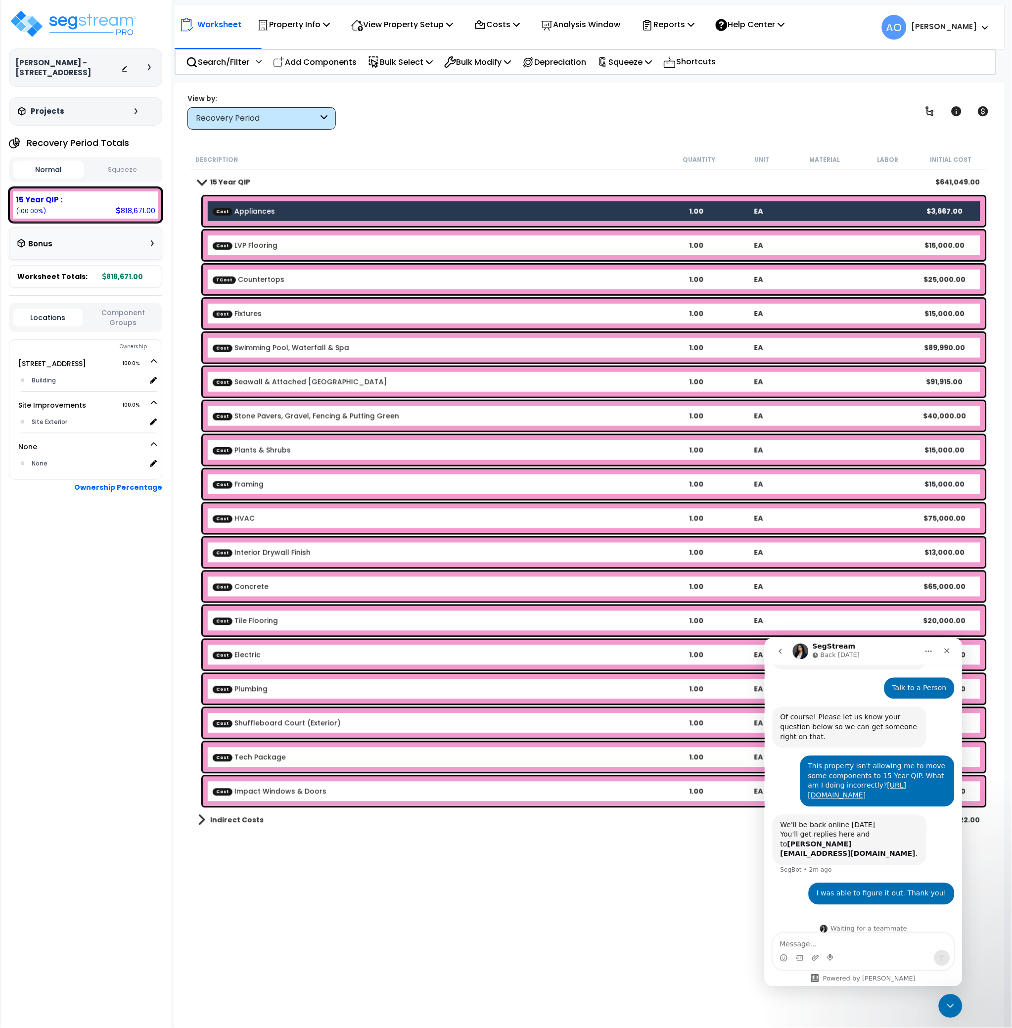
click at [258, 249] on link "Cost LVP Flooring" at bounding box center [245, 245] width 65 height 10
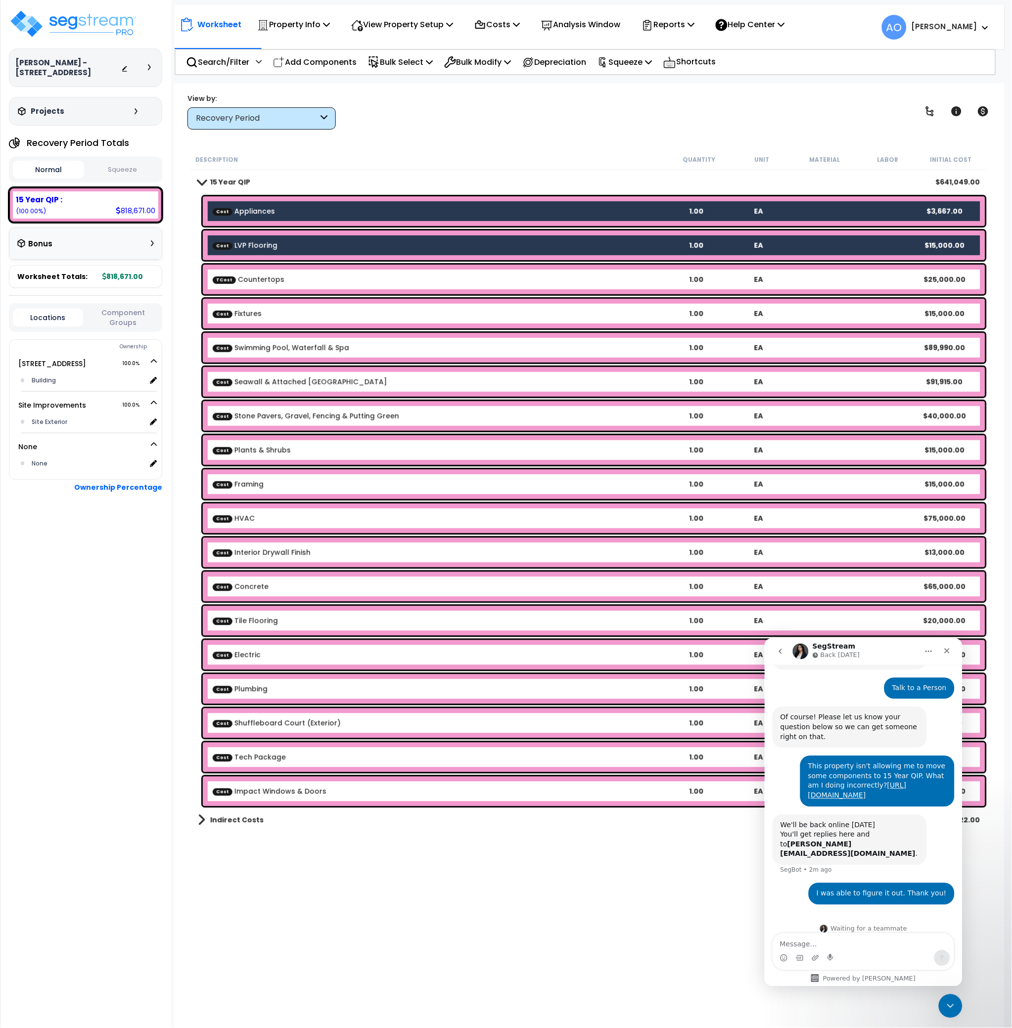
click at [269, 280] on link "TCost Countertops" at bounding box center [249, 280] width 72 height 10
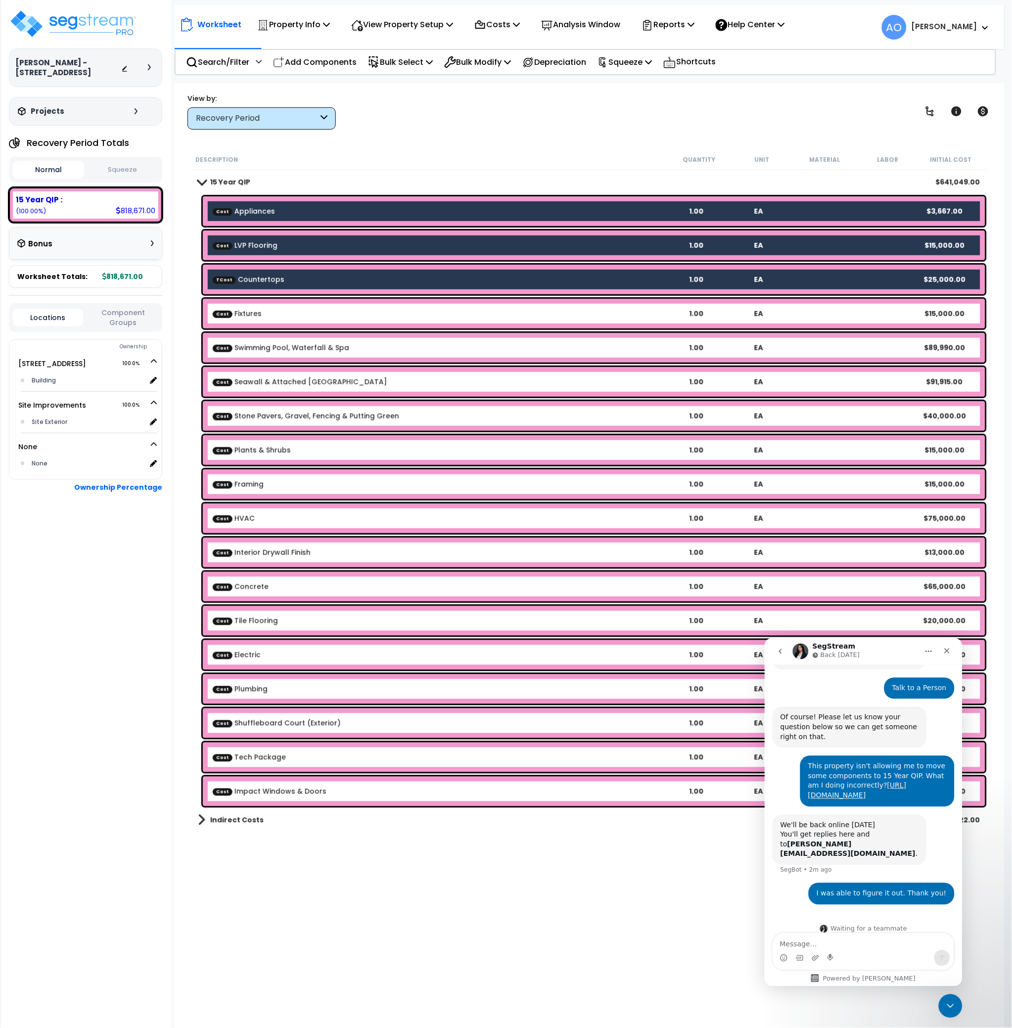
click at [270, 313] on b "Cost Fixtures" at bounding box center [439, 314] width 453 height 10
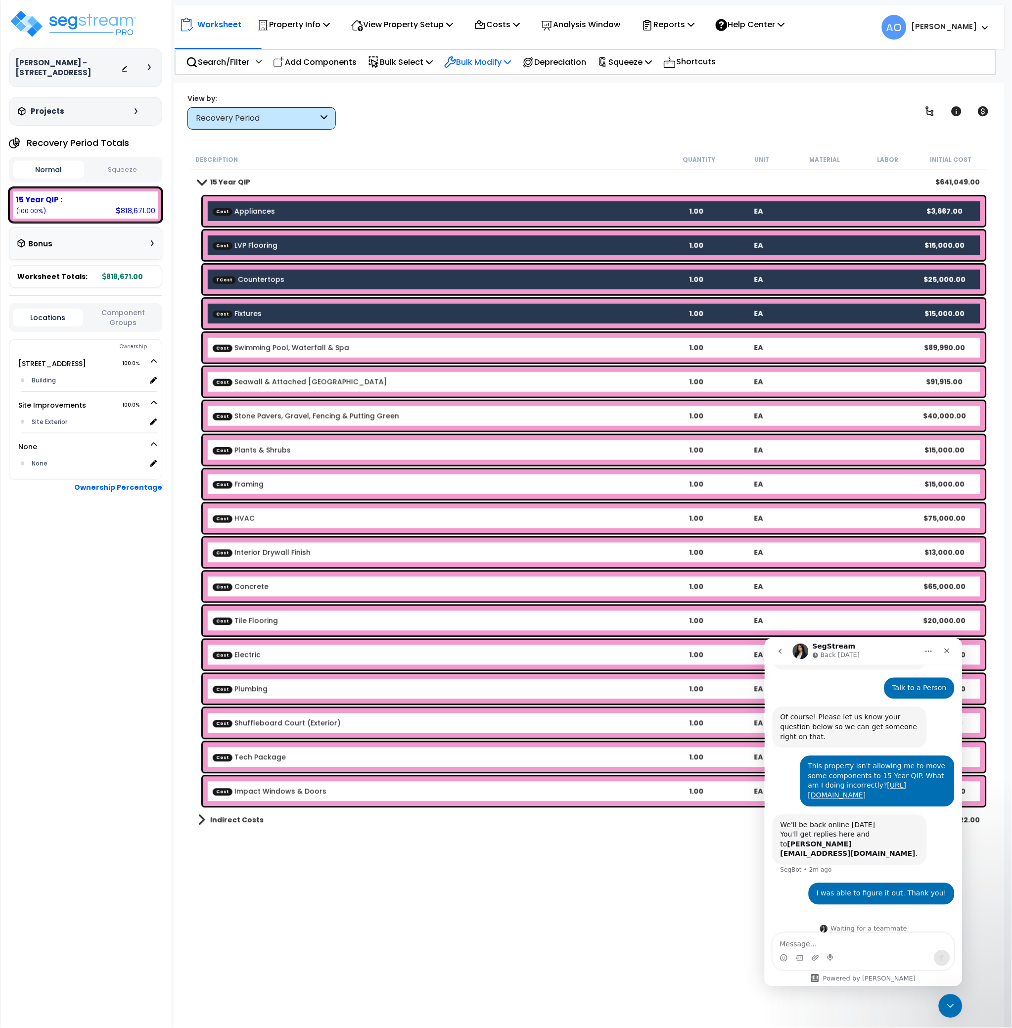
click at [491, 60] on p "Bulk Modify" at bounding box center [477, 61] width 67 height 13
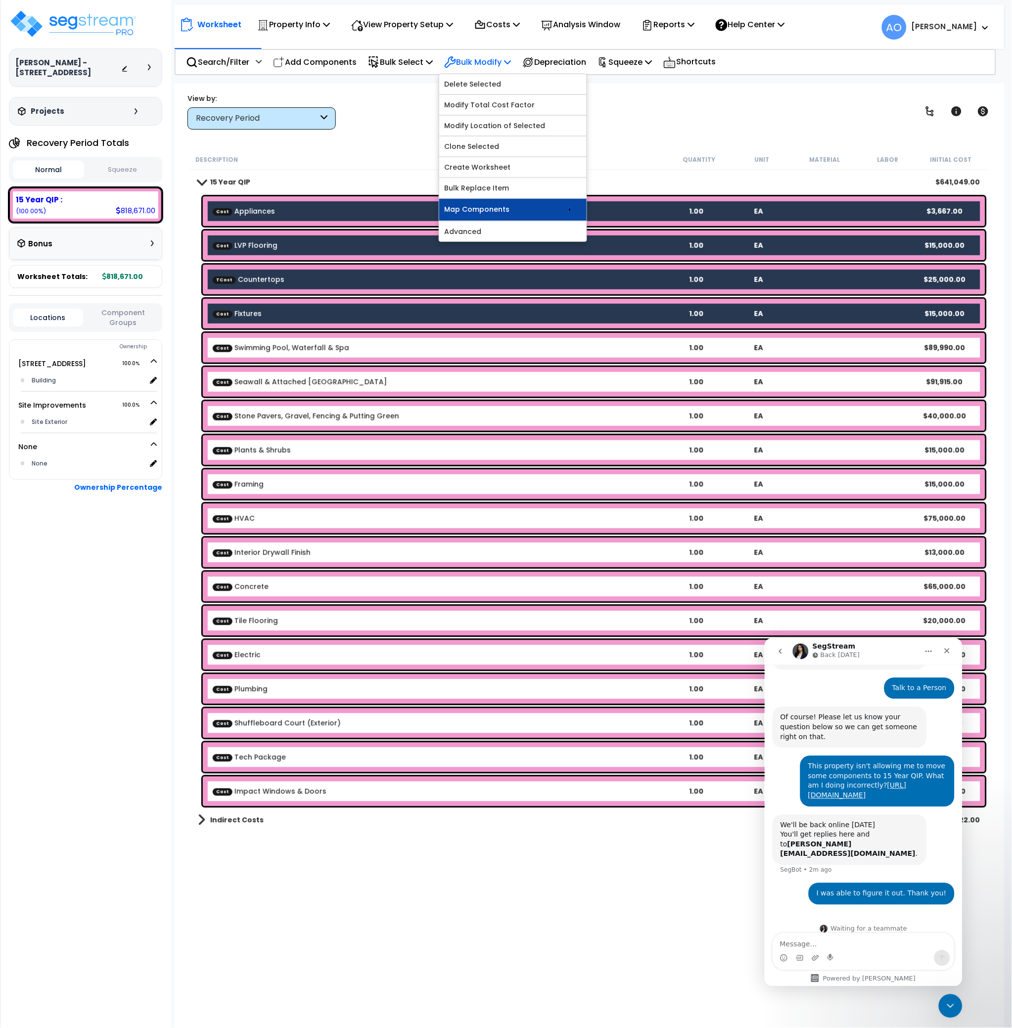
click at [503, 218] on link "Map Components" at bounding box center [512, 210] width 147 height 22
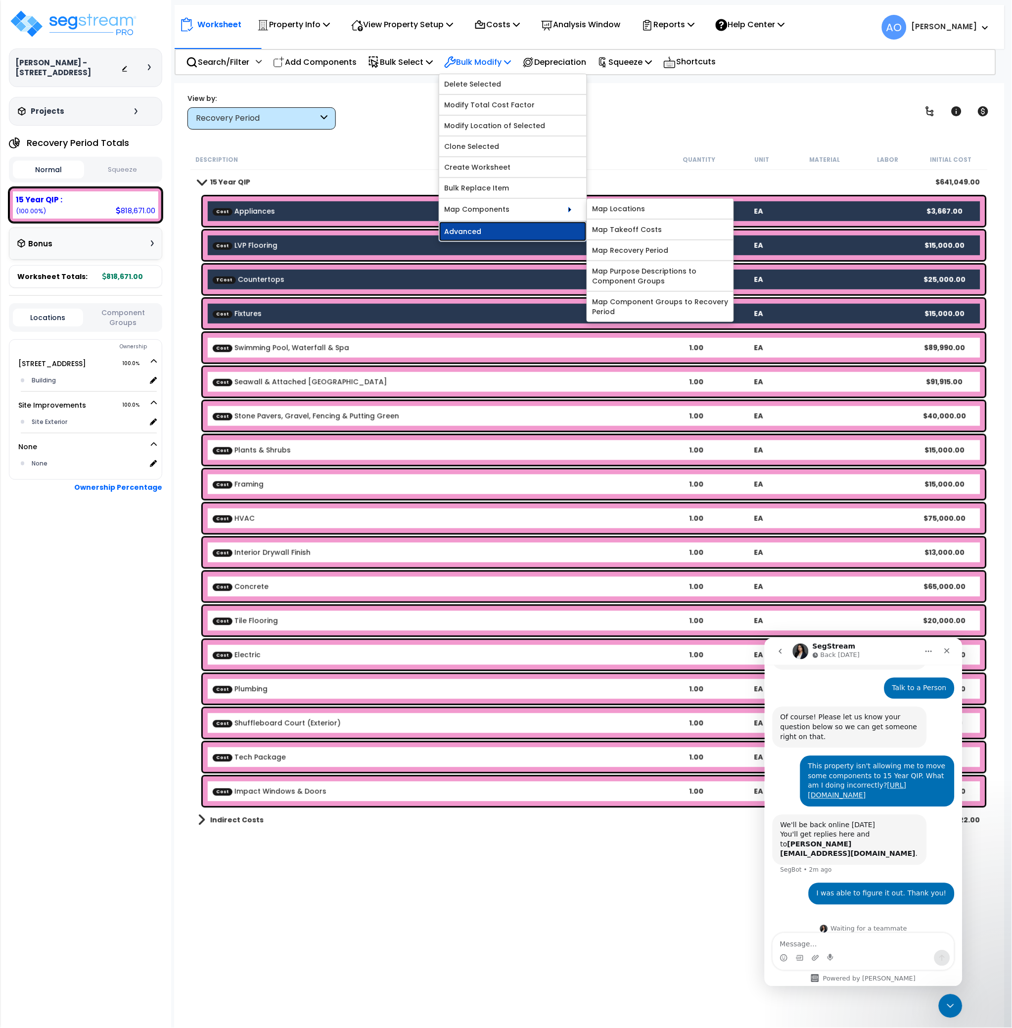
click at [520, 232] on link "Advanced" at bounding box center [512, 232] width 147 height 20
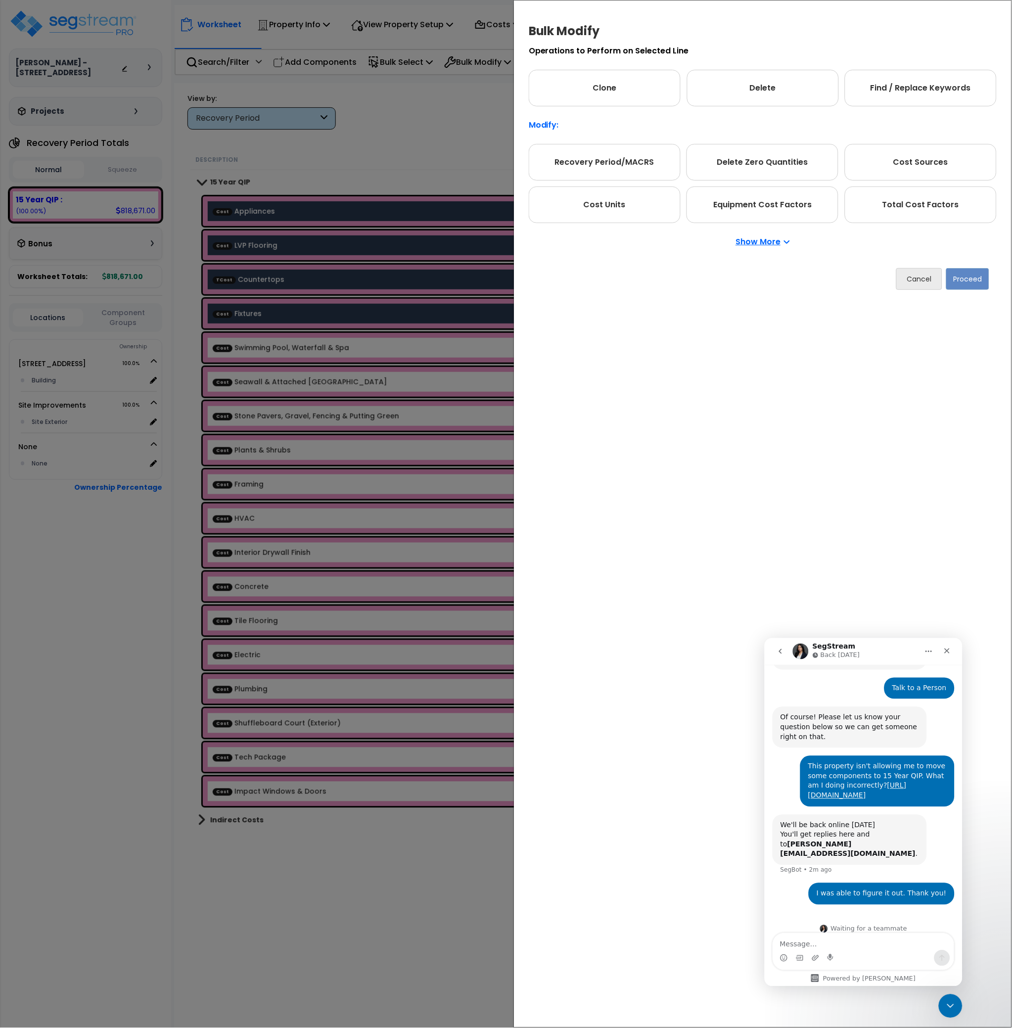
click at [752, 244] on p "Show More" at bounding box center [763, 242] width 54 height 8
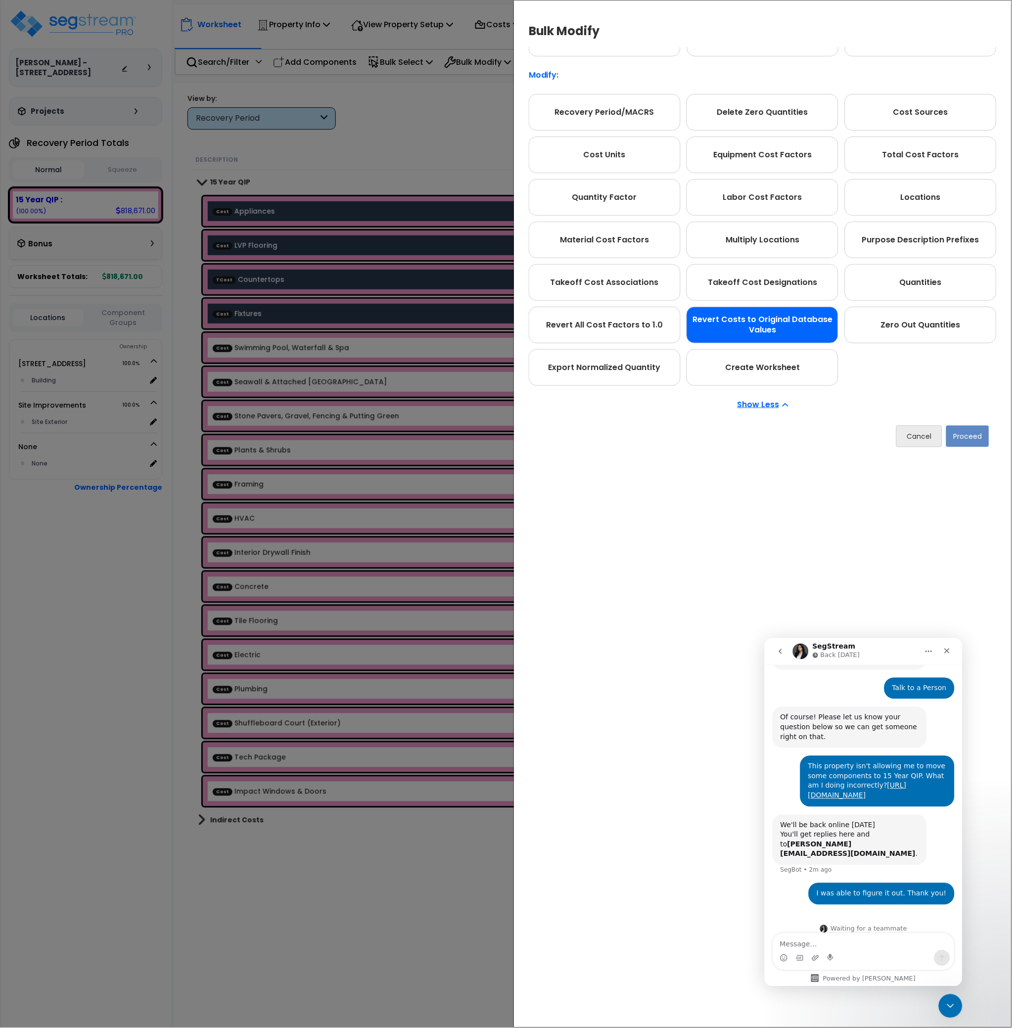
scroll to position [55, 0]
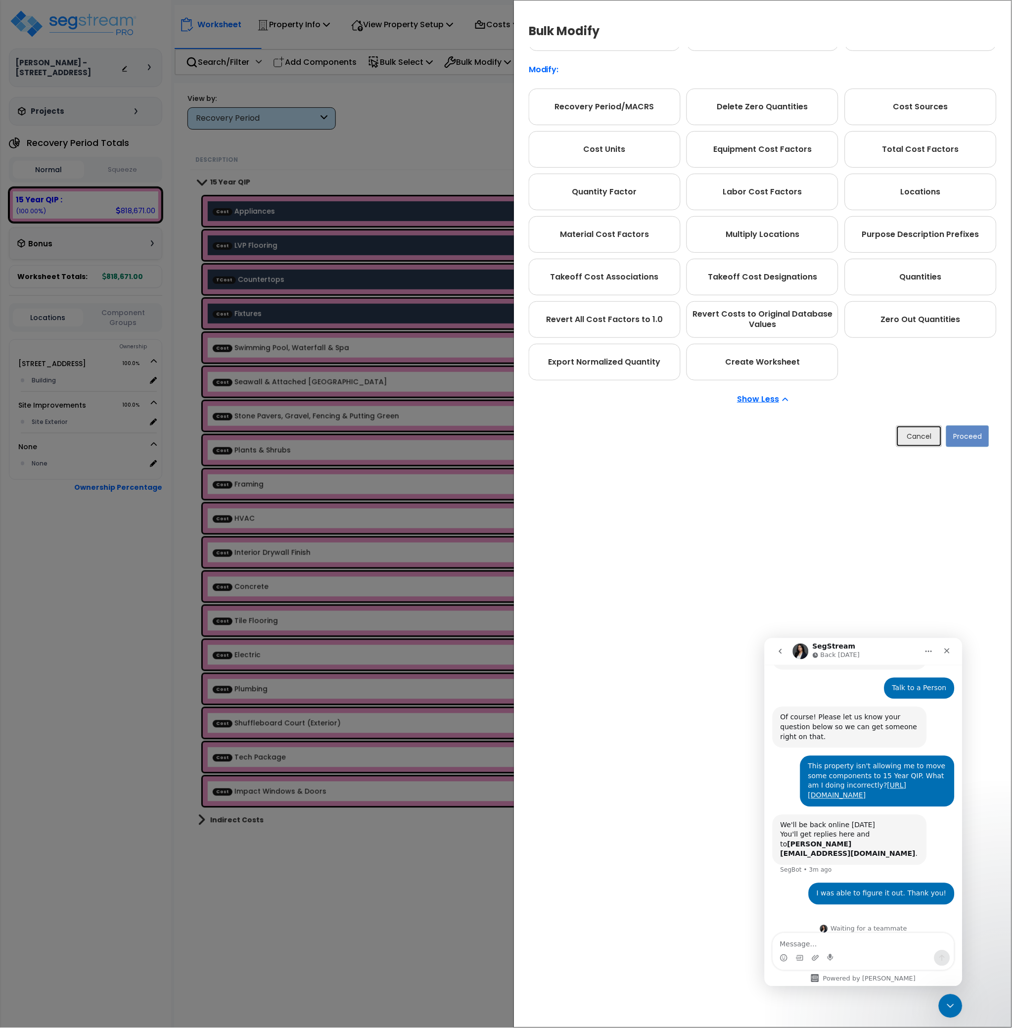
click at [929, 443] on button "Cancel" at bounding box center [919, 436] width 46 height 22
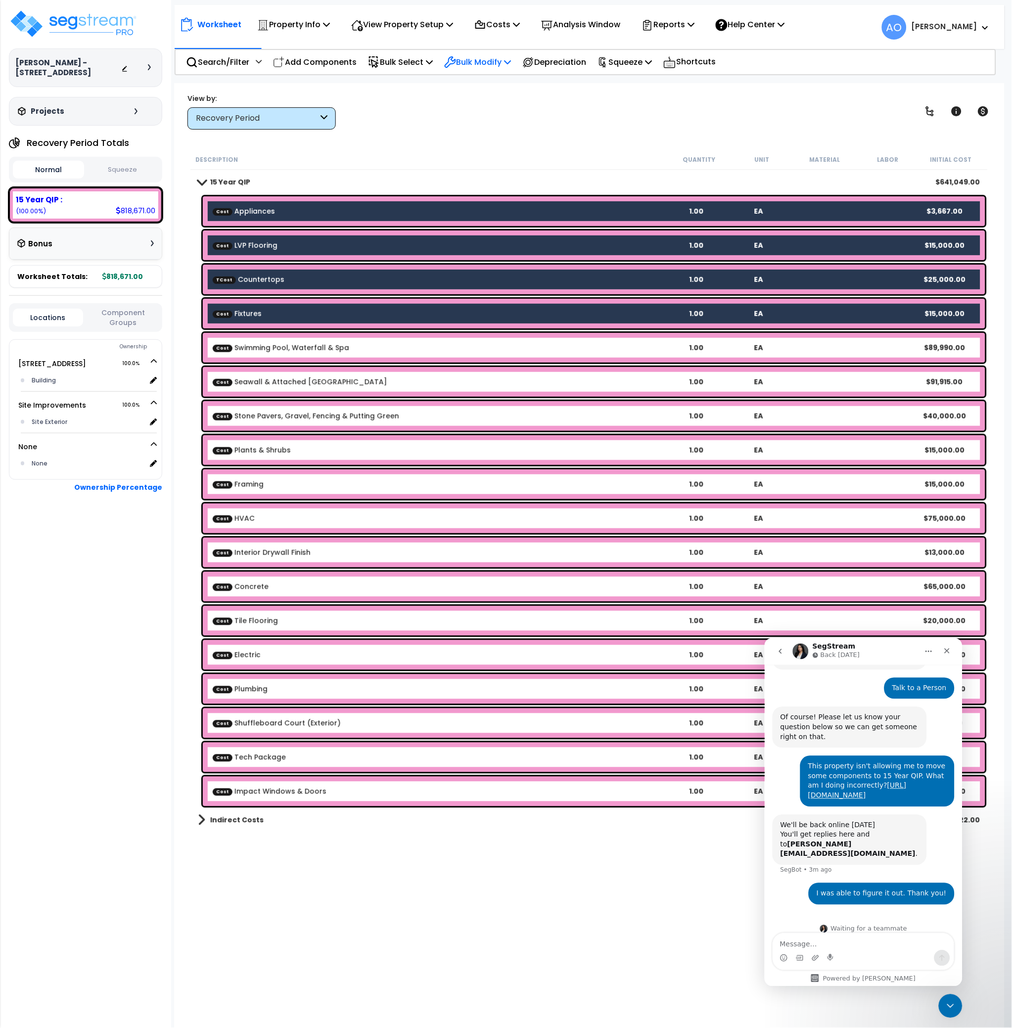
click at [504, 60] on p "Bulk Modify" at bounding box center [477, 61] width 67 height 13
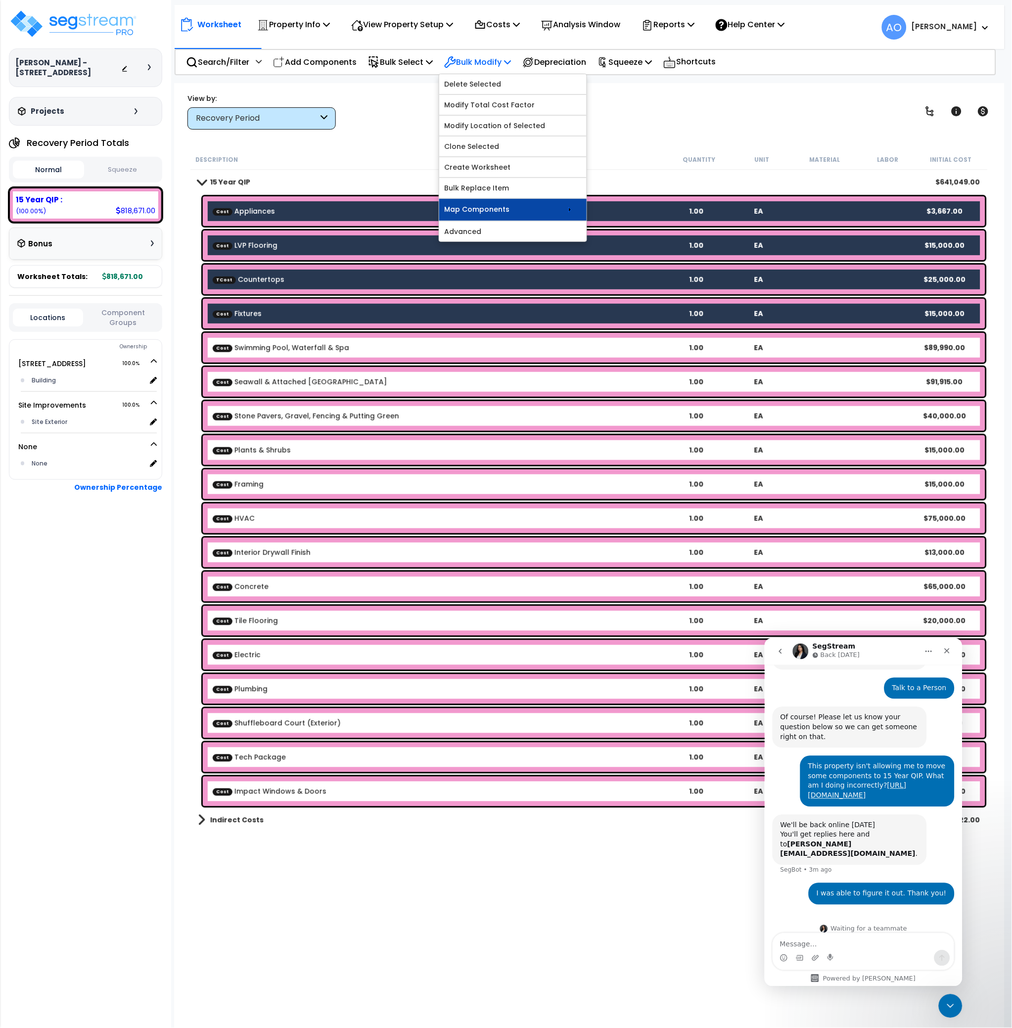
click at [528, 212] on link "Map Components" at bounding box center [512, 210] width 147 height 22
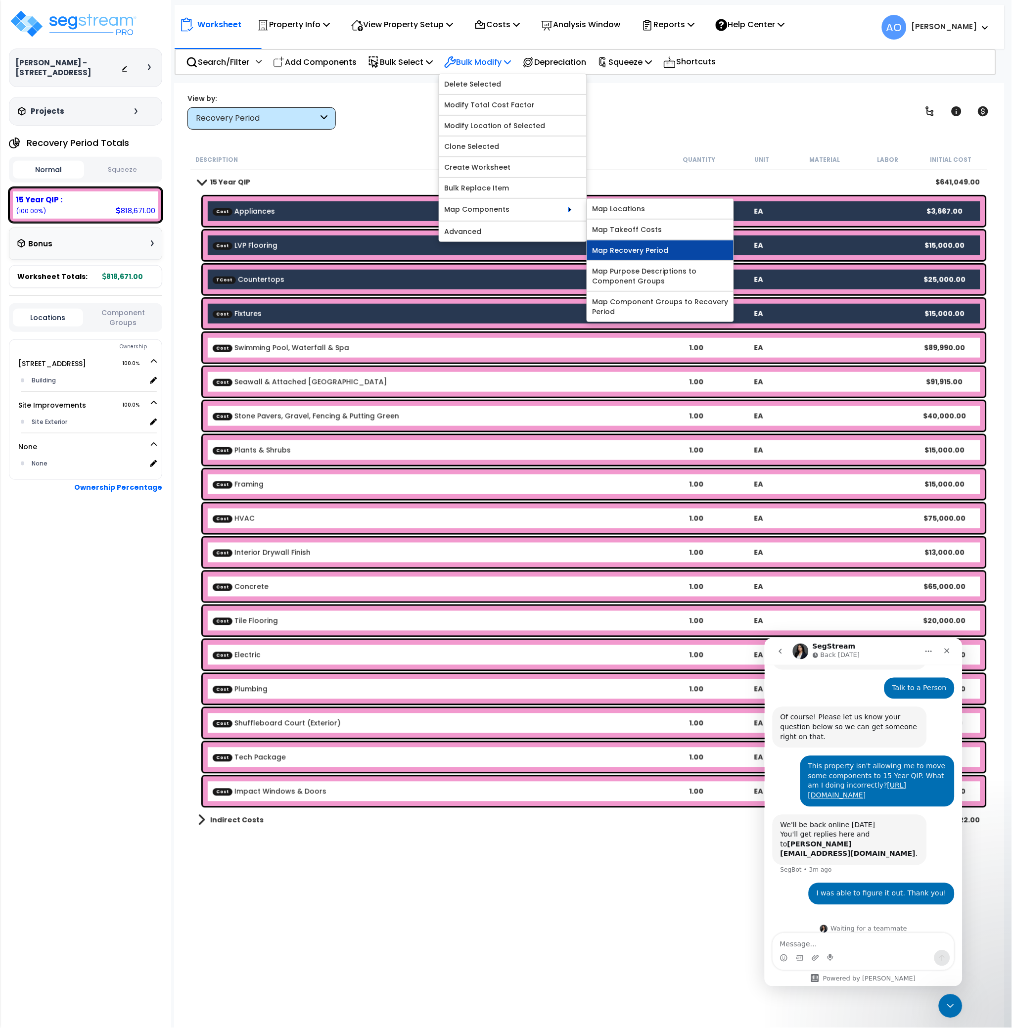
click at [654, 249] on link "Map Recovery Period" at bounding box center [660, 250] width 146 height 20
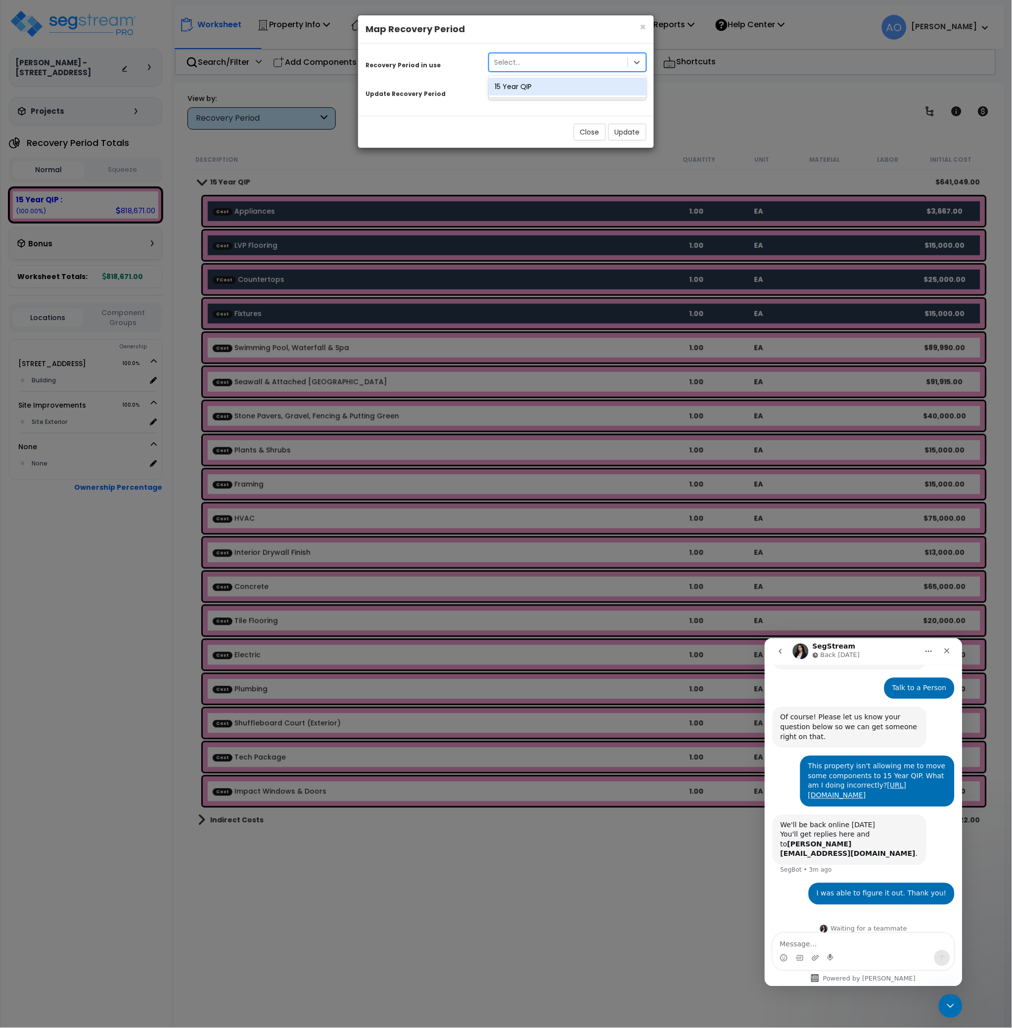
click at [519, 57] on div "Select..." at bounding box center [507, 62] width 26 height 10
click at [528, 87] on div "15 Year QIP" at bounding box center [568, 87] width 158 height 18
click at [543, 91] on div "15 Year QIP" at bounding box center [549, 91] width 121 height 16
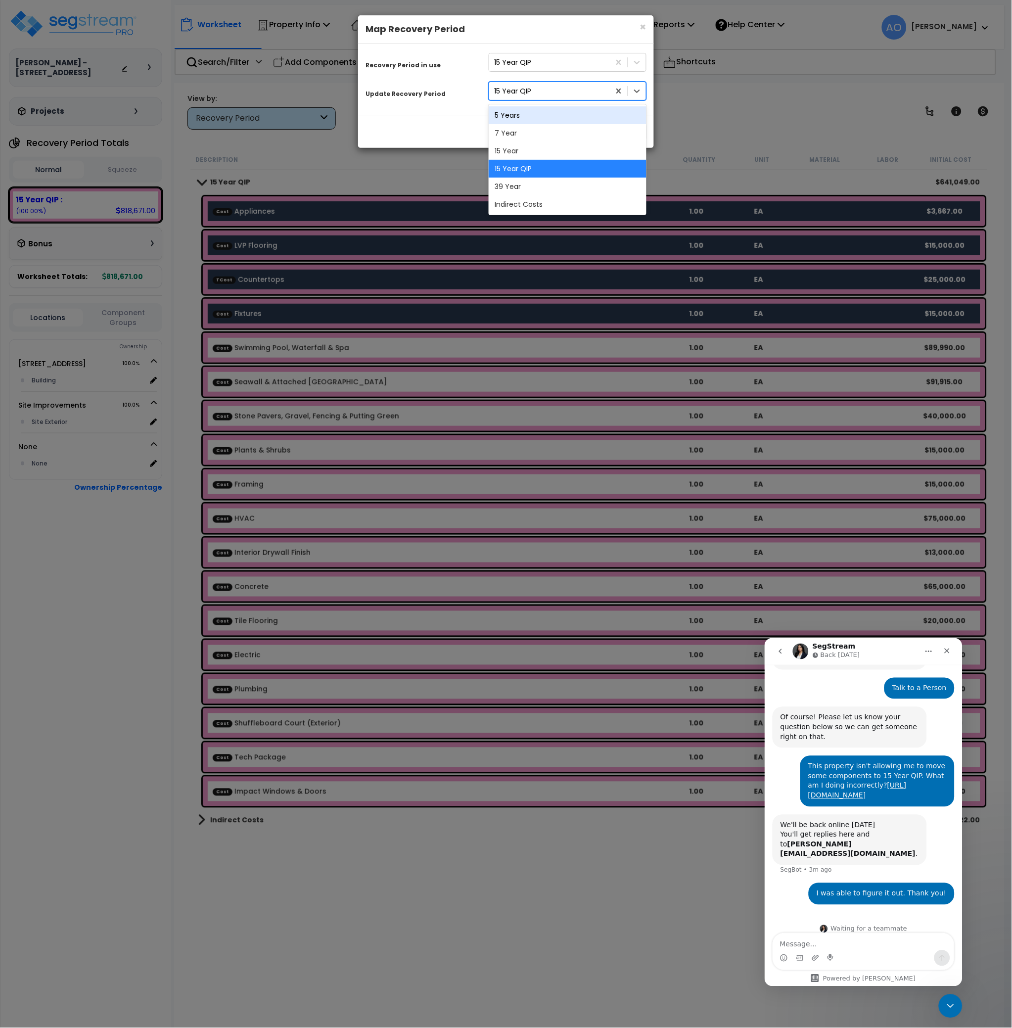
click at [531, 121] on div "5 Years" at bounding box center [568, 115] width 158 height 18
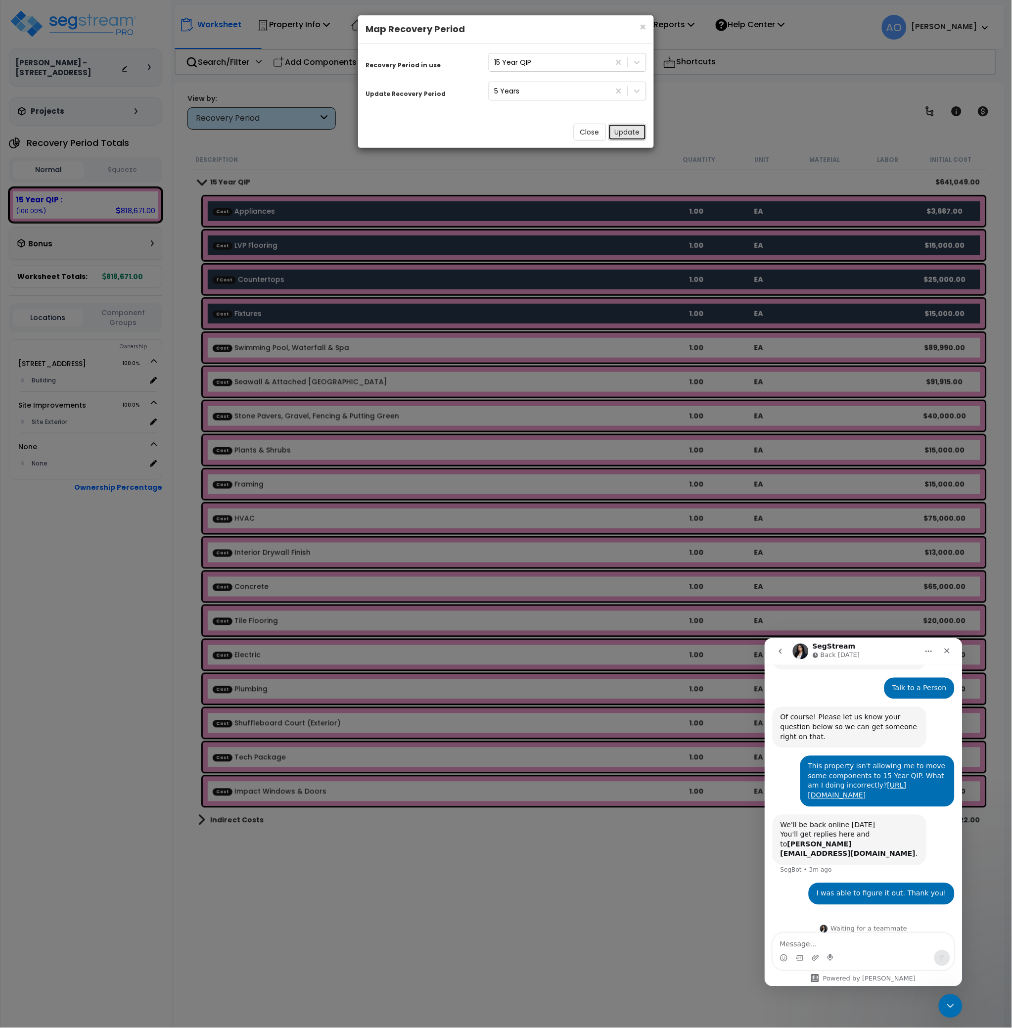
click at [622, 135] on button "Update" at bounding box center [627, 132] width 38 height 17
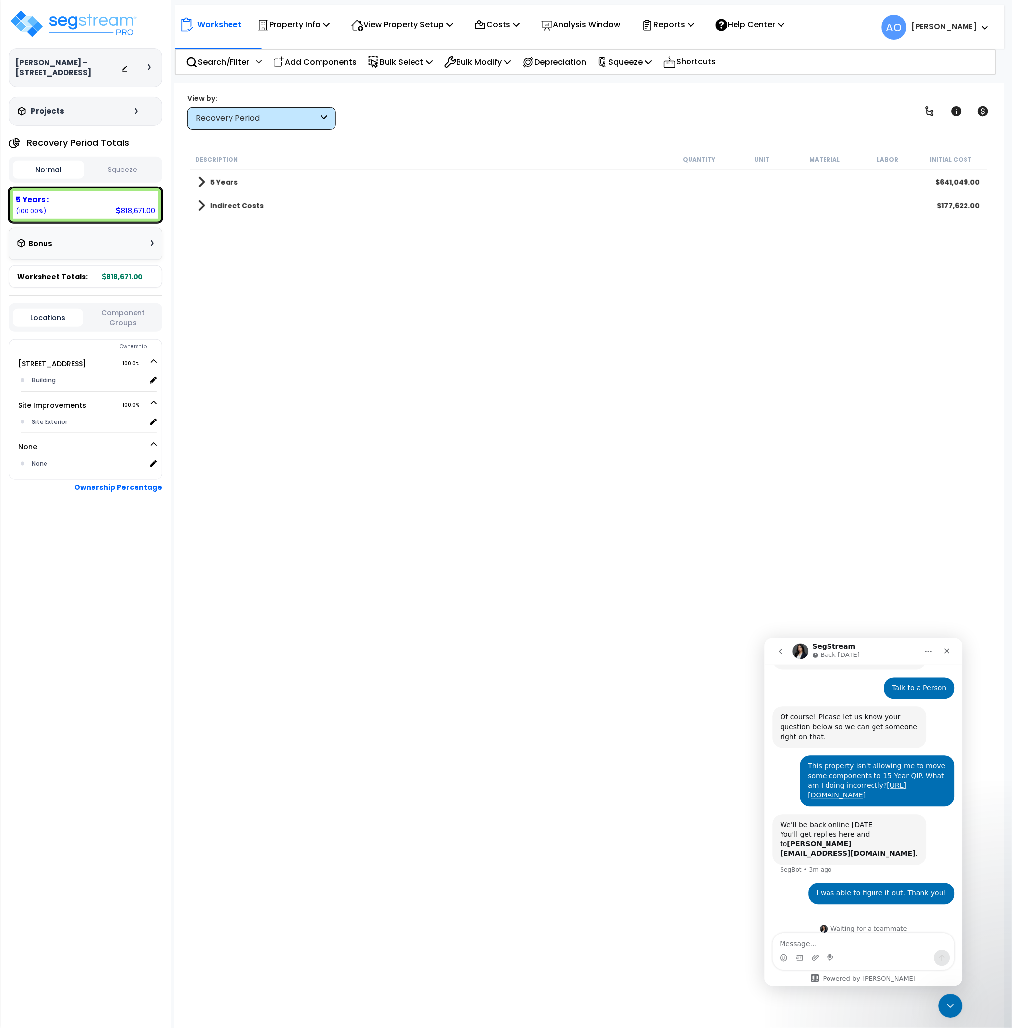
click at [232, 181] on b "5 Years" at bounding box center [224, 182] width 28 height 10
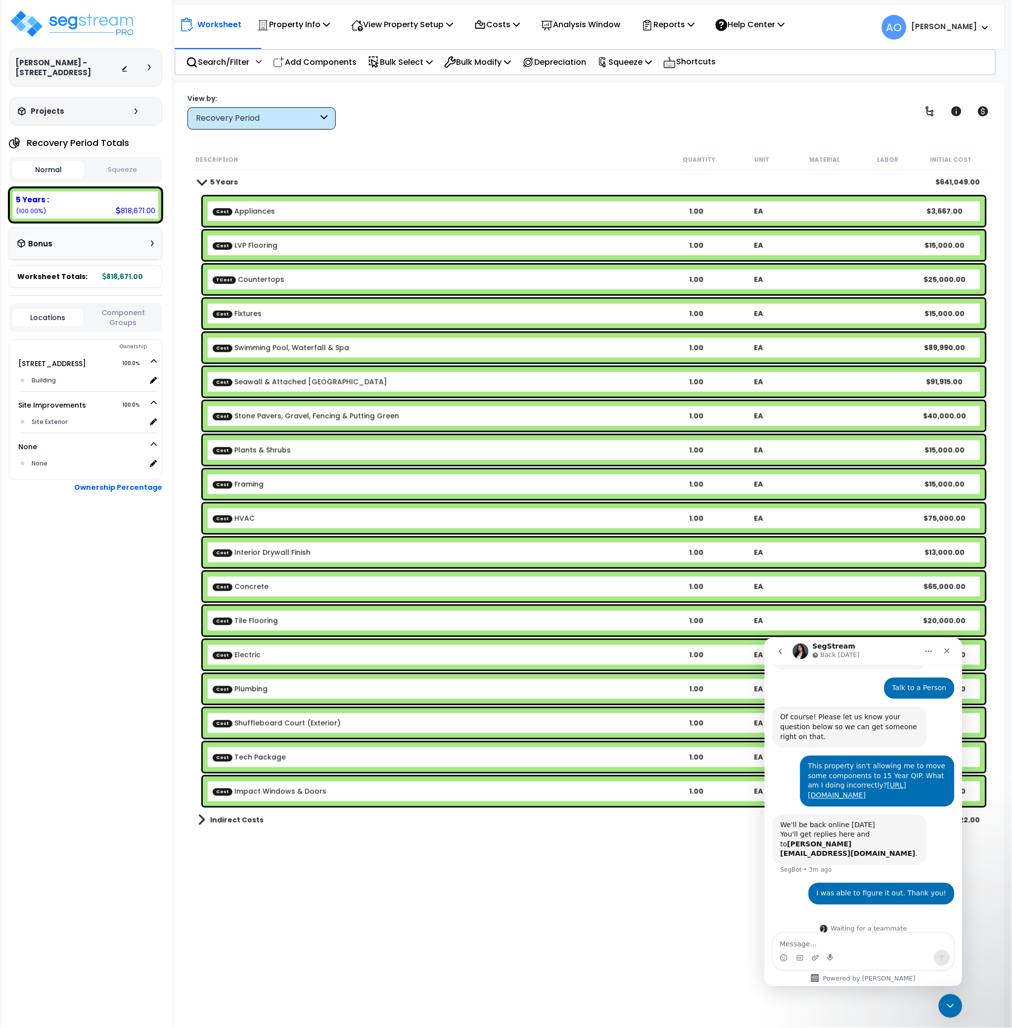
click at [276, 212] on b "Cost Appliances" at bounding box center [439, 211] width 453 height 10
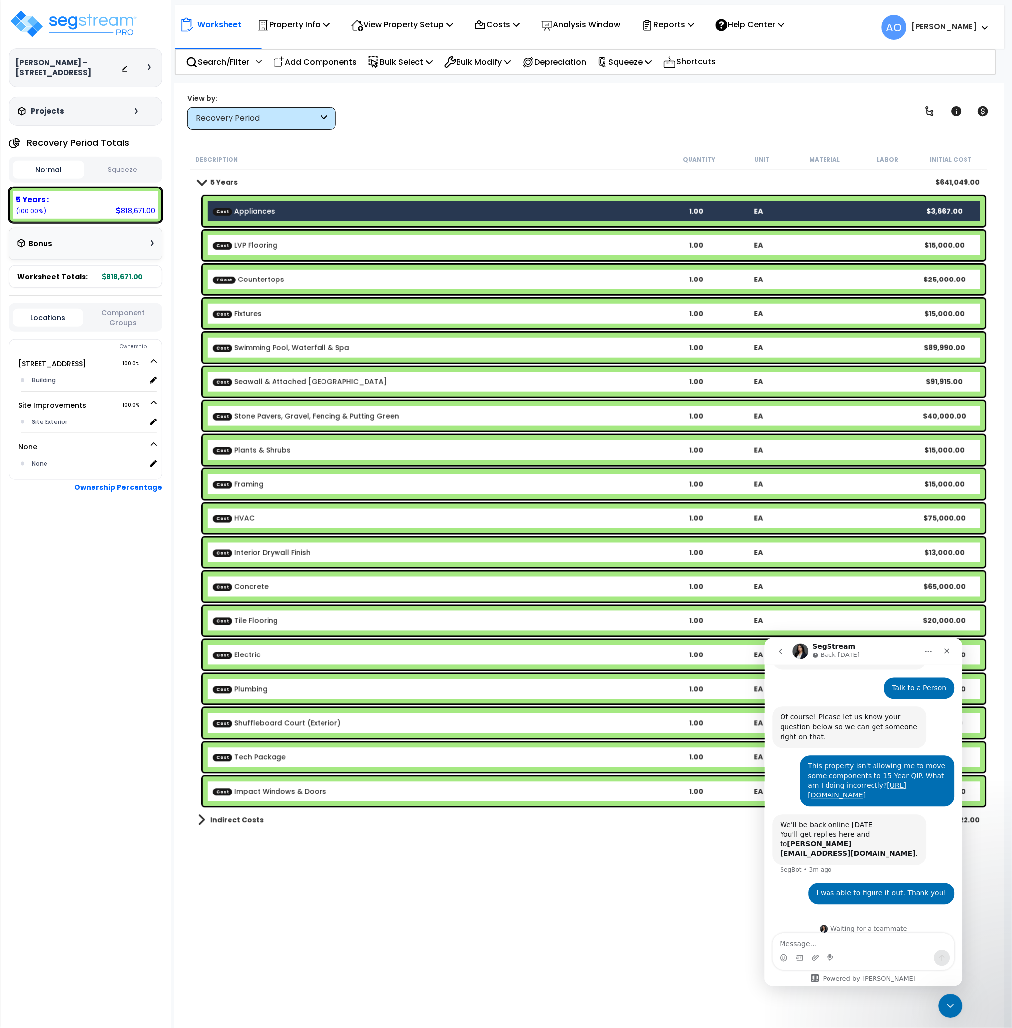
click at [279, 262] on div "TCost Countertops 1.00 EA $25,000.00" at bounding box center [588, 279] width 797 height 35
click at [480, 26] on icon at bounding box center [480, 25] width 12 height 12
click at [517, 66] on link "Direct Costs" at bounding box center [518, 68] width 98 height 20
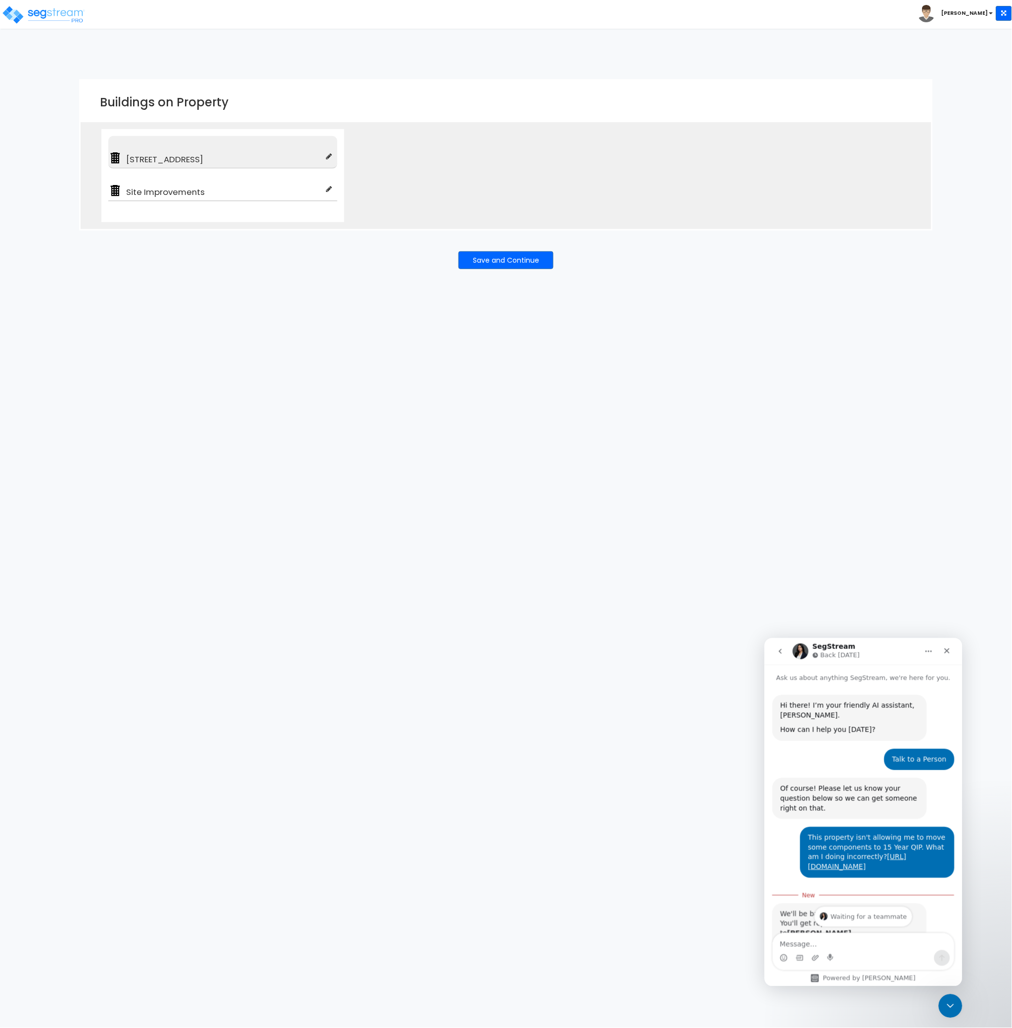
scroll to position [58, 0]
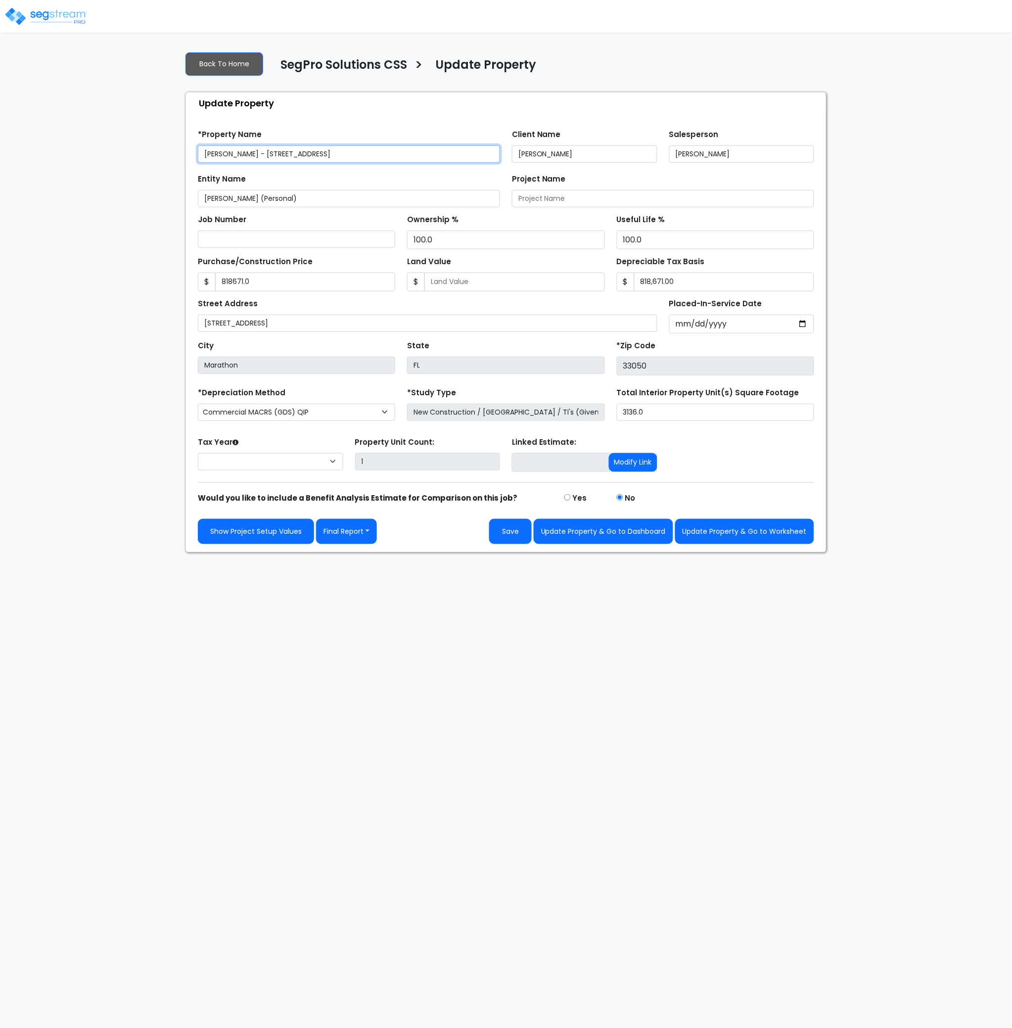
type input "818,671.0"
type input "818,671.00"
select select "2025"
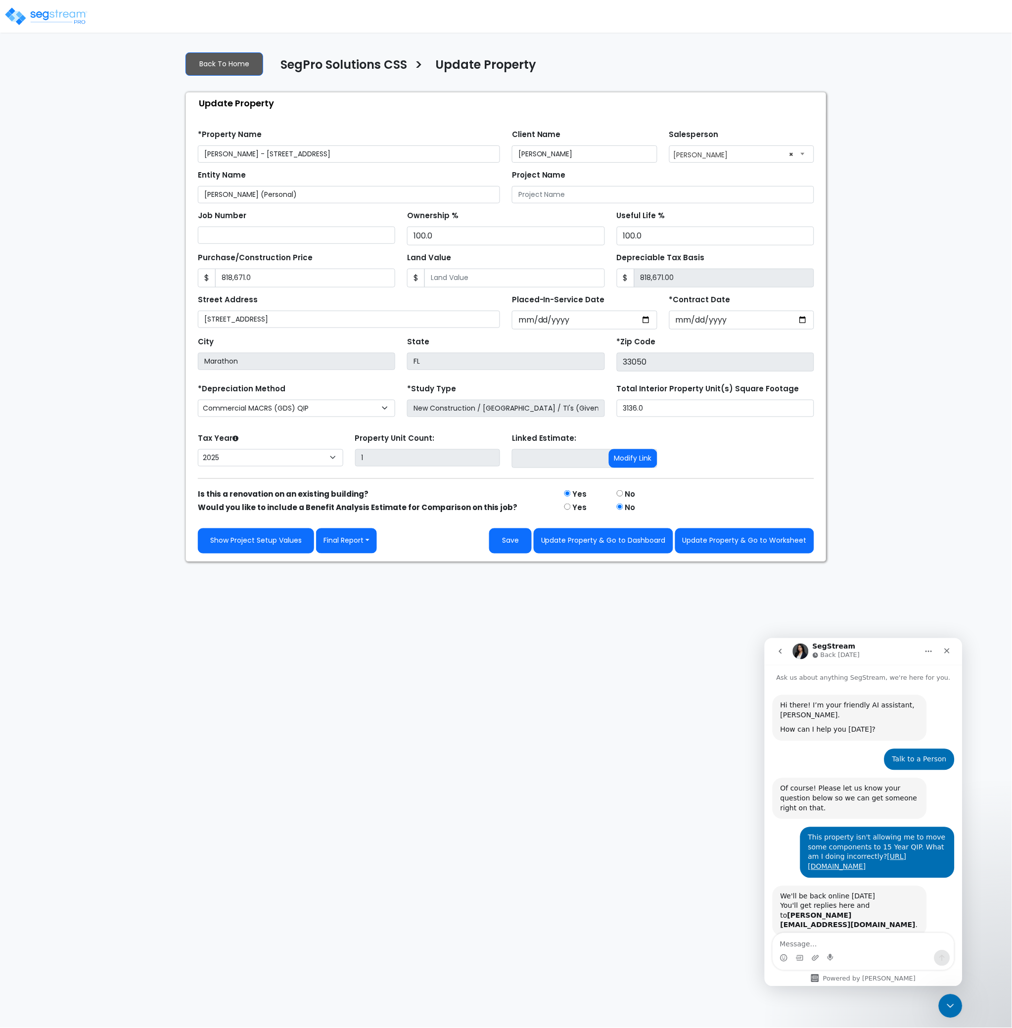
scroll to position [42, 0]
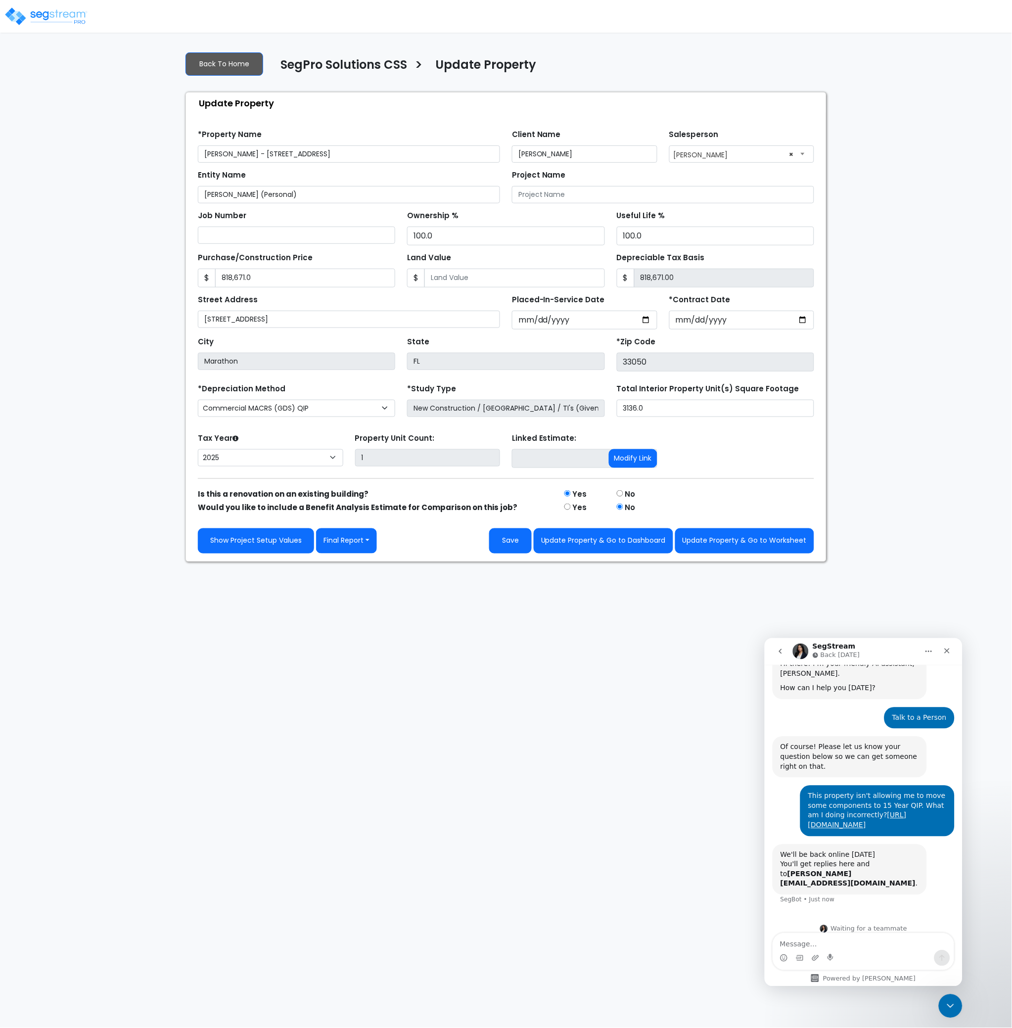
click at [535, 562] on html "Notification x View All [PERSON_NAME] SegPro Solutions Notification" at bounding box center [506, 281] width 1012 height 562
click at [310, 562] on html "Notification x View All [PERSON_NAME] SegPro Solutions Notification" at bounding box center [506, 281] width 1012 height 562
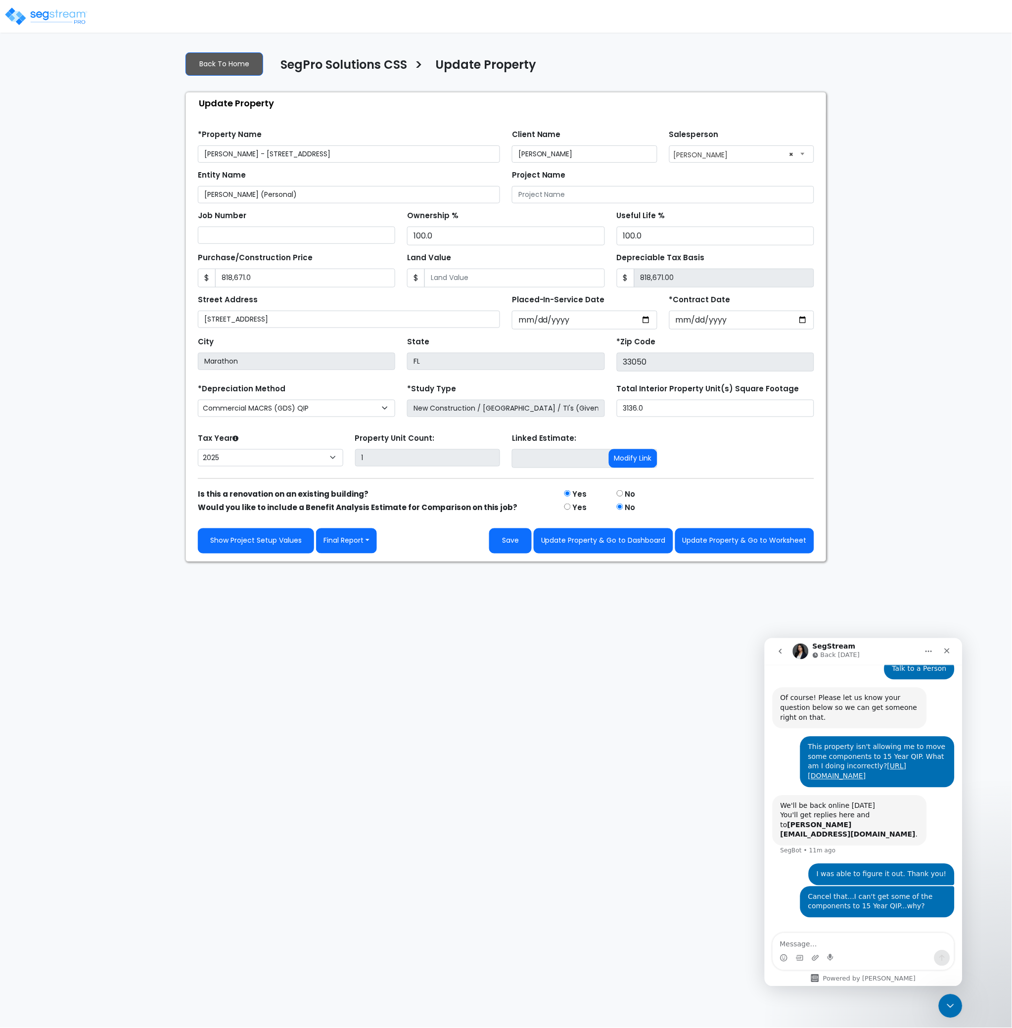
scroll to position [103, 0]
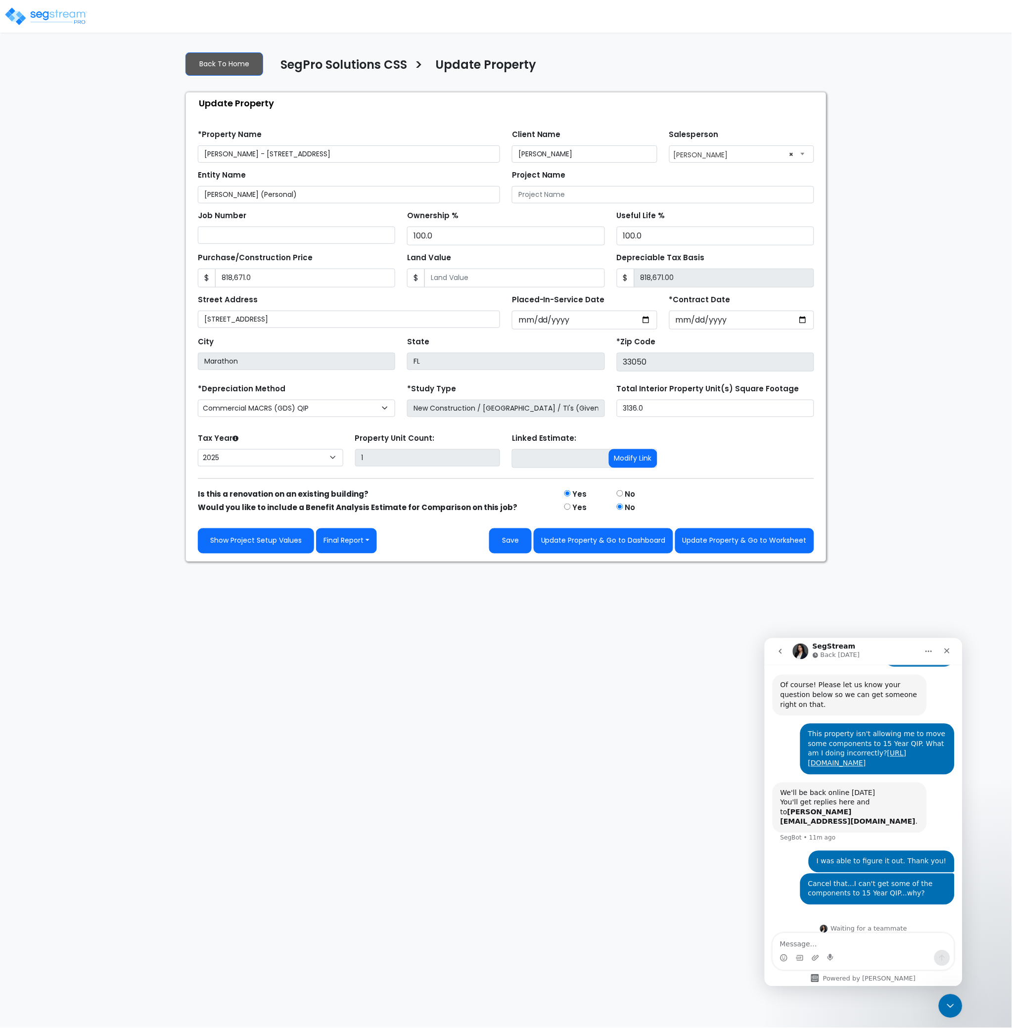
click at [375, 562] on html "Notification x View All [PERSON_NAME] SegPro Solutions Notification" at bounding box center [506, 281] width 1012 height 562
click at [570, 562] on html "Notification x View All [PERSON_NAME] SegPro Solutions Notification" at bounding box center [506, 281] width 1012 height 562
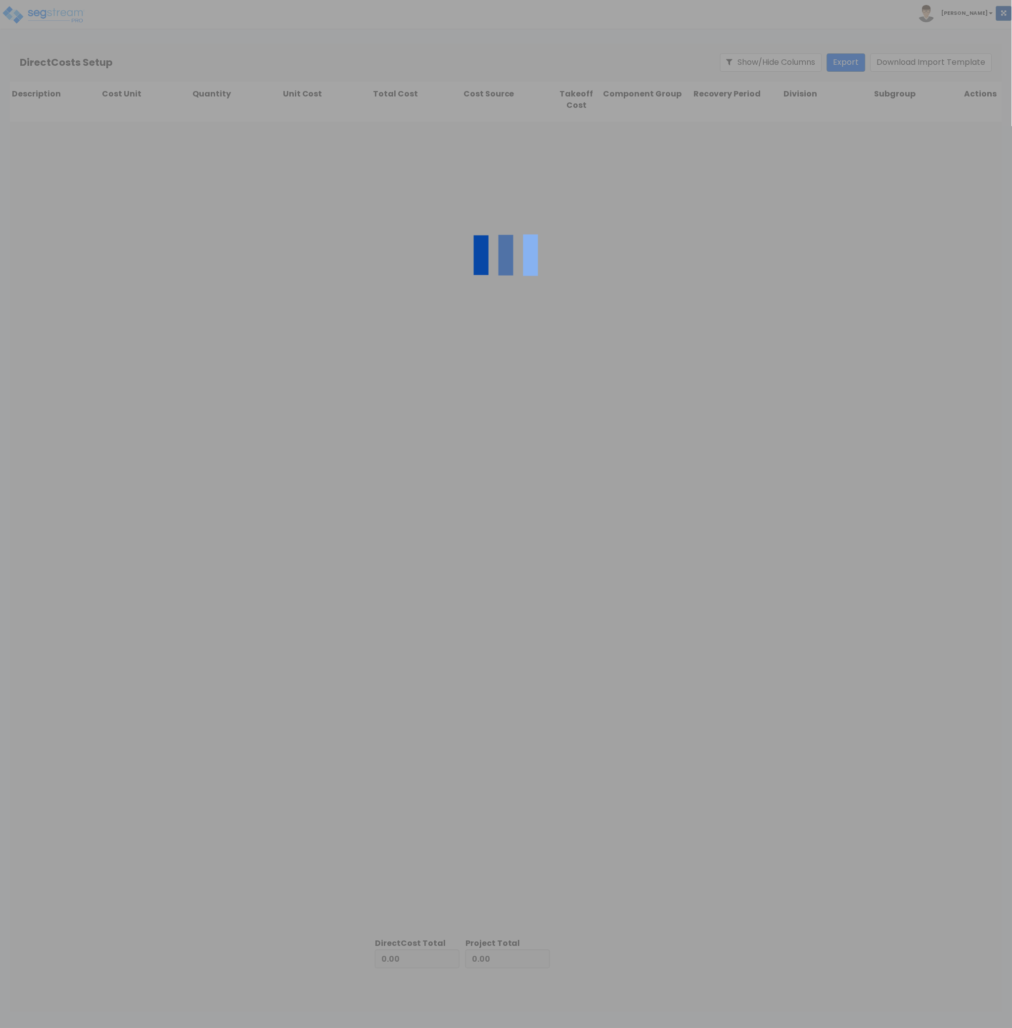
type input "177,622.00"
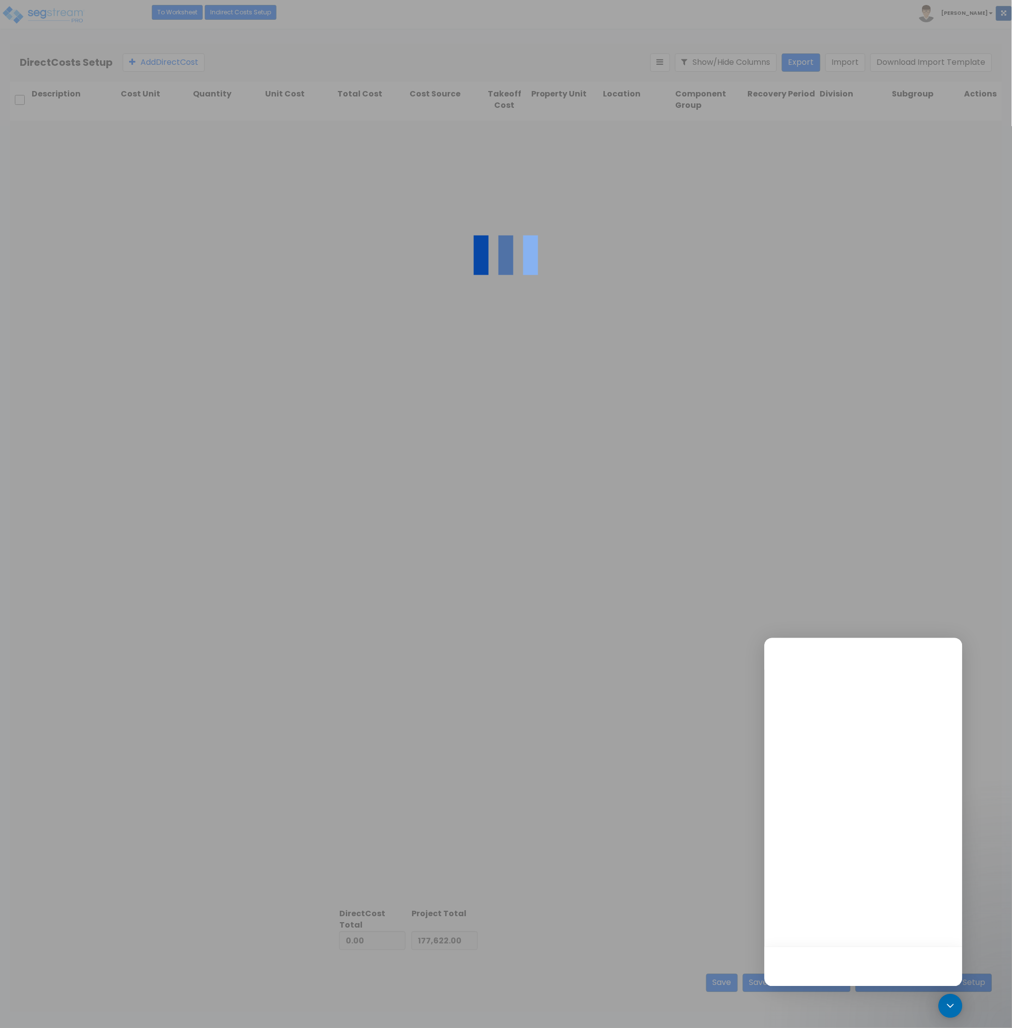
type input "641,049.00"
type input "818,671.00"
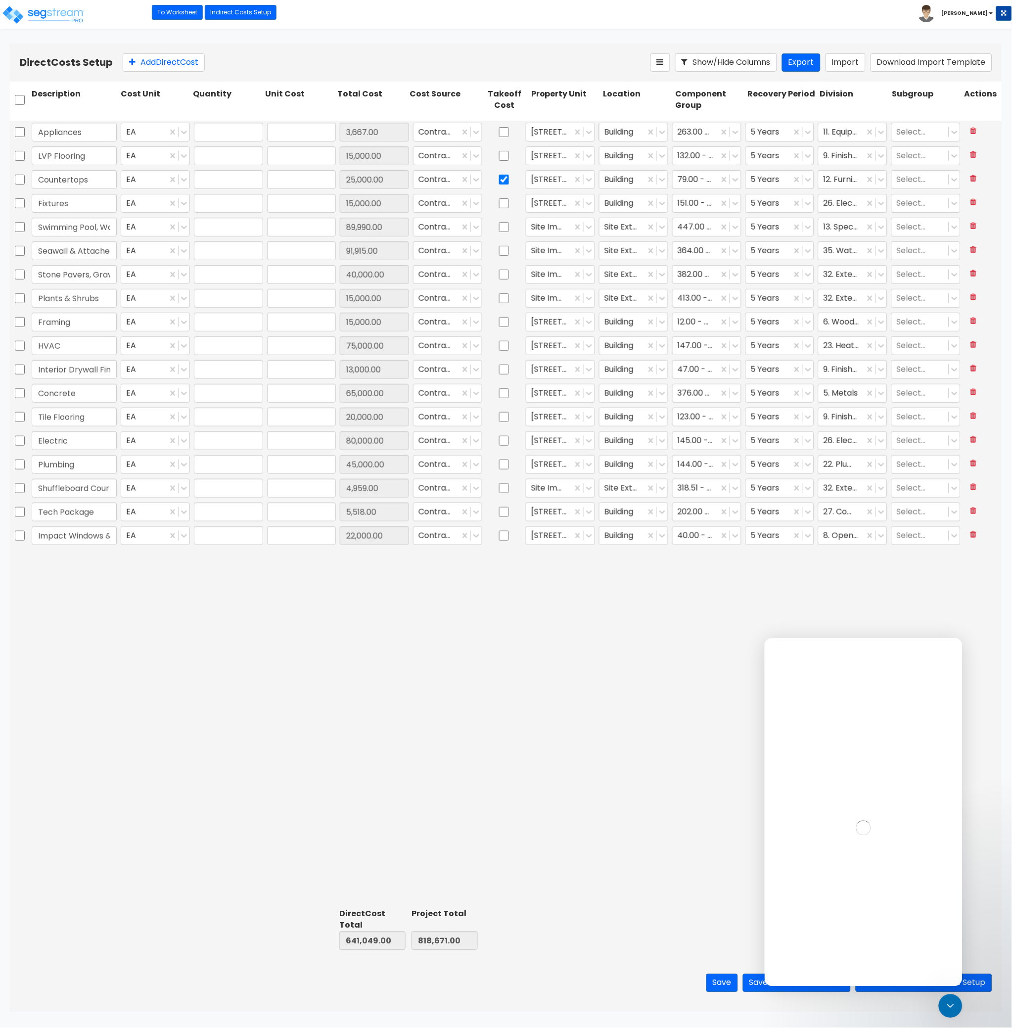
type input "1.00"
type input "3,667.00"
type input "1.00"
type input "15,000.00"
type input "1.00"
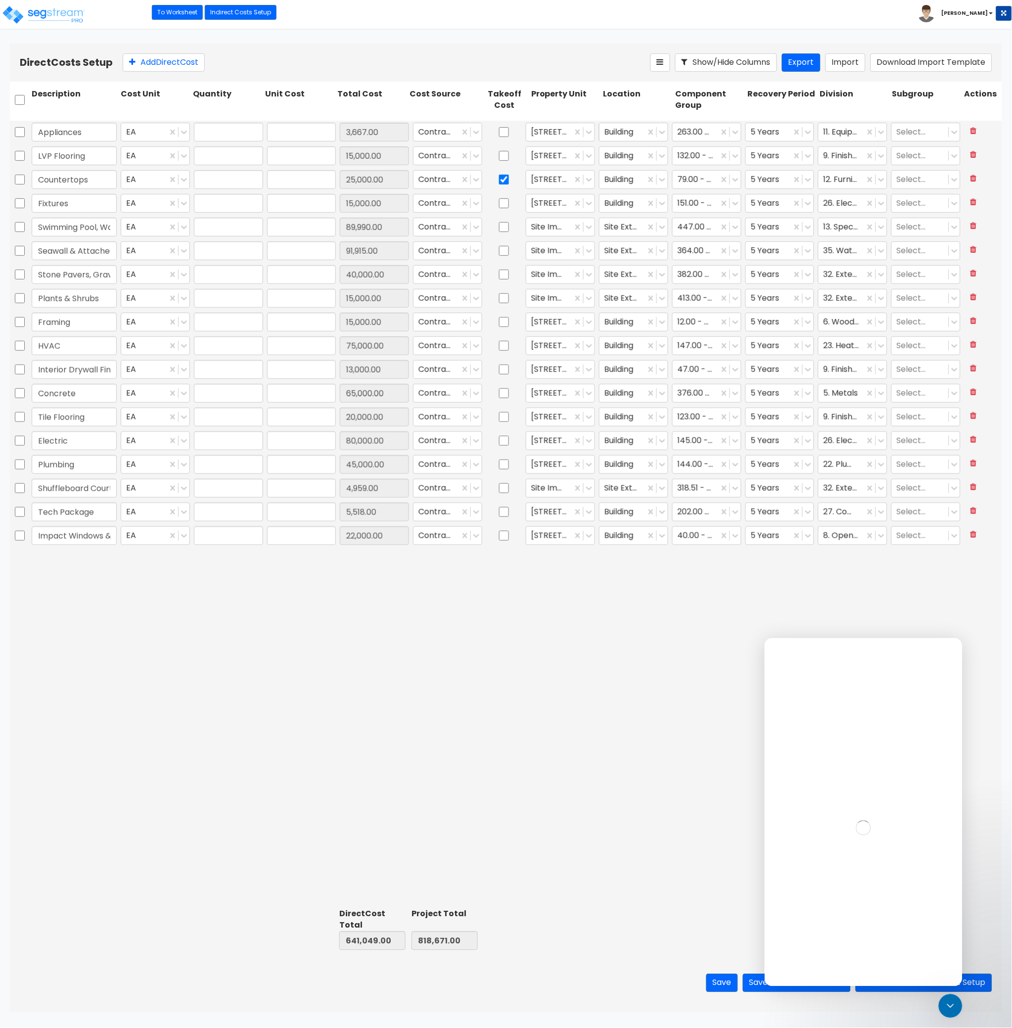
type input "25,000.00"
type input "1.00"
type input "15,000.00"
type input "1.00"
type input "89,990.00"
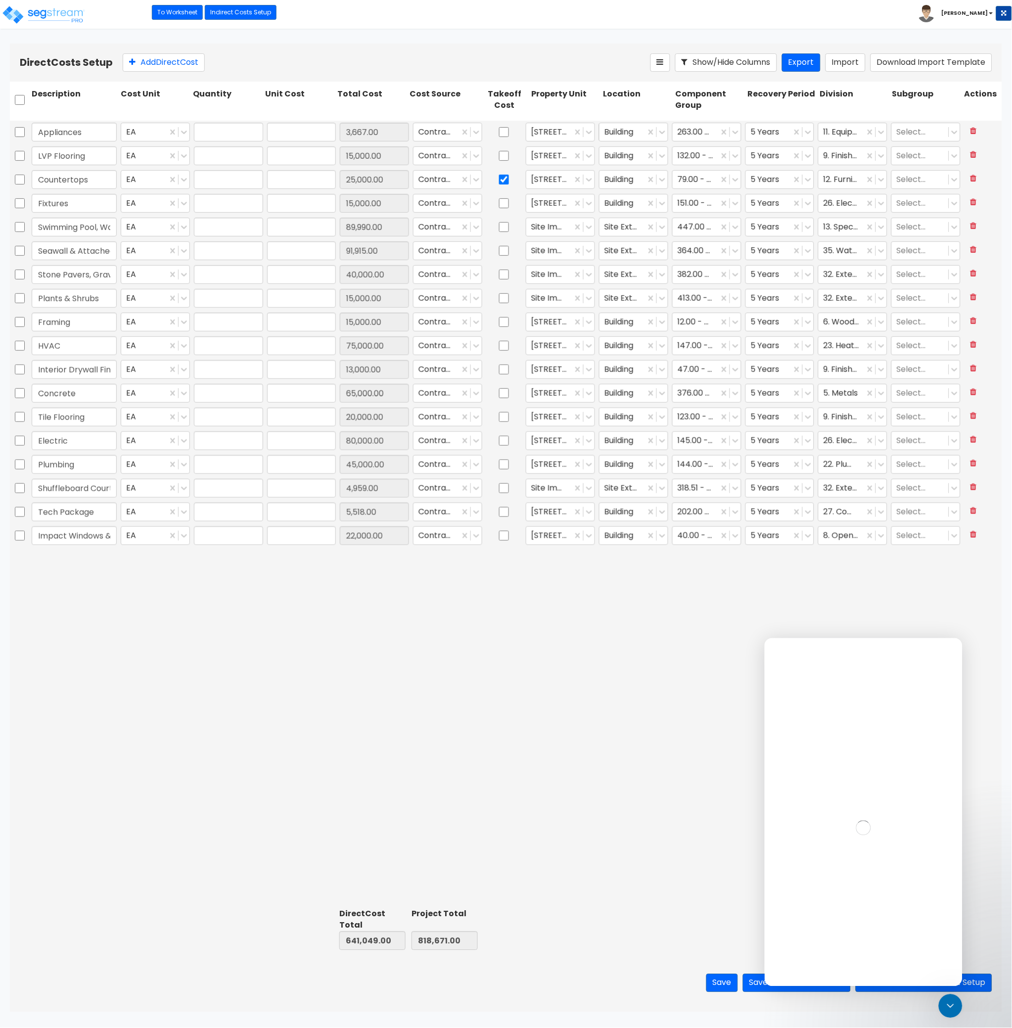
type input "1.00"
type input "91,915.00"
type input "1.00"
type input "40,000.00"
type input "1.00"
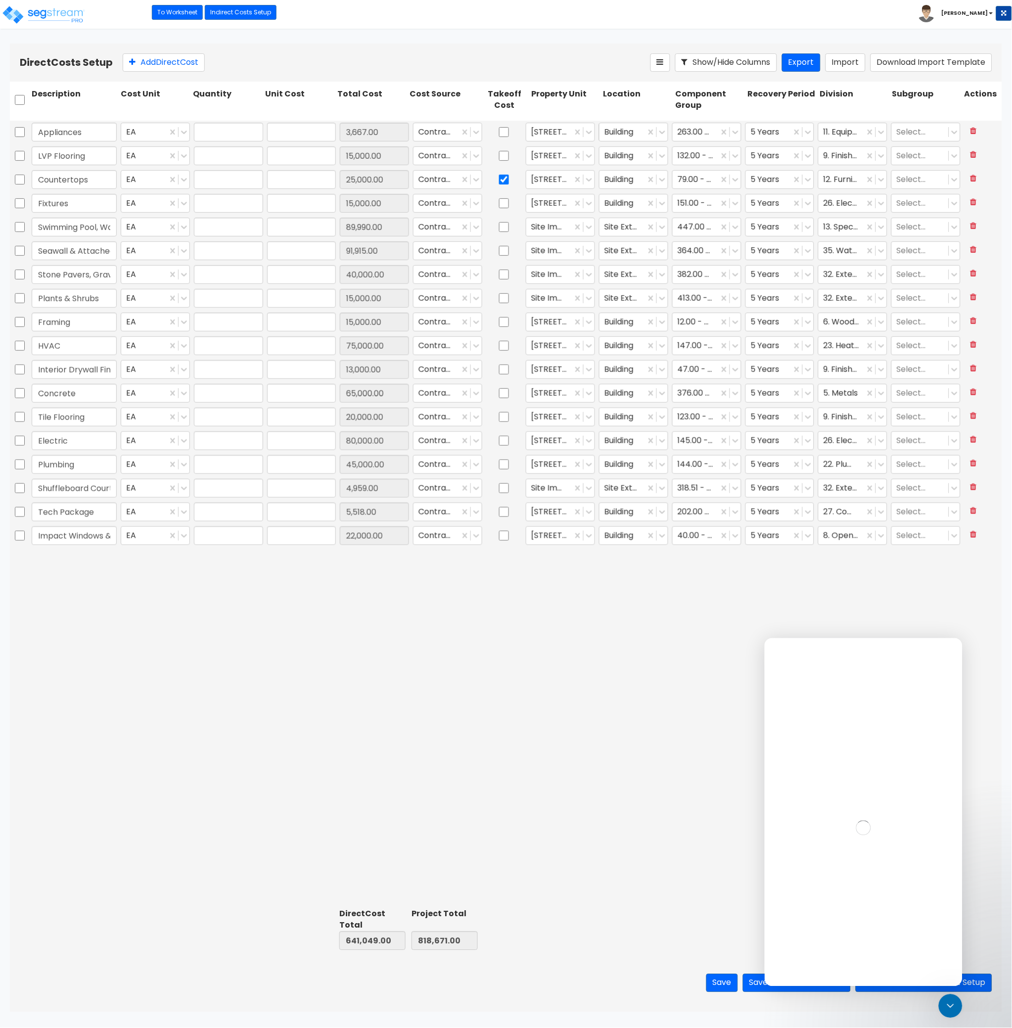
type input "15,000.00"
type input "1.00"
type input "15,000.00"
type input "1.00"
type input "75,000.00"
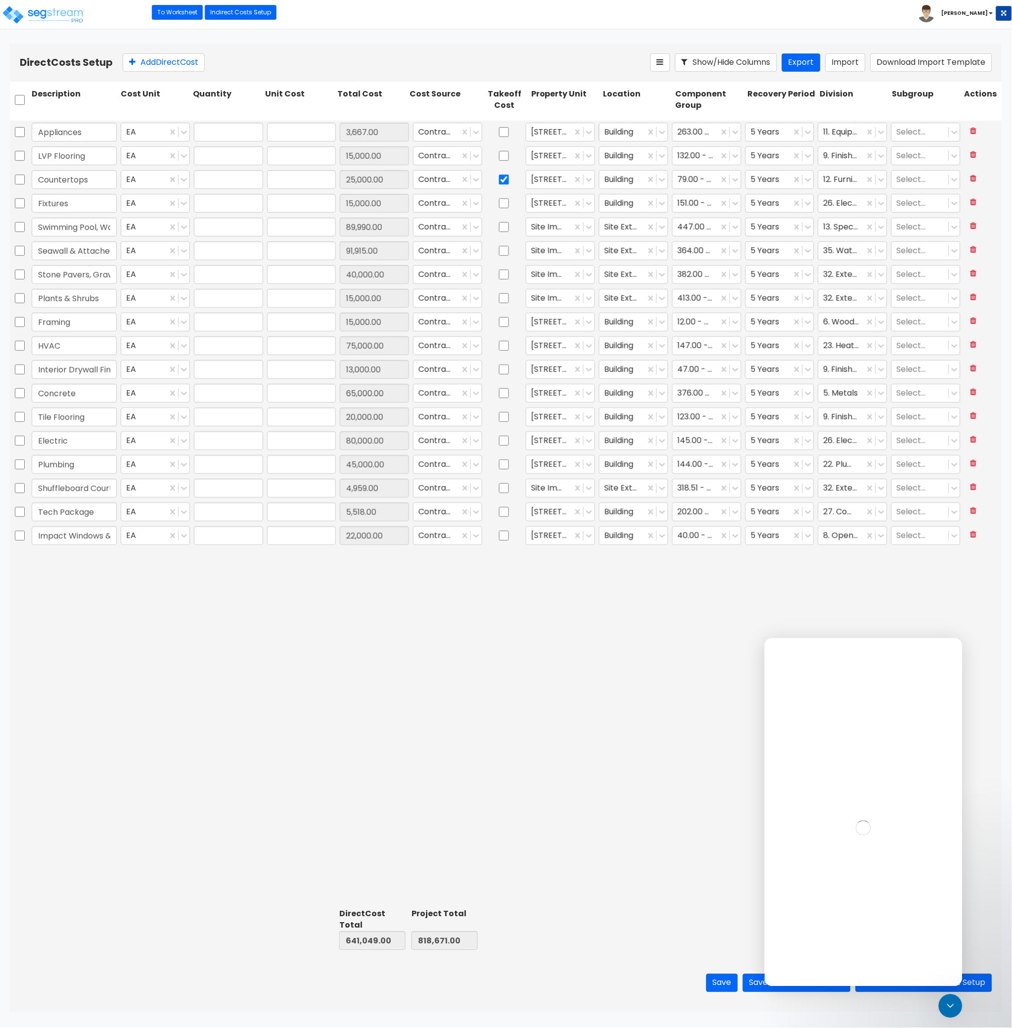
type input "1.00"
type input "13,000.00"
type input "1.00"
type input "65,000.00"
type input "1.00"
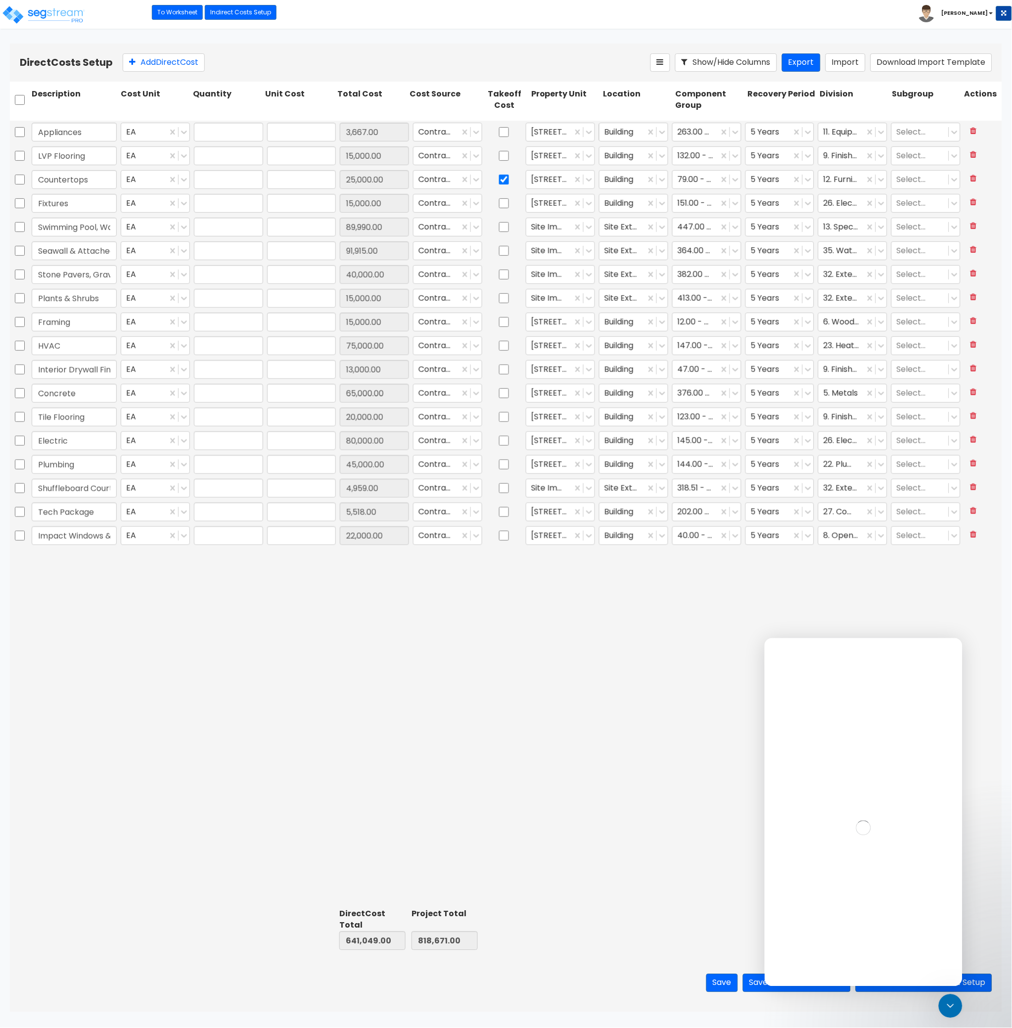
type input "20,000.00"
type input "1.00"
type input "80,000.00"
type input "1.00"
type input "45,000.00"
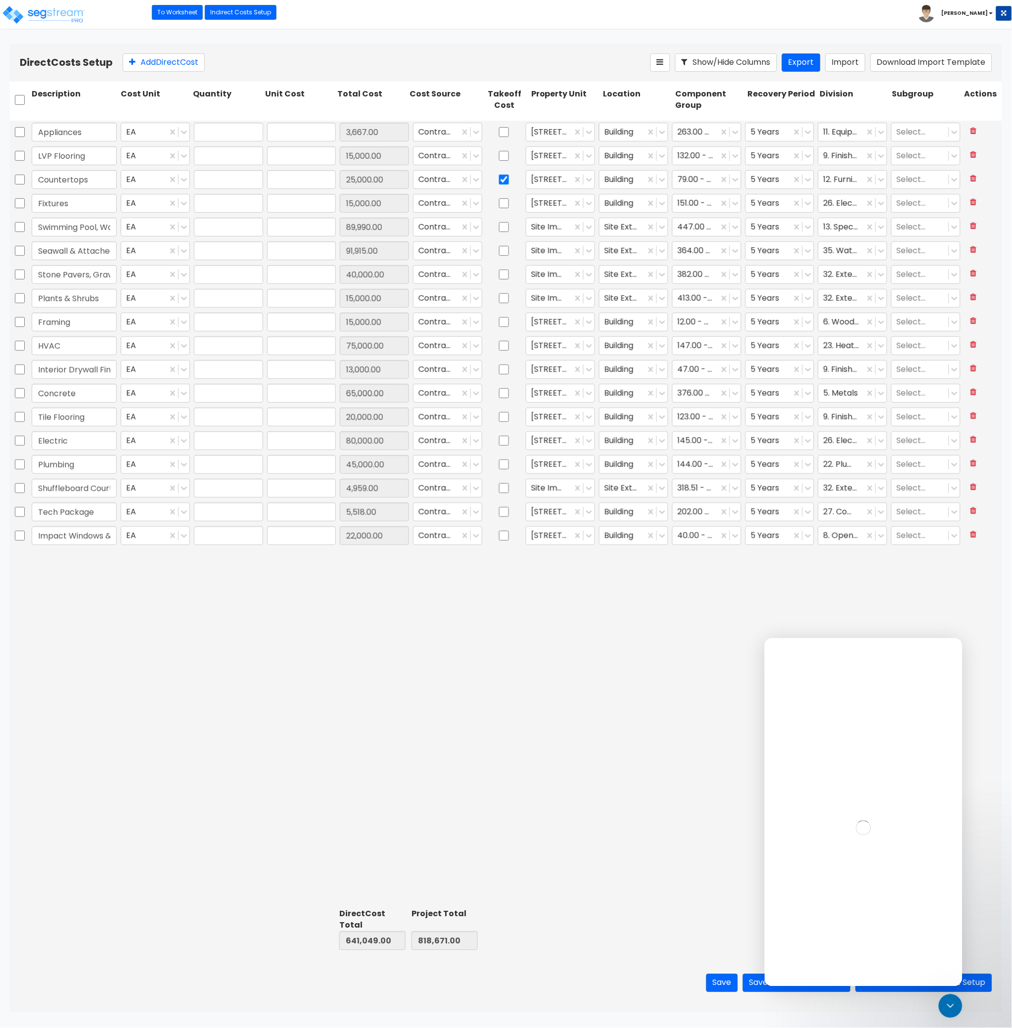
type input "1.00"
type input "4,959.00"
type input "1.00"
type input "5,518.00"
type input "1.00"
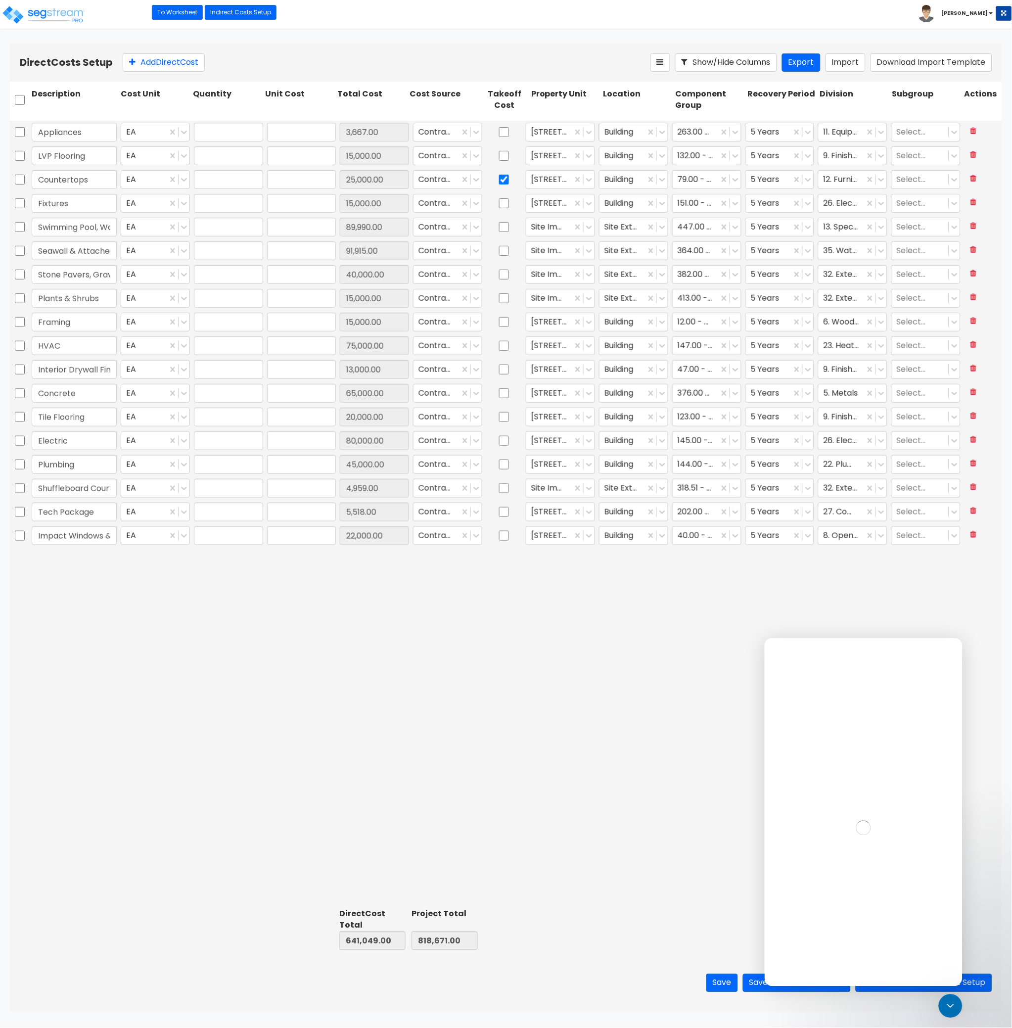
type input "22,000.00"
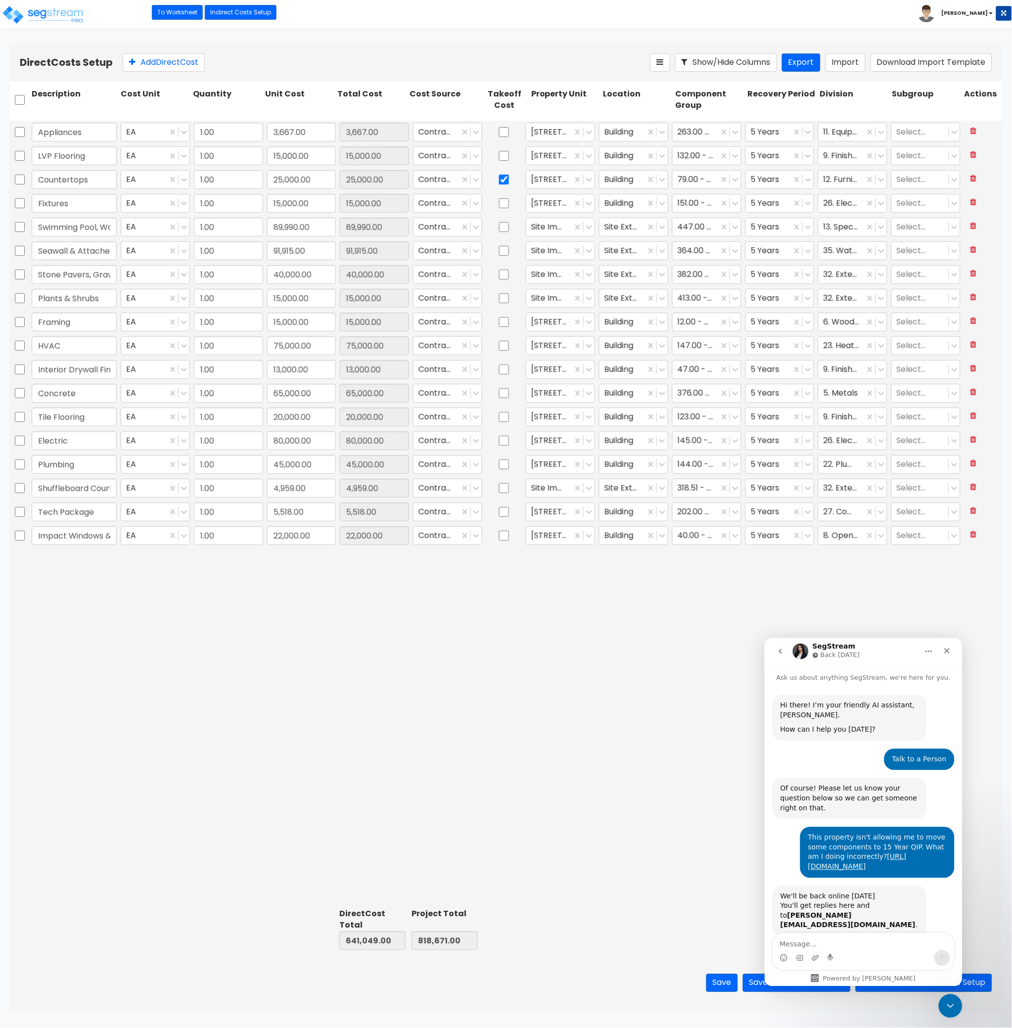
scroll to position [71, 0]
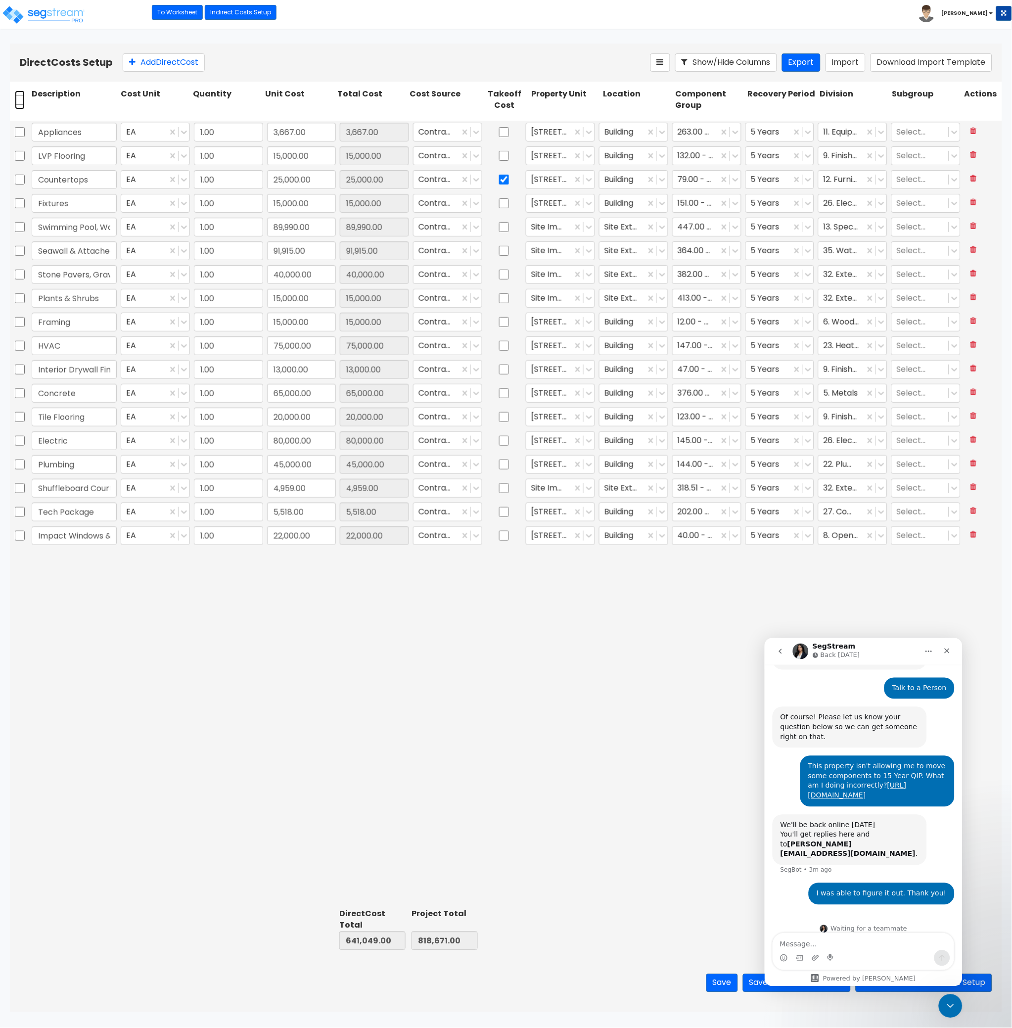
click at [21, 101] on input "checkbox" at bounding box center [20, 100] width 10 height 19
checkbox input "true"
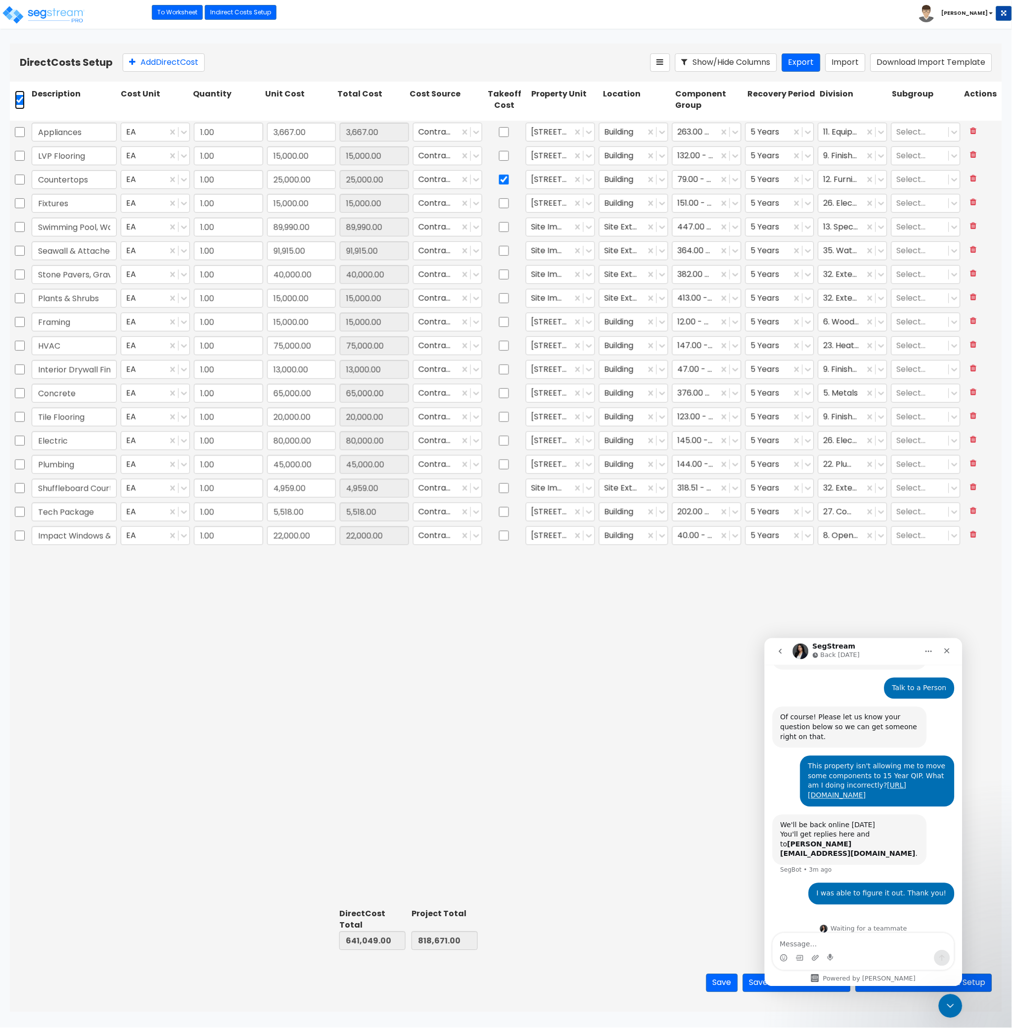
checkbox input "true"
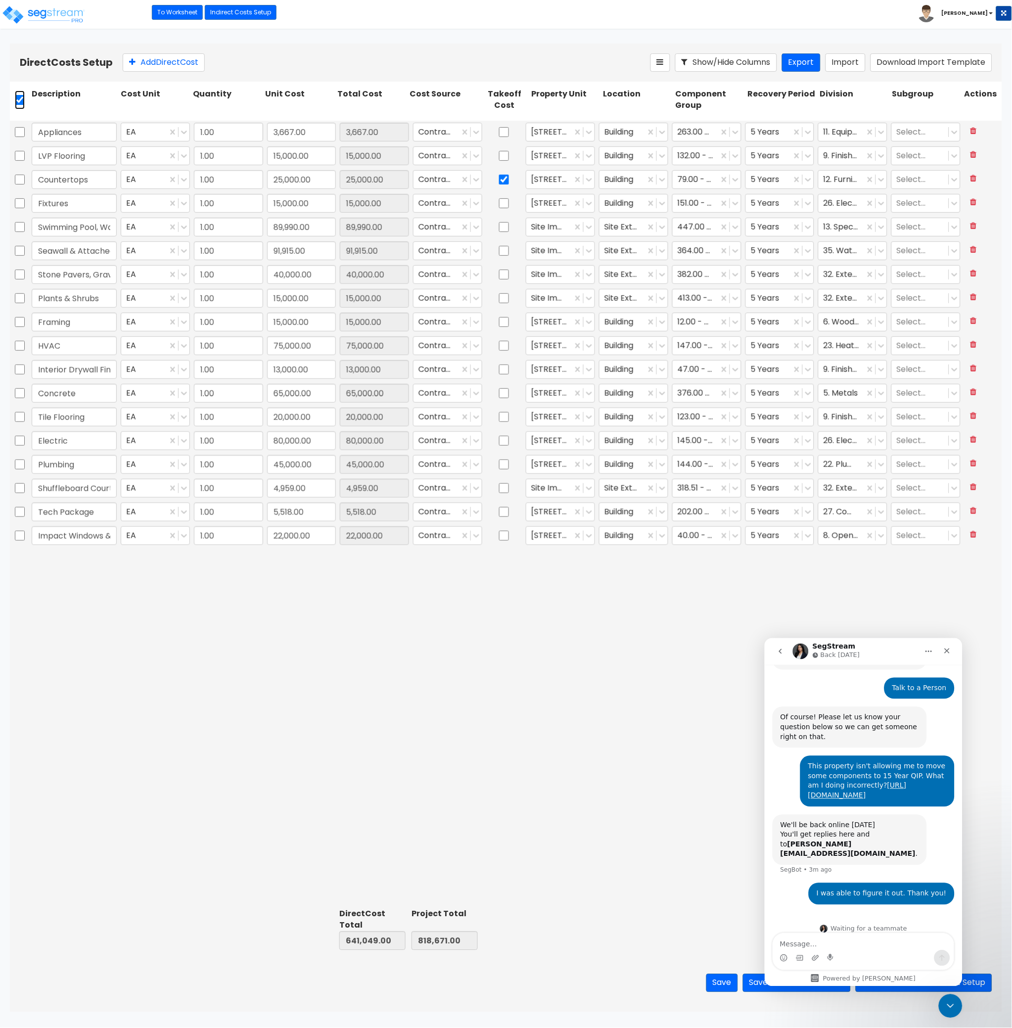
checkbox input "true"
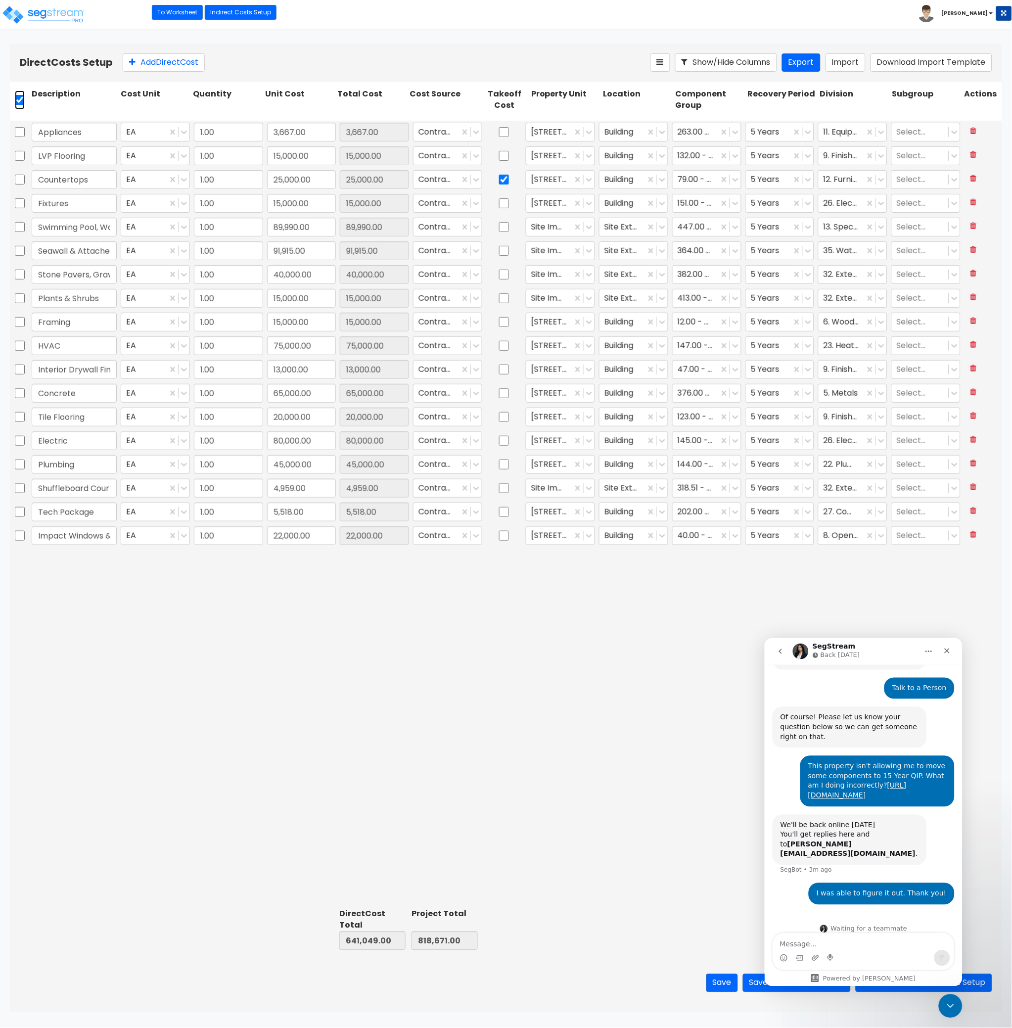
checkbox input "true"
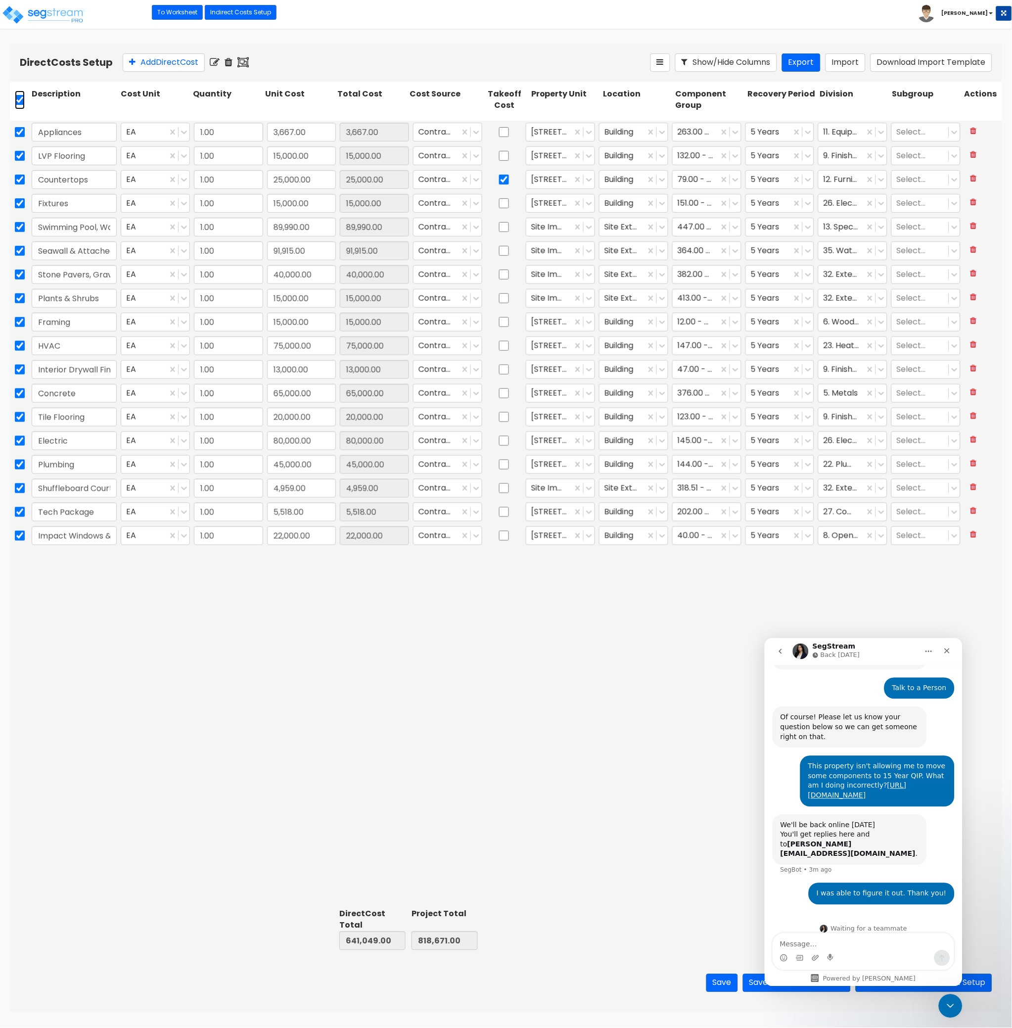
click at [19, 101] on input "checkbox" at bounding box center [20, 100] width 10 height 19
checkbox input "false"
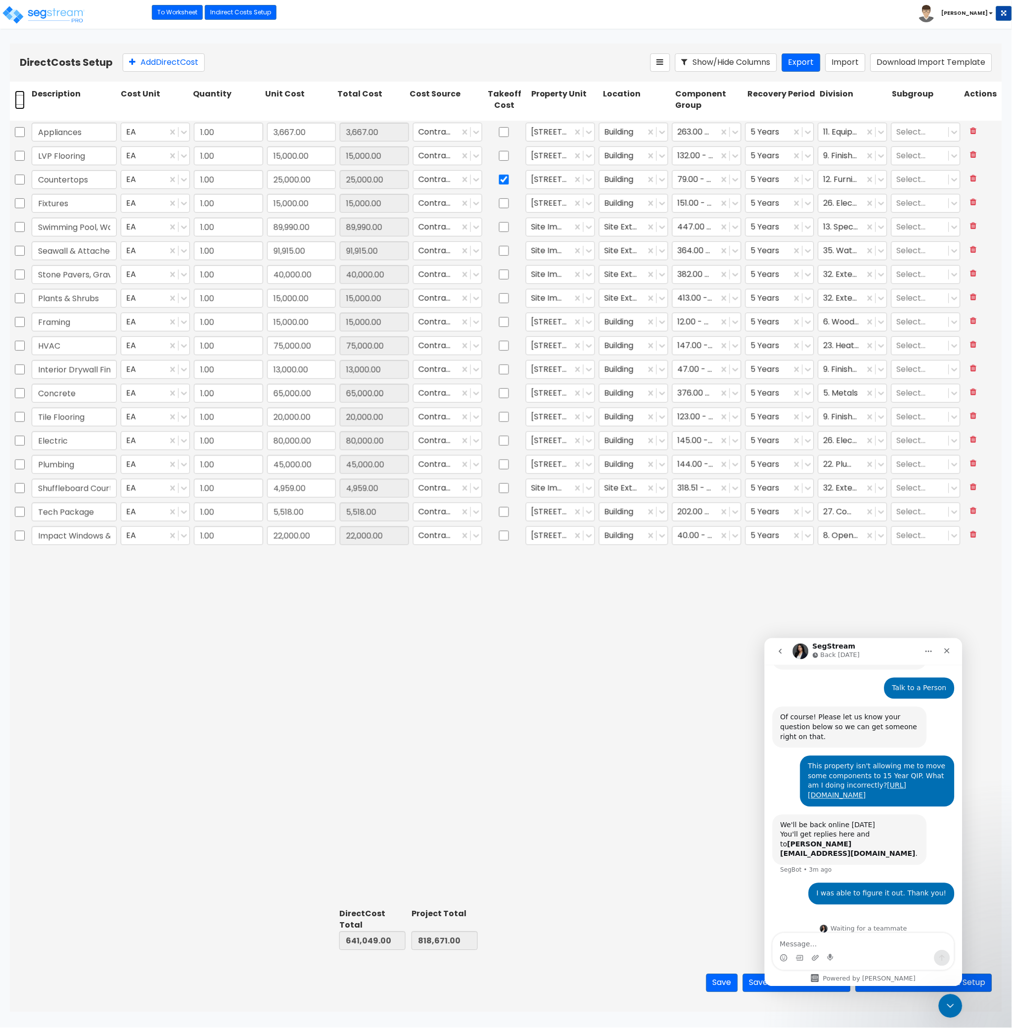
checkbox input "false"
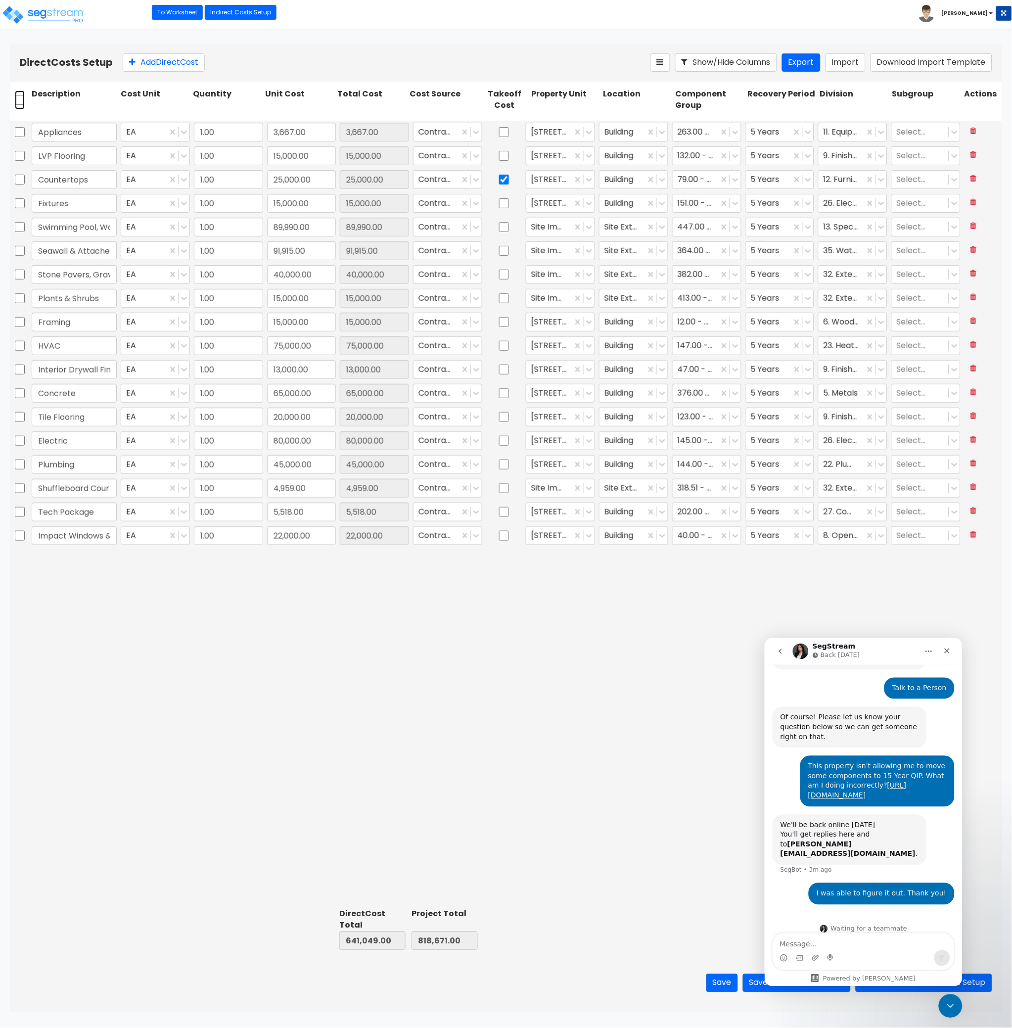
checkbox input "false"
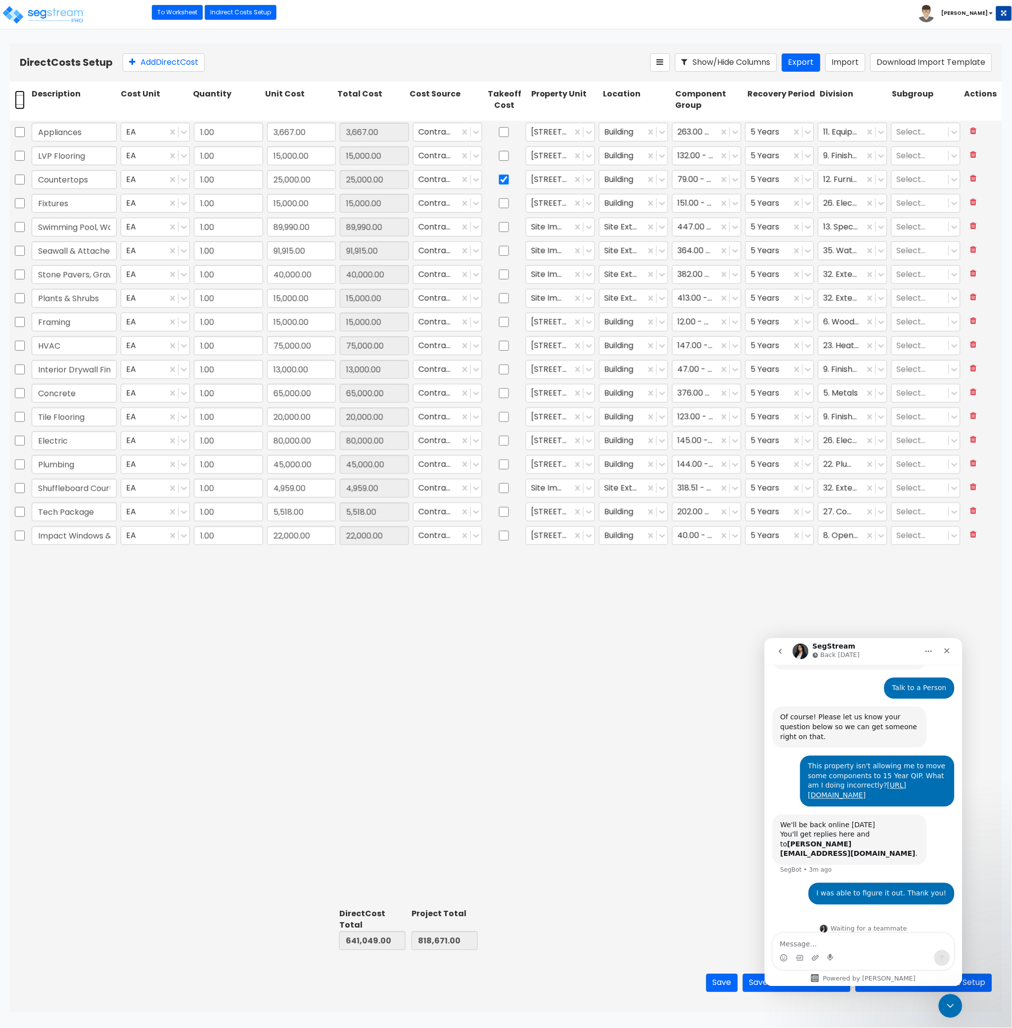
checkbox input "false"
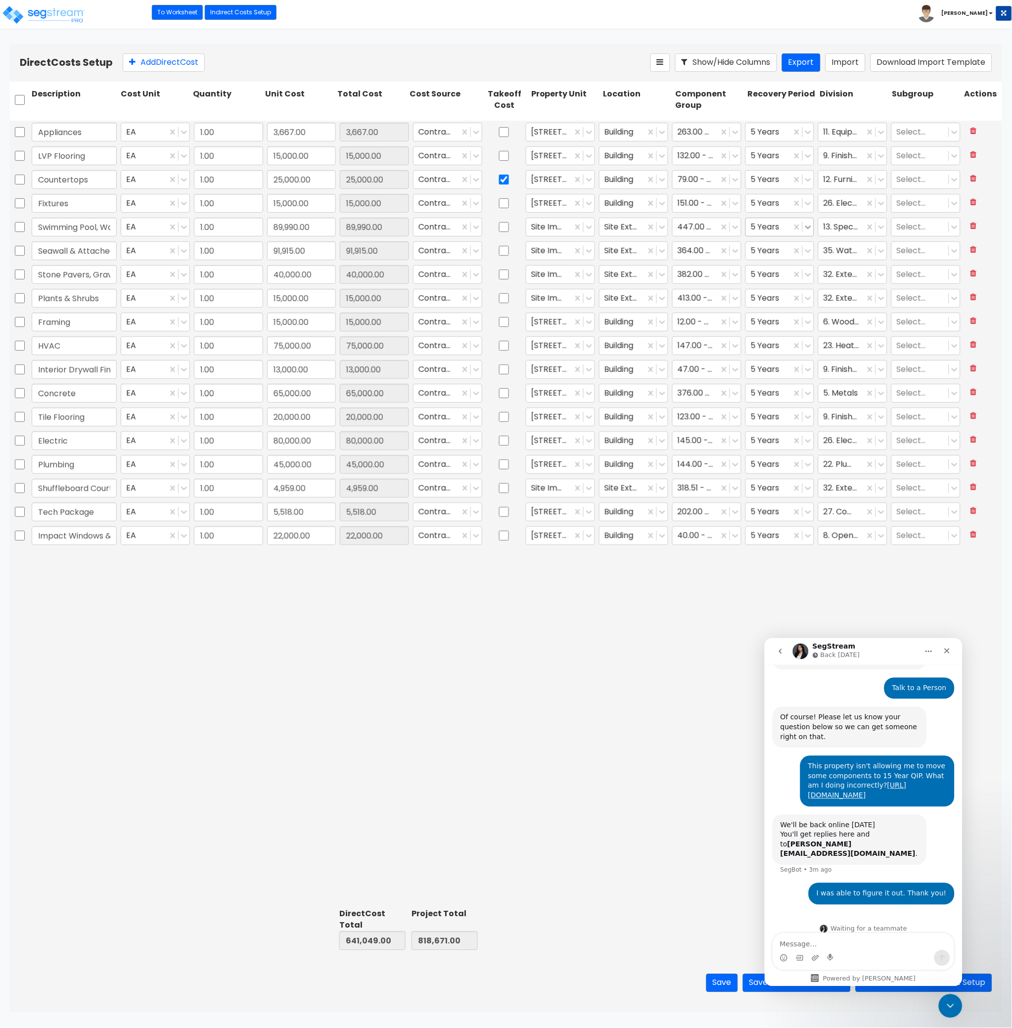
click at [808, 229] on icon at bounding box center [808, 227] width 10 height 10
click at [787, 284] on div "15 Year" at bounding box center [779, 287] width 69 height 18
click at [806, 250] on icon at bounding box center [809, 251] width 6 height 3
click at [785, 316] on div "15 Year" at bounding box center [779, 311] width 69 height 18
click at [810, 274] on icon at bounding box center [809, 275] width 6 height 3
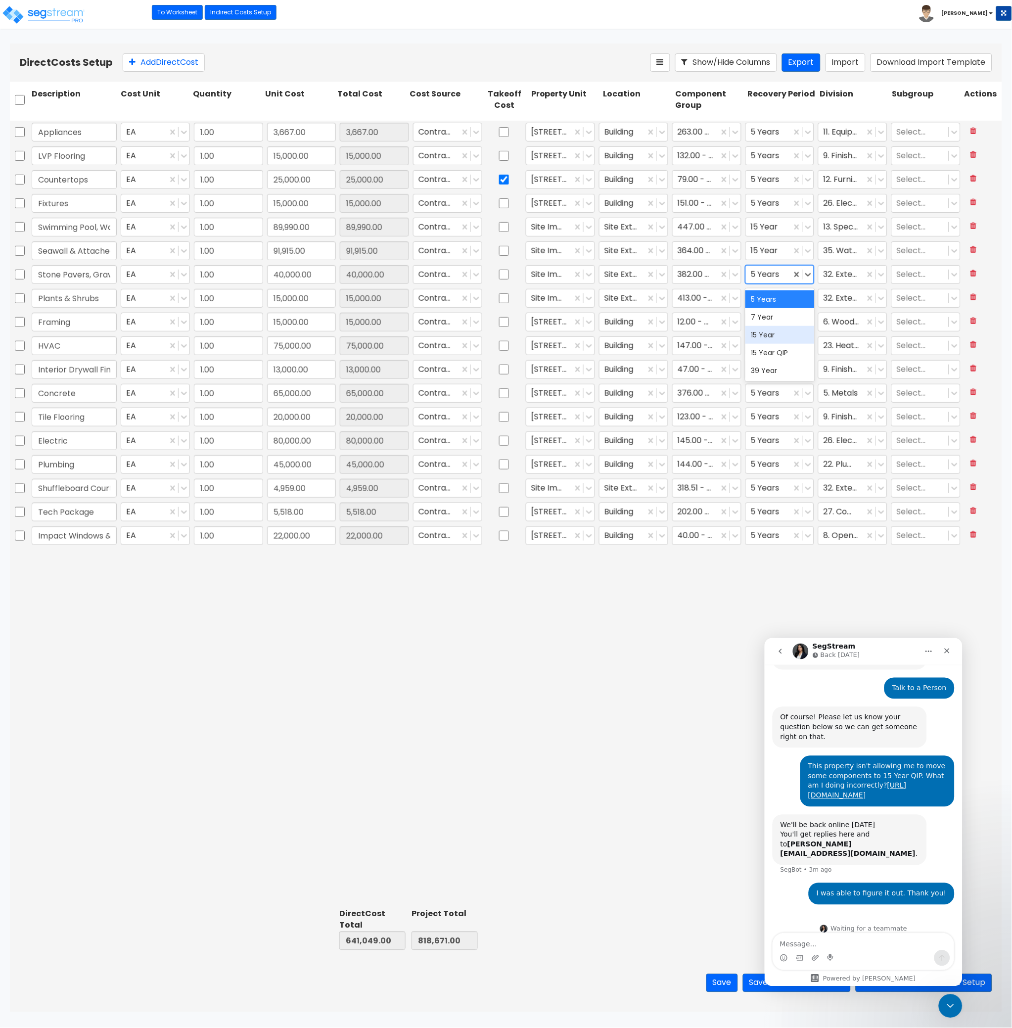
click at [782, 336] on div "15 Year" at bounding box center [779, 335] width 69 height 18
click at [809, 300] on icon at bounding box center [809, 298] width 6 height 3
drag, startPoint x: 793, startPoint y: 357, endPoint x: 794, endPoint y: 344, distance: 13.4
click at [793, 357] on div "15 Year" at bounding box center [779, 359] width 69 height 18
click at [812, 323] on icon at bounding box center [808, 322] width 10 height 10
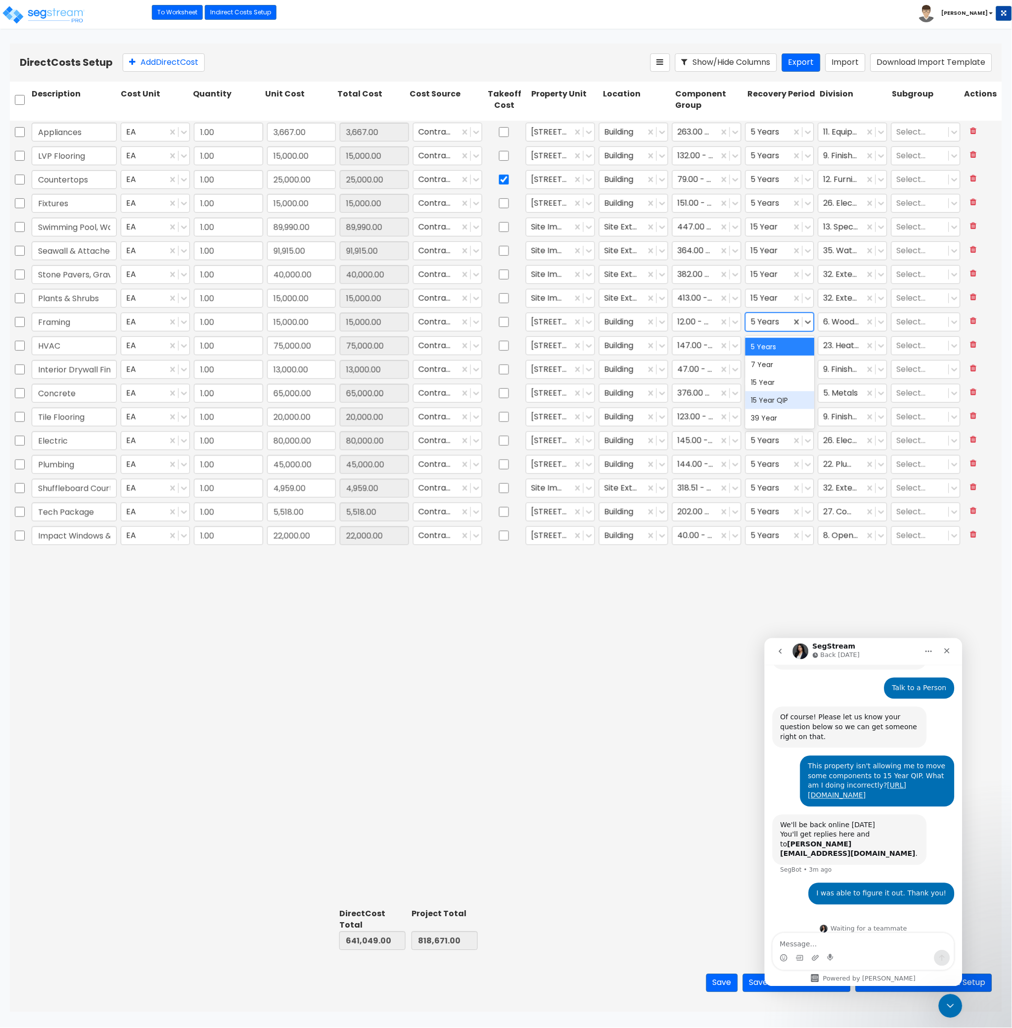
click at [791, 406] on div "15 Year QIP" at bounding box center [779, 400] width 69 height 18
click at [809, 347] on icon at bounding box center [809, 346] width 6 height 3
click at [789, 427] on div "15 Year QIP" at bounding box center [779, 424] width 69 height 18
click at [810, 370] on icon at bounding box center [809, 370] width 6 height 3
click at [774, 449] on div "15 Year QIP" at bounding box center [779, 448] width 69 height 18
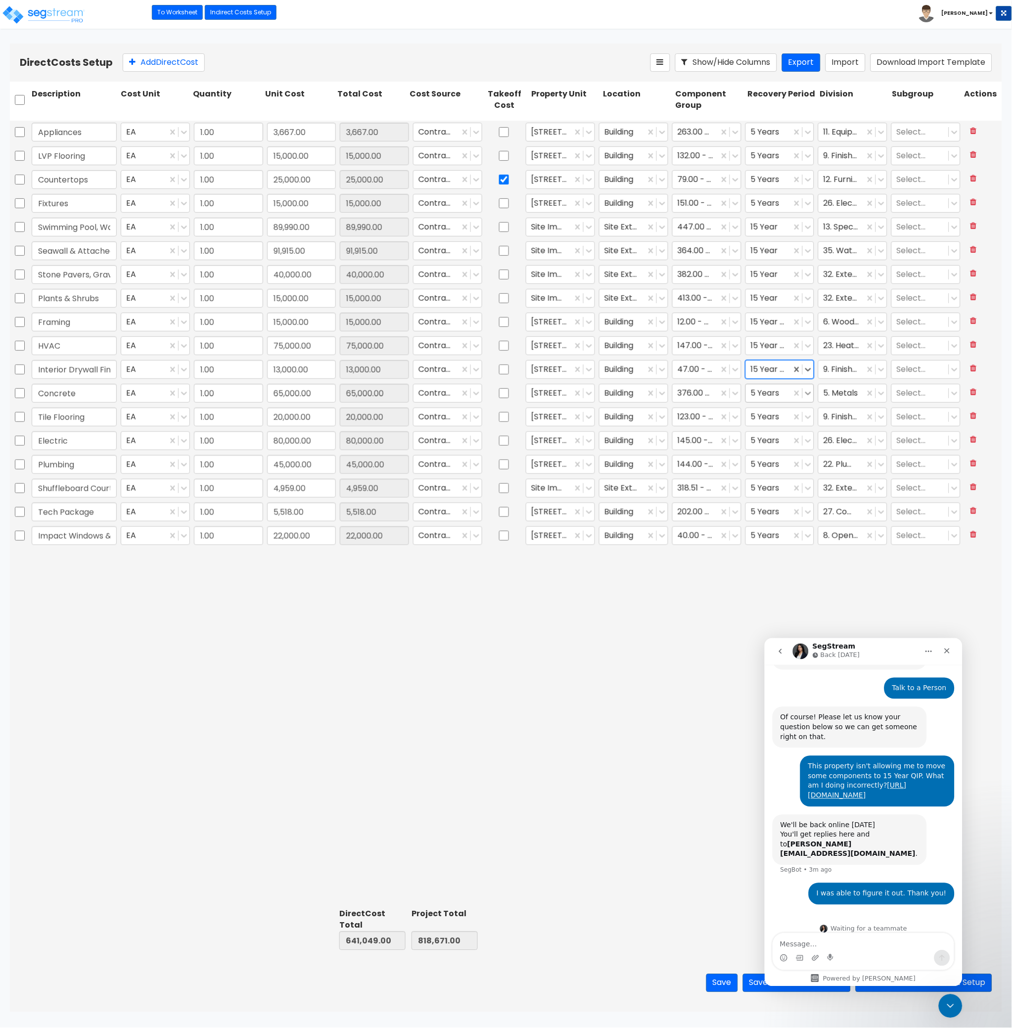
click at [808, 396] on icon at bounding box center [808, 393] width 10 height 10
click at [792, 450] on div "15 Year" at bounding box center [779, 454] width 69 height 18
click at [810, 419] on icon at bounding box center [808, 417] width 10 height 10
click at [790, 491] on div "15 Year QIP" at bounding box center [779, 495] width 69 height 18
click at [809, 441] on icon at bounding box center [808, 441] width 10 height 10
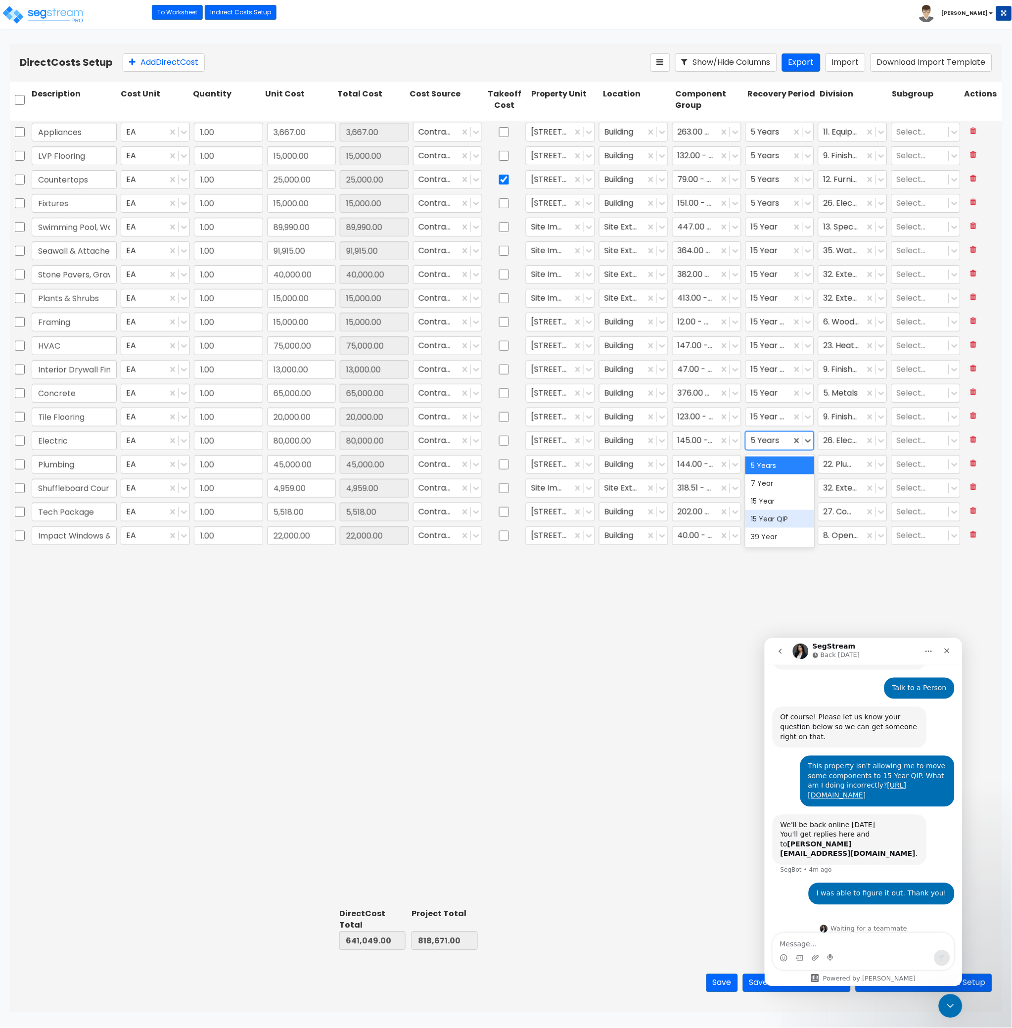
click at [789, 516] on div "15 Year QIP" at bounding box center [779, 519] width 69 height 18
click at [810, 466] on icon at bounding box center [808, 465] width 10 height 10
click at [782, 544] on div "15 Year QIP" at bounding box center [779, 543] width 69 height 18
click at [808, 487] on icon at bounding box center [808, 488] width 10 height 10
click at [788, 511] on div "5 Years" at bounding box center [779, 513] width 69 height 18
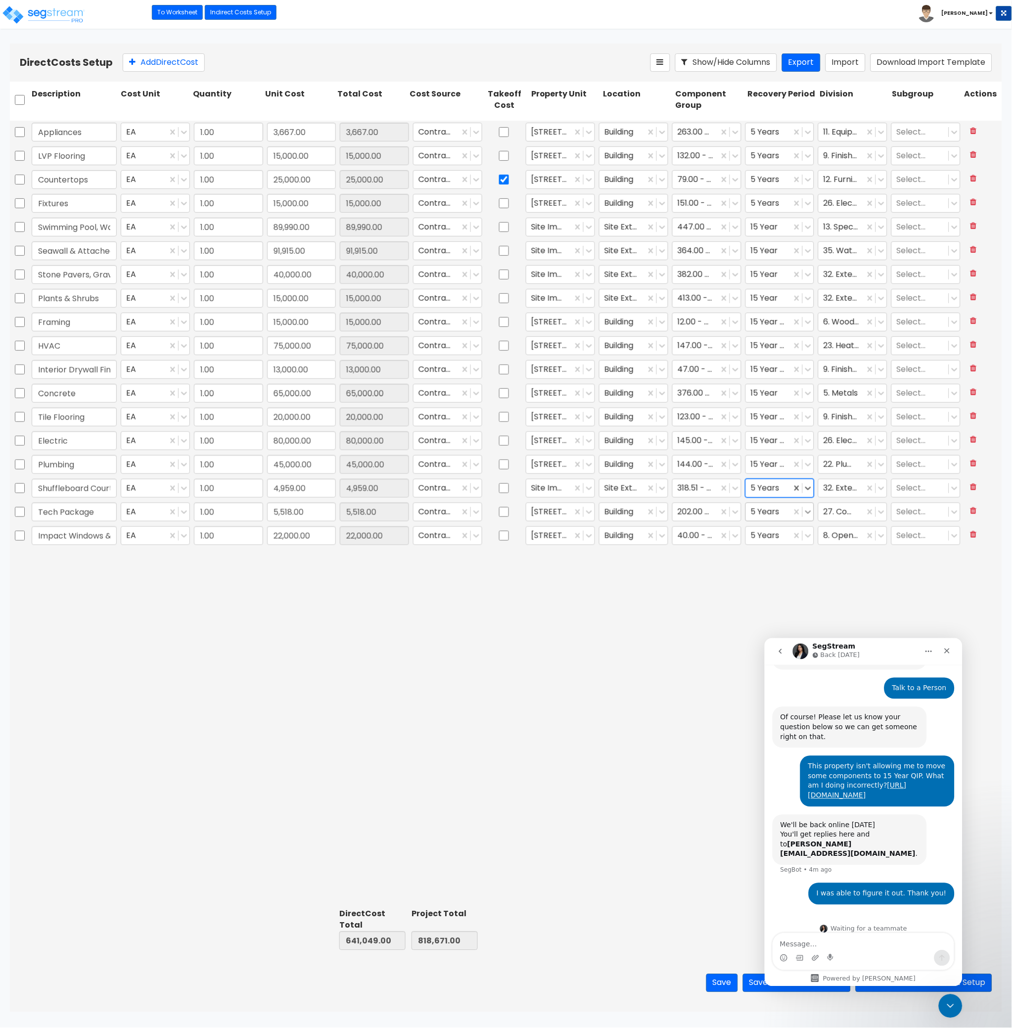
click at [810, 511] on icon at bounding box center [808, 512] width 10 height 10
click at [793, 593] on div "15 Year QIP" at bounding box center [779, 590] width 69 height 18
click at [812, 507] on icon at bounding box center [808, 512] width 10 height 10
click at [781, 534] on div "5 Years" at bounding box center [779, 537] width 69 height 18
click at [808, 536] on icon at bounding box center [809, 536] width 6 height 3
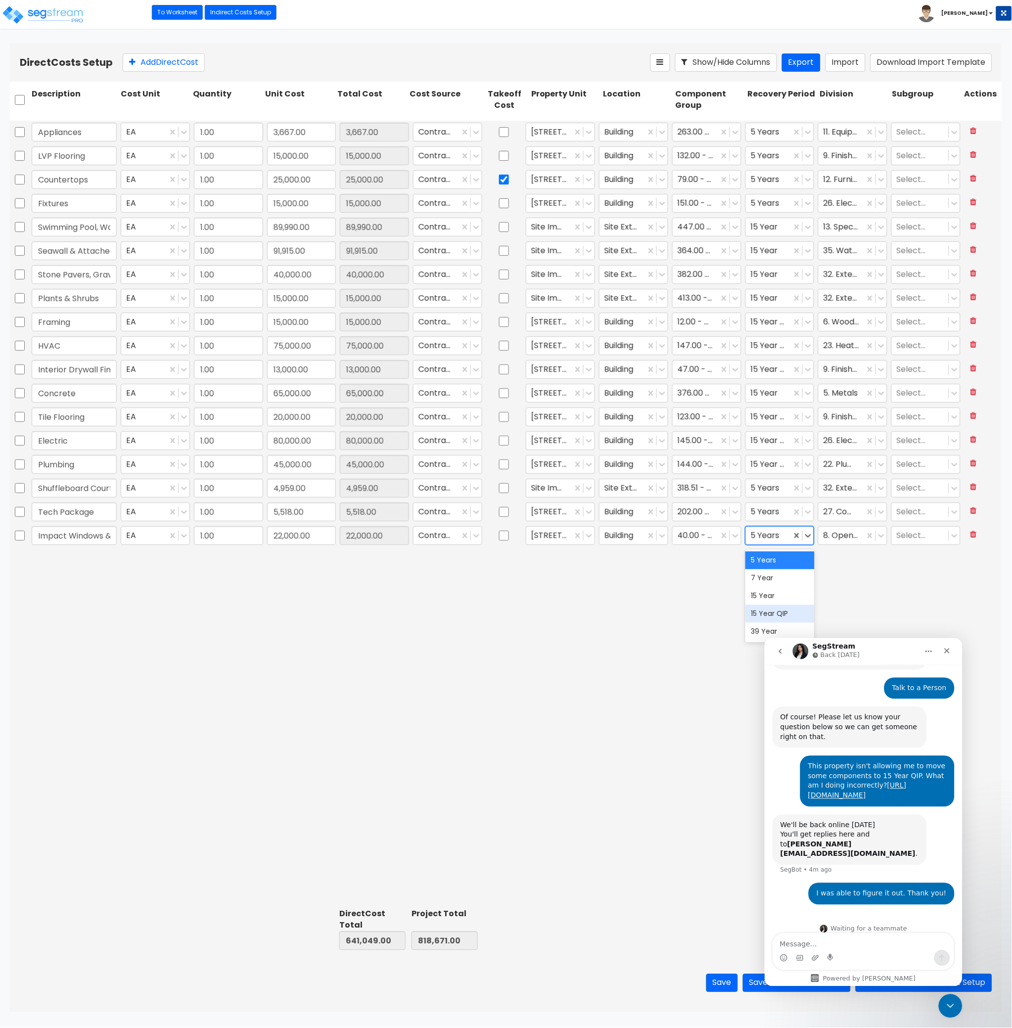
click at [787, 615] on div "15 Year QIP" at bounding box center [779, 614] width 69 height 18
click at [946, 1001] on icon "Close Intercom Messenger" at bounding box center [949, 1004] width 12 height 12
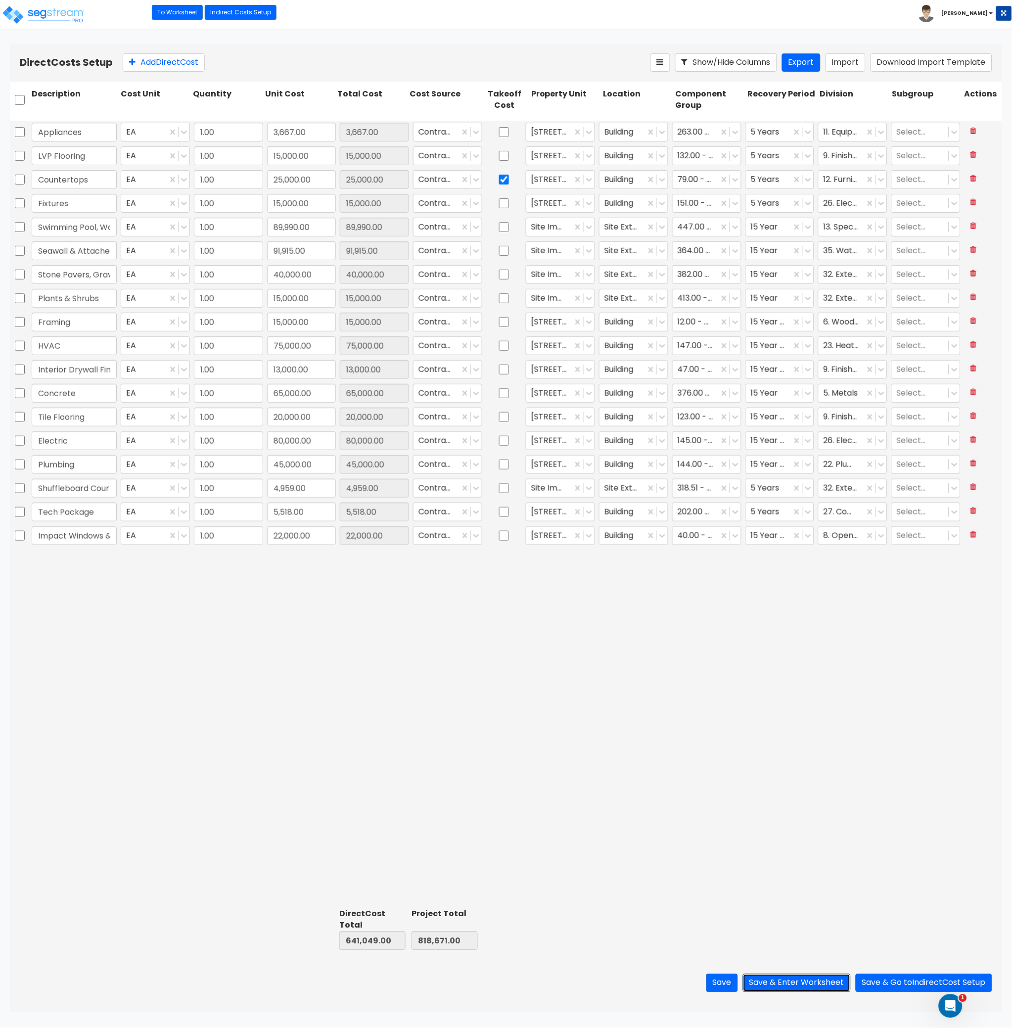
click at [827, 985] on button "Save & Enter Worksheet" at bounding box center [797, 983] width 108 height 18
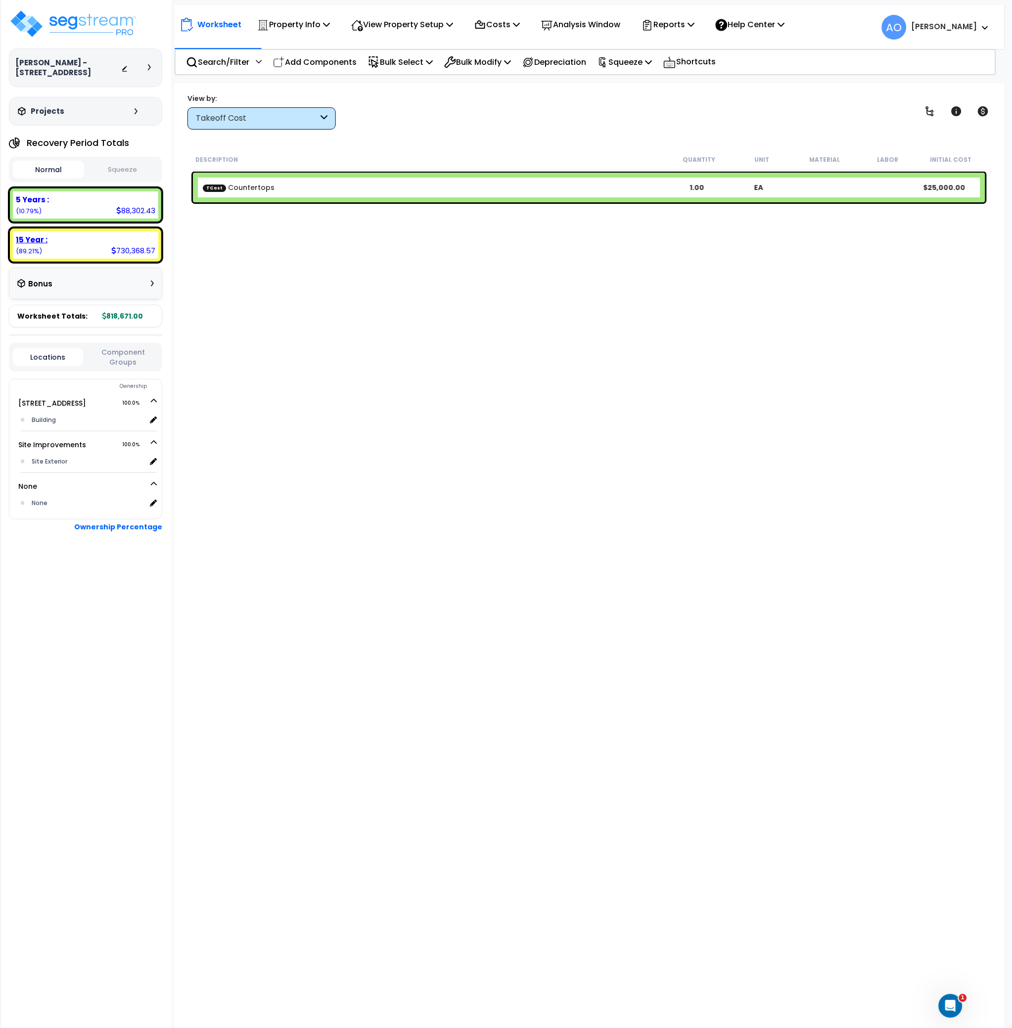
click at [41, 238] on b "15 Year :" at bounding box center [32, 239] width 32 height 10
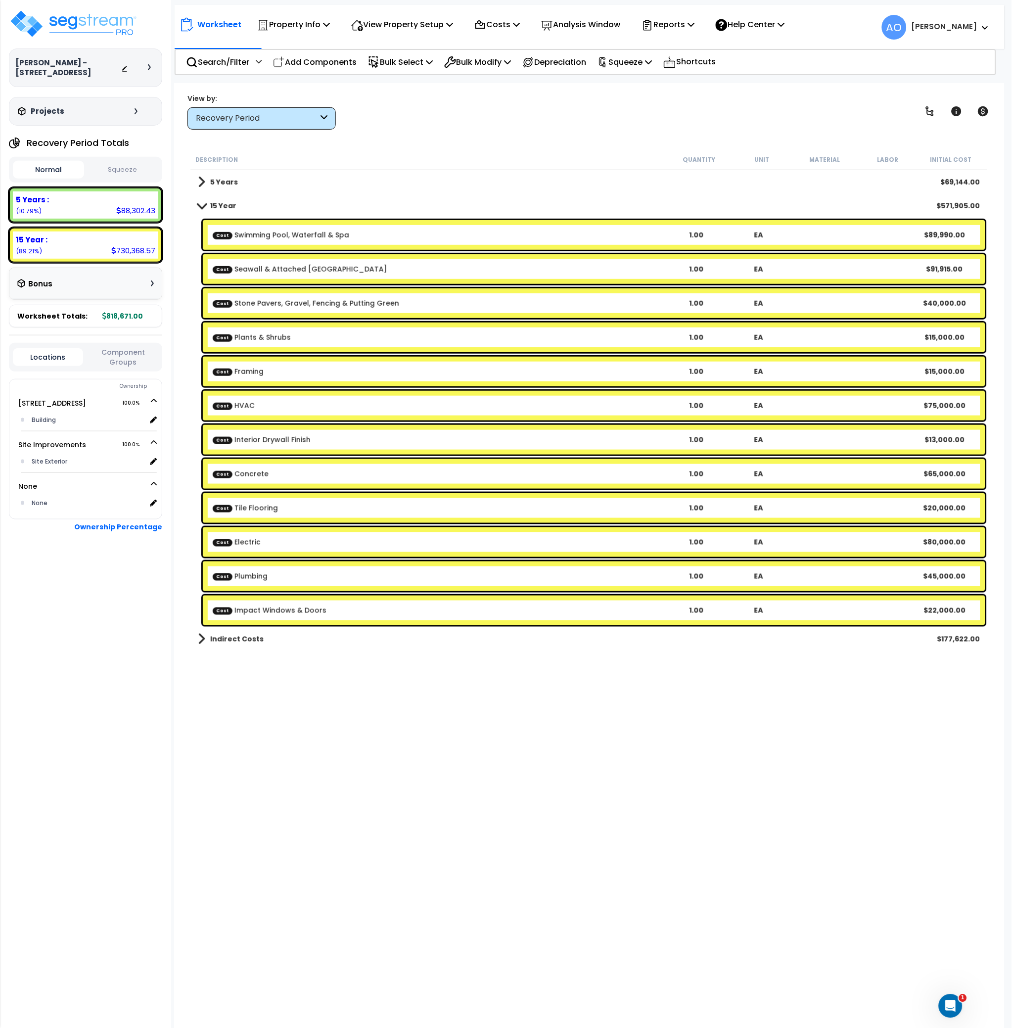
scroll to position [44, 0]
click at [952, 1003] on icon "Open Intercom Messenger" at bounding box center [949, 1004] width 16 height 16
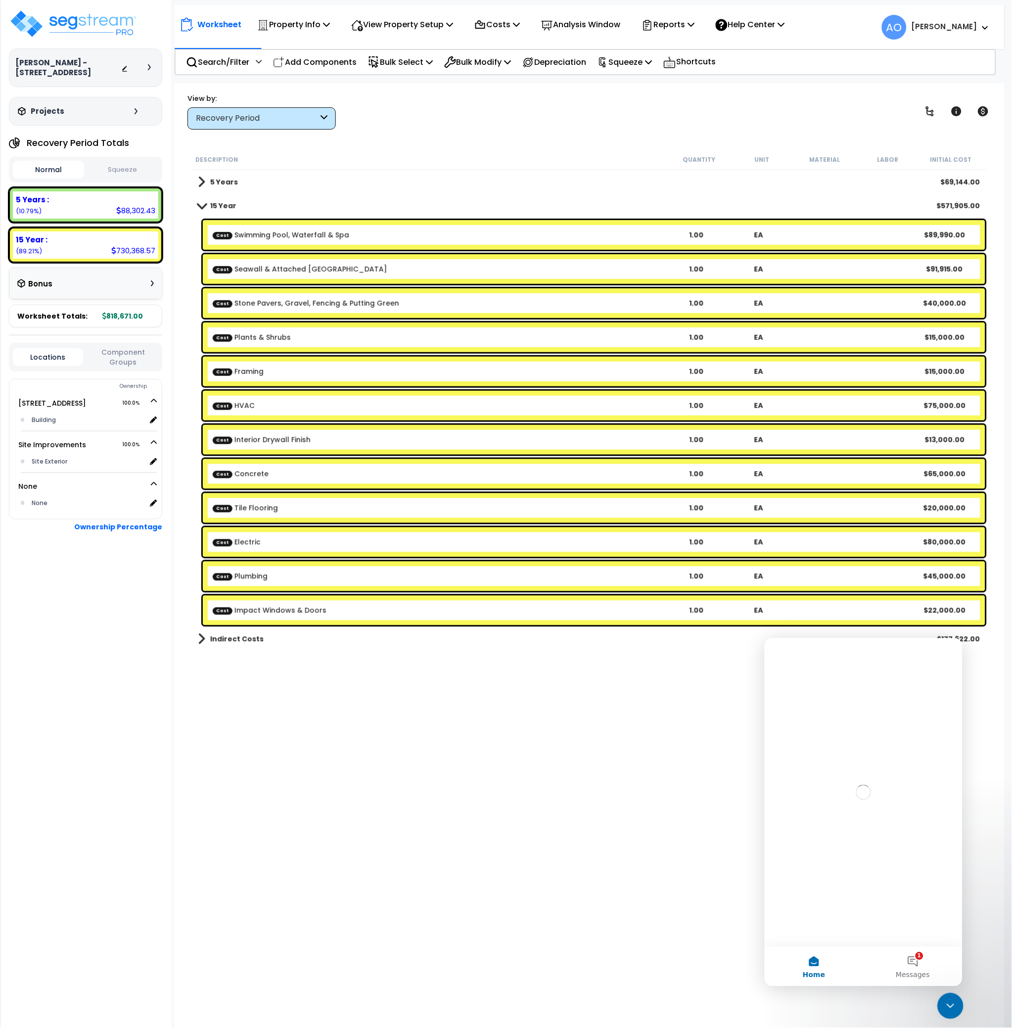
scroll to position [0, 0]
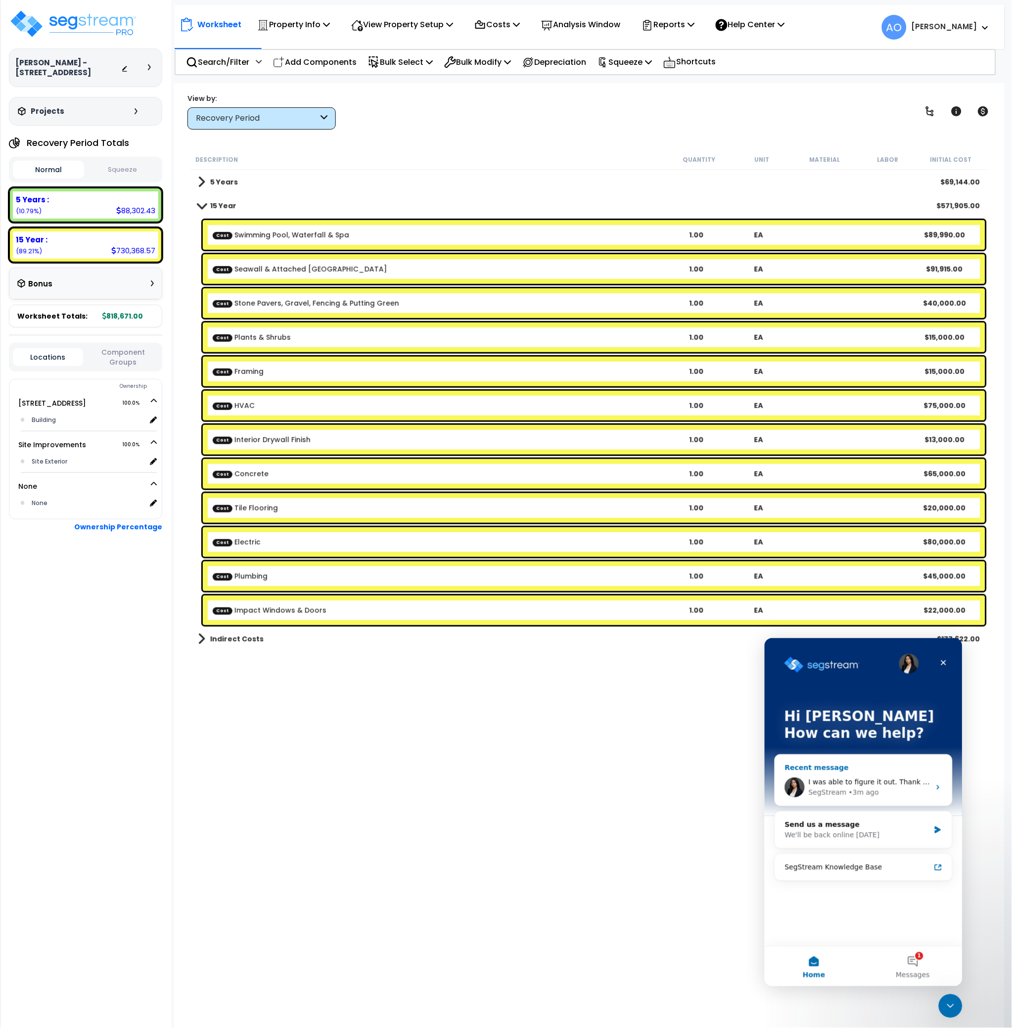
click at [852, 787] on div "• 3m ago" at bounding box center [863, 792] width 30 height 10
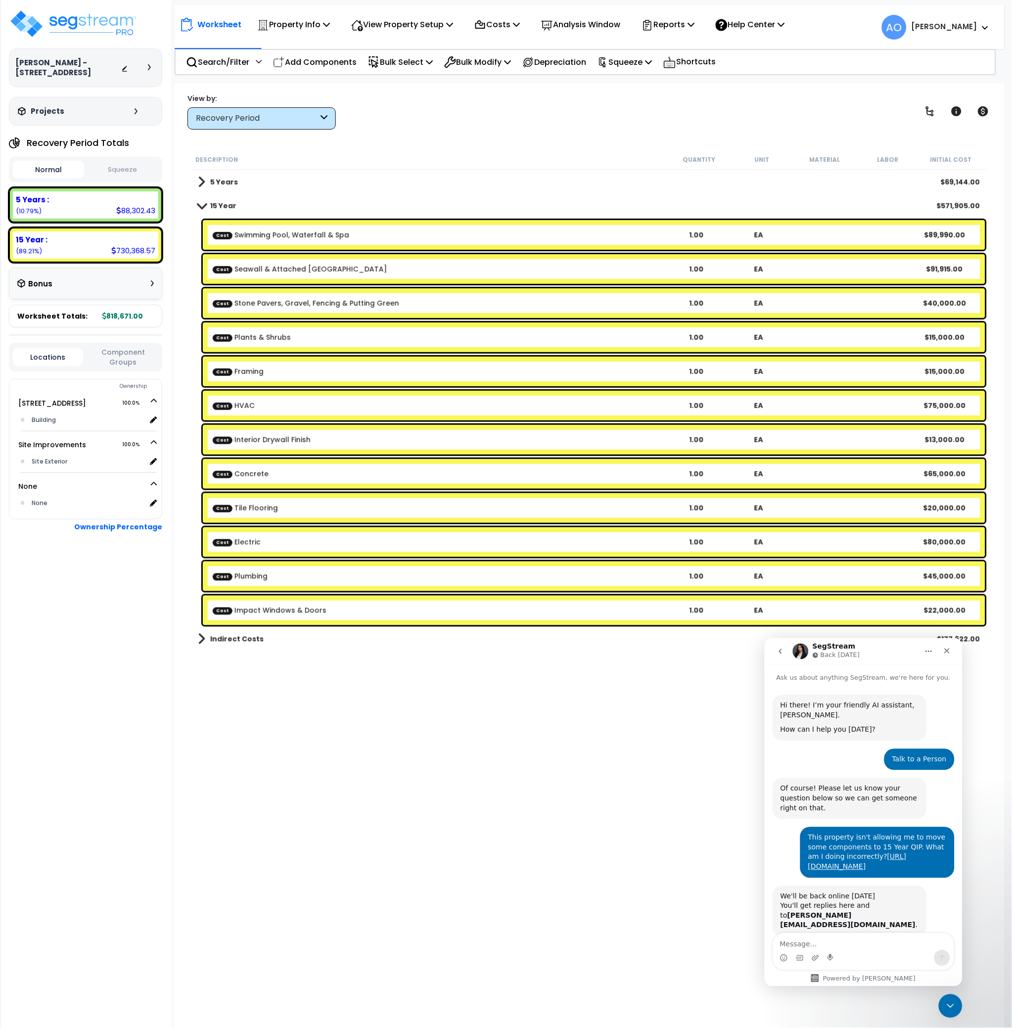
scroll to position [71, 0]
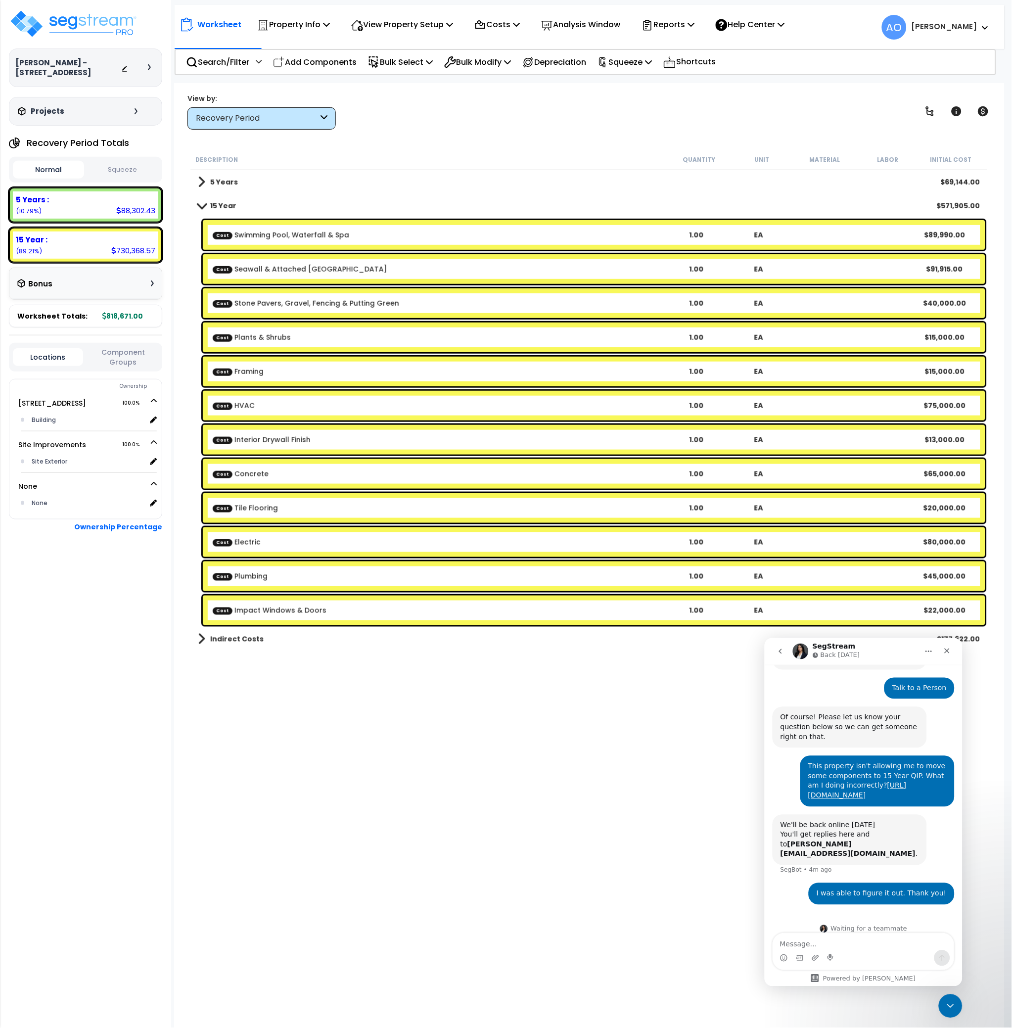
click at [832, 943] on textarea "Message…" at bounding box center [863, 941] width 181 height 17
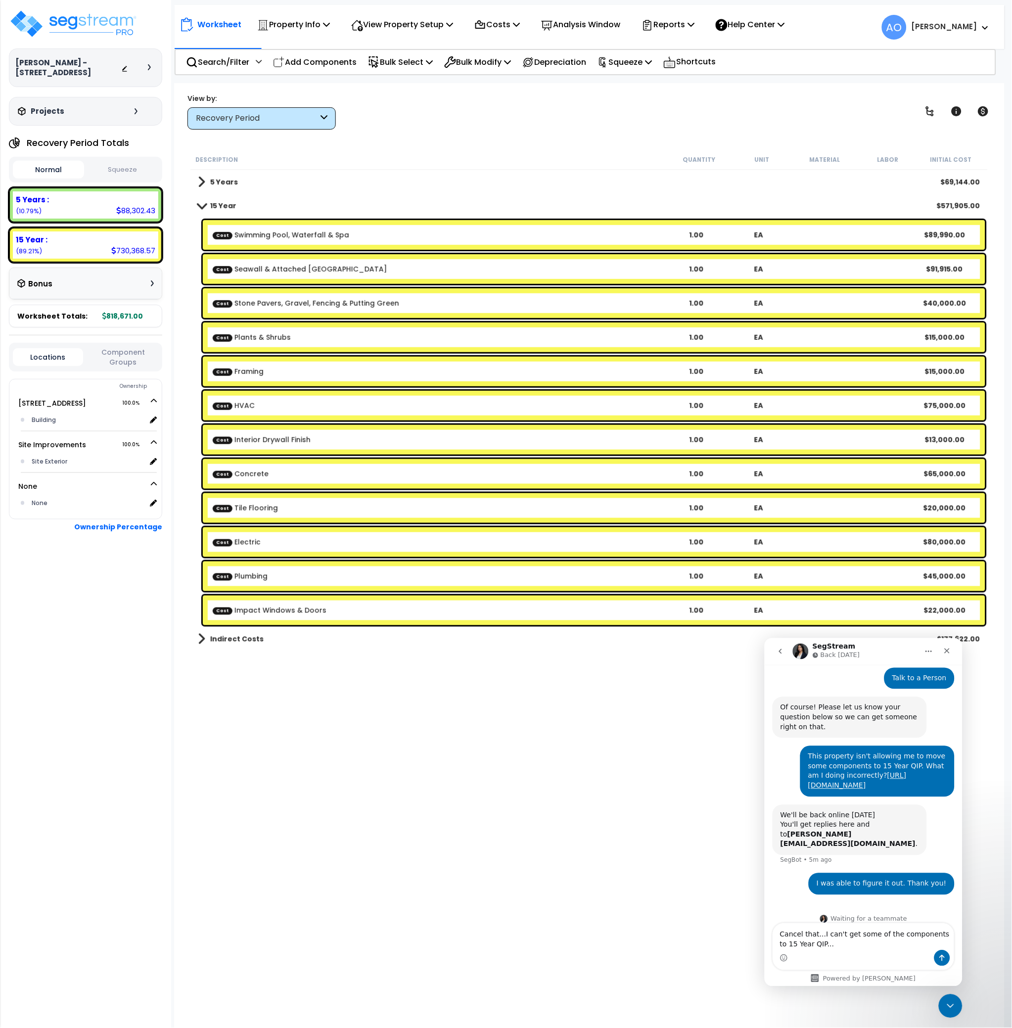
type textarea "Cancel that...I can't get some of the components to 15 Year QIP..."
click at [673, 846] on div "Worksheet Property Info Property Setup Add Property Unit Template property Clon…" at bounding box center [589, 597] width 830 height 1028
click at [268, 368] on b "Cost Framing" at bounding box center [439, 372] width 453 height 10
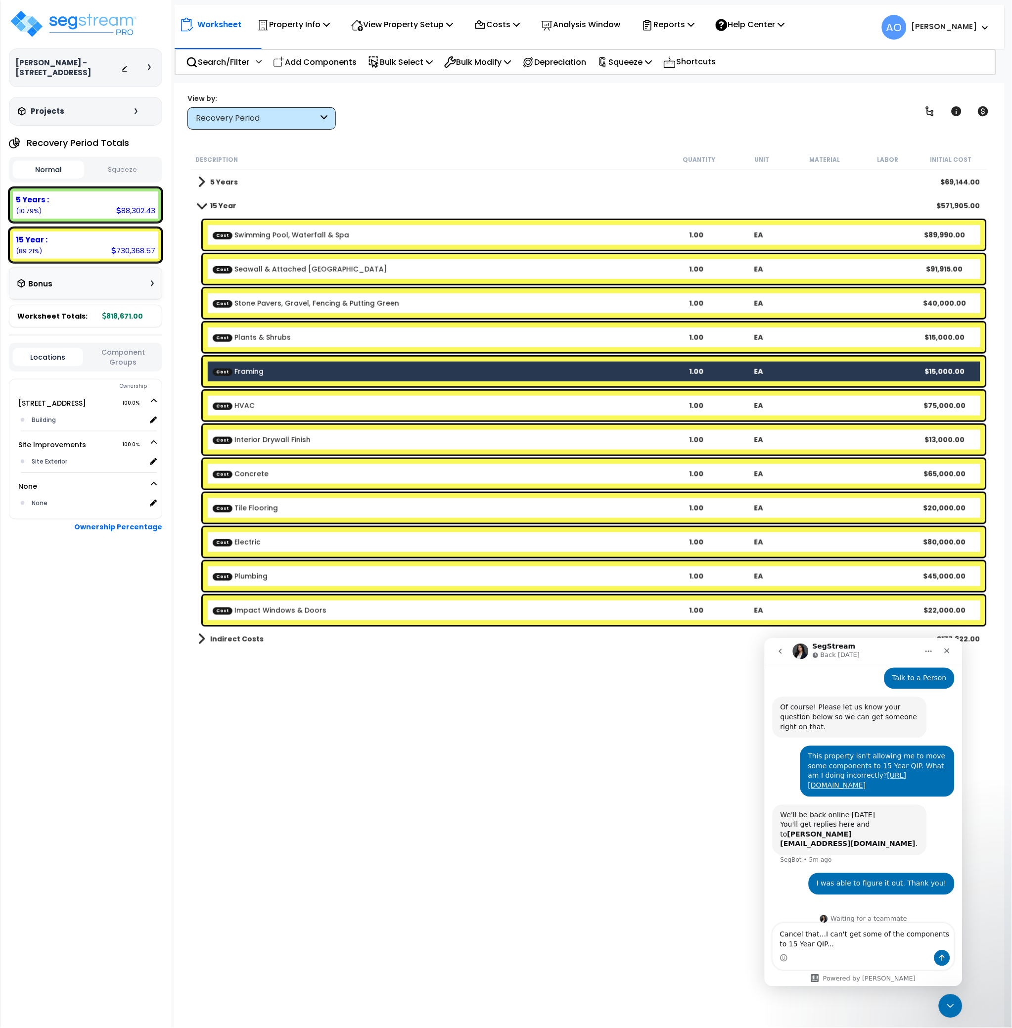
click at [277, 407] on b "Cost HVAC" at bounding box center [439, 406] width 453 height 10
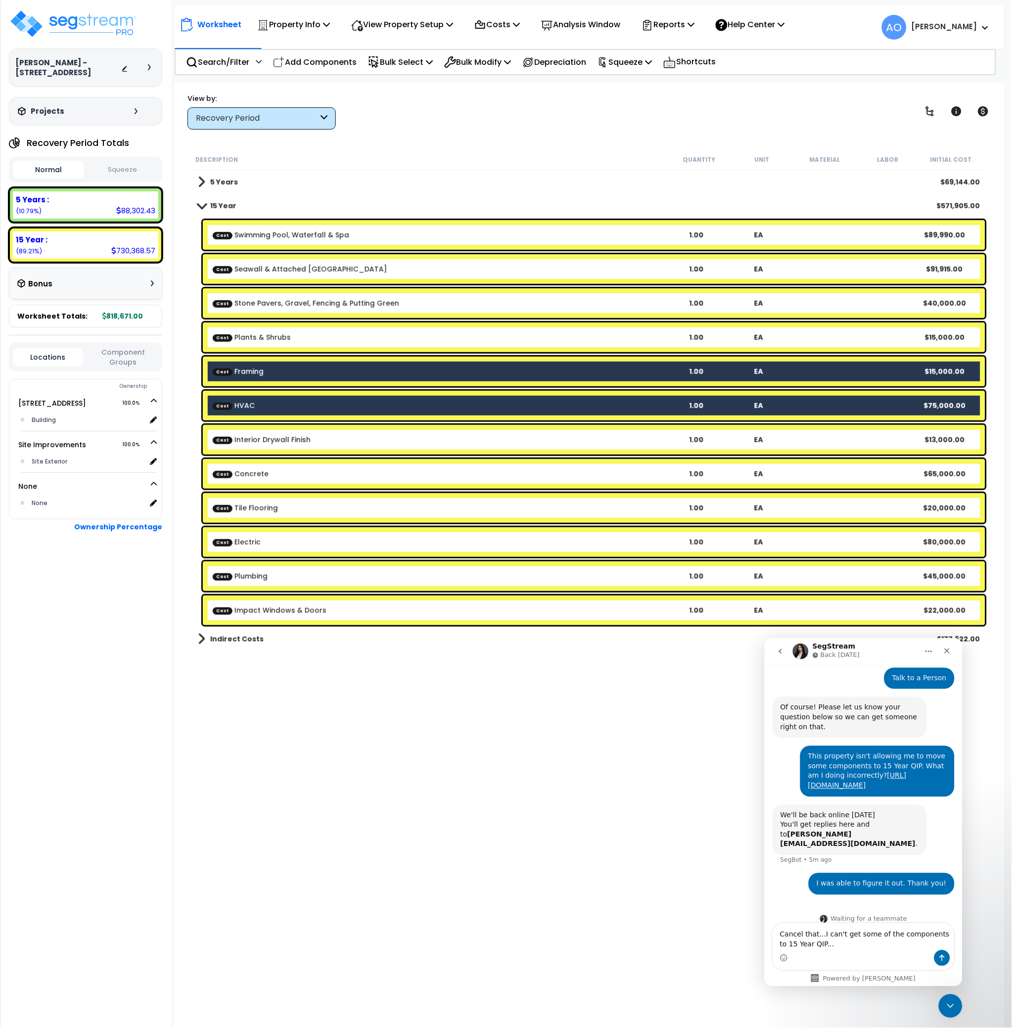
click at [283, 436] on link "Cost Interior Drywall Finish" at bounding box center [262, 440] width 98 height 10
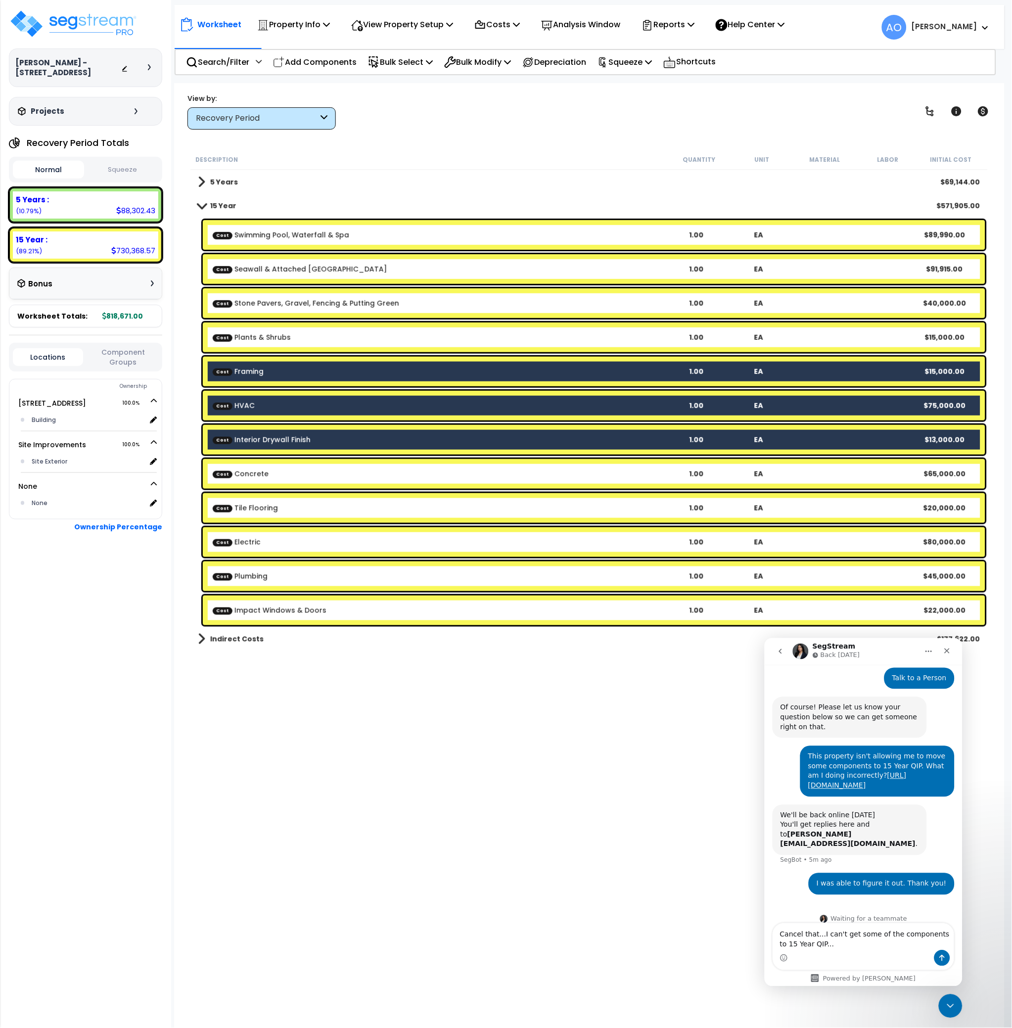
click at [281, 470] on b "Cost Concrete" at bounding box center [439, 474] width 453 height 10
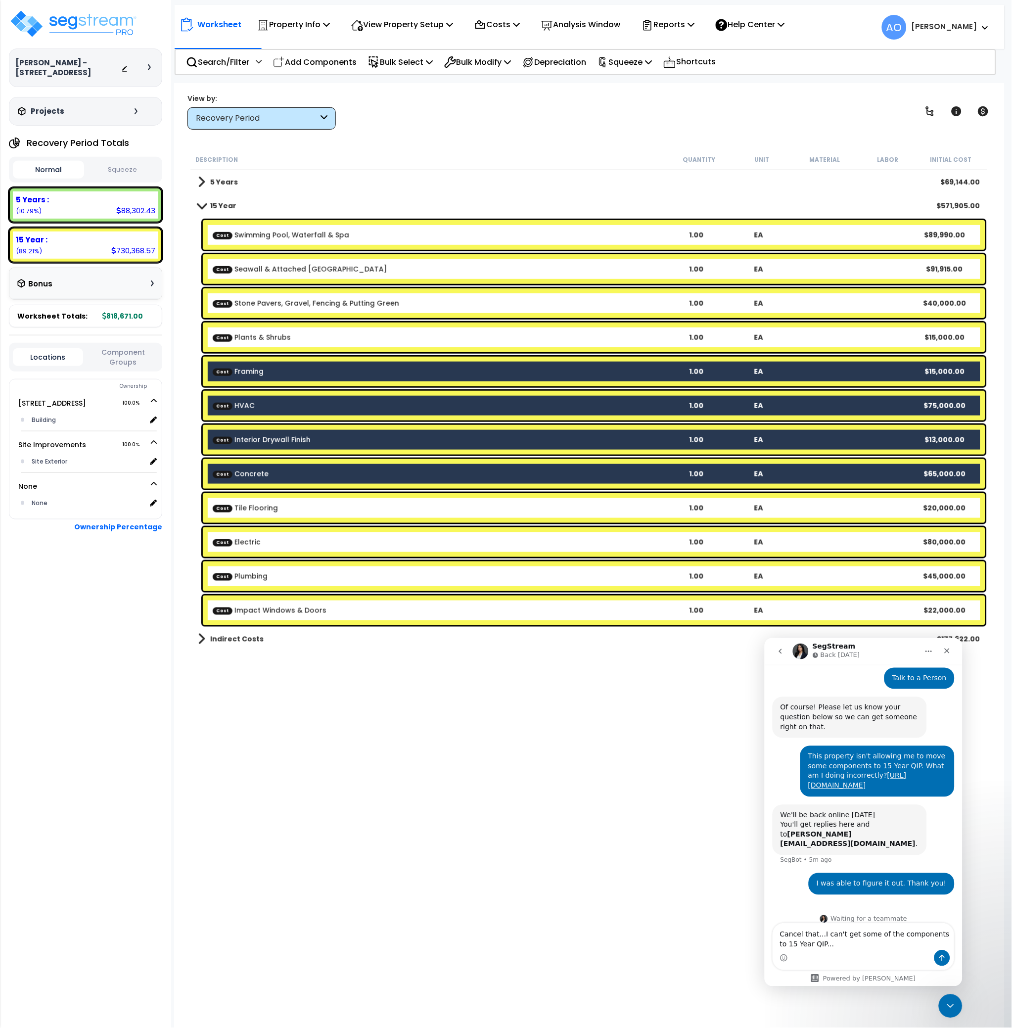
click at [276, 501] on div "Cost Tile Flooring 1.00 EA $20,000.00" at bounding box center [594, 508] width 783 height 30
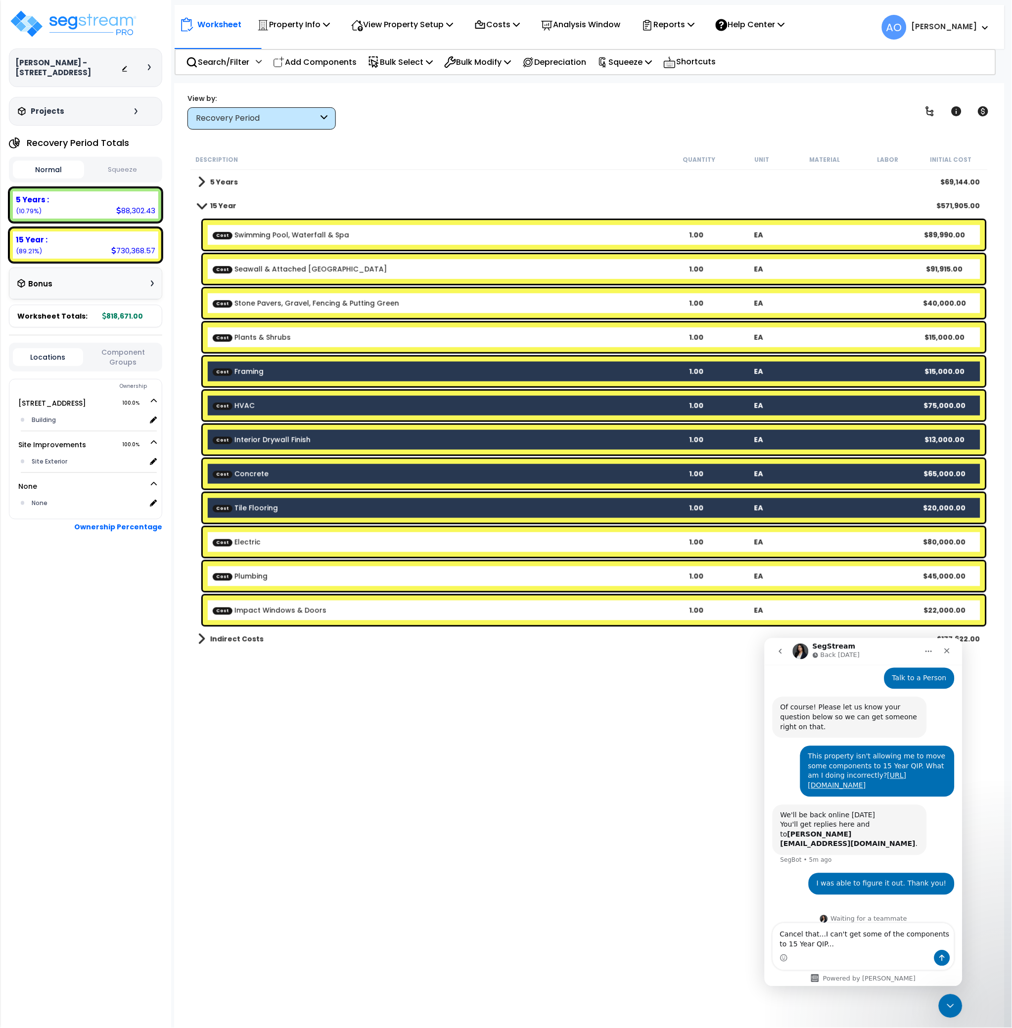
click at [281, 542] on b "Cost Electric" at bounding box center [439, 542] width 453 height 10
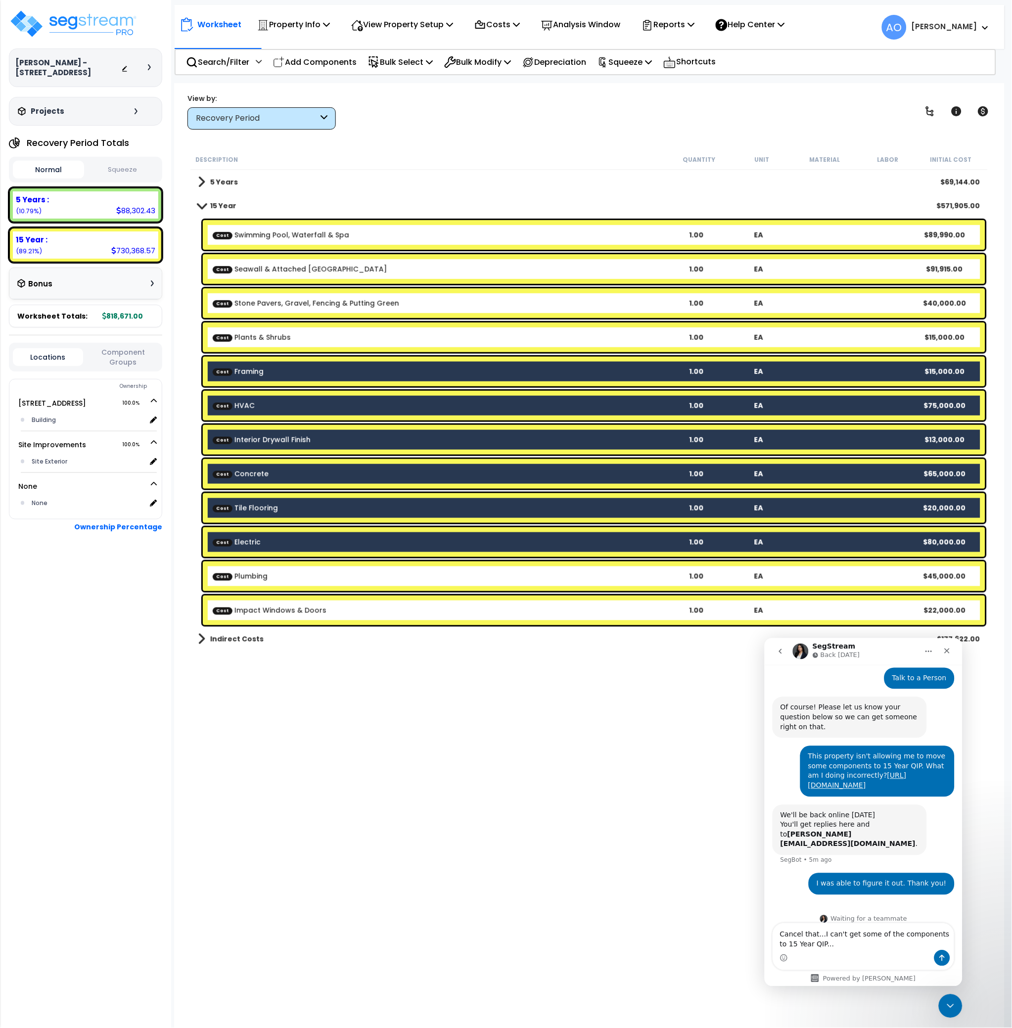
click at [289, 583] on div "Cost Plumbing 1.00 EA $45,000.00" at bounding box center [594, 576] width 783 height 30
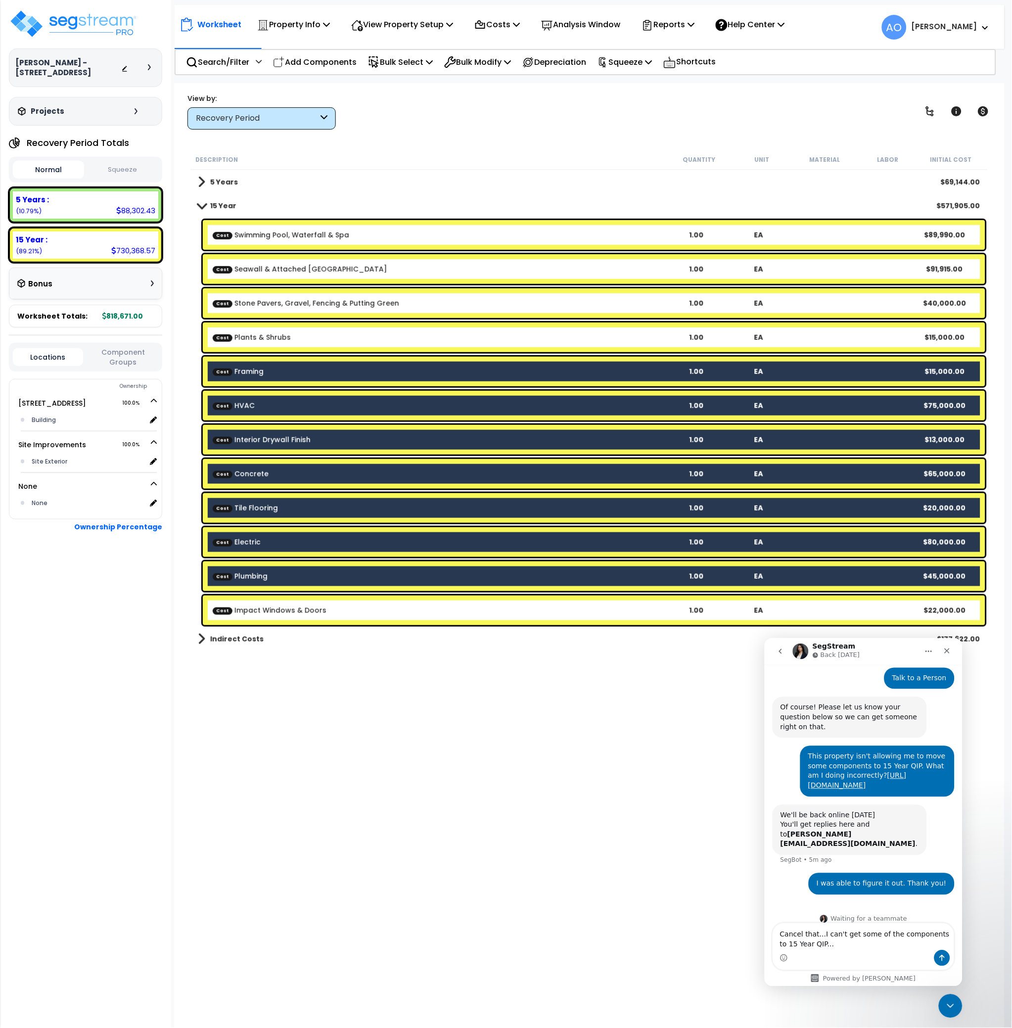
click at [296, 608] on link "Cost Impact Windows & Doors" at bounding box center [270, 610] width 114 height 10
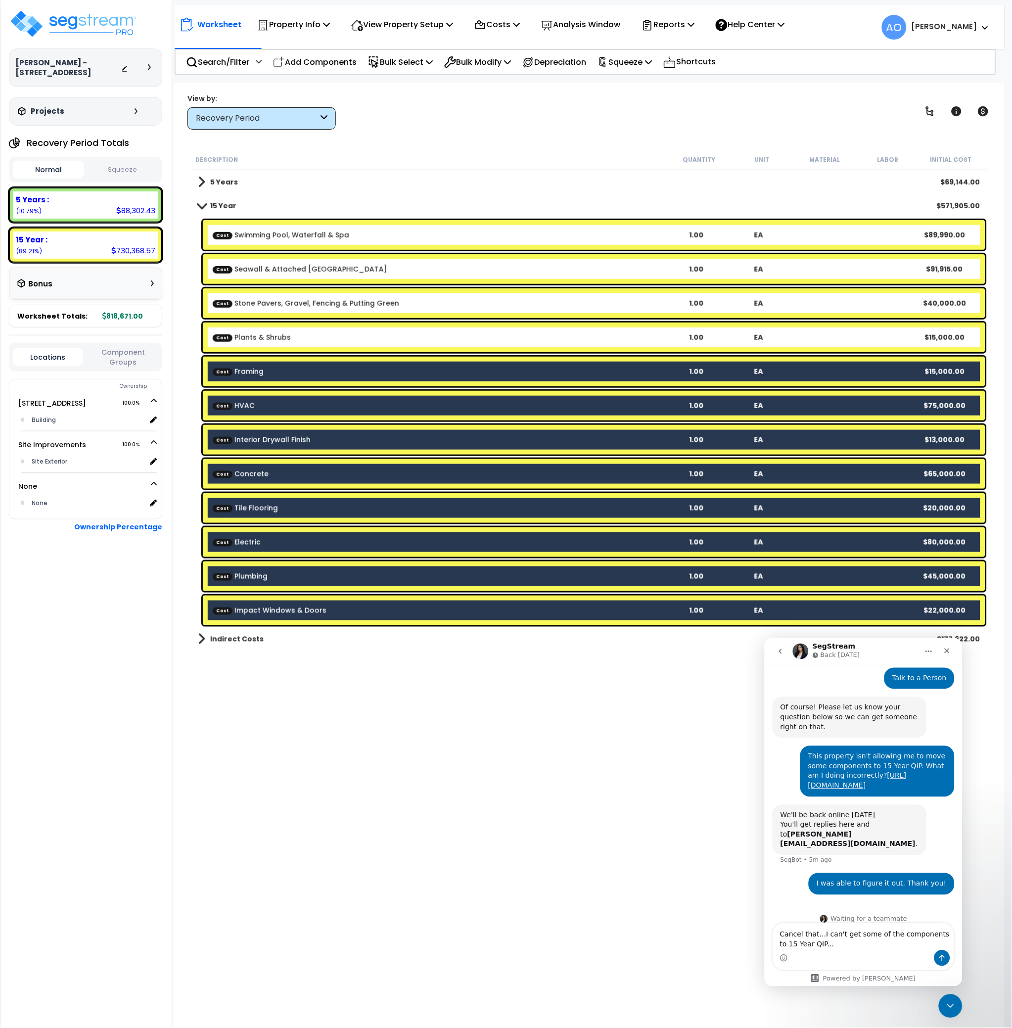
click at [338, 606] on b "Cost Impact Windows & Doors" at bounding box center [439, 610] width 453 height 10
click at [477, 63] on p "Bulk Modify" at bounding box center [477, 61] width 67 height 13
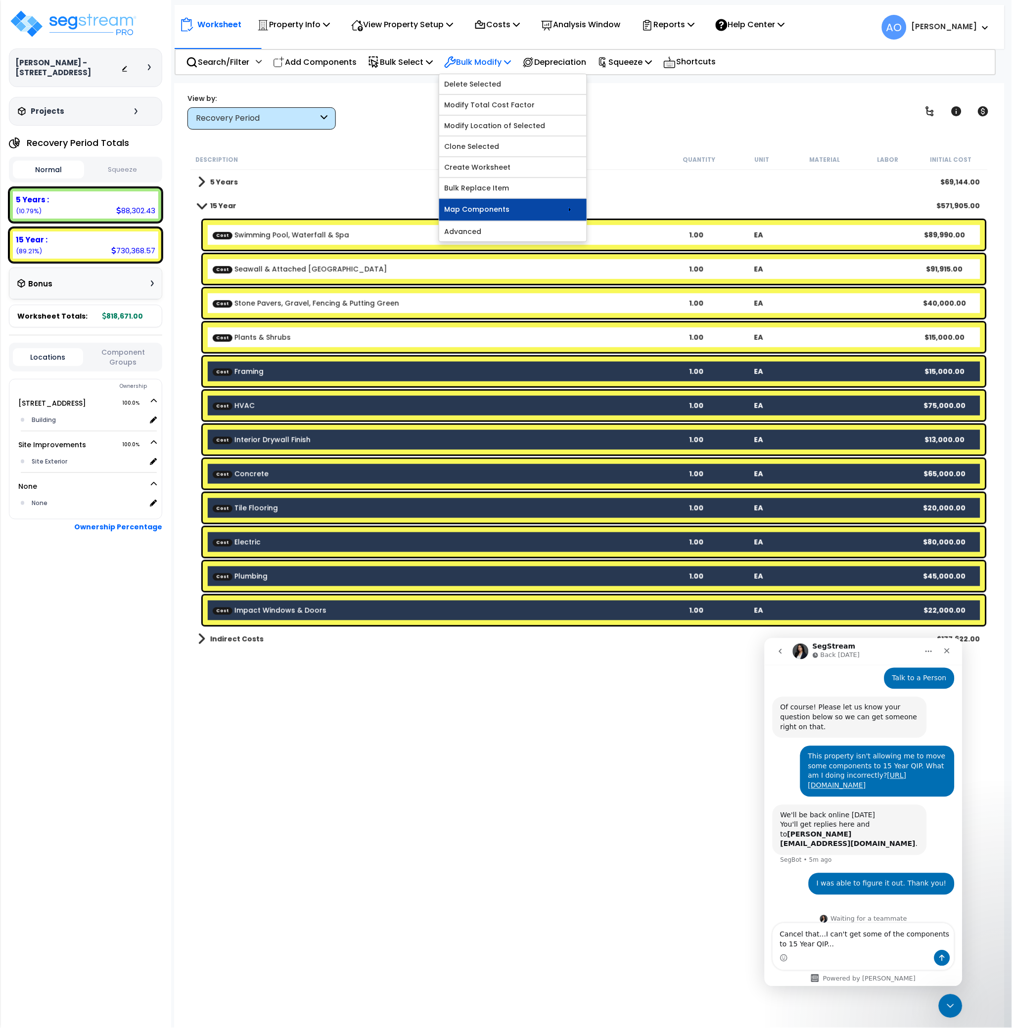
click at [518, 208] on link "Map Components" at bounding box center [512, 210] width 147 height 22
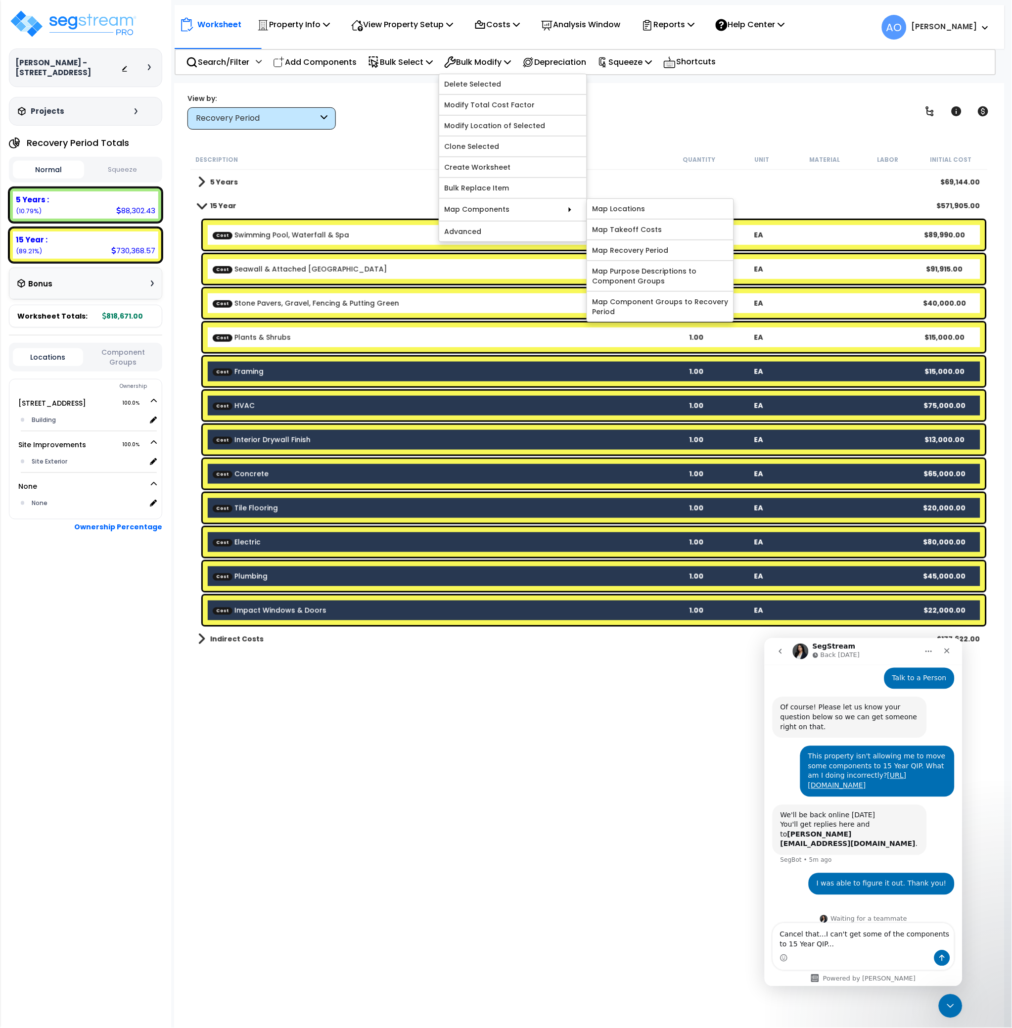
click at [249, 378] on div "Cost Framing 1.00 EA $15,000.00" at bounding box center [594, 372] width 783 height 30
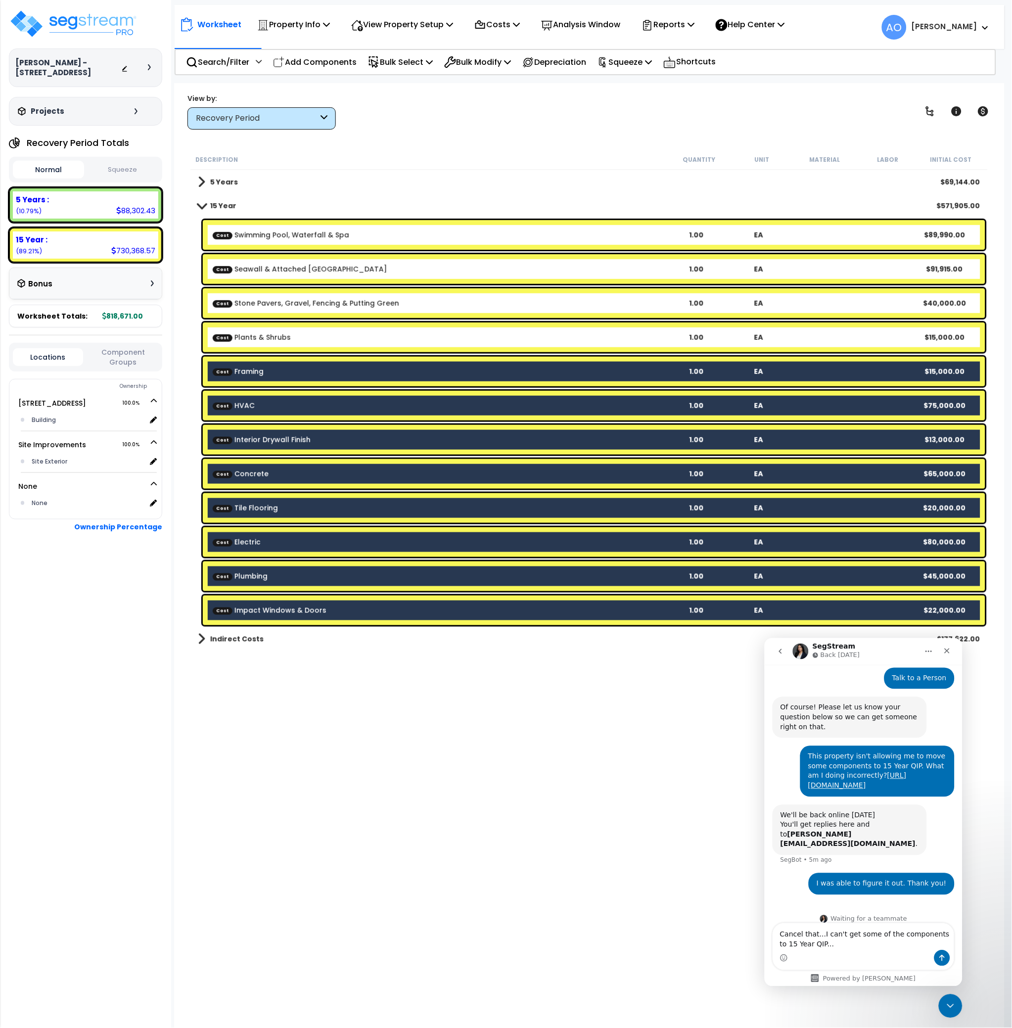
click at [258, 371] on link "Cost Framing" at bounding box center [238, 372] width 51 height 10
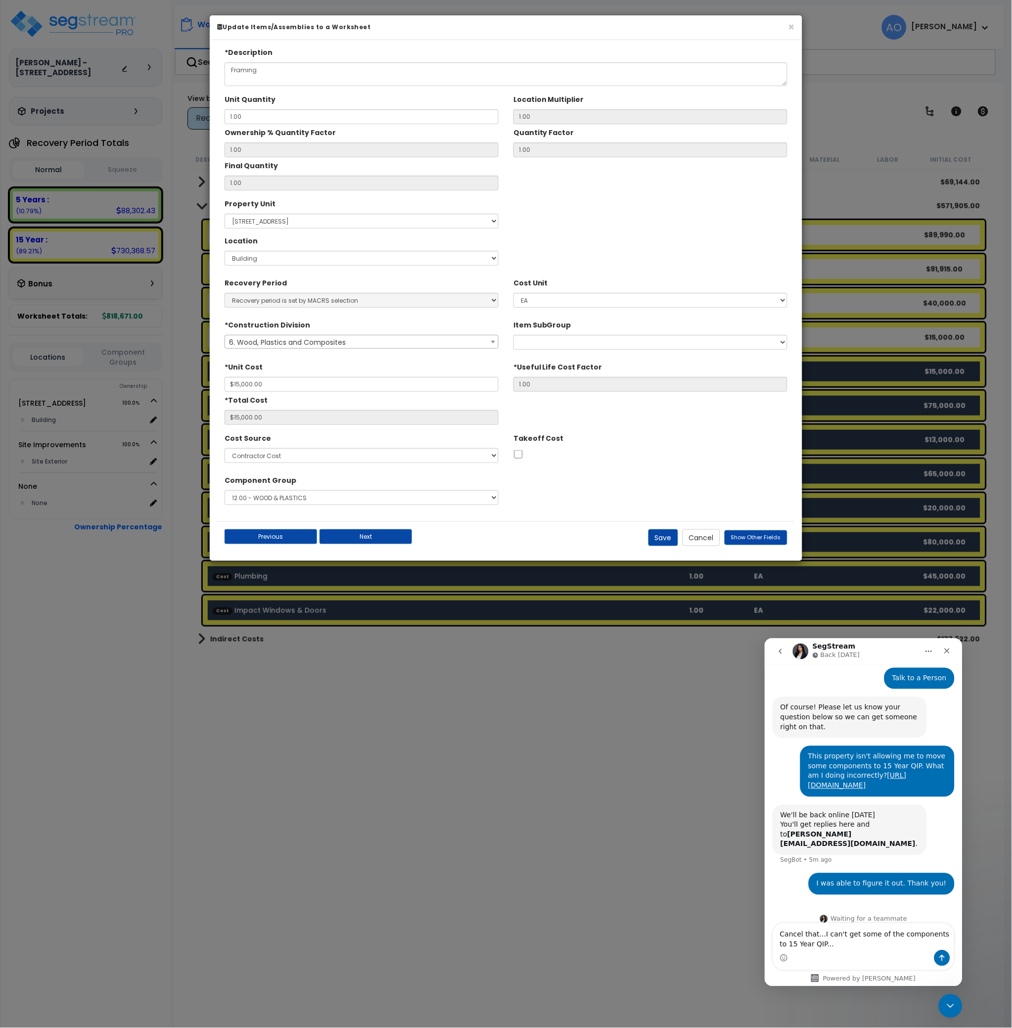
click at [366, 338] on span "6. Wood, Plastics and Composites" at bounding box center [361, 342] width 273 height 14
select select "13"
click at [667, 543] on button "Save" at bounding box center [663, 537] width 30 height 17
type input "15000.00"
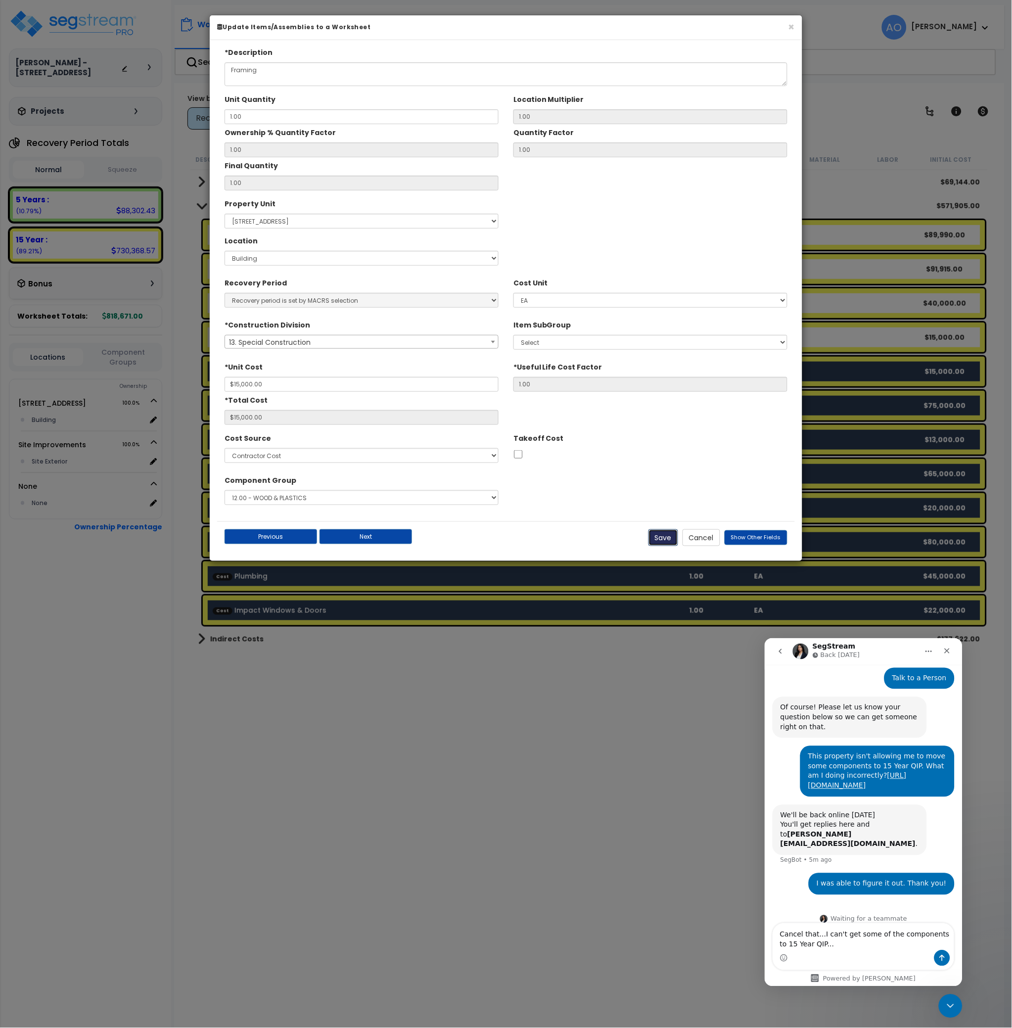
type input "15000.00"
checkbox input "false"
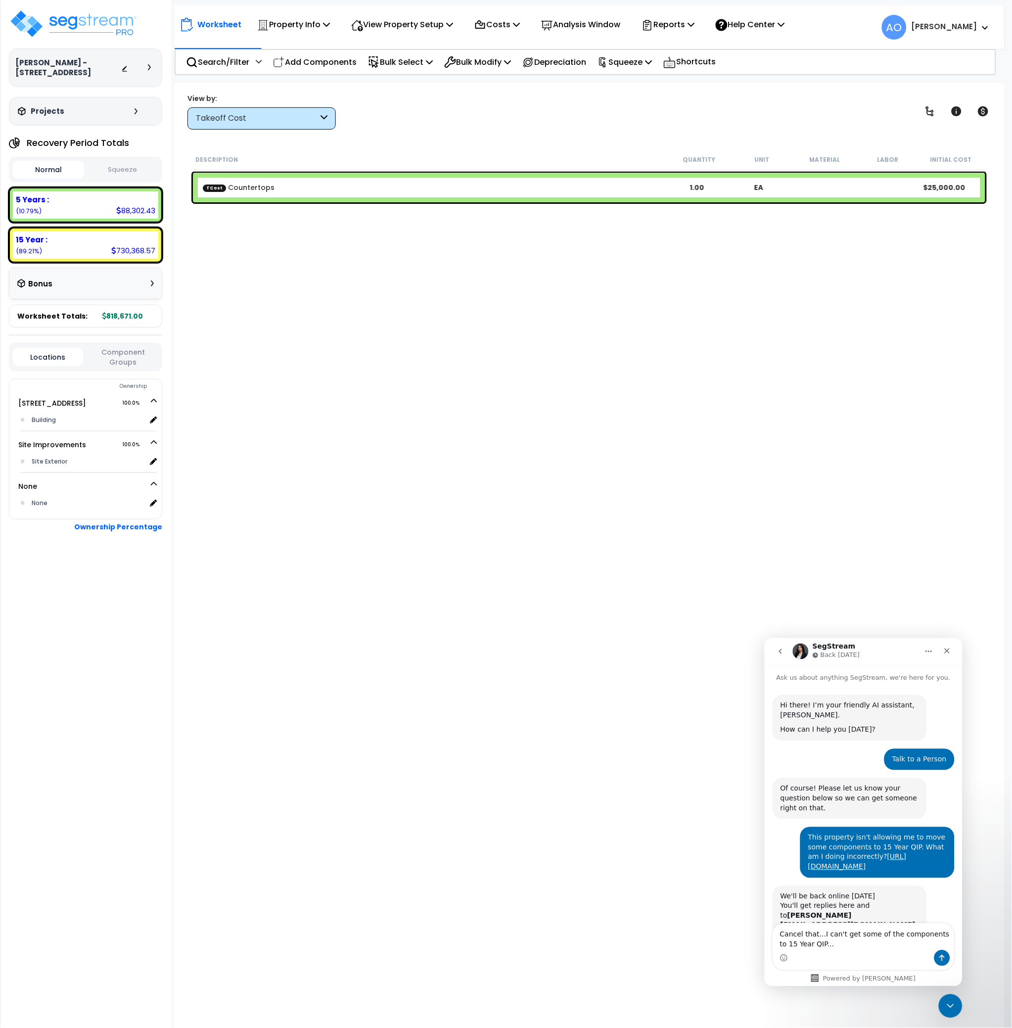
scroll to position [81, 0]
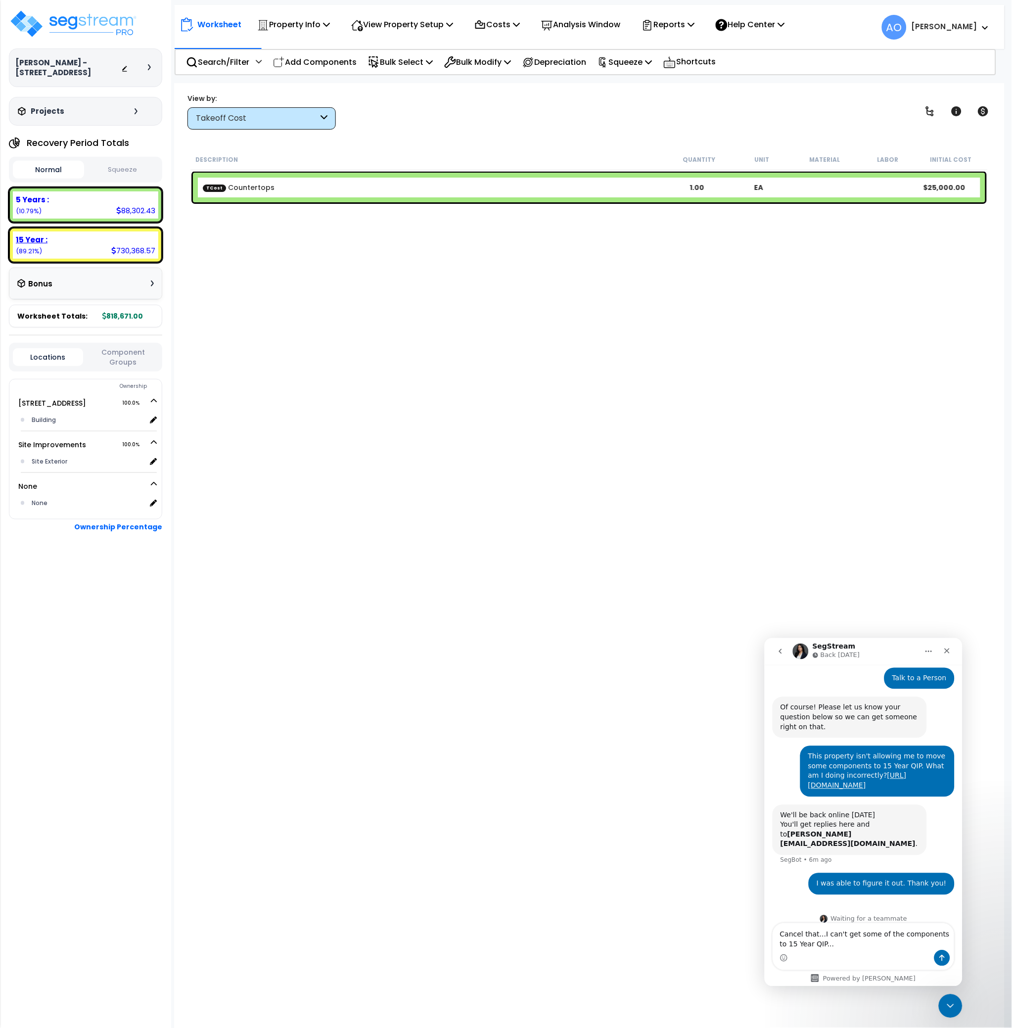
click at [54, 240] on div "15 Year :" at bounding box center [85, 239] width 139 height 10
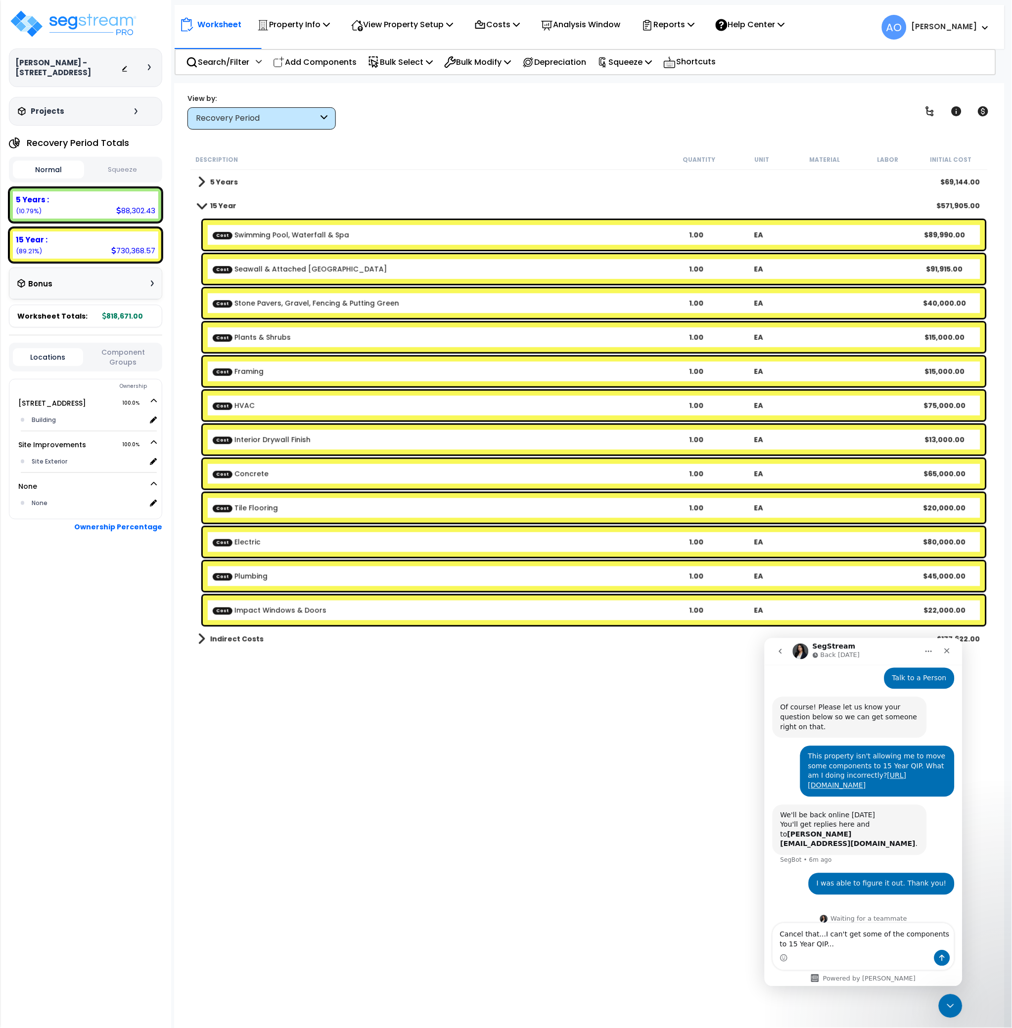
click at [263, 369] on b "Cost Framing" at bounding box center [439, 372] width 453 height 10
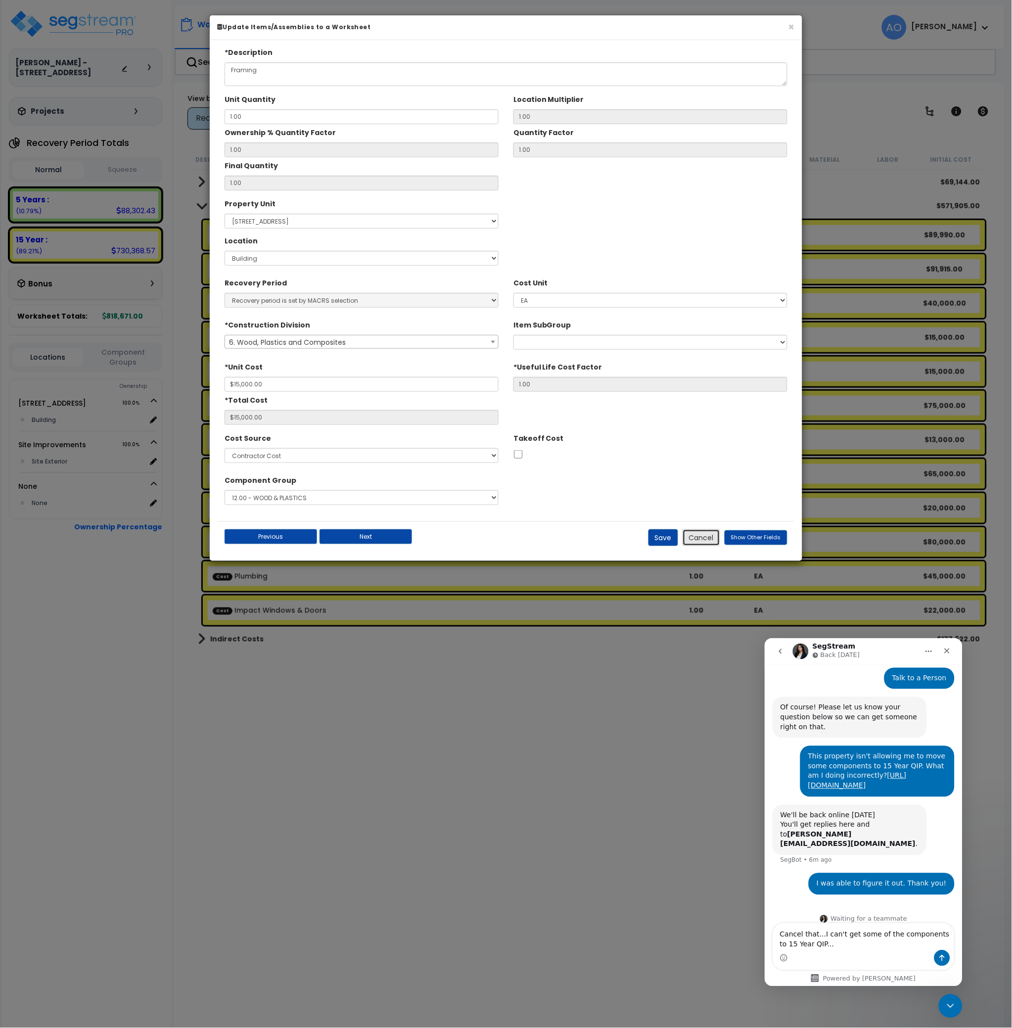
click at [703, 539] on button "Cancel" at bounding box center [702, 537] width 38 height 17
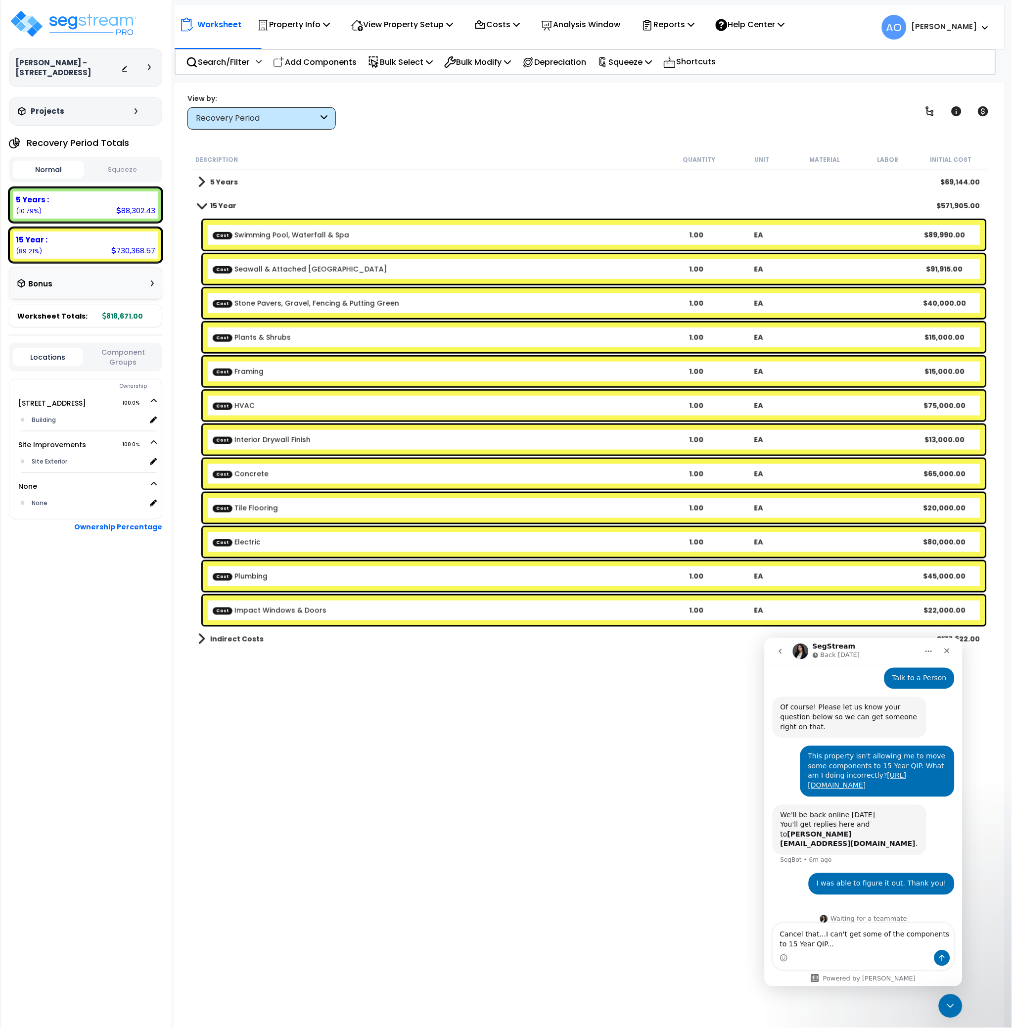
click at [461, 765] on div "Description Quantity Unit Material Labor Initial Cost 5 Years $69,144.00 15 Yea…" at bounding box center [589, 493] width 800 height 689
click at [855, 947] on textarea "Cancel that...I can't get some of the components to 15 Year QIP..." at bounding box center [863, 936] width 181 height 27
click at [855, 946] on textarea "Cancel that...I can't get some of the components to 15 Year QIP..." at bounding box center [863, 936] width 181 height 27
type textarea "Cancel that...I can't get some of the components to 15 Year QIP...why?"
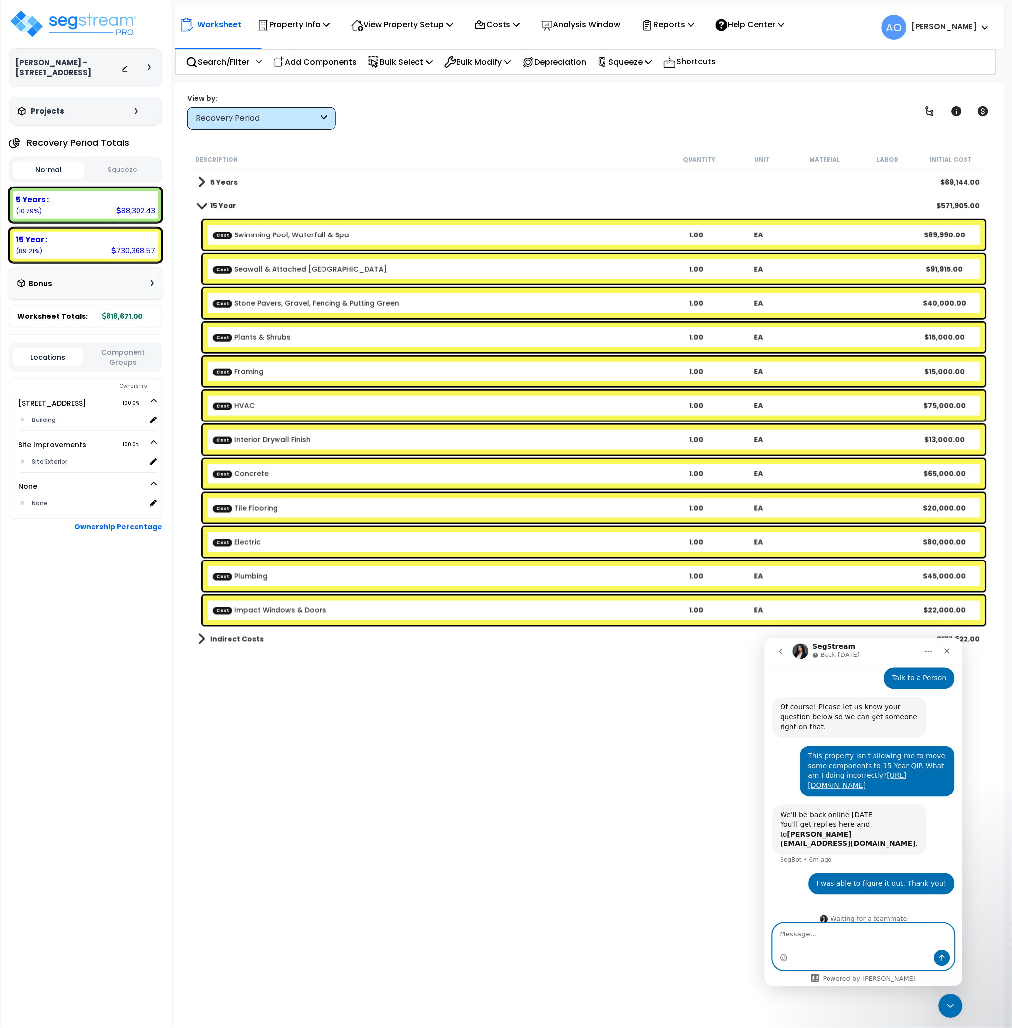
scroll to position [103, 0]
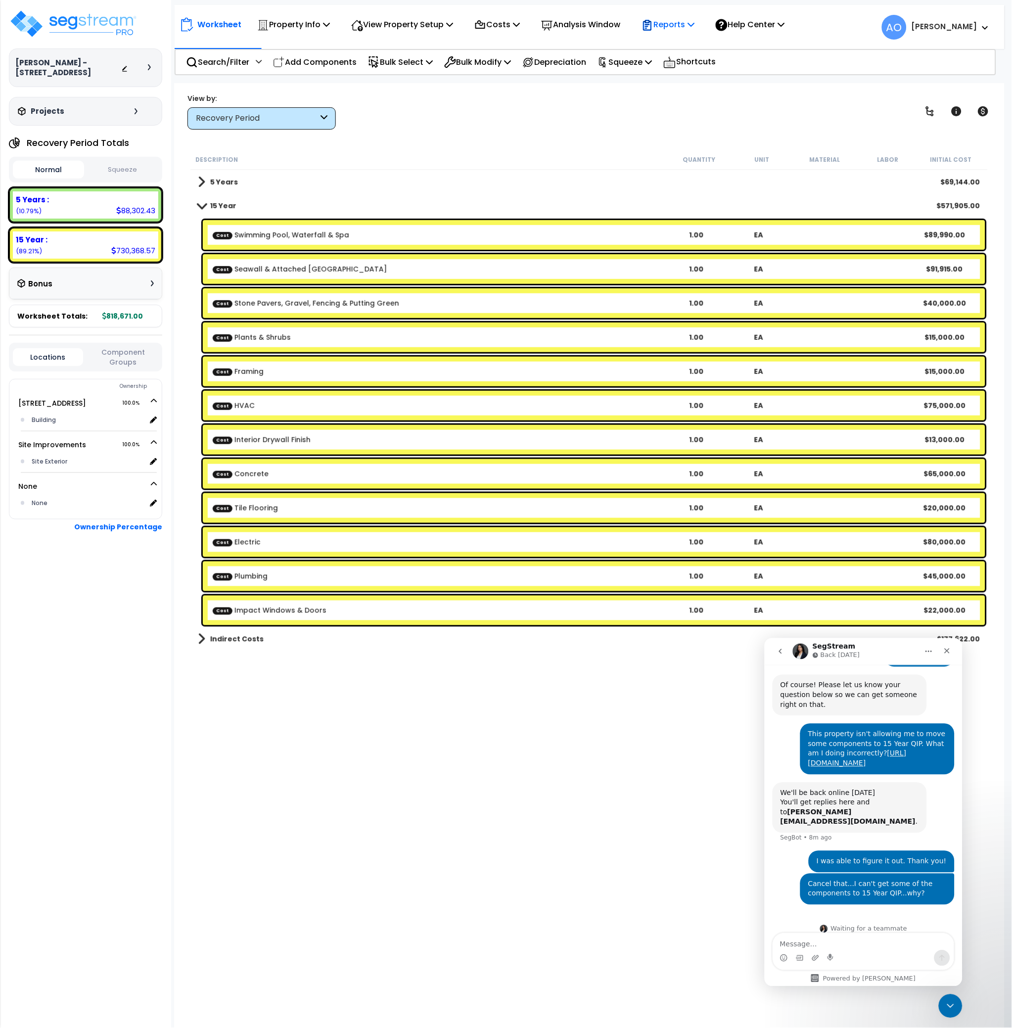
click at [681, 24] on p "Reports" at bounding box center [668, 24] width 53 height 13
click at [693, 70] on link "Manage Report Images" at bounding box center [686, 68] width 98 height 20
click at [692, 26] on p "Reports" at bounding box center [668, 24] width 53 height 13
click at [710, 89] on link "Manage Report Custom Fields" at bounding box center [686, 94] width 98 height 30
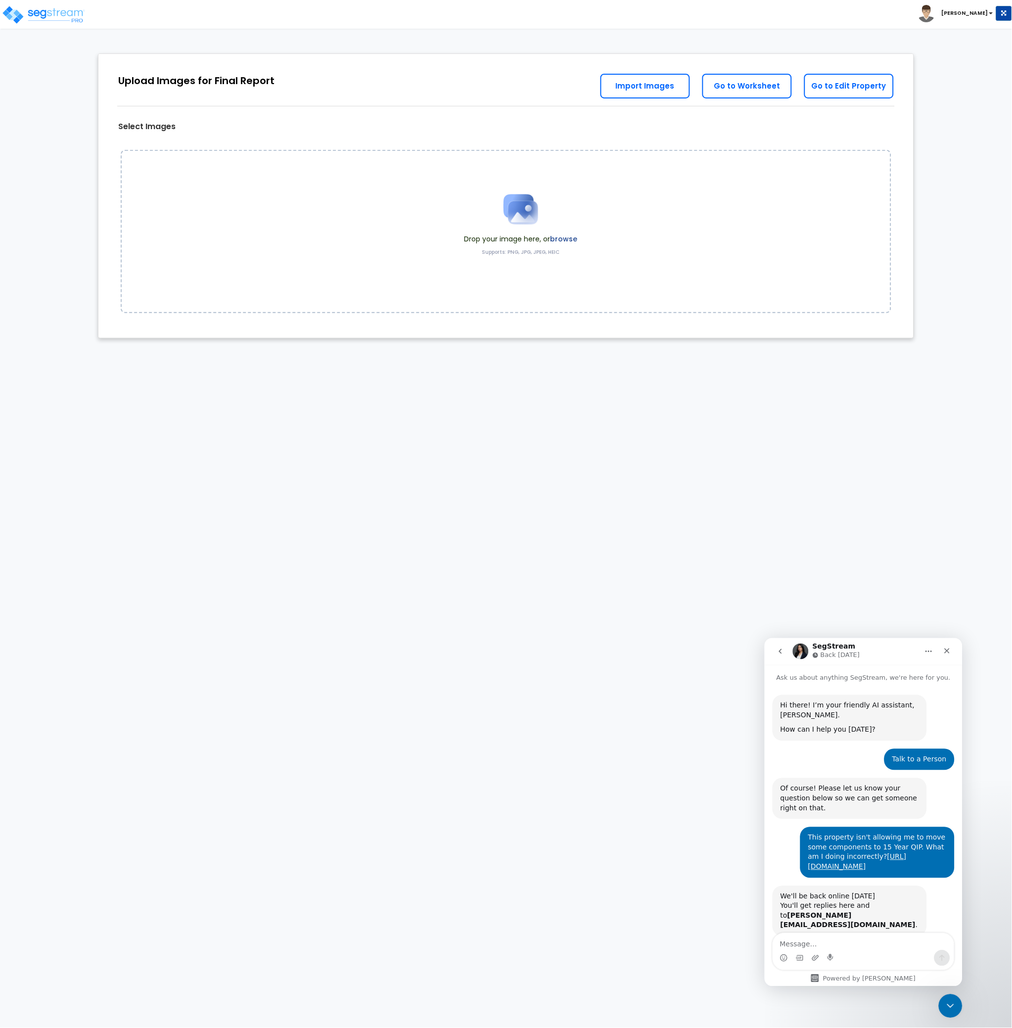
scroll to position [103, 0]
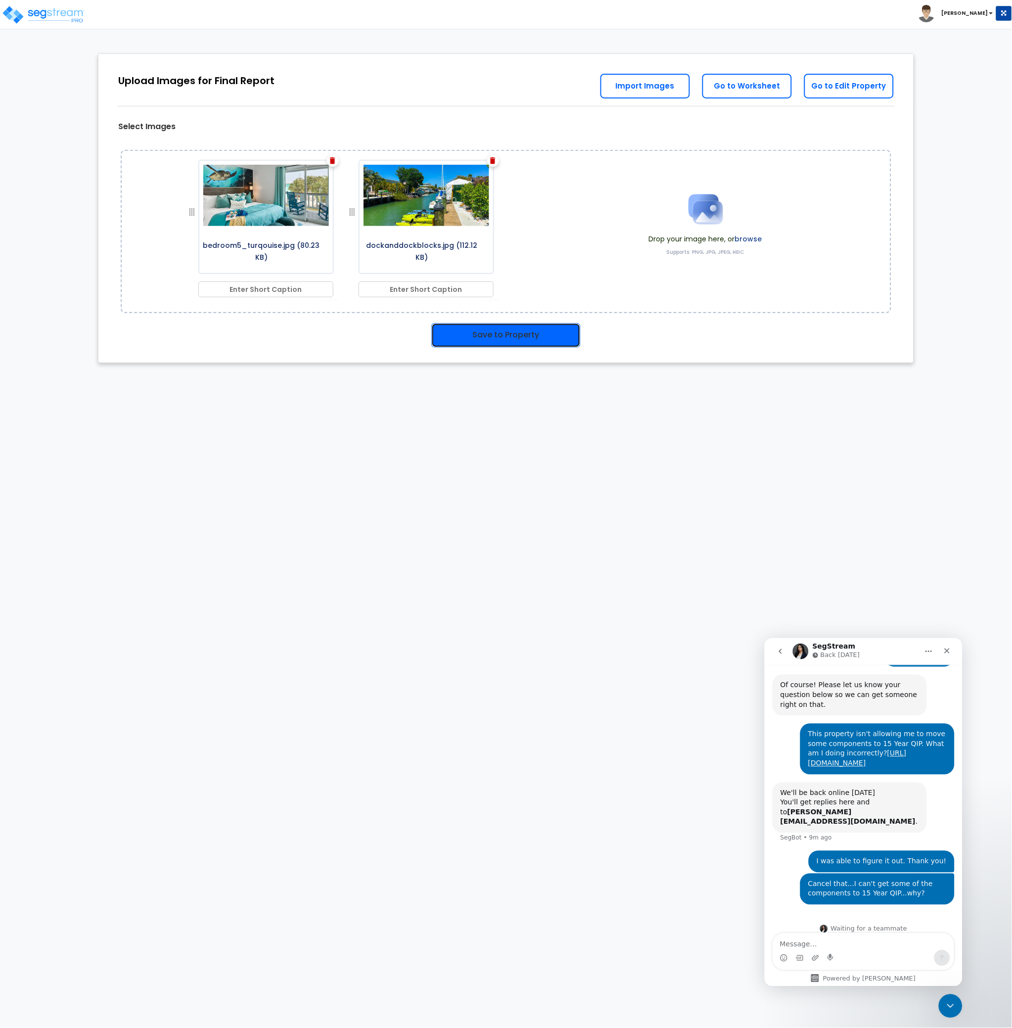
click at [463, 328] on button "Save to Property" at bounding box center [505, 335] width 149 height 25
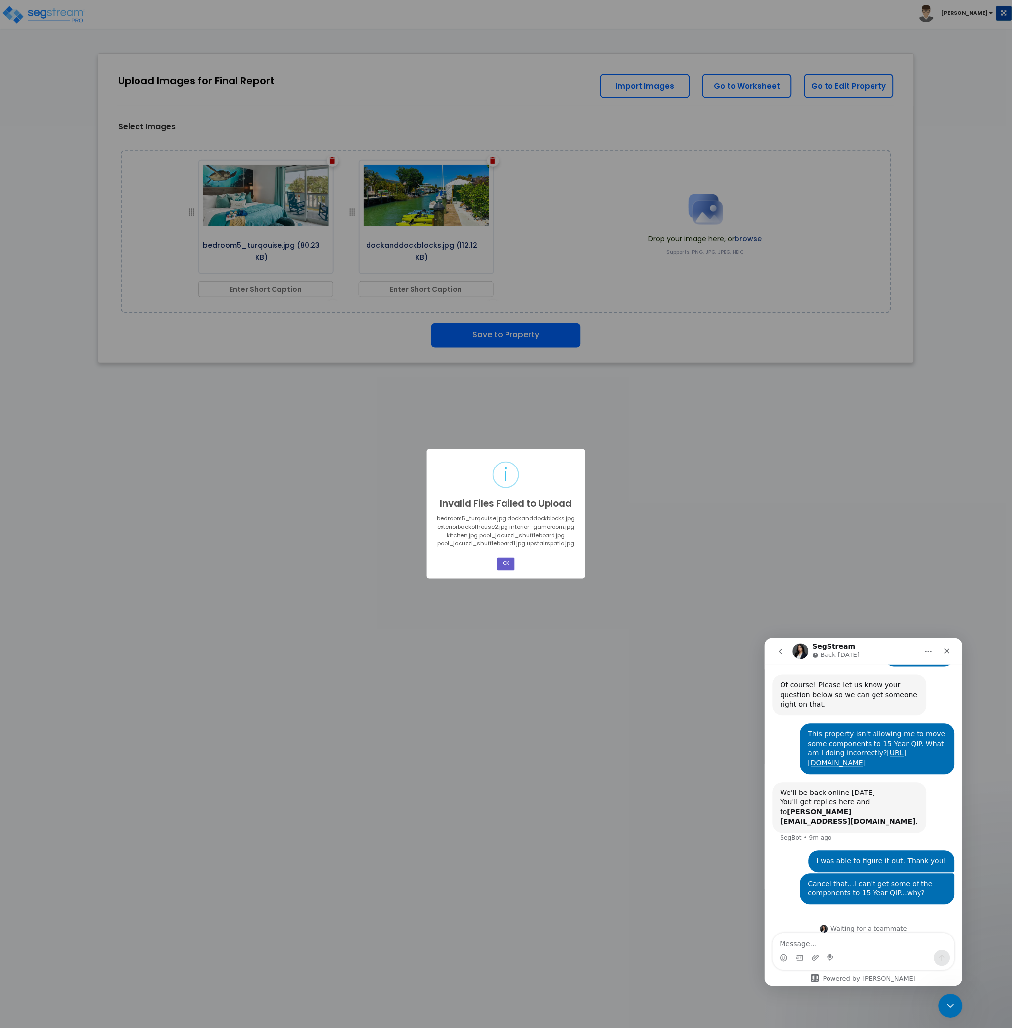
click at [508, 566] on button "OK" at bounding box center [506, 563] width 18 height 13
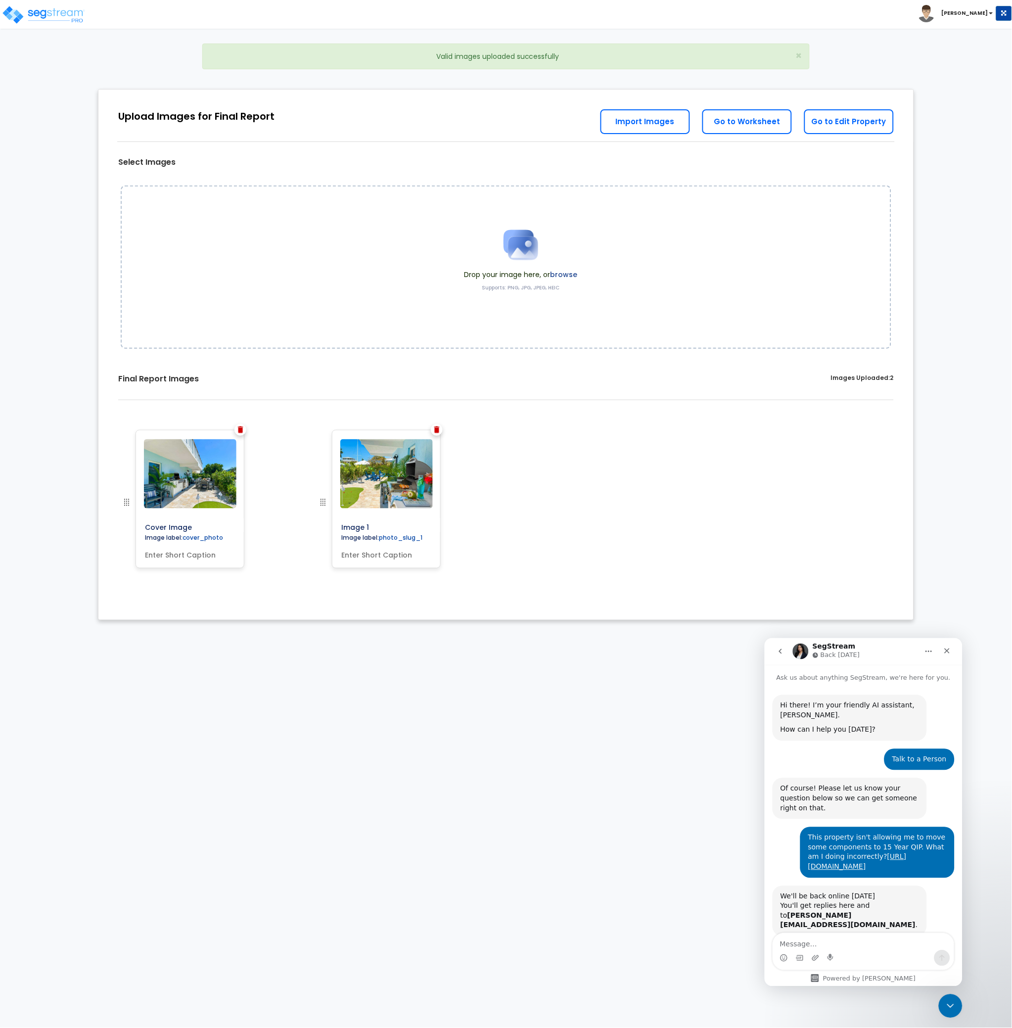
scroll to position [103, 0]
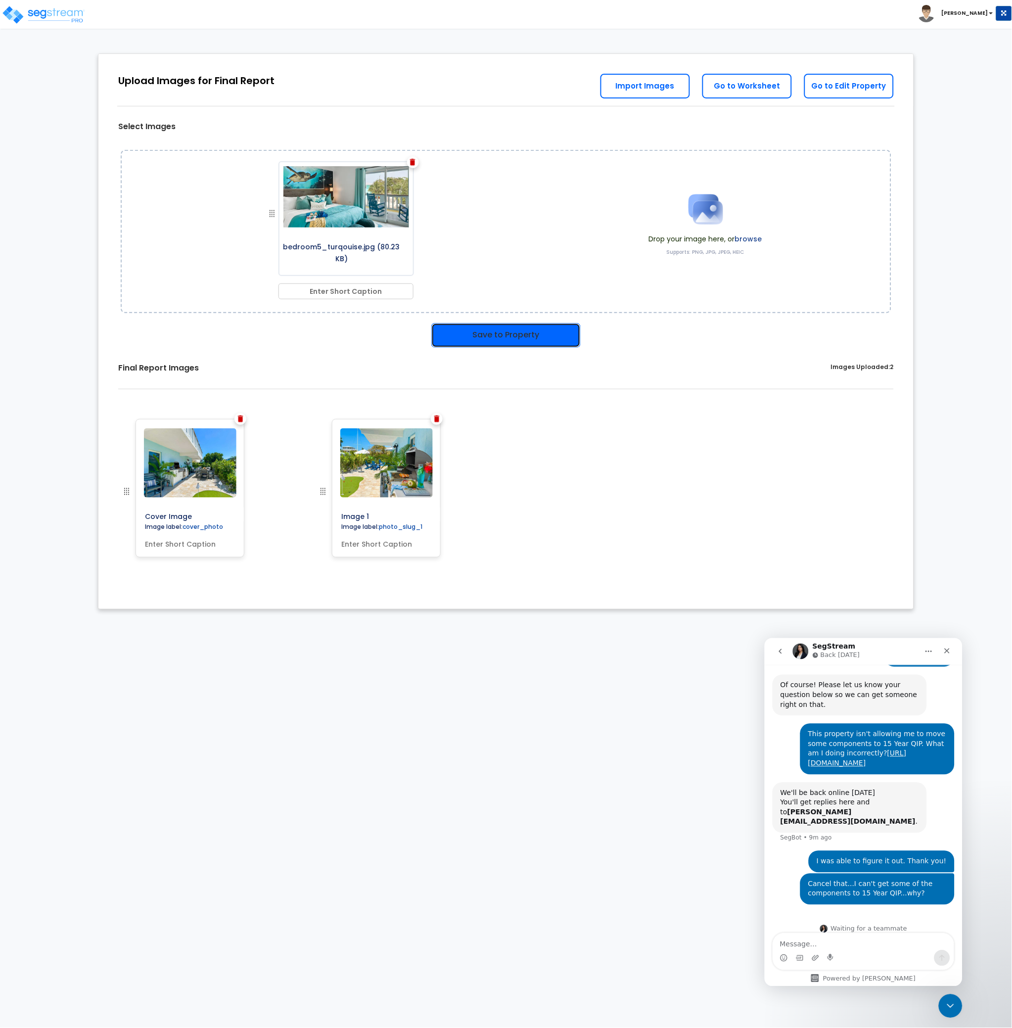
click at [521, 335] on button "Save to Property" at bounding box center [505, 335] width 149 height 25
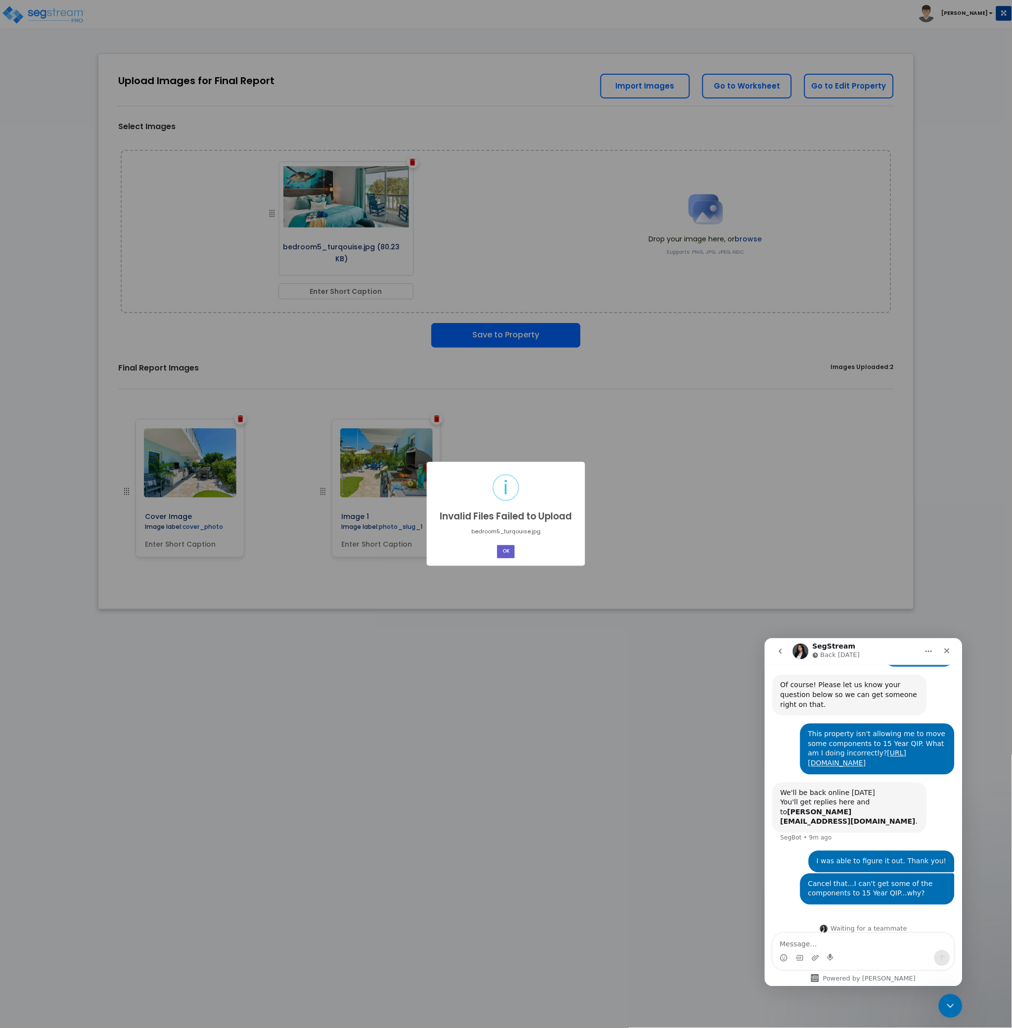
click at [509, 556] on button "OK" at bounding box center [506, 551] width 18 height 13
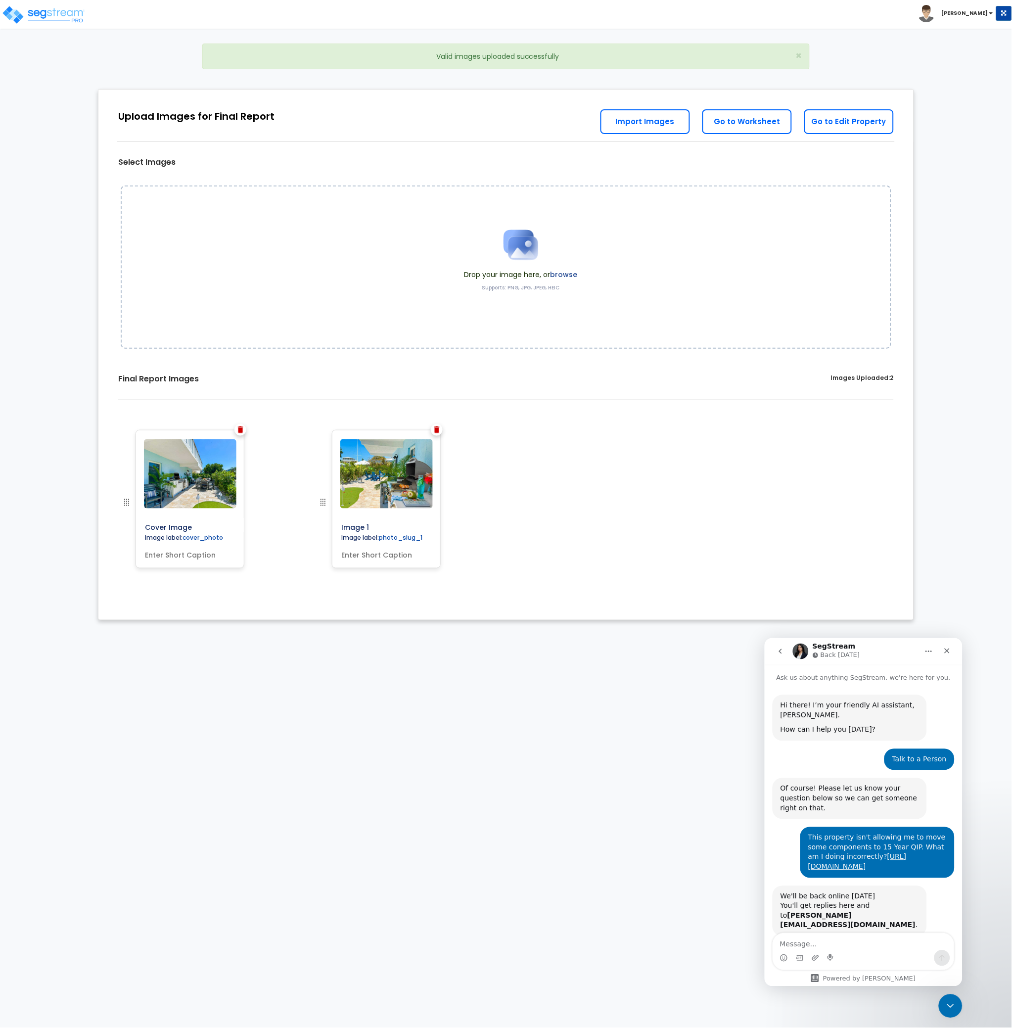
scroll to position [103, 0]
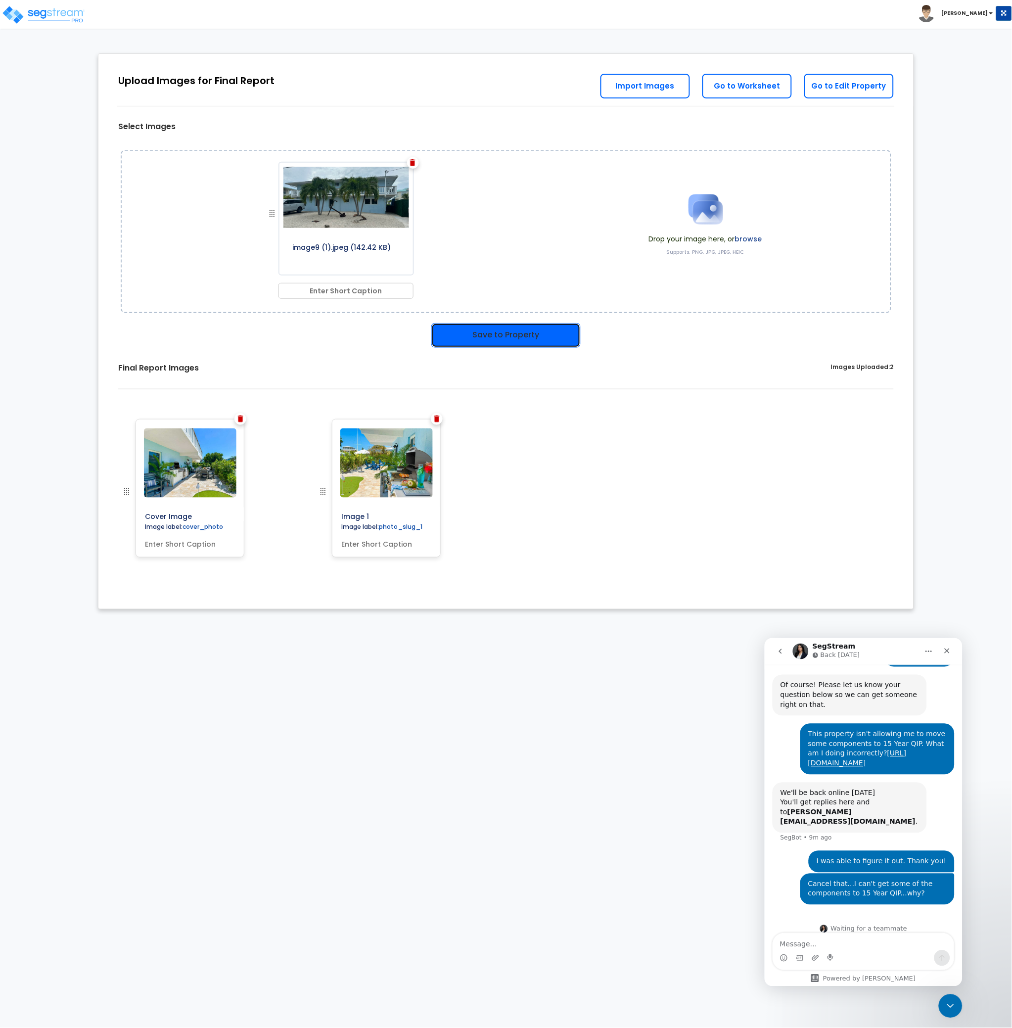
click at [505, 330] on button "Save to Property" at bounding box center [505, 335] width 149 height 25
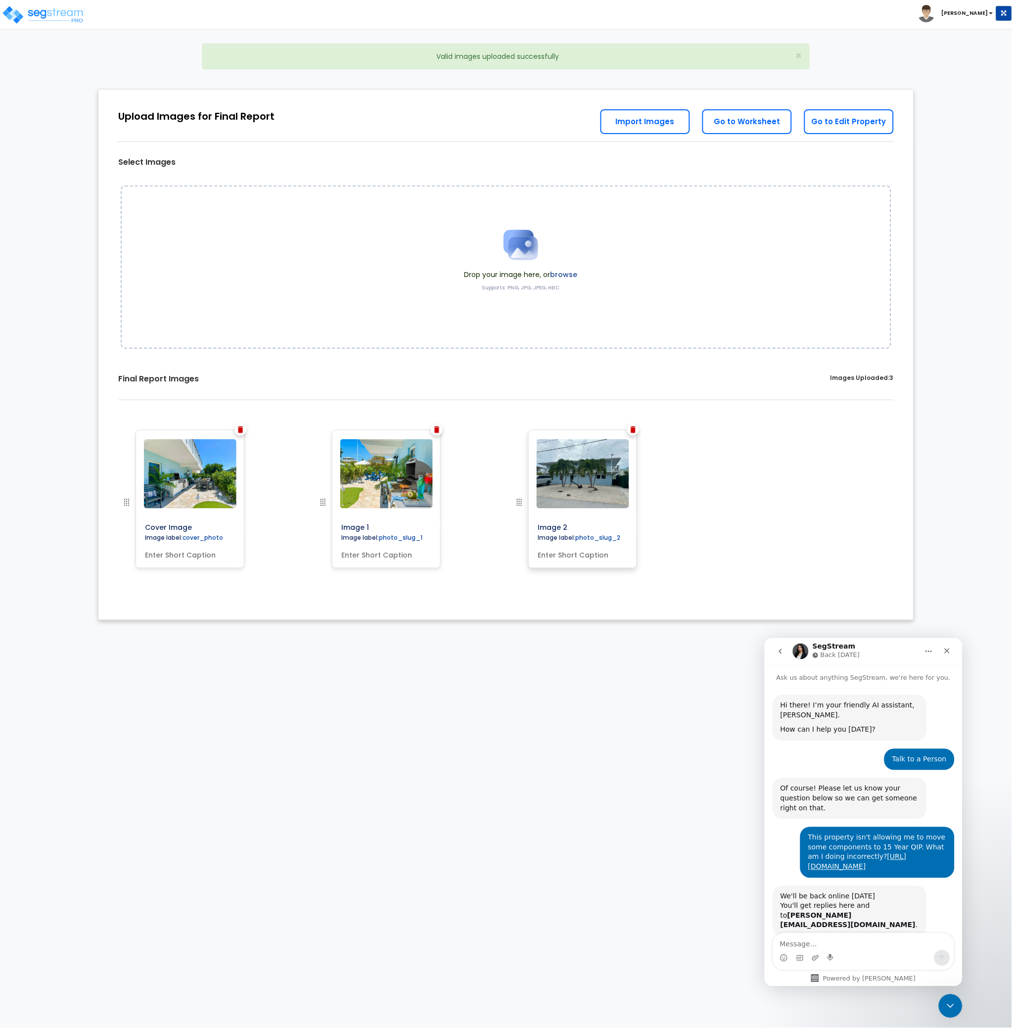
scroll to position [103, 0]
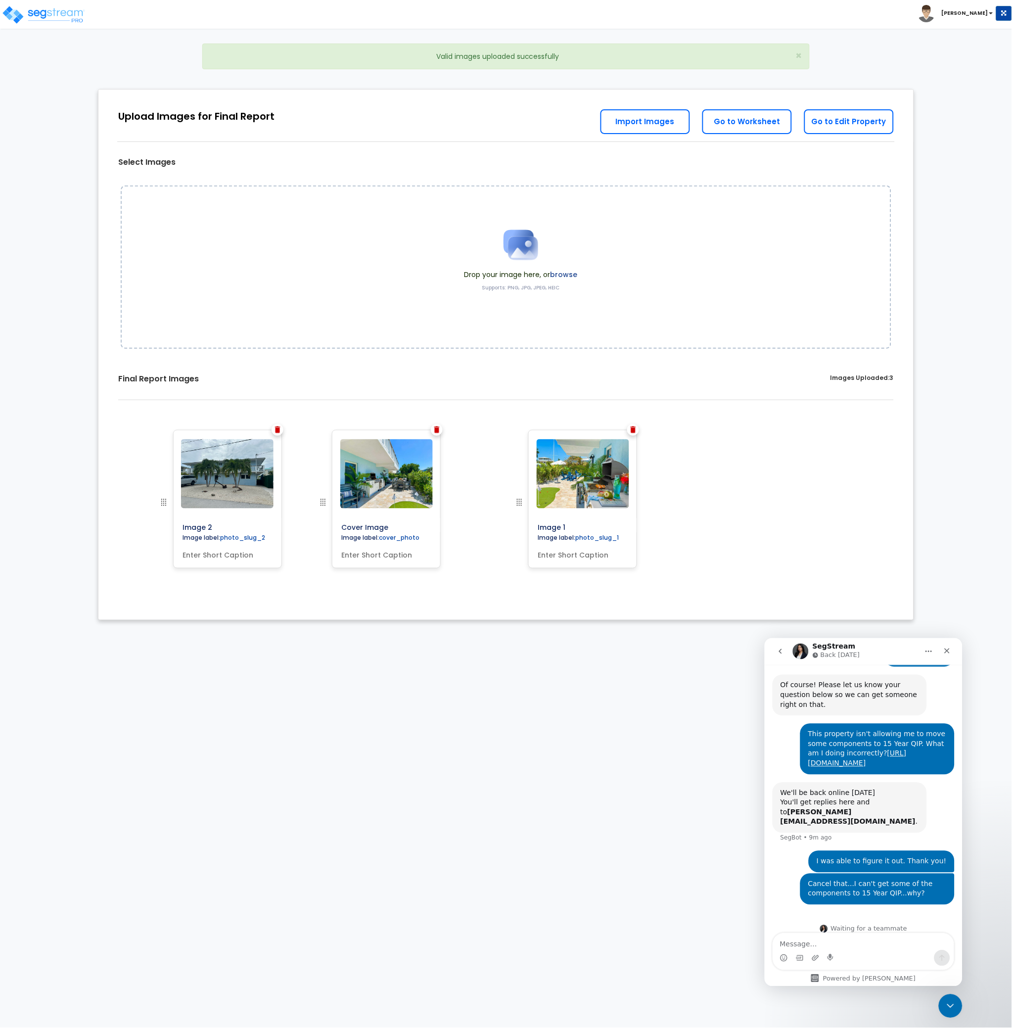
drag, startPoint x: 519, startPoint y: 504, endPoint x: 164, endPoint y: 515, distance: 355.8
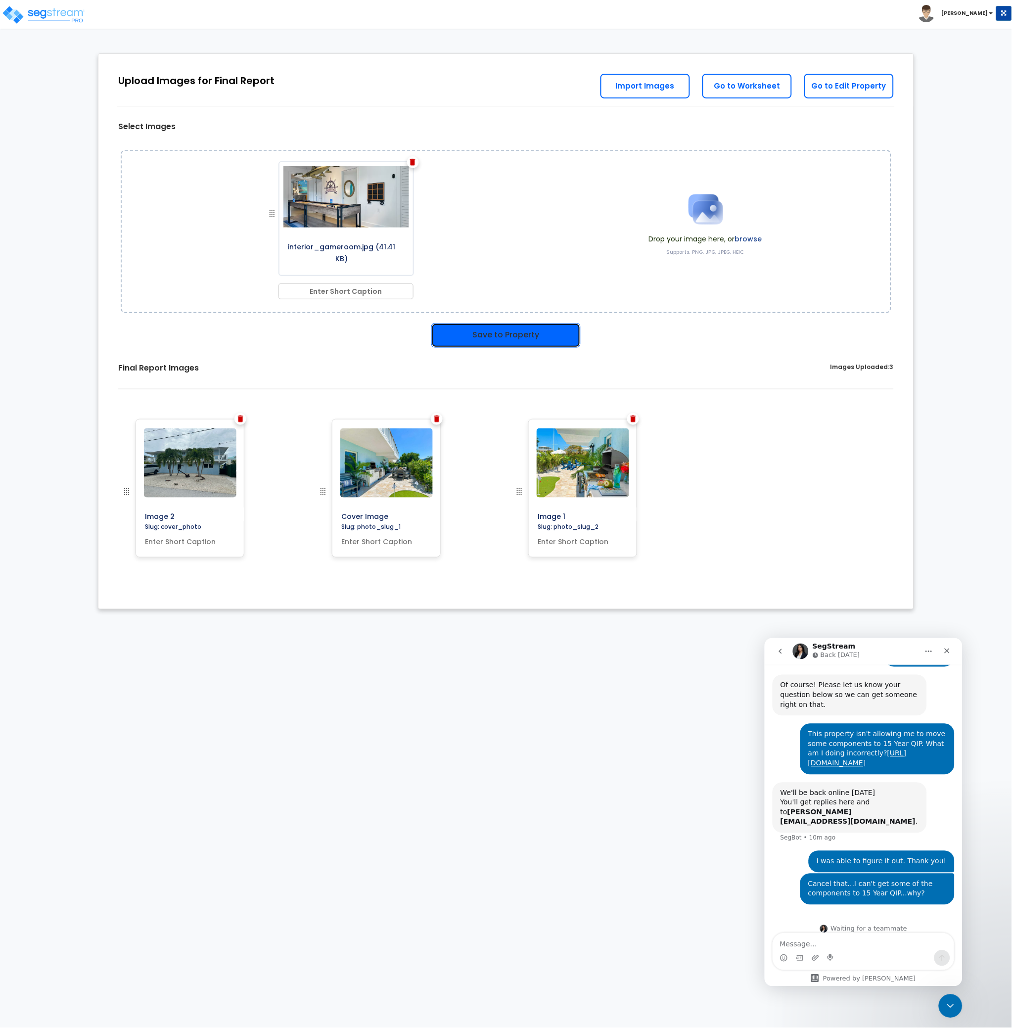
click at [491, 336] on button "Save to Property" at bounding box center [505, 335] width 149 height 25
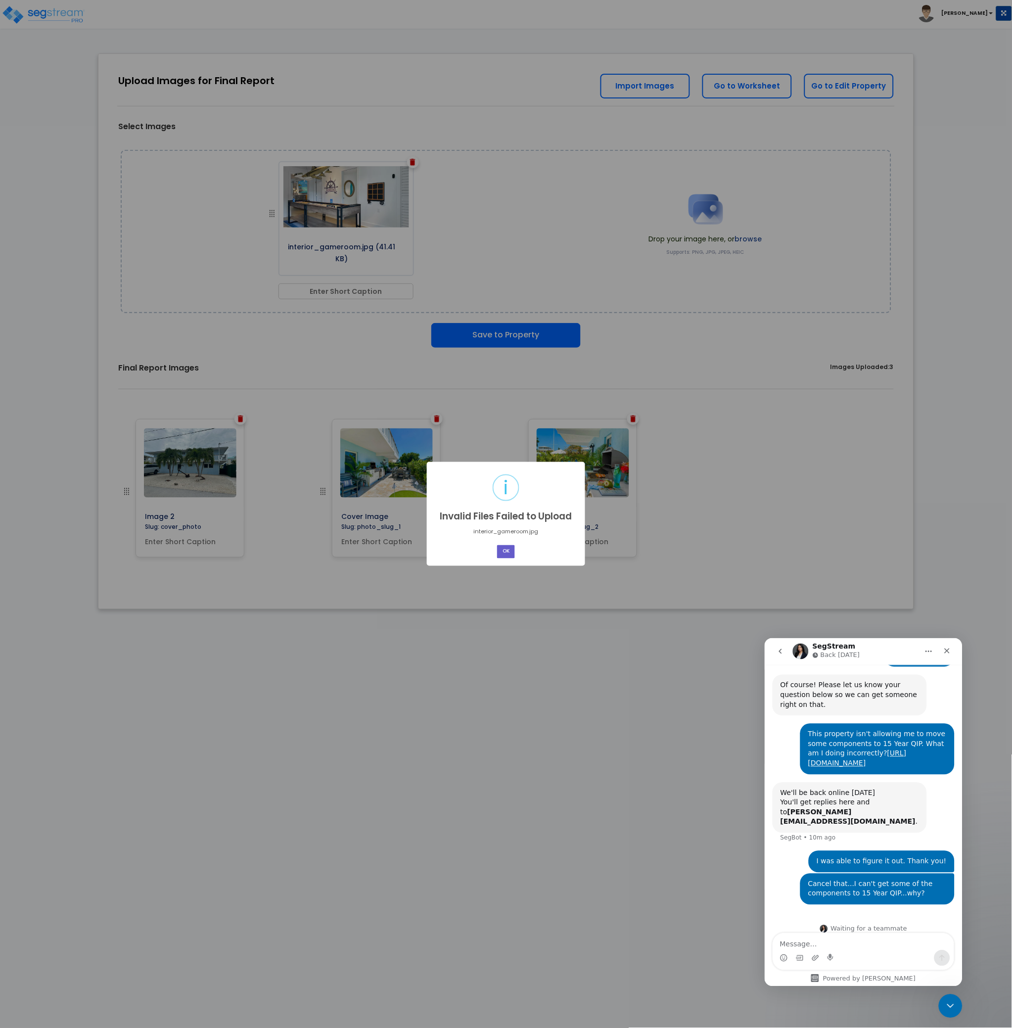
click at [505, 555] on button "OK" at bounding box center [506, 551] width 18 height 13
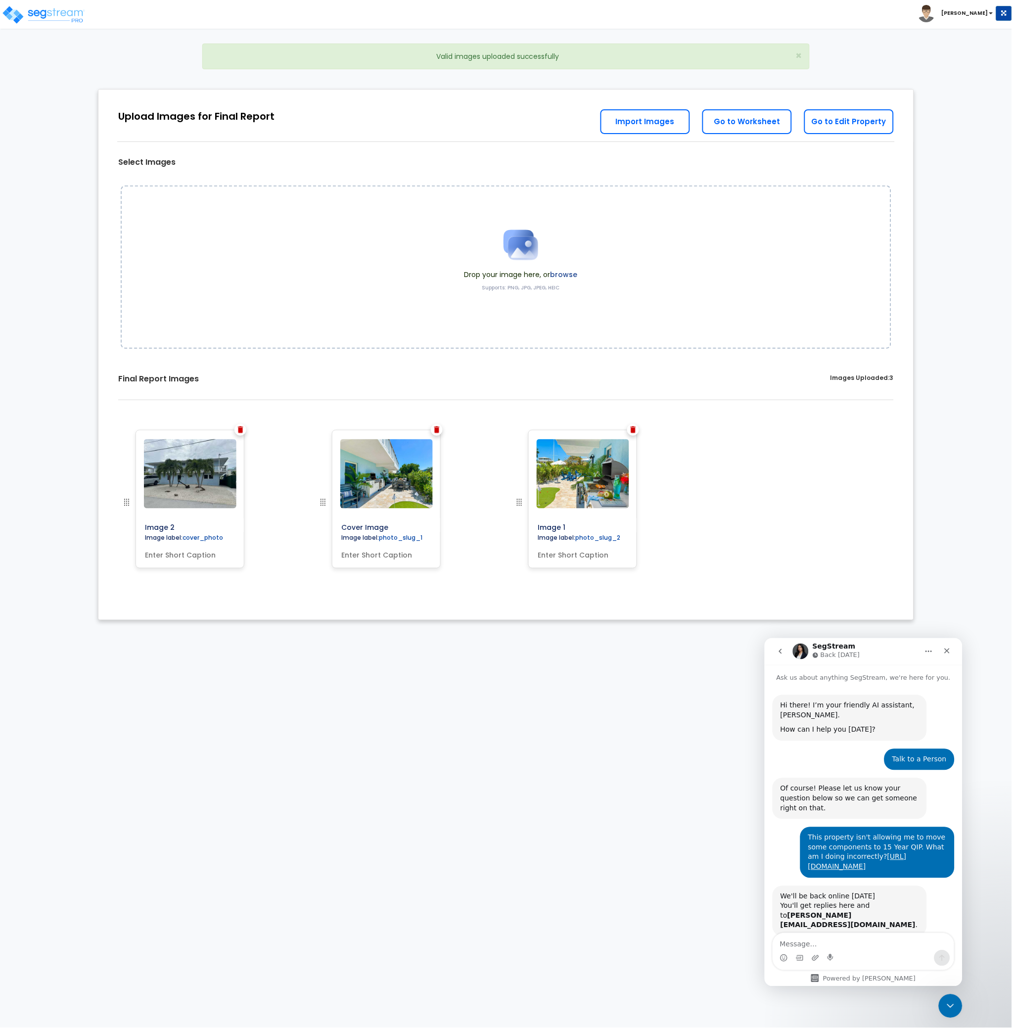
scroll to position [103, 0]
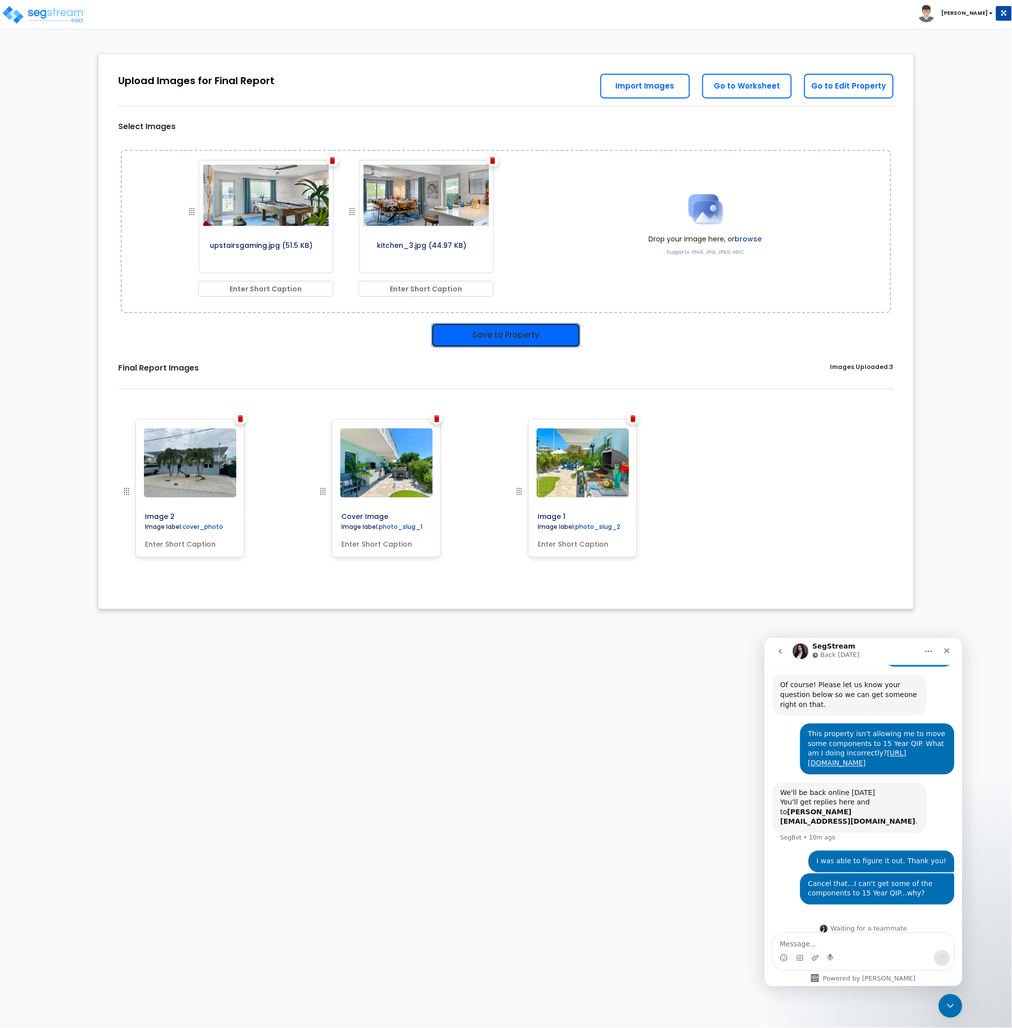
click at [468, 336] on button "Save to Property" at bounding box center [505, 335] width 149 height 25
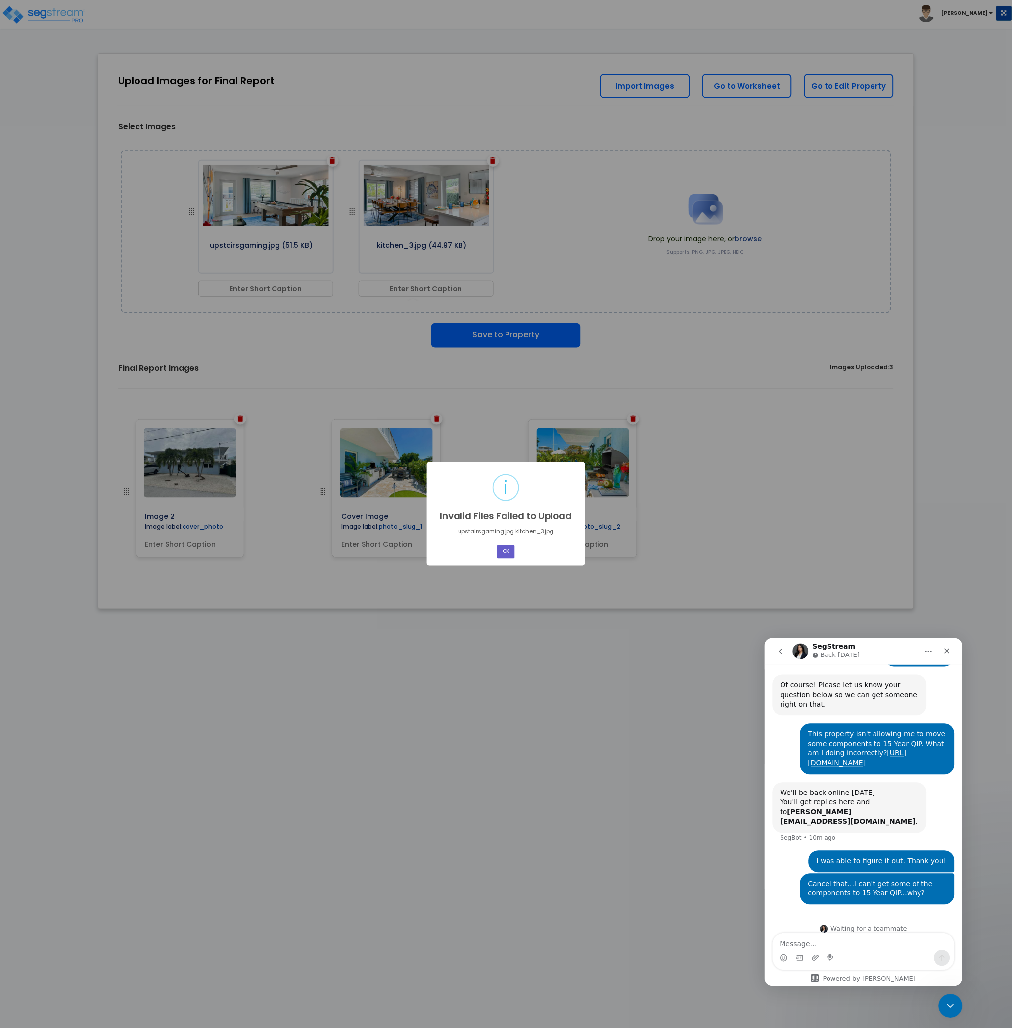
click at [508, 551] on button "OK" at bounding box center [506, 551] width 18 height 13
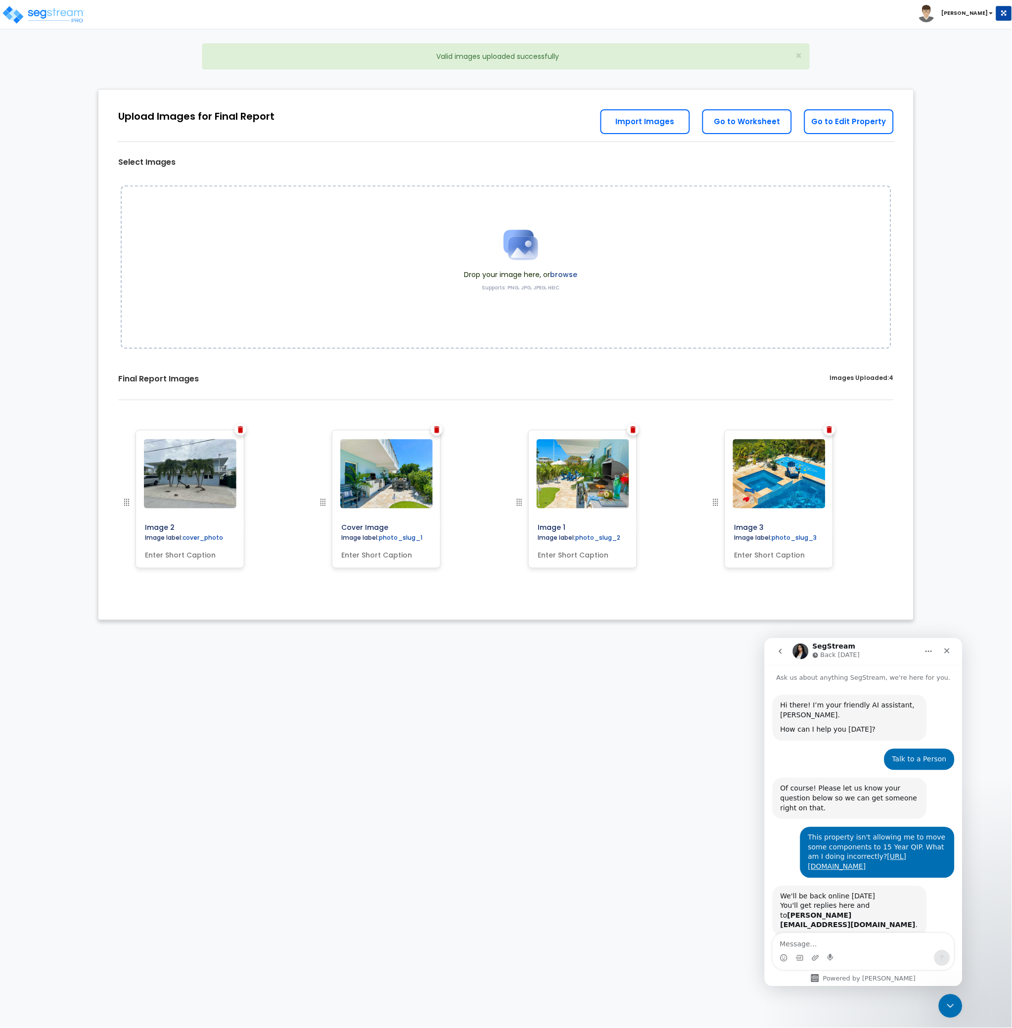
scroll to position [103, 0]
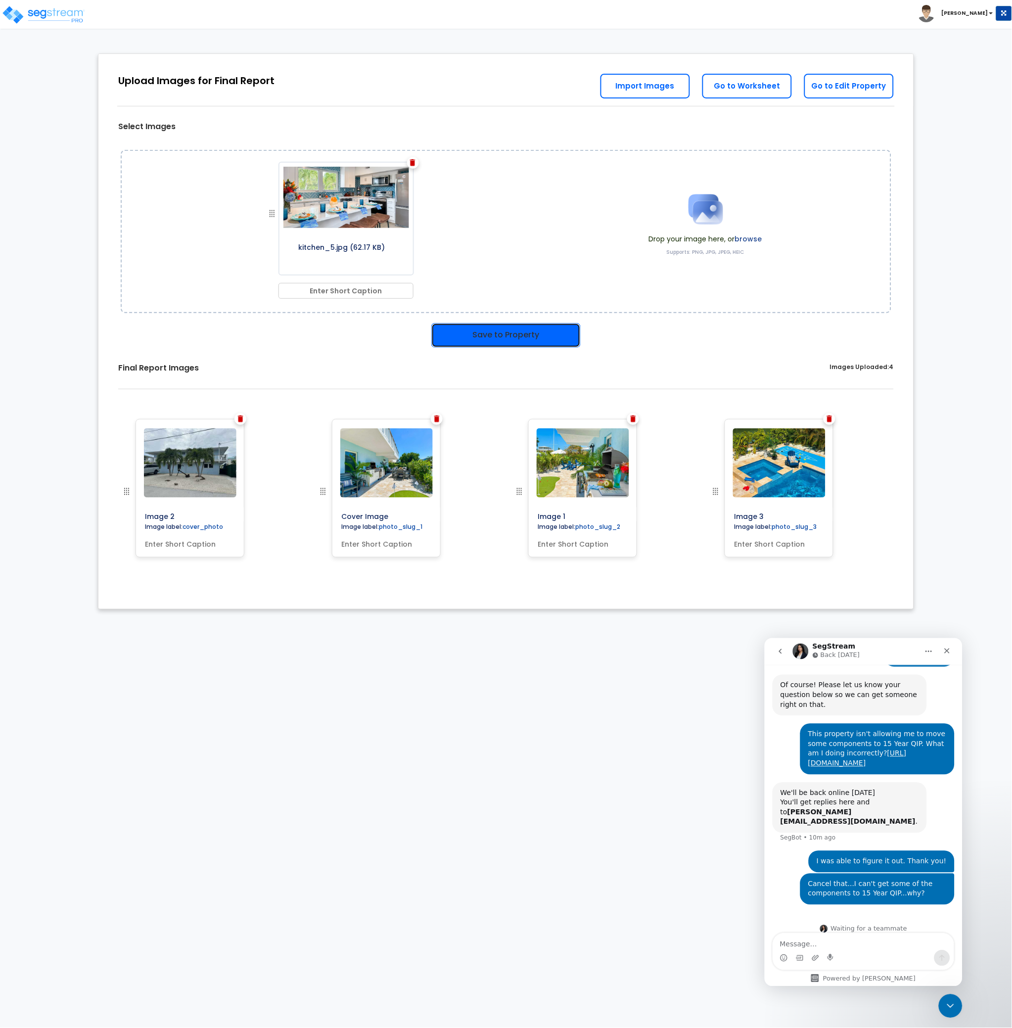
click at [497, 331] on button "Save to Property" at bounding box center [505, 335] width 149 height 25
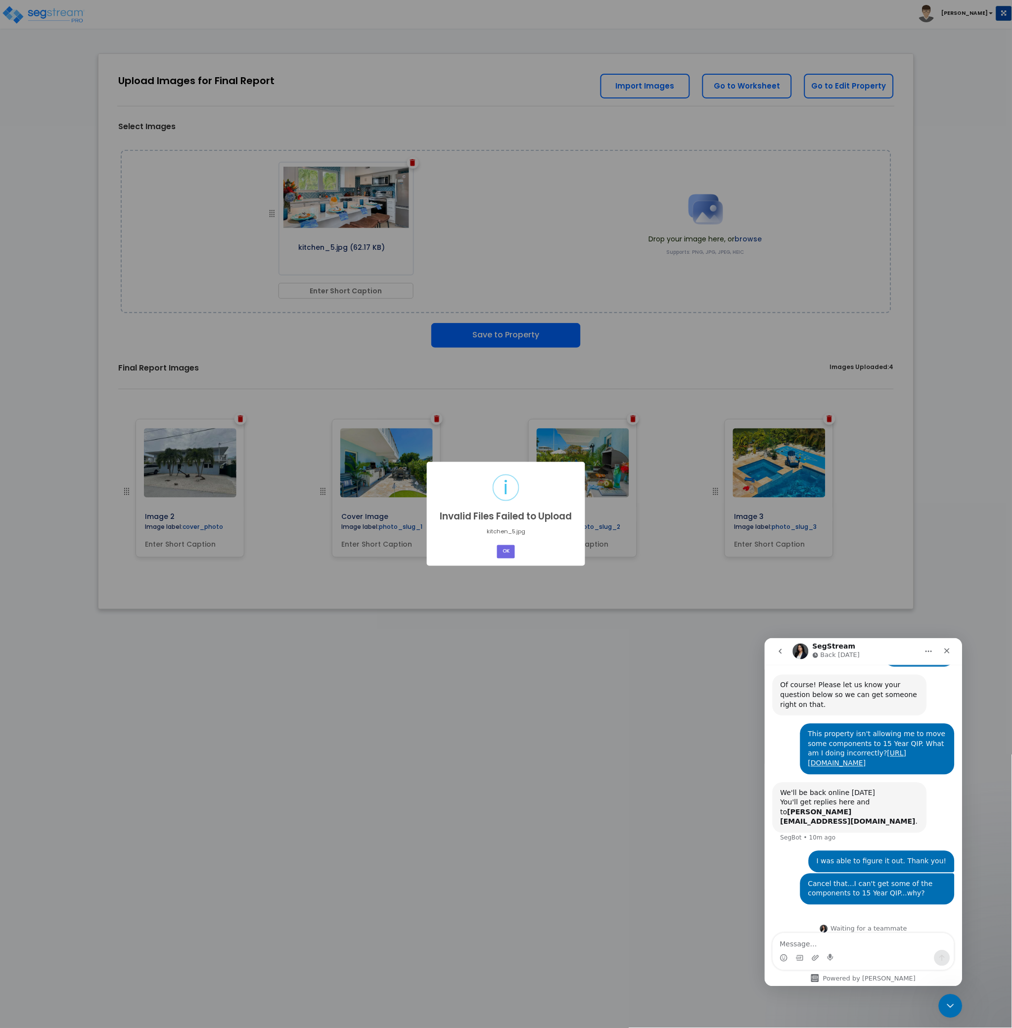
click at [508, 560] on div "× i Invalid Files Failed to Upload kitchen_5.jpg OK No Cancel" at bounding box center [506, 514] width 158 height 104
click at [503, 549] on button "OK" at bounding box center [506, 551] width 18 height 13
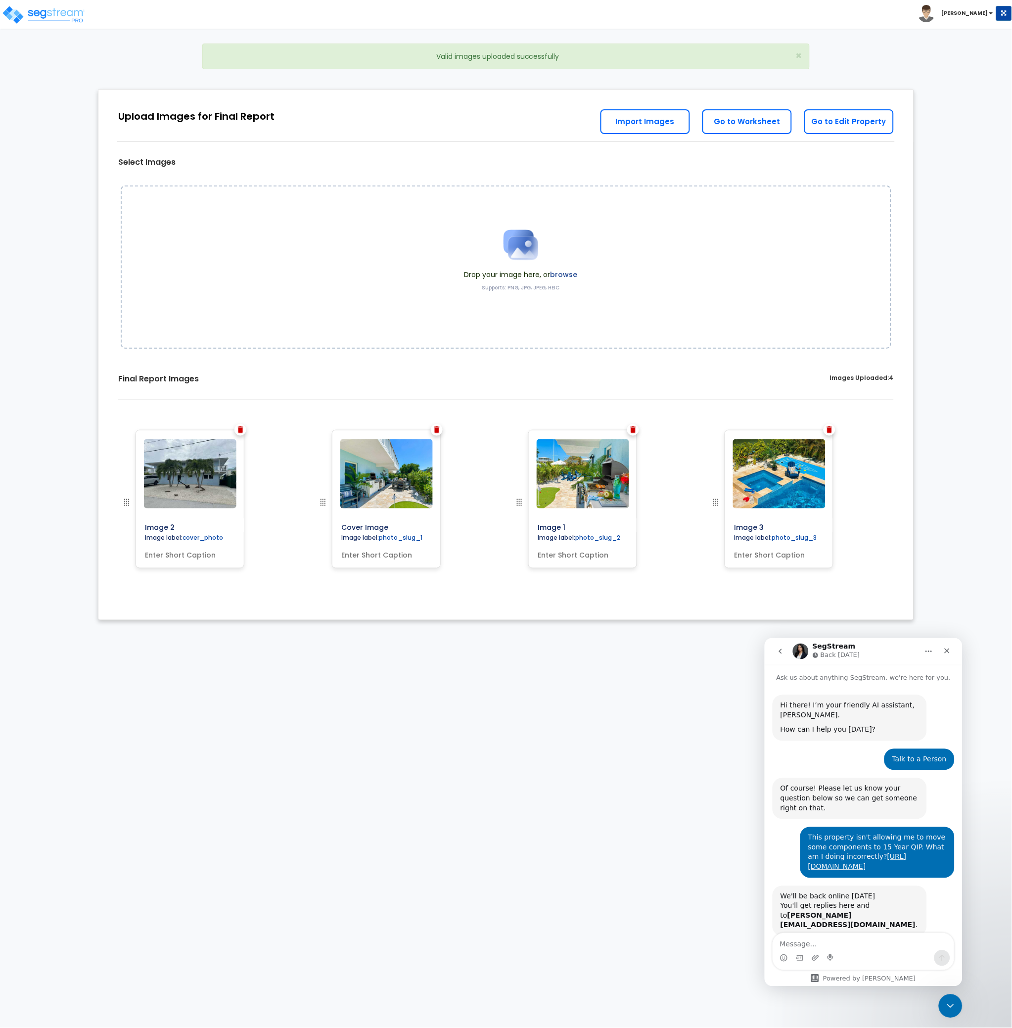
scroll to position [103, 0]
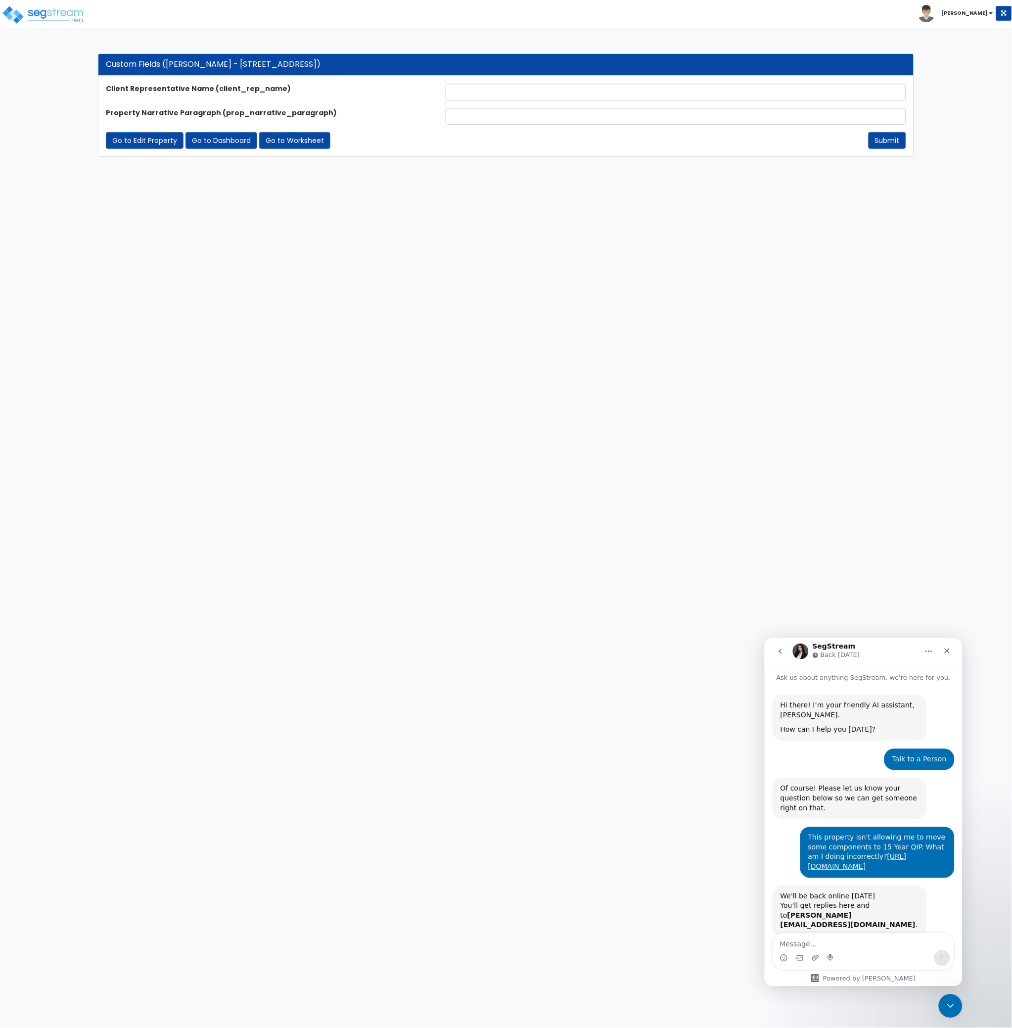
scroll to position [103, 0]
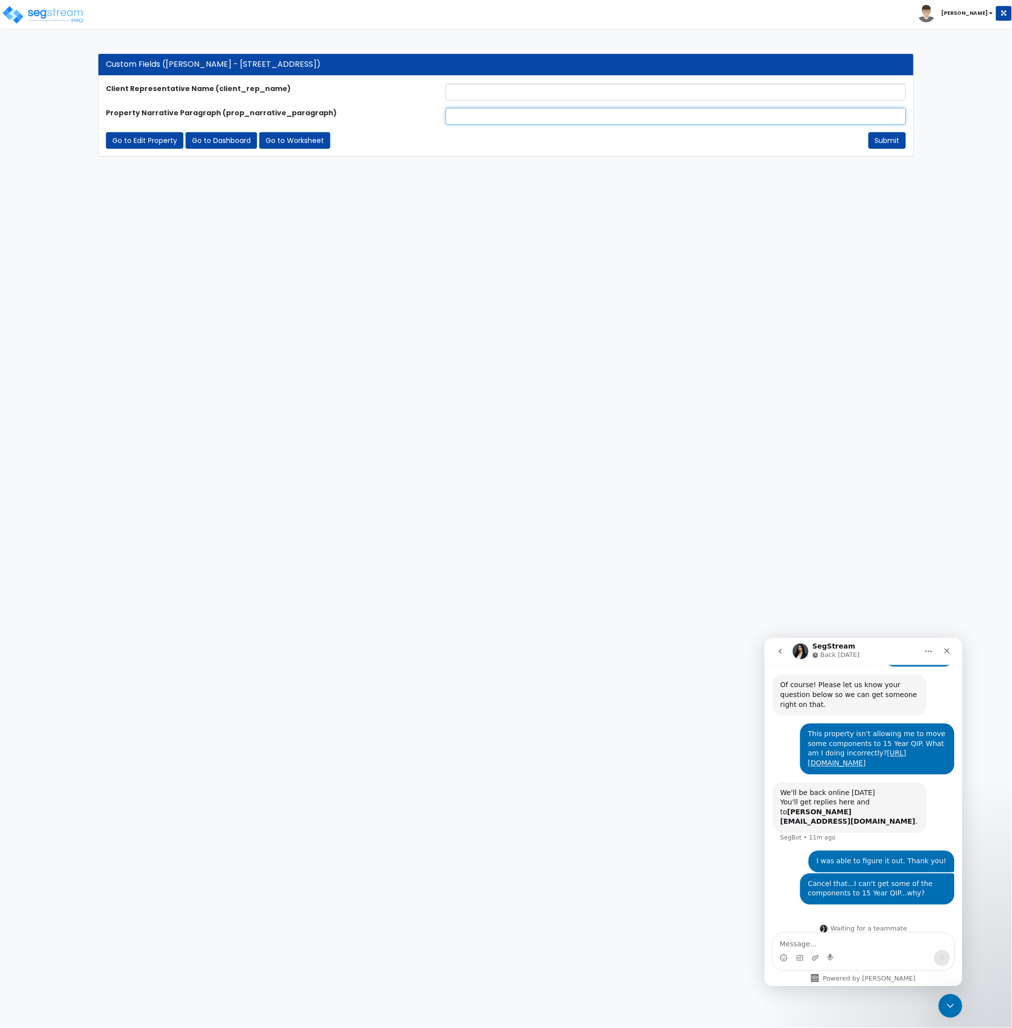
click at [462, 117] on input "text" at bounding box center [676, 116] width 461 height 17
type input "This study focuses on the interior non-structural and cosmetic upgrades, as wel…"
click at [465, 92] on input "text" at bounding box center [676, 92] width 461 height 17
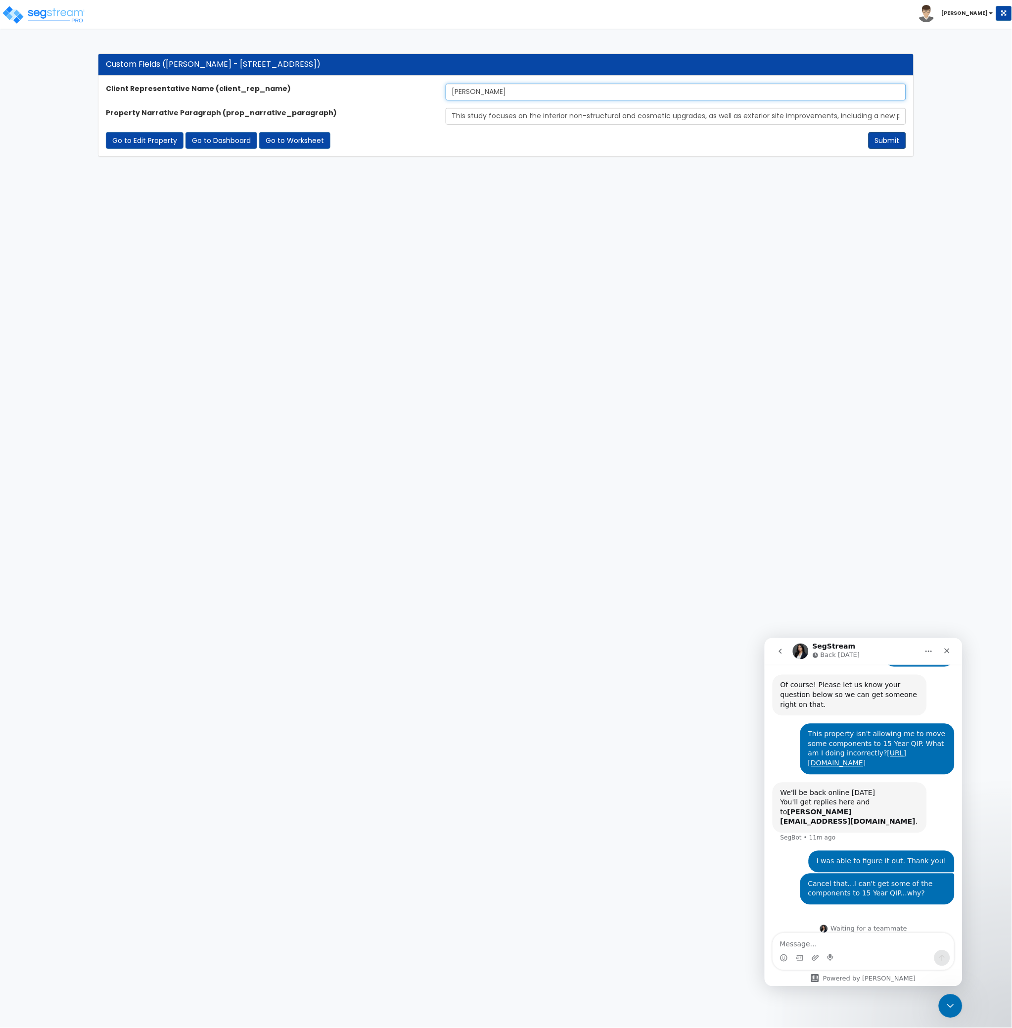
type input "[PERSON_NAME]"
click at [885, 140] on button "Submit" at bounding box center [888, 140] width 38 height 17
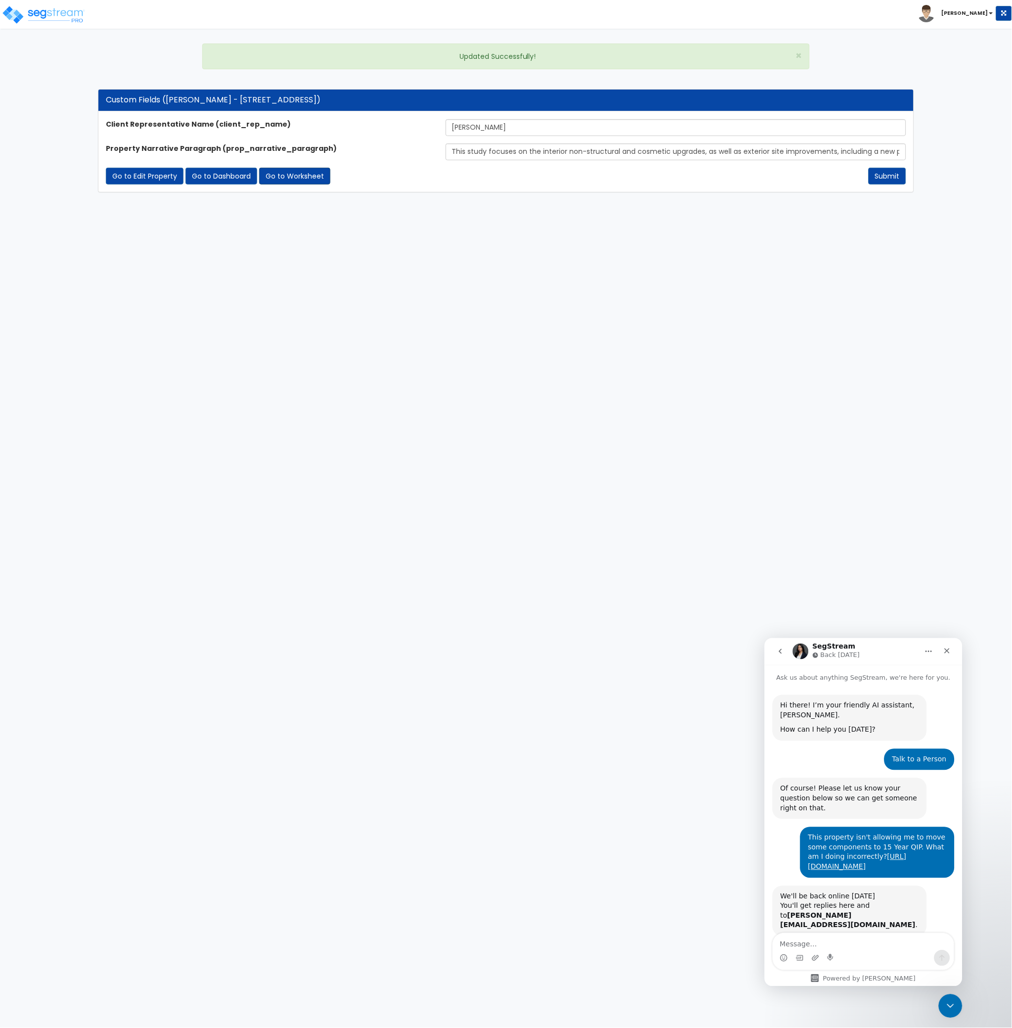
scroll to position [103, 0]
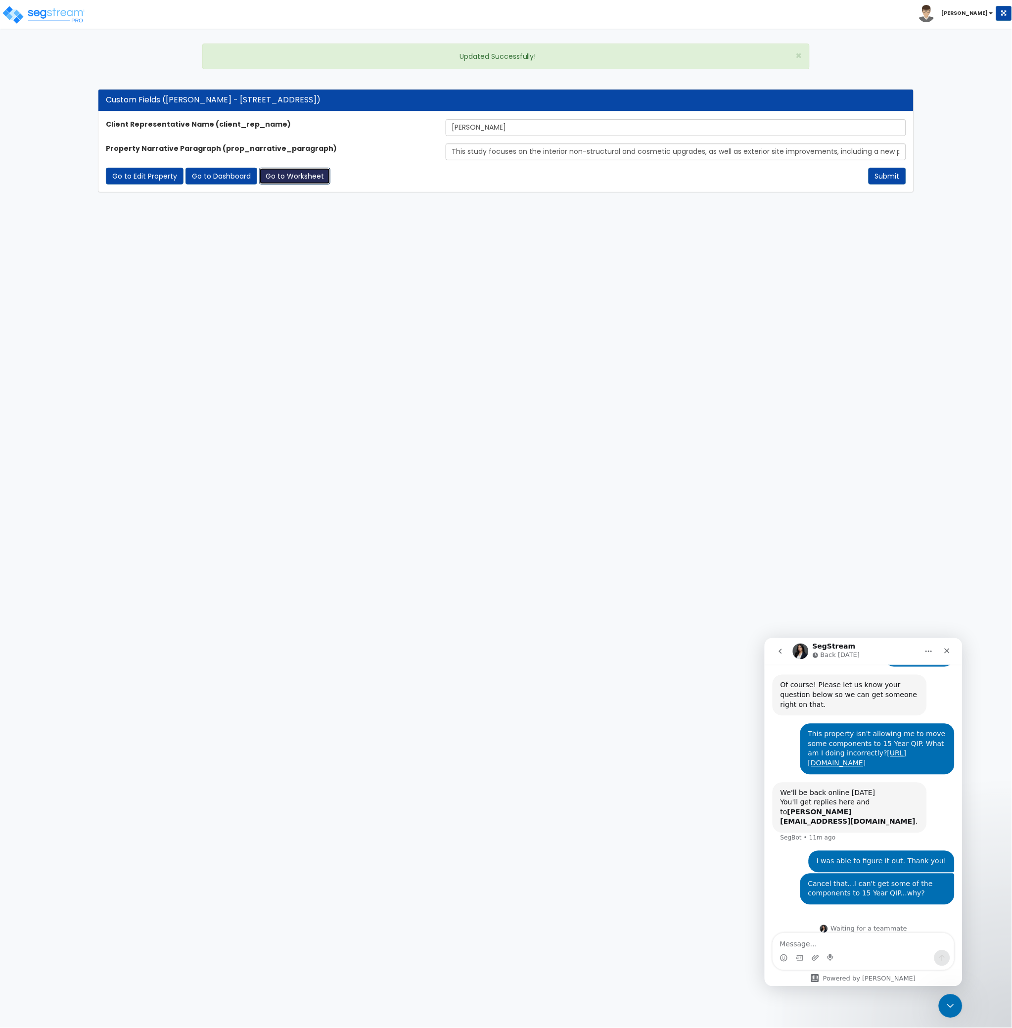
click at [305, 178] on link "Go to Worksheet" at bounding box center [294, 176] width 71 height 17
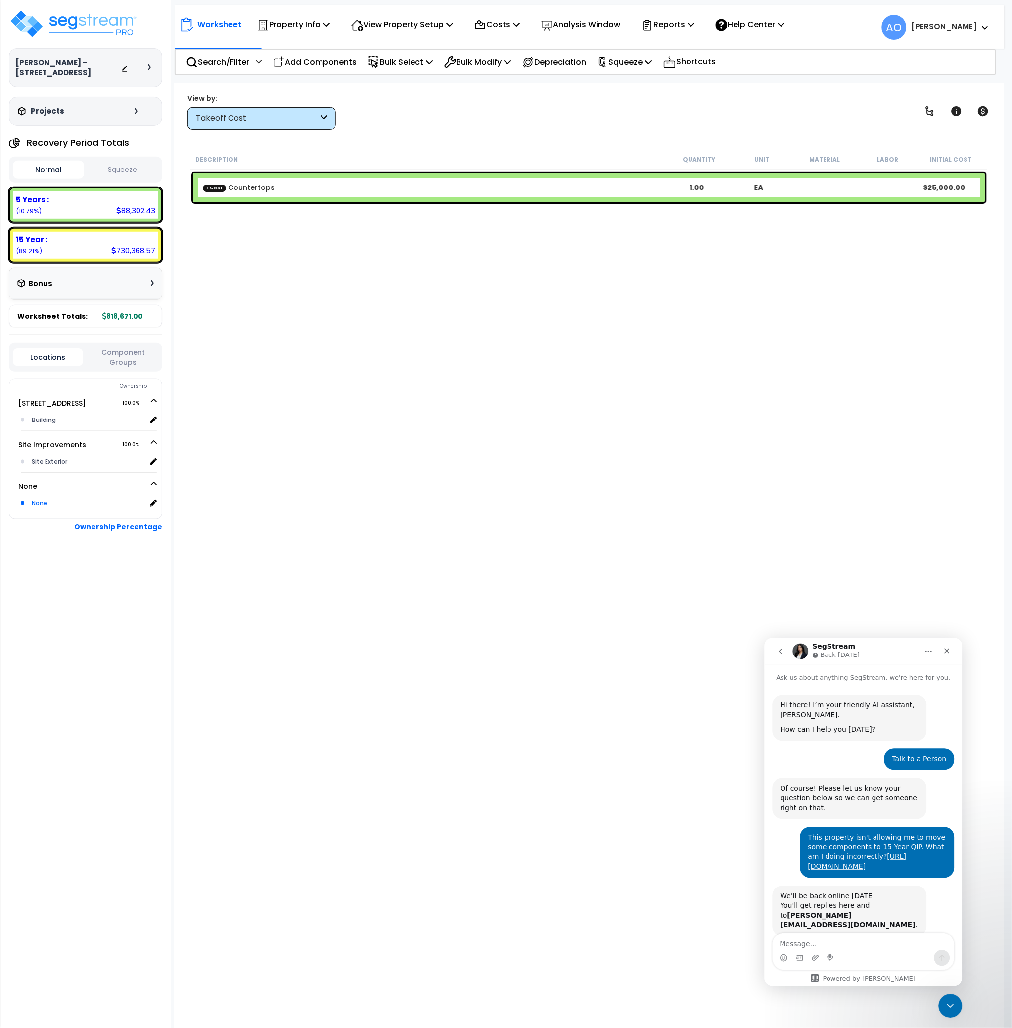
scroll to position [103, 0]
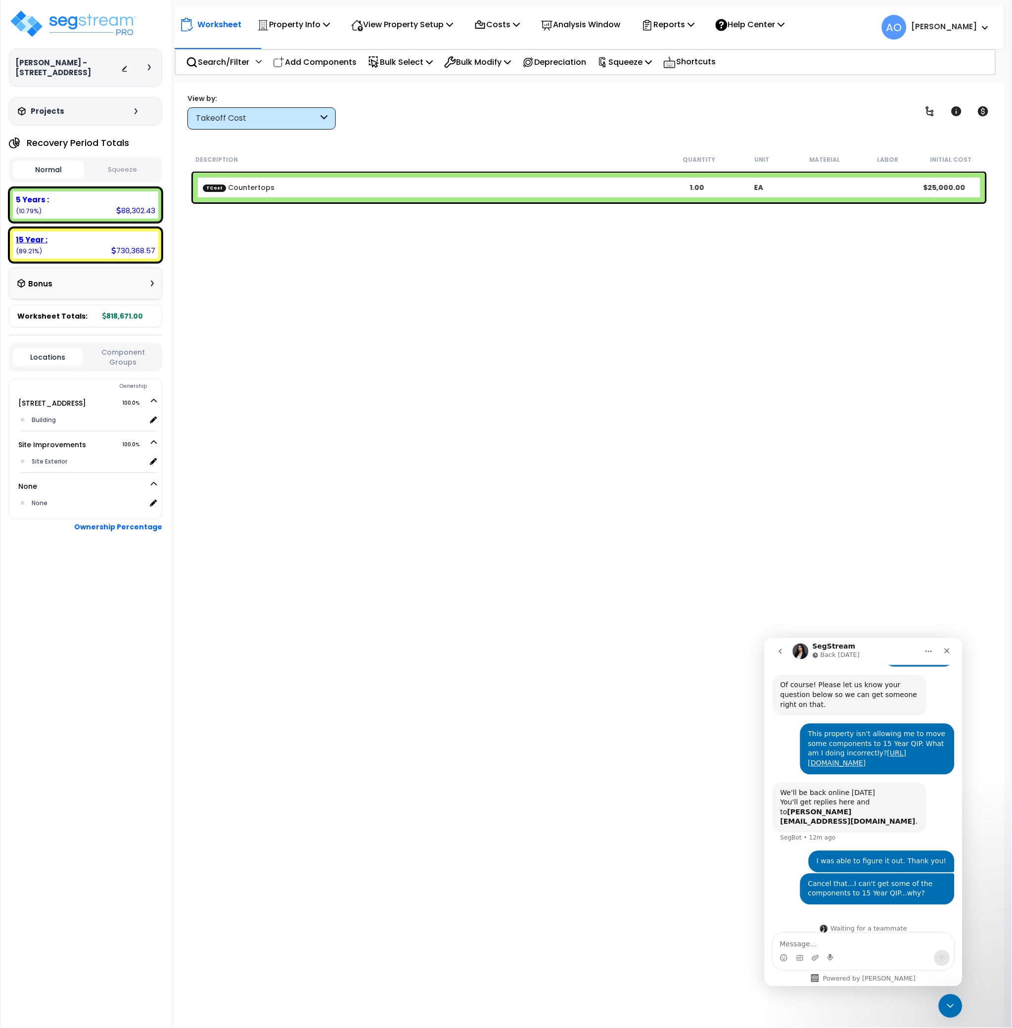
click at [76, 243] on div "15 Year :" at bounding box center [85, 239] width 139 height 10
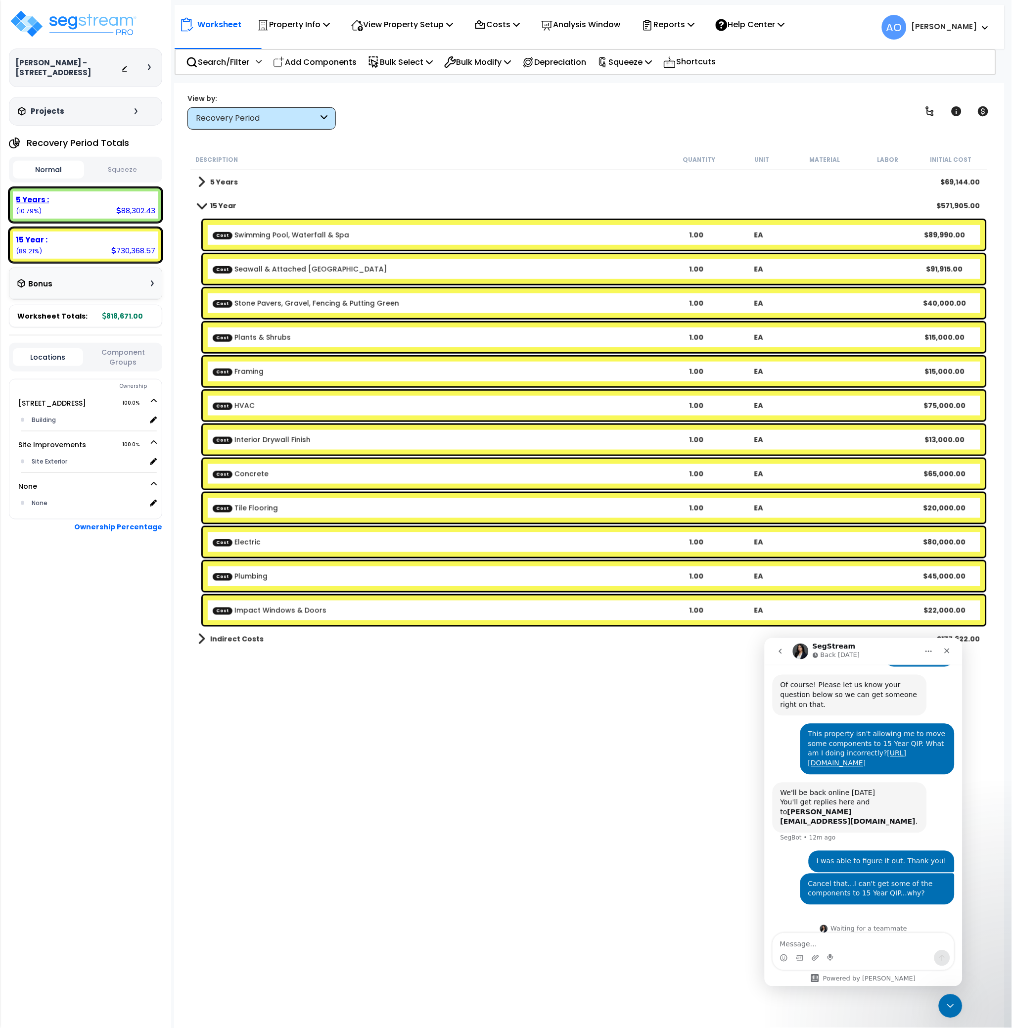
click at [60, 195] on div "5 Years :" at bounding box center [85, 199] width 139 height 10
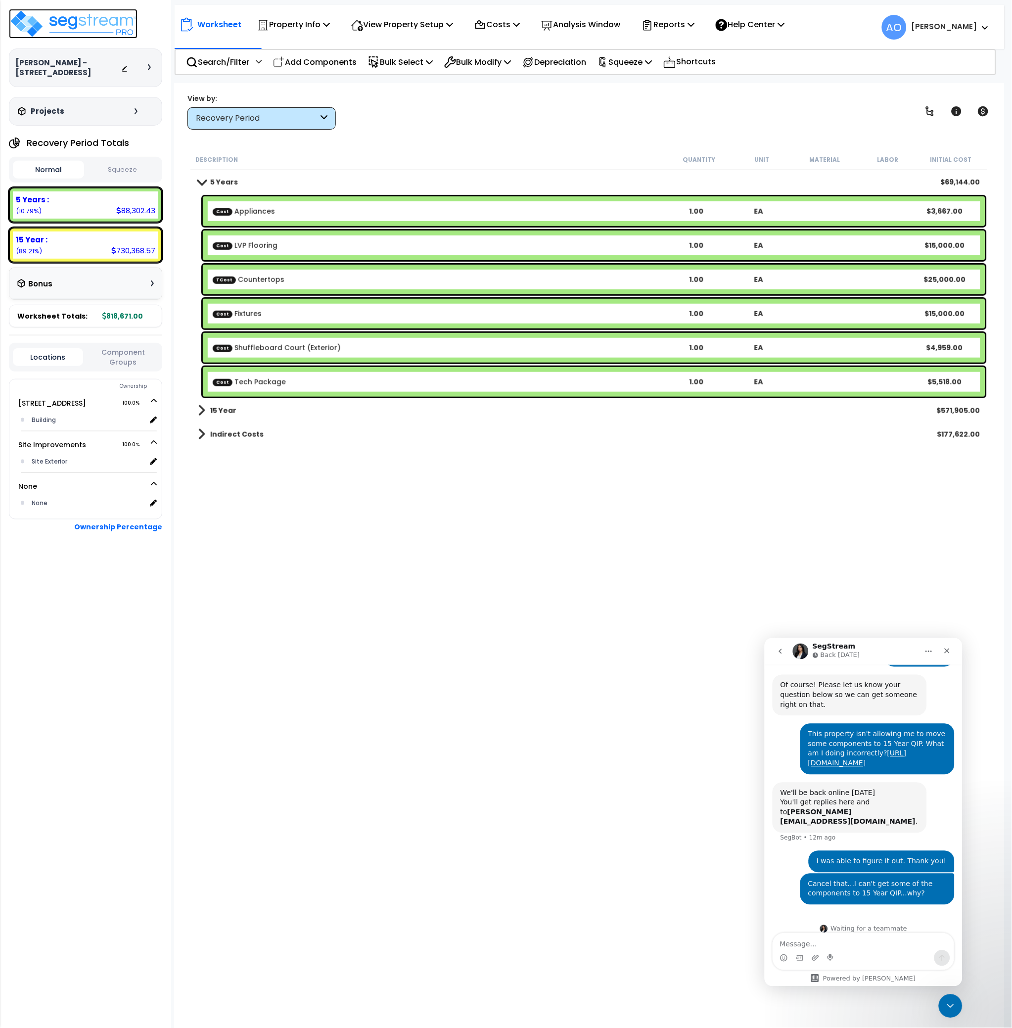
click at [60, 18] on img at bounding box center [73, 24] width 129 height 30
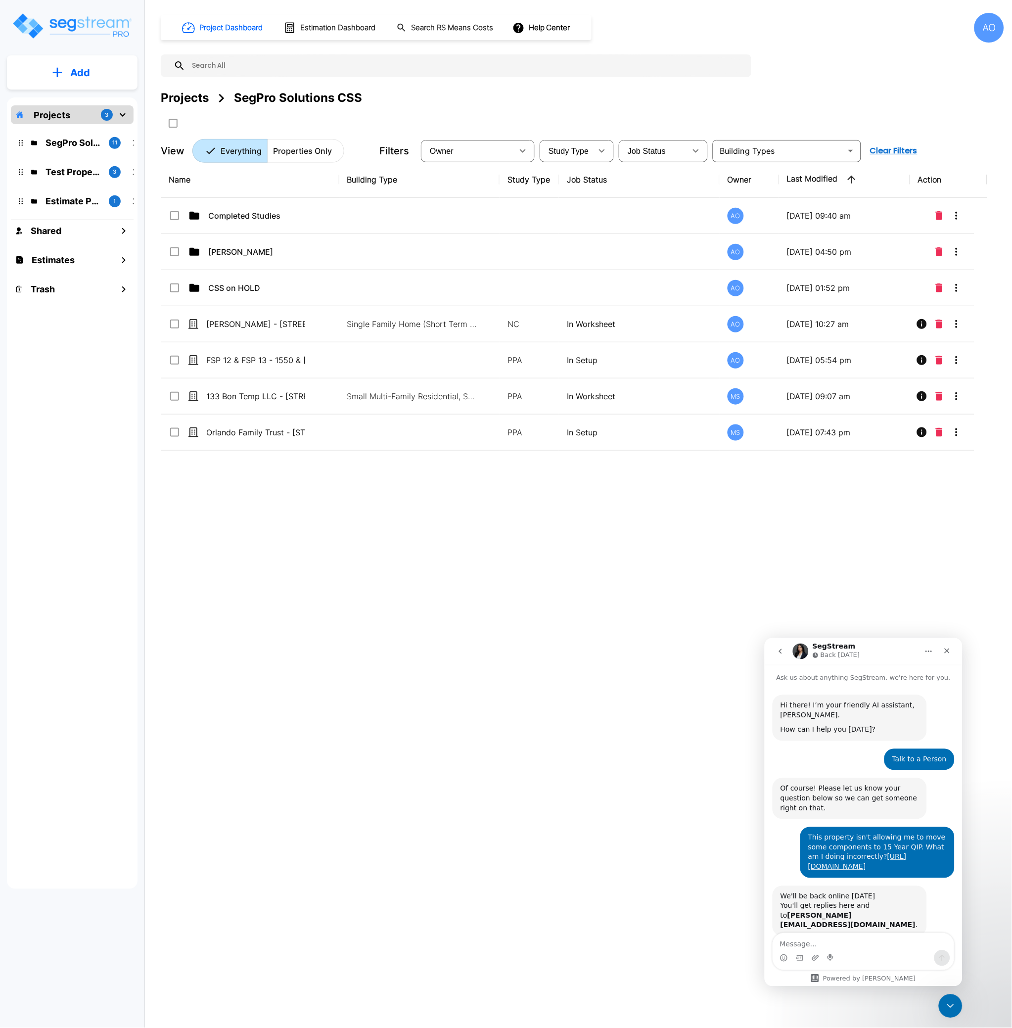
scroll to position [103, 0]
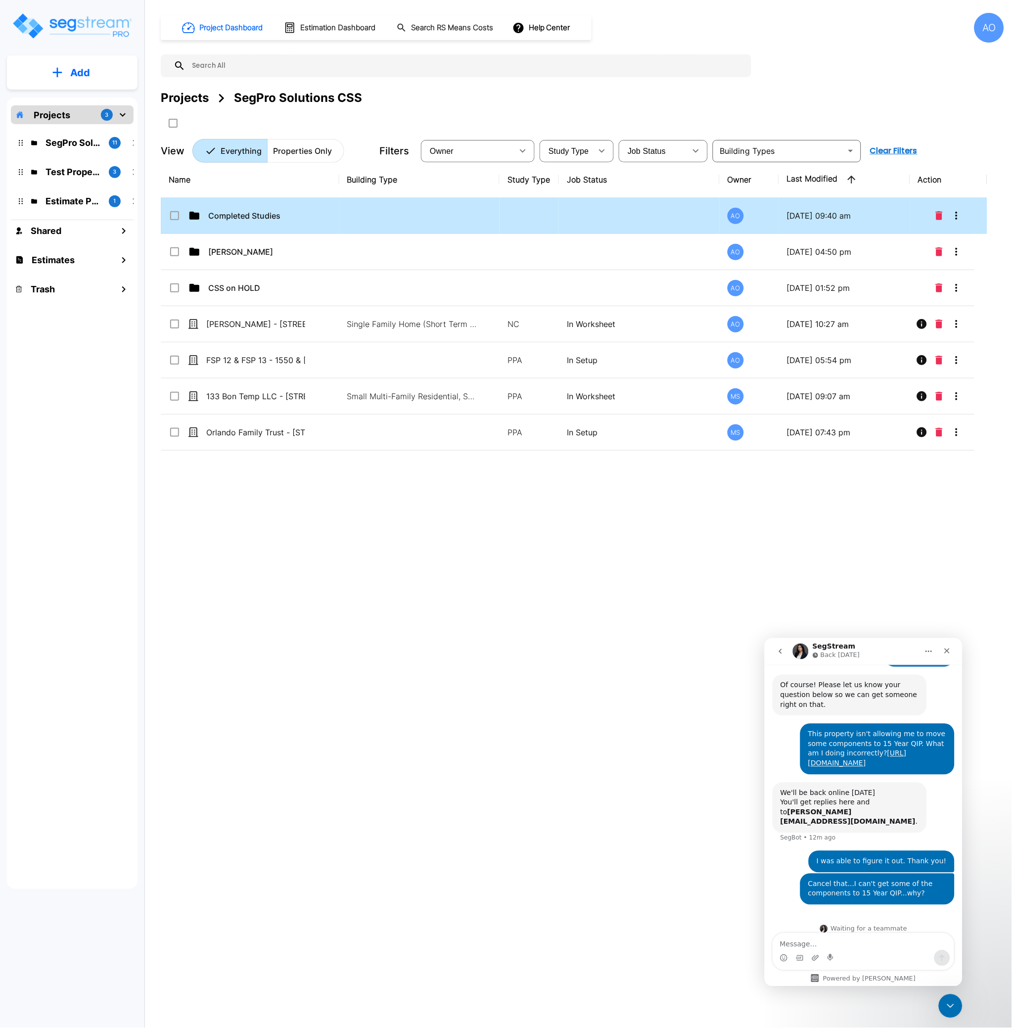
click at [223, 222] on td "Completed Studies" at bounding box center [250, 216] width 179 height 36
checkbox input "true"
click at [223, 222] on td "Completed Studies" at bounding box center [250, 216] width 179 height 36
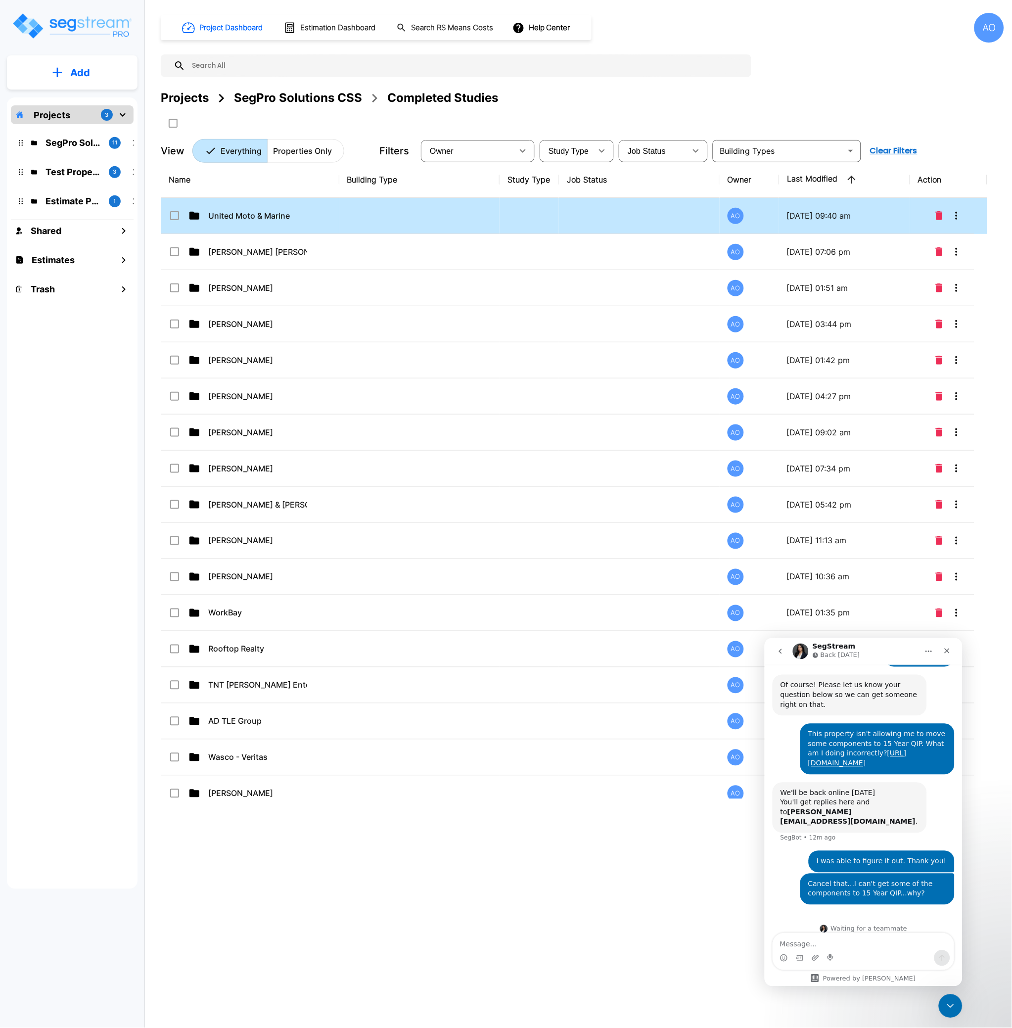
click at [269, 214] on p "United Moto & Marine" at bounding box center [257, 216] width 99 height 12
click at [268, 214] on p "United Moto & Marine" at bounding box center [257, 216] width 99 height 12
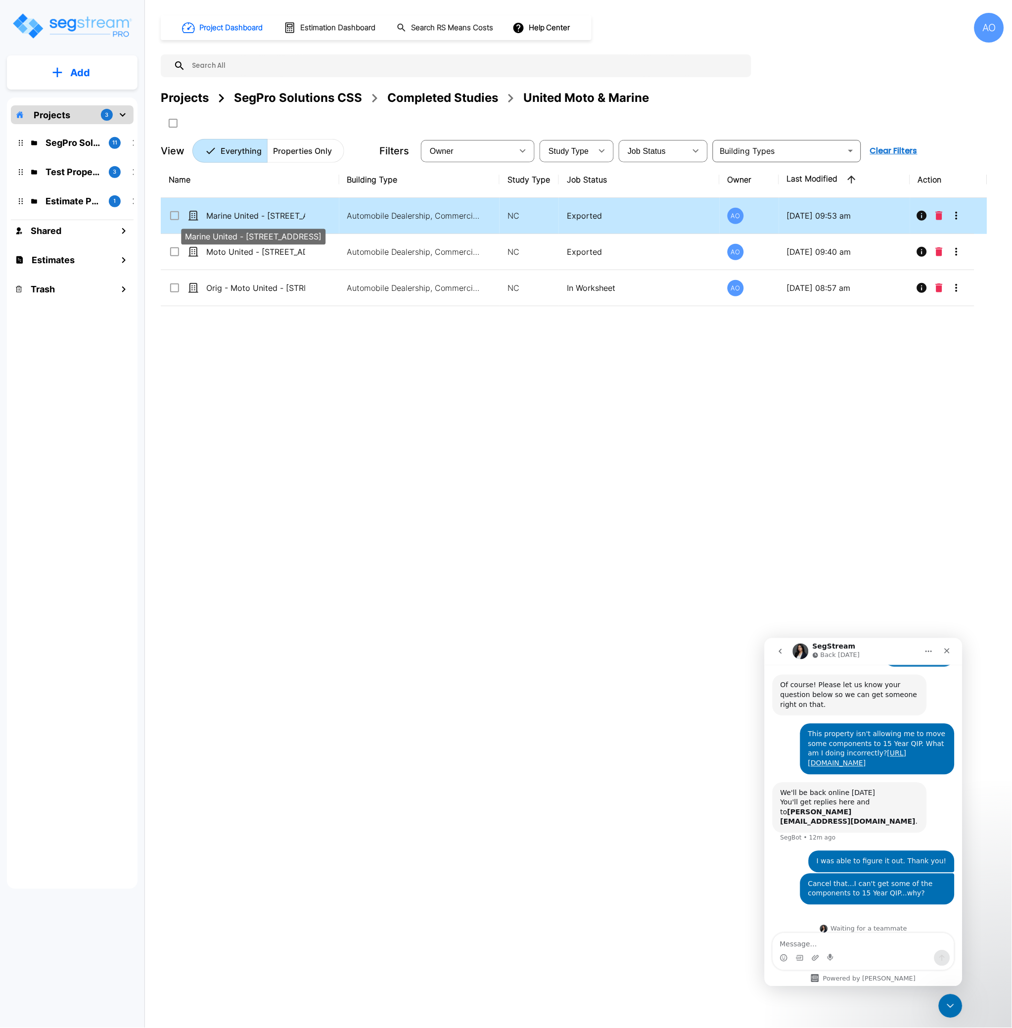
click at [271, 218] on p "Marine United - [STREET_ADDRESS]" at bounding box center [255, 216] width 99 height 12
checkbox input "true"
click at [271, 218] on p "Marine United - [STREET_ADDRESS]" at bounding box center [255, 216] width 99 height 12
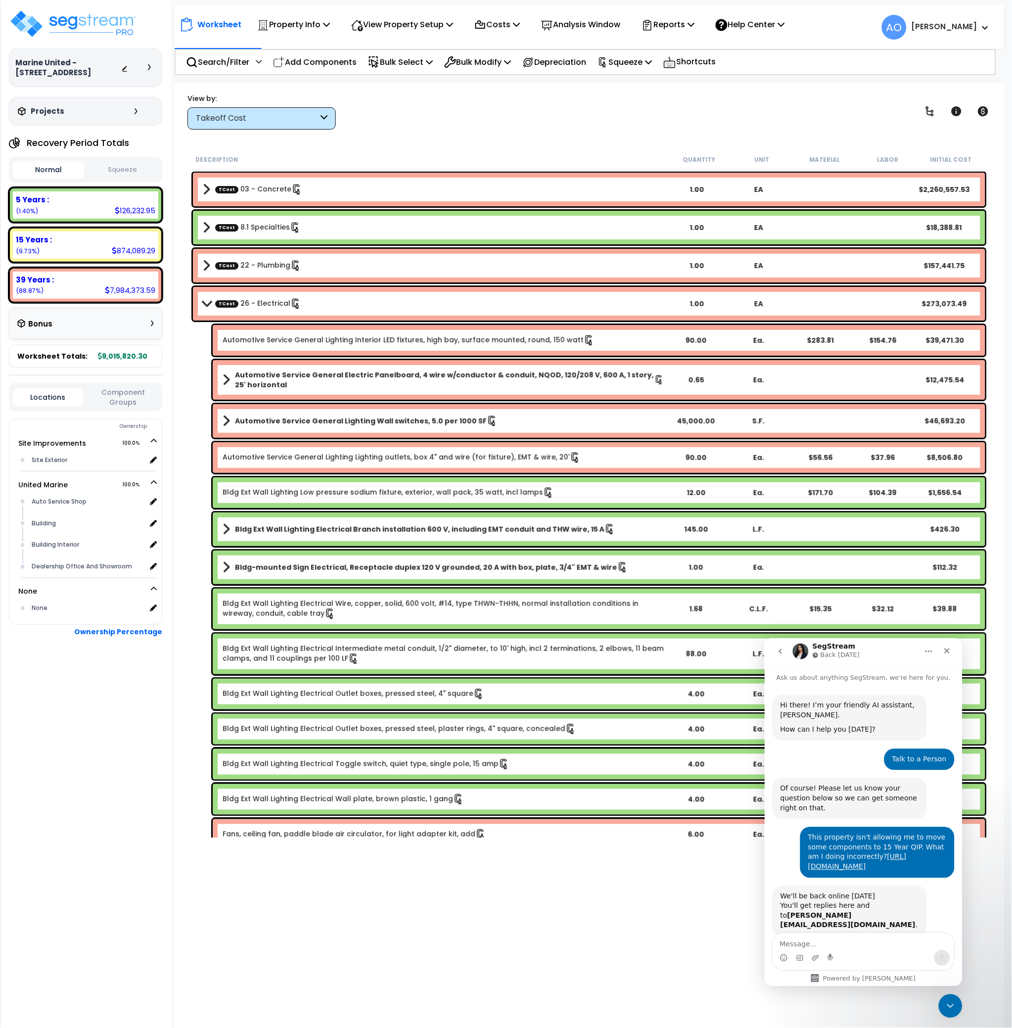
scroll to position [103, 0]
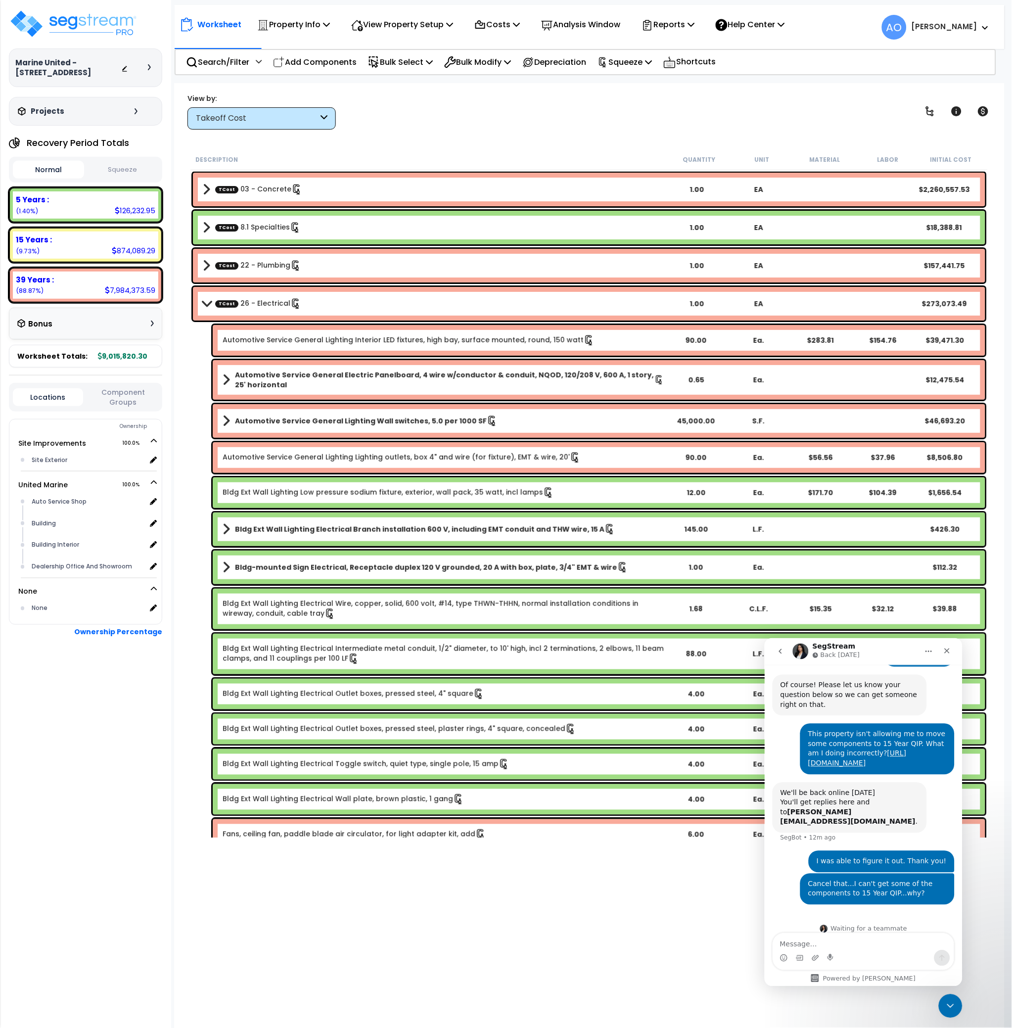
click at [114, 166] on button "Squeeze" at bounding box center [122, 169] width 71 height 17
click at [90, 24] on img at bounding box center [73, 24] width 129 height 30
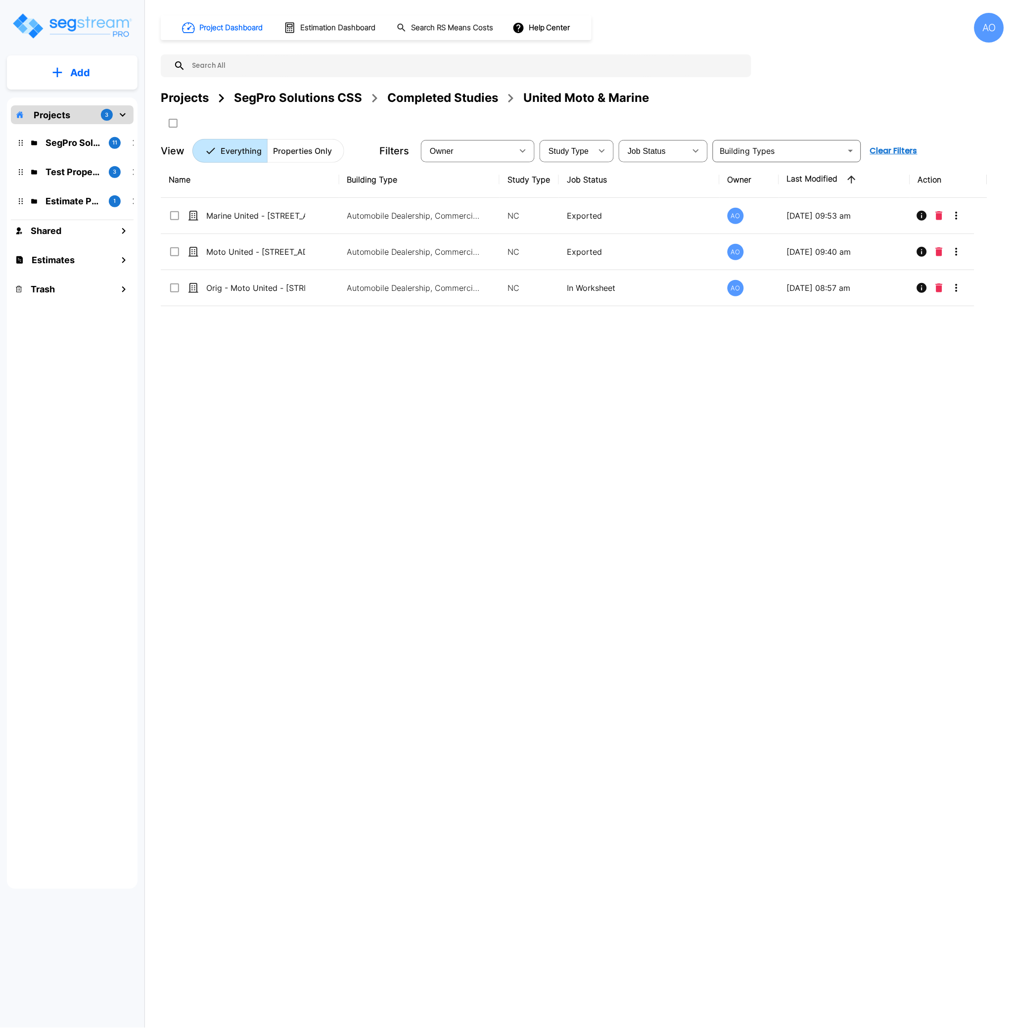
click at [388, 466] on div "Name Building Type Study Type Job Status Owner Last Modified Action Marine Unit…" at bounding box center [574, 480] width 827 height 637
click at [421, 101] on div "Completed Studies" at bounding box center [442, 98] width 111 height 18
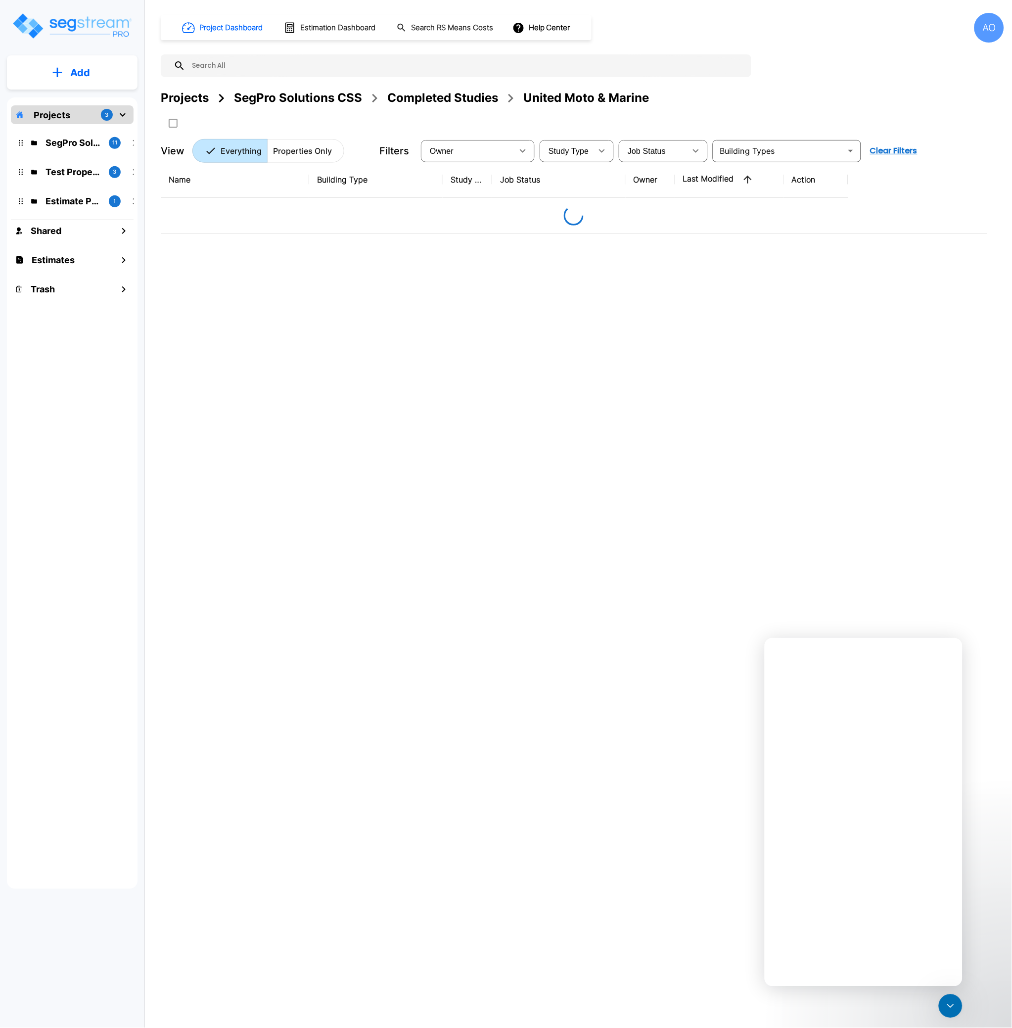
click at [281, 95] on div "SegPro Solutions CSS" at bounding box center [298, 98] width 128 height 18
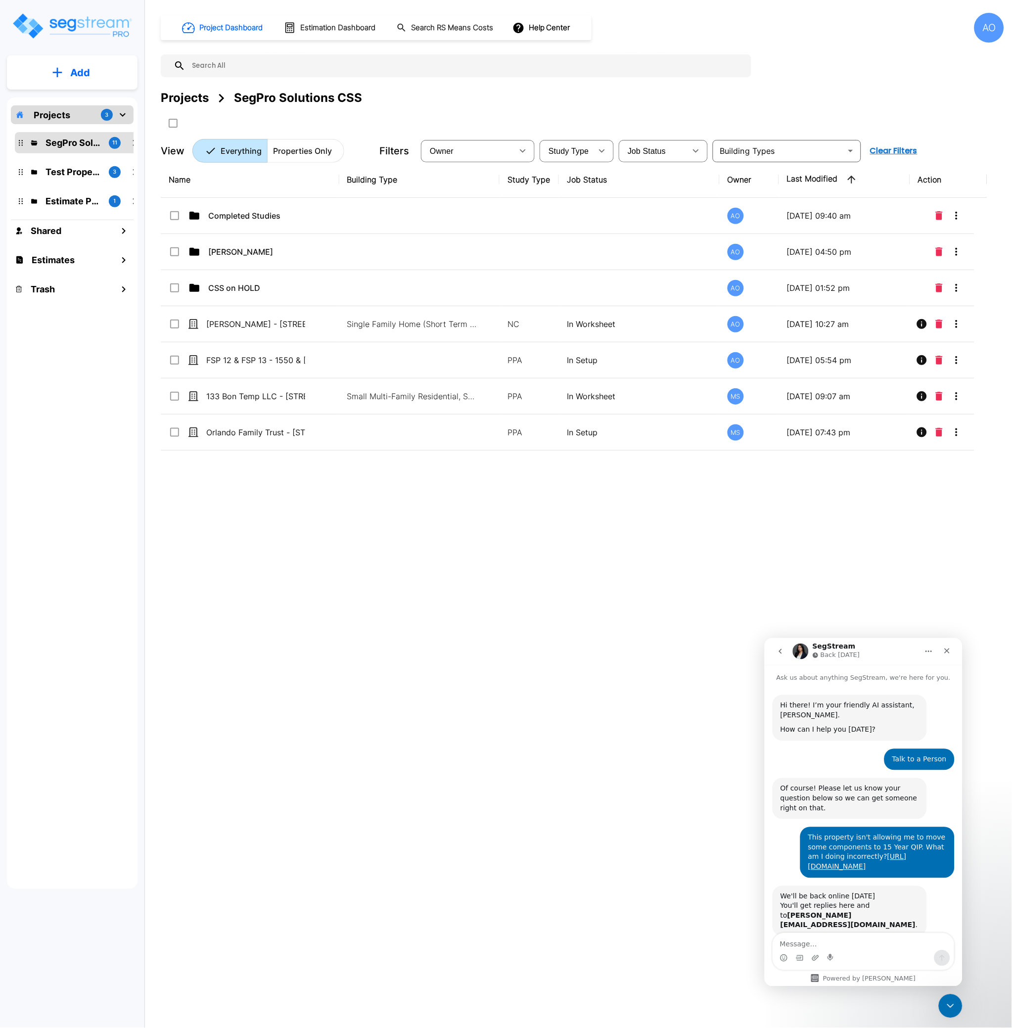
scroll to position [103, 0]
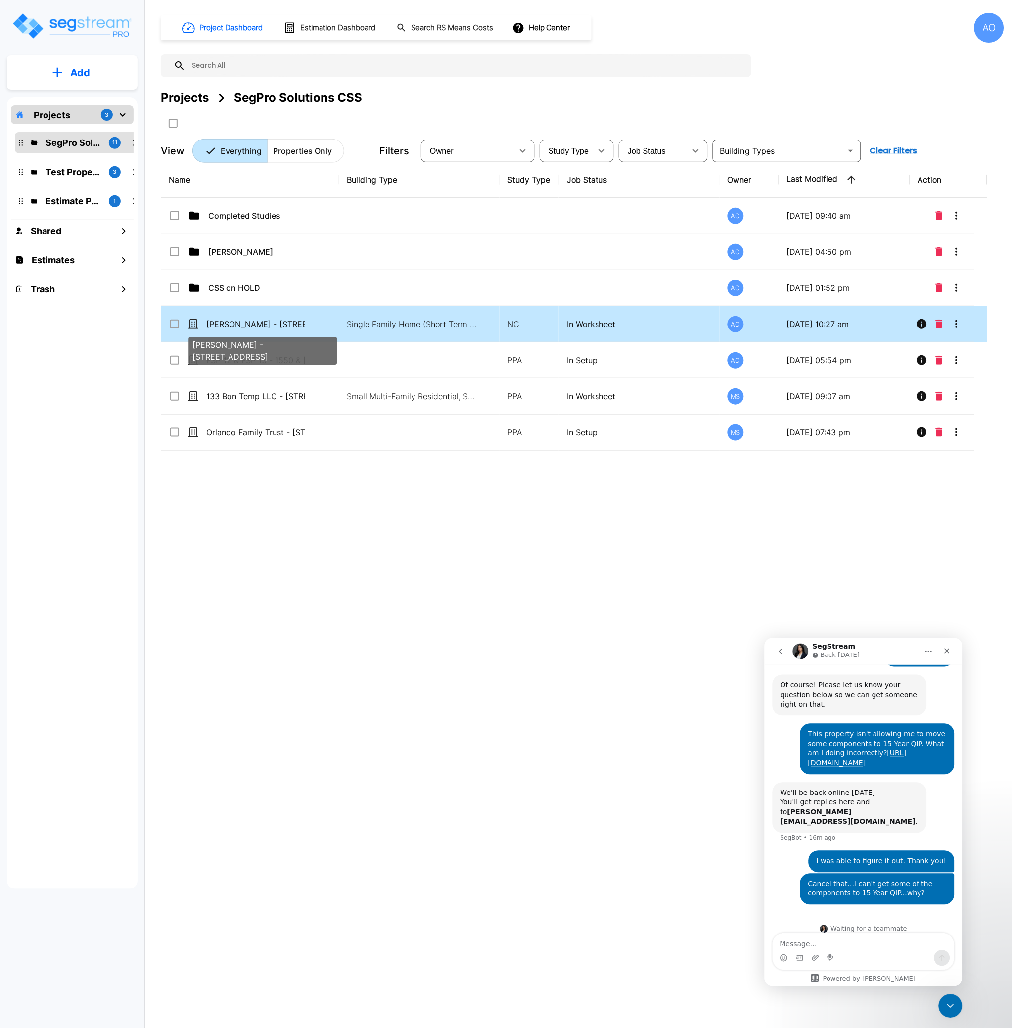
click at [268, 320] on p "Eric Young - 600 East 63rd Street" at bounding box center [255, 324] width 99 height 12
checkbox input "true"
click at [268, 320] on p "[PERSON_NAME] - [STREET_ADDRESS]" at bounding box center [255, 324] width 99 height 12
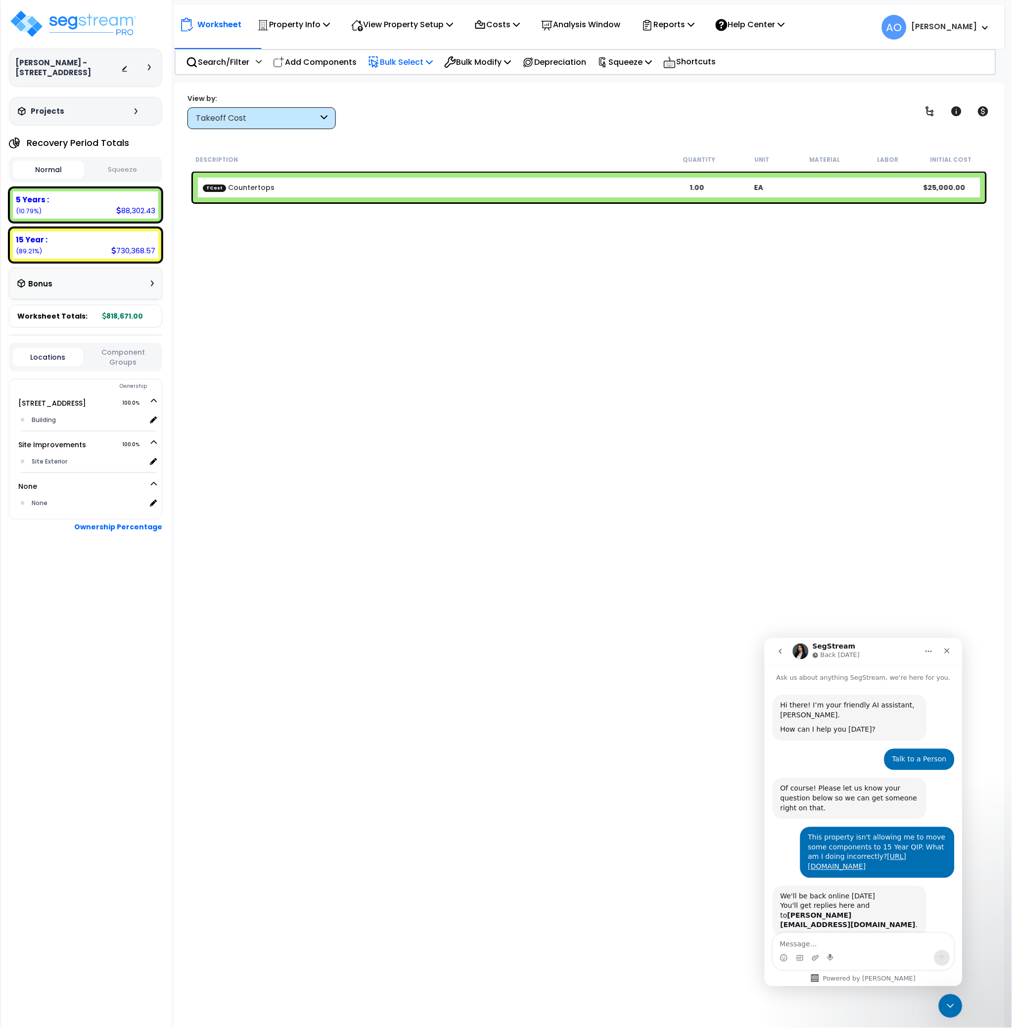
scroll to position [103, 0]
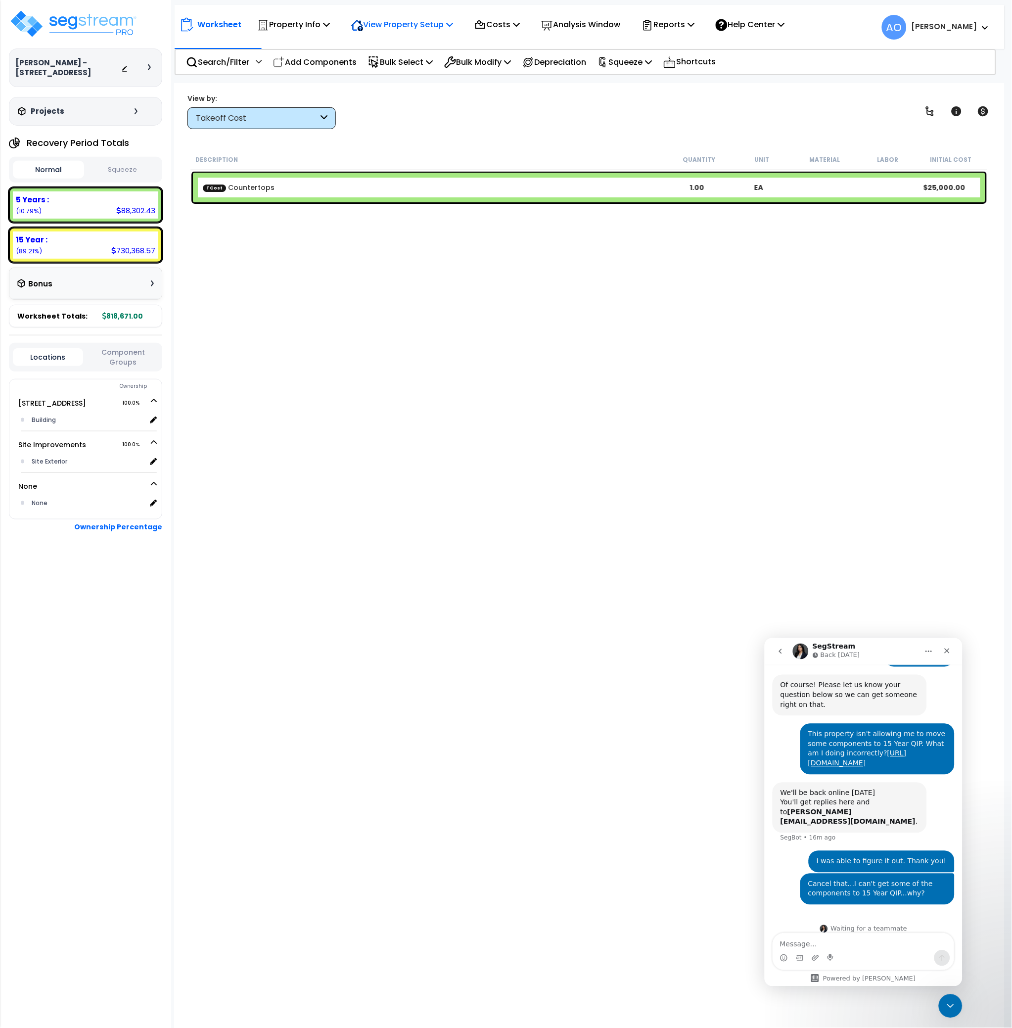
click at [367, 24] on p "View Property Setup" at bounding box center [402, 24] width 102 height 13
click at [303, 26] on p "Property Info" at bounding box center [293, 24] width 73 height 13
click at [300, 111] on link "Clone property" at bounding box center [301, 109] width 98 height 20
click at [93, 30] on img at bounding box center [73, 24] width 129 height 30
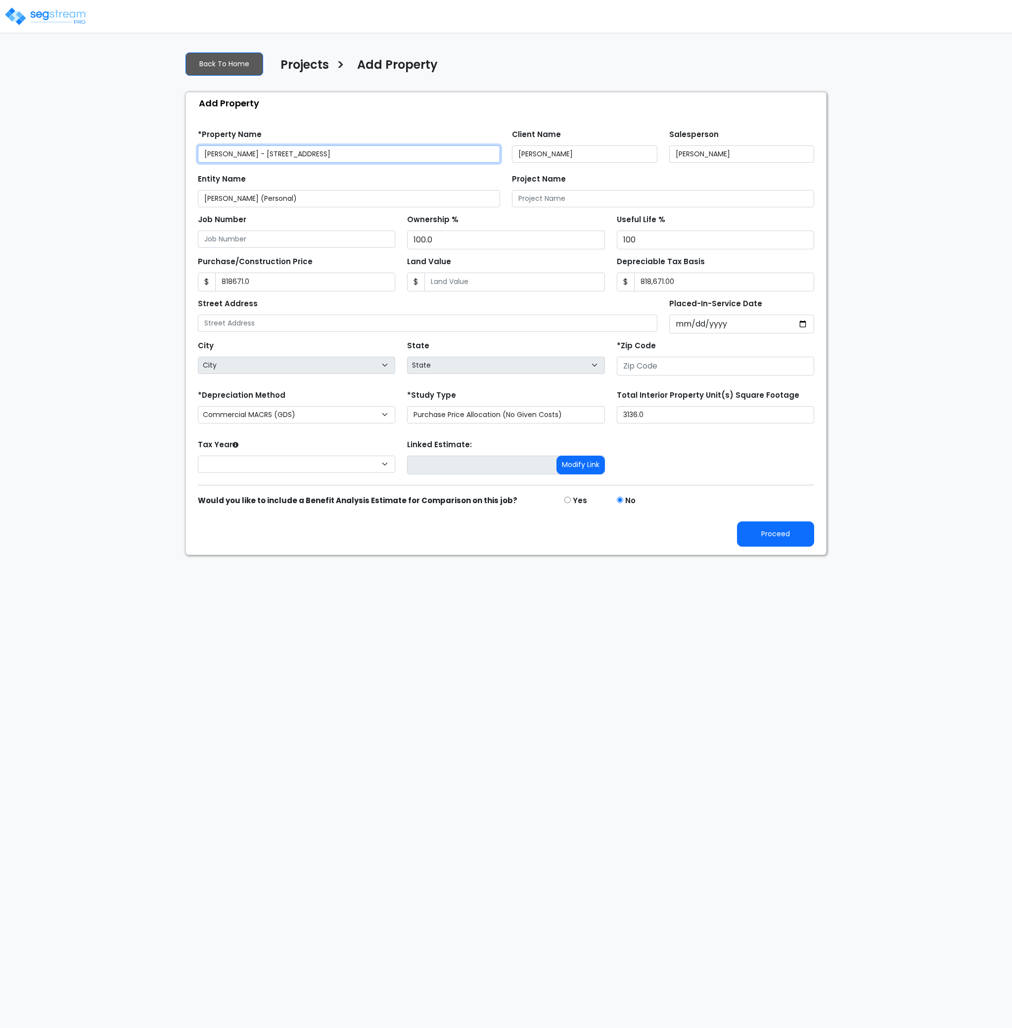
type input "None"
type input "818,671.0"
type input "818,671.00"
type input "[STREET_ADDRESS]"
type input "33050"
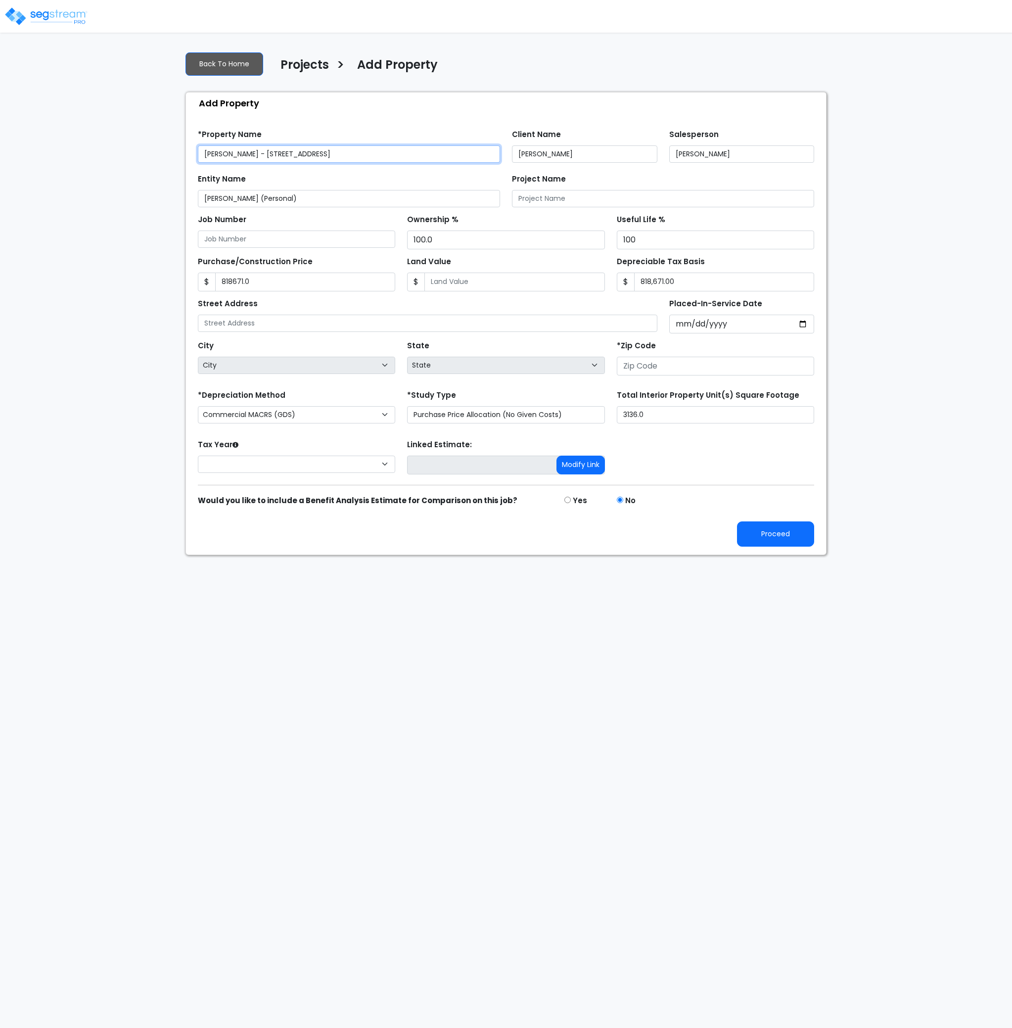
select select "CM(Q_5"
select select "NEW"
select select "2025"
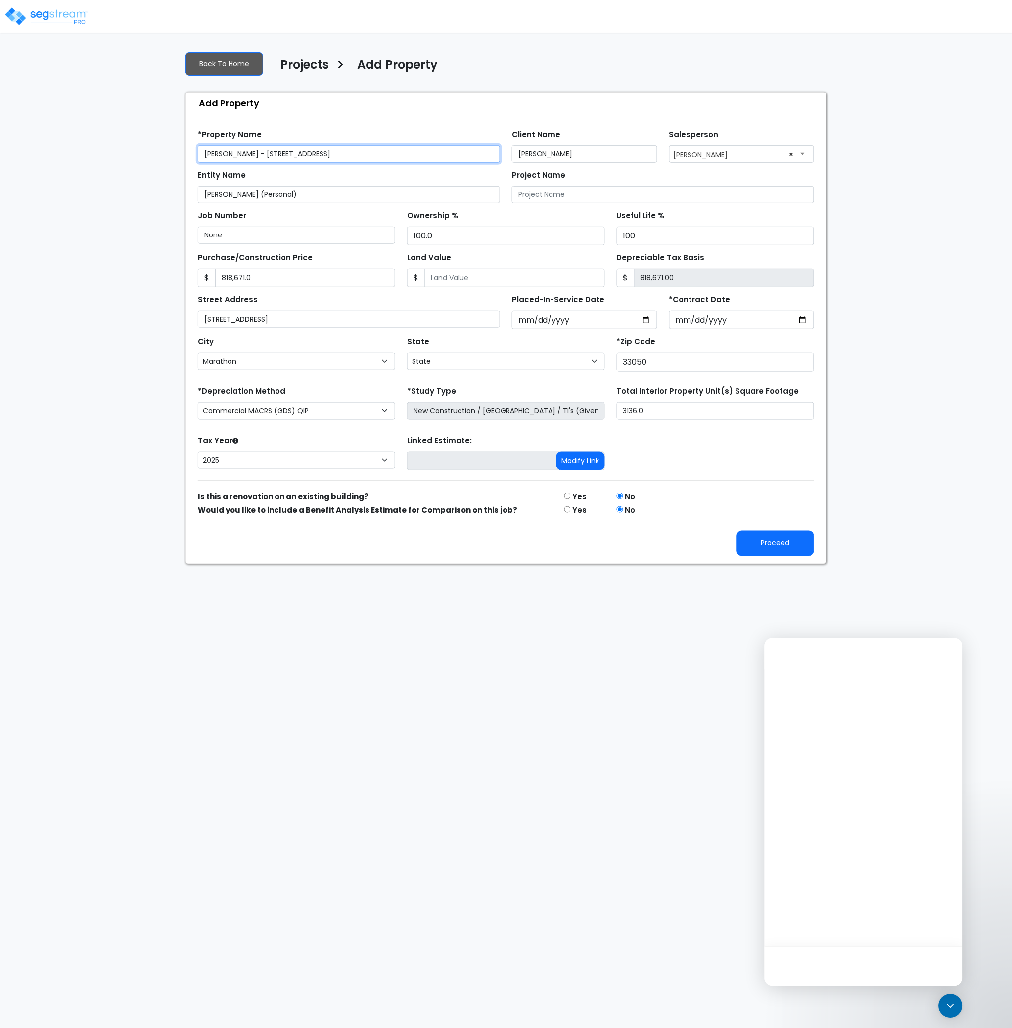
select select "FL"
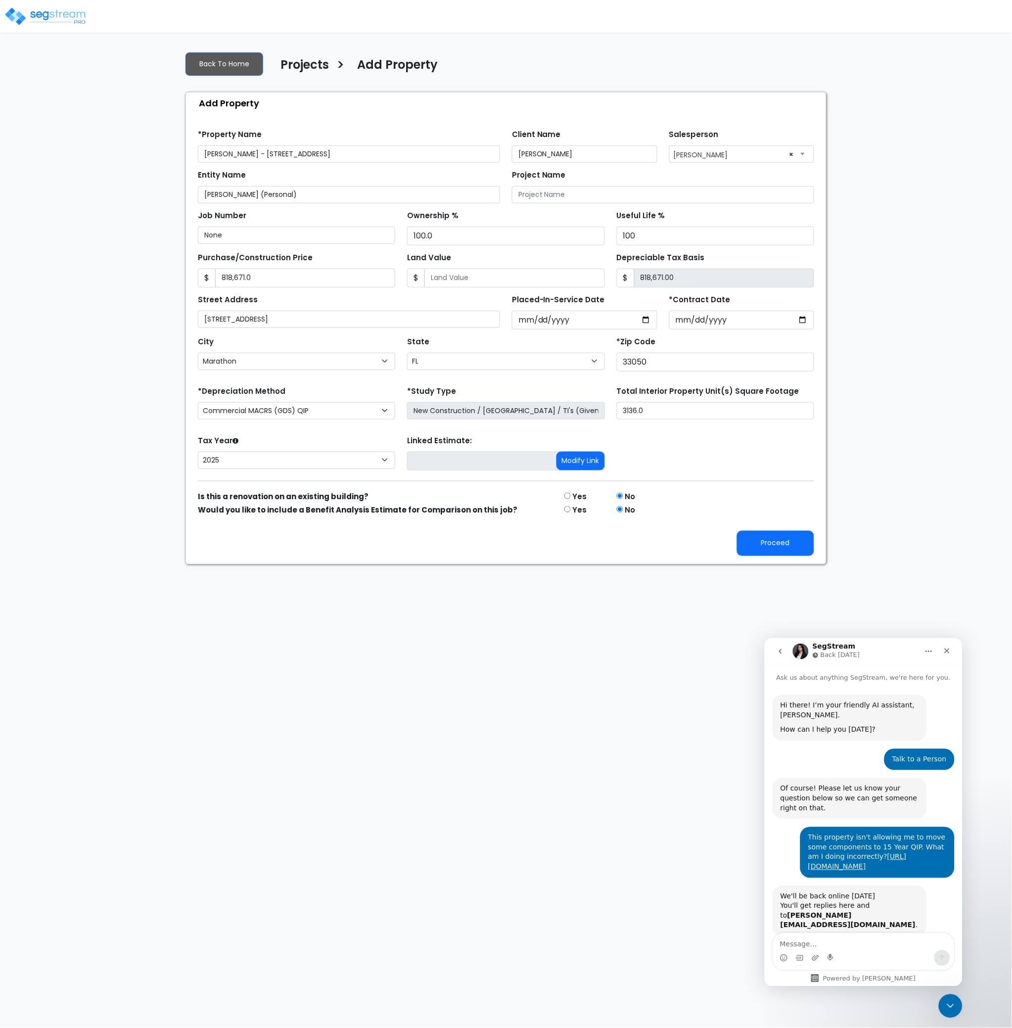
scroll to position [103, 0]
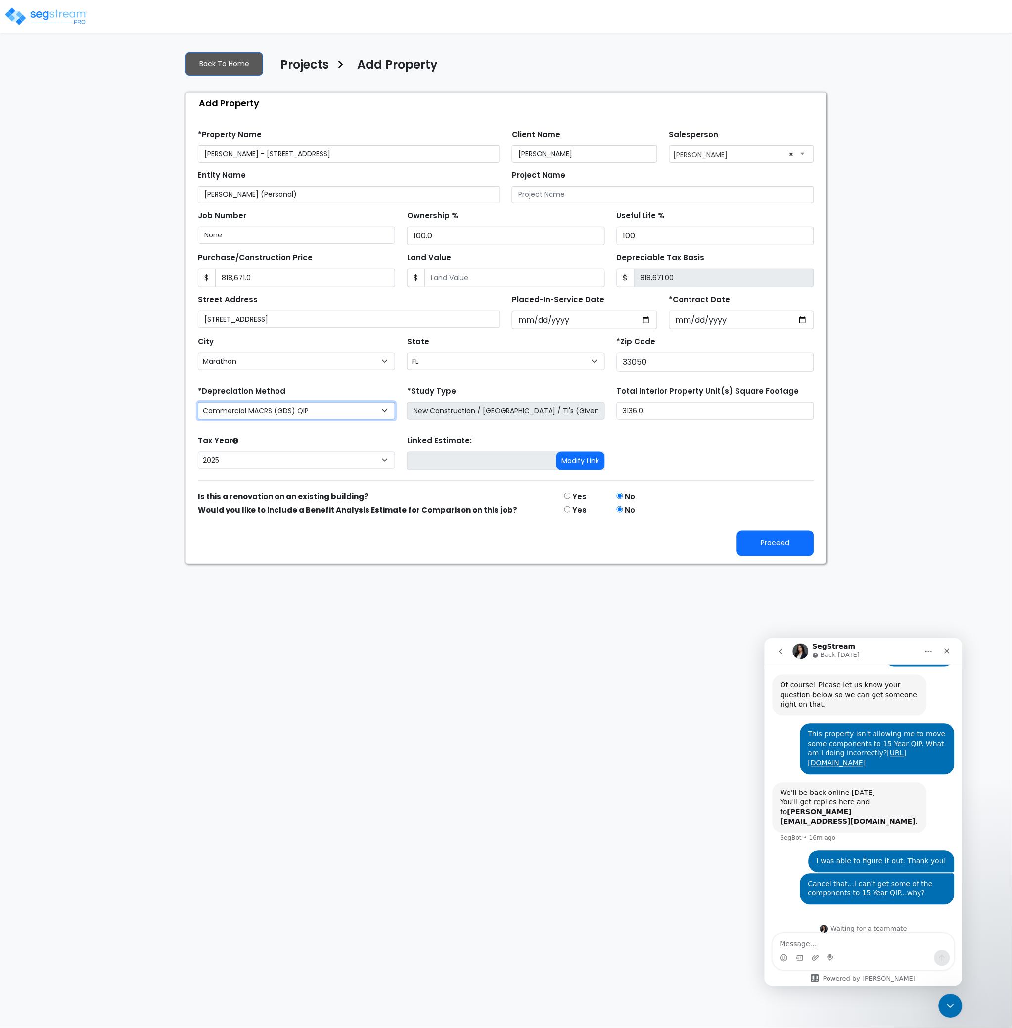
click at [345, 410] on select "Commercial MACRS (GDS) Residential Rental MACRS (GDS) Commercial MACRS (GDS) QIP" at bounding box center [296, 410] width 197 height 17
click at [198, 402] on select "Commercial MACRS (GDS) Residential Rental MACRS (GDS) Commercial MACRS (GDS) QIP" at bounding box center [296, 410] width 197 height 17
click at [517, 426] on form "*Property Name [PERSON_NAME] - [STREET_ADDRESS] Client Name [PERSON_NAME] Sales…" at bounding box center [506, 339] width 616 height 434
click at [770, 545] on button "Proceed" at bounding box center [775, 543] width 77 height 25
type input "818671"
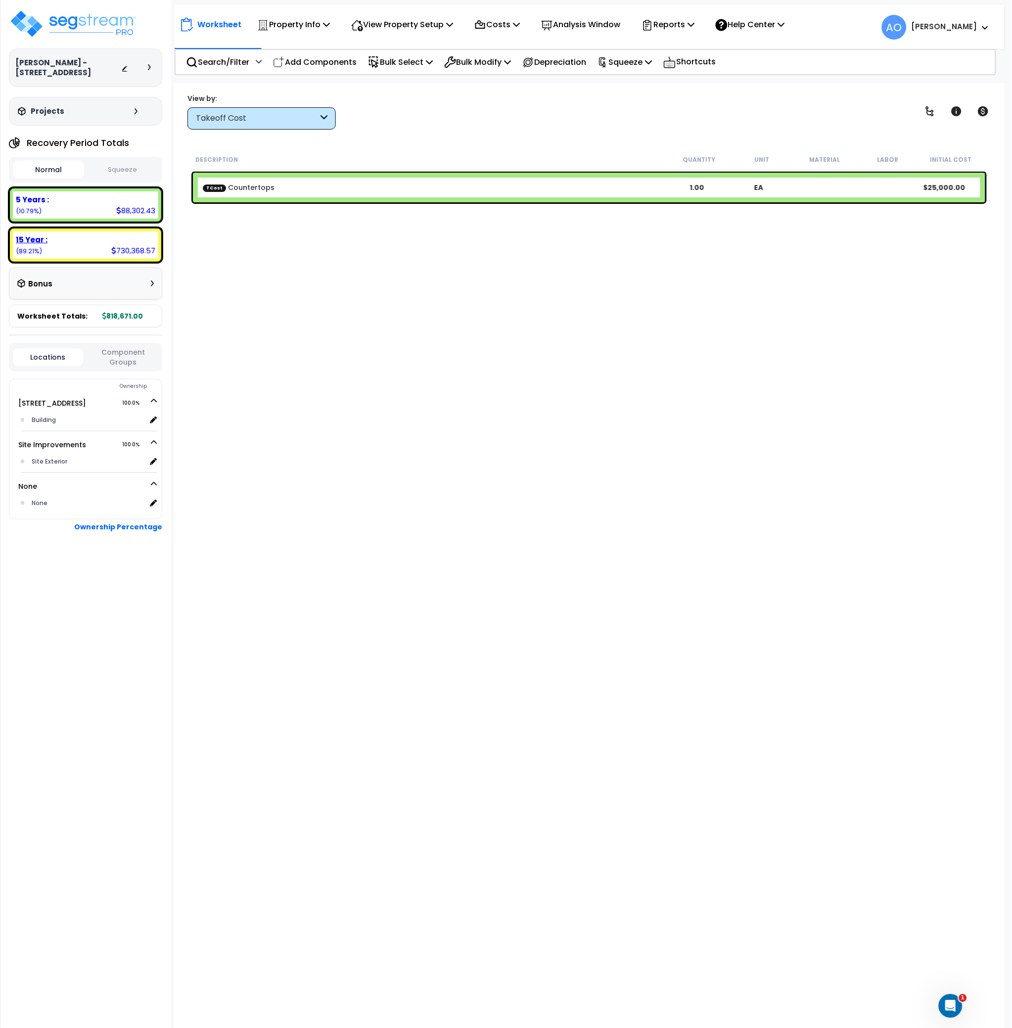
click at [25, 242] on b "15 Year :" at bounding box center [32, 239] width 32 height 10
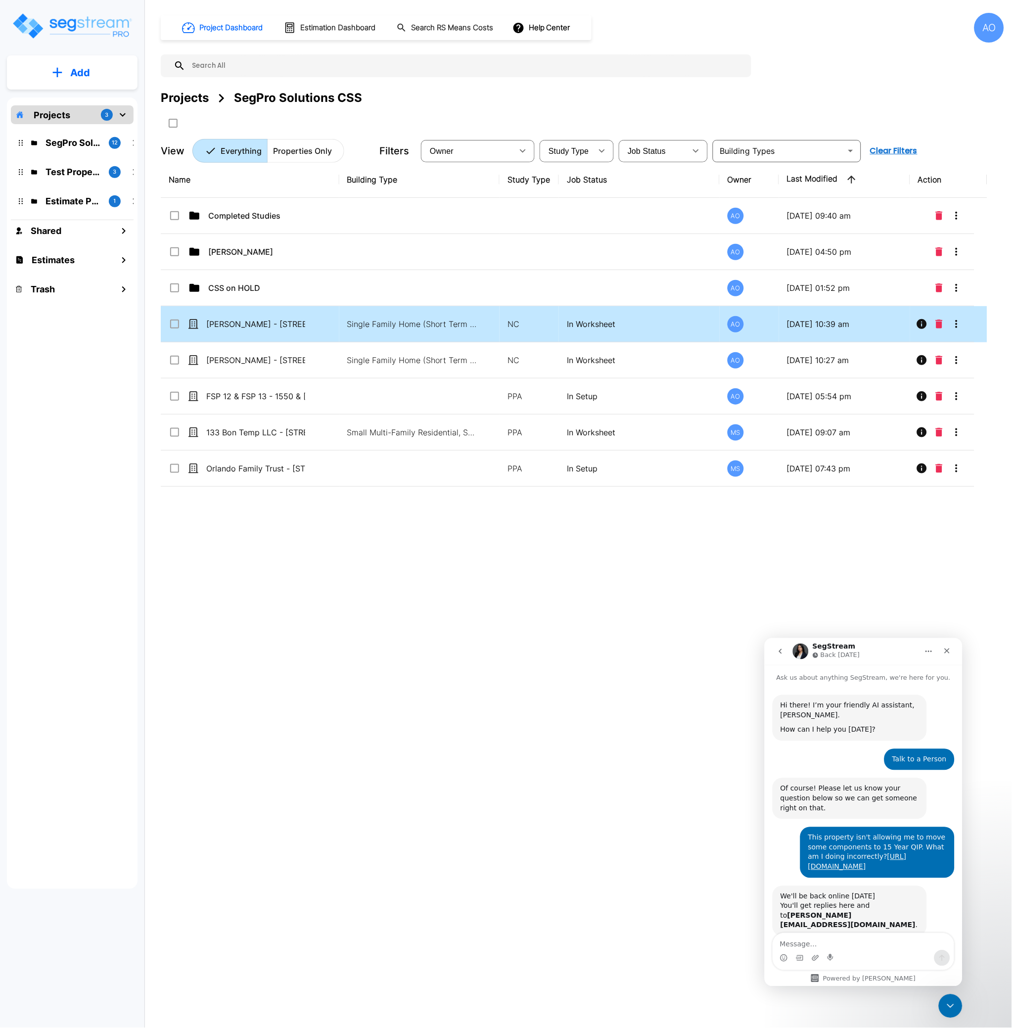
scroll to position [103, 0]
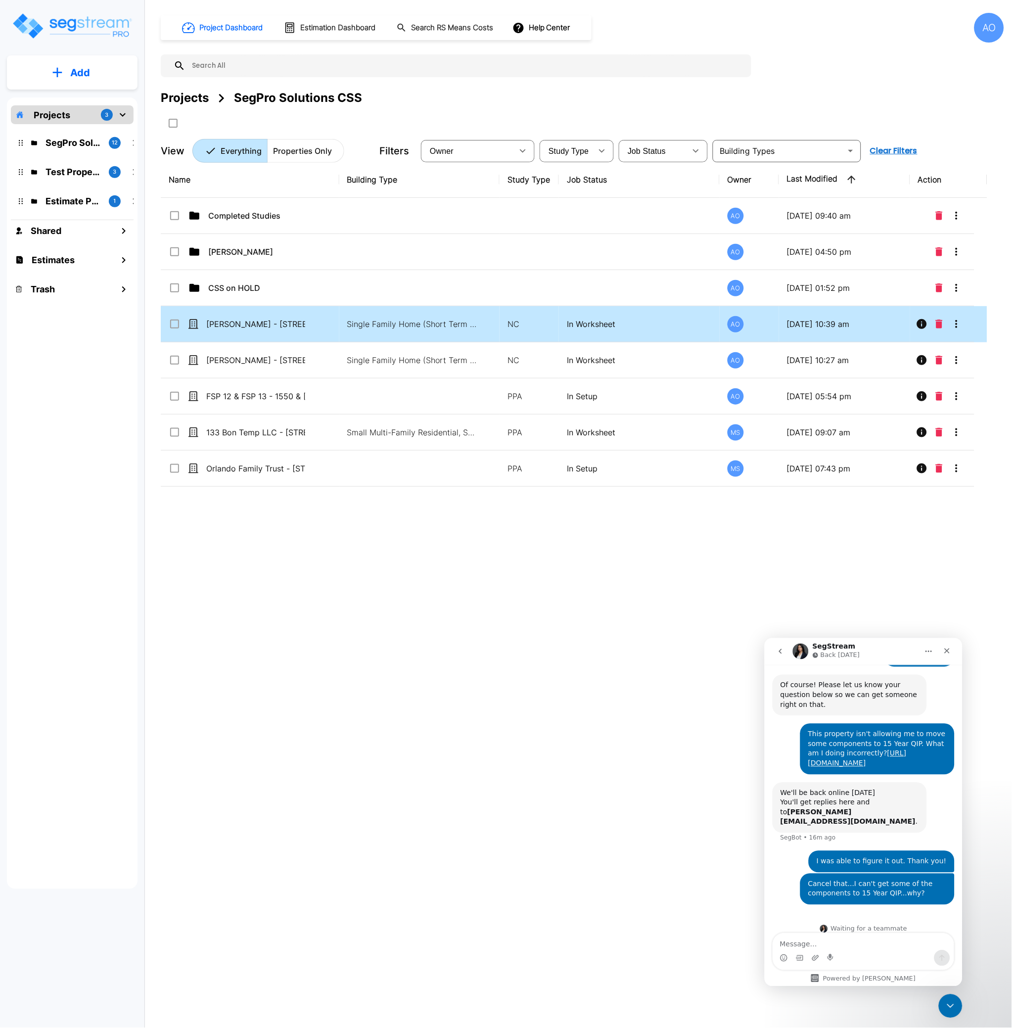
click at [175, 323] on input "select row Eric Young - 600 East 63rd Street_clone" at bounding box center [174, 322] width 10 height 8
checkbox input "true"
click at [939, 322] on icon "Delete" at bounding box center [939, 324] width 7 height 9
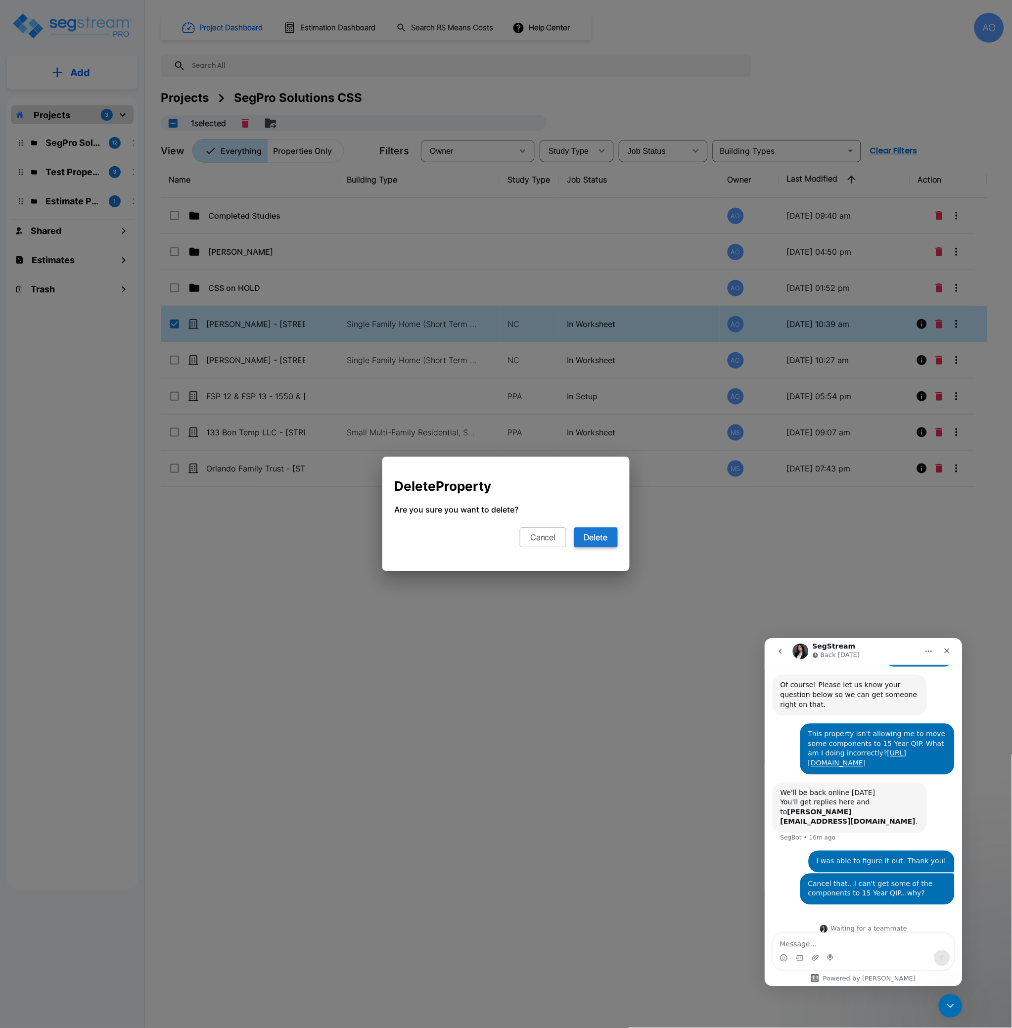
click at [594, 535] on button "Delete" at bounding box center [596, 538] width 44 height 20
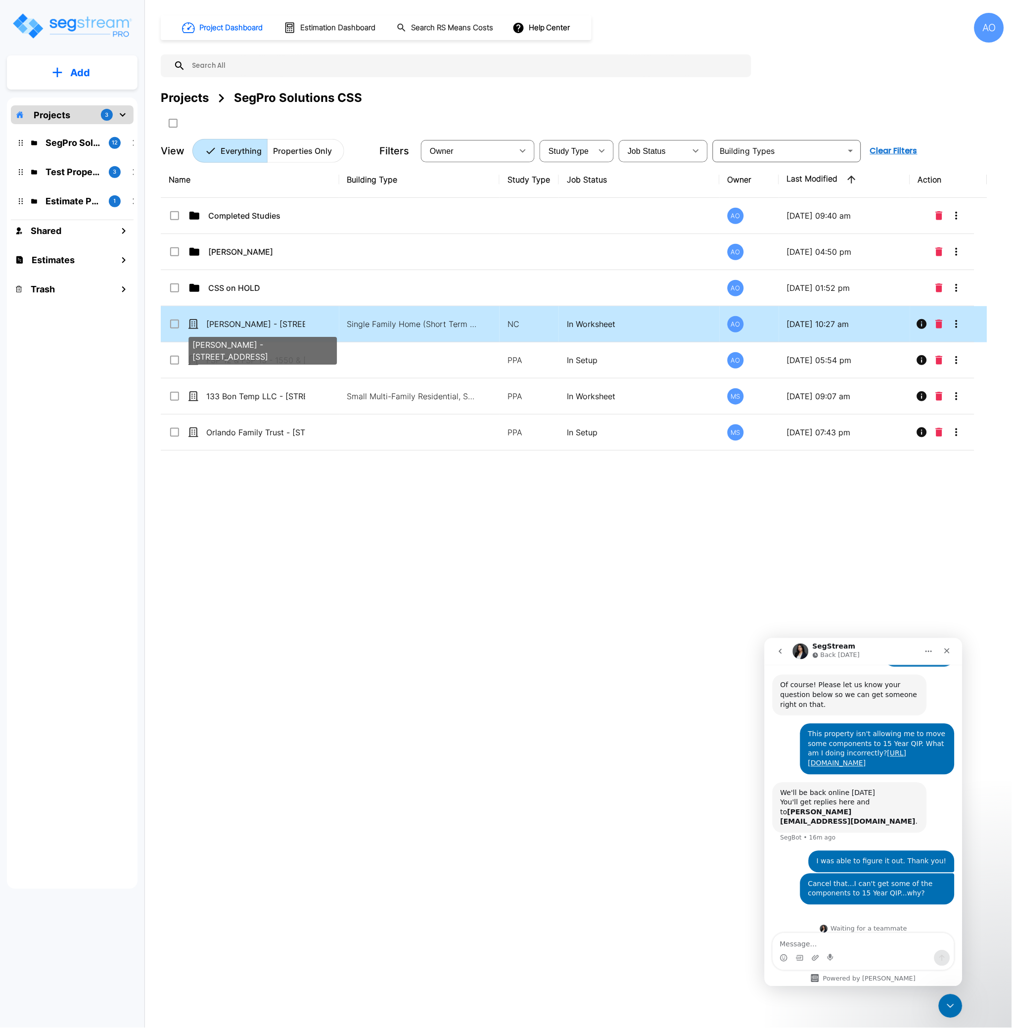
click at [286, 323] on p "[PERSON_NAME] - [STREET_ADDRESS]" at bounding box center [255, 324] width 99 height 12
click at [286, 323] on p "Eric Young - 600 East 63rd Street" at bounding box center [255, 324] width 99 height 12
checkbox input "false"
click at [286, 323] on p "Eric Young - 600 East 63rd Street" at bounding box center [255, 324] width 99 height 12
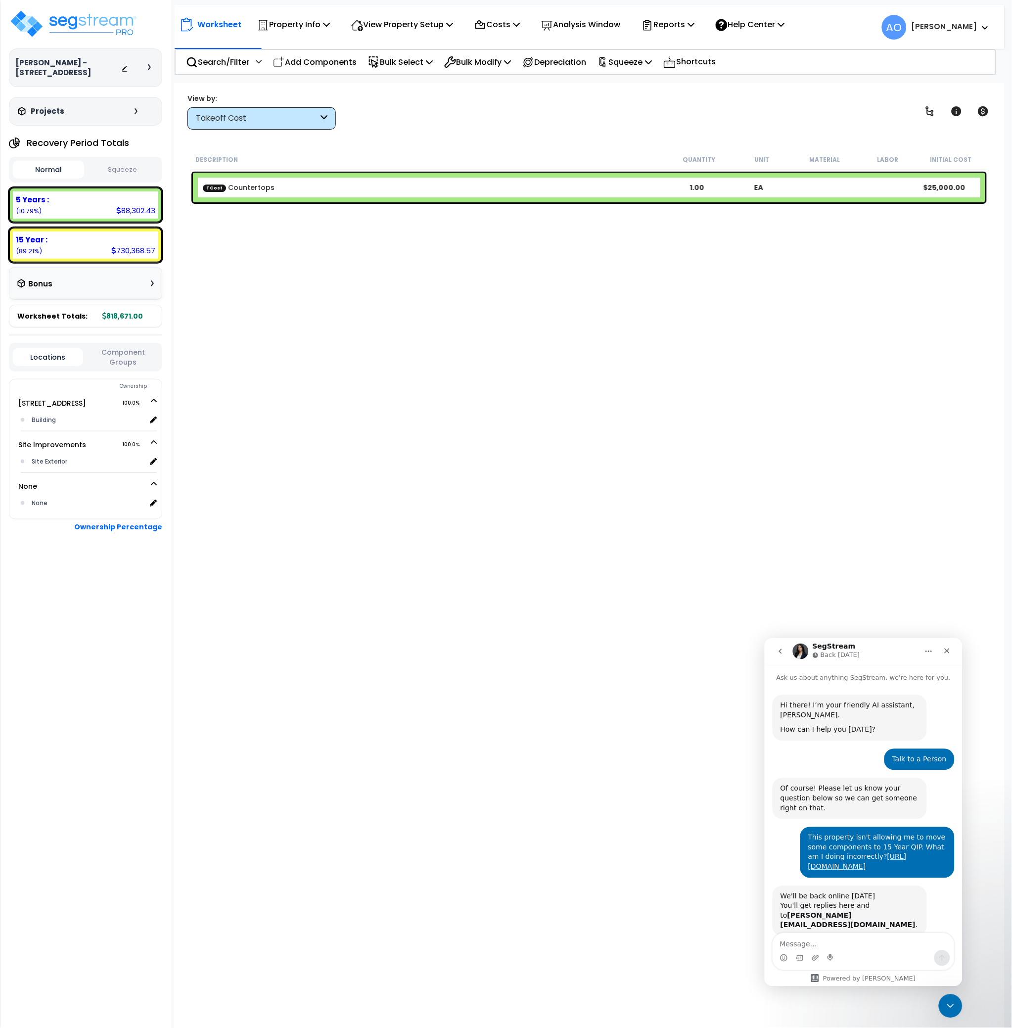
scroll to position [103, 0]
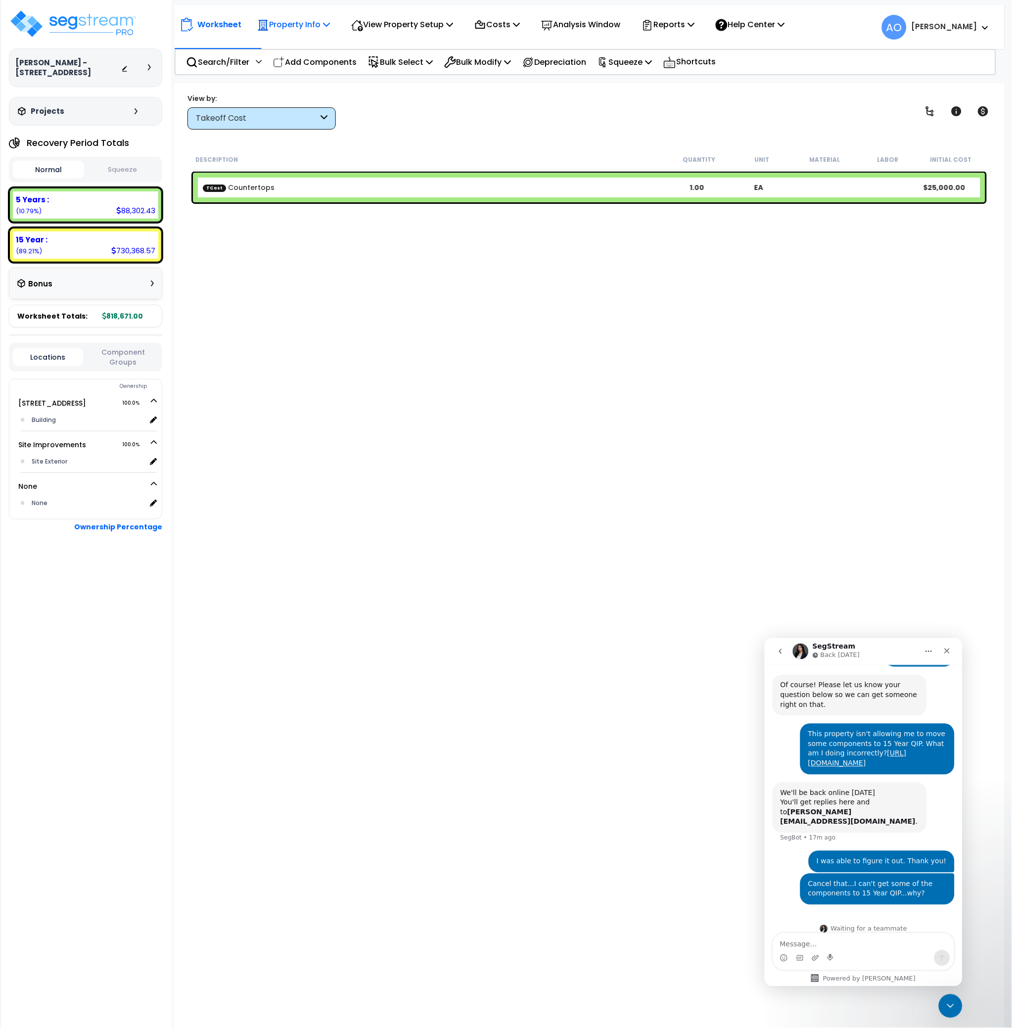
click at [303, 23] on p "Property Info" at bounding box center [293, 24] width 73 height 13
click at [289, 110] on link "Clone property" at bounding box center [301, 109] width 98 height 20
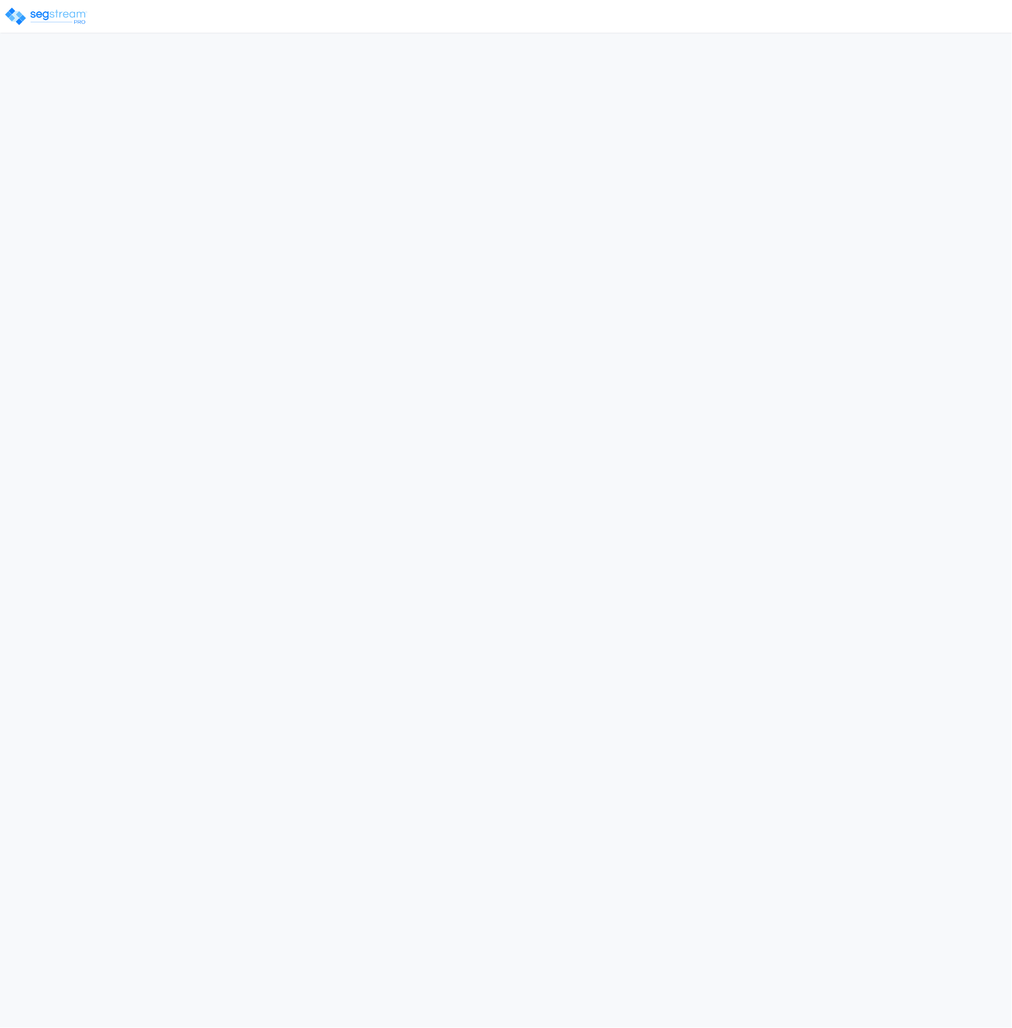
select select "CM(Q_5"
select select "NEW"
select select "2025"
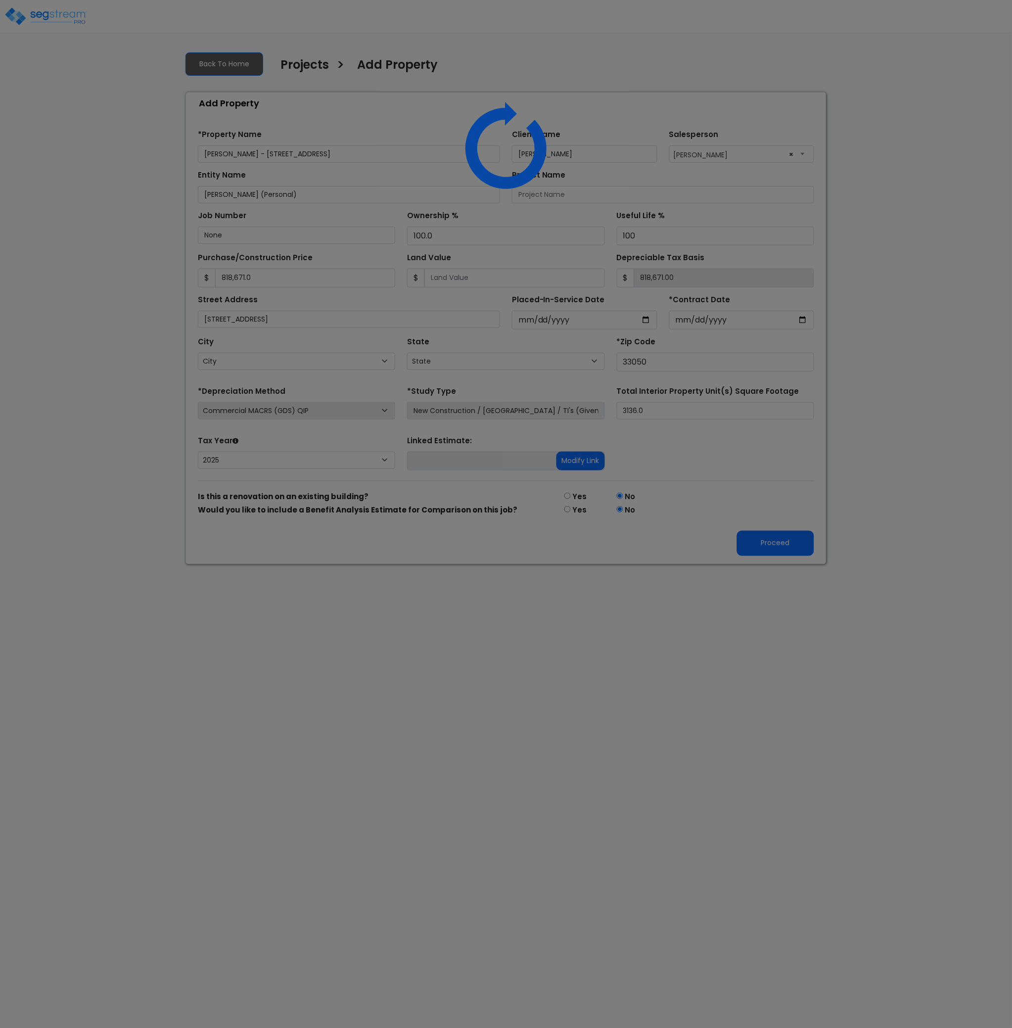
select select "FL"
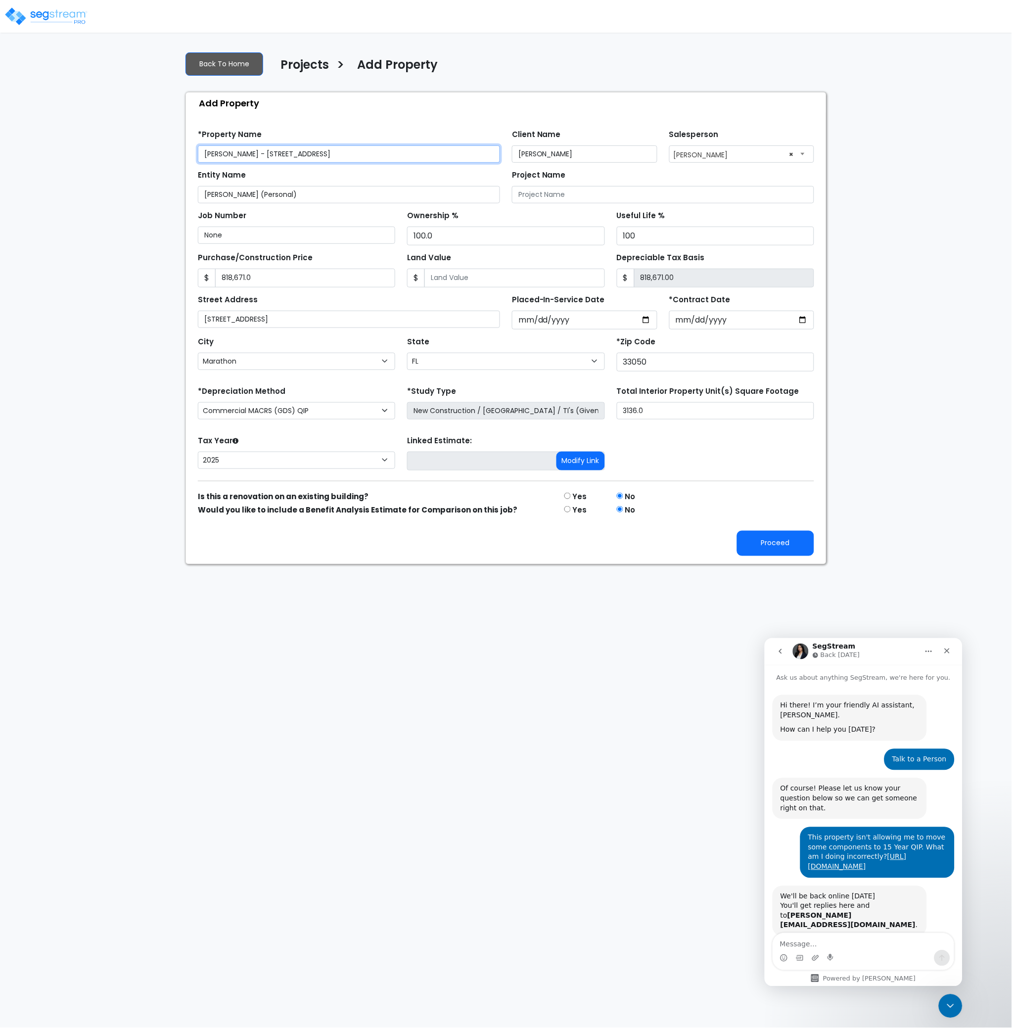
click at [204, 153] on input "[PERSON_NAME] - [STREET_ADDRESS]" at bounding box center [349, 153] width 302 height 17
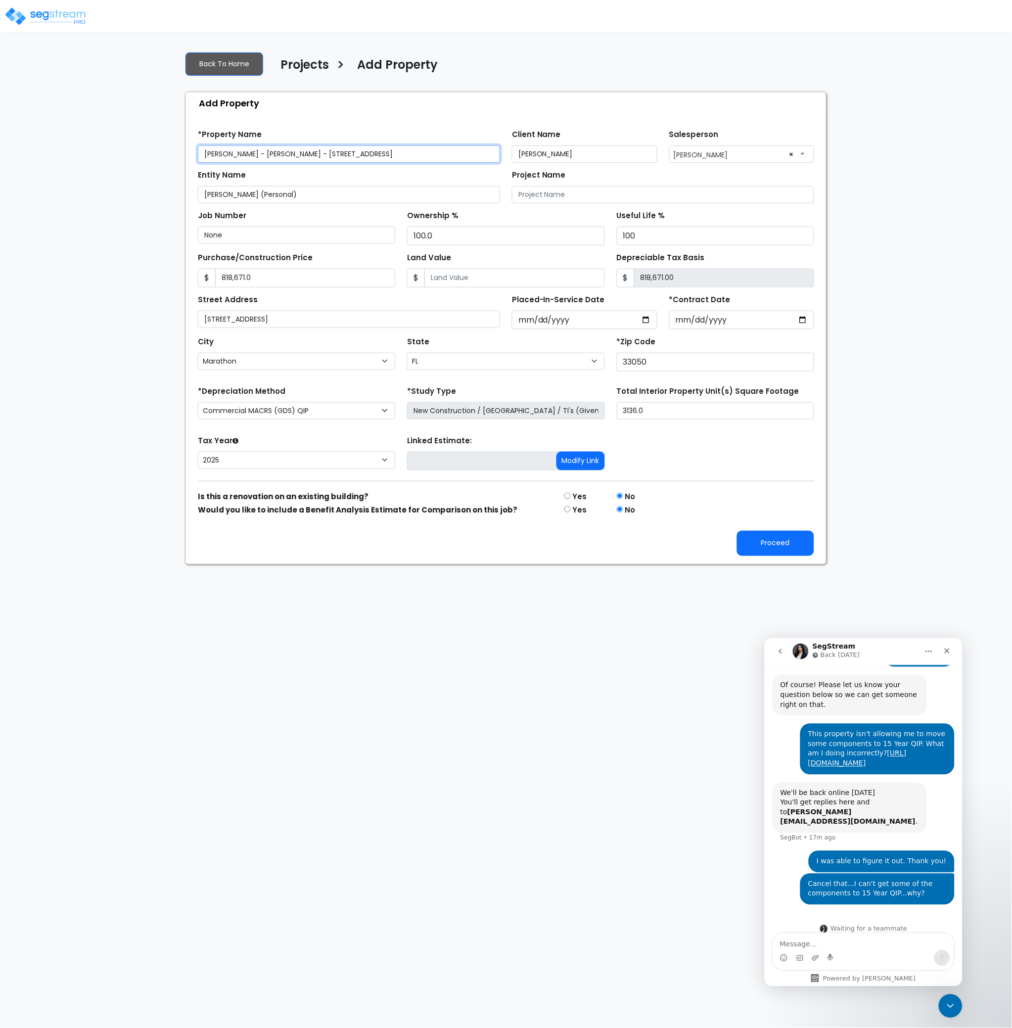
drag, startPoint x: 381, startPoint y: 151, endPoint x: 343, endPoint y: 157, distance: 39.0
click at [343, 157] on input "Cline - Eric Young - 600 East 63rd Street_clone" at bounding box center [349, 153] width 302 height 17
type input "Cline - Eric Young - 600 East 63rd Street"
click at [566, 497] on input "radio" at bounding box center [567, 496] width 6 height 6
radio input "true"
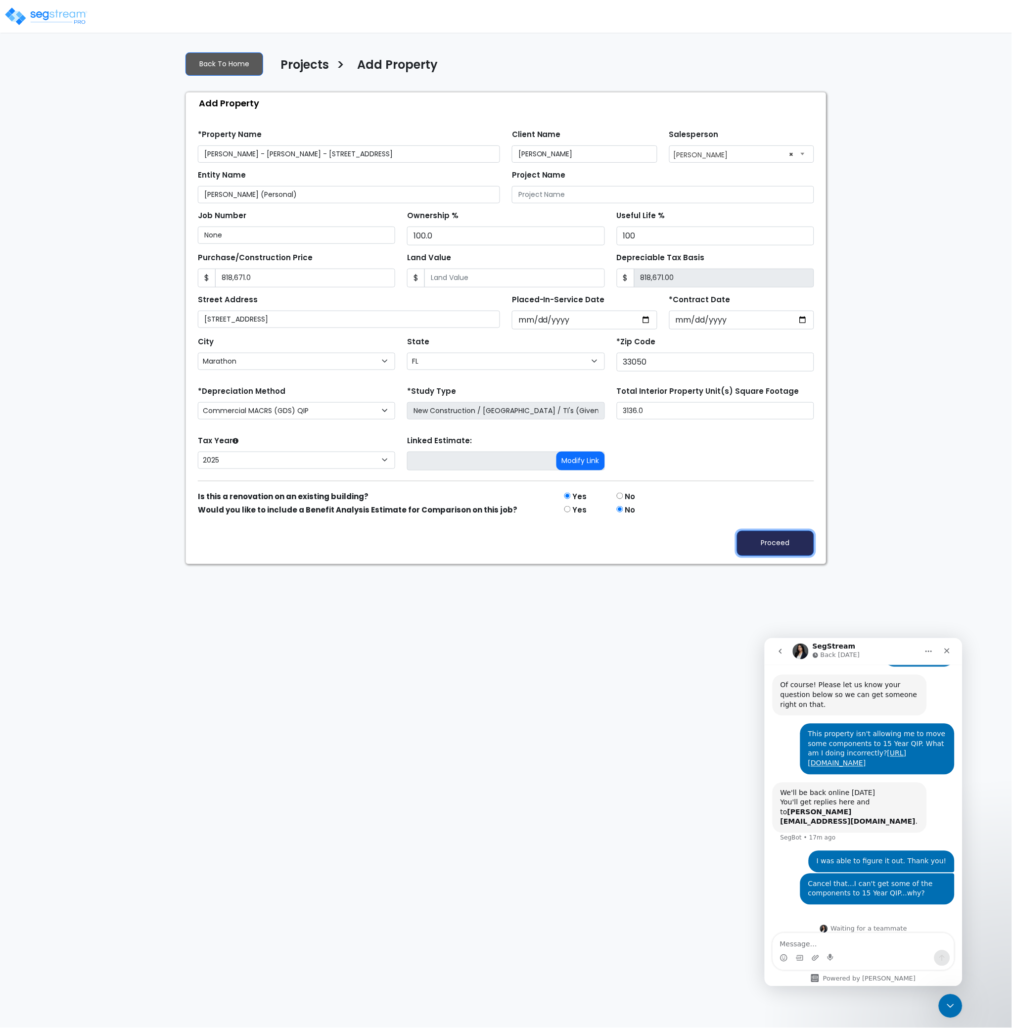
click at [758, 543] on button "Proceed" at bounding box center [775, 543] width 77 height 25
type input "818671"
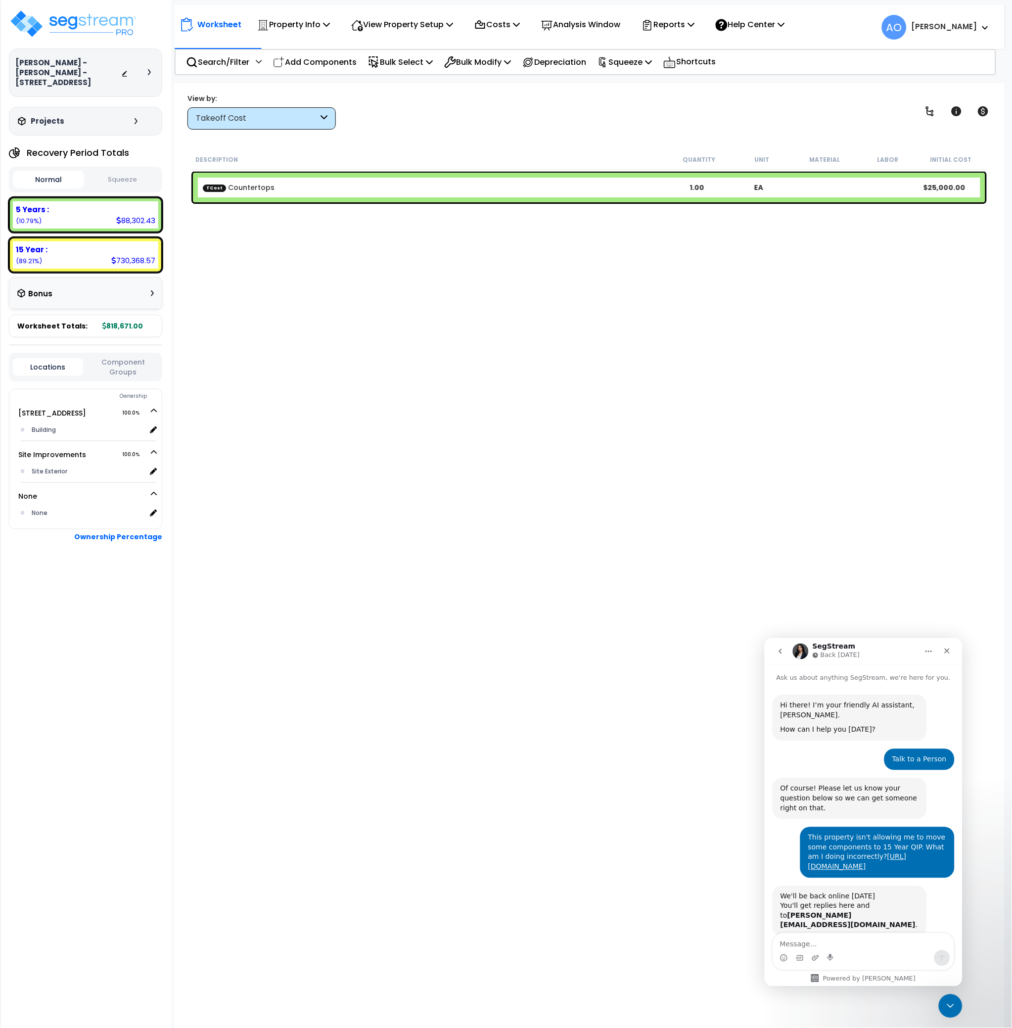
scroll to position [103, 0]
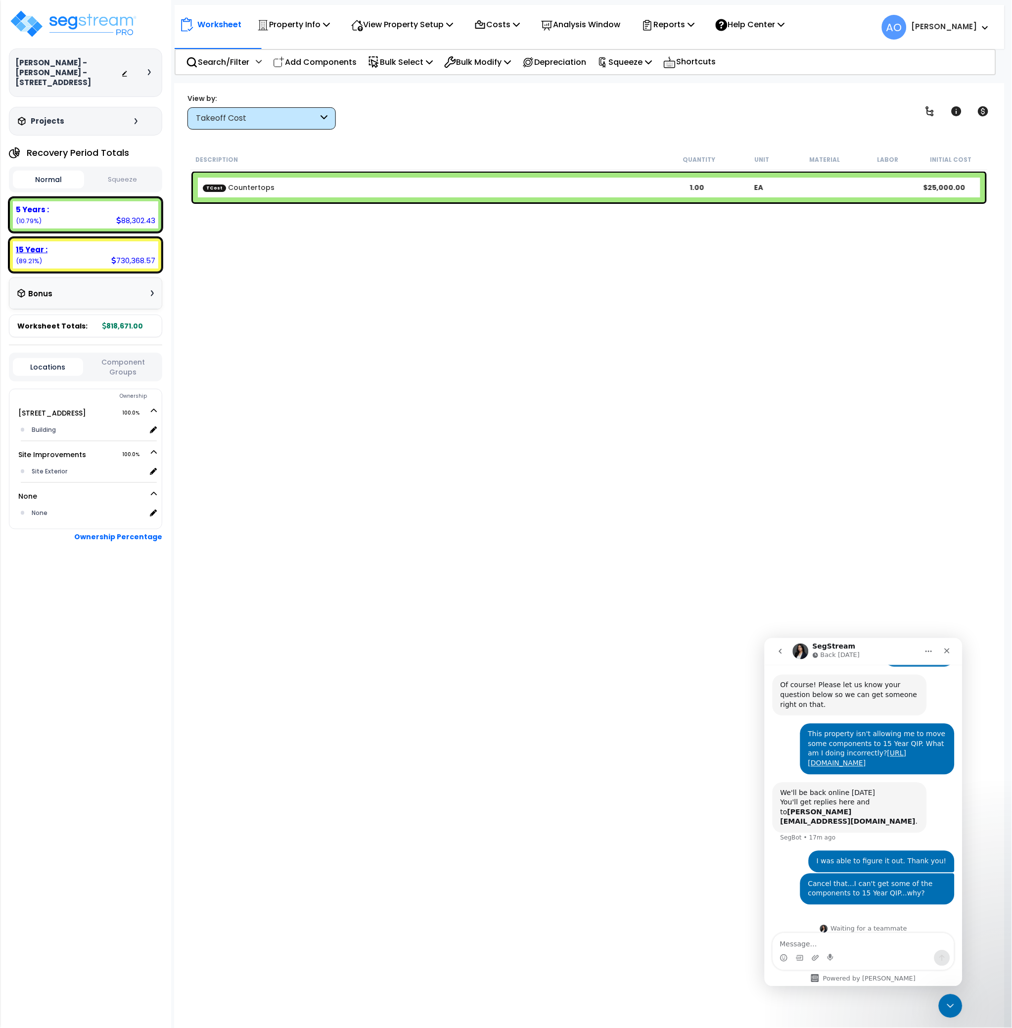
click at [49, 244] on div "15 Year :" at bounding box center [85, 249] width 139 height 10
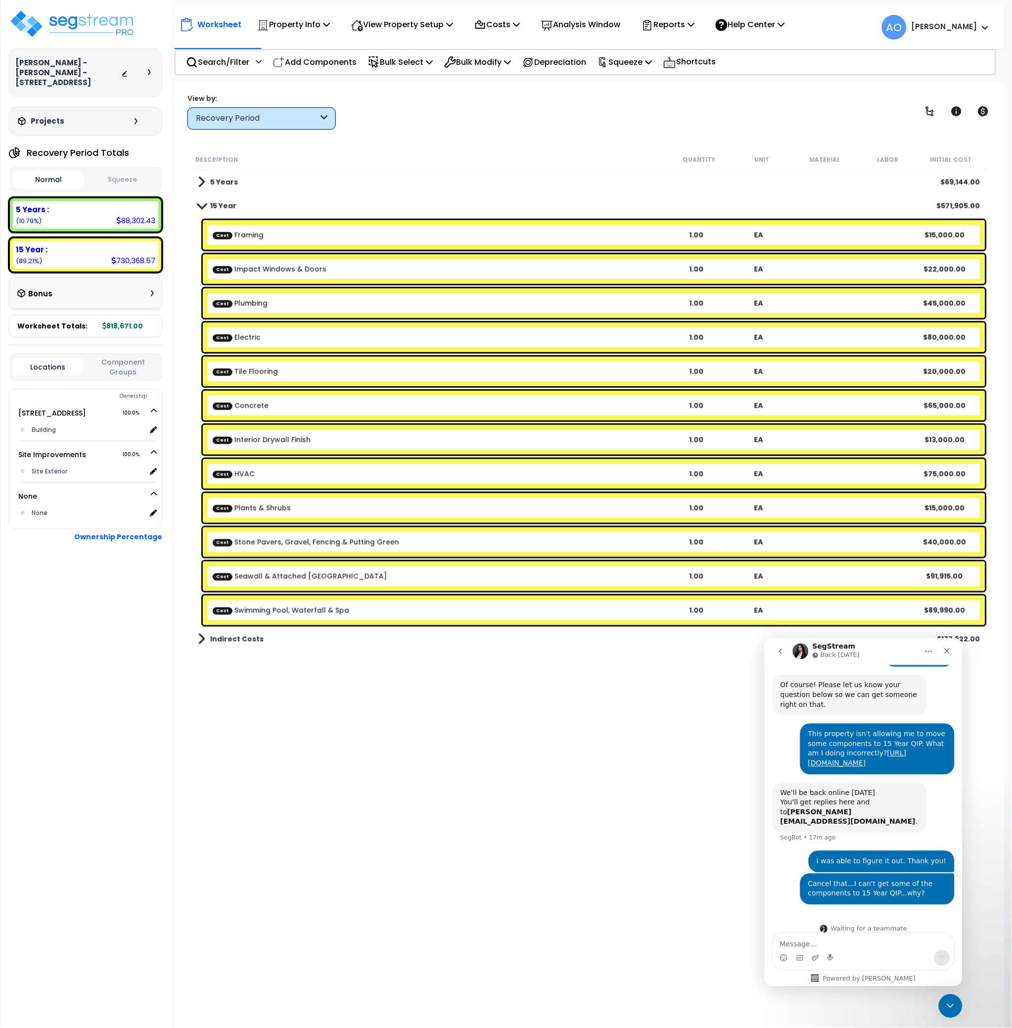
click at [278, 237] on b "Cost Framing" at bounding box center [439, 235] width 453 height 10
click at [503, 24] on p "Costs" at bounding box center [497, 24] width 46 height 13
click at [507, 69] on link "Direct Costs" at bounding box center [518, 68] width 98 height 20
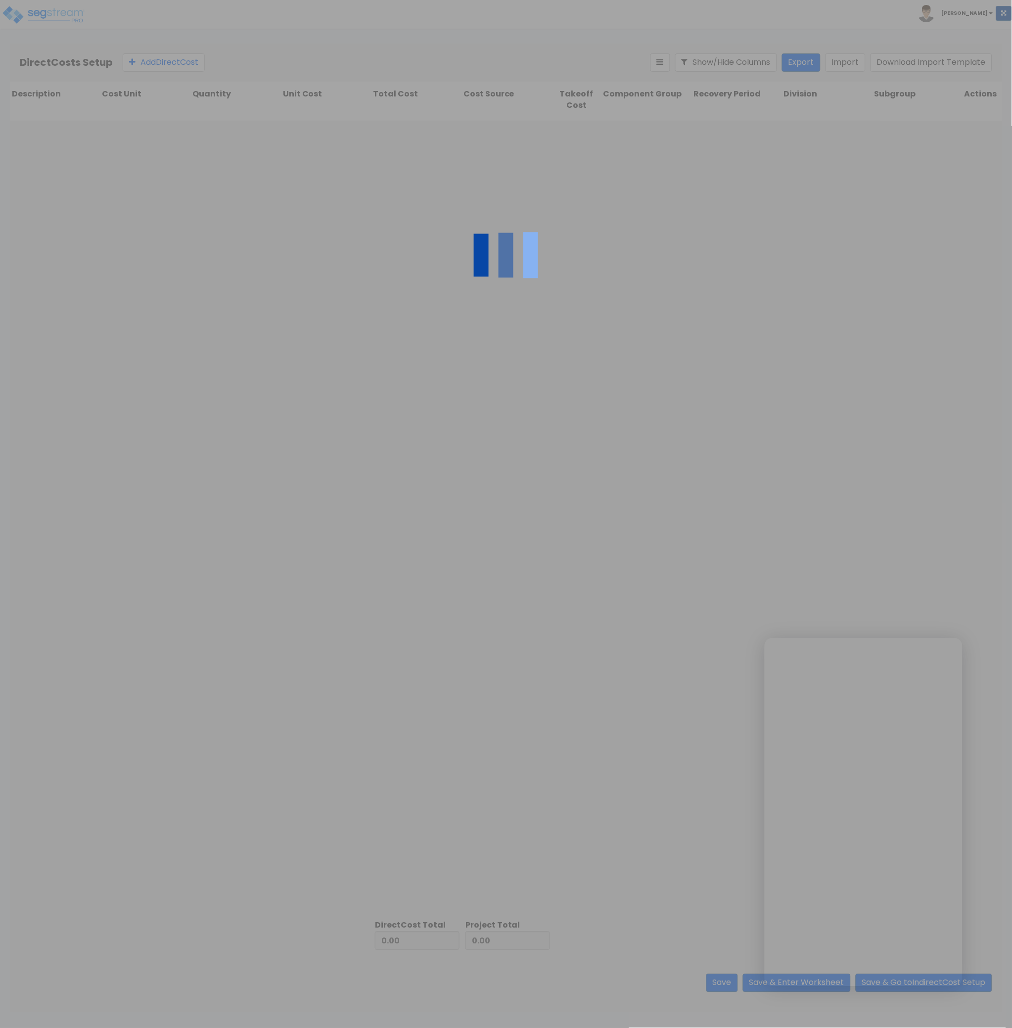
type input "177,622.00"
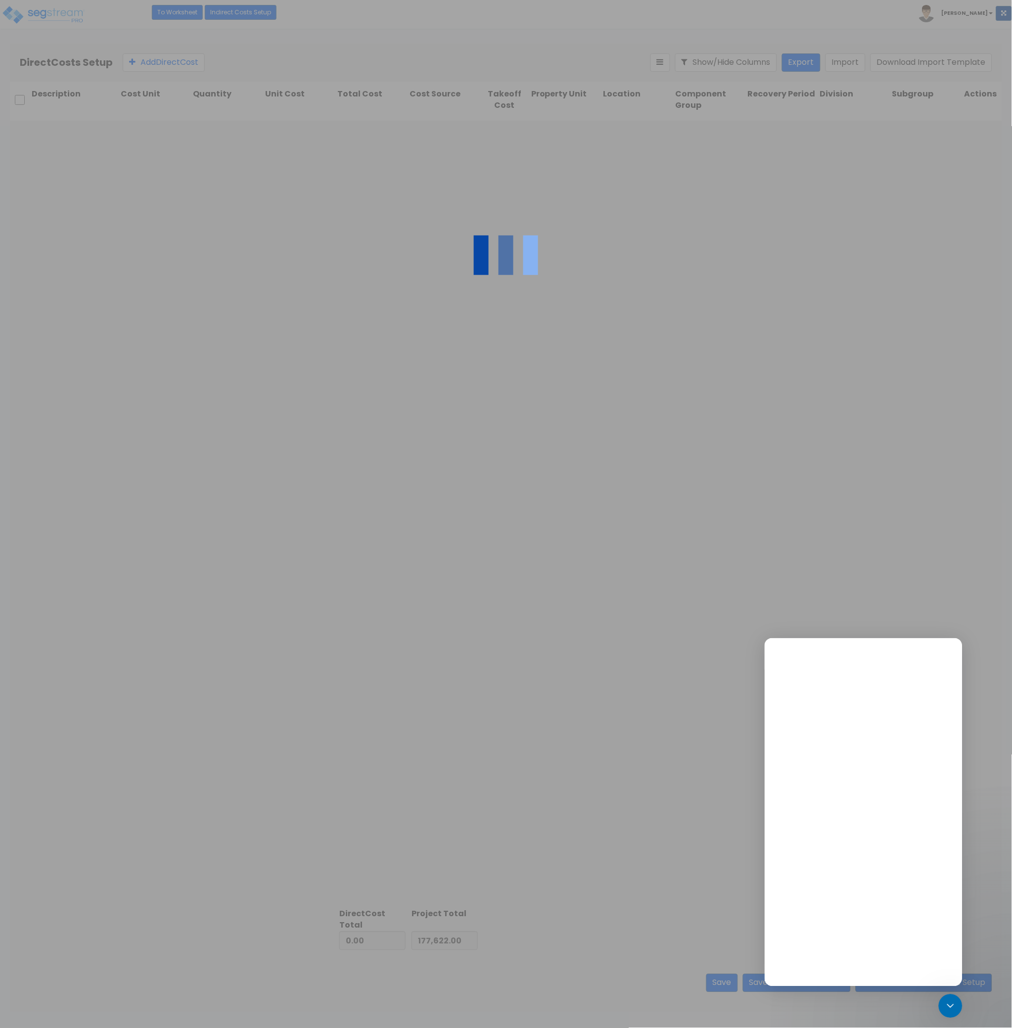
type input "641,049.00"
type input "818,671.00"
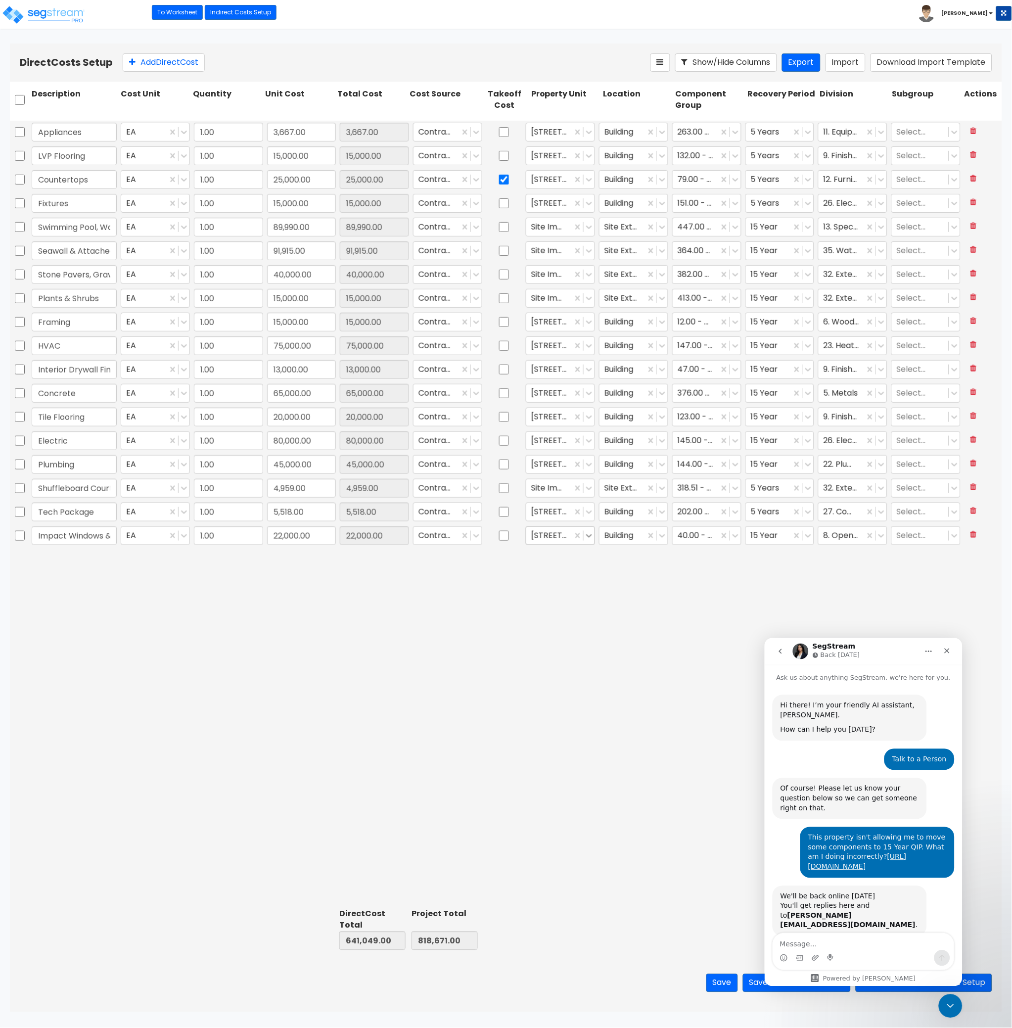
type input "1.00"
type input "3,667.00"
type input "1.00"
type input "15,000.00"
type input "1.00"
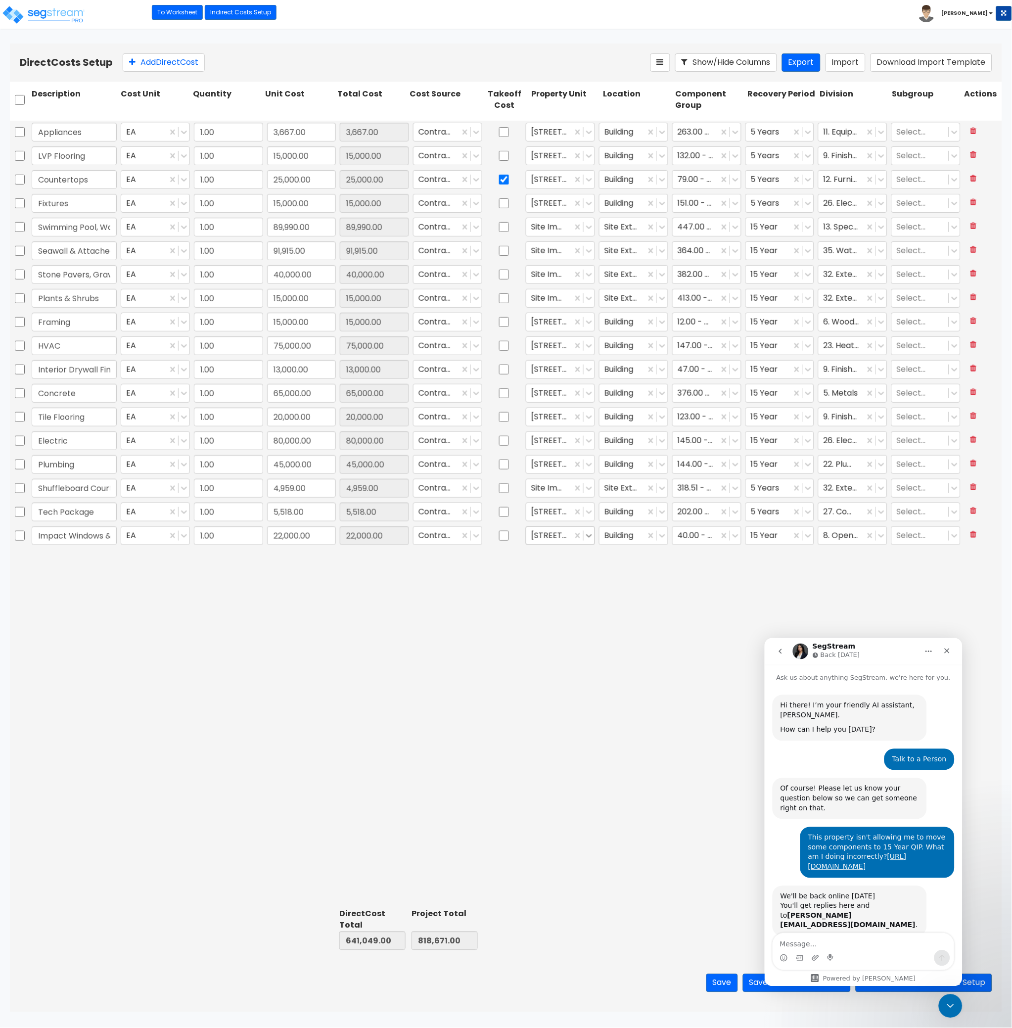
type input "25,000.00"
type input "1.00"
type input "15,000.00"
type input "1.00"
type input "89,990.00"
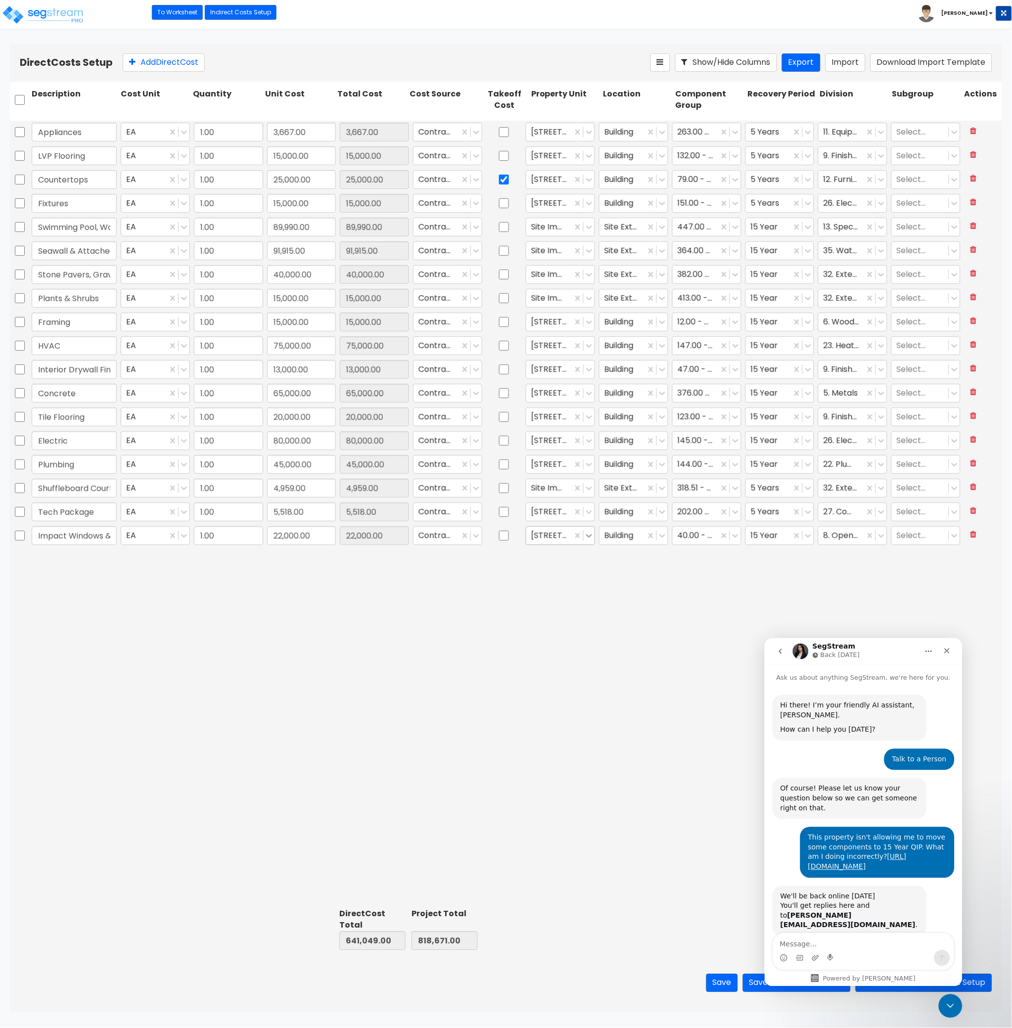
type input "1.00"
type input "91,915.00"
type input "1.00"
type input "40,000.00"
type input "1.00"
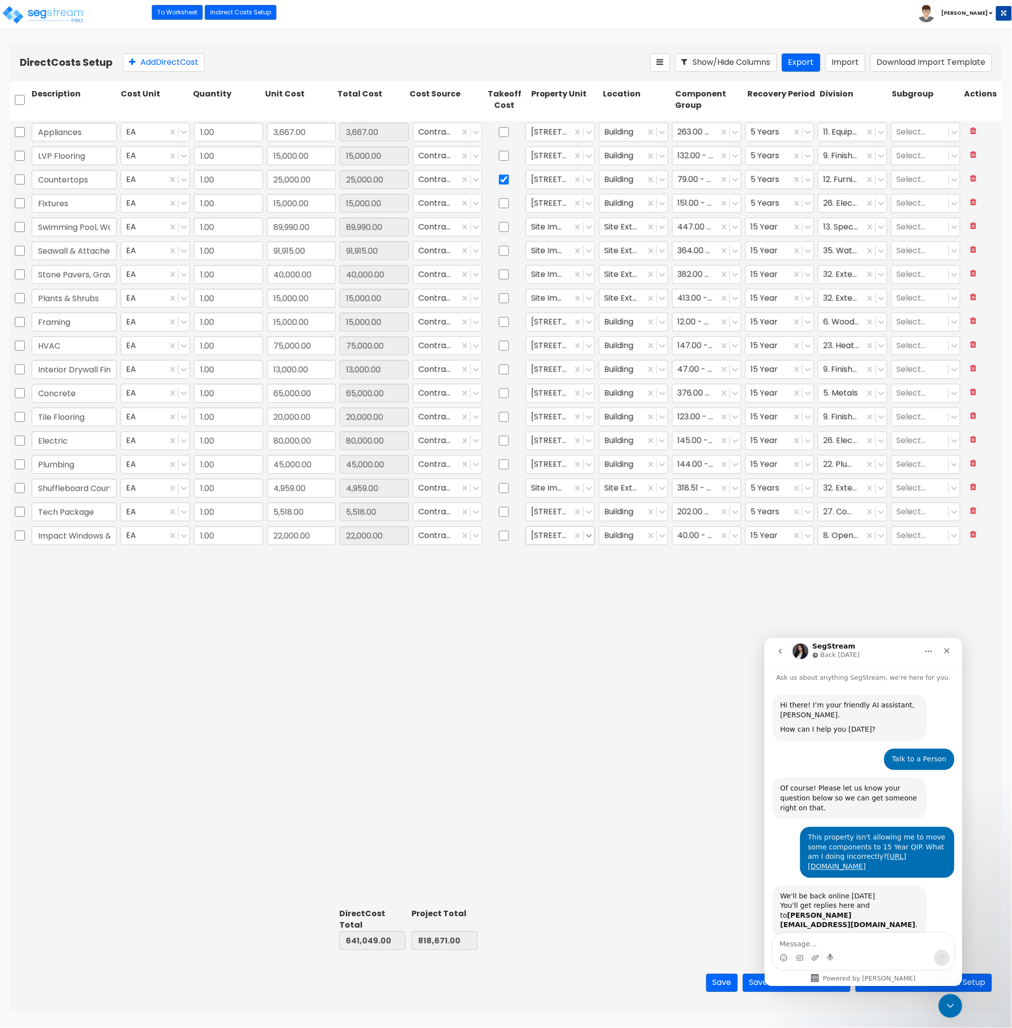
type input "15,000.00"
type input "1.00"
type input "15,000.00"
type input "1.00"
type input "75,000.00"
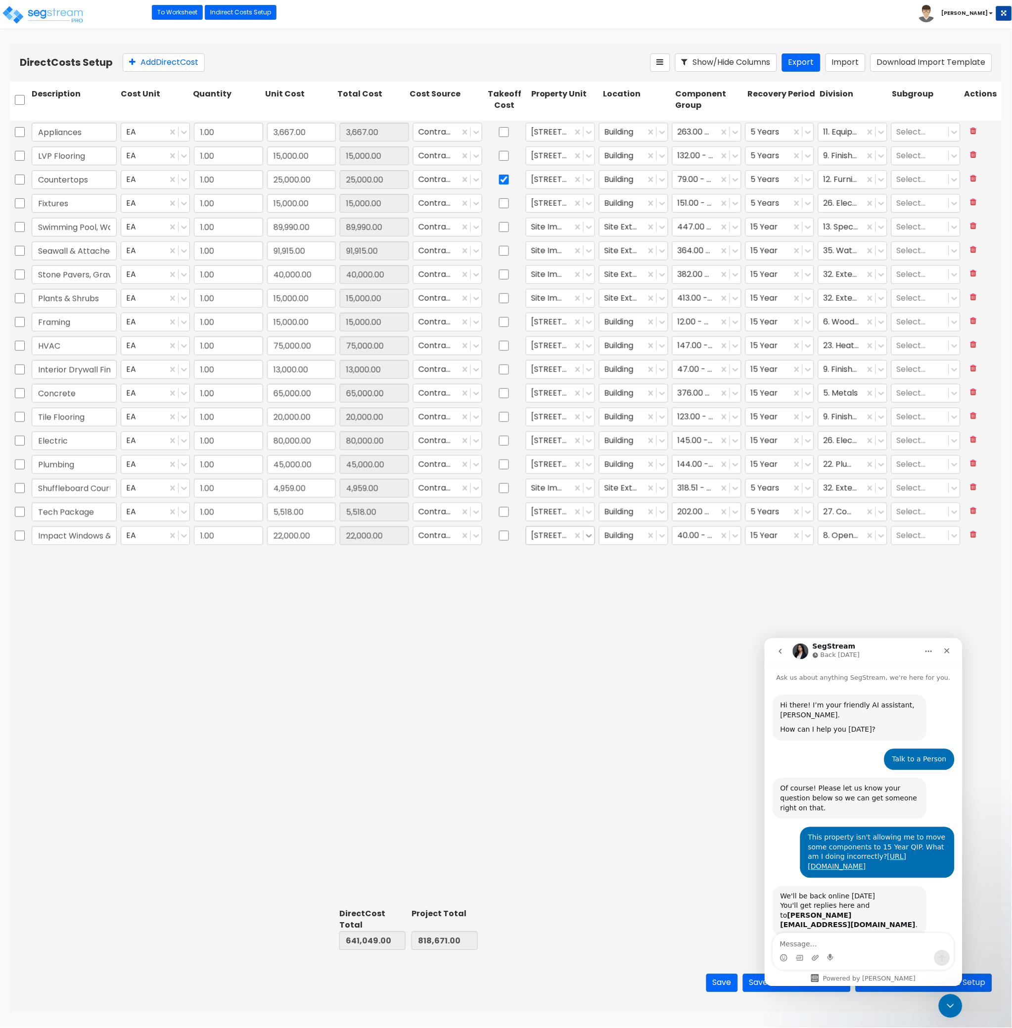
type input "1.00"
type input "13,000.00"
type input "1.00"
type input "65,000.00"
type input "1.00"
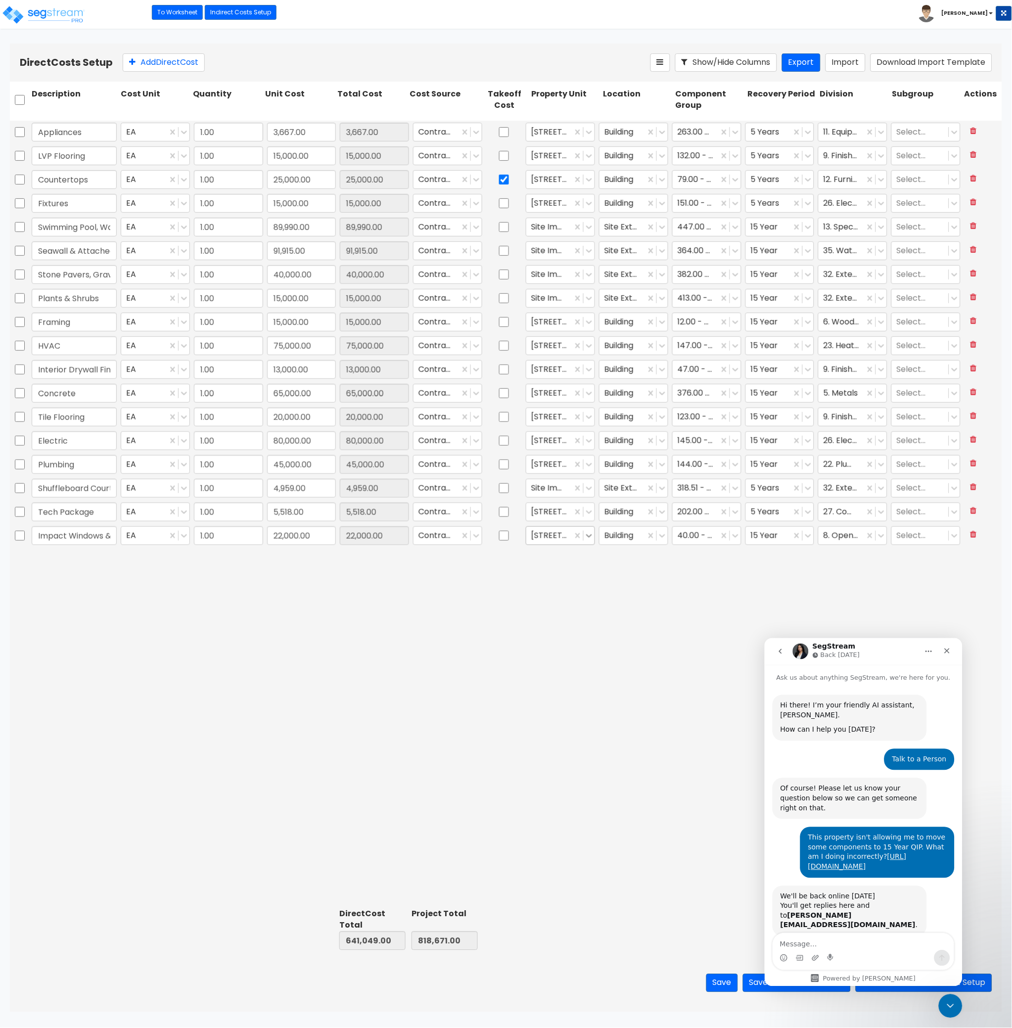
type input "20,000.00"
type input "1.00"
type input "80,000.00"
type input "1.00"
type input "45,000.00"
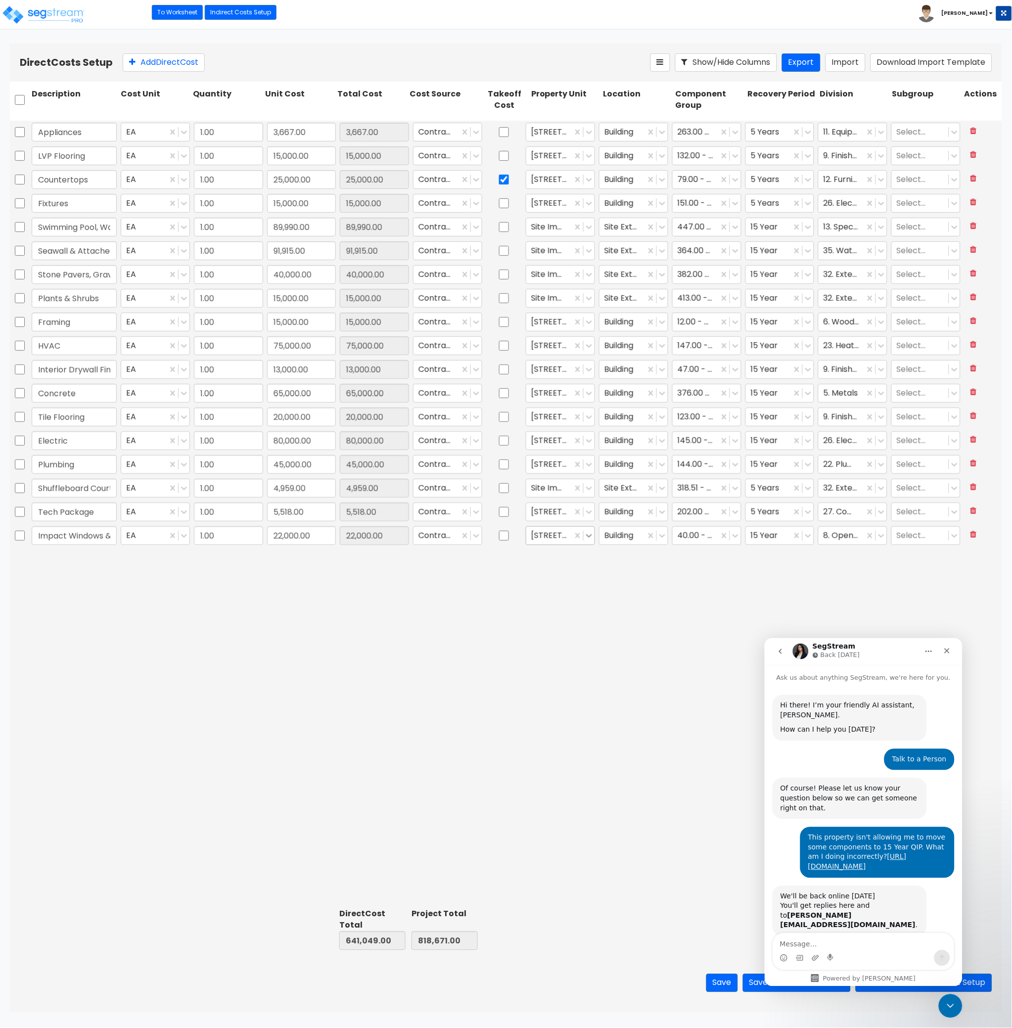
type input "1.00"
type input "4,959.00"
type input "1.00"
type input "5,518.00"
type input "1.00"
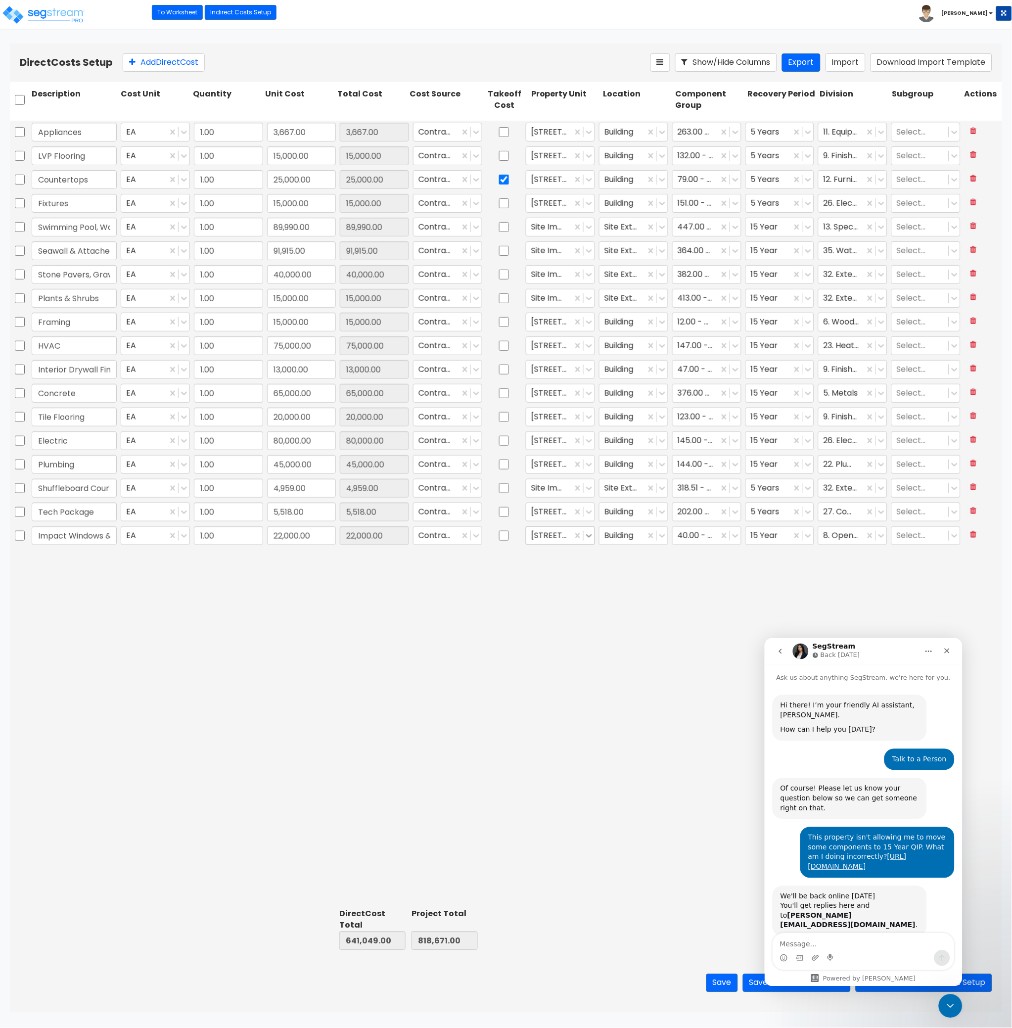
type input "22,000.00"
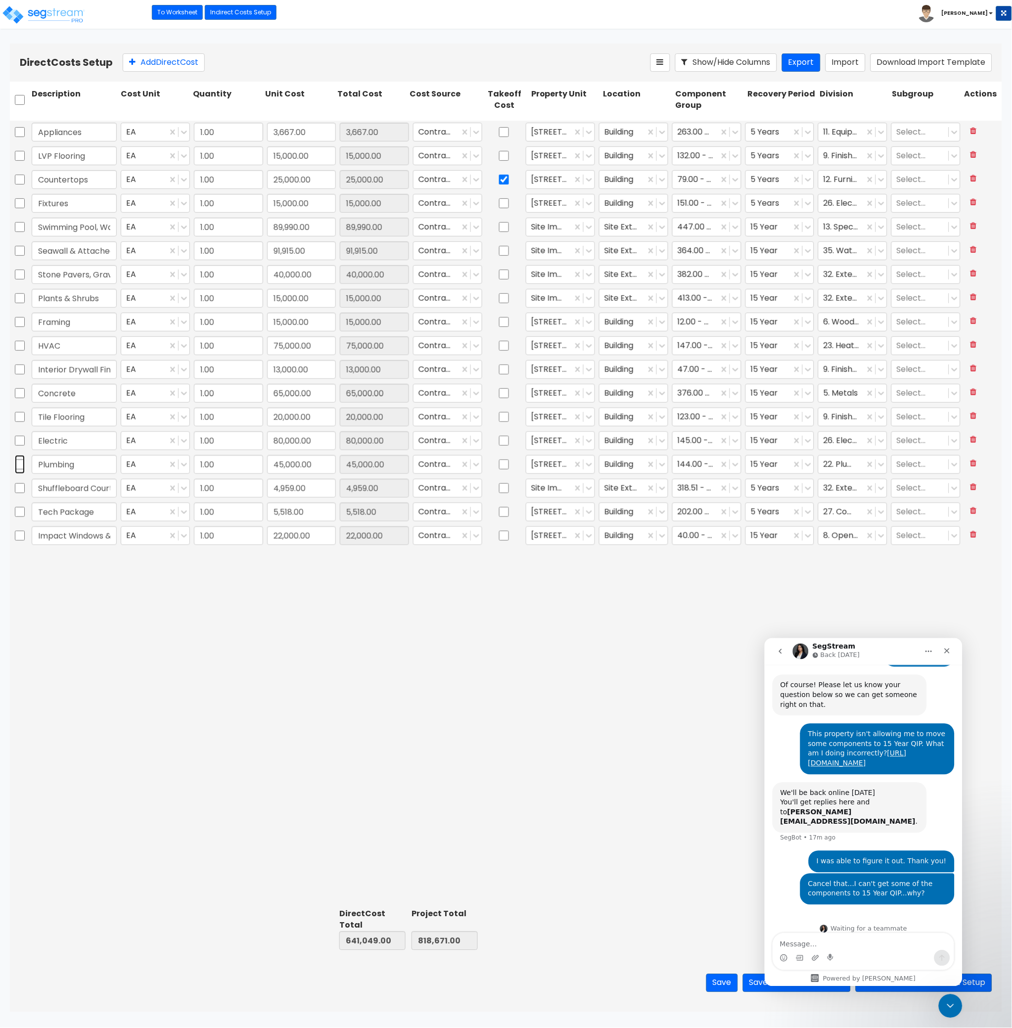
click at [21, 464] on input "checkbox" at bounding box center [20, 464] width 10 height 19
checkbox input "true"
click at [22, 438] on input "checkbox" at bounding box center [20, 440] width 10 height 19
checkbox input "true"
click at [22, 418] on input "checkbox" at bounding box center [20, 417] width 10 height 19
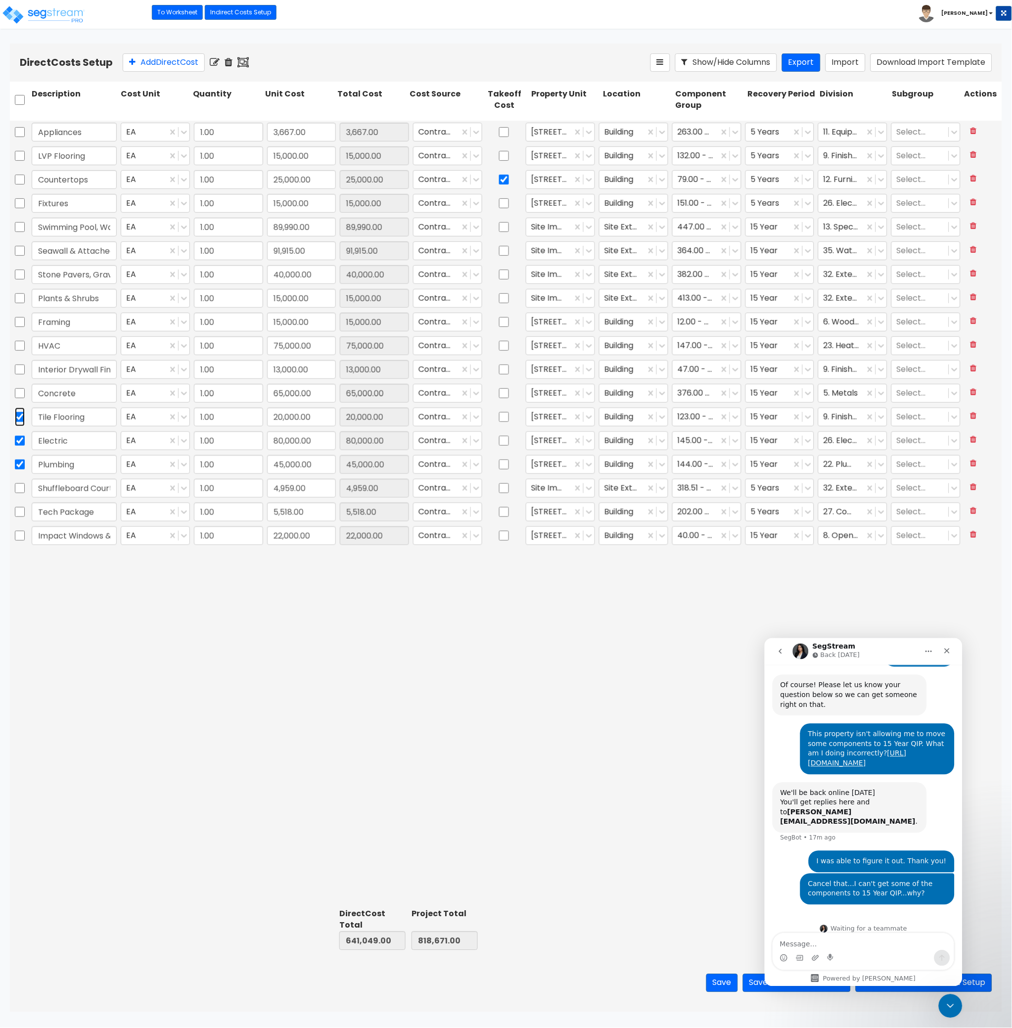
checkbox input "true"
click at [20, 369] on input "checkbox" at bounding box center [20, 369] width 10 height 19
checkbox input "true"
click at [19, 345] on input "checkbox" at bounding box center [20, 345] width 10 height 19
checkbox input "true"
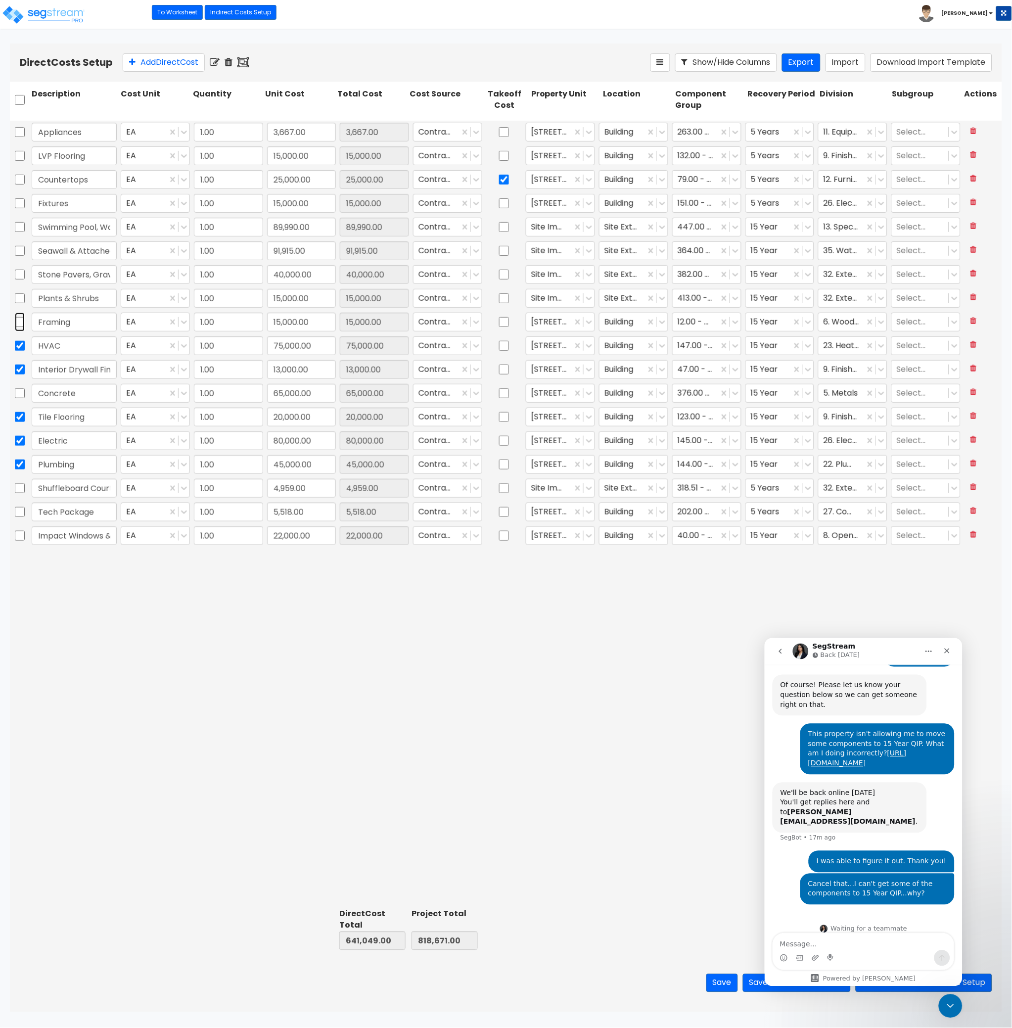
click at [19, 320] on input "checkbox" at bounding box center [20, 322] width 10 height 19
checkbox input "true"
click at [21, 206] on input "checkbox" at bounding box center [20, 203] width 10 height 19
checkbox input "true"
click at [21, 178] on input "checkbox" at bounding box center [20, 179] width 10 height 19
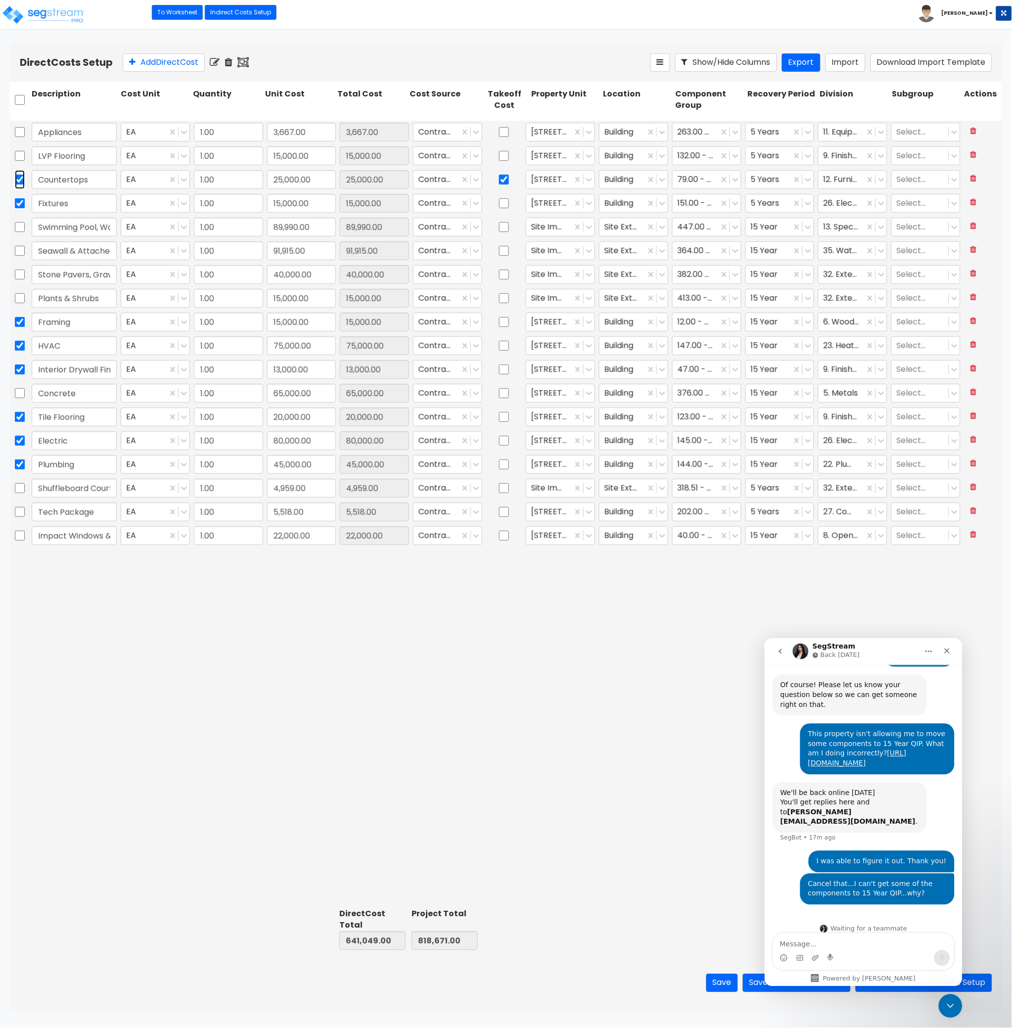
checkbox input "true"
click at [16, 155] on input "checkbox" at bounding box center [20, 155] width 10 height 19
checkbox input "true"
click at [20, 132] on input "checkbox" at bounding box center [20, 132] width 10 height 19
checkbox input "true"
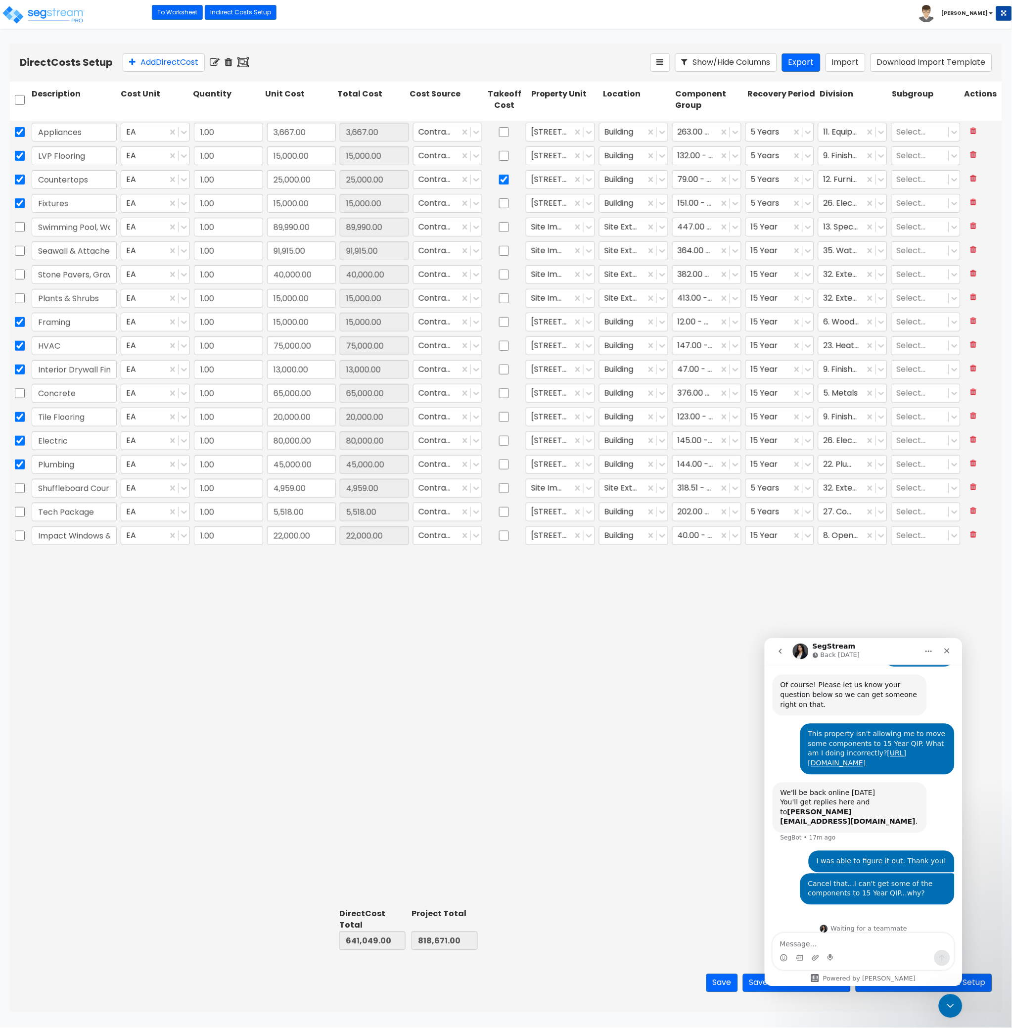
click at [216, 60] on icon at bounding box center [215, 62] width 10 height 10
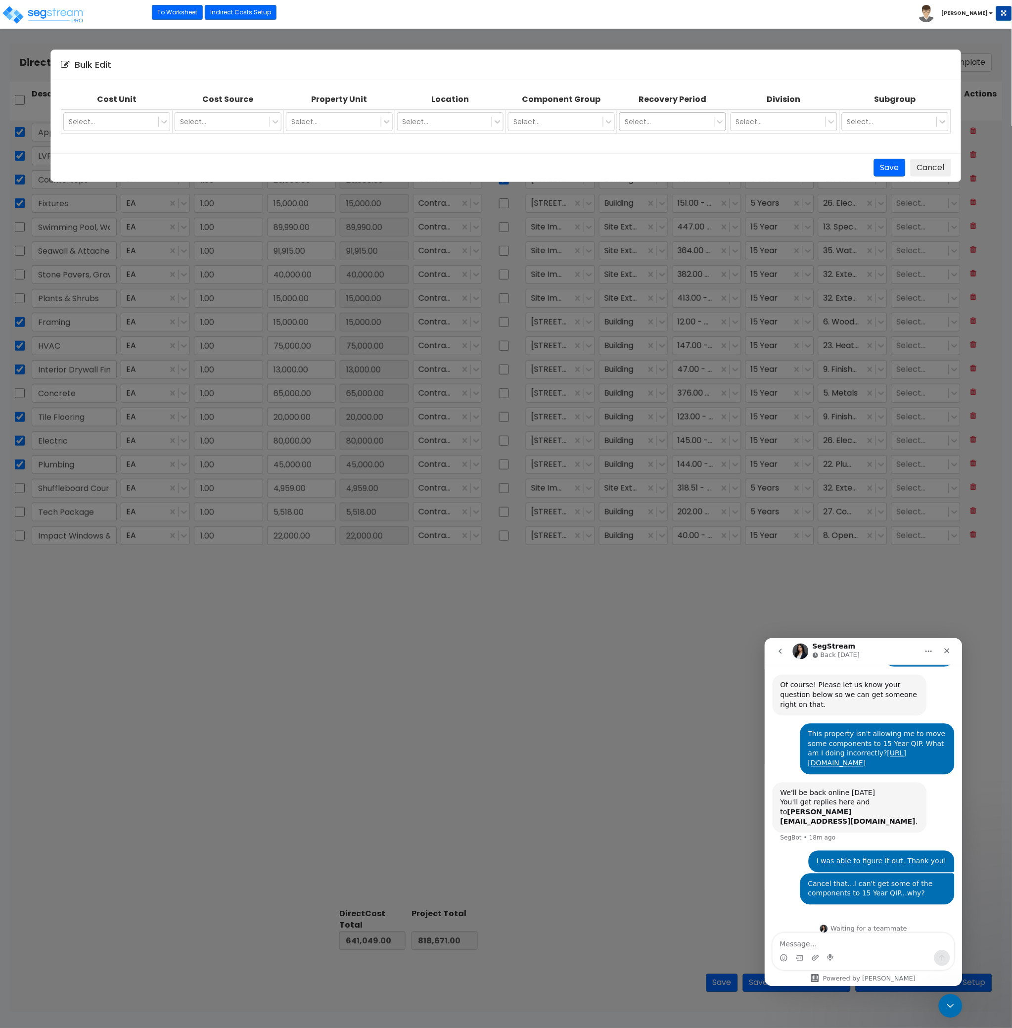
click at [651, 127] on div "Select..." at bounding box center [667, 122] width 94 height 16
click at [658, 201] on div "15 Year QIP" at bounding box center [673, 199] width 107 height 18
click at [885, 169] on button "Save" at bounding box center [890, 168] width 32 height 18
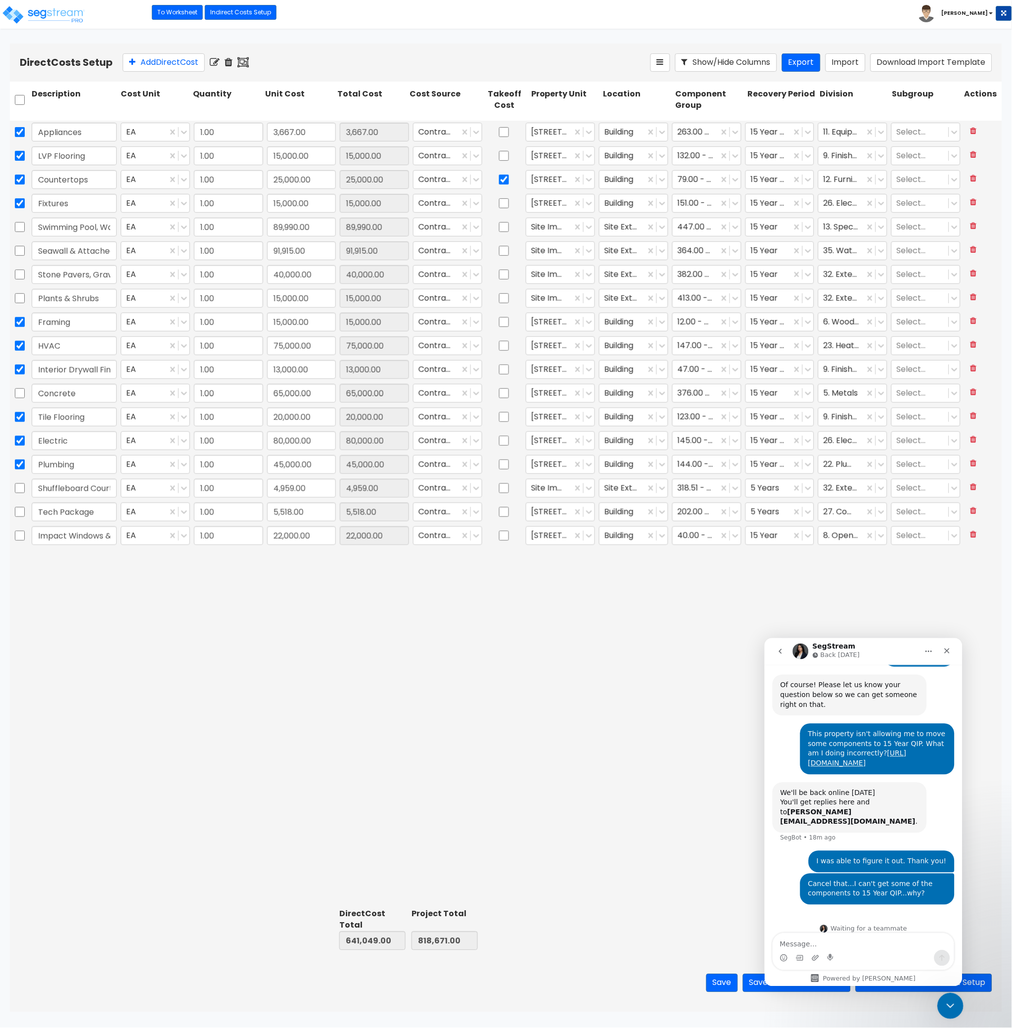
click at [954, 1009] on icon "Close Intercom Messenger" at bounding box center [949, 1004] width 12 height 12
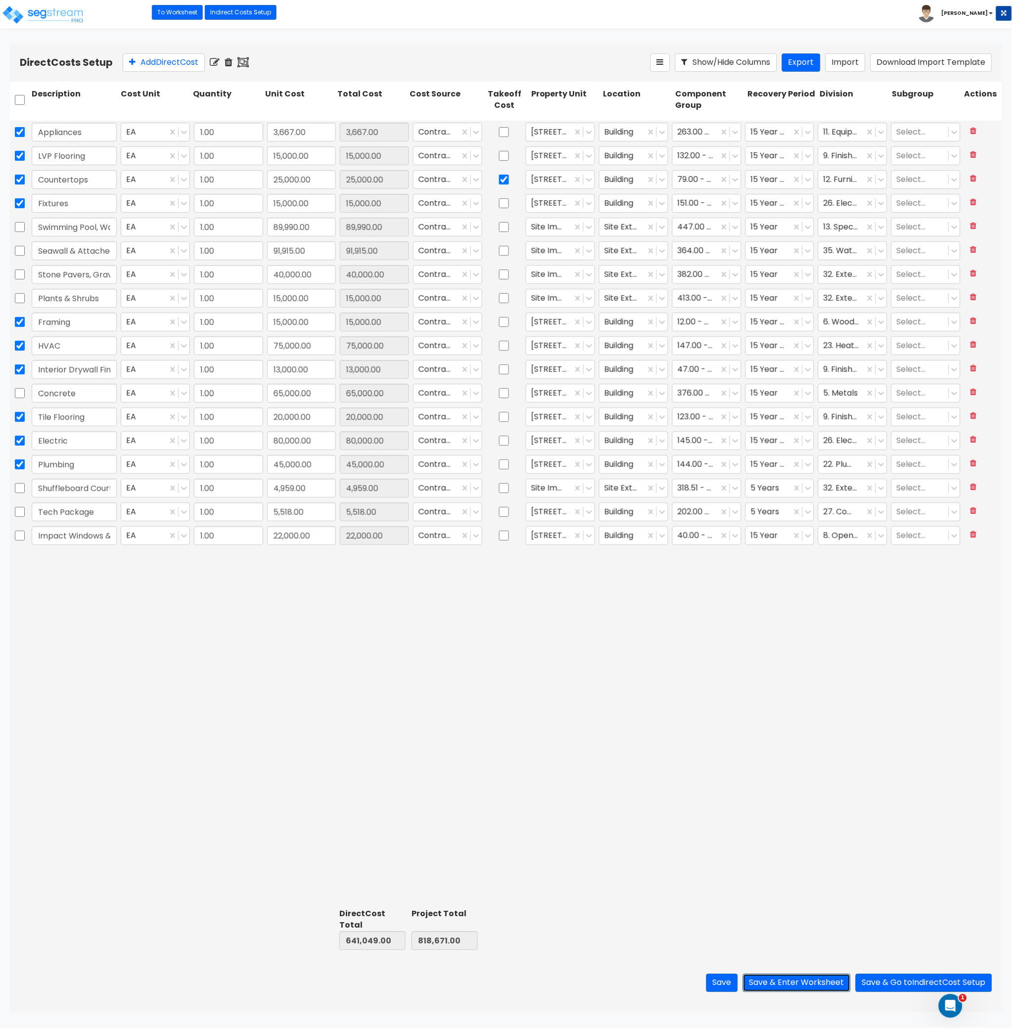
click at [803, 987] on button "Save & Enter Worksheet" at bounding box center [797, 983] width 108 height 18
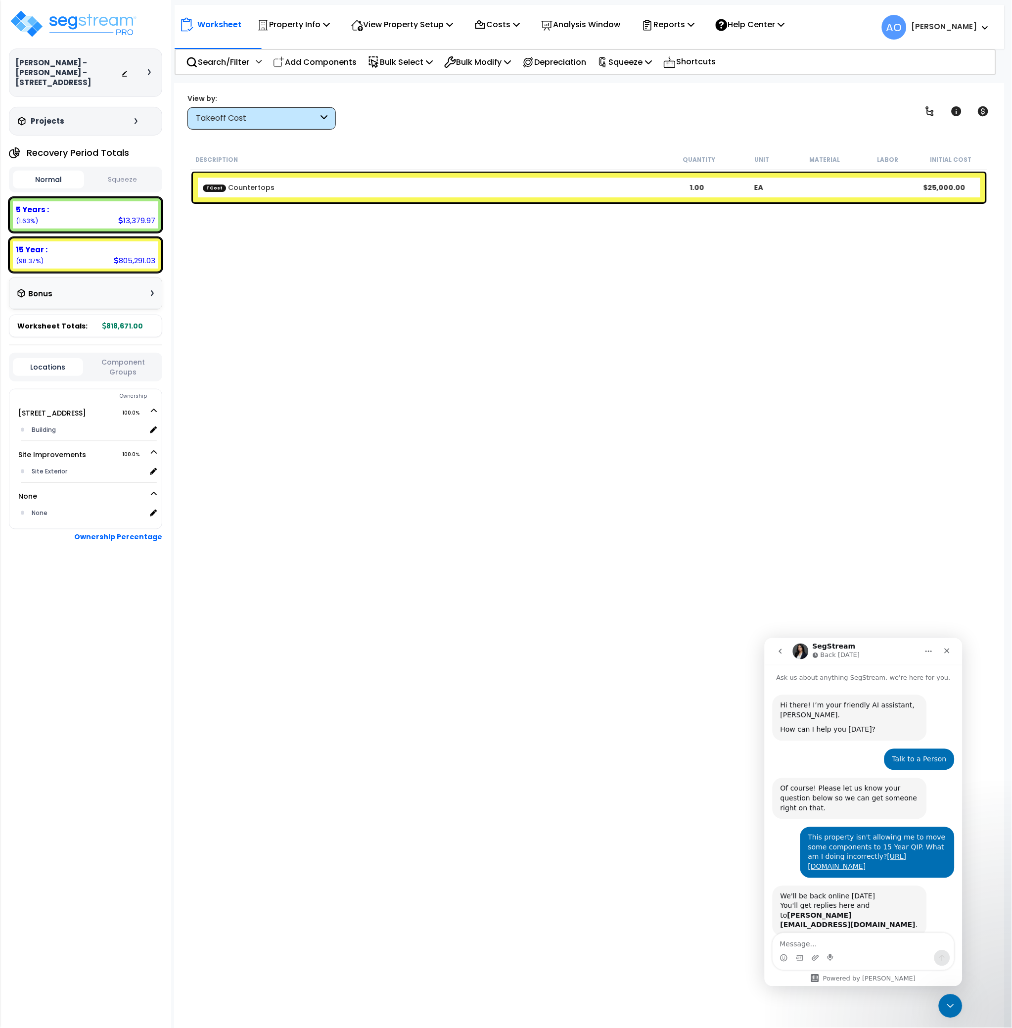
scroll to position [103, 0]
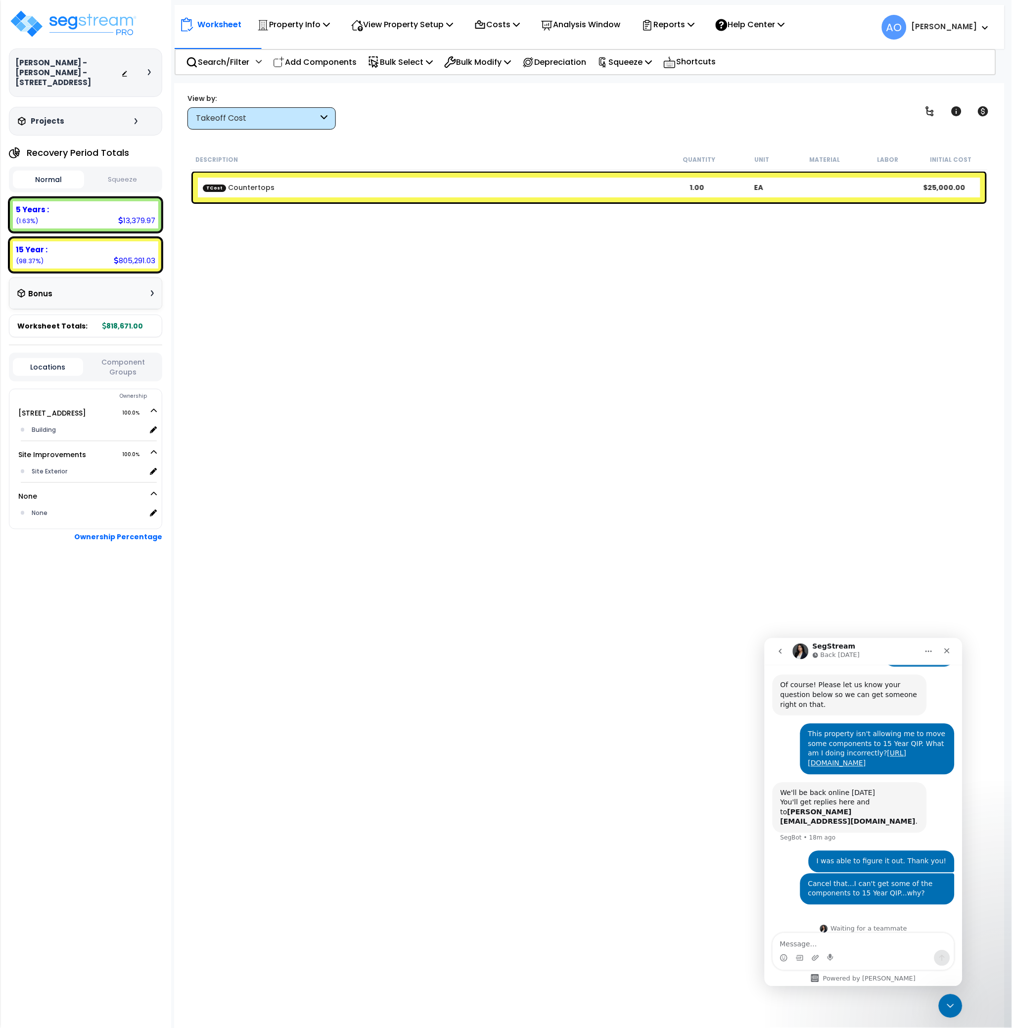
click at [129, 175] on button "Squeeze" at bounding box center [122, 179] width 71 height 17
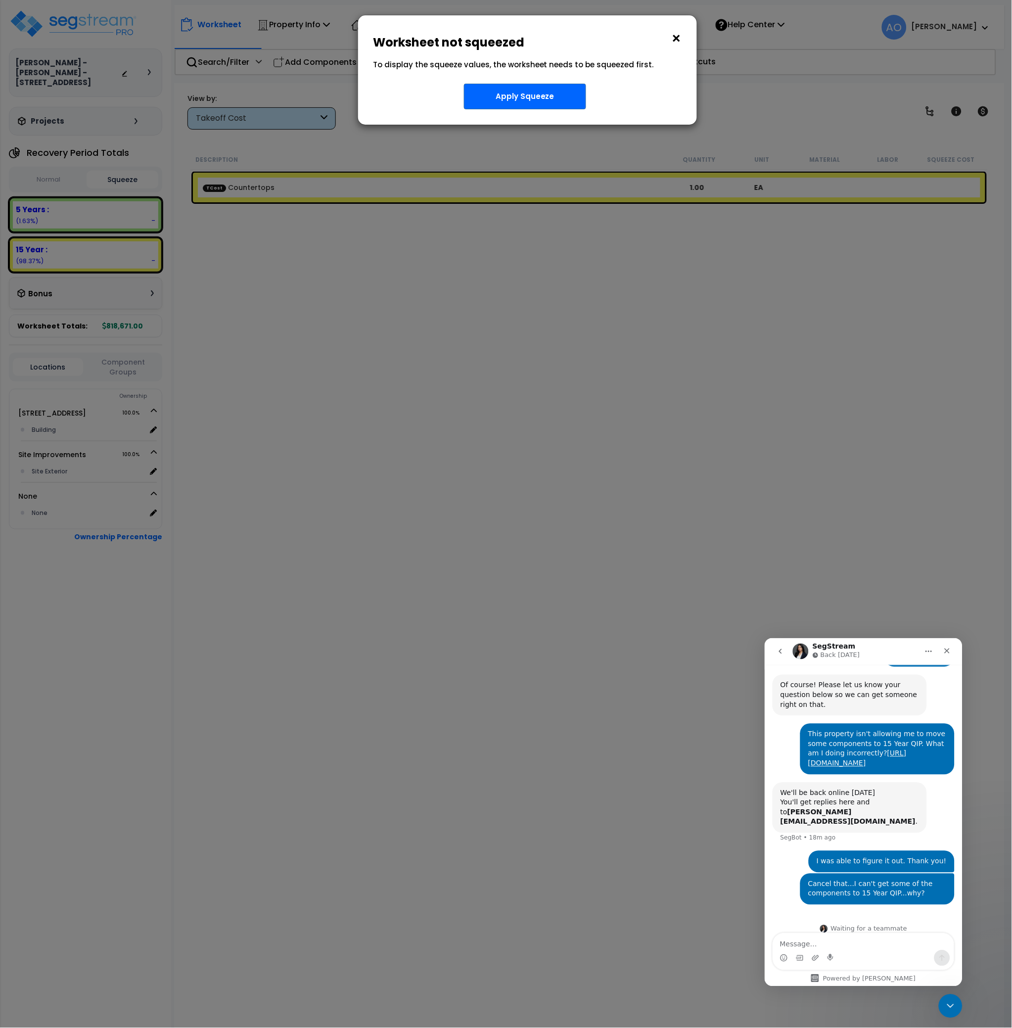
click at [676, 37] on button "×" at bounding box center [676, 39] width 11 height 16
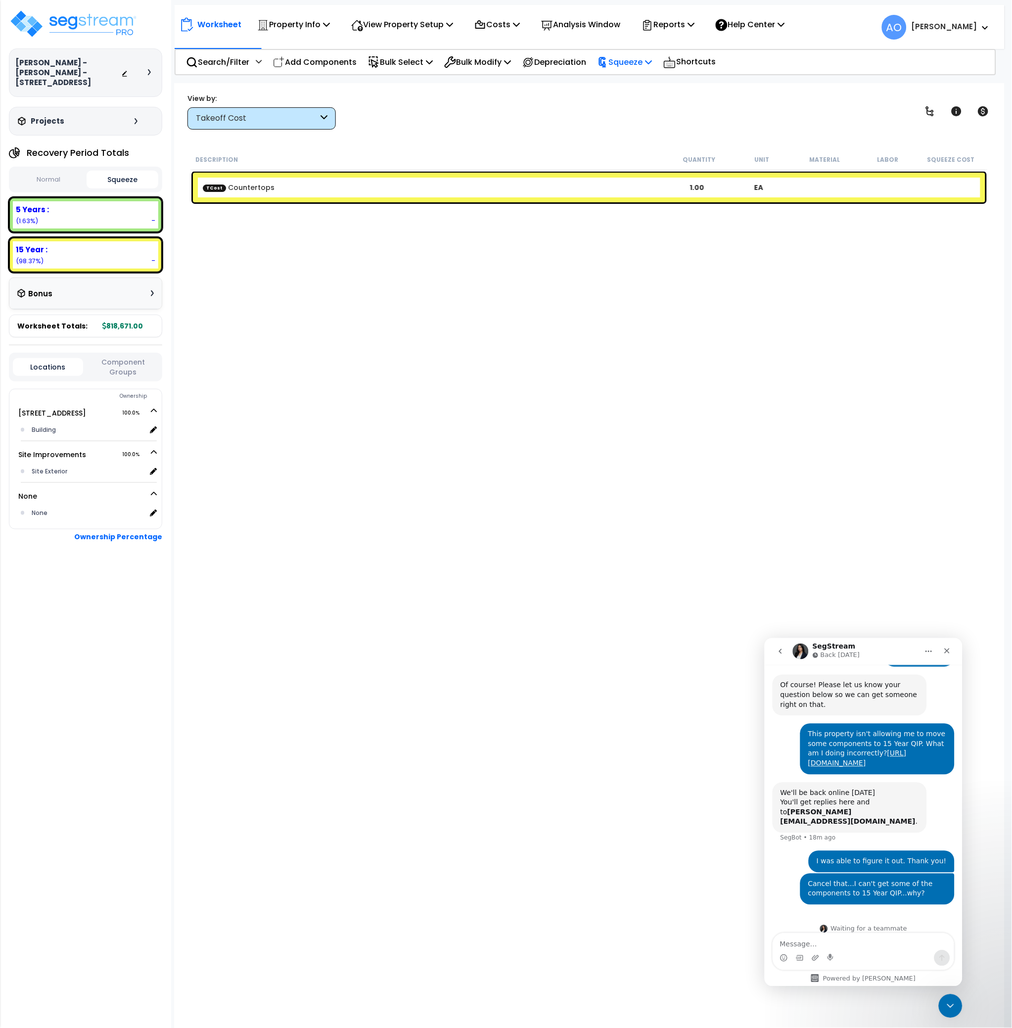
click at [642, 62] on p "Squeeze" at bounding box center [625, 61] width 54 height 13
click at [642, 79] on link "Squeeze" at bounding box center [642, 84] width 98 height 20
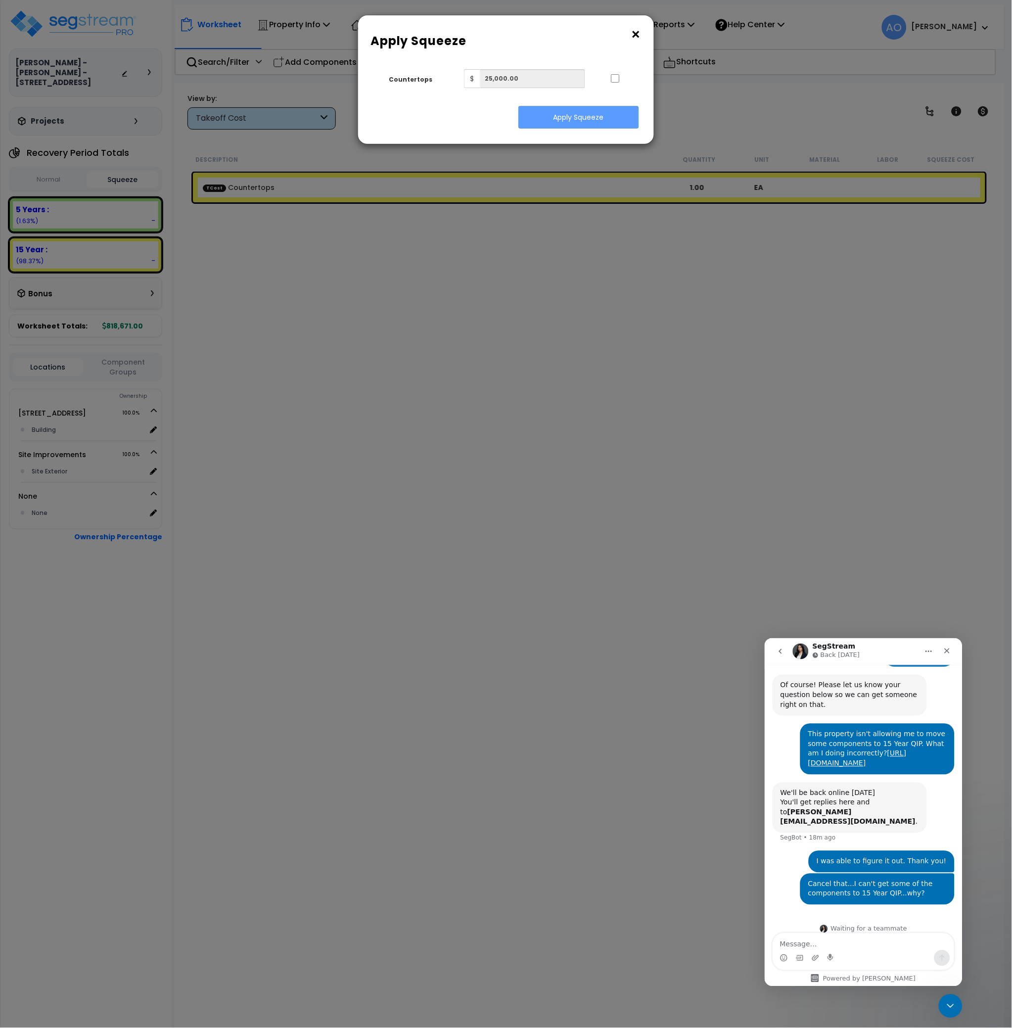
click at [637, 35] on button "×" at bounding box center [636, 35] width 11 height 16
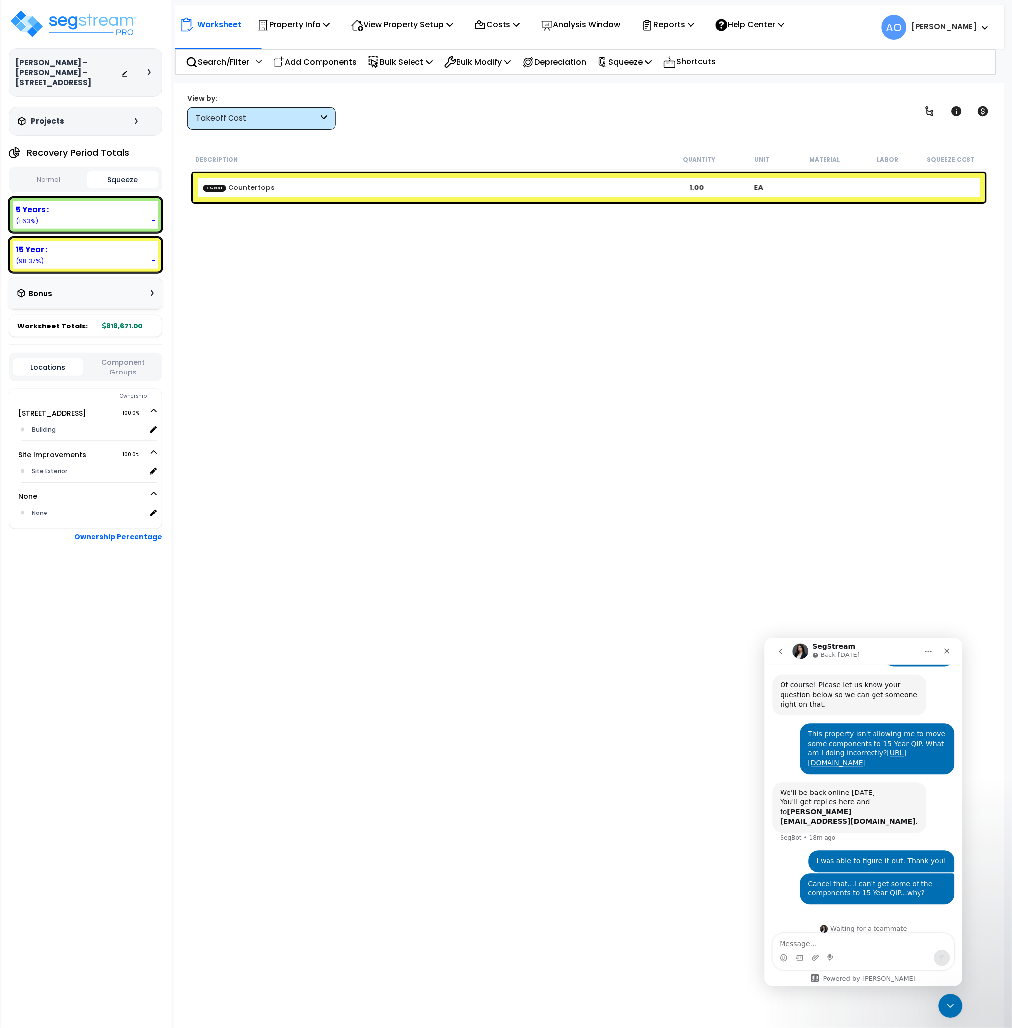
click at [128, 171] on button "Squeeze" at bounding box center [122, 180] width 71 height 18
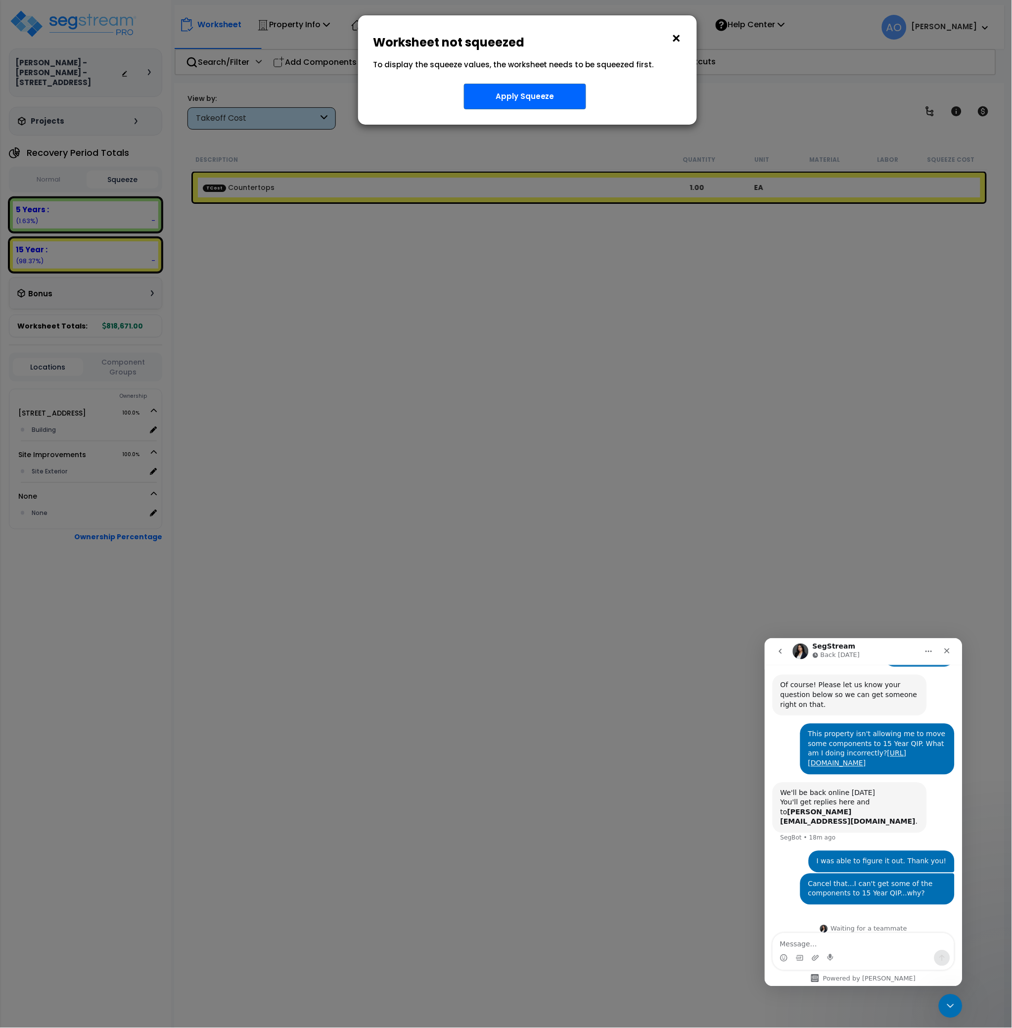
drag, startPoint x: 88, startPoint y: 204, endPoint x: 103, endPoint y: 201, distance: 15.6
click at [90, 204] on div "× Worksheet not squeezed To display the squeeze values, the worksheet needs to …" at bounding box center [506, 514] width 1012 height 1028
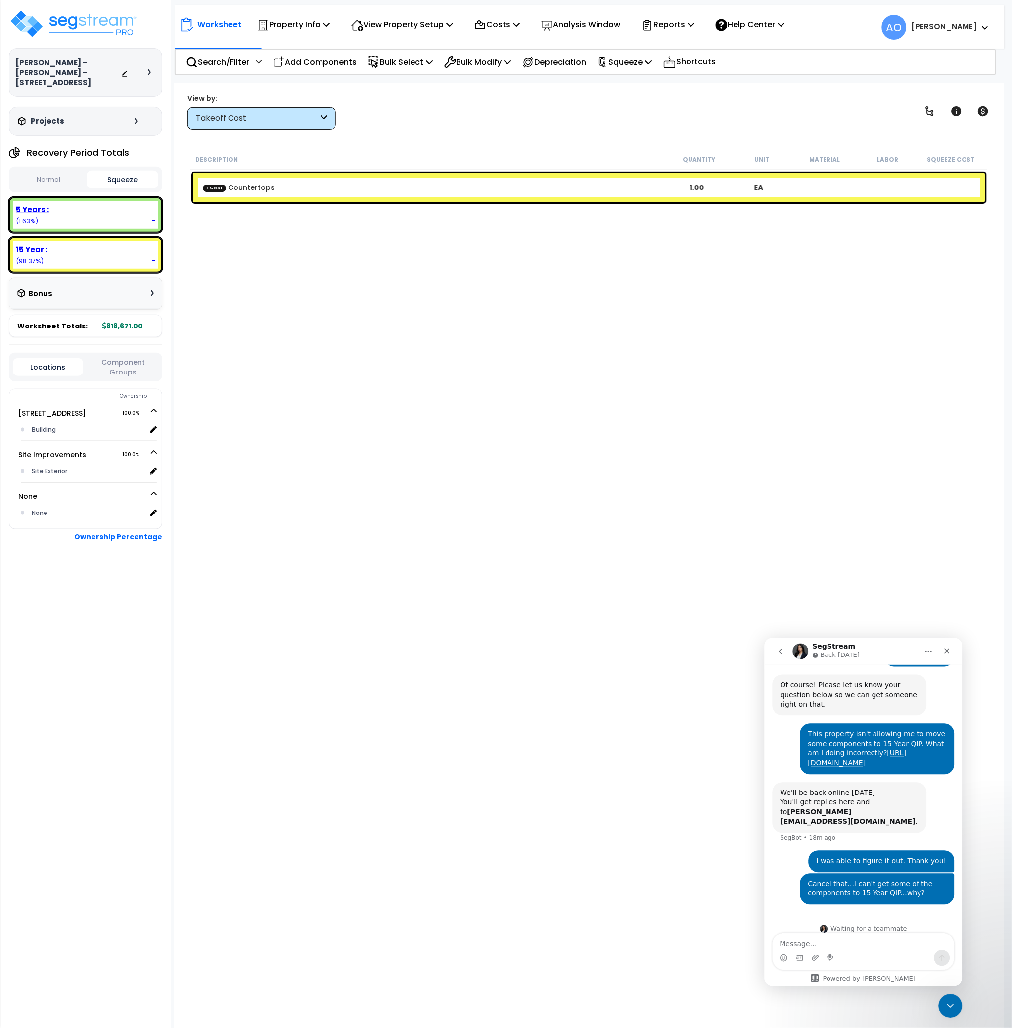
click at [30, 204] on b "5 Years :" at bounding box center [32, 209] width 33 height 10
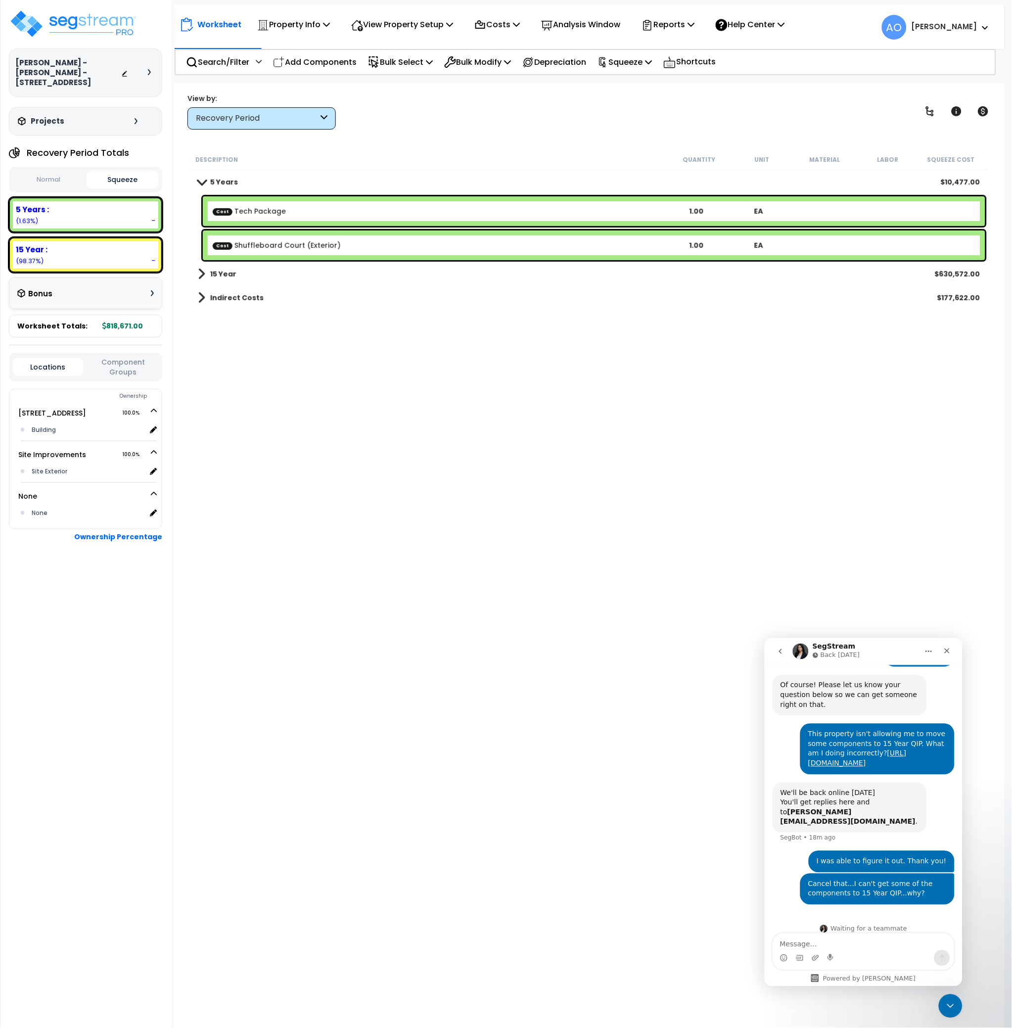
click at [226, 271] on b "15 Year" at bounding box center [223, 274] width 26 height 10
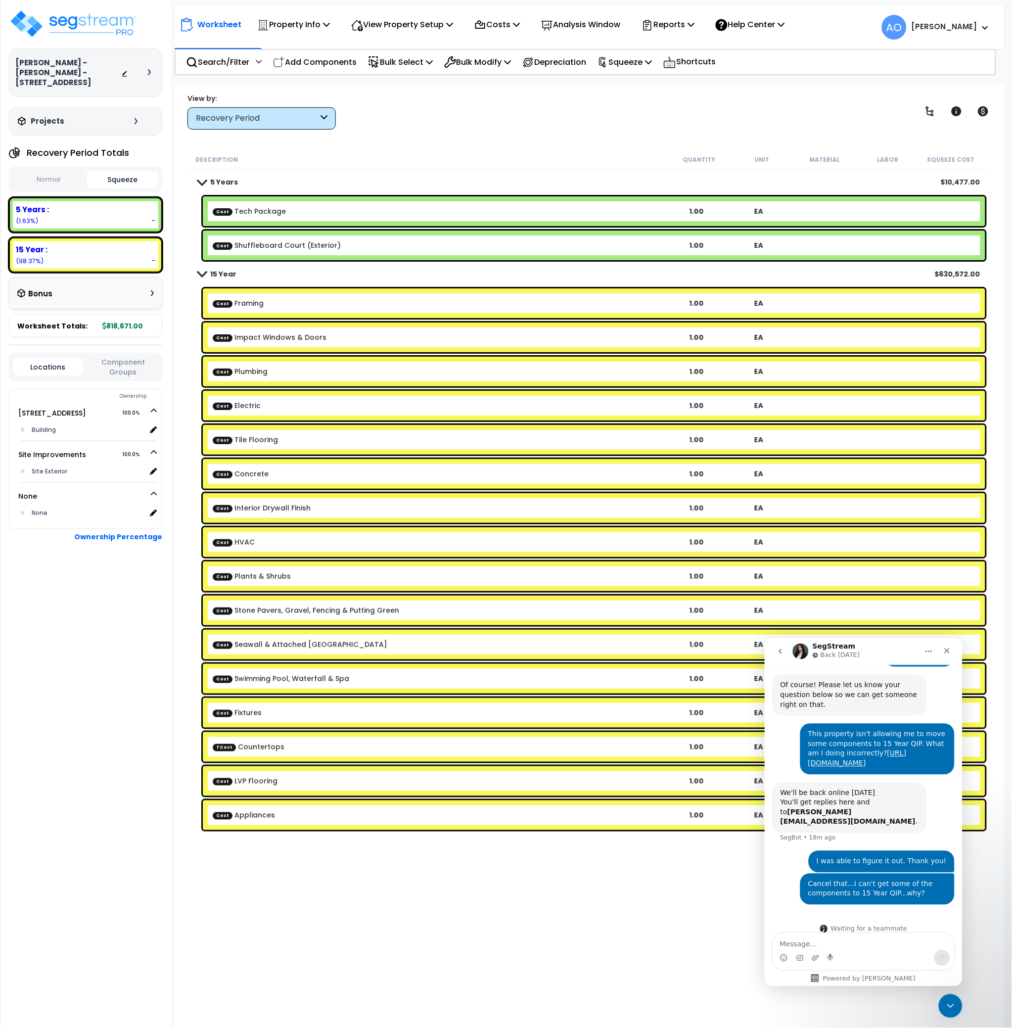
click at [226, 272] on b "15 Year" at bounding box center [223, 274] width 26 height 10
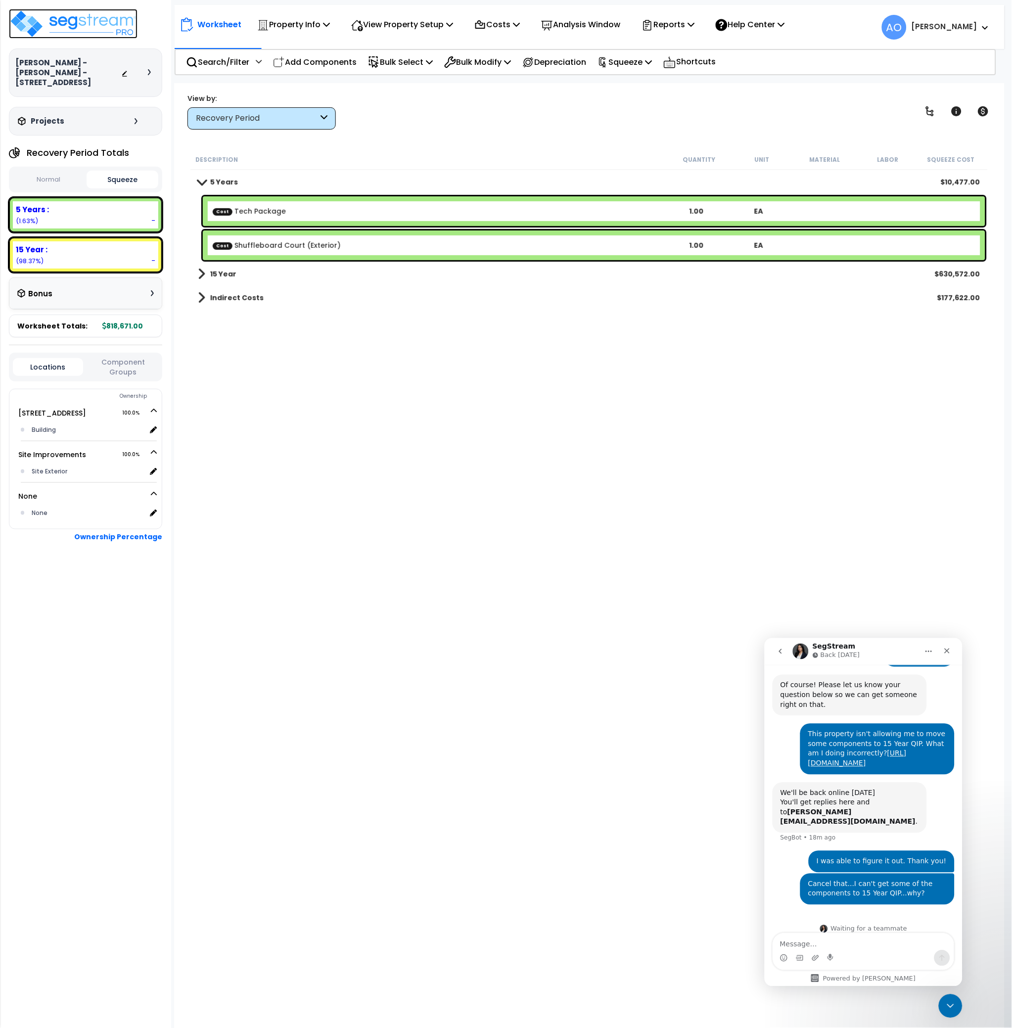
click at [65, 19] on img at bounding box center [73, 24] width 129 height 30
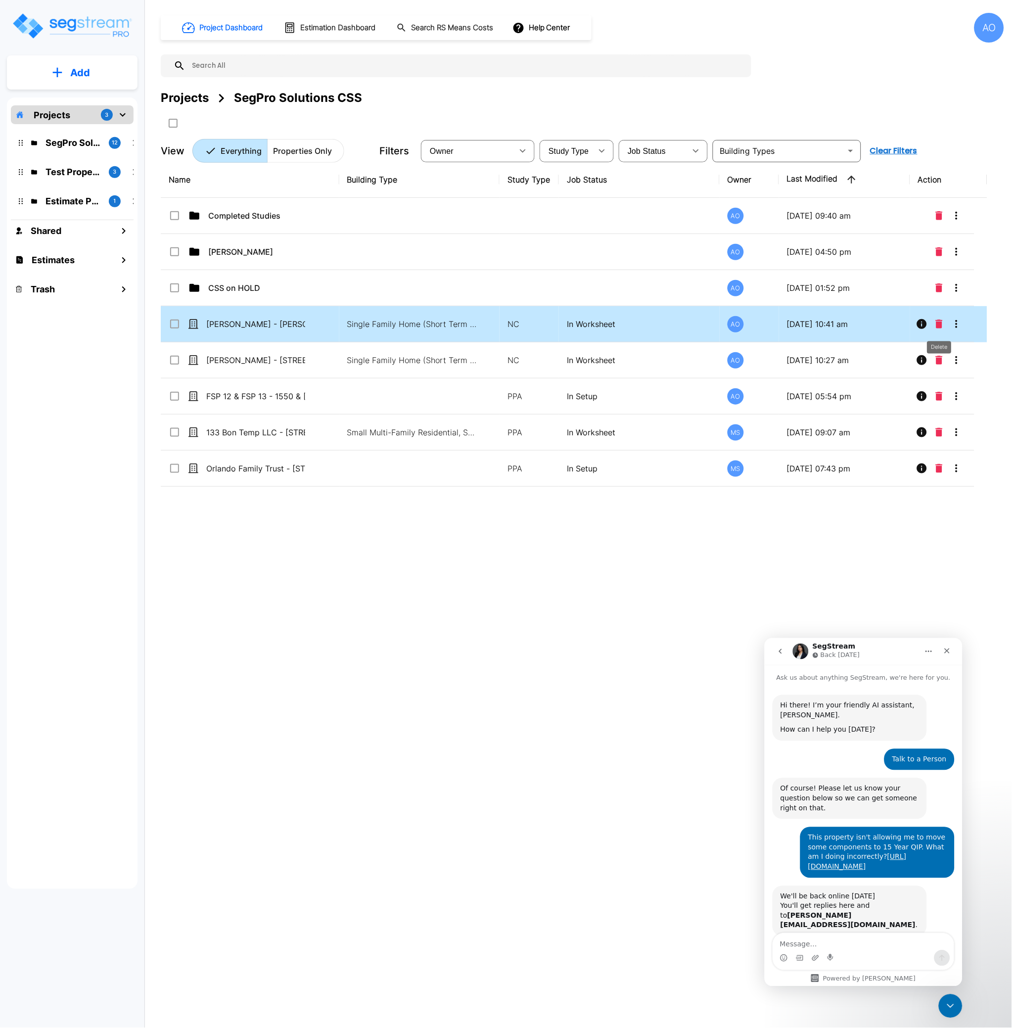
scroll to position [103, 0]
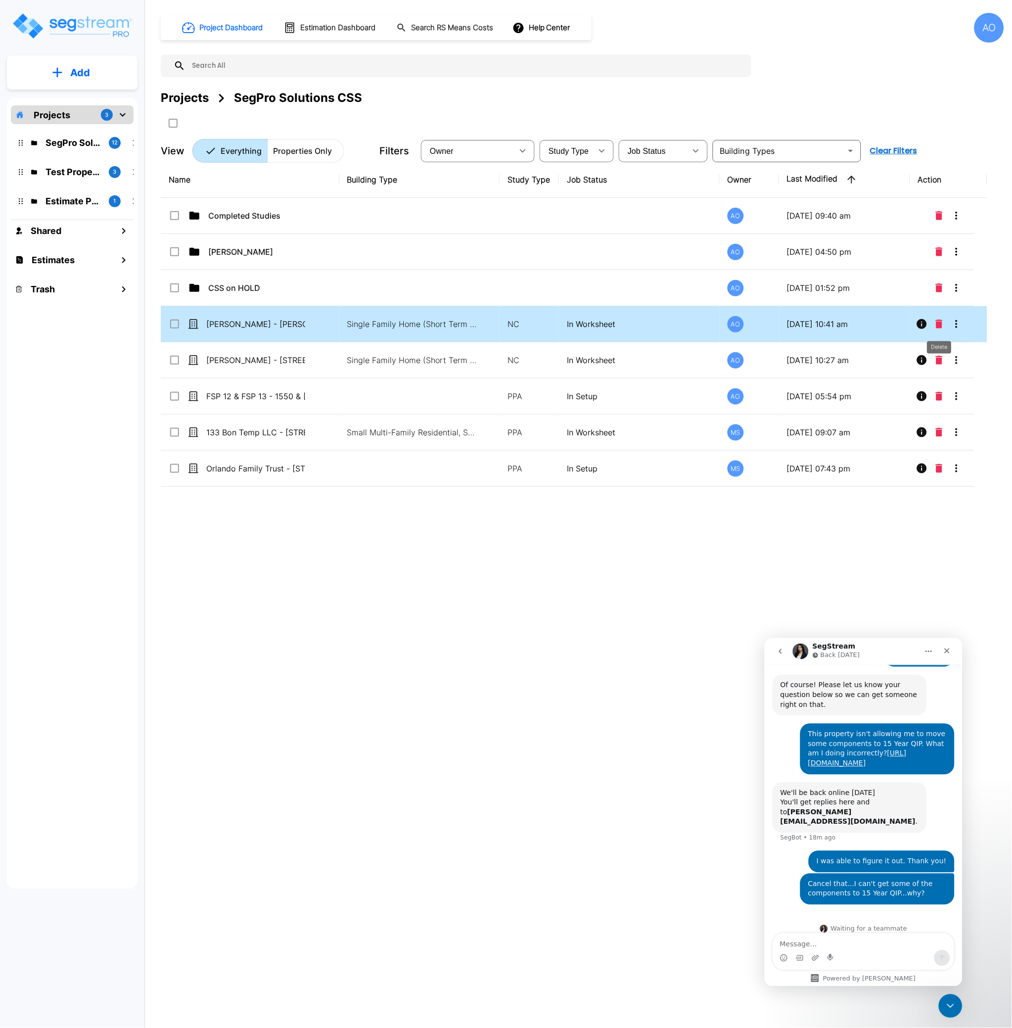
click at [942, 323] on icon "Delete" at bounding box center [939, 324] width 7 height 9
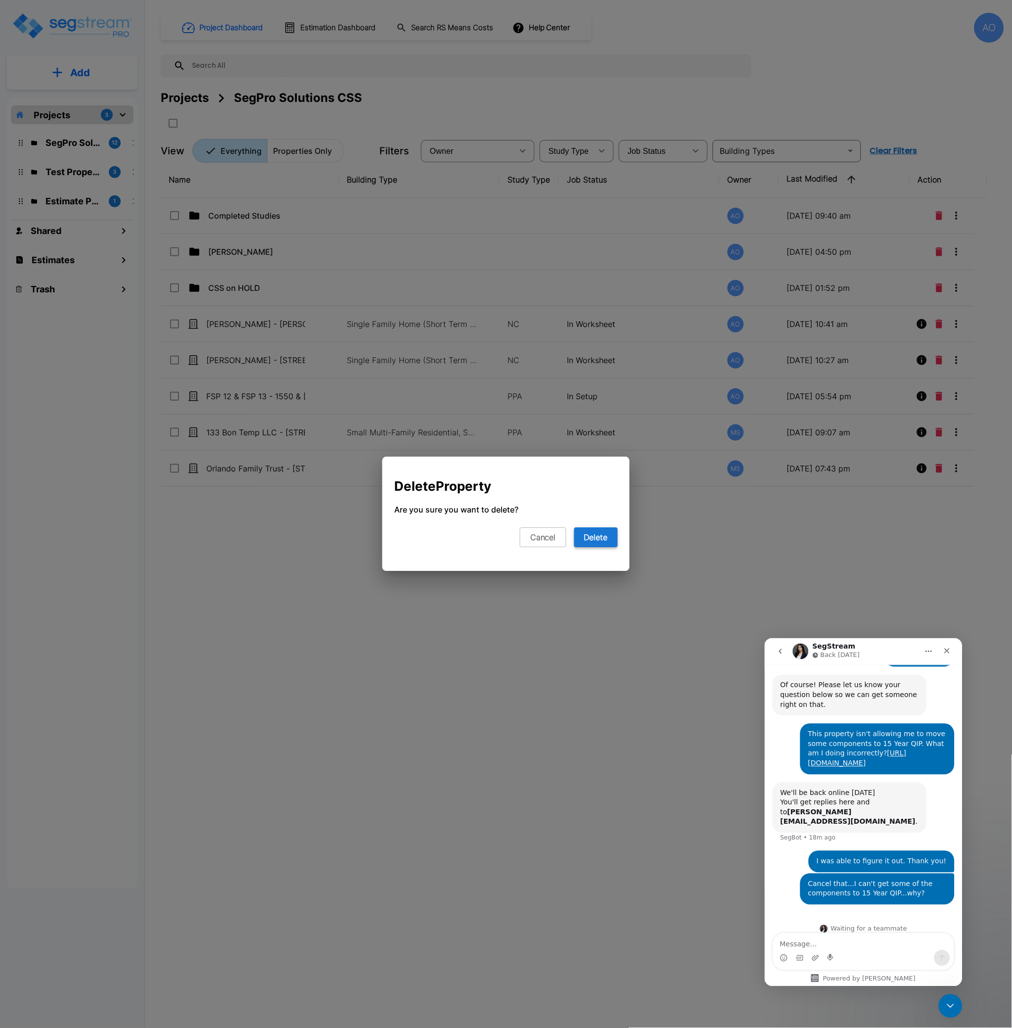
click at [600, 541] on button "Delete" at bounding box center [596, 538] width 44 height 20
